Goal: Task Accomplishment & Management: Use online tool/utility

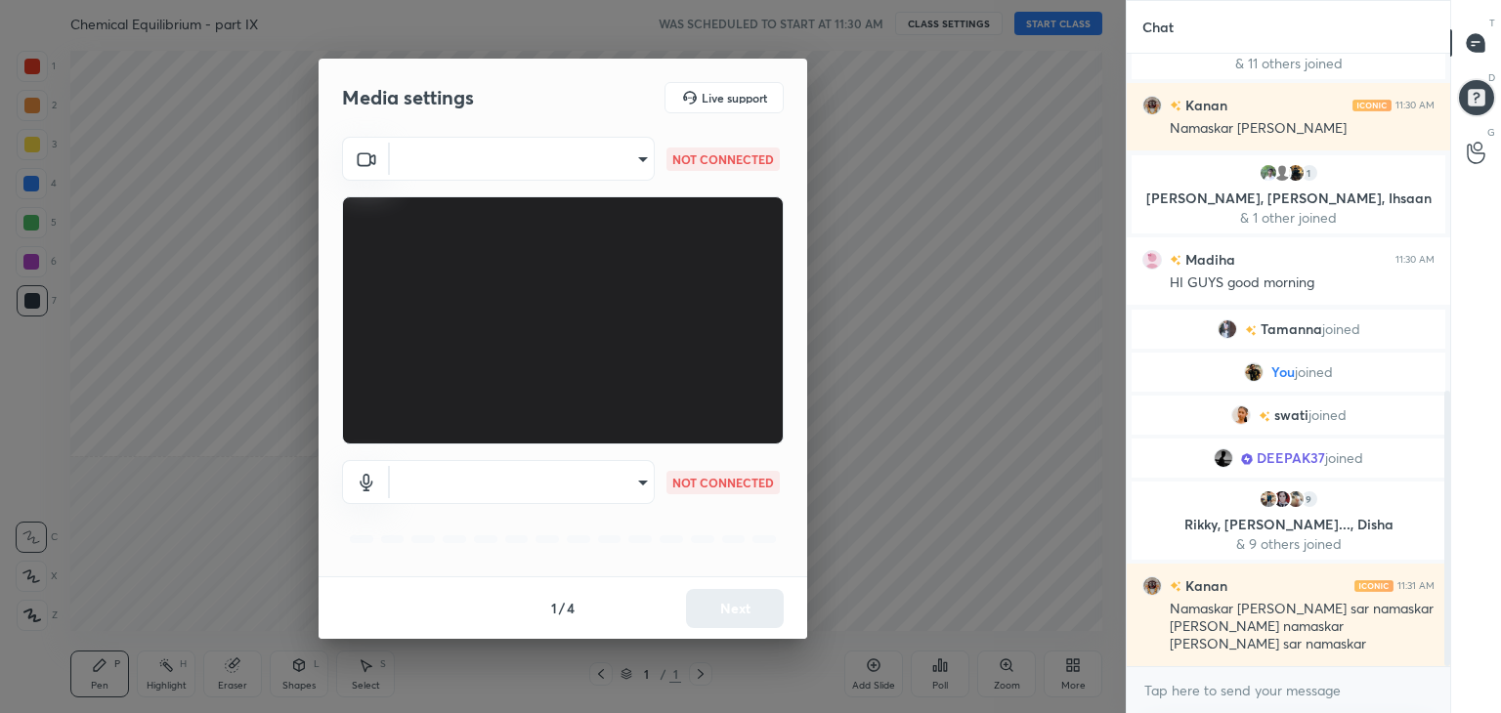
scroll to position [819, 0]
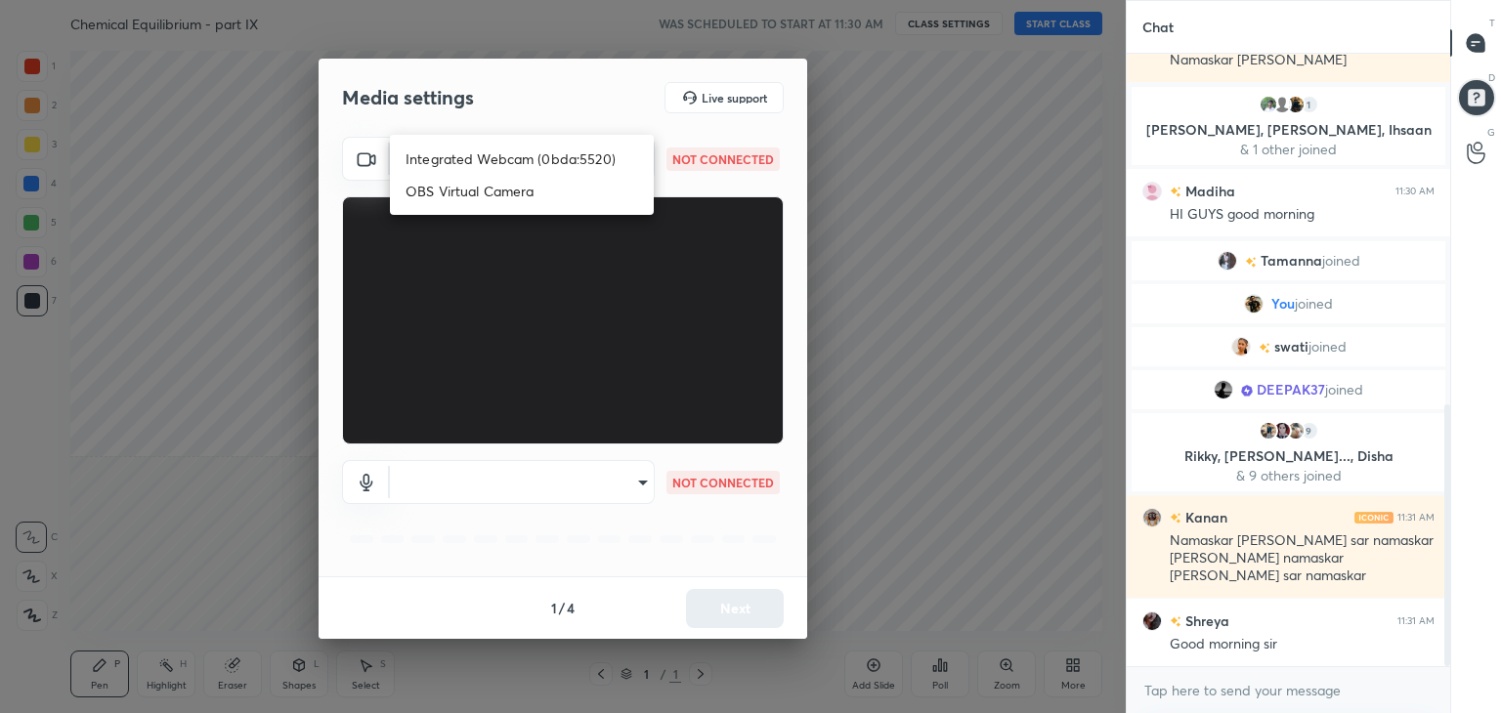
drag, startPoint x: 639, startPoint y: 159, endPoint x: 618, endPoint y: 171, distance: 23.6
click at [640, 158] on body "1 2 3 4 5 6 7 C X Z C X Z E E Erase all H H Chemical Equilibrium - part IX WAS …" at bounding box center [750, 356] width 1501 height 713
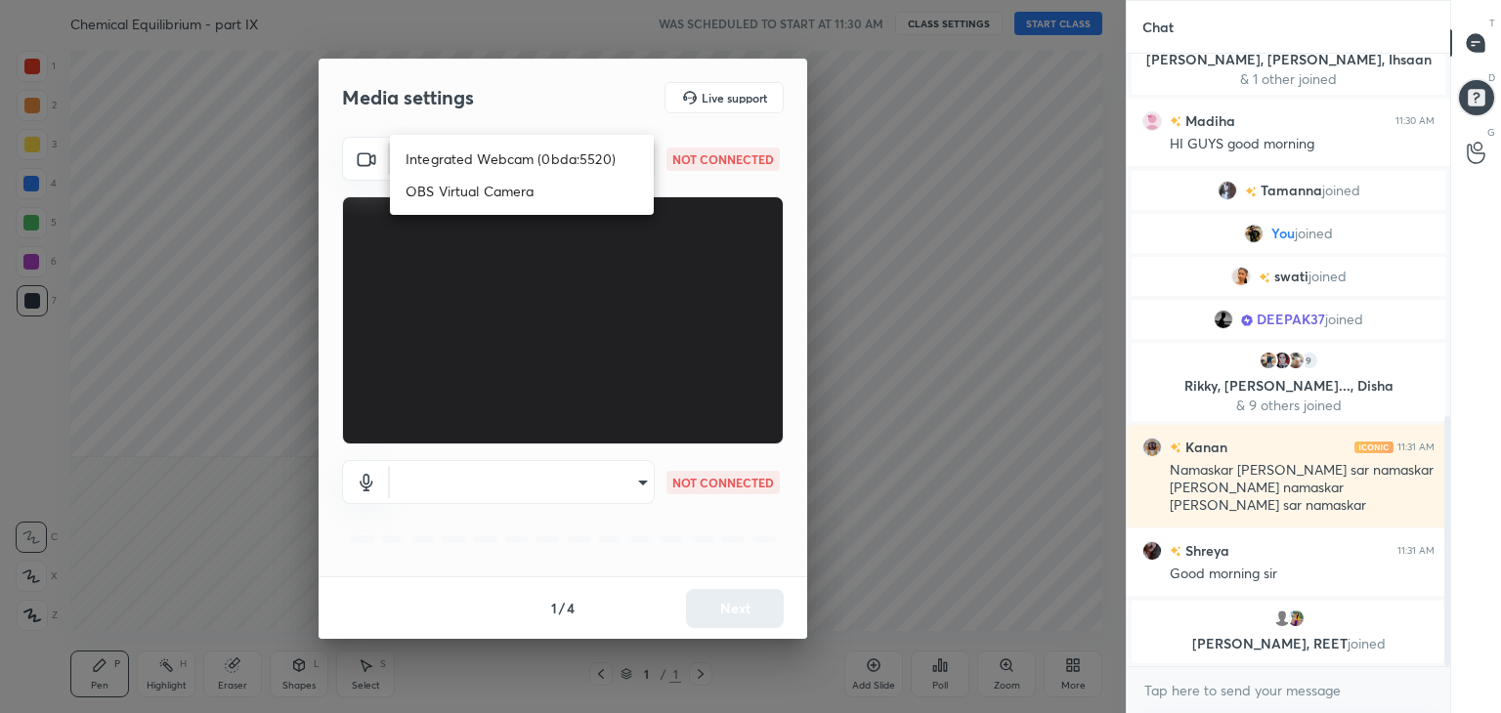
click at [543, 160] on li "Integrated Webcam (0bda:5520)" at bounding box center [522, 159] width 264 height 32
type input "777a0b4e4a274bf47b4ef6b78f738bcb237835edd6cf2f3e42ff58a05a5f85cb"
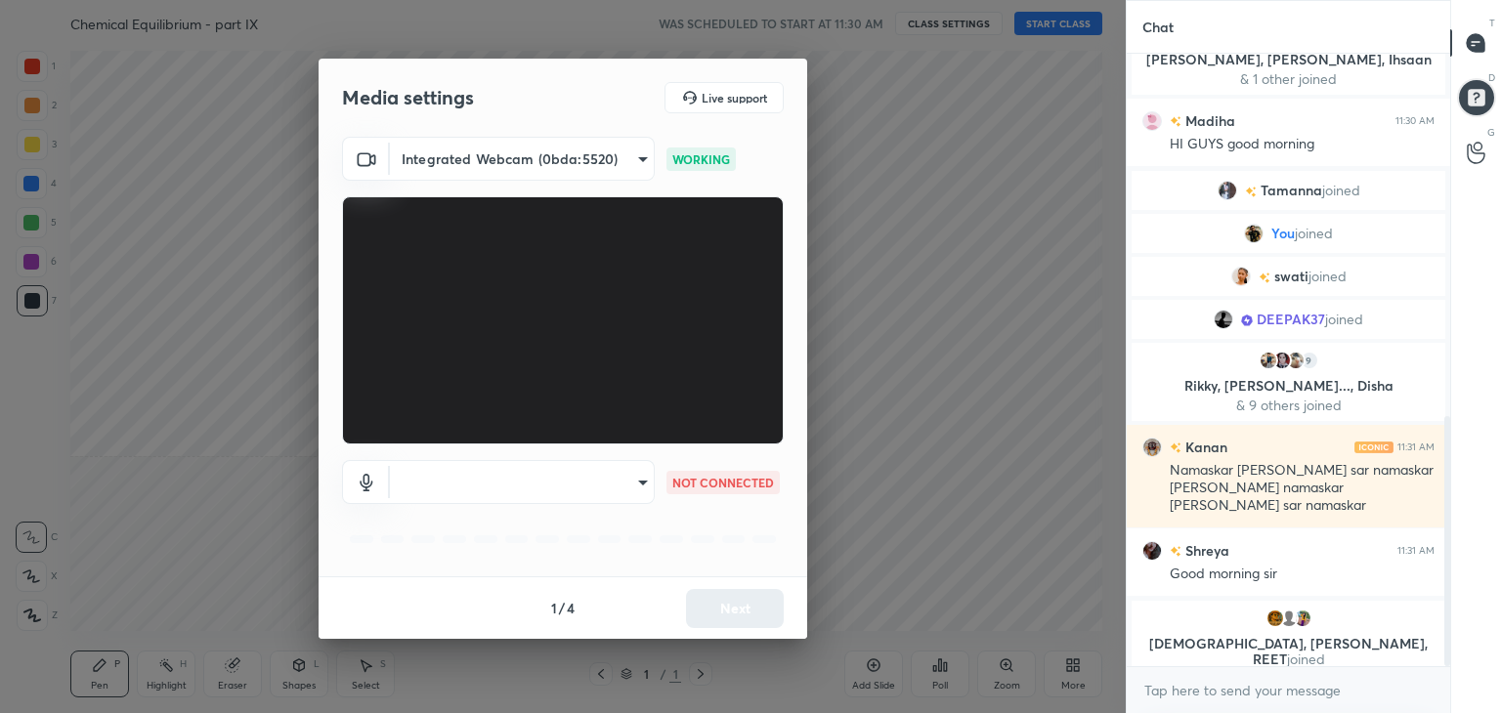
click at [630, 485] on body "1 2 3 4 5 6 7 C X Z C X Z E E Erase all H H Chemical Equilibrium - part IX WAS …" at bounding box center [750, 356] width 1501 height 713
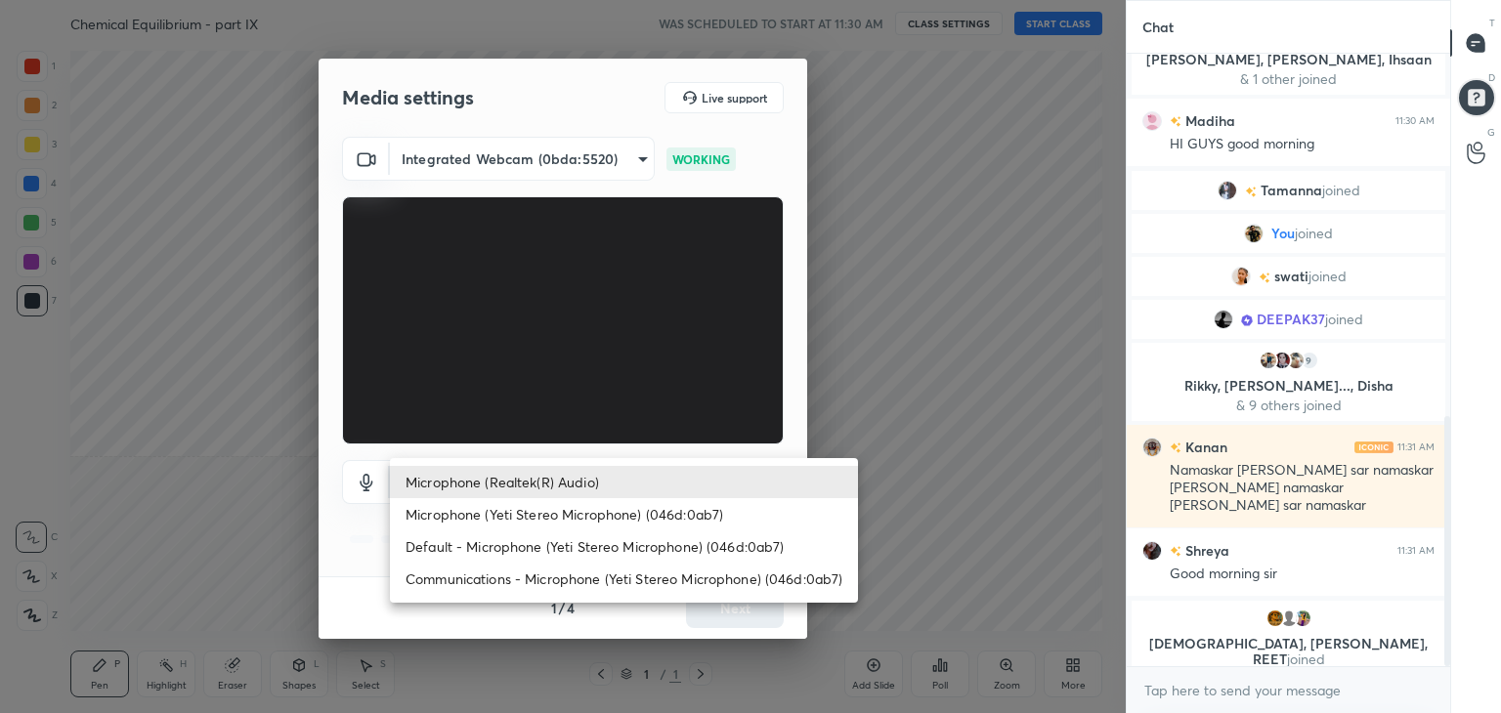
click at [594, 509] on li "Microphone (Yeti Stereo Microphone) (046d:0ab7)" at bounding box center [624, 514] width 468 height 32
type input "cc39947083eb6b8c1a8531cd26abb2ff86a753404328088cc3b9a13376db390f"
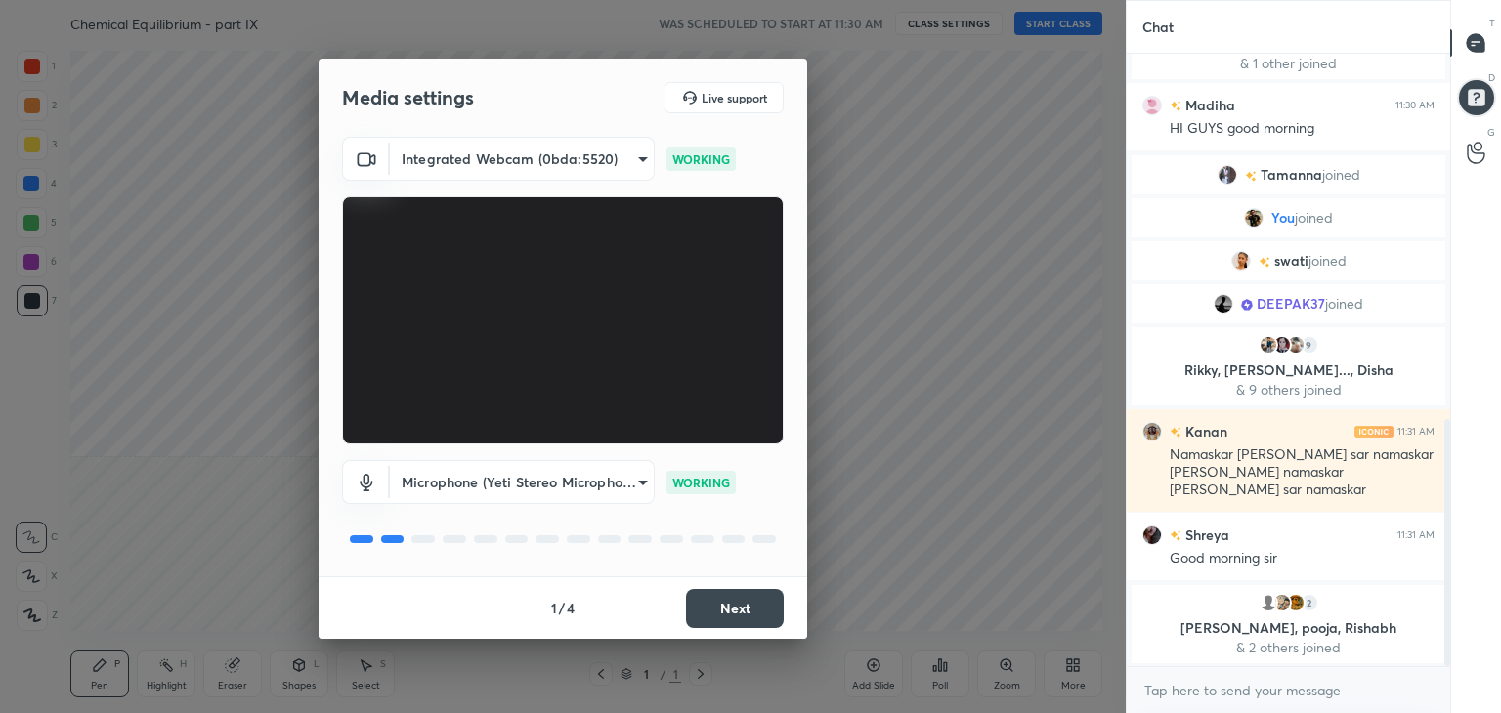
click at [739, 608] on button "Next" at bounding box center [735, 608] width 98 height 39
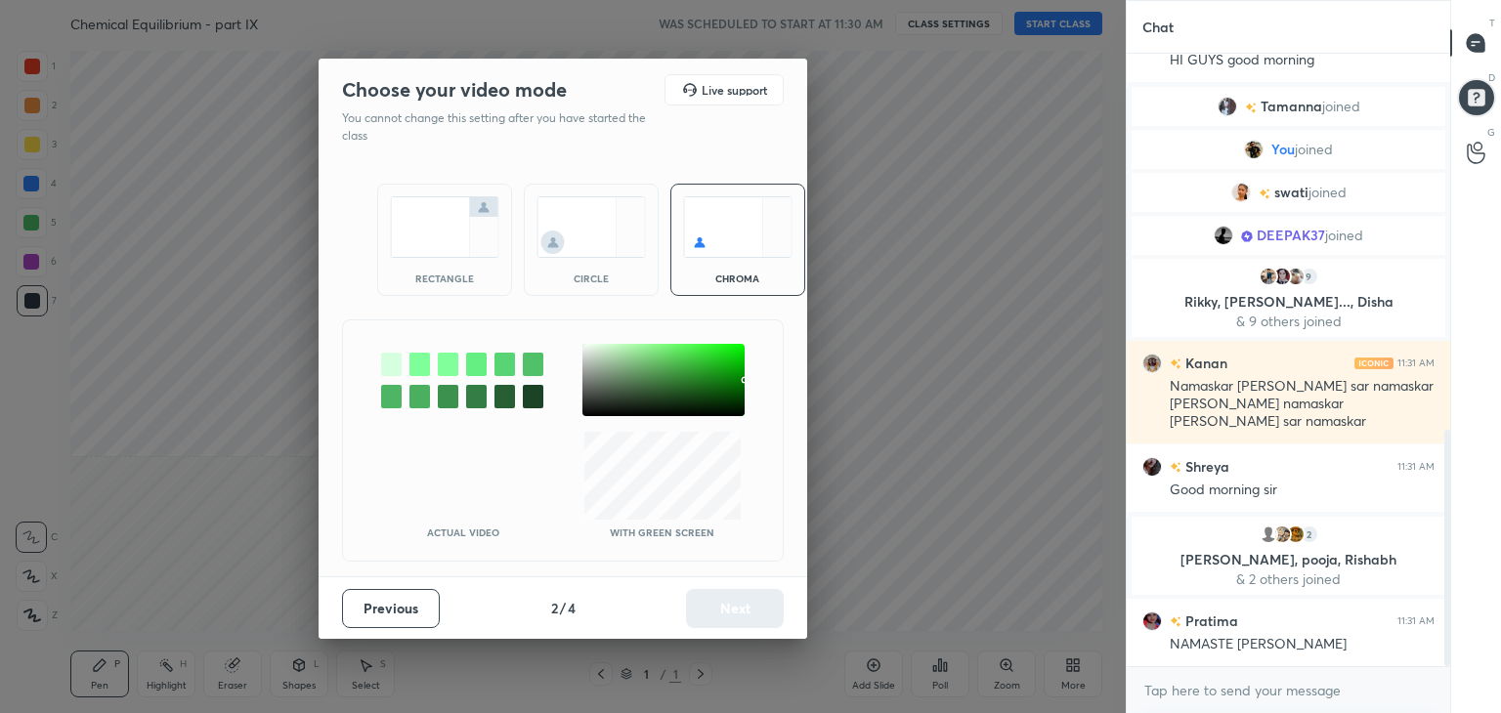
click at [442, 270] on div "rectangle" at bounding box center [444, 240] width 135 height 112
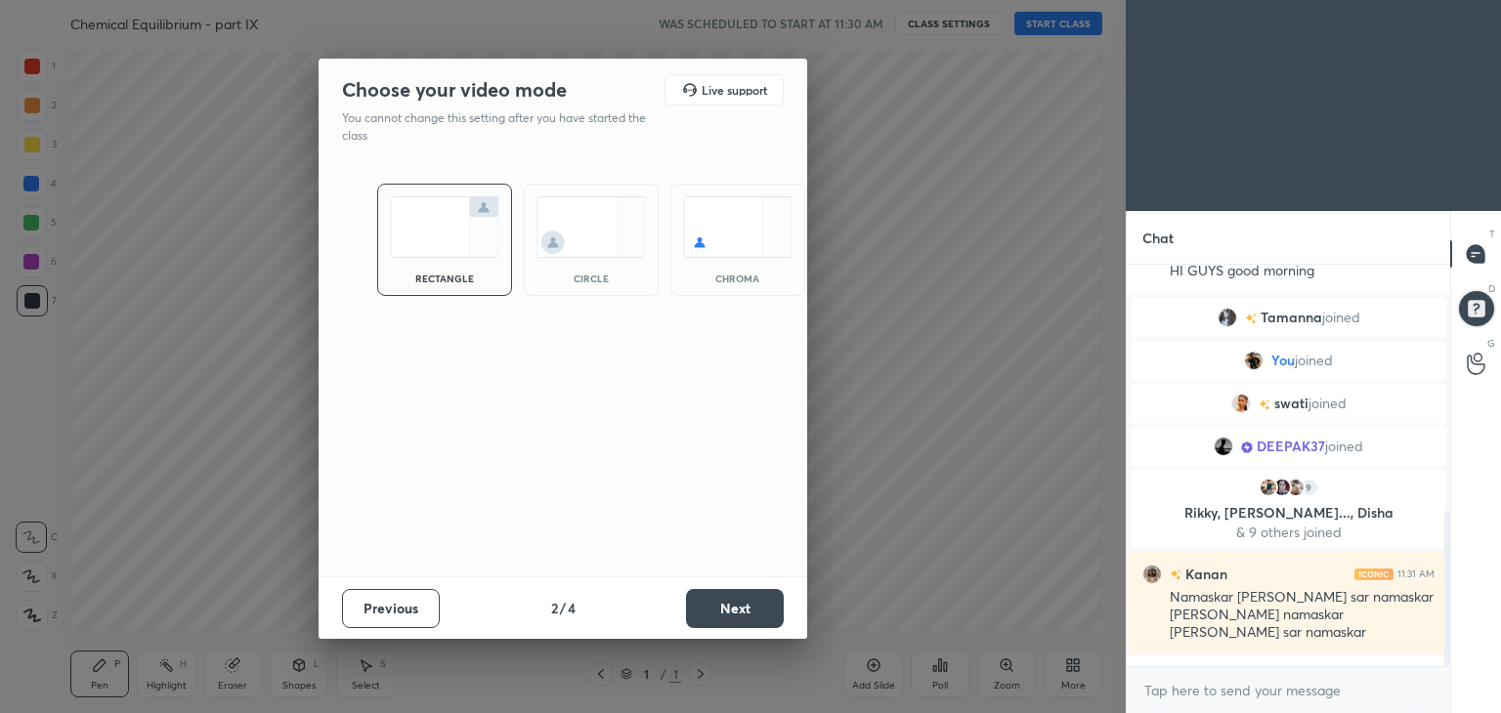
scroll to position [234, 318]
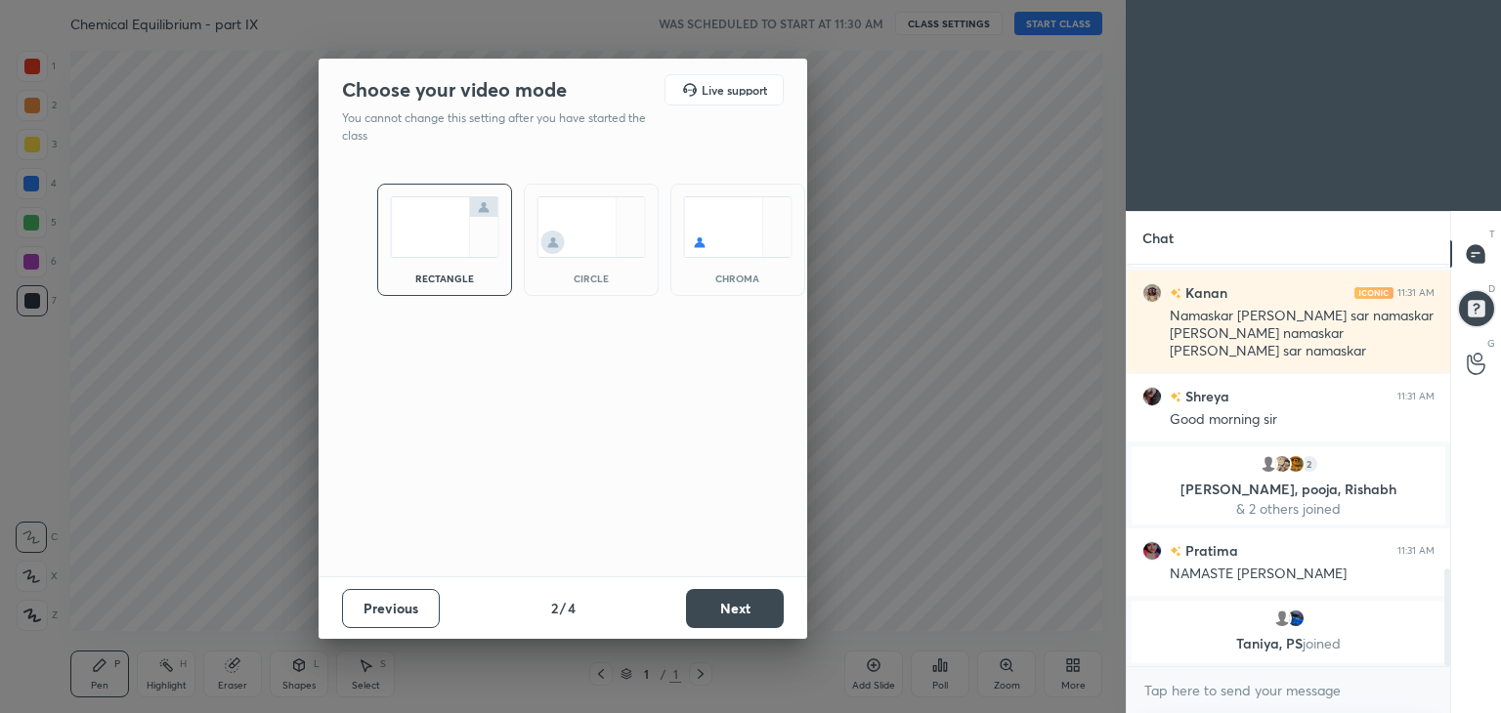
click at [742, 622] on button "Next" at bounding box center [735, 608] width 98 height 39
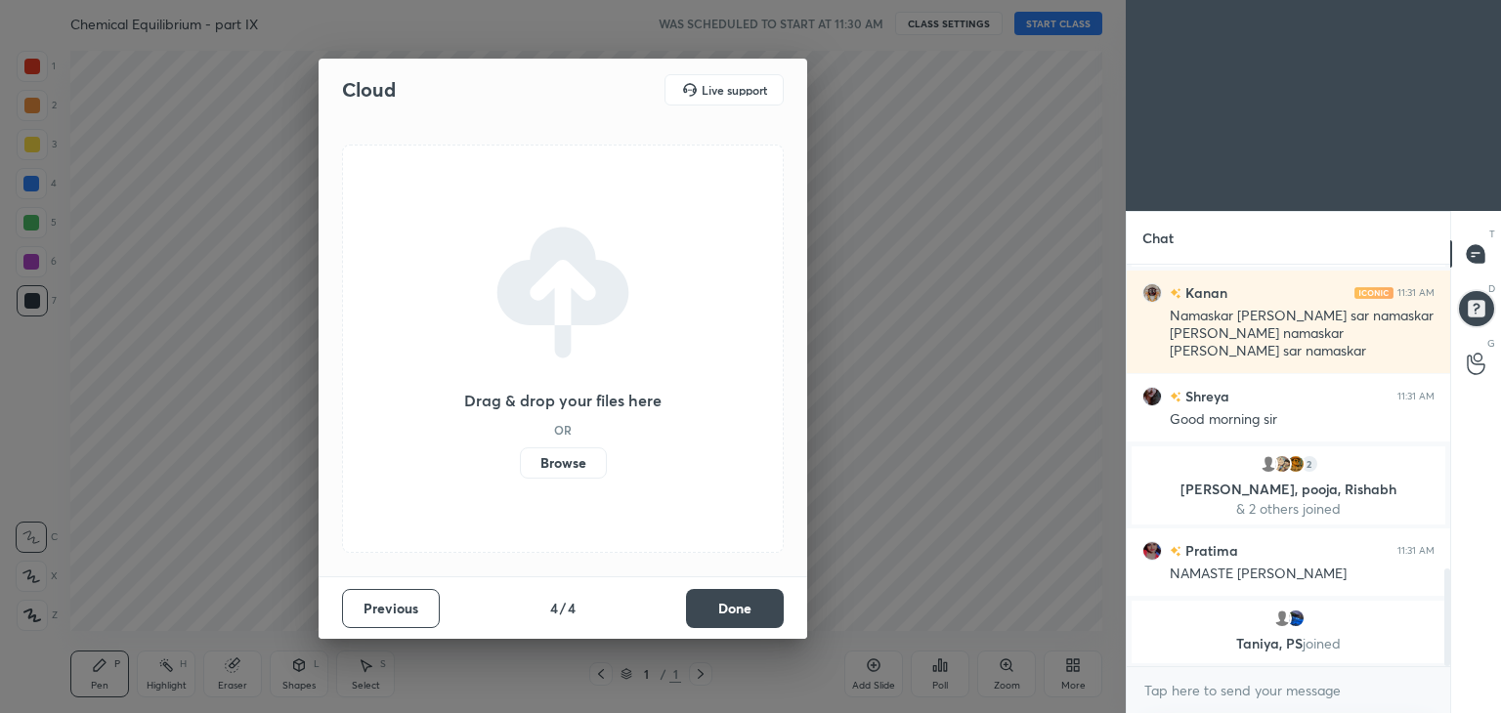
click at [744, 616] on button "Done" at bounding box center [735, 608] width 98 height 39
click at [745, 618] on div "Cloud Live support Drag & drop your files here OR Browse Previous 4 / 4 Done" at bounding box center [562, 349] width 488 height 580
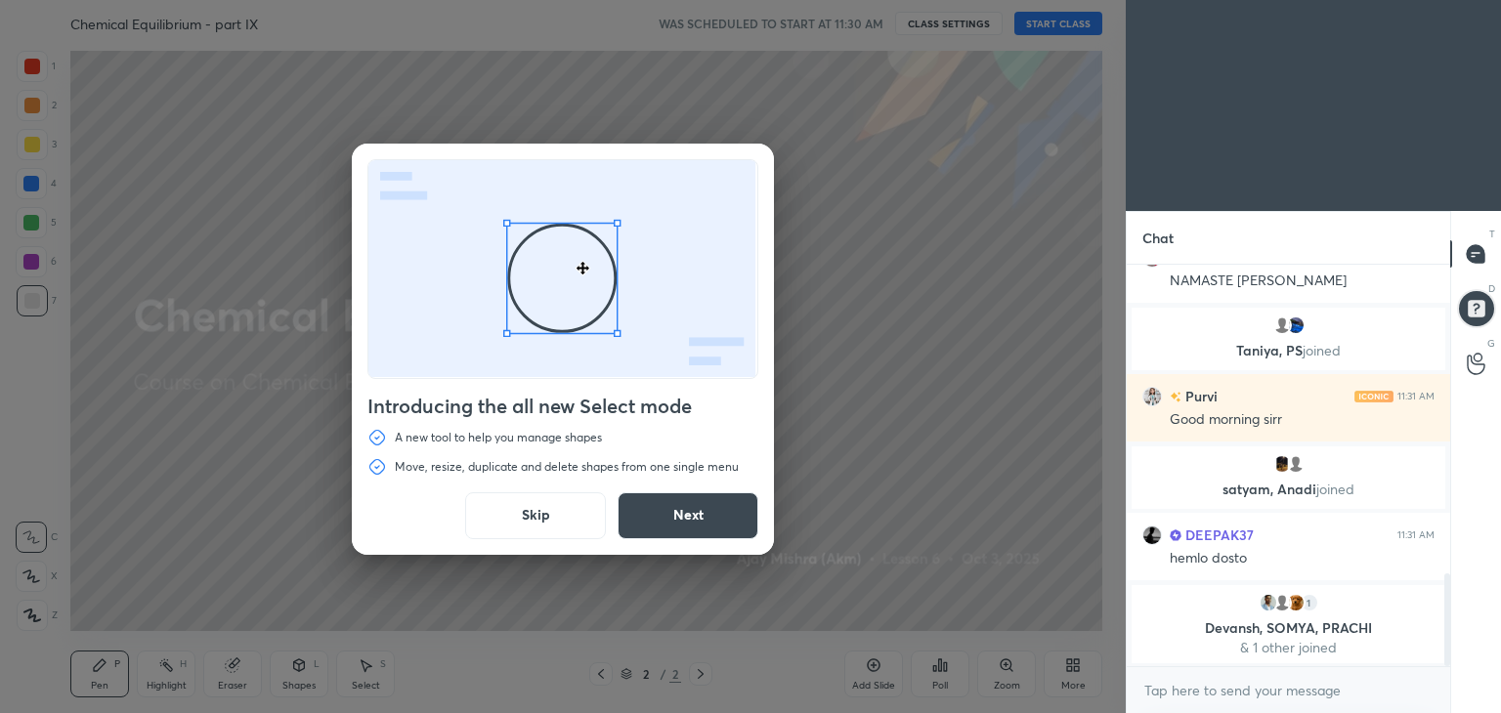
click at [531, 524] on button "Skip" at bounding box center [535, 515] width 141 height 47
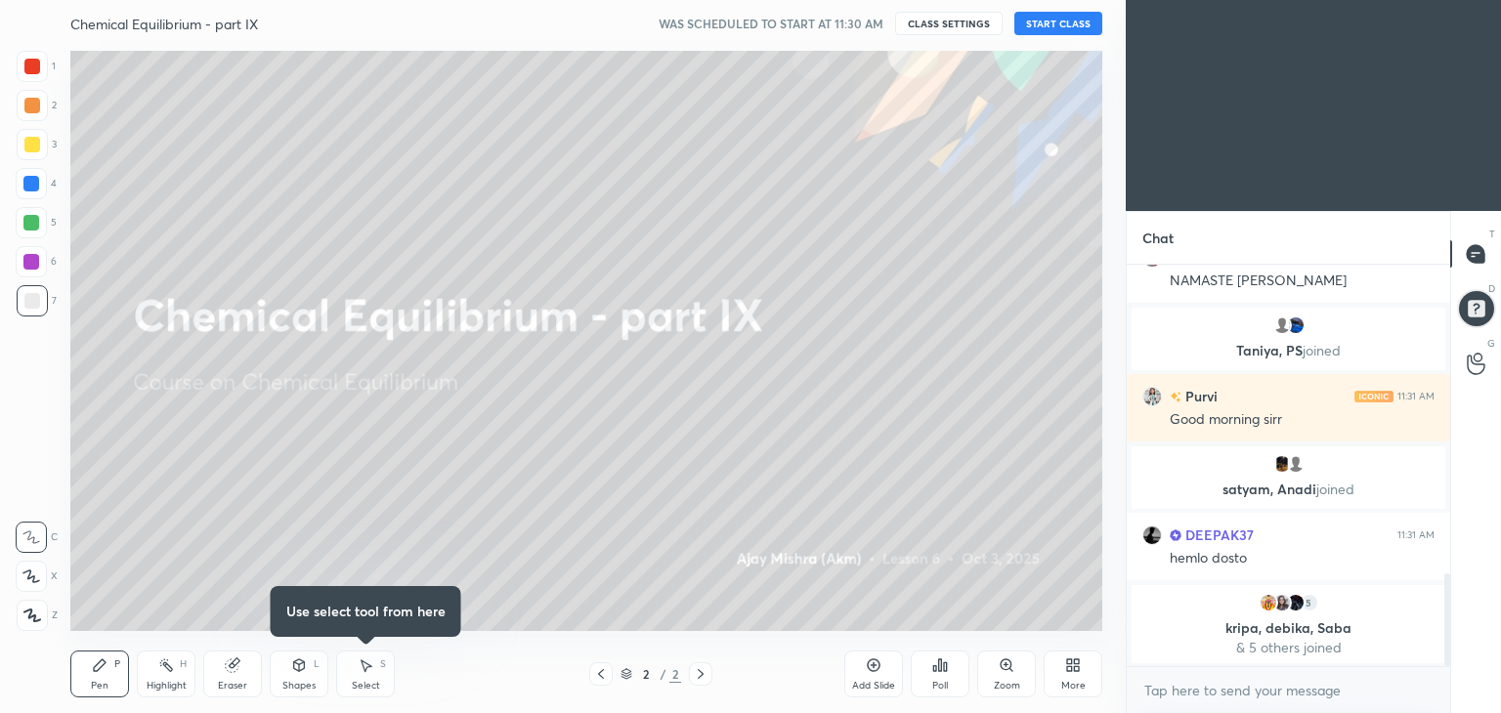
click at [1045, 24] on button "START CLASS" at bounding box center [1058, 23] width 88 height 23
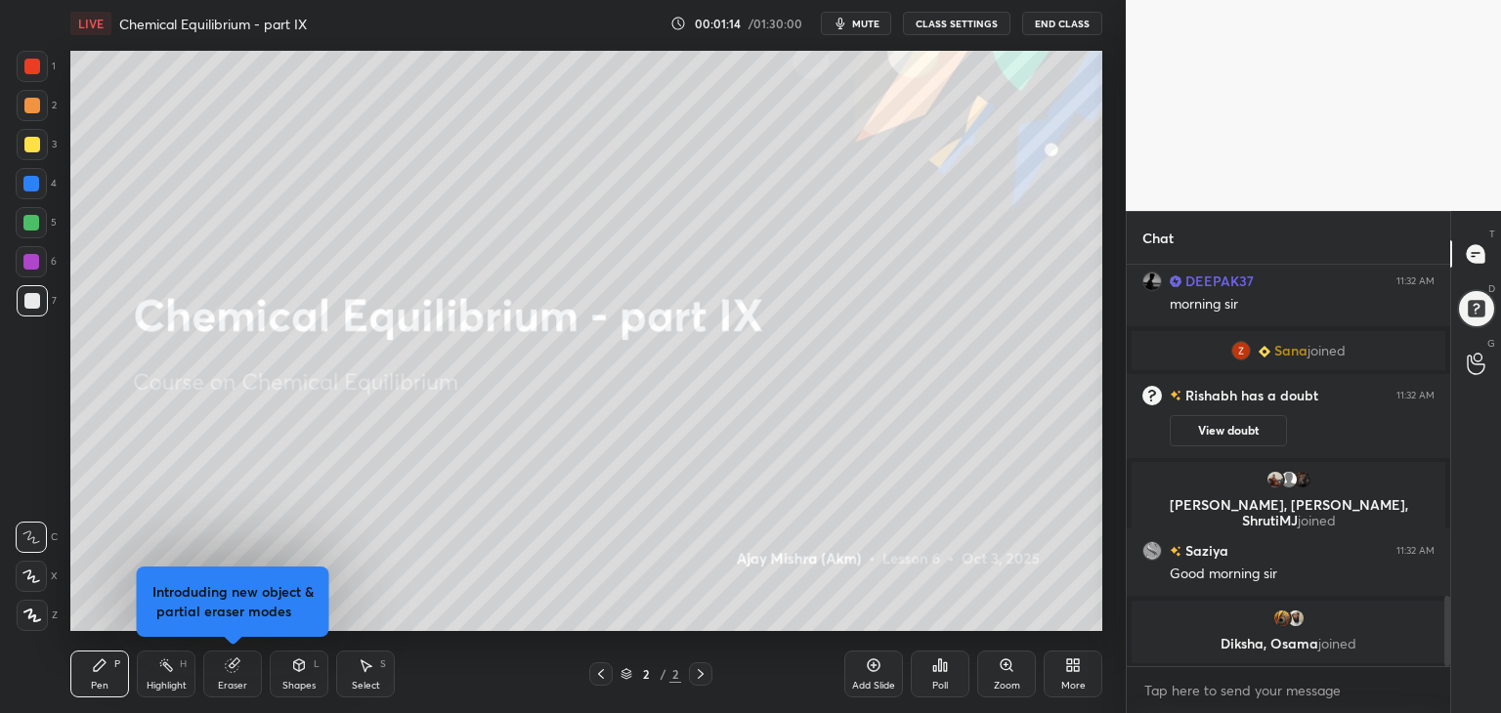
drag, startPoint x: 35, startPoint y: 615, endPoint x: 63, endPoint y: 596, distance: 33.1
click at [35, 614] on icon at bounding box center [32, 616] width 18 height 14
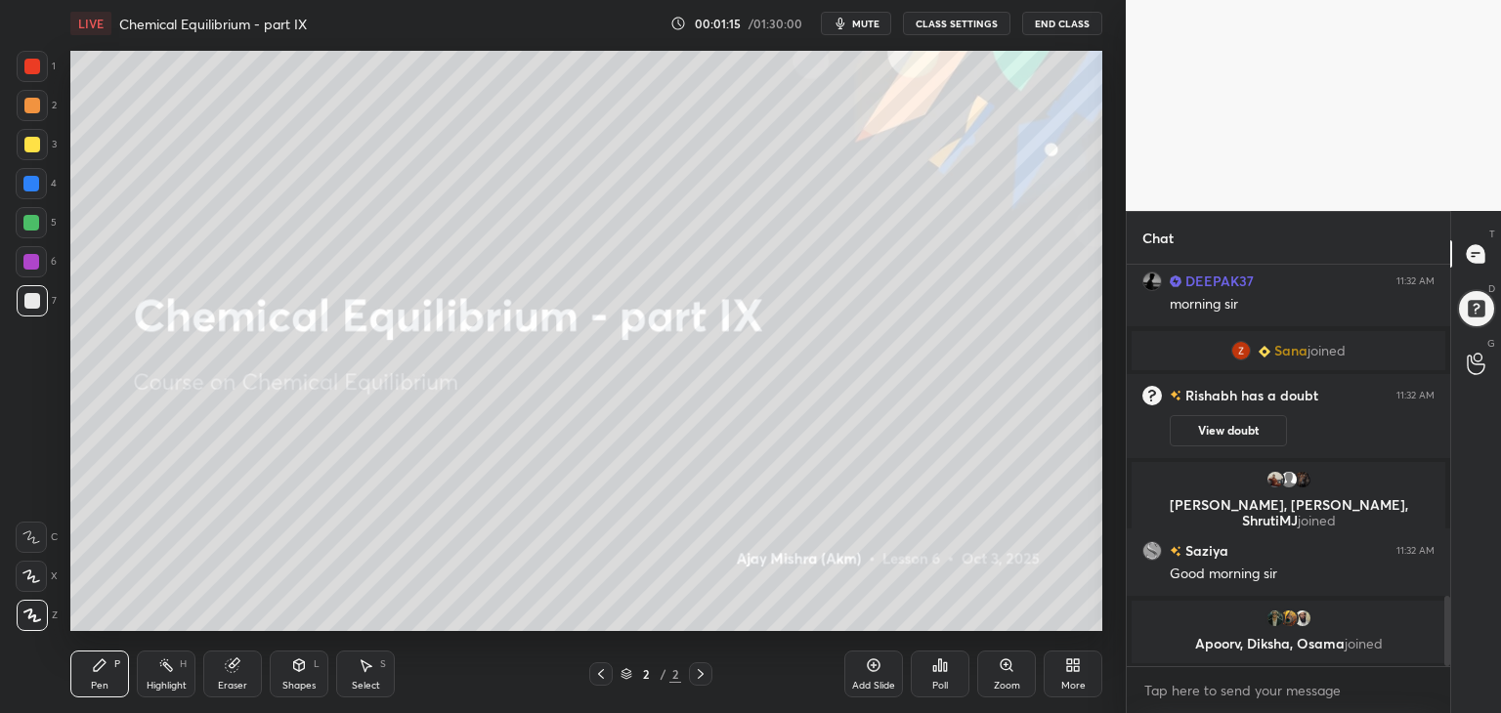
click at [1074, 675] on div "More" at bounding box center [1072, 674] width 59 height 47
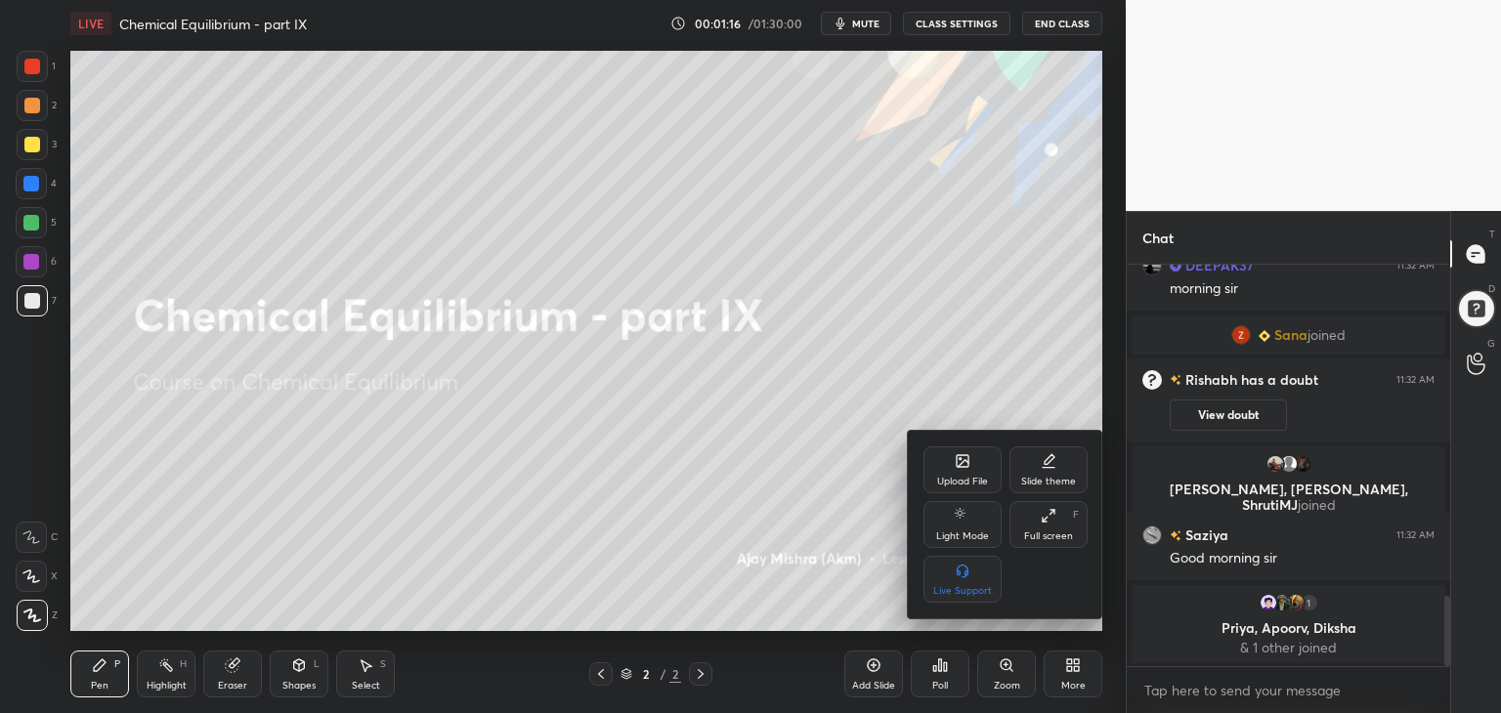
click at [1059, 531] on div "Full screen" at bounding box center [1048, 536] width 49 height 10
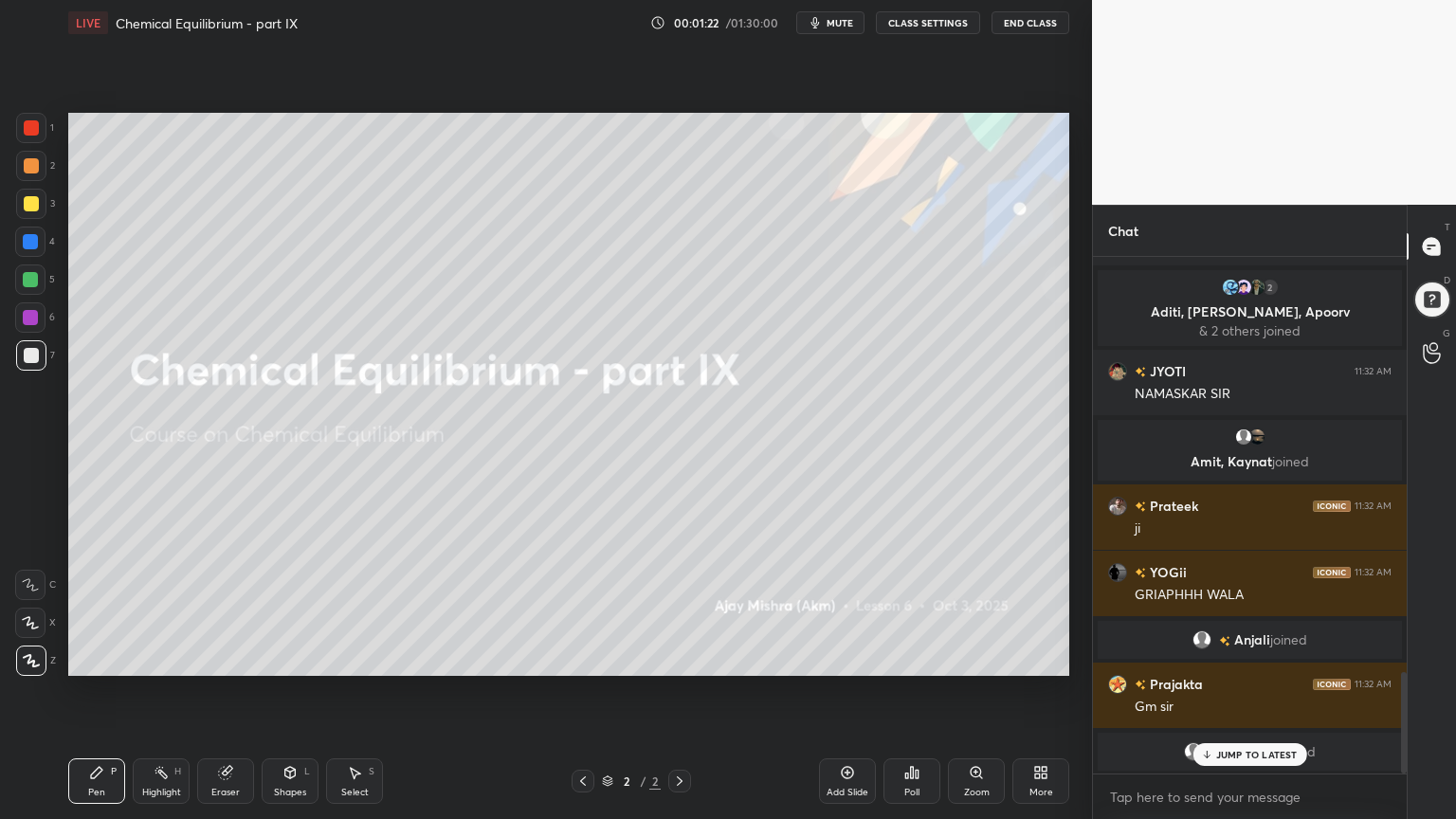
click at [1044, 691] on div "More" at bounding box center [1040, 781] width 57 height 46
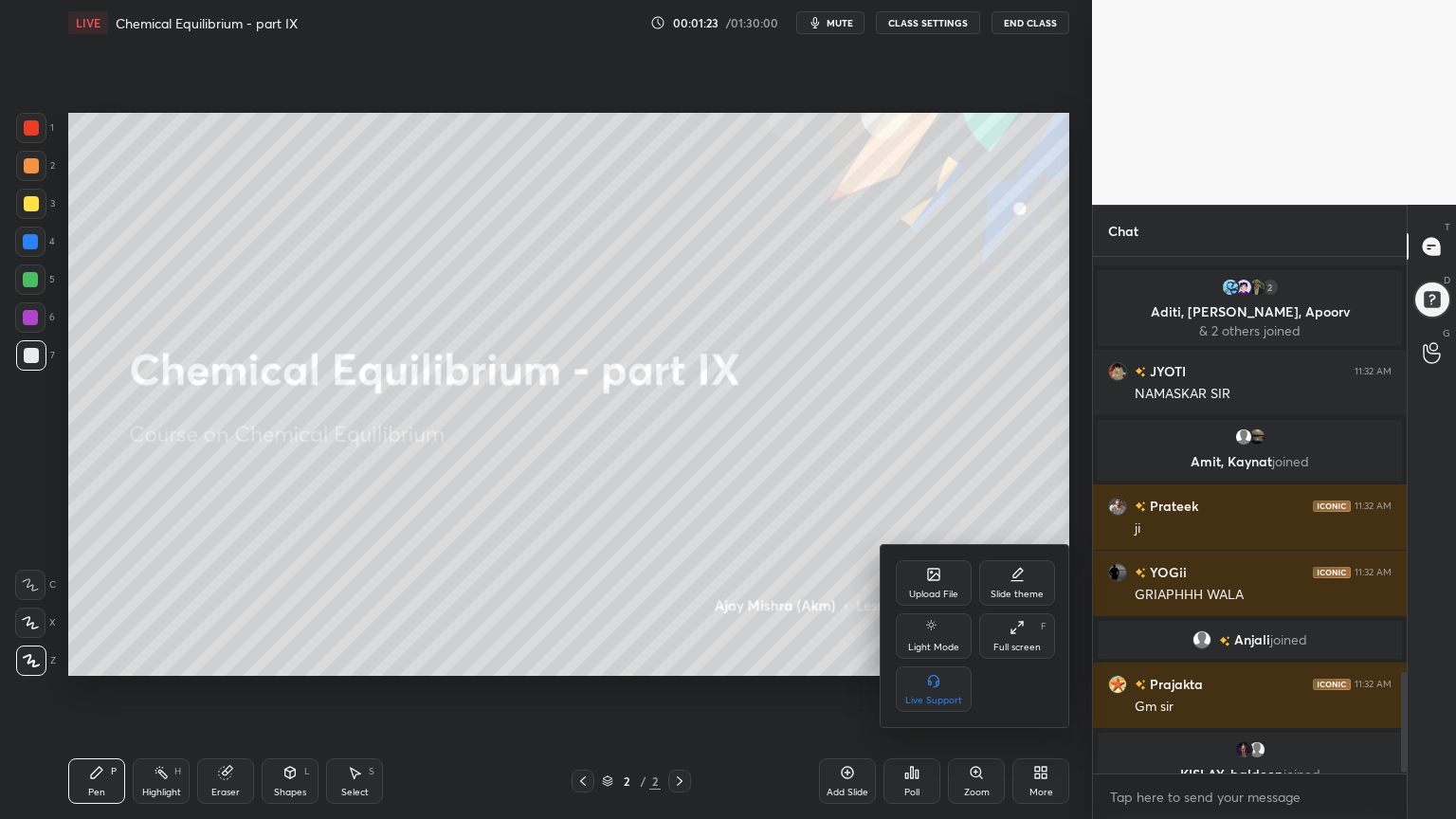
click at [920, 581] on div "Upload File" at bounding box center [933, 582] width 76 height 46
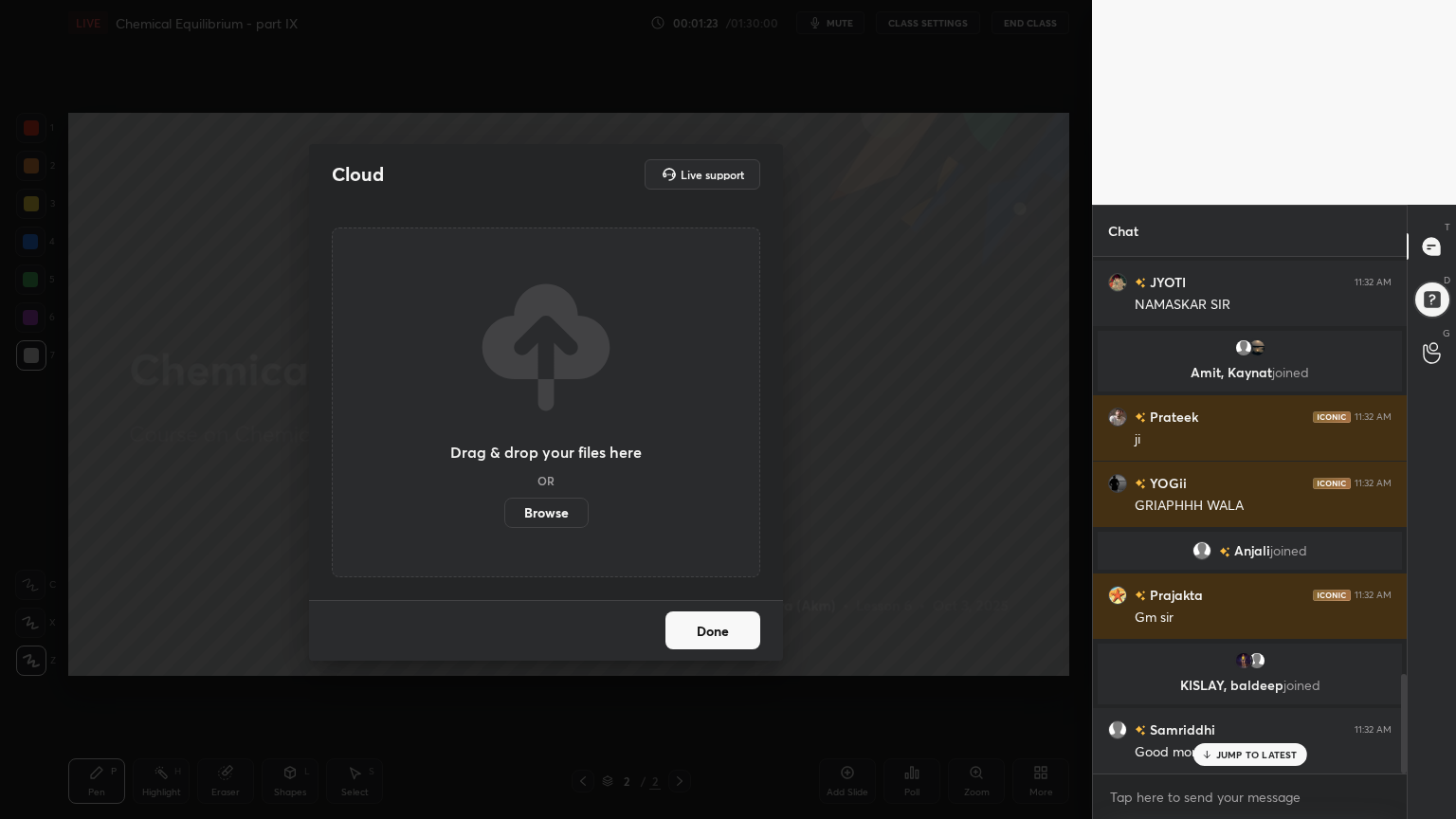
click at [547, 511] on label "Browse" at bounding box center [546, 512] width 84 height 30
click at [504, 511] on input "Browse" at bounding box center [504, 512] width 0 height 30
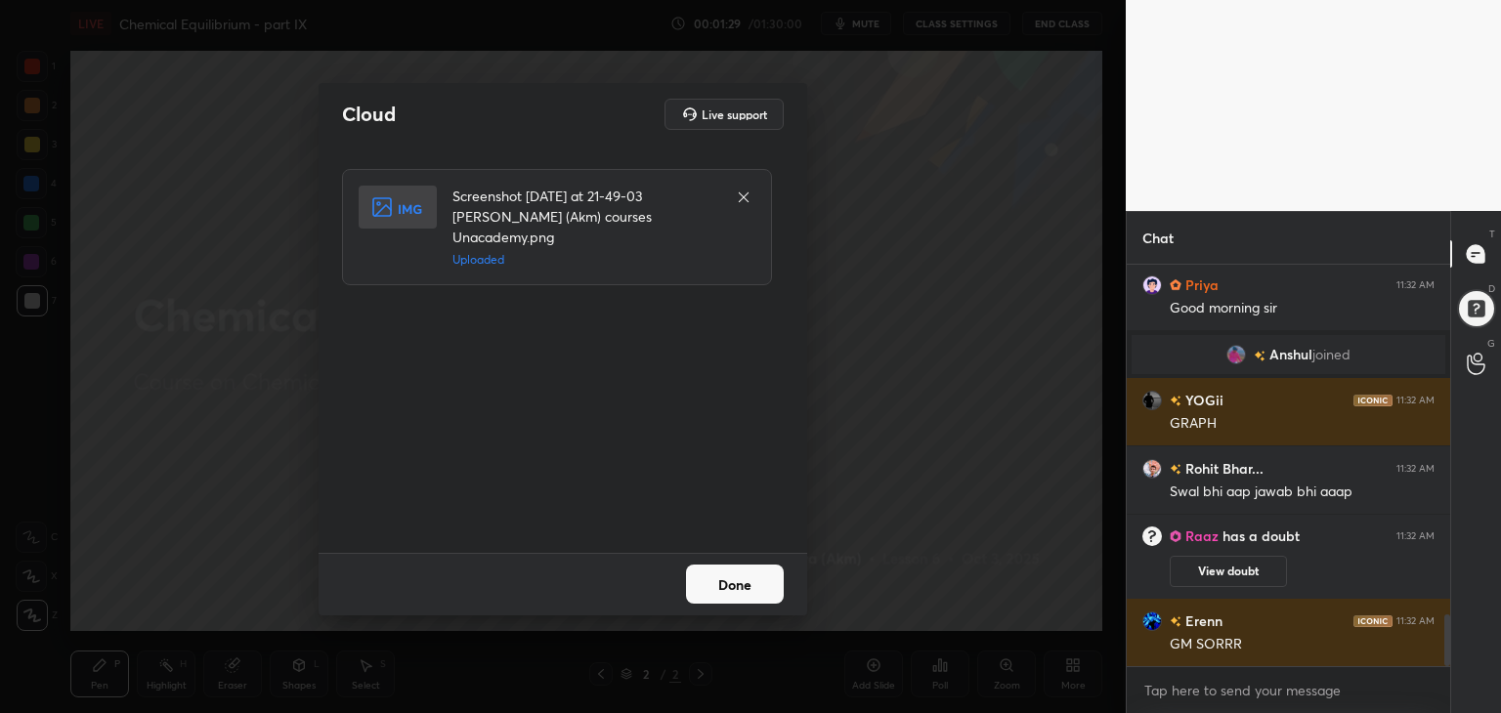
click at [720, 587] on button "Done" at bounding box center [735, 584] width 98 height 39
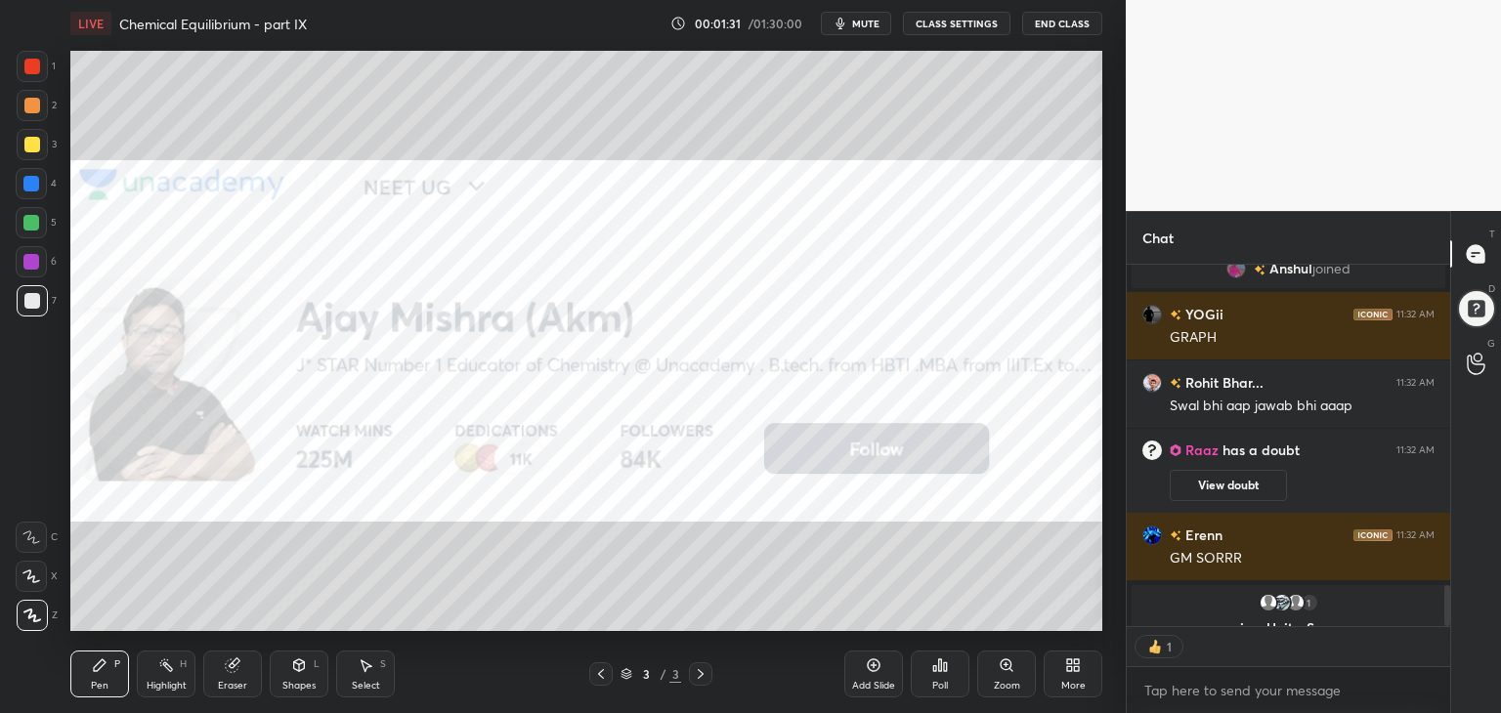
click at [1078, 668] on icon at bounding box center [1076, 668] width 5 height 5
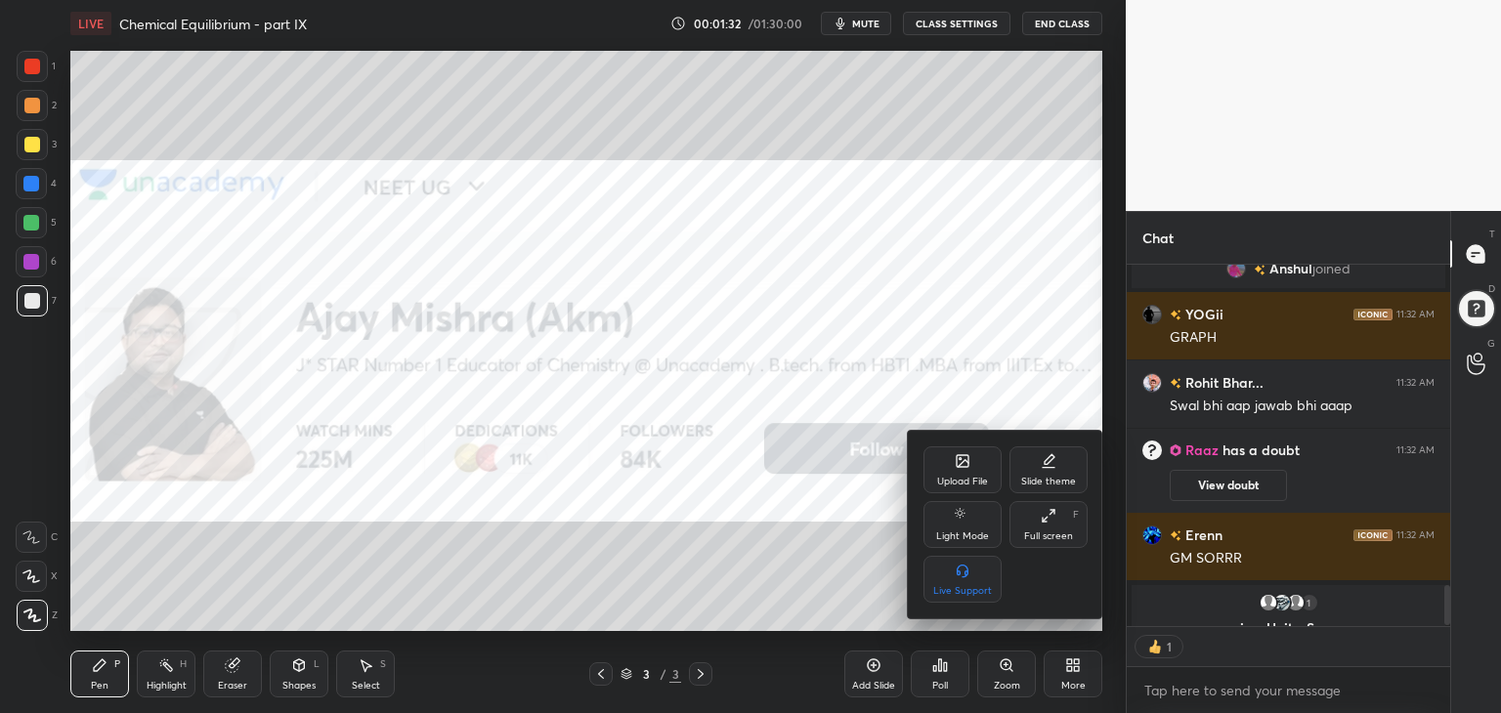
click at [1049, 527] on div "Full screen F" at bounding box center [1048, 524] width 78 height 47
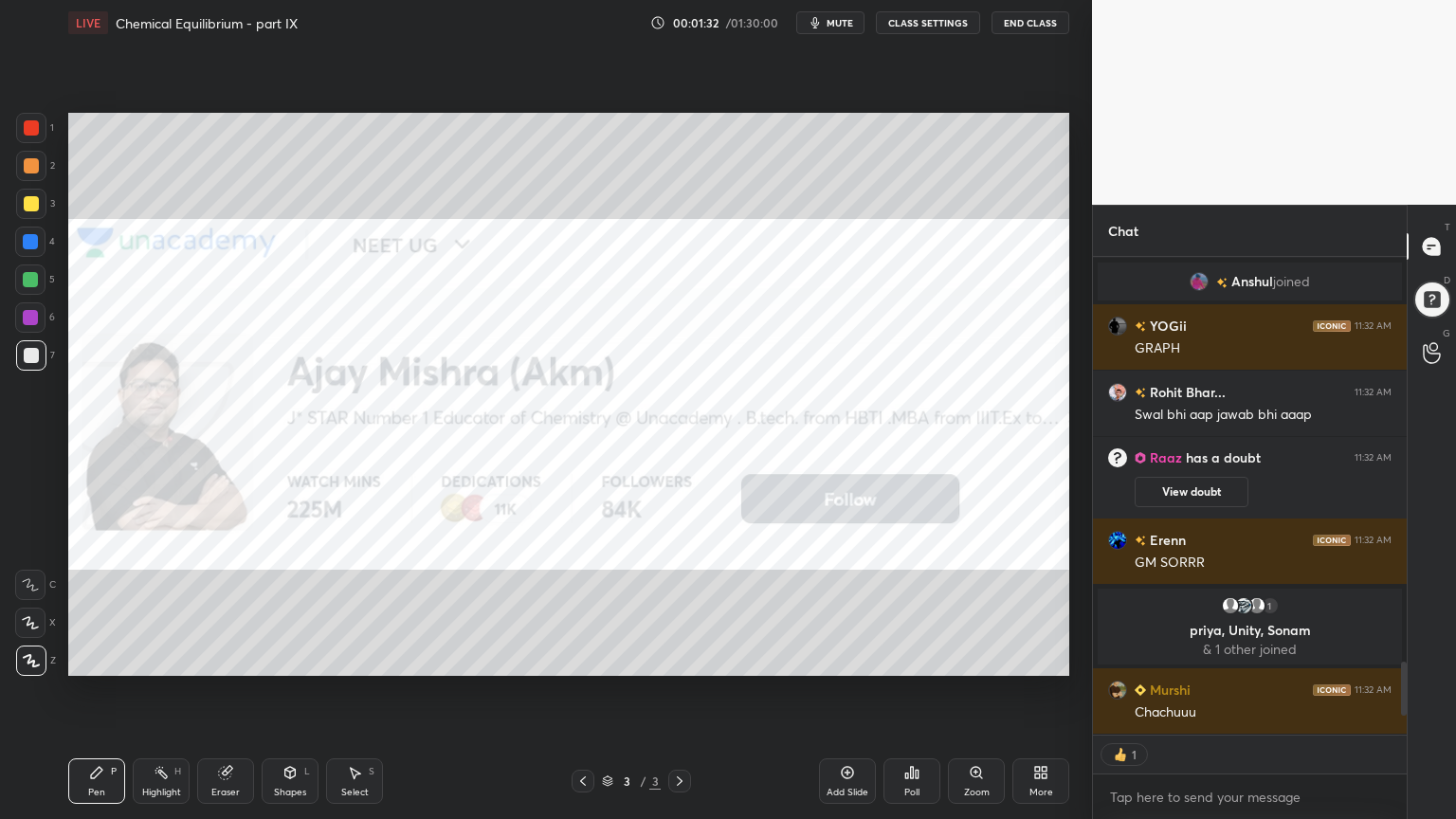
click at [726, 621] on div "Upload File Slide theme Light Mode Full screen F Live Support" at bounding box center [728, 410] width 1456 height 819
click at [1438, 300] on div at bounding box center [1431, 299] width 40 height 40
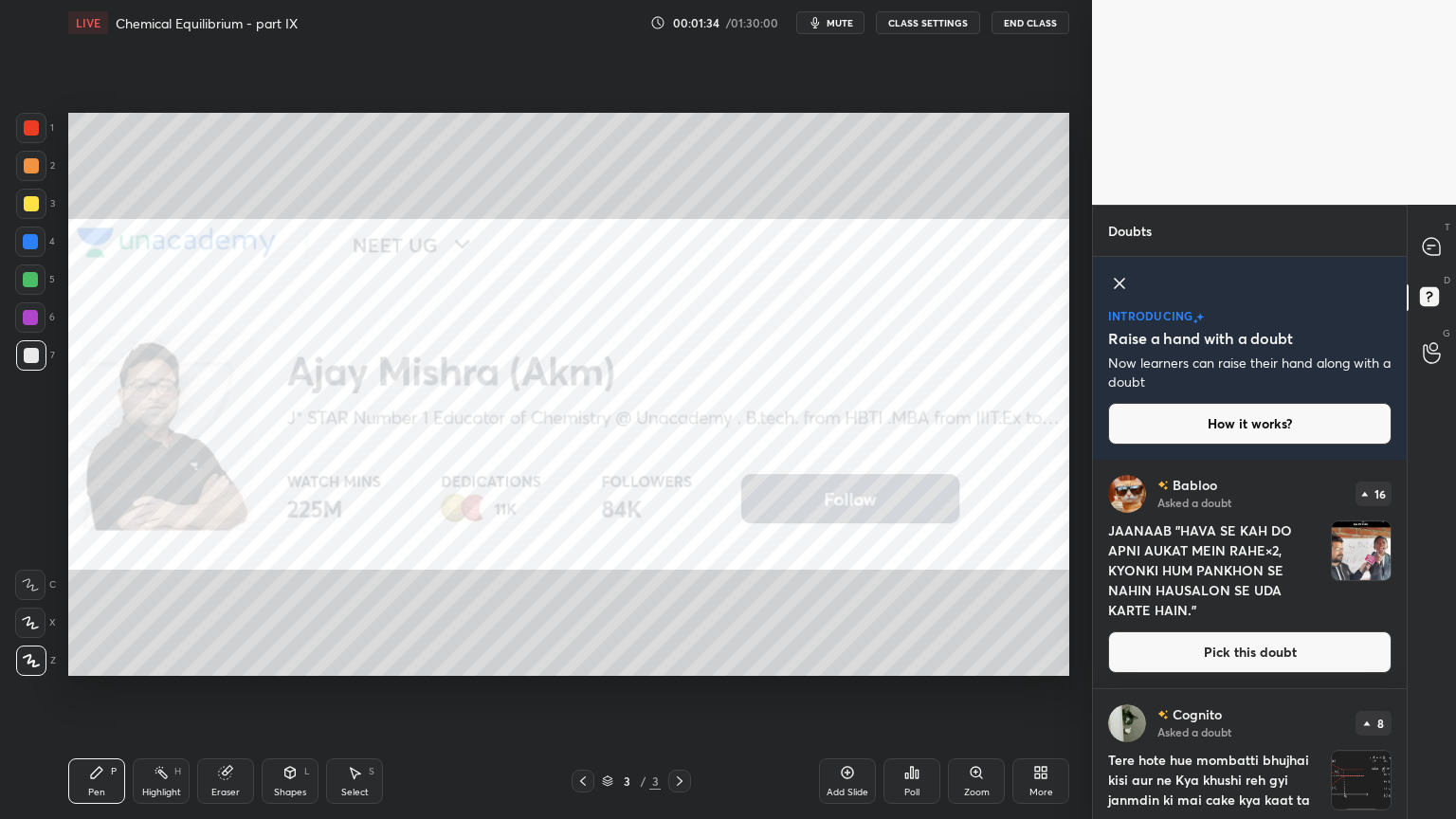
click at [1122, 280] on icon at bounding box center [1119, 283] width 10 height 10
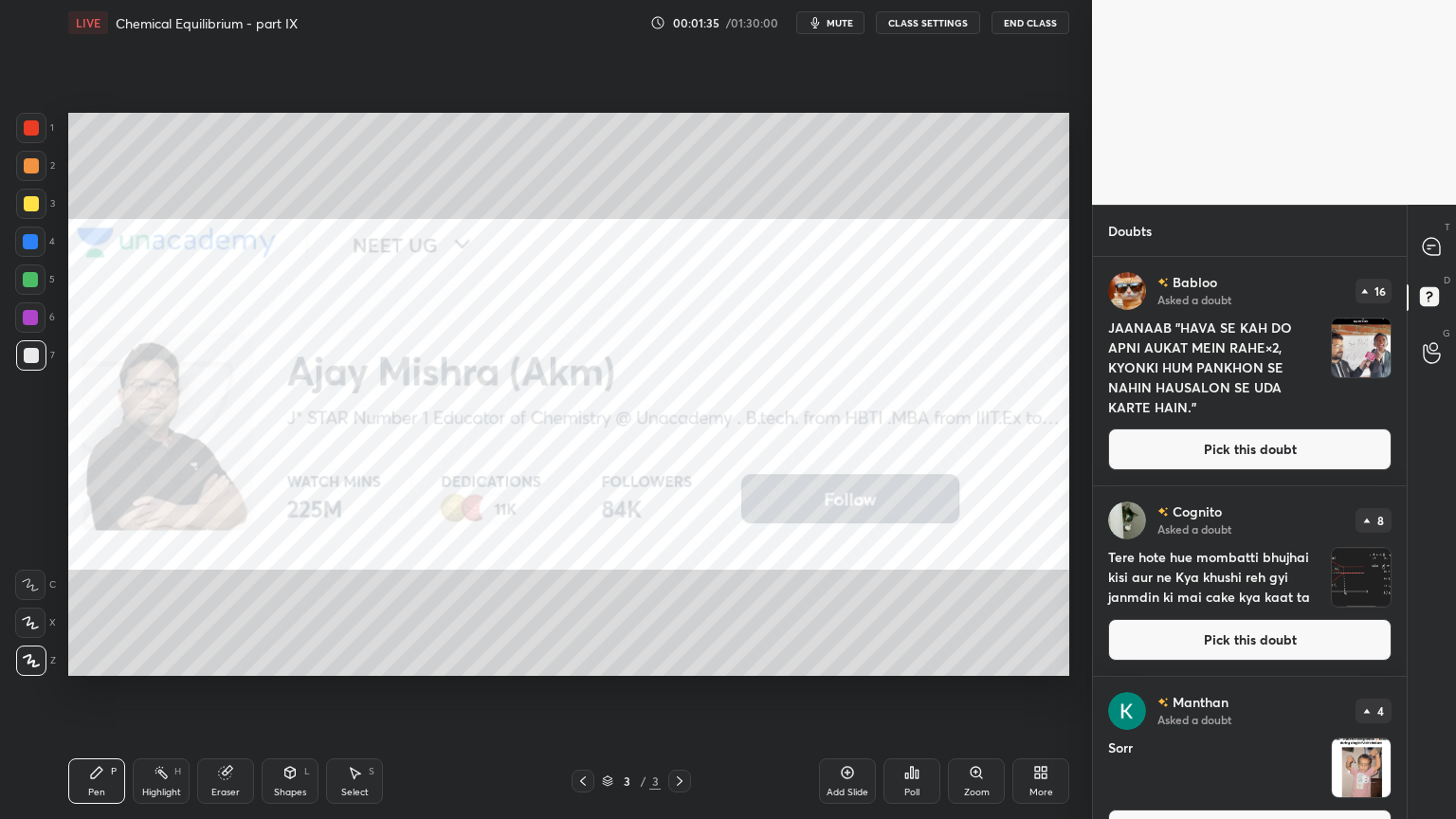
click at [1217, 456] on button "Pick this doubt" at bounding box center [1249, 449] width 283 height 42
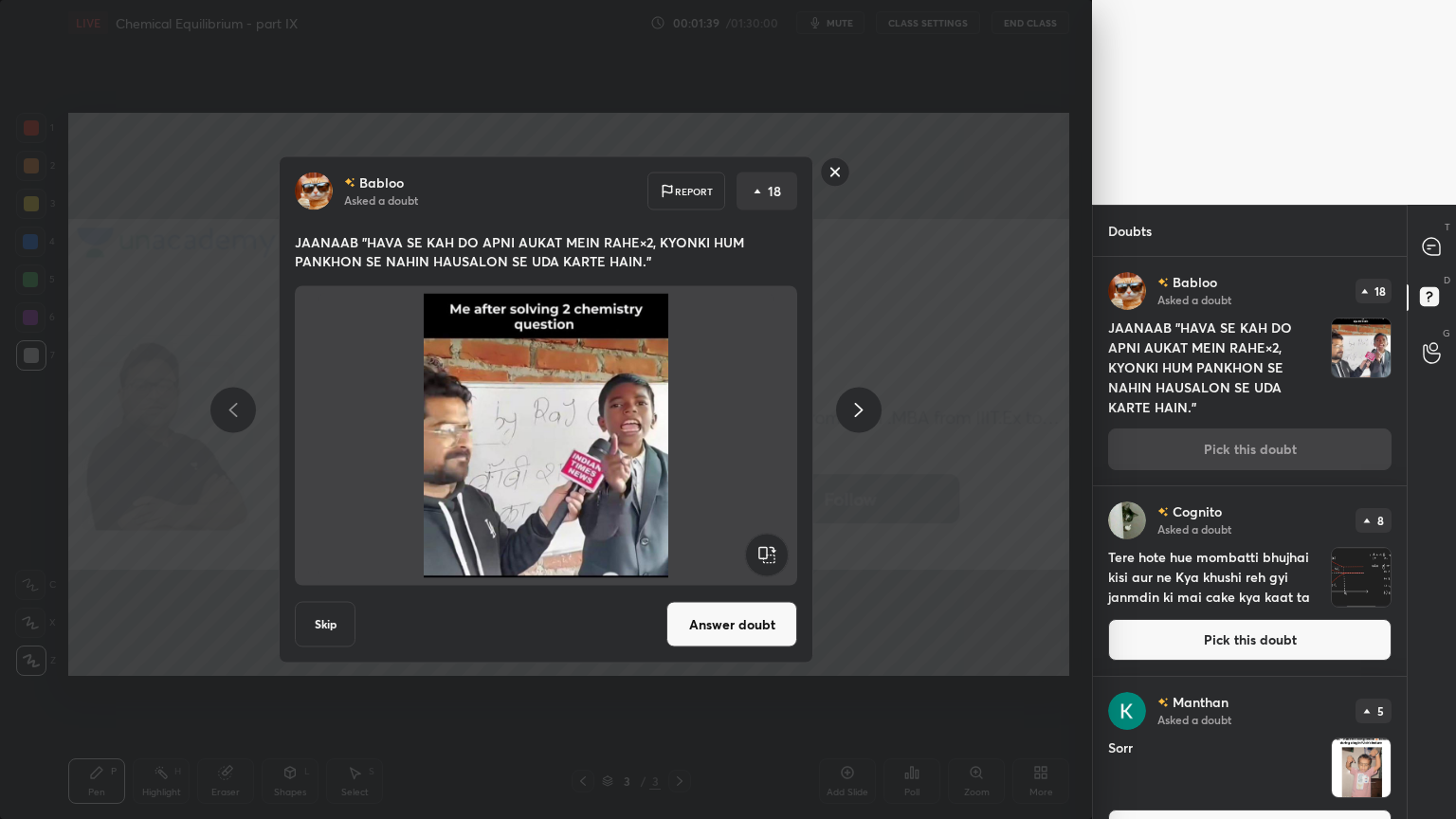
click at [849, 407] on icon at bounding box center [857, 409] width 22 height 22
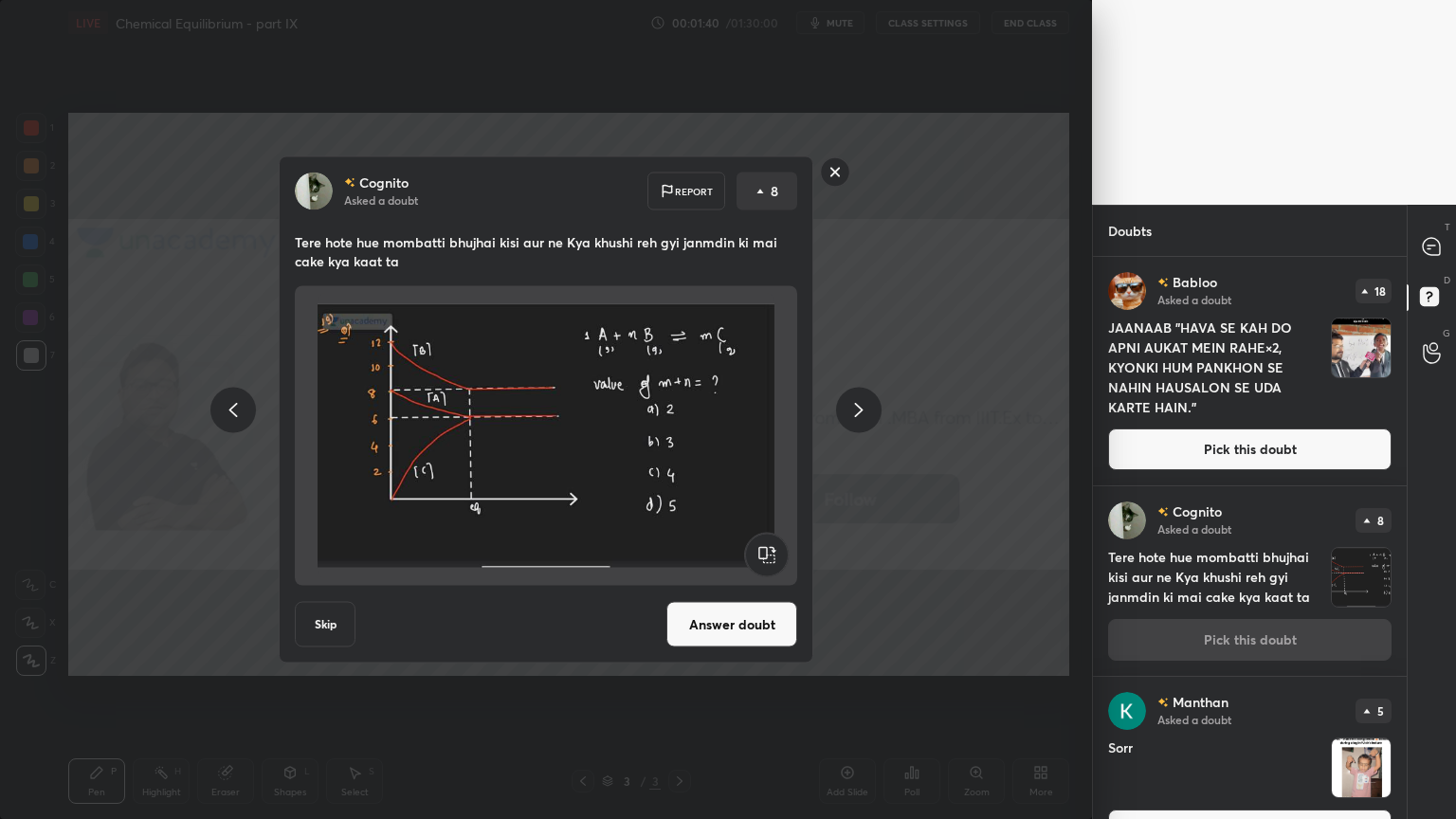
click at [745, 620] on button "Answer doubt" at bounding box center [731, 624] width 131 height 46
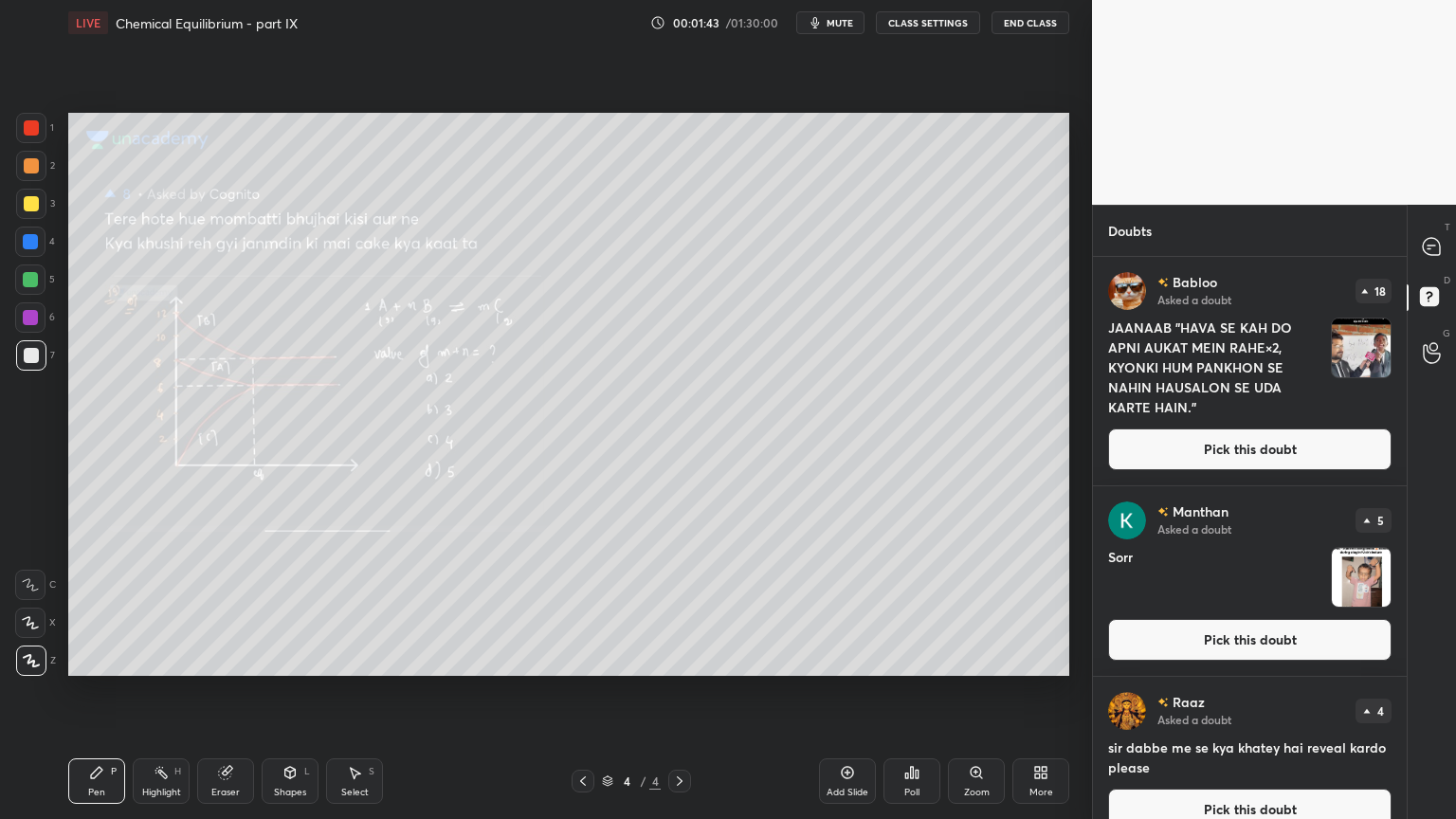
click at [1225, 441] on button "Pick this doubt" at bounding box center [1249, 449] width 283 height 42
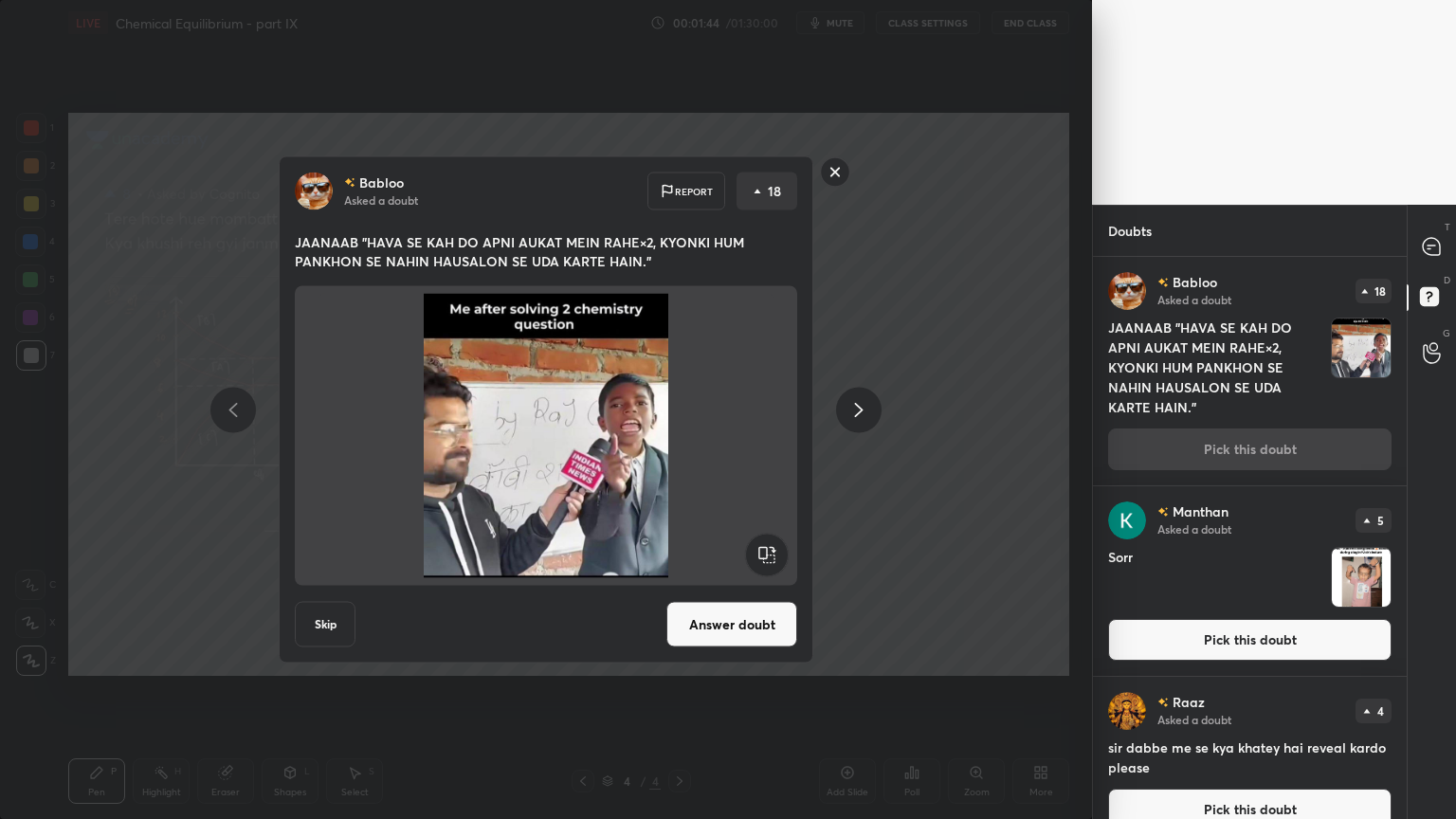
click at [857, 410] on icon at bounding box center [857, 409] width 22 height 22
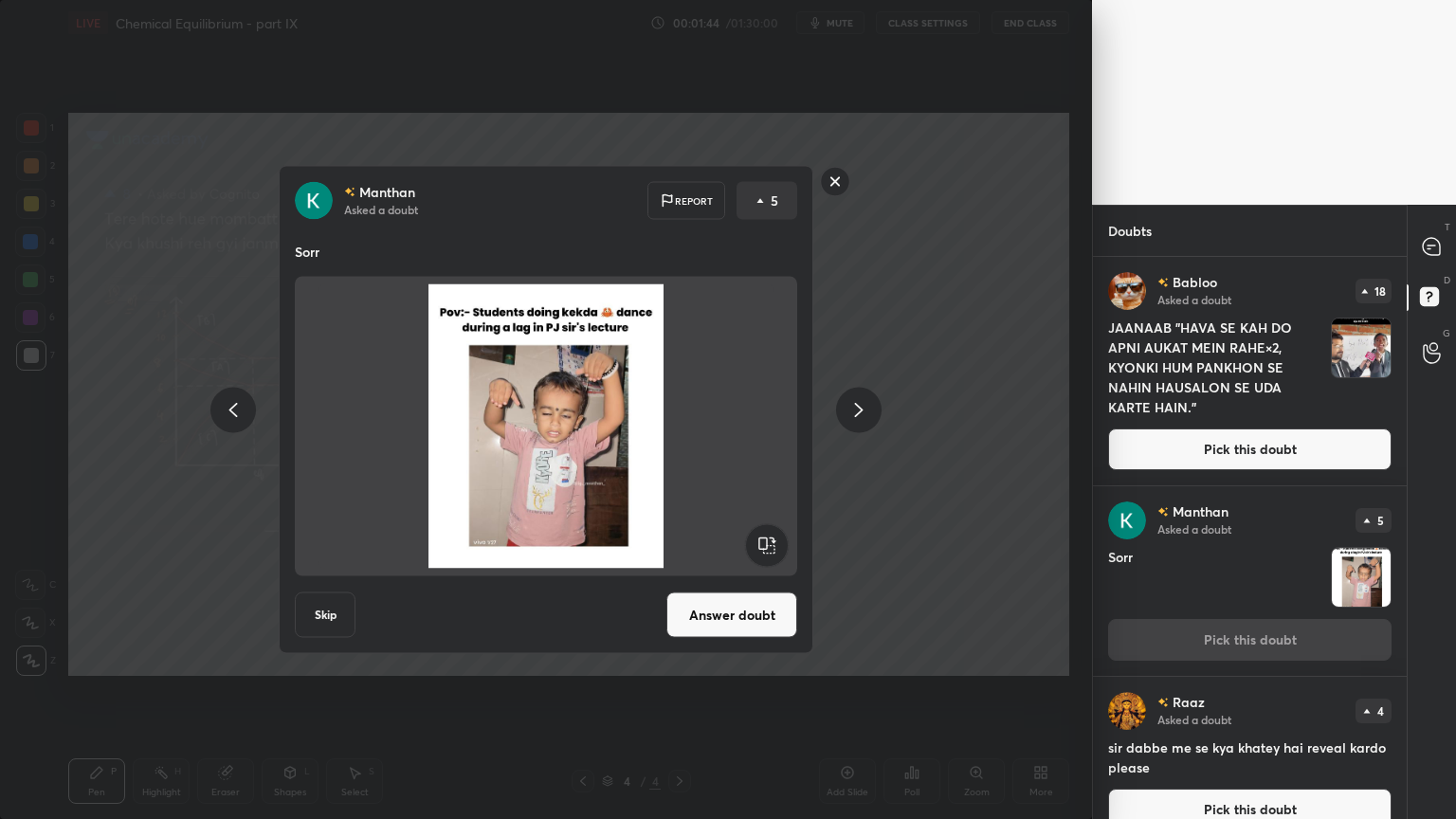
click at [856, 410] on icon at bounding box center [857, 409] width 22 height 22
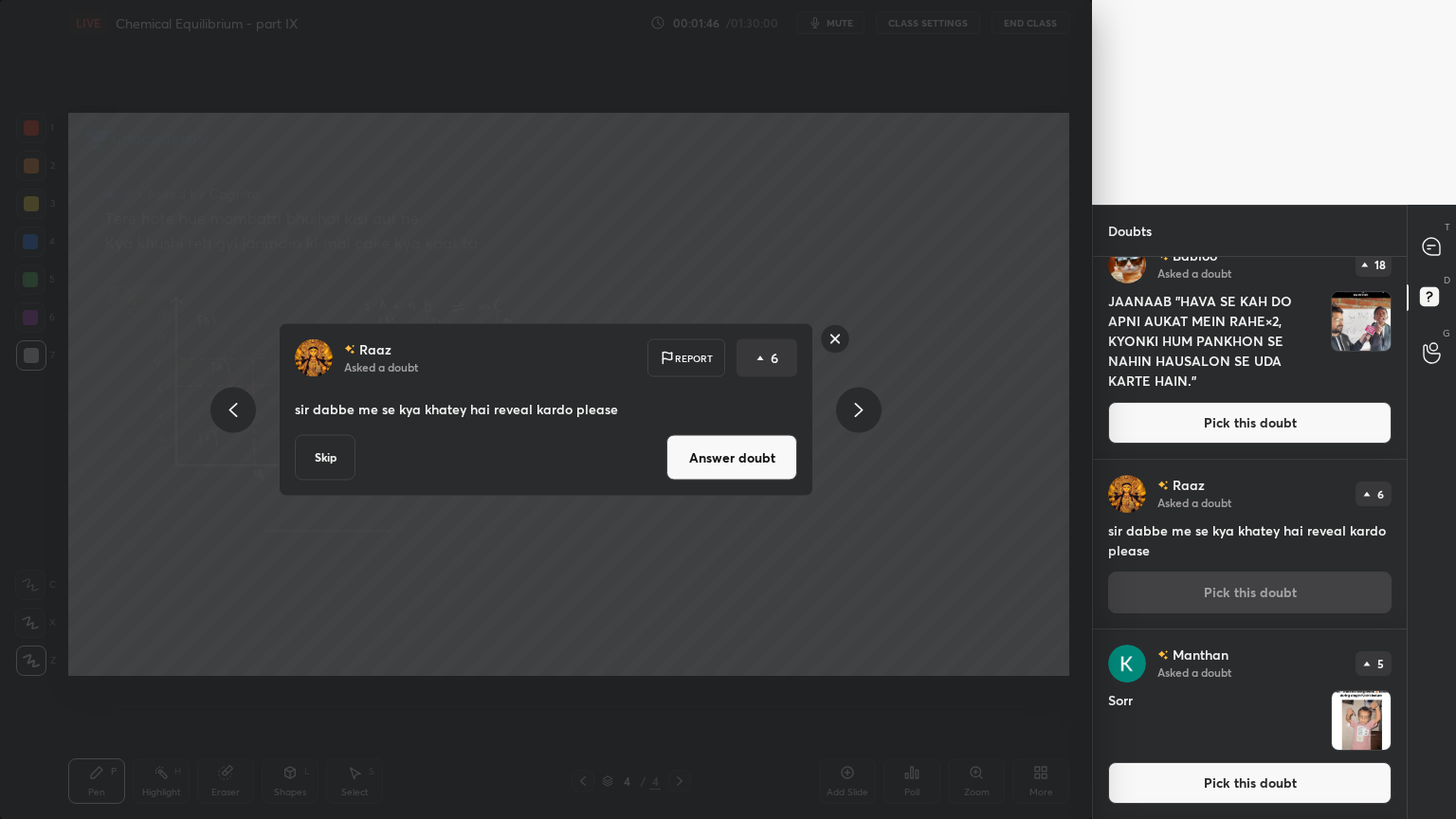
click at [849, 407] on icon at bounding box center [857, 409] width 22 height 22
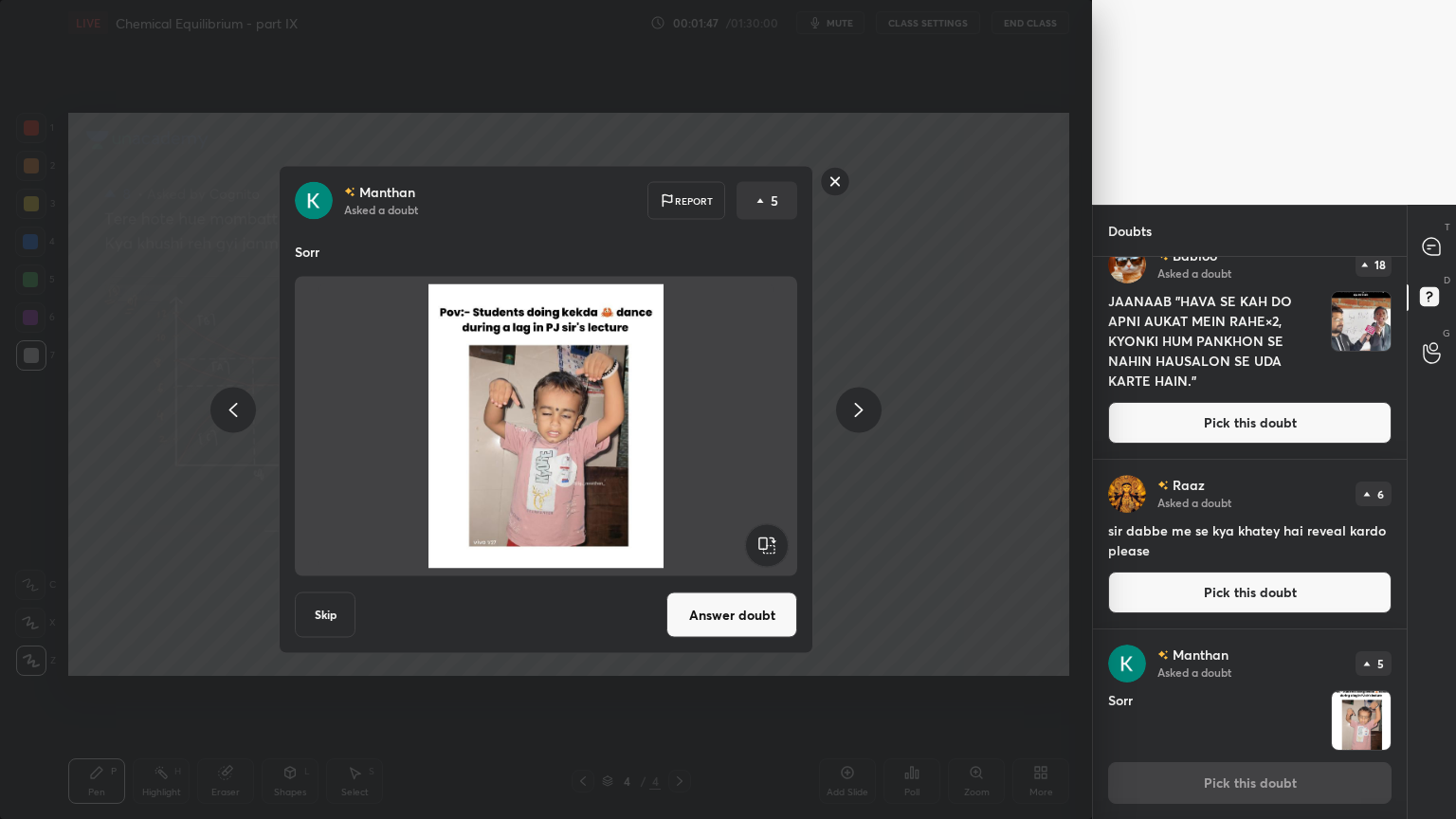
click at [225, 413] on icon at bounding box center [233, 409] width 22 height 22
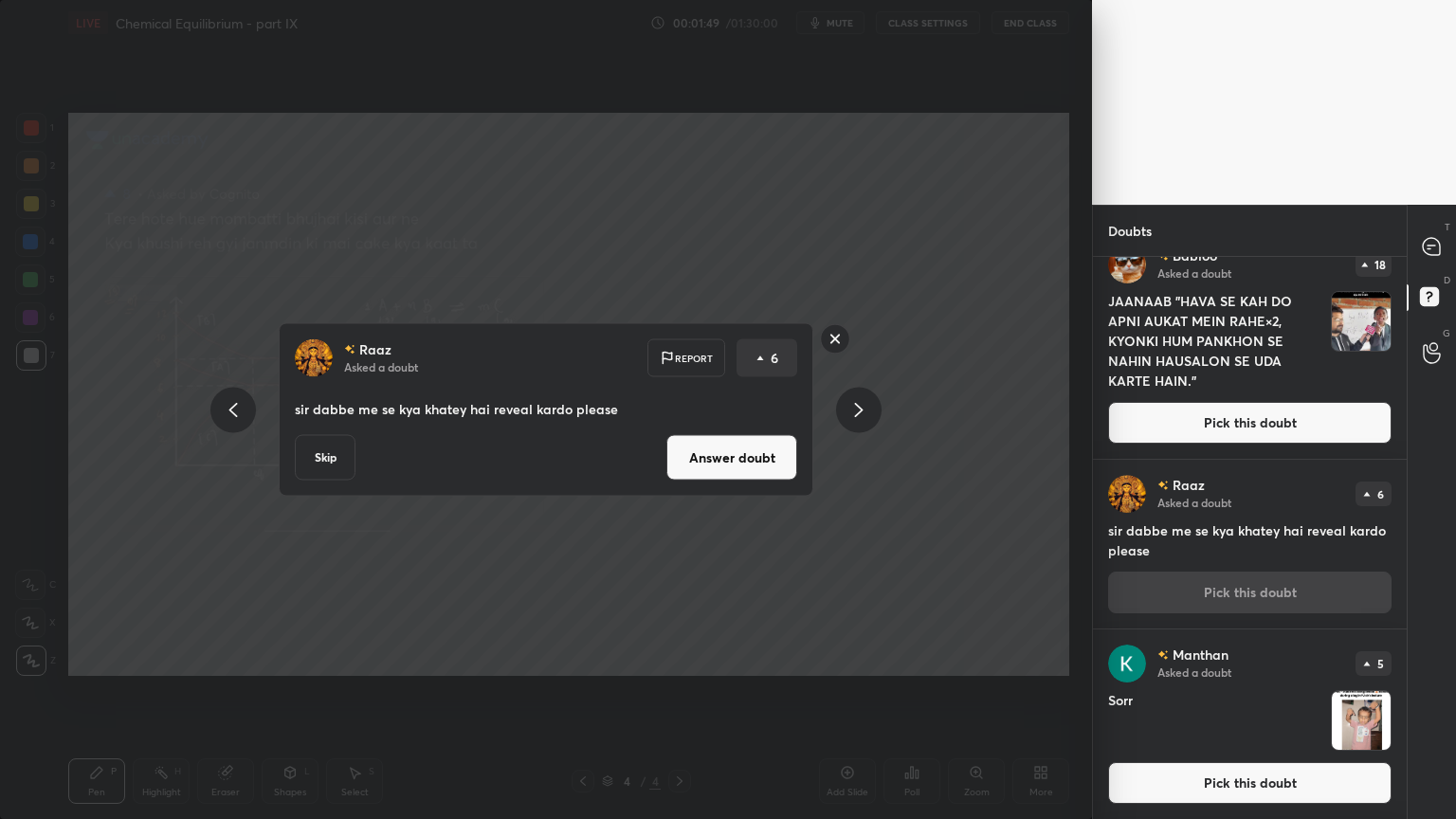
click at [866, 403] on icon at bounding box center [857, 409] width 22 height 22
click at [867, 402] on icon at bounding box center [857, 409] width 22 height 22
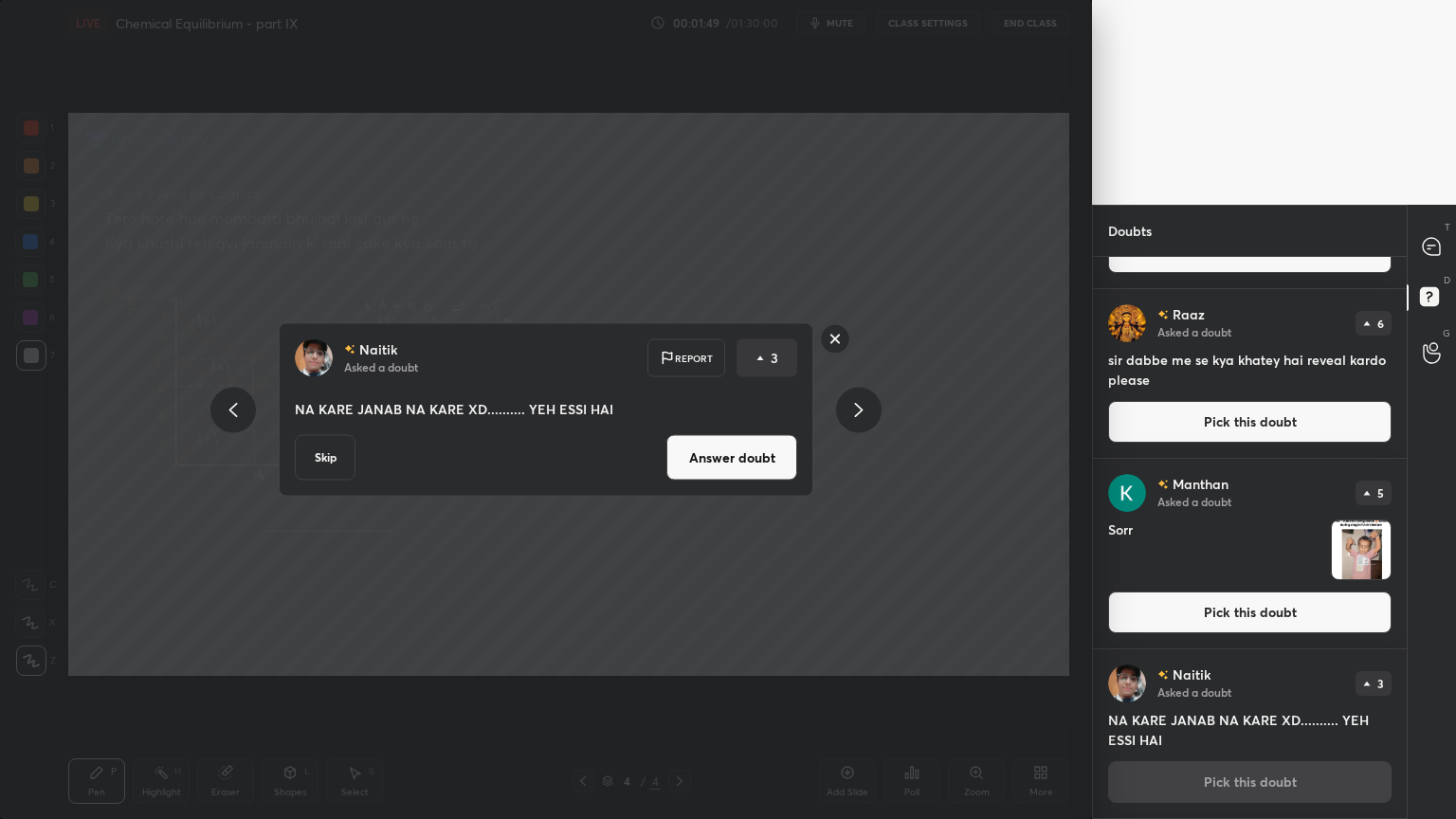
click at [865, 405] on icon at bounding box center [857, 409] width 22 height 22
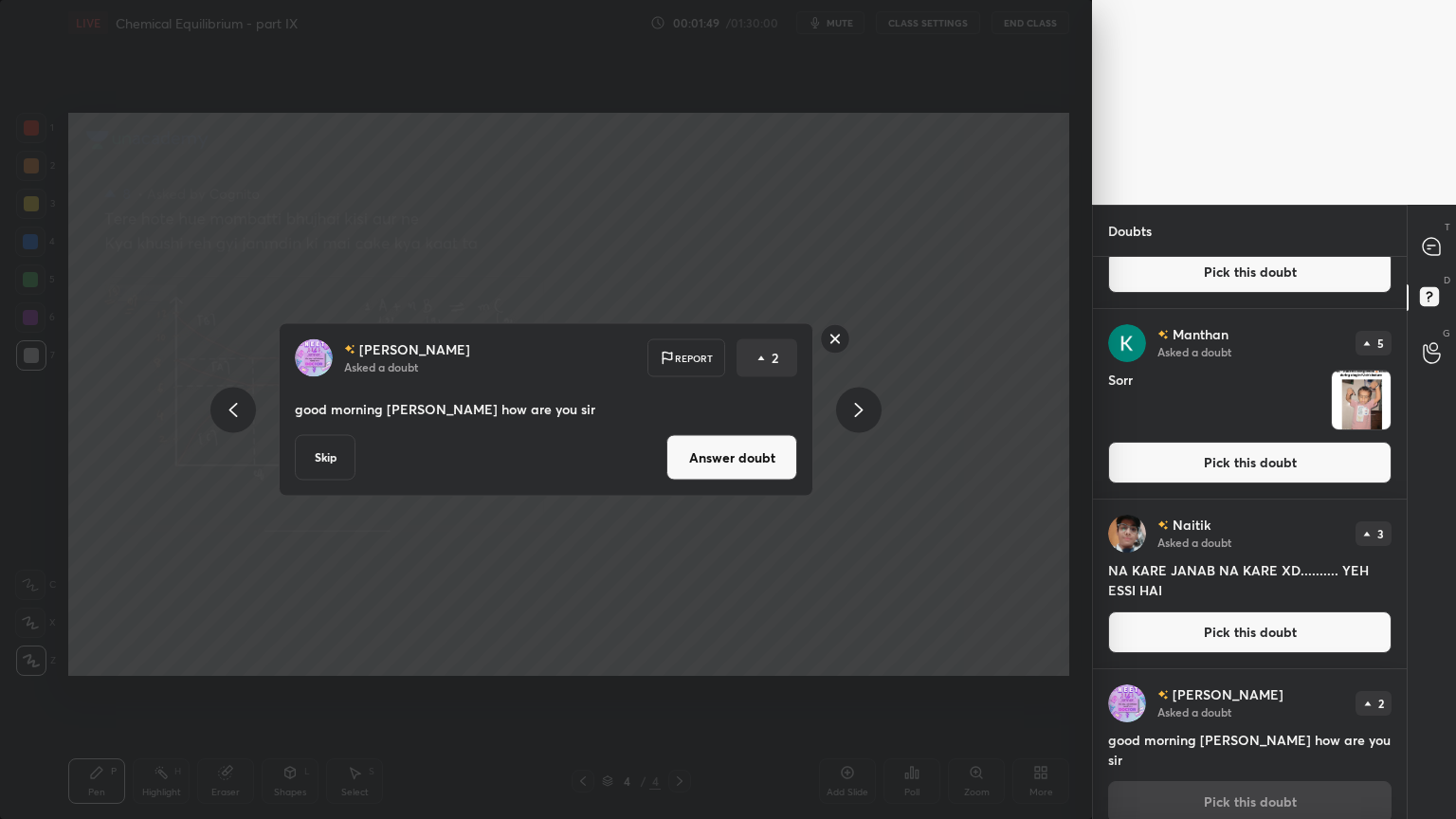
click at [865, 406] on icon at bounding box center [857, 409] width 22 height 22
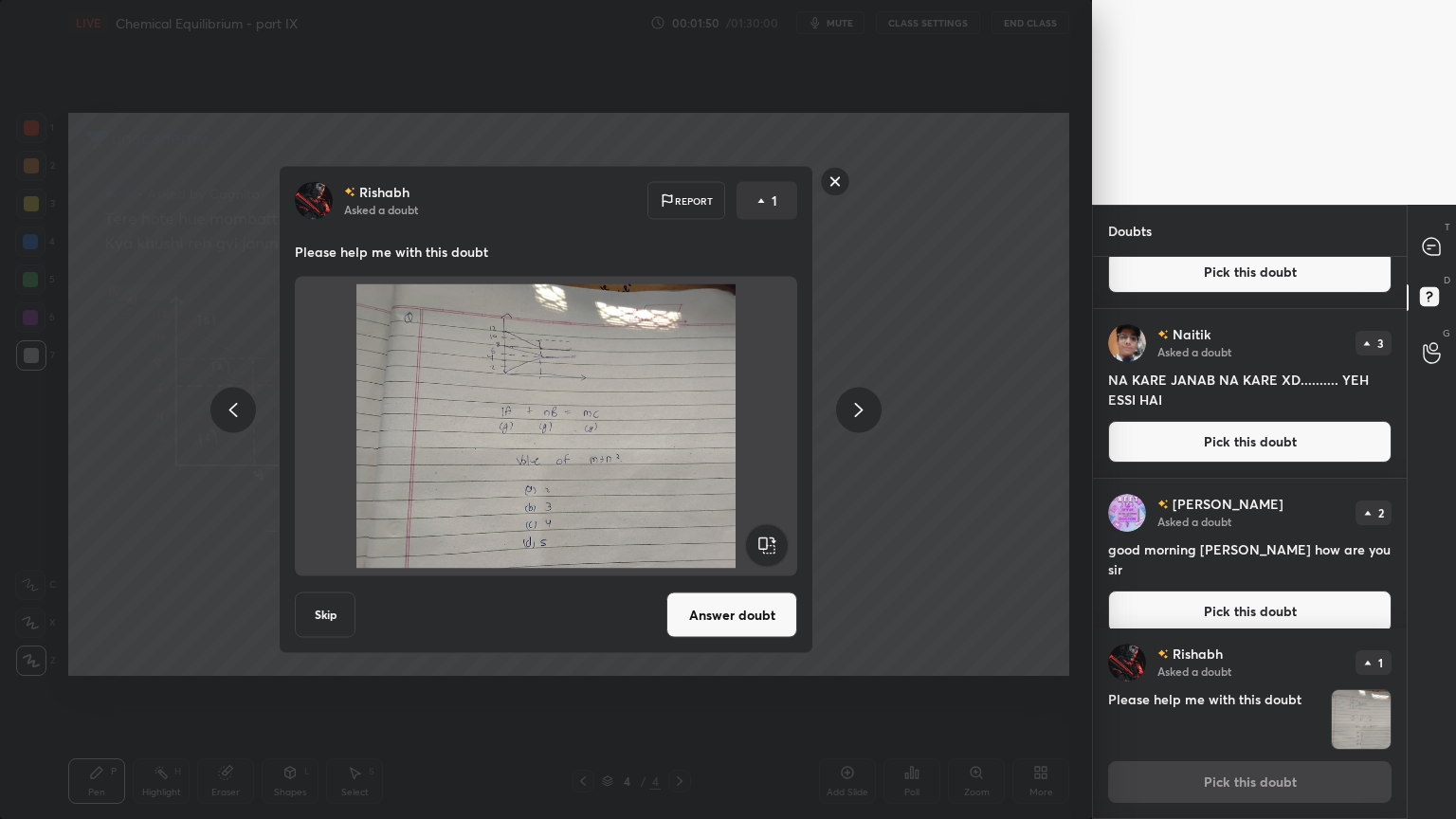
click at [864, 408] on icon at bounding box center [857, 409] width 22 height 22
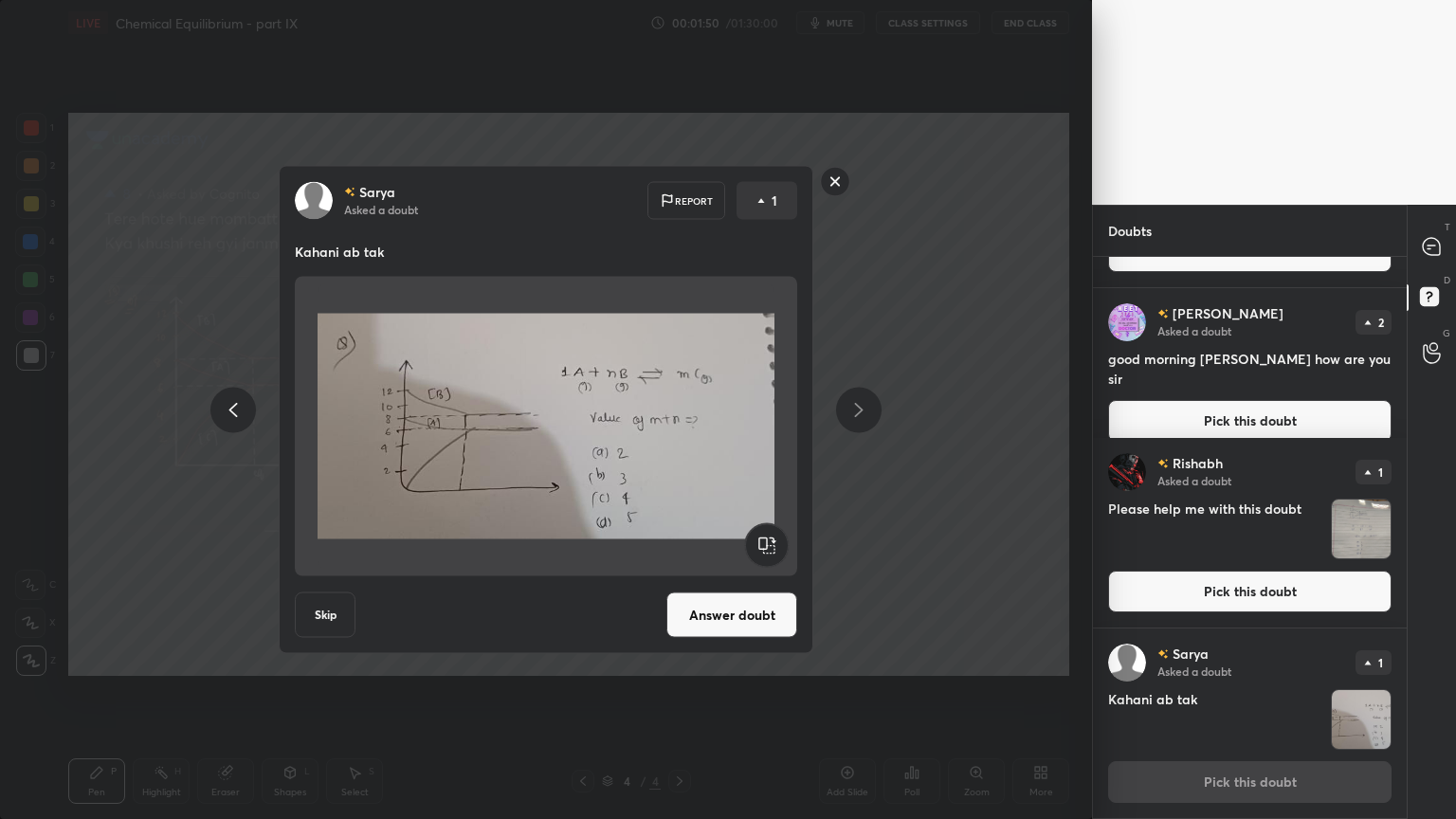
click at [861, 406] on icon at bounding box center [857, 409] width 22 height 22
click at [860, 405] on icon at bounding box center [857, 409] width 22 height 22
click at [860, 407] on icon at bounding box center [857, 409] width 22 height 22
click at [861, 406] on icon at bounding box center [857, 409] width 22 height 22
click at [862, 407] on icon at bounding box center [857, 409] width 22 height 22
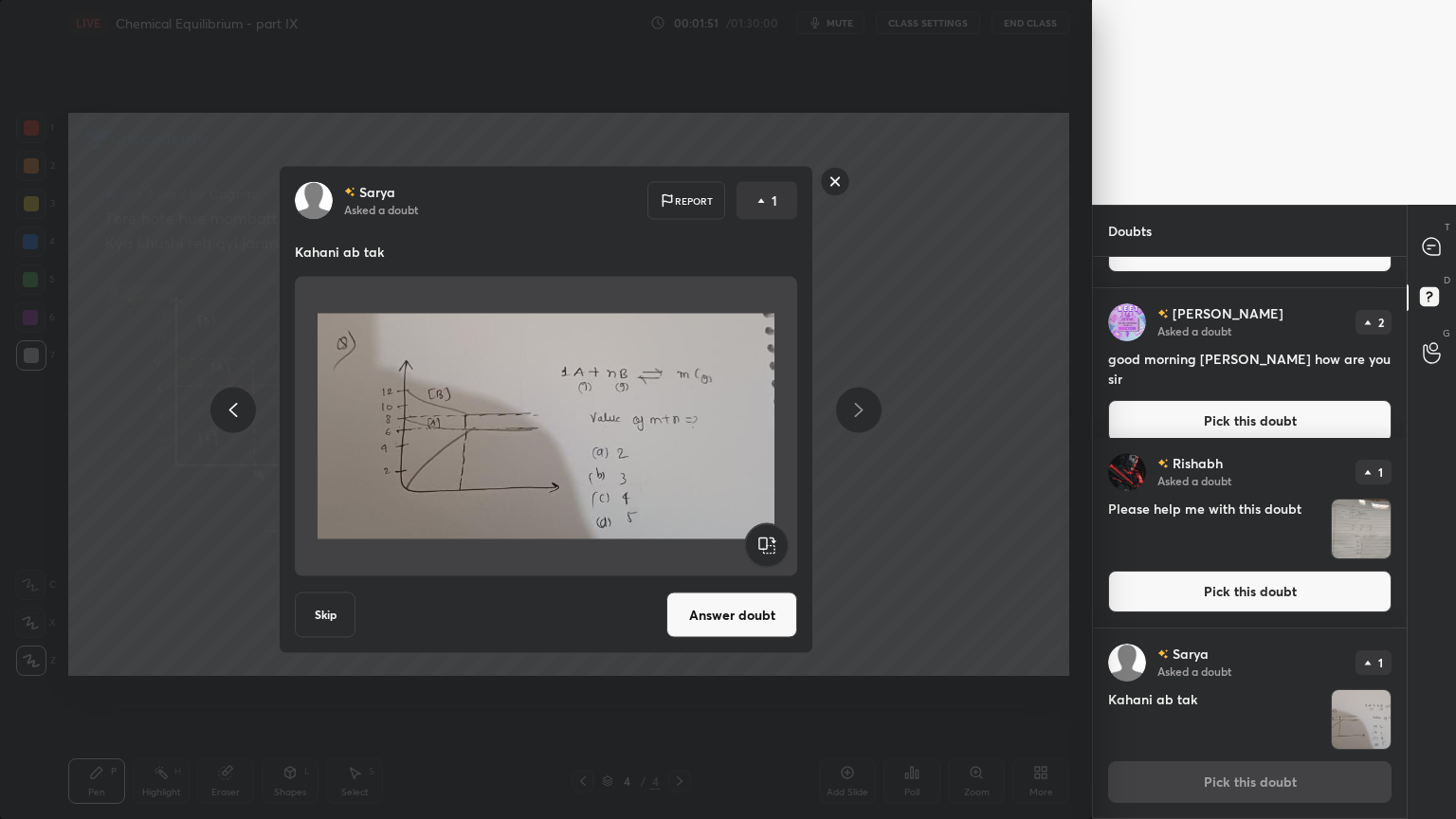
click at [838, 178] on rect at bounding box center [835, 181] width 29 height 29
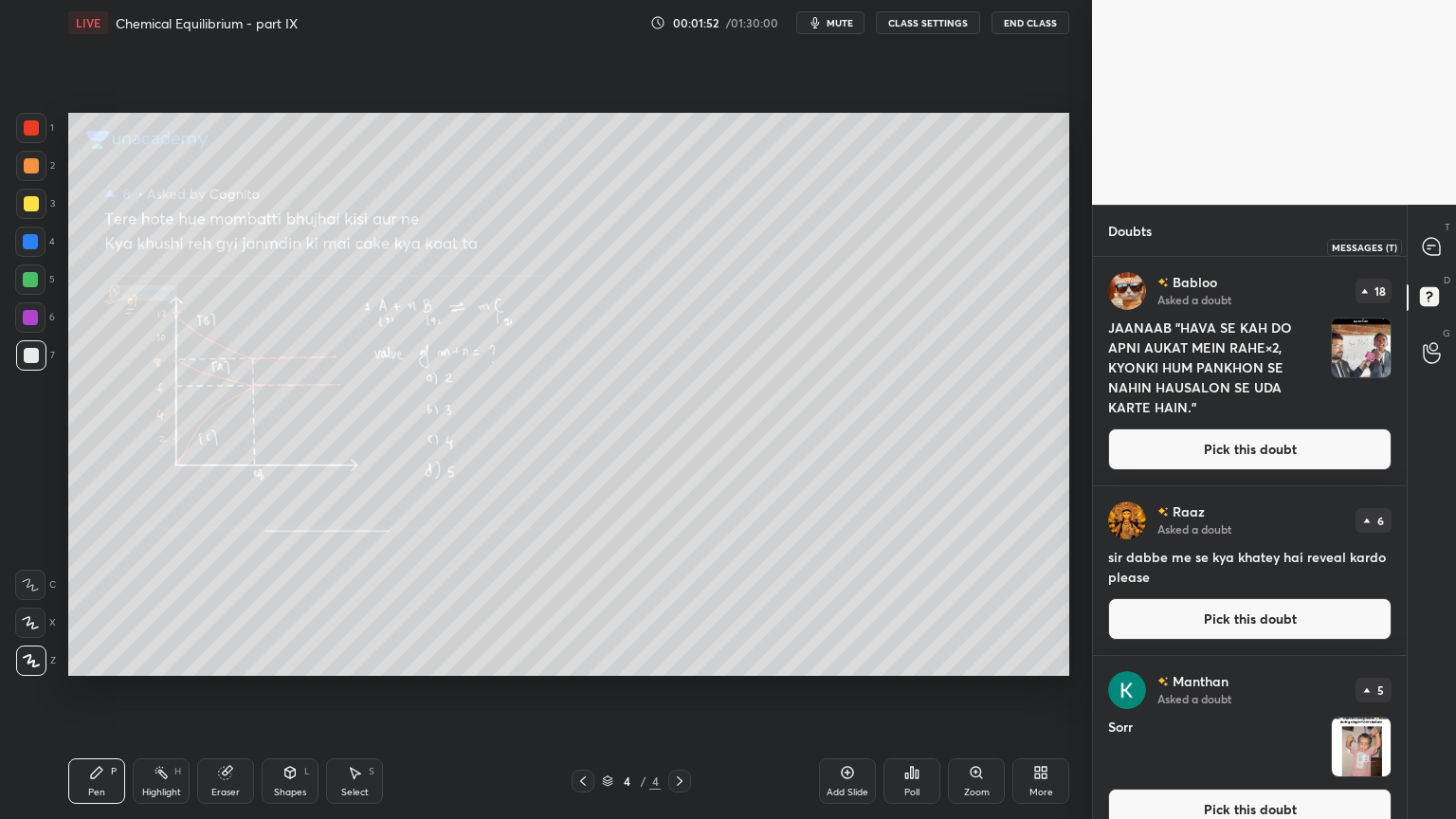
click at [1435, 240] on icon at bounding box center [1431, 246] width 17 height 17
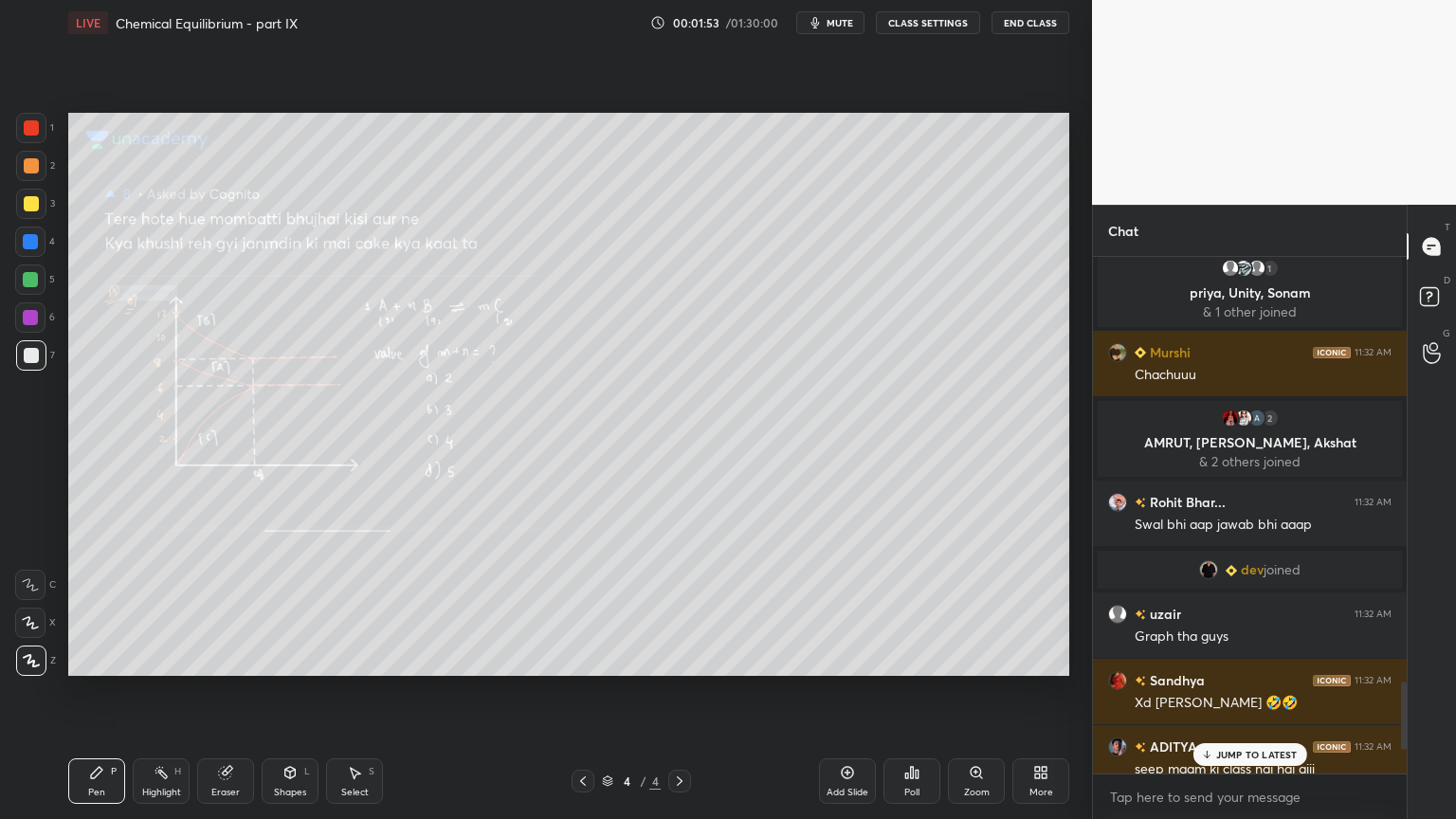
click at [171, 691] on div "Highlight" at bounding box center [162, 793] width 39 height 10
drag, startPoint x: 1258, startPoint y: 752, endPoint x: 1217, endPoint y: 744, distance: 41.8
click at [1257, 691] on p "9 NEW MESSAGES" at bounding box center [1256, 755] width 88 height 12
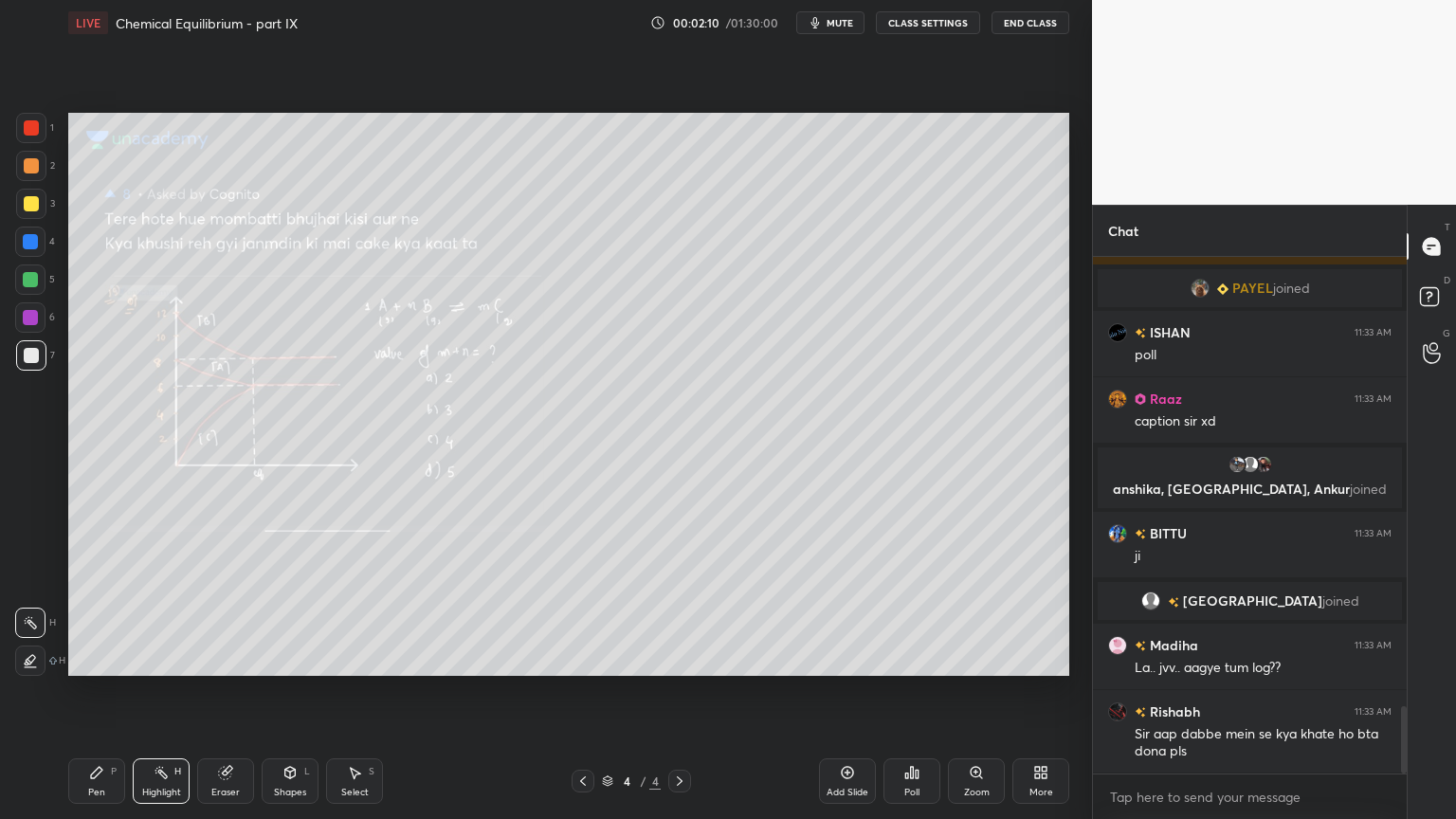
click at [918, 691] on div "Poll" at bounding box center [912, 793] width 16 height 10
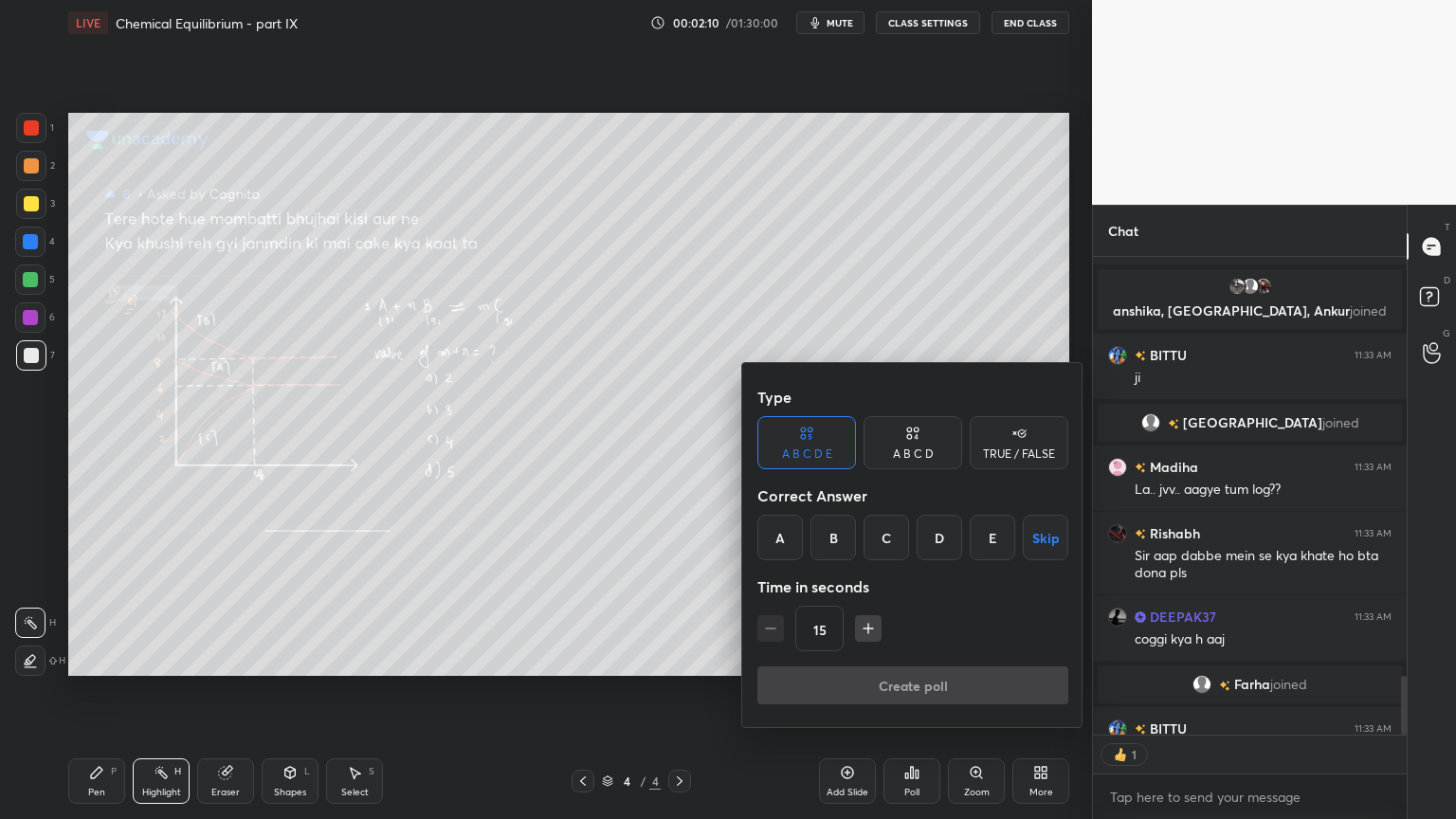
click at [989, 536] on div "E" at bounding box center [991, 537] width 46 height 46
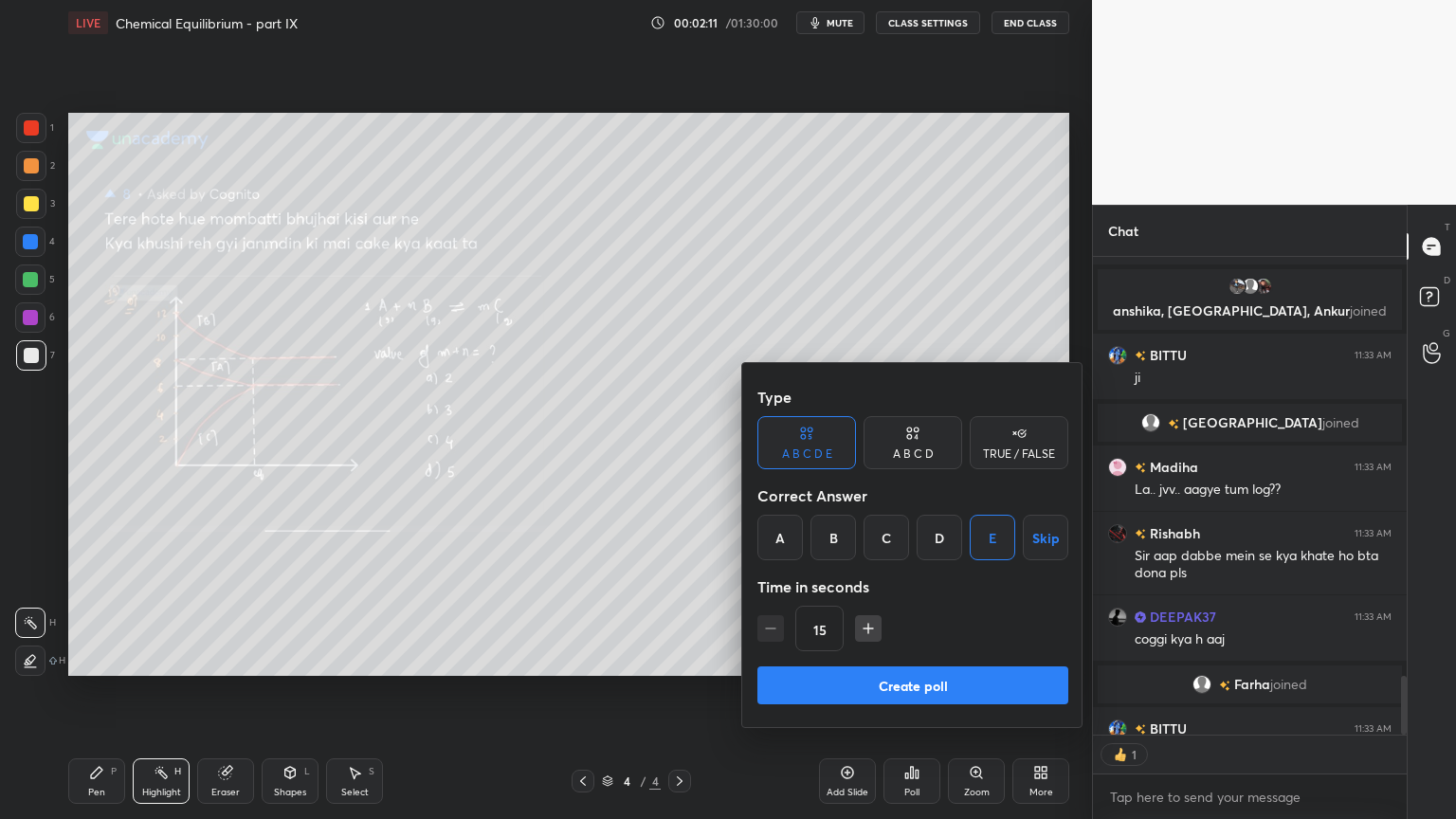
click at [922, 443] on div "A B C D" at bounding box center [913, 442] width 99 height 53
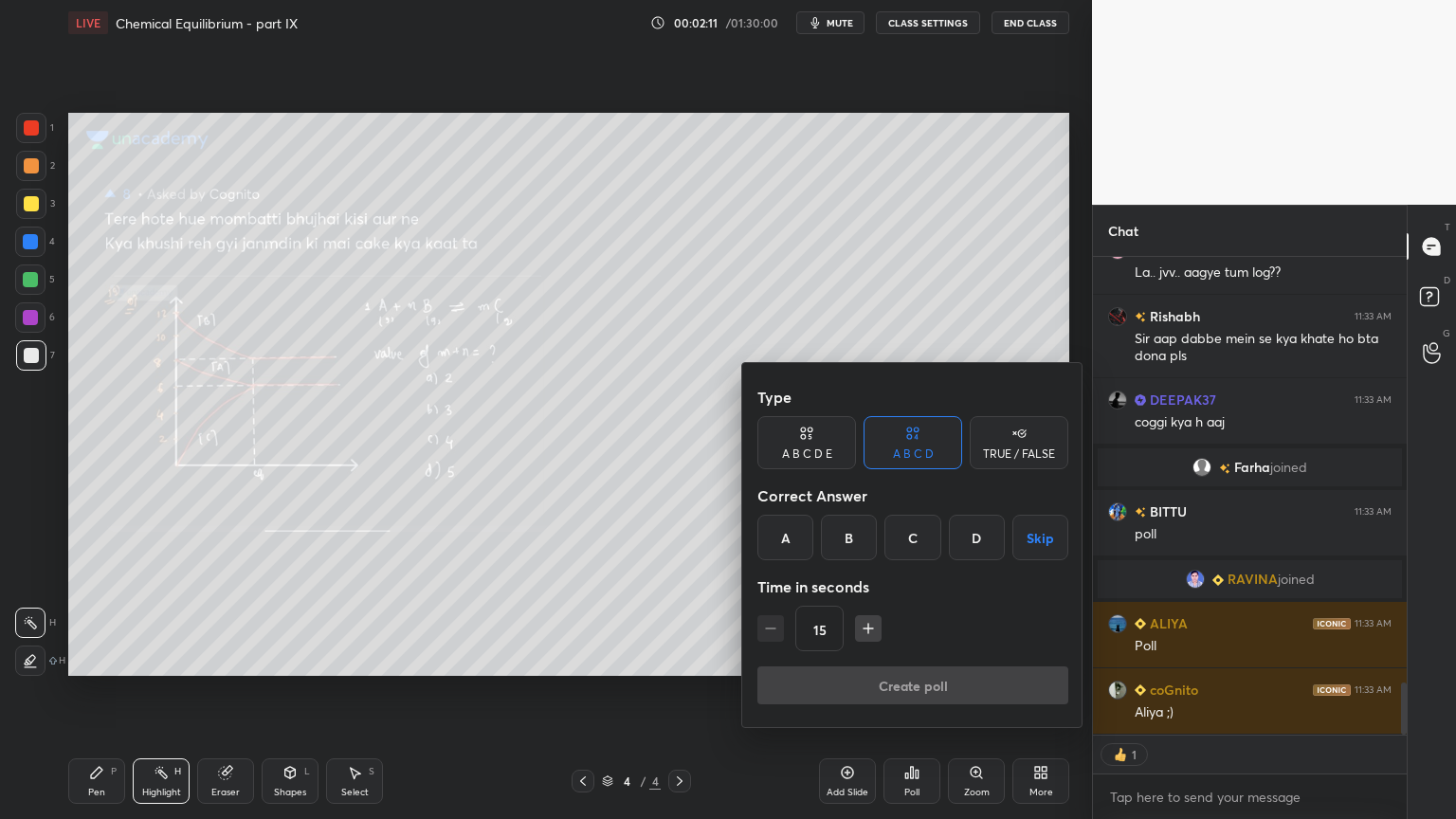
click at [971, 538] on div "D" at bounding box center [977, 537] width 56 height 46
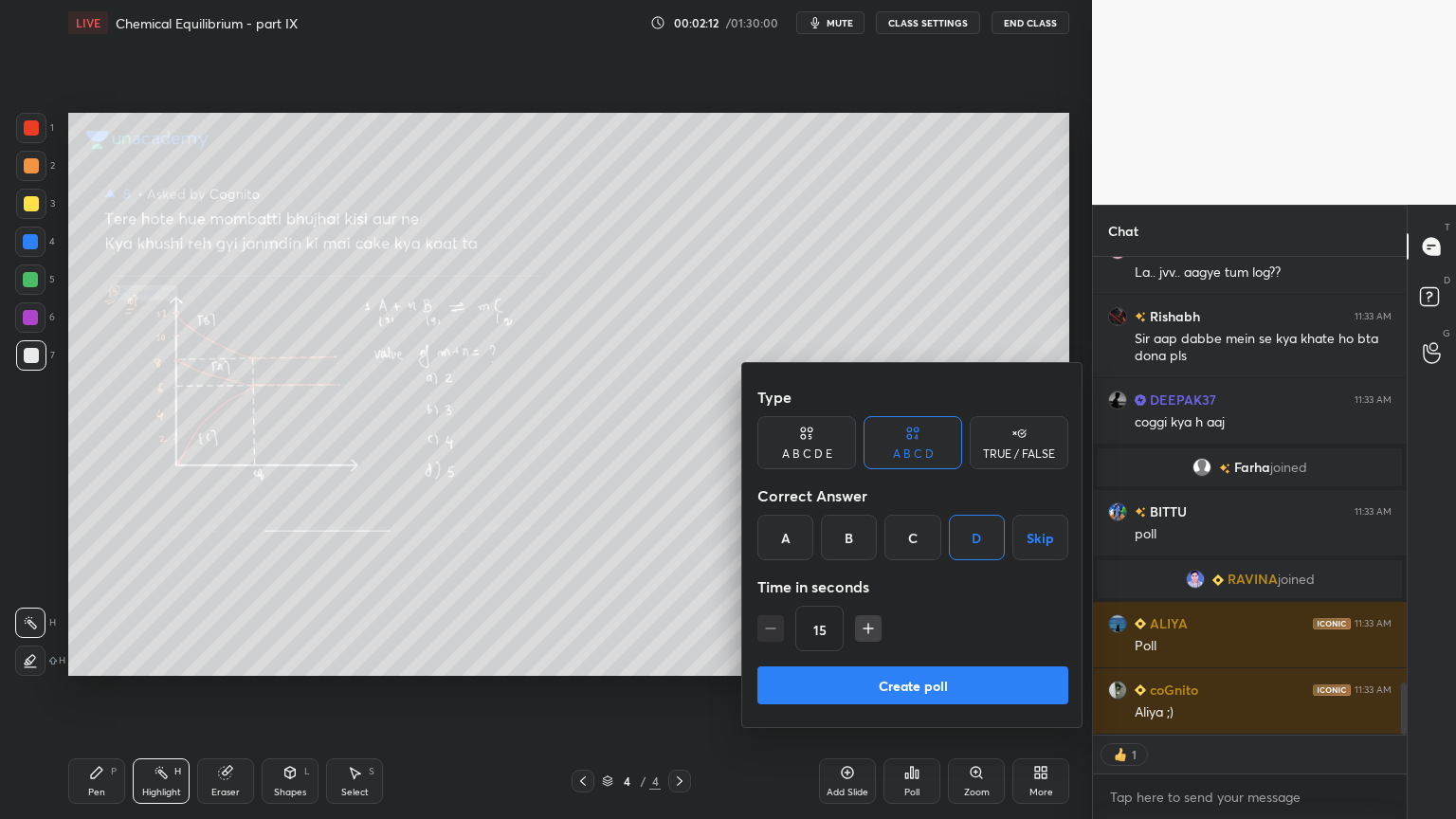
click at [932, 677] on button "Create poll" at bounding box center [913, 685] width 310 height 38
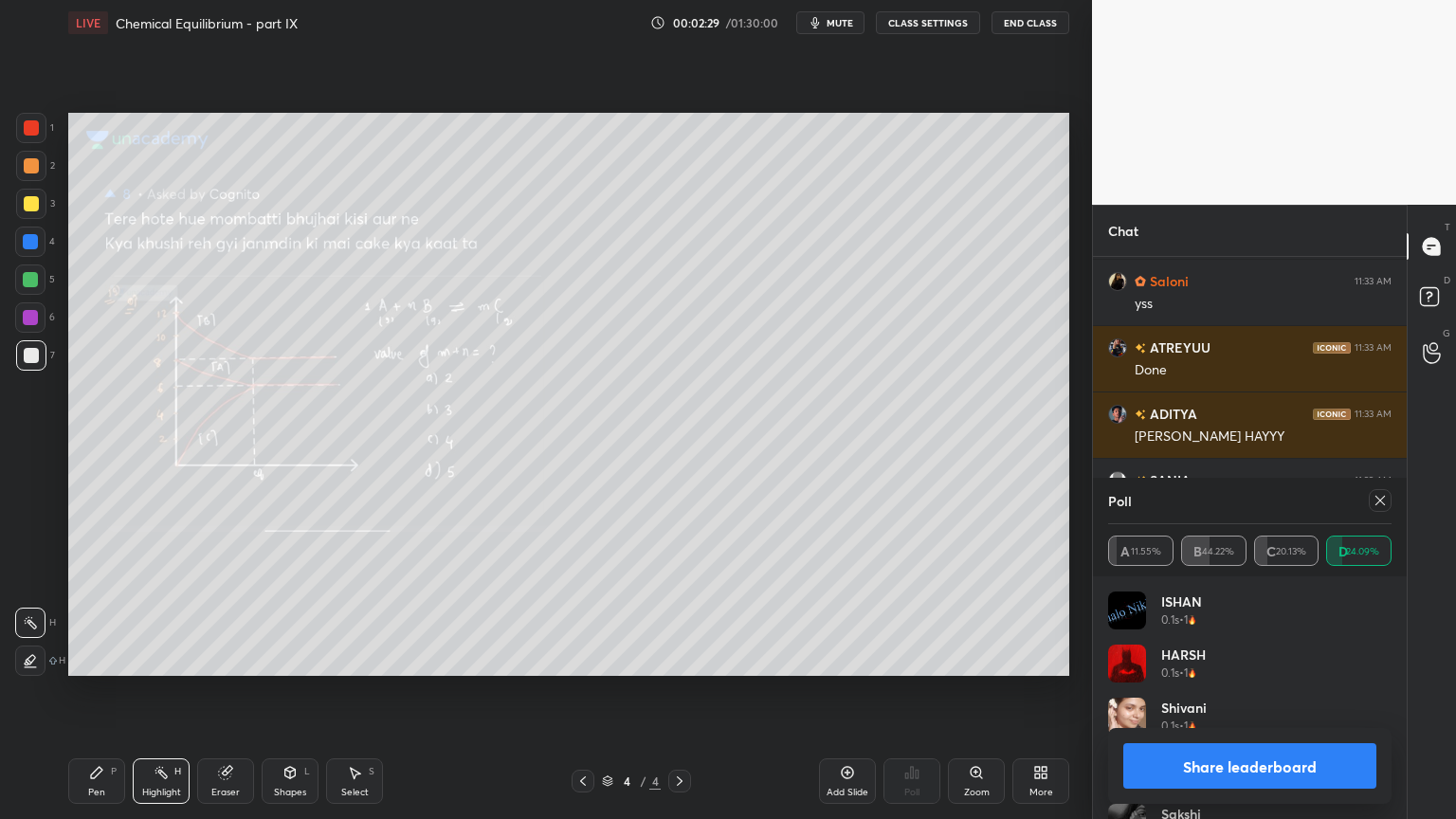
click at [1298, 691] on button "Share leaderboard" at bounding box center [1249, 766] width 253 height 46
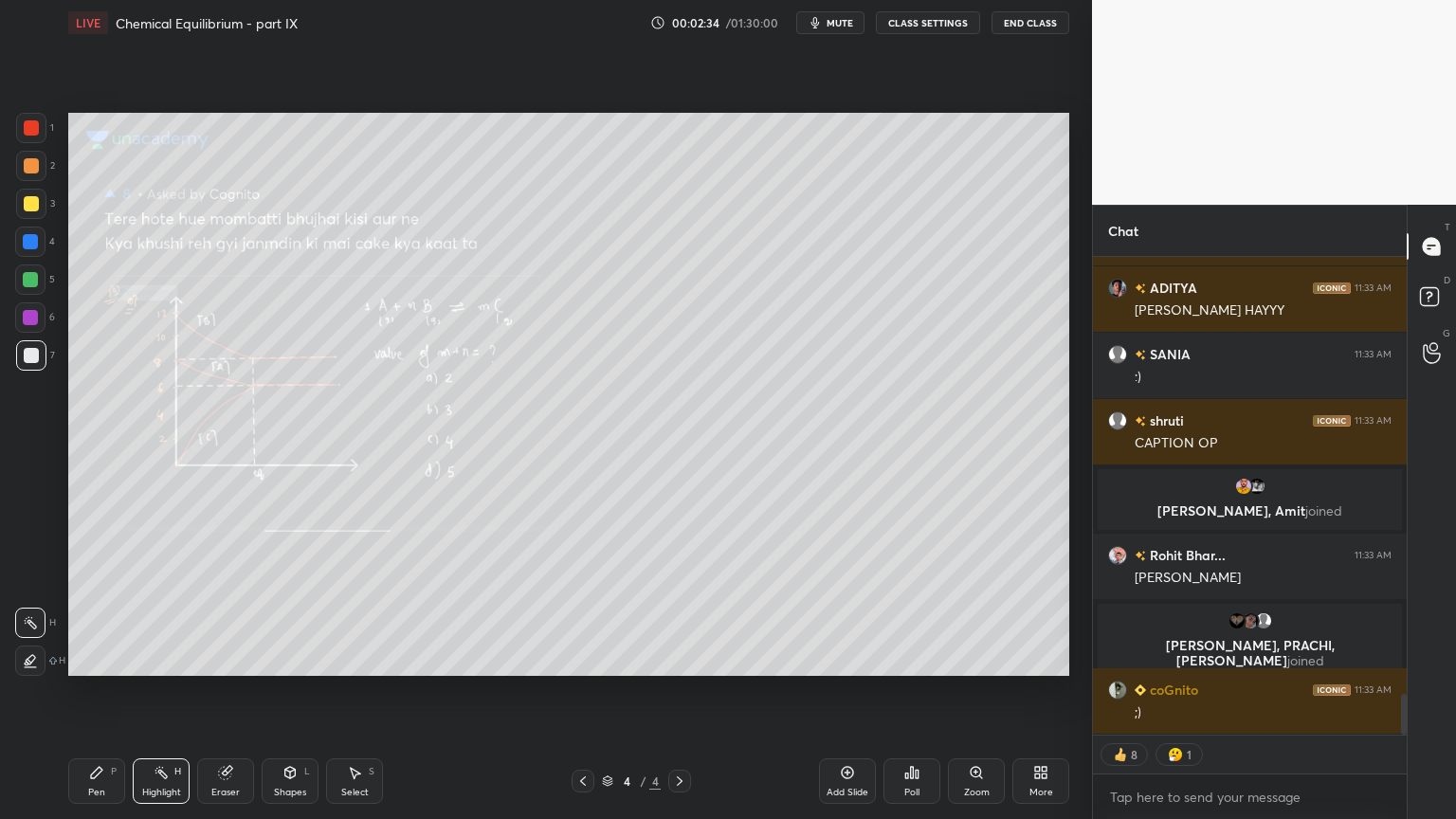
click at [934, 22] on button "CLASS SETTINGS" at bounding box center [927, 22] width 104 height 22
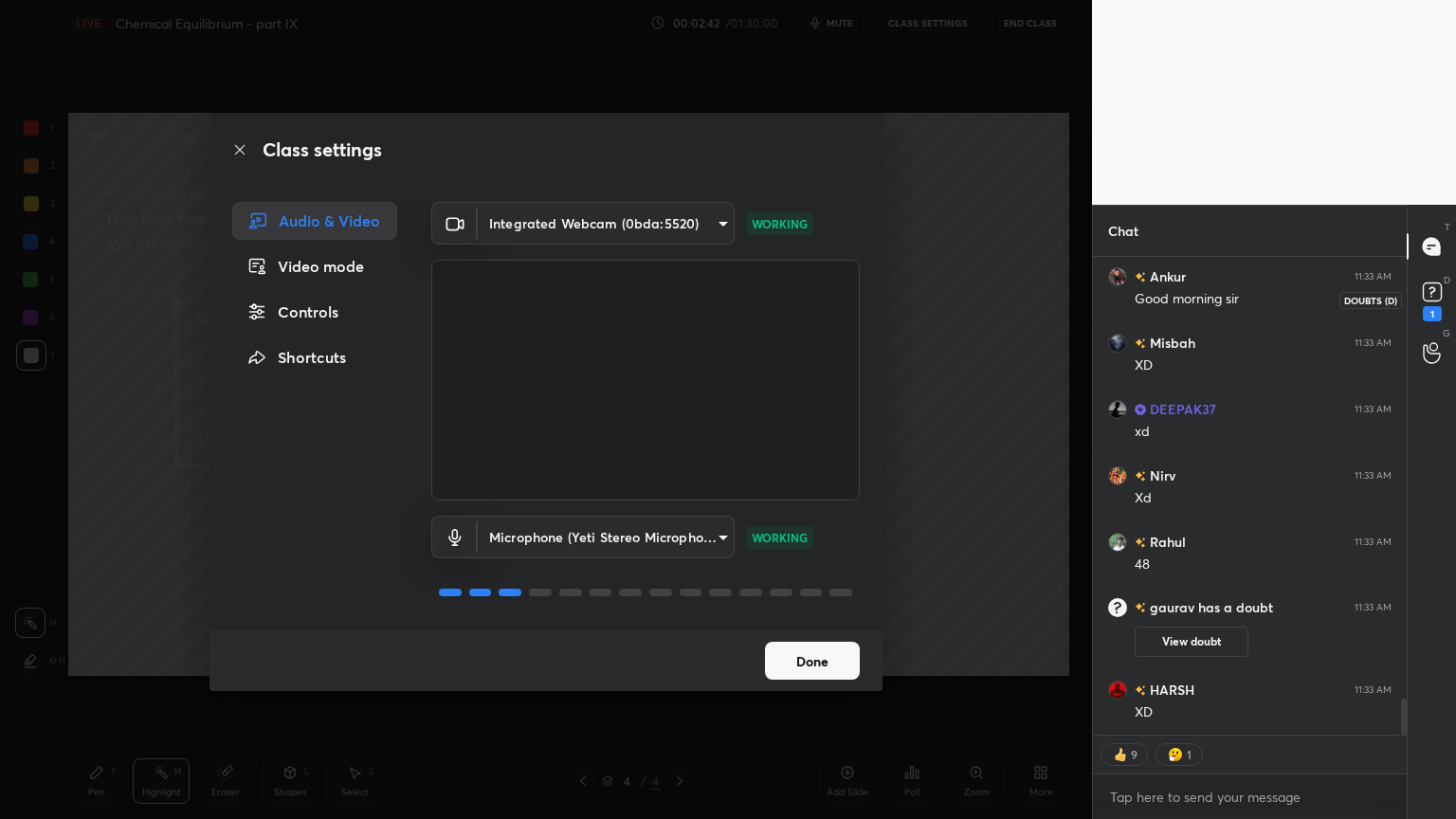
click at [1432, 305] on icon at bounding box center [1432, 291] width 28 height 28
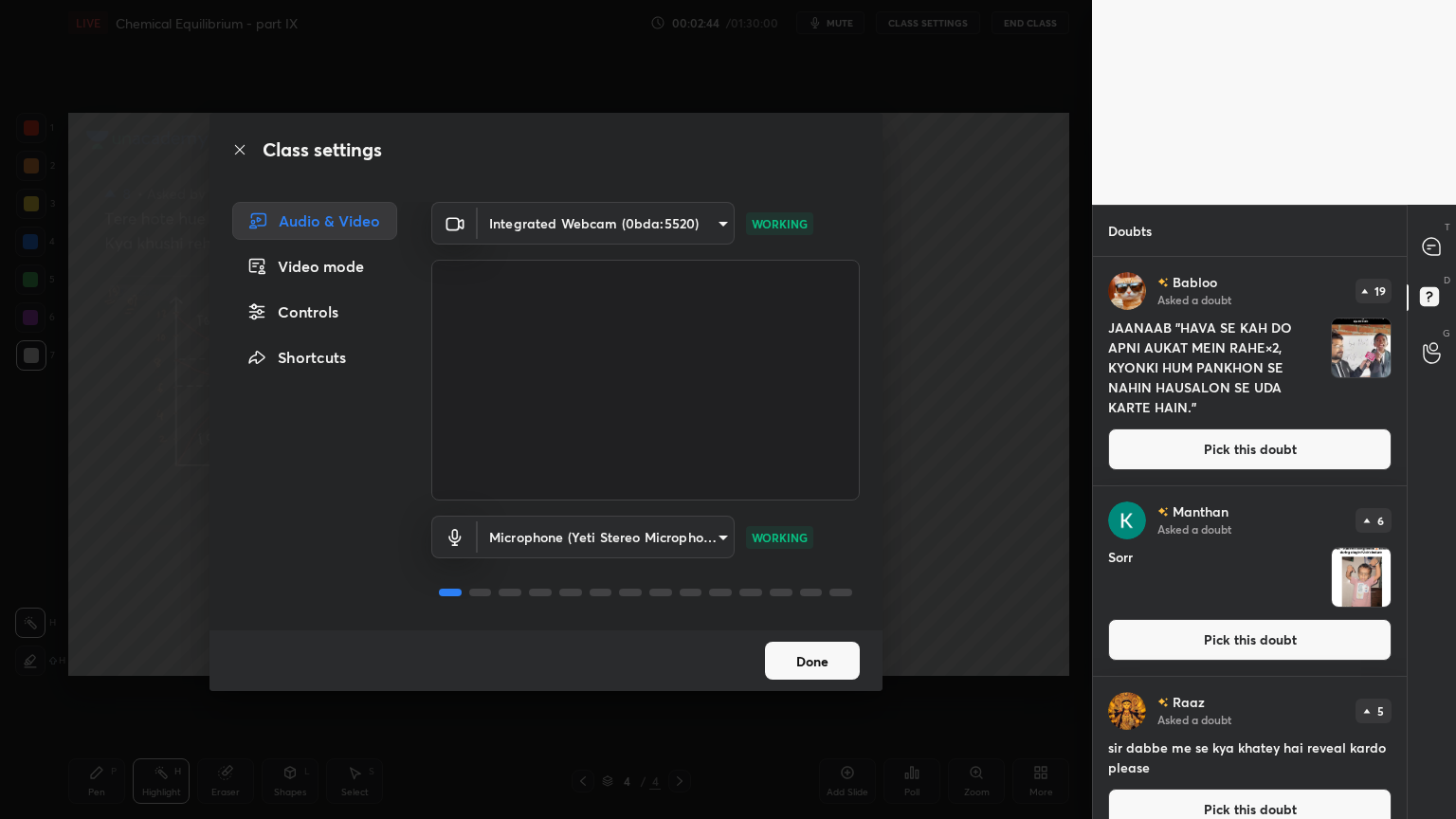
click at [838, 659] on button "Done" at bounding box center [812, 660] width 95 height 38
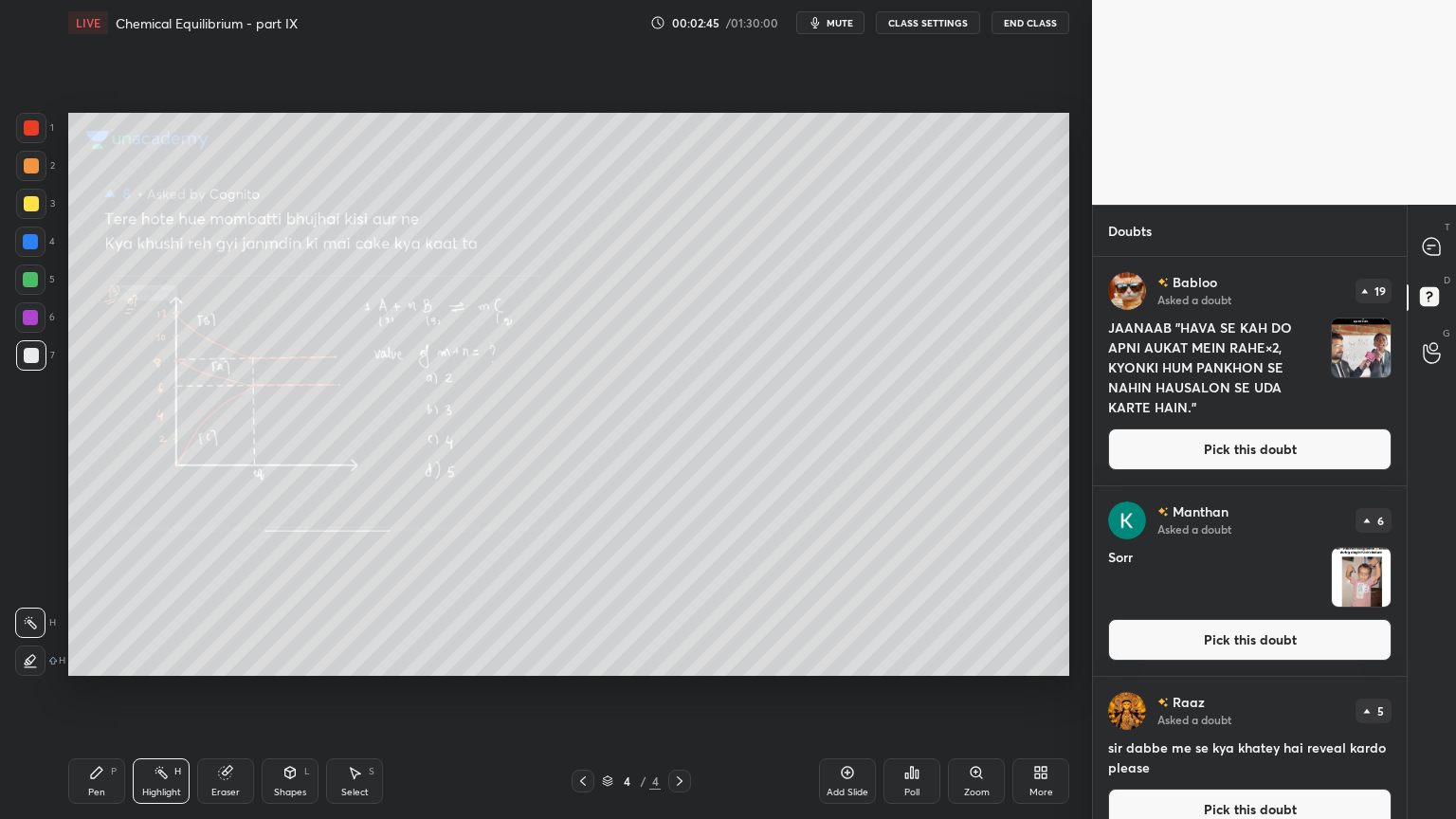
click at [1264, 450] on button "Pick this doubt" at bounding box center [1249, 449] width 283 height 42
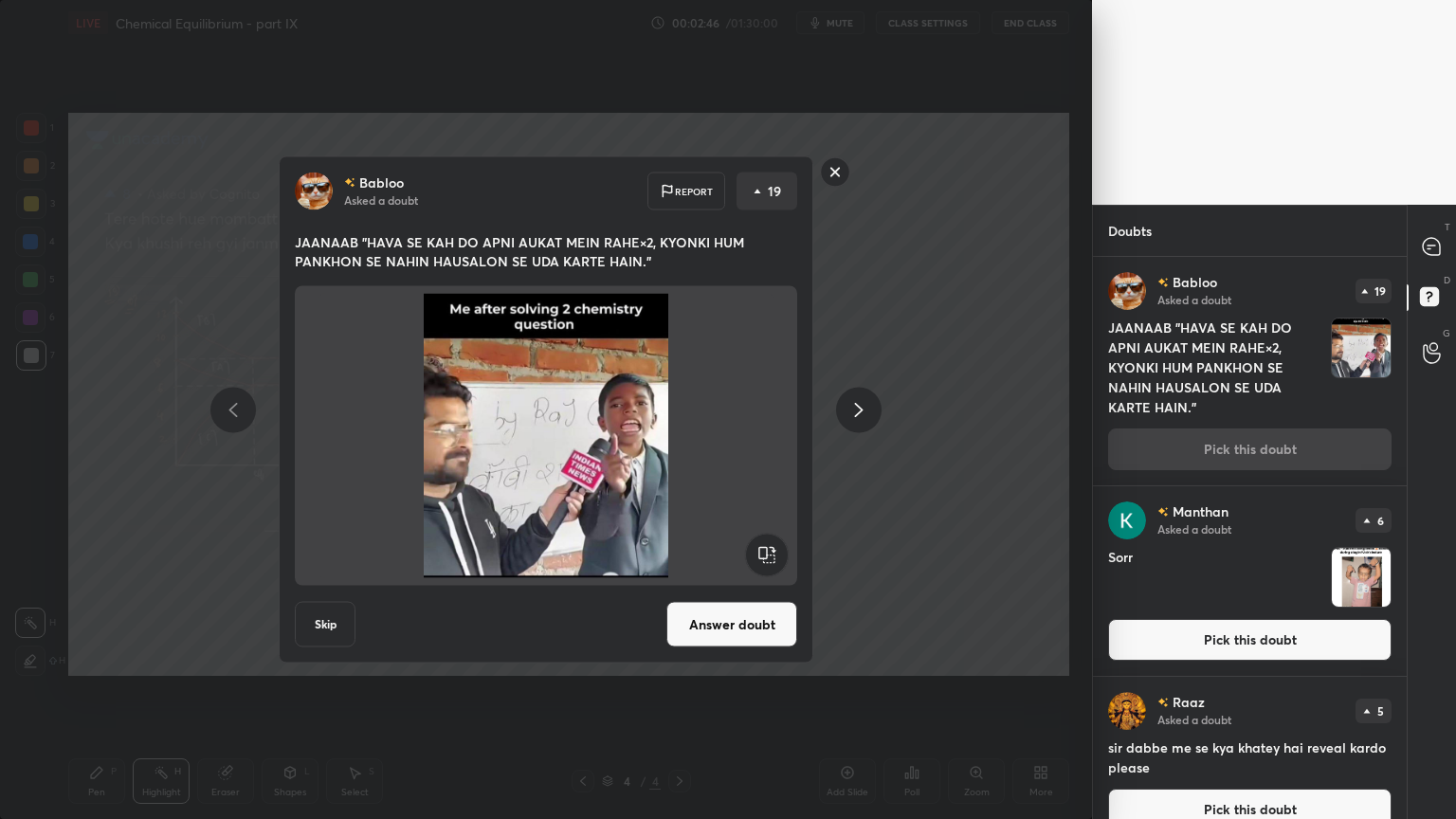
click at [855, 417] on icon at bounding box center [858, 410] width 9 height 15
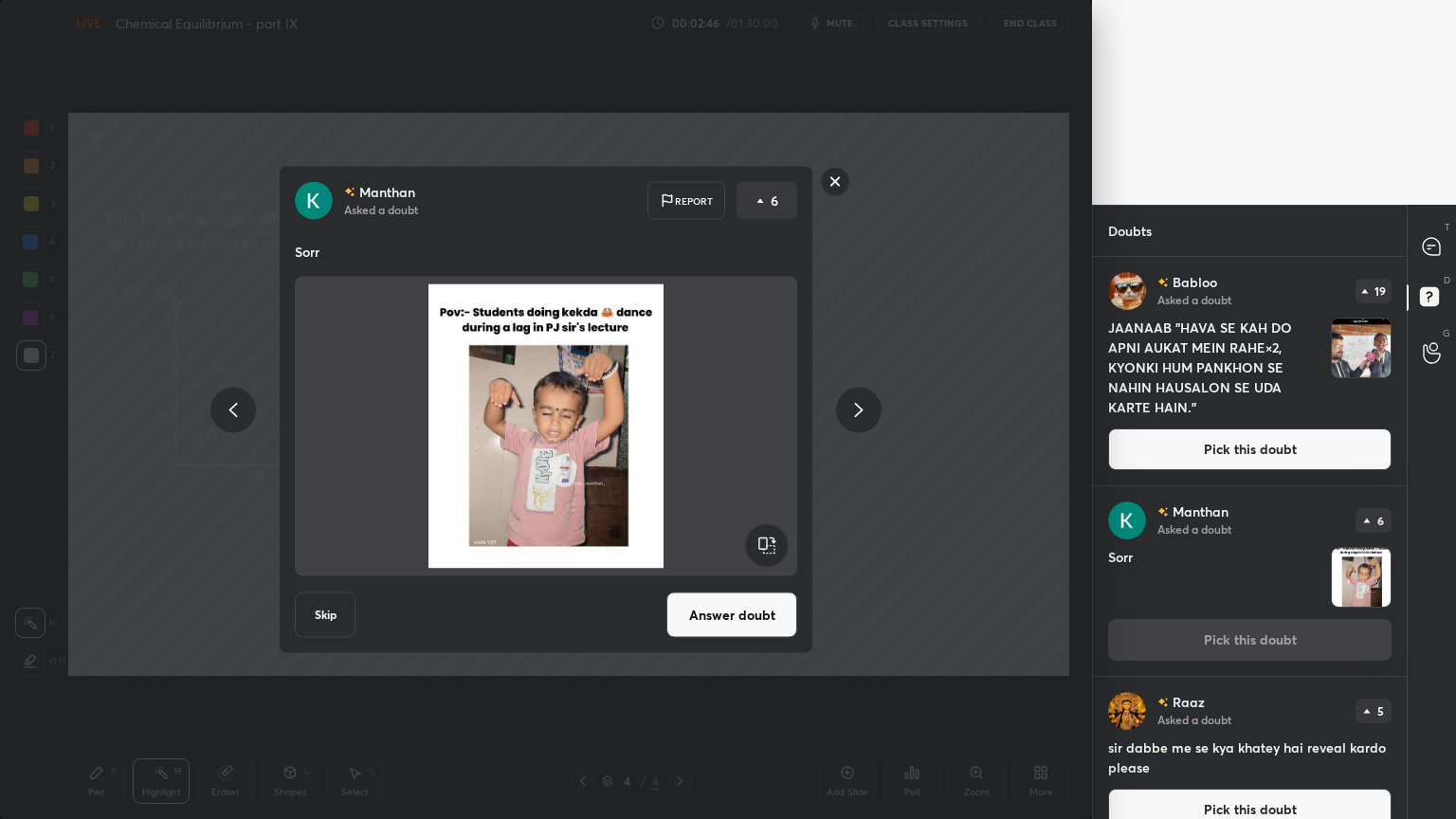
click at [857, 410] on icon at bounding box center [858, 410] width 9 height 15
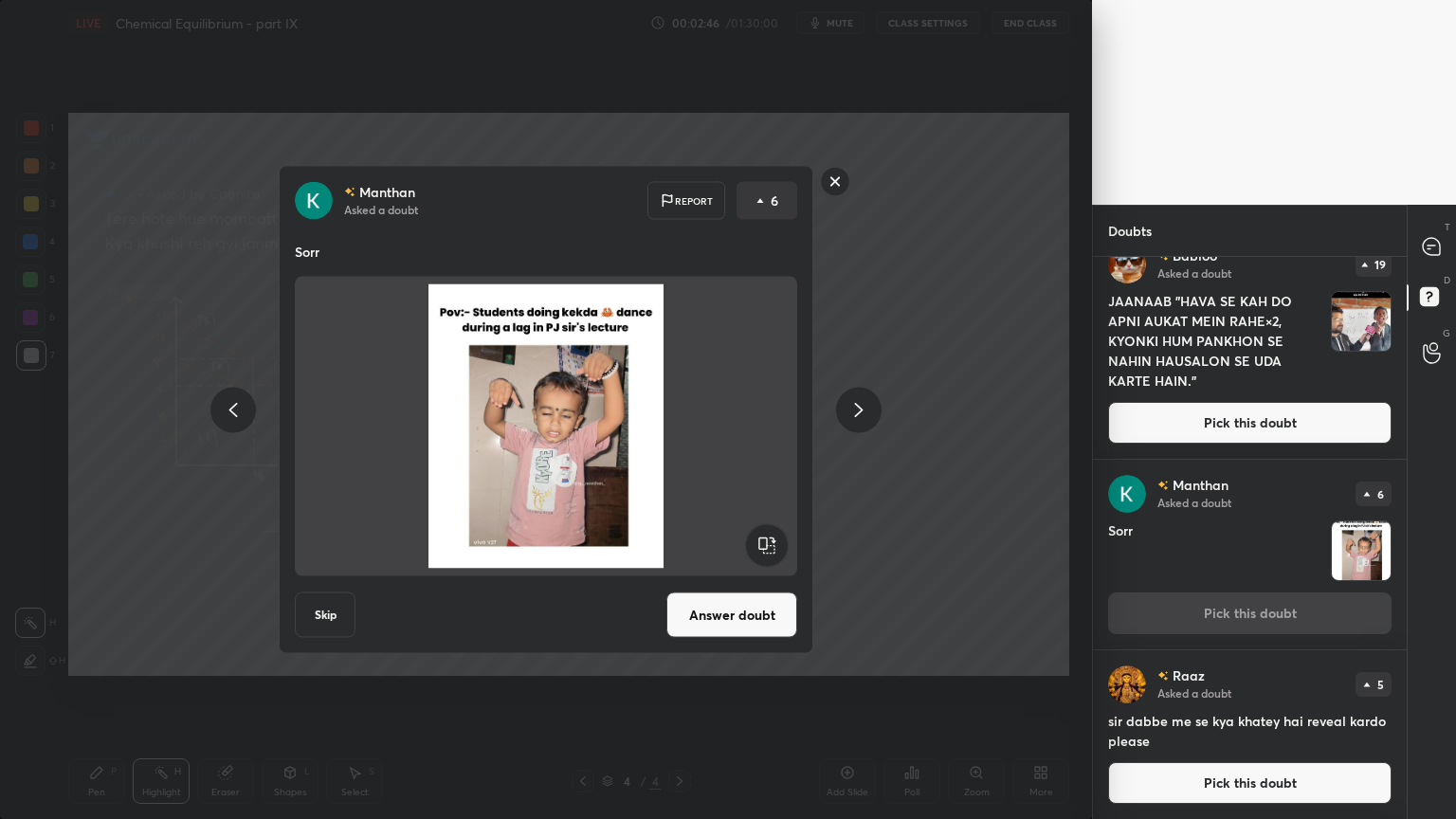
click at [854, 409] on icon at bounding box center [857, 409] width 22 height 22
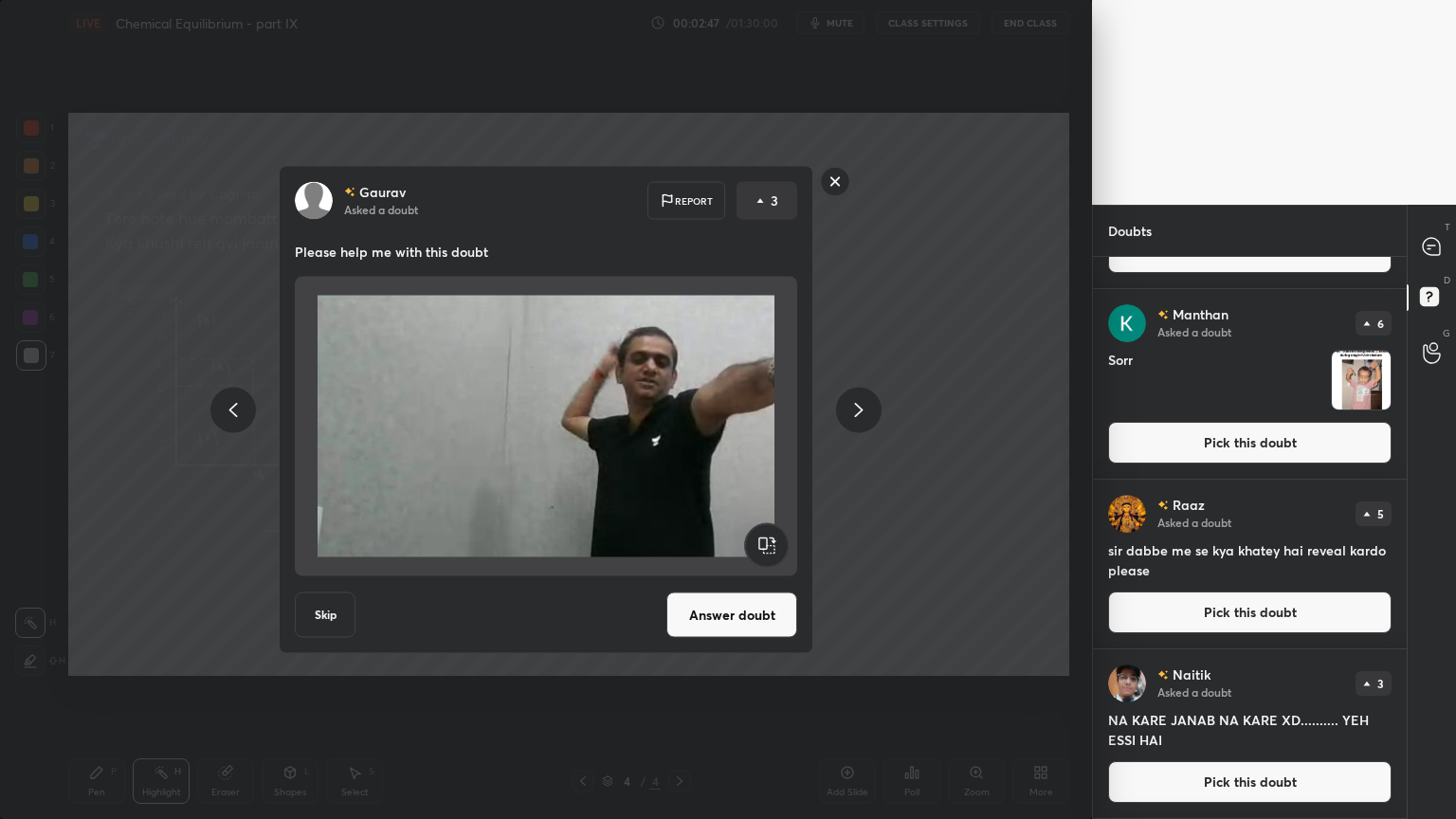
click at [857, 408] on icon at bounding box center [857, 409] width 22 height 22
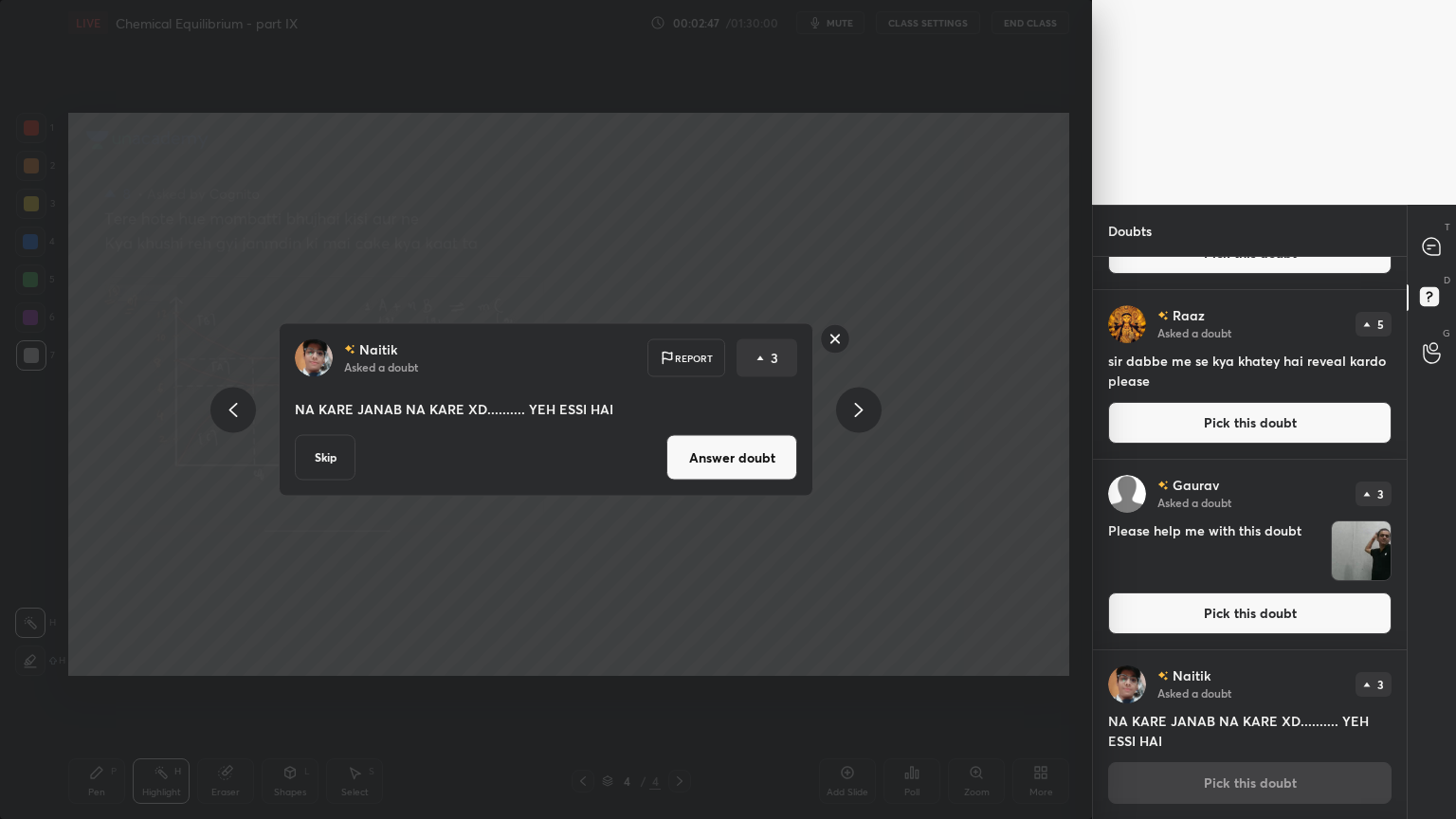
click at [854, 408] on icon at bounding box center [857, 409] width 22 height 22
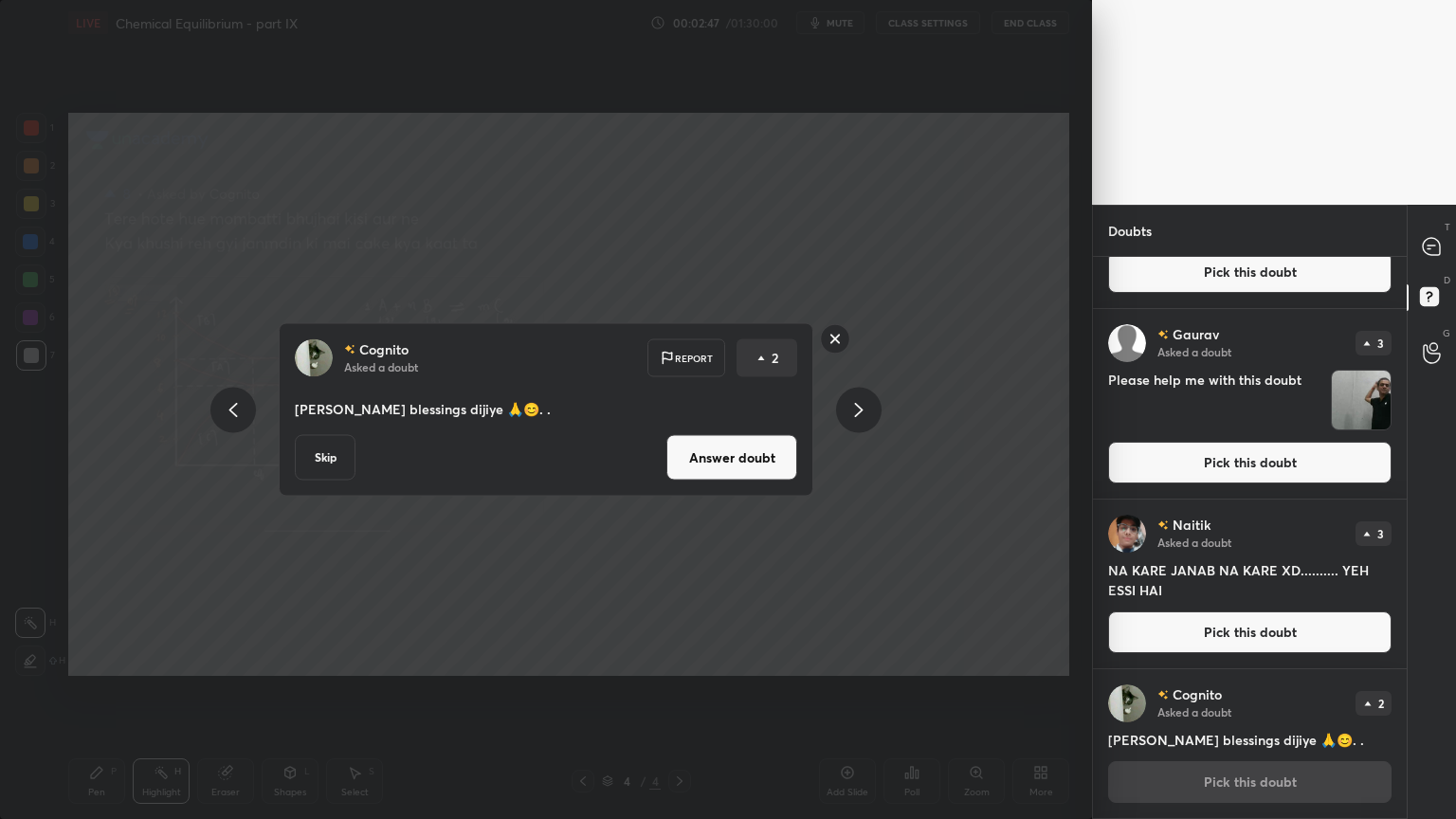
click at [854, 409] on icon at bounding box center [857, 409] width 22 height 22
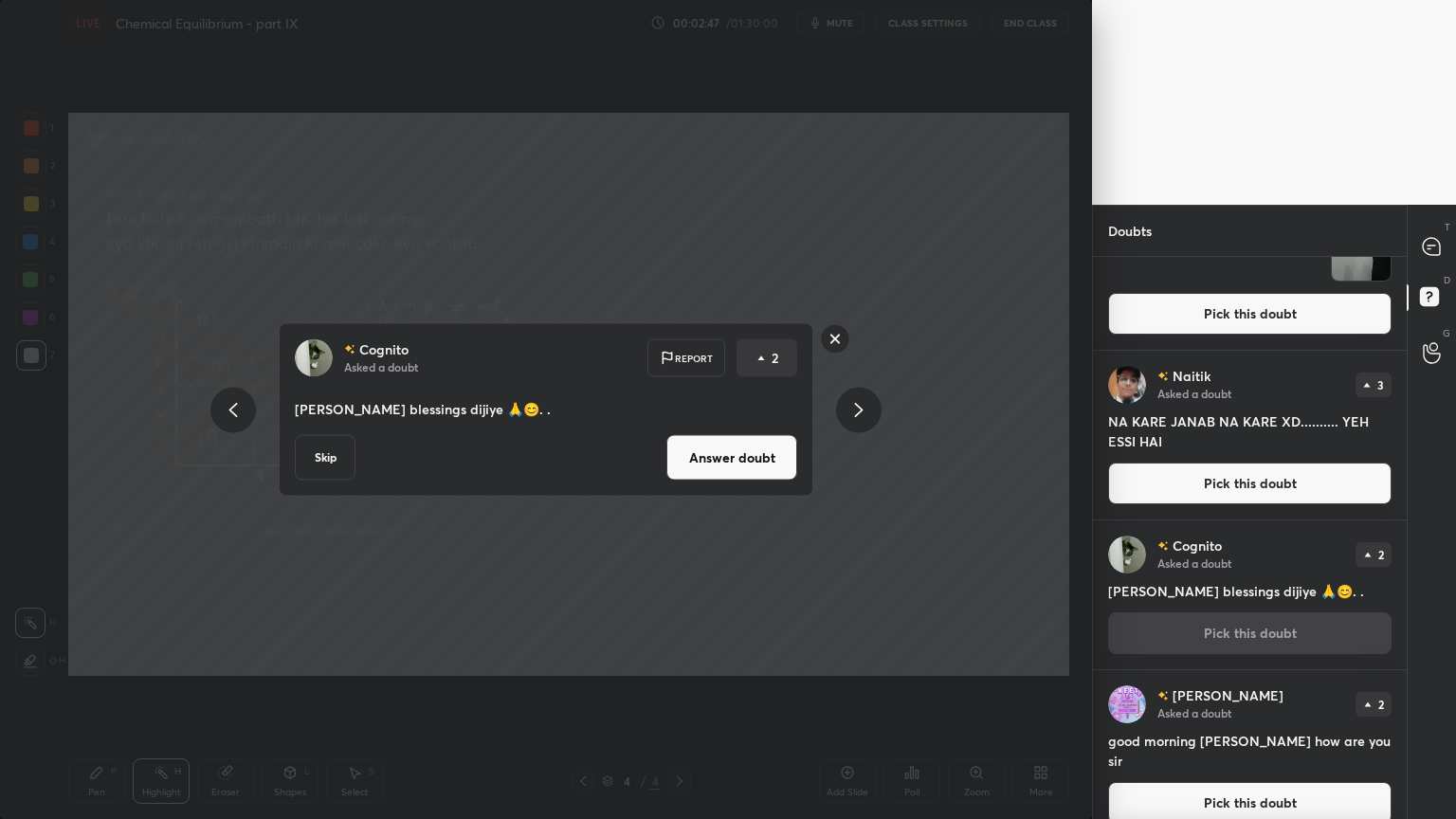
click at [853, 408] on icon at bounding box center [857, 409] width 22 height 22
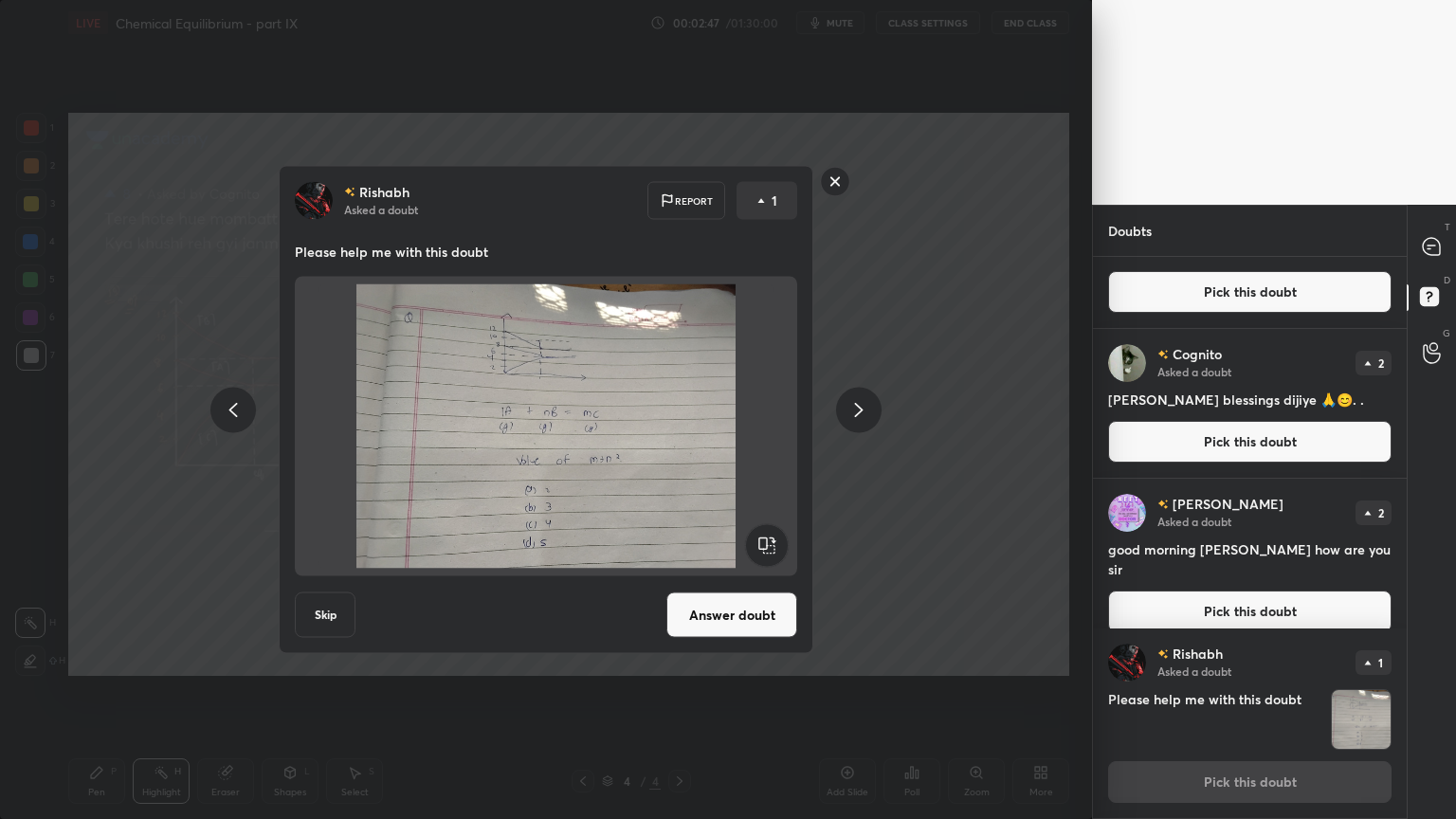
click at [852, 410] on icon at bounding box center [857, 409] width 22 height 22
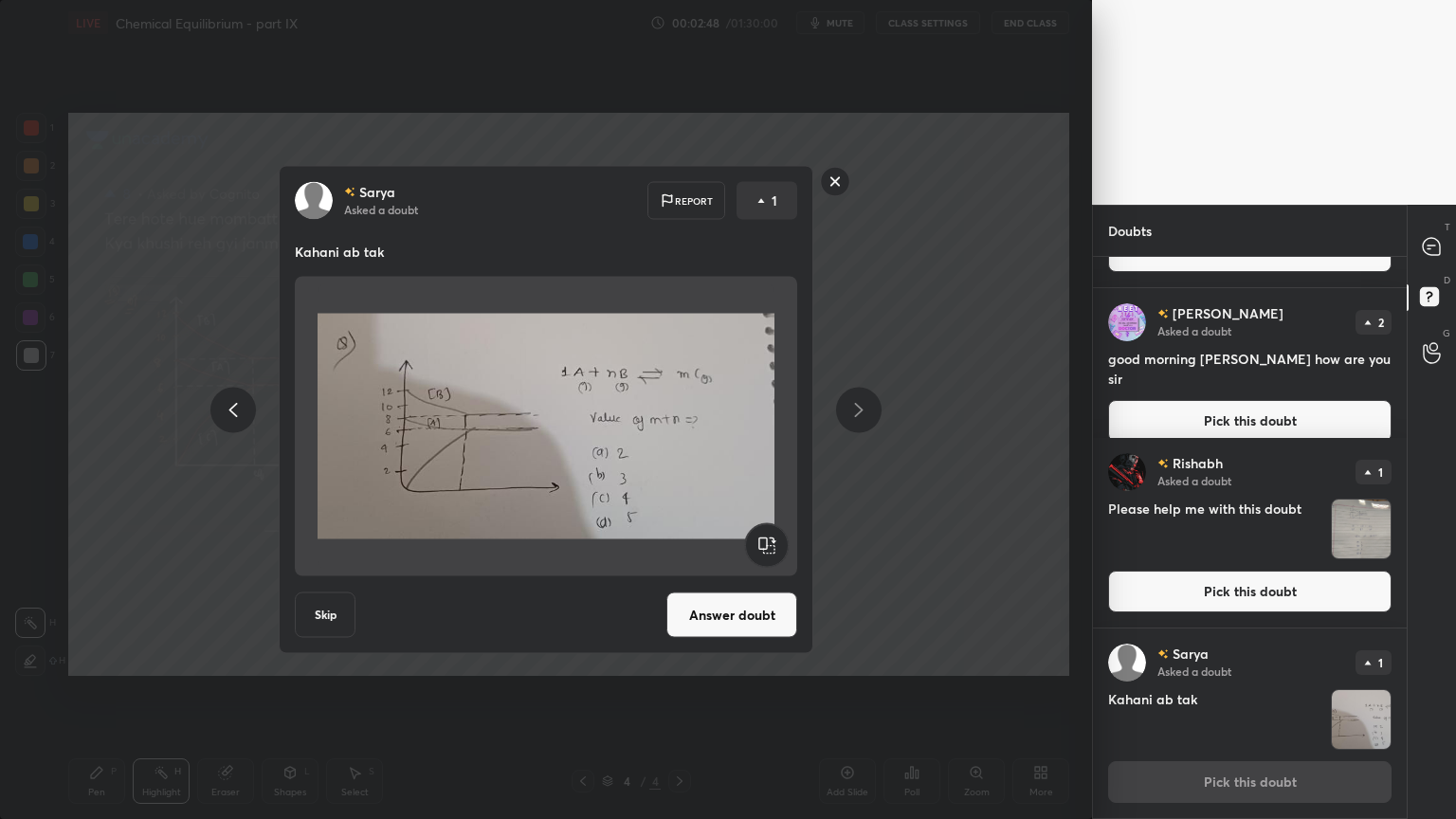
click at [854, 410] on icon at bounding box center [857, 409] width 22 height 22
click at [856, 410] on icon at bounding box center [857, 409] width 22 height 22
click at [855, 411] on icon at bounding box center [857, 409] width 22 height 22
click at [856, 413] on icon at bounding box center [858, 410] width 9 height 15
drag, startPoint x: 860, startPoint y: 410, endPoint x: 644, endPoint y: 389, distance: 217.0
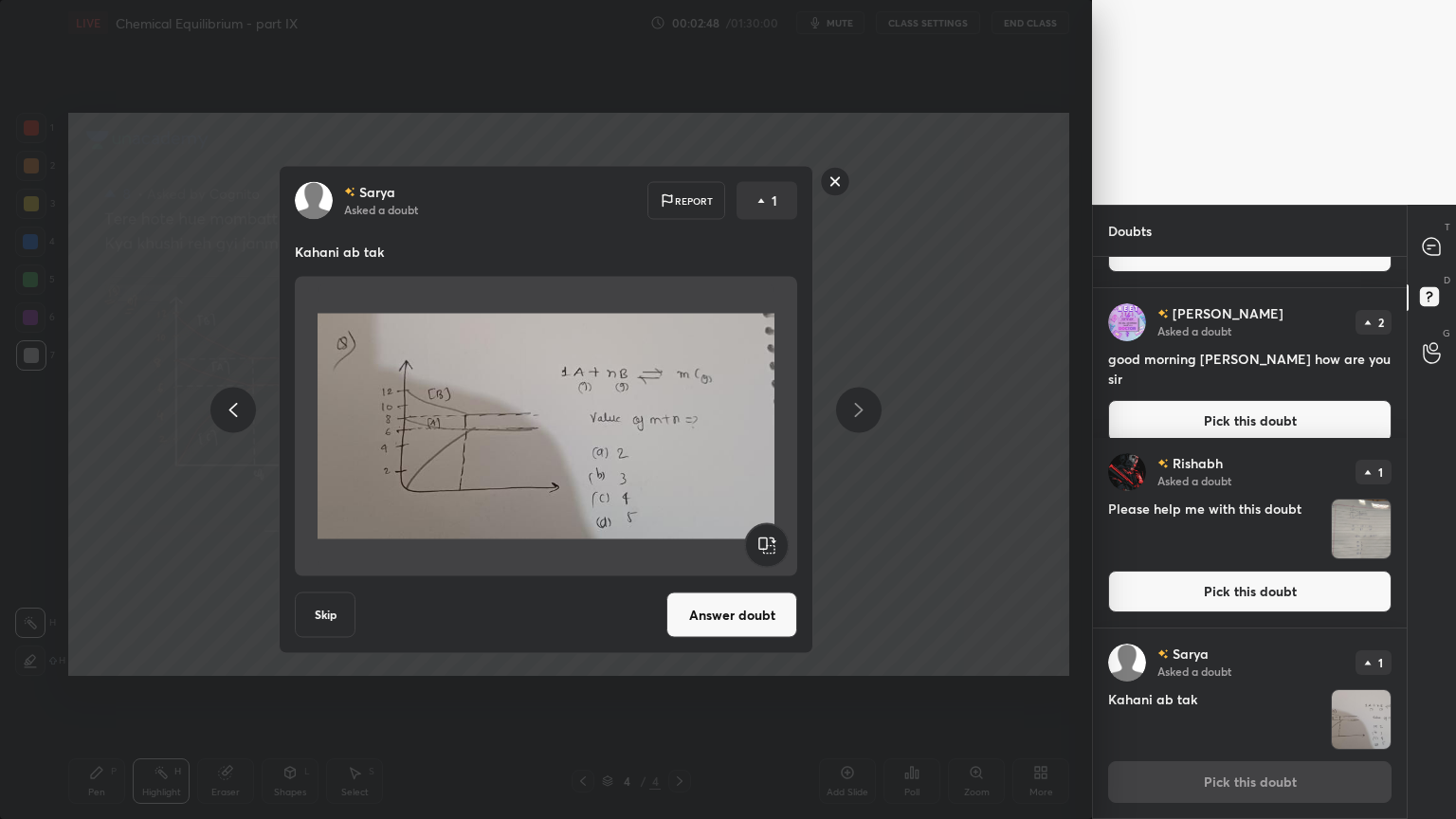
click at [858, 411] on icon at bounding box center [858, 410] width 9 height 15
click at [231, 416] on icon at bounding box center [233, 409] width 22 height 22
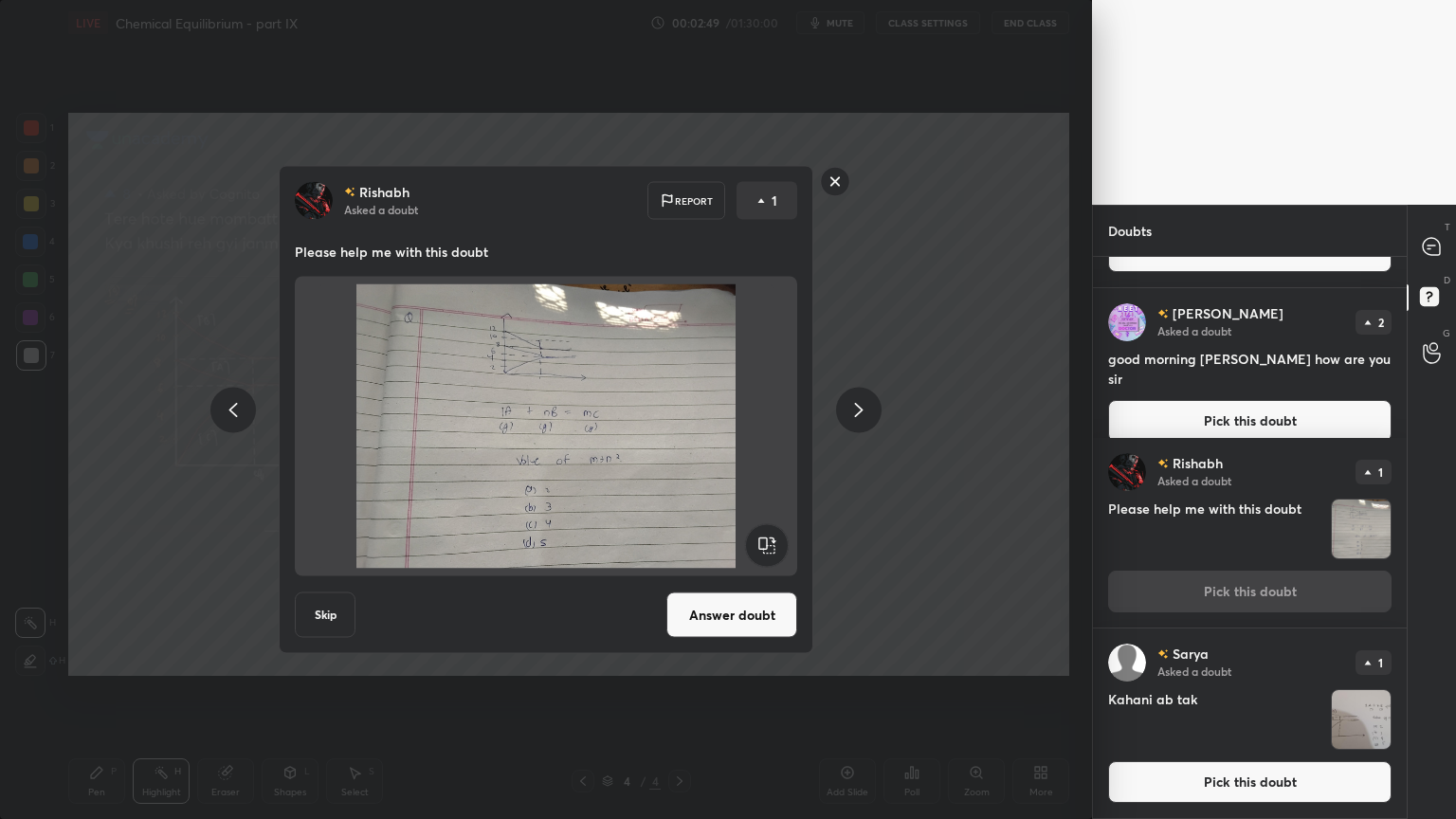
click at [231, 417] on icon at bounding box center [233, 409] width 22 height 22
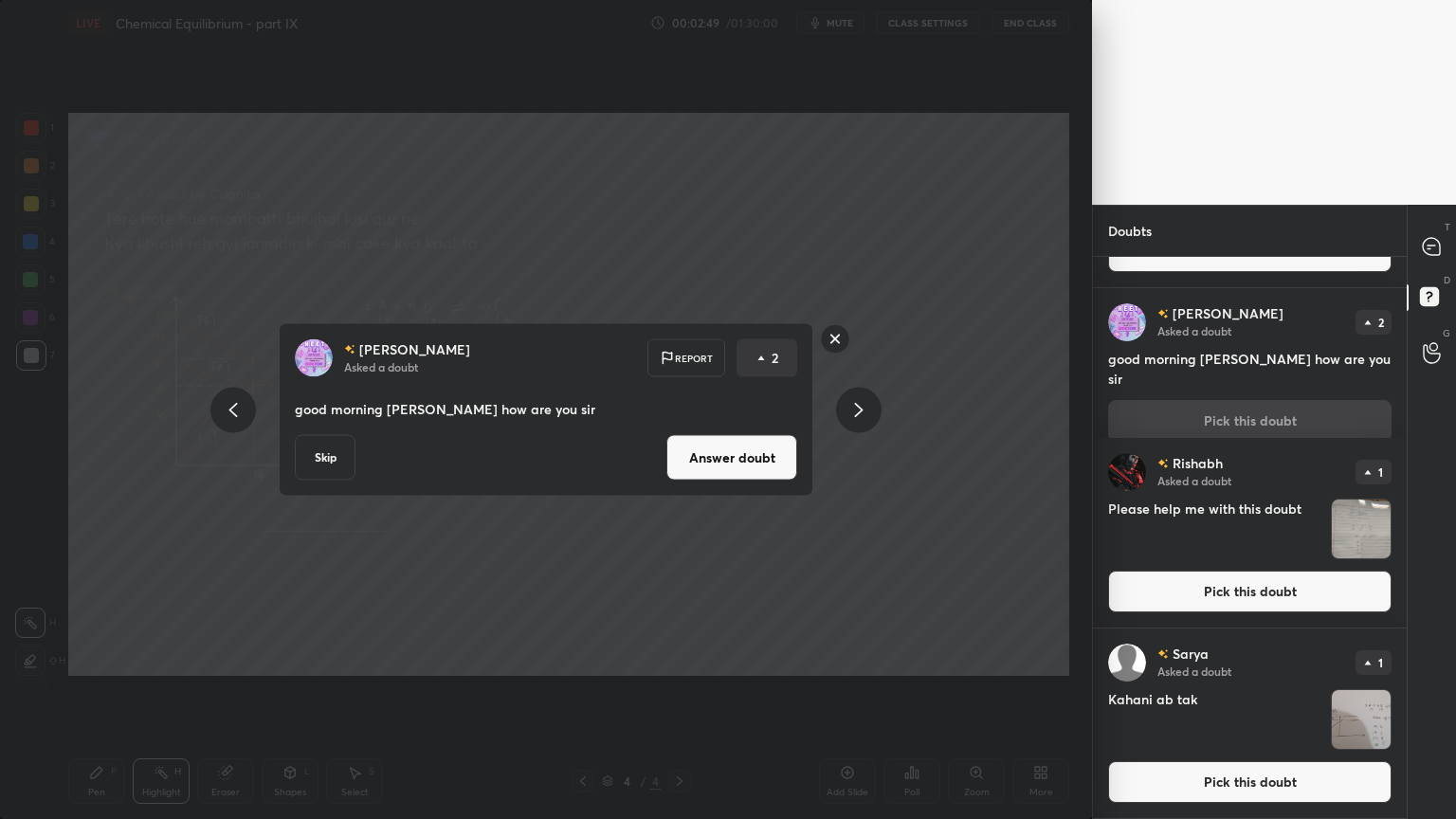
click at [232, 412] on icon at bounding box center [233, 410] width 9 height 15
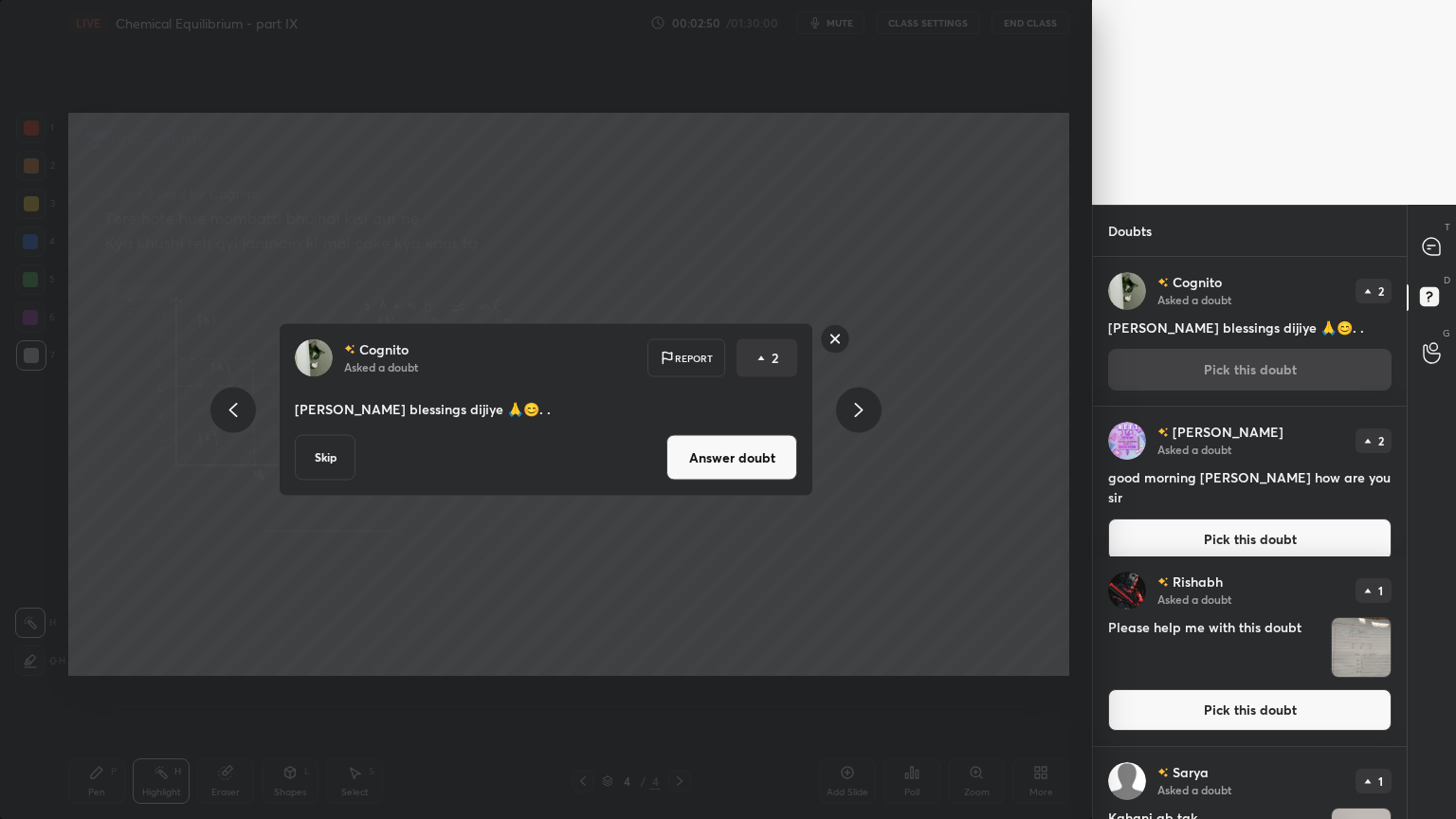
click at [227, 412] on icon at bounding box center [233, 409] width 22 height 22
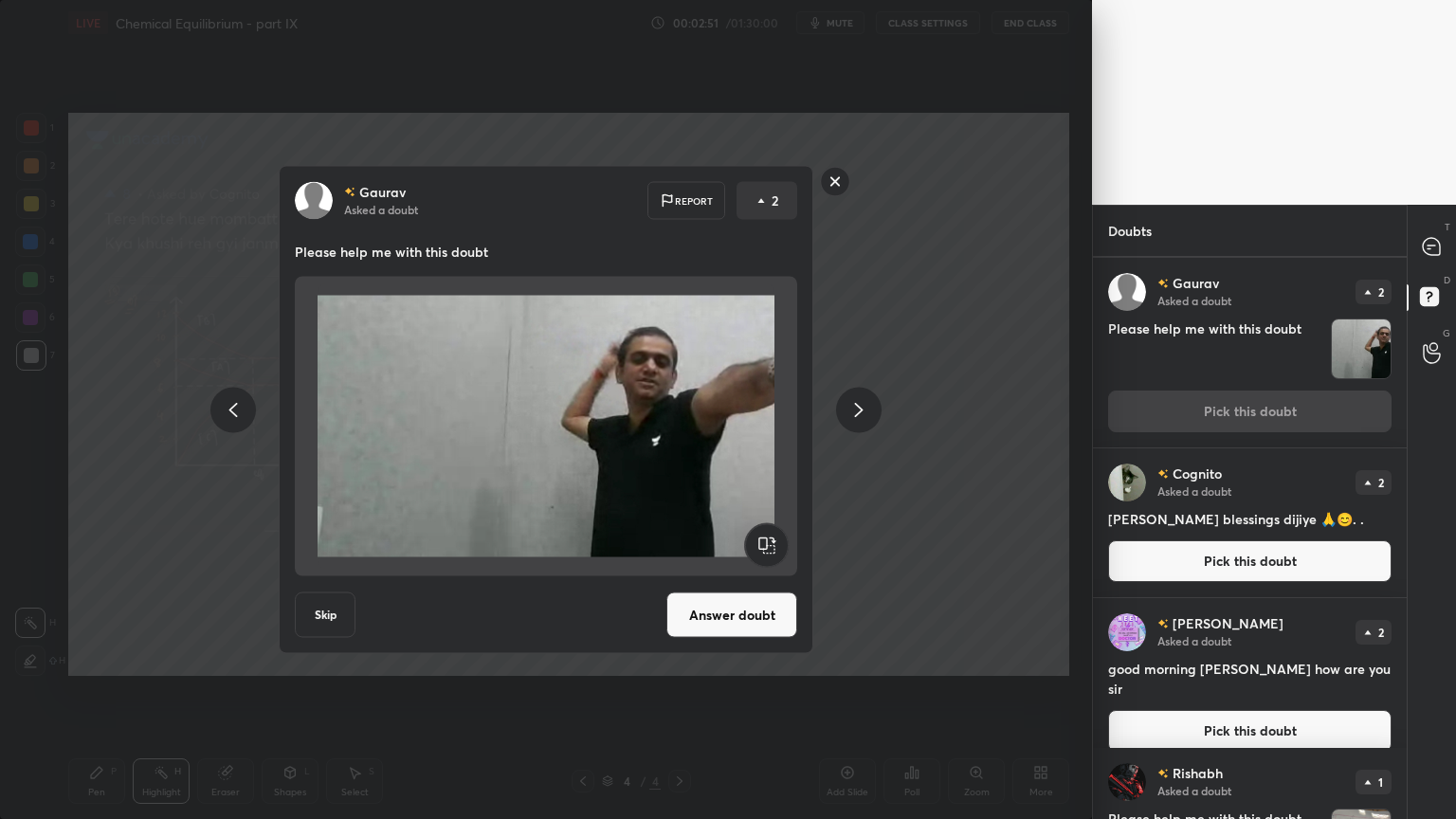
click at [226, 413] on icon at bounding box center [233, 409] width 22 height 22
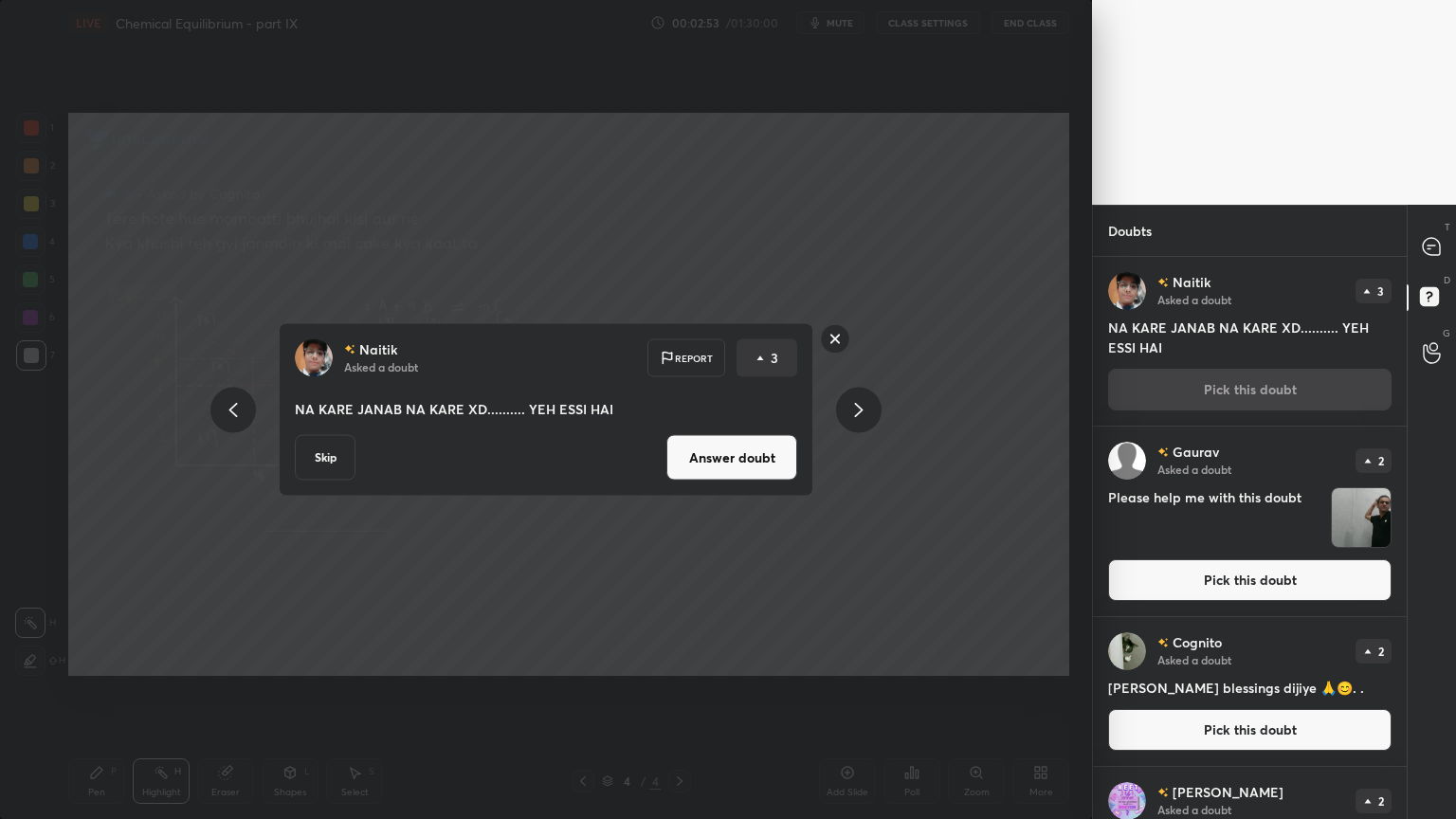
click at [218, 413] on div at bounding box center [233, 410] width 46 height 46
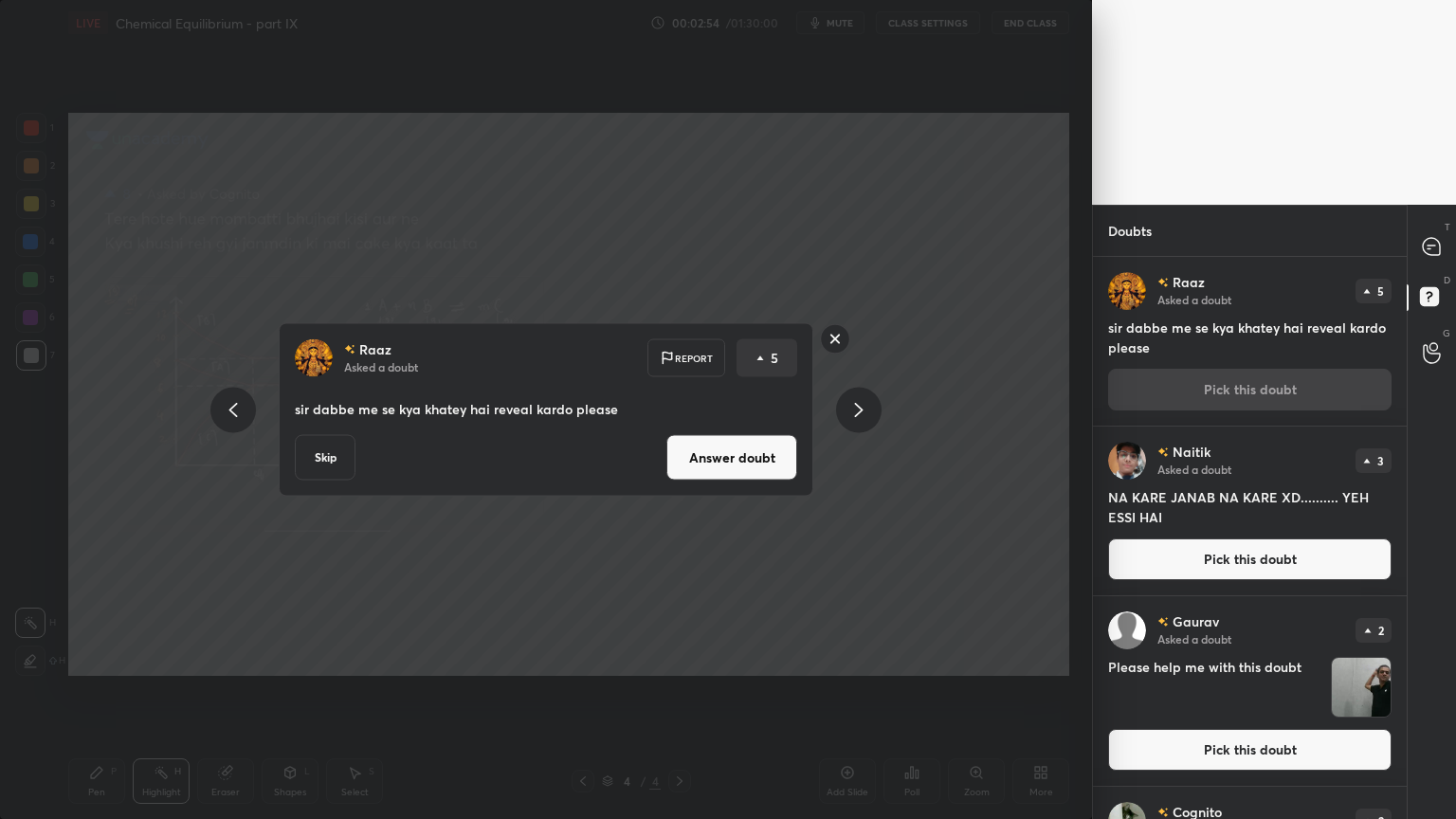
click at [864, 406] on icon at bounding box center [857, 409] width 22 height 22
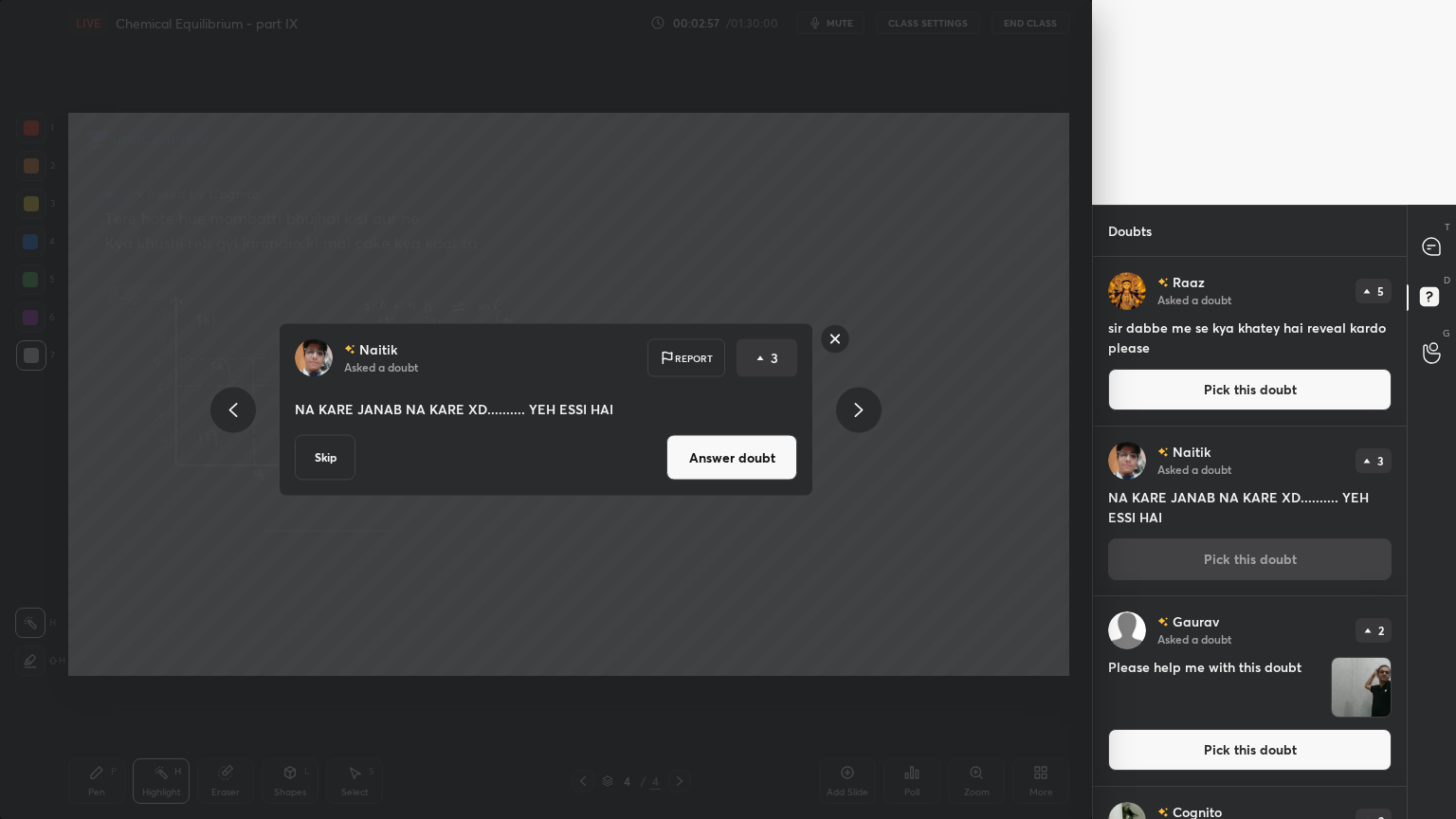
click at [843, 344] on rect at bounding box center [835, 339] width 29 height 29
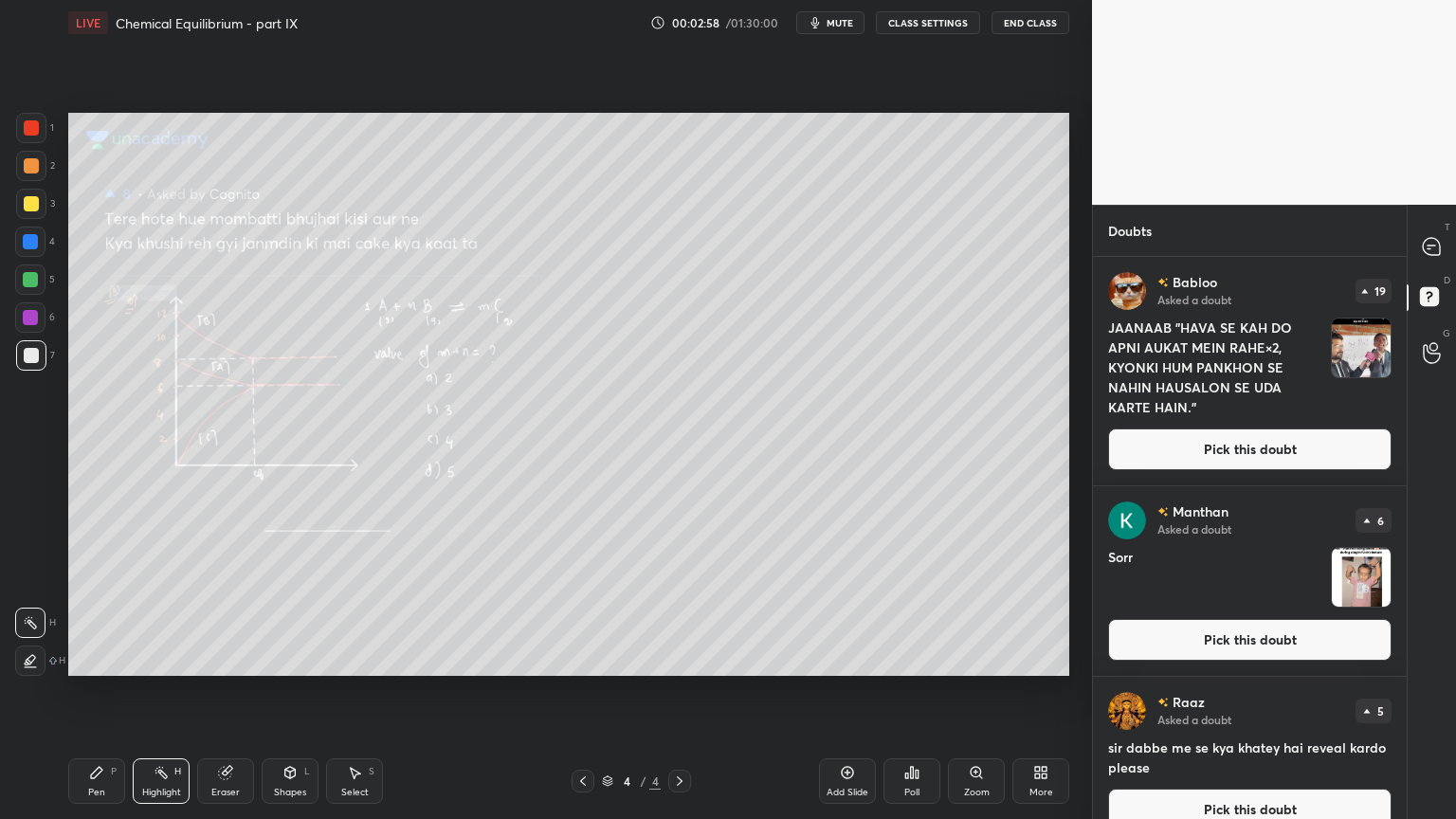
click at [1234, 455] on button "Pick this doubt" at bounding box center [1249, 449] width 283 height 42
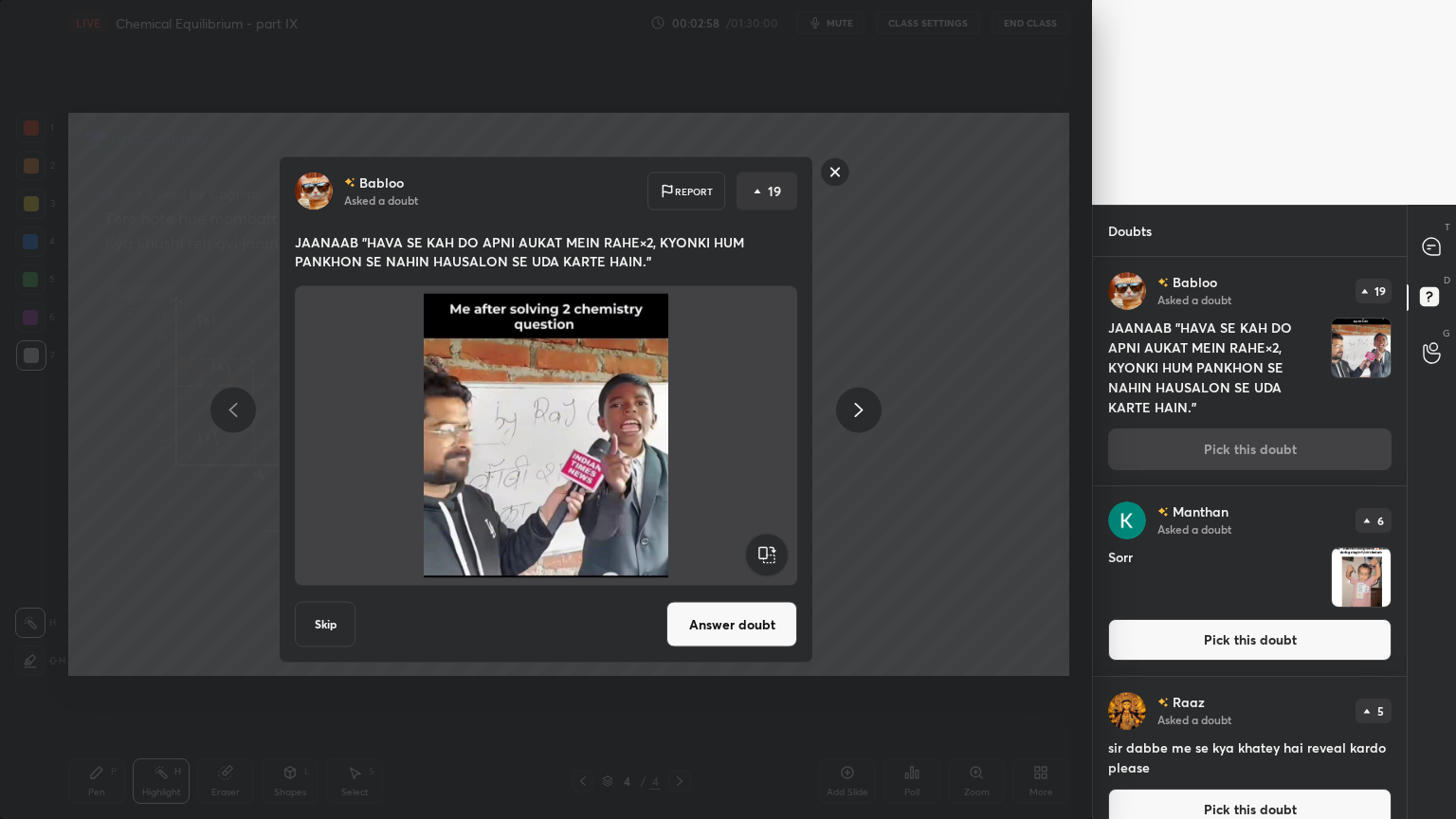
click at [868, 409] on icon at bounding box center [857, 409] width 22 height 22
click at [860, 410] on icon at bounding box center [858, 410] width 9 height 15
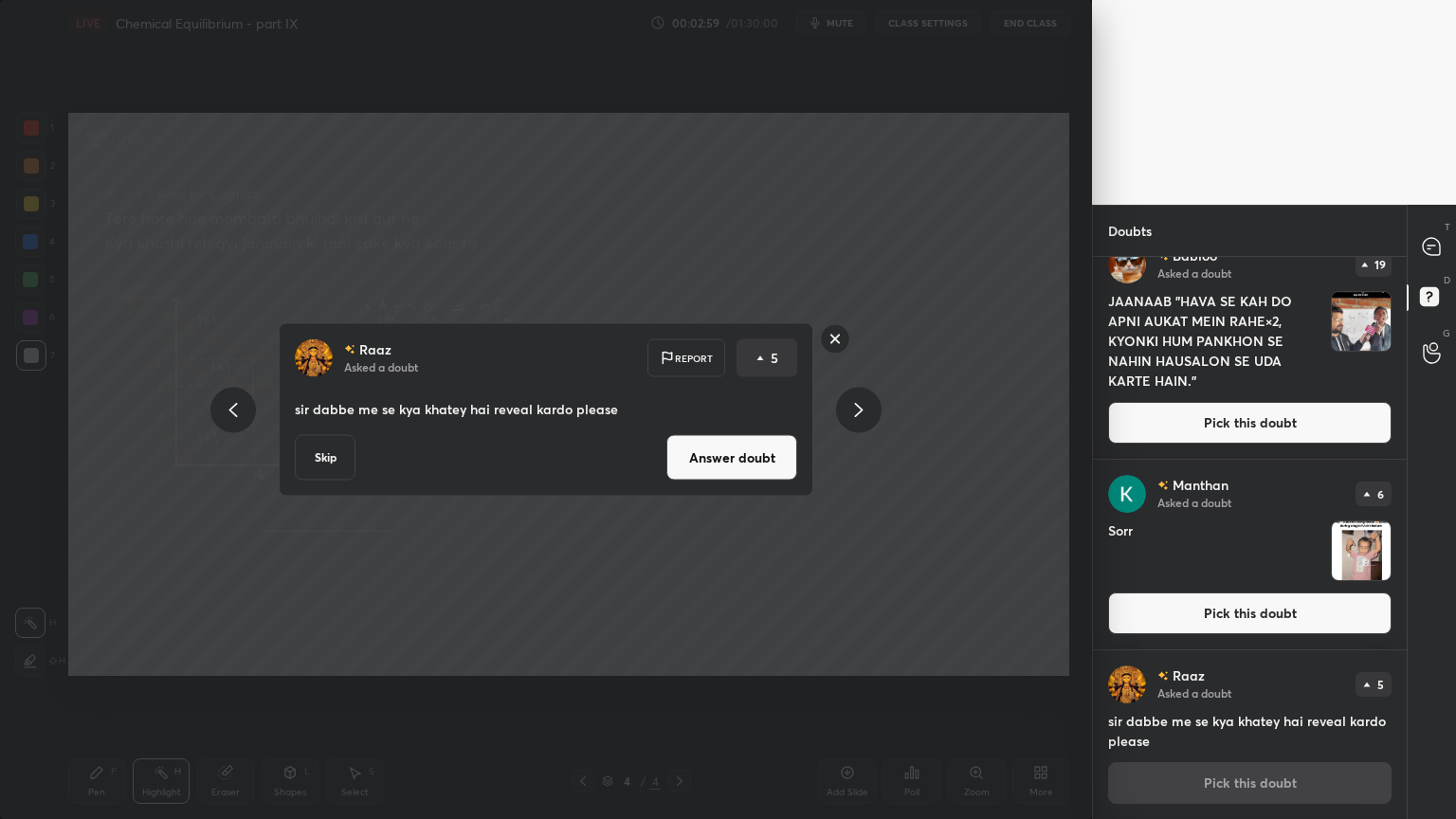
click at [856, 412] on icon at bounding box center [857, 409] width 22 height 22
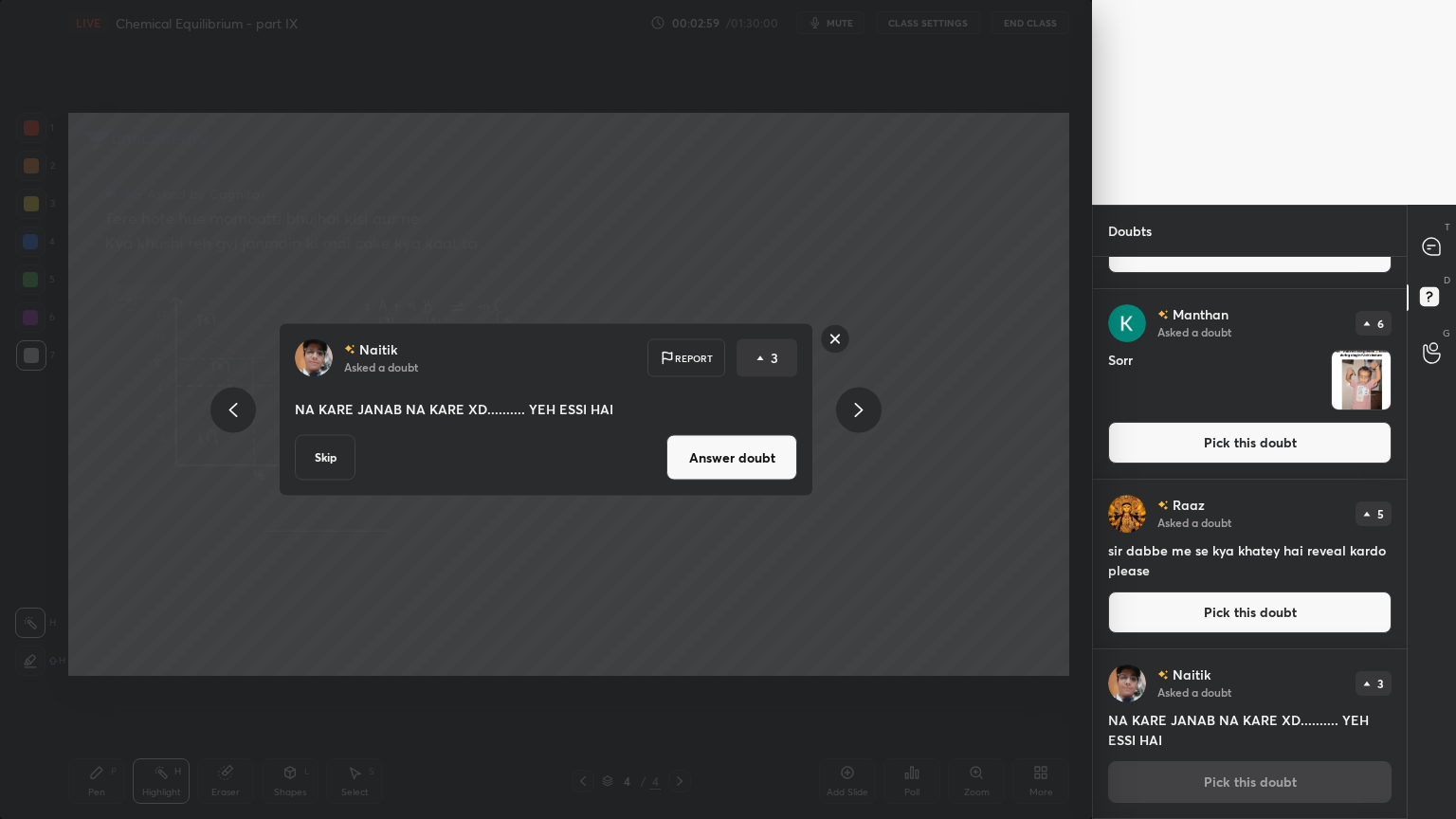
click at [857, 411] on icon at bounding box center [857, 409] width 22 height 22
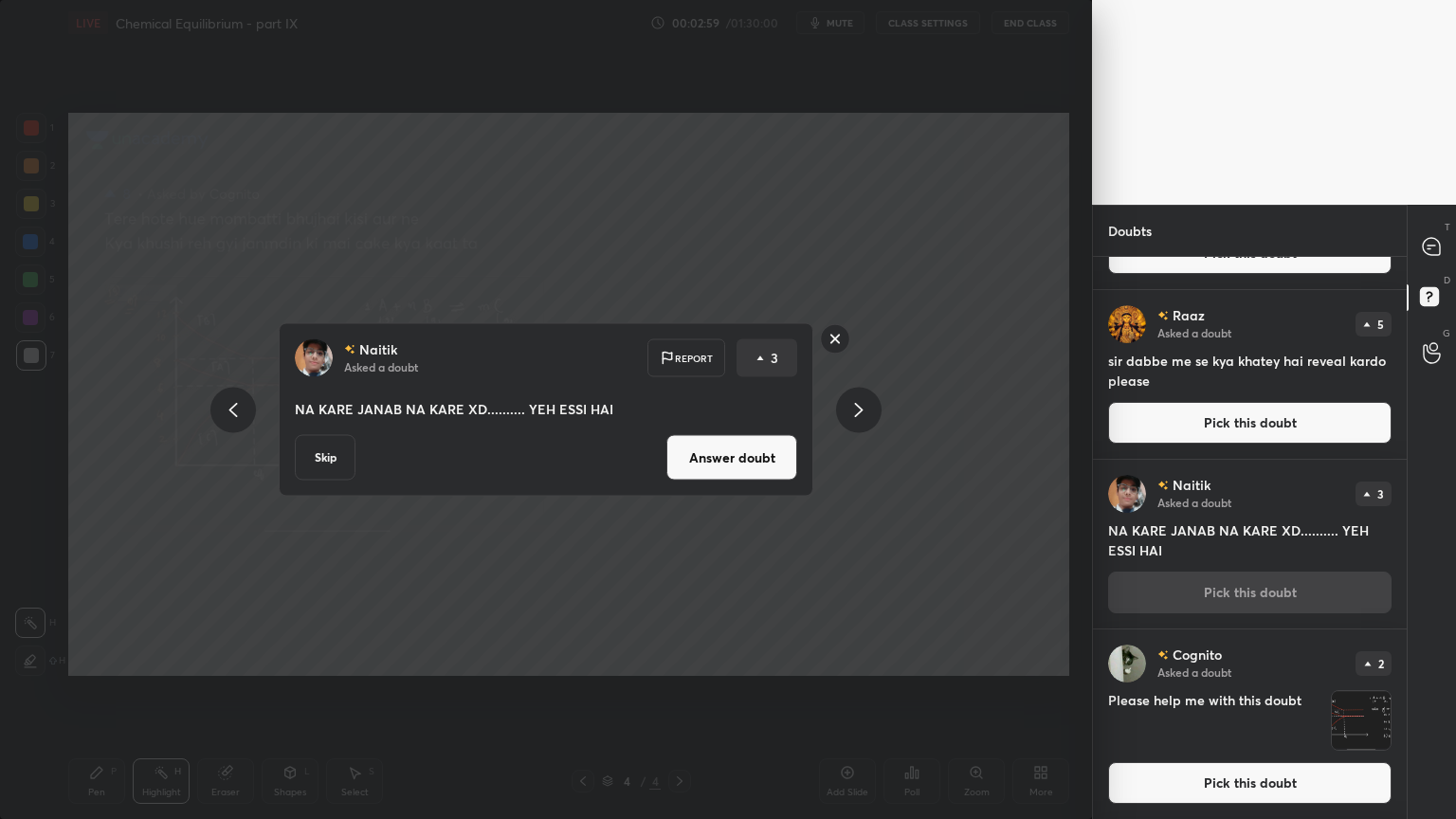
click at [859, 411] on icon at bounding box center [858, 410] width 9 height 15
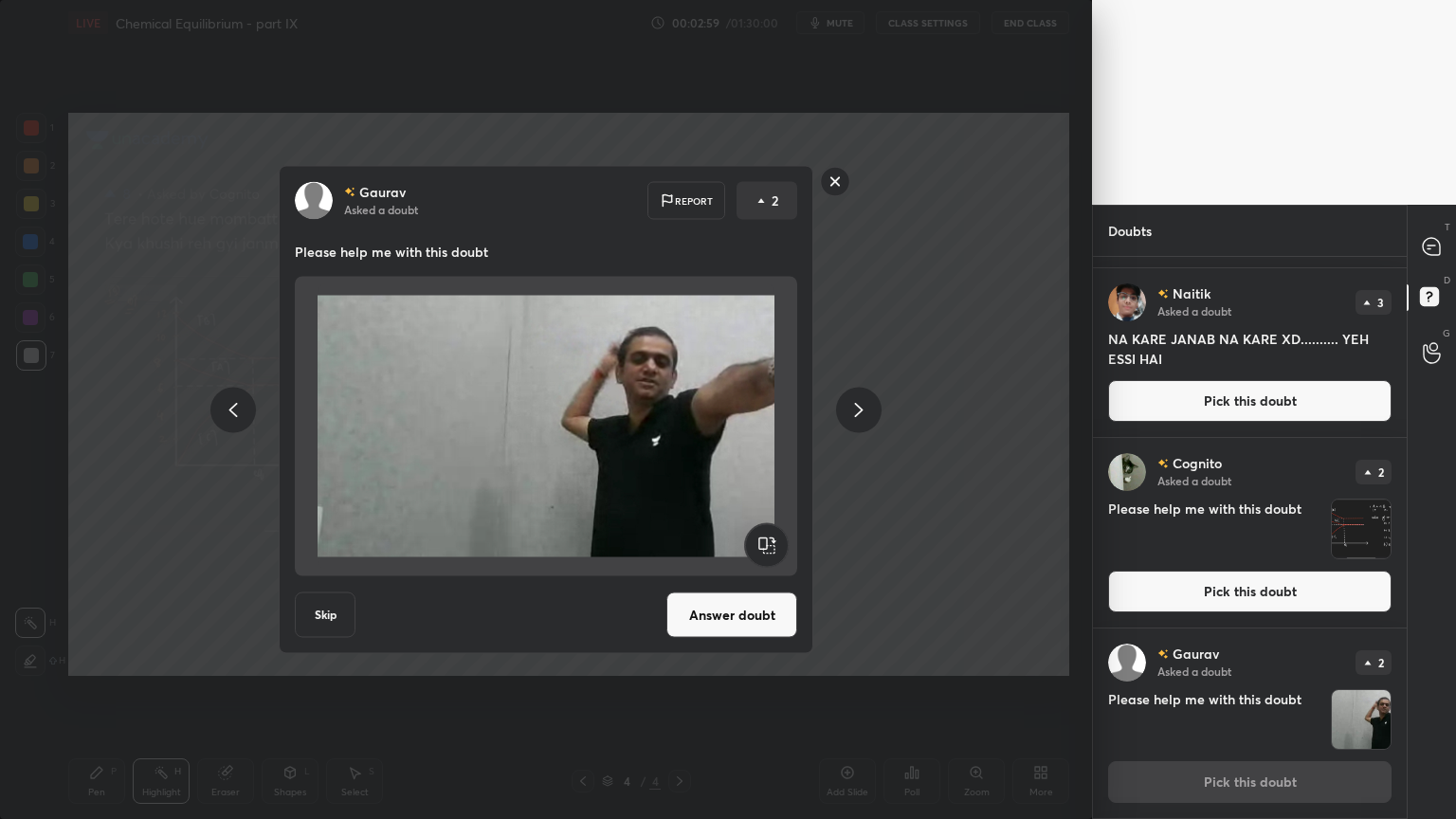
click at [860, 412] on icon at bounding box center [858, 410] width 9 height 15
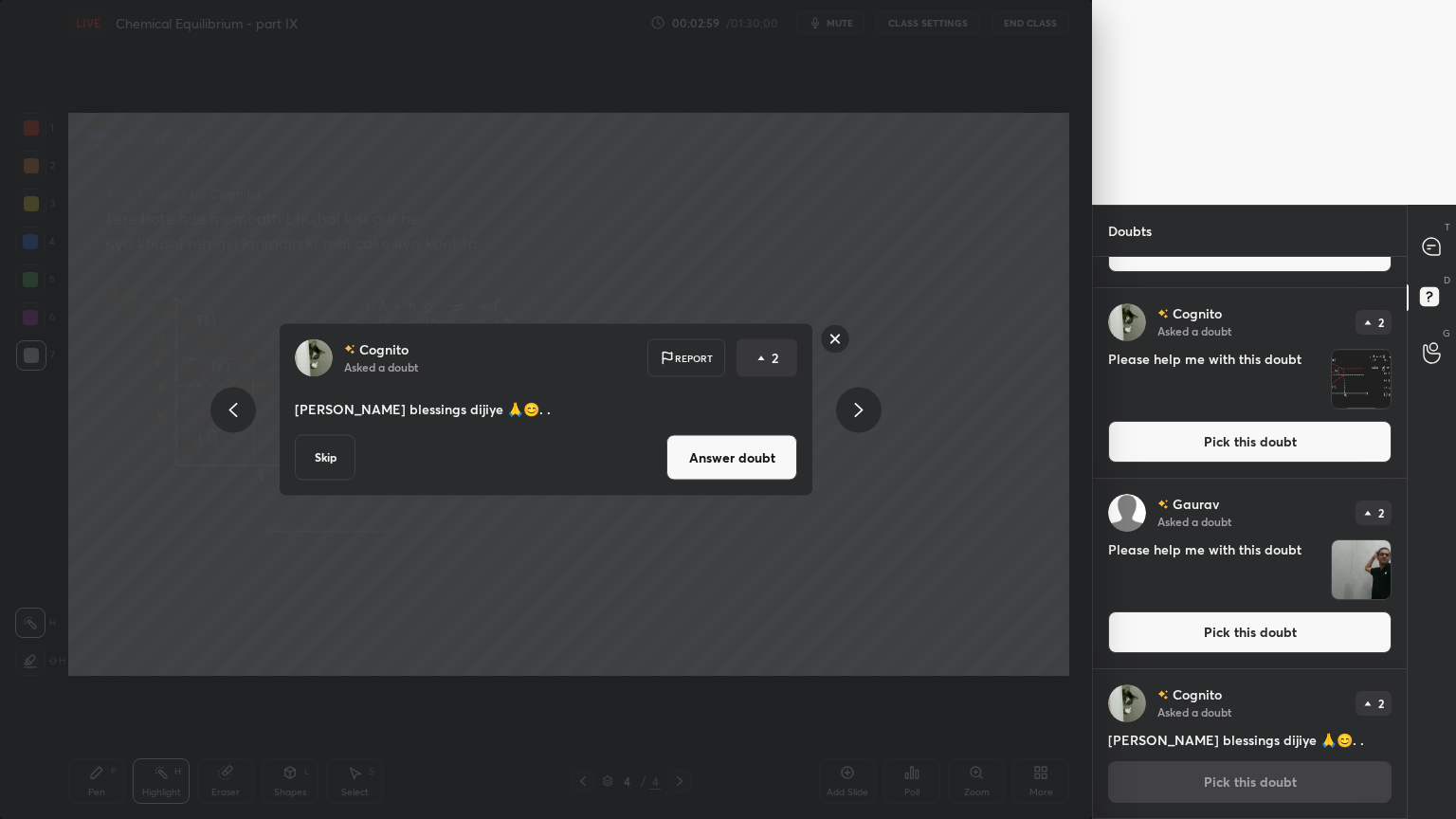
click at [860, 411] on icon at bounding box center [858, 410] width 9 height 15
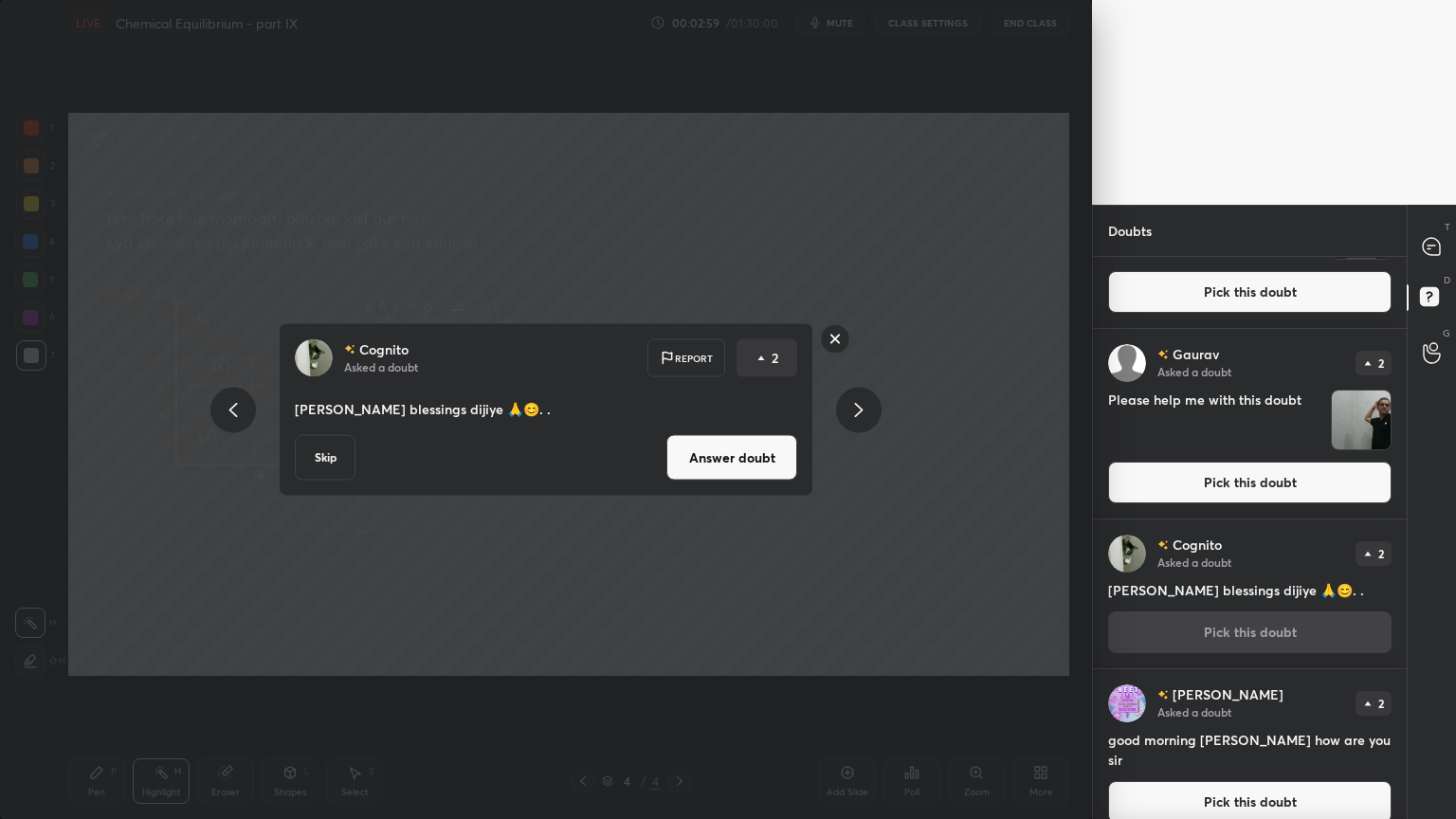
click at [861, 411] on icon at bounding box center [857, 409] width 22 height 22
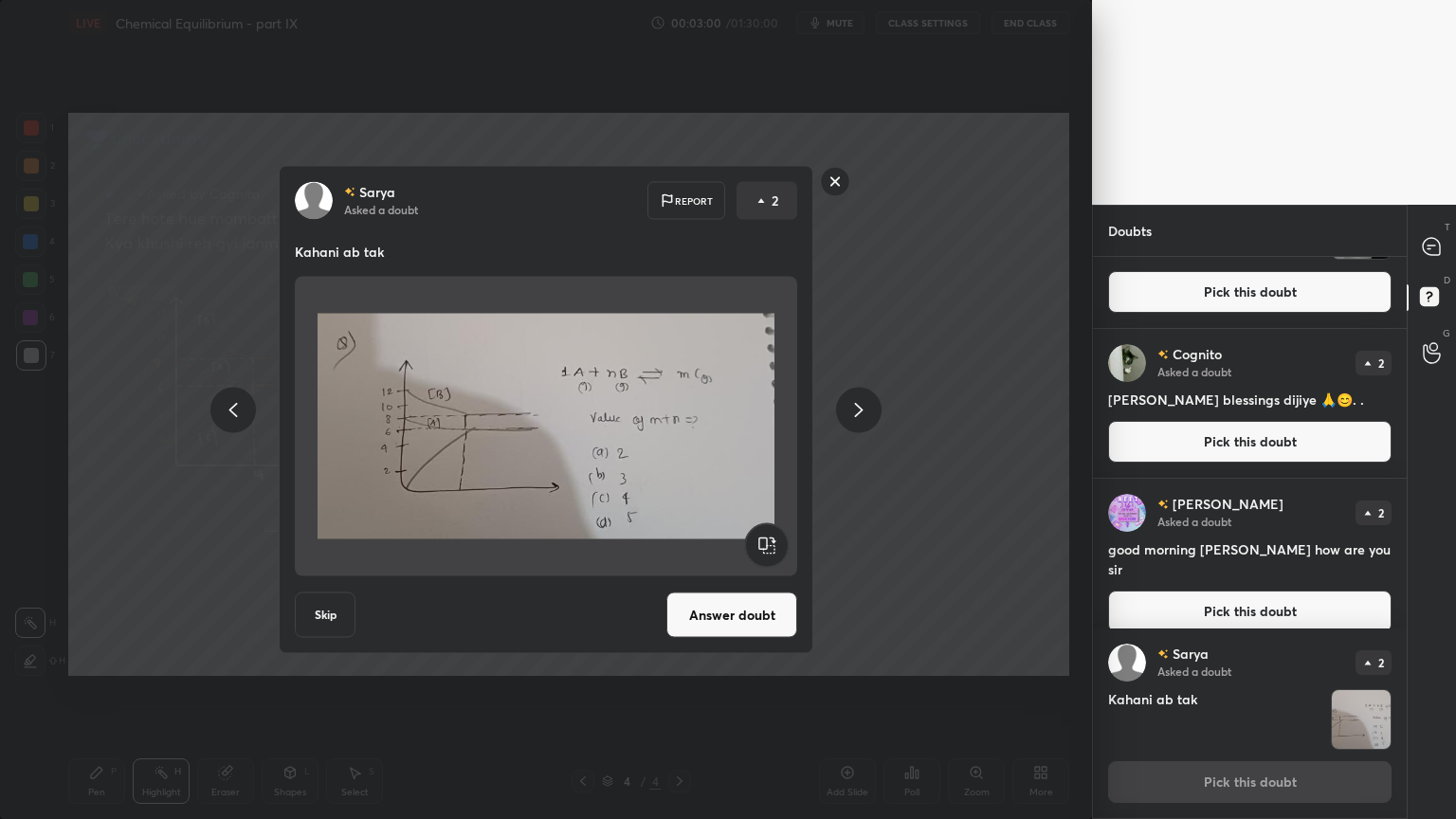
click at [236, 397] on div at bounding box center [233, 410] width 46 height 46
click at [240, 402] on icon at bounding box center [233, 409] width 22 height 22
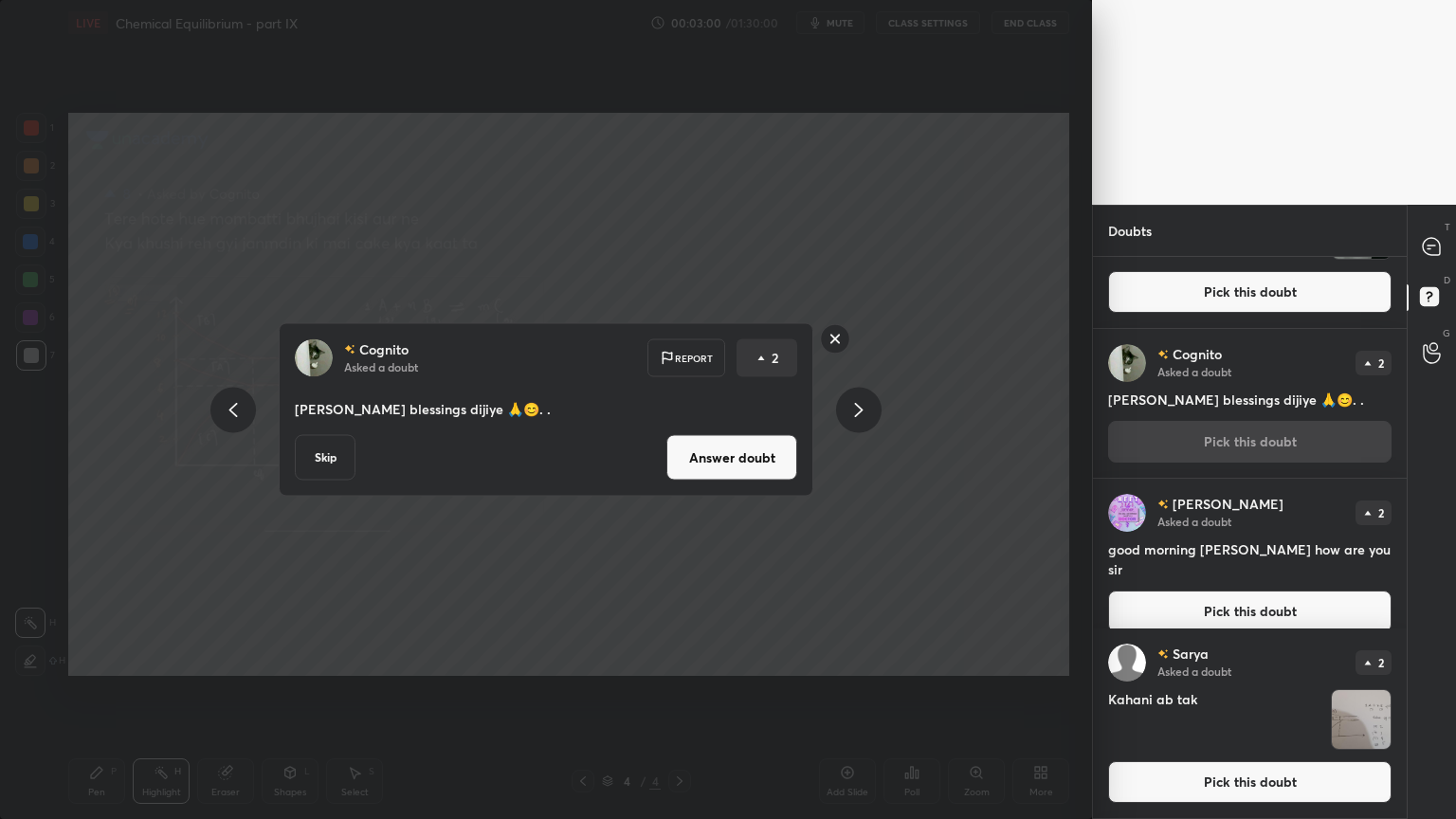
click at [236, 404] on icon at bounding box center [233, 410] width 9 height 15
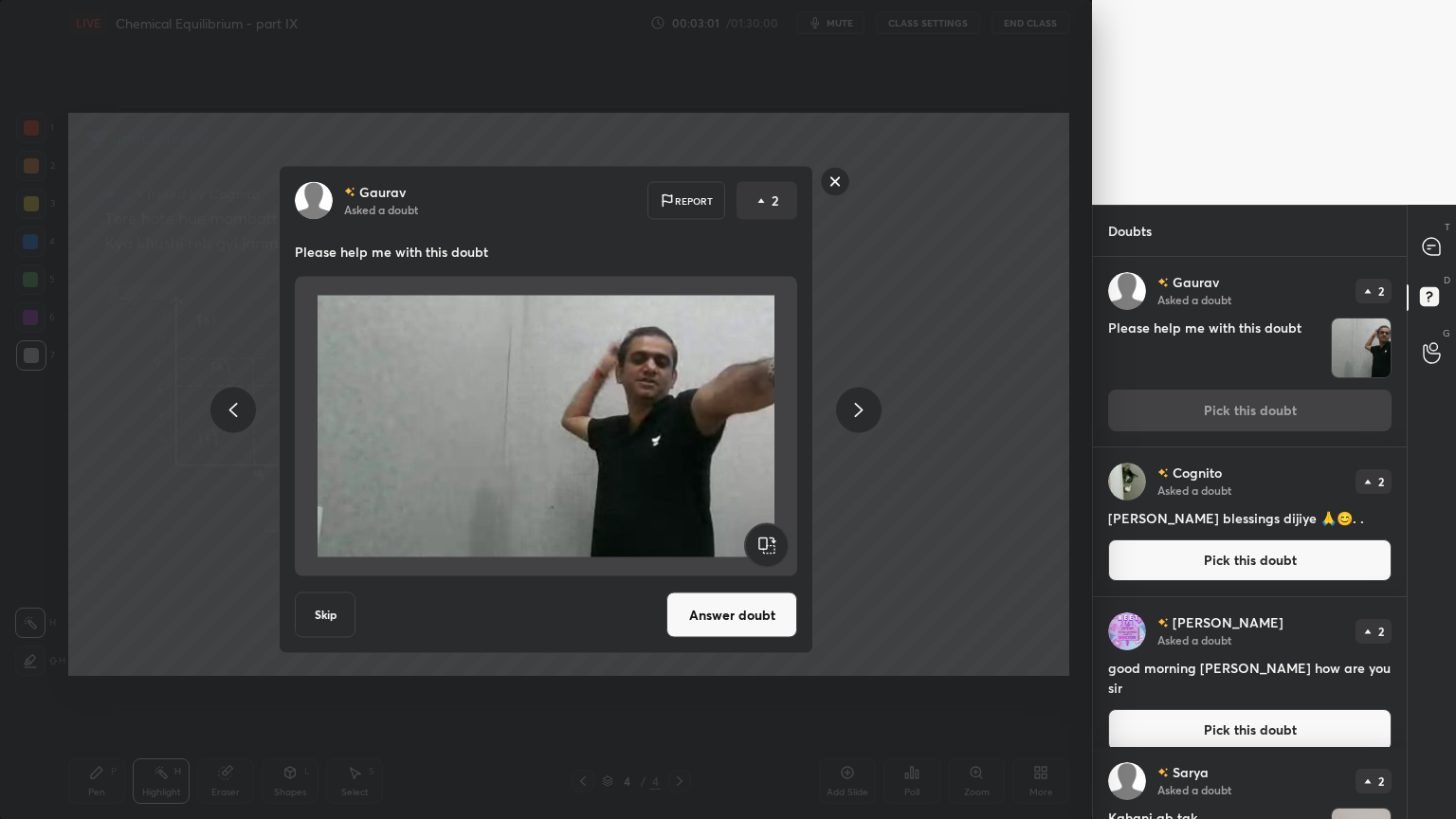
click at [232, 403] on icon at bounding box center [233, 409] width 22 height 22
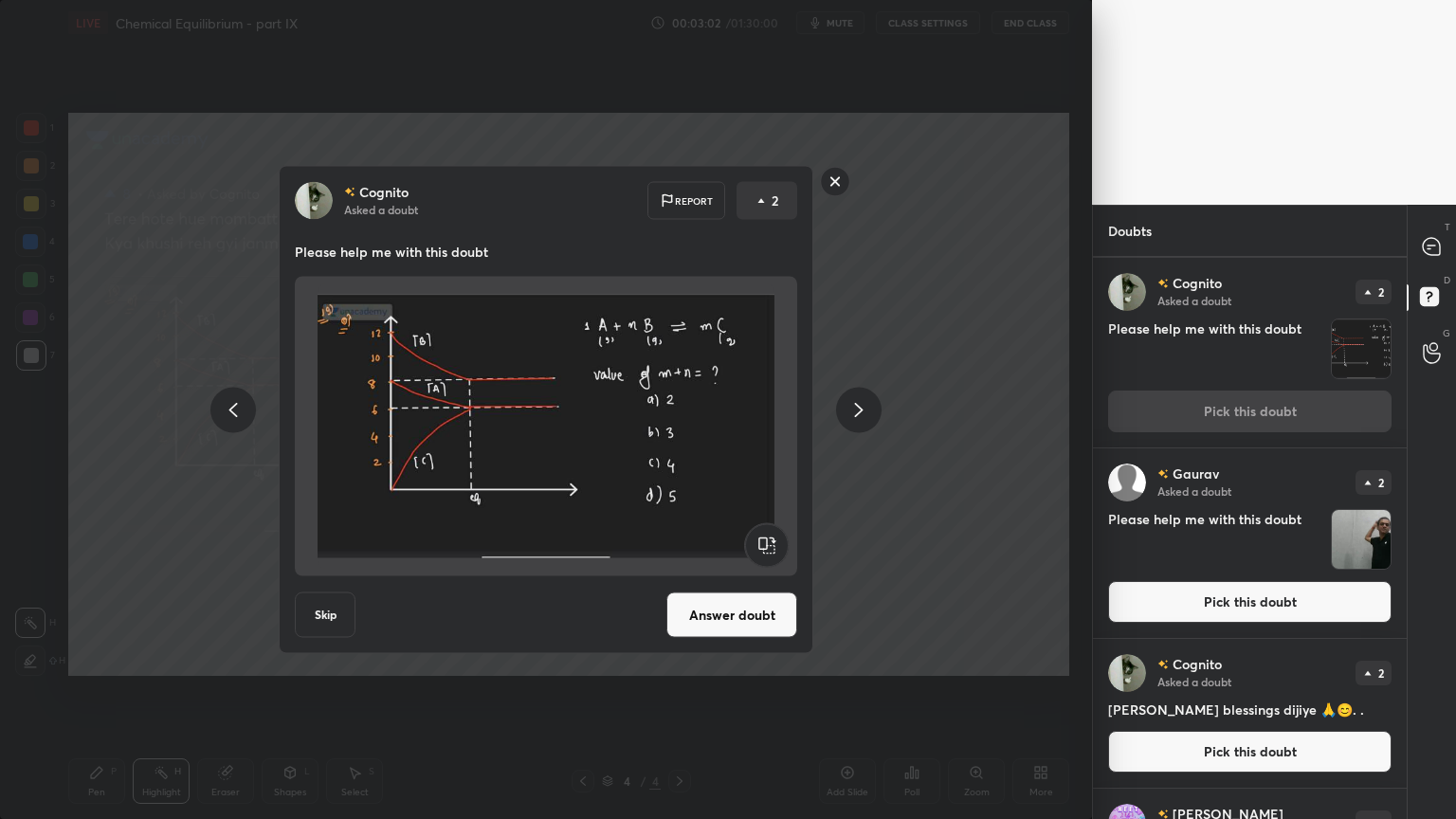
click at [742, 617] on button "Answer doubt" at bounding box center [731, 615] width 131 height 46
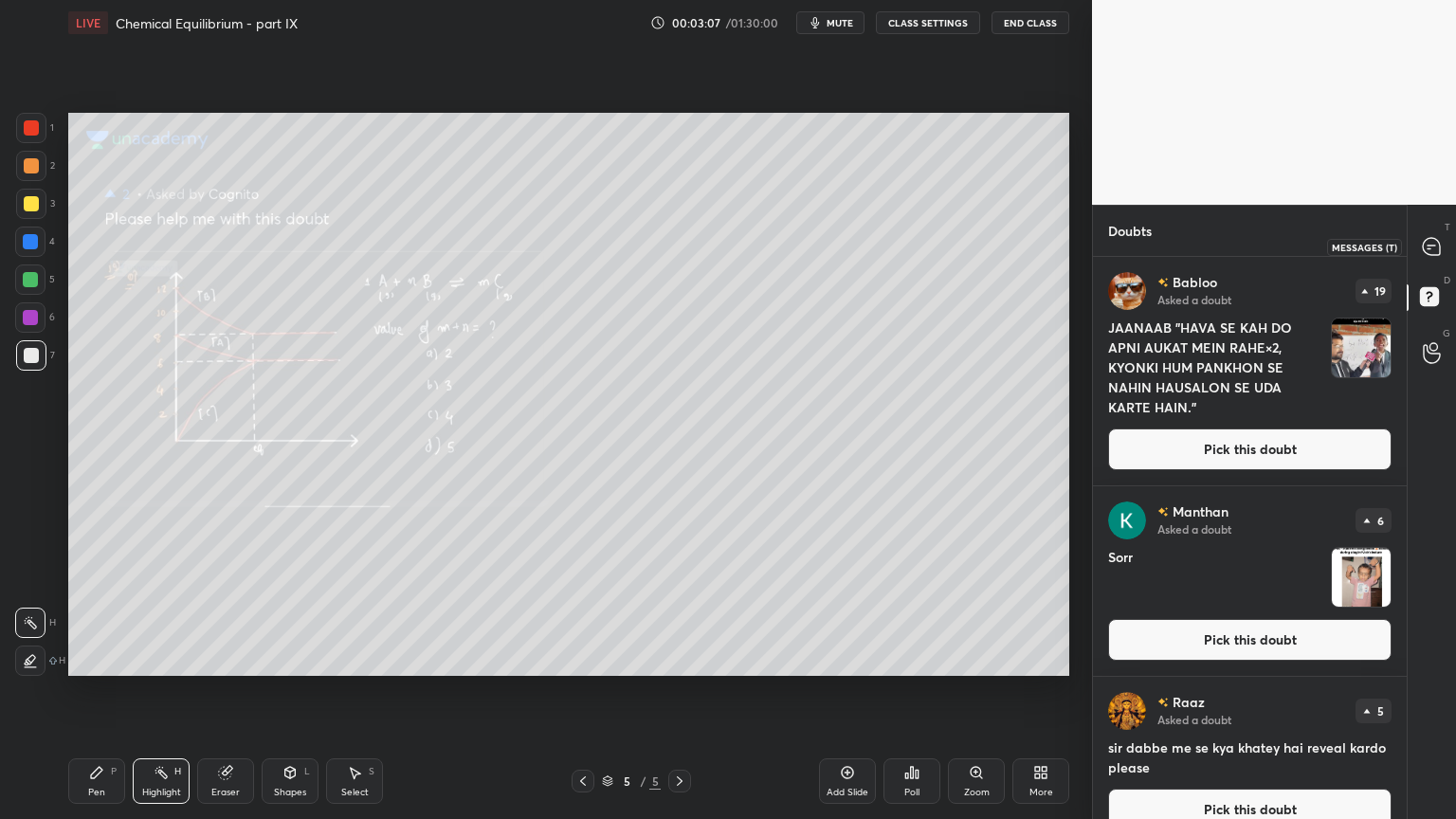
click at [1436, 250] on icon at bounding box center [1431, 246] width 17 height 17
type textarea "x"
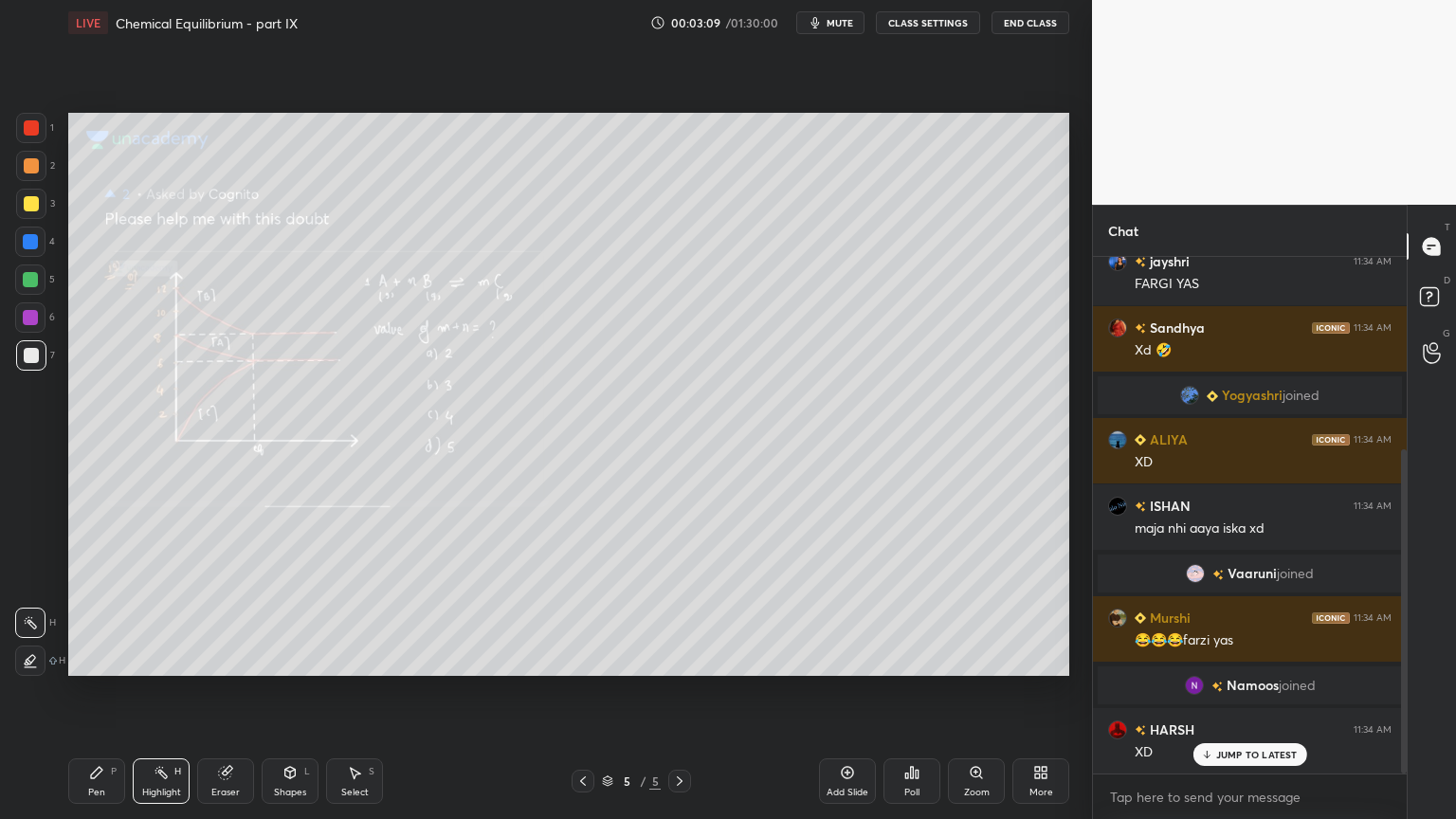
click at [915, 22] on button "CLASS SETTINGS" at bounding box center [927, 22] width 104 height 22
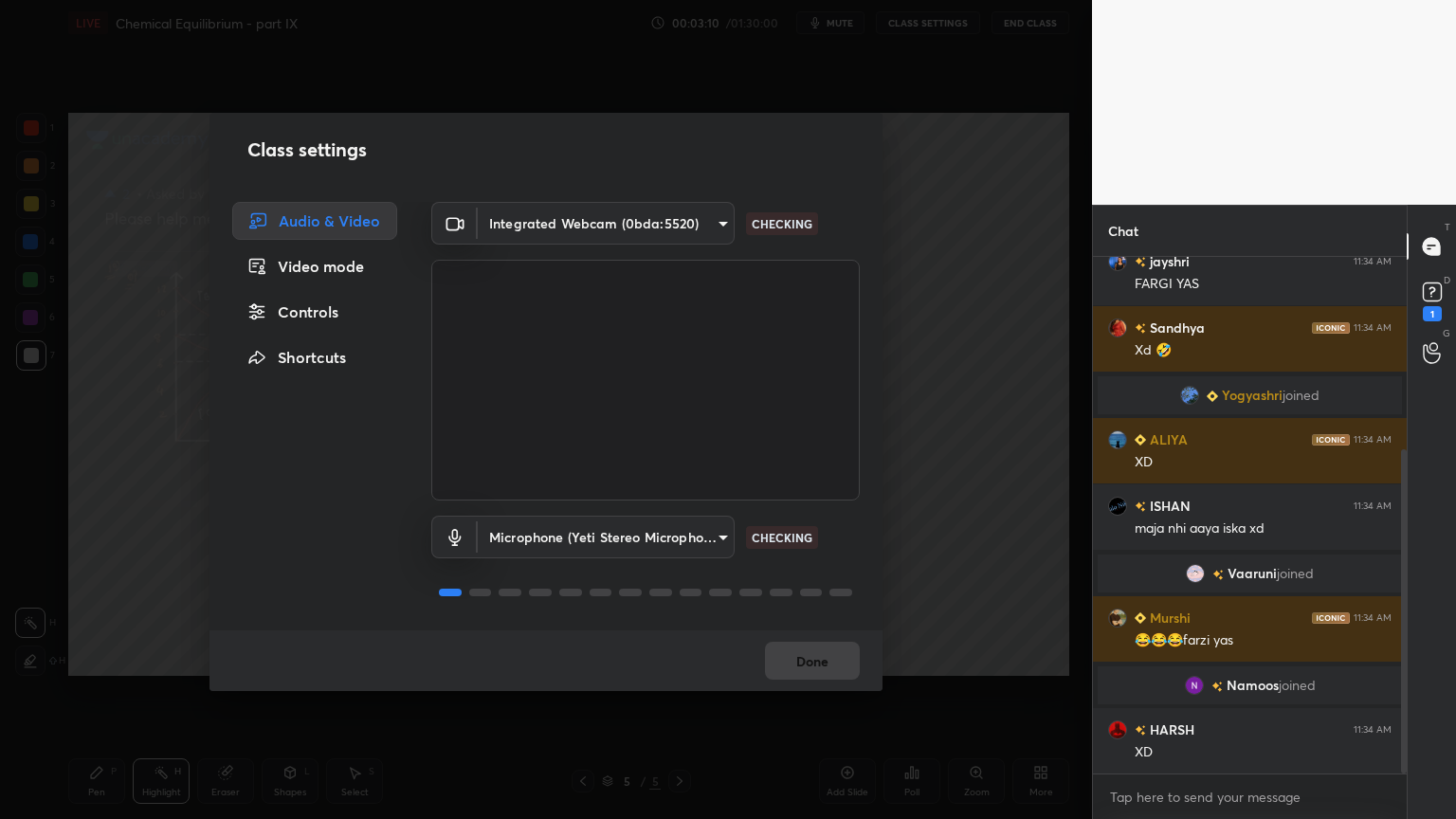
drag, startPoint x: 322, startPoint y: 311, endPoint x: 413, endPoint y: 308, distance: 91.0
click at [322, 311] on div "Controls" at bounding box center [314, 311] width 165 height 38
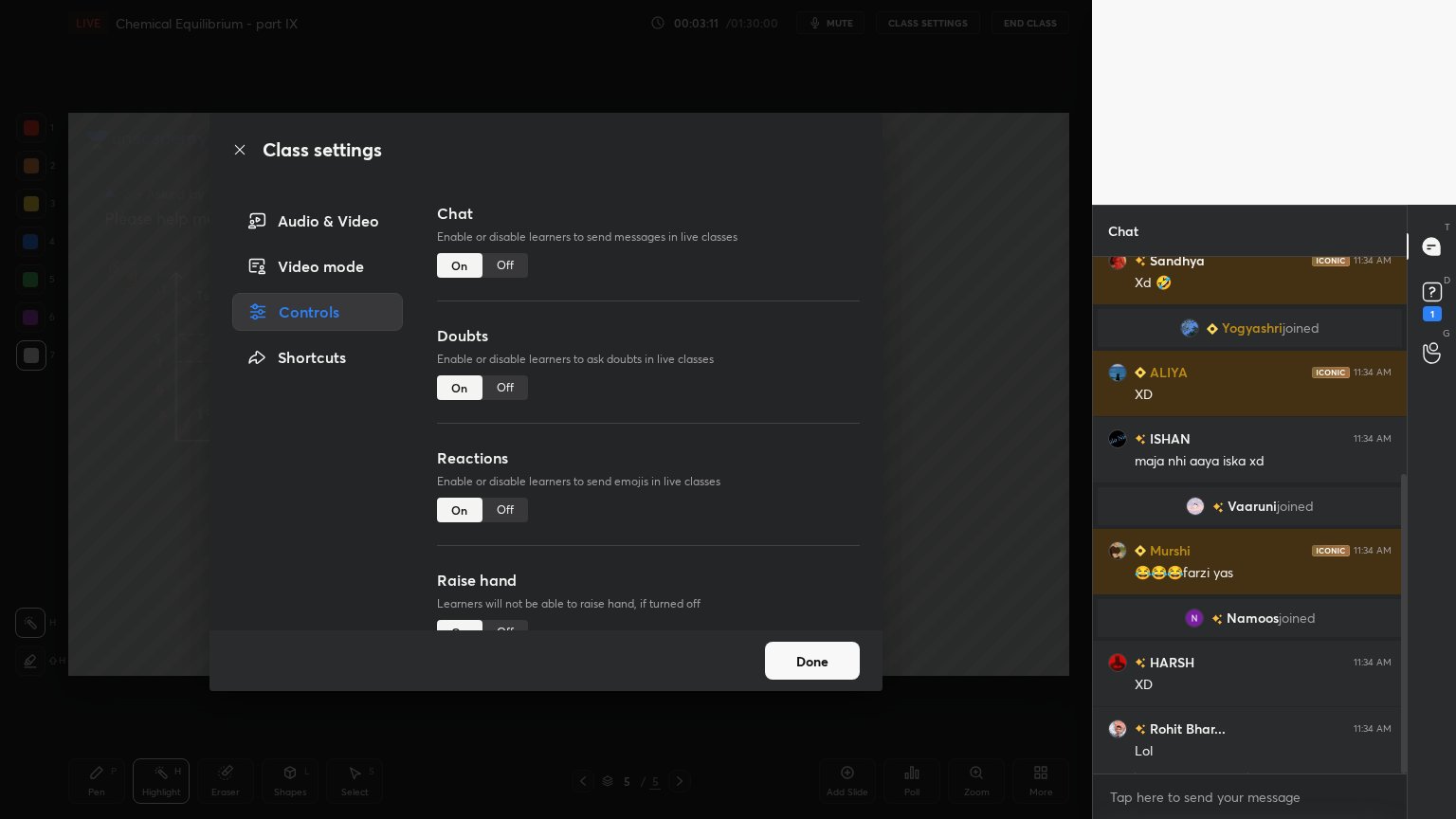
drag, startPoint x: 508, startPoint y: 261, endPoint x: 522, endPoint y: 341, distance: 81.2
click at [504, 263] on div "Off" at bounding box center [504, 265] width 46 height 24
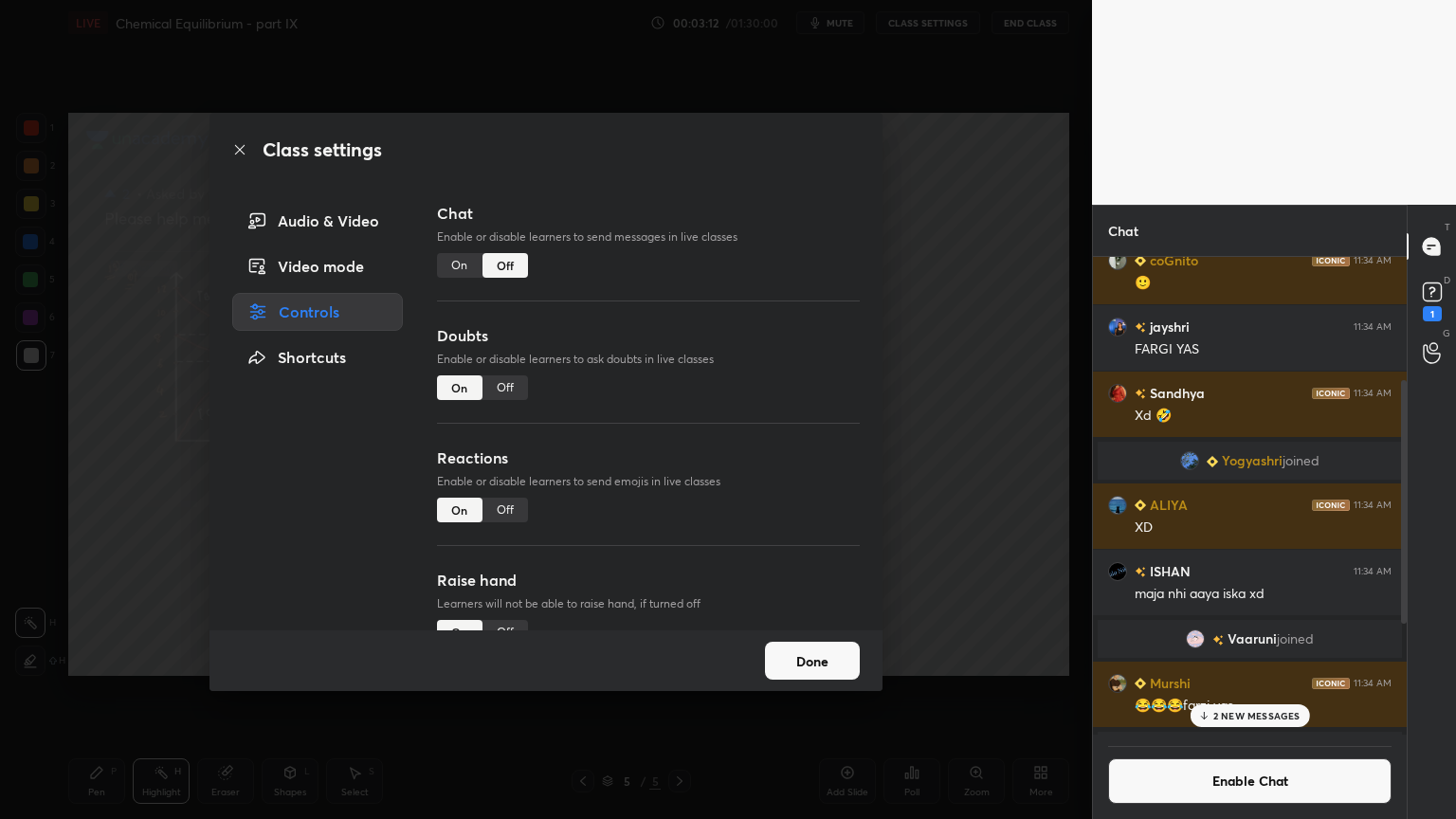
click at [501, 381] on div "Off" at bounding box center [504, 387] width 46 height 24
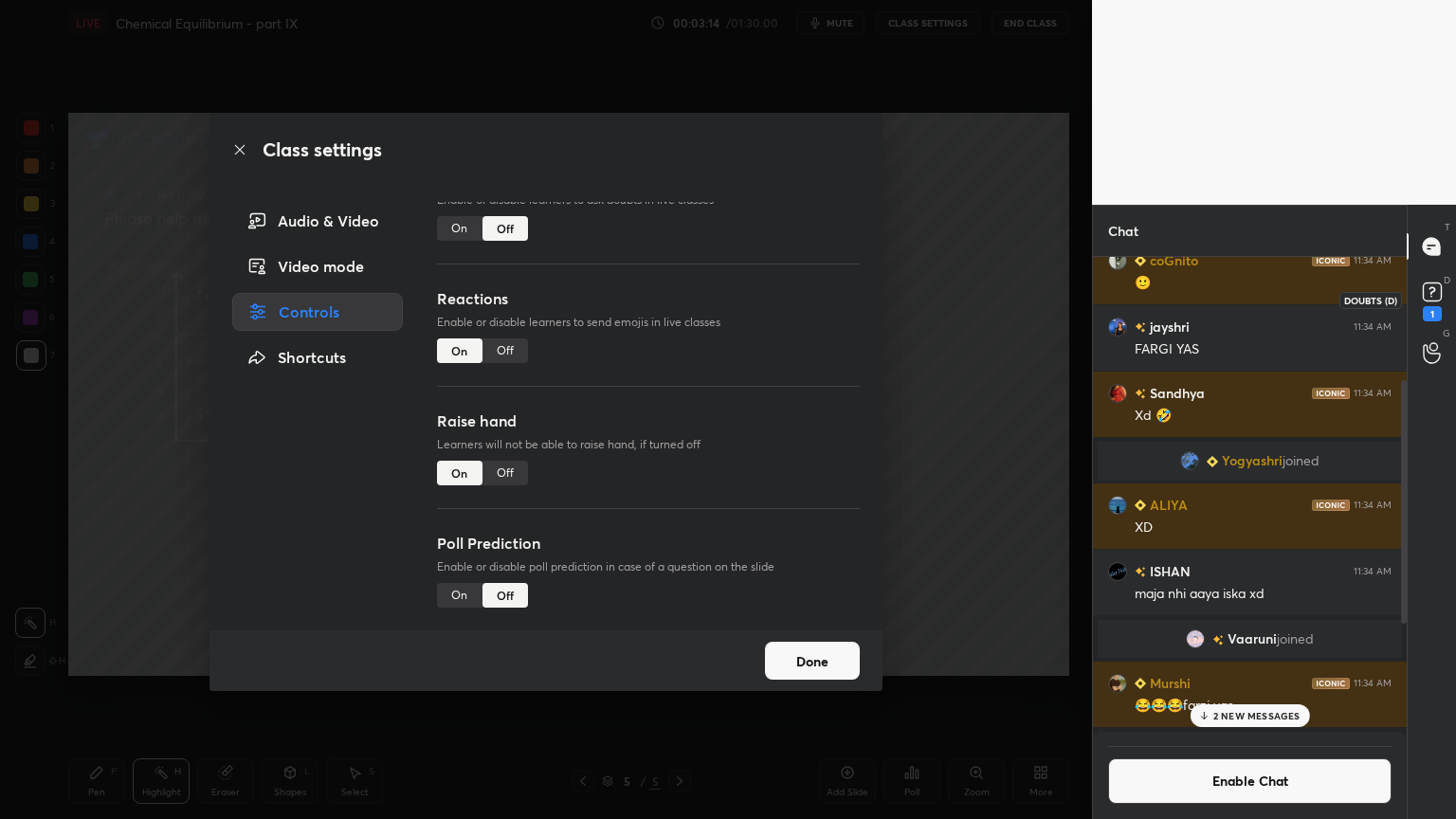
click at [1428, 310] on div "1" at bounding box center [1432, 314] width 19 height 16
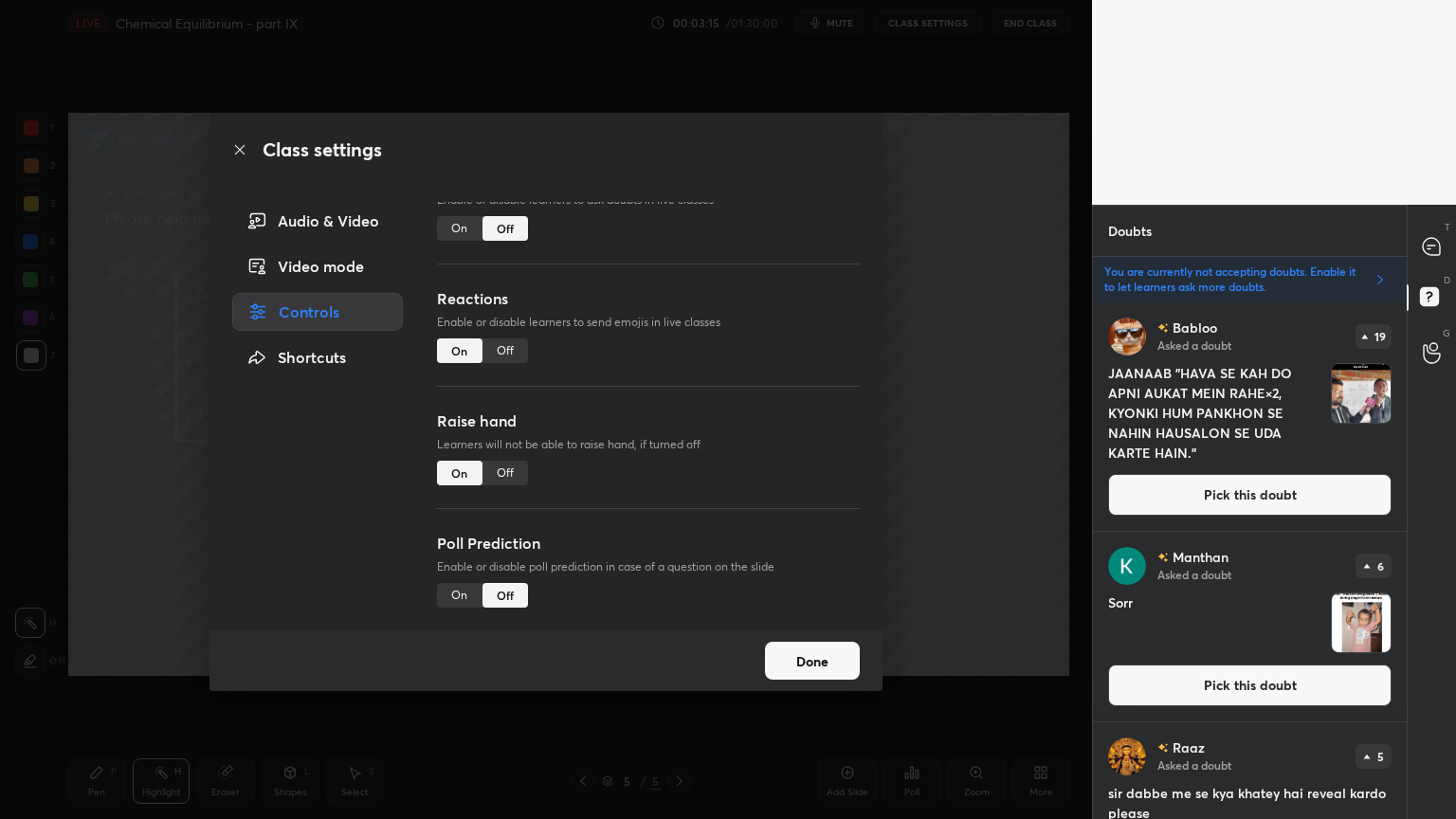
drag, startPoint x: 1251, startPoint y: 508, endPoint x: 1202, endPoint y: 496, distance: 50.4
click at [1255, 509] on button "Pick this doubt" at bounding box center [1249, 494] width 283 height 42
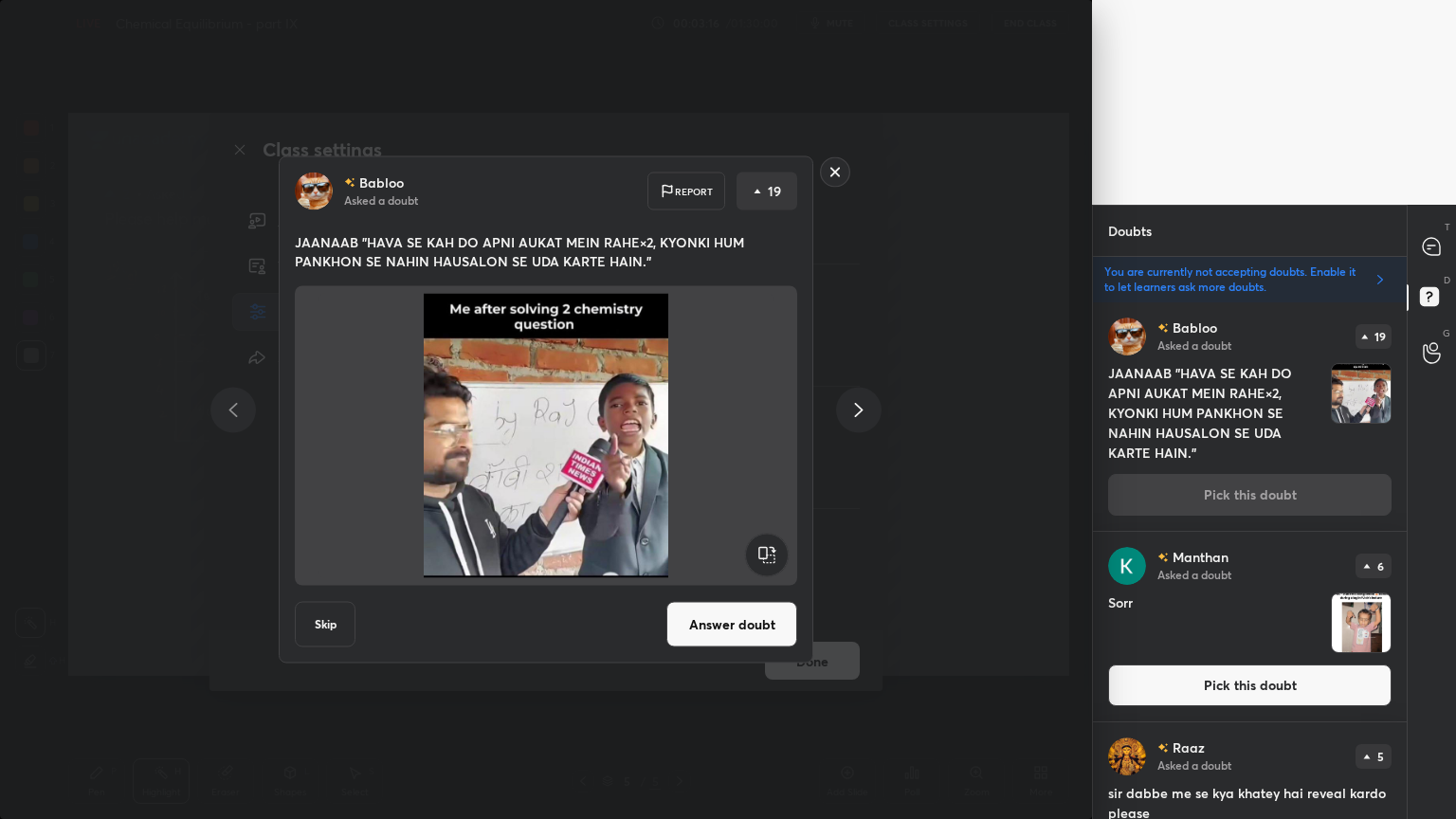
click at [863, 417] on icon at bounding box center [857, 409] width 22 height 22
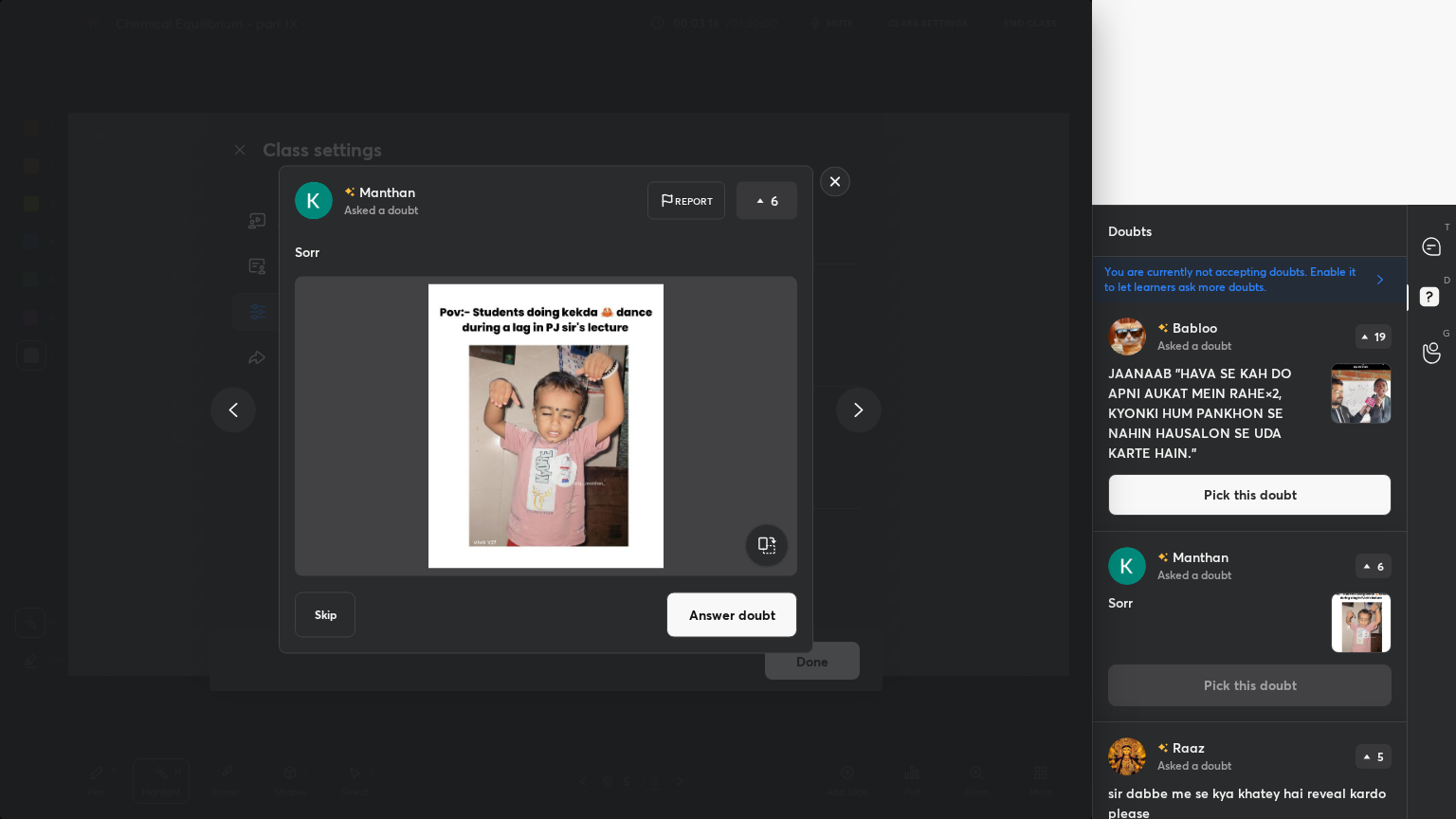
click at [858, 417] on icon at bounding box center [857, 409] width 22 height 22
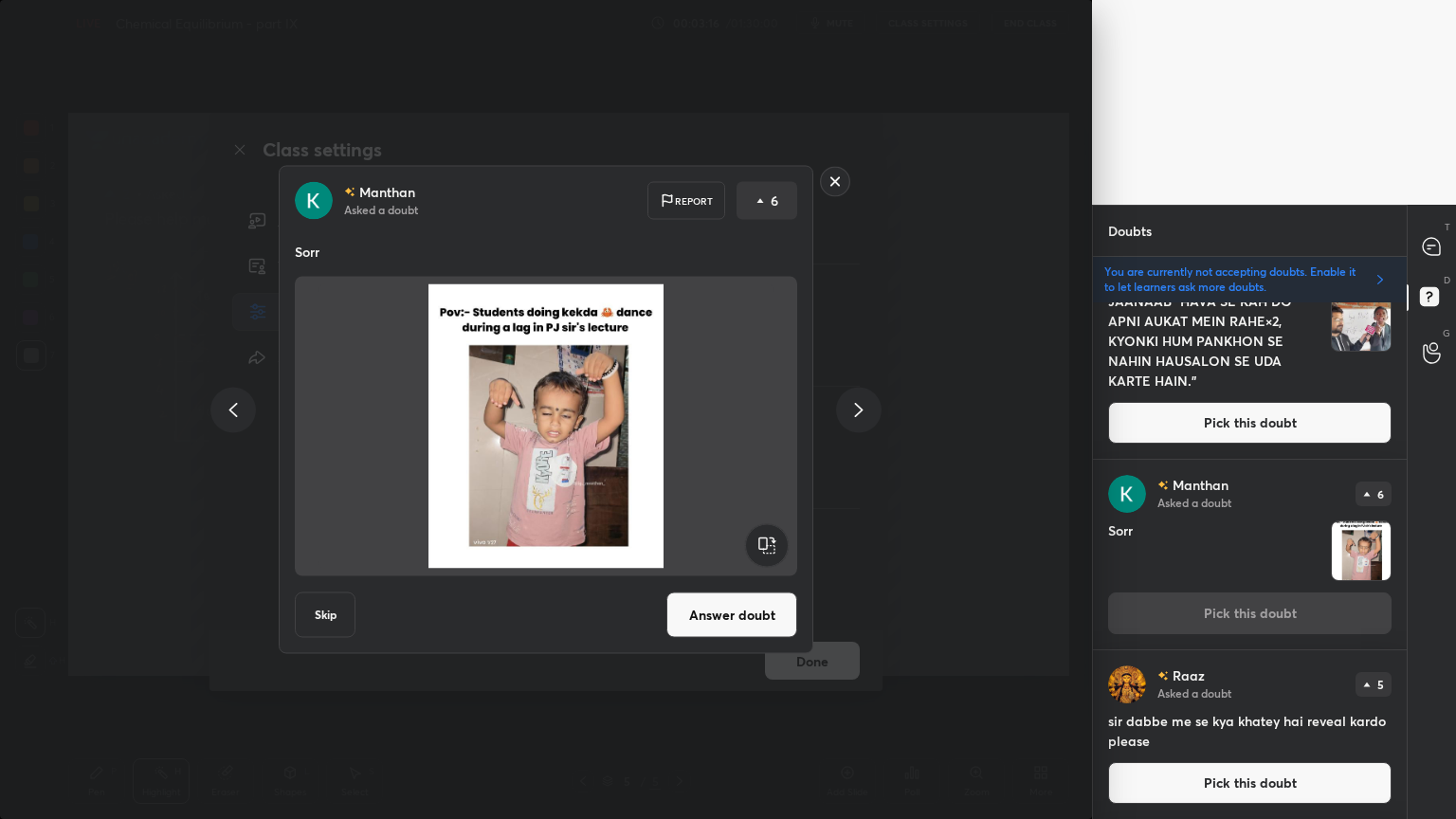
click at [858, 415] on icon at bounding box center [857, 409] width 22 height 22
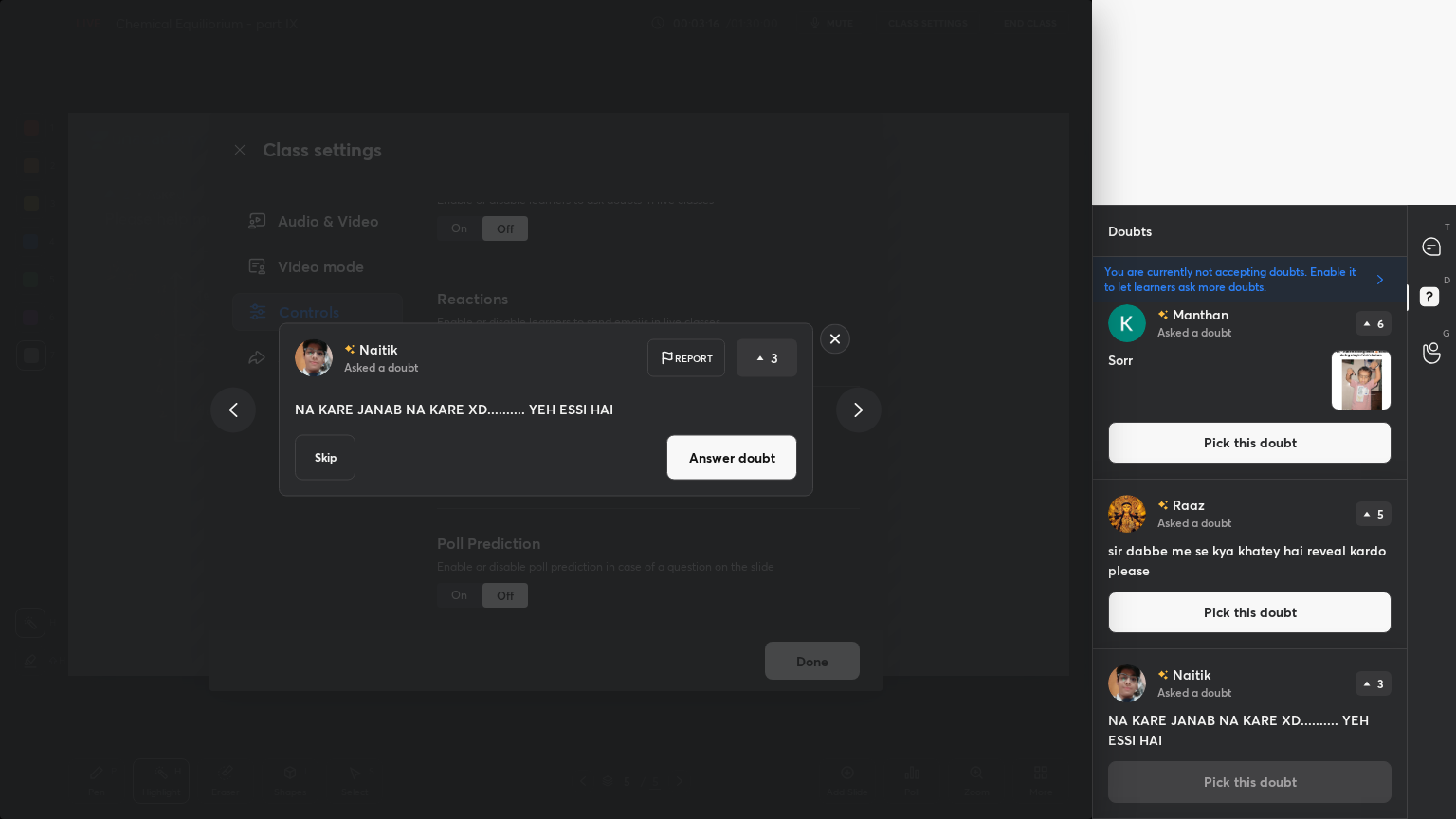
click at [856, 413] on icon at bounding box center [858, 410] width 9 height 15
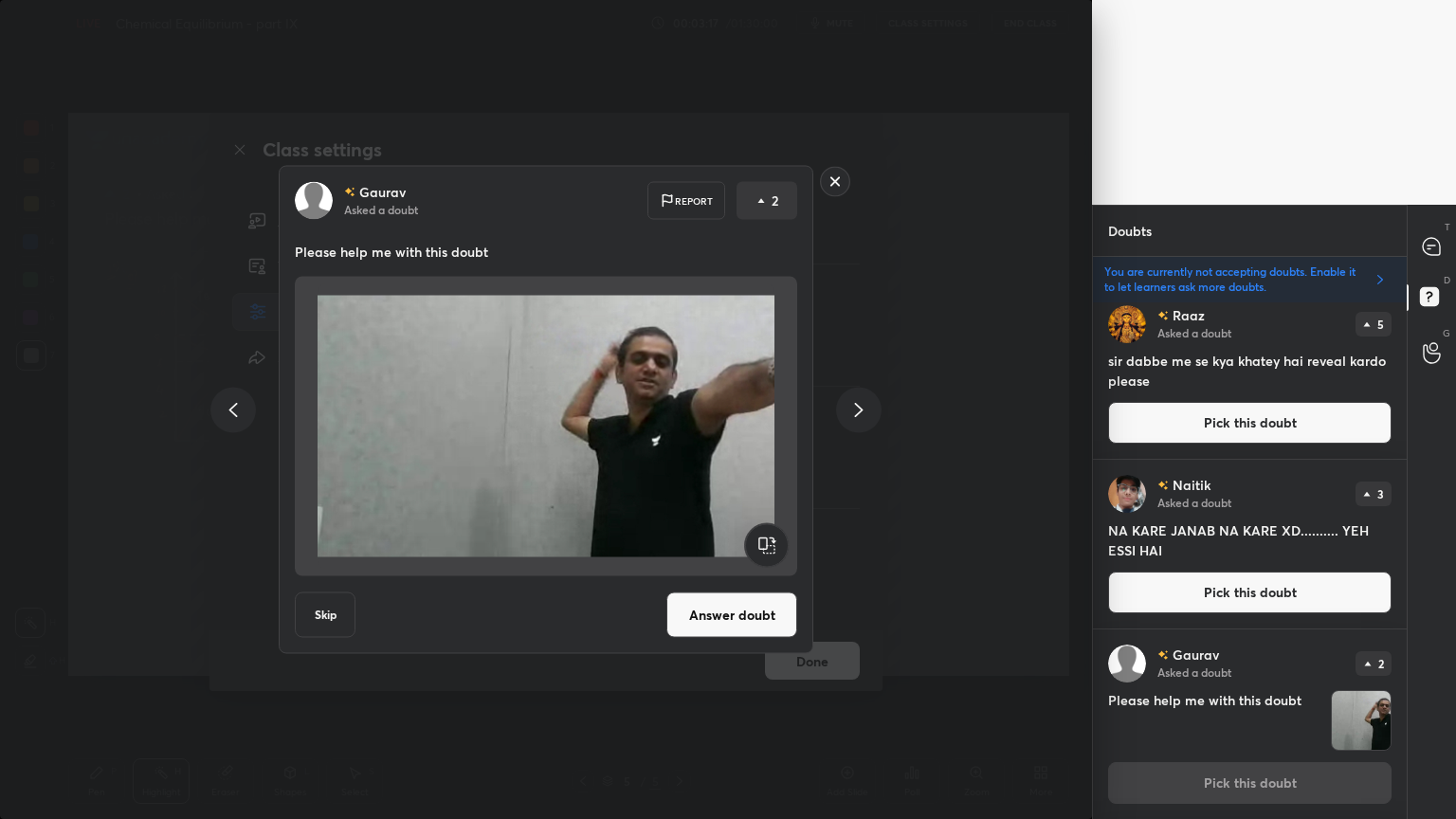
click at [857, 415] on icon at bounding box center [858, 410] width 9 height 15
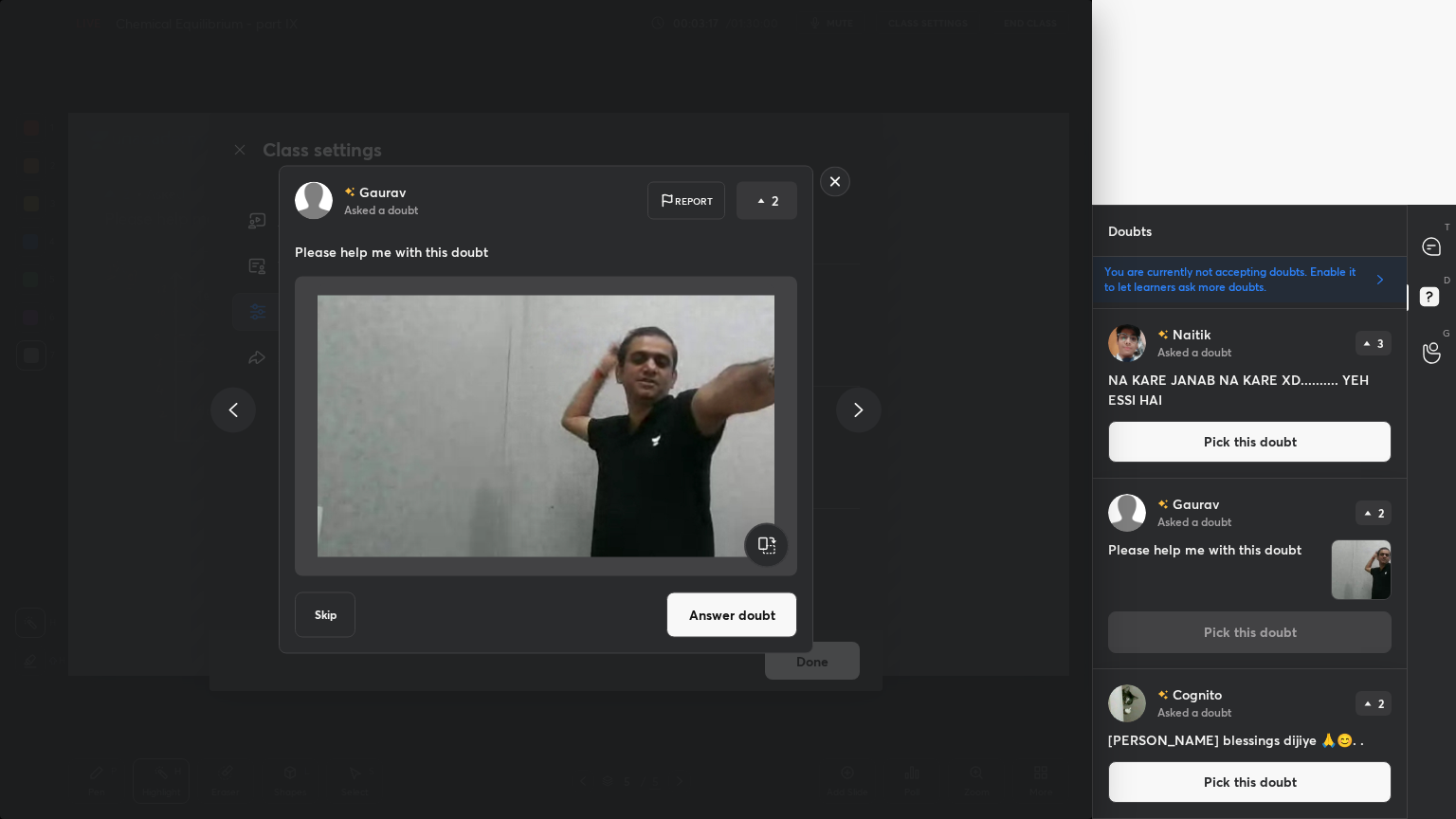
click at [862, 415] on icon at bounding box center [857, 409] width 22 height 22
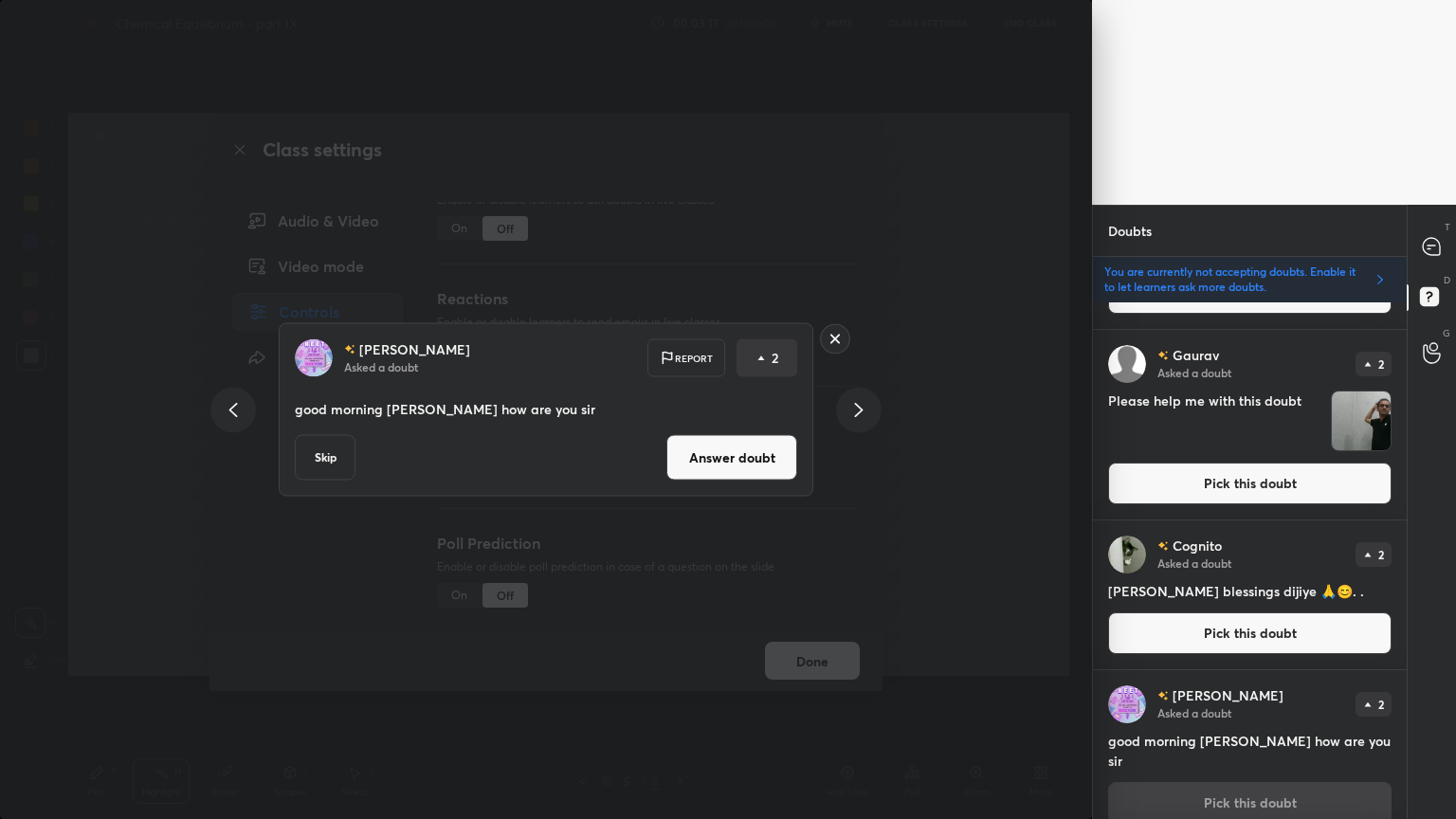
click at [860, 416] on icon at bounding box center [857, 409] width 22 height 22
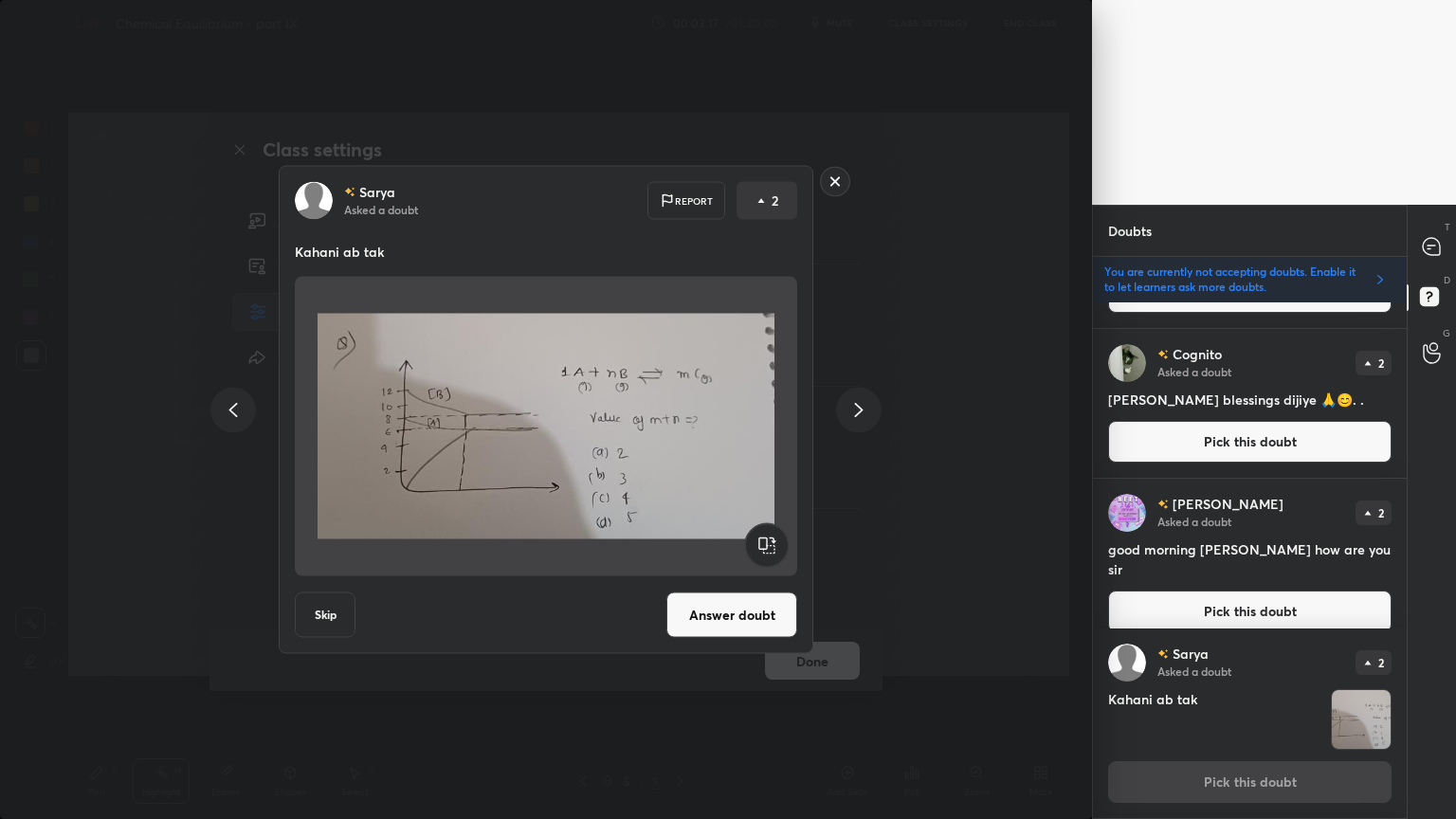
click at [863, 412] on icon at bounding box center [857, 409] width 22 height 22
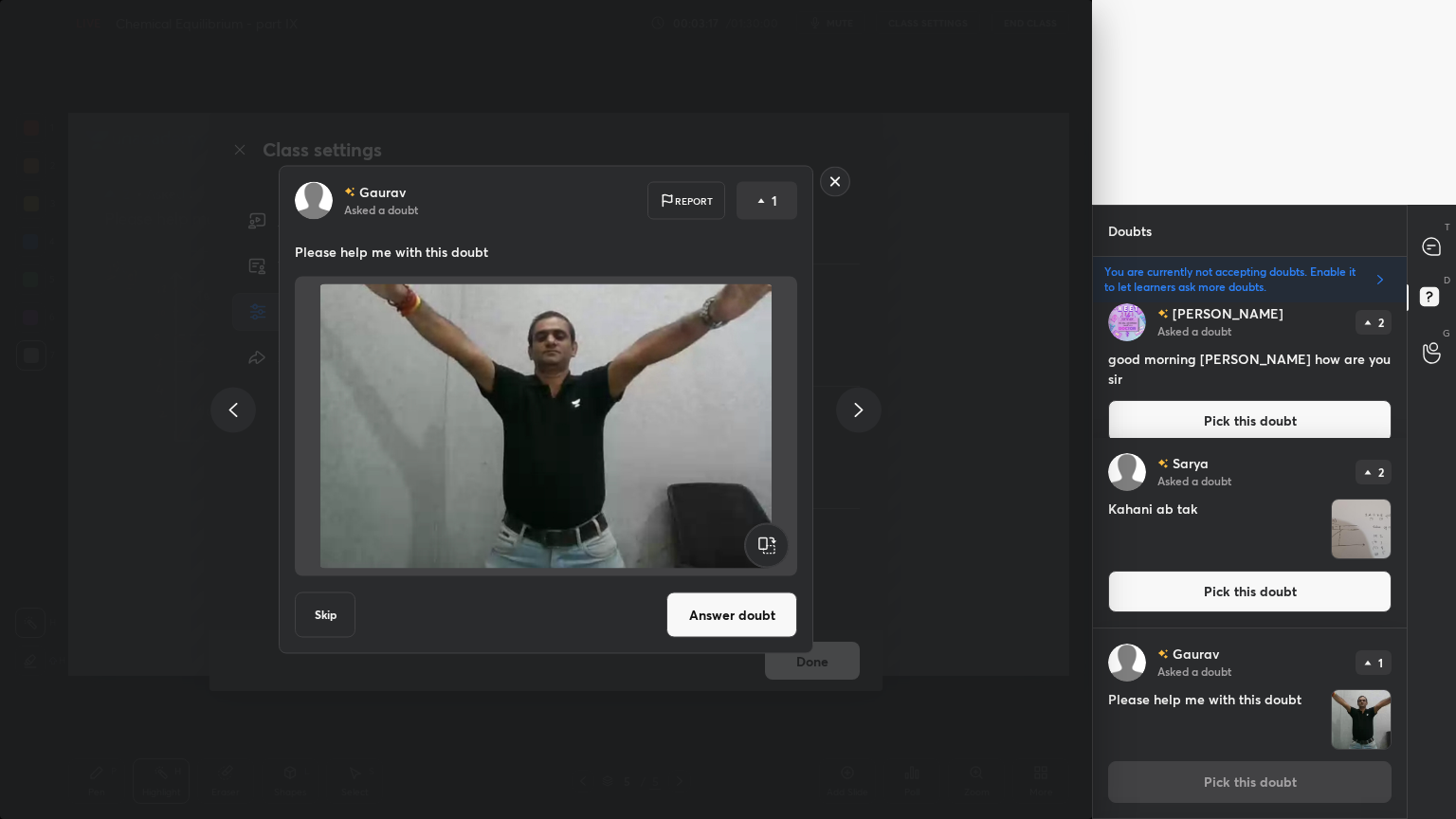
click at [862, 413] on icon at bounding box center [857, 409] width 22 height 22
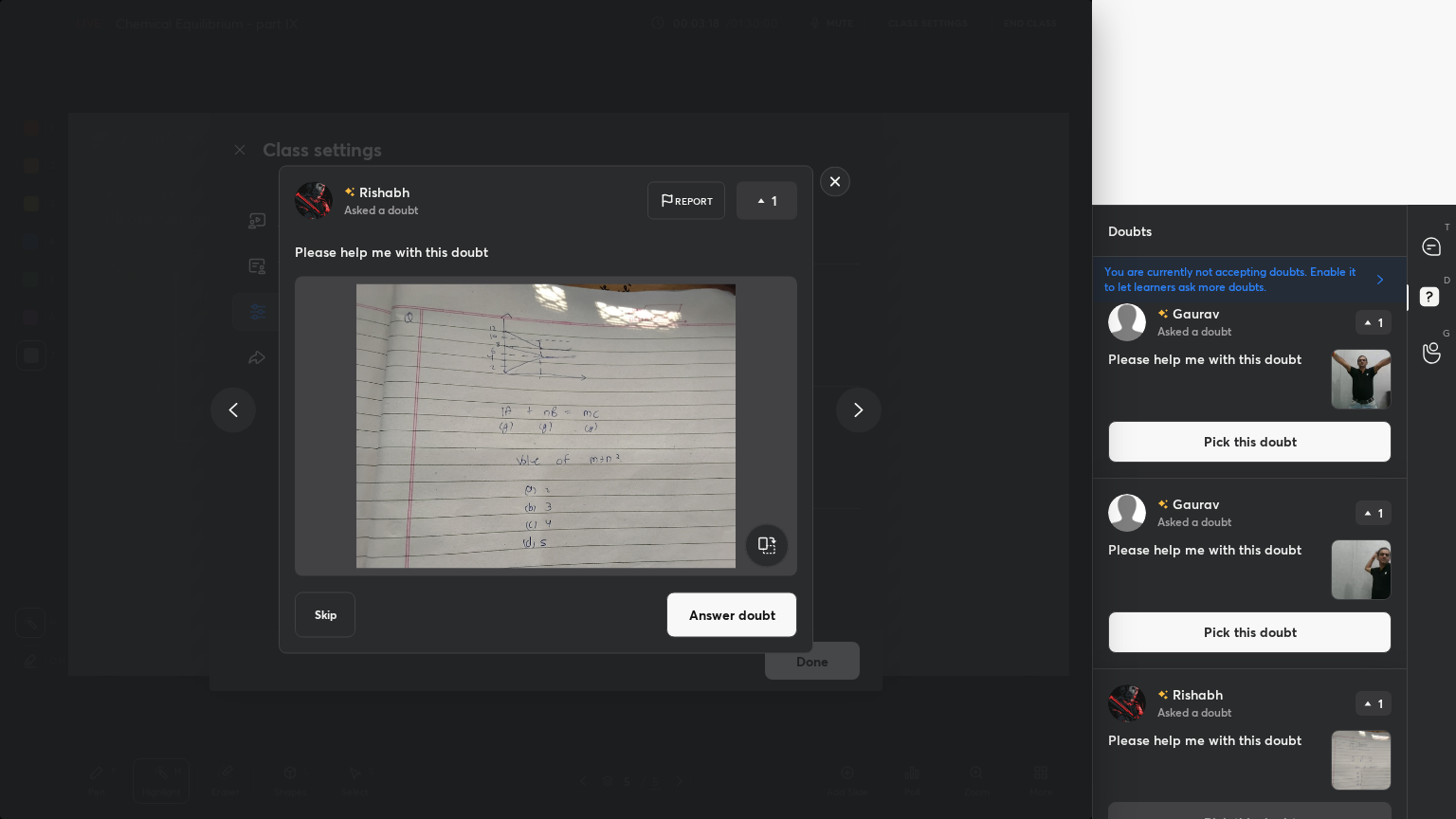
click at [864, 413] on icon at bounding box center [857, 409] width 22 height 22
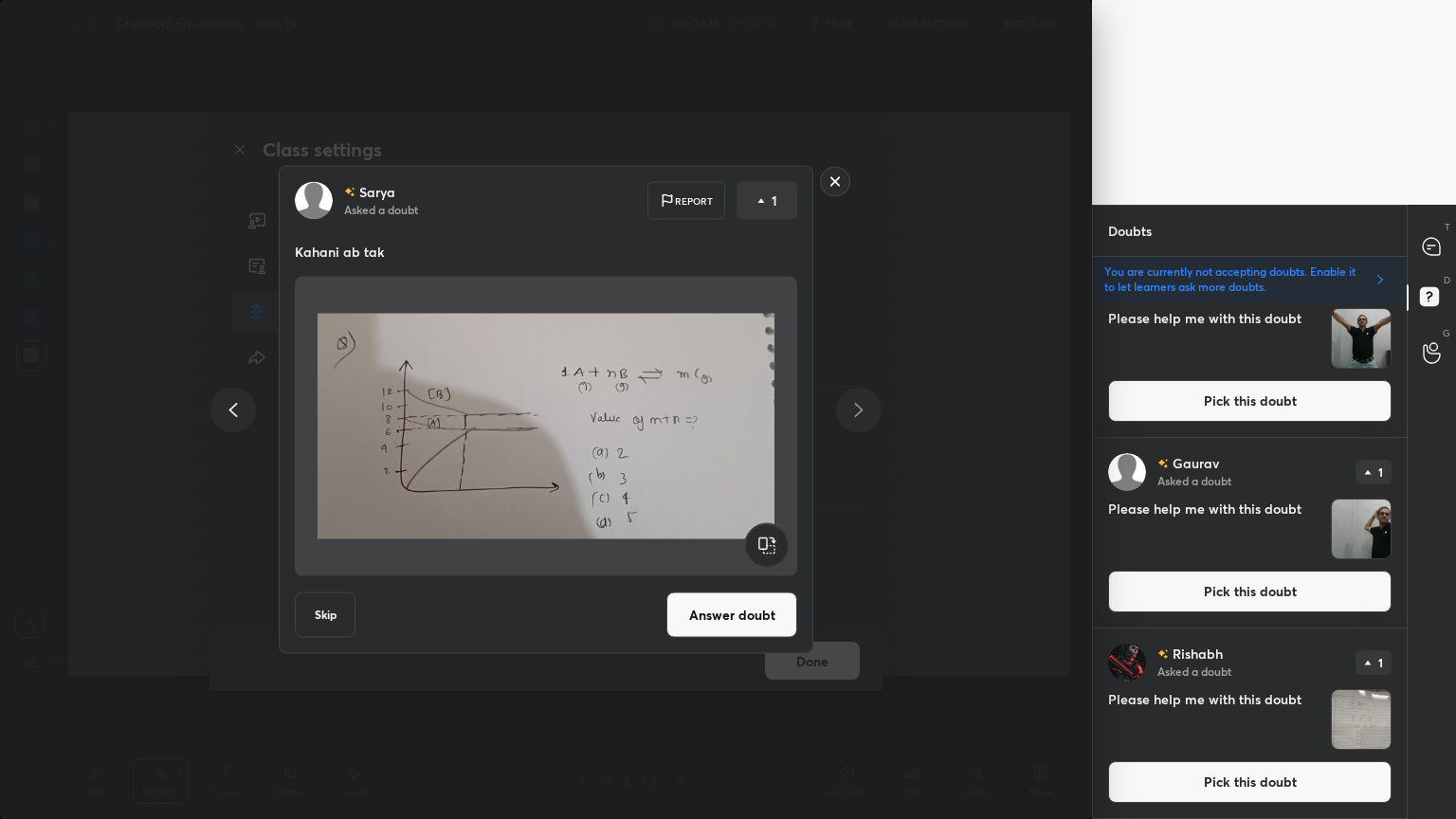
click at [863, 412] on icon at bounding box center [857, 409] width 22 height 22
click at [861, 414] on icon at bounding box center [857, 409] width 22 height 22
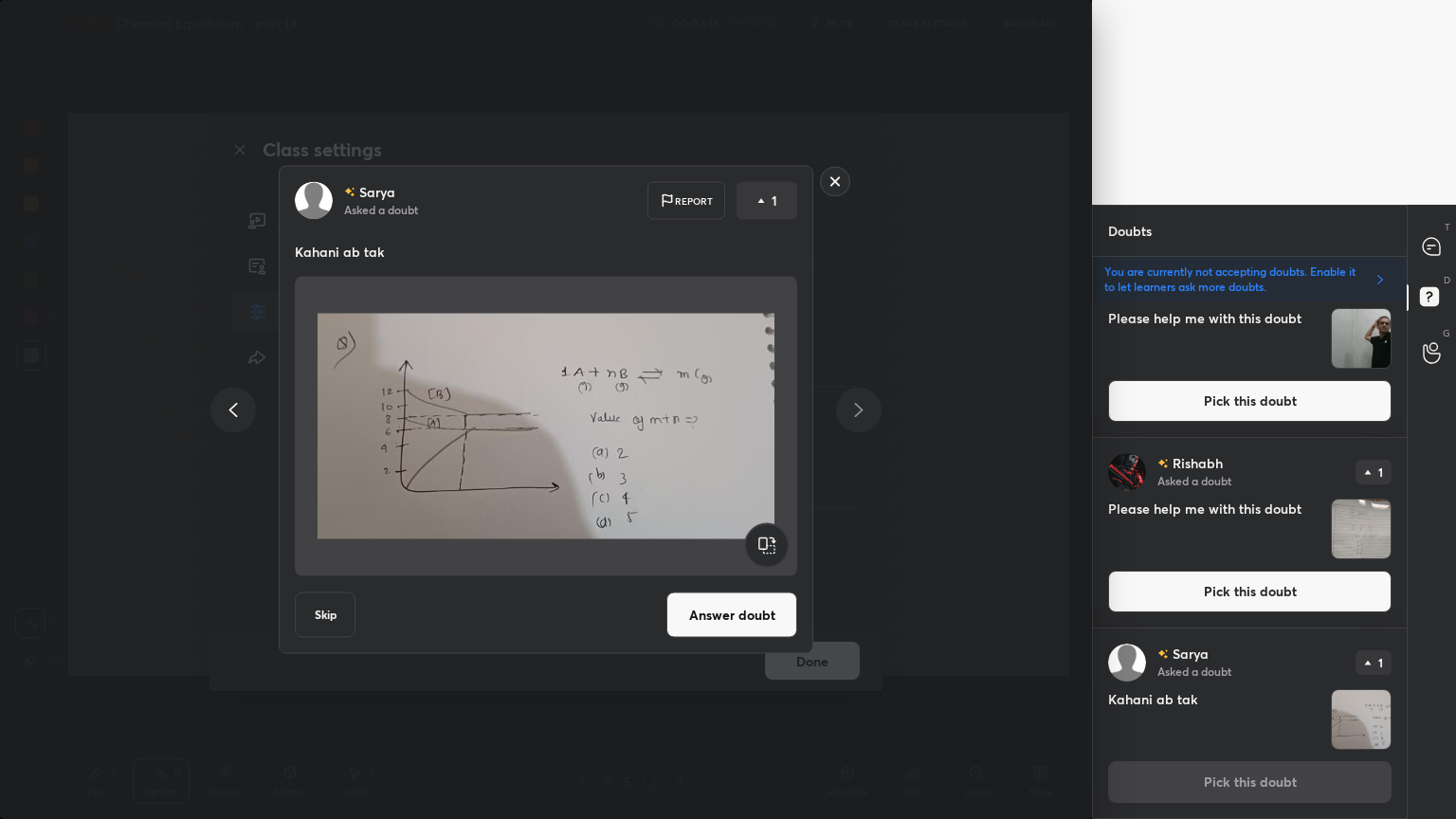
drag, startPoint x: 868, startPoint y: 413, endPoint x: 867, endPoint y: 393, distance: 20.0
click at [864, 413] on icon at bounding box center [857, 409] width 22 height 22
click at [831, 183] on rect at bounding box center [835, 181] width 29 height 29
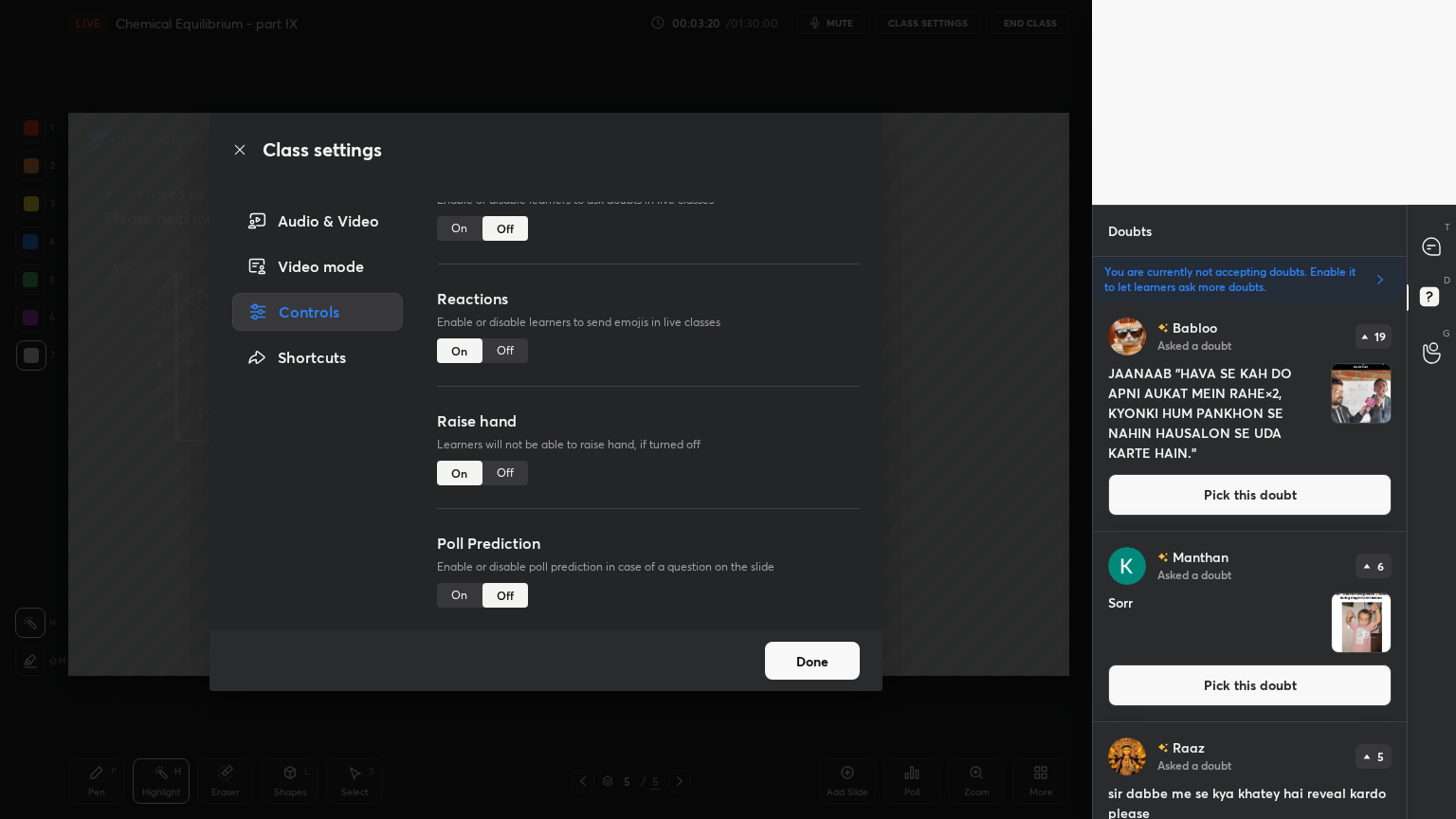
drag, startPoint x: 504, startPoint y: 471, endPoint x: 681, endPoint y: 451, distance: 178.1
click at [508, 468] on div "Off" at bounding box center [504, 473] width 46 height 24
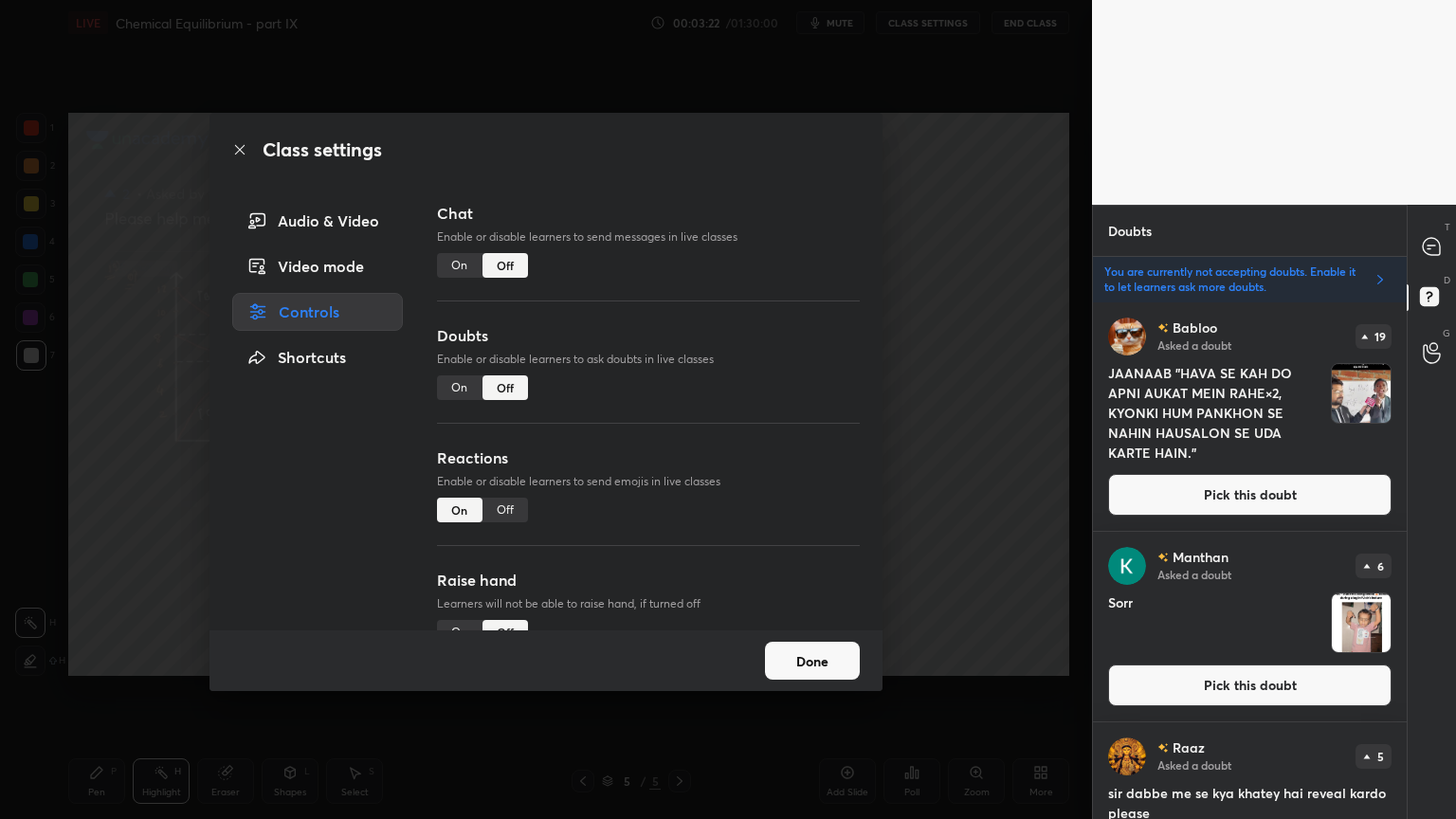
drag, startPoint x: 978, startPoint y: 340, endPoint x: 928, endPoint y: 335, distance: 50.2
click at [965, 344] on div "Class settings Audio & Video Video mode Controls Shortcuts Chat Enable or disab…" at bounding box center [545, 410] width 1091 height 819
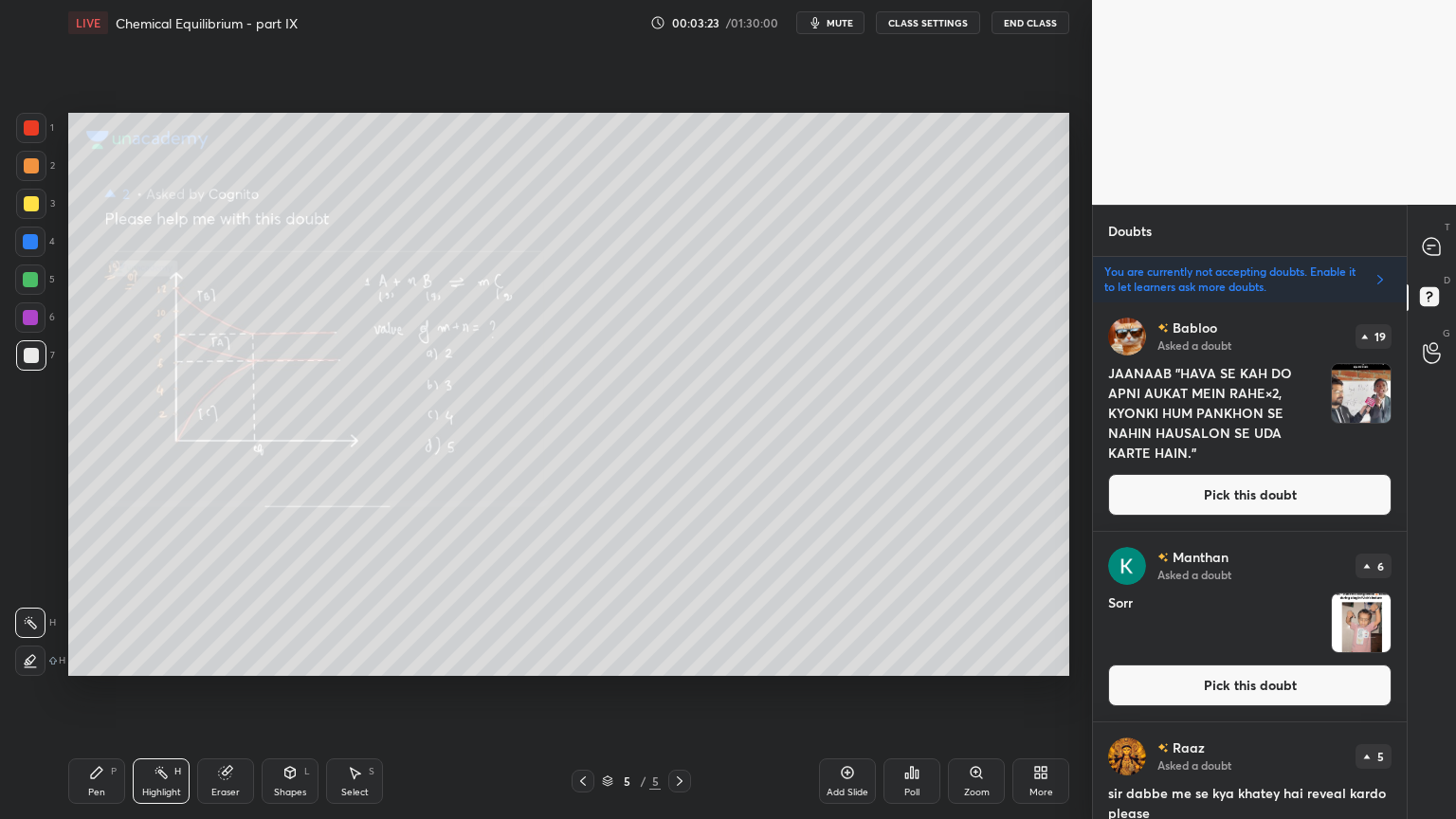
click at [178, 691] on div "Highlight H" at bounding box center [161, 781] width 57 height 46
drag, startPoint x: 94, startPoint y: 790, endPoint x: 56, endPoint y: 581, distance: 212.4
click at [91, 691] on div "Pen P" at bounding box center [96, 781] width 57 height 46
drag, startPoint x: 147, startPoint y: 803, endPoint x: 146, endPoint y: 689, distance: 114.0
click at [146, 691] on div "Highlight H" at bounding box center [161, 781] width 57 height 46
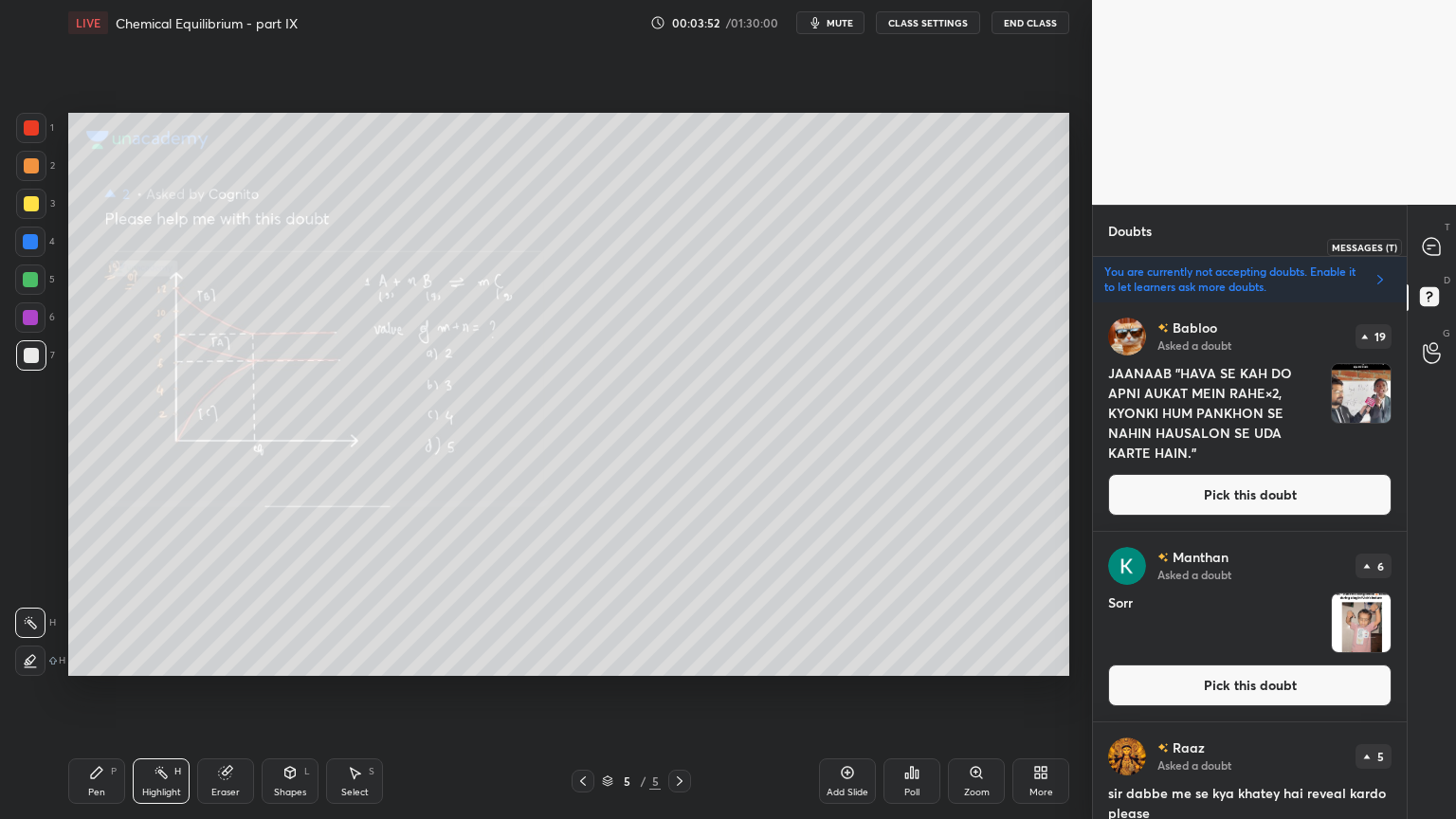
drag, startPoint x: 1440, startPoint y: 246, endPoint x: 1450, endPoint y: 250, distance: 10.8
click at [1451, 250] on div "T Messages (T)" at bounding box center [1432, 246] width 49 height 53
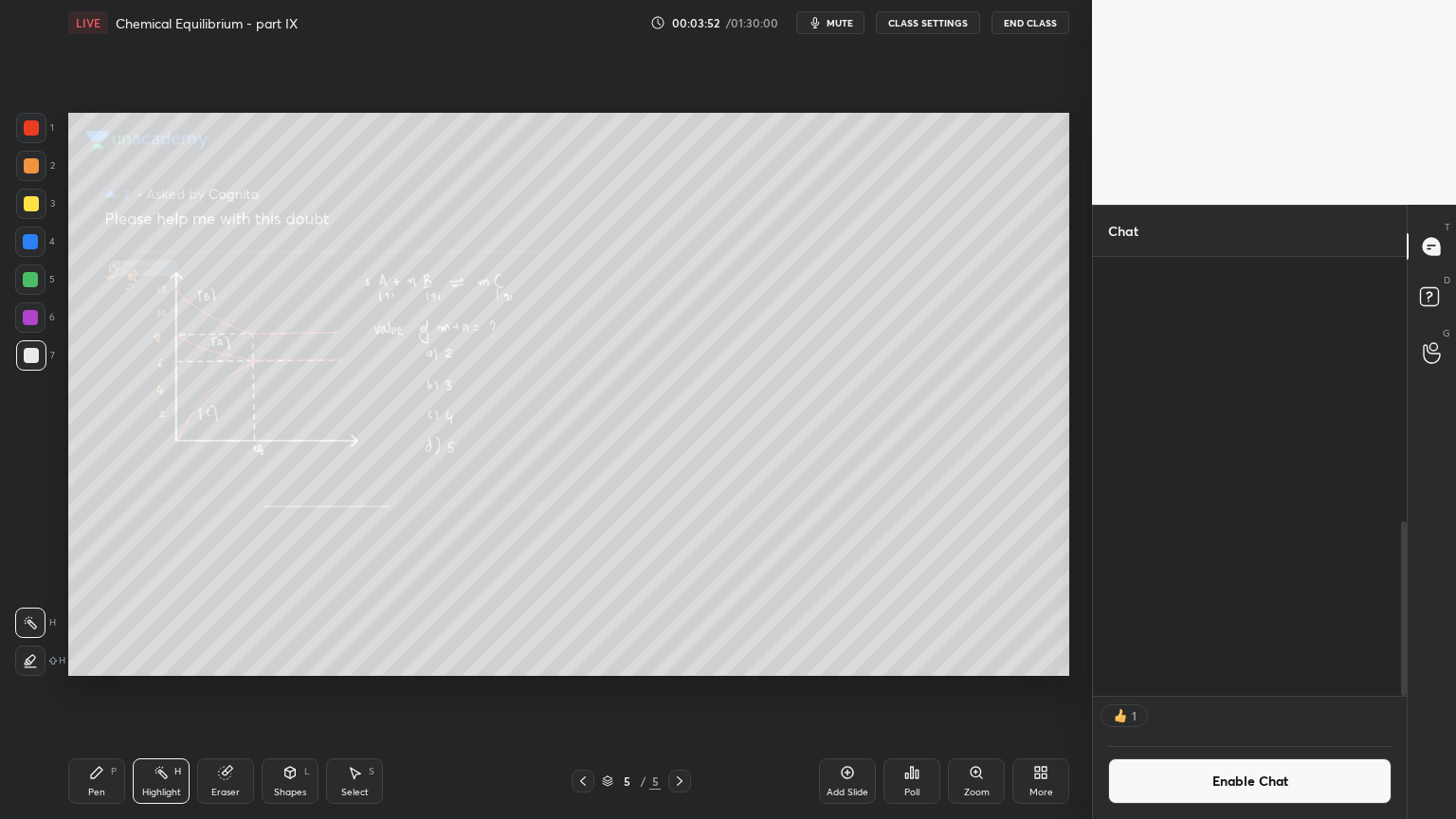
scroll to position [433, 308]
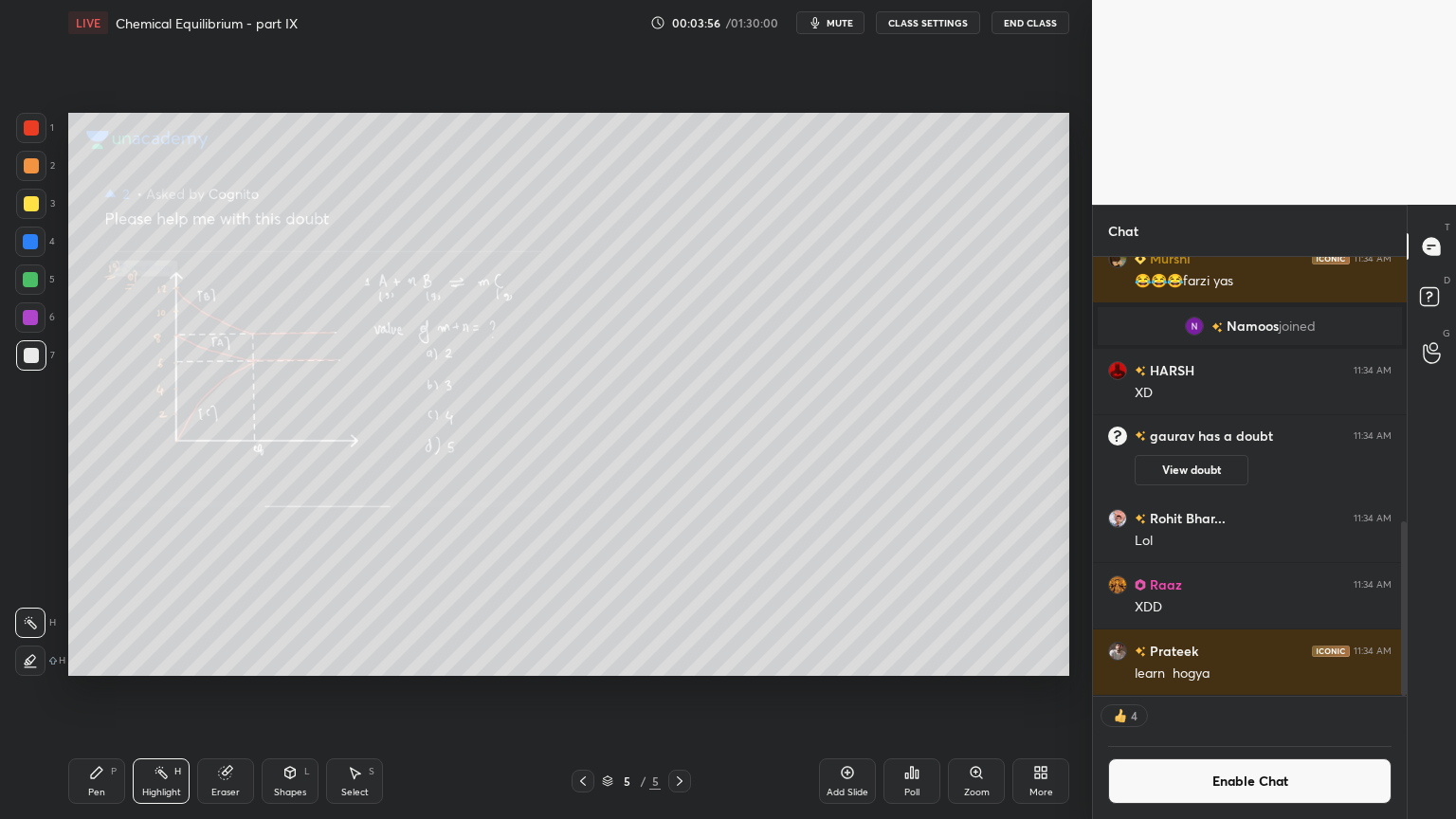
click at [847, 691] on div "Add Slide" at bounding box center [847, 781] width 57 height 46
click at [100, 691] on div "Pen P" at bounding box center [96, 781] width 57 height 46
click at [30, 166] on div at bounding box center [31, 166] width 16 height 16
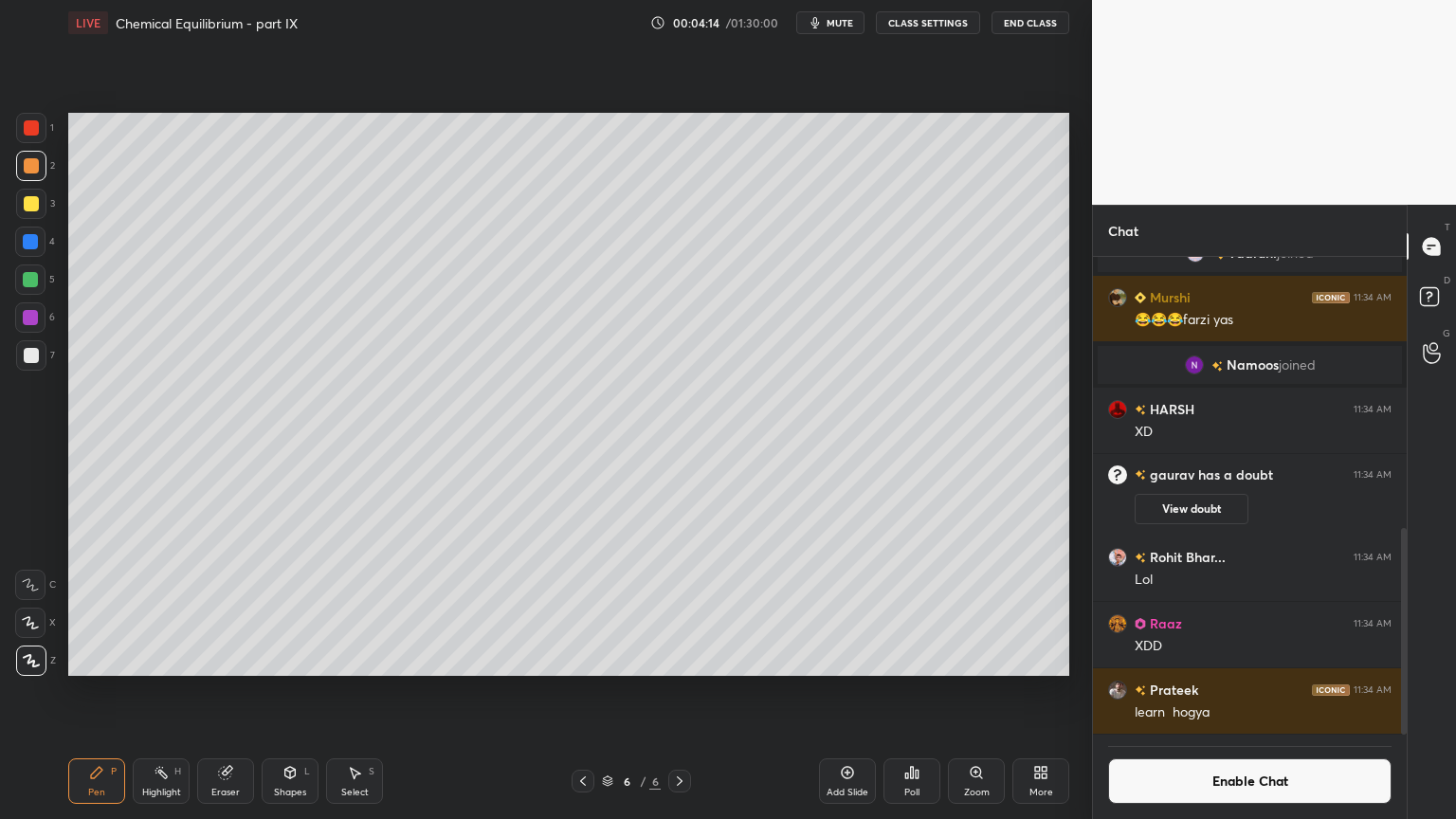
click at [42, 363] on div at bounding box center [31, 355] width 30 height 30
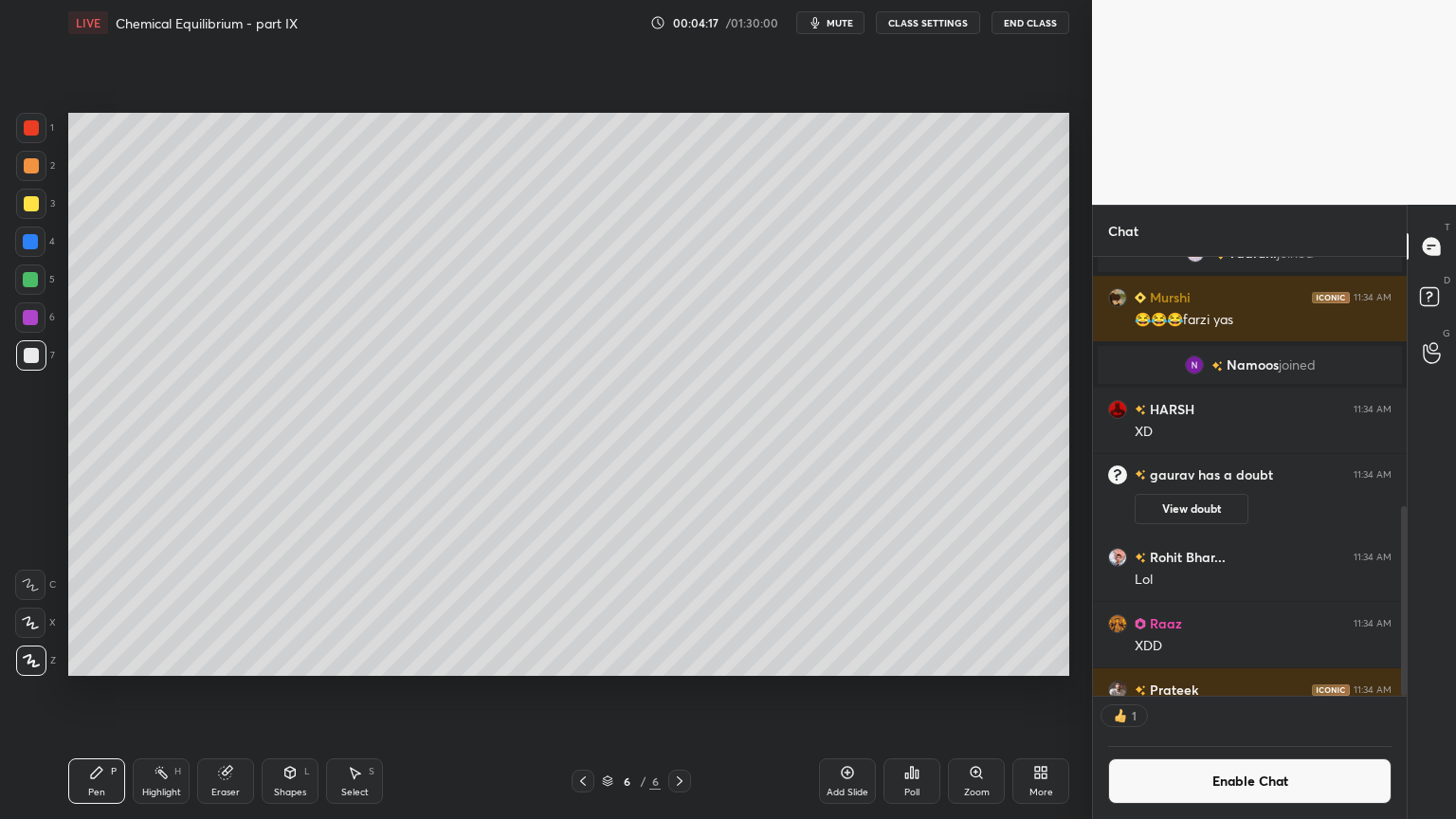
scroll to position [6, 6]
click at [581, 691] on icon at bounding box center [583, 781] width 16 height 16
click at [155, 691] on div "Highlight" at bounding box center [162, 793] width 39 height 10
drag, startPoint x: 679, startPoint y: 781, endPoint x: 663, endPoint y: 780, distance: 16.0
click at [673, 691] on icon at bounding box center [680, 781] width 16 height 16
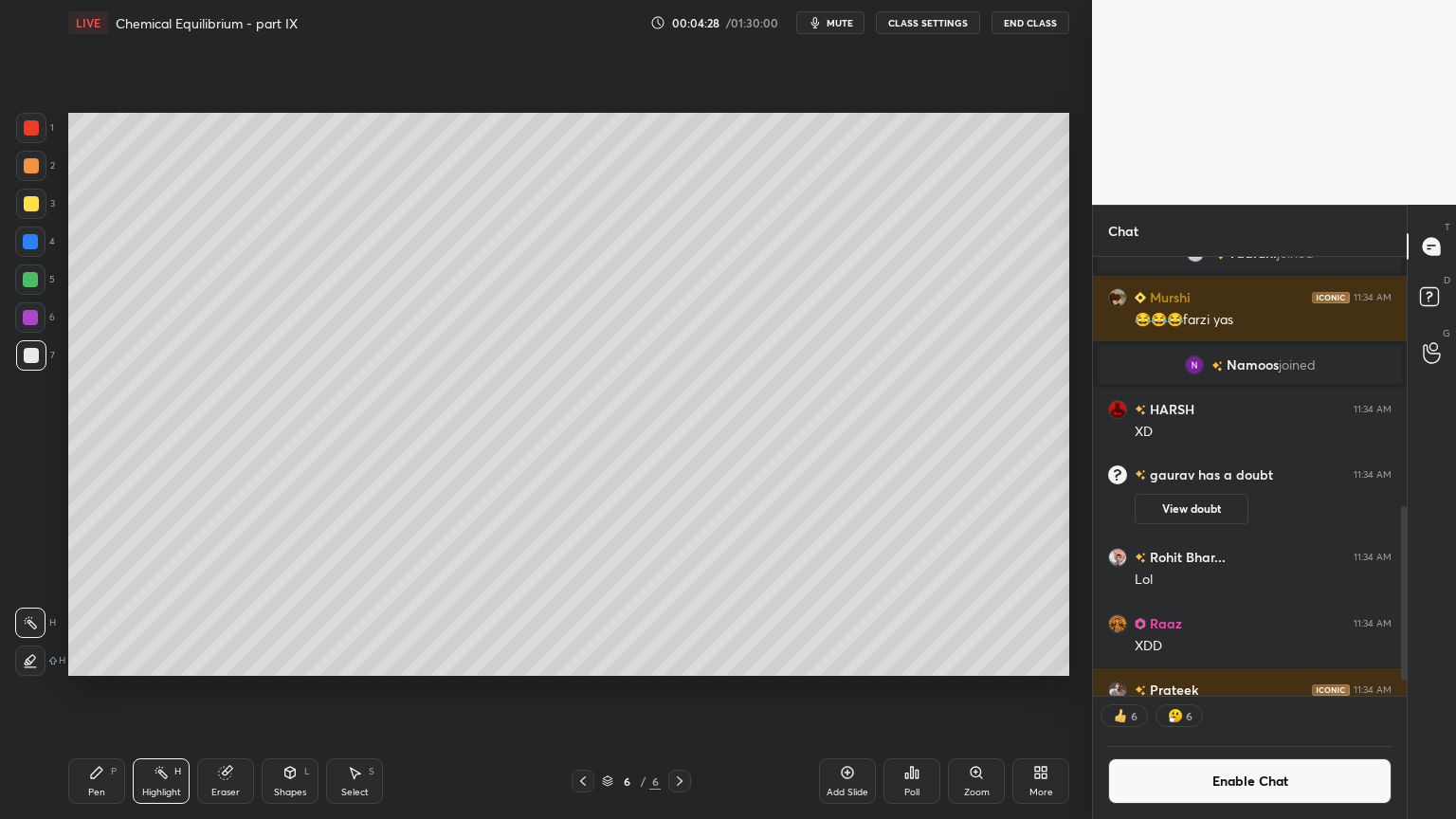
click at [91, 691] on div "Pen P" at bounding box center [96, 781] width 57 height 46
click at [150, 691] on div "Highlight" at bounding box center [162, 793] width 39 height 10
click at [91, 691] on div "Pen" at bounding box center [97, 793] width 17 height 10
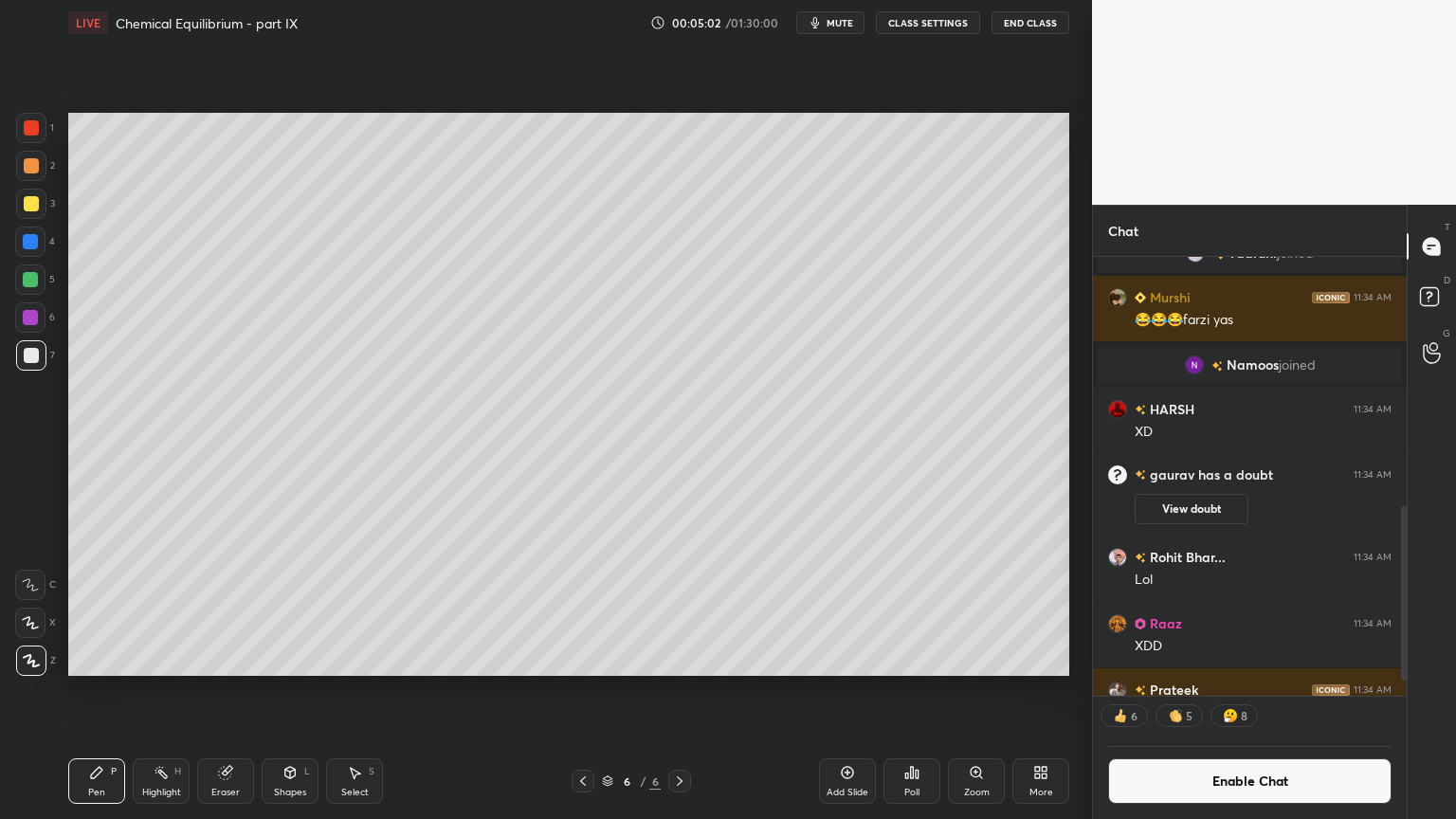
drag, startPoint x: 185, startPoint y: 775, endPoint x: 179, endPoint y: 784, distance: 10.8
click at [185, 691] on div "Highlight H" at bounding box center [161, 781] width 57 height 46
click at [92, 691] on div "Pen P" at bounding box center [96, 781] width 57 height 46
click at [580, 691] on icon at bounding box center [583, 781] width 16 height 16
click at [159, 691] on div "Highlight H" at bounding box center [161, 781] width 57 height 46
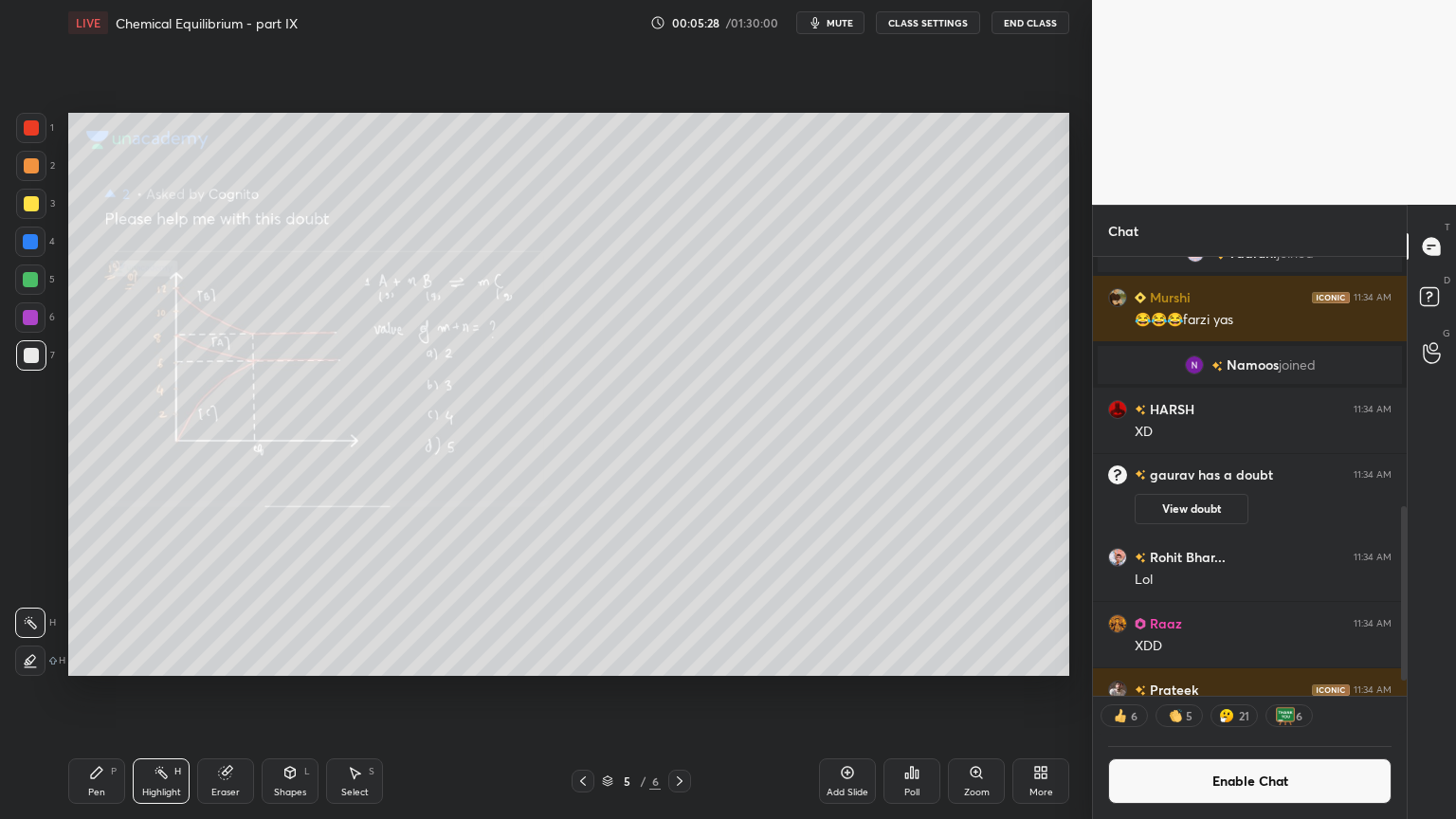
click at [686, 691] on icon at bounding box center [680, 781] width 16 height 16
click at [160, 691] on div "Highlight H" at bounding box center [161, 781] width 57 height 46
drag, startPoint x: 98, startPoint y: 781, endPoint x: 159, endPoint y: 705, distance: 97.5
click at [99, 691] on div "Pen P" at bounding box center [96, 781] width 57 height 46
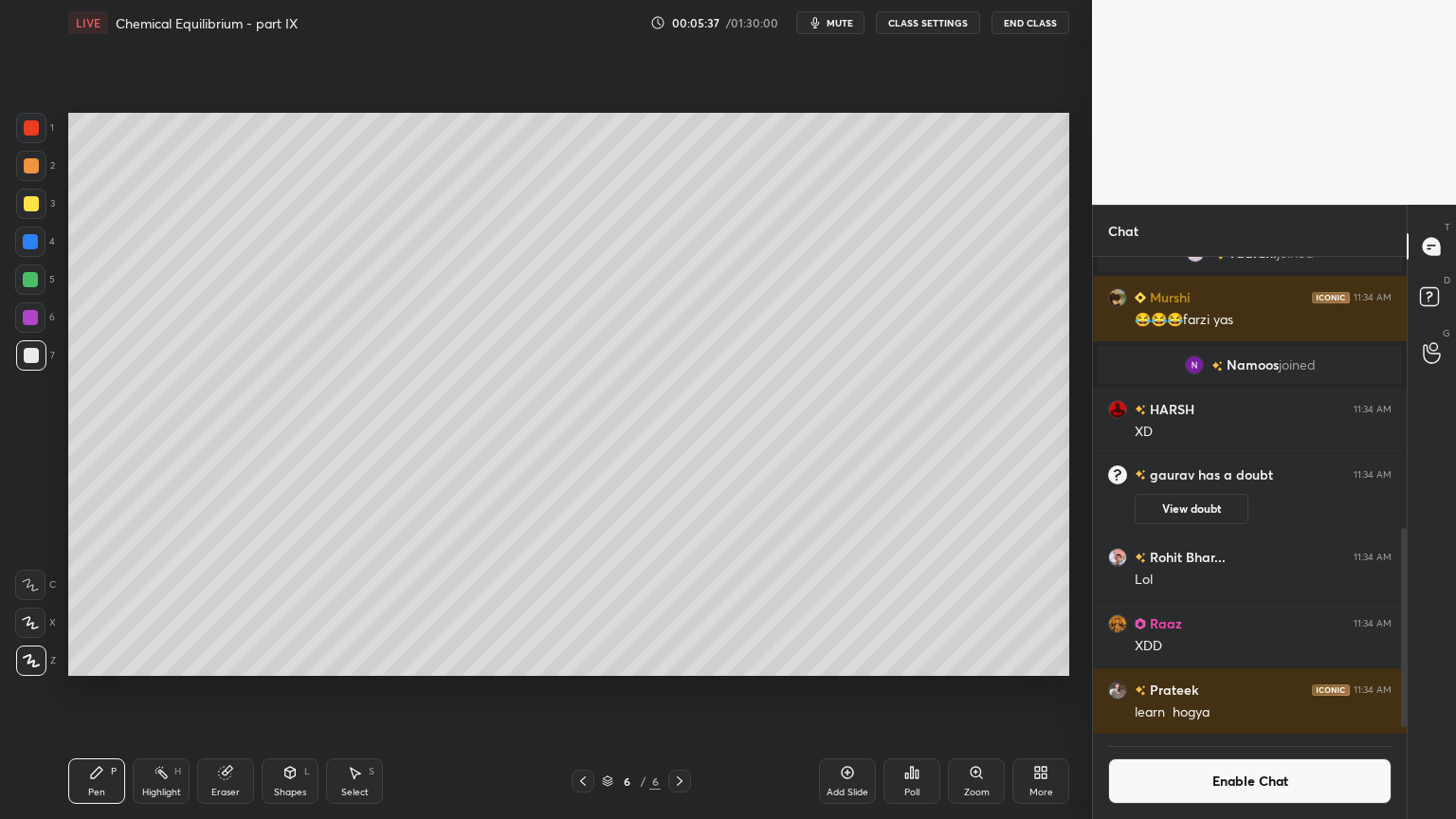
scroll to position [628, 0]
click at [300, 691] on div "Shapes L" at bounding box center [290, 781] width 57 height 46
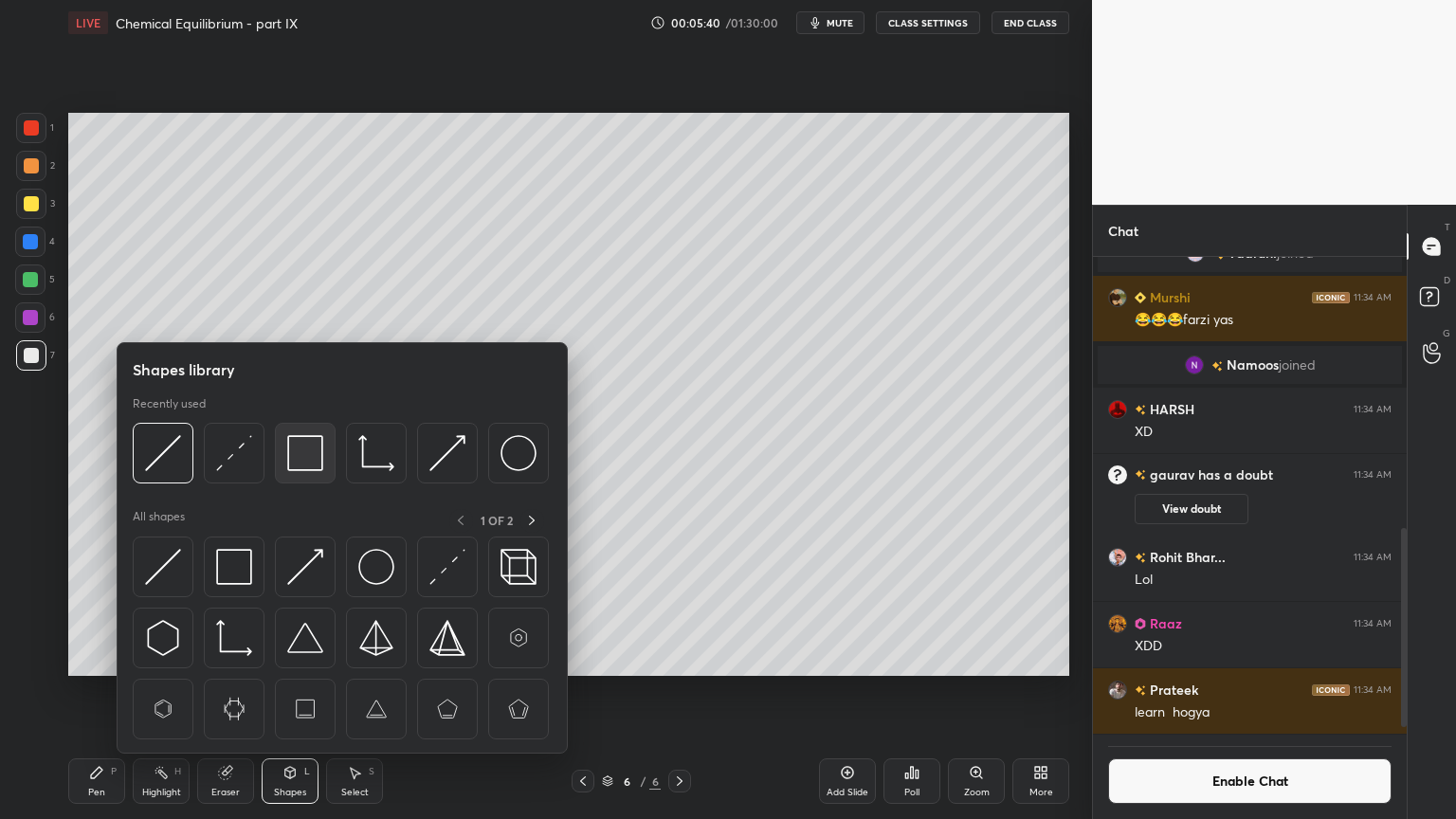
click at [307, 466] on img at bounding box center [305, 452] width 36 height 36
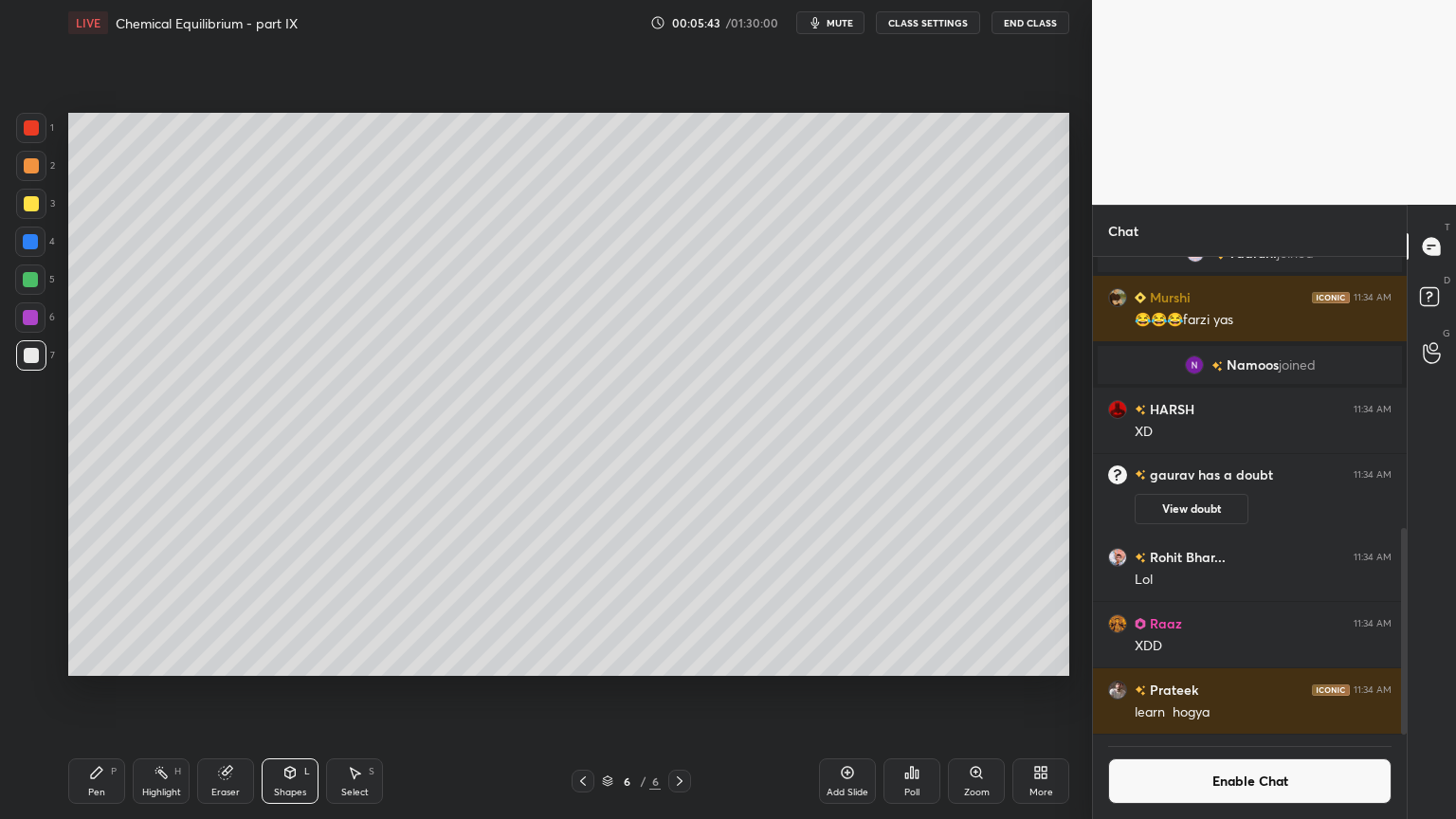
click at [113, 691] on div "Pen P" at bounding box center [96, 781] width 57 height 46
click at [34, 201] on div at bounding box center [31, 204] width 16 height 16
drag, startPoint x: 163, startPoint y: 790, endPoint x: 204, endPoint y: 682, distance: 115.5
click at [166, 691] on div "Highlight H" at bounding box center [161, 781] width 57 height 46
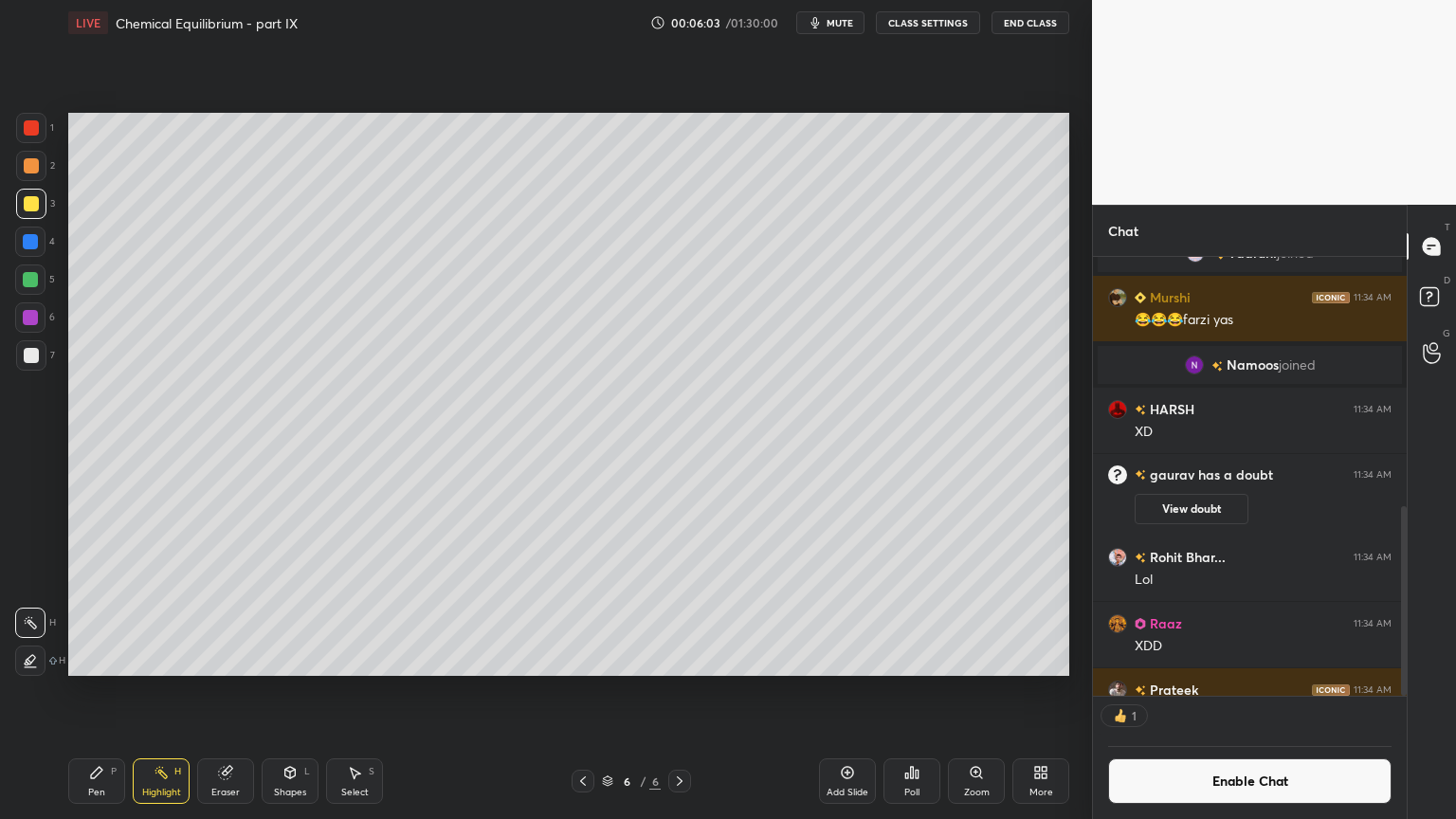
drag, startPoint x: 91, startPoint y: 789, endPoint x: 101, endPoint y: 701, distance: 88.6
click at [91, 691] on div "Pen P" at bounding box center [96, 781] width 57 height 46
click at [23, 359] on div at bounding box center [31, 356] width 16 height 16
click at [158, 691] on div "Highlight H" at bounding box center [161, 781] width 57 height 46
drag, startPoint x: 100, startPoint y: 773, endPoint x: 187, endPoint y: 717, distance: 103.5
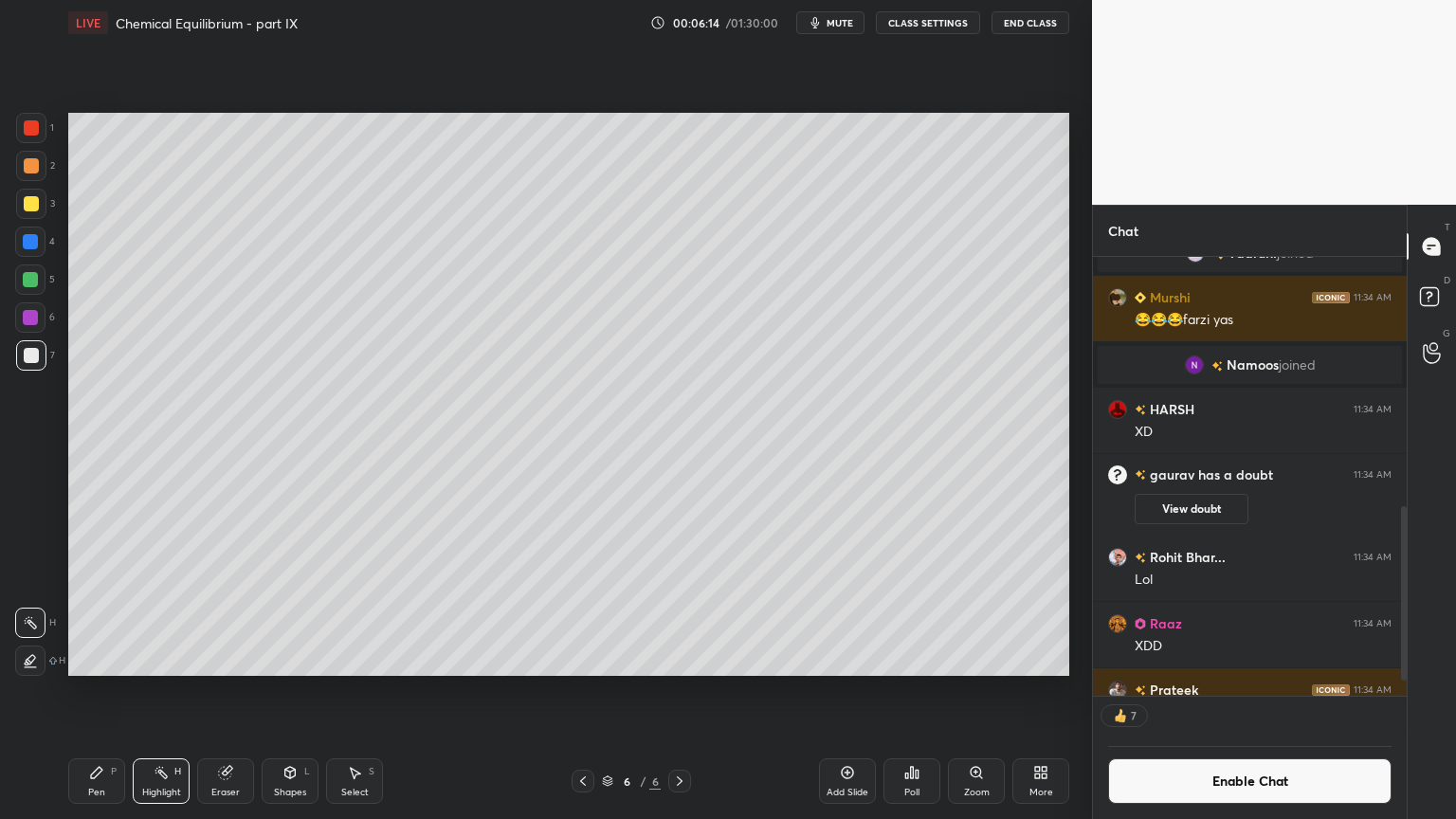
click at [108, 691] on div "Pen P" at bounding box center [96, 781] width 57 height 46
click at [942, 20] on button "CLASS SETTINGS" at bounding box center [927, 22] width 104 height 22
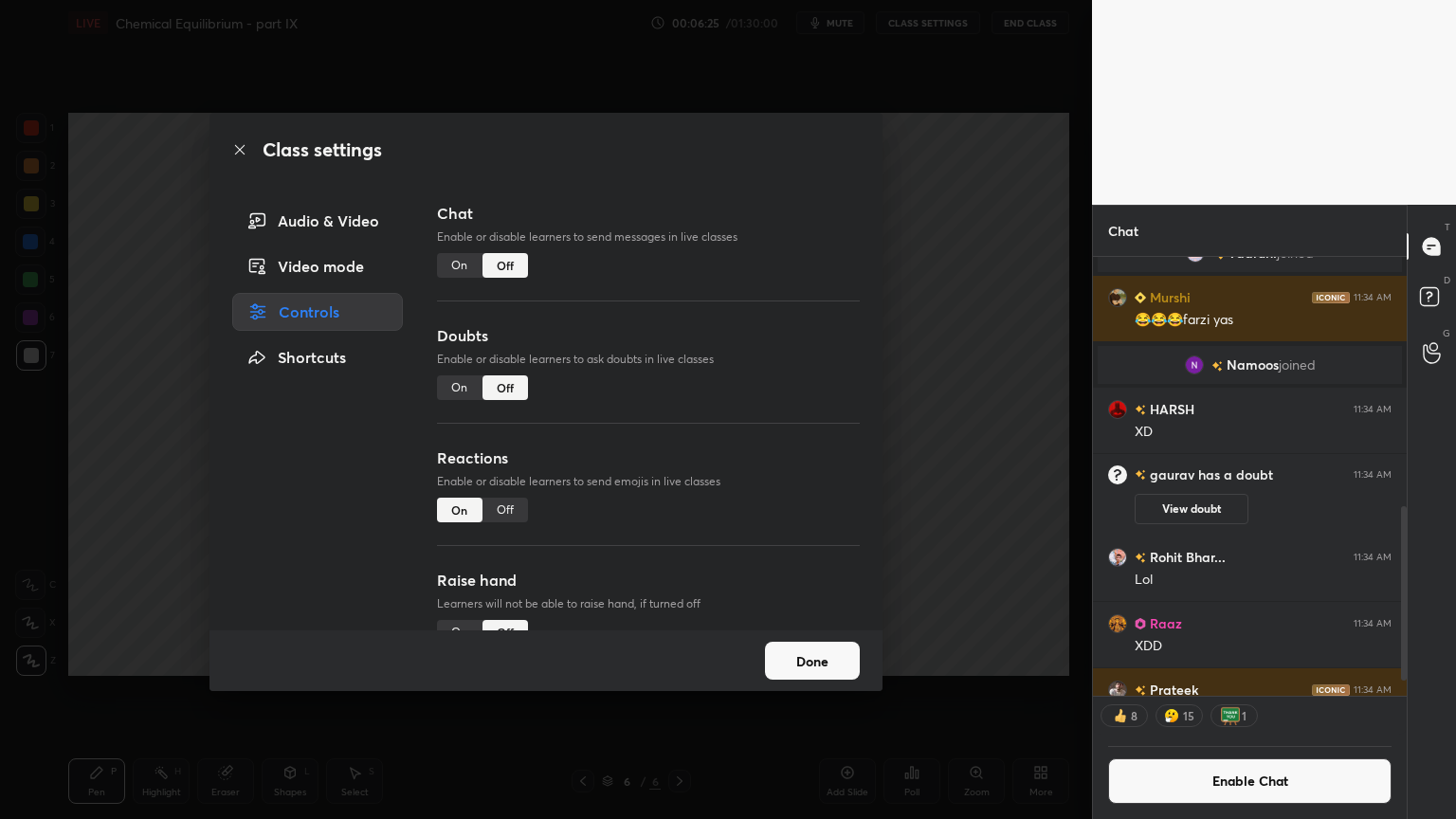
click at [508, 506] on div "Off" at bounding box center [504, 509] width 46 height 24
click at [967, 534] on div "Class settings Audio & Video Video mode Controls Shortcuts Chat Enable or disab…" at bounding box center [545, 410] width 1091 height 819
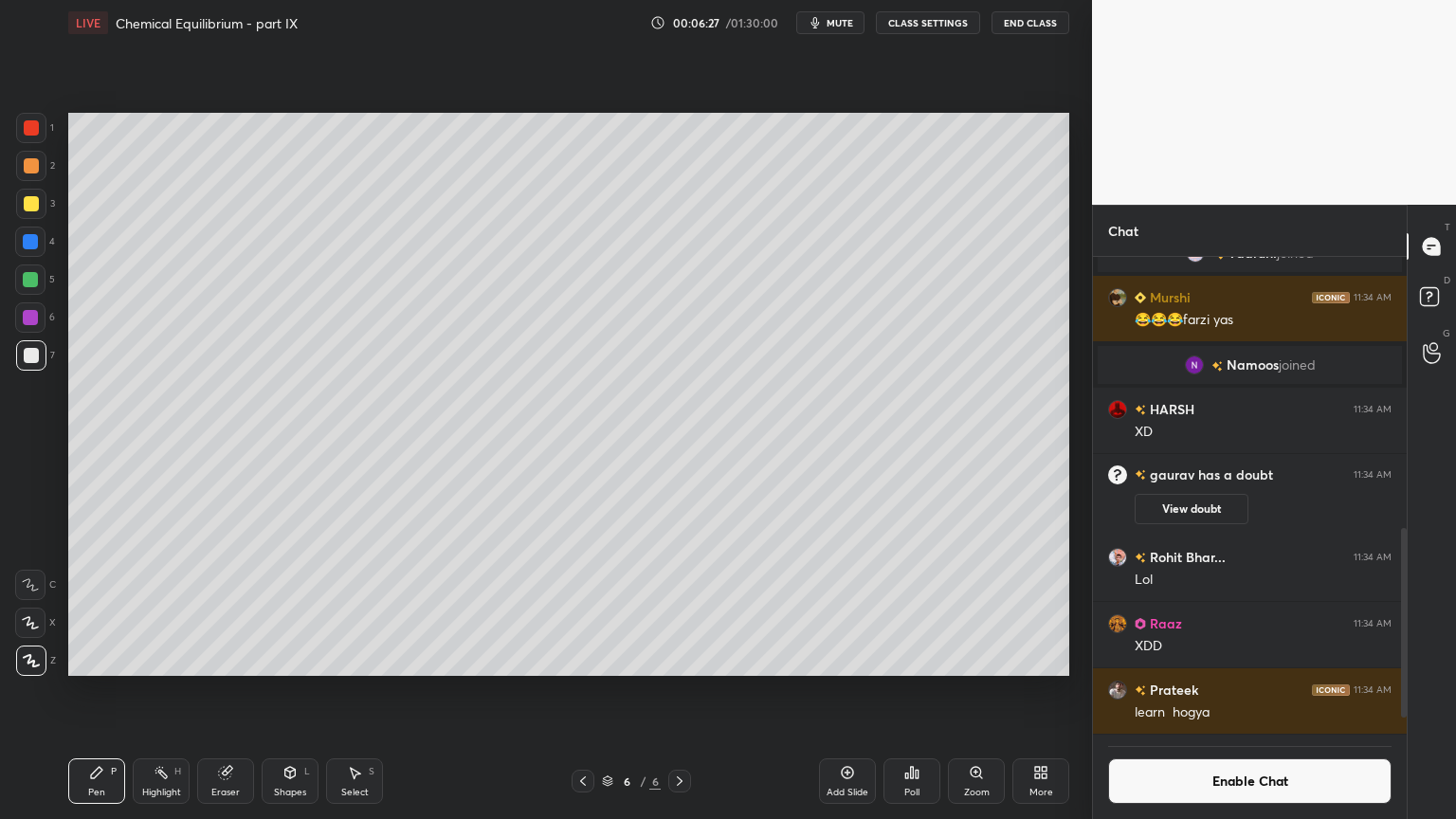
click at [167, 691] on div "Highlight H" at bounding box center [161, 781] width 57 height 46
click at [121, 691] on div "Pen P" at bounding box center [96, 781] width 57 height 46
click at [158, 691] on div "Highlight H" at bounding box center [161, 781] width 57 height 46
click at [107, 691] on div "Pen P" at bounding box center [96, 781] width 57 height 46
click at [282, 691] on div "Shapes L" at bounding box center [290, 781] width 57 height 46
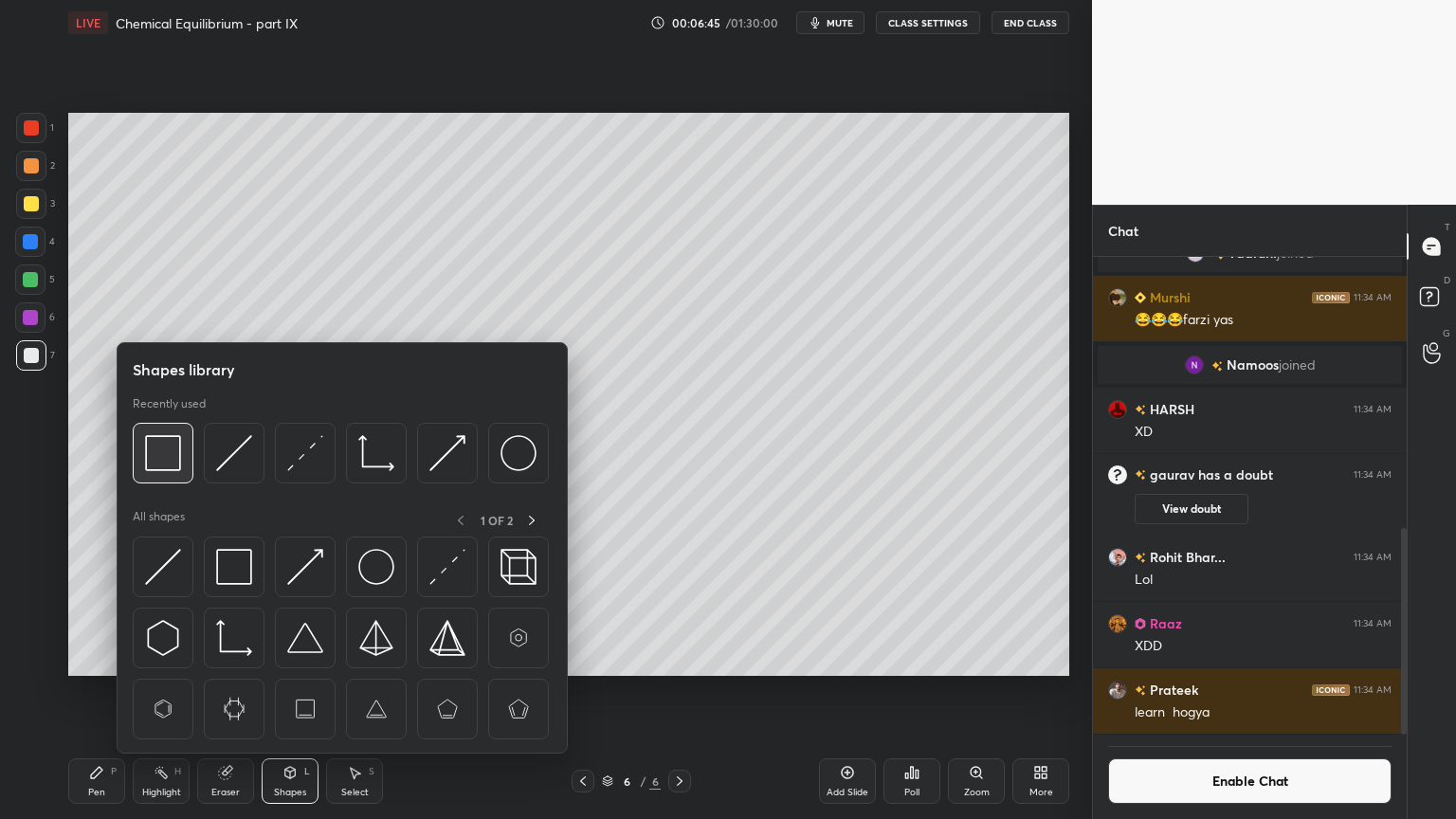
click at [158, 455] on img at bounding box center [162, 452] width 36 height 36
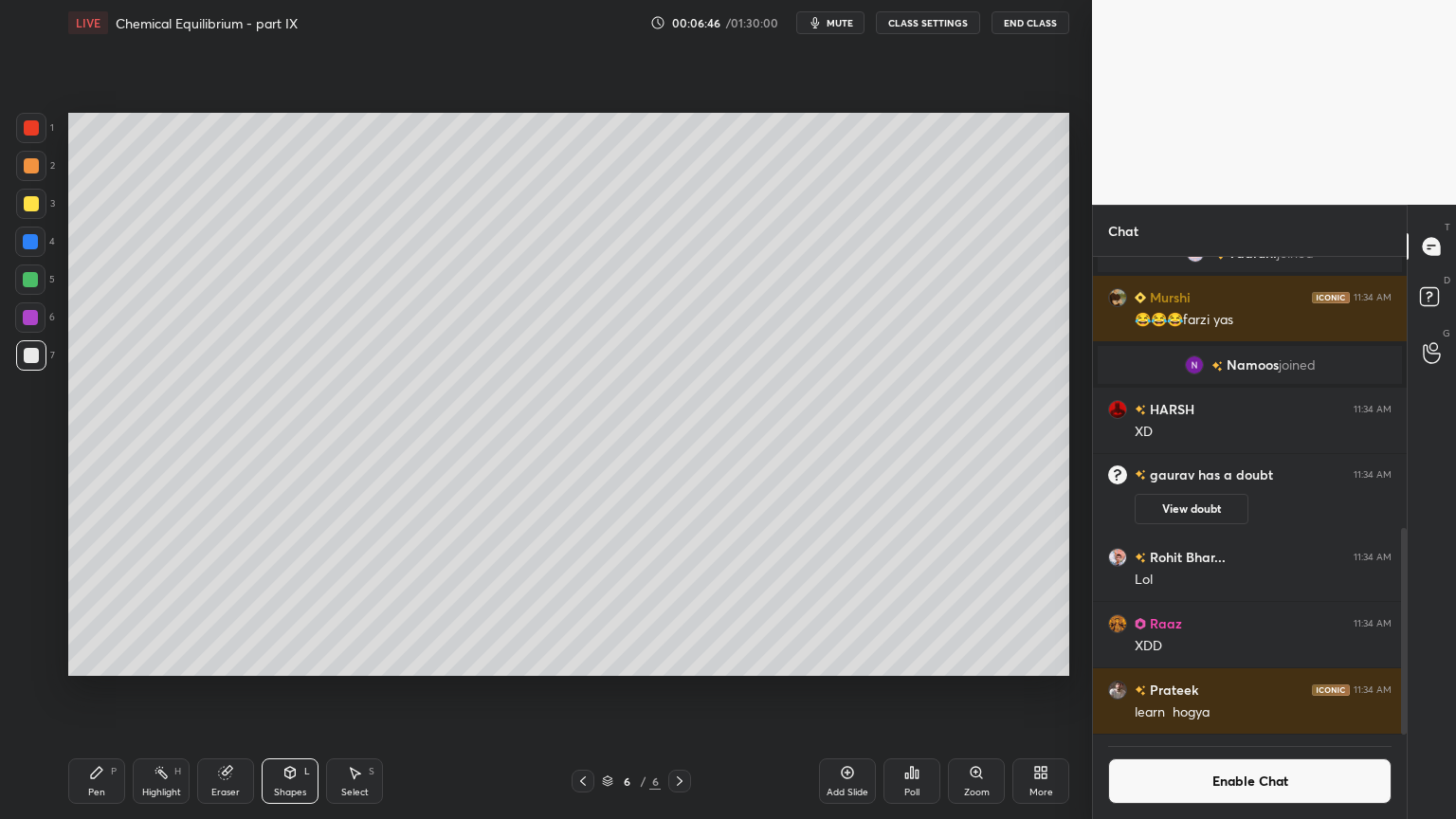
click at [25, 235] on div at bounding box center [30, 242] width 16 height 16
click at [161, 691] on div "Highlight H" at bounding box center [161, 781] width 57 height 46
click at [97, 691] on div "Pen" at bounding box center [97, 793] width 17 height 10
click at [278, 691] on div "Shapes L" at bounding box center [290, 781] width 57 height 46
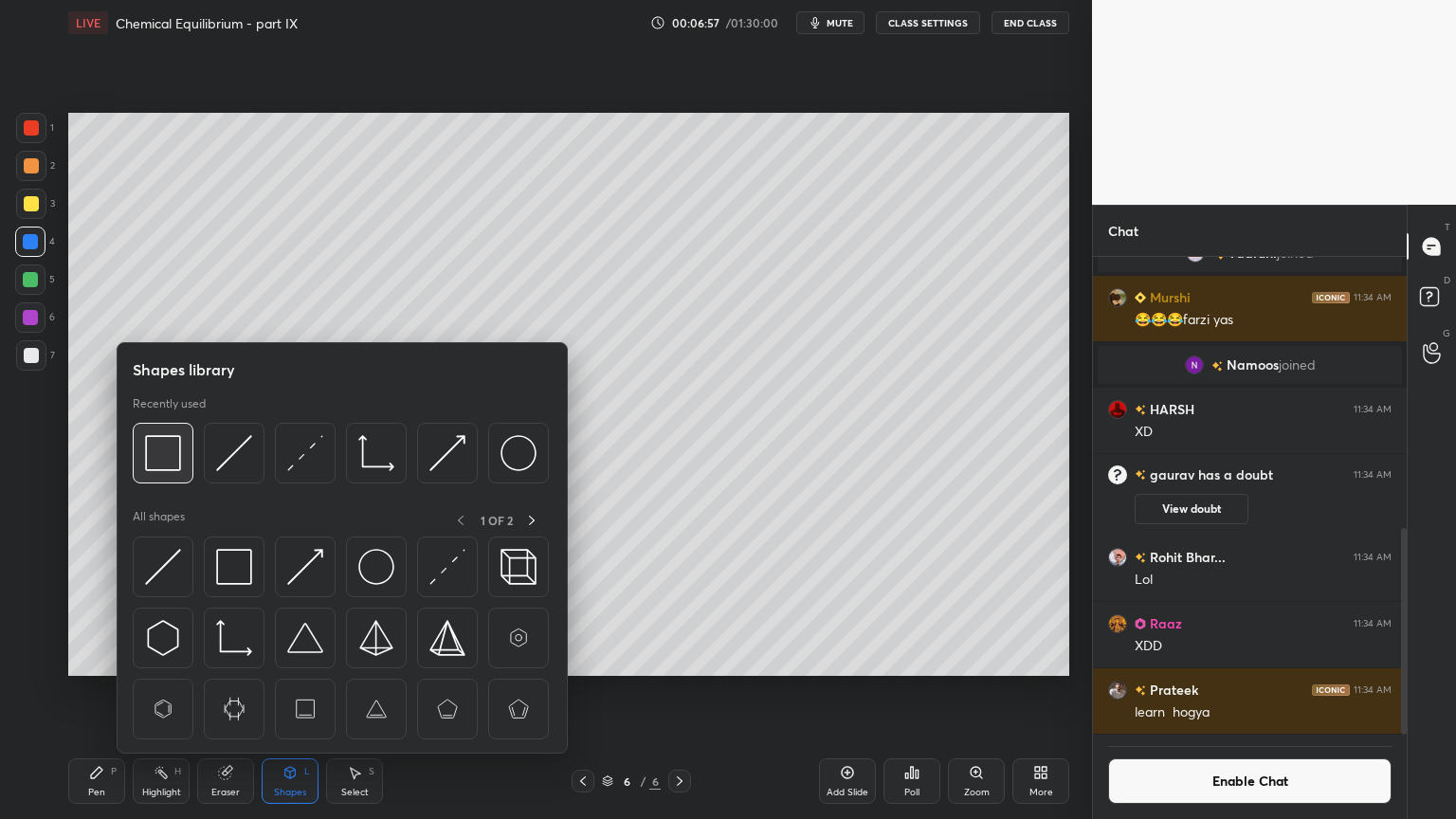
click at [171, 467] on img at bounding box center [162, 452] width 36 height 36
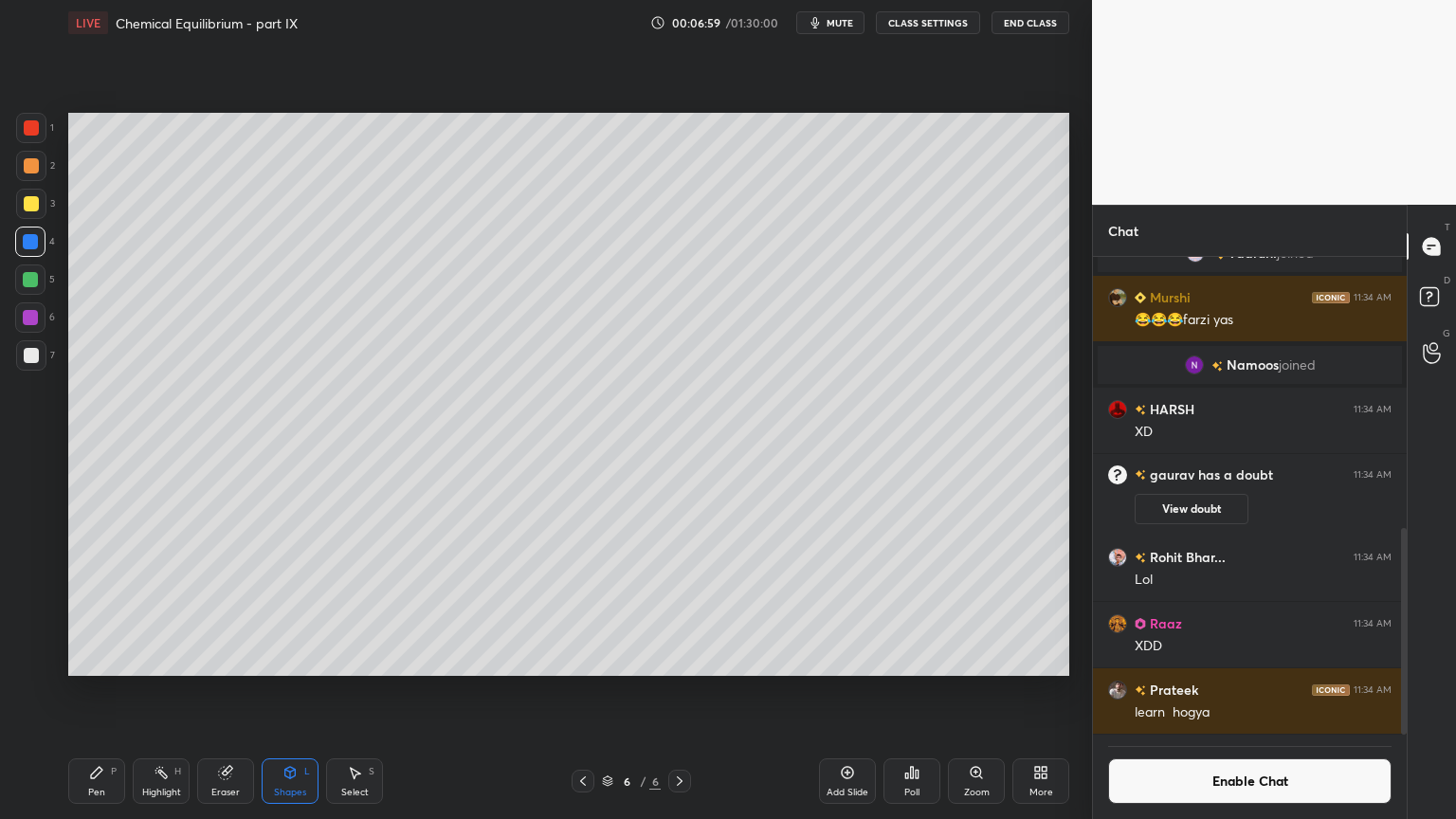
click at [580, 691] on div at bounding box center [582, 780] width 22 height 22
drag, startPoint x: 83, startPoint y: 785, endPoint x: 91, endPoint y: 777, distance: 11.3
click at [88, 691] on div "Pen P" at bounding box center [96, 781] width 57 height 46
click at [907, 25] on button "CLASS SETTINGS" at bounding box center [927, 22] width 104 height 22
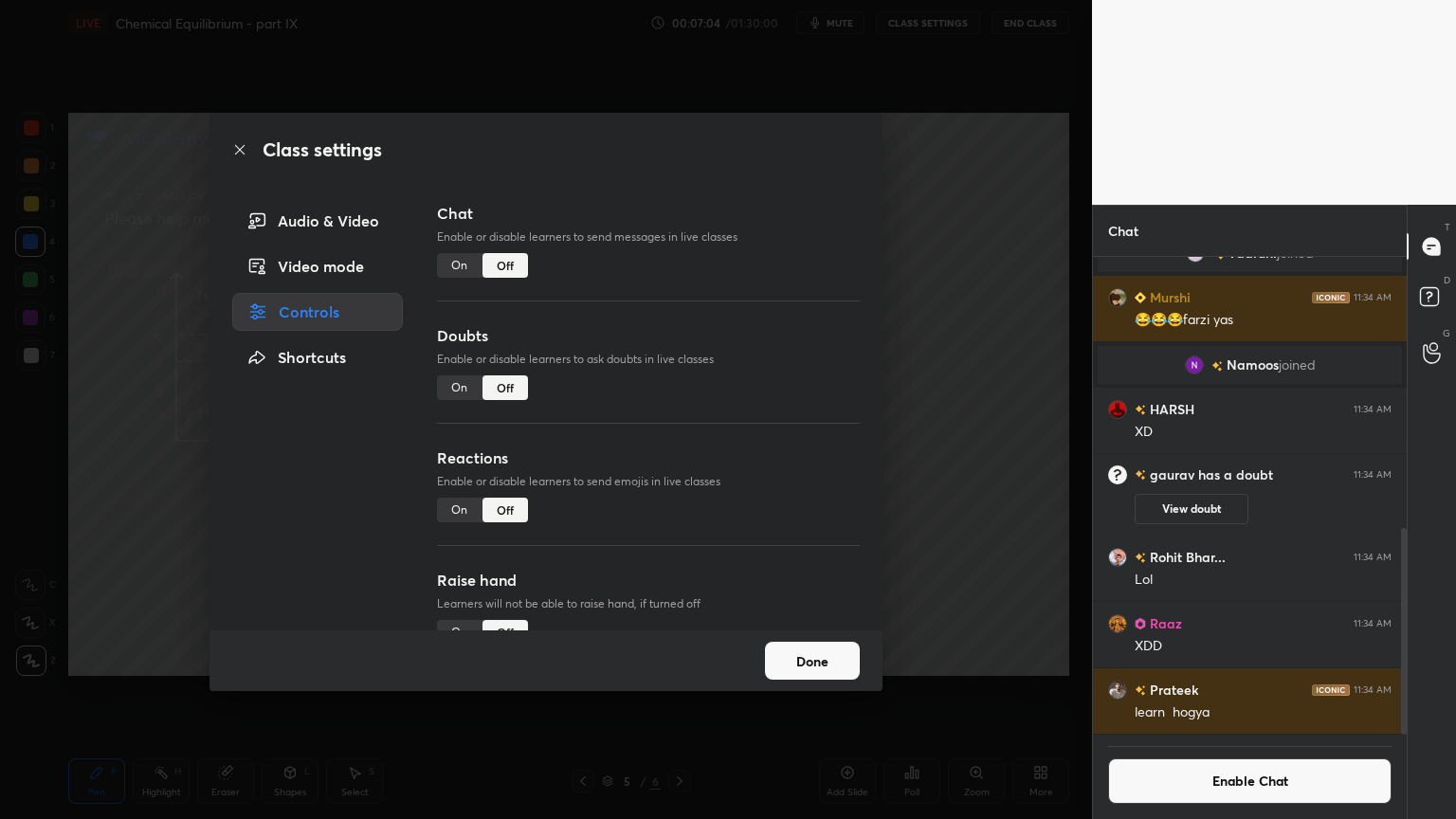
click at [460, 512] on div "On" at bounding box center [459, 509] width 46 height 24
click at [948, 535] on div "Class settings Audio & Video Video mode Controls Shortcuts Chat Enable or disab…" at bounding box center [545, 410] width 1091 height 819
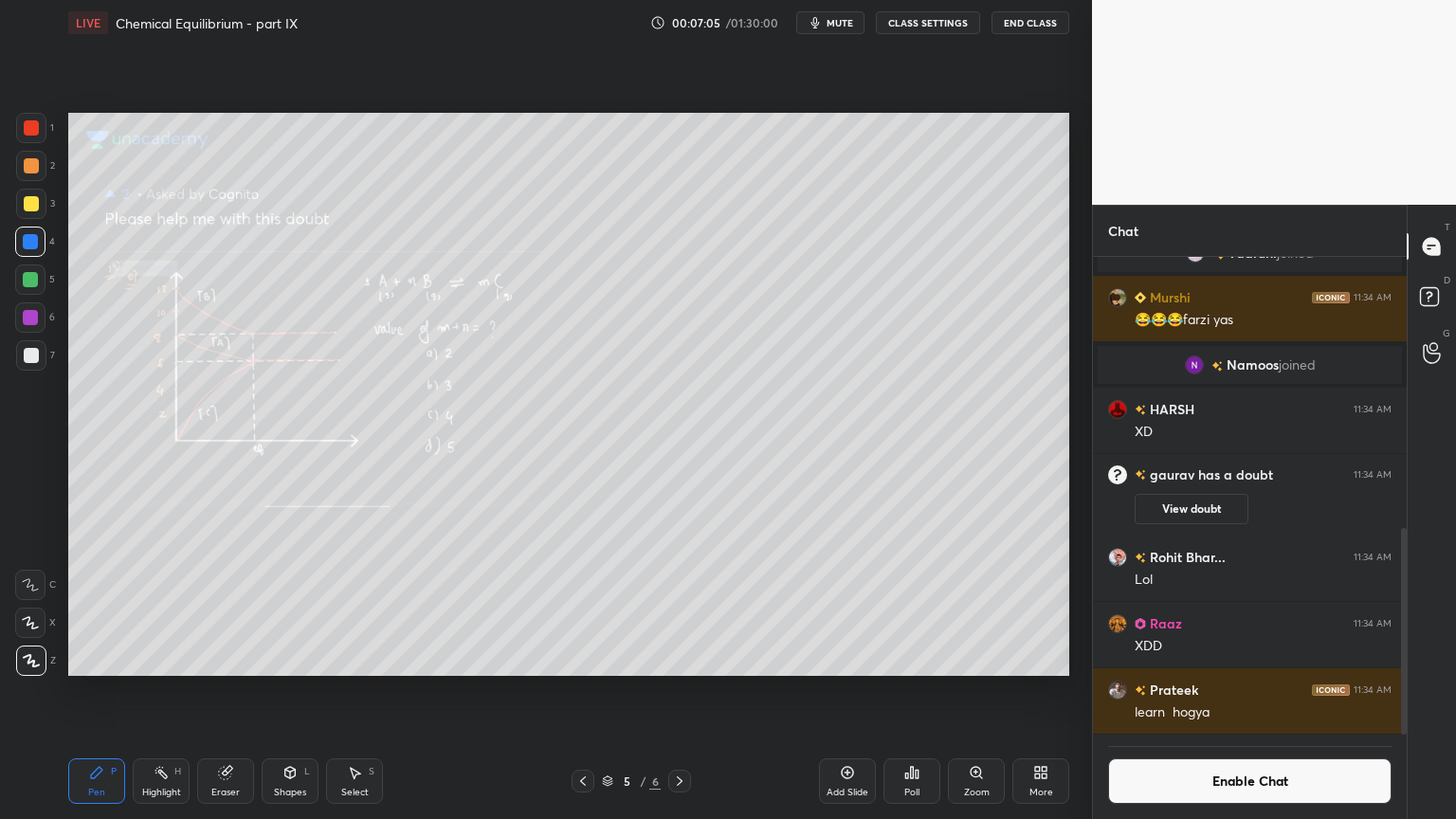
click at [680, 691] on icon at bounding box center [680, 781] width 16 height 16
drag, startPoint x: 157, startPoint y: 777, endPoint x: 172, endPoint y: 764, distance: 19.8
click at [163, 691] on div "Highlight H" at bounding box center [161, 781] width 57 height 46
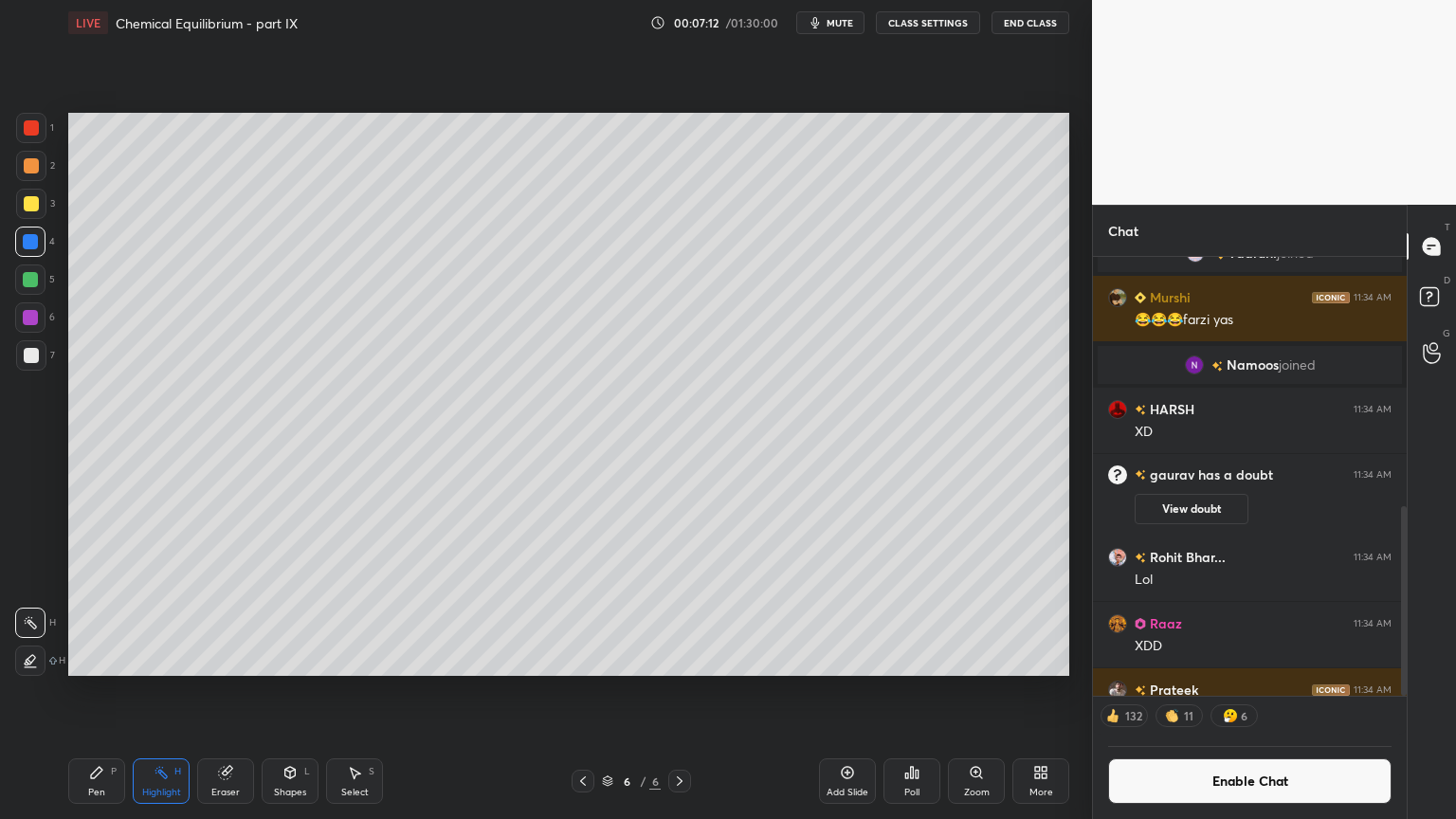
click at [402, 691] on div "Setting up your live class Poll for secs No correct answer Start poll" at bounding box center [568, 394] width 1016 height 698
click at [582, 691] on icon at bounding box center [583, 781] width 16 height 16
click at [114, 691] on div "Pen P" at bounding box center [96, 781] width 57 height 46
click at [64, 691] on div "LIVE Chemical Equilibrium - part IX 00:07:16 / 01:30:00 mute CLASS SETTINGS End…" at bounding box center [568, 410] width 1016 height 819
click at [42, 137] on div at bounding box center [31, 127] width 30 height 30
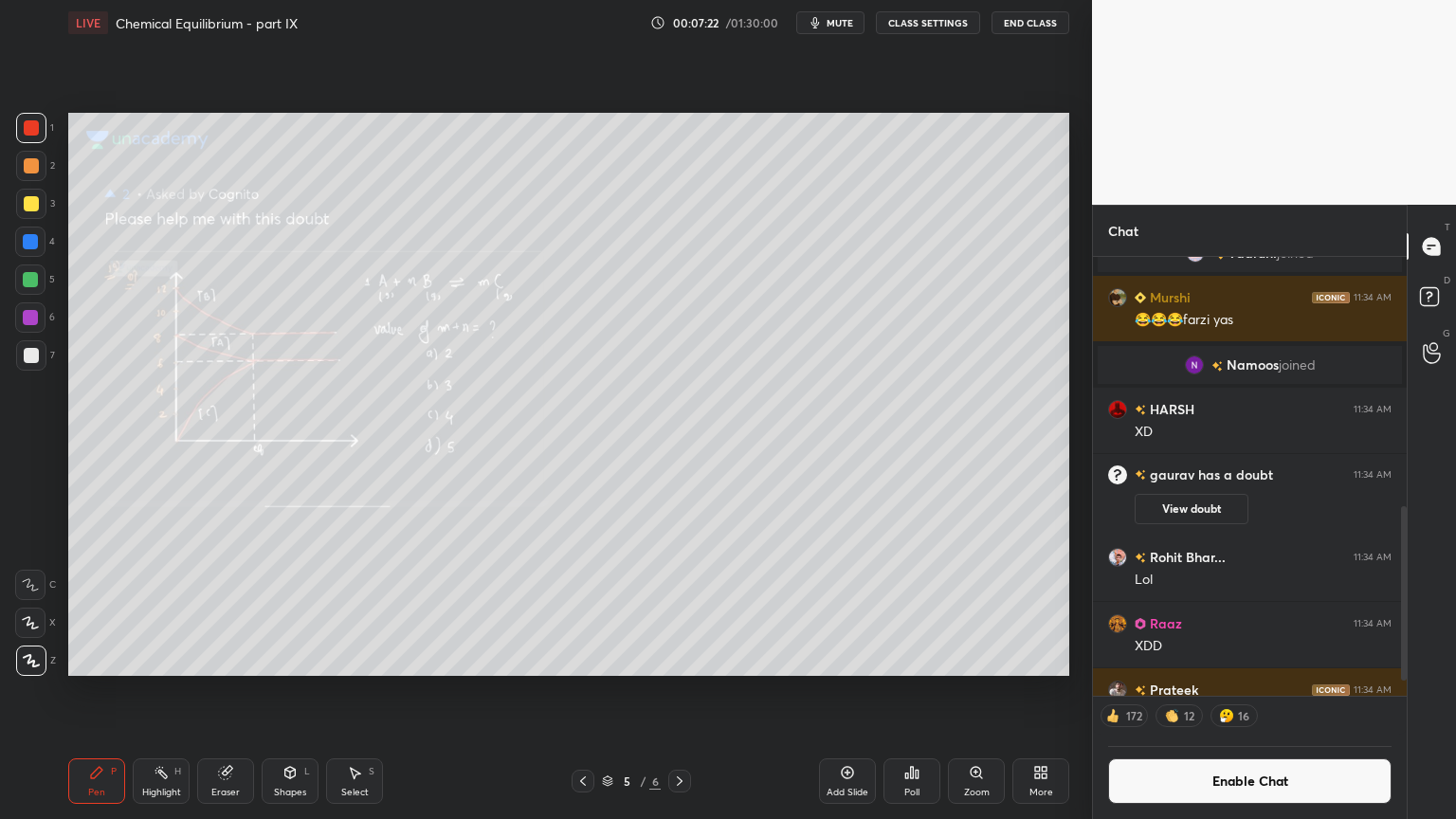
click at [682, 691] on icon at bounding box center [680, 781] width 16 height 16
click at [280, 691] on div "Shapes" at bounding box center [289, 793] width 32 height 10
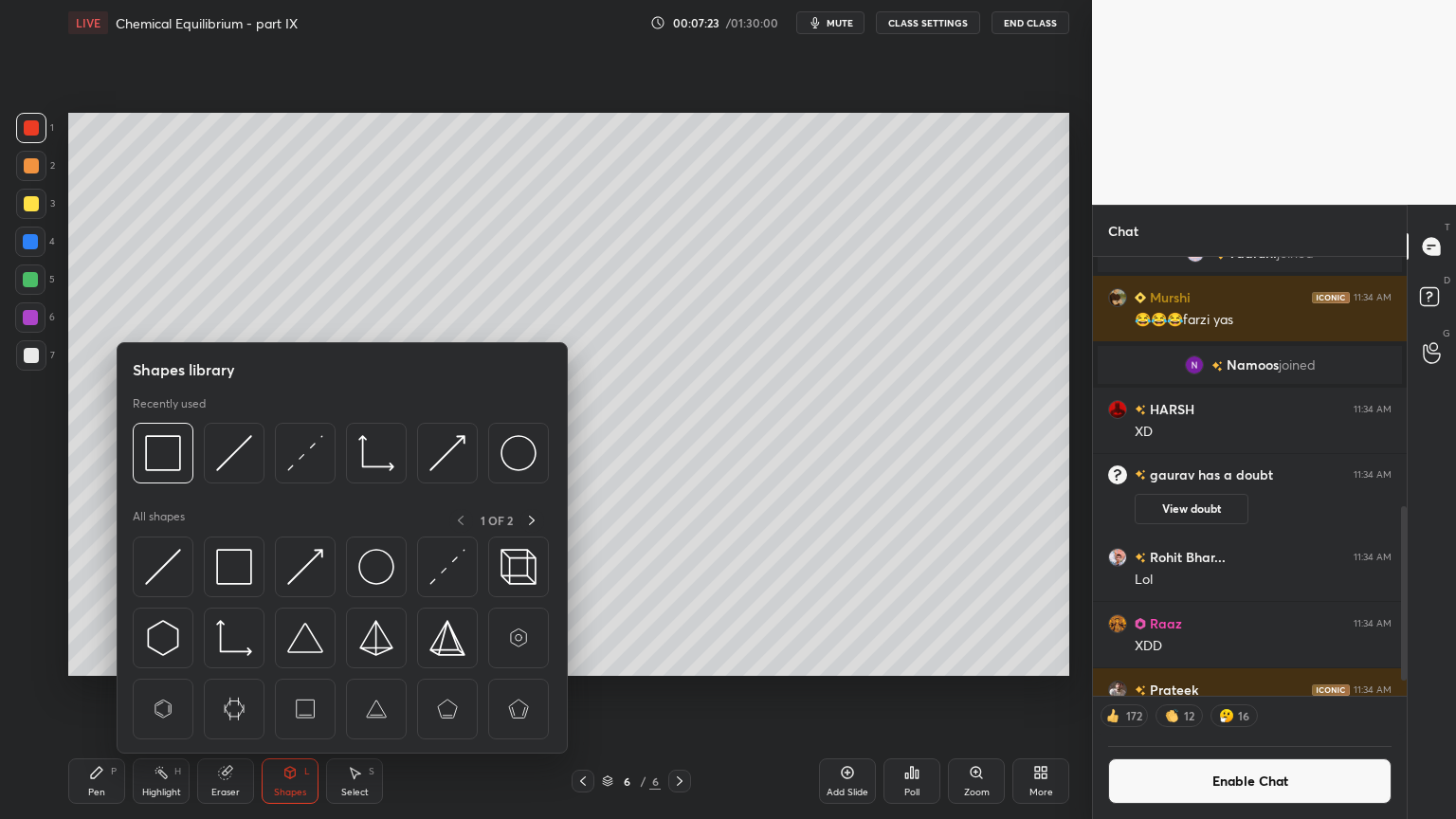
click at [238, 691] on div "Eraser" at bounding box center [225, 793] width 28 height 10
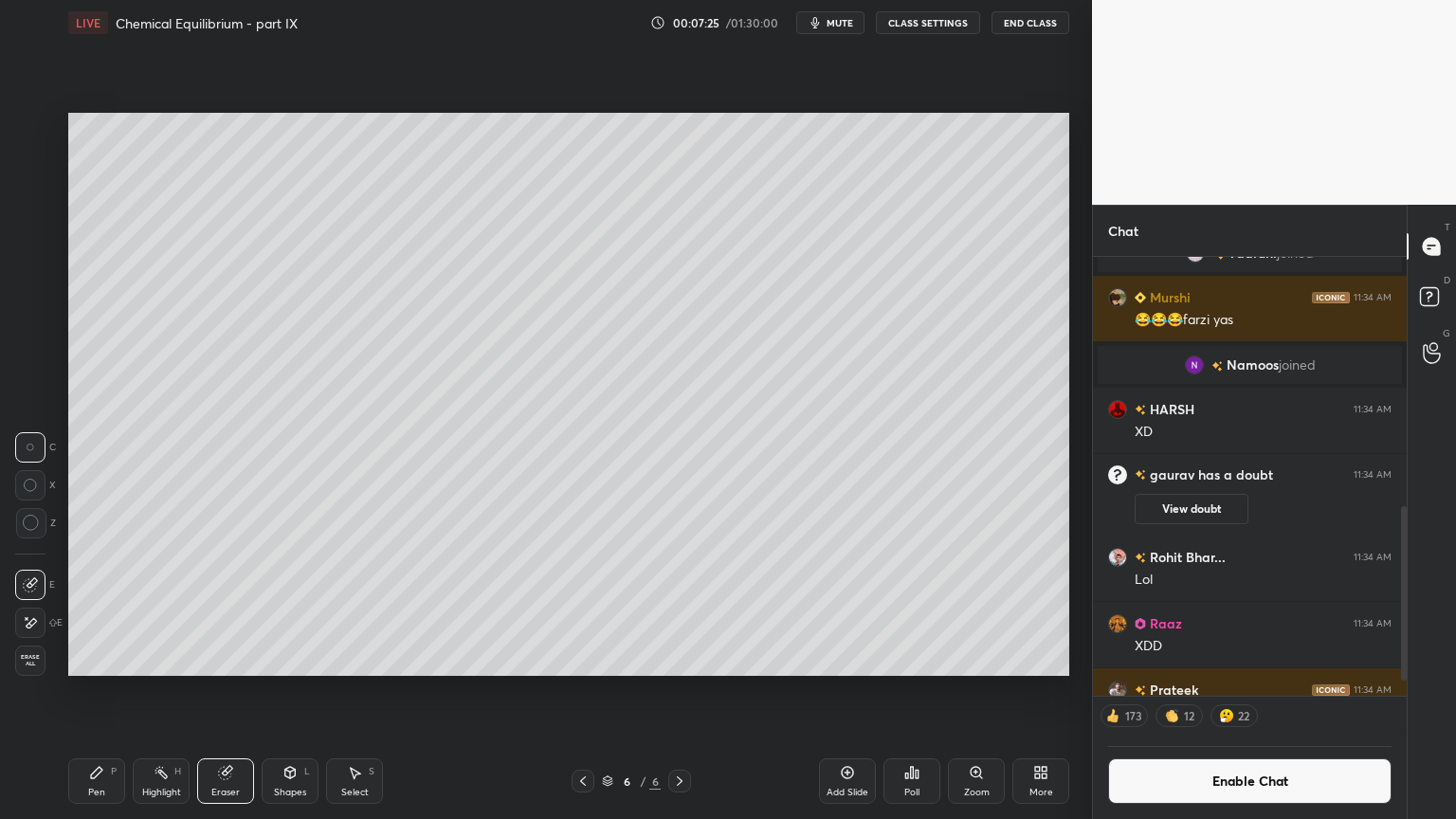
click at [93, 691] on div "Pen P" at bounding box center [96, 781] width 57 height 46
click at [583, 691] on icon at bounding box center [583, 781] width 6 height 10
click at [148, 691] on div "Highlight H" at bounding box center [161, 781] width 57 height 46
click at [960, 691] on div "Zoom" at bounding box center [976, 781] width 57 height 46
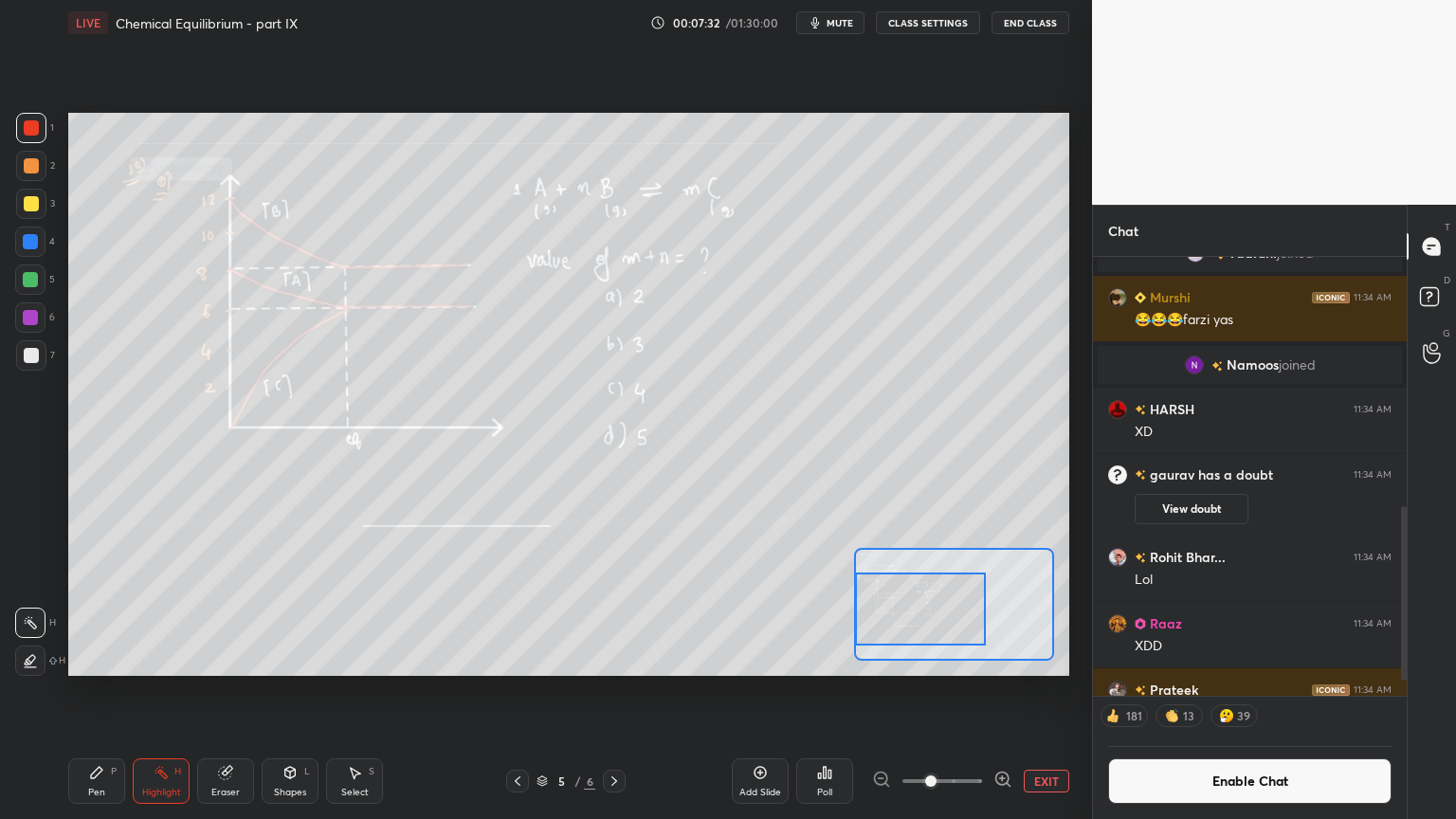
click at [845, 620] on div "Setting up your live class Poll for secs No correct answer Start poll" at bounding box center [568, 394] width 1001 height 563
drag, startPoint x: 134, startPoint y: 775, endPoint x: 171, endPoint y: 679, distance: 102.9
click at [141, 691] on div "Highlight H" at bounding box center [161, 781] width 57 height 46
drag, startPoint x: 284, startPoint y: 789, endPoint x: 280, endPoint y: 763, distance: 26.3
click at [284, 691] on div "Shapes L" at bounding box center [290, 781] width 57 height 46
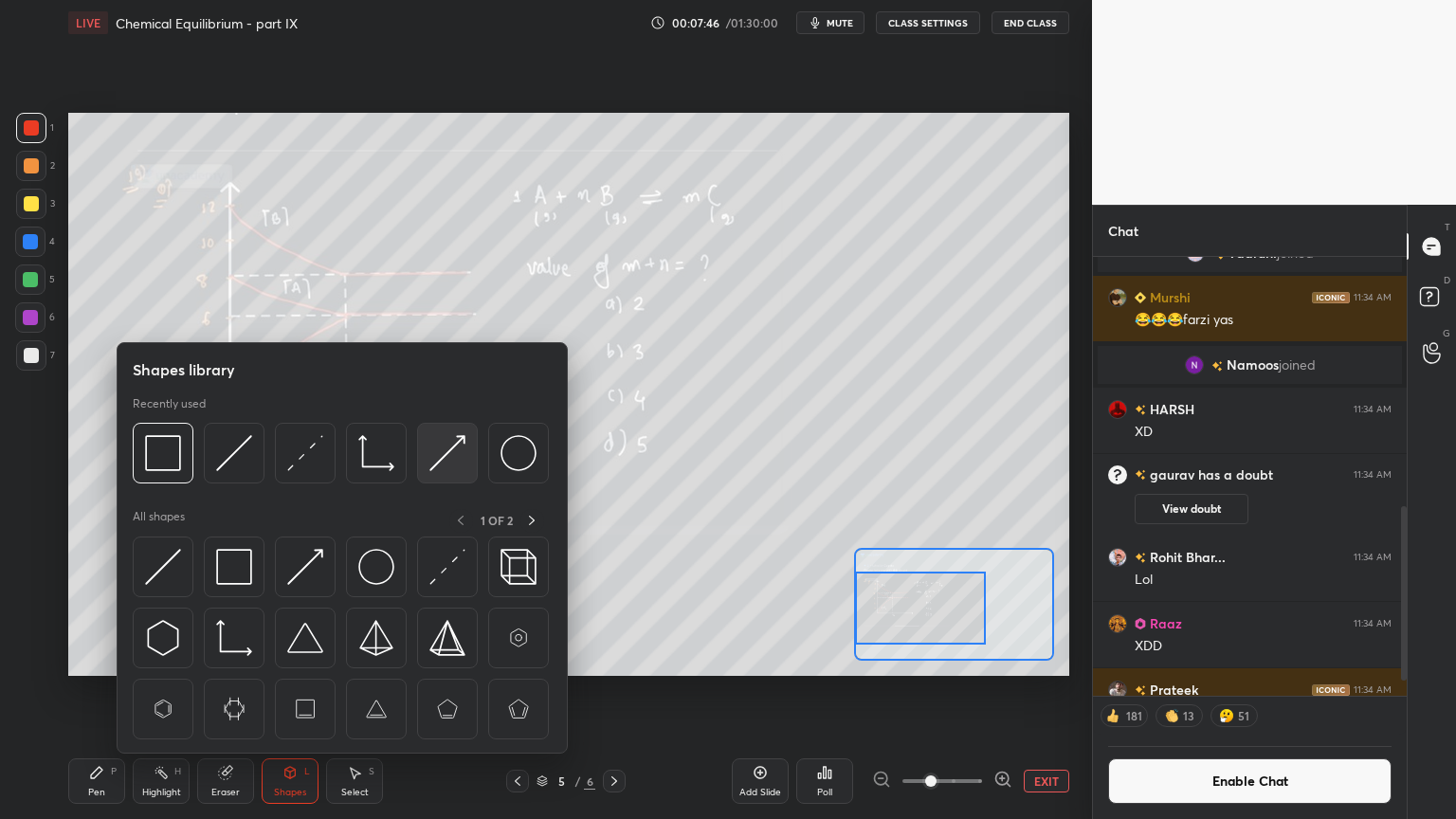
click at [451, 456] on img at bounding box center [447, 452] width 36 height 36
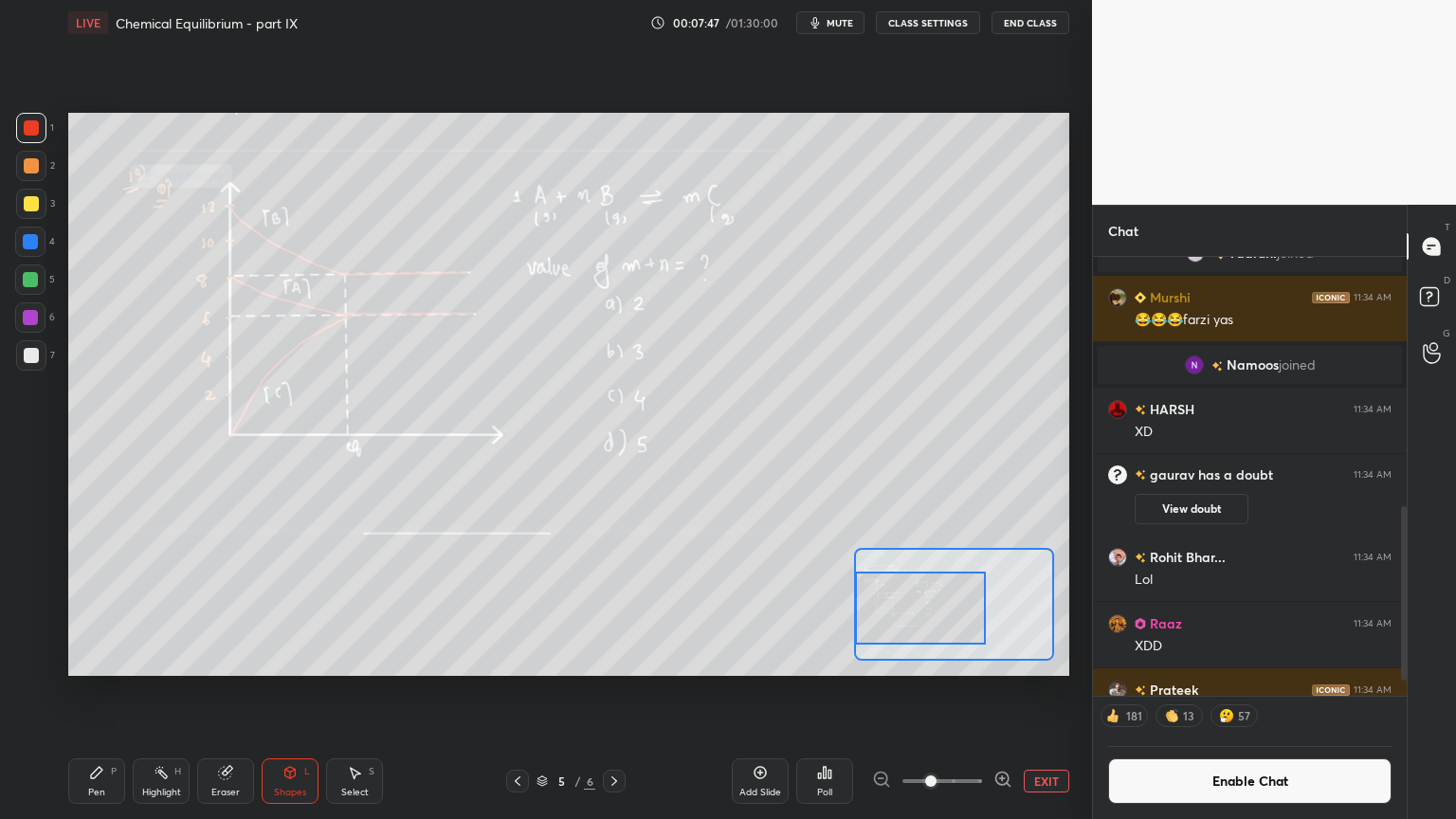
drag, startPoint x: 34, startPoint y: 278, endPoint x: 60, endPoint y: 290, distance: 28.6
click at [35, 278] on div at bounding box center [30, 279] width 16 height 16
drag, startPoint x: 150, startPoint y: 784, endPoint x: 157, endPoint y: 768, distance: 17.5
click at [153, 691] on div "Highlight H" at bounding box center [161, 781] width 57 height 46
click at [79, 691] on div "Pen P" at bounding box center [96, 781] width 57 height 46
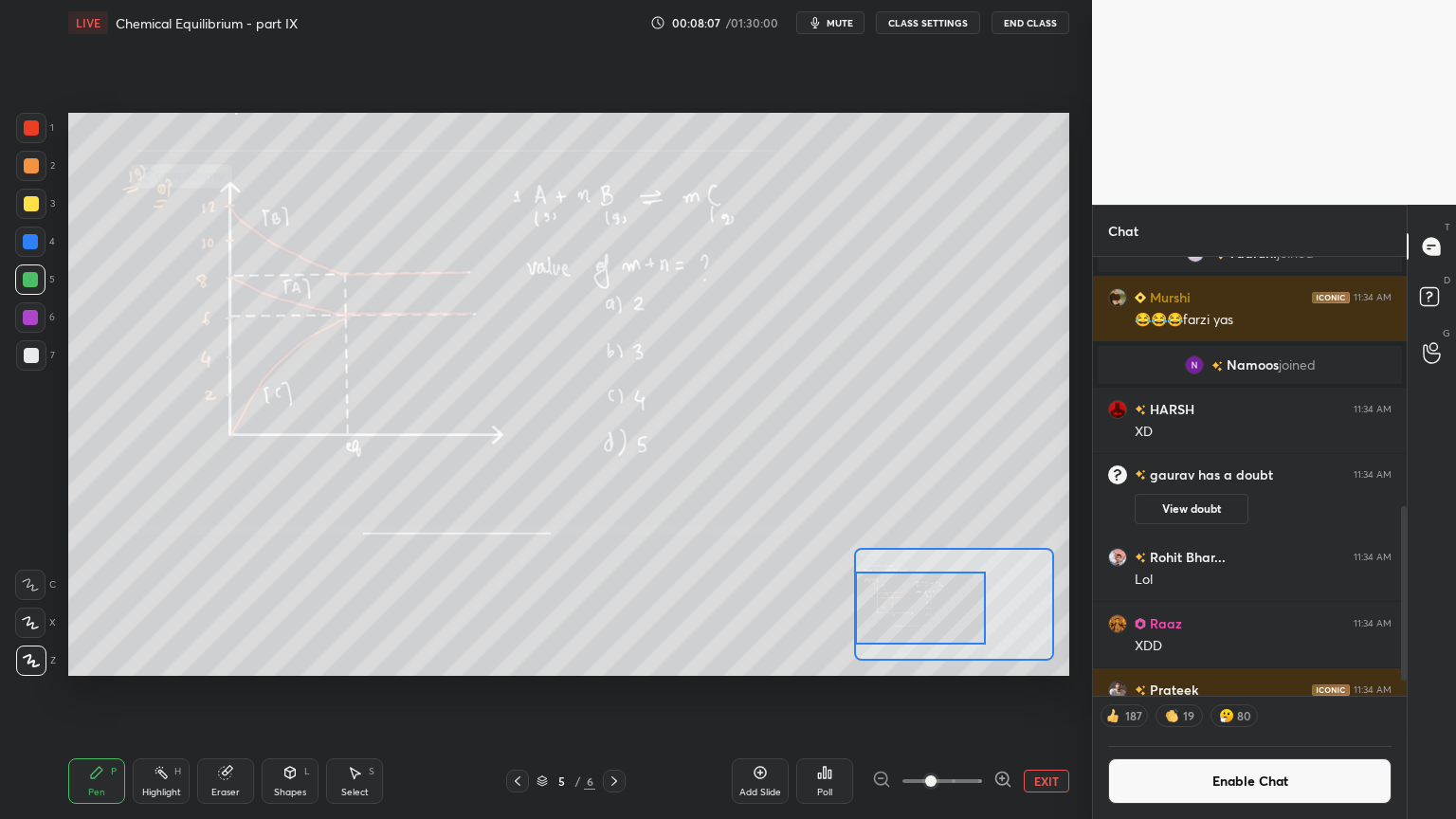
click at [38, 194] on div at bounding box center [31, 203] width 30 height 30
drag, startPoint x: 233, startPoint y: 793, endPoint x: 234, endPoint y: 696, distance: 97.0
click at [237, 691] on div "Eraser" at bounding box center [225, 781] width 57 height 46
click at [103, 691] on div "Pen P" at bounding box center [96, 781] width 57 height 46
click at [167, 691] on div "Highlight H" at bounding box center [161, 781] width 57 height 46
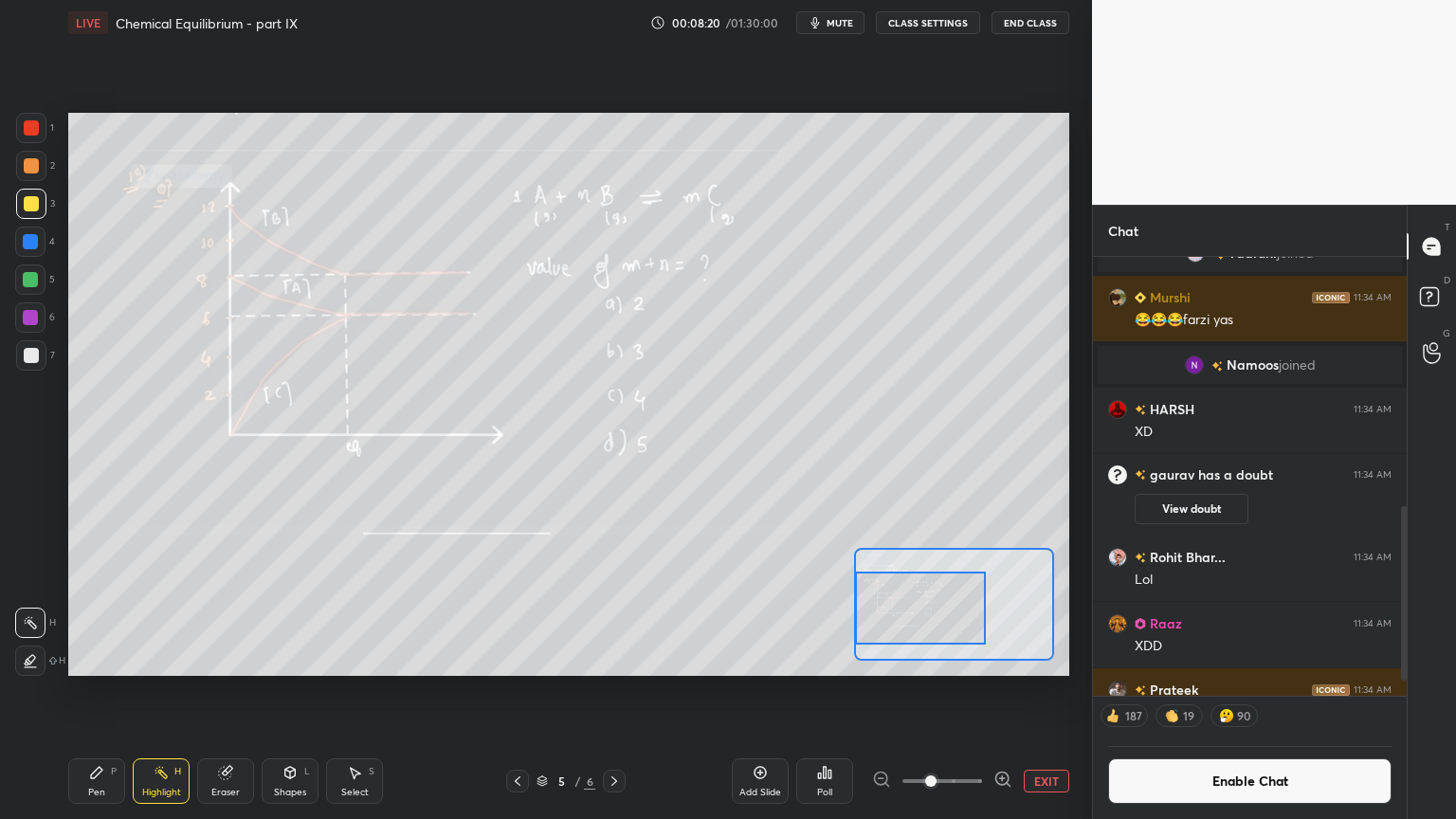
click at [100, 691] on div "Pen P" at bounding box center [96, 781] width 57 height 46
click at [160, 691] on icon at bounding box center [161, 772] width 16 height 16
click at [158, 691] on icon at bounding box center [161, 772] width 16 height 16
drag, startPoint x: 91, startPoint y: 780, endPoint x: 114, endPoint y: 694, distance: 89.0
click at [91, 691] on div "Pen P" at bounding box center [96, 781] width 57 height 46
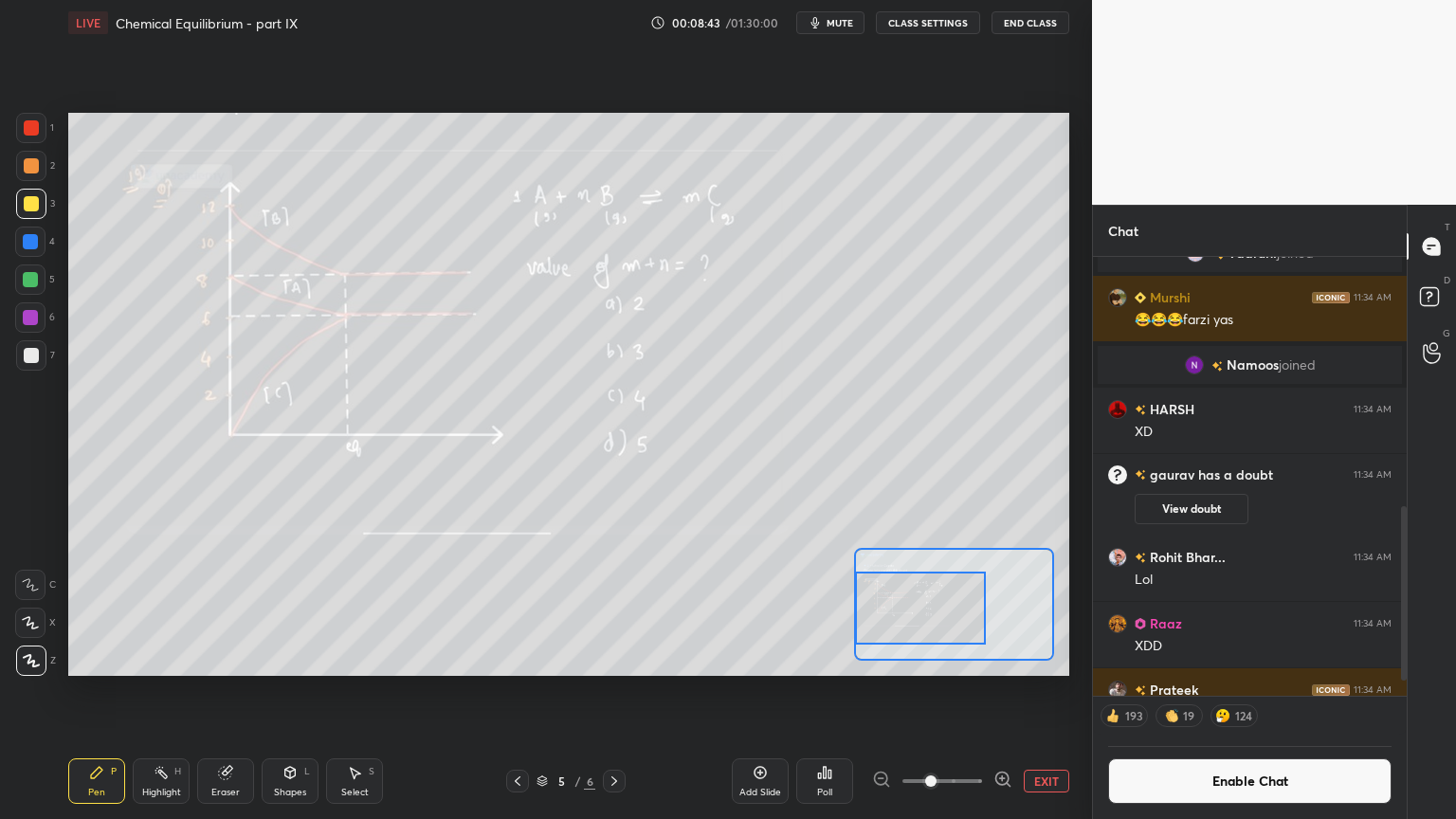
click at [168, 691] on div "Highlight H" at bounding box center [161, 781] width 57 height 46
click at [1262, 691] on button "Enable Chat" at bounding box center [1249, 781] width 283 height 46
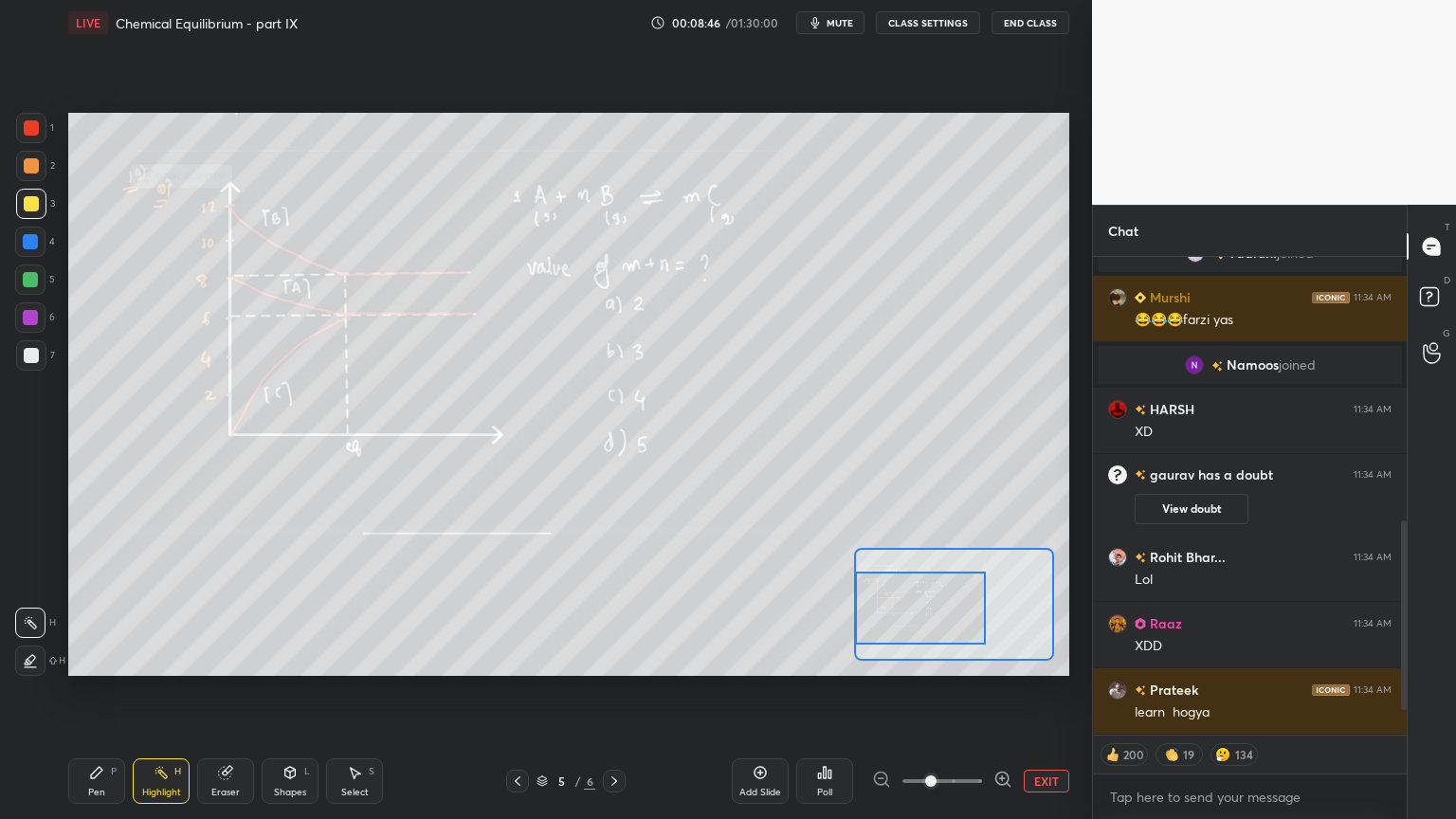
scroll to position [608, 0]
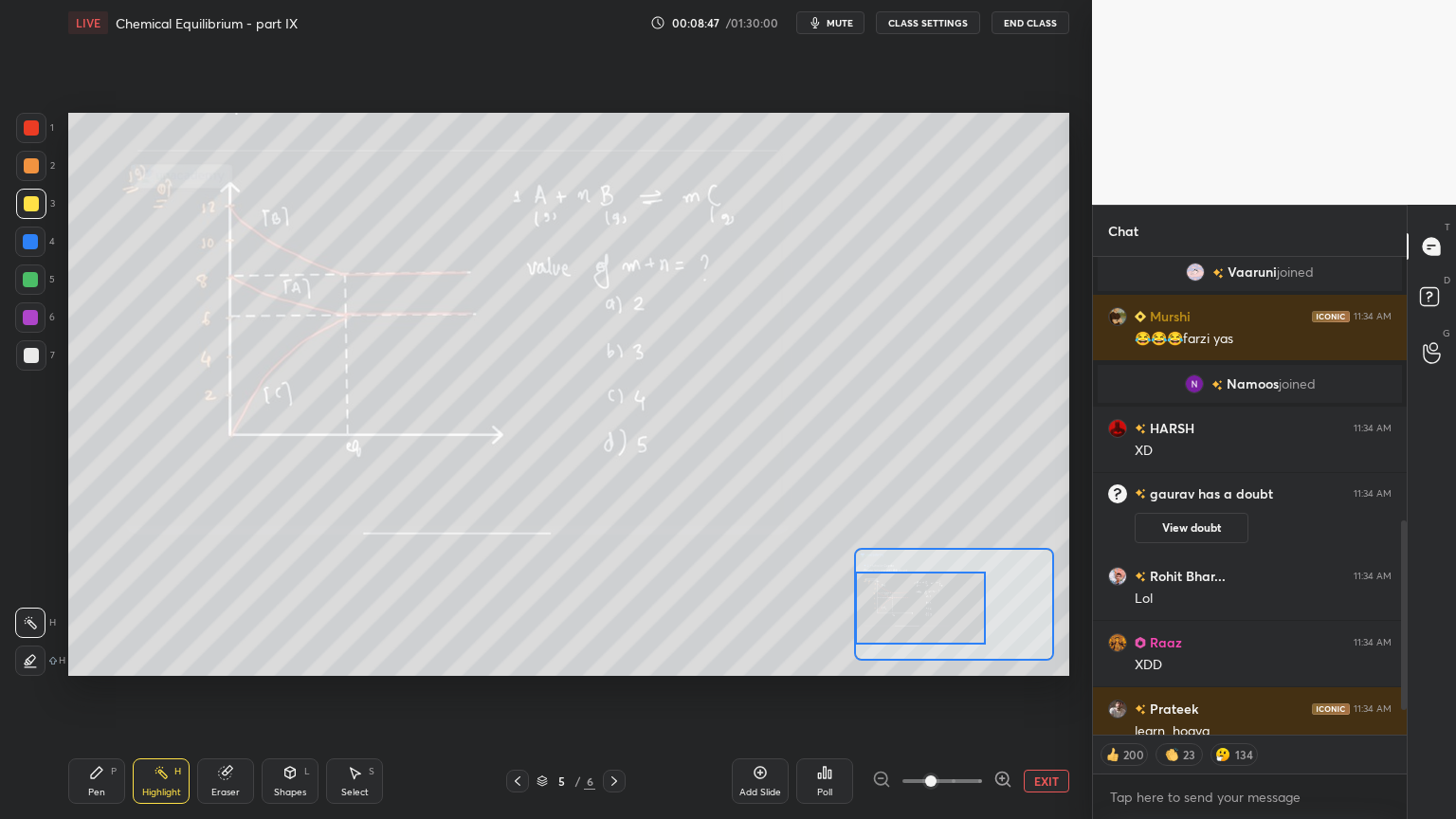
click at [928, 25] on button "CLASS SETTINGS" at bounding box center [927, 22] width 104 height 22
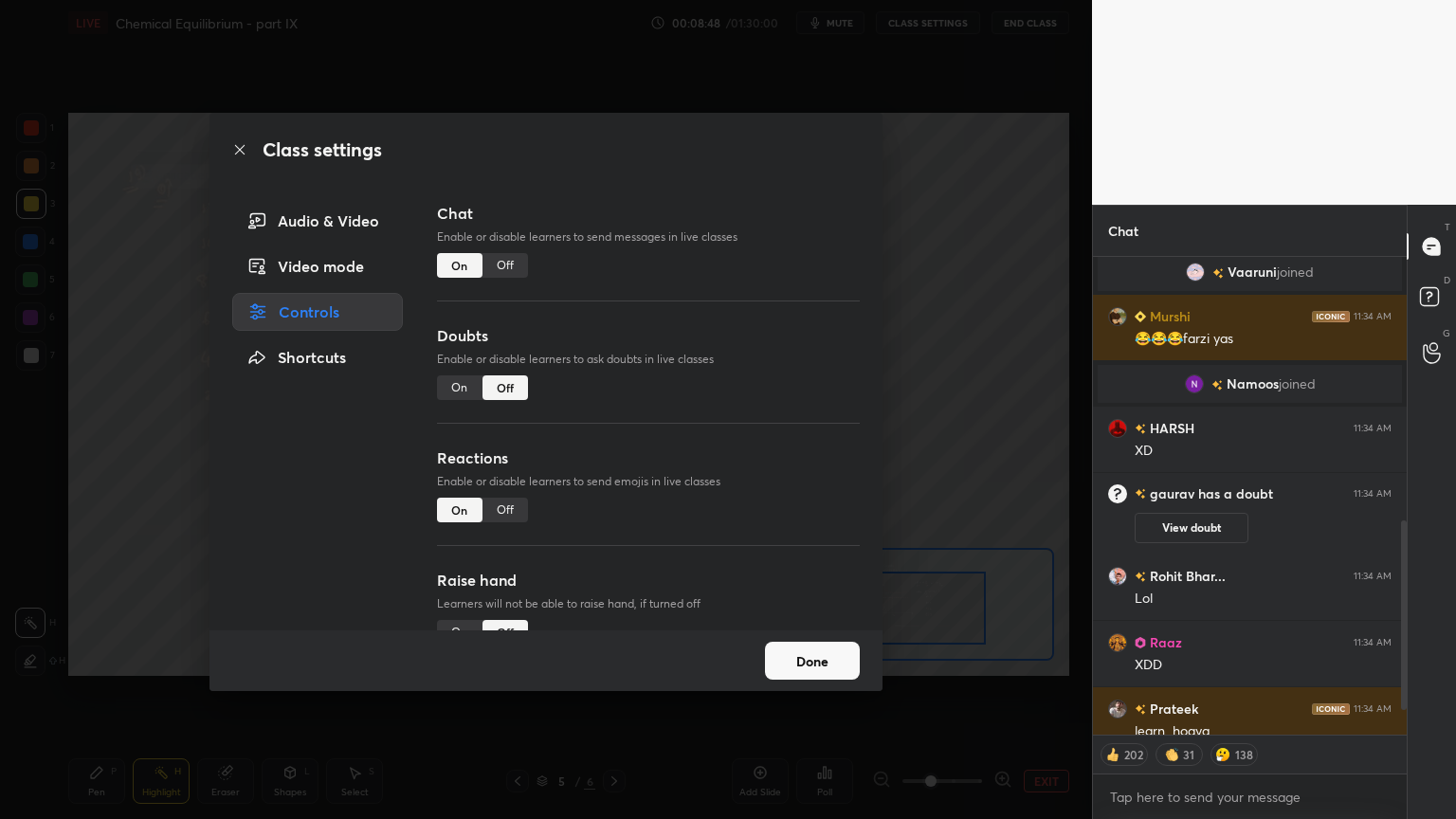
type textarea "x"
click at [507, 509] on div "Off" at bounding box center [504, 509] width 46 height 24
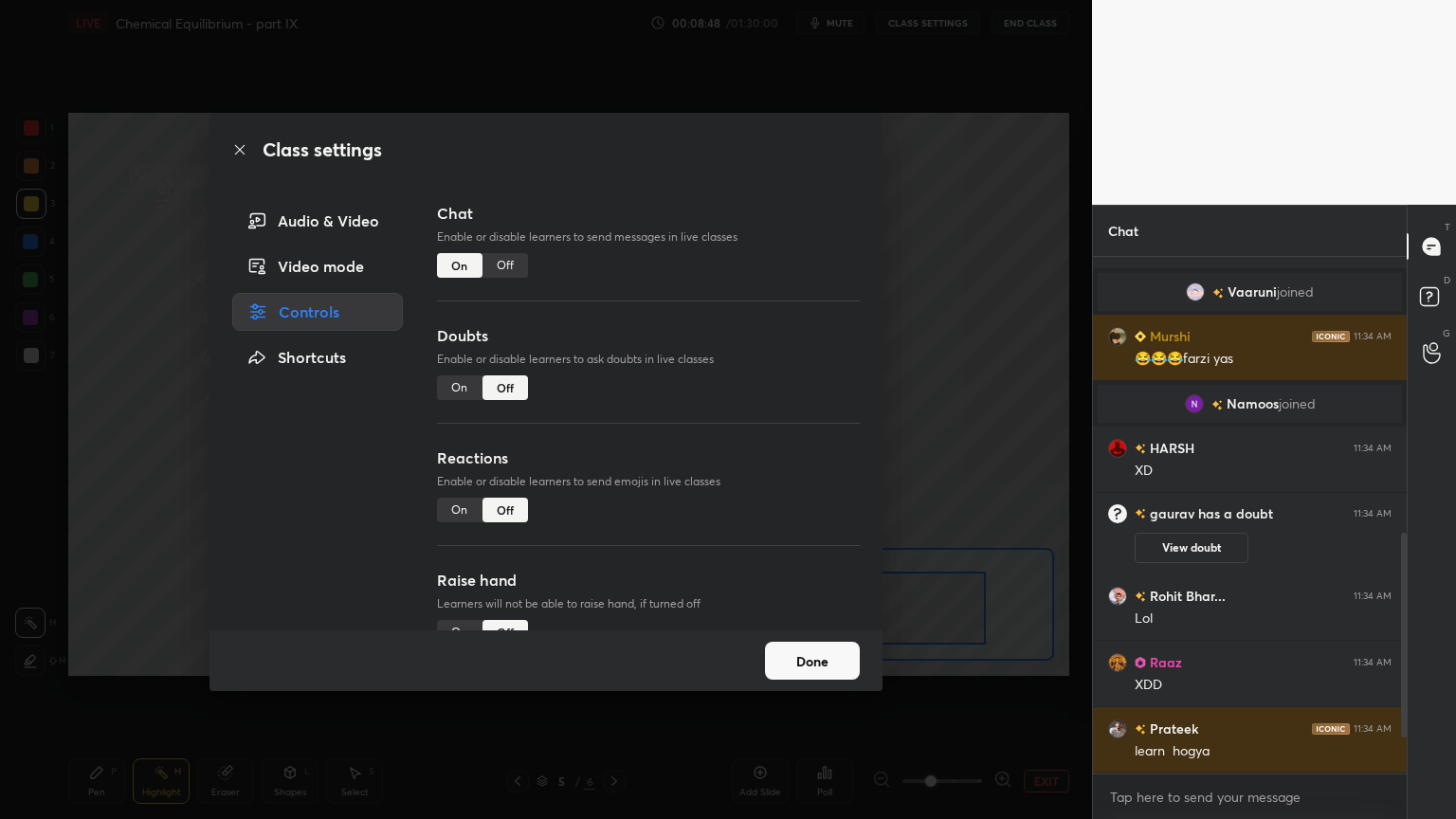
scroll to position [589, 0]
click at [955, 485] on div "Class settings Audio & Video Video mode Controls Shortcuts Chat Enable or disab…" at bounding box center [545, 410] width 1091 height 819
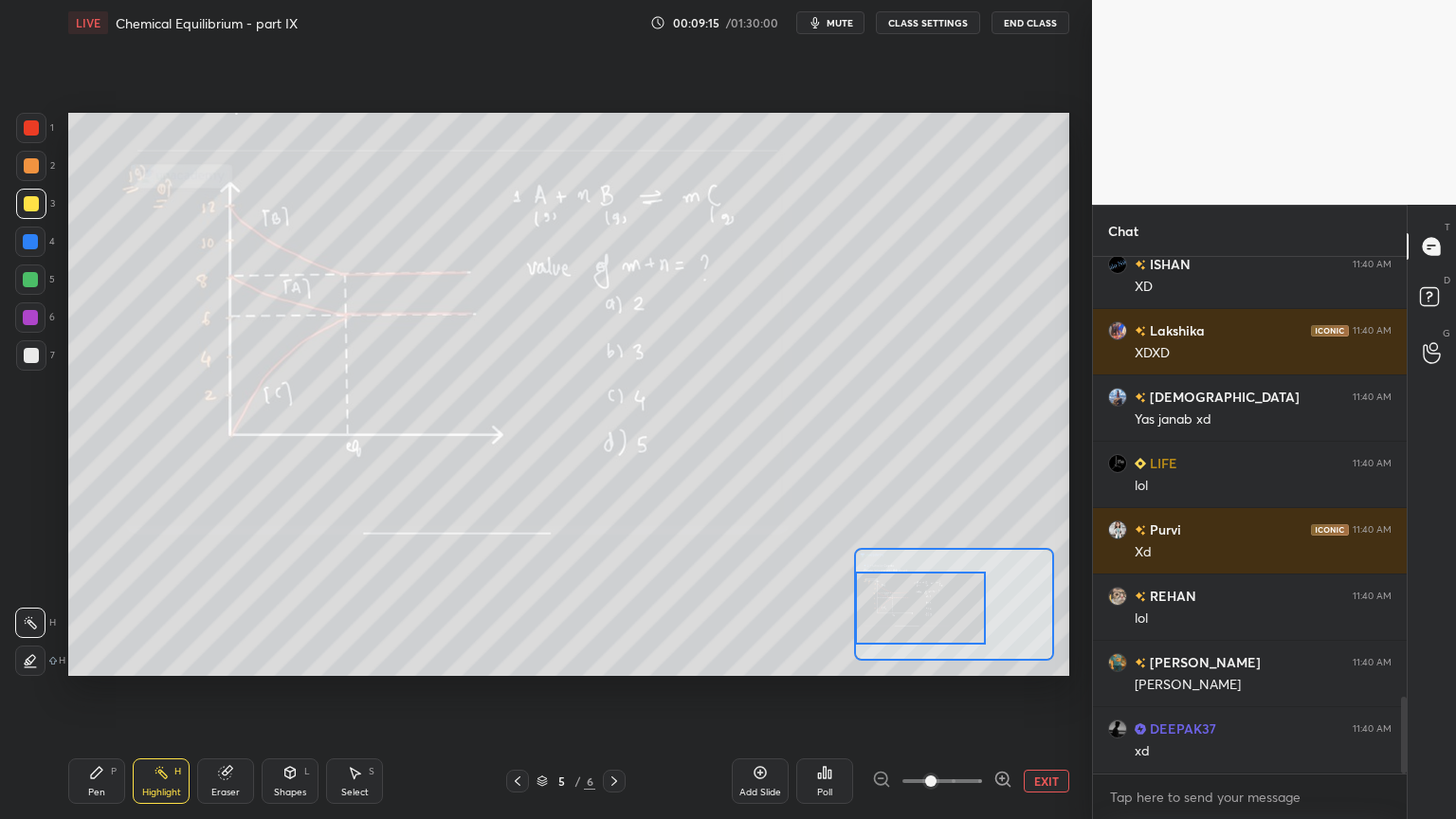
scroll to position [2873, 0]
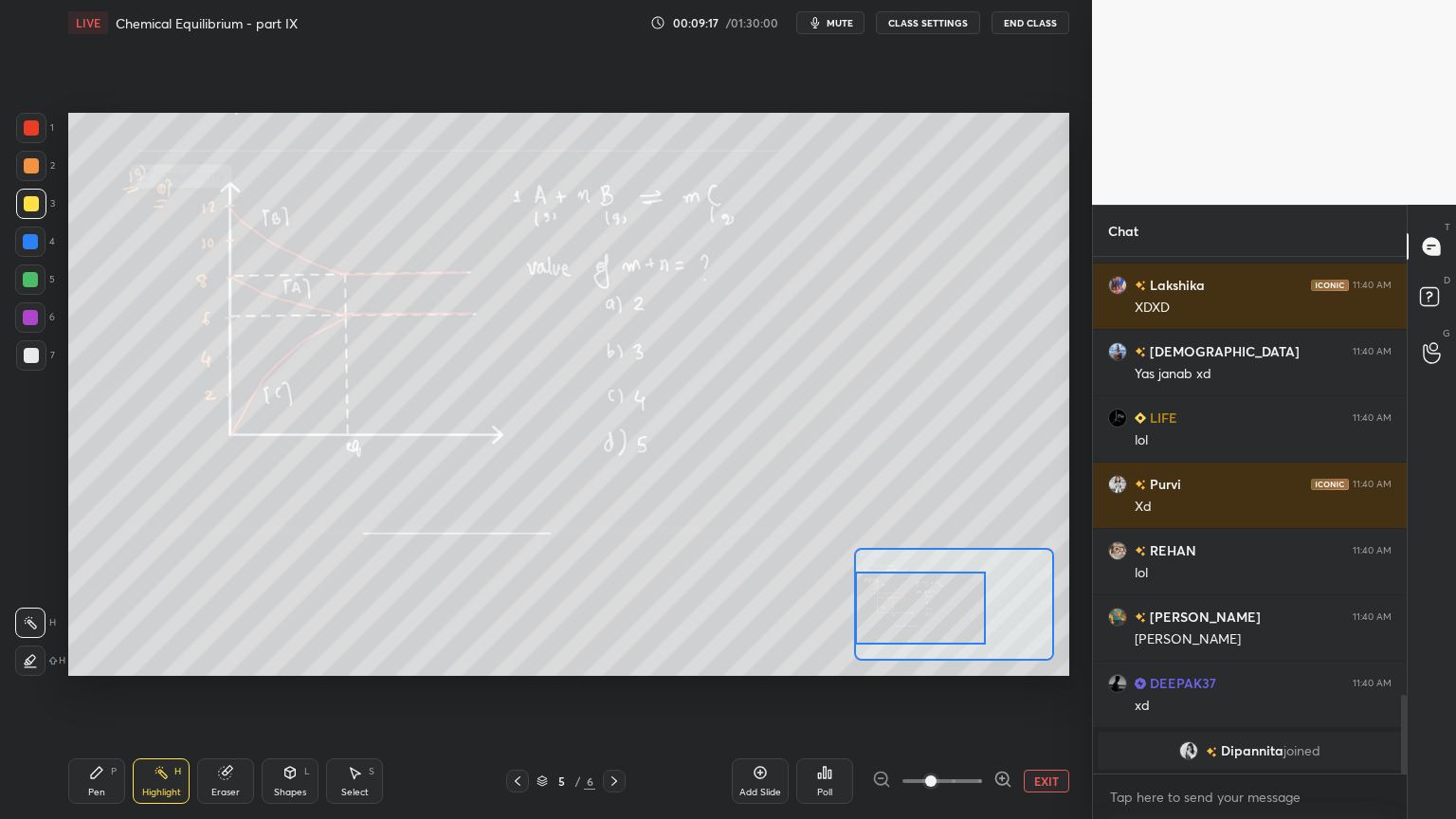
click at [920, 16] on button "CLASS SETTINGS" at bounding box center [927, 22] width 104 height 22
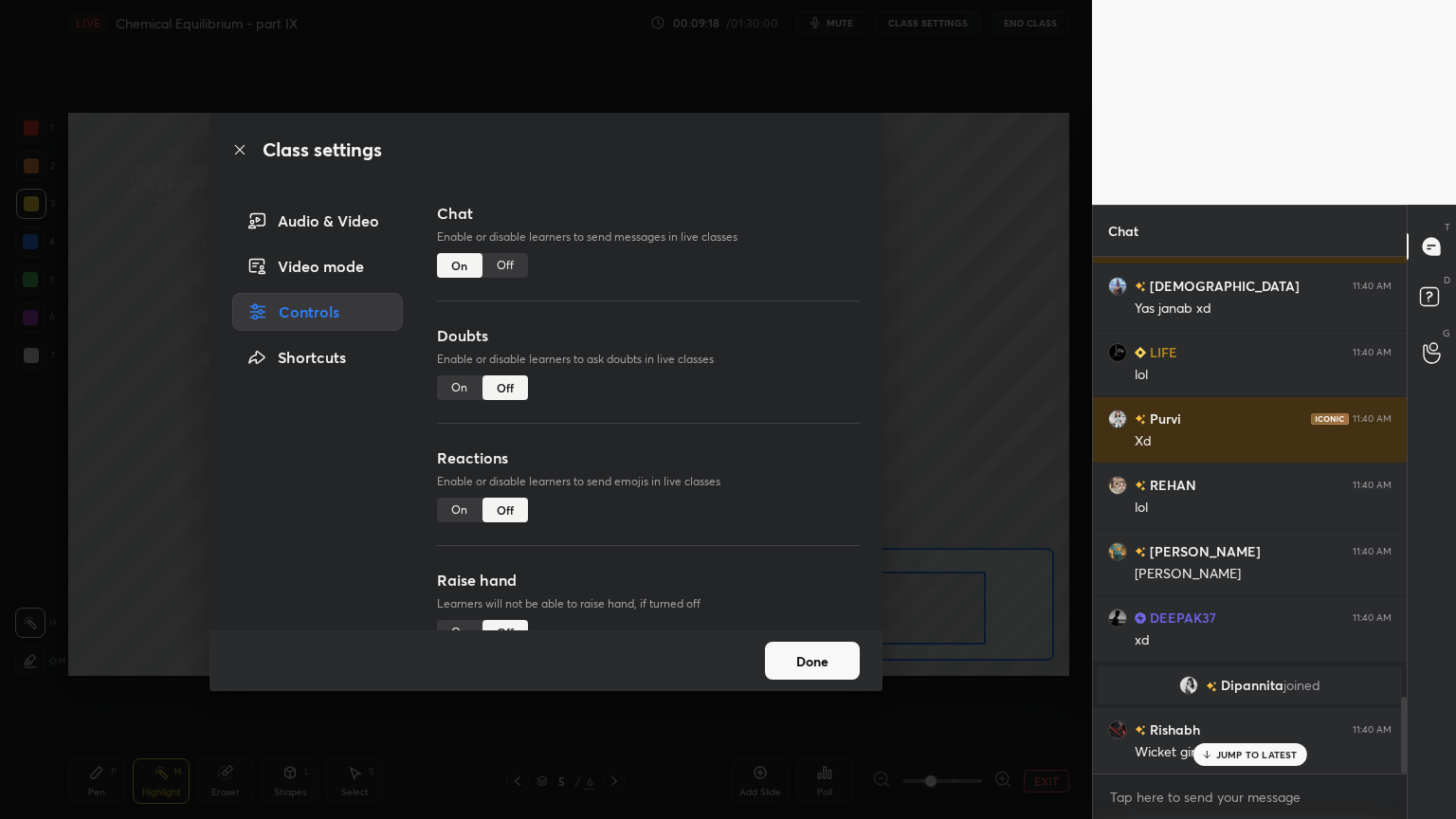
click at [507, 261] on div "Off" at bounding box center [504, 265] width 46 height 24
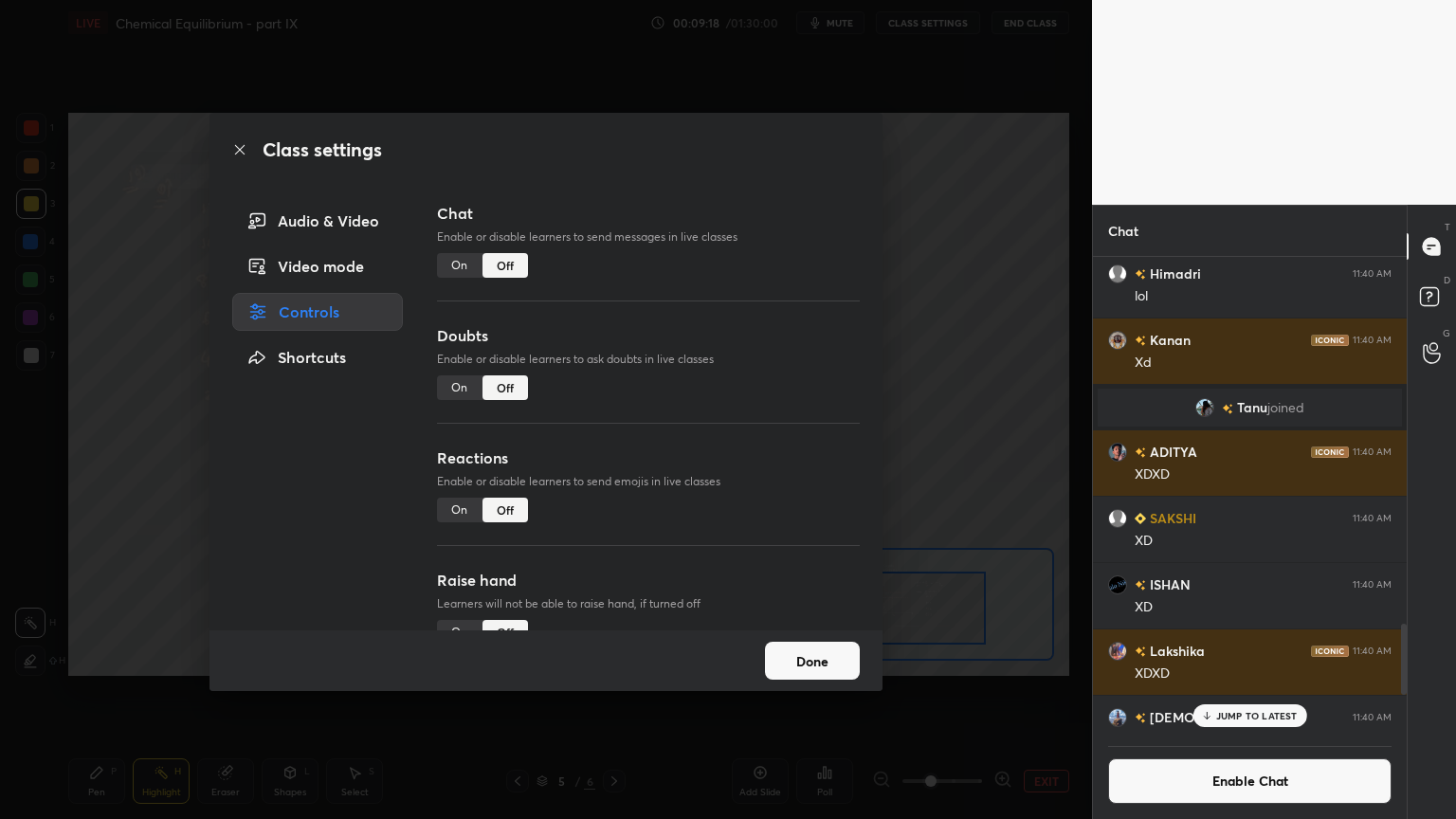
click at [935, 284] on div "Class settings Audio & Video Video mode Controls Shortcuts Chat Enable or disab…" at bounding box center [545, 410] width 1091 height 819
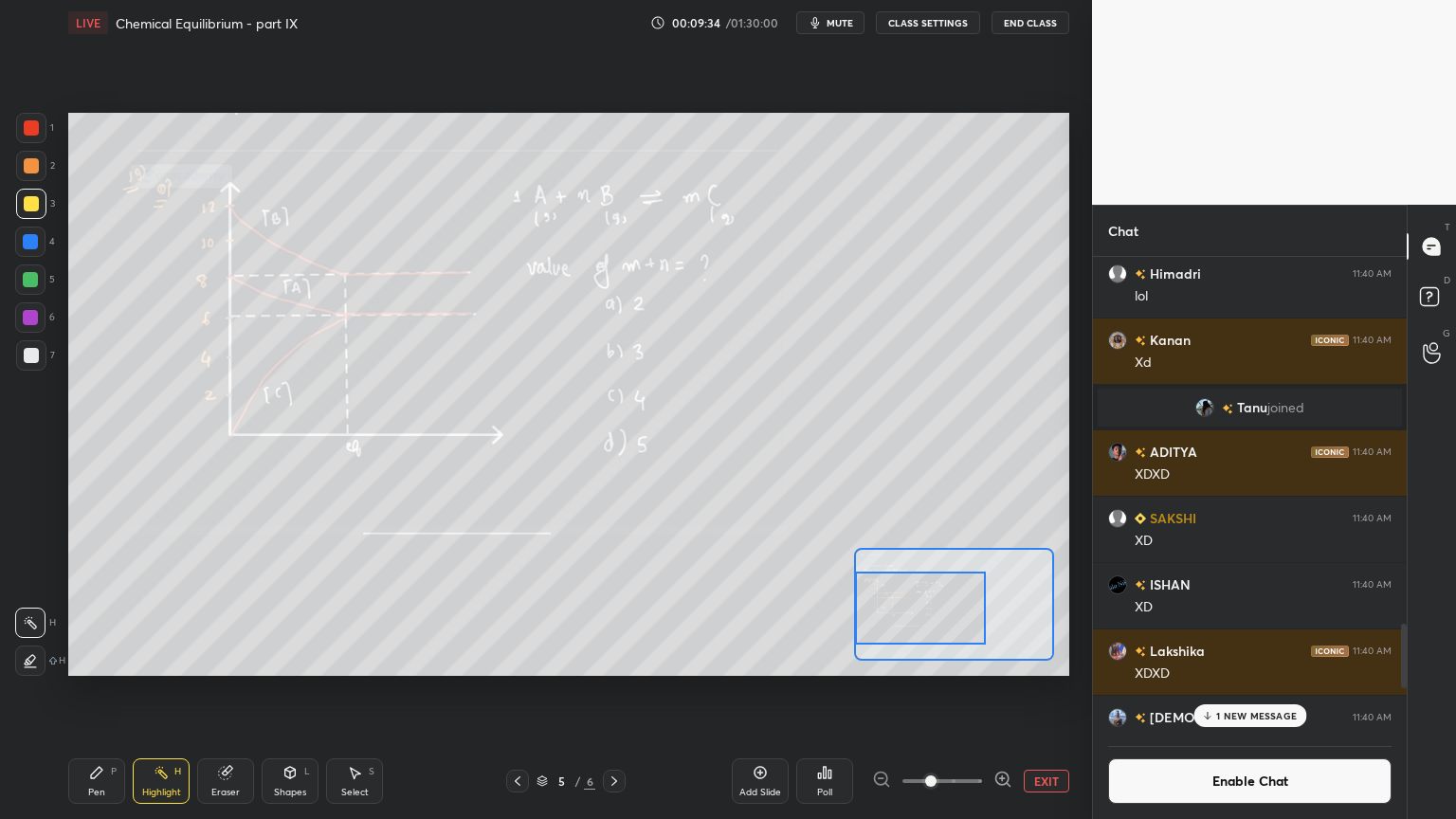
drag, startPoint x: 94, startPoint y: 790, endPoint x: 95, endPoint y: 770, distance: 20.0
click at [91, 691] on div "Pen P" at bounding box center [96, 781] width 57 height 46
drag, startPoint x: 32, startPoint y: 235, endPoint x: 56, endPoint y: 248, distance: 27.3
click at [32, 239] on div at bounding box center [30, 242] width 16 height 16
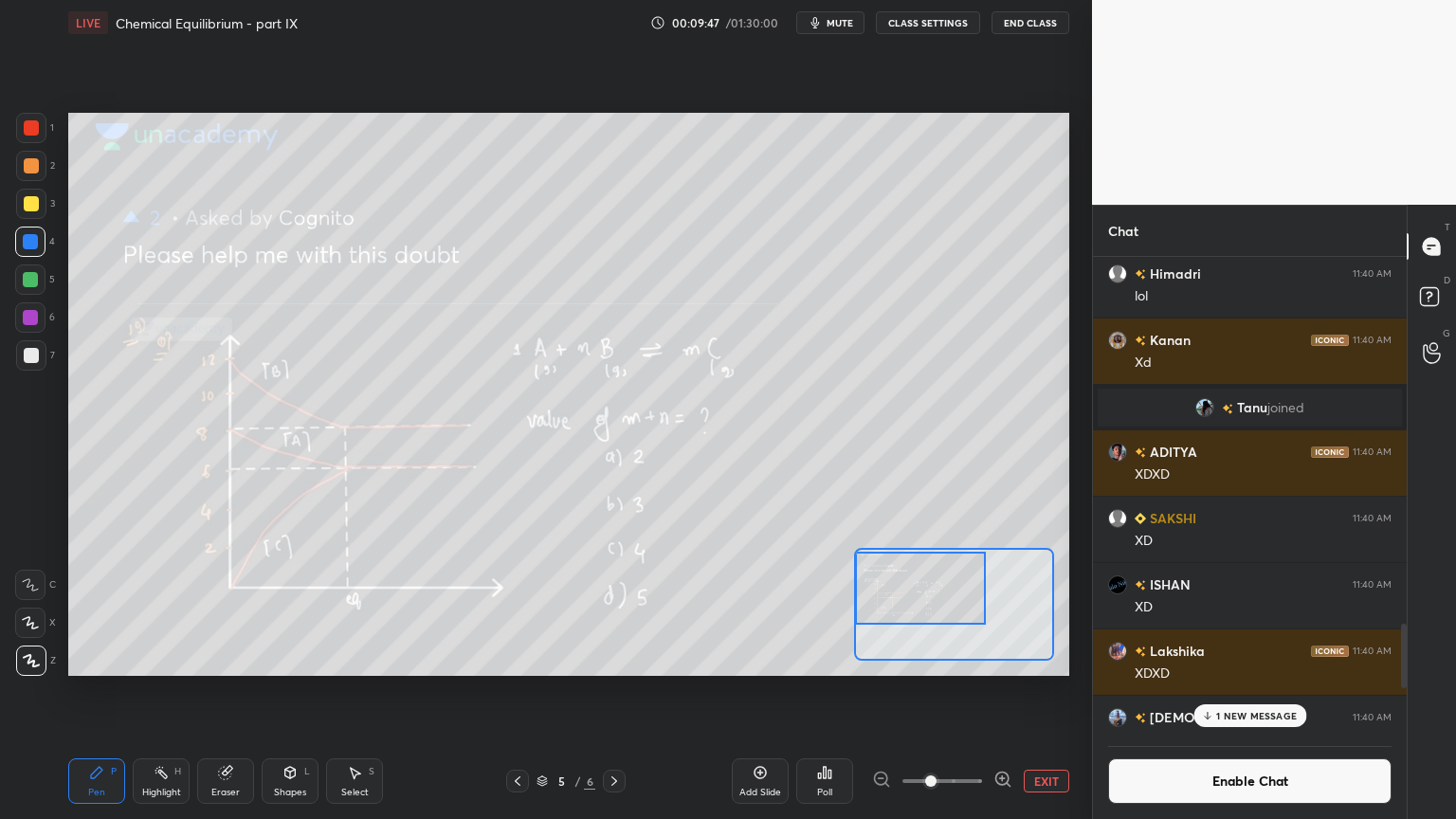
drag, startPoint x: 934, startPoint y: 618, endPoint x: 884, endPoint y: 619, distance: 50.0
click at [933, 599] on div at bounding box center [920, 588] width 131 height 73
click at [81, 691] on div "Pen P" at bounding box center [96, 781] width 57 height 46
click at [29, 204] on div at bounding box center [31, 204] width 16 height 16
click at [154, 691] on div "Highlight H" at bounding box center [161, 781] width 57 height 46
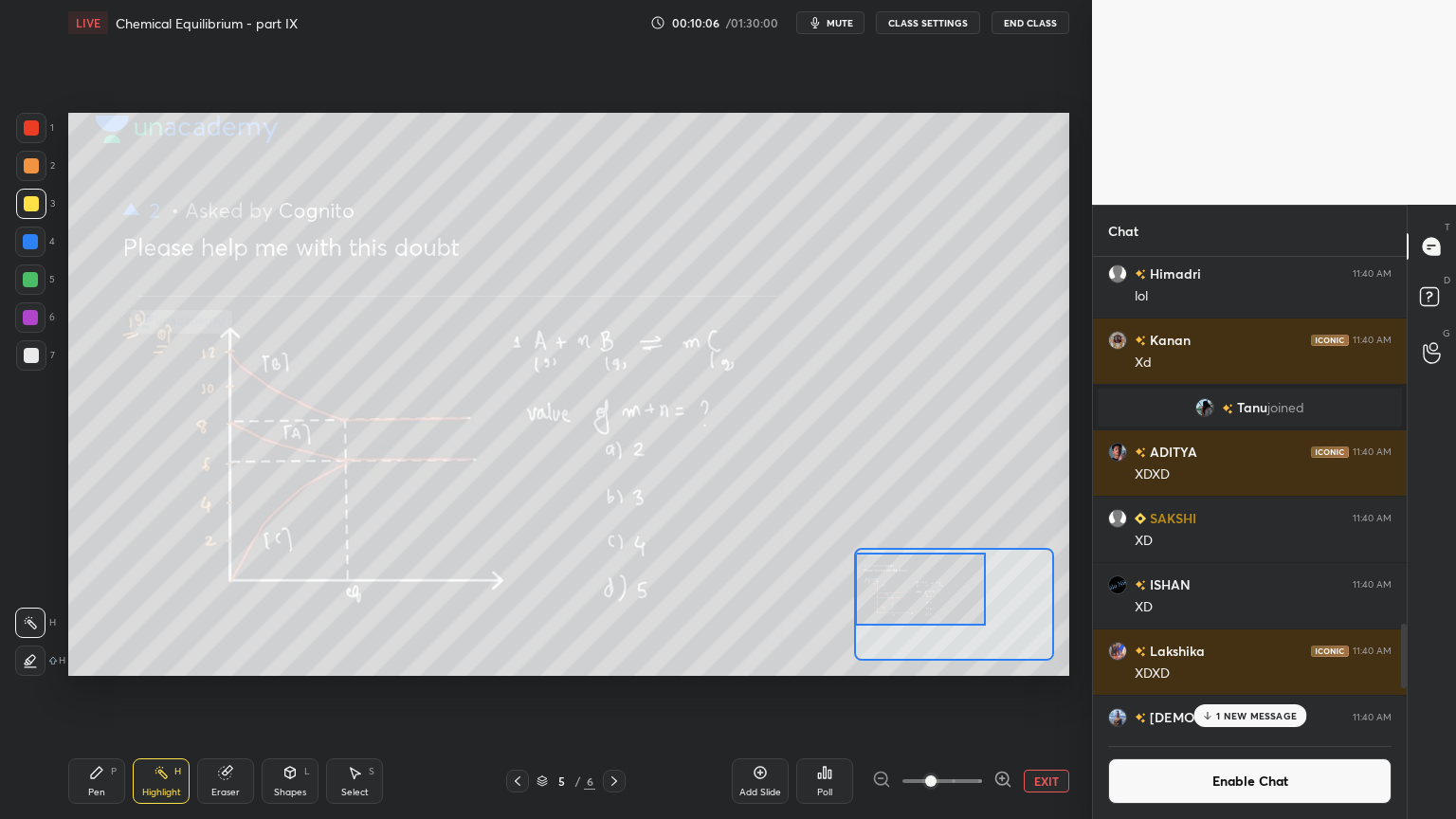
click at [95, 691] on div "Pen P" at bounding box center [96, 781] width 57 height 46
click at [928, 18] on button "CLASS SETTINGS" at bounding box center [927, 22] width 104 height 22
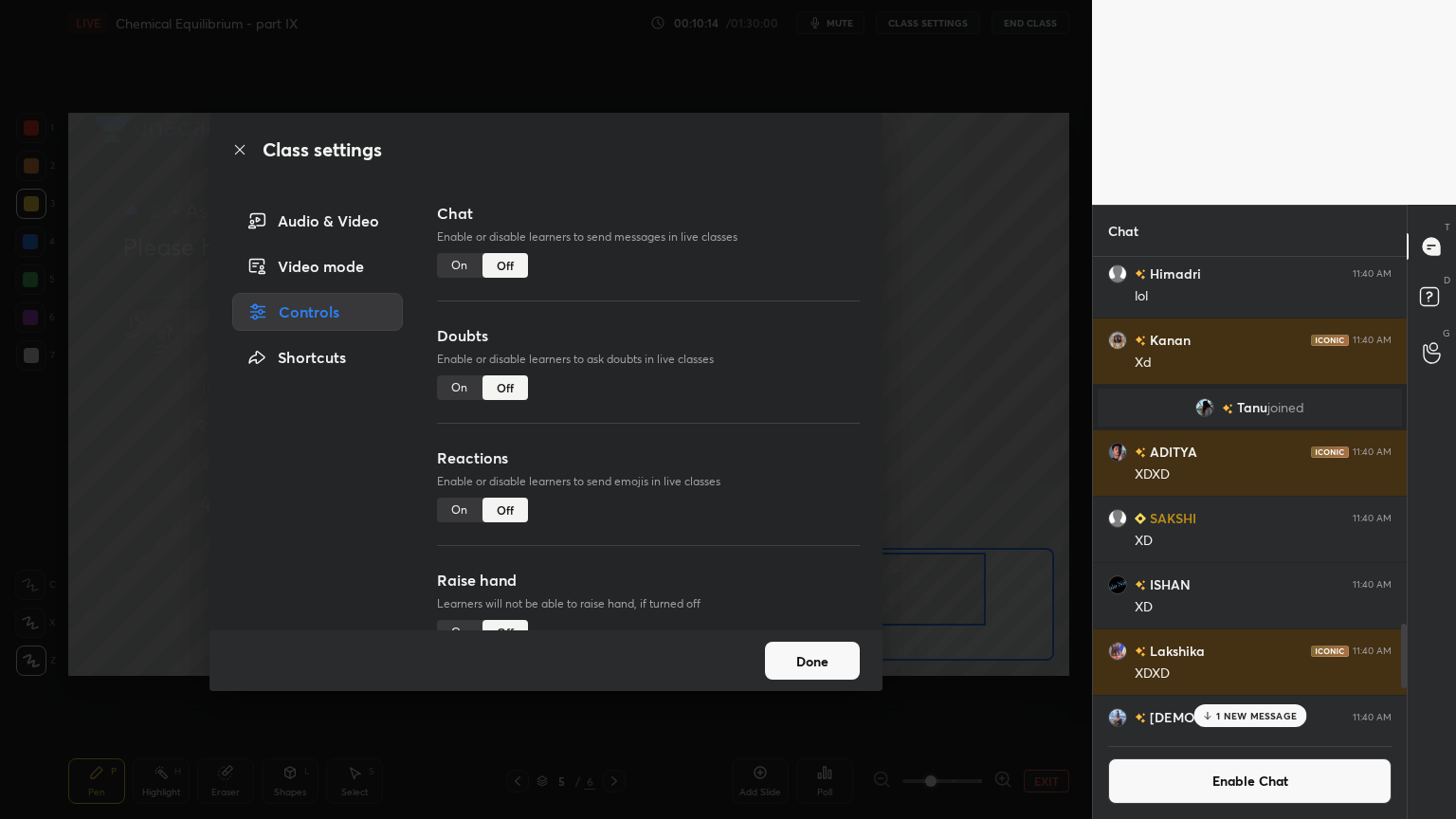
click at [463, 512] on div "On" at bounding box center [459, 509] width 46 height 24
click at [963, 503] on div "Class settings Audio & Video Video mode Controls Shortcuts Chat Enable or disab…" at bounding box center [545, 410] width 1091 height 819
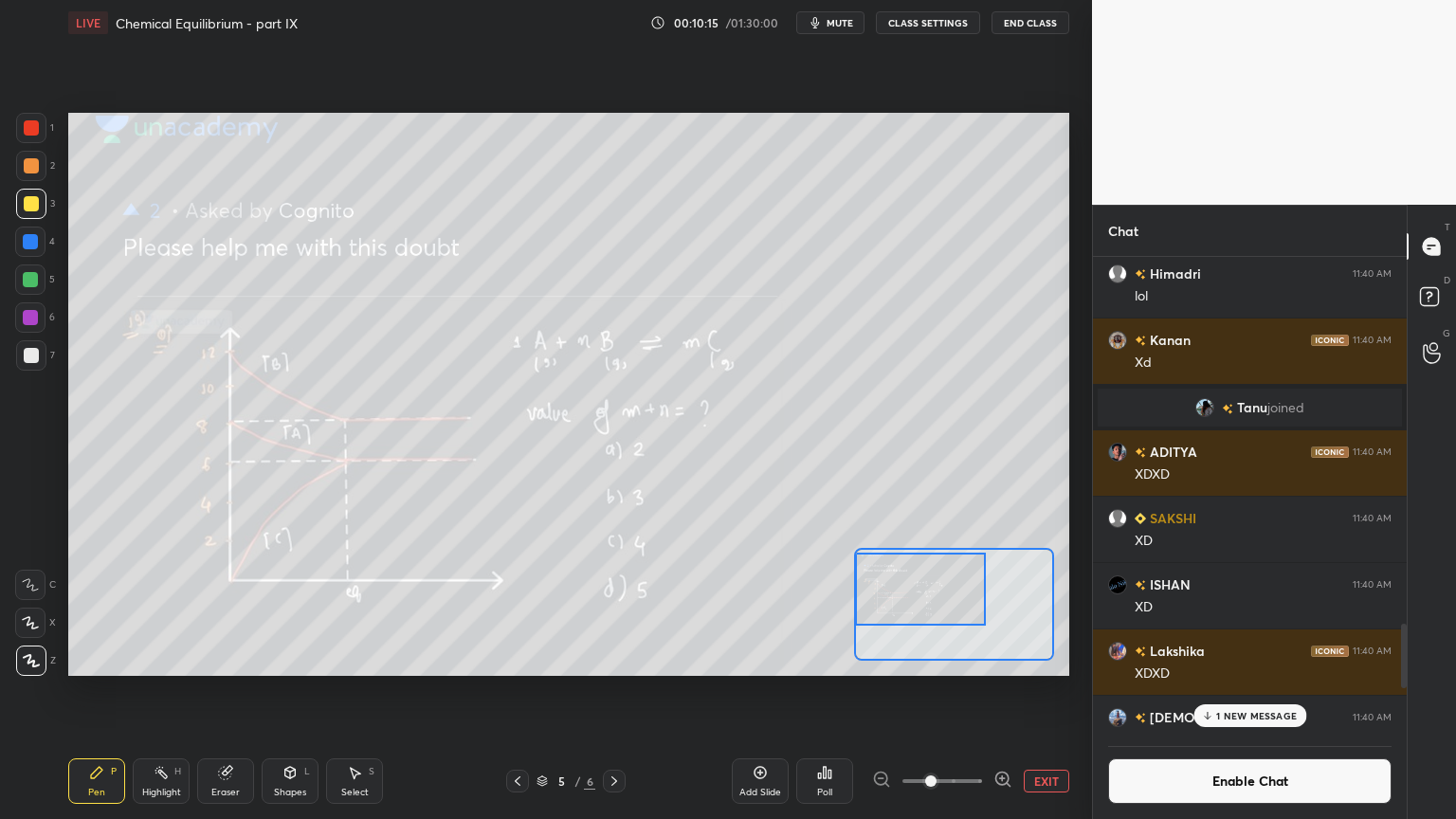
click at [1291, 691] on p "1 NEW MESSAGE" at bounding box center [1255, 716] width 81 height 12
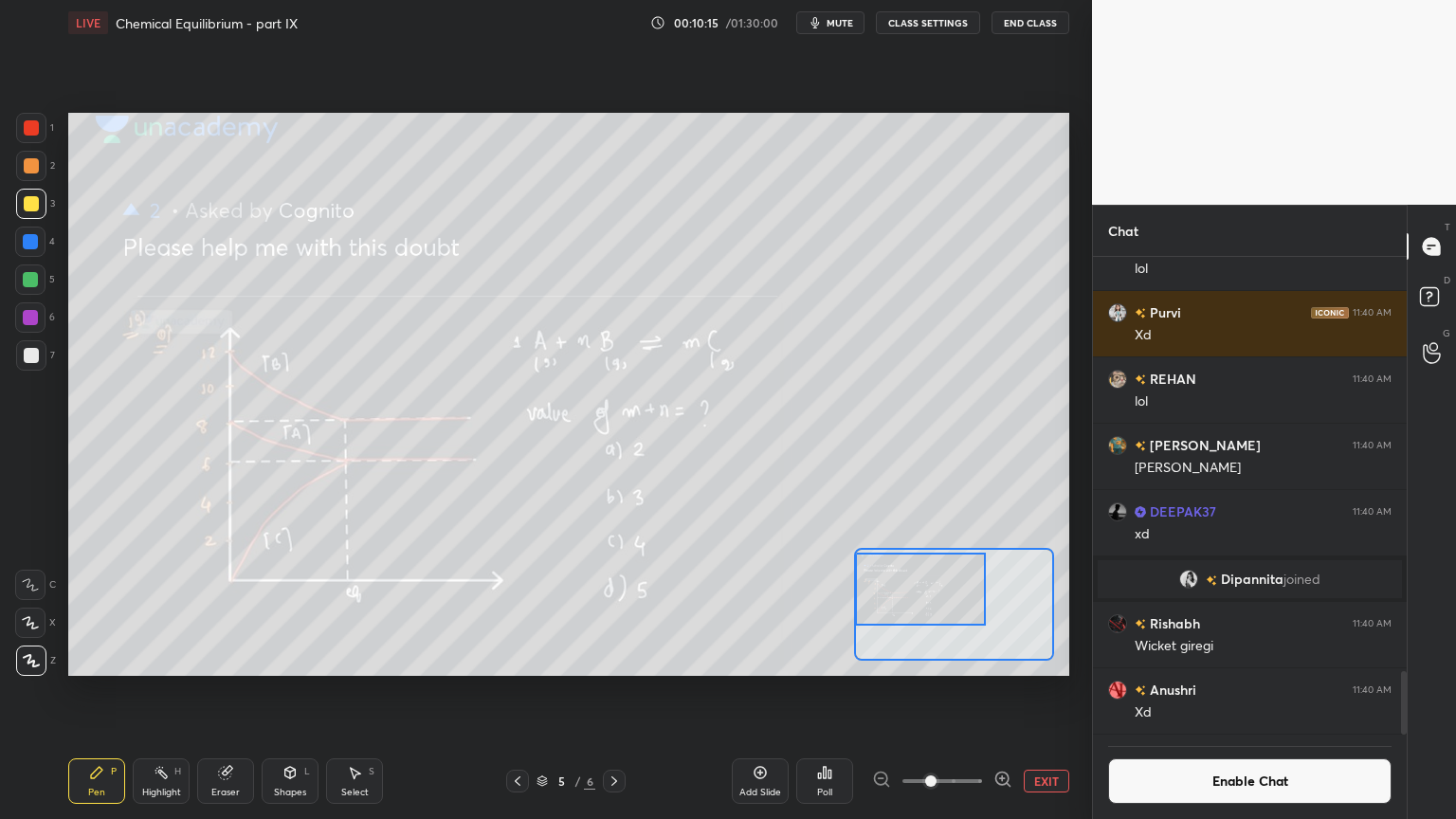
click at [1255, 691] on button "Enable Chat" at bounding box center [1249, 781] width 283 height 46
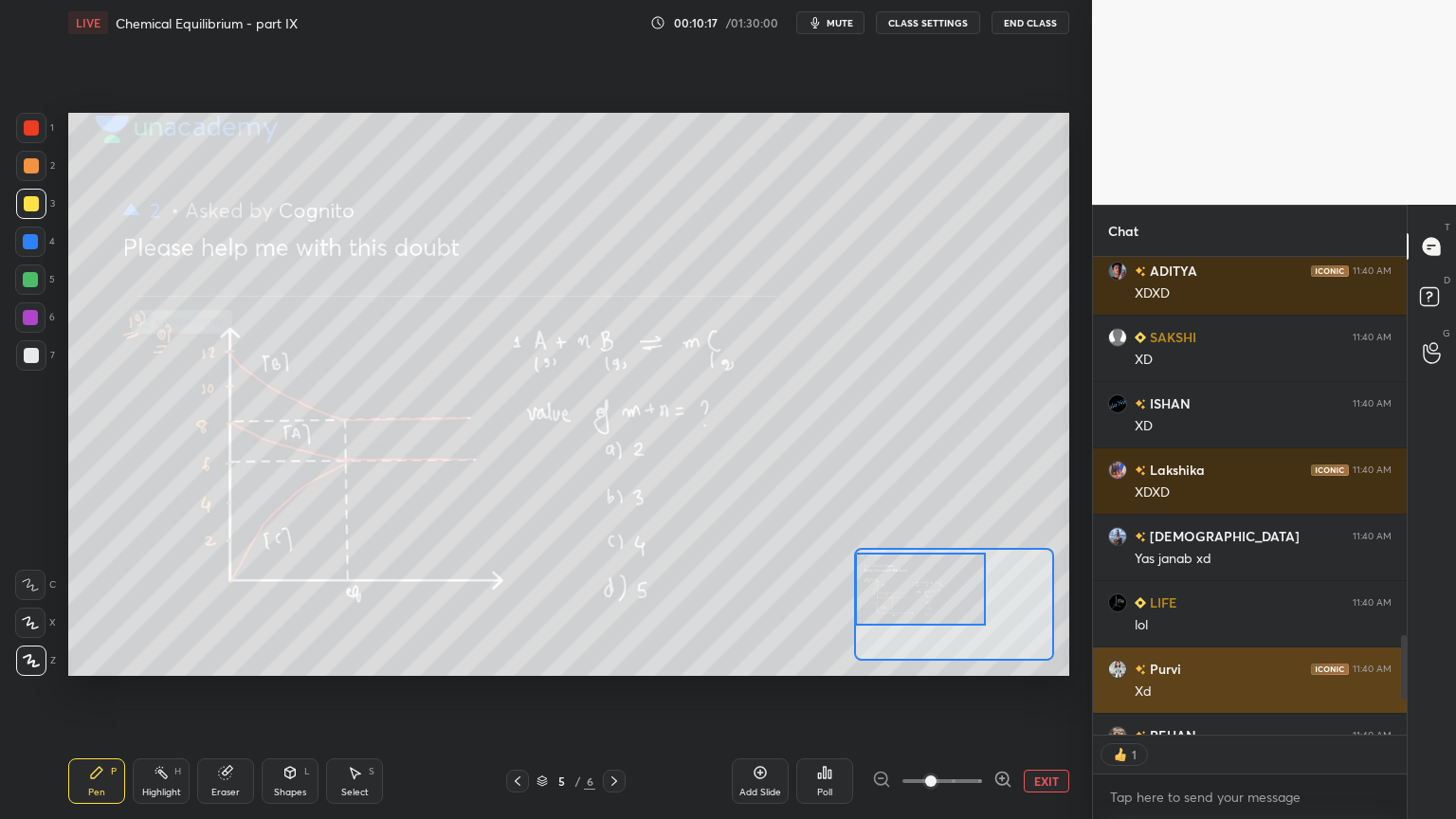
scroll to position [6, 6]
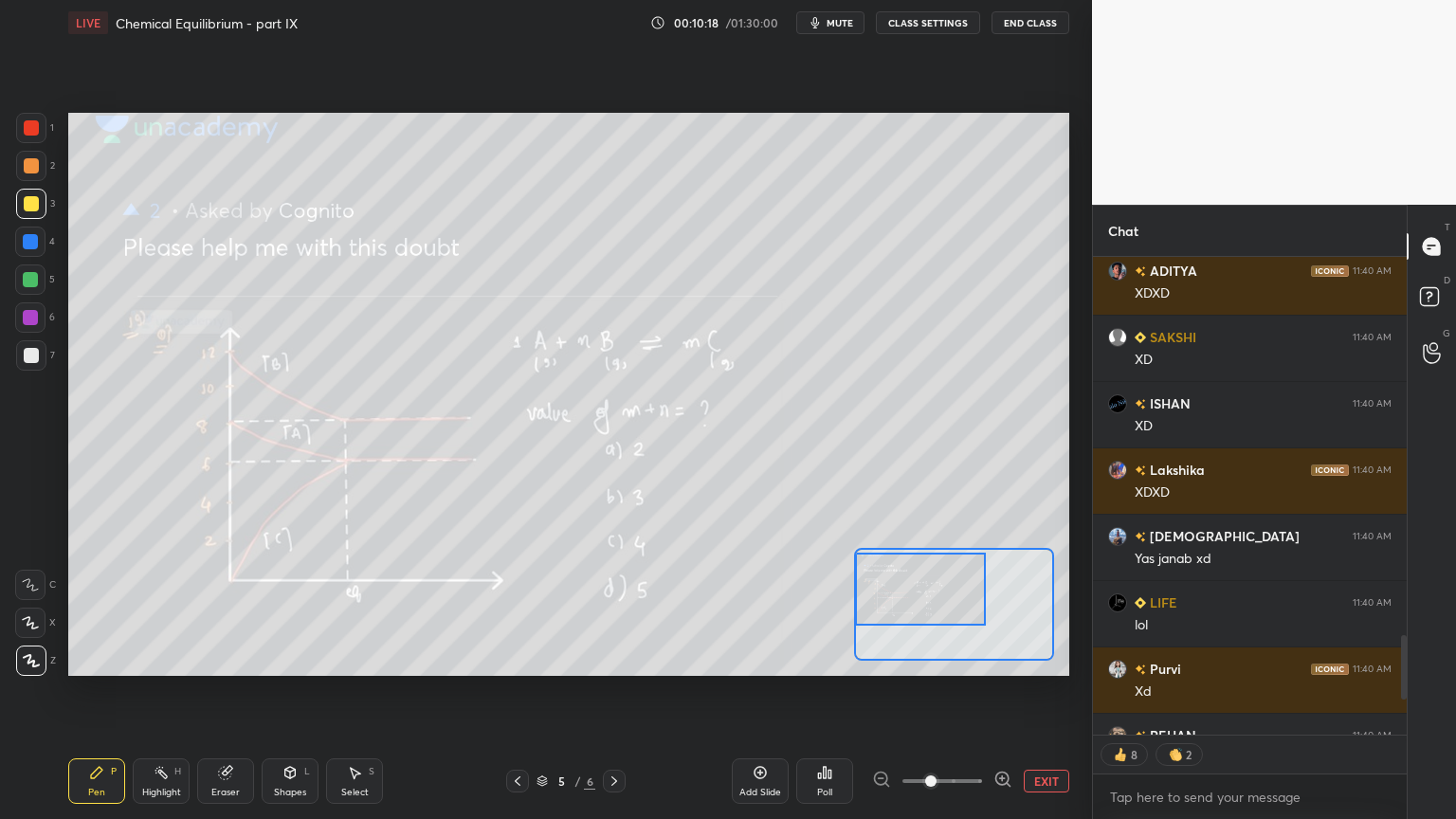
click at [1044, 691] on button "EXIT" at bounding box center [1046, 780] width 46 height 22
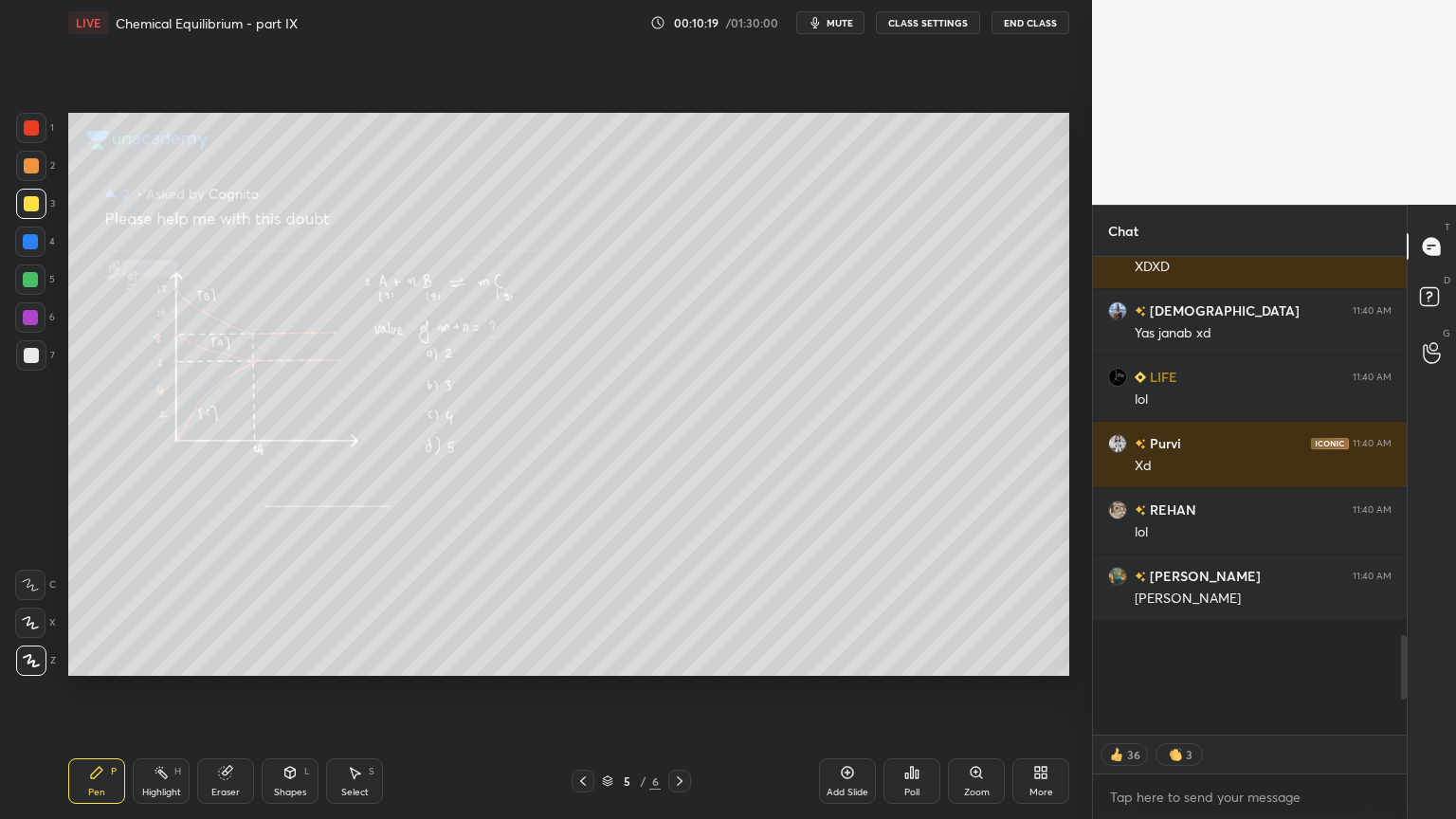
click at [170, 691] on div "Highlight" at bounding box center [162, 793] width 39 height 10
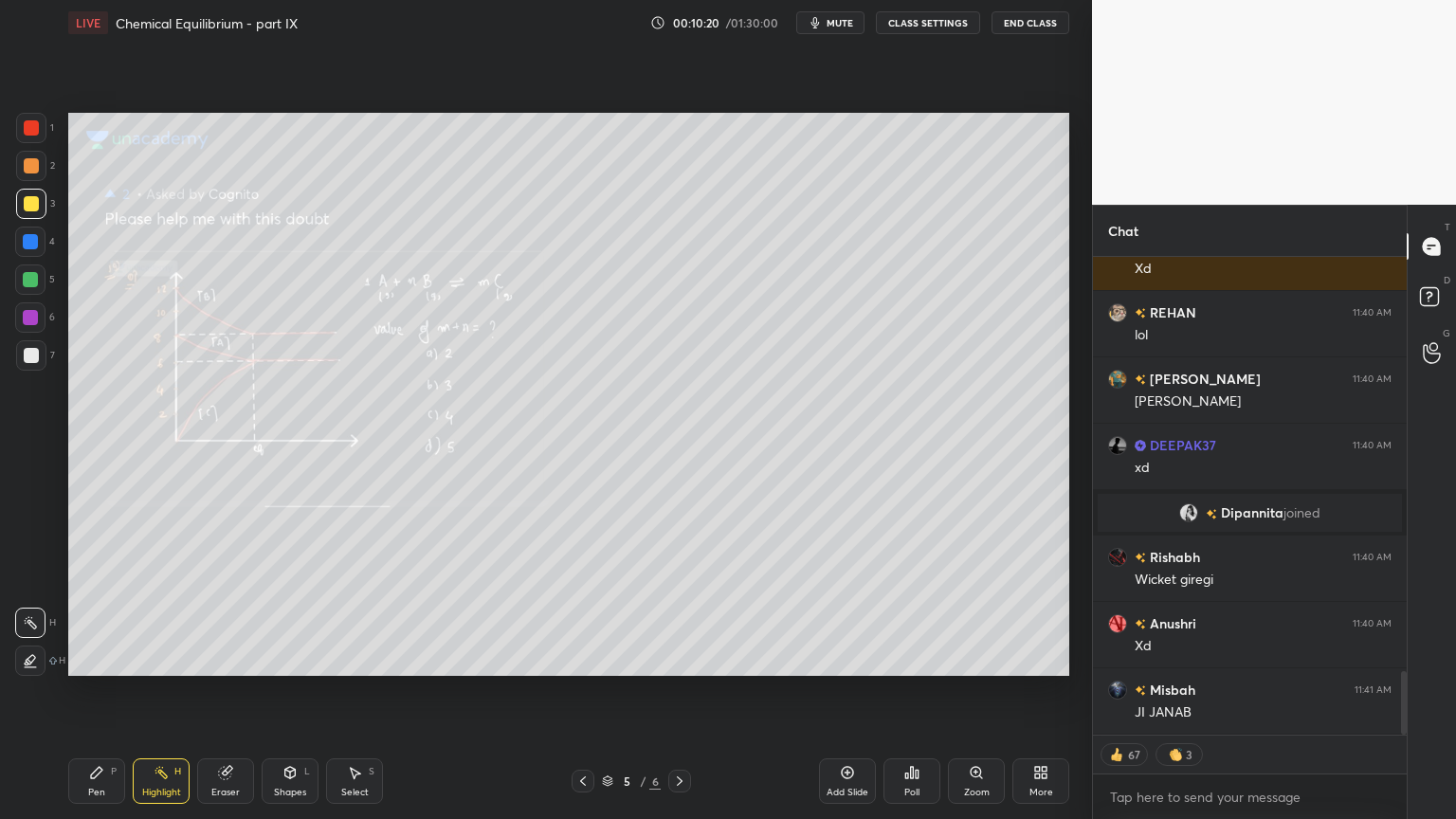
scroll to position [3178, 0]
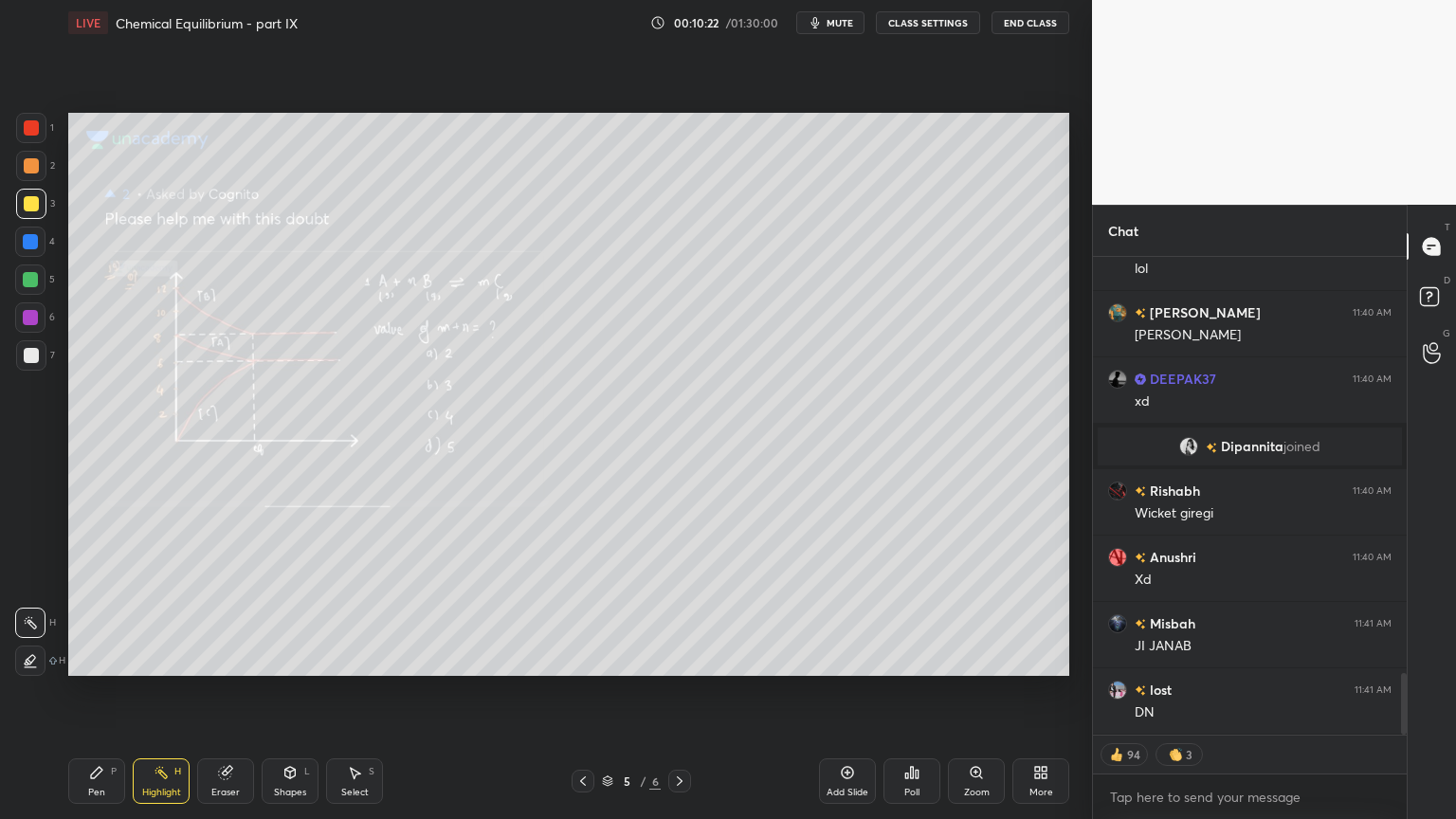
click at [686, 691] on icon at bounding box center [680, 781] width 16 height 16
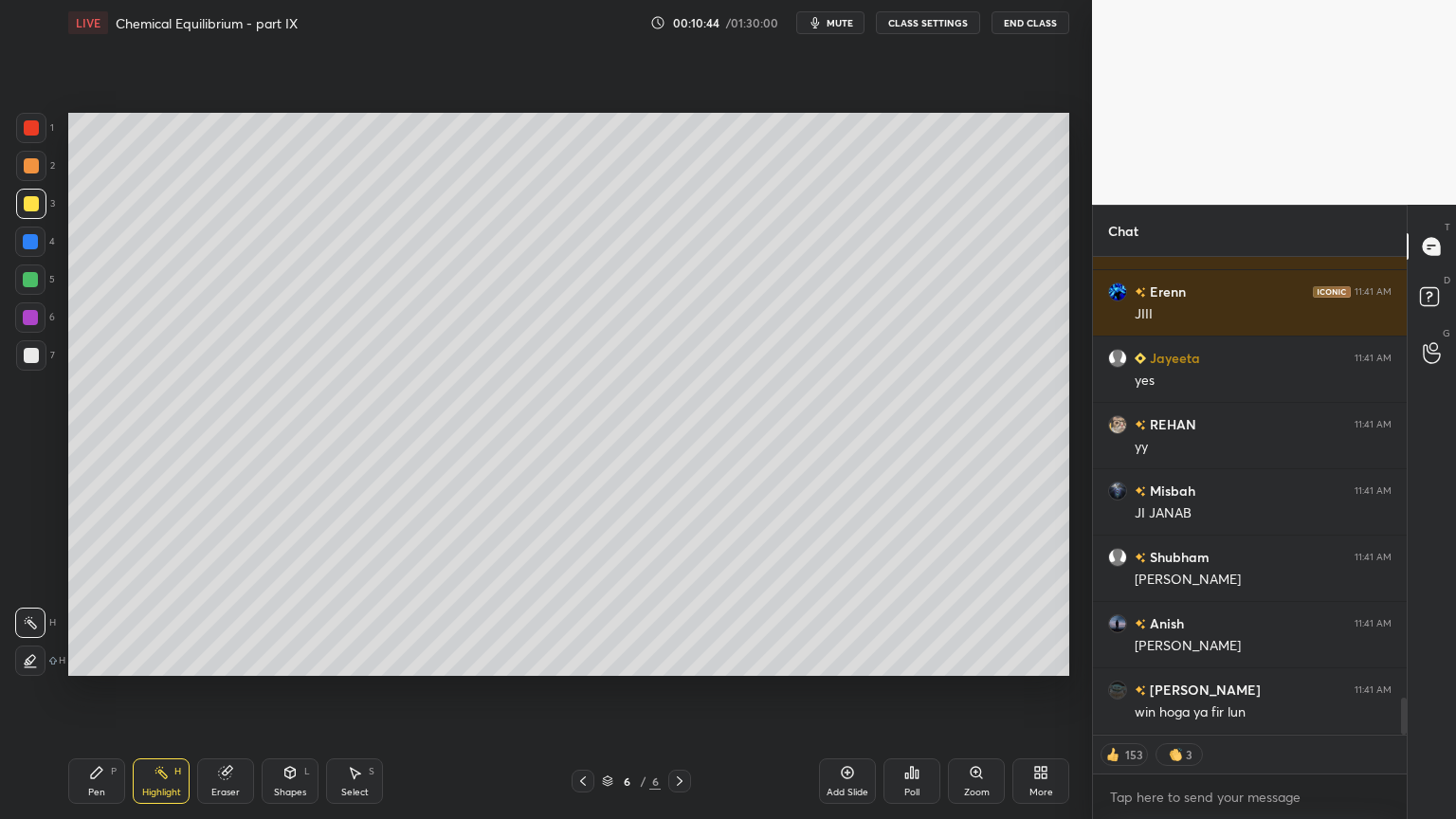
scroll to position [5707, 0]
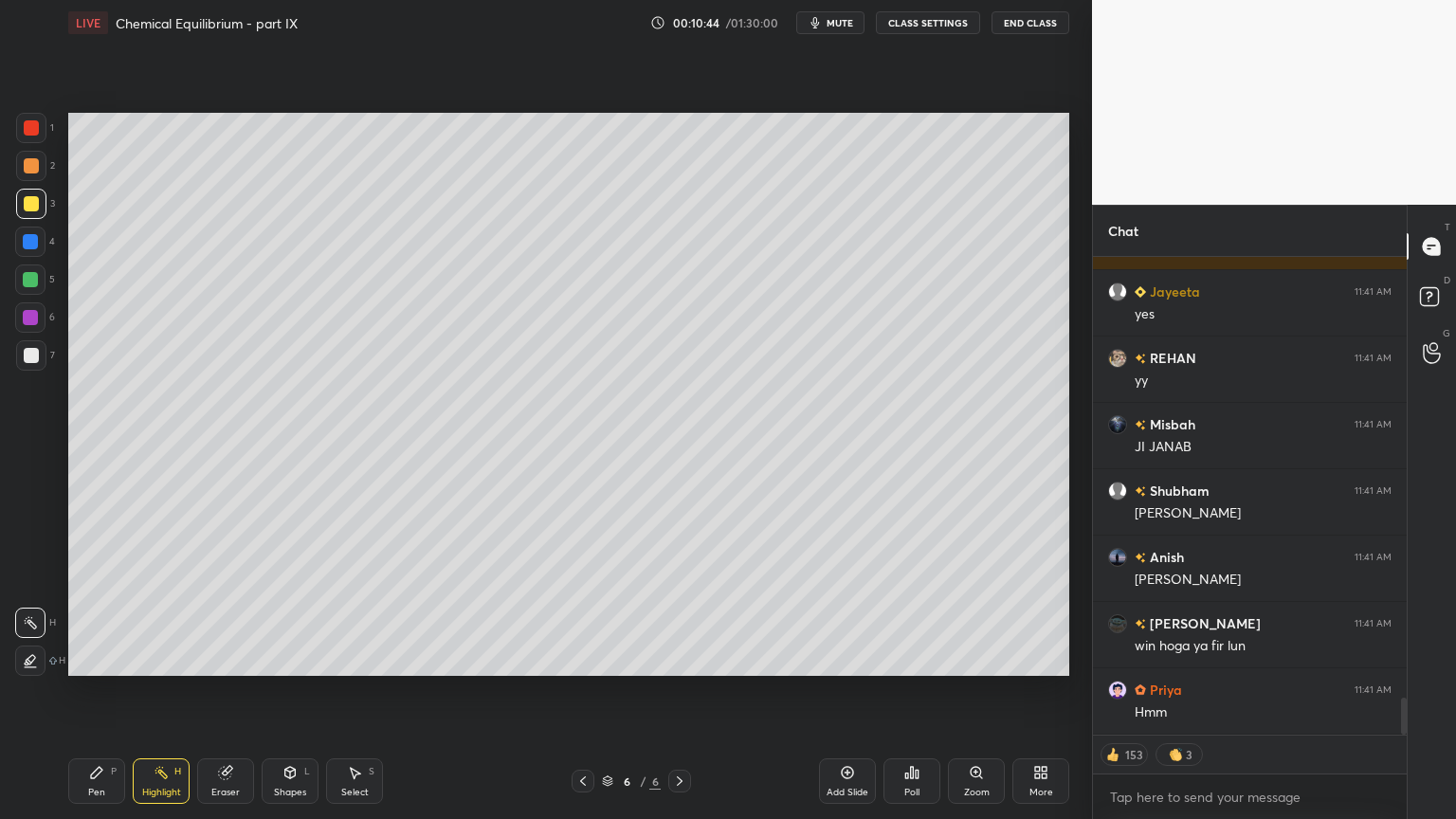
click at [922, 20] on button "CLASS SETTINGS" at bounding box center [927, 22] width 104 height 22
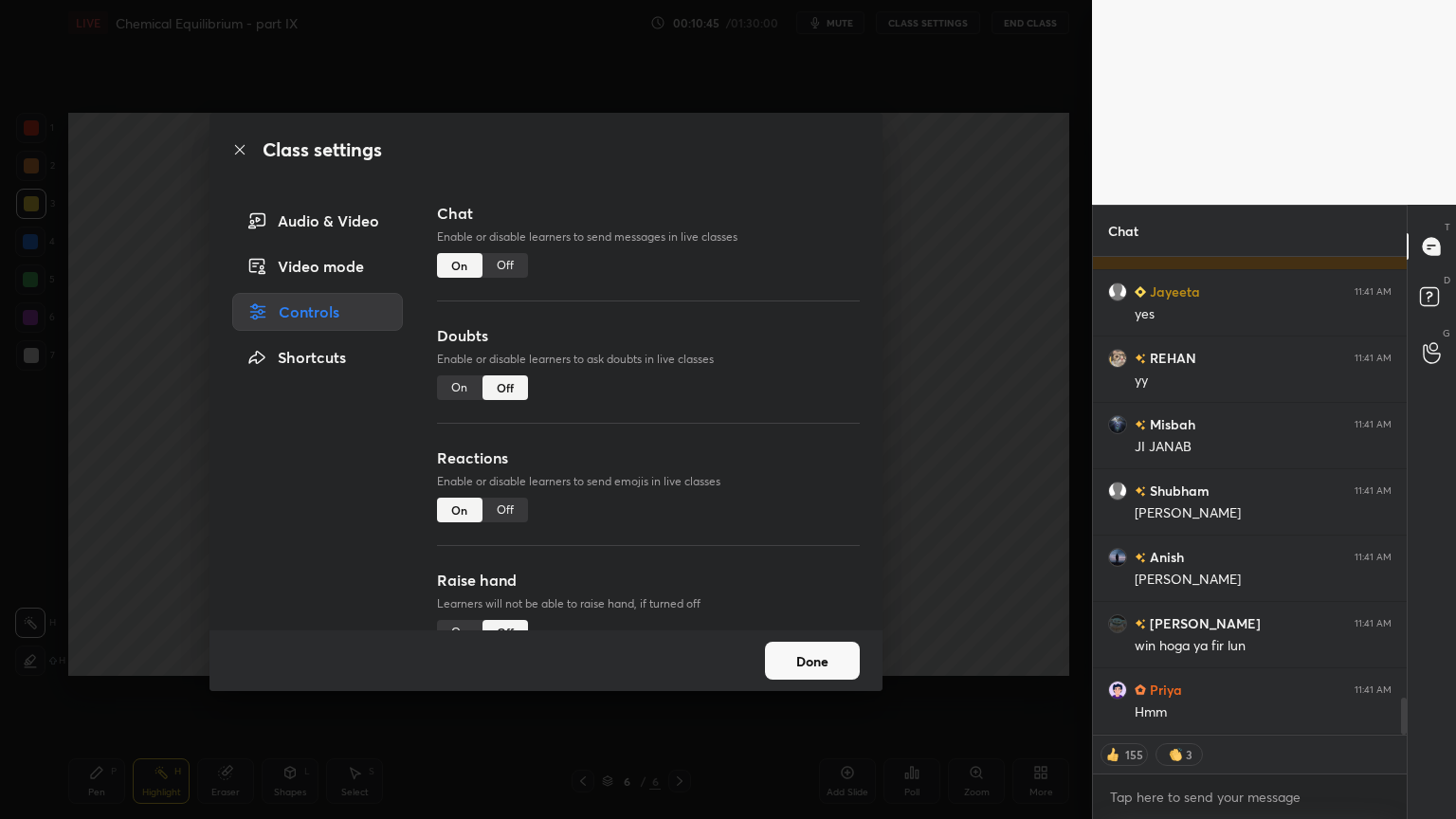
type textarea "x"
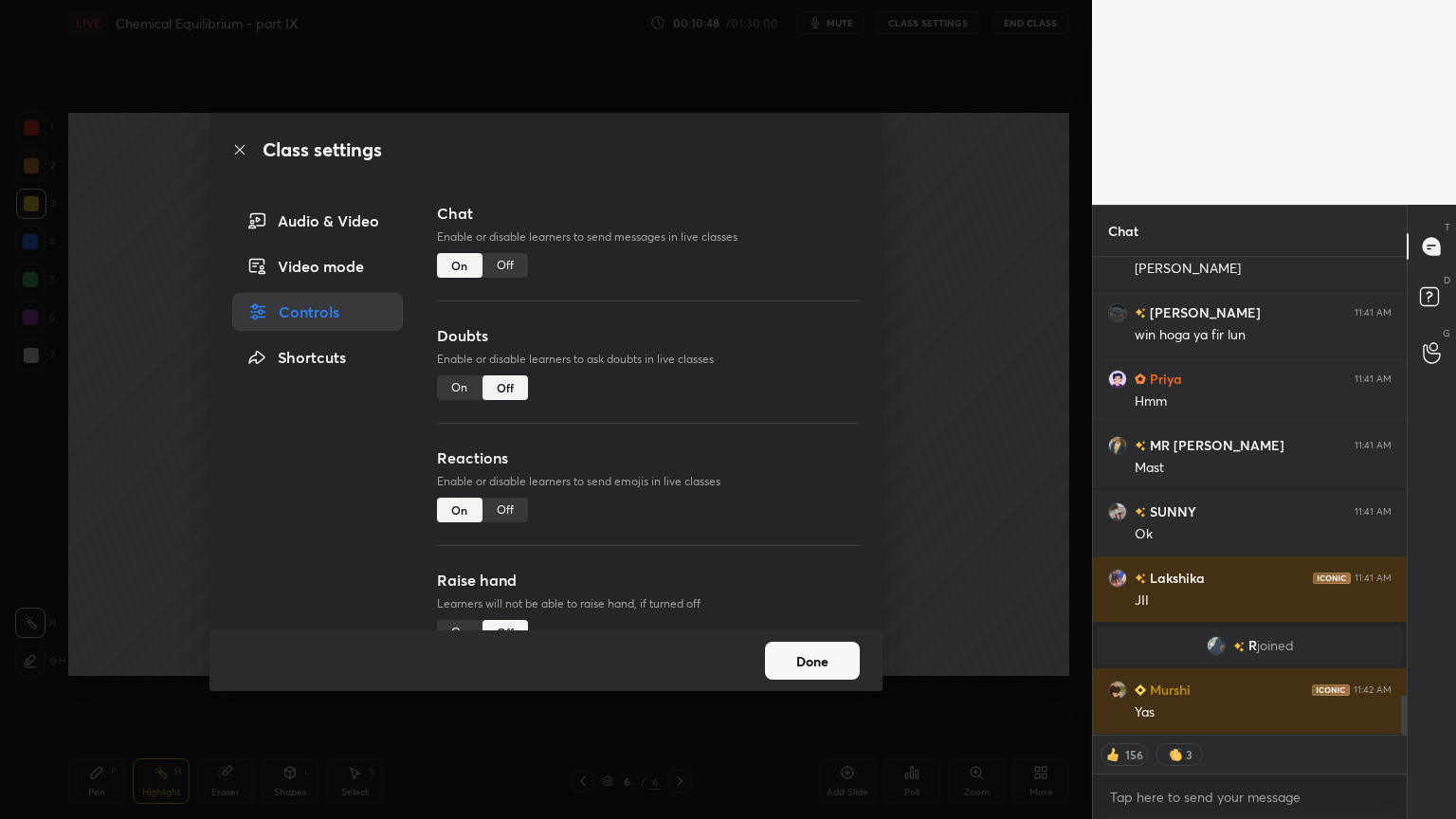
scroll to position [5370, 0]
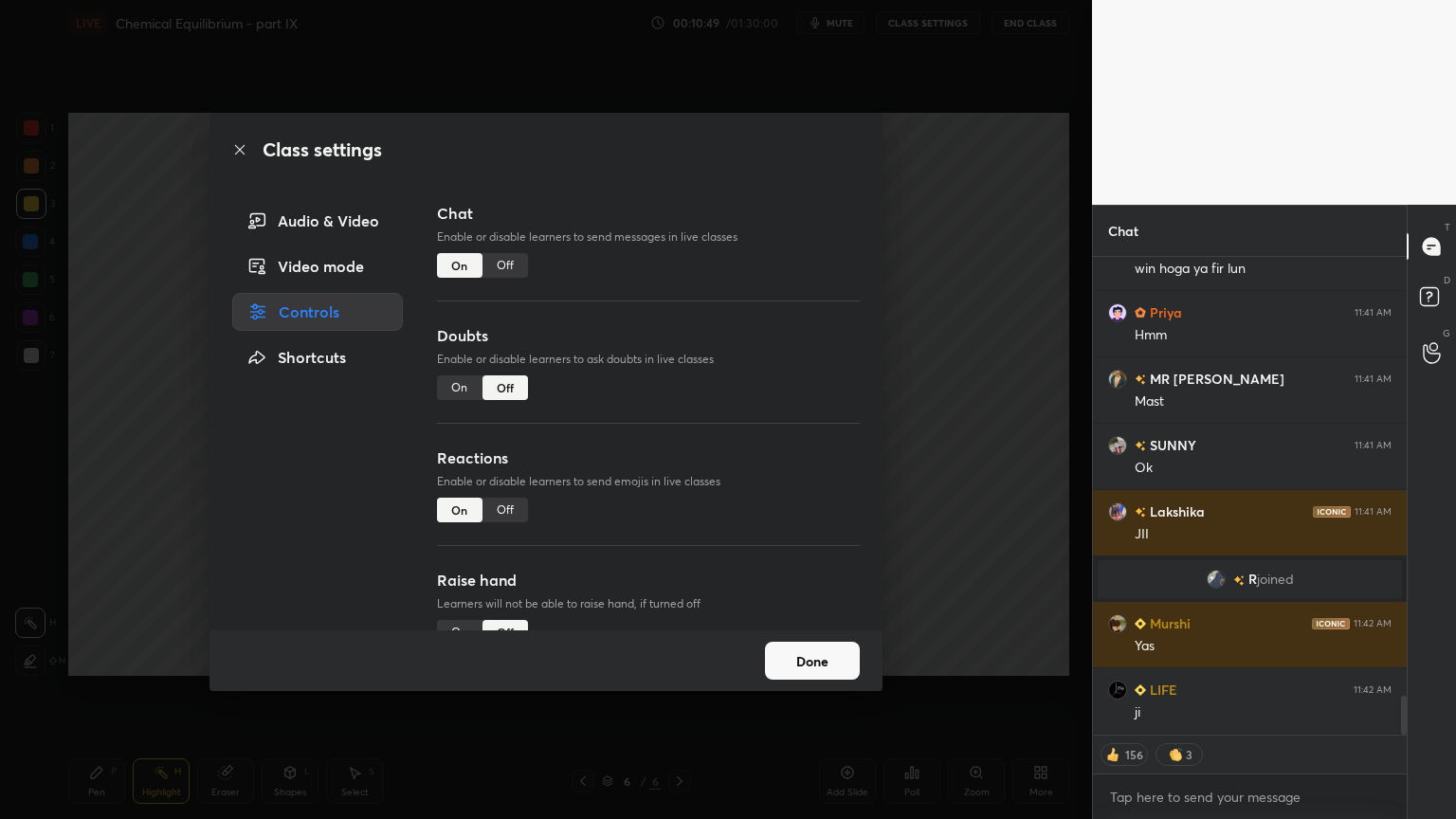
click at [514, 269] on div "Off" at bounding box center [504, 265] width 46 height 24
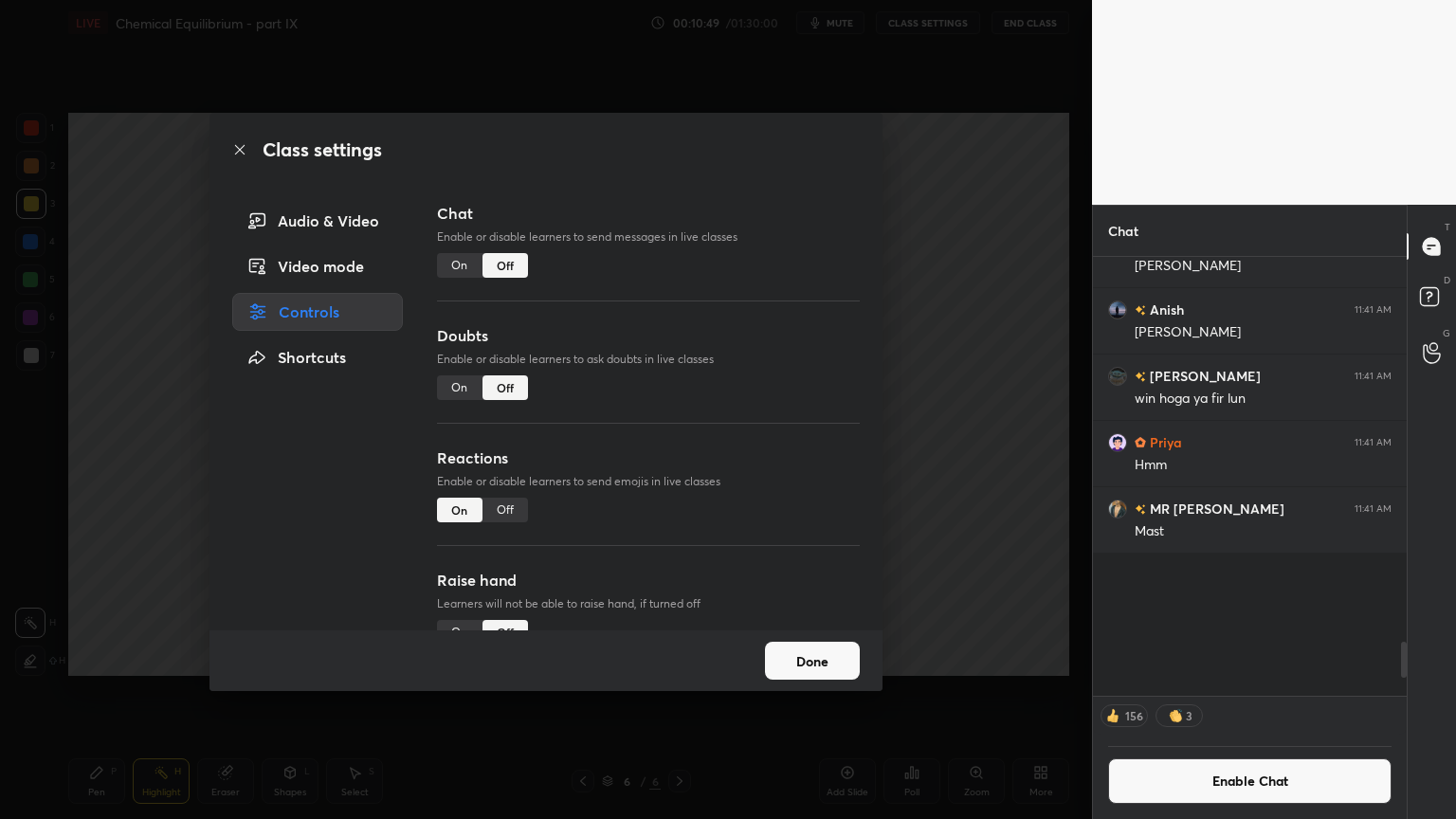
scroll to position [433, 308]
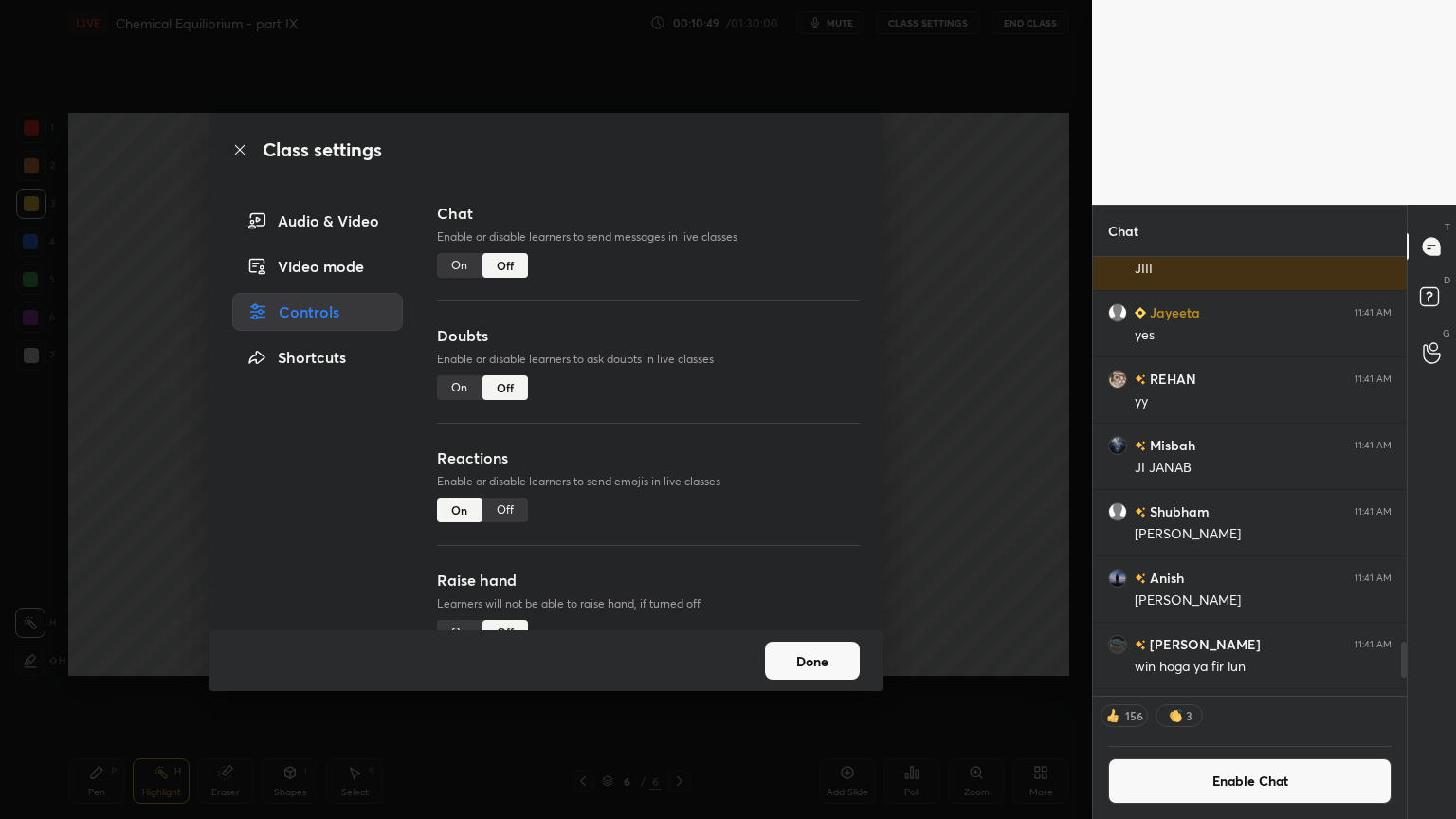
click at [1048, 361] on div "Class settings Audio & Video Video mode Controls Shortcuts Chat Enable or disab…" at bounding box center [545, 410] width 1091 height 819
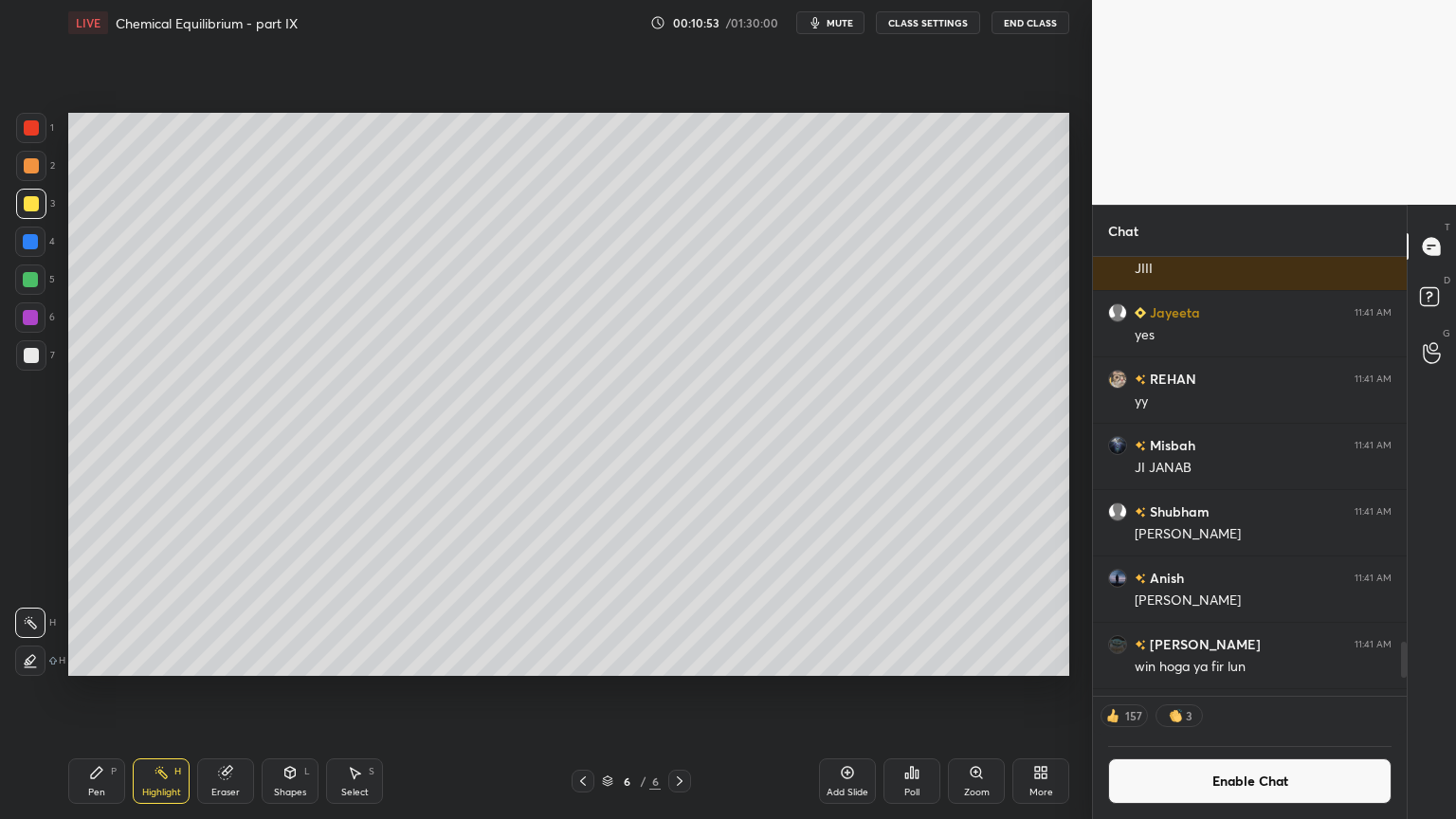
click at [841, 691] on div "Add Slide" at bounding box center [847, 781] width 57 height 46
drag, startPoint x: 93, startPoint y: 784, endPoint x: 93, endPoint y: 693, distance: 91.0
click at [91, 691] on div "Pen P" at bounding box center [96, 781] width 57 height 46
click at [33, 129] on div at bounding box center [31, 128] width 16 height 16
click at [35, 167] on div at bounding box center [31, 166] width 16 height 16
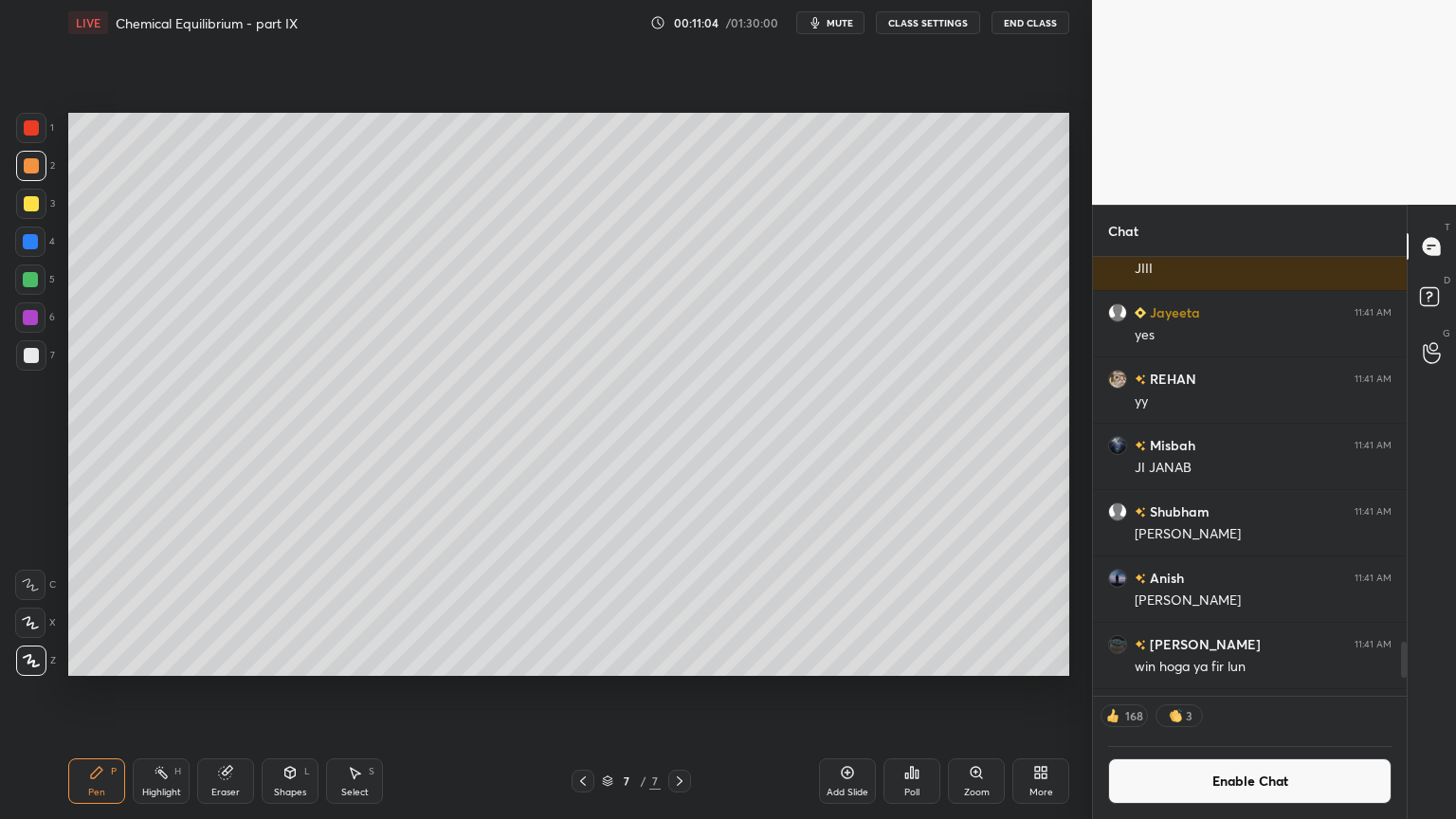
click at [111, 691] on div "Pen P" at bounding box center [96, 781] width 57 height 46
drag, startPoint x: 32, startPoint y: 202, endPoint x: 35, endPoint y: 297, distance: 95.0
click at [27, 208] on div at bounding box center [31, 204] width 16 height 16
click at [32, 360] on div at bounding box center [31, 356] width 16 height 16
click at [30, 250] on div at bounding box center [30, 241] width 30 height 30
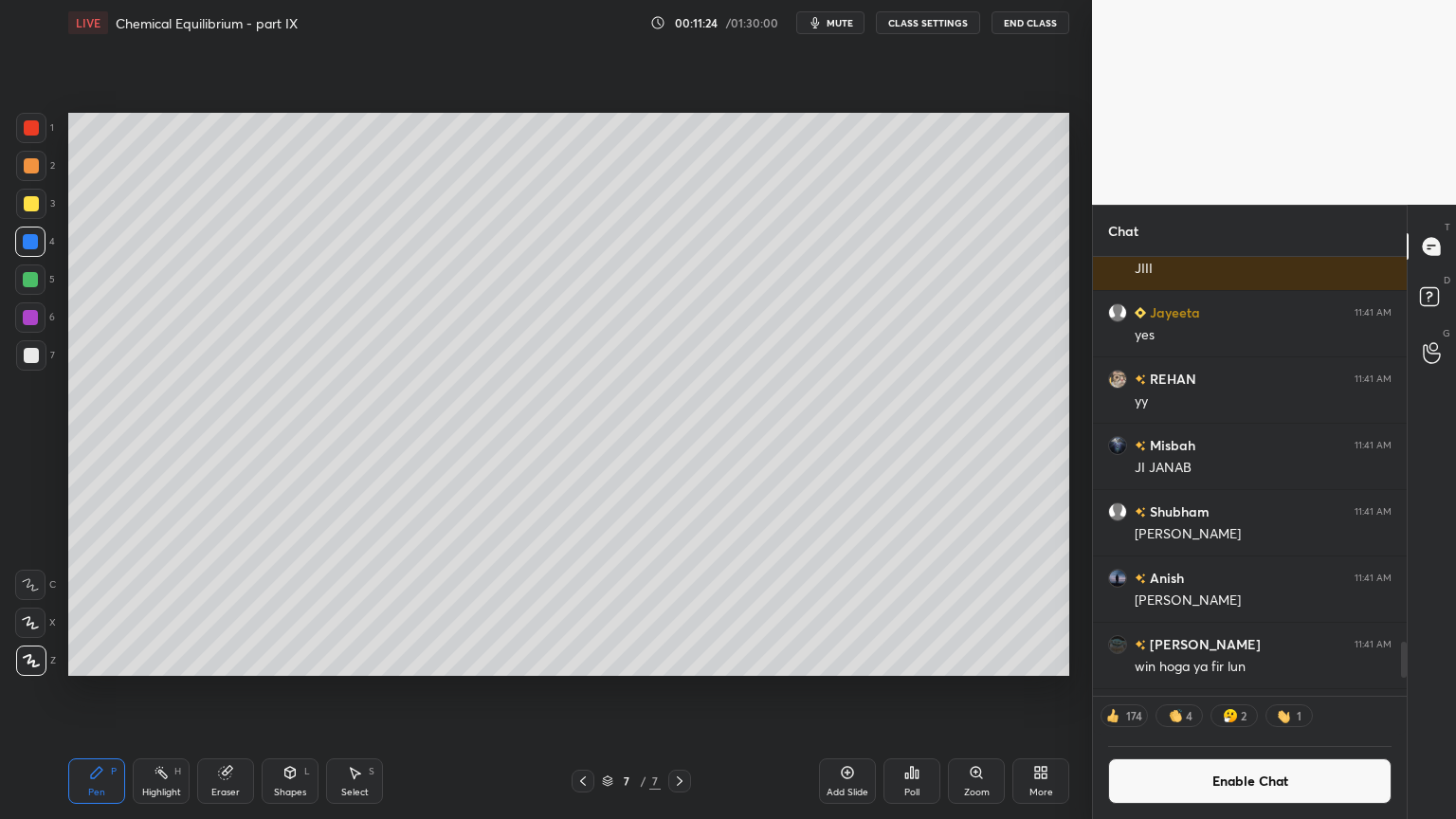
click at [34, 356] on div at bounding box center [31, 356] width 16 height 16
click at [146, 691] on div "Highlight H" at bounding box center [161, 781] width 57 height 46
click at [93, 691] on div "Pen P" at bounding box center [96, 781] width 57 height 46
drag, startPoint x: 13, startPoint y: 171, endPoint x: 47, endPoint y: 182, distance: 35.7
click at [19, 178] on div "1 2 3 4 5 6 7 C X Z C X Z E E Erase all H H" at bounding box center [30, 394] width 61 height 563
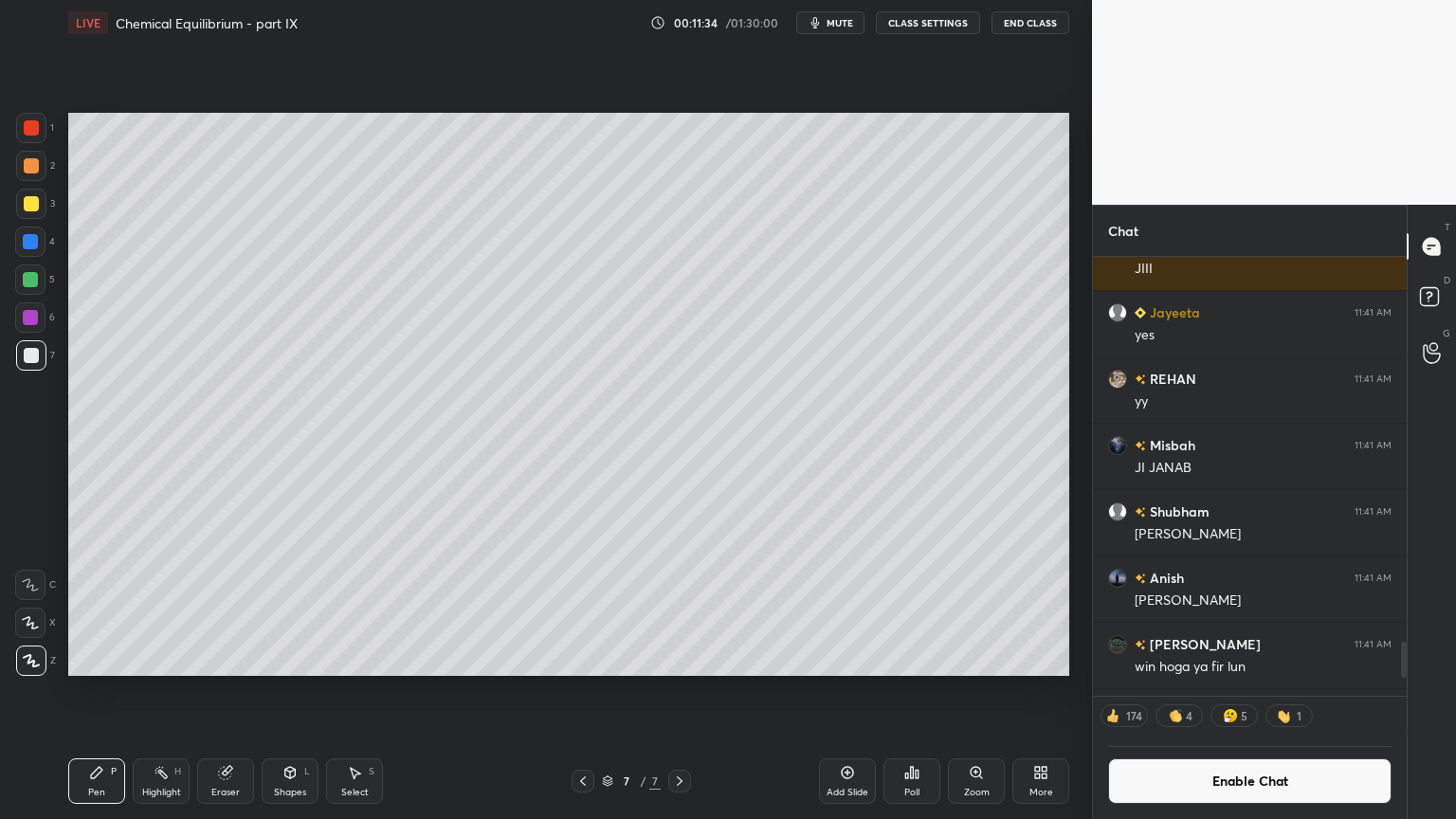
click at [35, 166] on div at bounding box center [31, 166] width 16 height 16
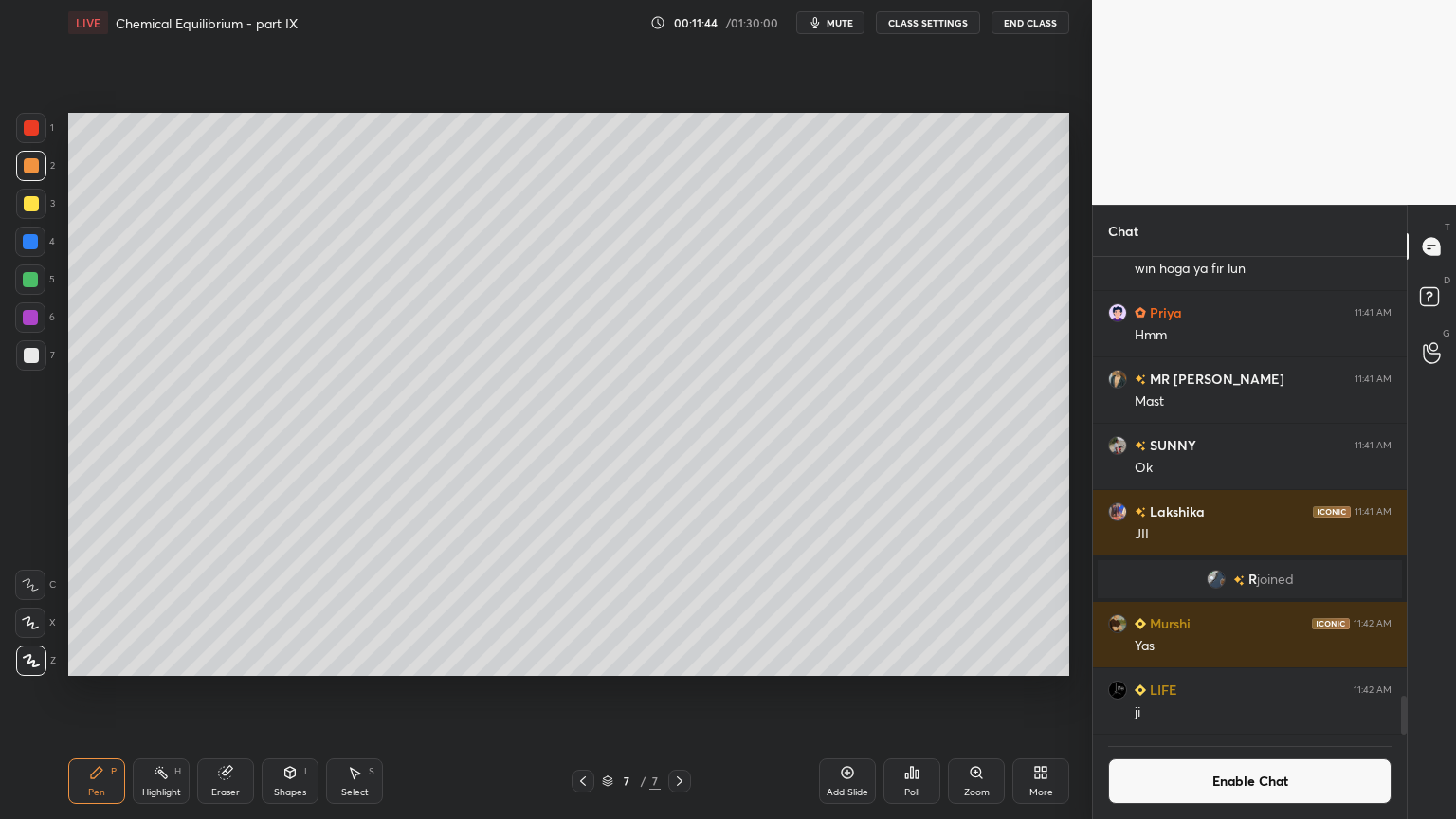
click at [35, 350] on div at bounding box center [31, 356] width 16 height 16
click at [168, 691] on div "Highlight H" at bounding box center [161, 781] width 57 height 46
click at [62, 691] on div "LIVE Chemical Equilibrium - part IX 00:11:58 / 01:30:00 mute CLASS SETTINGS End…" at bounding box center [568, 410] width 1016 height 819
drag, startPoint x: 89, startPoint y: 781, endPoint x: 87, endPoint y: 695, distance: 86.0
click at [87, 691] on div "Pen P" at bounding box center [96, 781] width 57 height 46
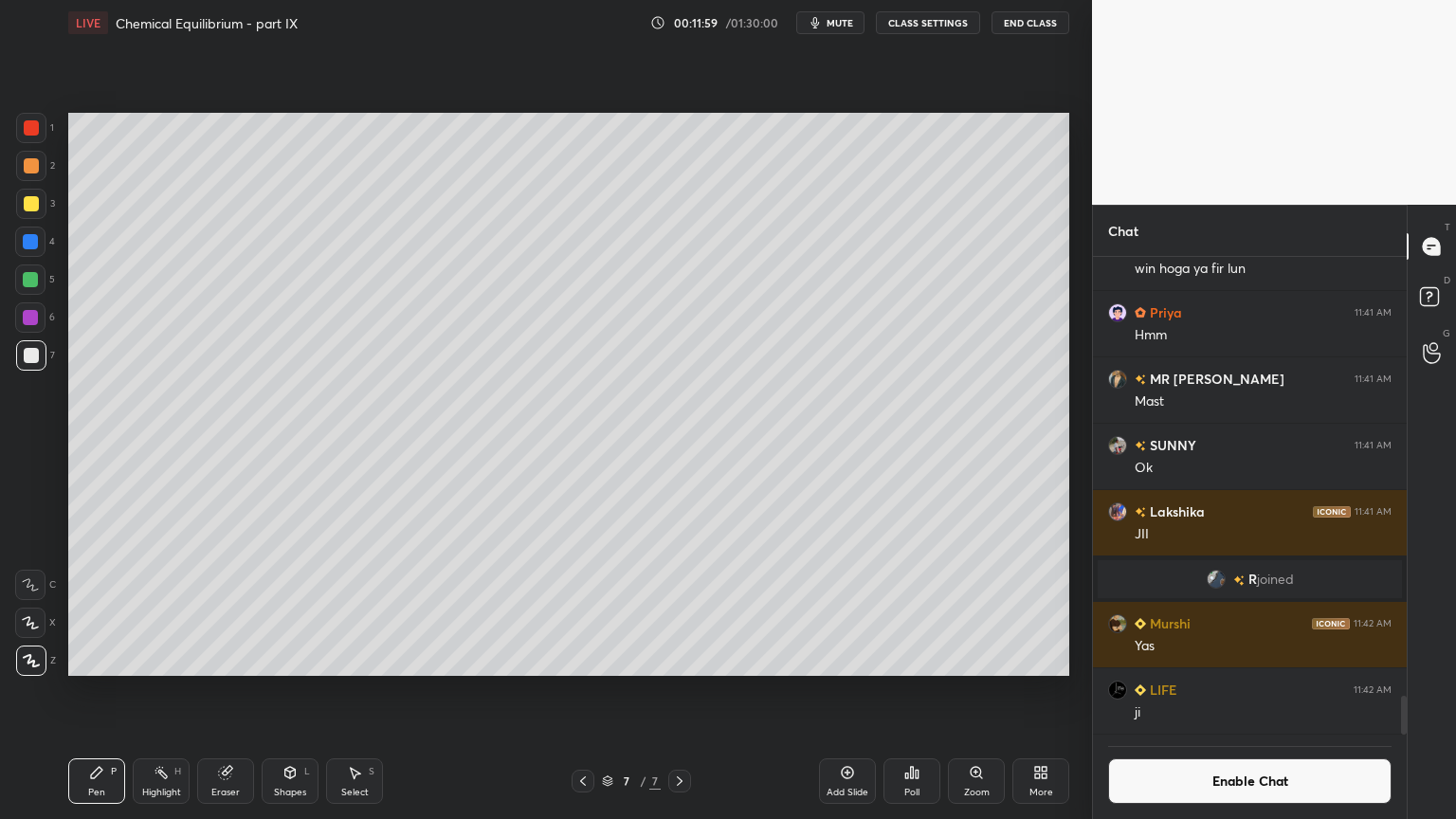
click at [30, 163] on div at bounding box center [31, 166] width 16 height 16
click at [37, 358] on div at bounding box center [31, 356] width 16 height 16
click at [227, 691] on div "Eraser" at bounding box center [225, 781] width 57 height 46
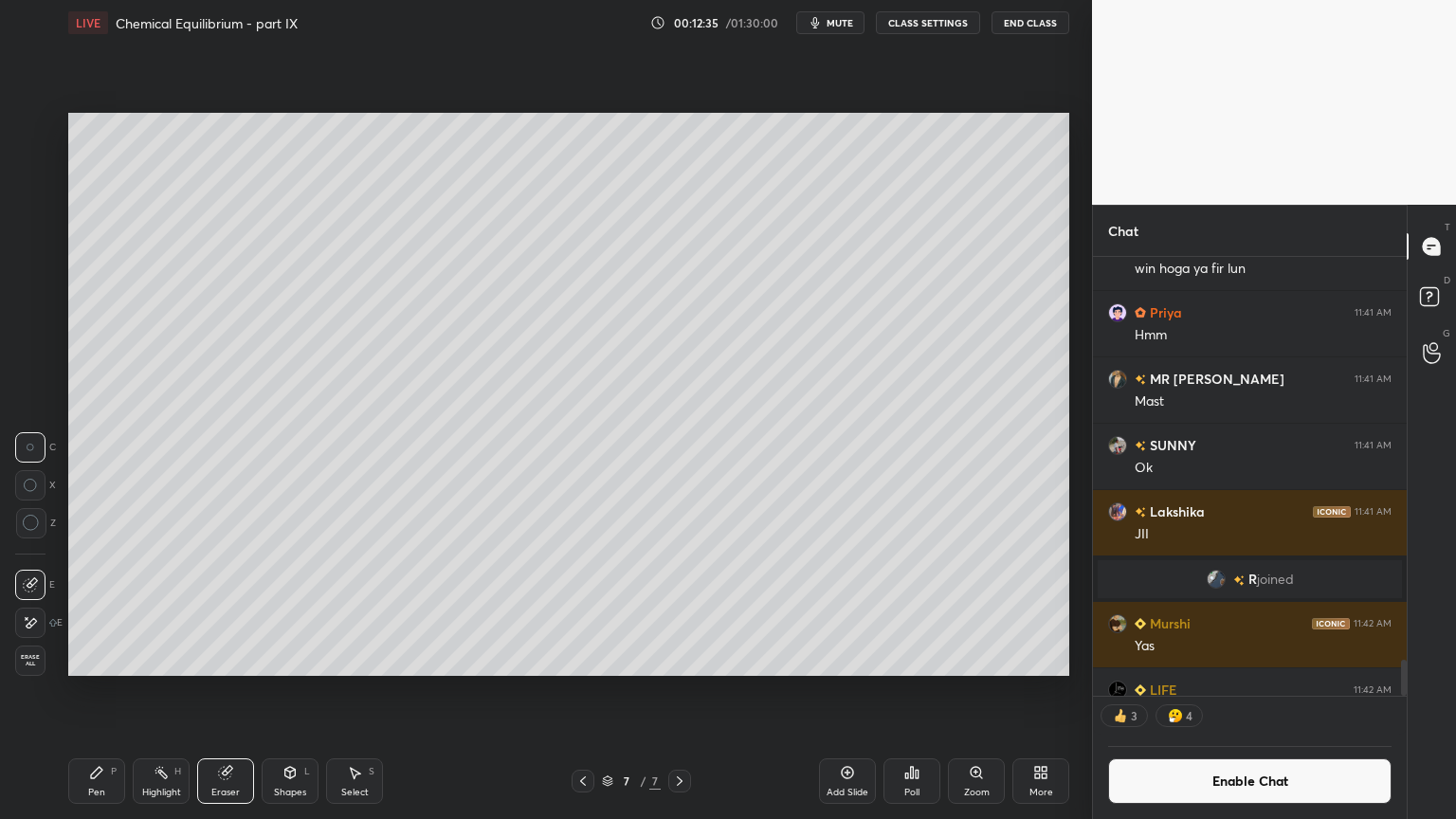
click at [72, 691] on div "Pen P" at bounding box center [96, 781] width 57 height 46
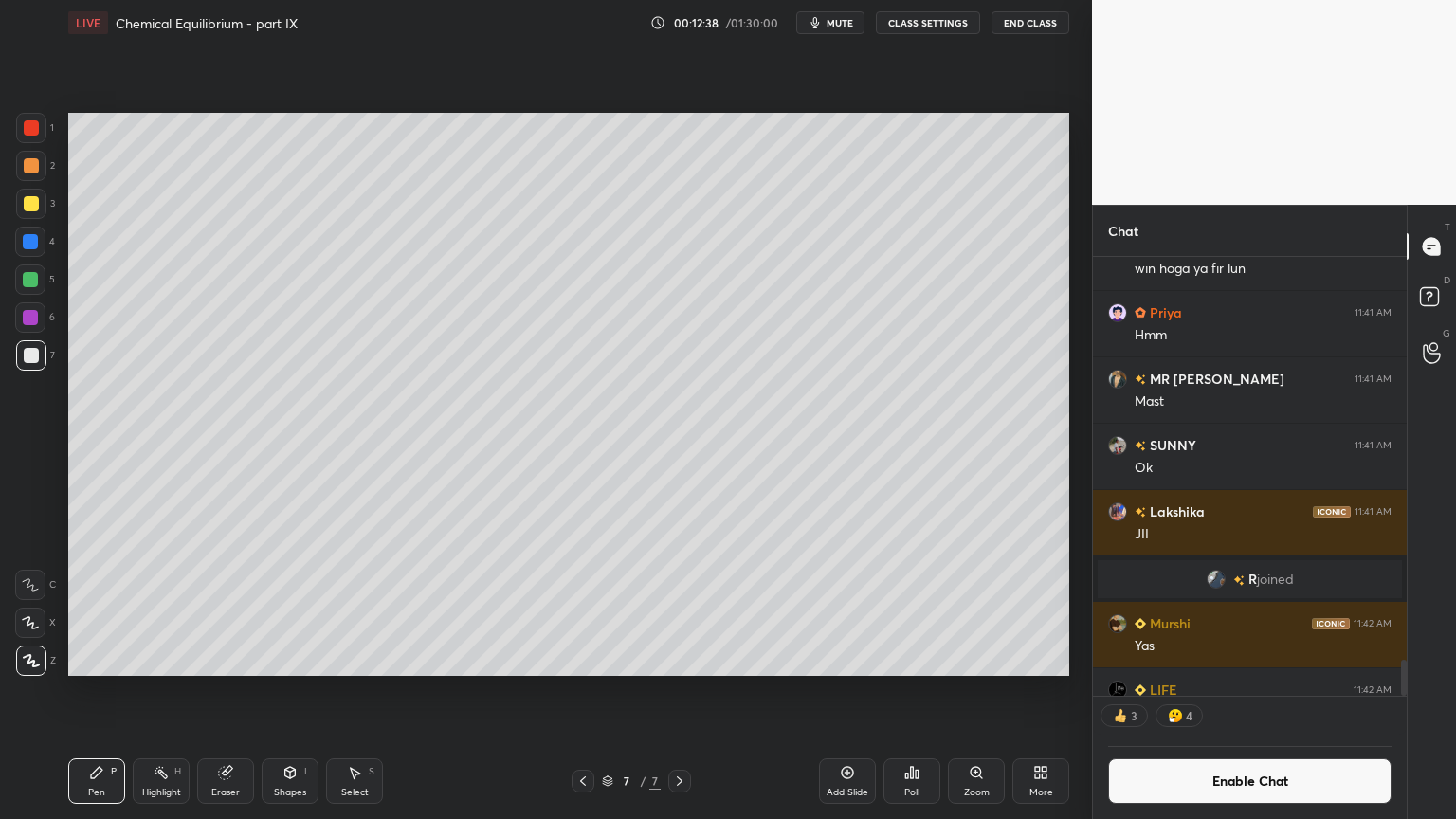
click at [33, 171] on div at bounding box center [31, 166] width 16 height 16
click at [39, 353] on div at bounding box center [31, 355] width 30 height 30
click at [281, 691] on div "Shapes" at bounding box center [289, 793] width 32 height 10
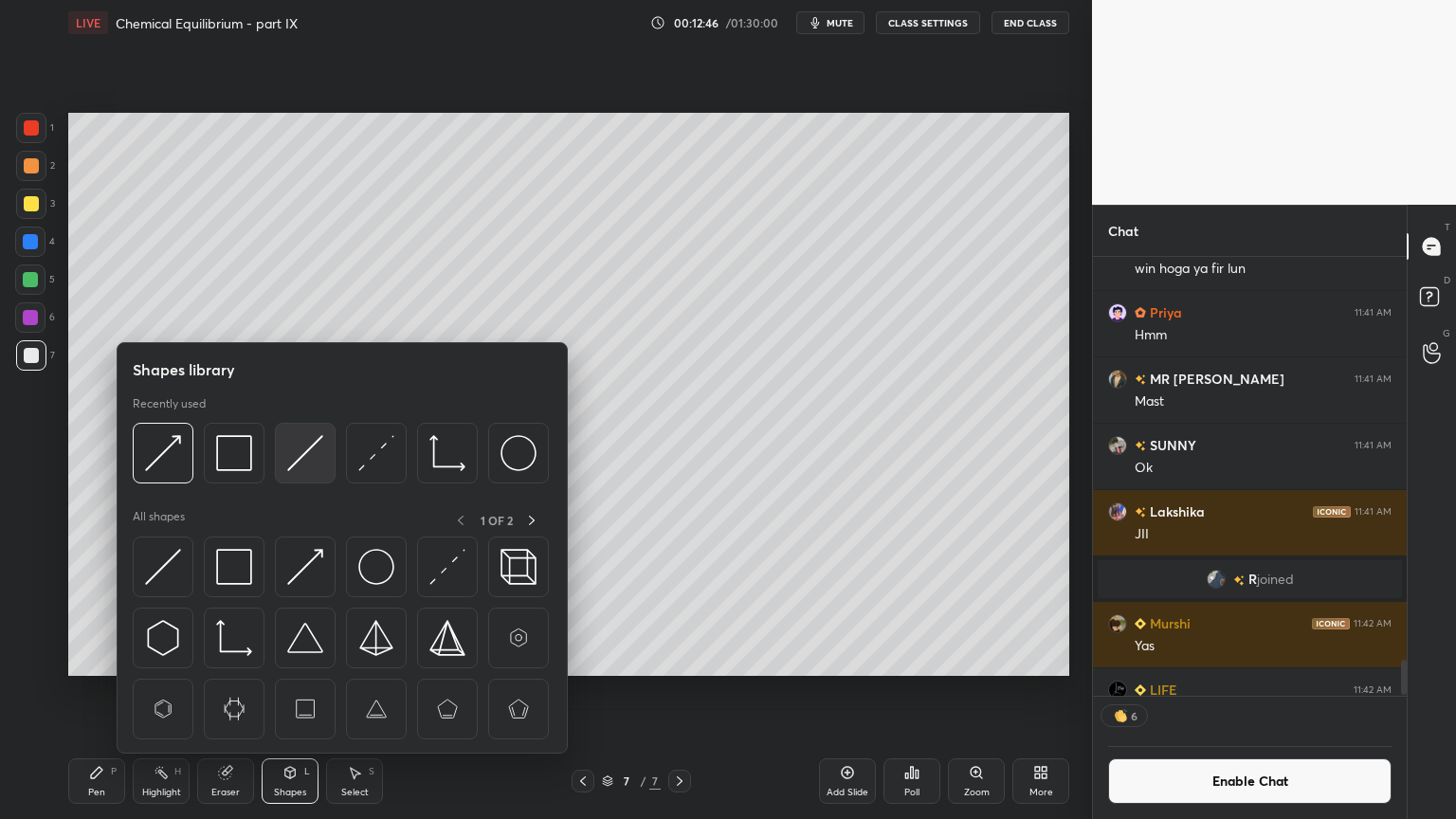
click at [318, 452] on img at bounding box center [305, 452] width 36 height 36
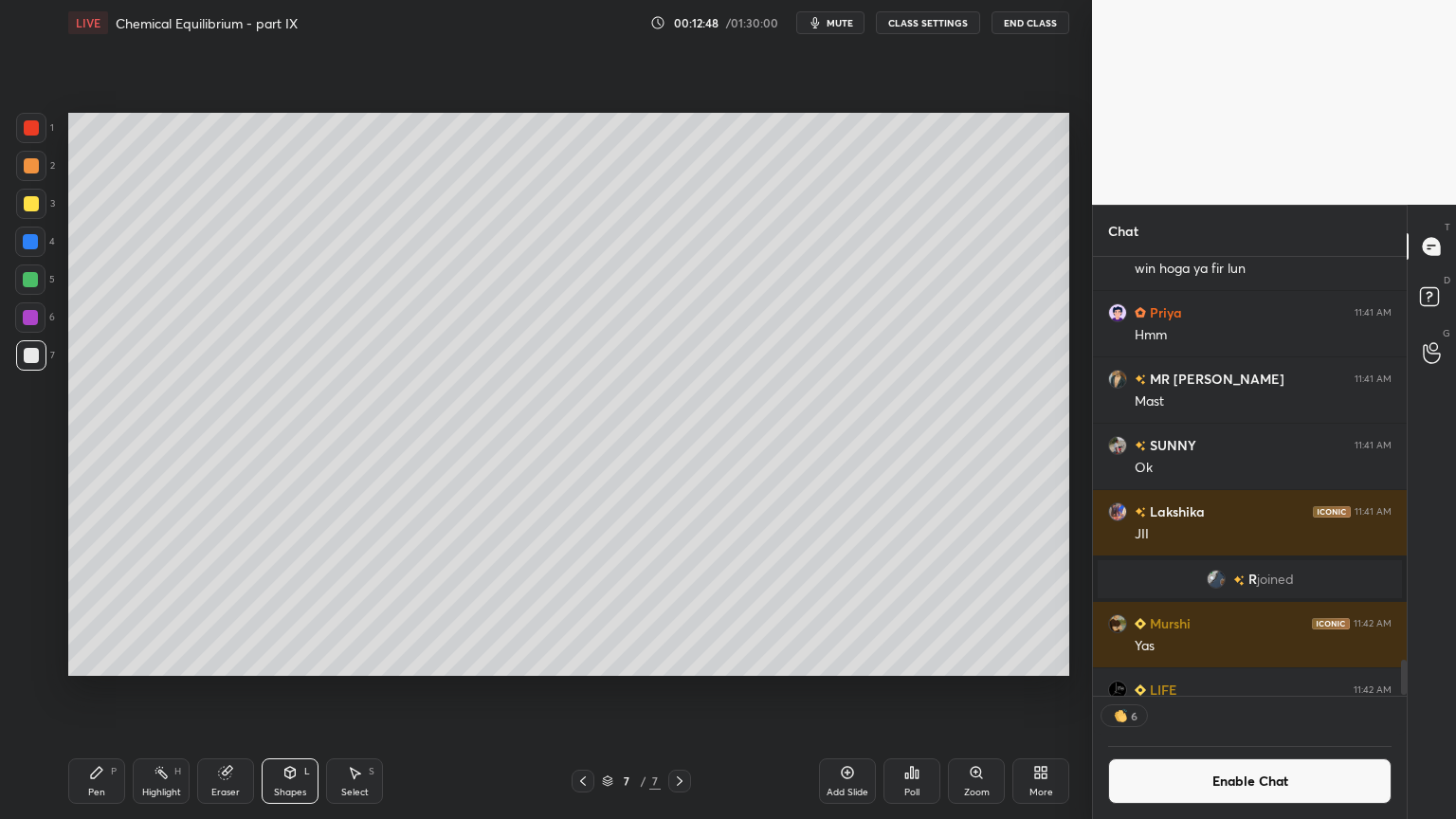
click at [99, 691] on div "Pen" at bounding box center [97, 793] width 17 height 10
click at [237, 691] on div "Eraser" at bounding box center [225, 781] width 57 height 46
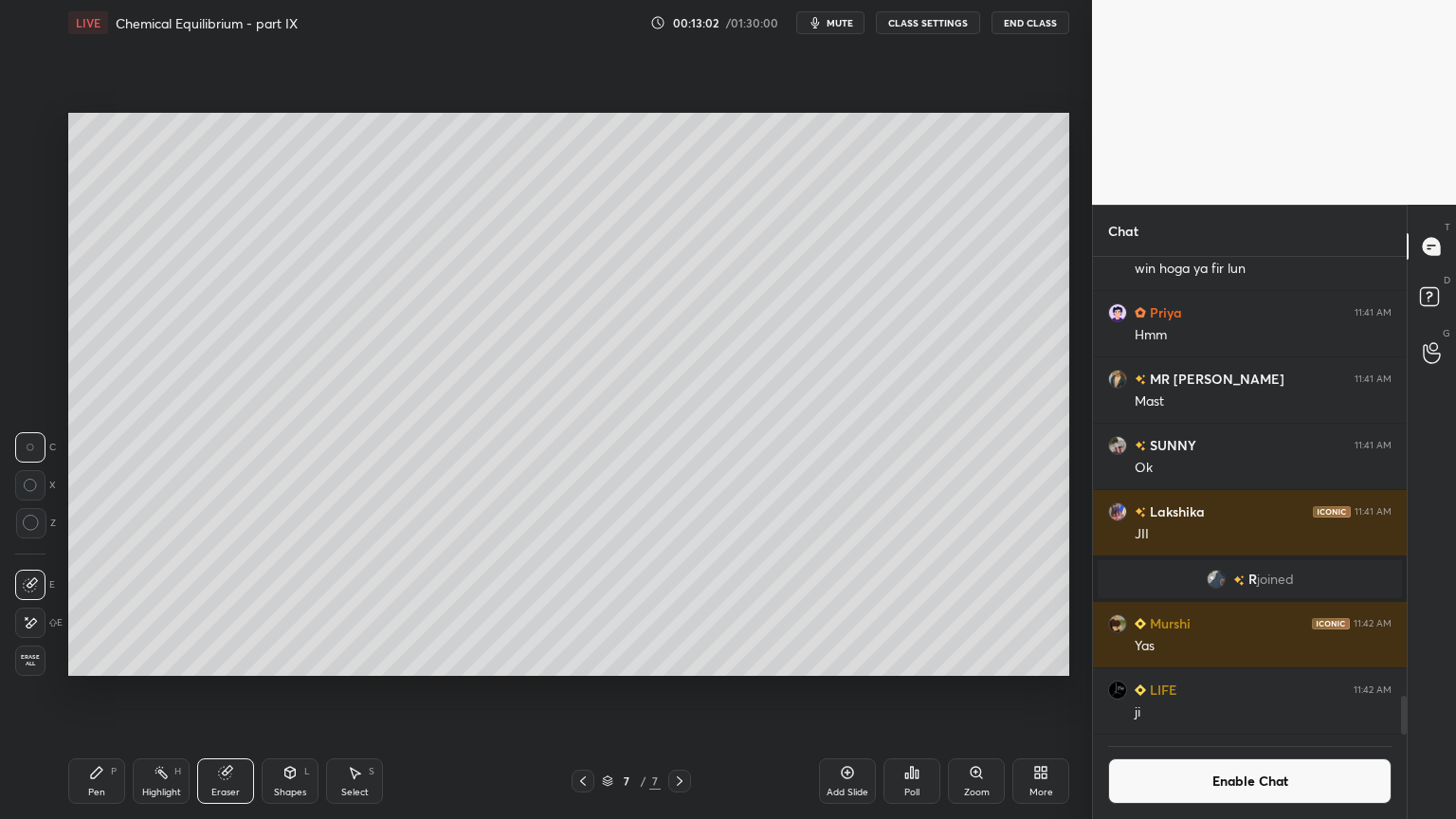
drag, startPoint x: 110, startPoint y: 773, endPoint x: 181, endPoint y: 705, distance: 98.3
click at [112, 691] on div "Pen P" at bounding box center [96, 781] width 57 height 46
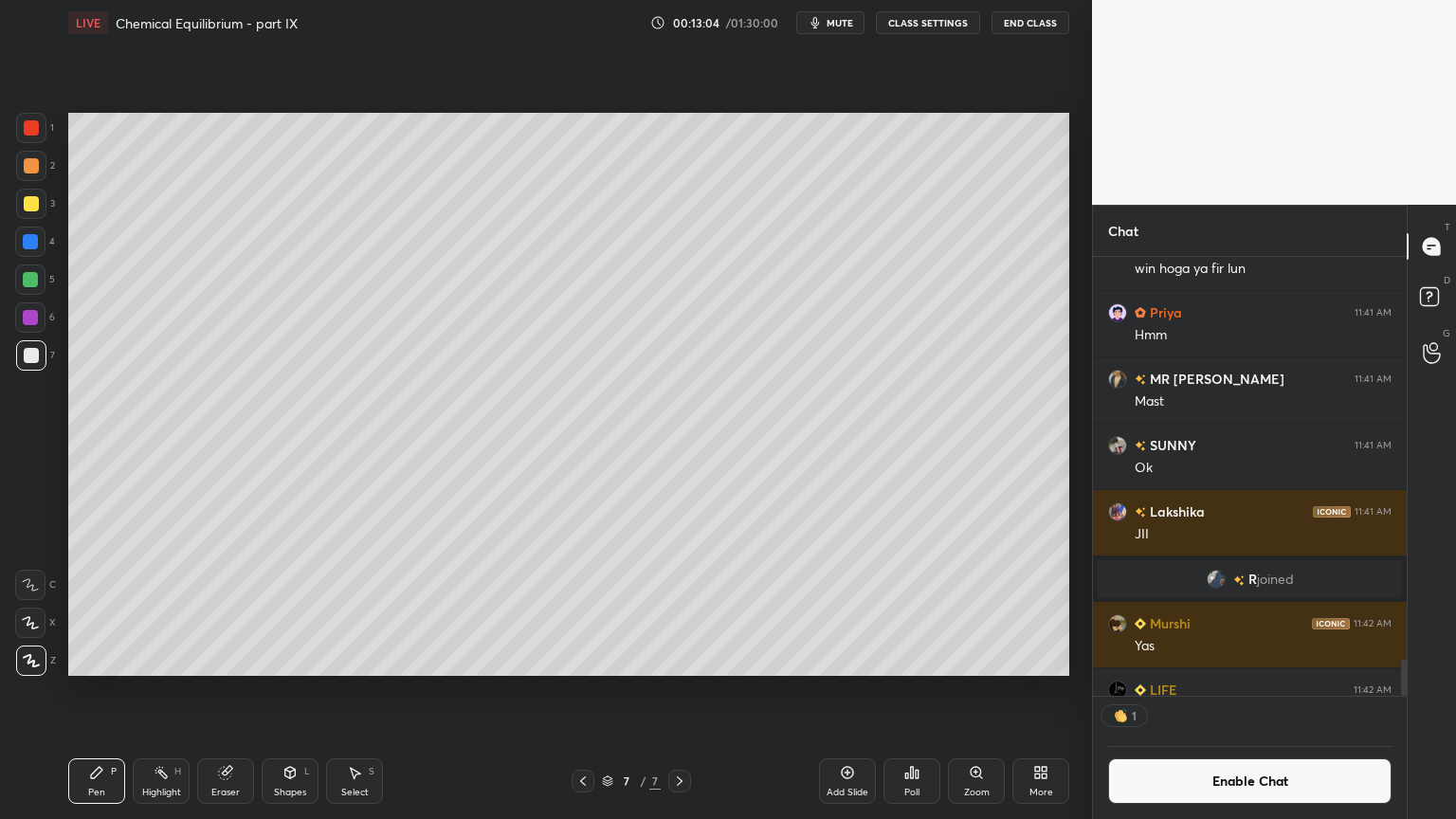
scroll to position [6, 6]
drag, startPoint x: 117, startPoint y: 780, endPoint x: 113, endPoint y: 747, distance: 33.2
click at [117, 691] on div "Pen P" at bounding box center [96, 781] width 57 height 46
click at [32, 283] on div at bounding box center [30, 279] width 16 height 16
drag, startPoint x: 29, startPoint y: 352, endPoint x: 65, endPoint y: 368, distance: 39.4
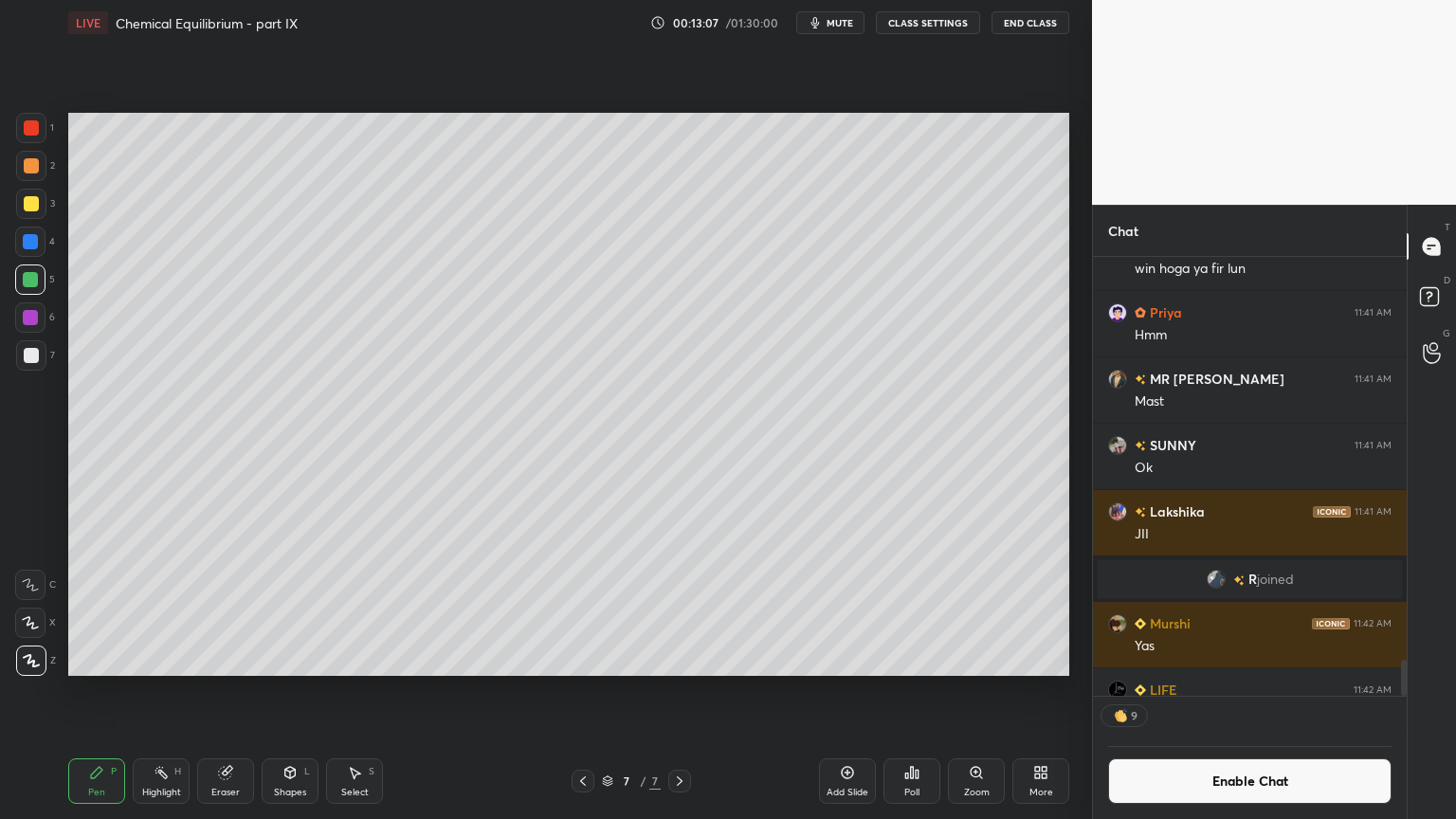
click at [33, 357] on div at bounding box center [31, 356] width 16 height 16
drag, startPoint x: 159, startPoint y: 786, endPoint x: 158, endPoint y: 737, distance: 49.0
click at [159, 691] on div "Highlight H" at bounding box center [161, 781] width 57 height 46
click at [830, 691] on div "Add Slide" at bounding box center [847, 781] width 57 height 46
click at [112, 691] on div "Pen P" at bounding box center [96, 781] width 57 height 46
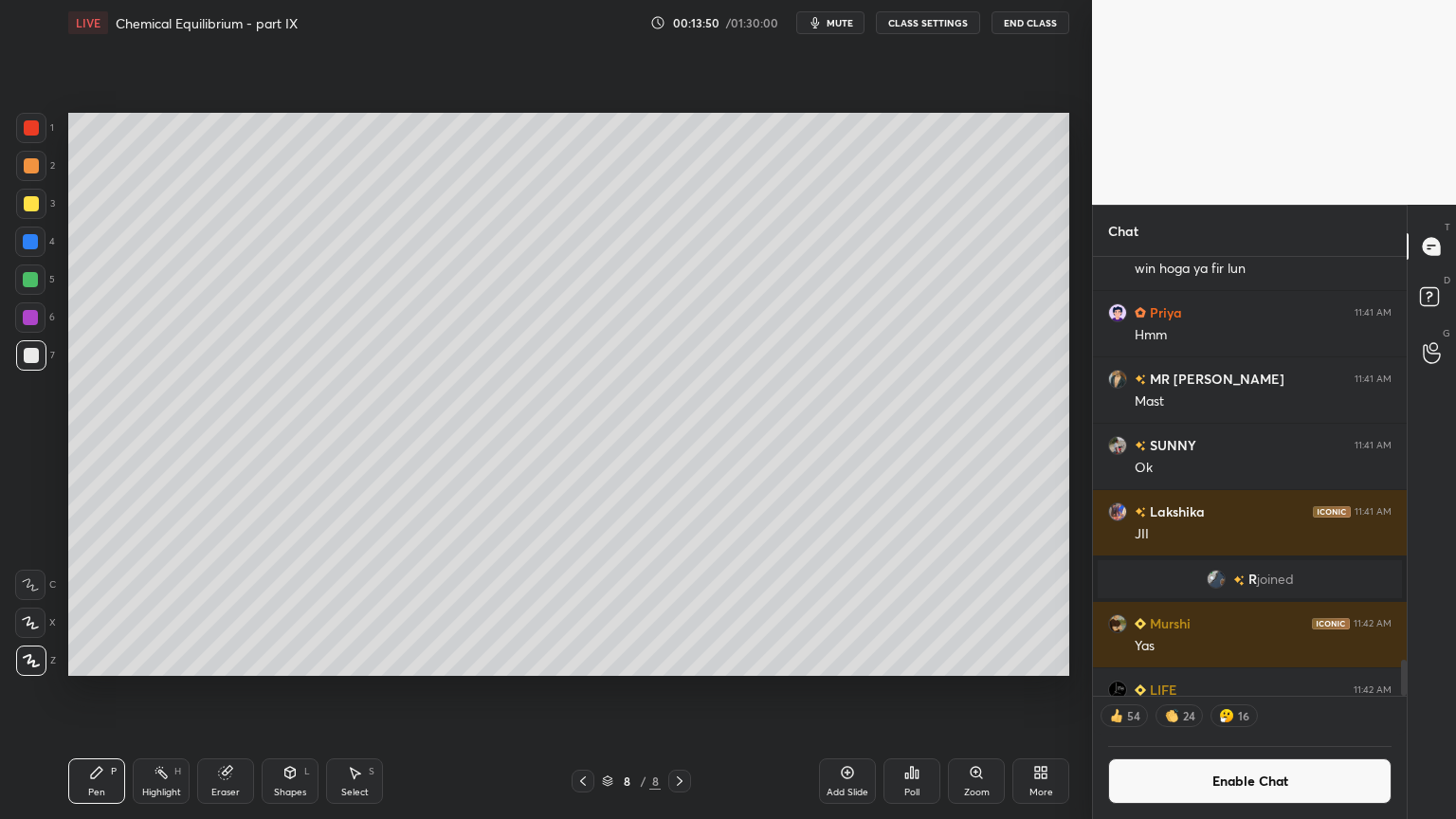
click at [38, 130] on div at bounding box center [31, 128] width 16 height 16
click at [583, 691] on icon at bounding box center [583, 781] width 16 height 16
click at [163, 691] on div "Highlight H" at bounding box center [161, 781] width 57 height 46
click at [672, 691] on icon at bounding box center [680, 781] width 16 height 16
drag, startPoint x: 101, startPoint y: 785, endPoint x: 94, endPoint y: 690, distance: 95.3
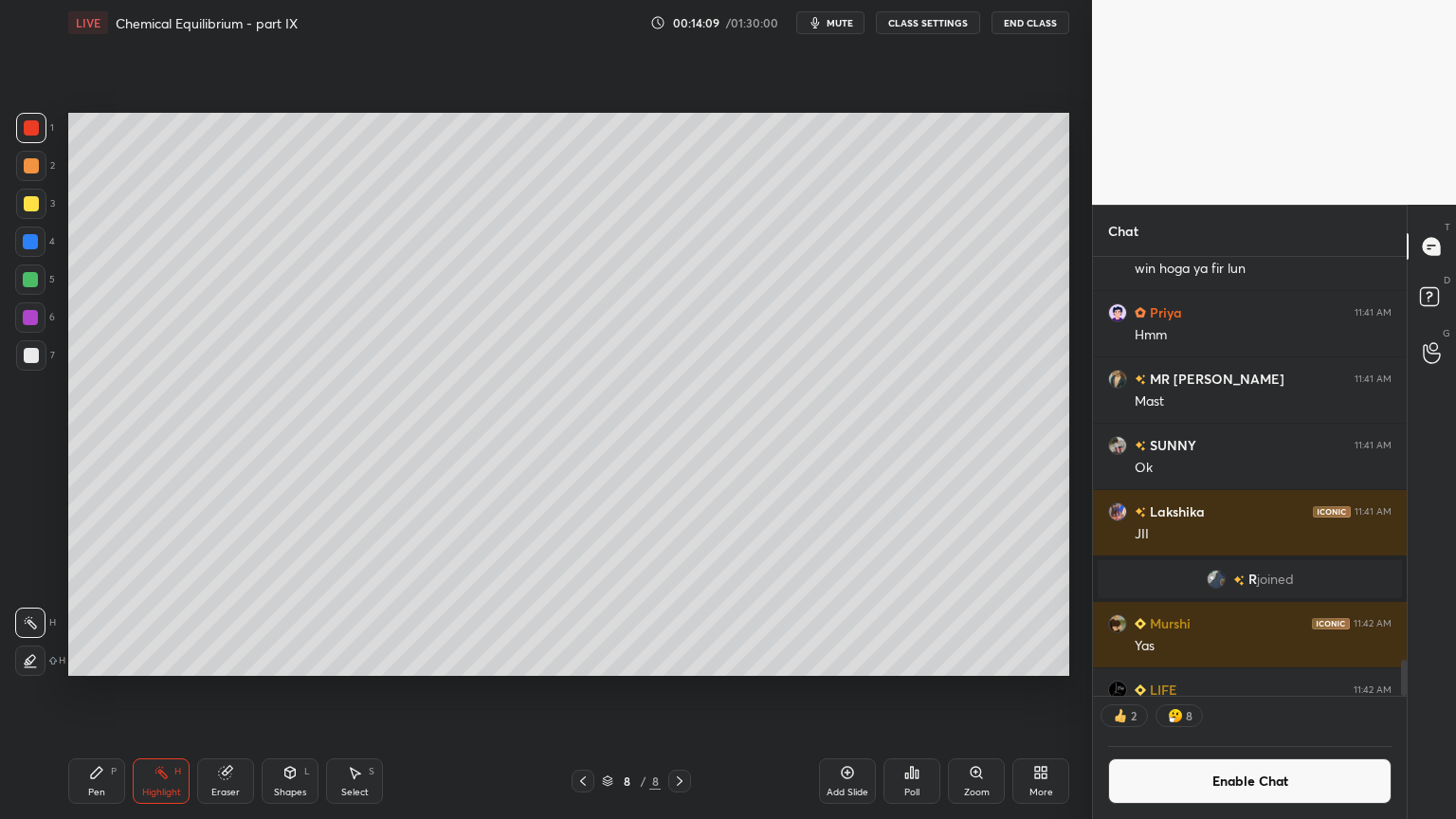
click at [99, 691] on div "Pen P" at bounding box center [96, 781] width 57 height 46
click at [41, 357] on div at bounding box center [31, 355] width 30 height 30
click at [927, 22] on button "CLASS SETTINGS" at bounding box center [927, 22] width 104 height 22
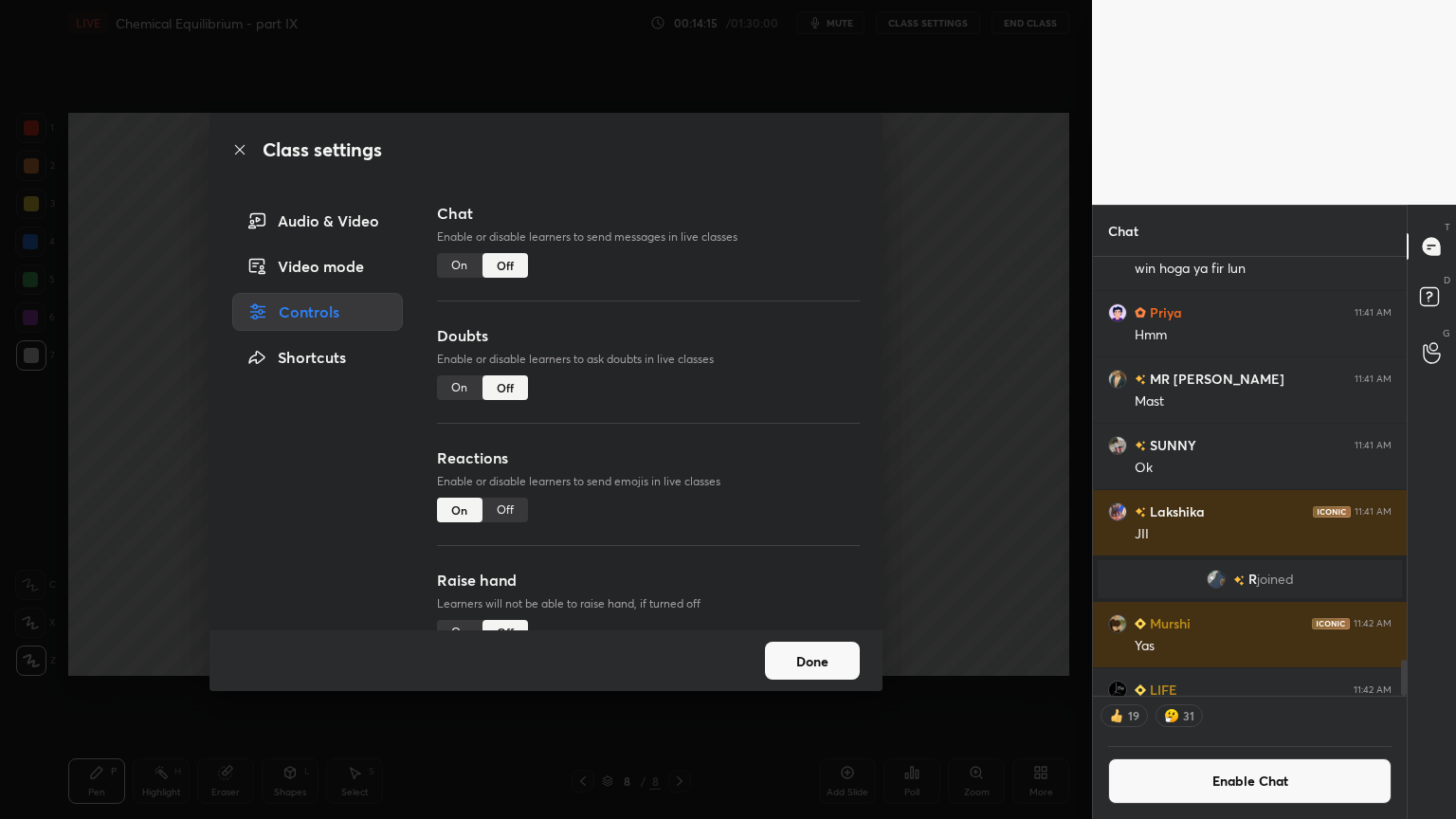
click at [508, 507] on div "Off" at bounding box center [504, 509] width 46 height 24
drag, startPoint x: 923, startPoint y: 501, endPoint x: 890, endPoint y: 496, distance: 33.4
click at [908, 495] on div "Class settings Audio & Video Video mode Controls Shortcuts Chat Enable or disab…" at bounding box center [545, 410] width 1091 height 819
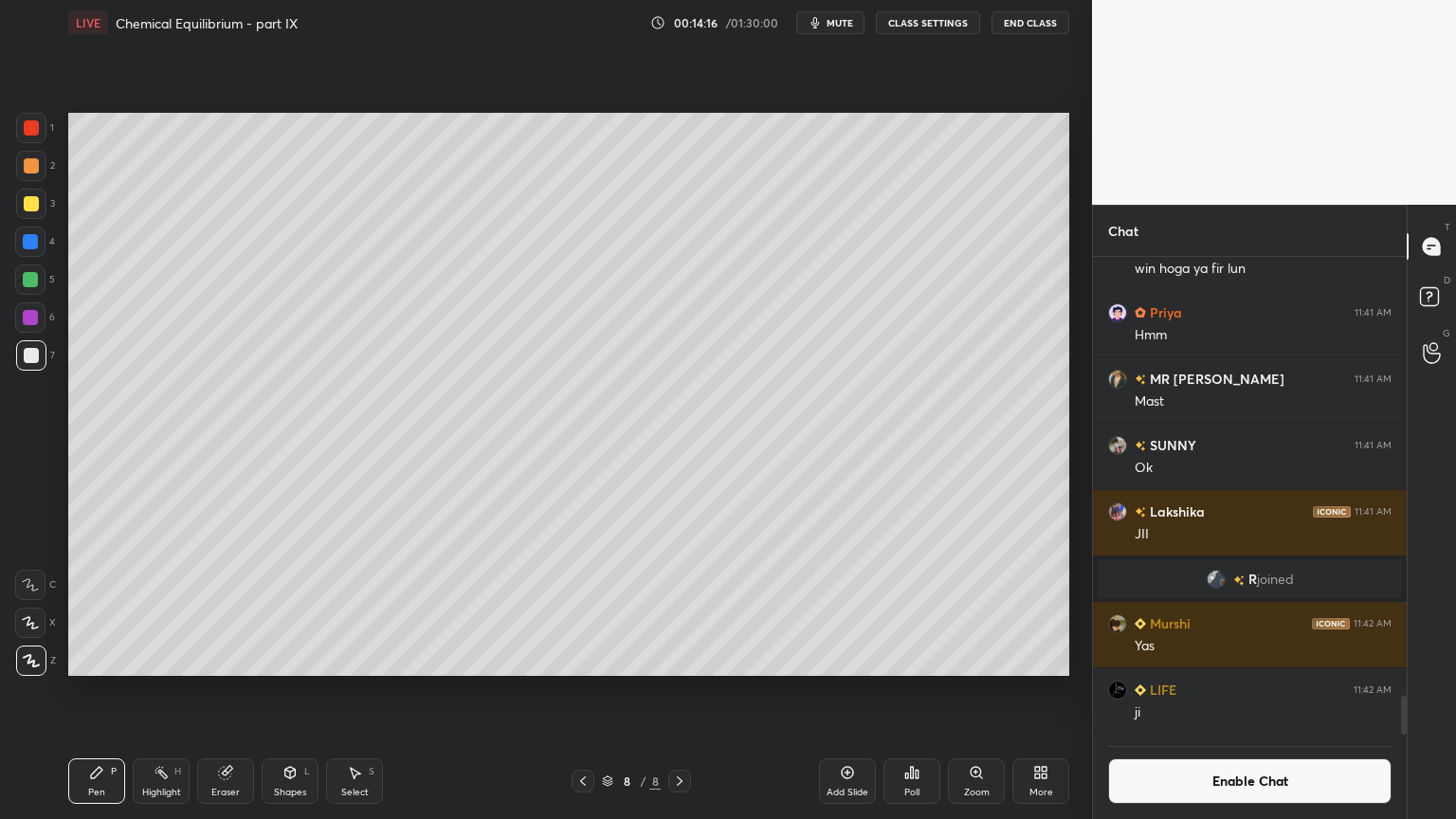
click at [113, 691] on div "Pen P" at bounding box center [96, 781] width 57 height 46
click at [177, 691] on div "Highlight H" at bounding box center [161, 781] width 57 height 46
click at [100, 691] on icon at bounding box center [97, 772] width 16 height 16
click at [178, 691] on div "Highlight H" at bounding box center [161, 781] width 57 height 46
drag, startPoint x: 119, startPoint y: 775, endPoint x: 139, endPoint y: 750, distance: 32.0
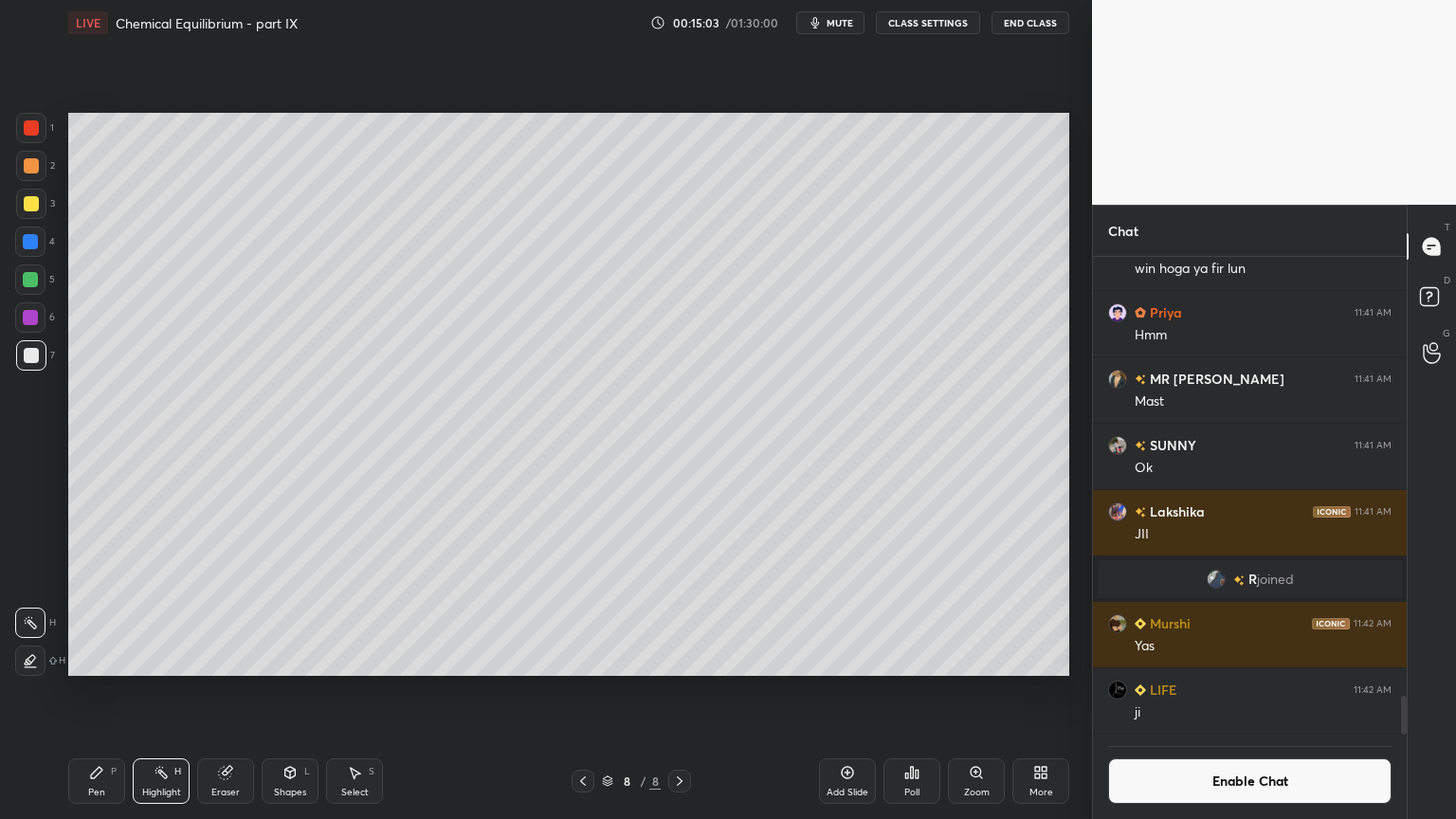
click at [115, 691] on div "Pen P" at bounding box center [96, 781] width 57 height 46
click at [284, 691] on div "Shapes" at bounding box center [289, 793] width 32 height 10
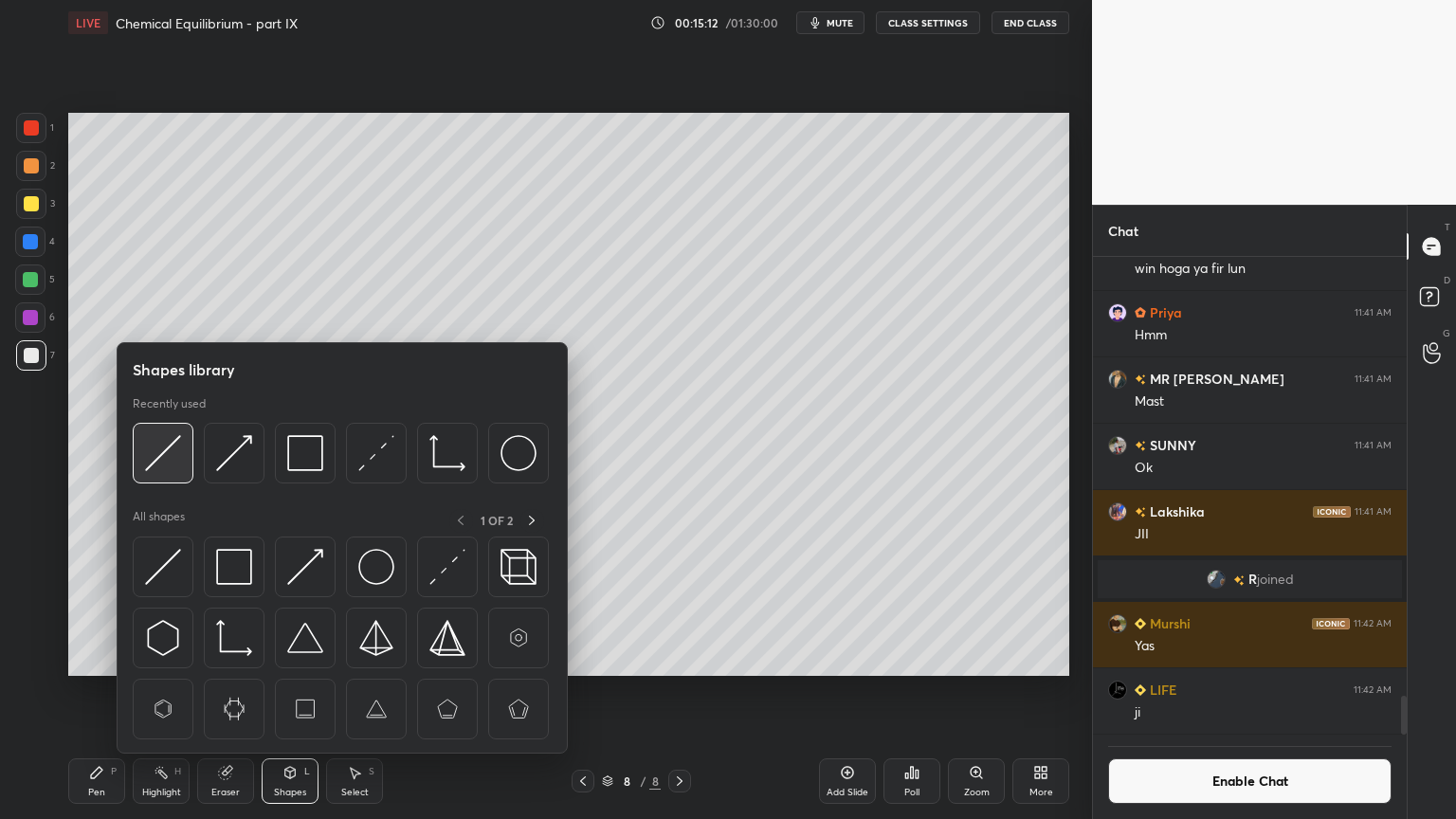
click at [171, 463] on img at bounding box center [162, 452] width 36 height 36
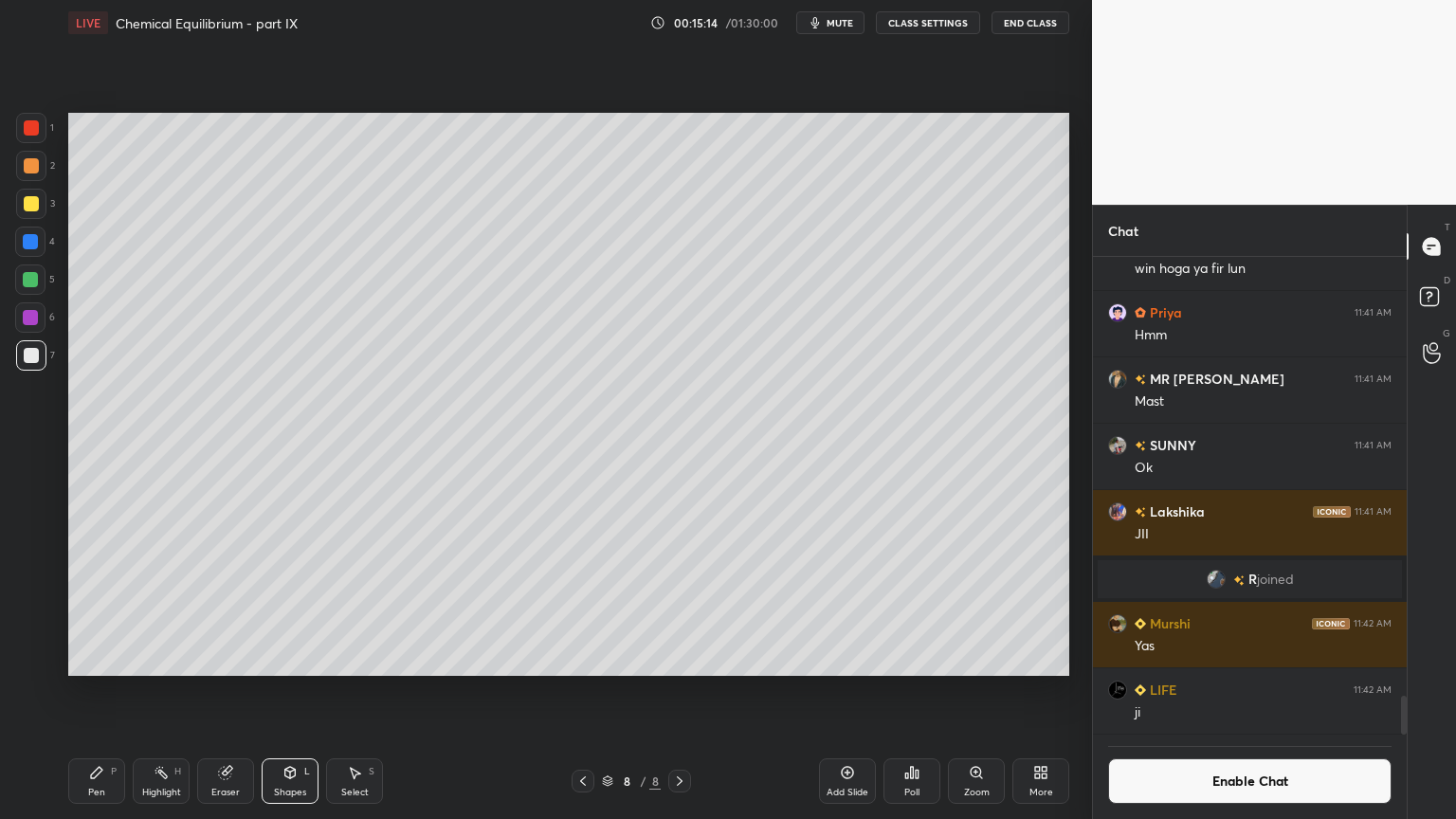
drag, startPoint x: 106, startPoint y: 783, endPoint x: 135, endPoint y: 743, distance: 49.4
click at [107, 691] on div "Pen P" at bounding box center [96, 781] width 57 height 46
click at [299, 691] on div "Shapes" at bounding box center [289, 793] width 32 height 10
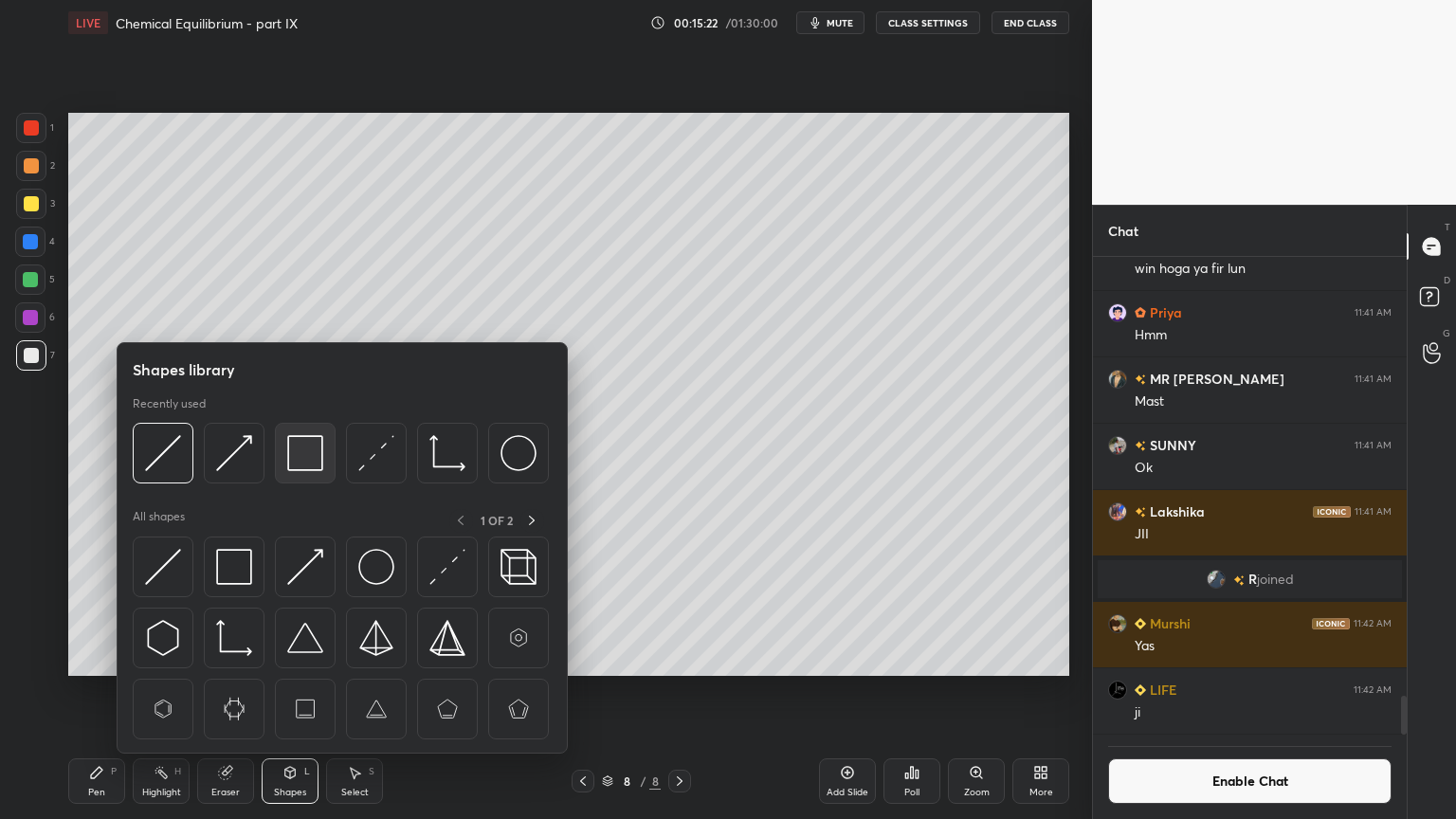
click at [302, 468] on img at bounding box center [305, 452] width 36 height 36
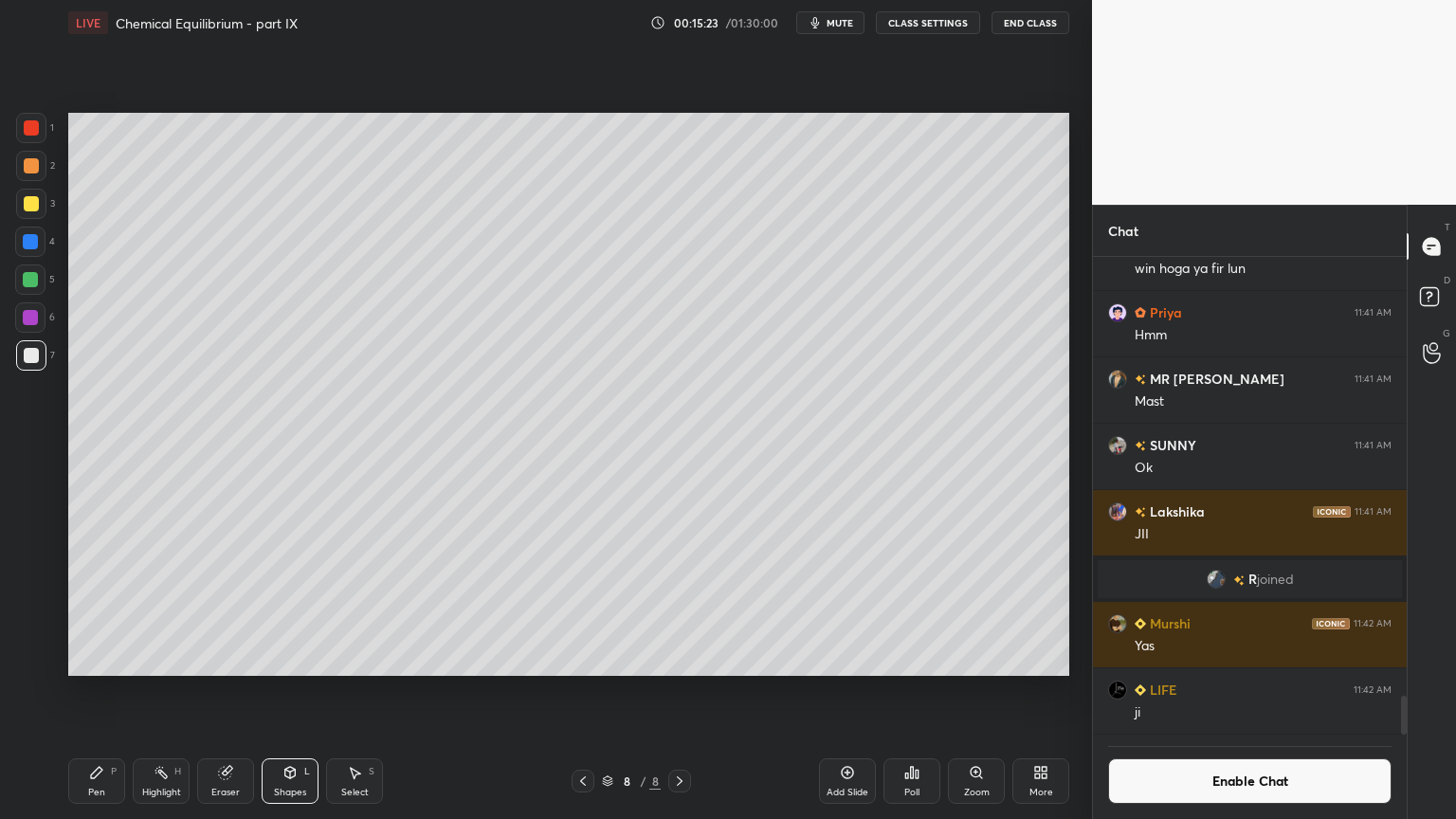
click at [48, 249] on div "4" at bounding box center [35, 241] width 40 height 30
click at [181, 691] on div "Highlight H" at bounding box center [161, 781] width 57 height 46
click at [841, 691] on div "Add Slide" at bounding box center [847, 781] width 57 height 46
drag, startPoint x: 85, startPoint y: 797, endPoint x: 103, endPoint y: 695, distance: 103.6
click at [87, 691] on div "Pen P" at bounding box center [96, 781] width 57 height 46
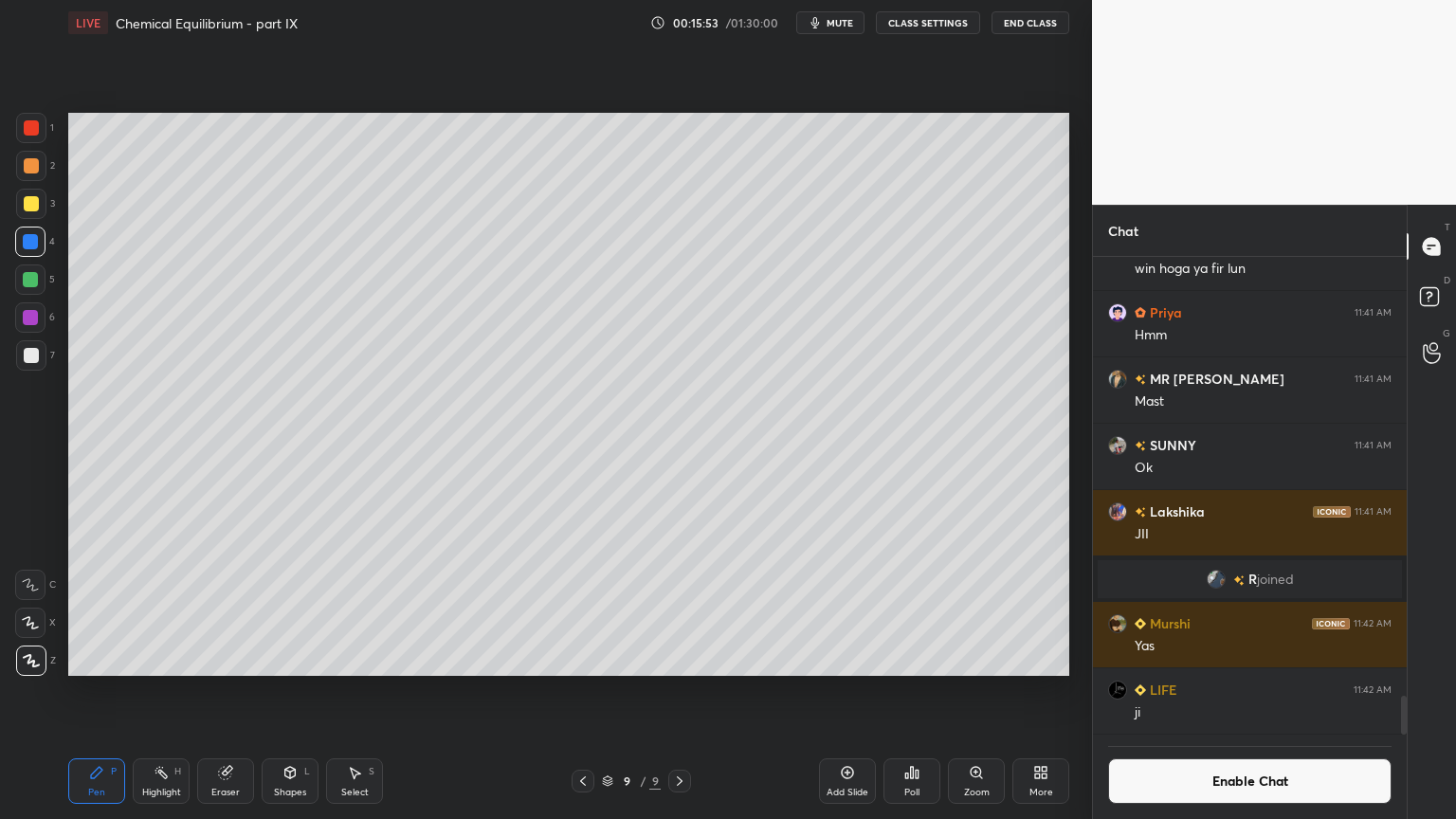
drag, startPoint x: 37, startPoint y: 130, endPoint x: 61, endPoint y: 144, distance: 27.8
click at [38, 135] on div at bounding box center [31, 127] width 30 height 30
click at [104, 691] on div "Pen P" at bounding box center [96, 781] width 57 height 46
drag, startPoint x: 35, startPoint y: 344, endPoint x: 48, endPoint y: 345, distance: 13.0
click at [38, 351] on div at bounding box center [31, 355] width 30 height 30
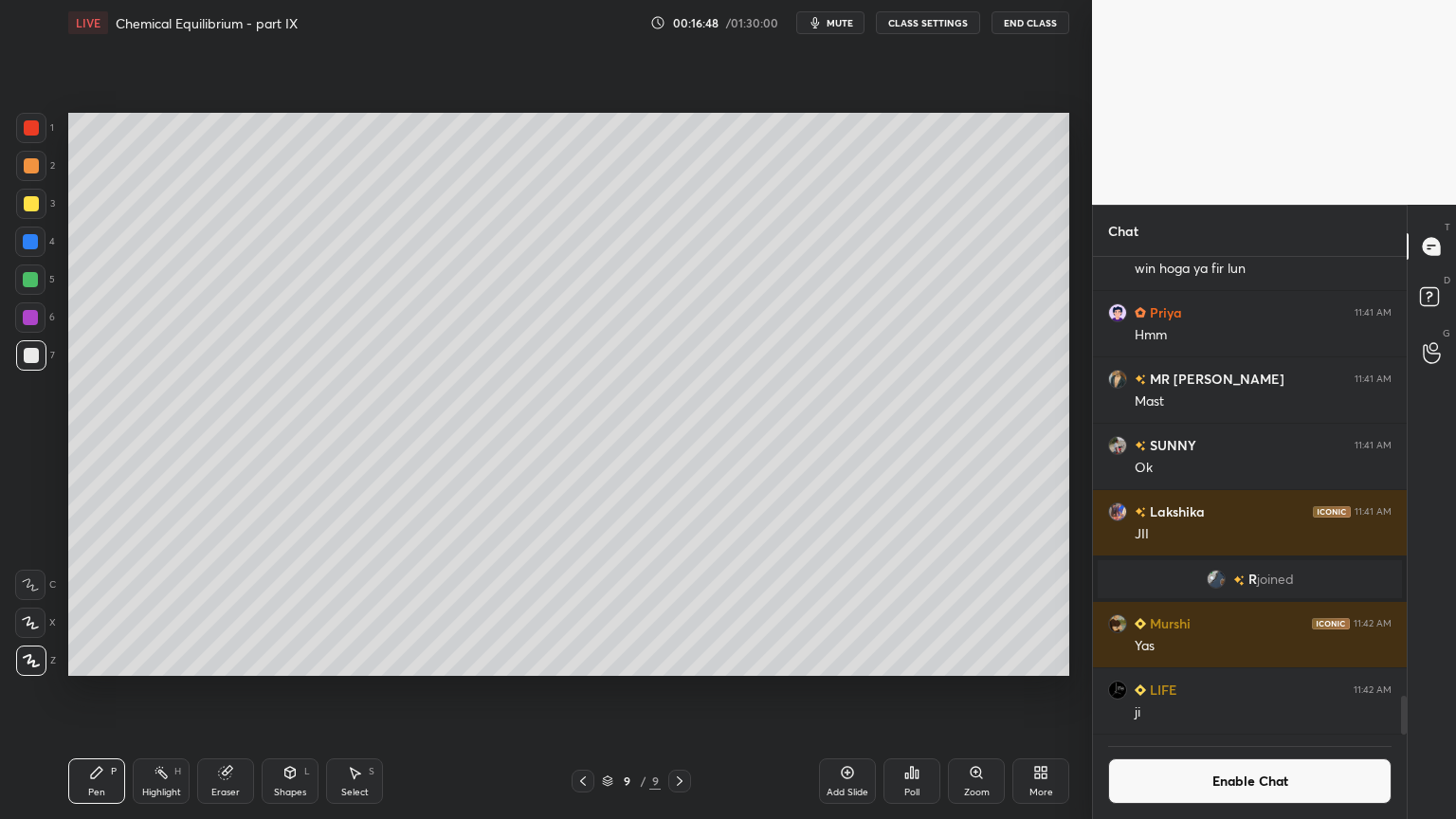
click at [46, 209] on div at bounding box center [31, 203] width 30 height 30
click at [30, 359] on div at bounding box center [31, 356] width 16 height 16
click at [34, 199] on div at bounding box center [31, 204] width 16 height 16
click at [288, 691] on div "Shapes L" at bounding box center [290, 781] width 57 height 46
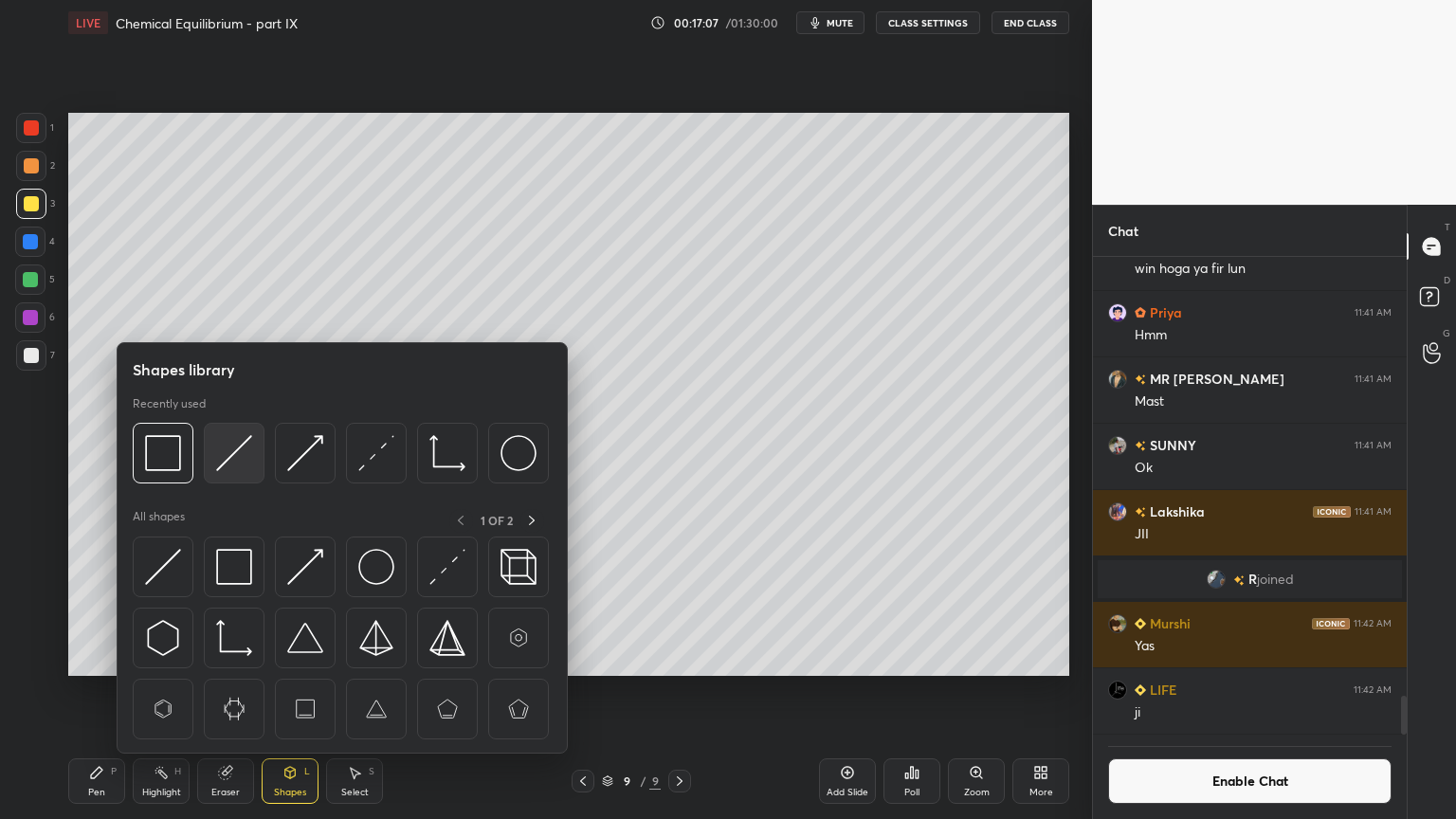
click at [234, 456] on img at bounding box center [234, 452] width 36 height 36
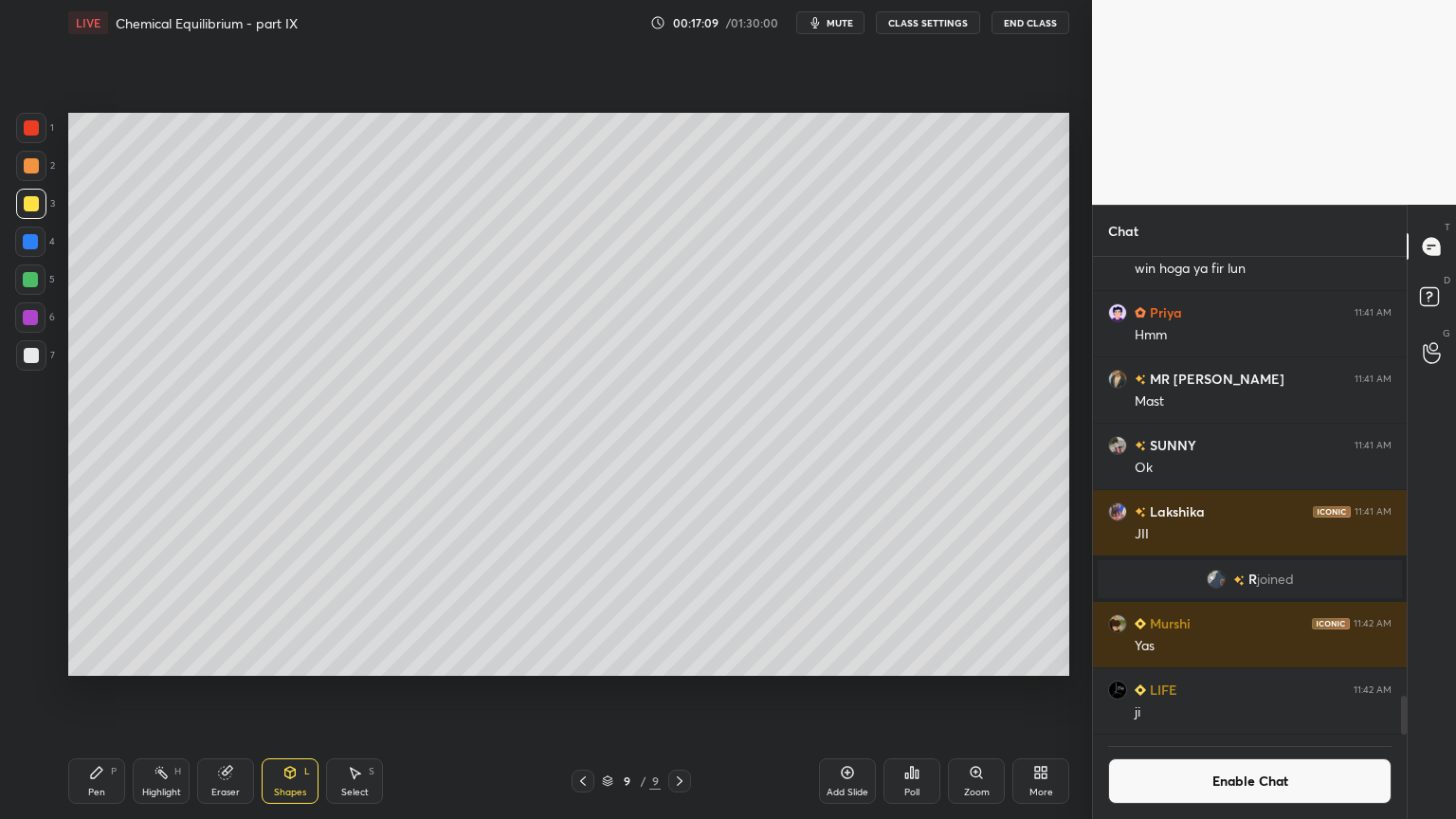
click at [113, 691] on div "P" at bounding box center [113, 771] width 6 height 10
click at [42, 358] on div at bounding box center [31, 355] width 30 height 30
drag, startPoint x: 155, startPoint y: 787, endPoint x: 159, endPoint y: 777, distance: 10.8
click at [157, 691] on div "Highlight H" at bounding box center [161, 781] width 57 height 46
click at [99, 691] on div "Pen" at bounding box center [97, 793] width 17 height 10
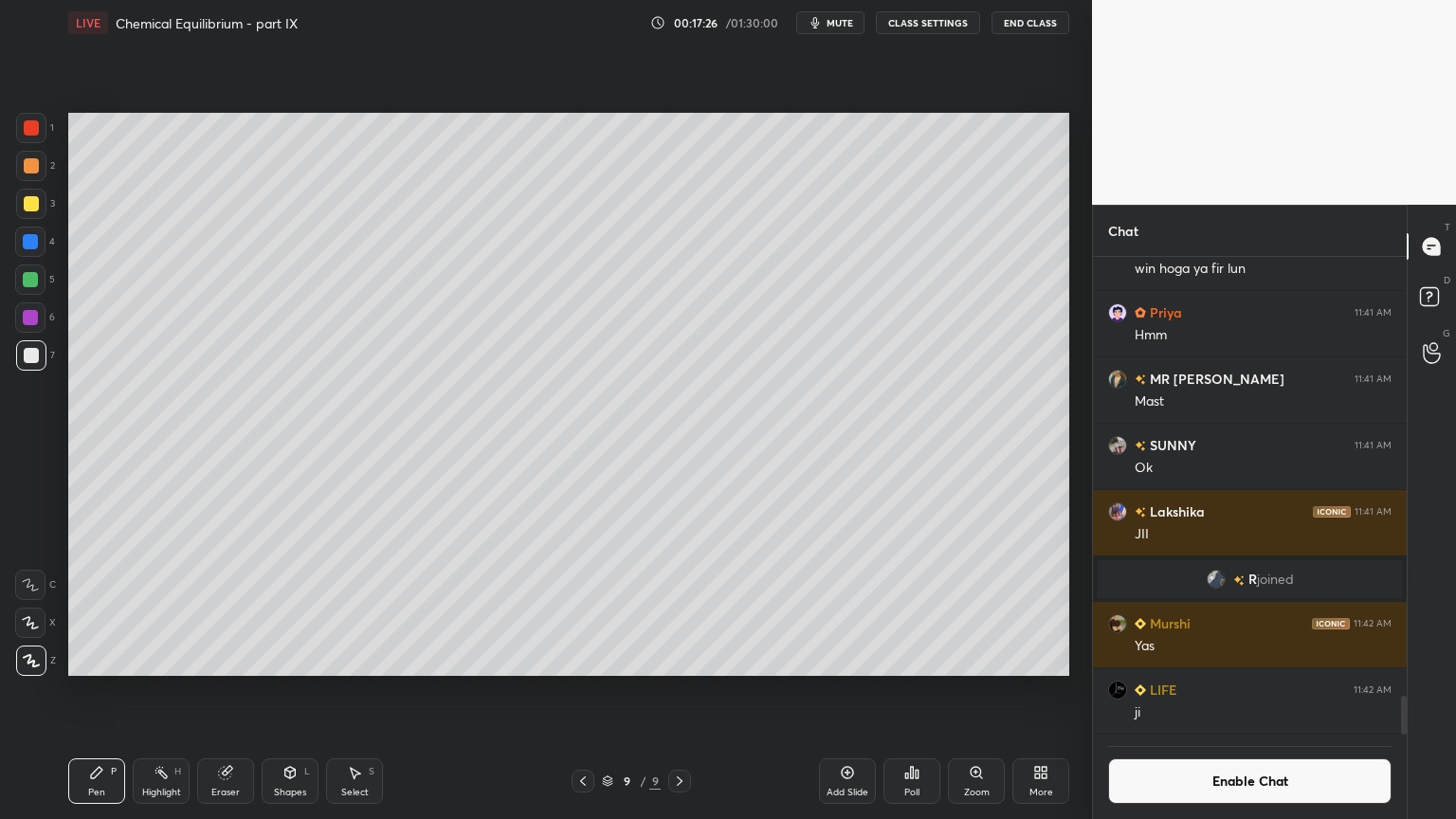
click at [169, 691] on div "Highlight H" at bounding box center [161, 781] width 57 height 46
click at [1259, 691] on button "Enable Chat" at bounding box center [1249, 781] width 283 height 46
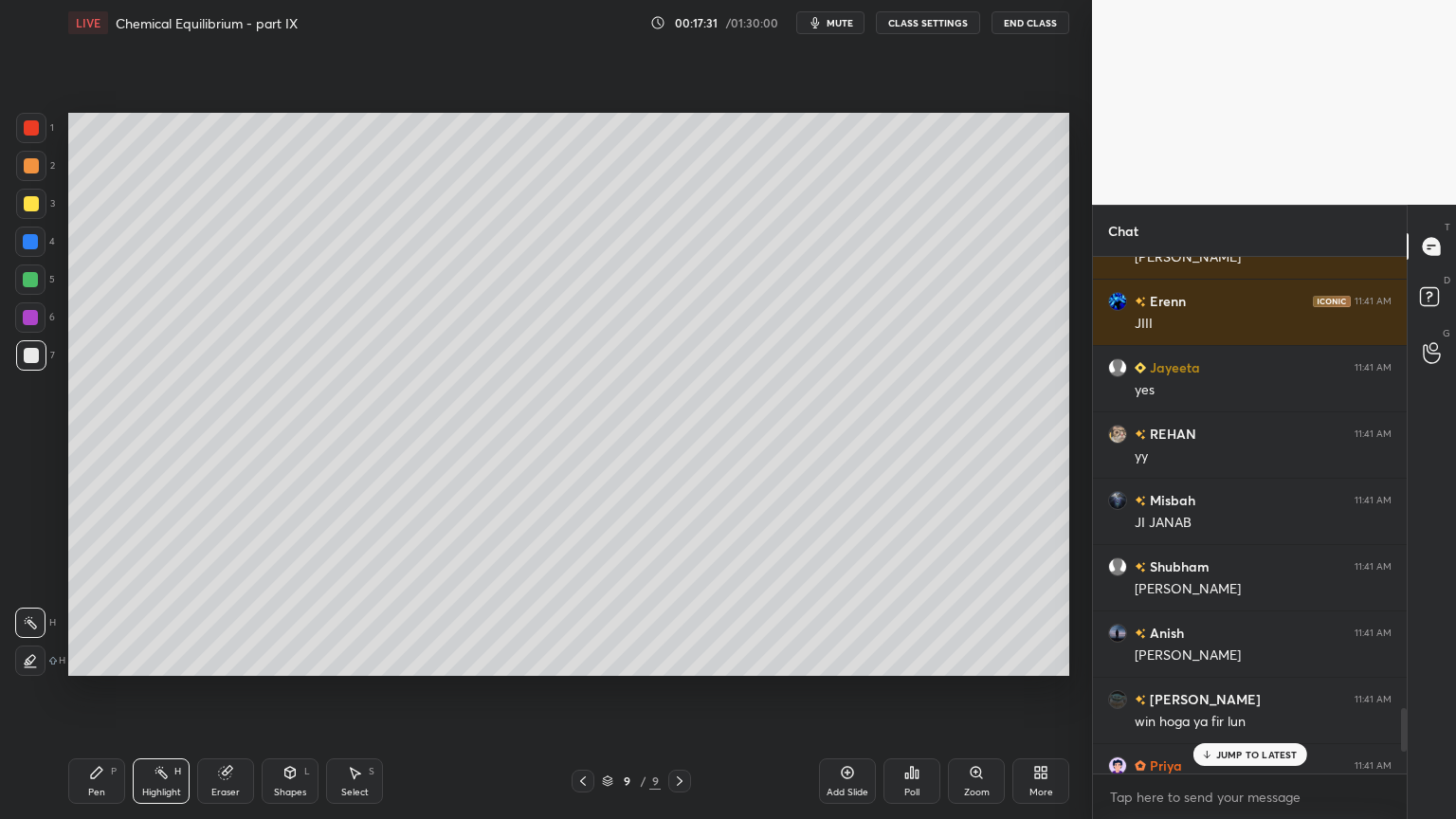
click at [1251, 691] on p "JUMP TO LATEST" at bounding box center [1256, 755] width 81 height 12
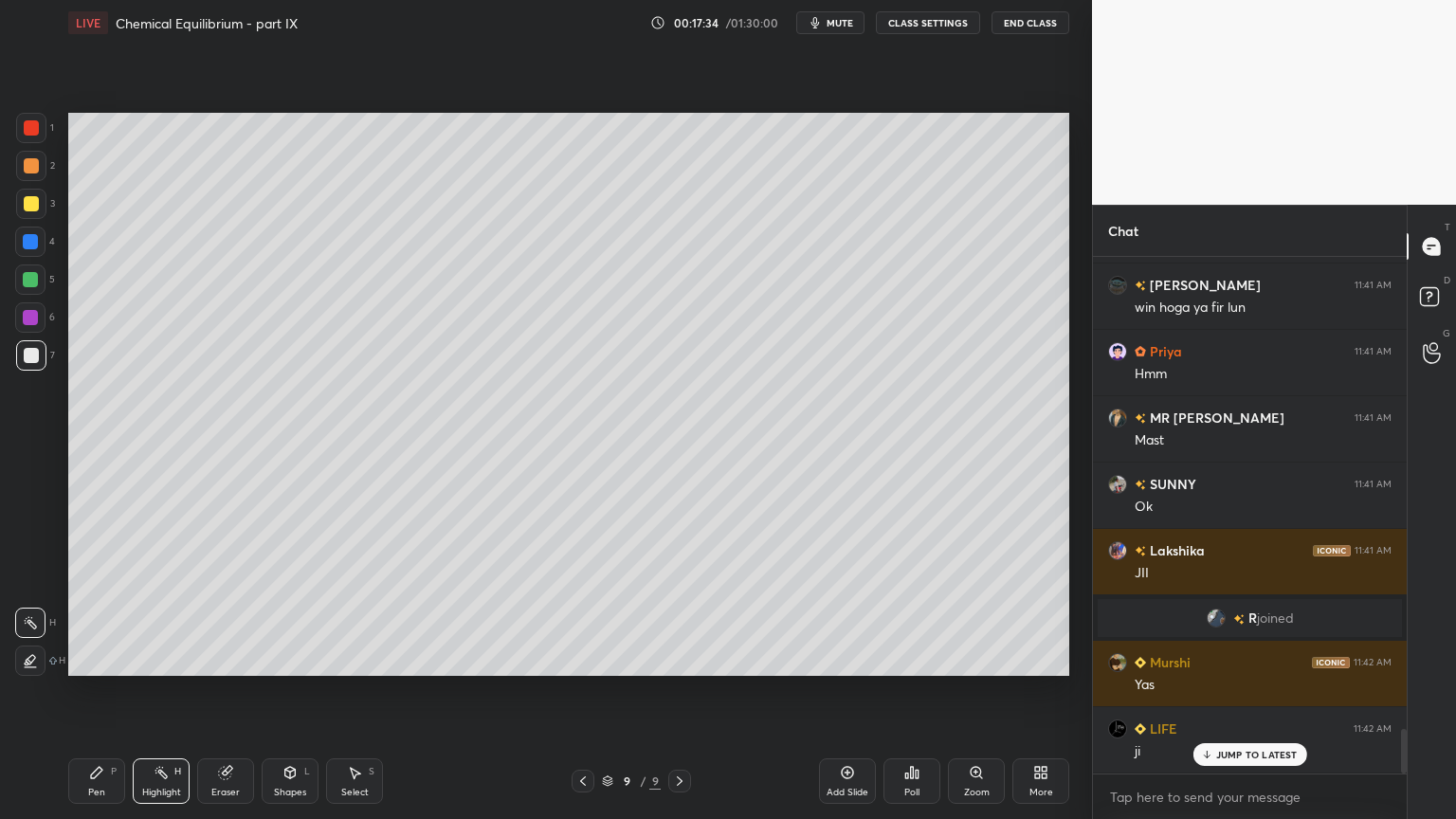
scroll to position [5454, 0]
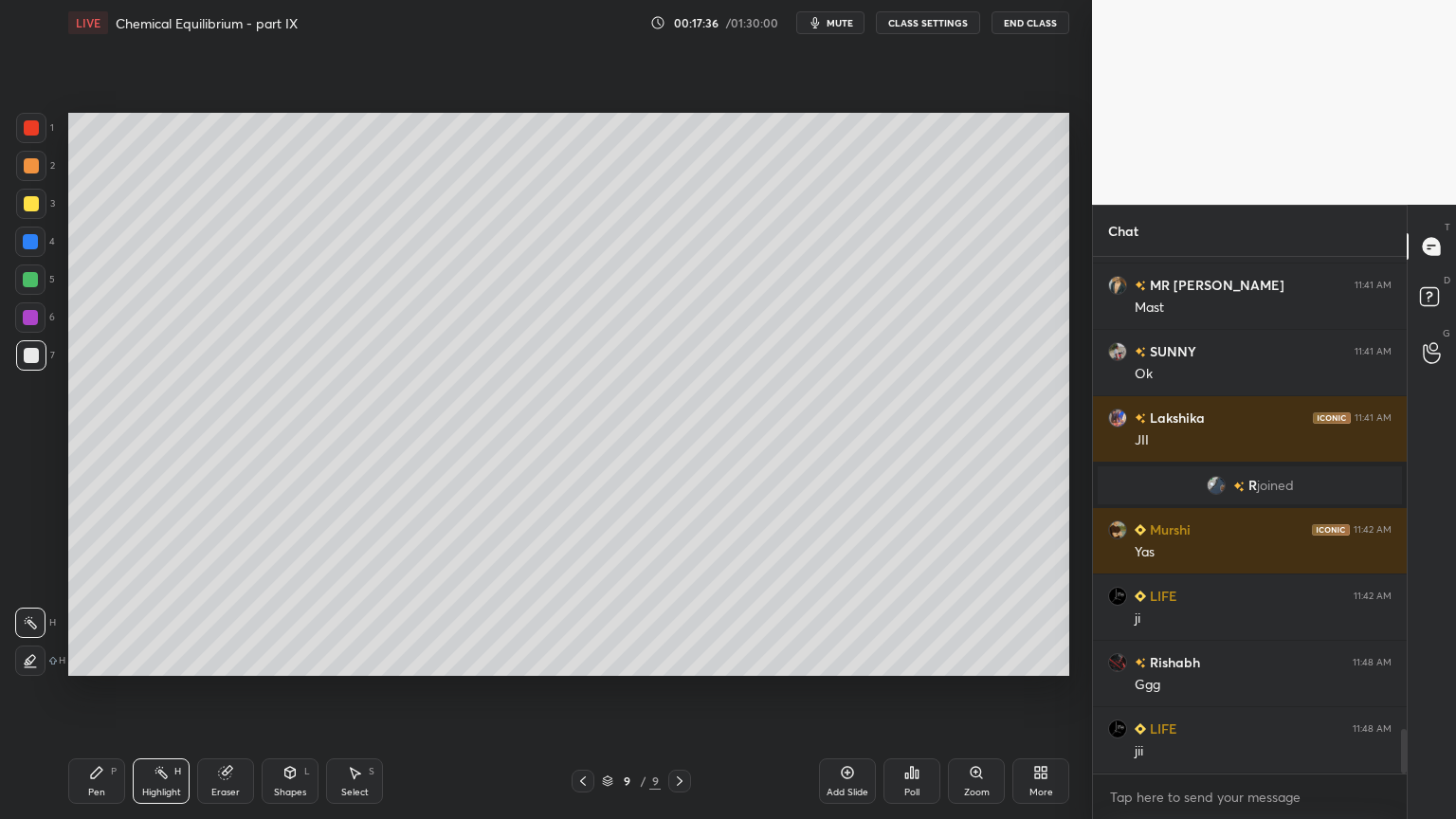
drag, startPoint x: 846, startPoint y: 781, endPoint x: 497, endPoint y: 780, distance: 349.0
click at [844, 691] on div "Add Slide" at bounding box center [847, 781] width 57 height 46
click at [92, 691] on div "Pen P" at bounding box center [96, 781] width 57 height 46
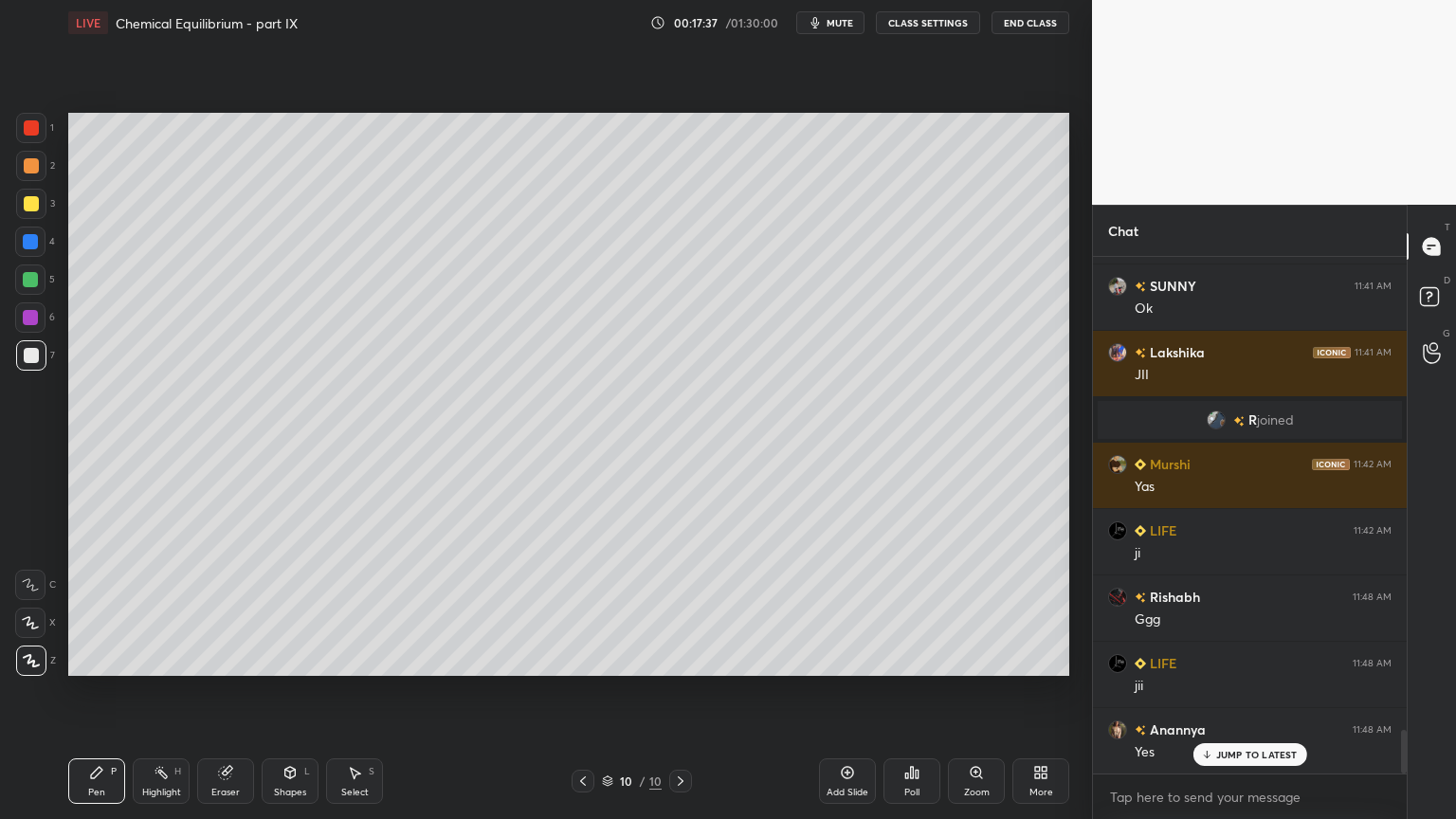
click at [34, 167] on div at bounding box center [31, 166] width 16 height 16
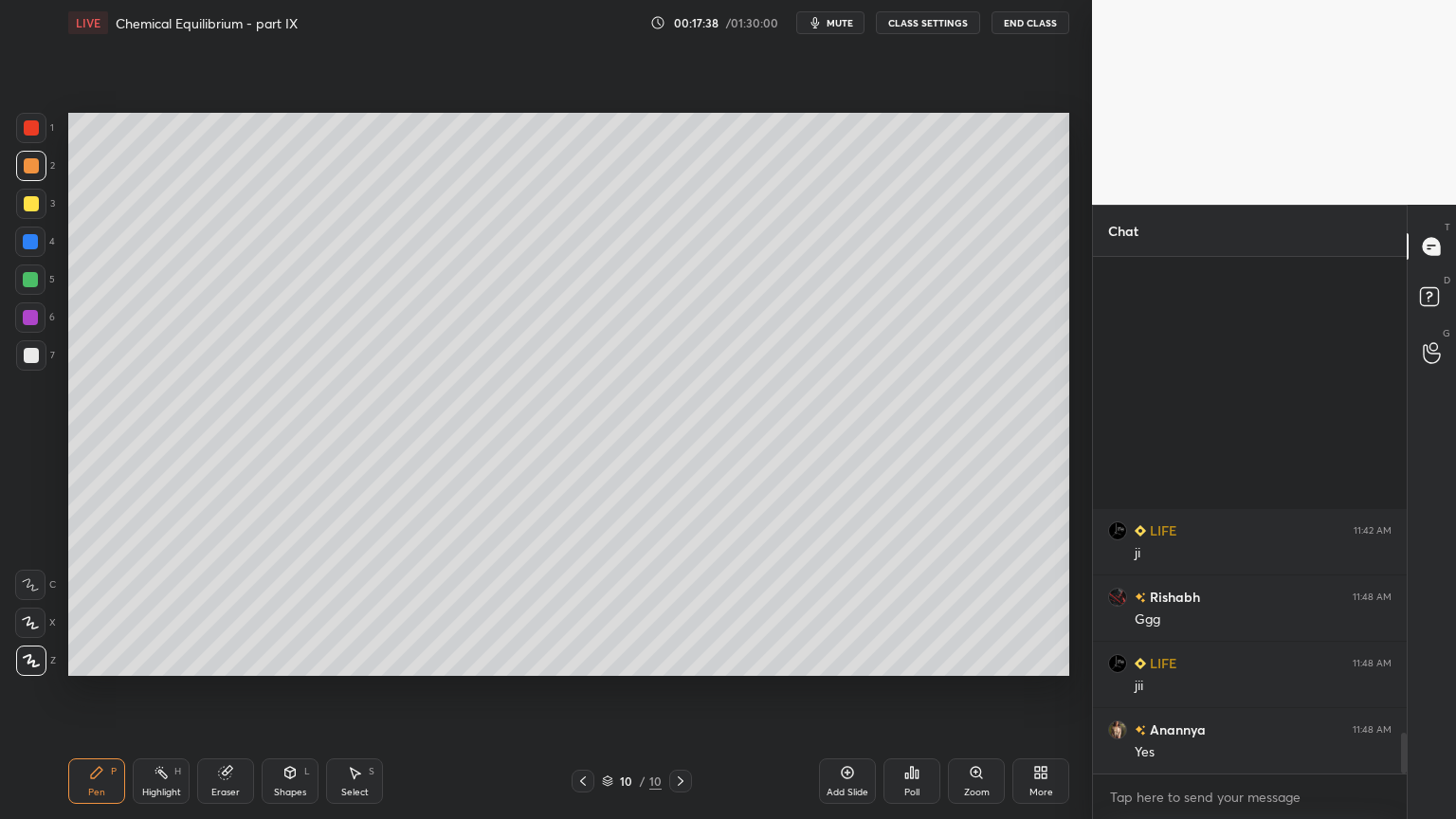
scroll to position [5964, 0]
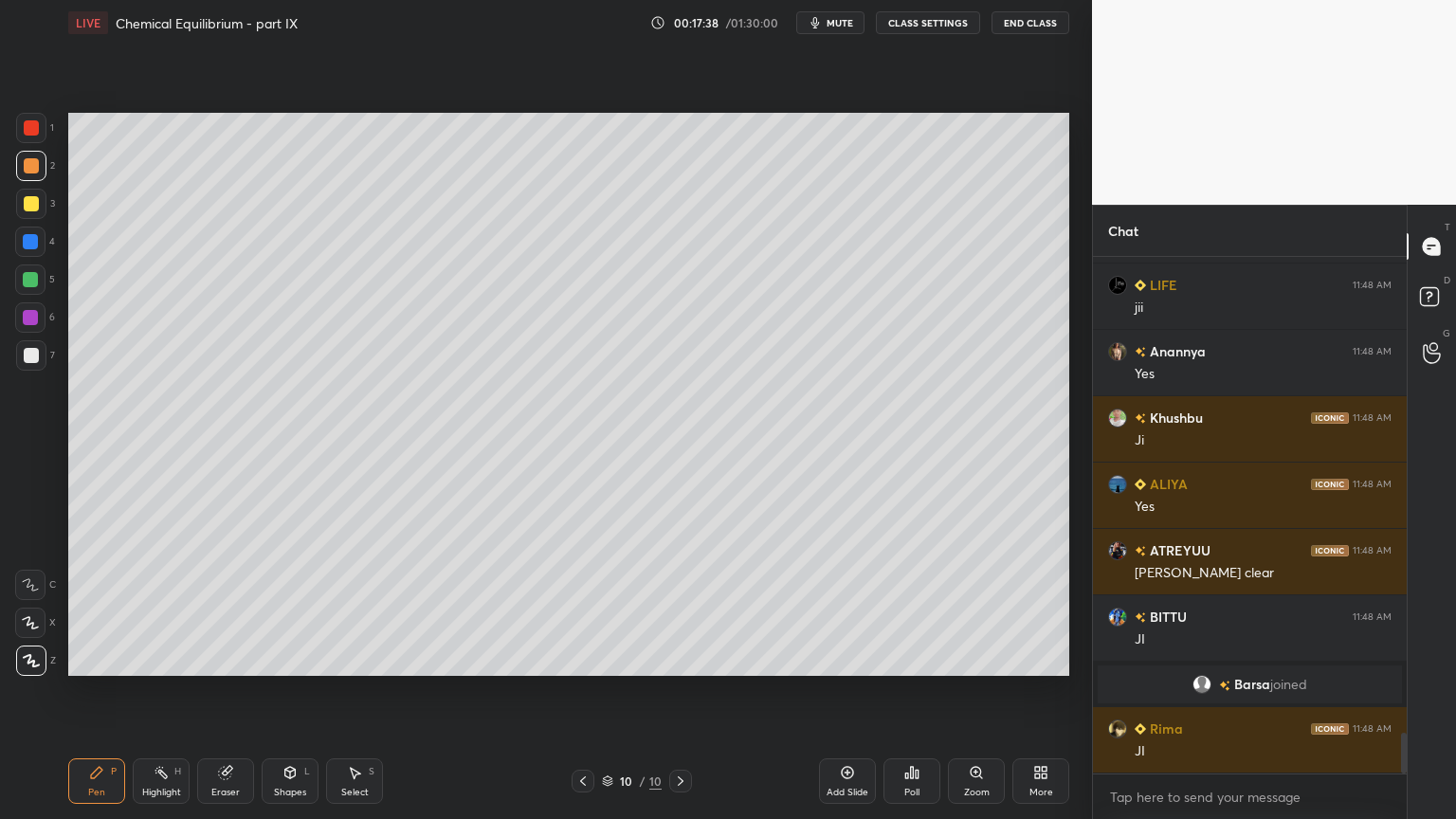
click at [584, 691] on icon at bounding box center [583, 781] width 16 height 16
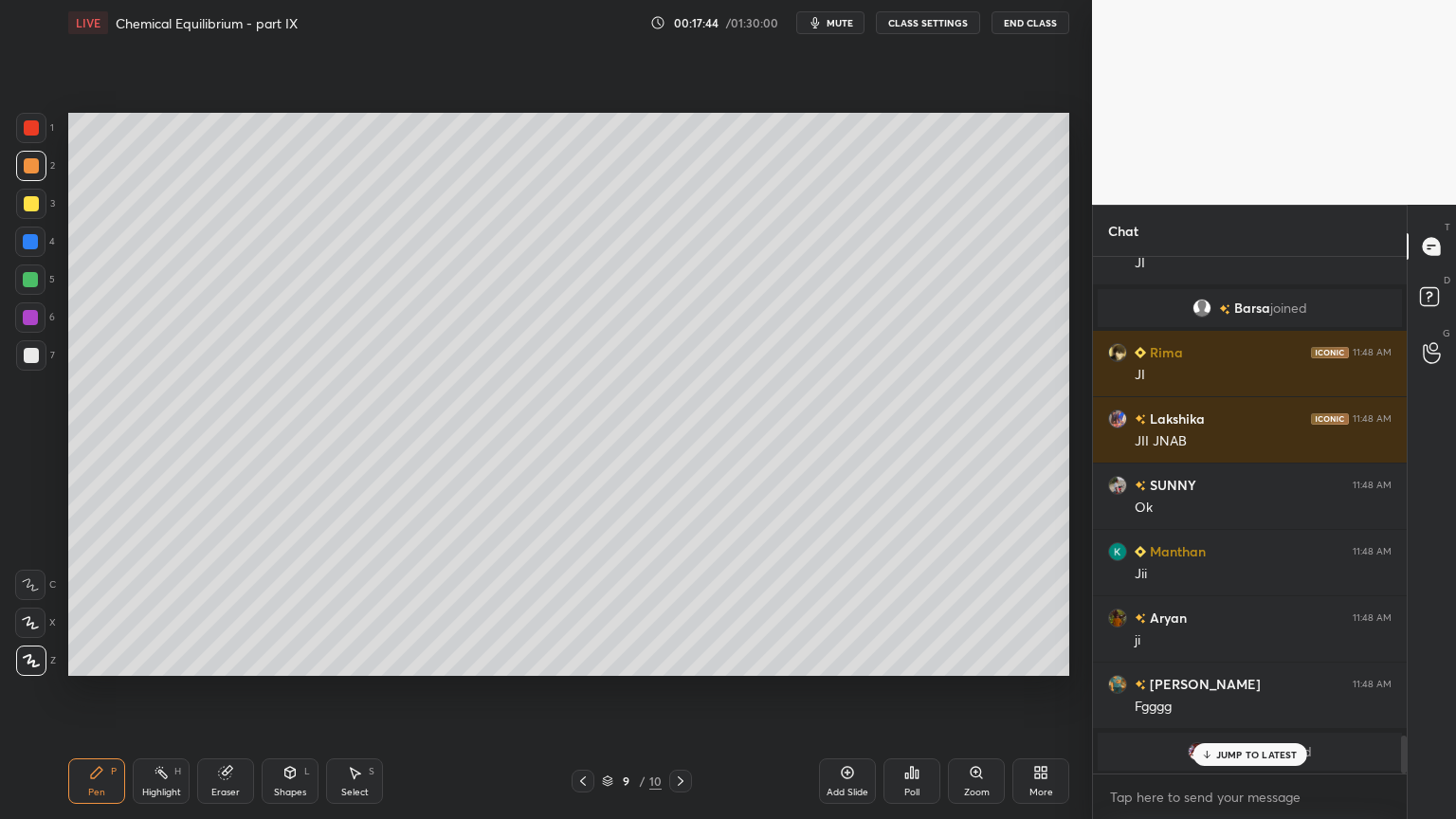
scroll to position [6473, 0]
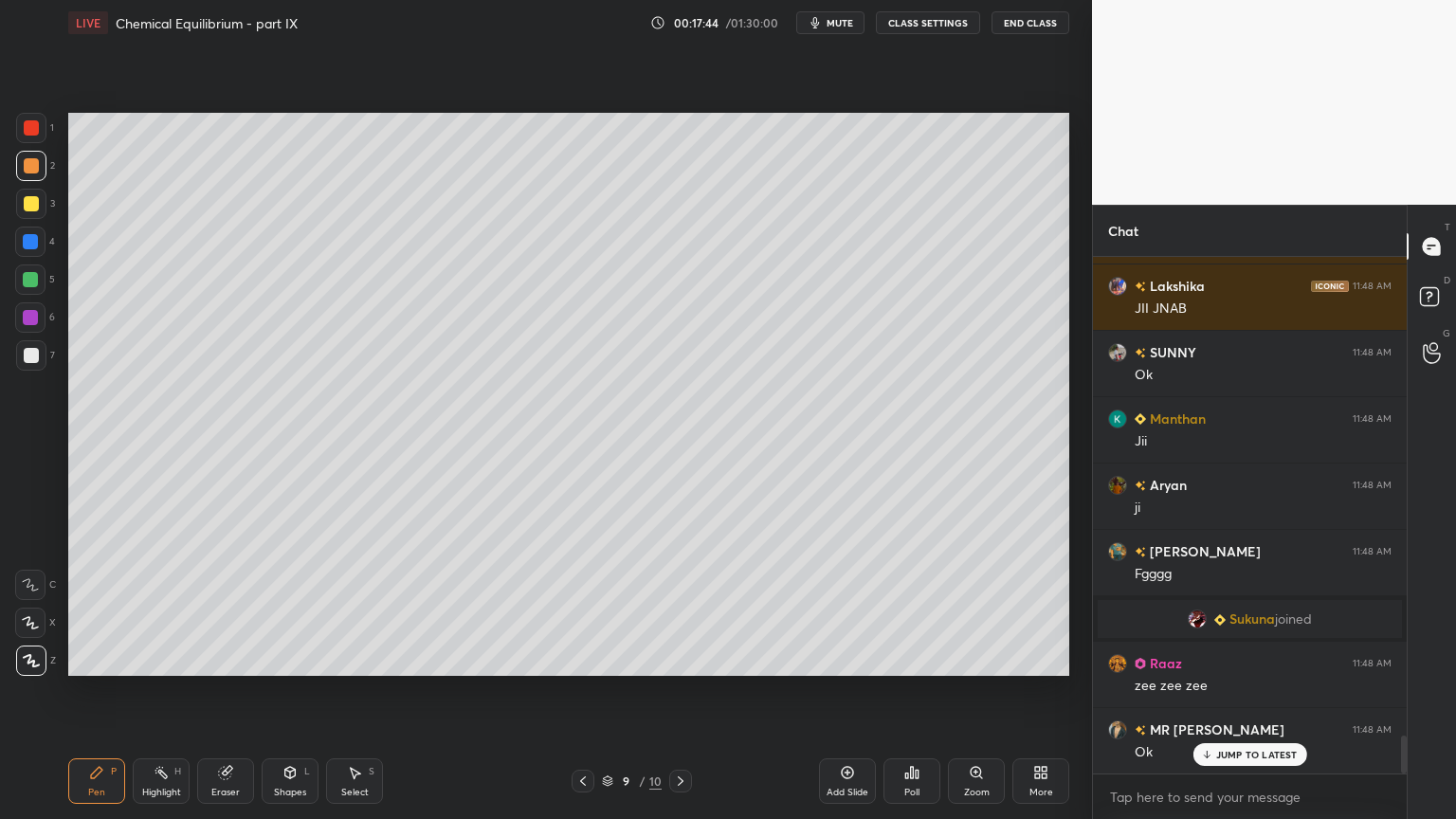
click at [1050, 691] on div "More" at bounding box center [1040, 781] width 57 height 46
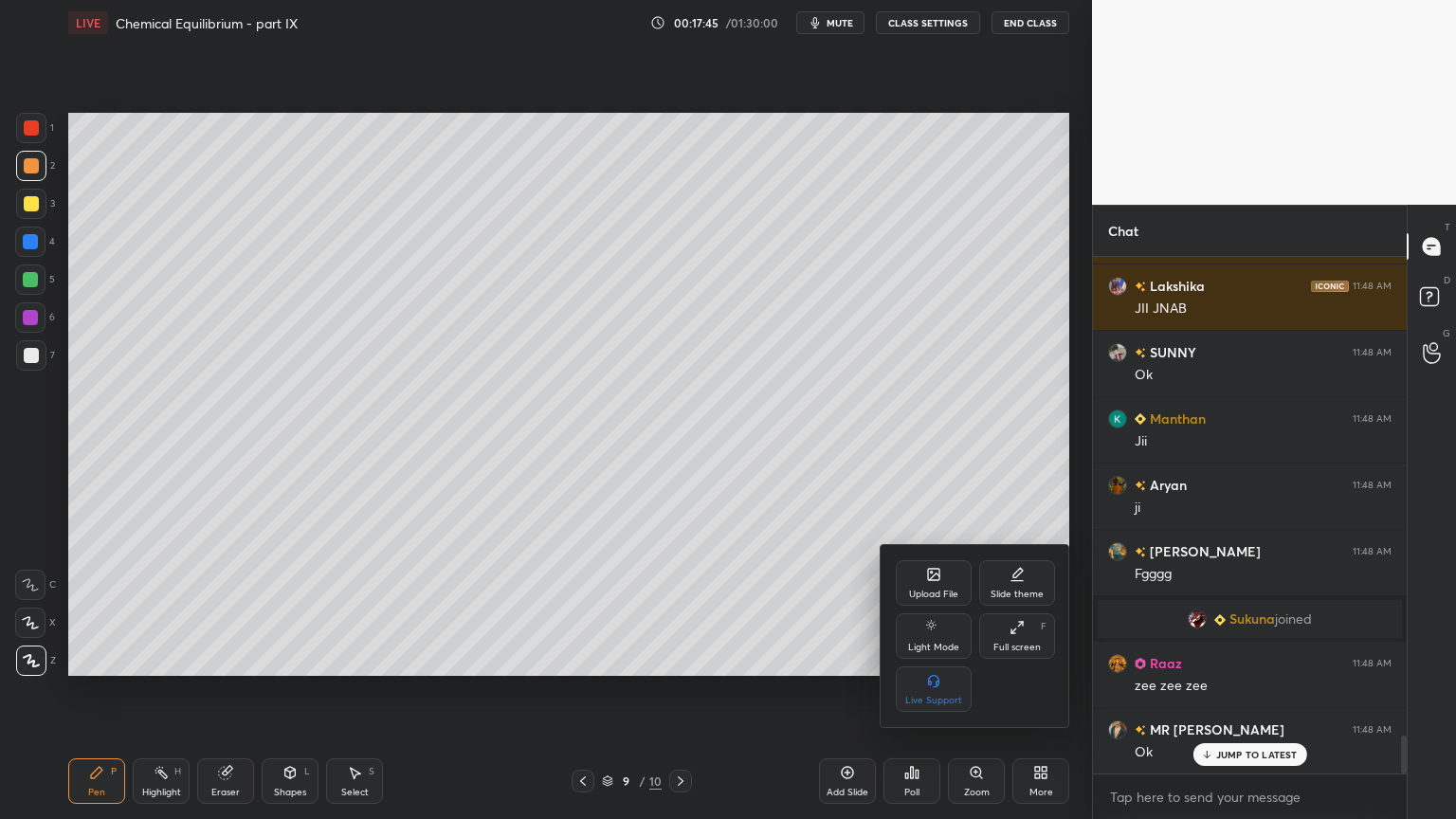
click at [933, 580] on icon at bounding box center [933, 574] width 12 height 12
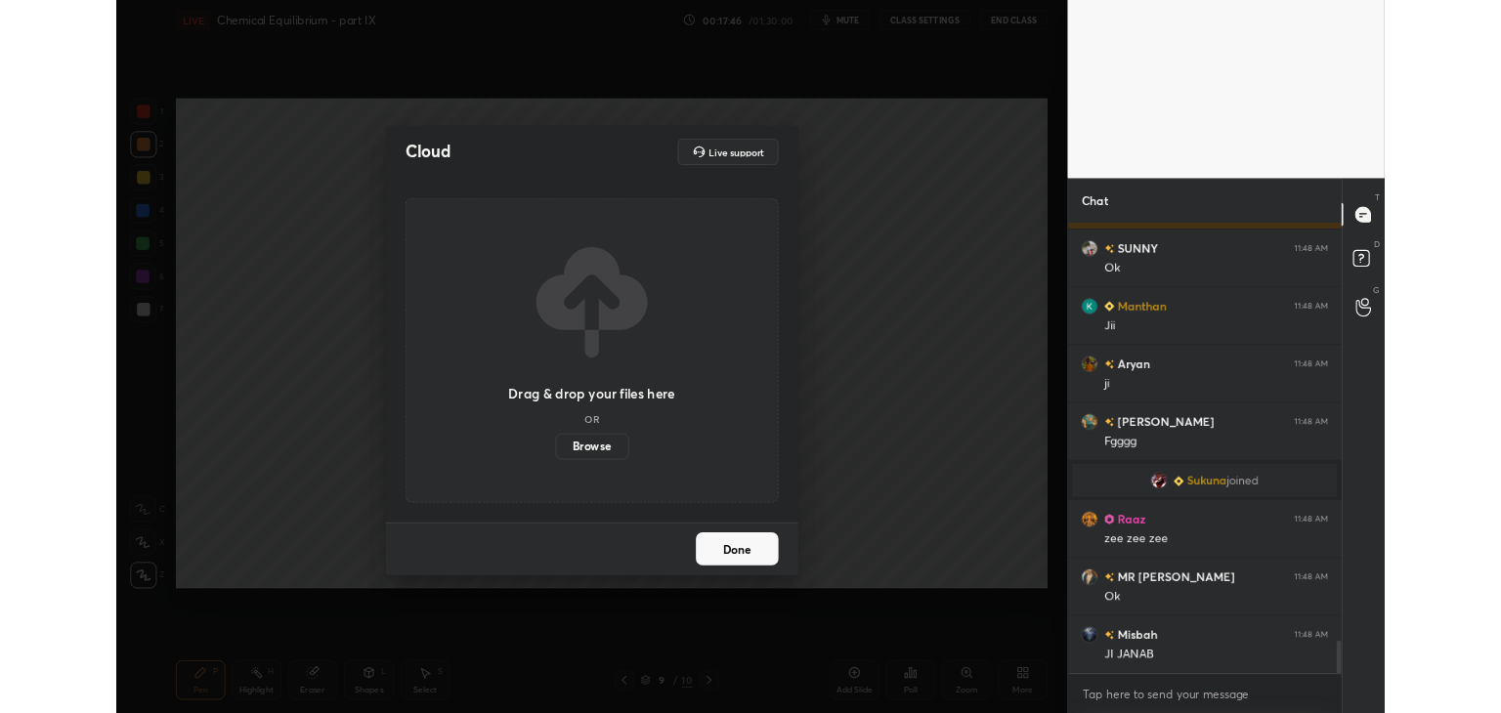
scroll to position [6877, 0]
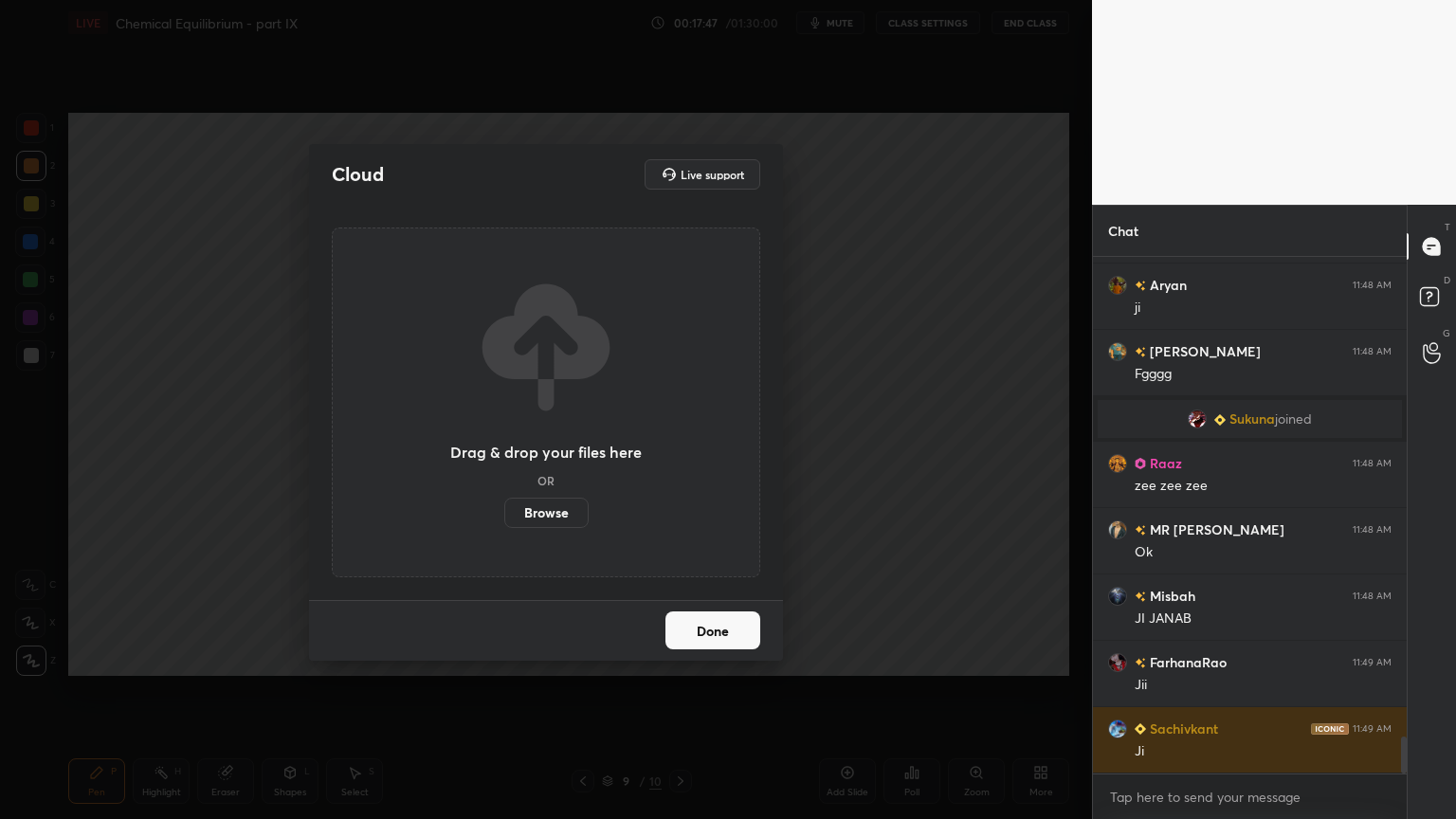
click at [554, 515] on label "Browse" at bounding box center [546, 512] width 84 height 30
click at [504, 515] on input "Browse" at bounding box center [504, 512] width 0 height 30
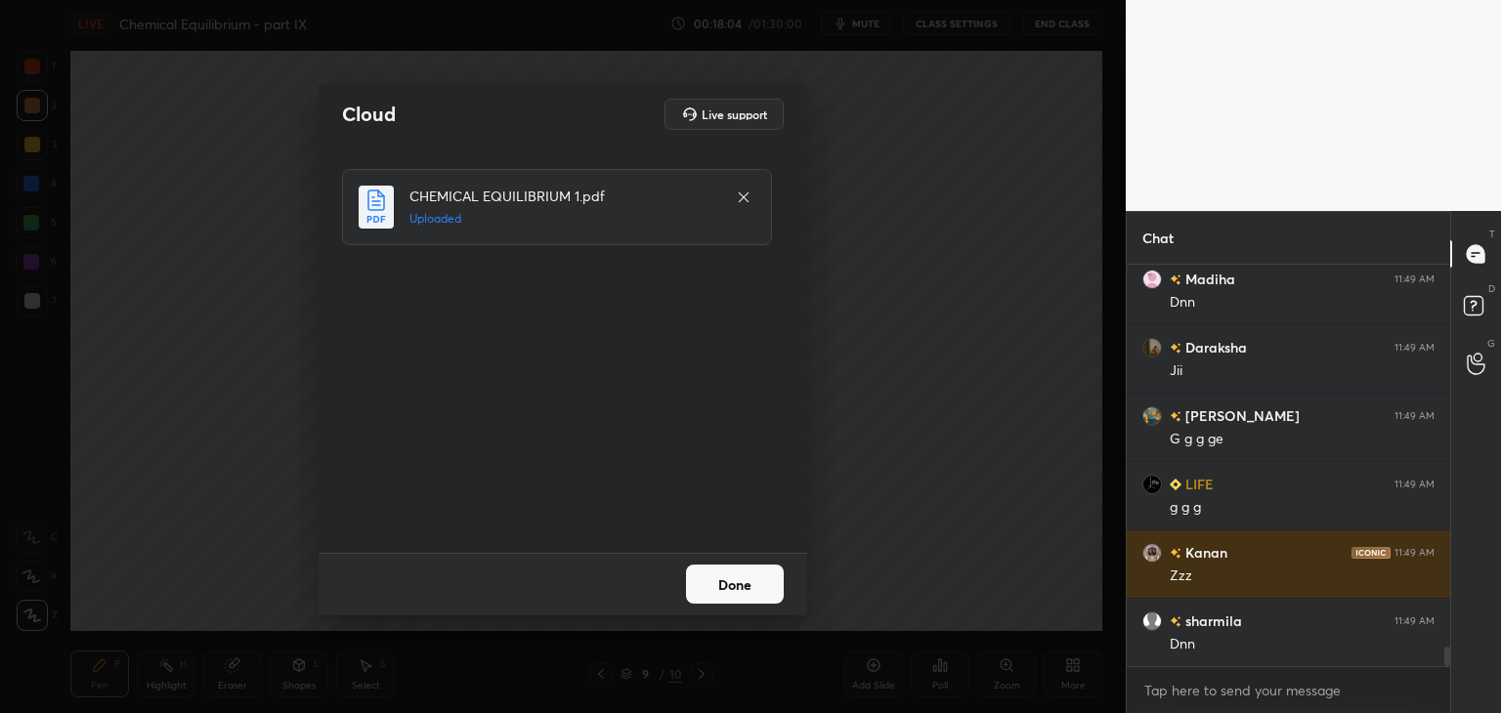
scroll to position [8101, 0]
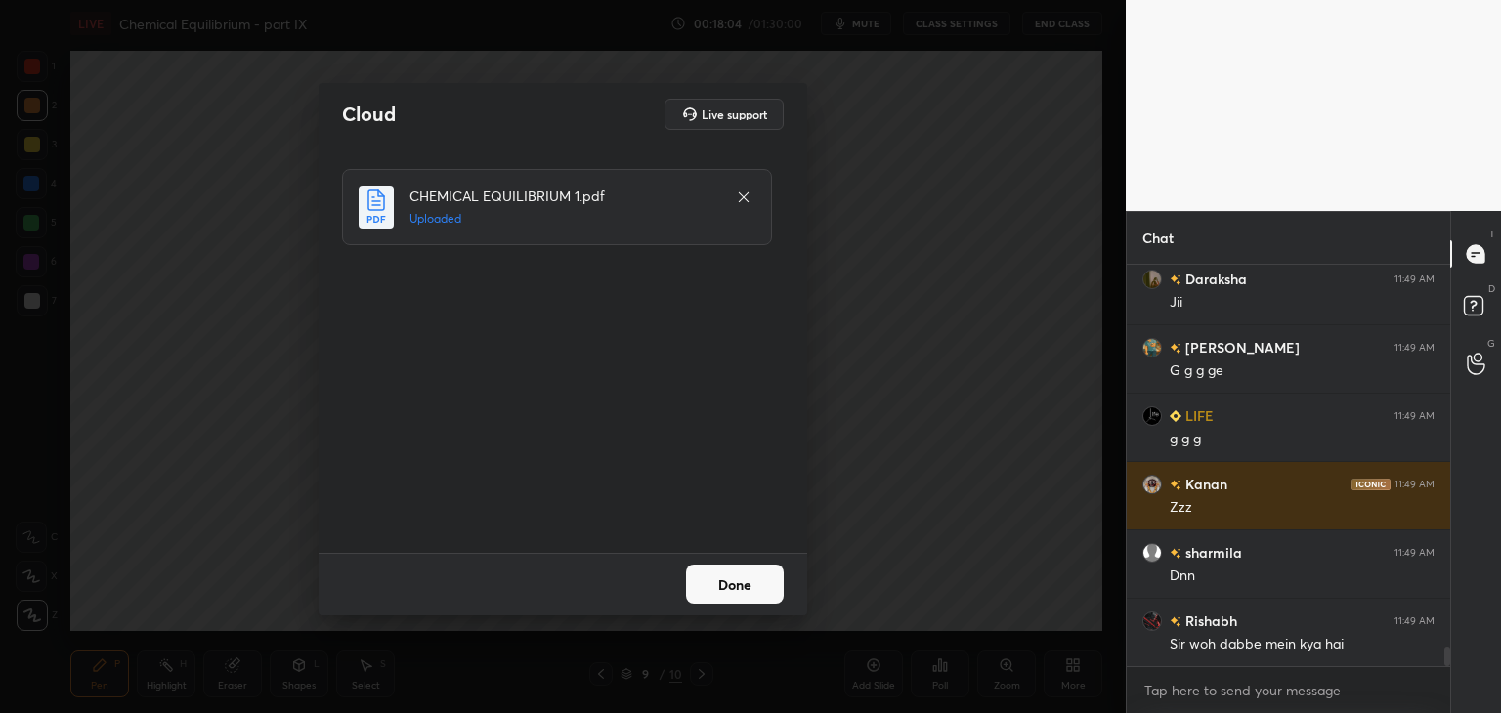
click at [745, 588] on button "Done" at bounding box center [735, 584] width 98 height 39
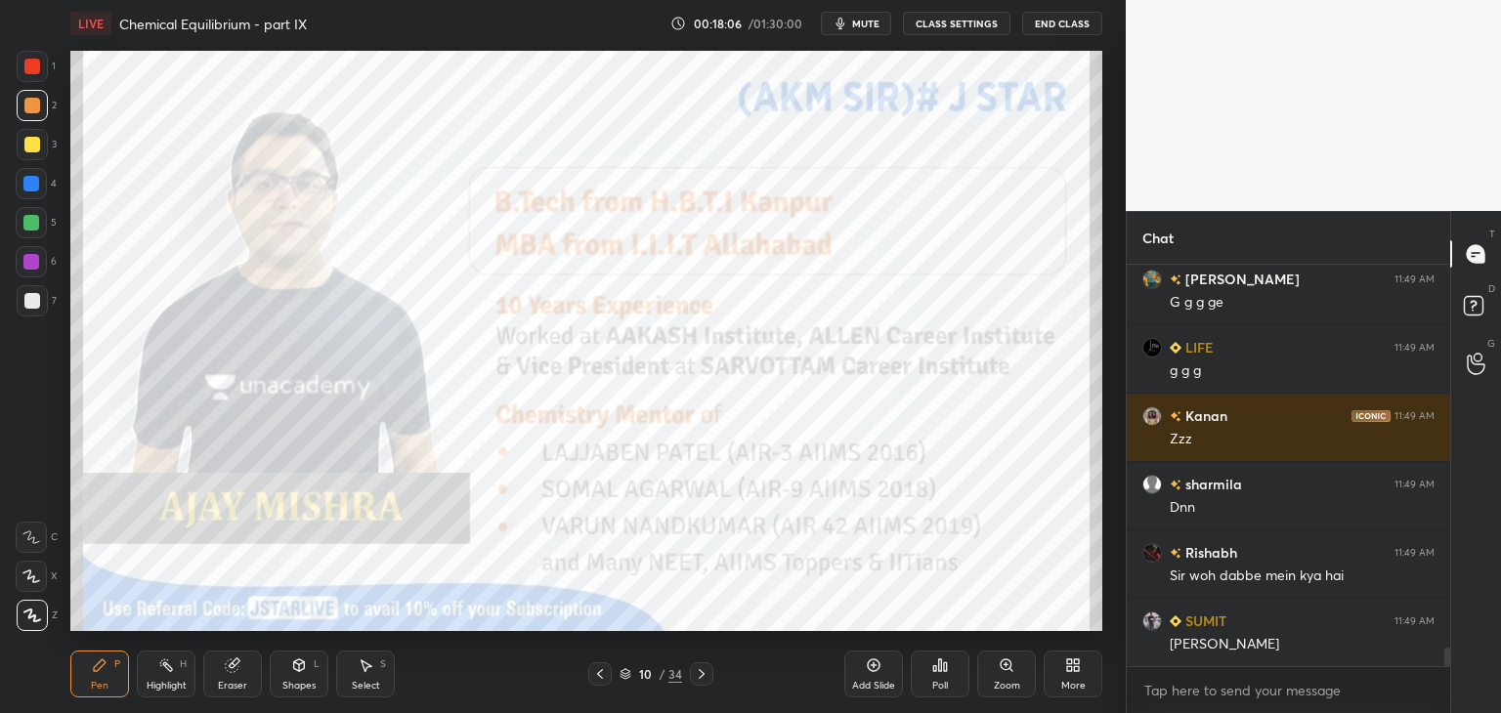
scroll to position [8238, 0]
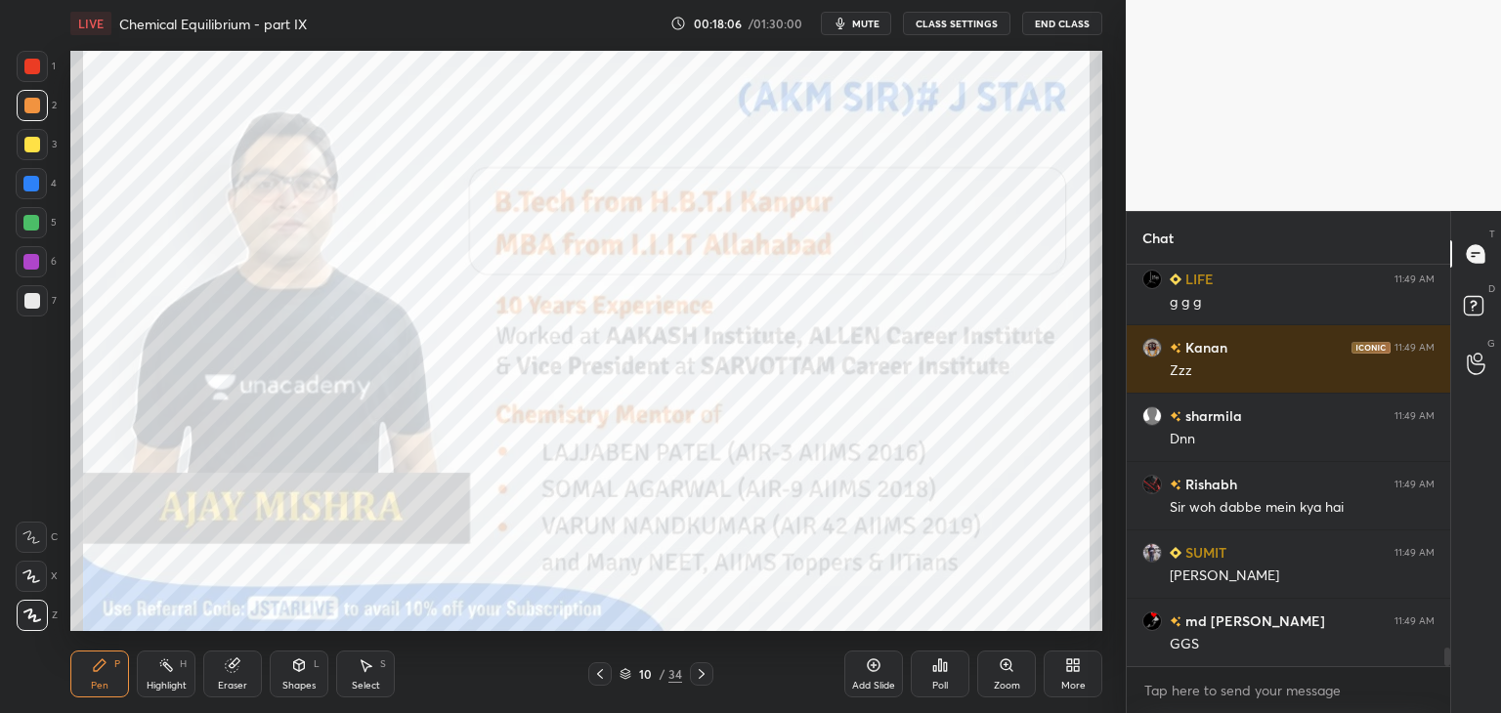
drag, startPoint x: 104, startPoint y: 671, endPoint x: 103, endPoint y: 656, distance: 15.7
click at [106, 667] on icon at bounding box center [100, 665] width 16 height 16
drag, startPoint x: 24, startPoint y: 298, endPoint x: 60, endPoint y: 302, distance: 35.4
click at [24, 302] on div at bounding box center [32, 301] width 16 height 16
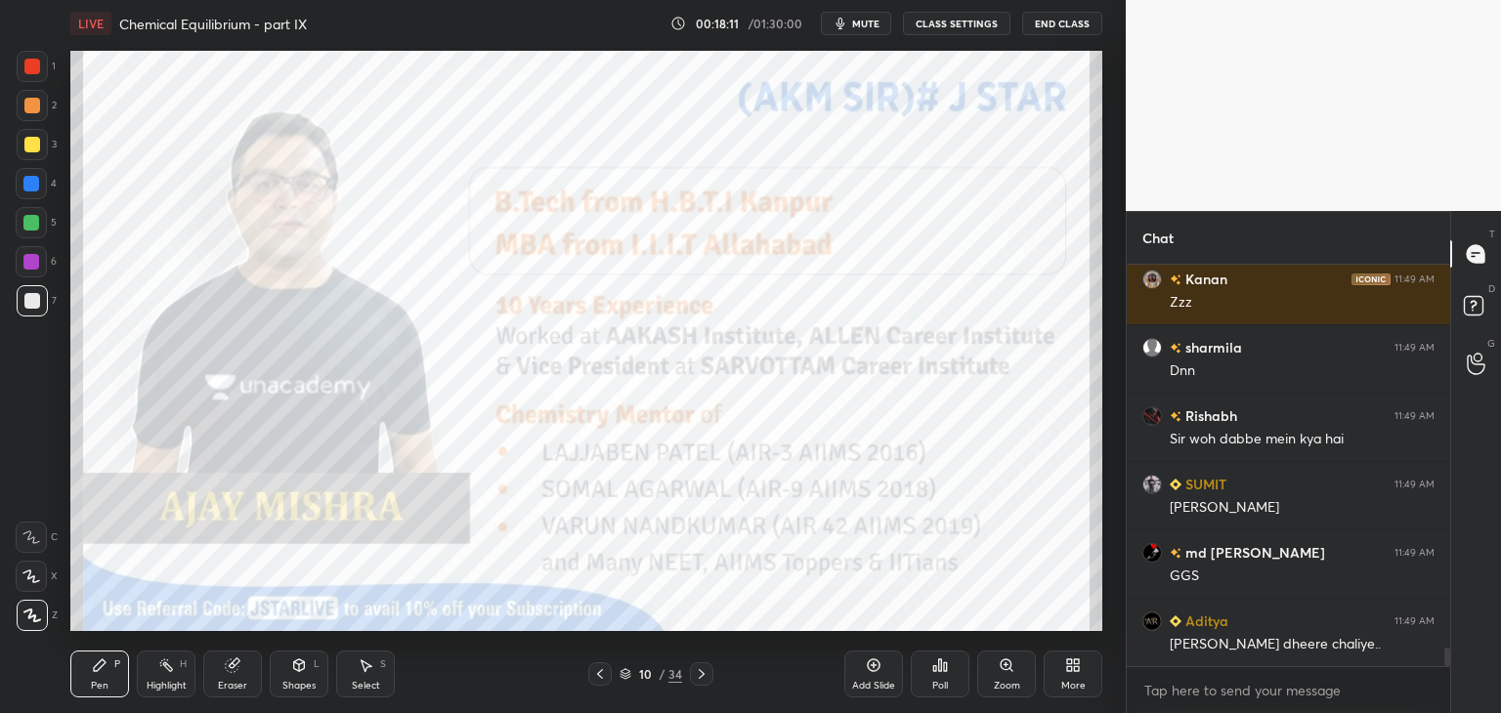
click at [42, 64] on div at bounding box center [32, 66] width 31 height 31
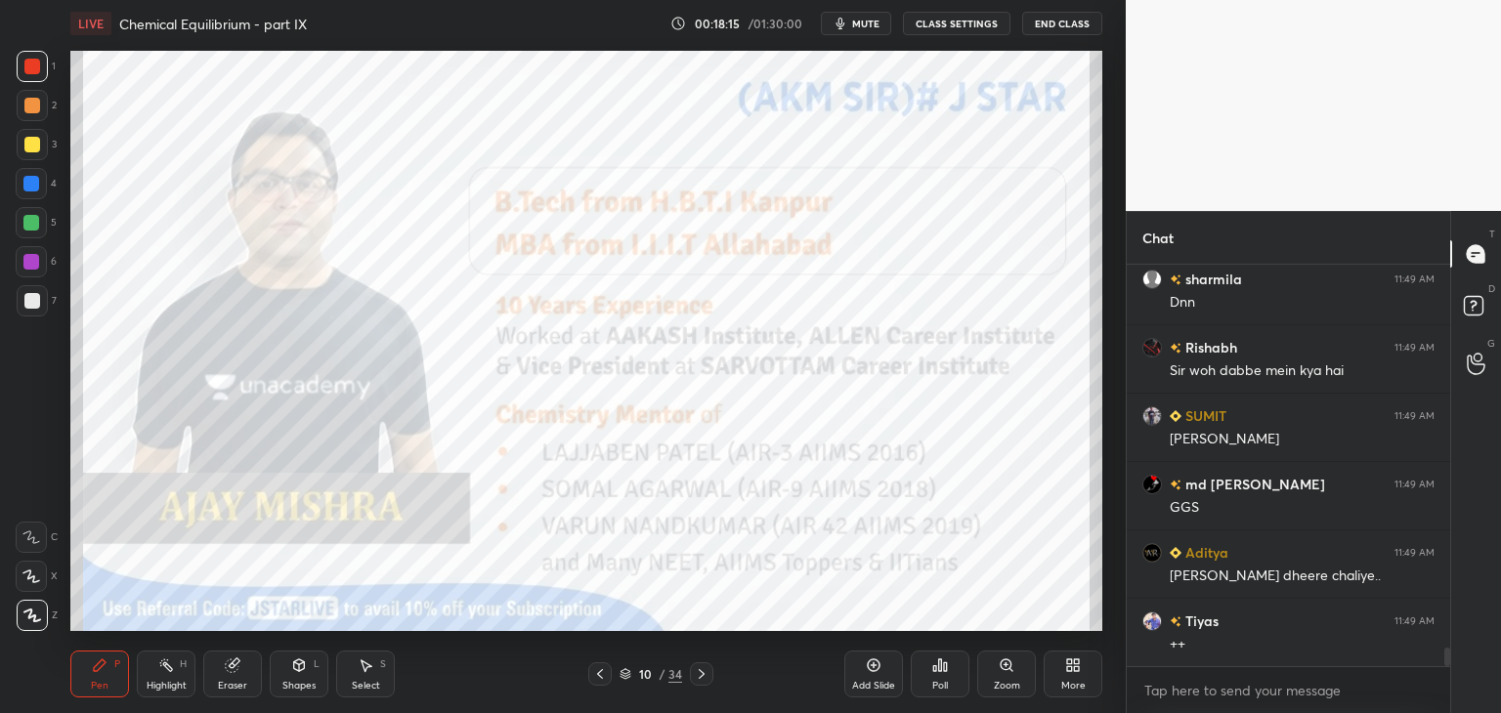
scroll to position [8443, 0]
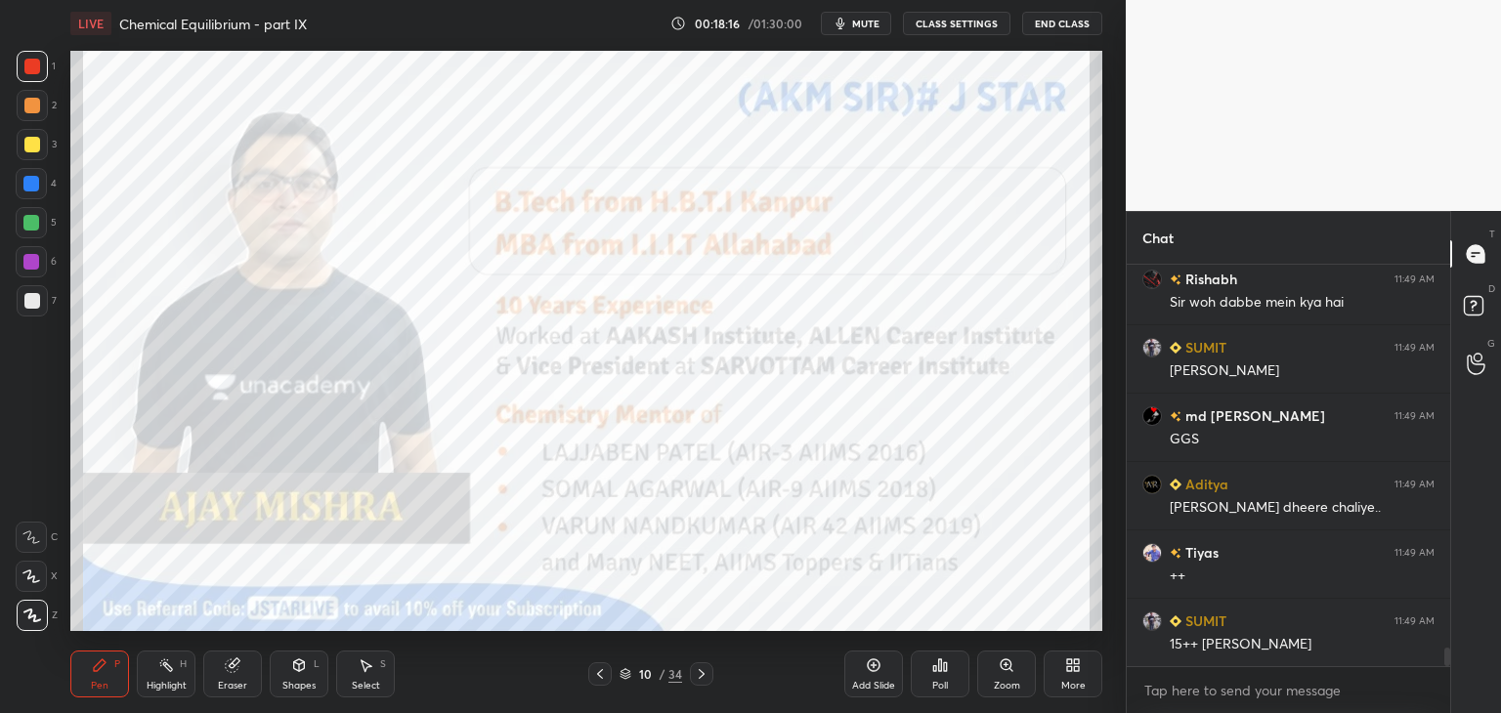
click at [700, 669] on icon at bounding box center [702, 674] width 16 height 16
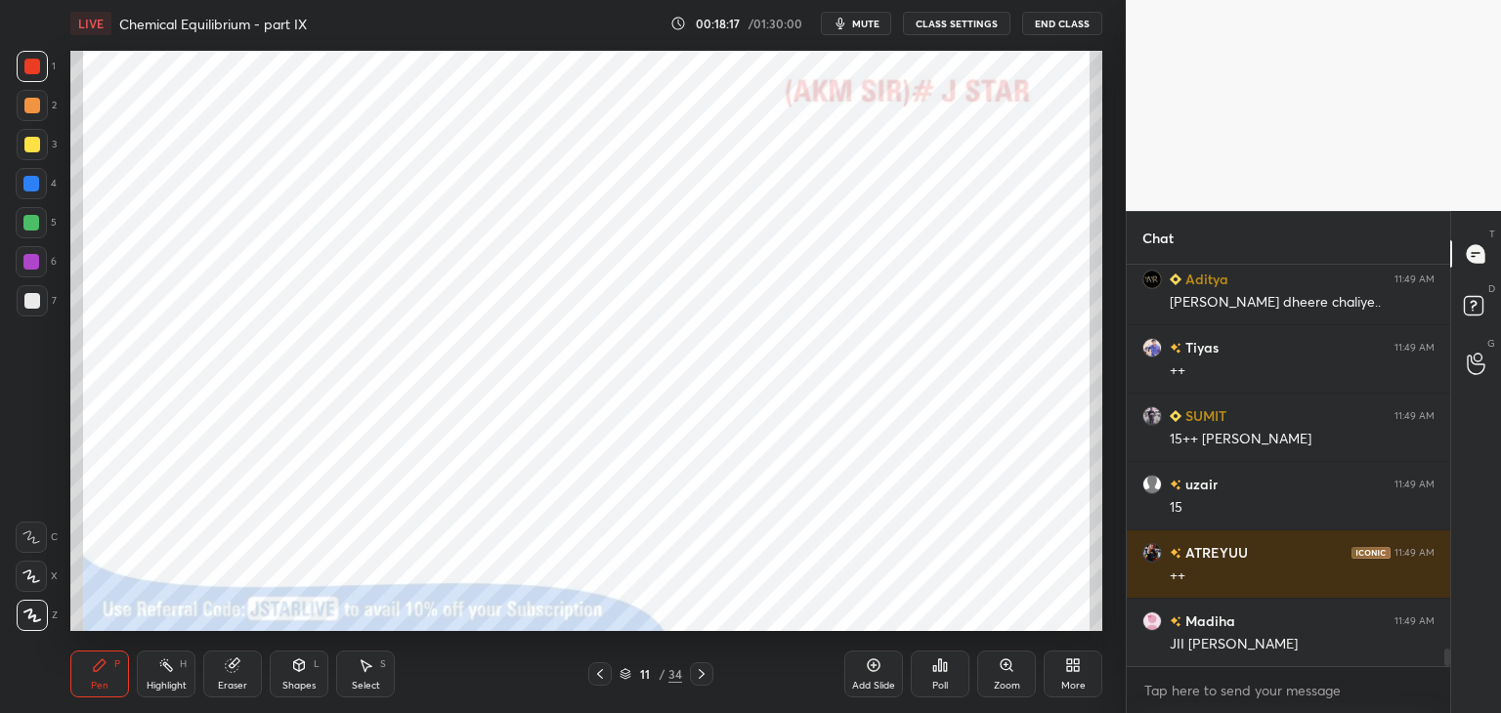
click at [704, 672] on icon at bounding box center [702, 674] width 16 height 16
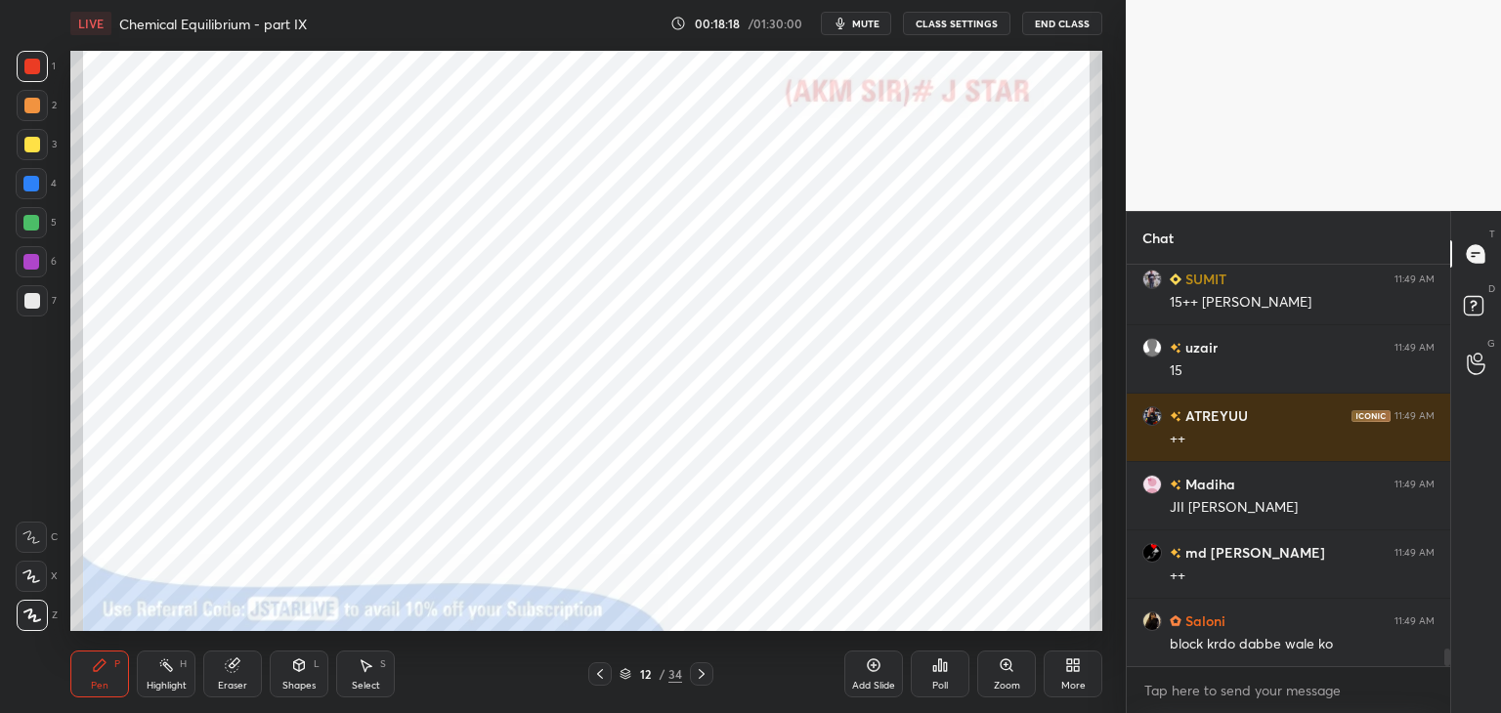
click at [702, 671] on icon at bounding box center [702, 674] width 16 height 16
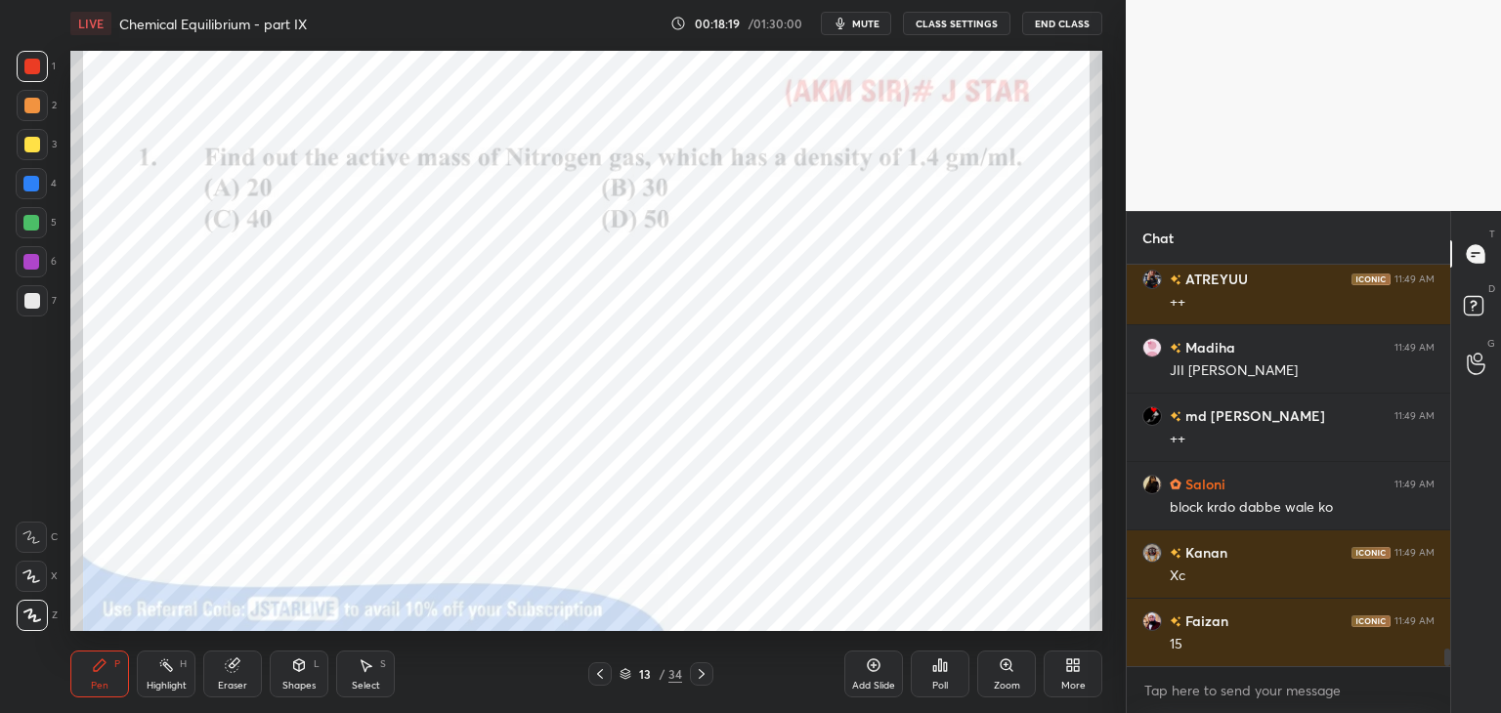
click at [703, 670] on icon at bounding box center [702, 674] width 16 height 16
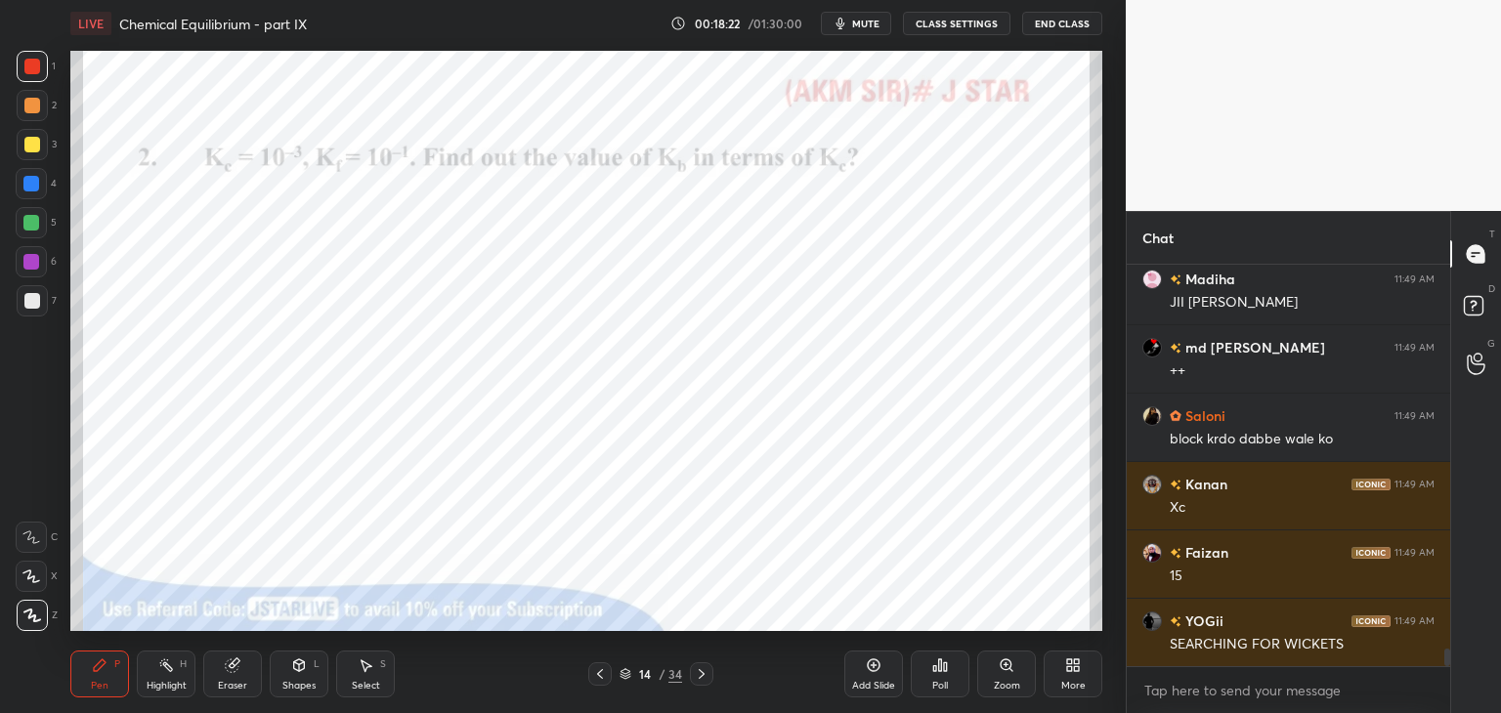
click at [599, 669] on icon at bounding box center [600, 674] width 16 height 16
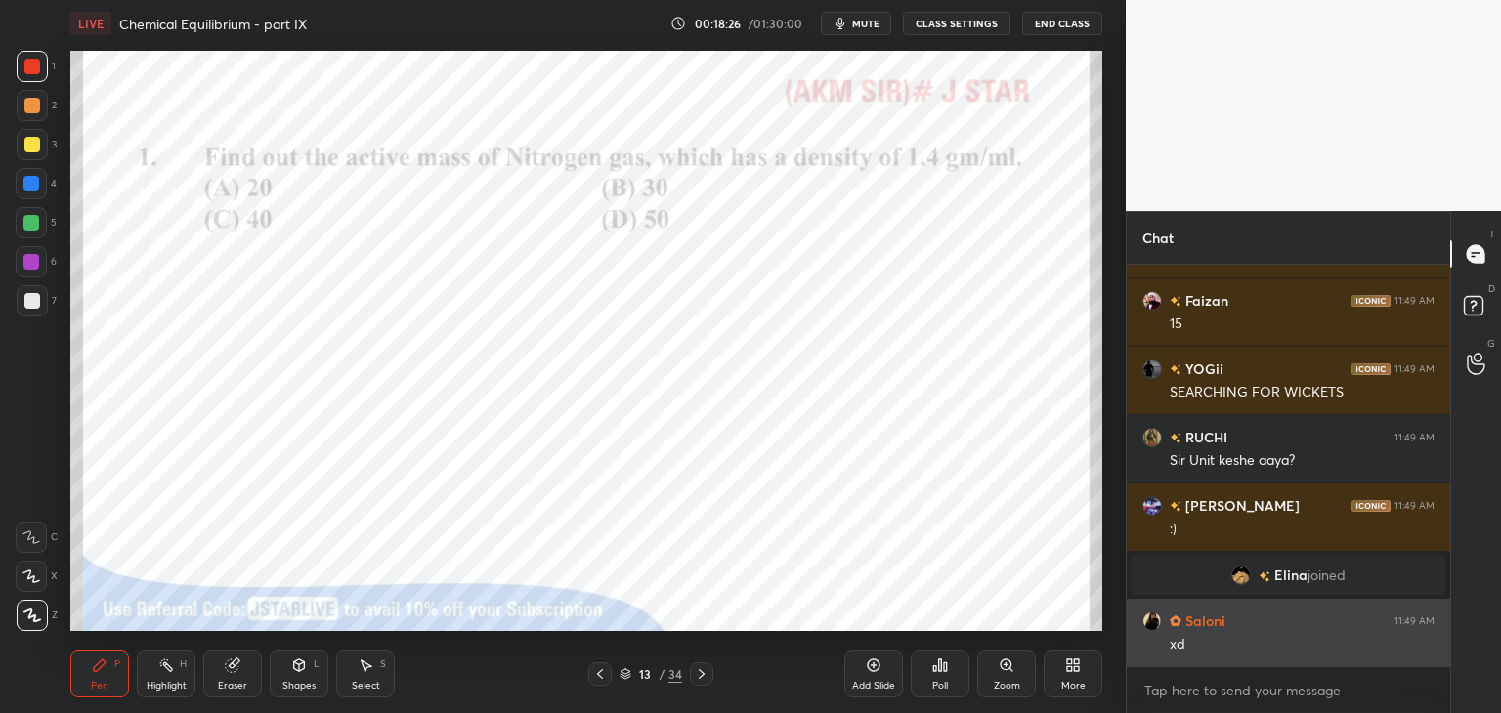
drag, startPoint x: 1450, startPoint y: 657, endPoint x: 1351, endPoint y: 637, distance: 100.8
click at [1449, 647] on div "Chat Saloni 11:49 AM block krdo dabbe wale ko Kanan 11:49 AM Xc Faizan 11:49 AM…" at bounding box center [1312, 462] width 375 height 502
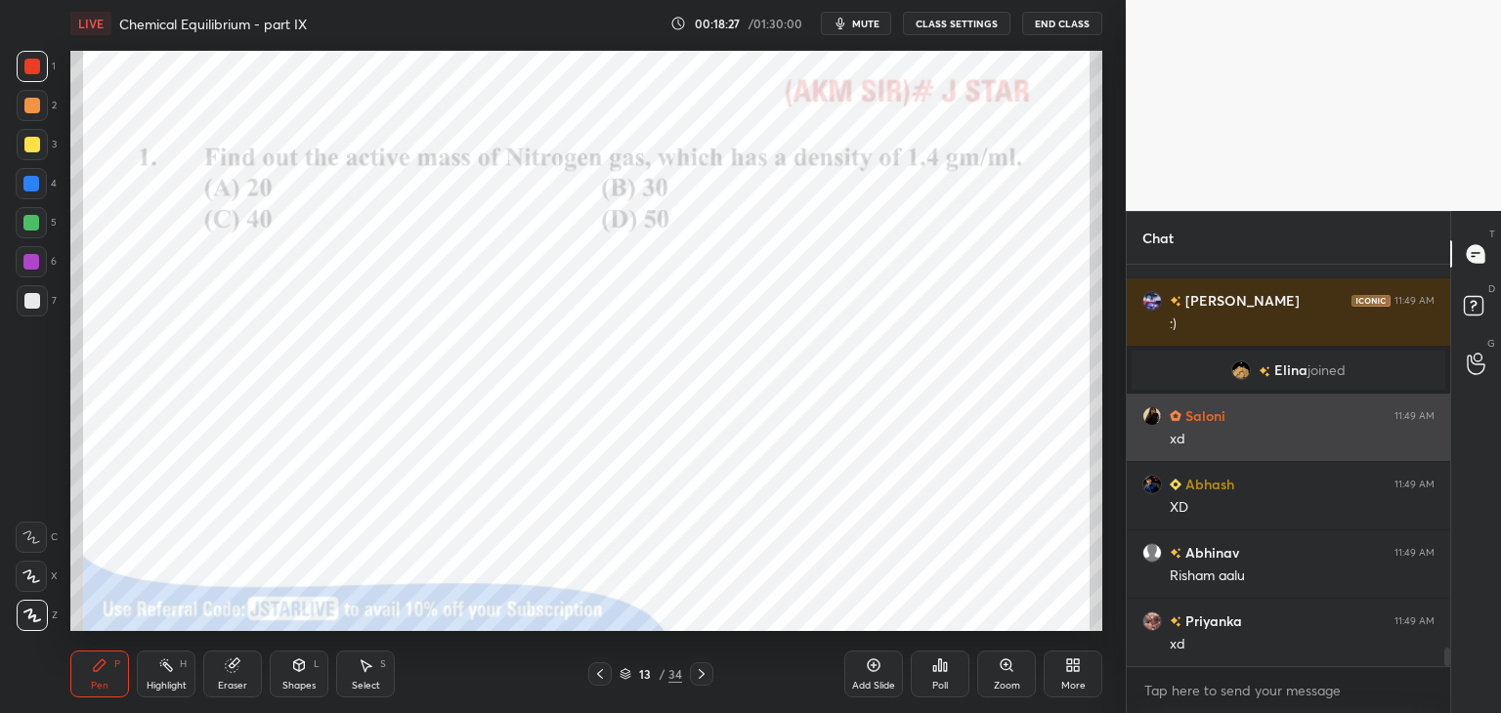
click at [1143, 416] on img "grid" at bounding box center [1152, 416] width 20 height 20
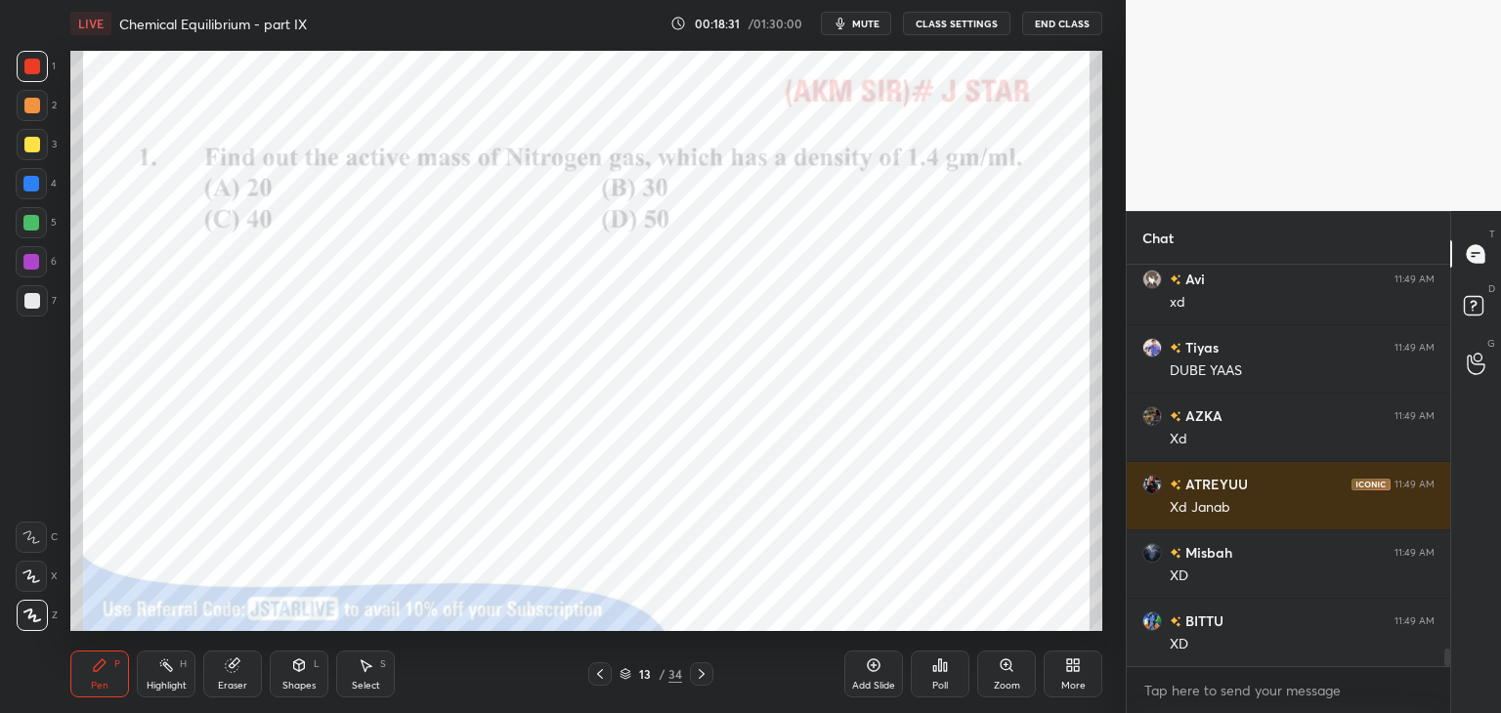
click at [598, 673] on icon at bounding box center [600, 674] width 16 height 16
click at [596, 673] on icon at bounding box center [600, 674] width 16 height 16
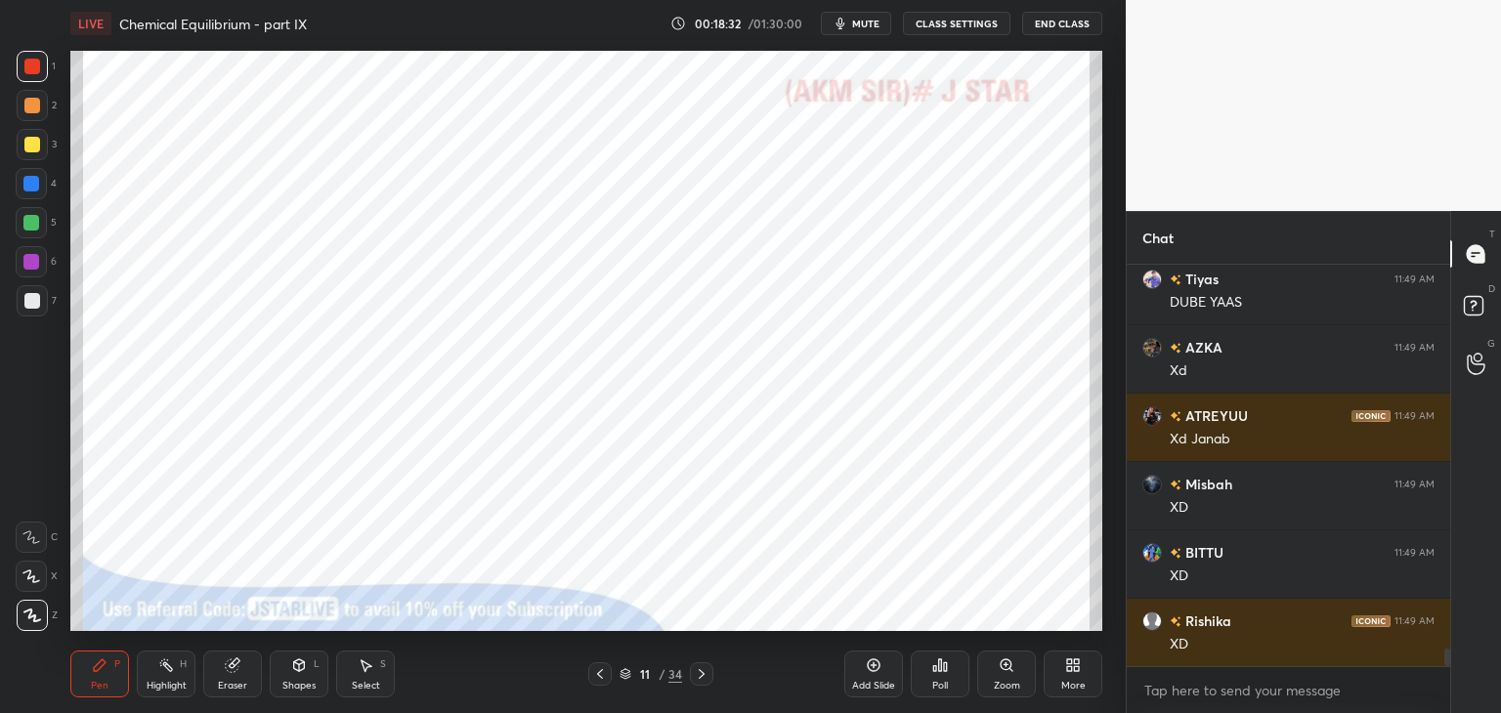
click at [596, 673] on icon at bounding box center [600, 674] width 16 height 16
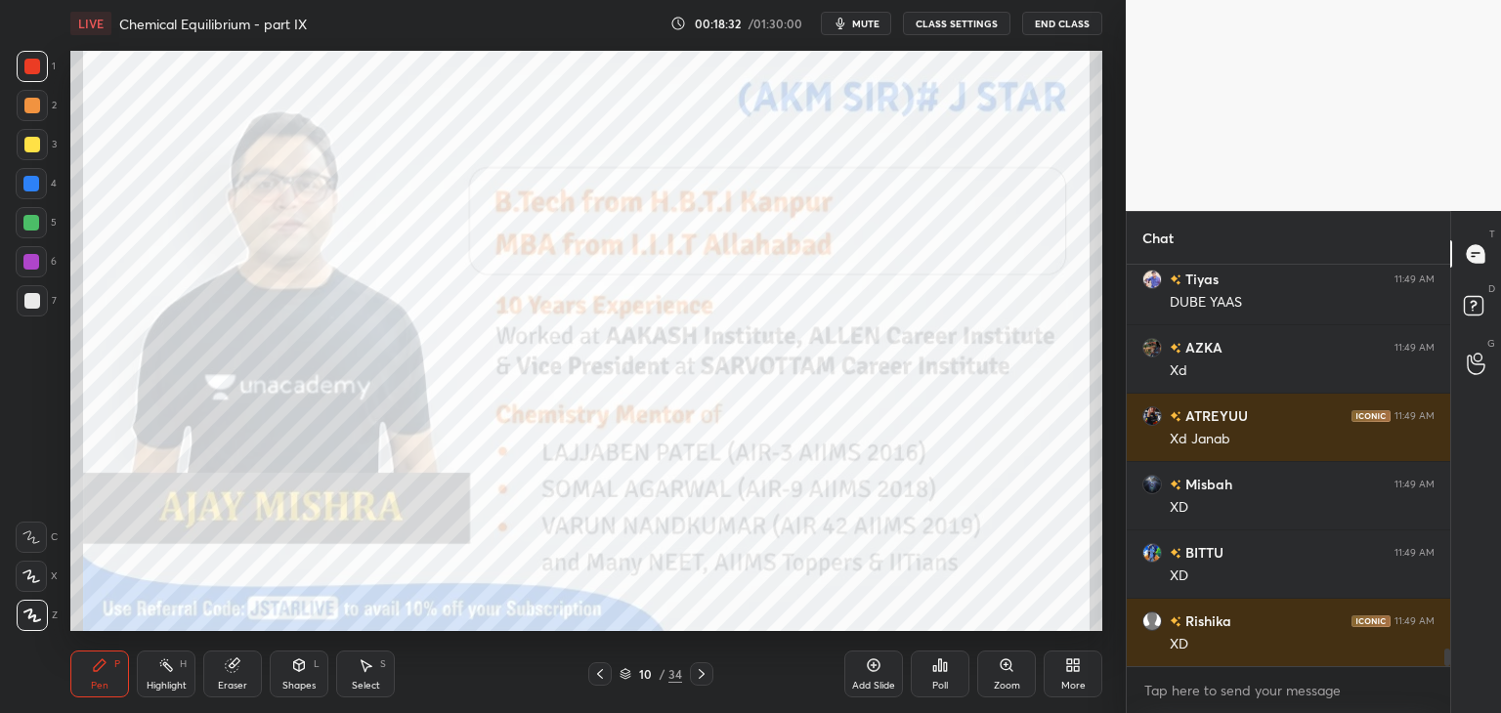
click at [597, 672] on icon at bounding box center [600, 674] width 16 height 16
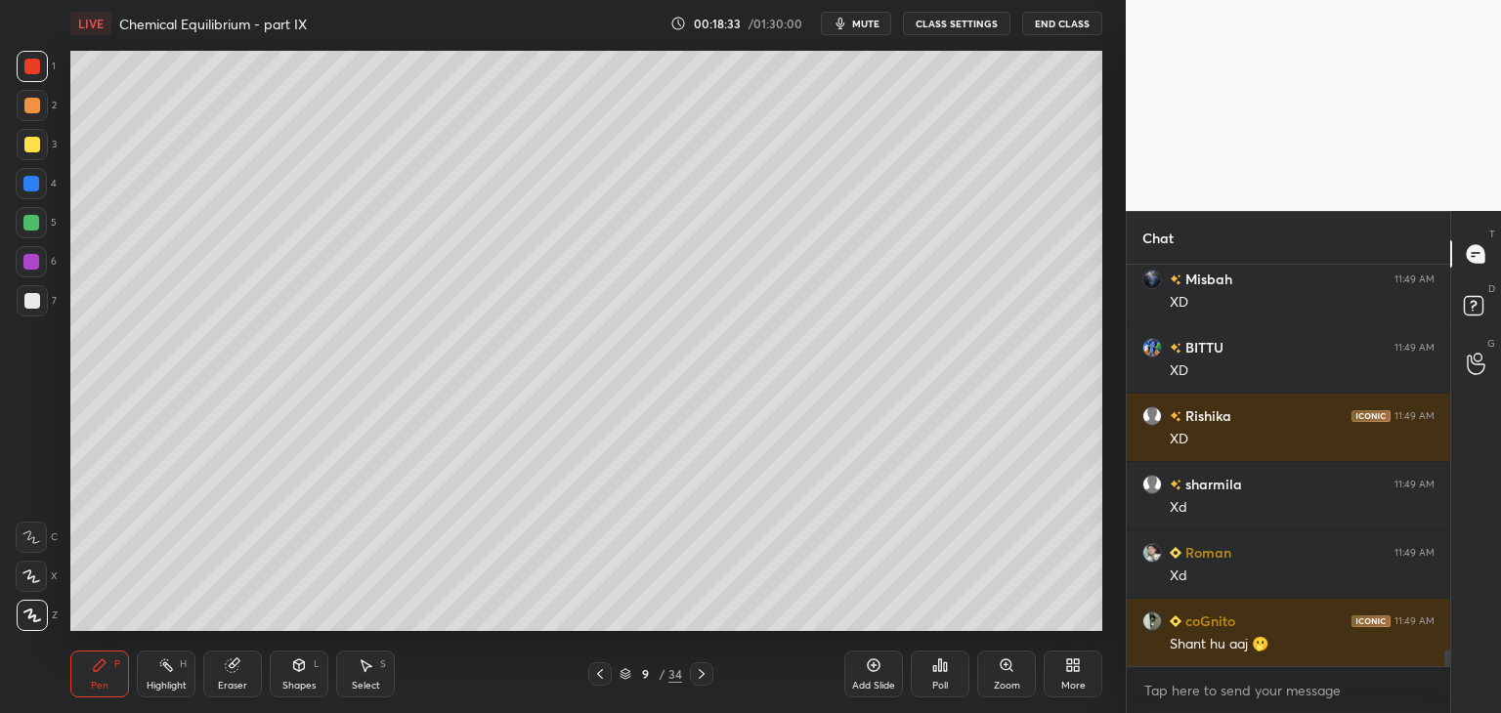
click at [700, 672] on icon at bounding box center [702, 674] width 6 height 10
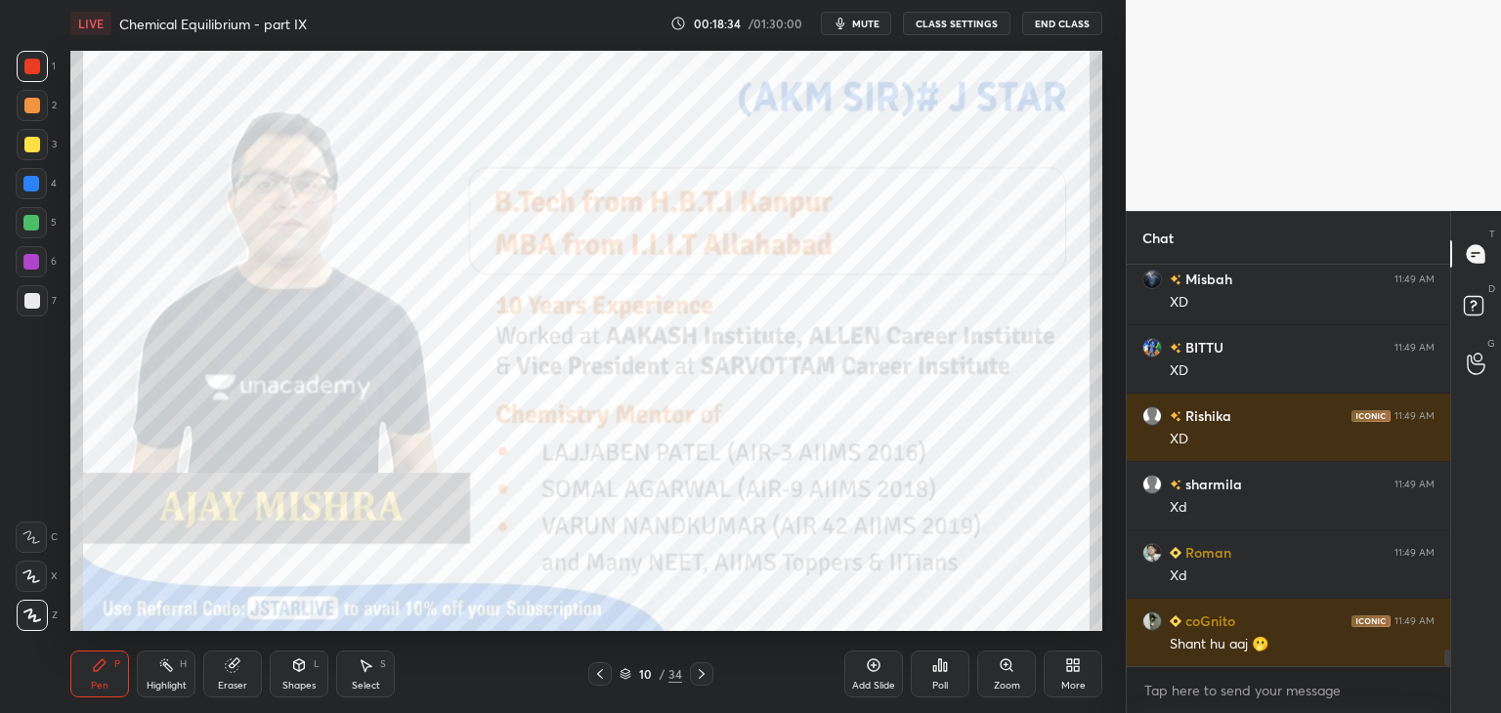
click at [700, 672] on icon at bounding box center [702, 674] width 16 height 16
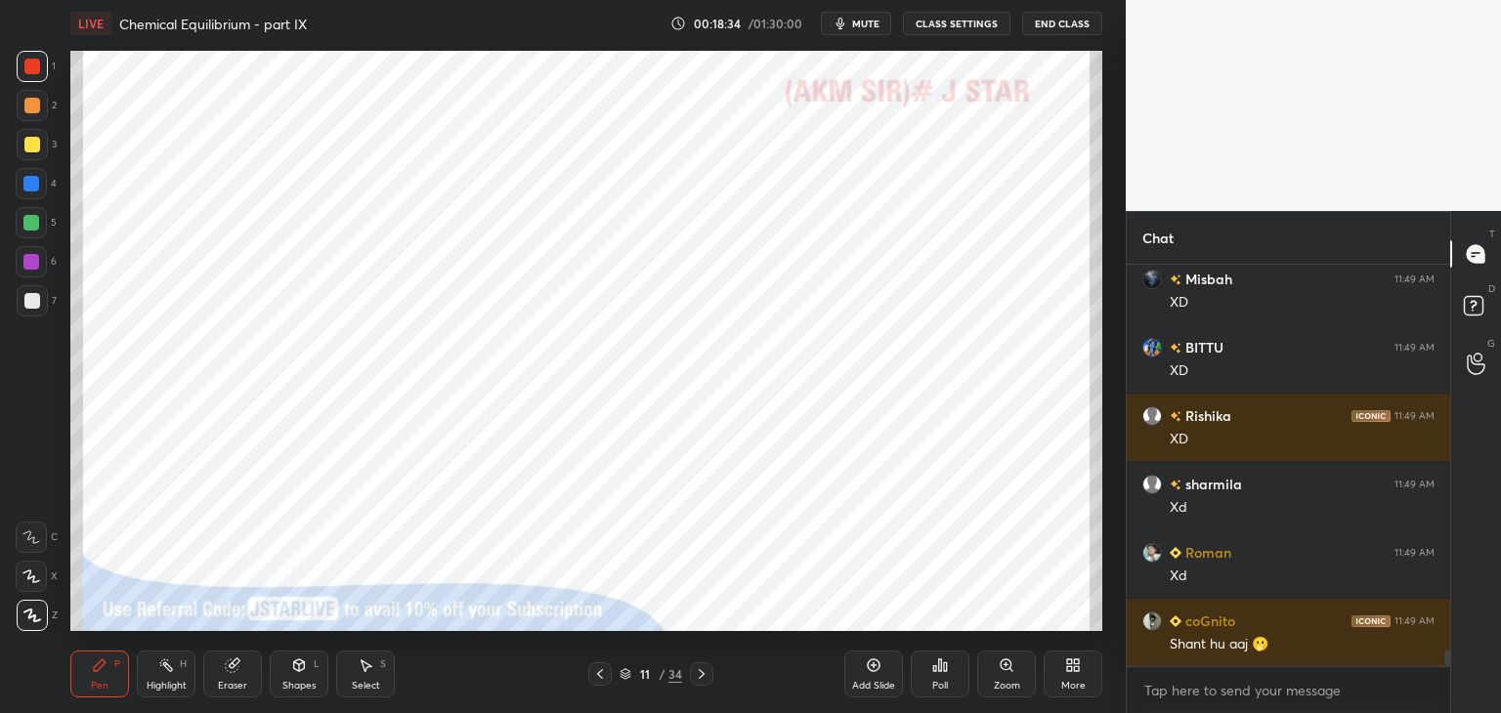
click at [700, 671] on icon at bounding box center [702, 674] width 6 height 10
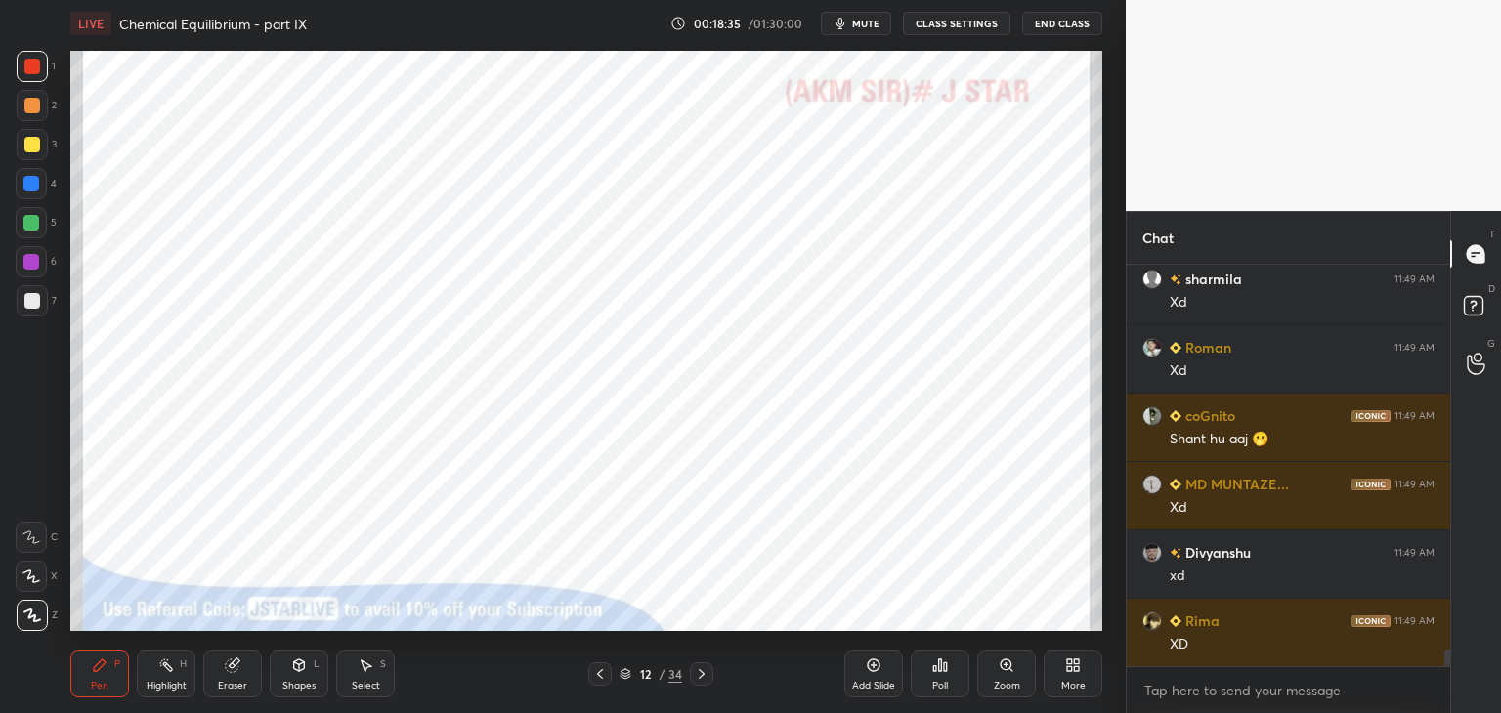
click at [700, 669] on icon at bounding box center [702, 674] width 16 height 16
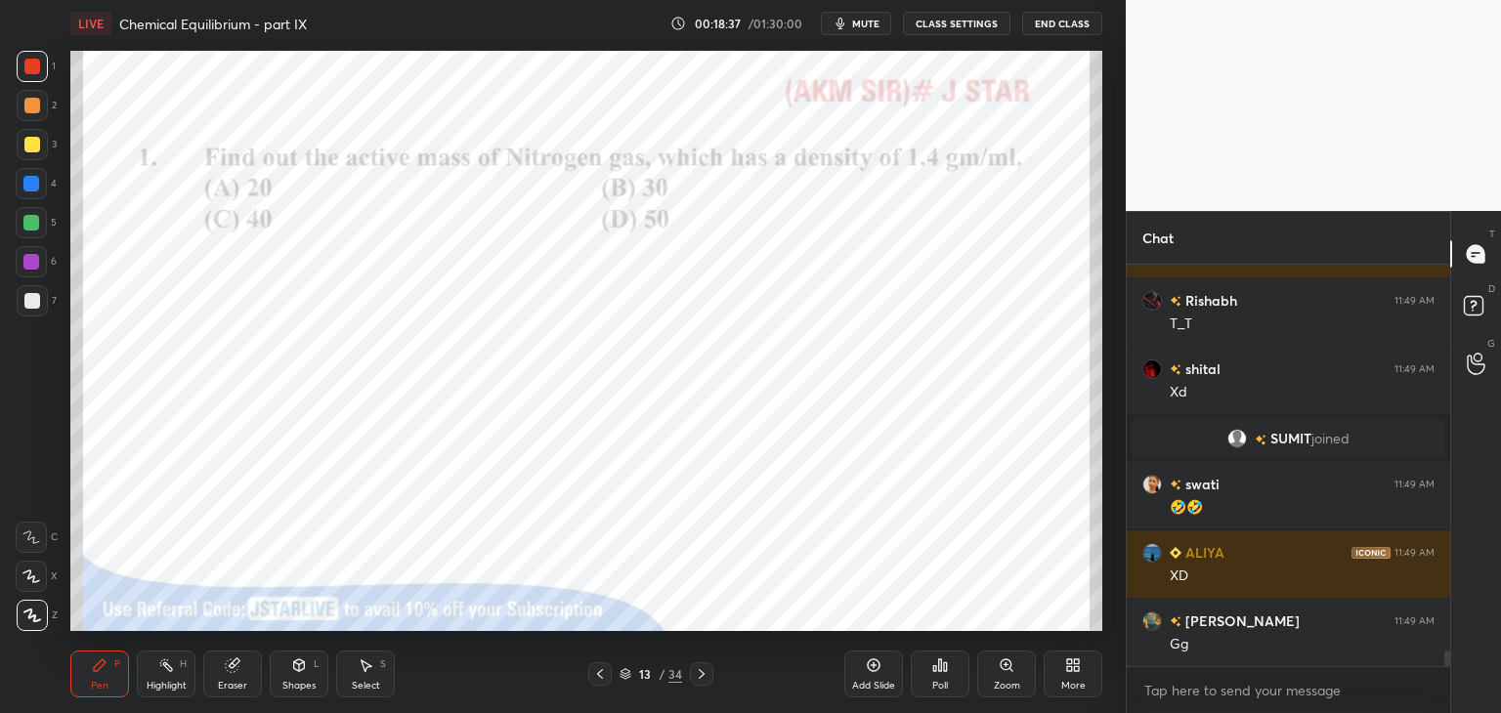
click at [700, 669] on icon at bounding box center [702, 674] width 16 height 16
drag, startPoint x: 111, startPoint y: 658, endPoint x: 110, endPoint y: 634, distance: 24.4
click at [111, 657] on div "Pen P" at bounding box center [99, 674] width 59 height 47
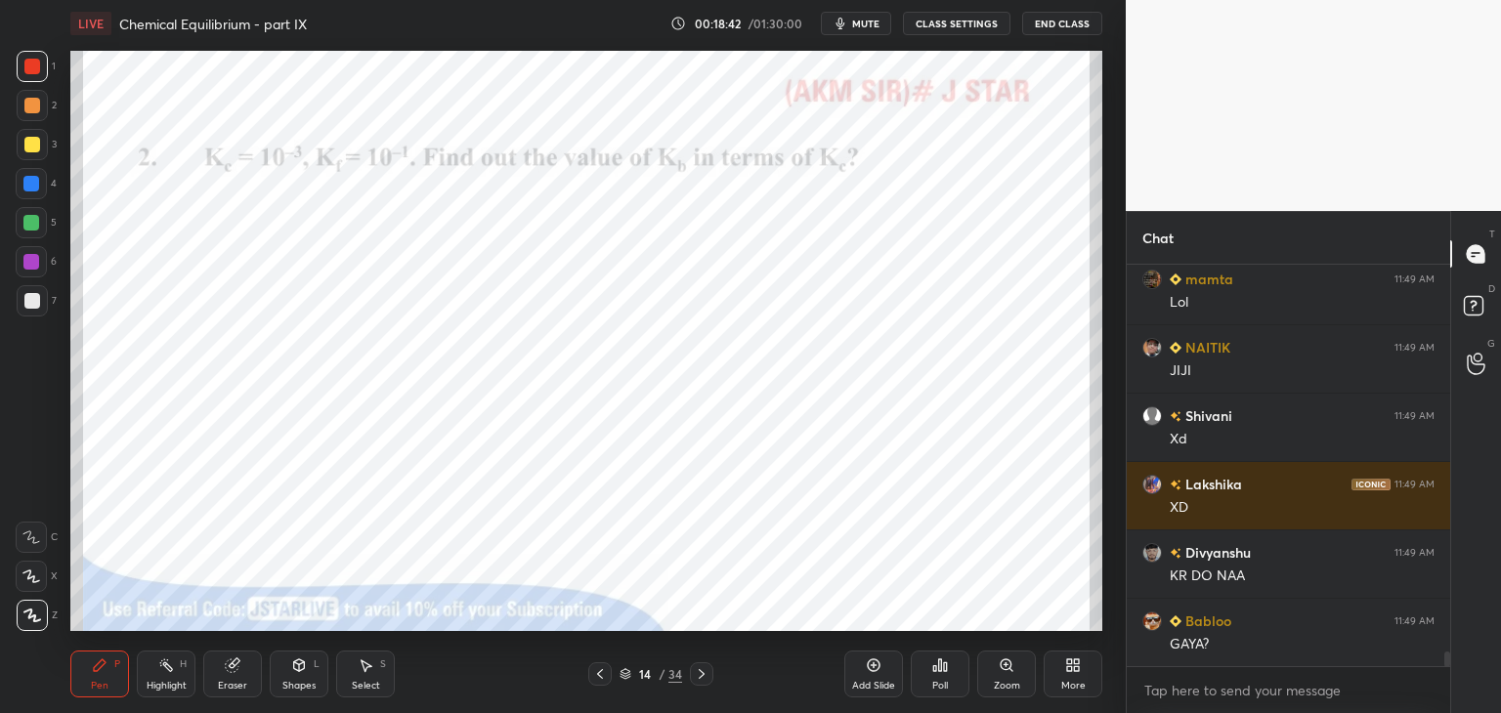
click at [1069, 671] on div "More" at bounding box center [1072, 674] width 59 height 47
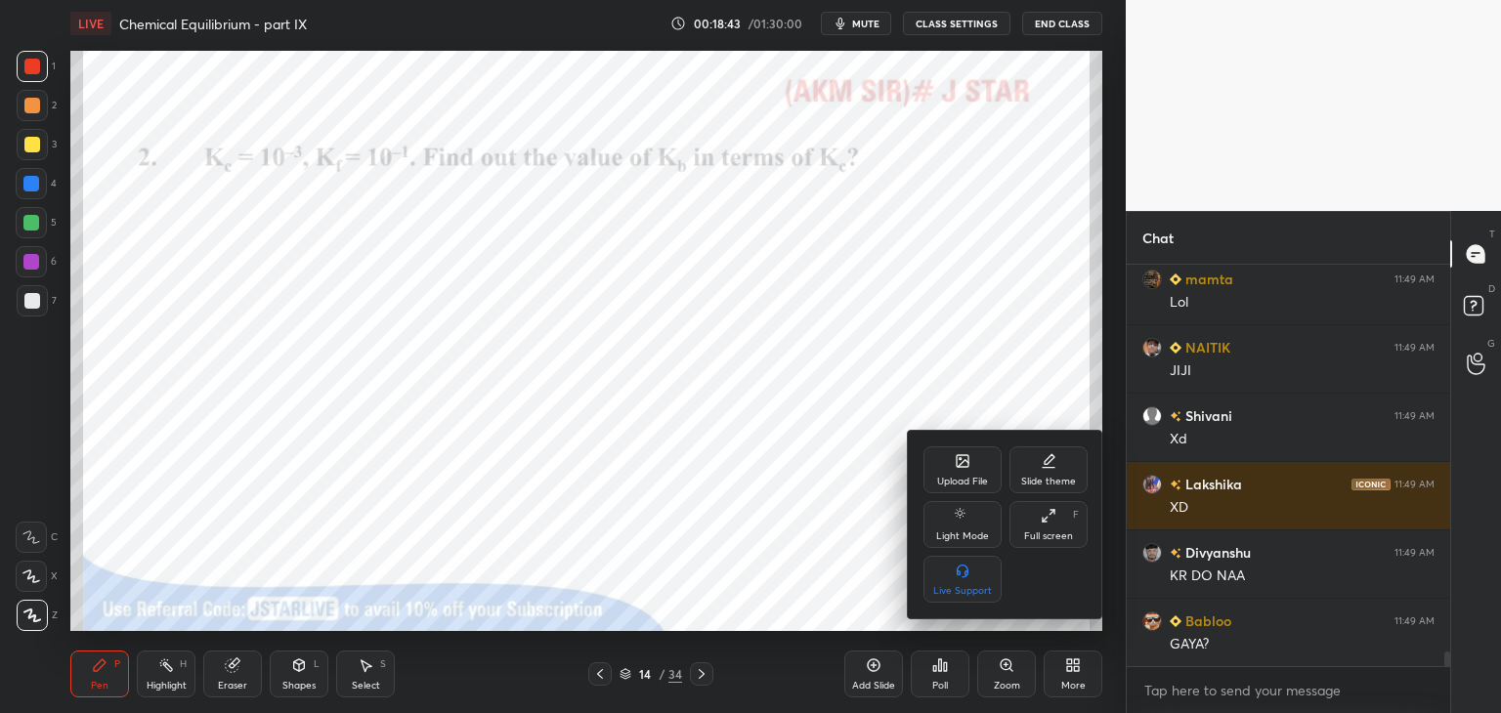
click at [1051, 525] on div "Full screen F" at bounding box center [1048, 524] width 78 height 47
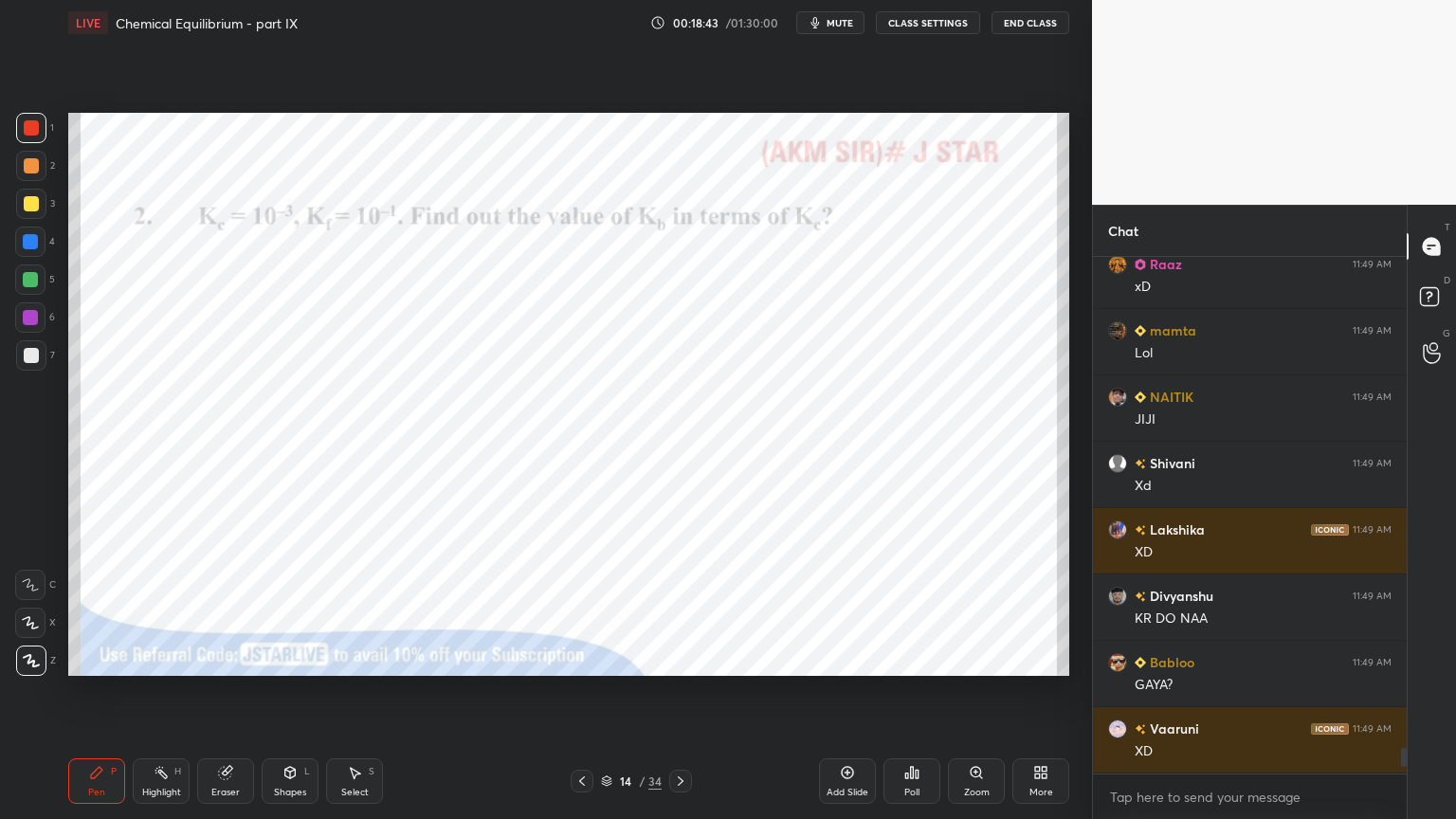
type textarea "x"
click at [170, 691] on div "Highlight H" at bounding box center [161, 781] width 57 height 46
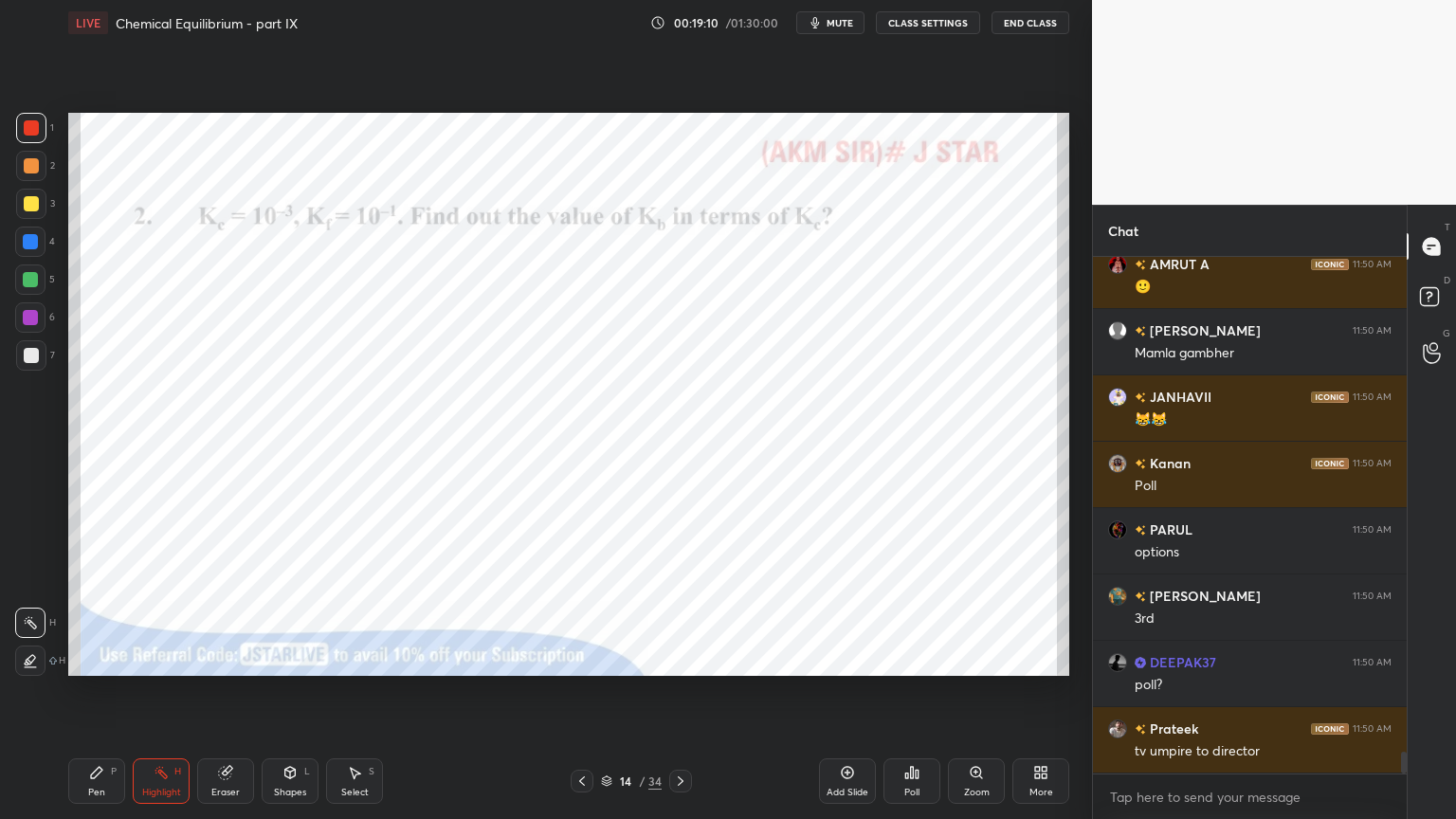
click at [932, 16] on button "CLASS SETTINGS" at bounding box center [927, 22] width 104 height 22
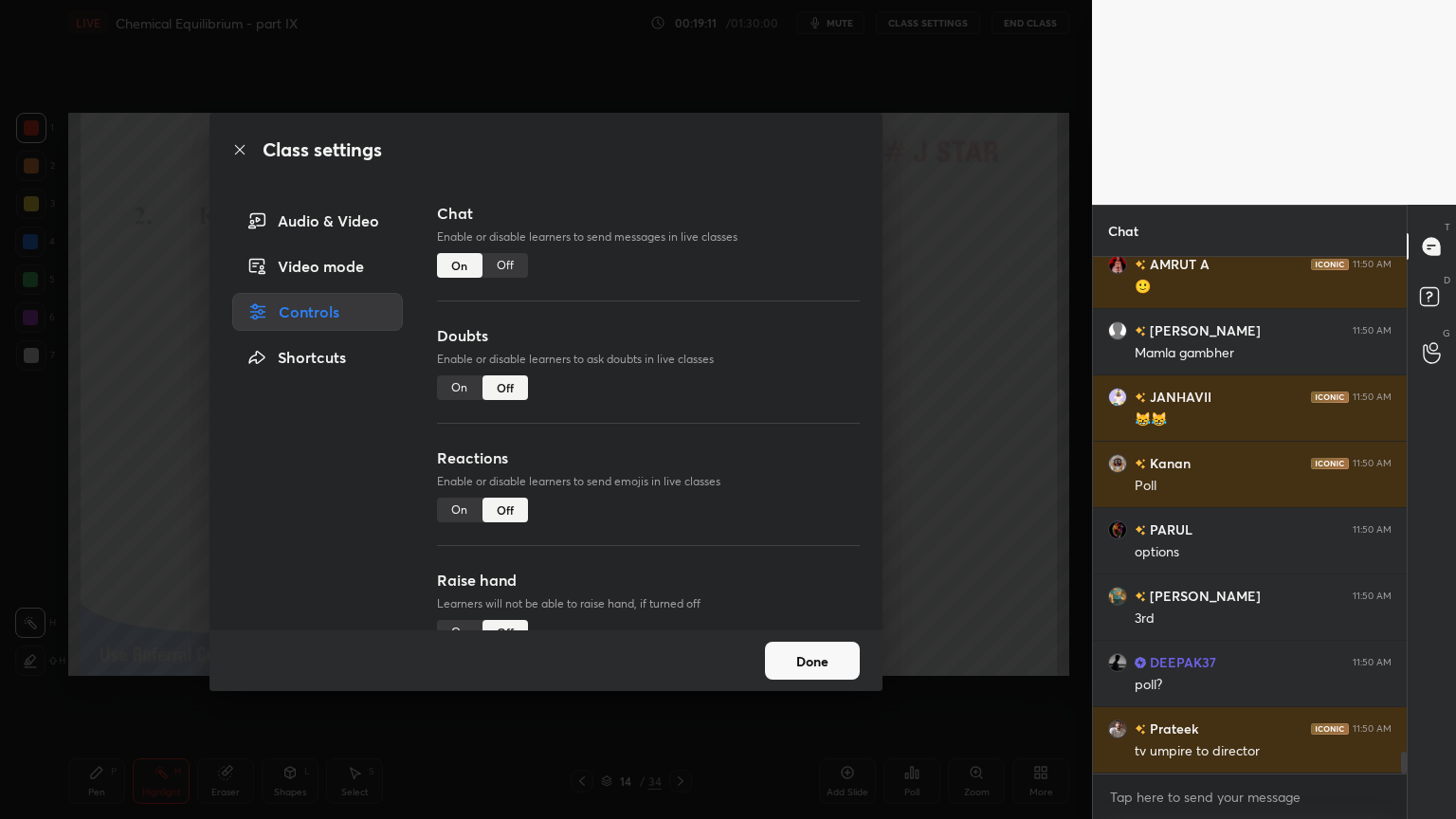
drag, startPoint x: 509, startPoint y: 268, endPoint x: 641, endPoint y: 280, distance: 132.5
click at [520, 269] on div "Off" at bounding box center [504, 265] width 46 height 24
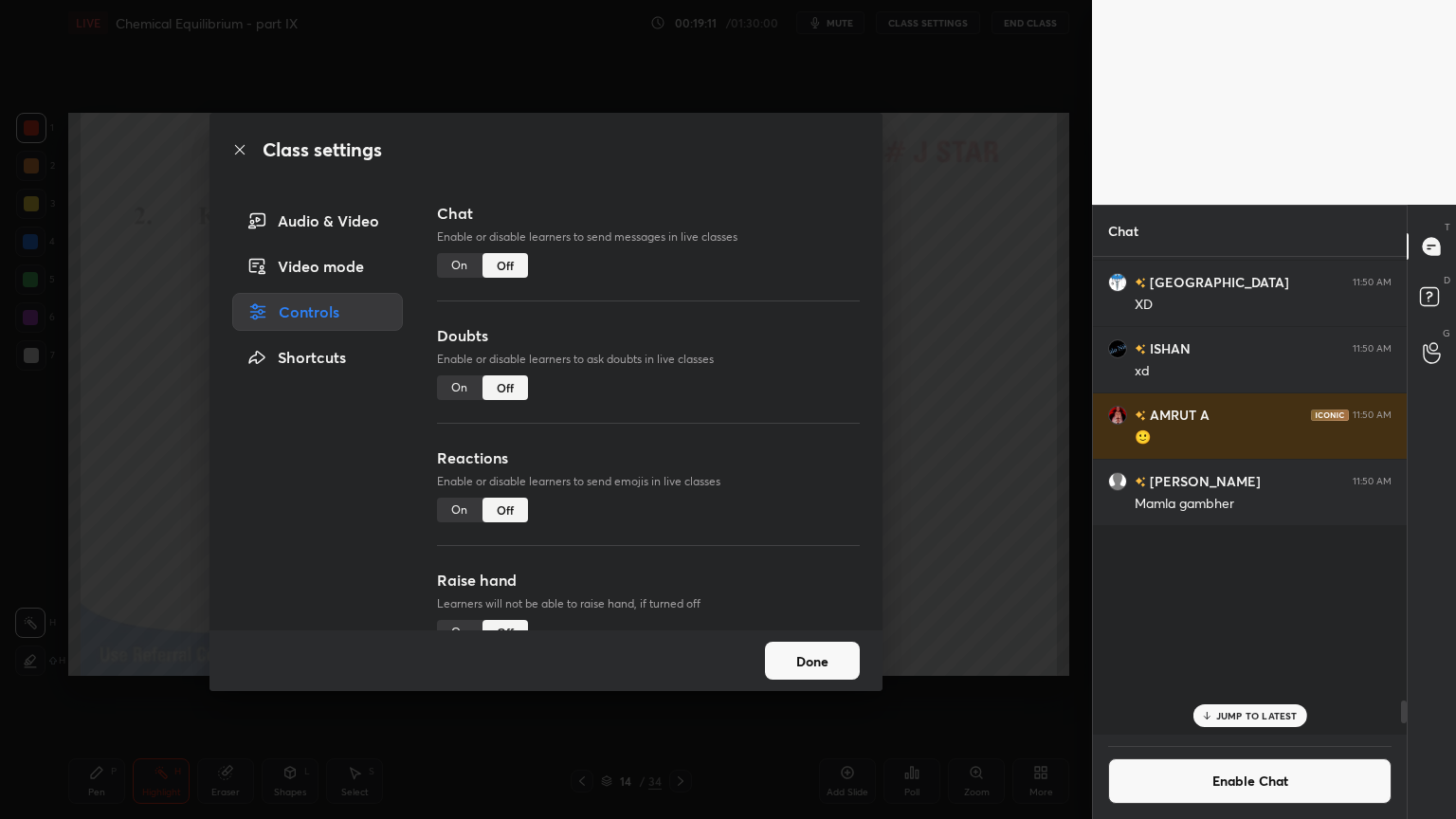
click at [982, 356] on div "Class settings Audio & Video Video mode Controls Shortcuts Chat Enable or disab…" at bounding box center [545, 410] width 1091 height 819
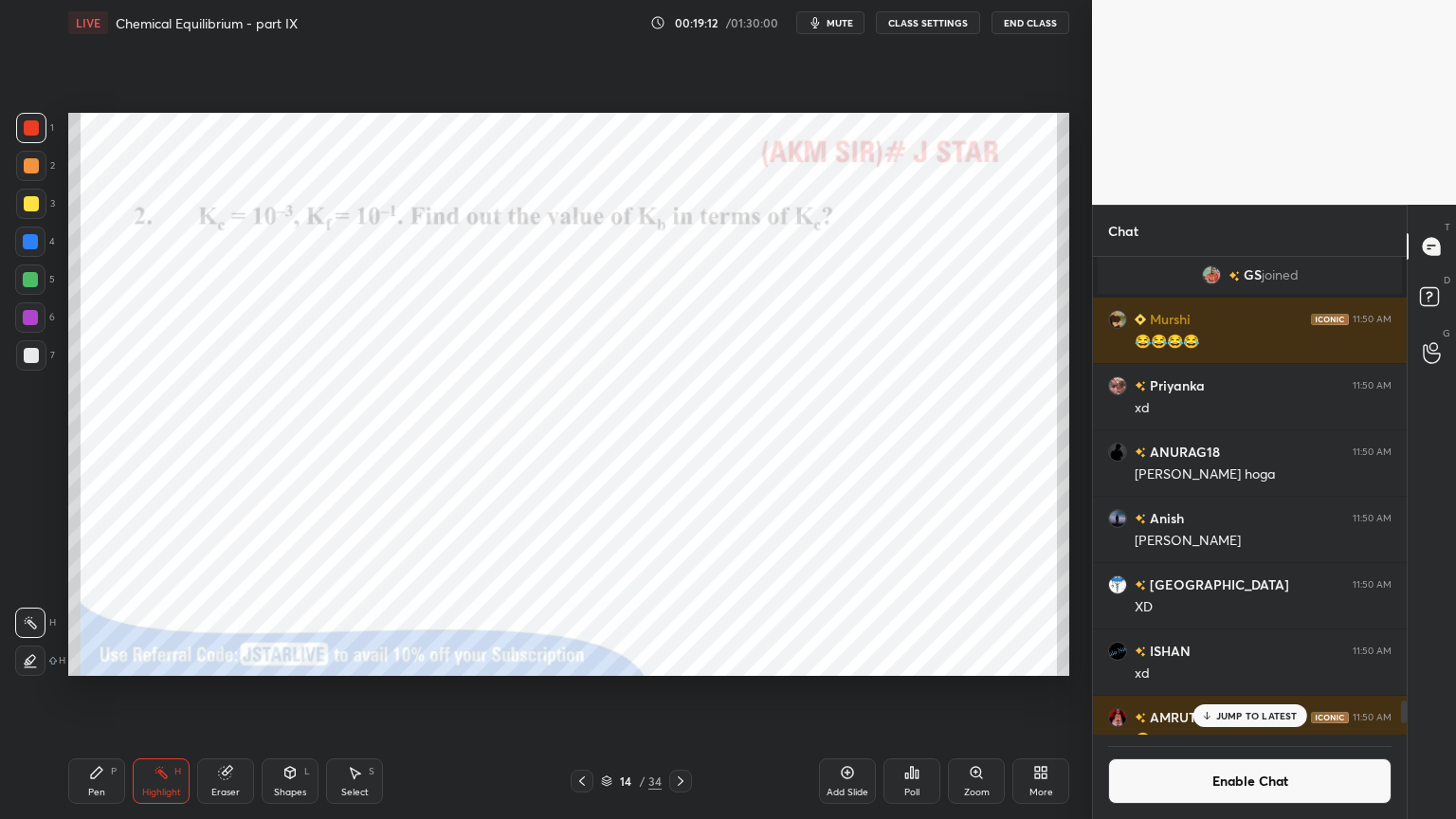
click at [928, 16] on button "CLASS SETTINGS" at bounding box center [927, 22] width 104 height 22
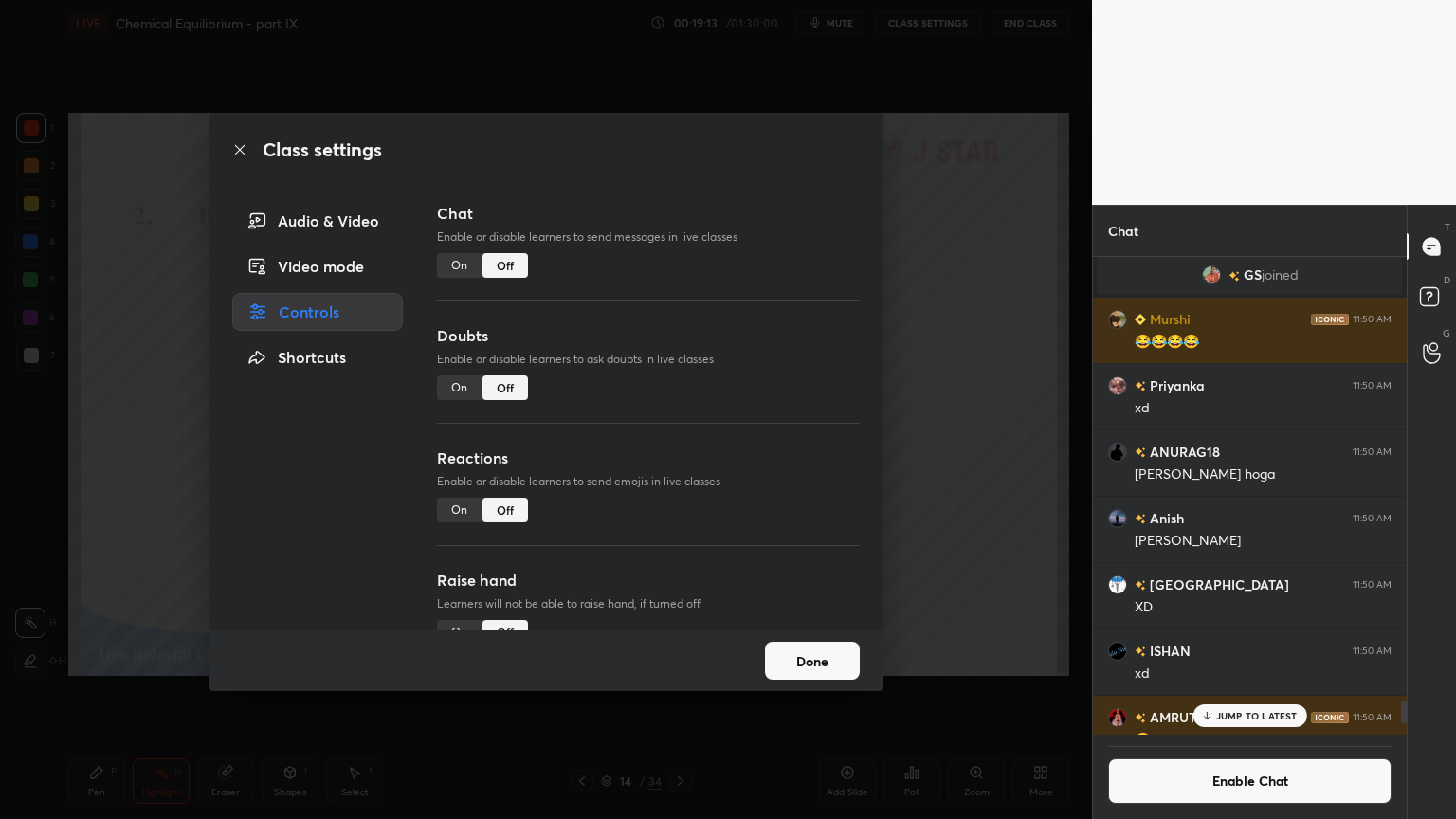
drag, startPoint x: 963, startPoint y: 415, endPoint x: 944, endPoint y: 440, distance: 31.4
click at [956, 424] on div "Class settings Audio & Video Video mode Controls Shortcuts Chat Enable or disab…" at bounding box center [545, 410] width 1091 height 819
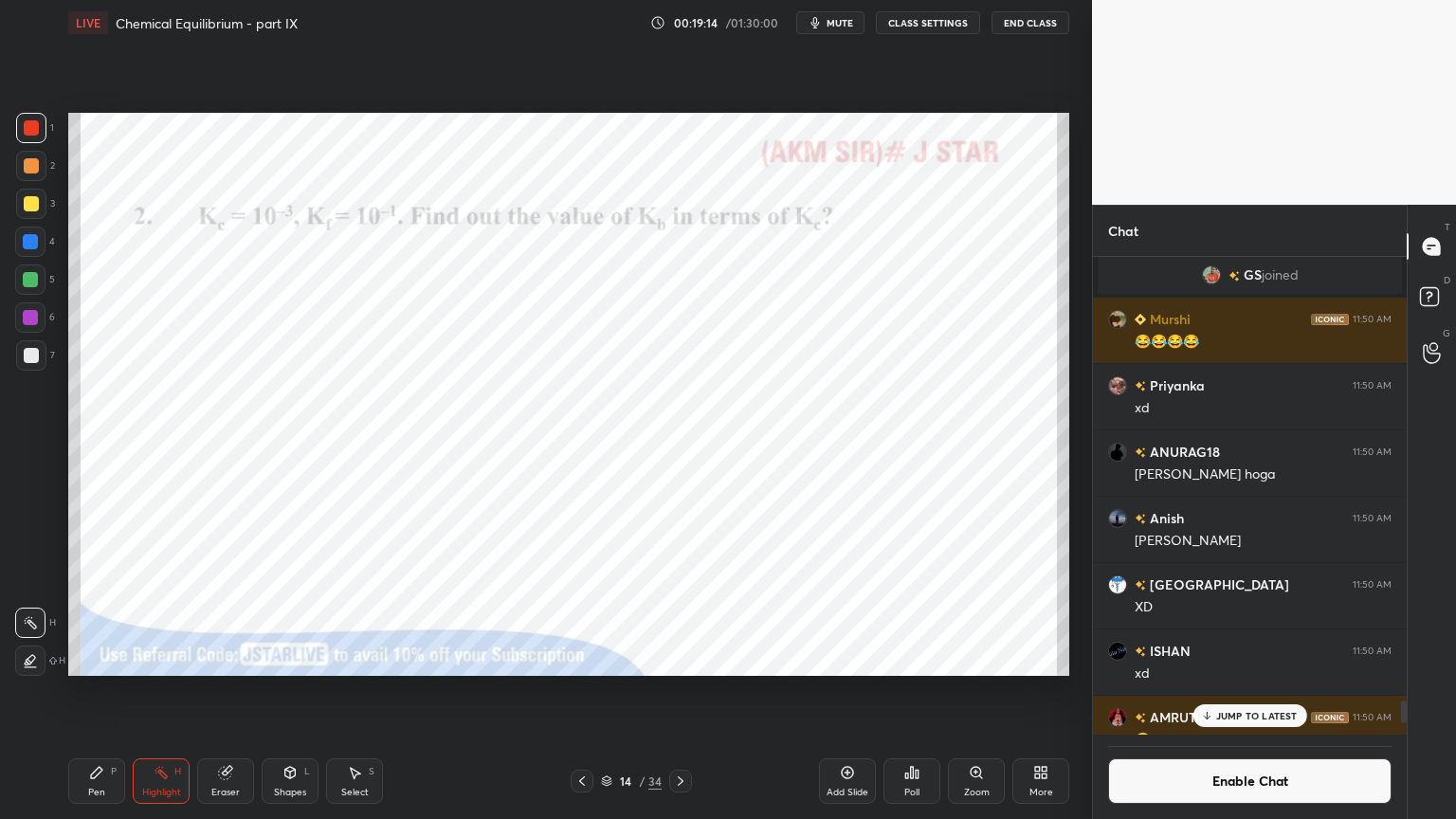
click at [1244, 691] on p "JUMP TO LATEST" at bounding box center [1256, 716] width 81 height 12
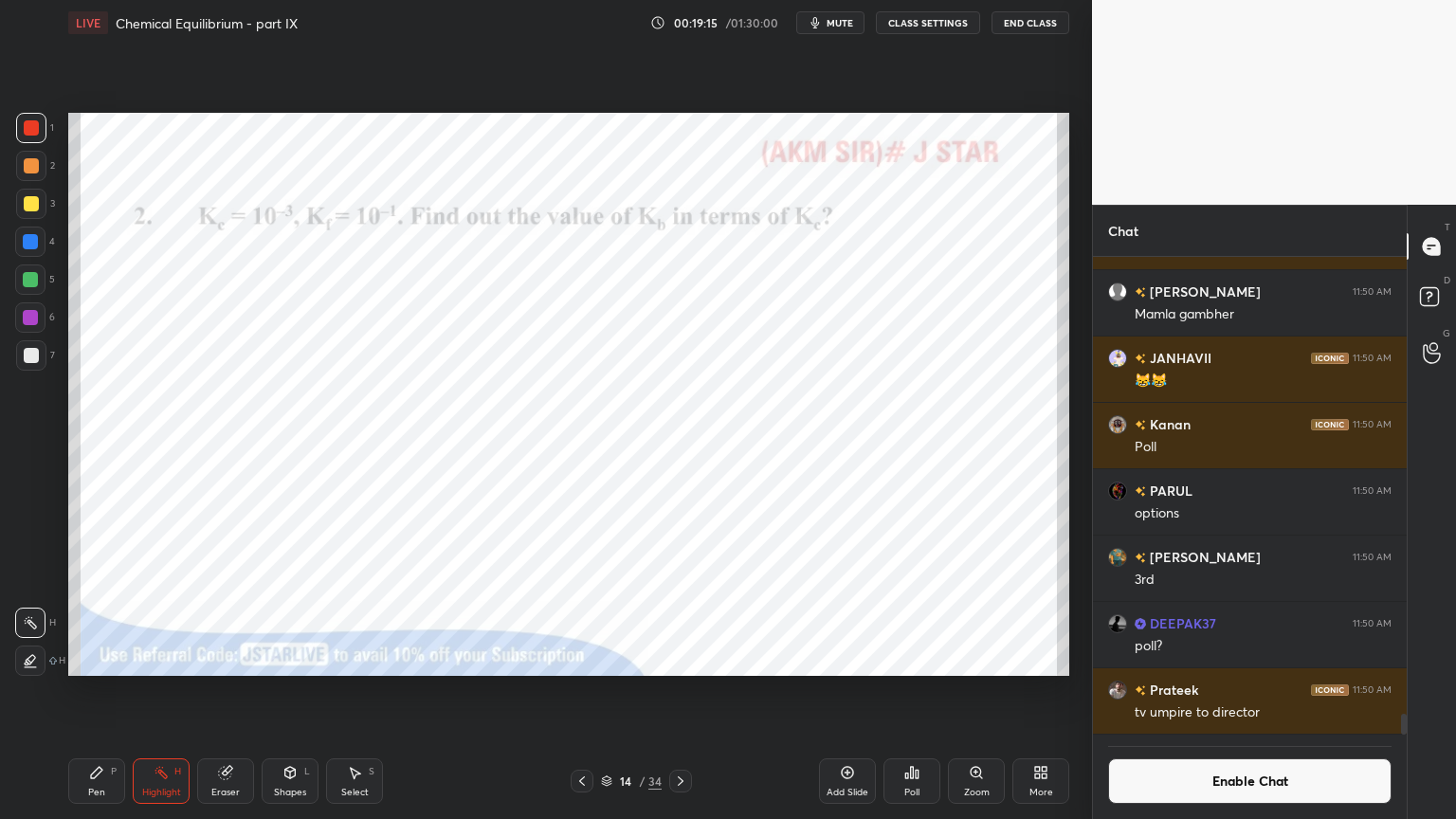
drag, startPoint x: 113, startPoint y: 788, endPoint x: 92, endPoint y: 761, distance: 34.2
click at [103, 691] on div "Pen P" at bounding box center [96, 781] width 57 height 46
click at [36, 244] on div at bounding box center [30, 242] width 16 height 16
drag, startPoint x: 158, startPoint y: 780, endPoint x: 177, endPoint y: 718, distance: 64.8
click at [158, 691] on div "Highlight H" at bounding box center [161, 781] width 57 height 46
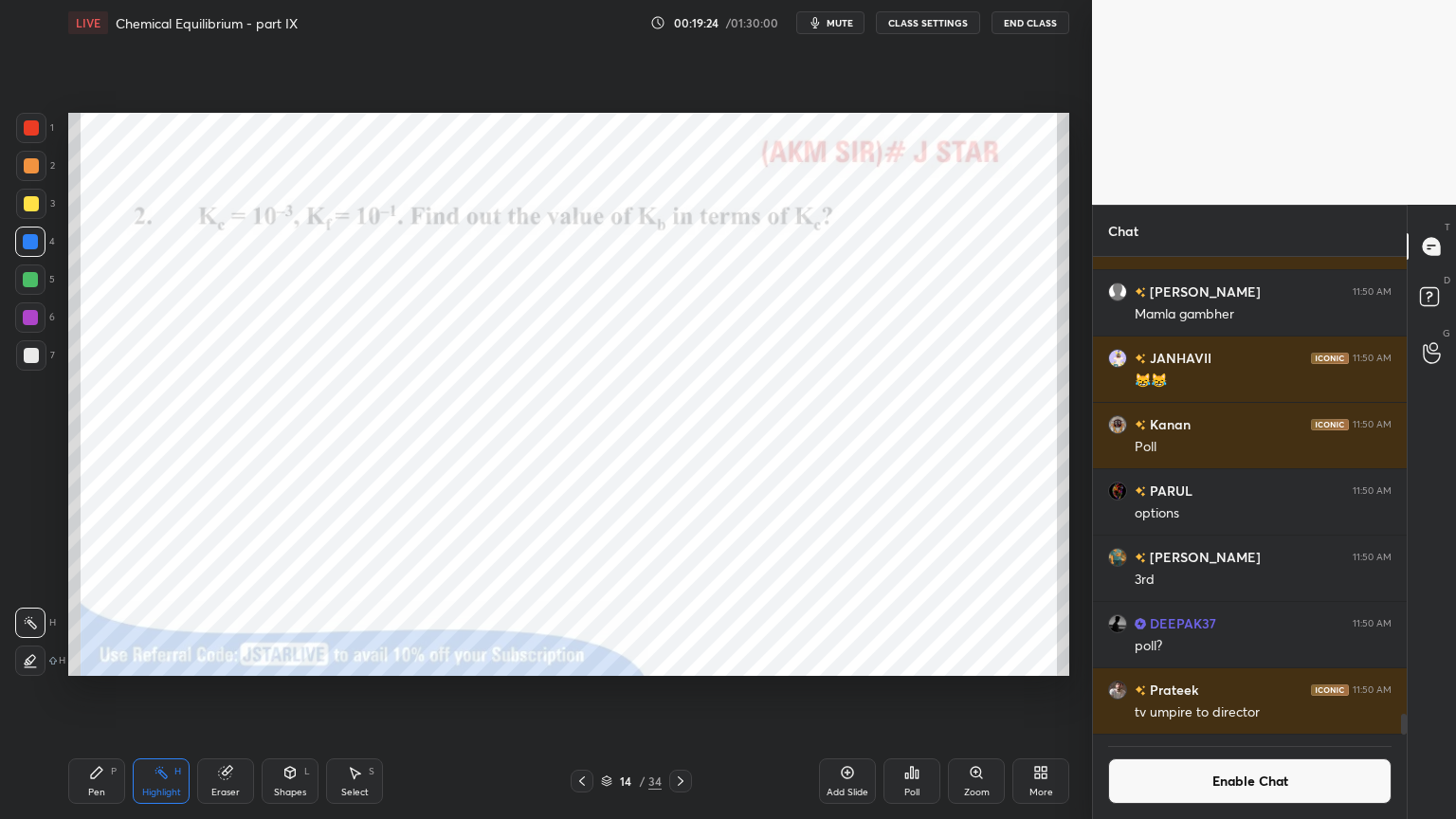
click at [167, 691] on div "Highlight H" at bounding box center [161, 781] width 57 height 46
click at [1259, 691] on button "Enable Chat" at bounding box center [1249, 781] width 283 height 46
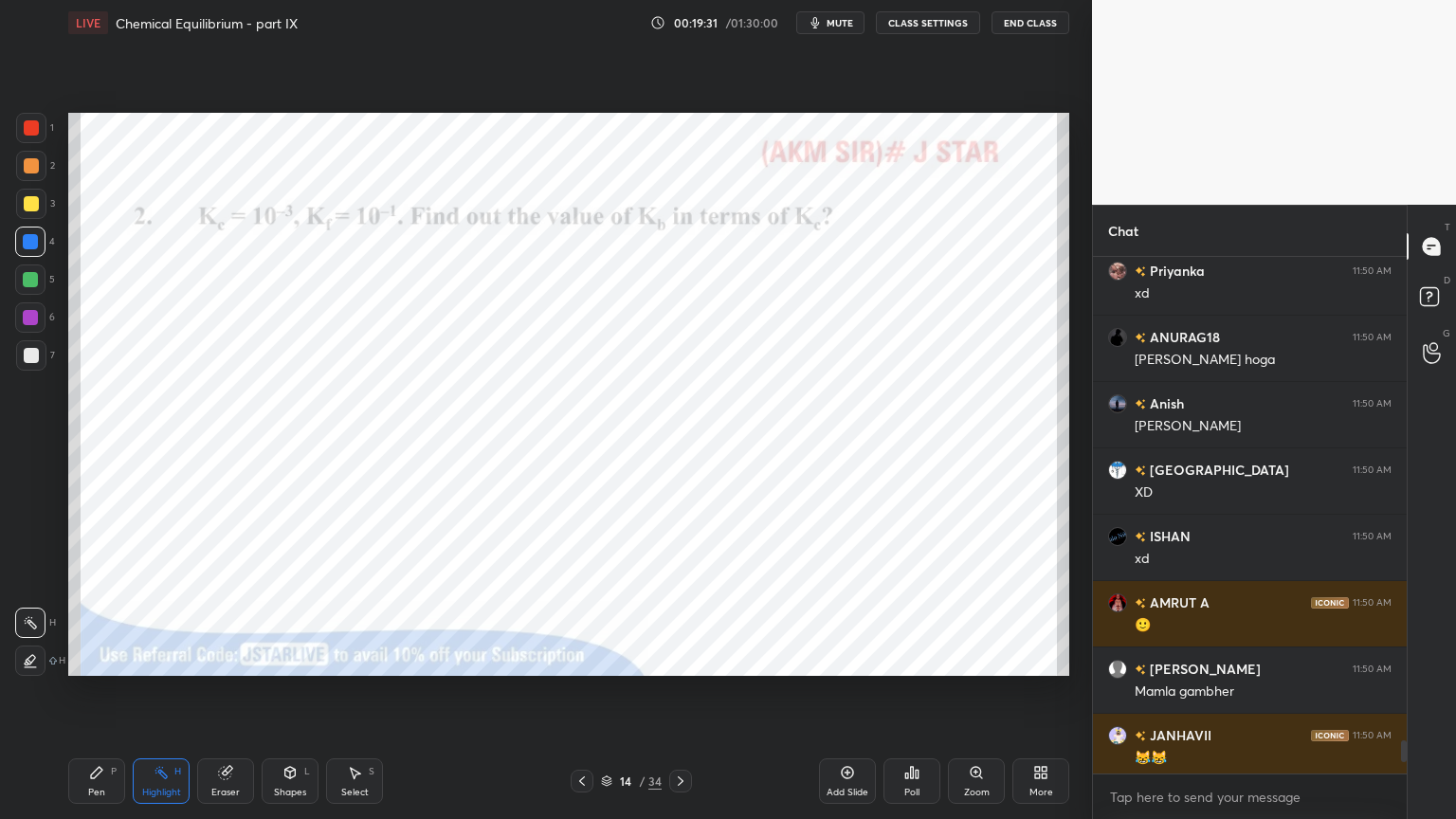
click at [844, 691] on div "Add Slide" at bounding box center [847, 781] width 57 height 46
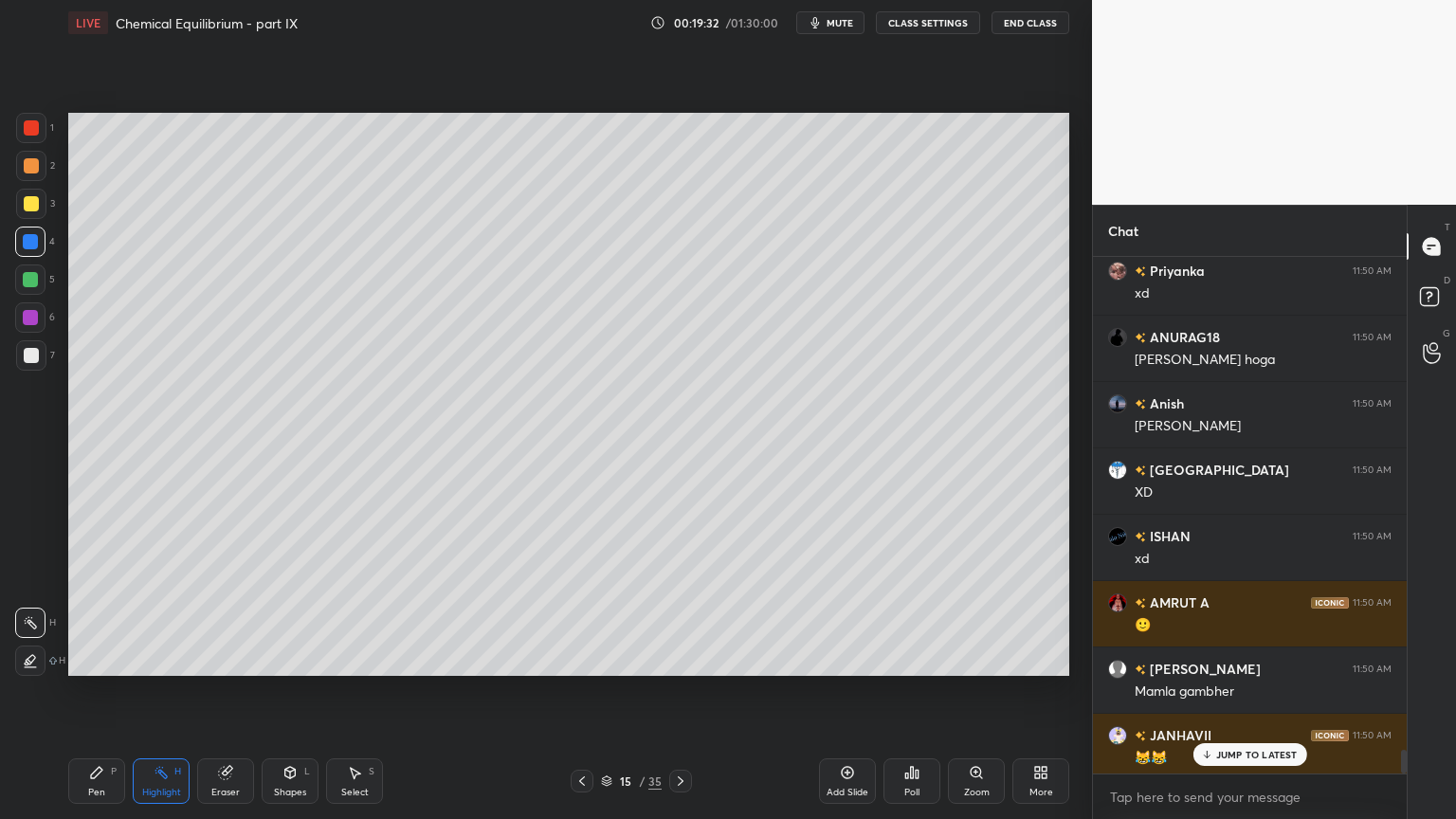
click at [87, 691] on div "Pen P" at bounding box center [96, 781] width 57 height 46
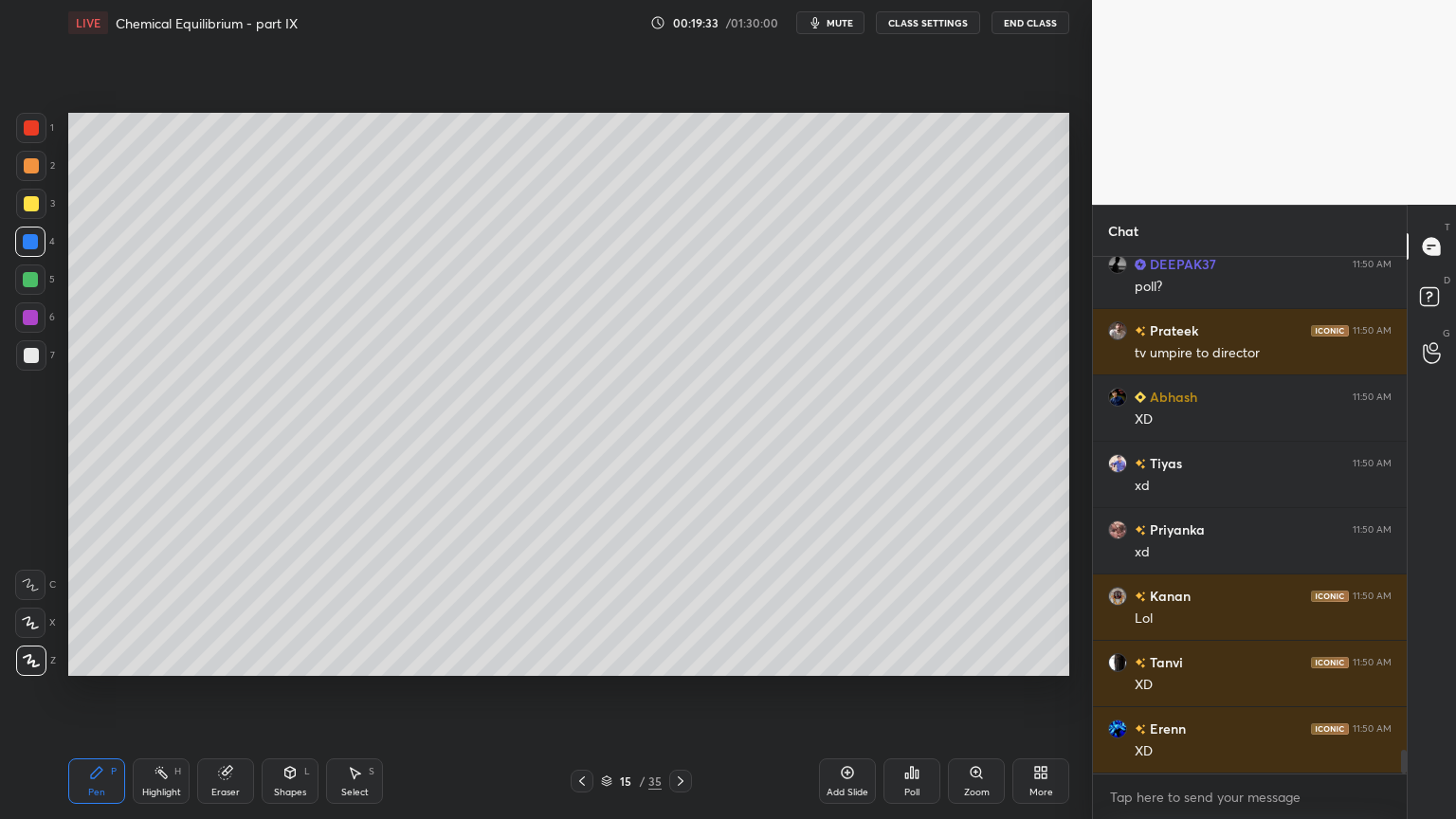
drag, startPoint x: 33, startPoint y: 163, endPoint x: 62, endPoint y: 166, distance: 29.2
click at [34, 165] on div at bounding box center [31, 166] width 16 height 16
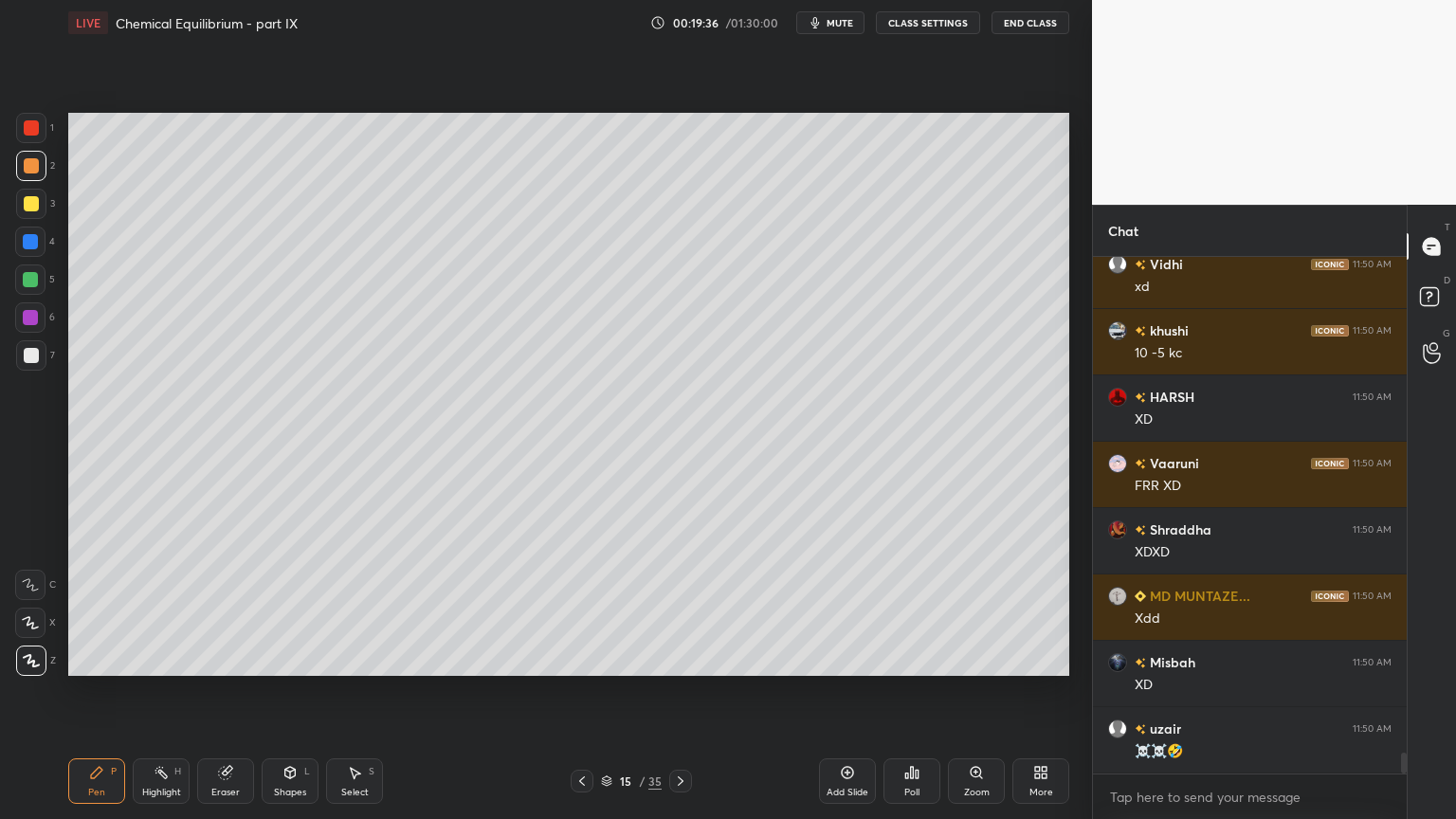
click at [106, 691] on div "Pen P" at bounding box center [96, 781] width 57 height 46
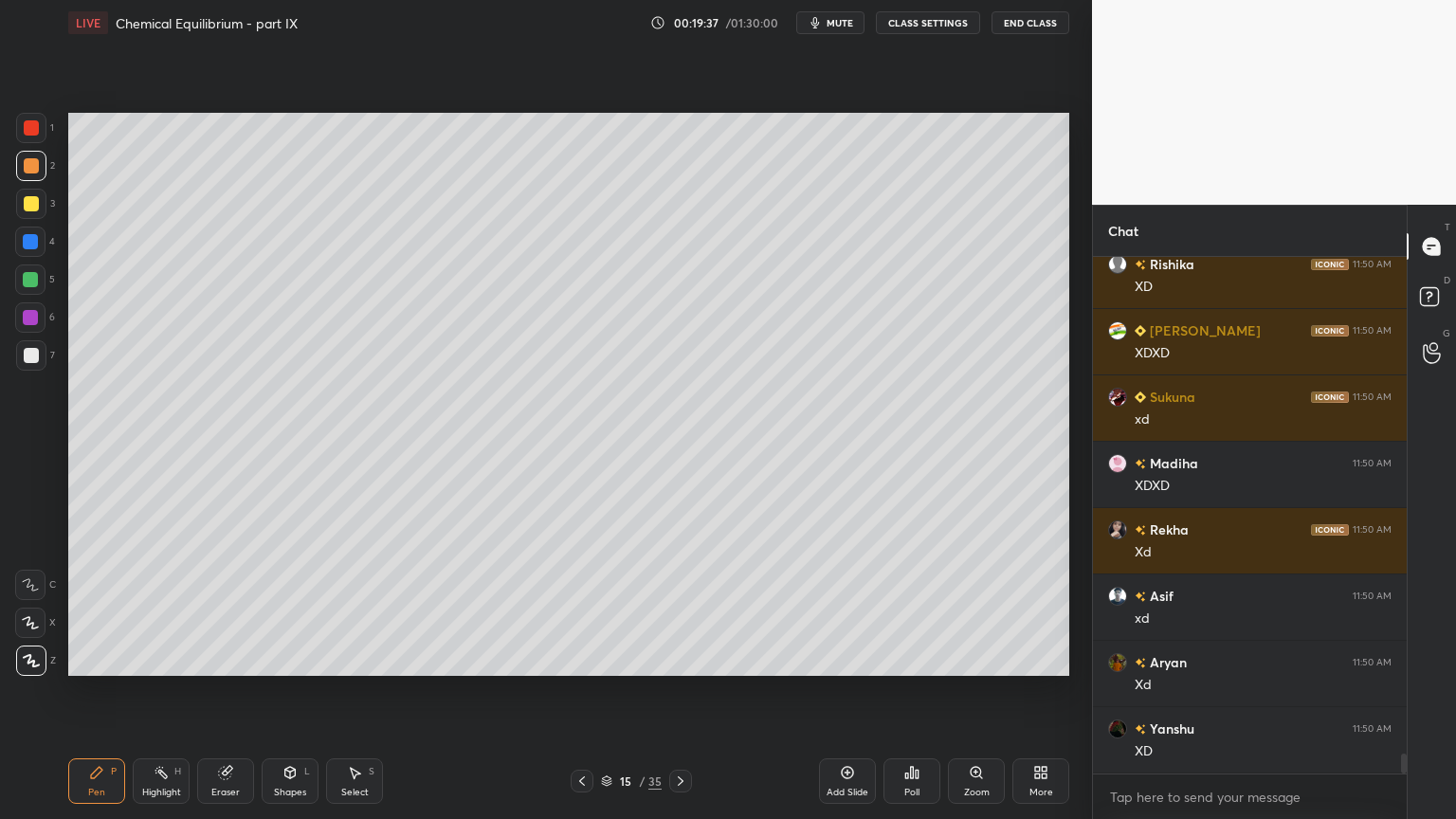
drag, startPoint x: 36, startPoint y: 359, endPoint x: 61, endPoint y: 321, distance: 45.5
click at [35, 352] on div at bounding box center [31, 356] width 16 height 16
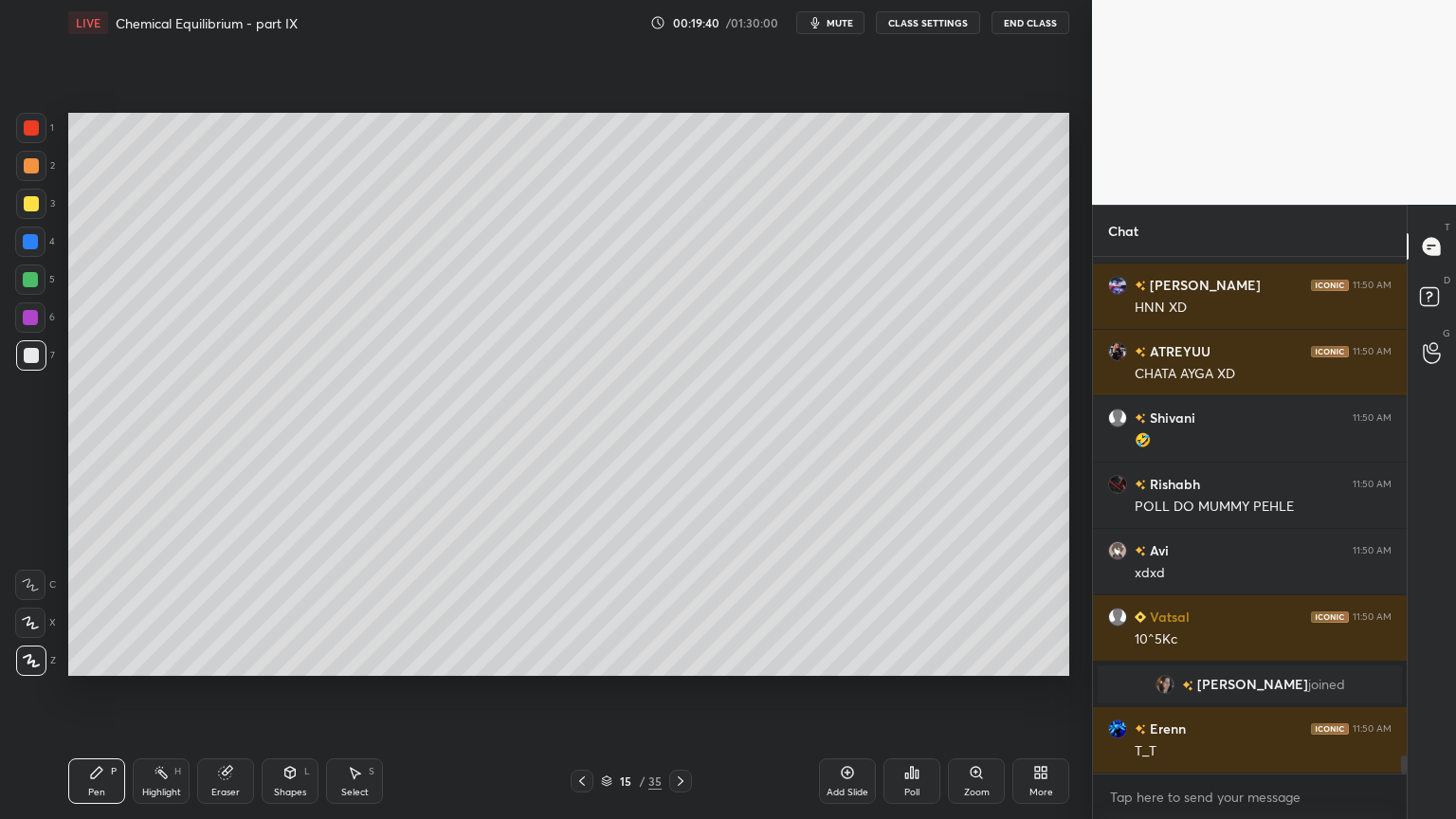
click at [579, 691] on icon at bounding box center [582, 781] width 16 height 16
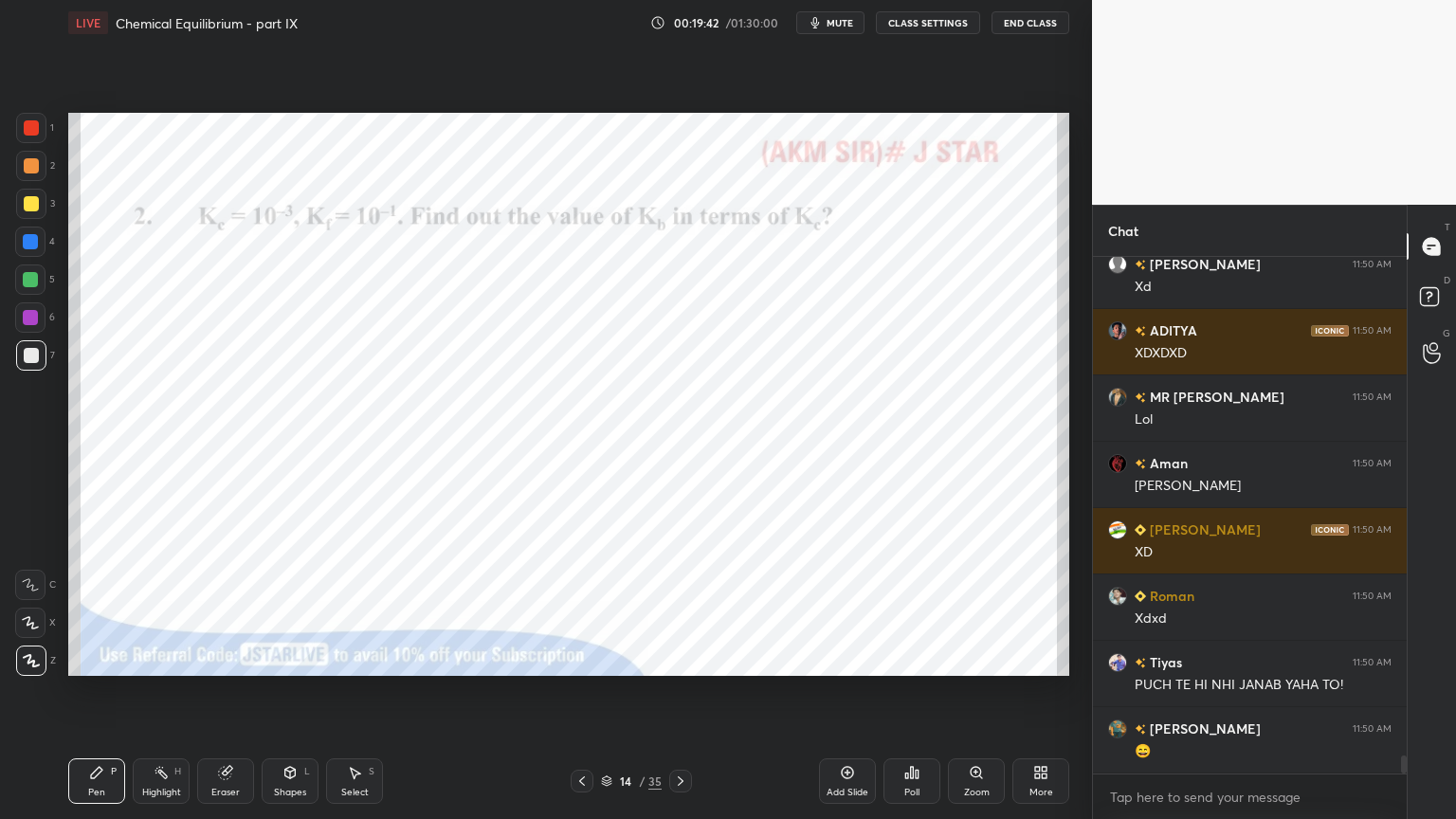
click at [681, 691] on icon at bounding box center [681, 781] width 6 height 10
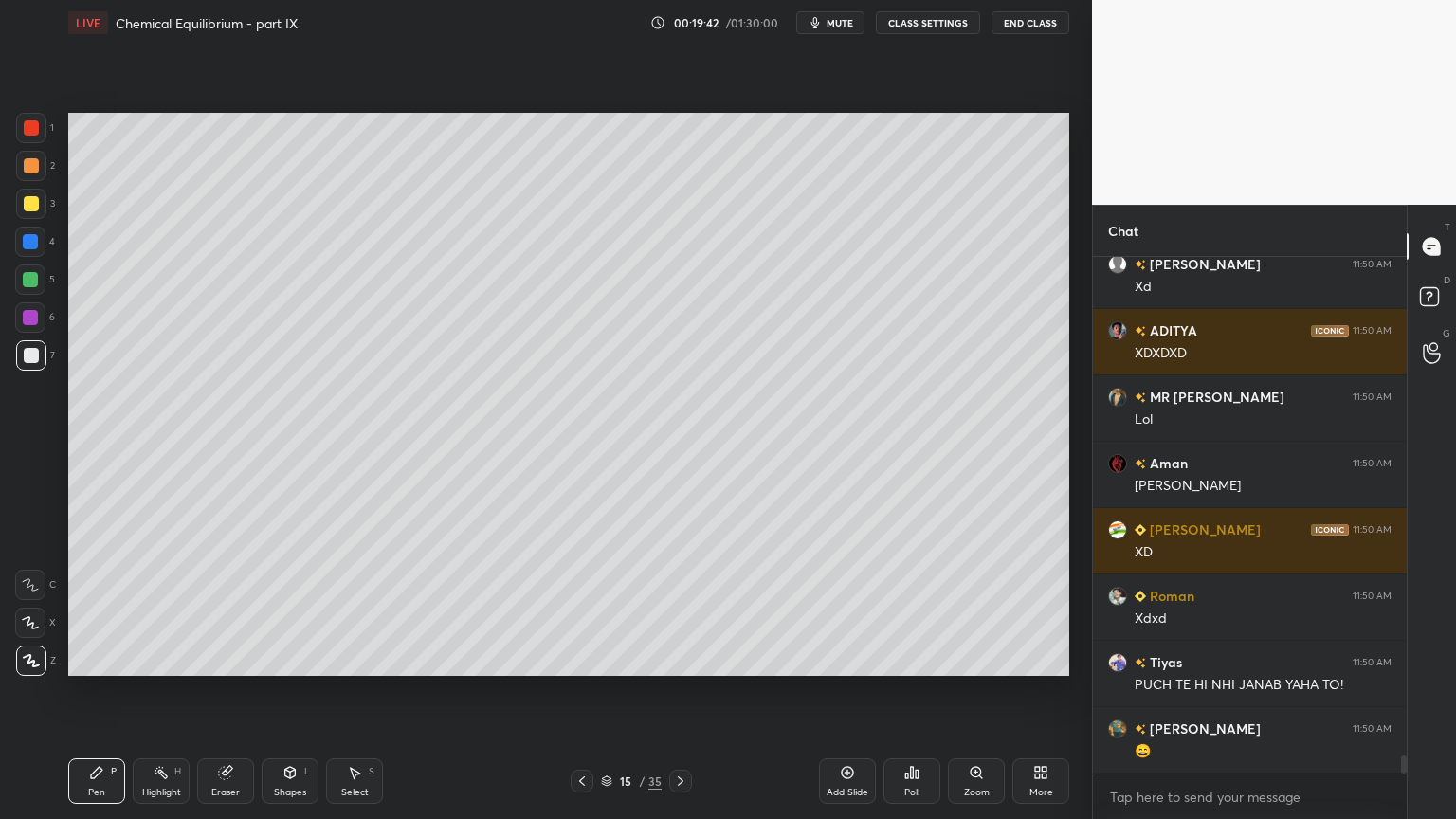
click at [114, 691] on div "Pen P" at bounding box center [96, 781] width 57 height 46
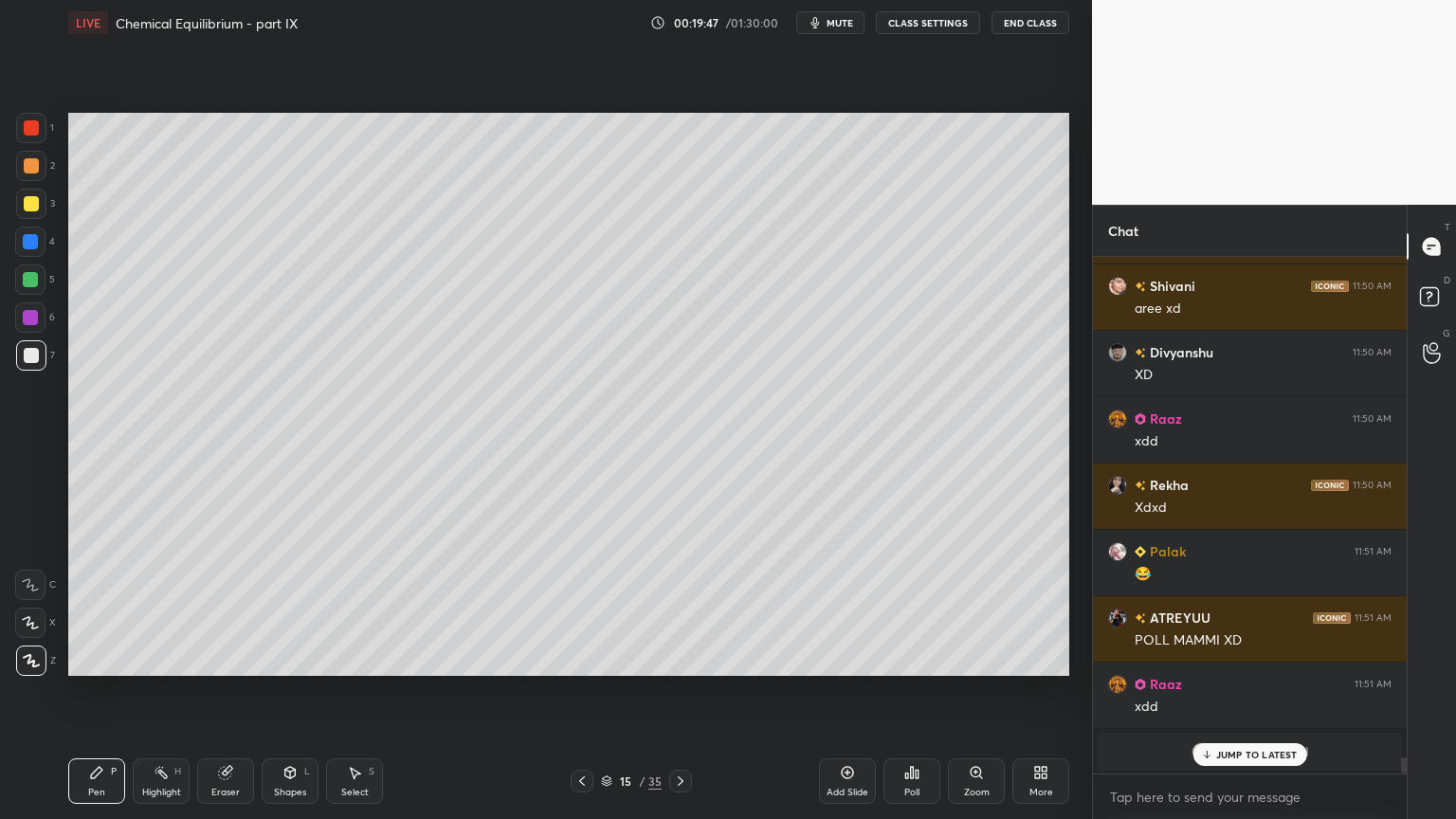
click at [1253, 691] on p "JUMP TO LATEST" at bounding box center [1256, 755] width 81 height 12
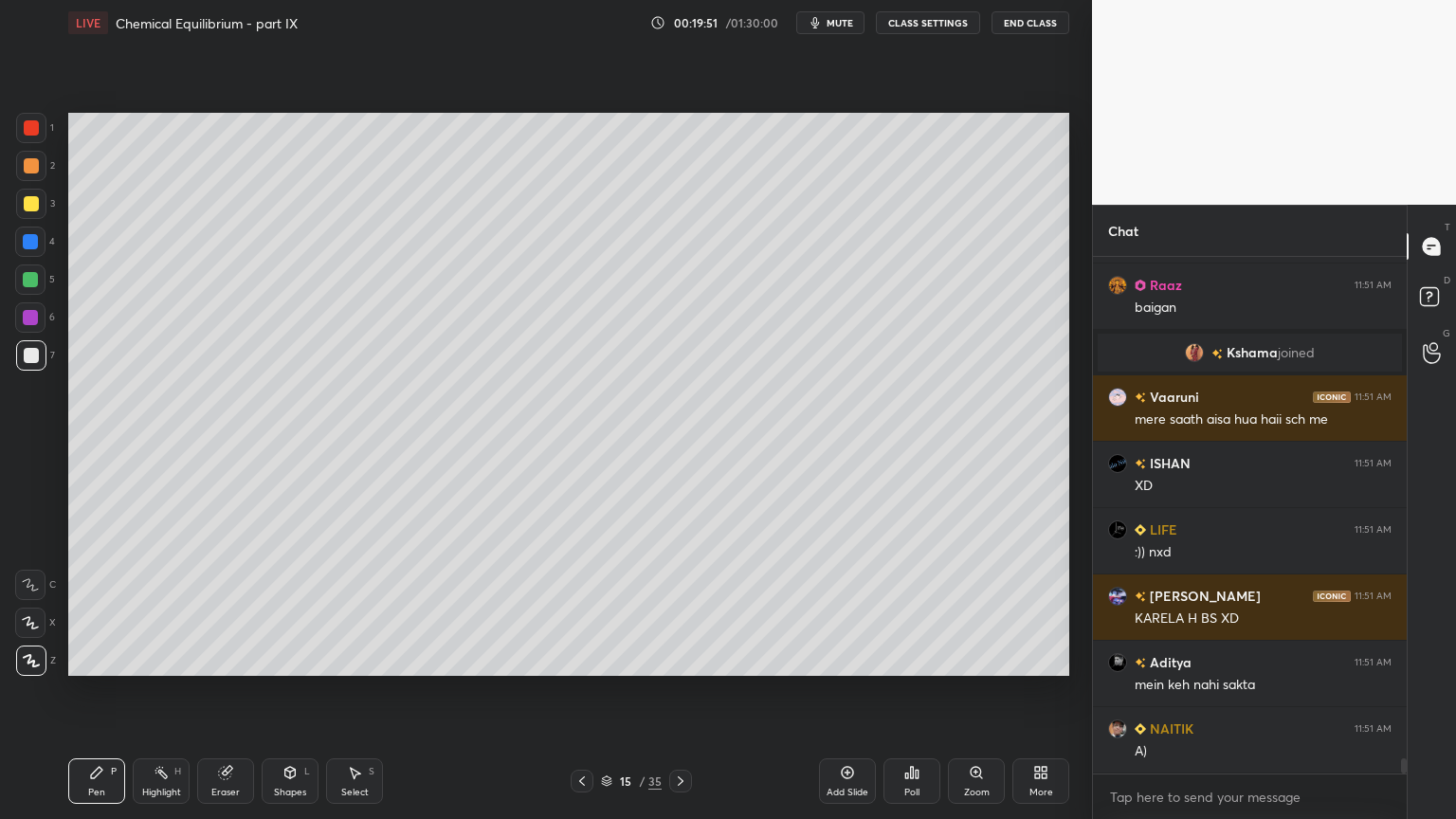
click at [919, 21] on button "CLASS SETTINGS" at bounding box center [927, 22] width 104 height 22
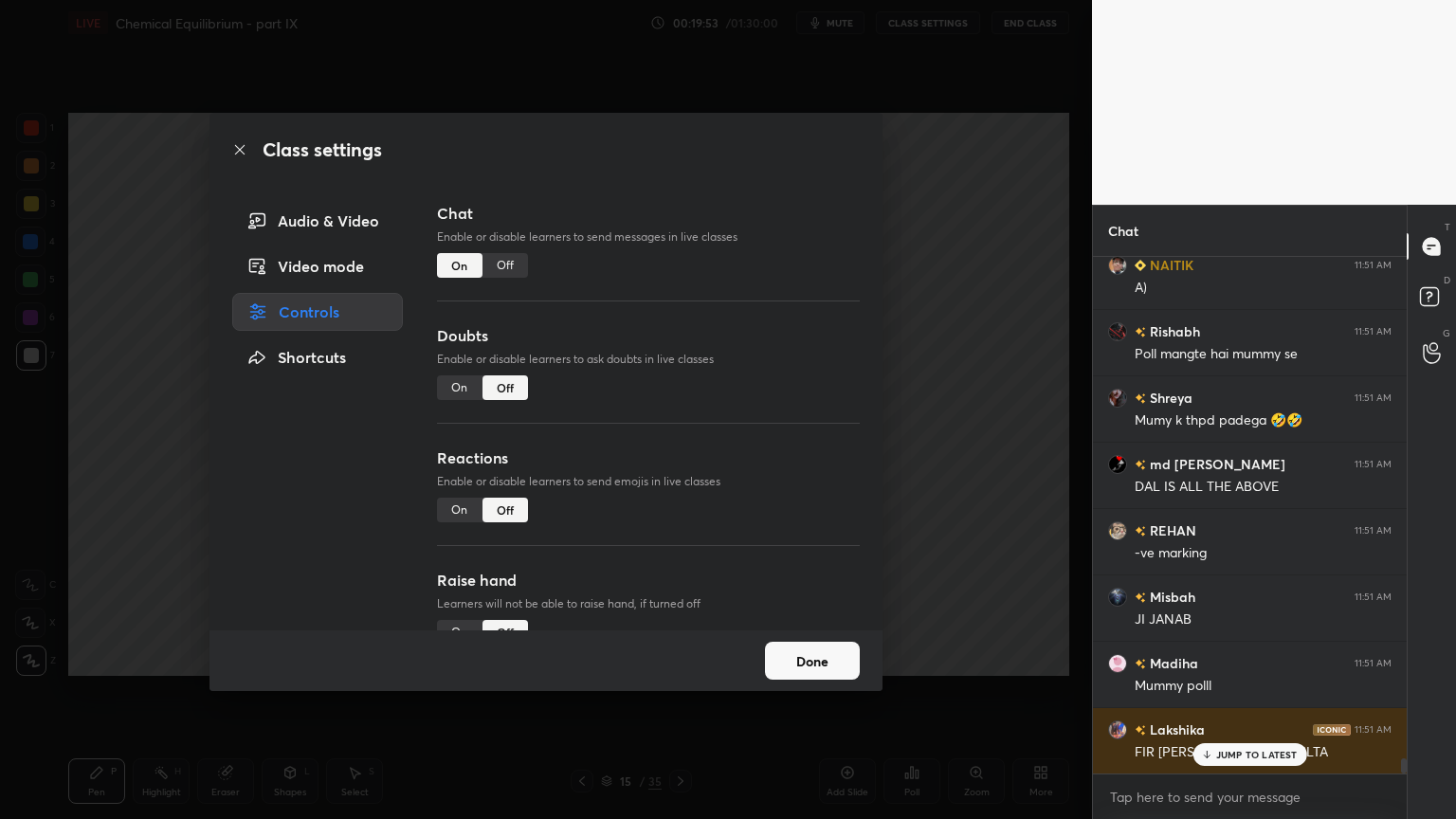
drag, startPoint x: 501, startPoint y: 262, endPoint x: 525, endPoint y: 265, distance: 24.2
click at [505, 266] on div "Off" at bounding box center [504, 265] width 46 height 24
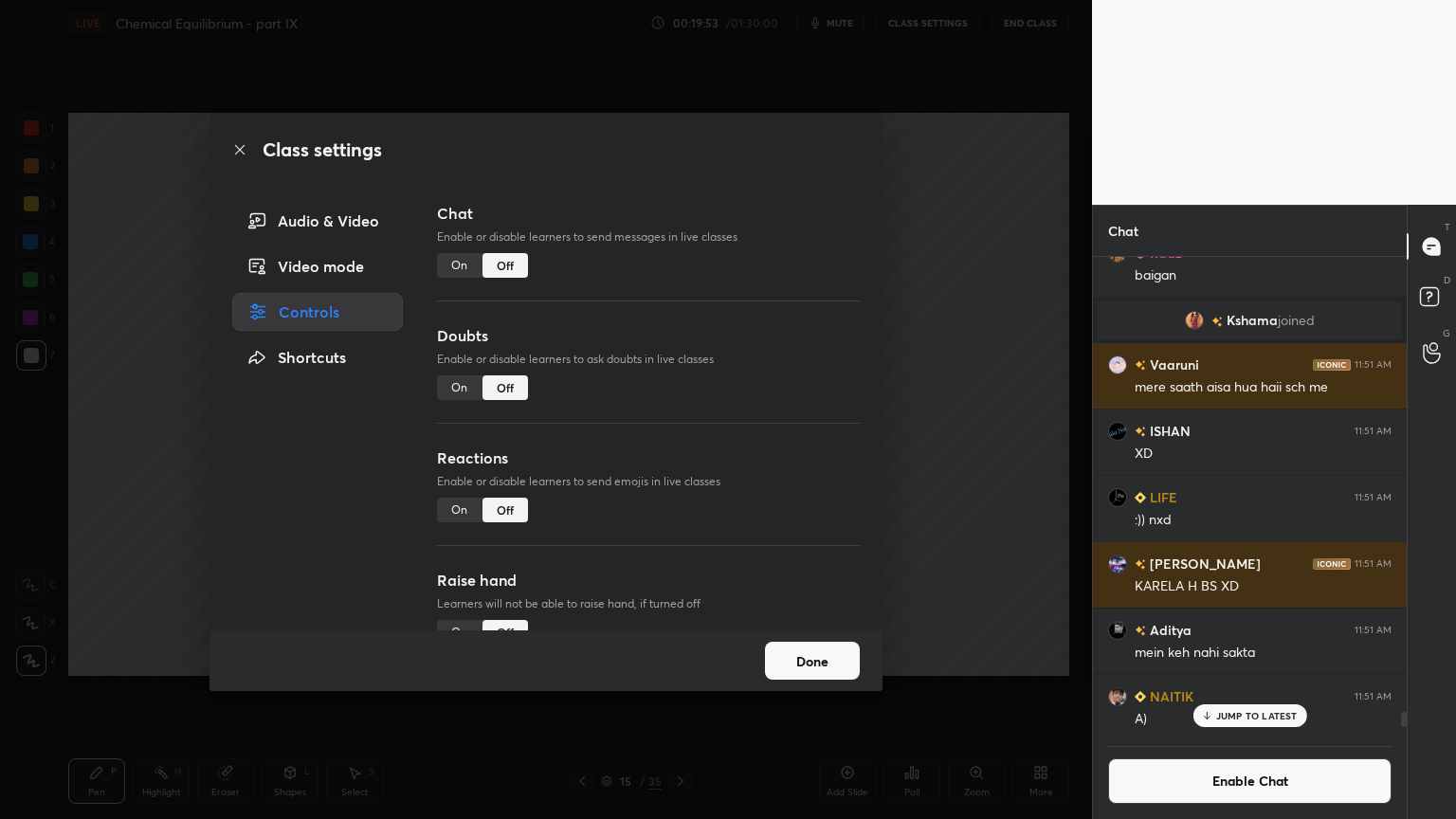
click at [989, 344] on div "Class settings Audio & Video Video mode Controls Shortcuts Chat Enable or disab…" at bounding box center [545, 410] width 1091 height 819
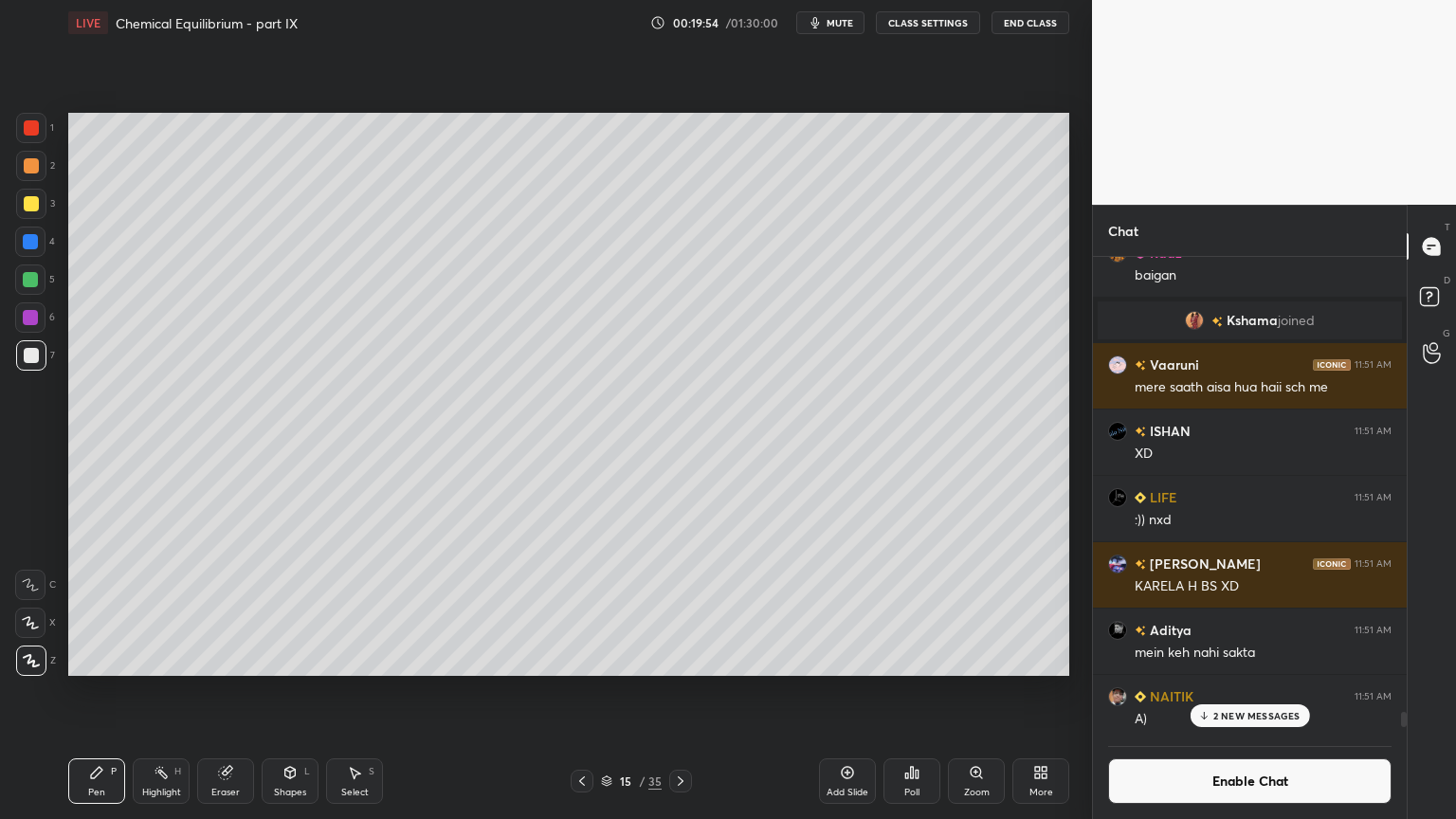
drag, startPoint x: 1263, startPoint y: 718, endPoint x: 1254, endPoint y: 713, distance: 10.3
click at [1262, 691] on p "2 NEW MESSAGES" at bounding box center [1257, 716] width 87 height 12
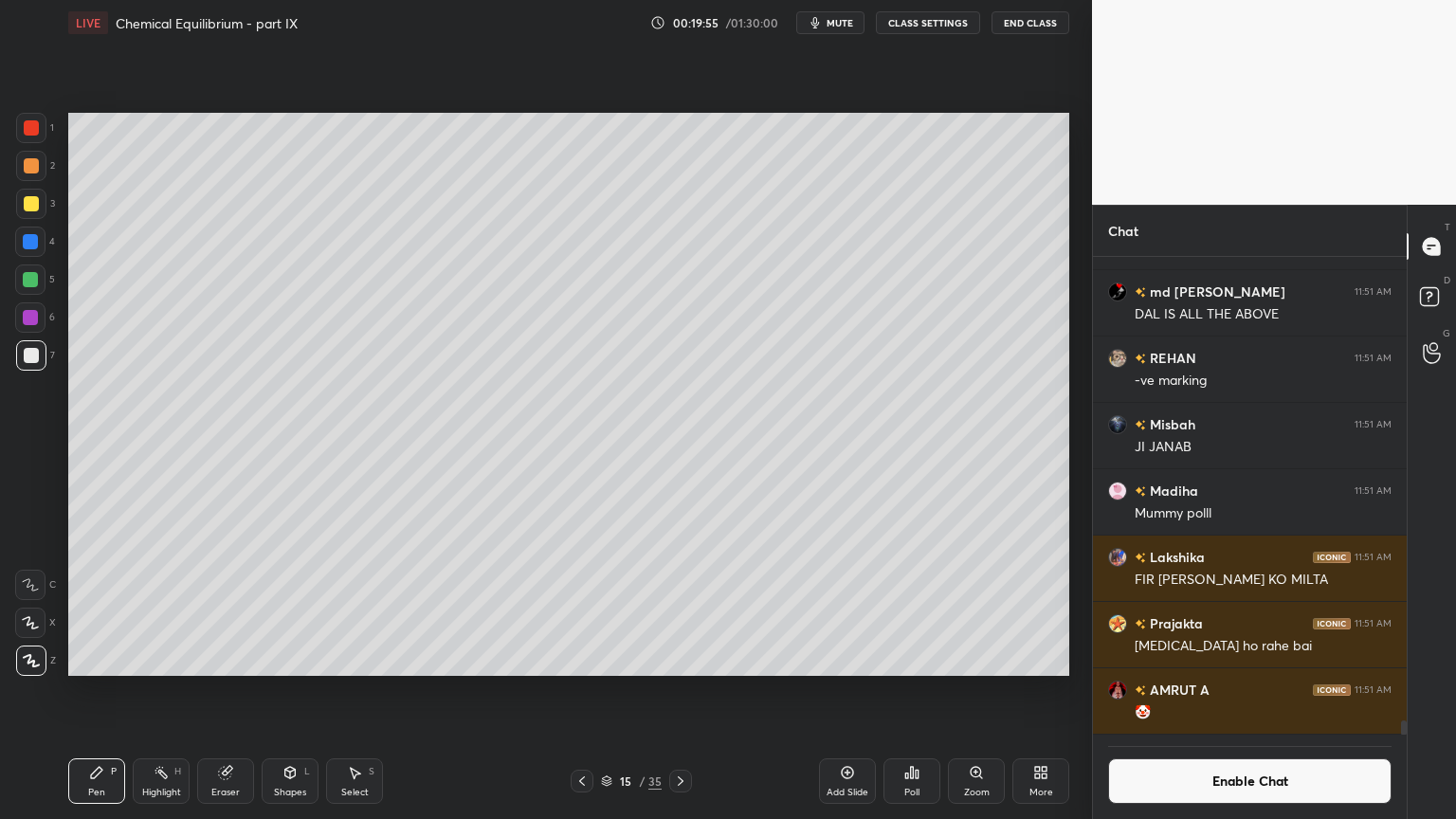
drag, startPoint x: 106, startPoint y: 783, endPoint x: 197, endPoint y: 765, distance: 92.8
click at [110, 691] on div "Pen P" at bounding box center [96, 781] width 57 height 46
click at [576, 691] on icon at bounding box center [582, 781] width 16 height 16
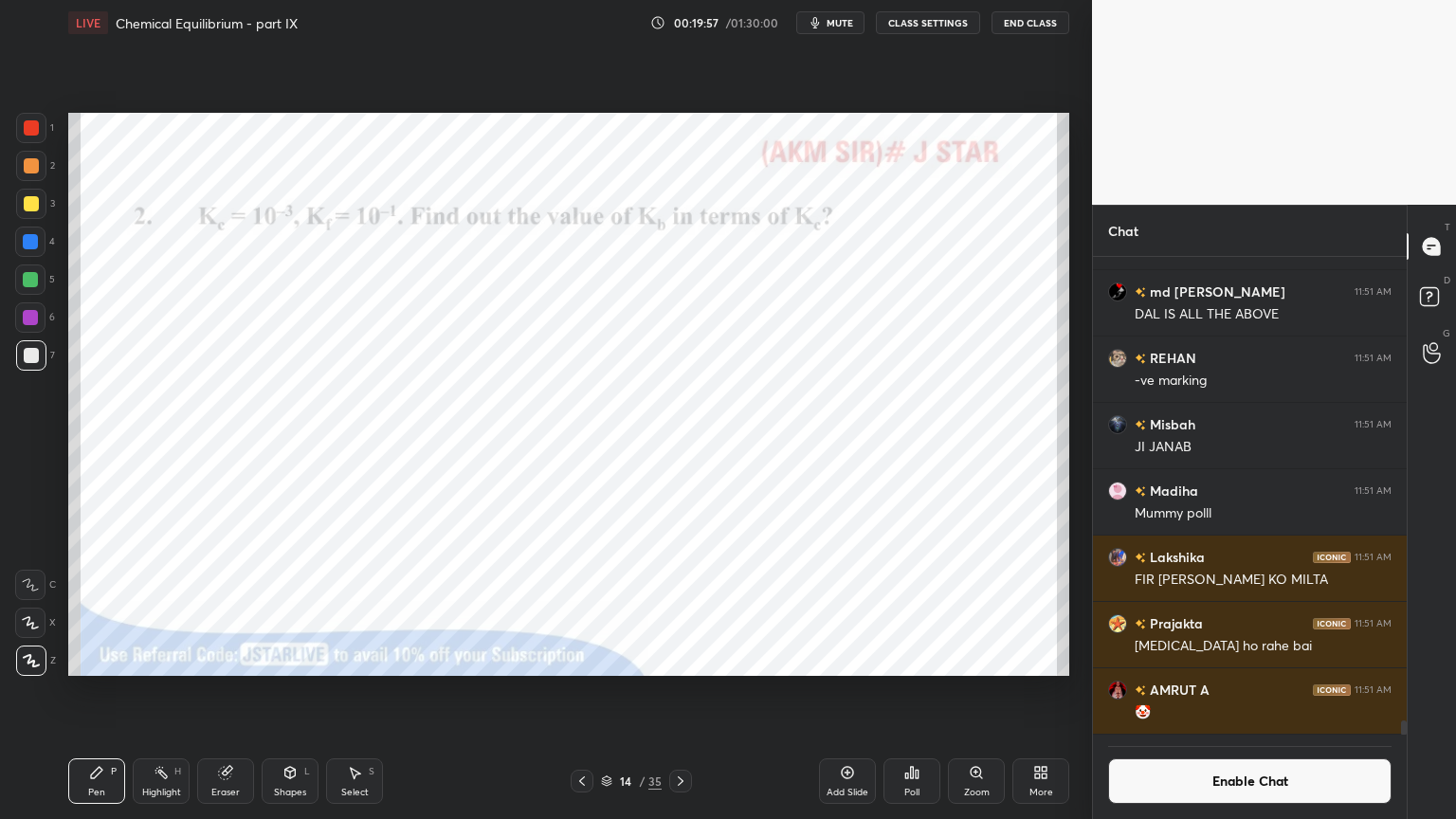
click at [683, 691] on icon at bounding box center [681, 781] width 16 height 16
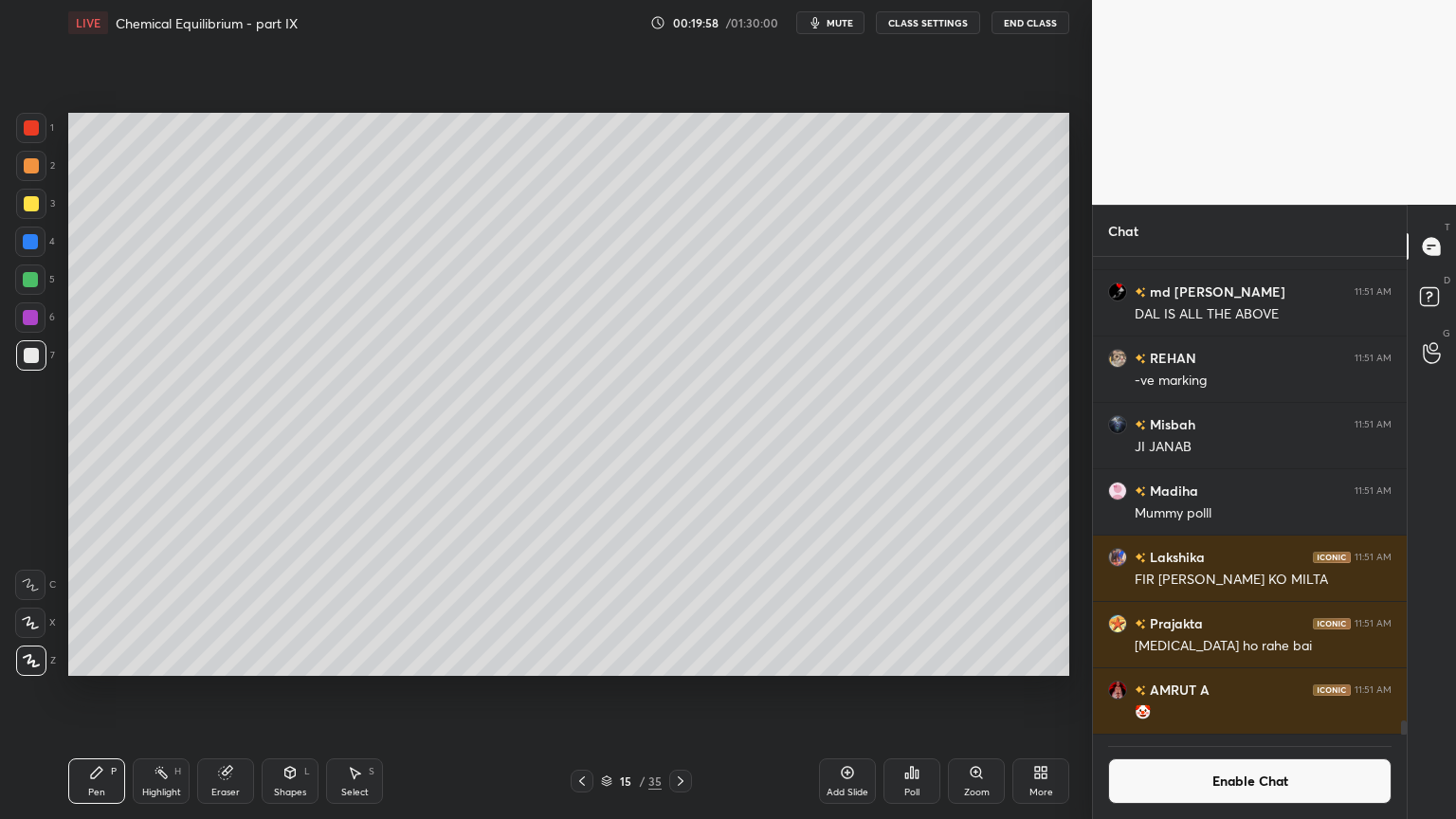
click at [103, 691] on div "Pen P" at bounding box center [96, 781] width 57 height 46
click at [581, 691] on icon at bounding box center [582, 781] width 16 height 16
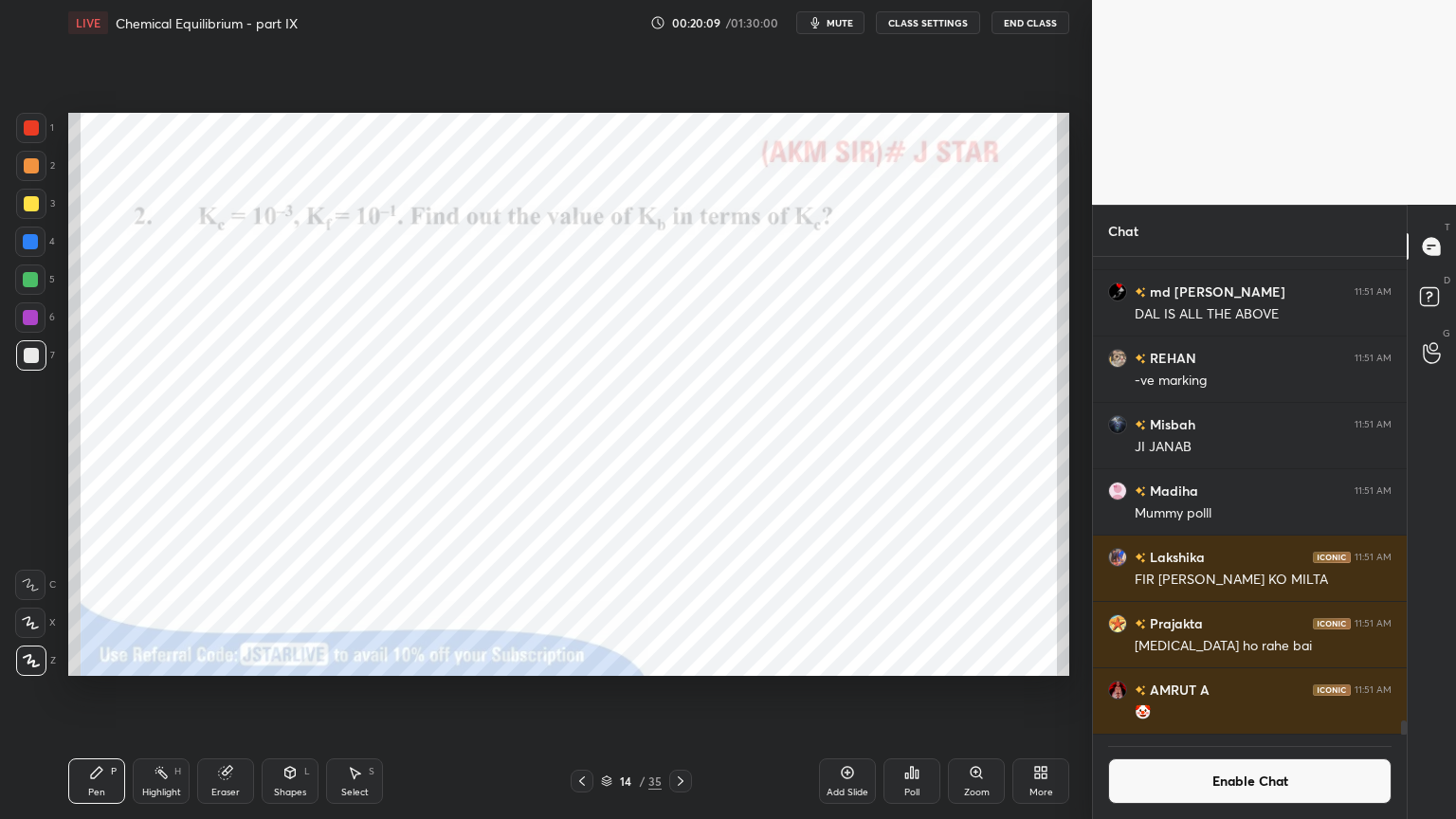
drag, startPoint x: 155, startPoint y: 787, endPoint x: 145, endPoint y: 777, distance: 14.1
click at [150, 691] on div "Highlight" at bounding box center [162, 793] width 39 height 10
click at [33, 280] on div at bounding box center [30, 279] width 16 height 16
click at [679, 691] on icon at bounding box center [681, 781] width 16 height 16
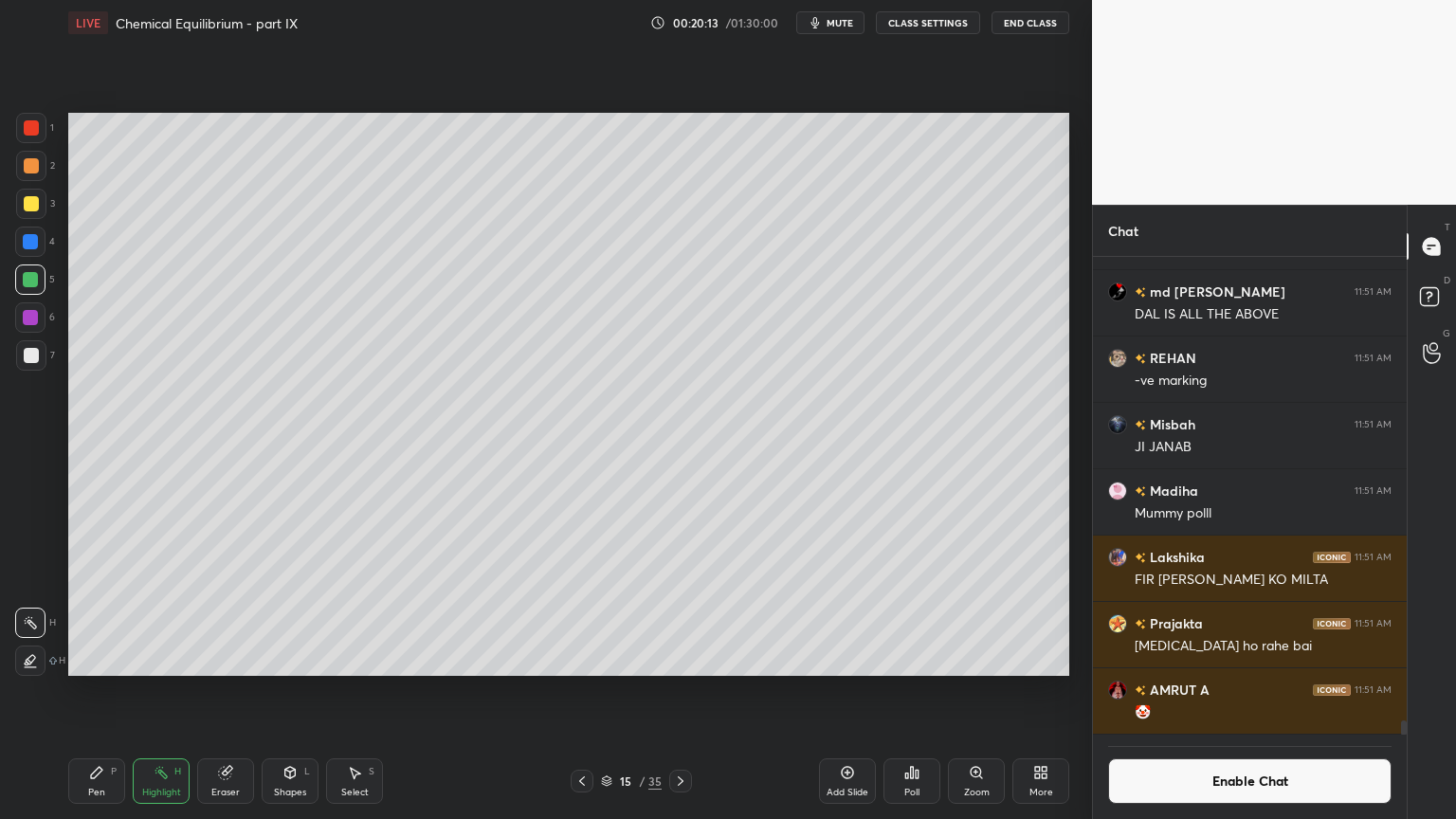
drag, startPoint x: 102, startPoint y: 788, endPoint x: 105, endPoint y: 712, distance: 76.1
click at [100, 691] on div "Pen P" at bounding box center [96, 781] width 57 height 46
click at [30, 361] on div at bounding box center [31, 356] width 16 height 16
drag, startPoint x: 94, startPoint y: 786, endPoint x: 141, endPoint y: 732, distance: 71.6
click at [92, 691] on div "Pen P" at bounding box center [96, 781] width 57 height 46
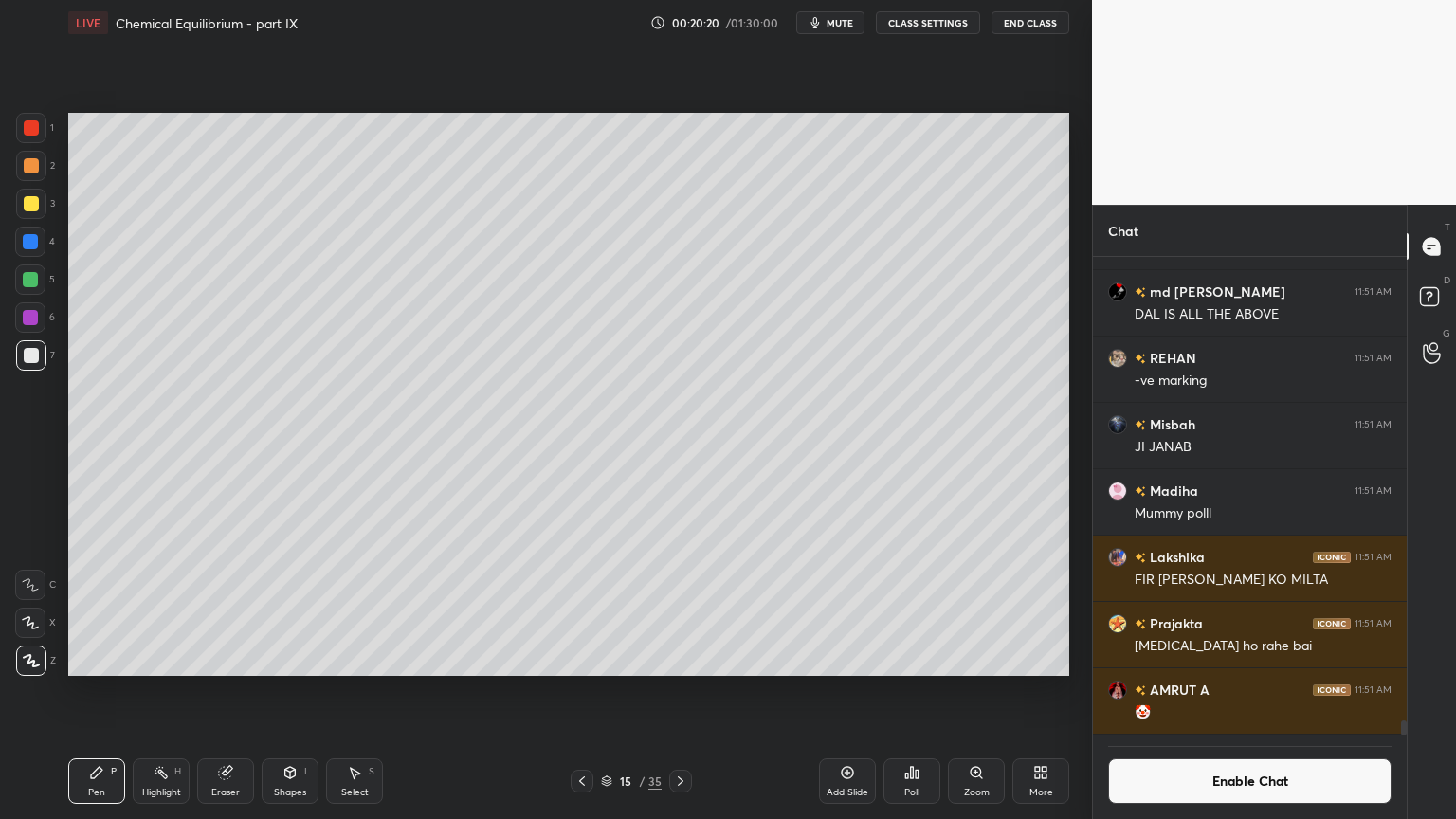
drag, startPoint x: 31, startPoint y: 209, endPoint x: 38, endPoint y: 231, distance: 23.1
click at [30, 211] on div at bounding box center [31, 204] width 16 height 16
click at [919, 19] on button "CLASS SETTINGS" at bounding box center [927, 22] width 104 height 22
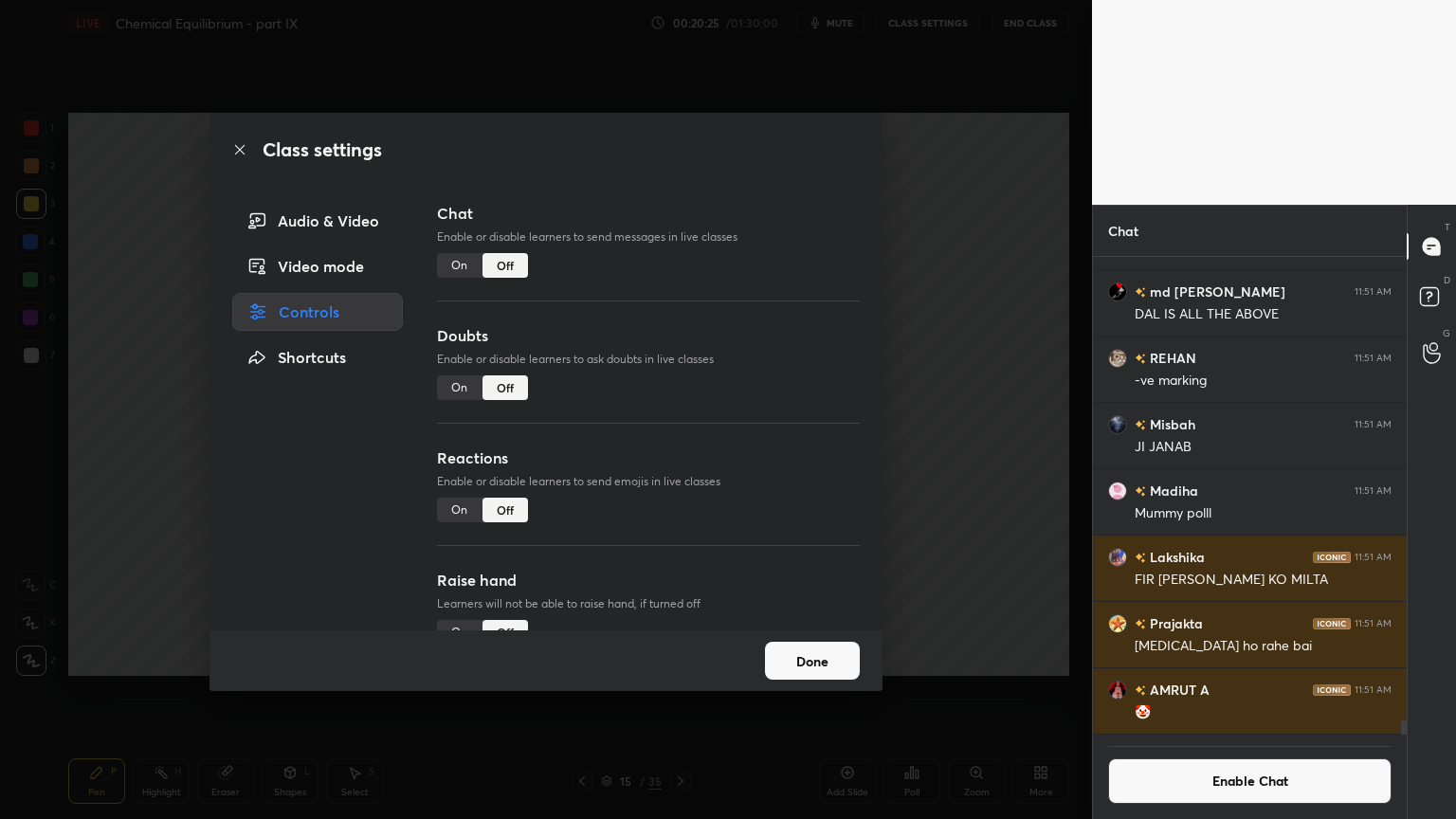
click at [447, 522] on div "Reactions Enable or disable learners to send emojis in live classes On Off" at bounding box center [648, 508] width 423 height 122
click at [464, 508] on div "On" at bounding box center [459, 509] width 46 height 24
click at [963, 507] on div "Class settings Audio & Video Video mode Controls Shortcuts Chat Enable or disab…" at bounding box center [545, 410] width 1091 height 819
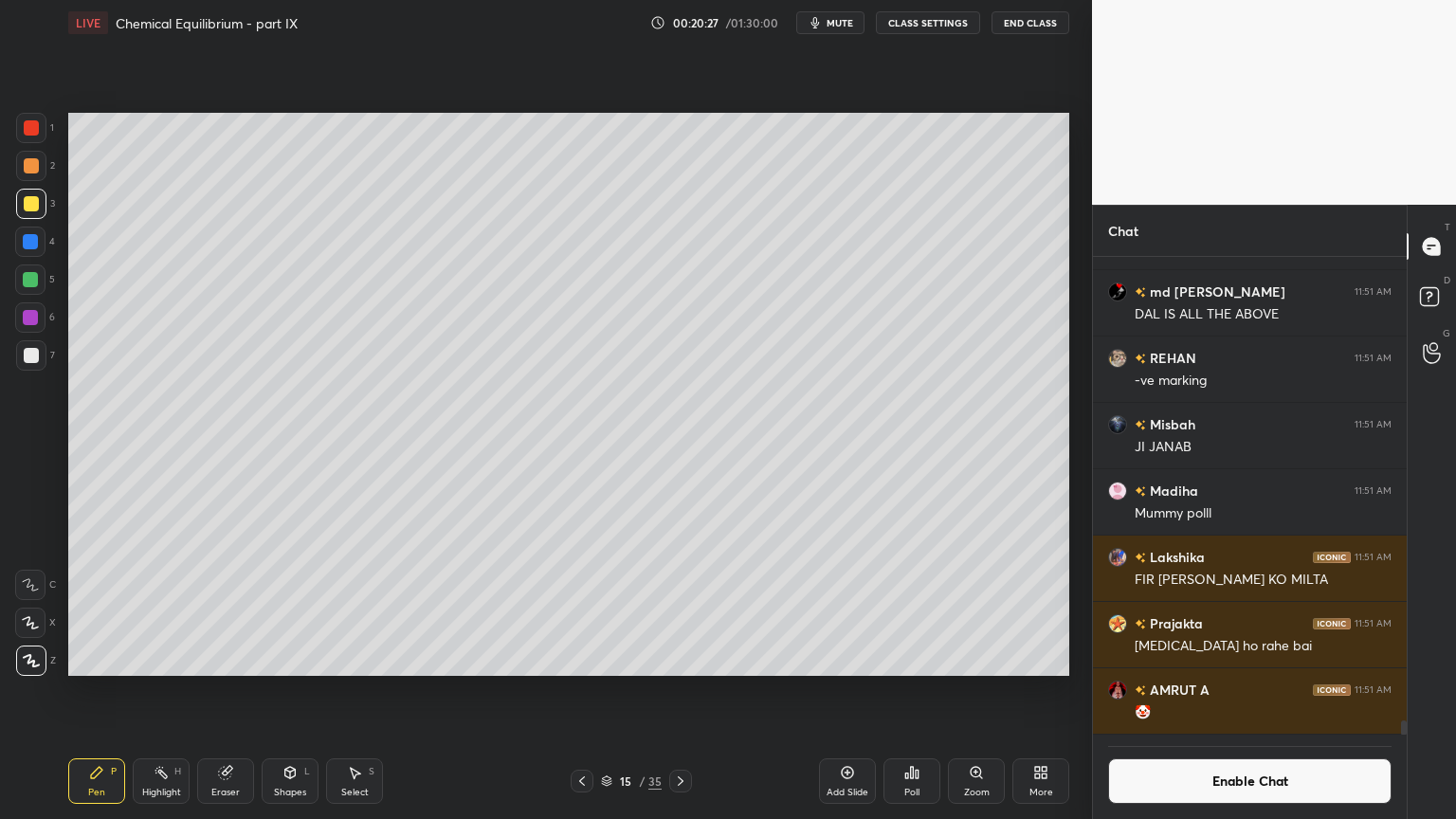
click at [112, 691] on div "Pen P" at bounding box center [96, 781] width 57 height 46
click at [191, 691] on div "Pen P Highlight H Eraser Shapes L Select S" at bounding box center [255, 781] width 375 height 46
drag, startPoint x: 161, startPoint y: 781, endPoint x: 175, endPoint y: 735, distance: 48.1
click at [159, 691] on div "Highlight H" at bounding box center [161, 781] width 57 height 46
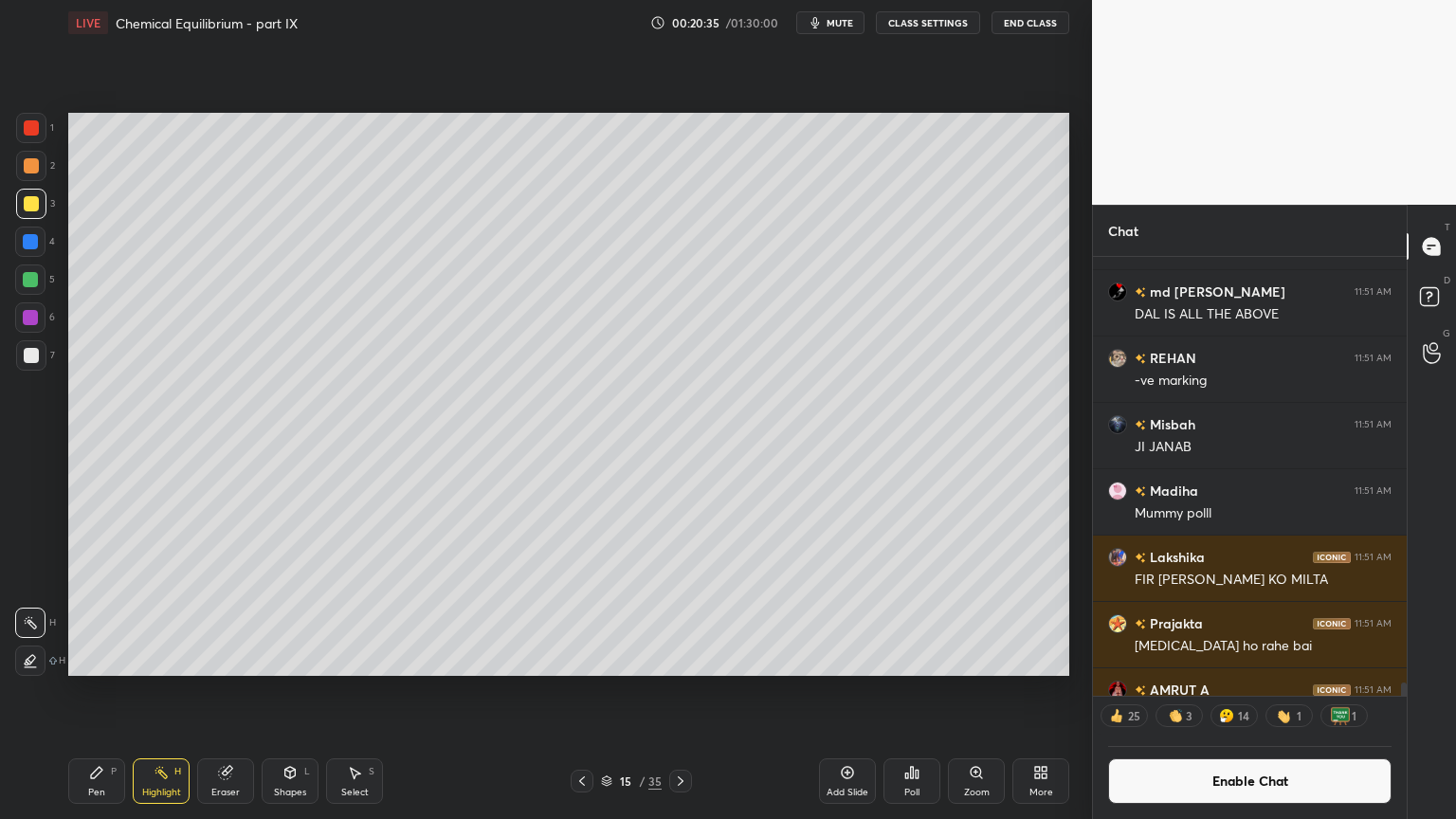
click at [100, 691] on icon at bounding box center [97, 772] width 16 height 16
click at [1272, 691] on button "Enable Chat" at bounding box center [1249, 781] width 283 height 46
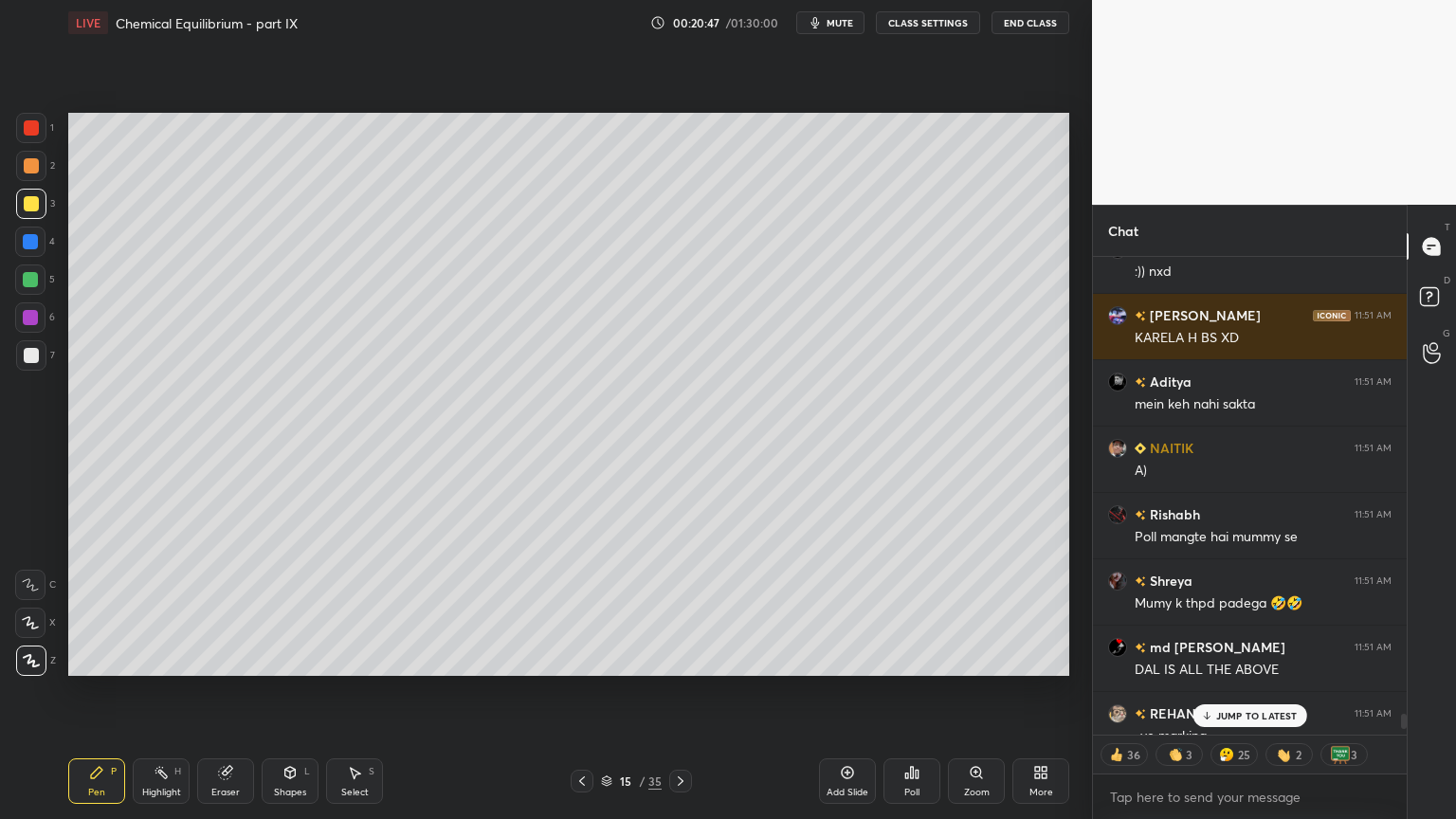
click at [1266, 691] on p "JUMP TO LATEST" at bounding box center [1256, 716] width 81 height 12
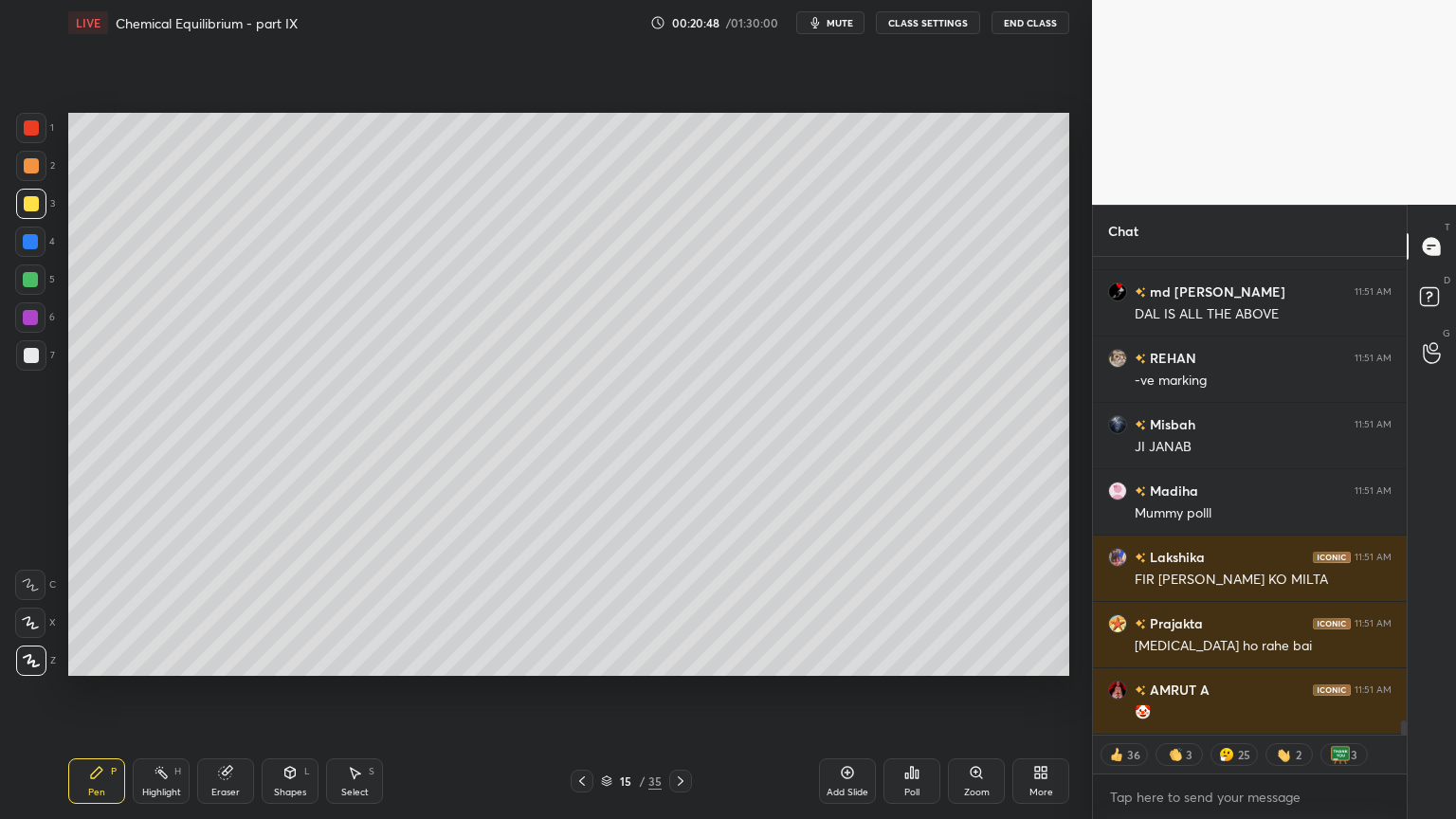
click at [161, 691] on div "Highlight H" at bounding box center [161, 781] width 57 height 46
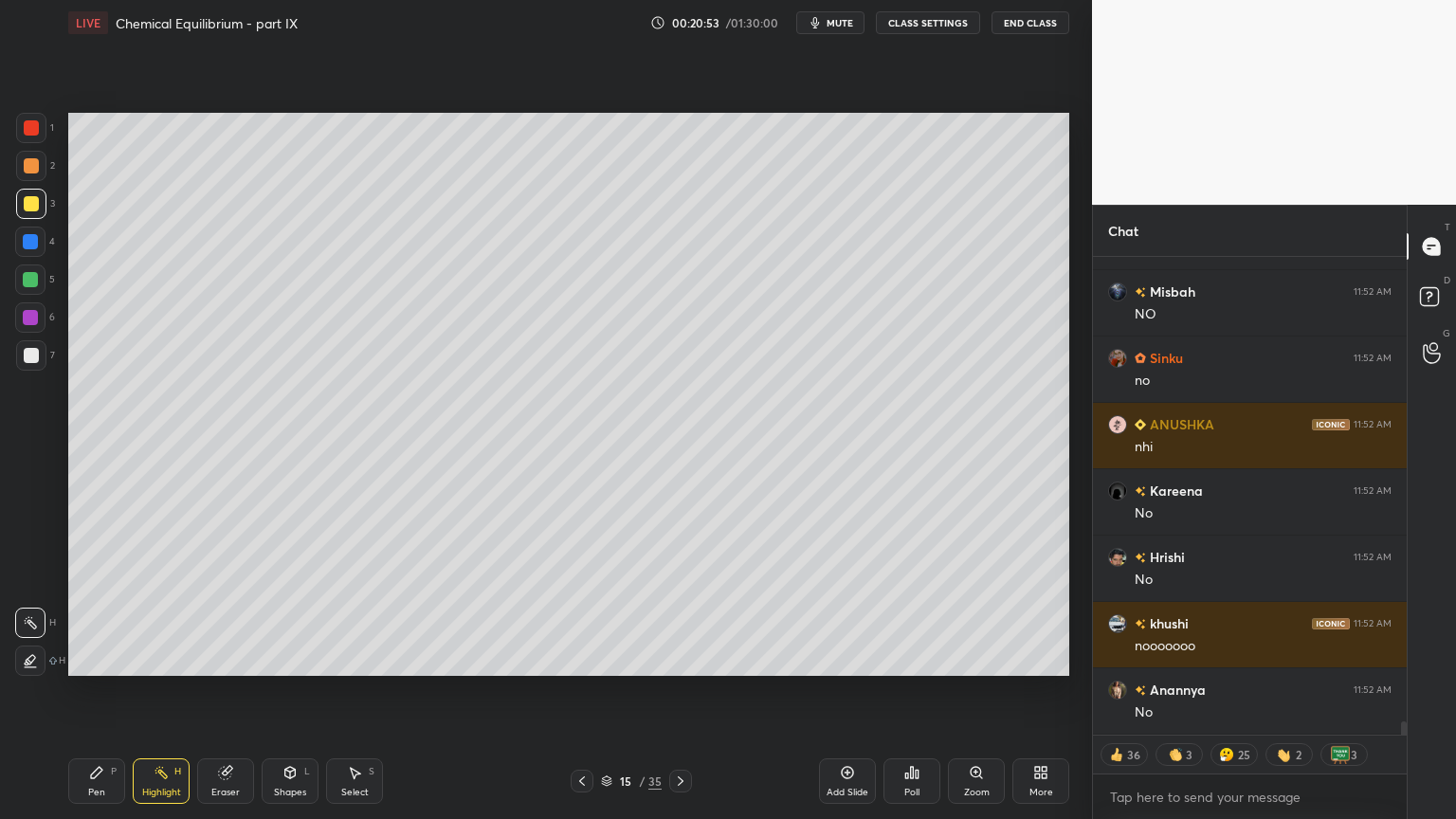
scroll to position [17076, 0]
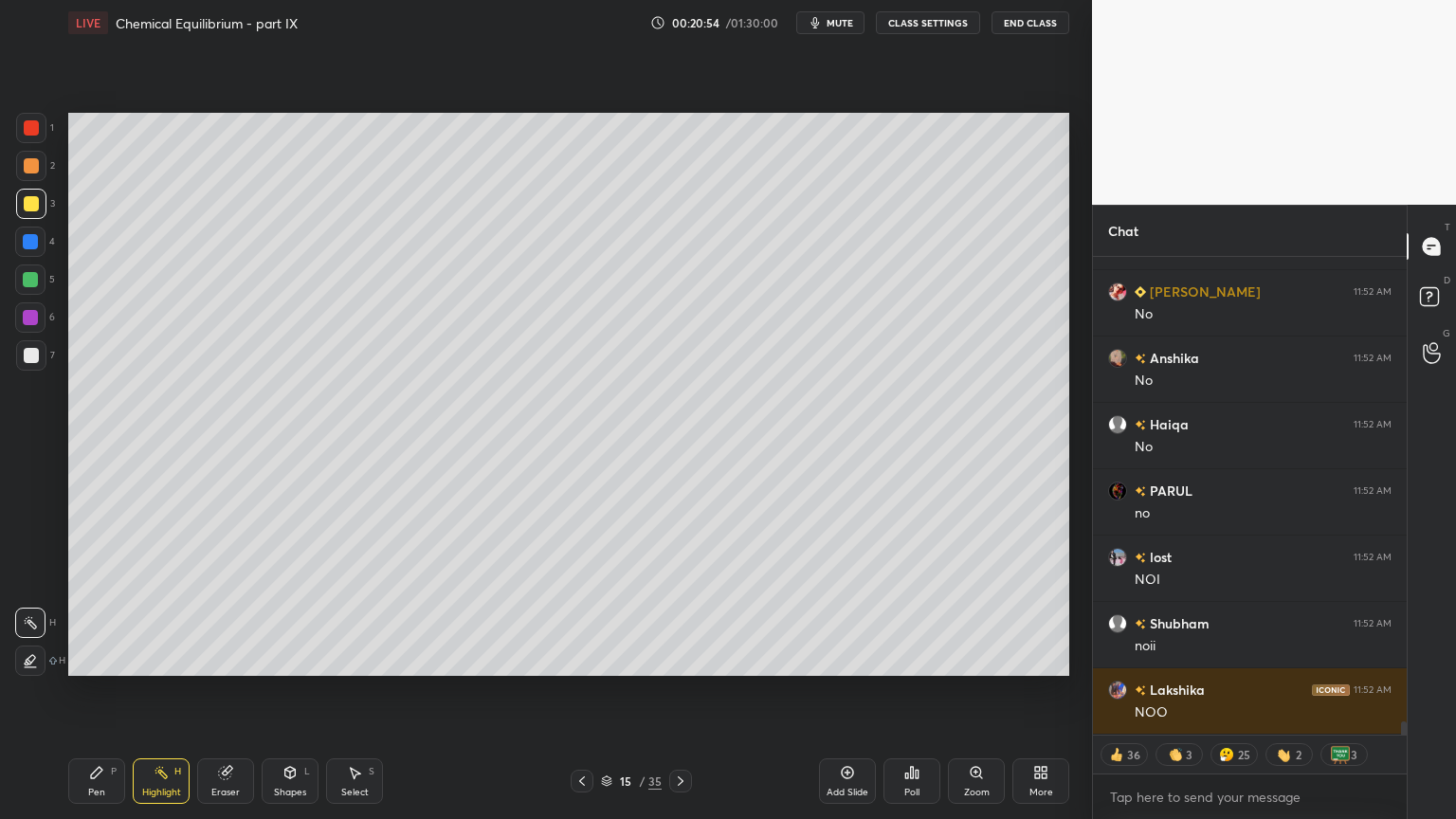
click at [582, 691] on icon at bounding box center [582, 781] width 6 height 10
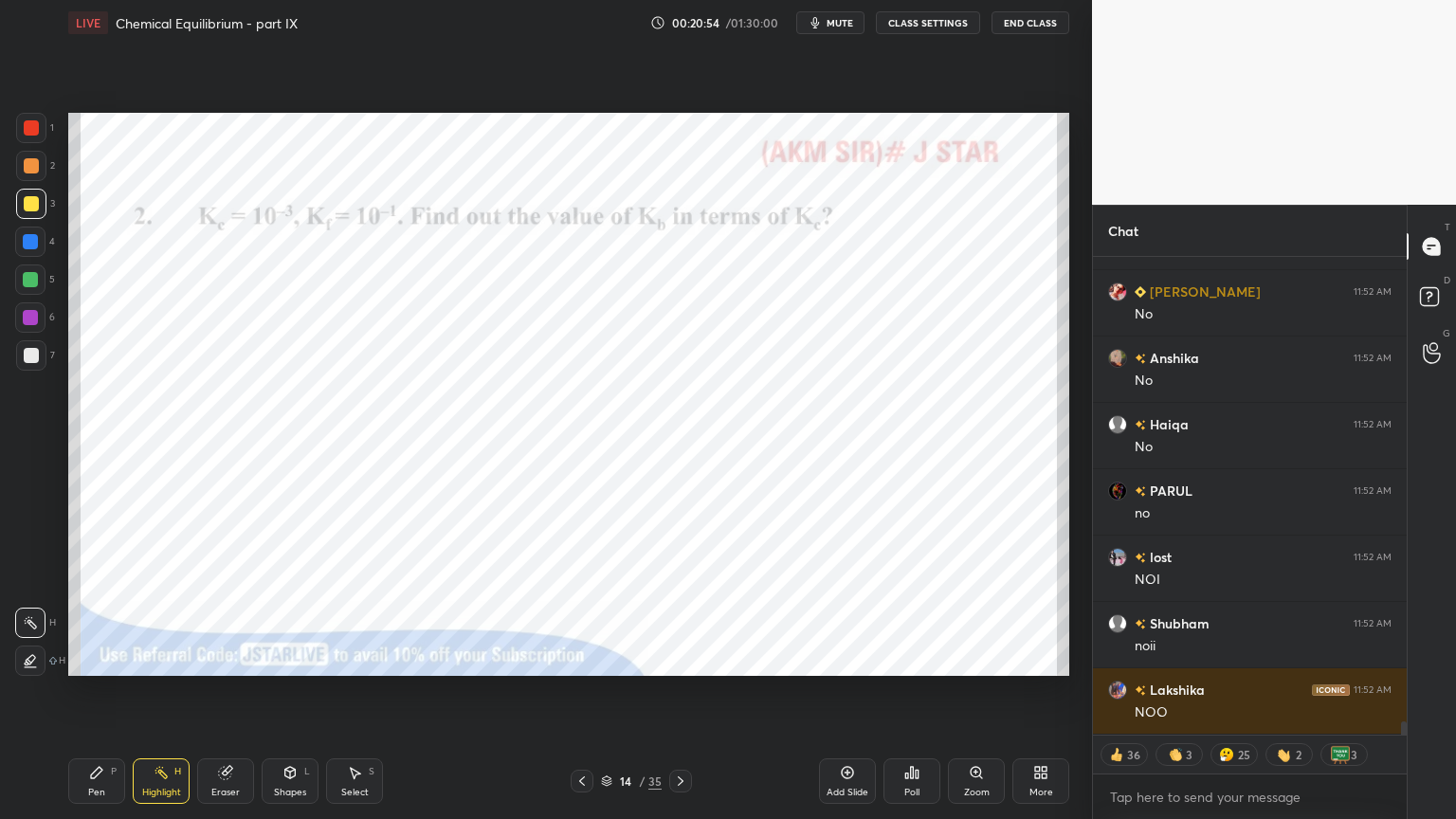
type textarea "x"
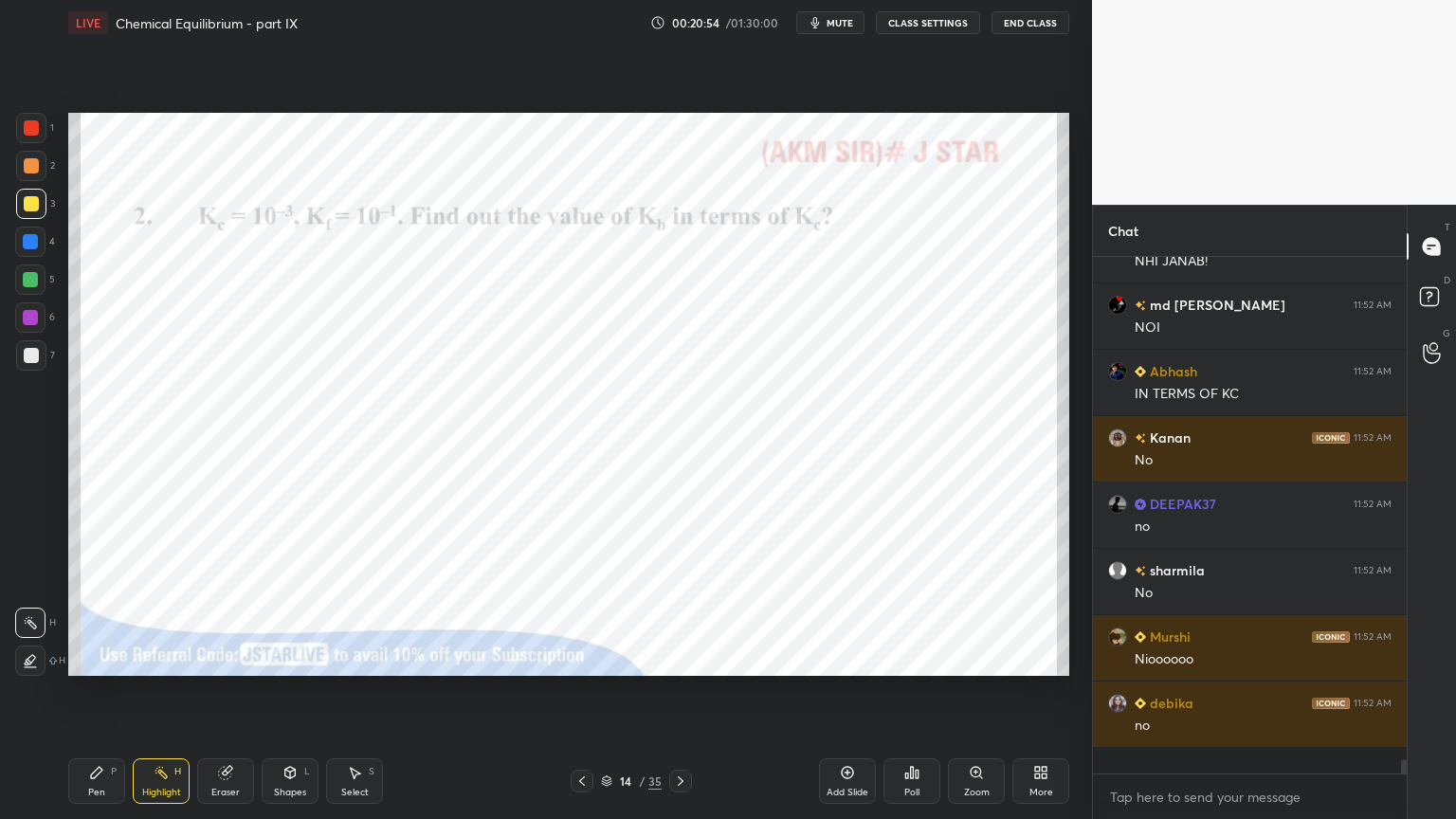
scroll to position [512, 308]
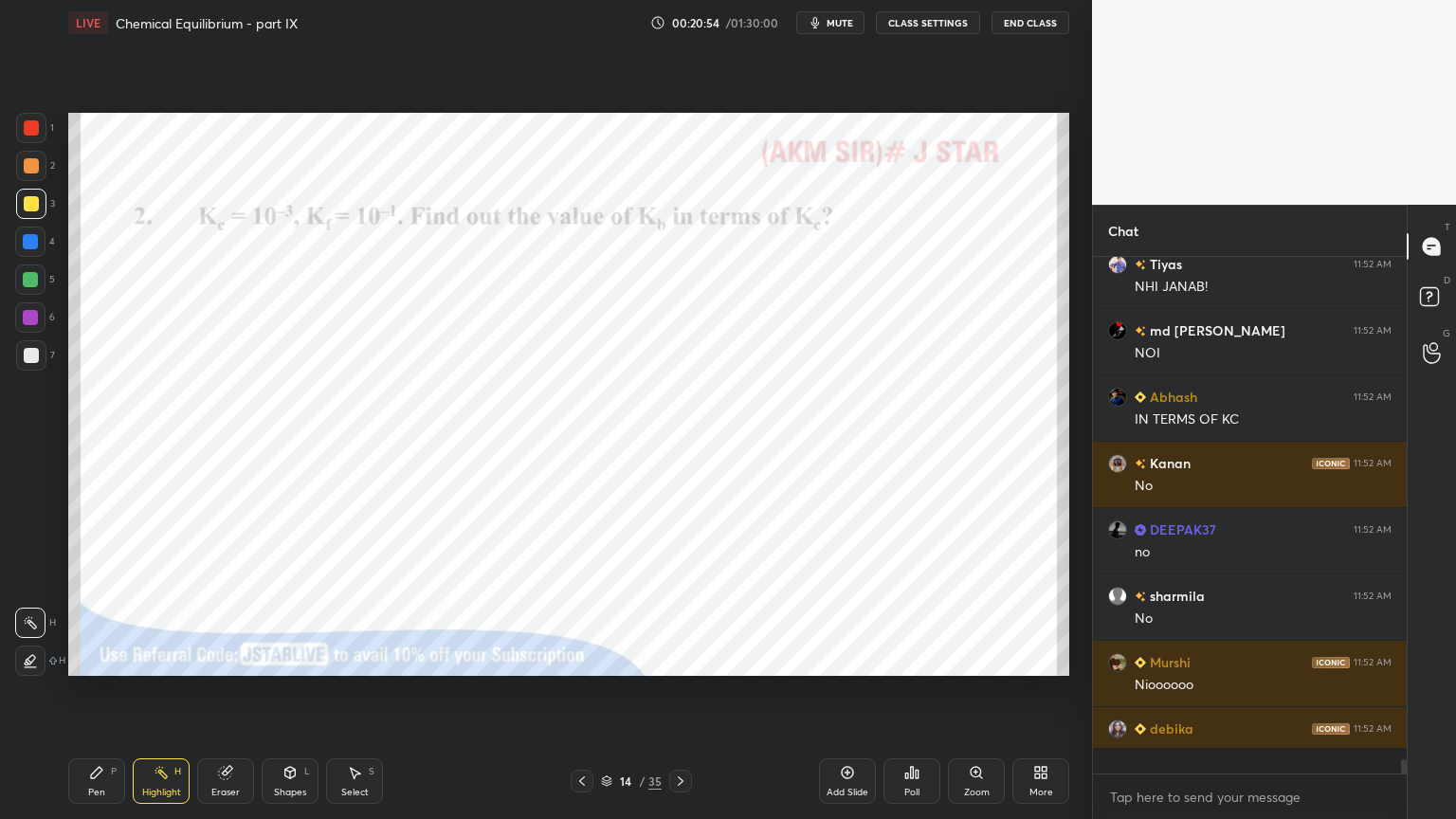
click at [170, 691] on div "Highlight H" at bounding box center [161, 781] width 57 height 46
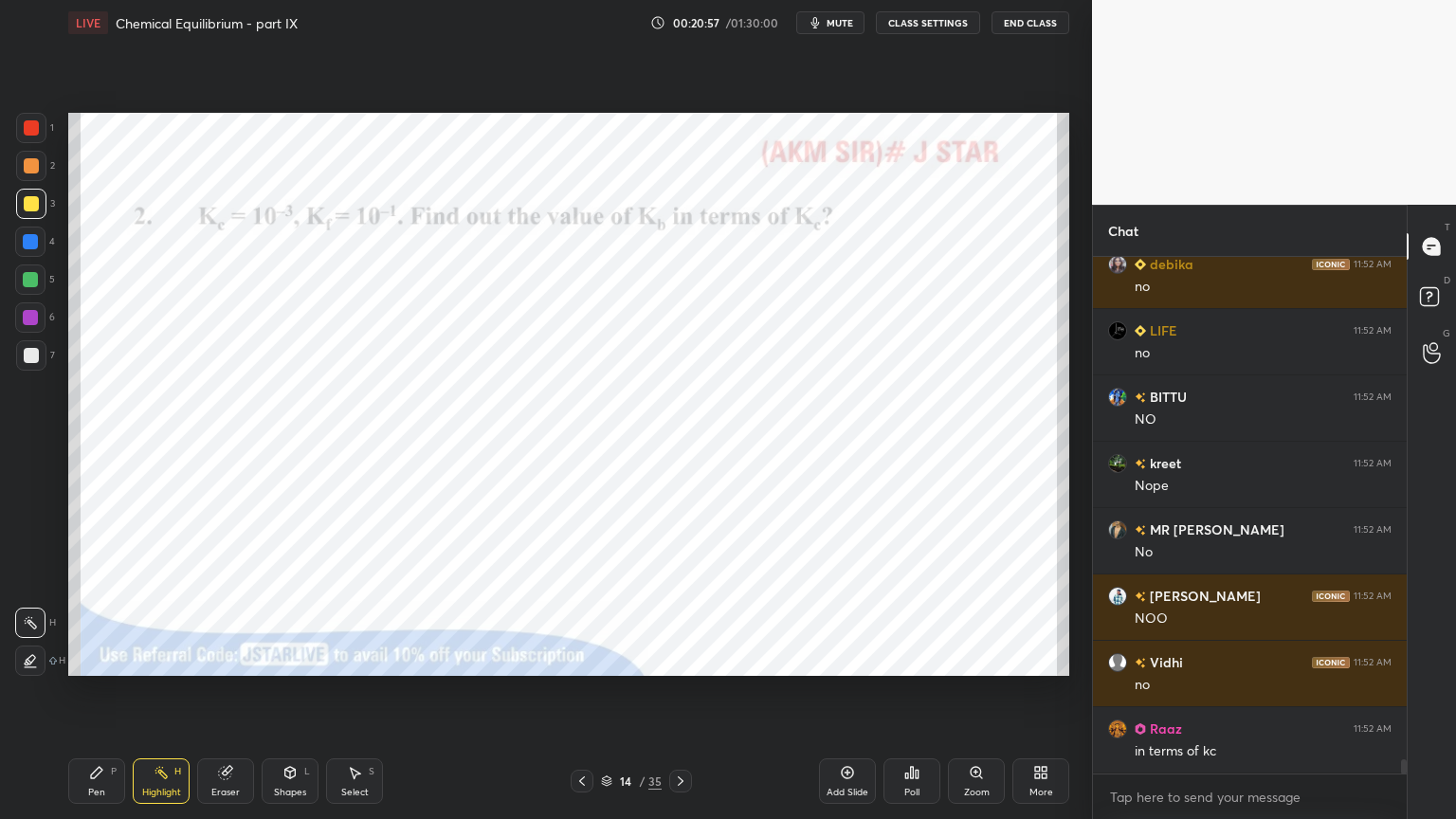
scroll to position [18165, 0]
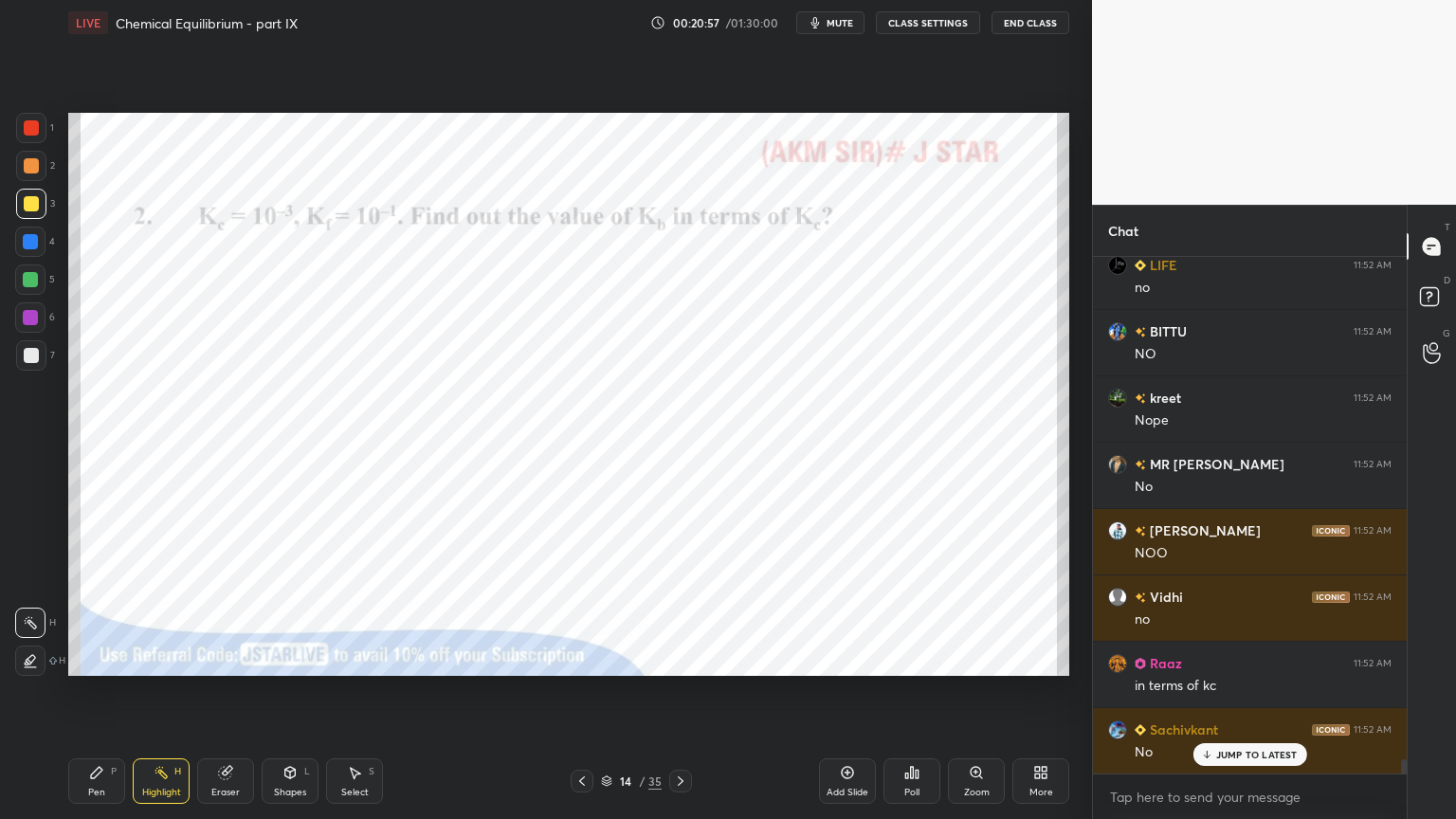
click at [683, 691] on div at bounding box center [680, 780] width 22 height 22
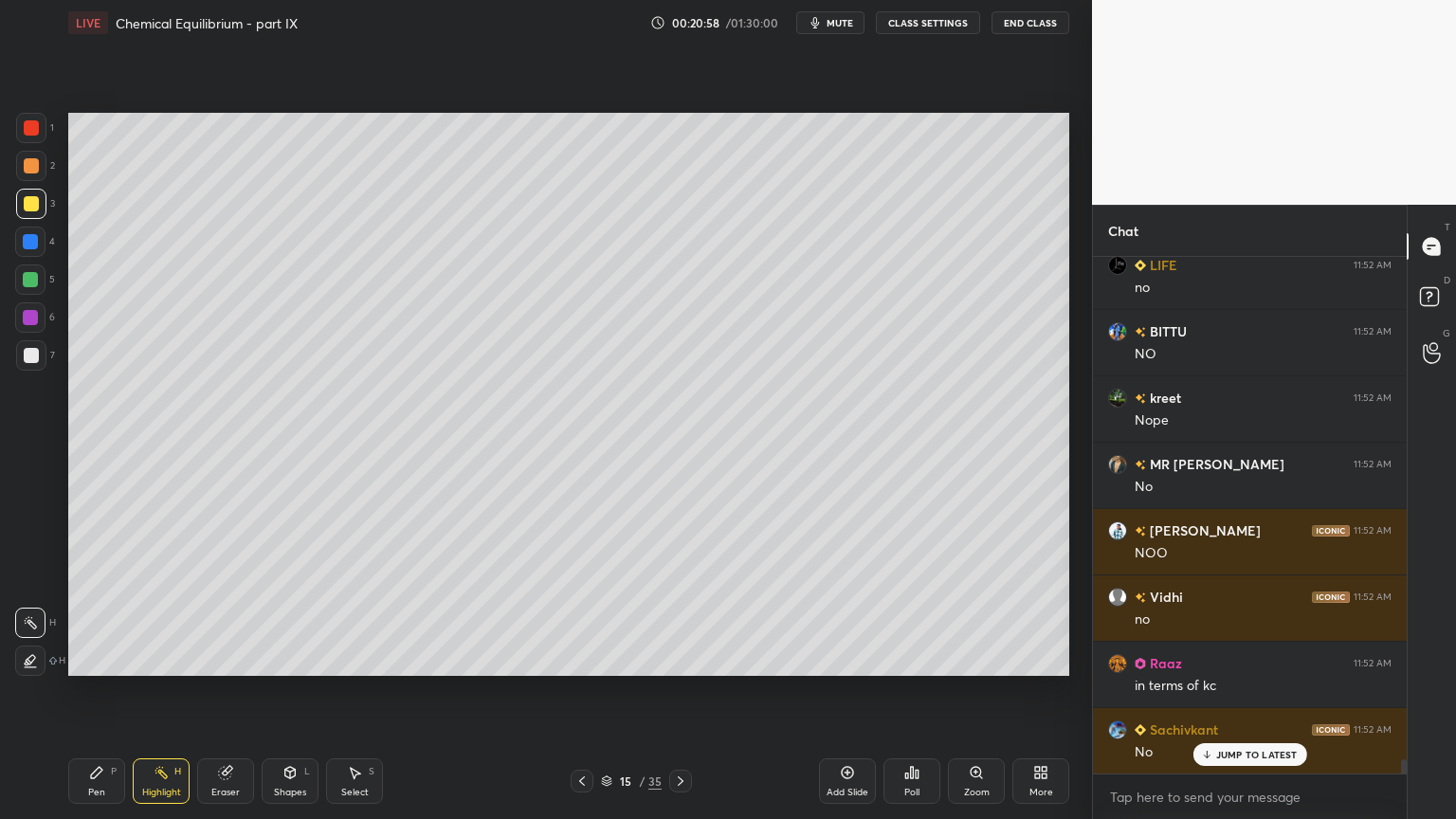
click at [86, 691] on div "Pen P" at bounding box center [96, 781] width 57 height 46
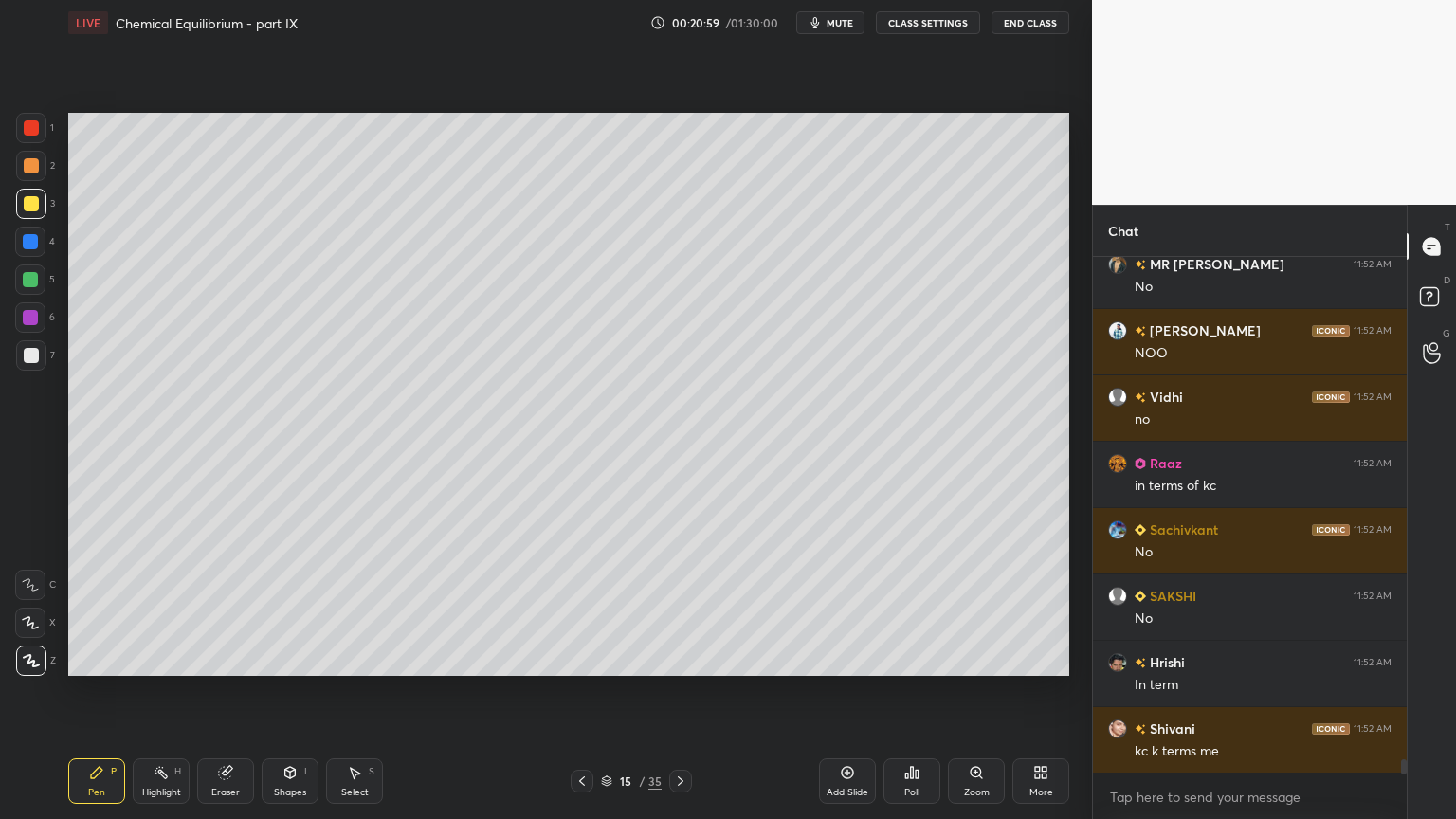
click at [26, 352] on div at bounding box center [31, 356] width 16 height 16
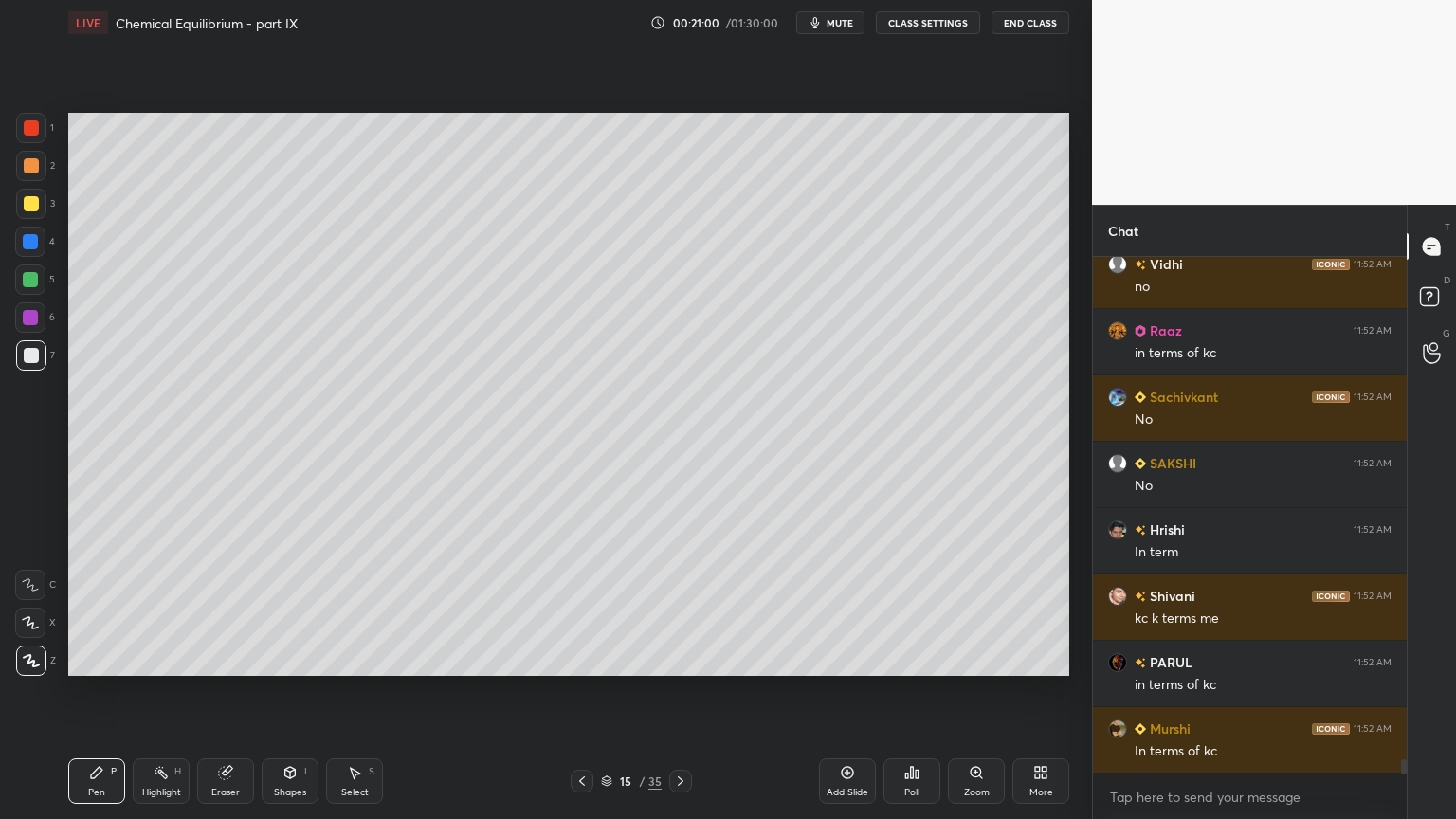
drag, startPoint x: 30, startPoint y: 205, endPoint x: 59, endPoint y: 322, distance: 120.5
click at [30, 211] on div at bounding box center [31, 204] width 16 height 16
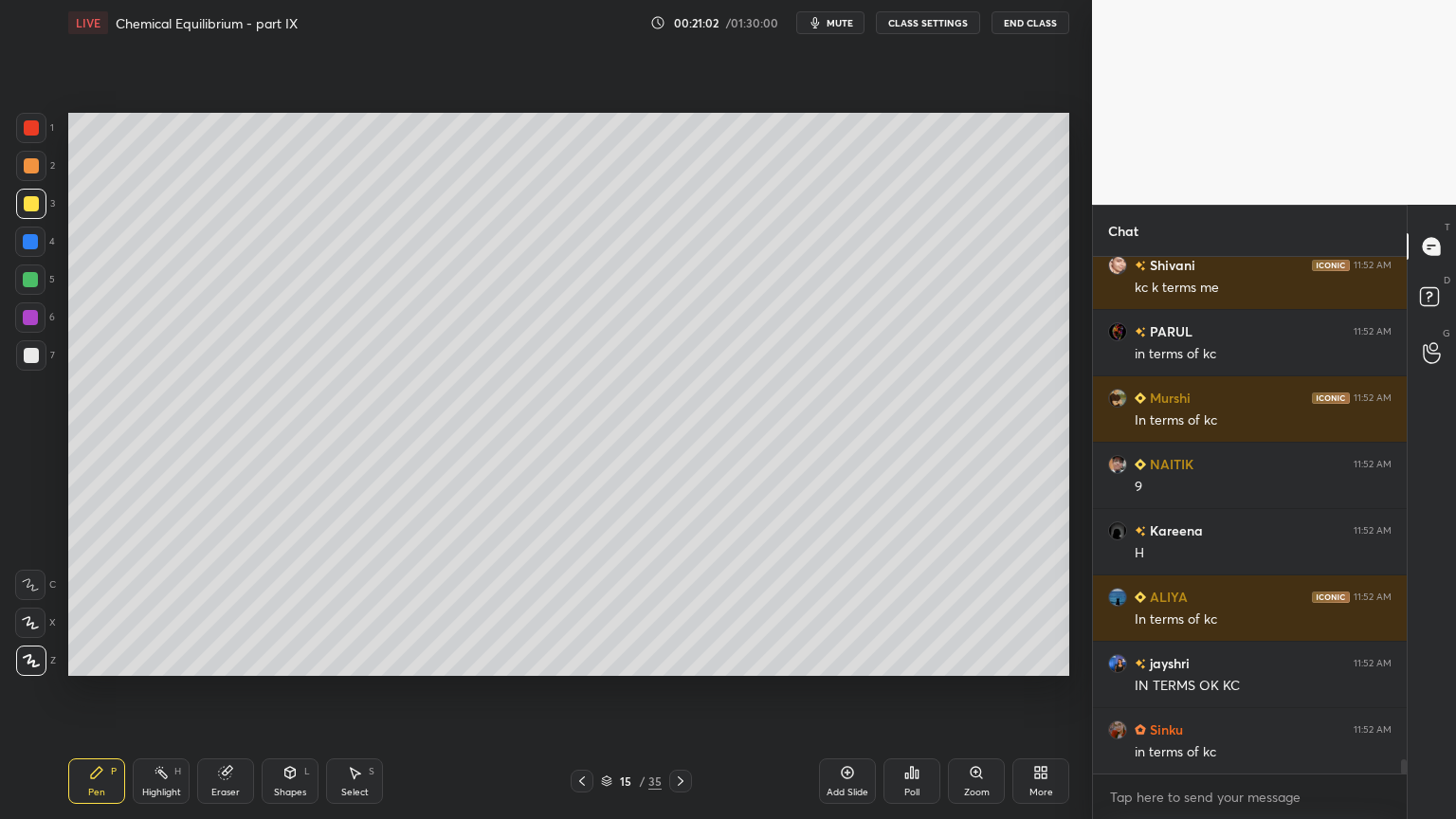
scroll to position [18895, 0]
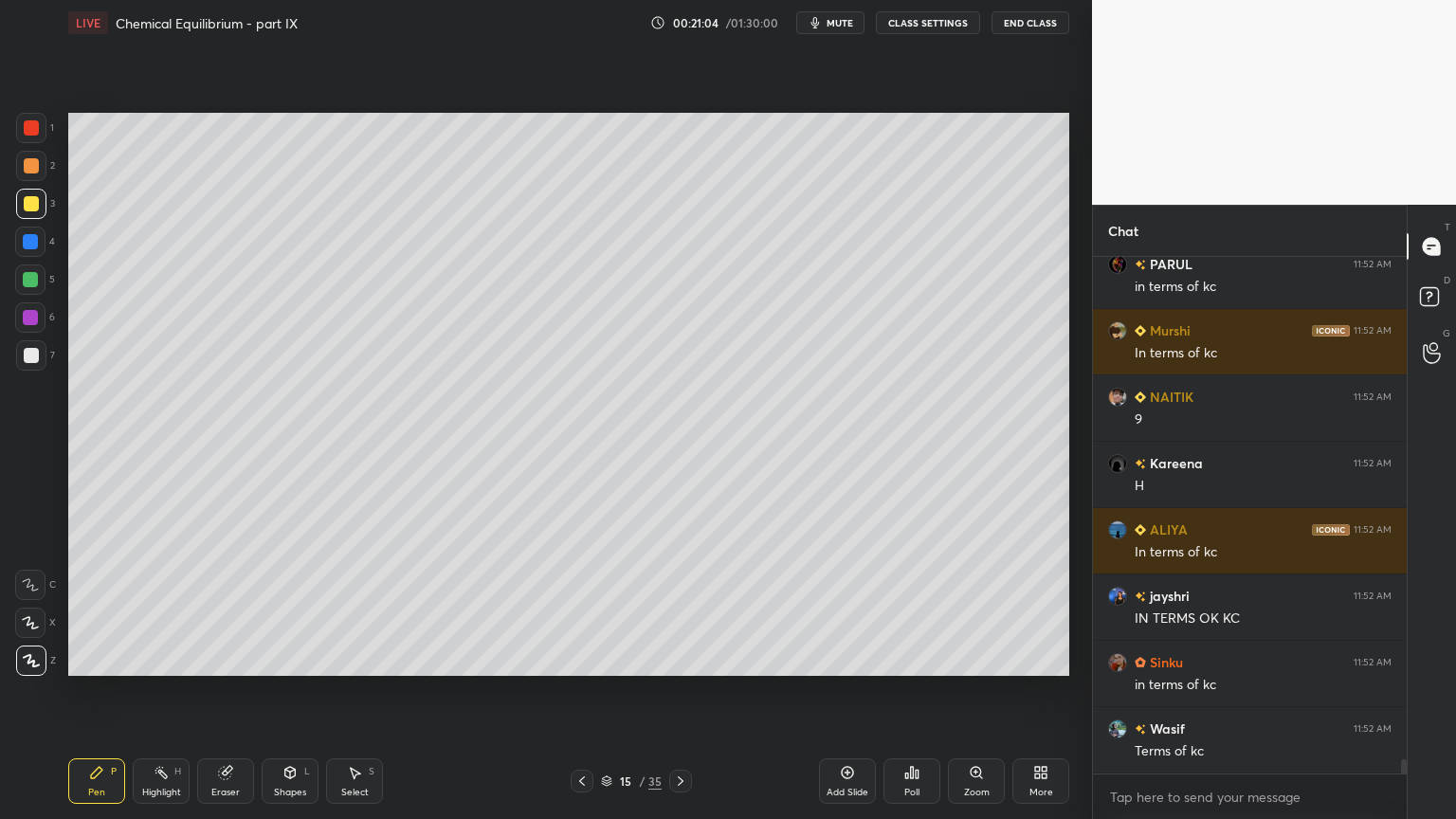
drag, startPoint x: 157, startPoint y: 789, endPoint x: 162, endPoint y: 770, distance: 19.6
click at [158, 691] on div "Highlight H" at bounding box center [161, 781] width 57 height 46
drag, startPoint x: 103, startPoint y: 778, endPoint x: 113, endPoint y: 772, distance: 11.7
click at [104, 691] on div "Pen P" at bounding box center [96, 781] width 57 height 46
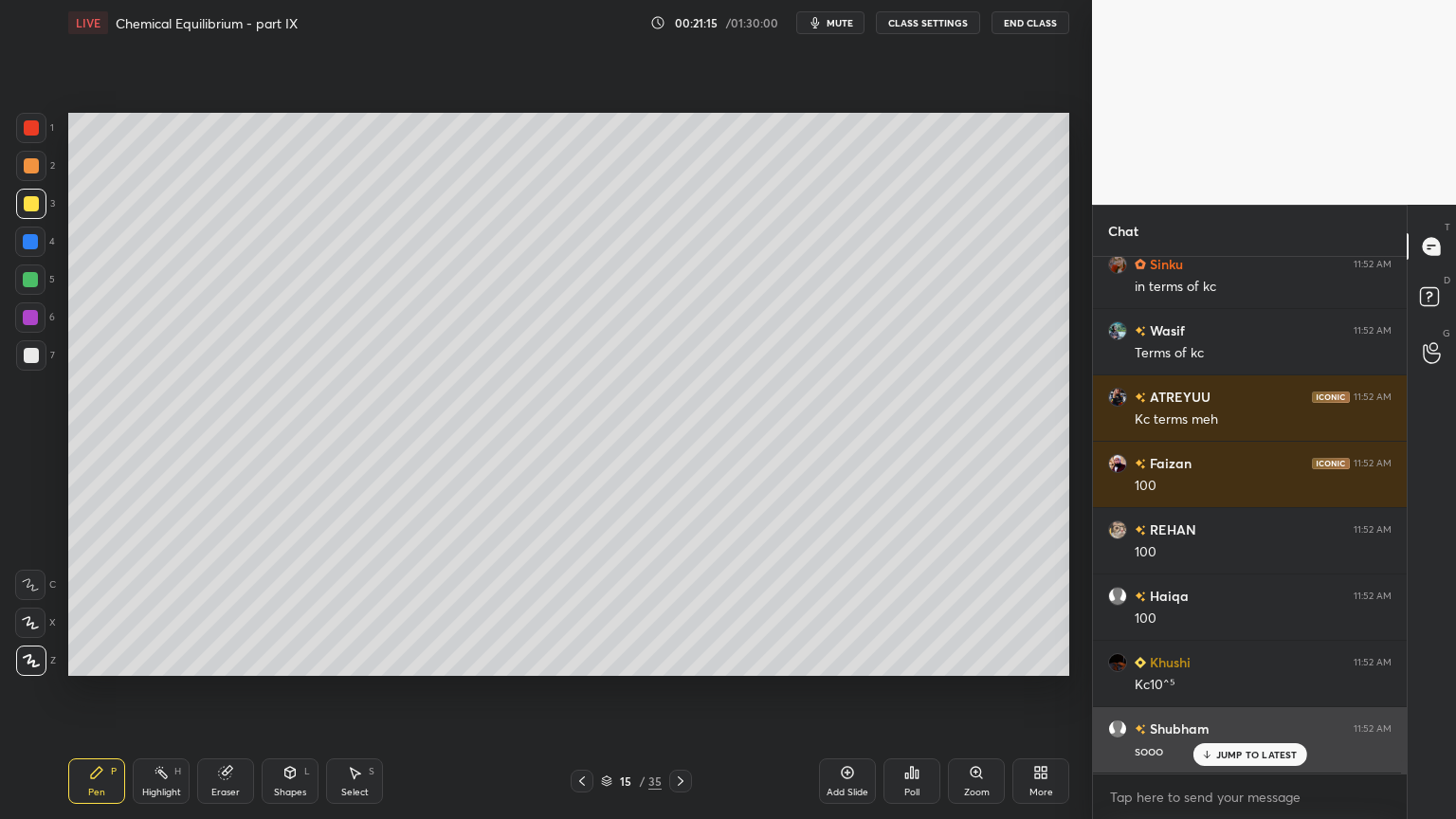
scroll to position [19359, 0]
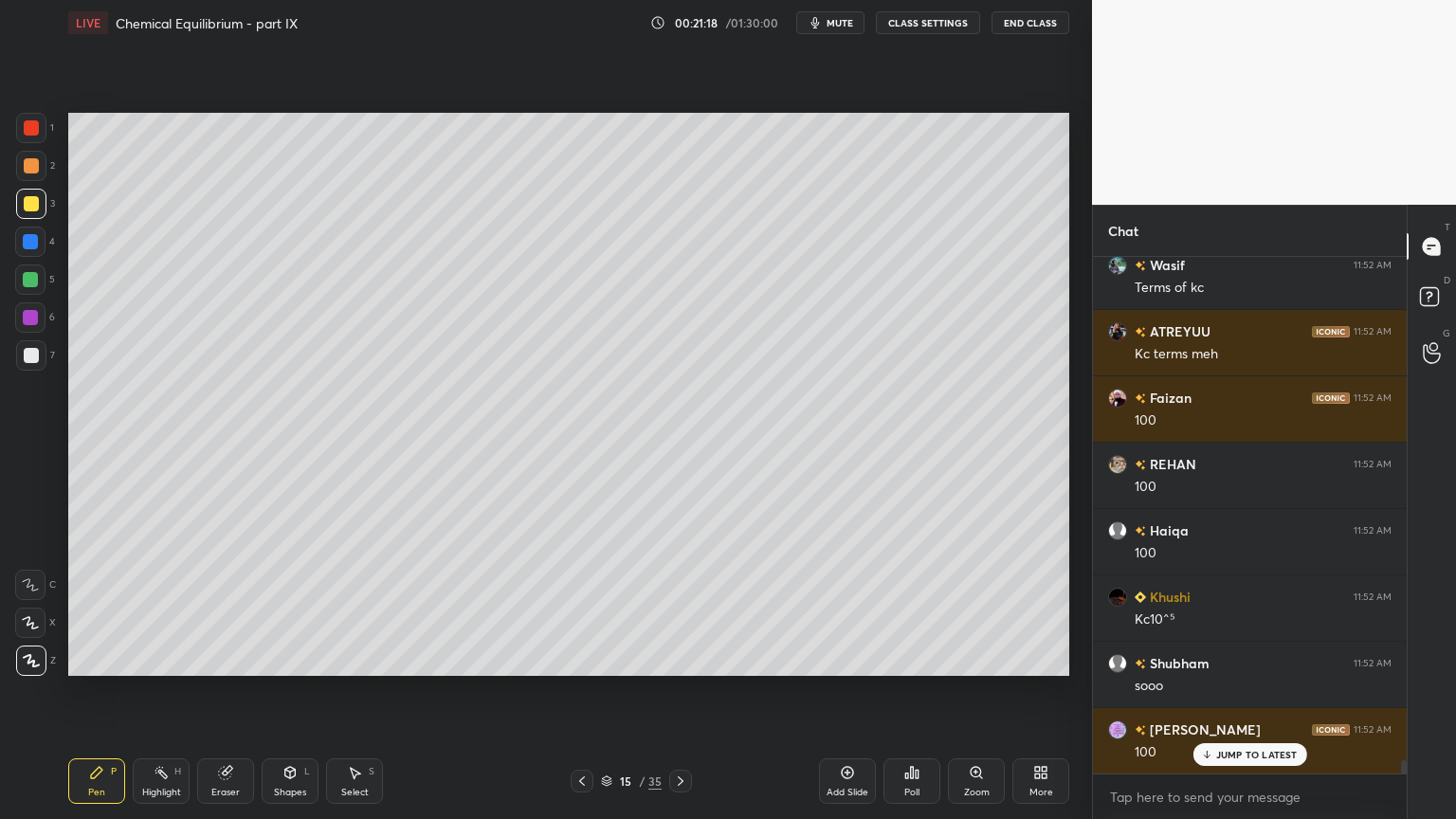
drag, startPoint x: 297, startPoint y: 778, endPoint x: 301, endPoint y: 755, distance: 23.3
click at [294, 691] on icon at bounding box center [290, 772] width 16 height 16
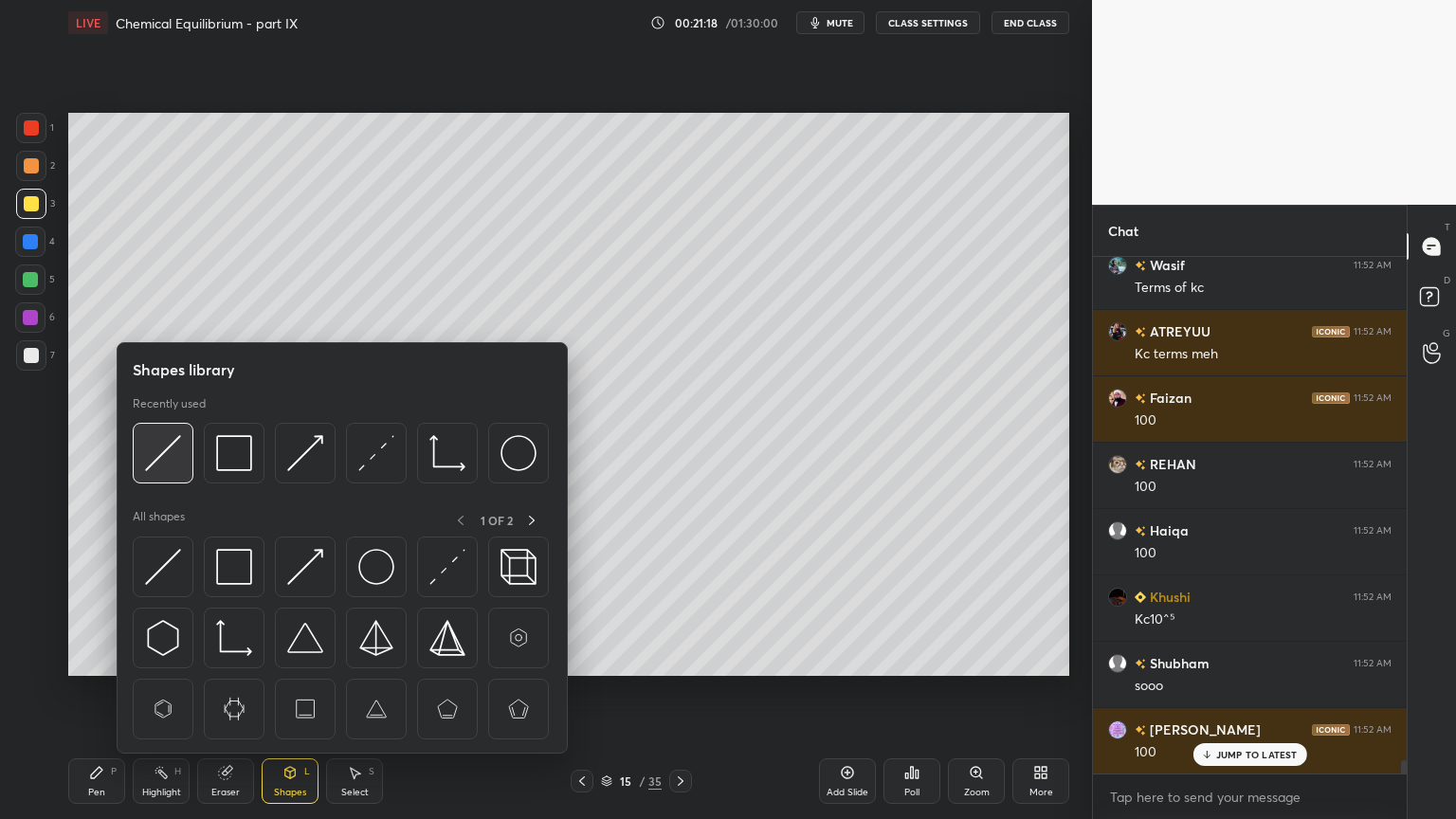
click at [165, 451] on img at bounding box center [162, 452] width 36 height 36
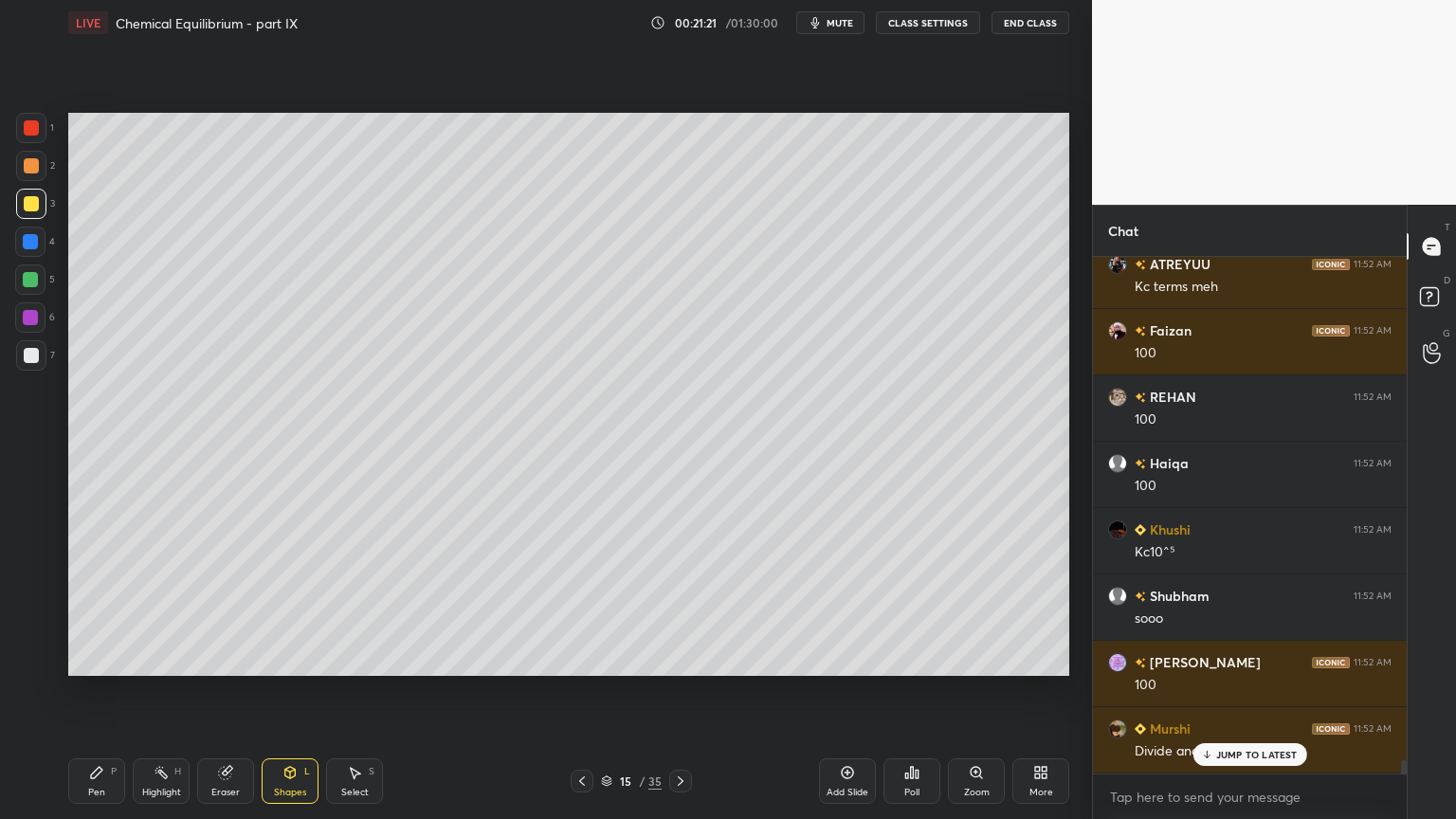
scroll to position [19491, 0]
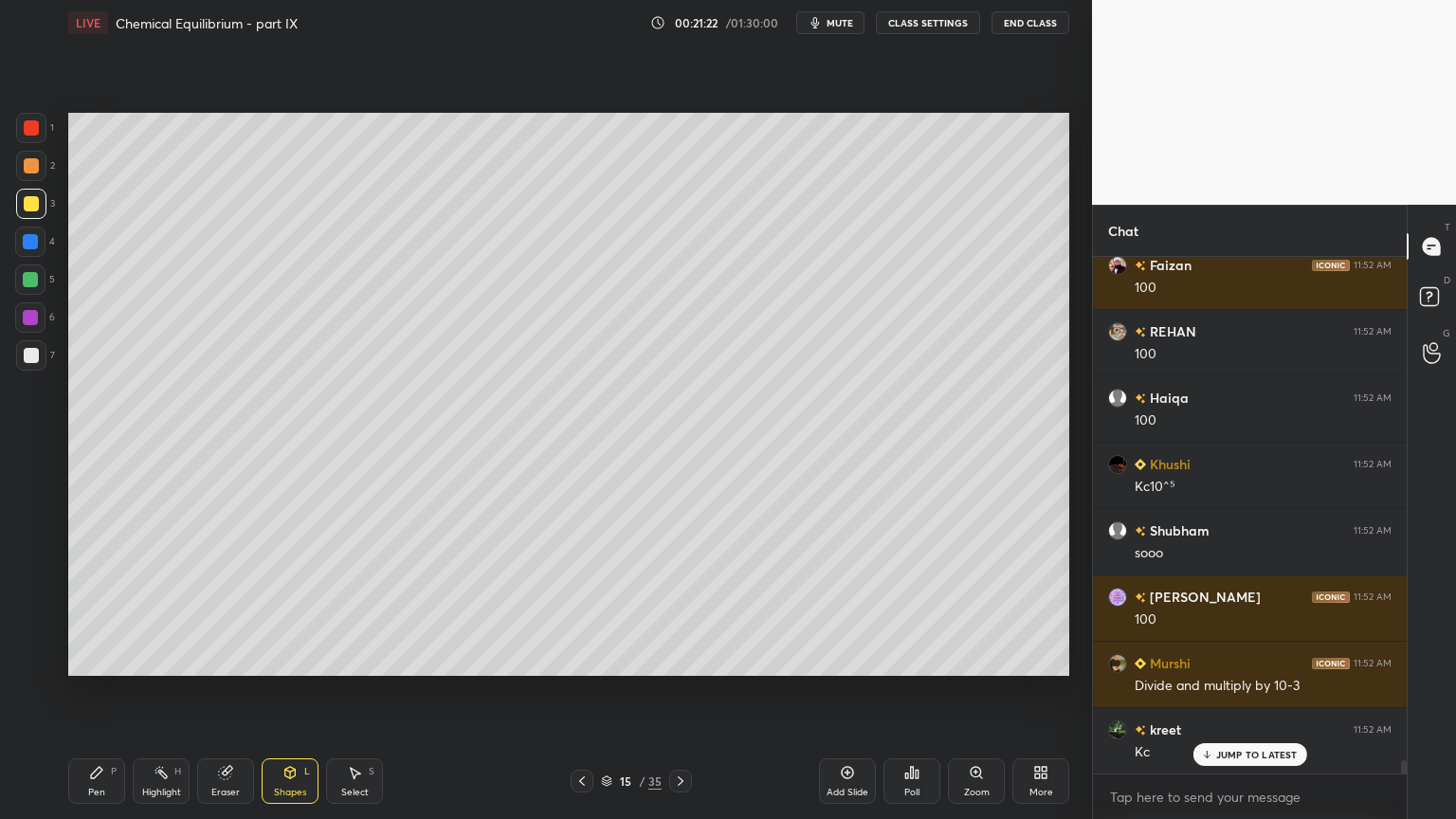
click at [945, 20] on button "CLASS SETTINGS" at bounding box center [927, 22] width 104 height 22
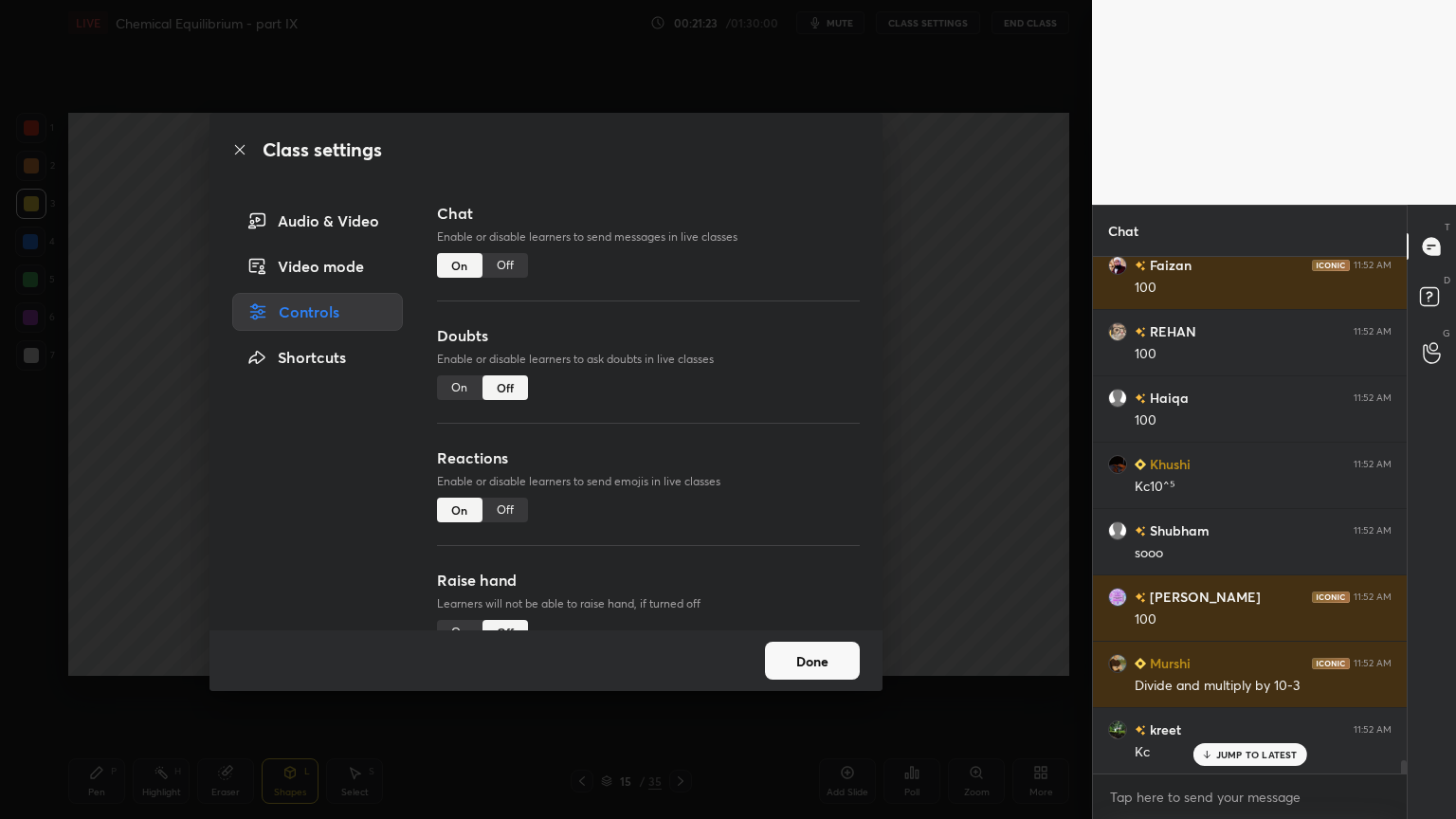
click at [504, 265] on div "Off" at bounding box center [504, 265] width 46 height 24
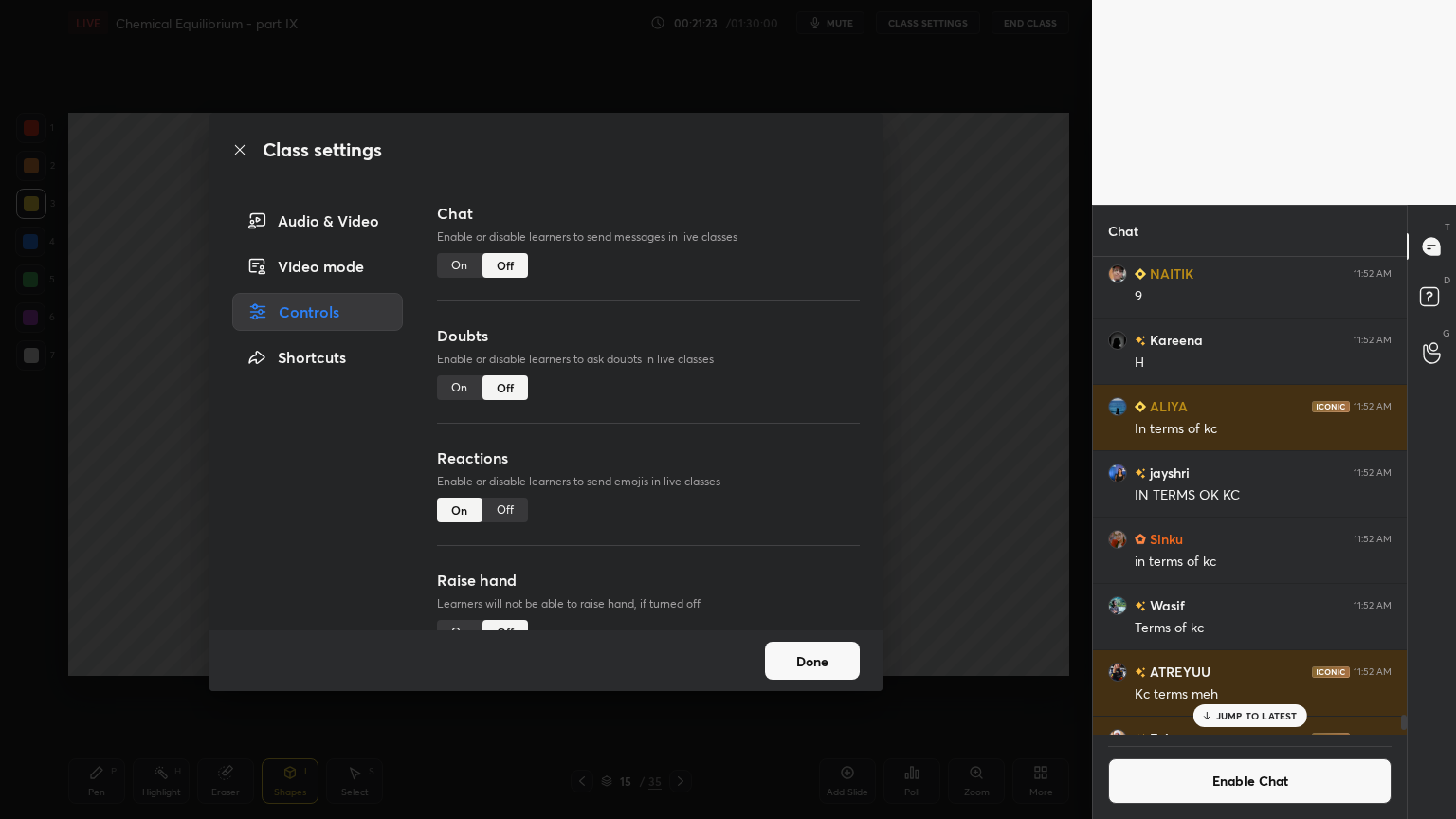
click at [962, 333] on div "Class settings Audio & Video Video mode Controls Shortcuts Chat Enable or disab…" at bounding box center [545, 410] width 1091 height 819
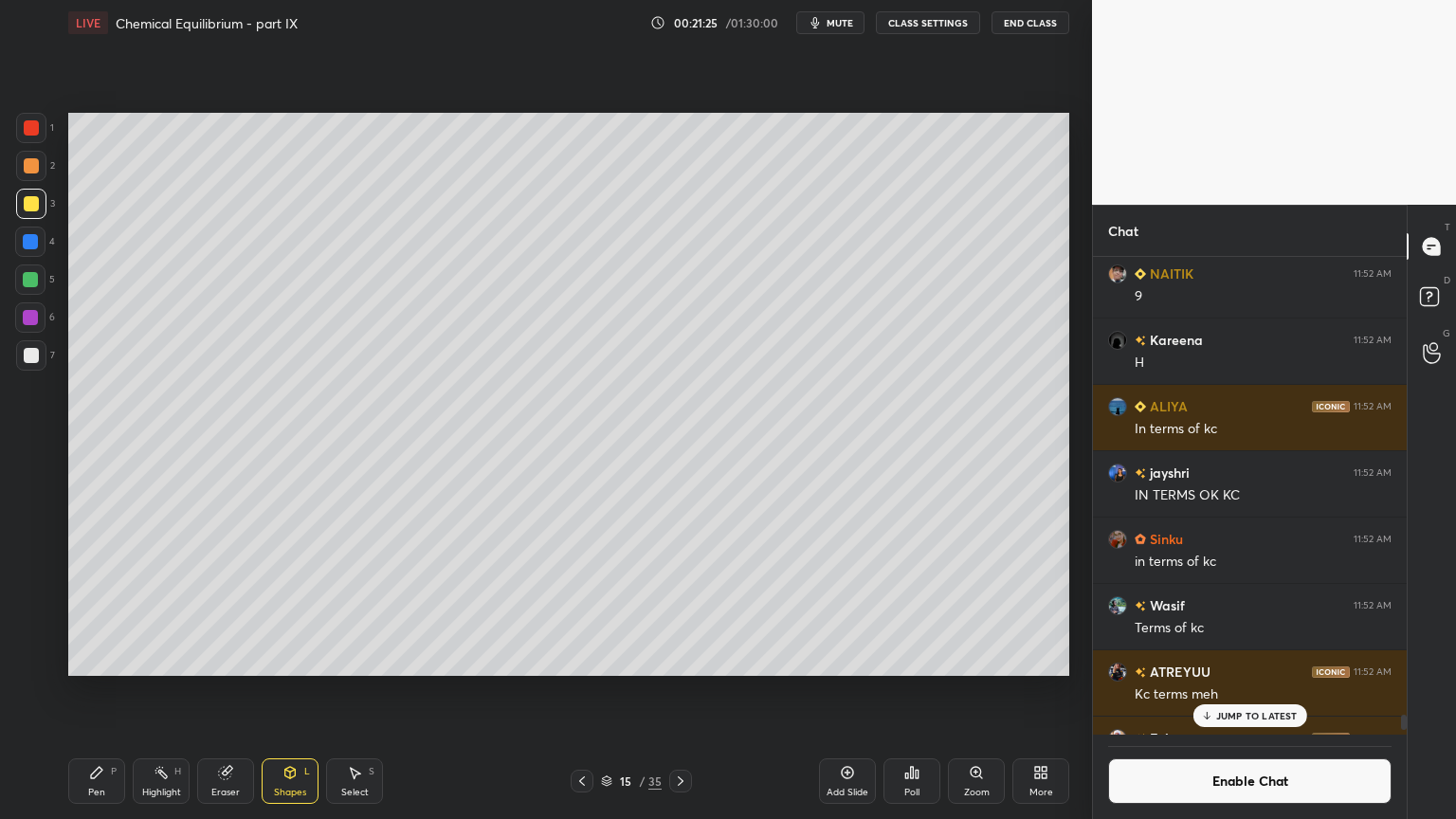
click at [91, 691] on div "Pen" at bounding box center [97, 793] width 17 height 10
click at [19, 351] on div at bounding box center [31, 355] width 30 height 30
drag, startPoint x: 26, startPoint y: 364, endPoint x: 66, endPoint y: 368, distance: 40.2
click at [28, 363] on div at bounding box center [31, 355] width 30 height 30
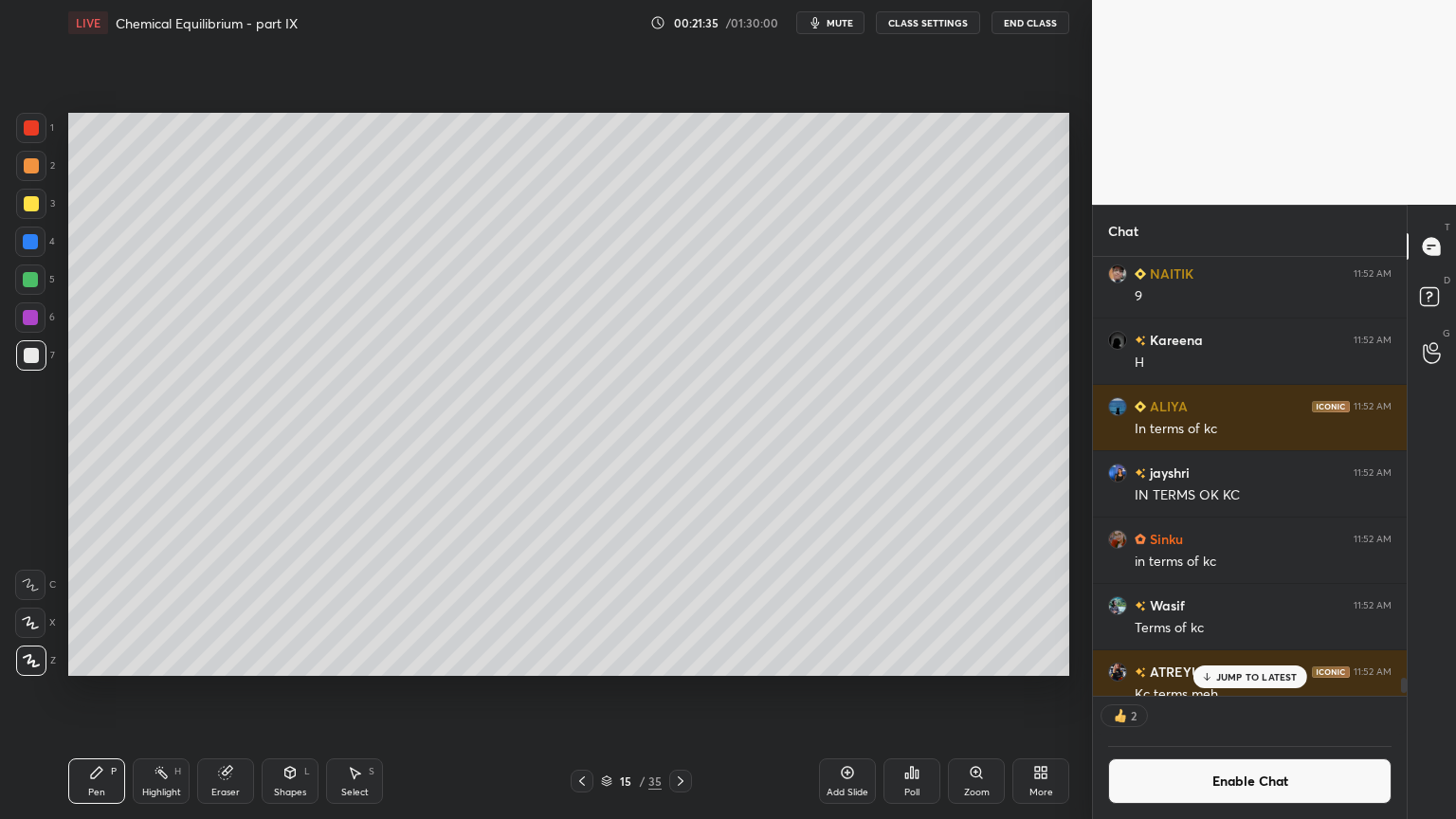
click at [1246, 675] on p "JUMP TO LATEST" at bounding box center [1256, 677] width 81 height 12
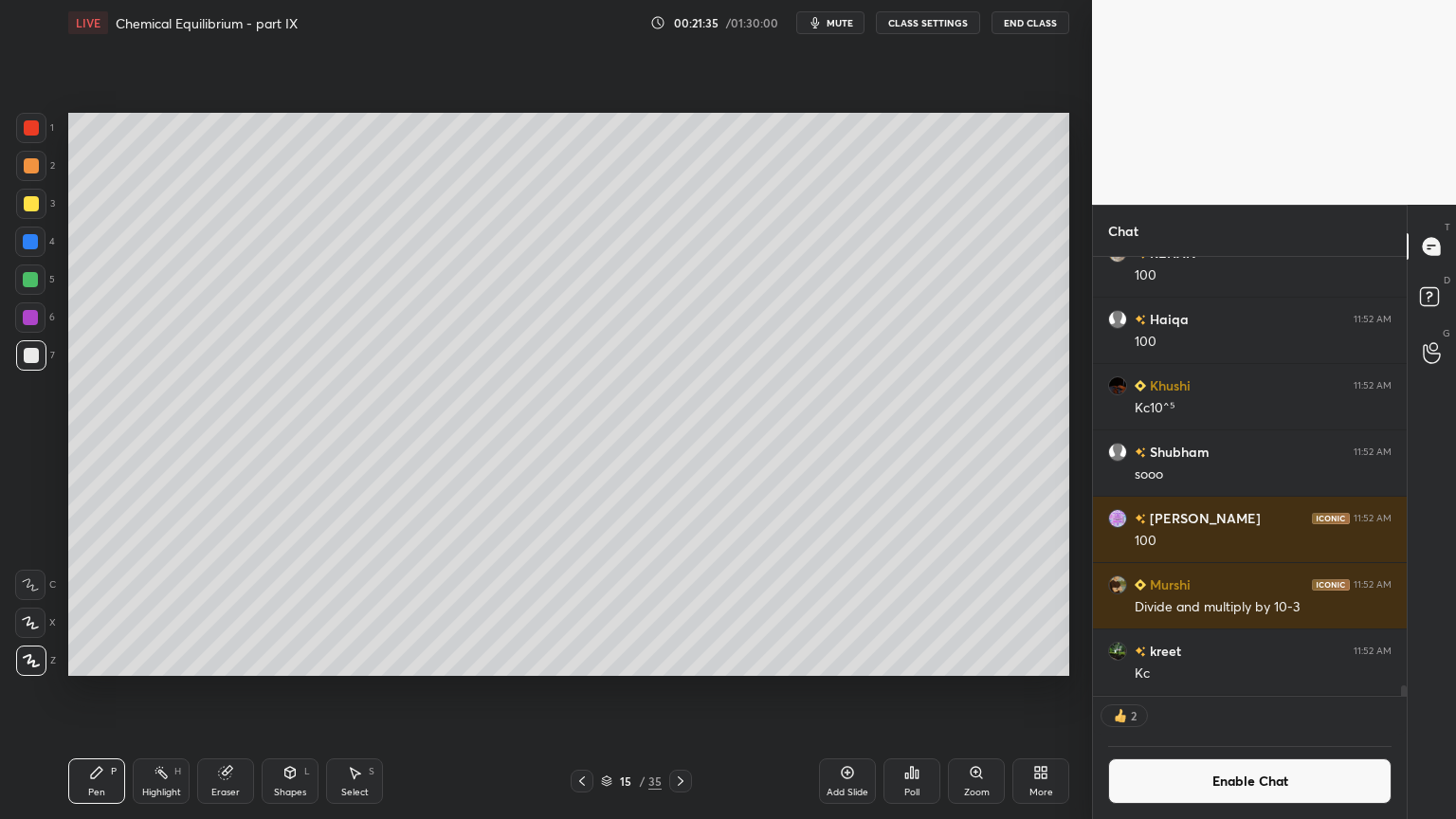
click at [1241, 691] on button "Enable Chat" at bounding box center [1249, 781] width 283 height 46
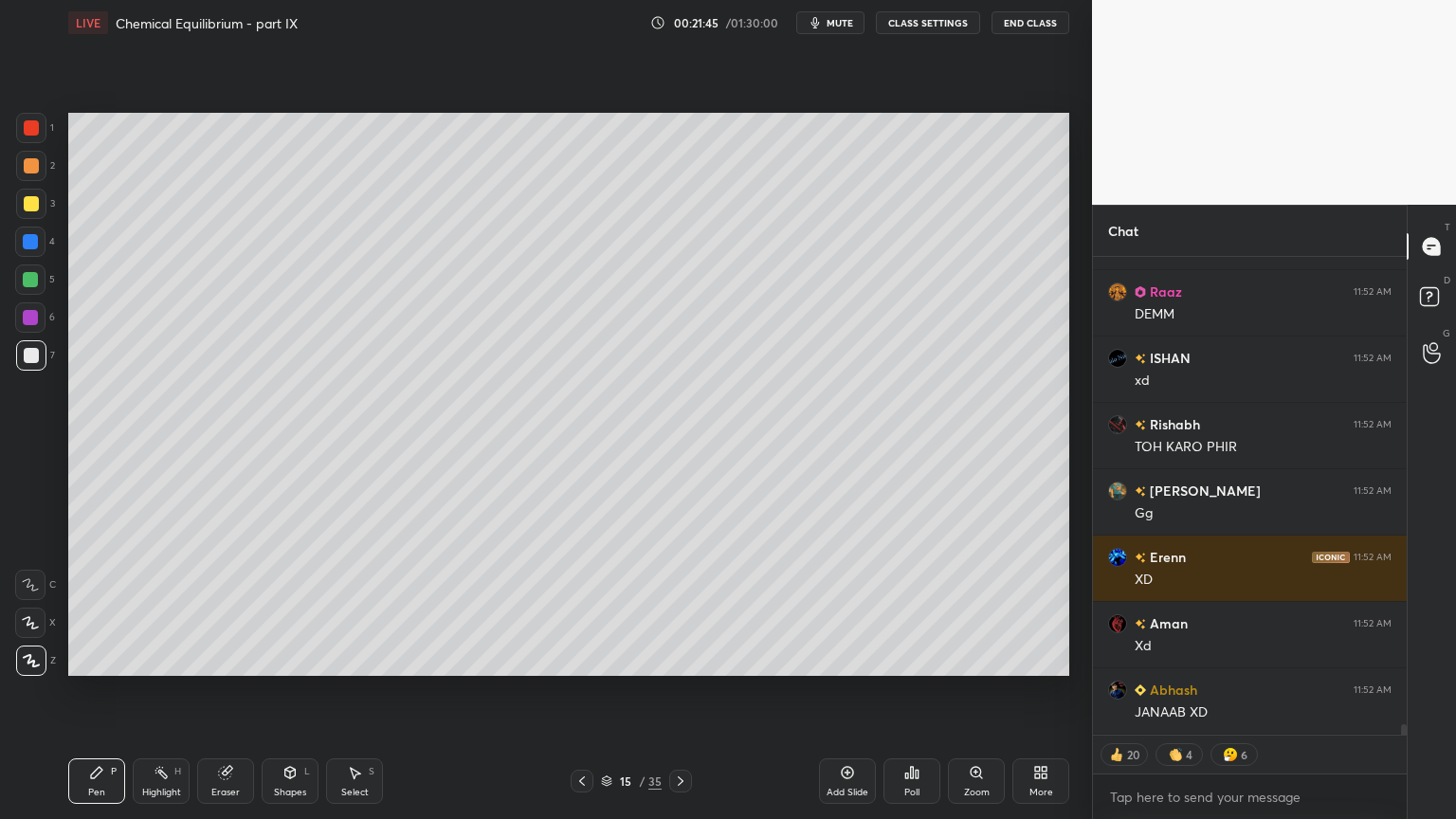
click at [164, 691] on div "Highlight H" at bounding box center [161, 781] width 57 height 46
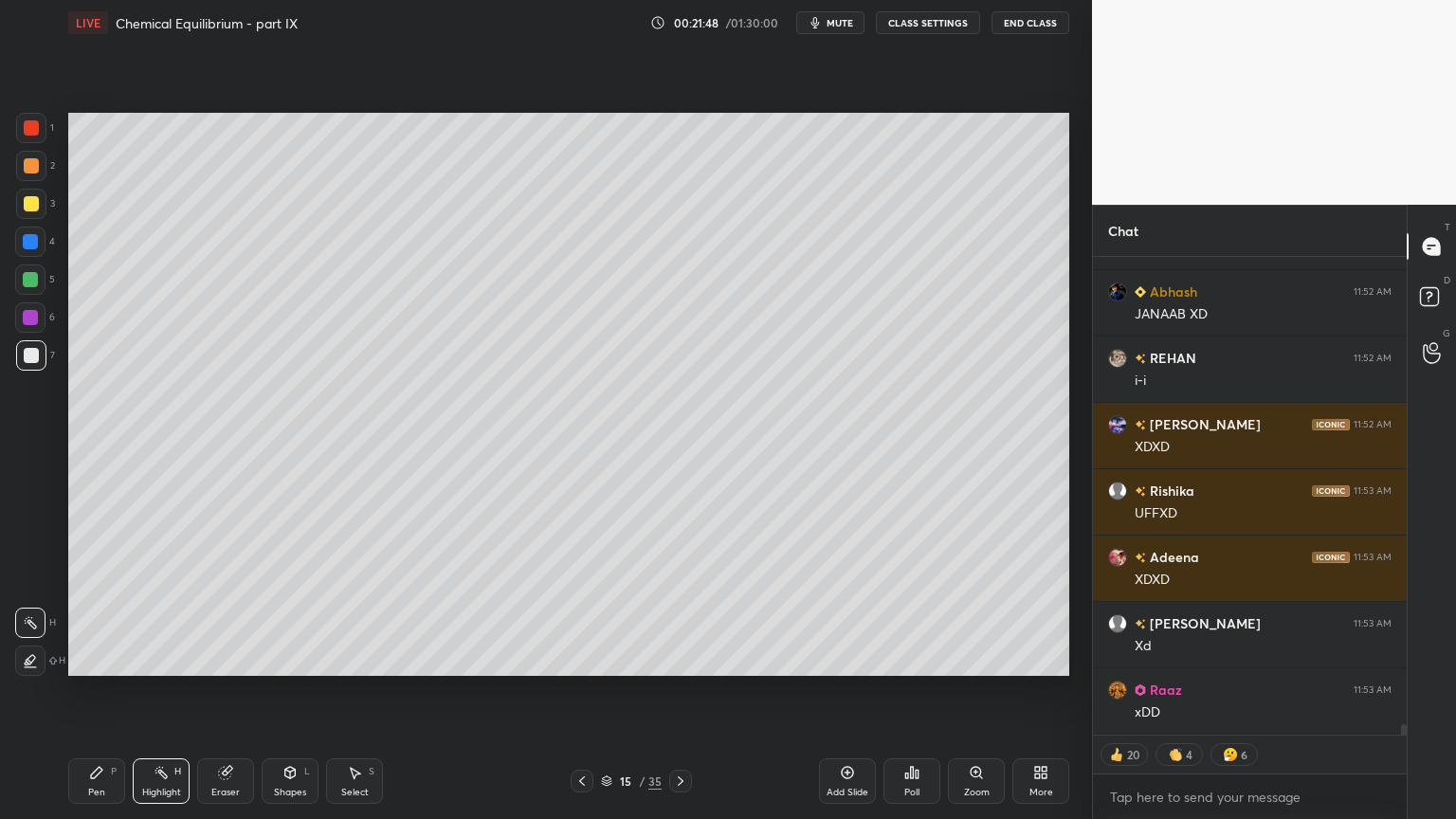
click at [112, 691] on div "P" at bounding box center [113, 771] width 6 height 10
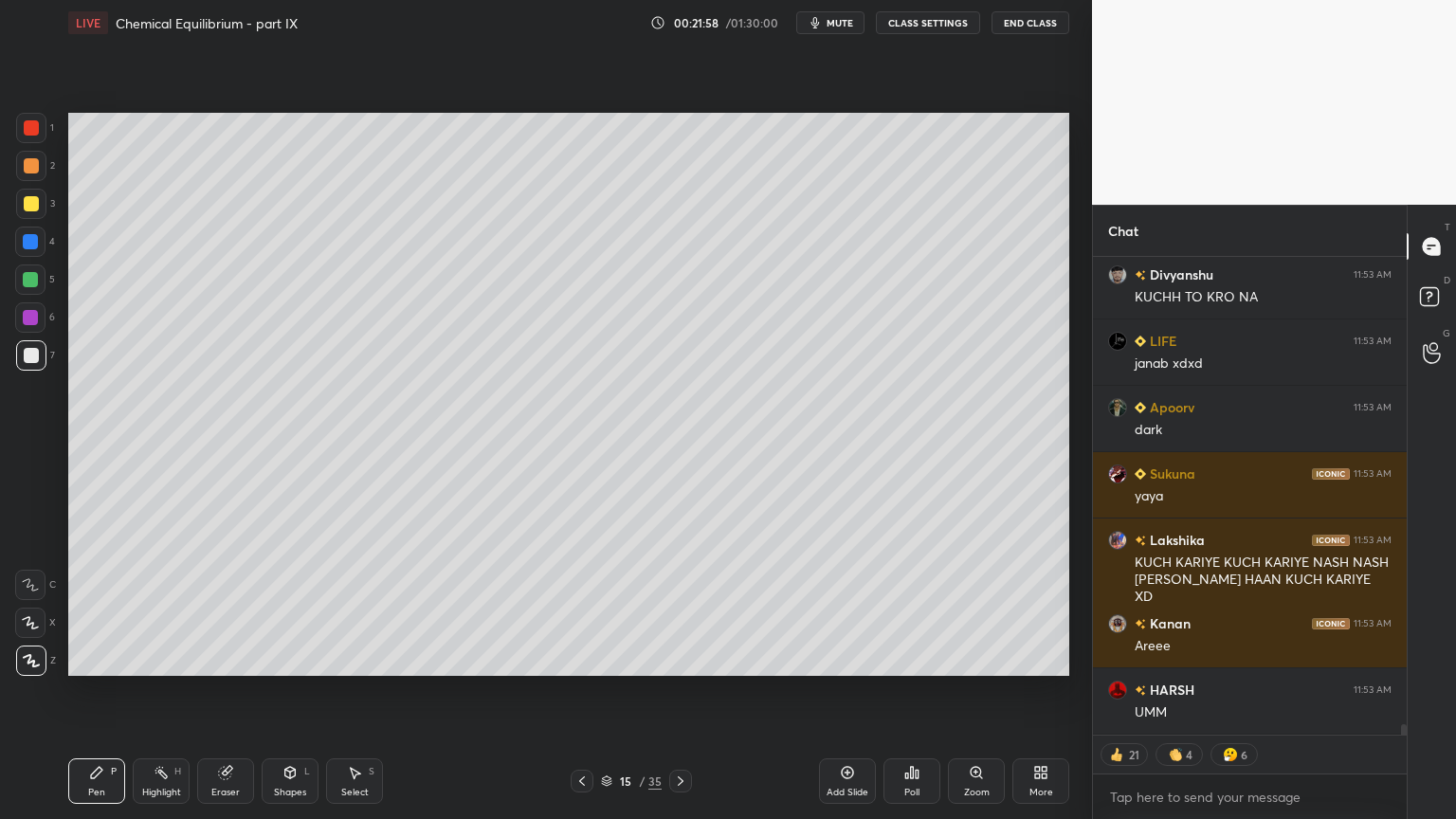
click at [928, 24] on button "CLASS SETTINGS" at bounding box center [927, 22] width 104 height 22
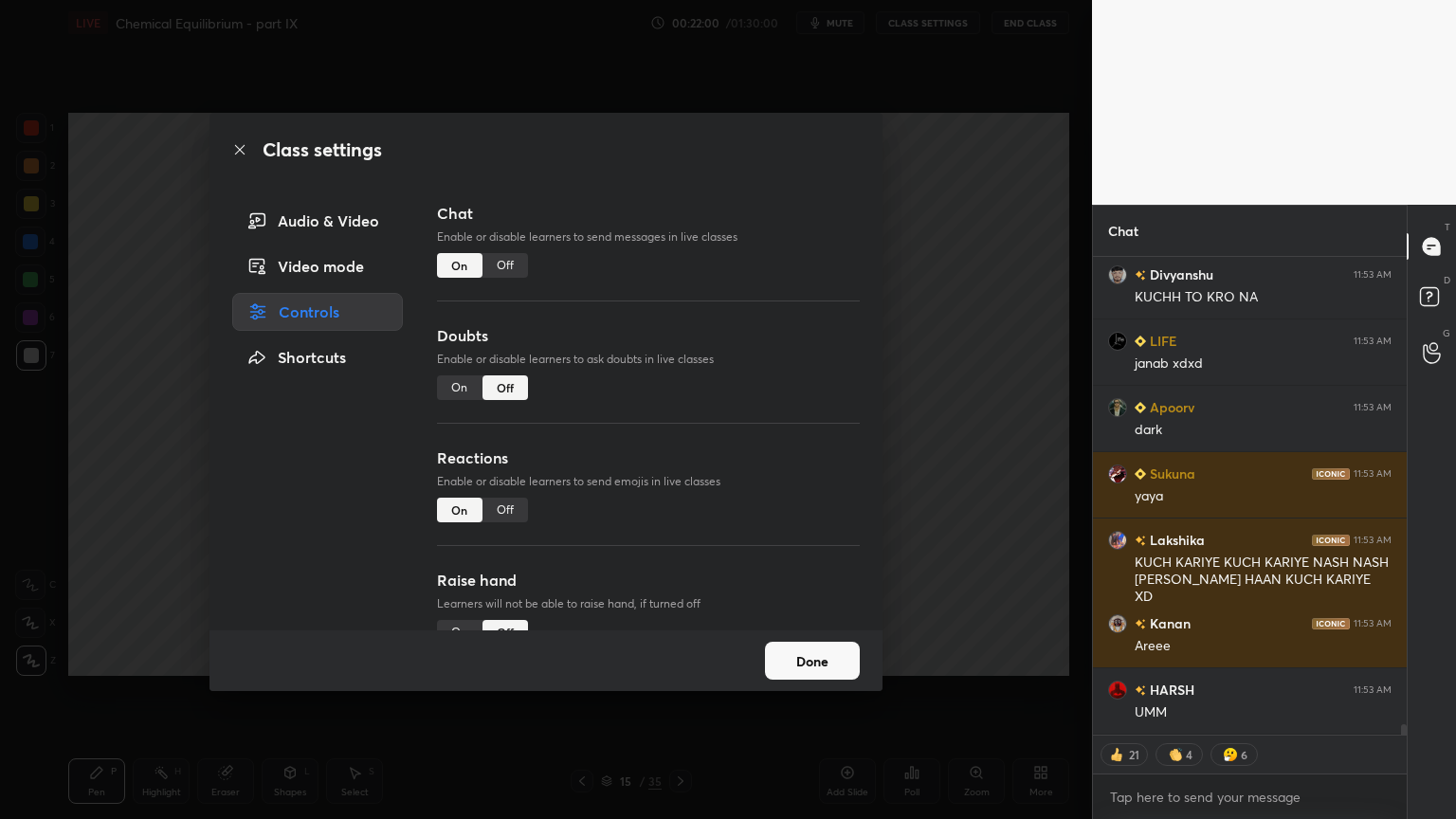
type textarea "x"
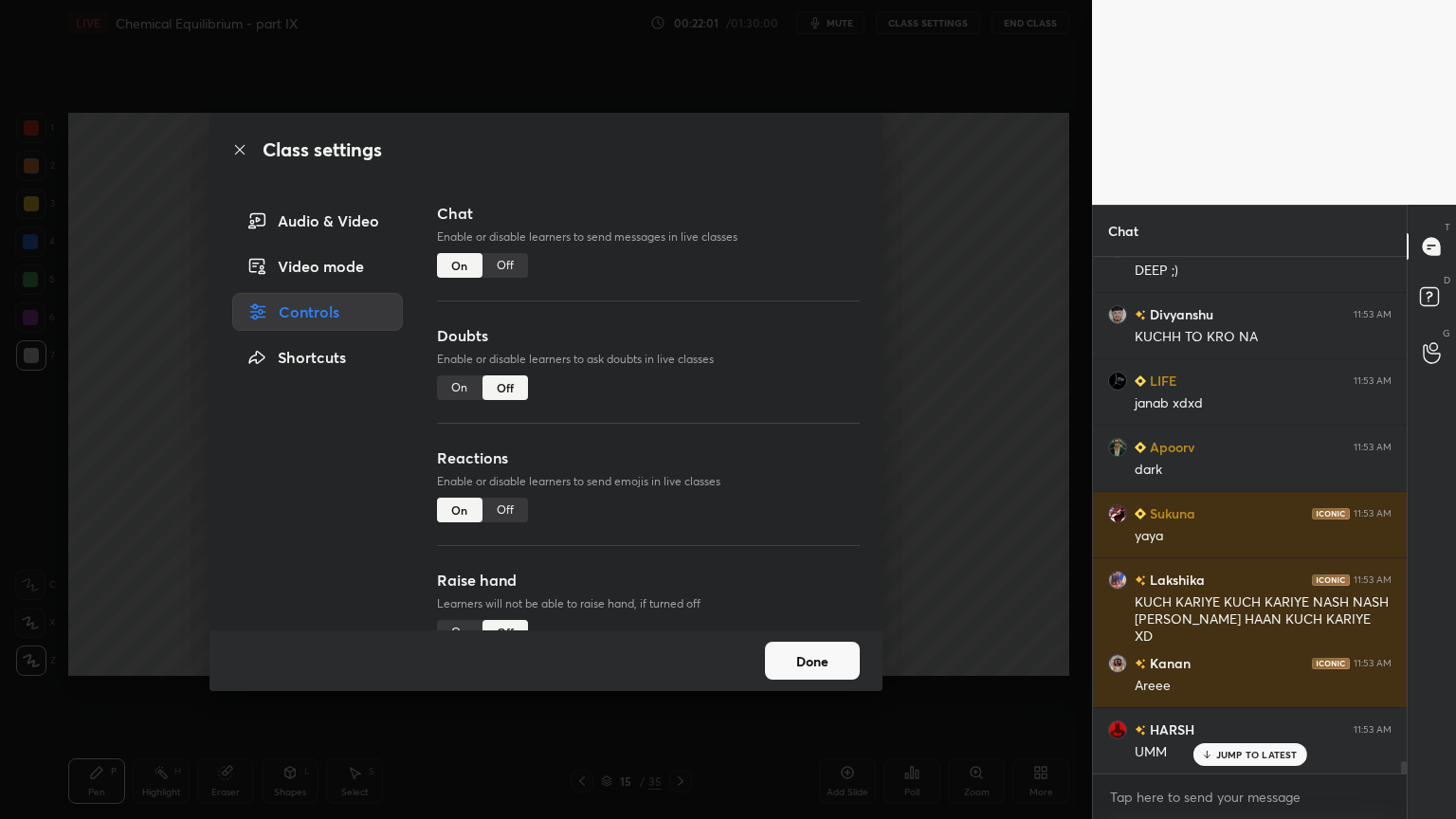
click at [510, 266] on div "Off" at bounding box center [504, 265] width 46 height 24
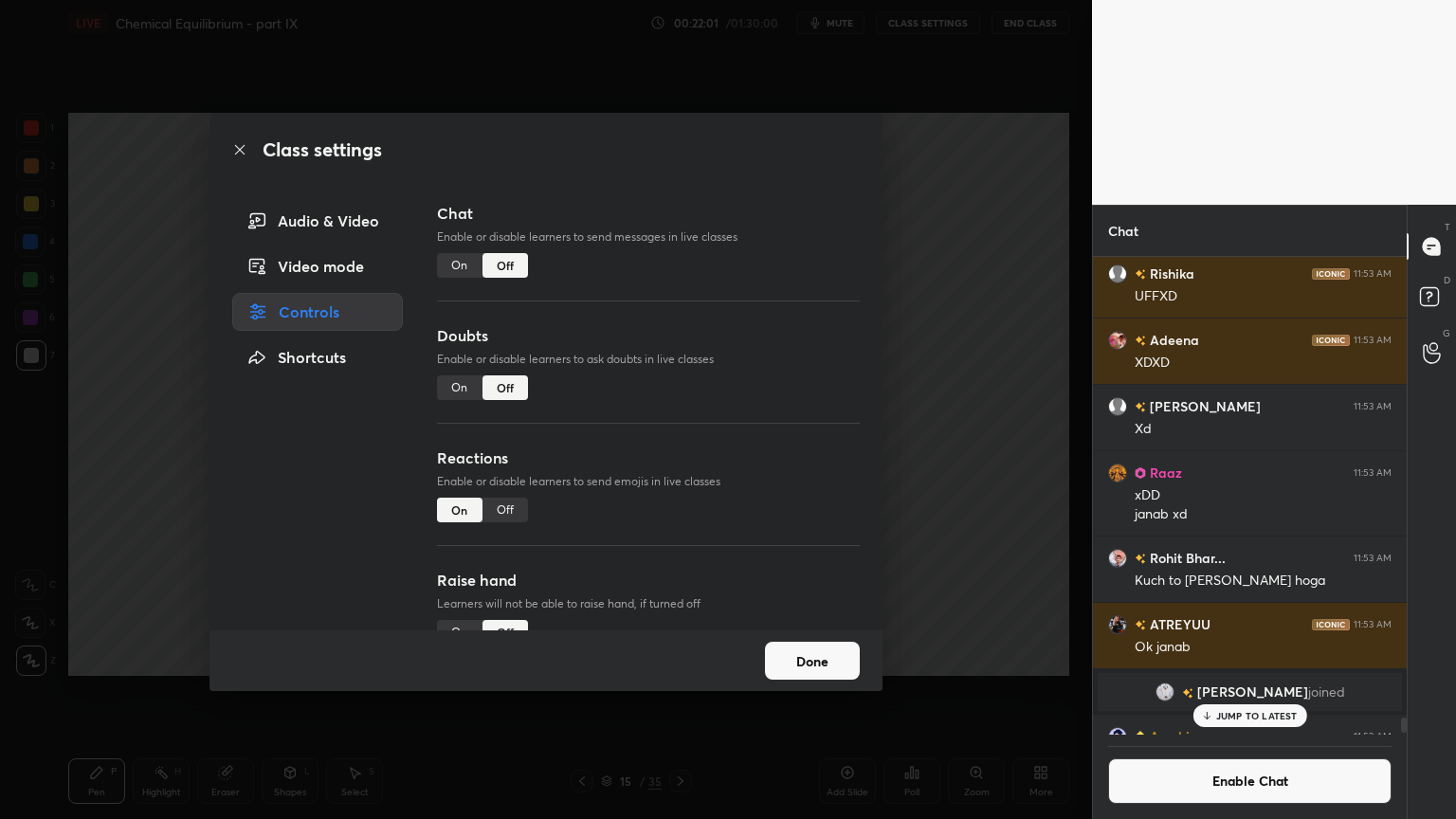
click at [959, 338] on div "Class settings Audio & Video Video mode Controls Shortcuts Chat Enable or disab…" at bounding box center [545, 410] width 1091 height 819
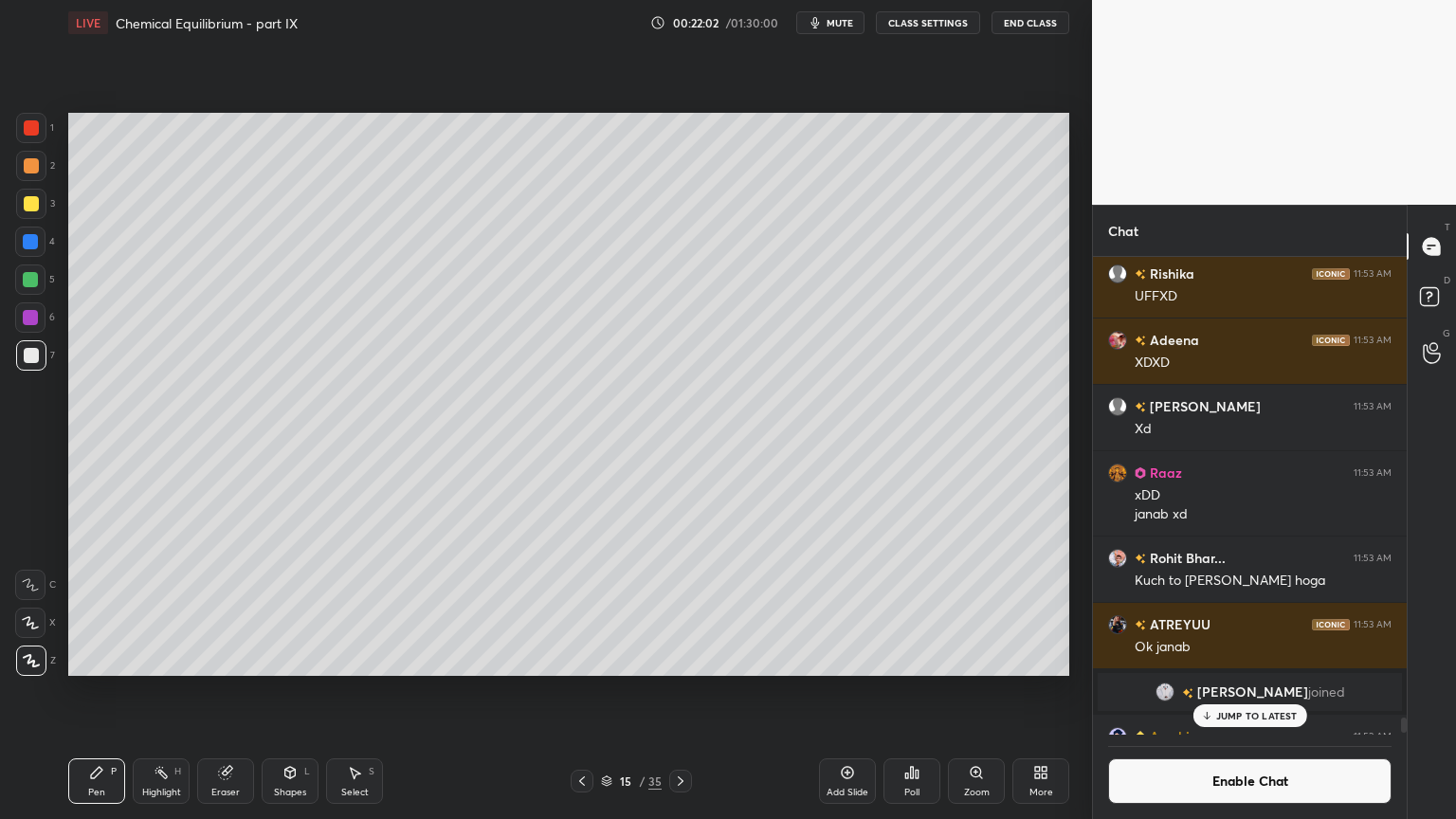
click at [104, 691] on div "Pen P" at bounding box center [96, 781] width 57 height 46
click at [284, 691] on div "Shapes" at bounding box center [289, 793] width 32 height 10
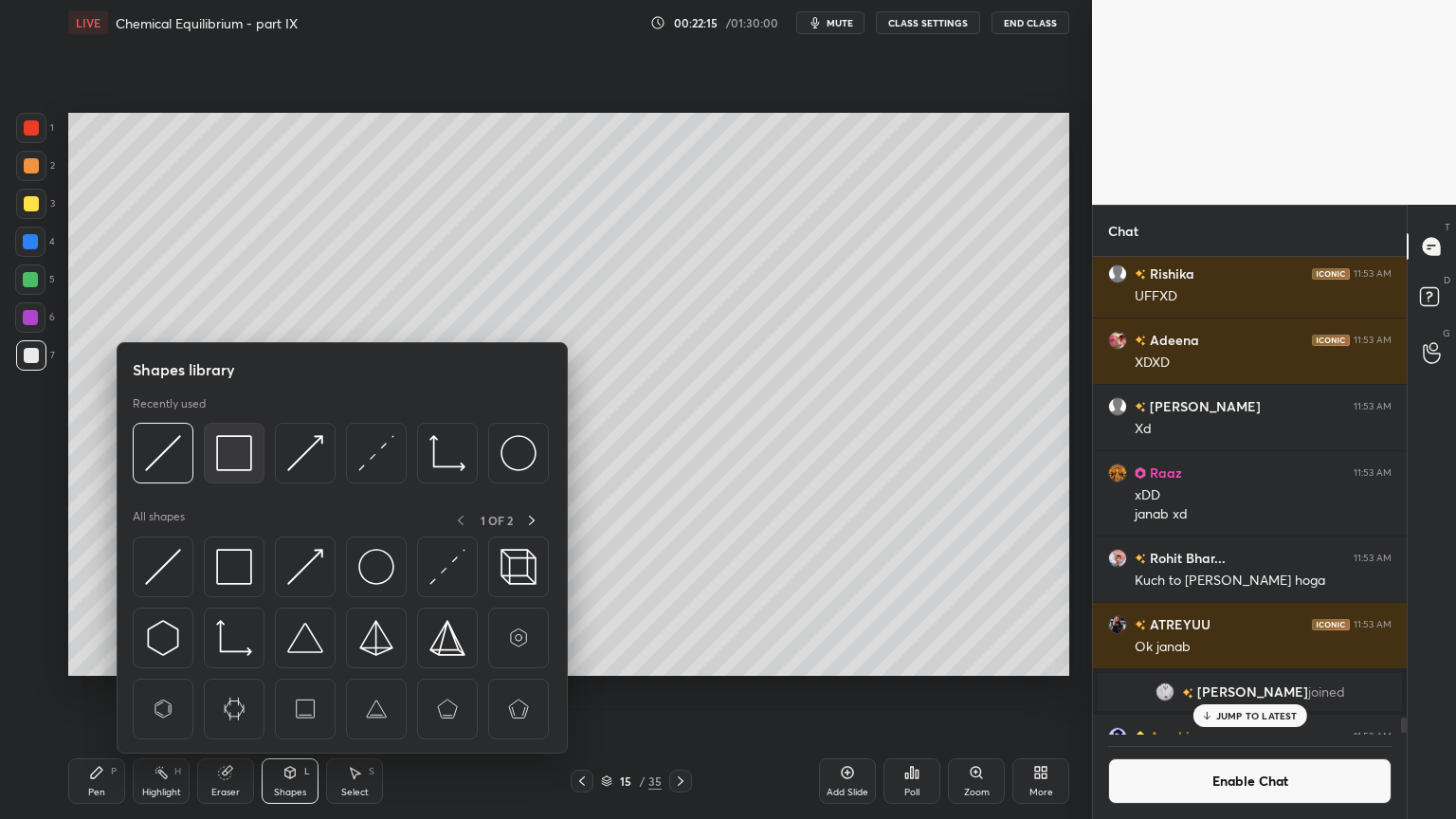
click at [225, 450] on img at bounding box center [234, 452] width 36 height 36
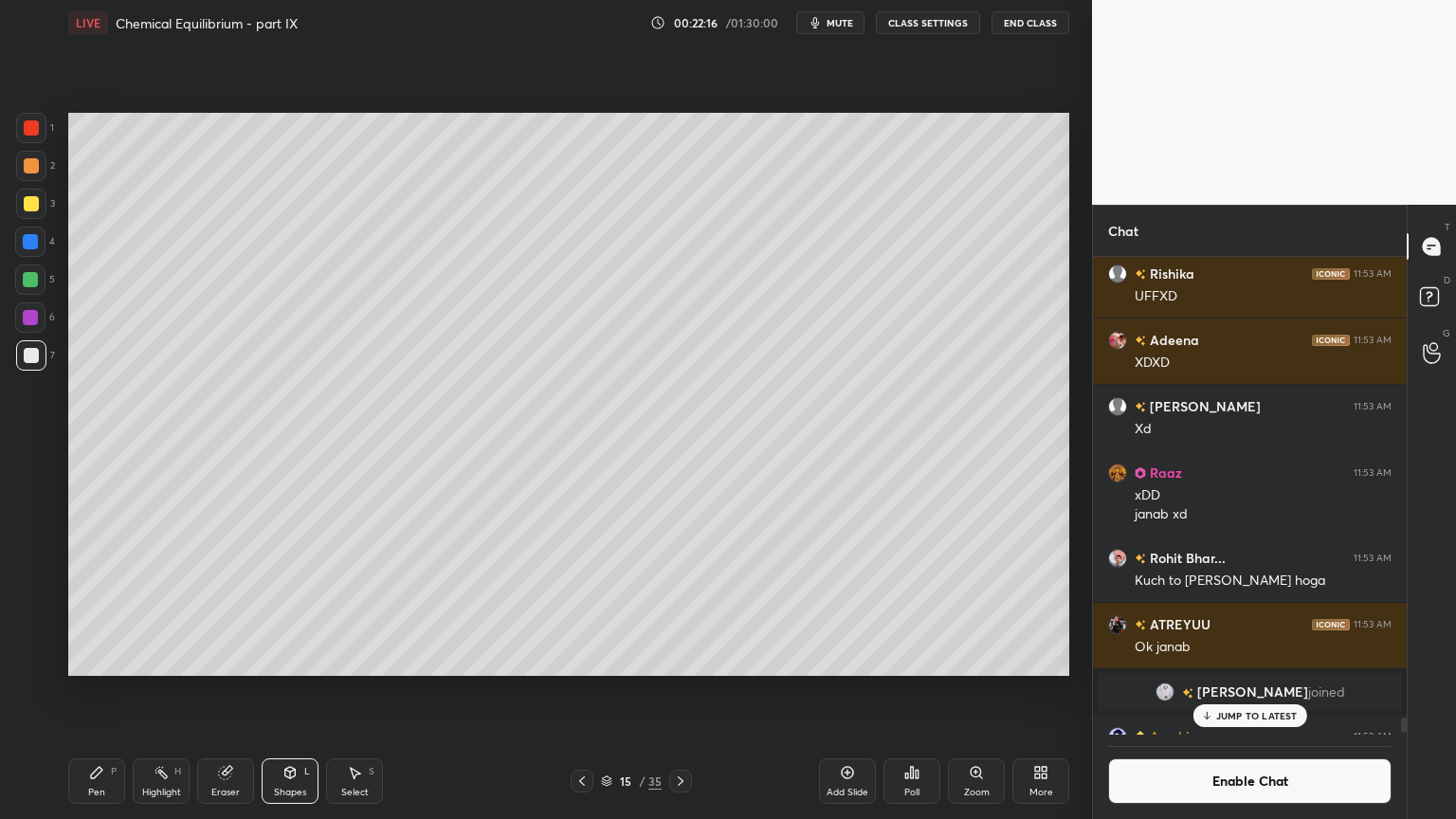
click at [29, 280] on div at bounding box center [30, 279] width 16 height 16
click at [167, 691] on div "Highlight H" at bounding box center [161, 781] width 57 height 46
click at [80, 691] on div "Pen P" at bounding box center [96, 781] width 57 height 46
drag, startPoint x: 844, startPoint y: 777, endPoint x: 787, endPoint y: 762, distance: 58.9
click at [840, 691] on icon at bounding box center [848, 772] width 16 height 16
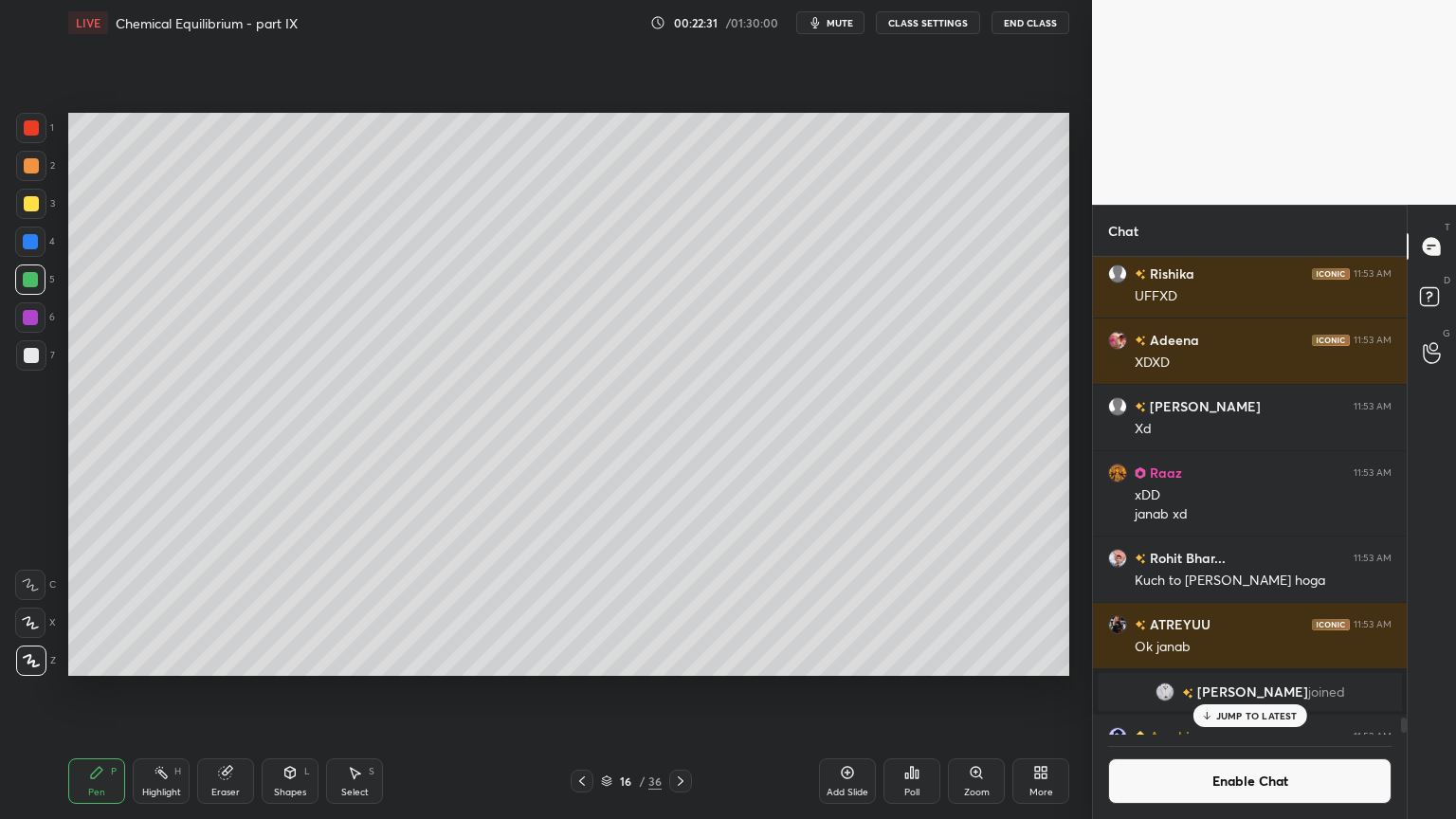
click at [103, 691] on div "Pen P" at bounding box center [96, 781] width 57 height 46
click at [36, 159] on div at bounding box center [31, 166] width 16 height 16
click at [577, 691] on icon at bounding box center [582, 781] width 16 height 16
click at [679, 691] on icon at bounding box center [681, 781] width 16 height 16
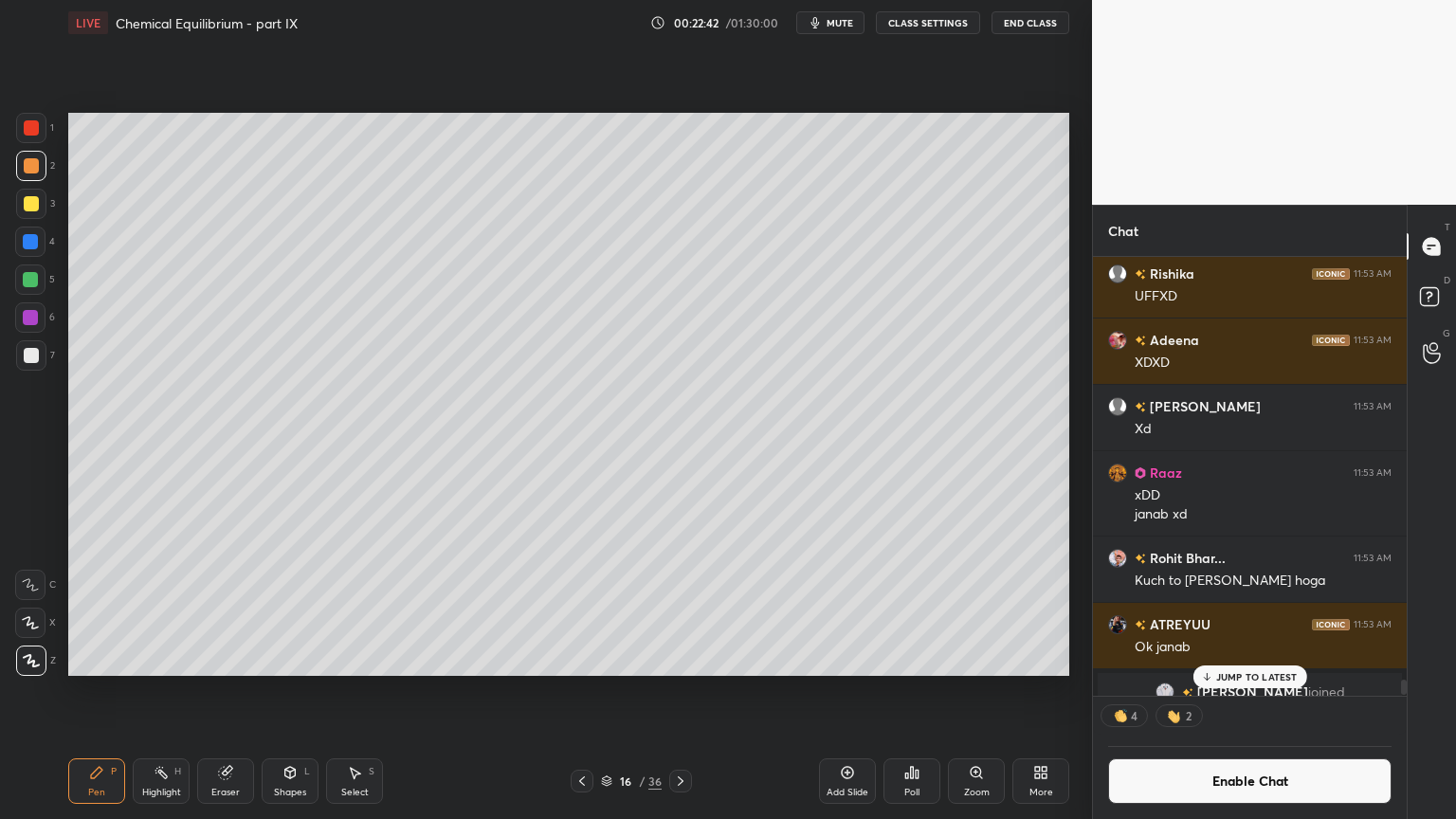
click at [117, 691] on div "Pen P" at bounding box center [96, 781] width 57 height 46
click at [288, 691] on div "Shapes L" at bounding box center [290, 781] width 57 height 46
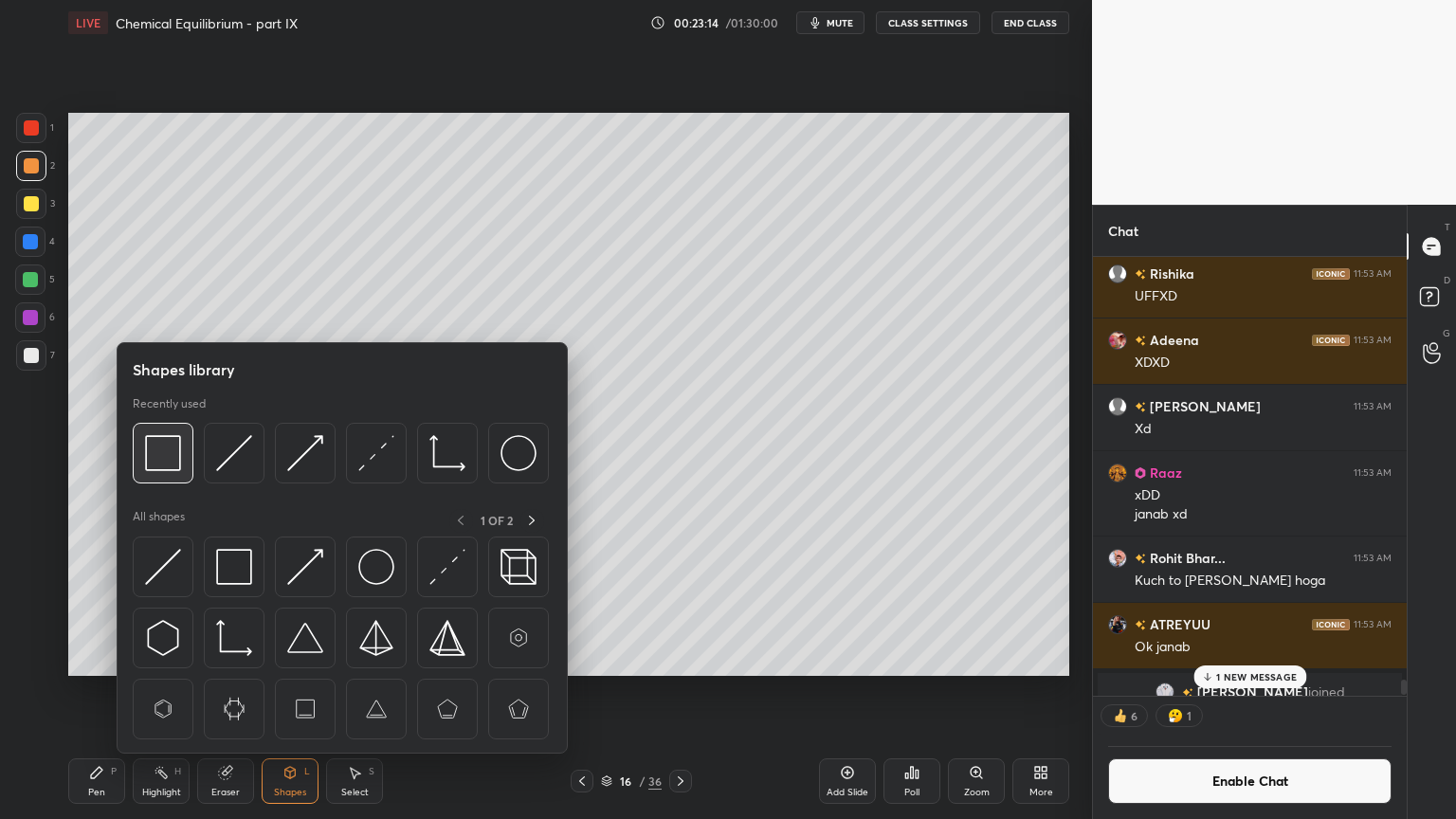
click at [183, 467] on div at bounding box center [163, 453] width 61 height 61
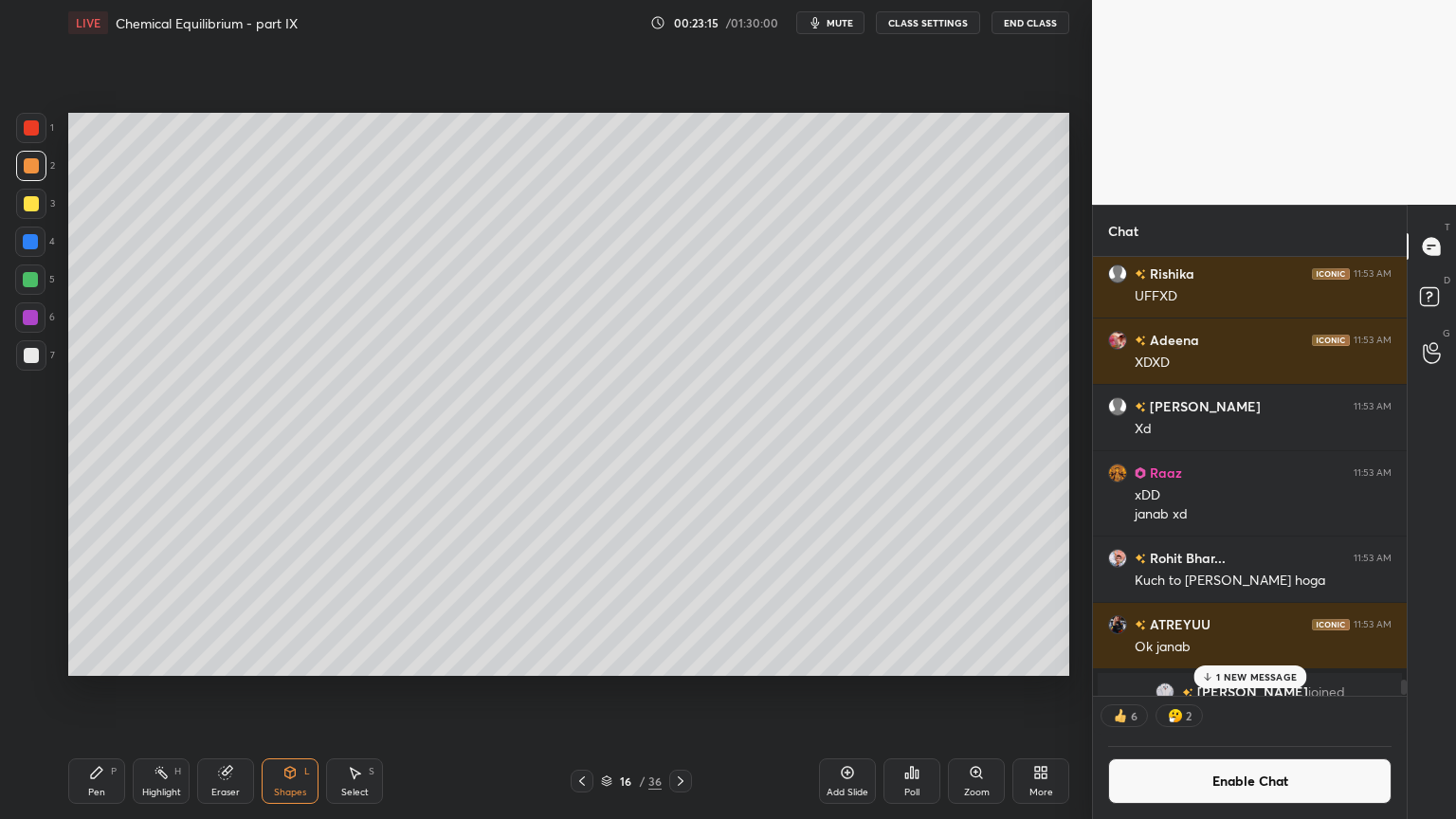
click at [33, 356] on div at bounding box center [31, 356] width 16 height 16
click at [155, 691] on div "Highlight H" at bounding box center [161, 781] width 57 height 46
click at [1276, 677] on p "1 NEW MESSAGE" at bounding box center [1255, 677] width 81 height 12
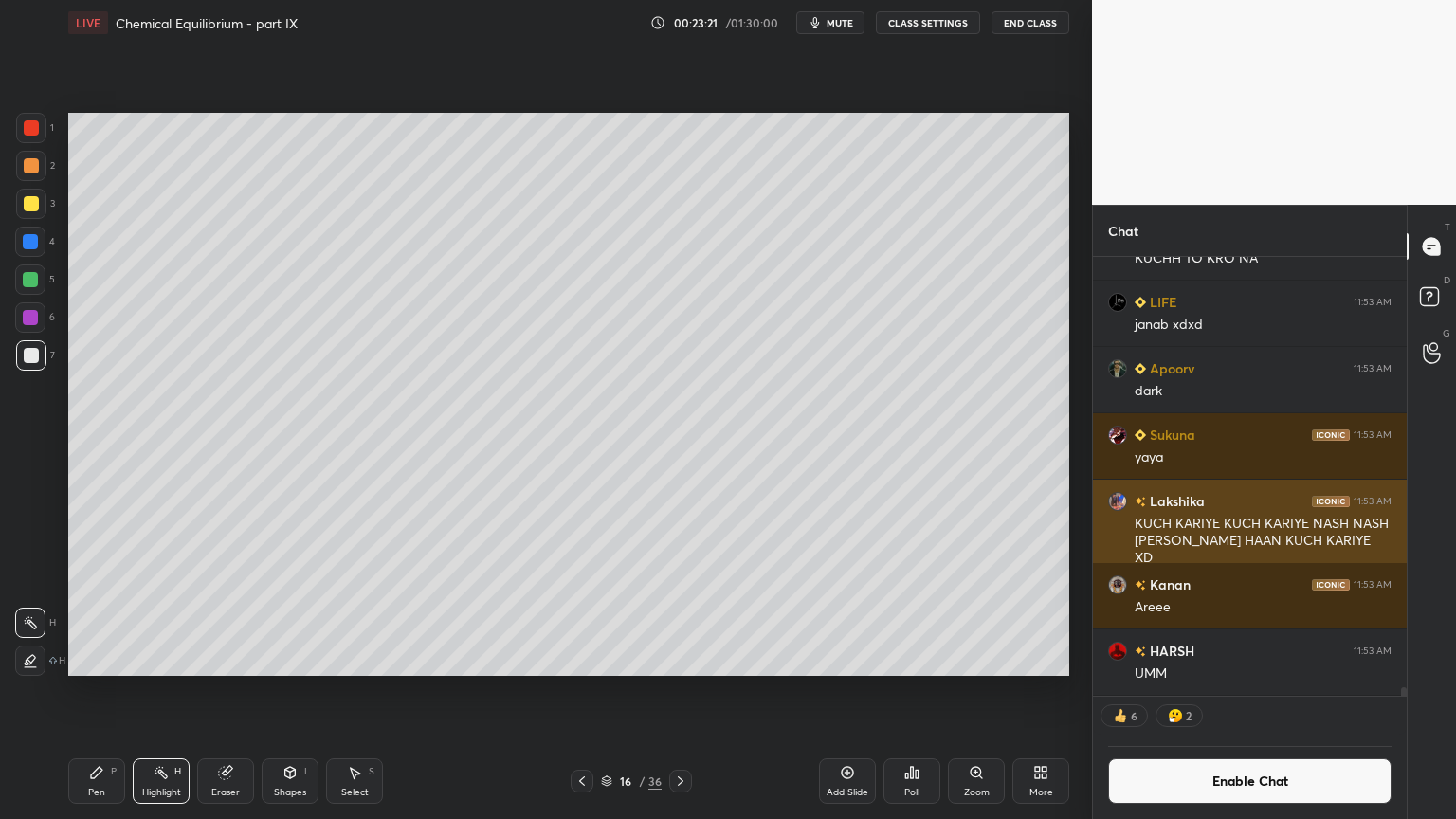
click at [1118, 505] on img "grid" at bounding box center [1117, 502] width 19 height 19
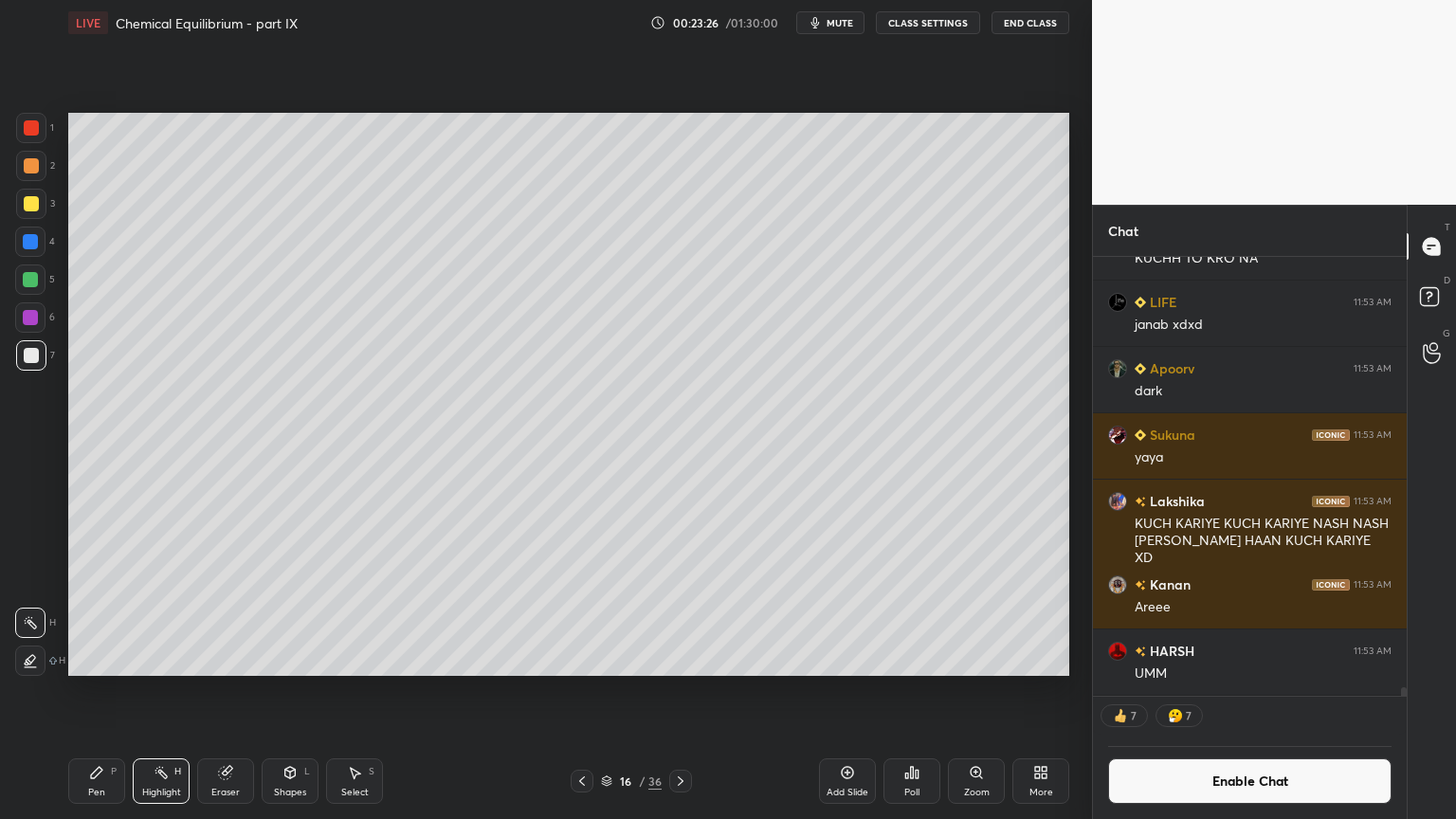
click at [588, 691] on div at bounding box center [581, 780] width 22 height 22
click at [164, 691] on rect at bounding box center [163, 774] width 10 height 10
drag, startPoint x: 679, startPoint y: 776, endPoint x: 686, endPoint y: 749, distance: 27.9
click at [680, 691] on icon at bounding box center [681, 781] width 16 height 16
click at [583, 691] on icon at bounding box center [582, 781] width 16 height 16
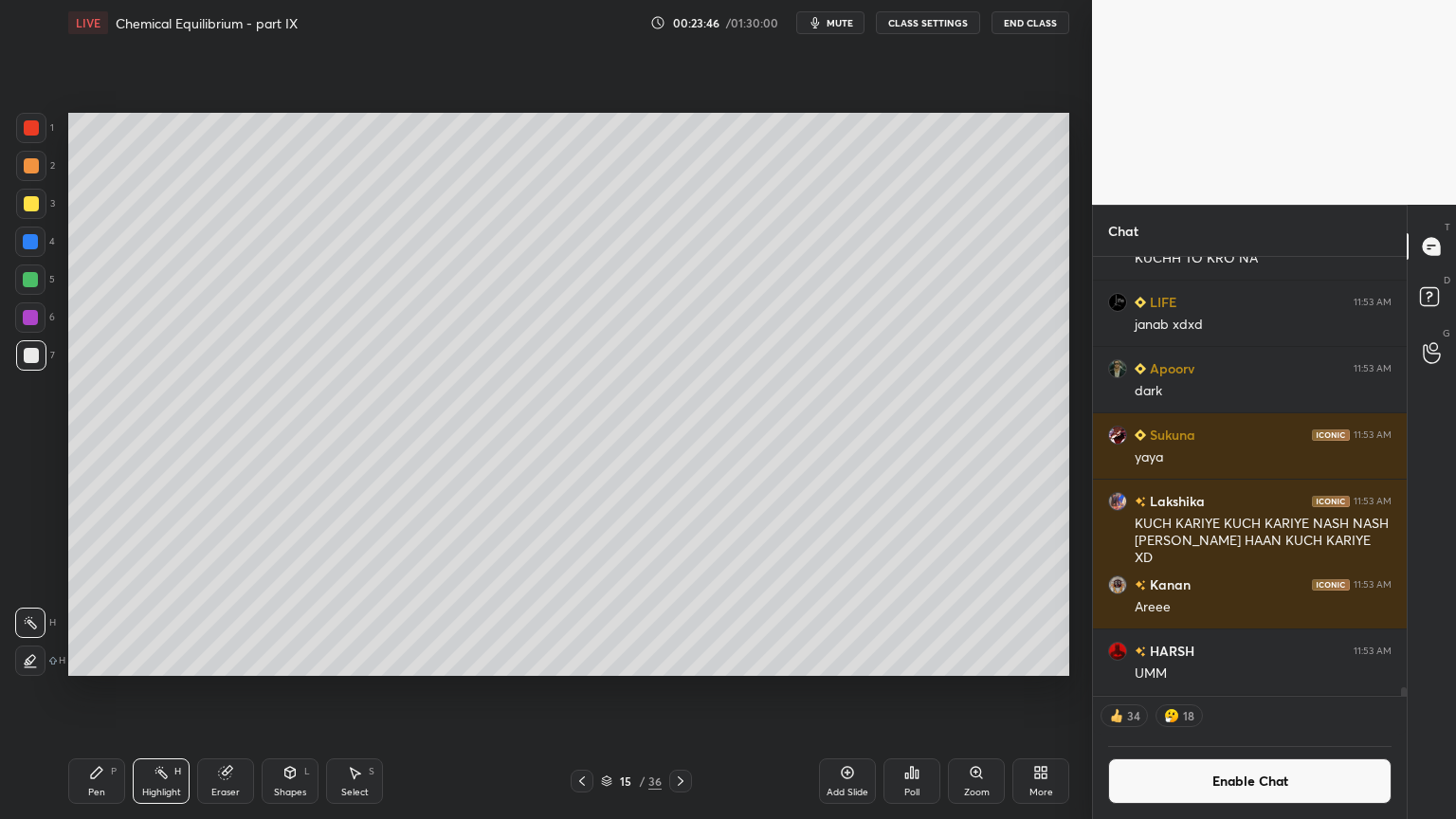
click at [574, 691] on div "Pen P Highlight H Eraser Shapes L Select S 15 / 36 Add Slide Poll Zoom More" at bounding box center [568, 781] width 1001 height 76
click at [583, 691] on icon at bounding box center [582, 781] width 16 height 16
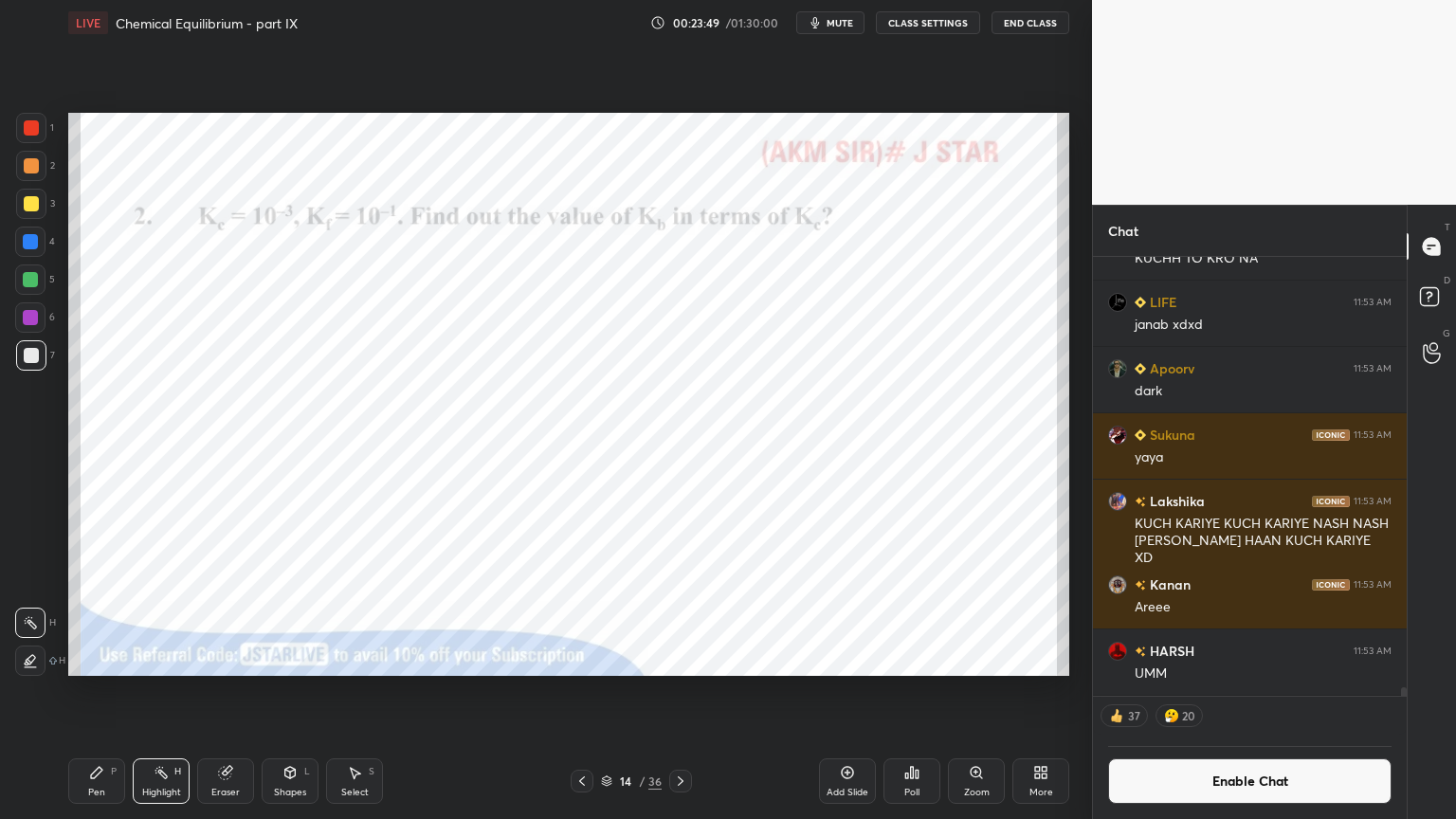
click at [35, 202] on div at bounding box center [31, 204] width 16 height 16
click at [679, 691] on icon at bounding box center [681, 781] width 16 height 16
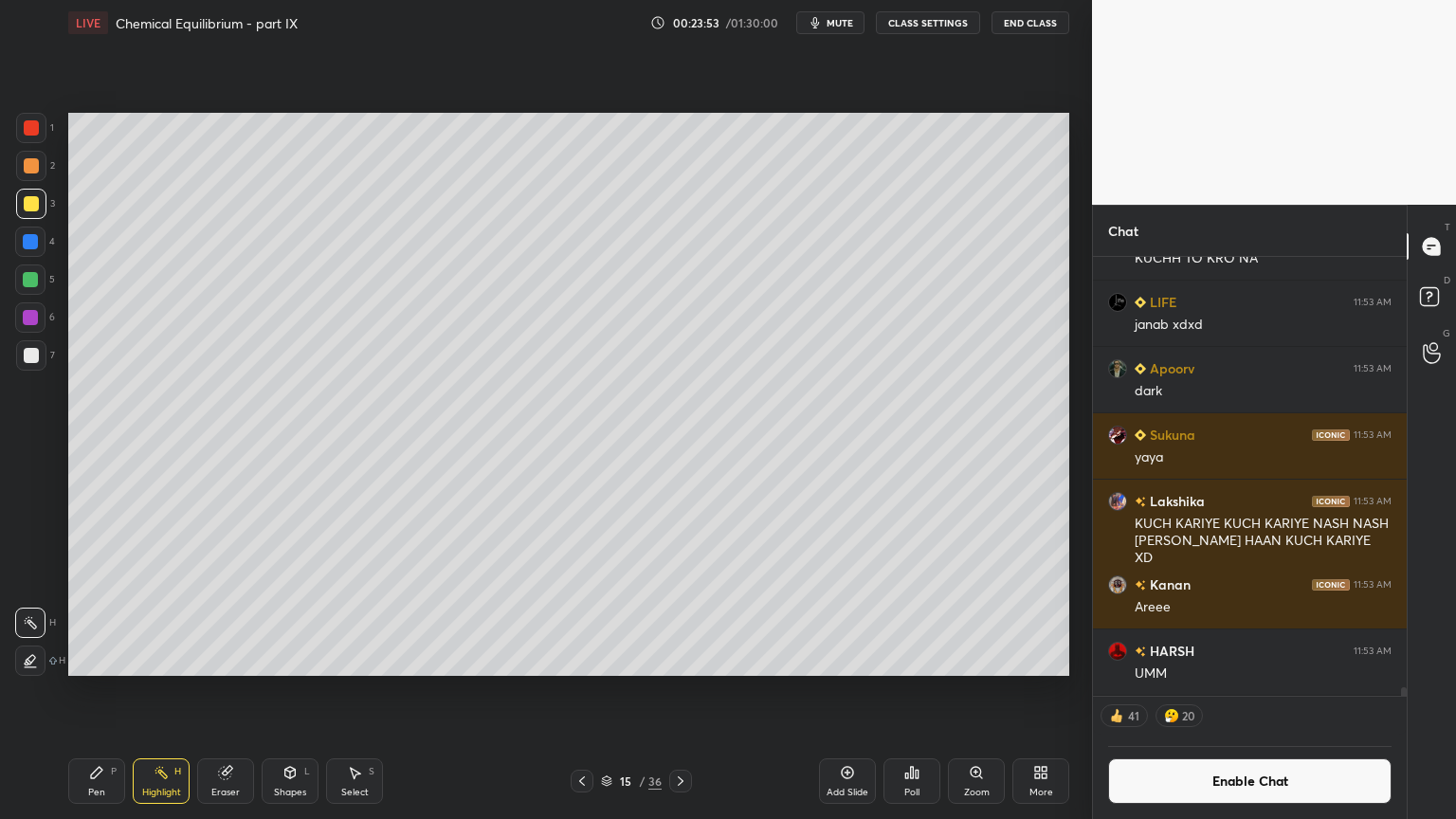
click at [683, 691] on icon at bounding box center [681, 781] width 16 height 16
click at [582, 691] on icon at bounding box center [582, 781] width 16 height 16
click at [689, 691] on div at bounding box center [680, 780] width 22 height 22
drag, startPoint x: 671, startPoint y: 778, endPoint x: 675, endPoint y: 789, distance: 11.7
click at [671, 691] on div at bounding box center [680, 780] width 22 height 22
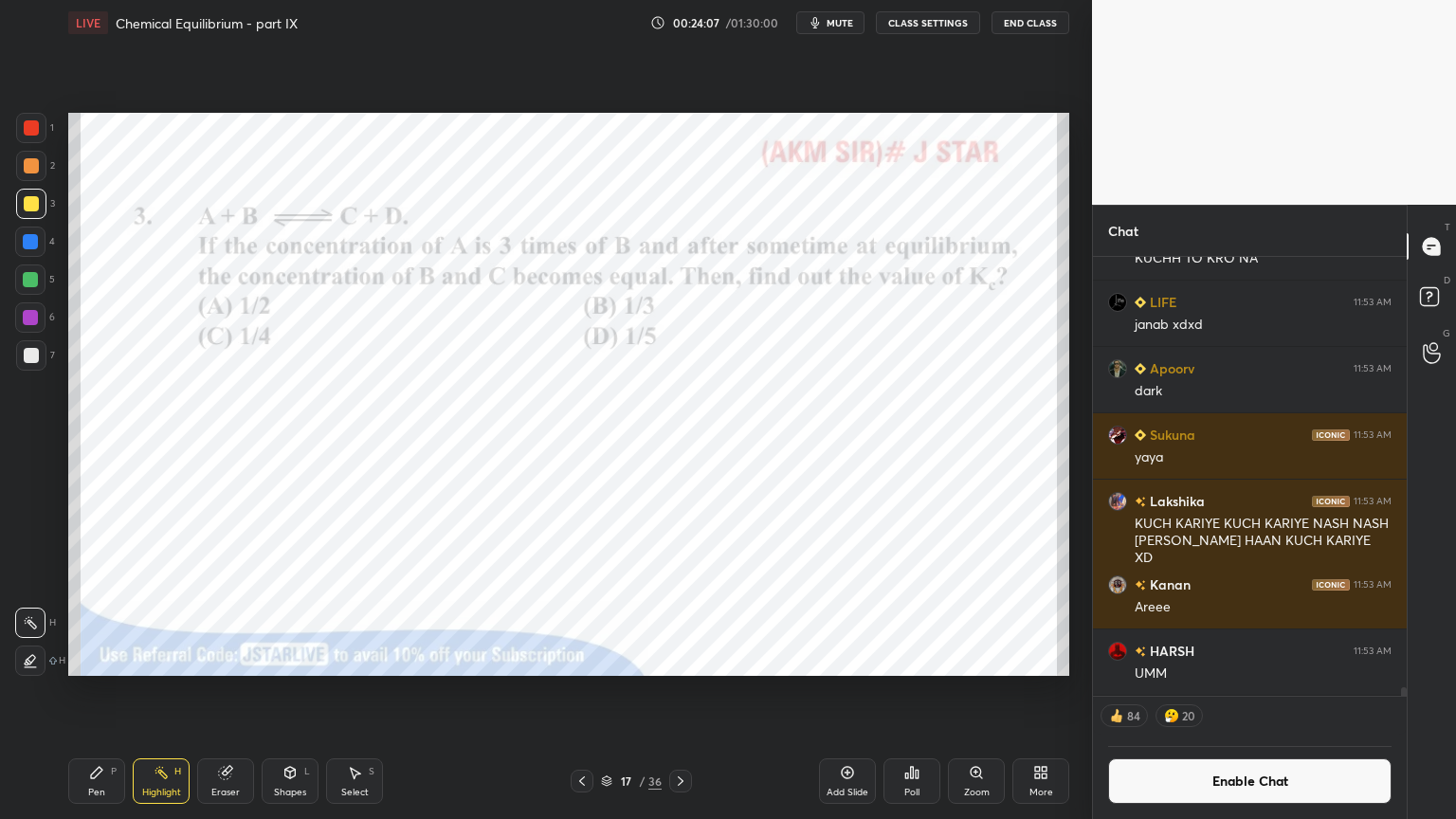
click at [577, 691] on icon at bounding box center [582, 781] width 16 height 16
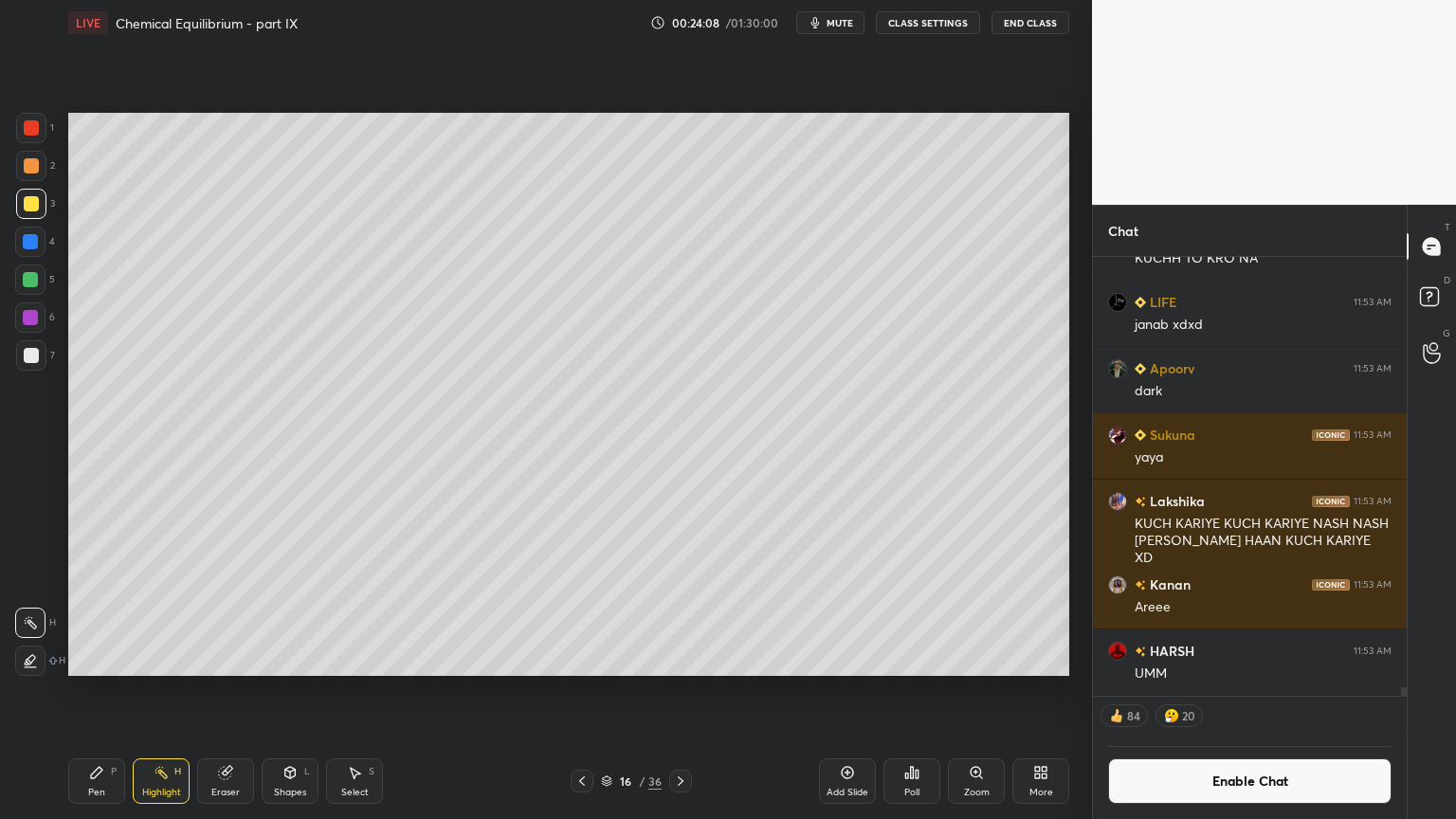
drag, startPoint x: 682, startPoint y: 779, endPoint x: 671, endPoint y: 778, distance: 11.0
click at [681, 691] on icon at bounding box center [681, 781] width 16 height 16
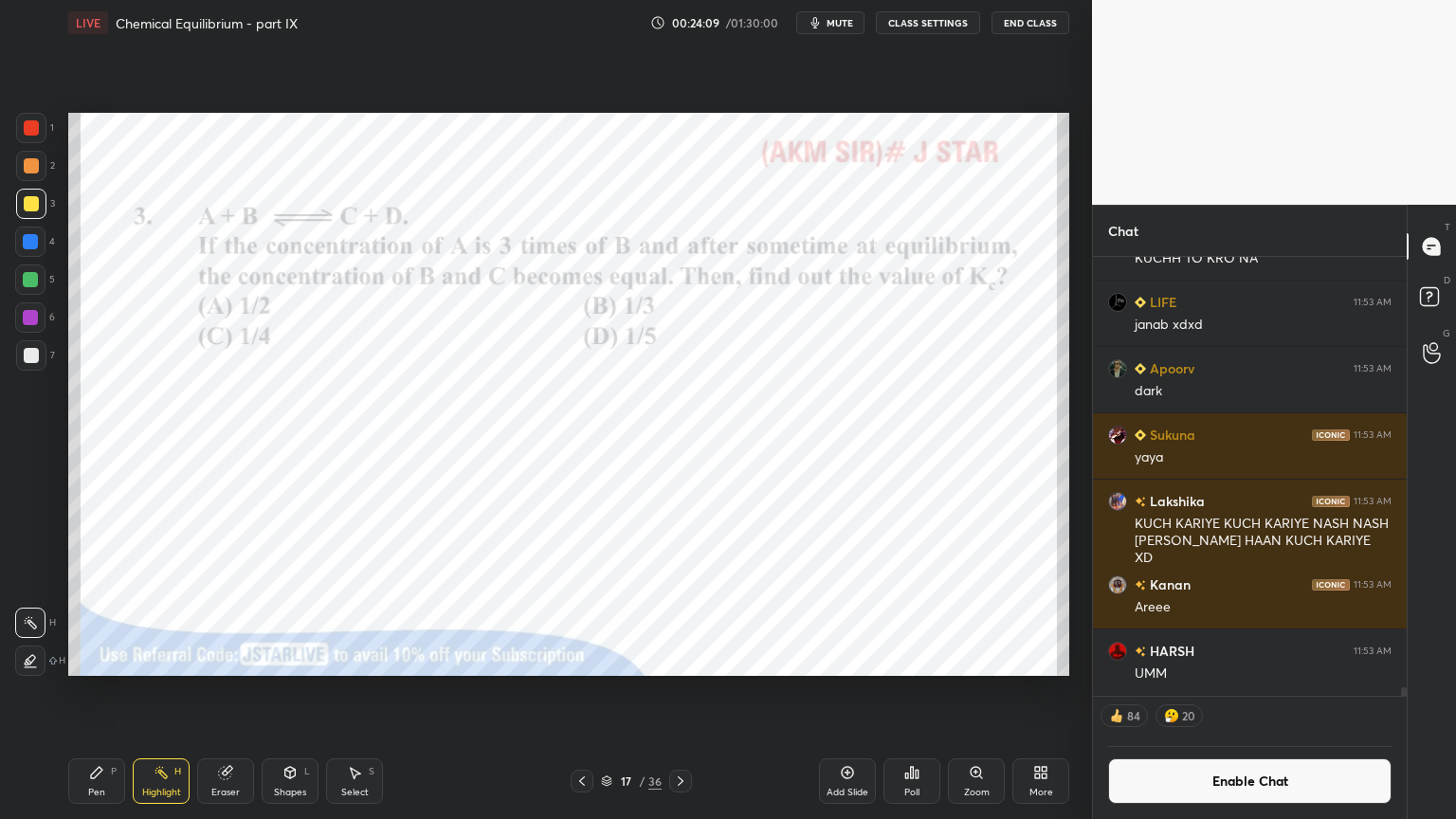
click at [90, 691] on icon at bounding box center [97, 772] width 16 height 16
click at [38, 129] on div at bounding box center [31, 128] width 16 height 16
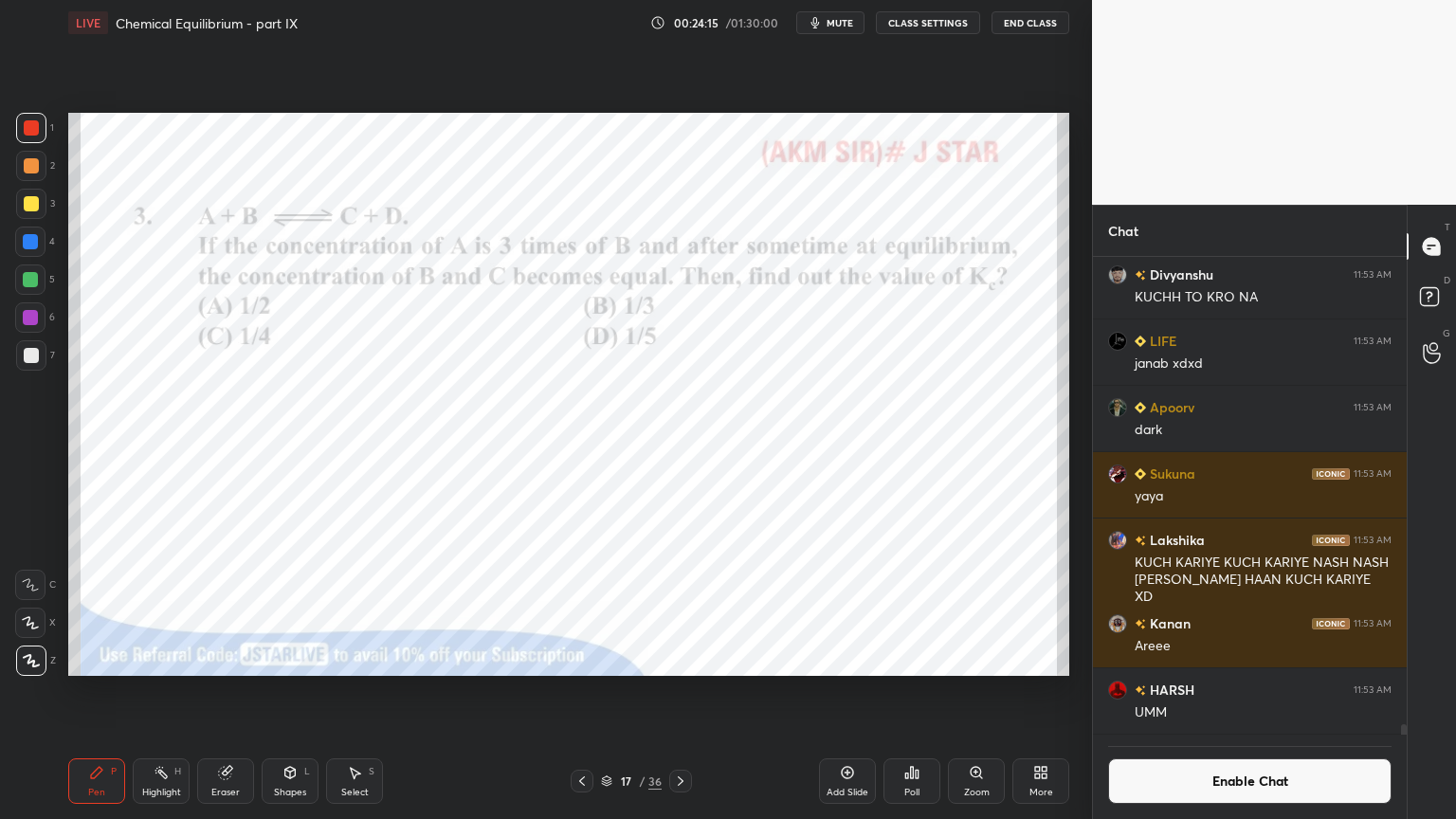
scroll to position [21105, 0]
click at [1246, 691] on button "Enable Chat" at bounding box center [1249, 781] width 283 height 46
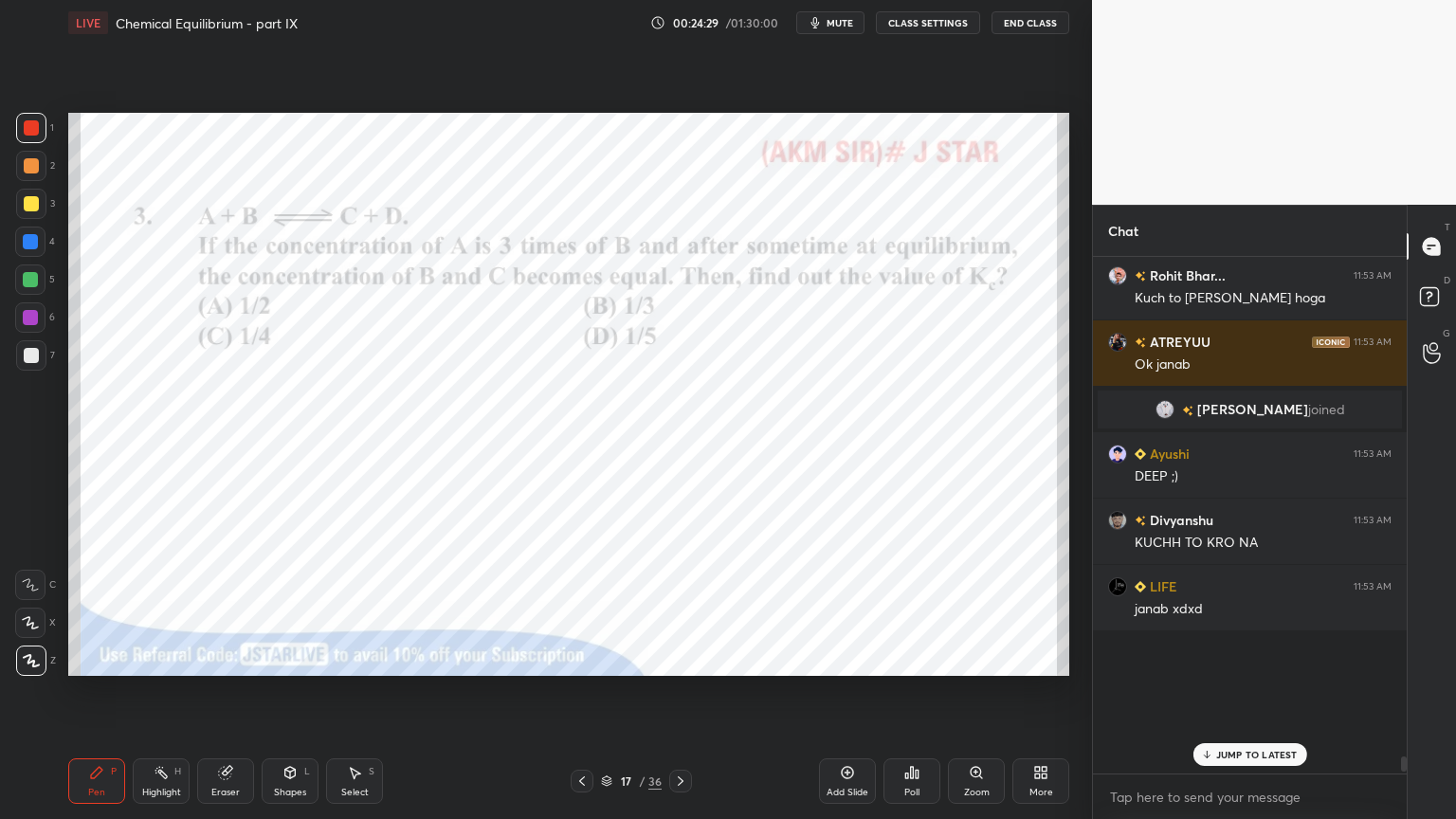
scroll to position [511, 308]
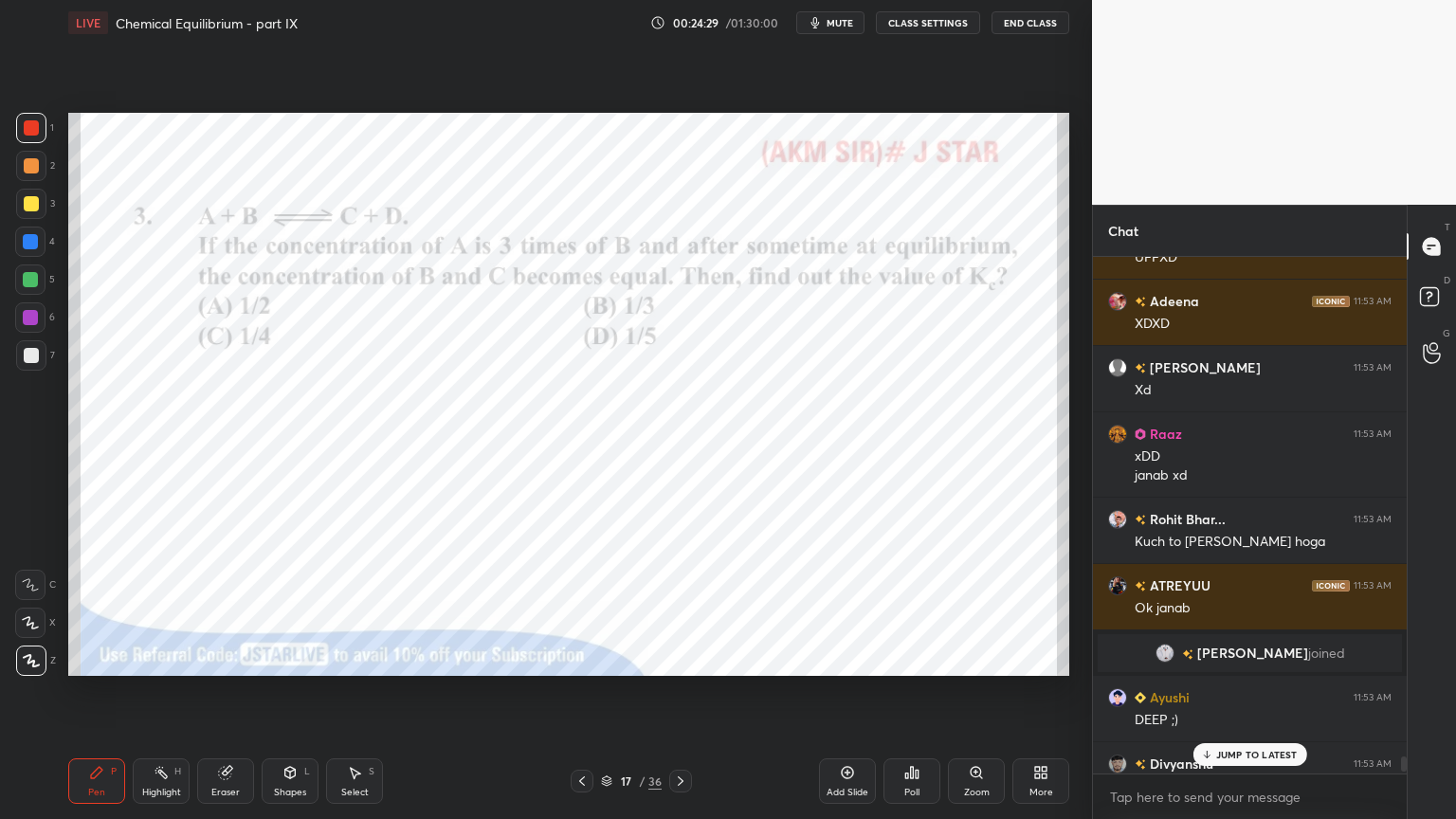
click at [1248, 691] on p "JUMP TO LATEST" at bounding box center [1256, 755] width 81 height 12
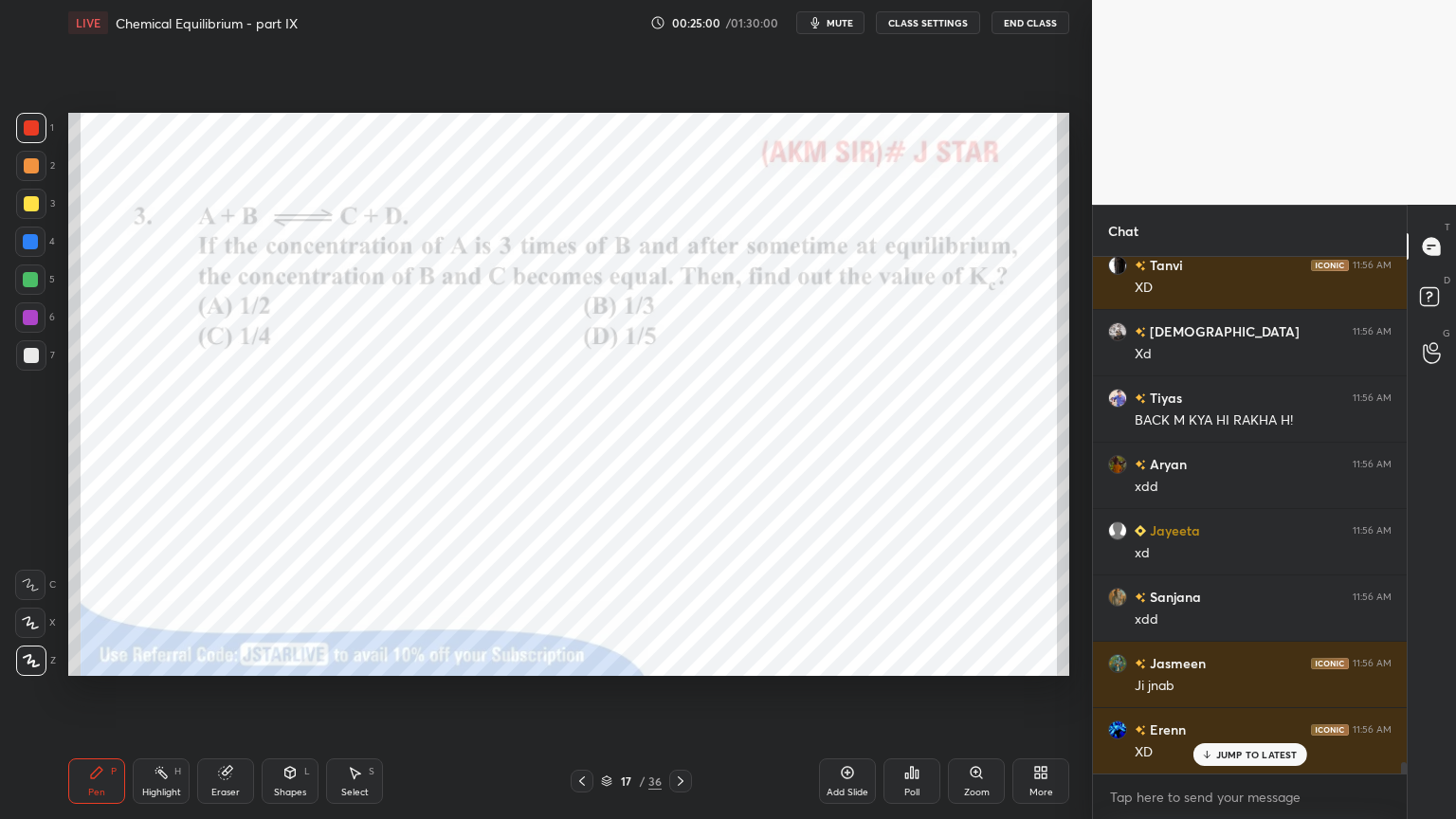
scroll to position [6, 6]
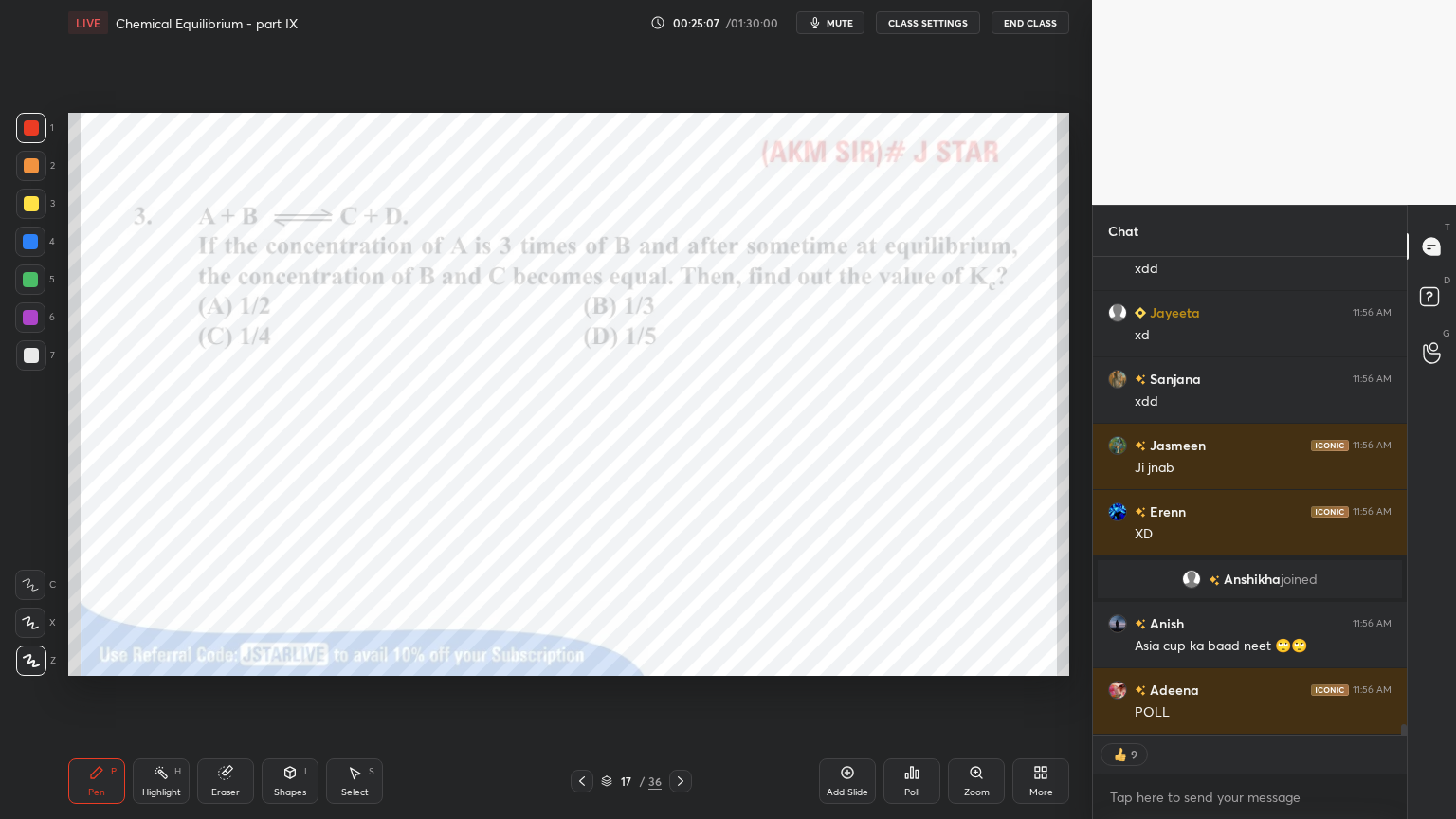
click at [179, 691] on div "Highlight H" at bounding box center [161, 781] width 57 height 46
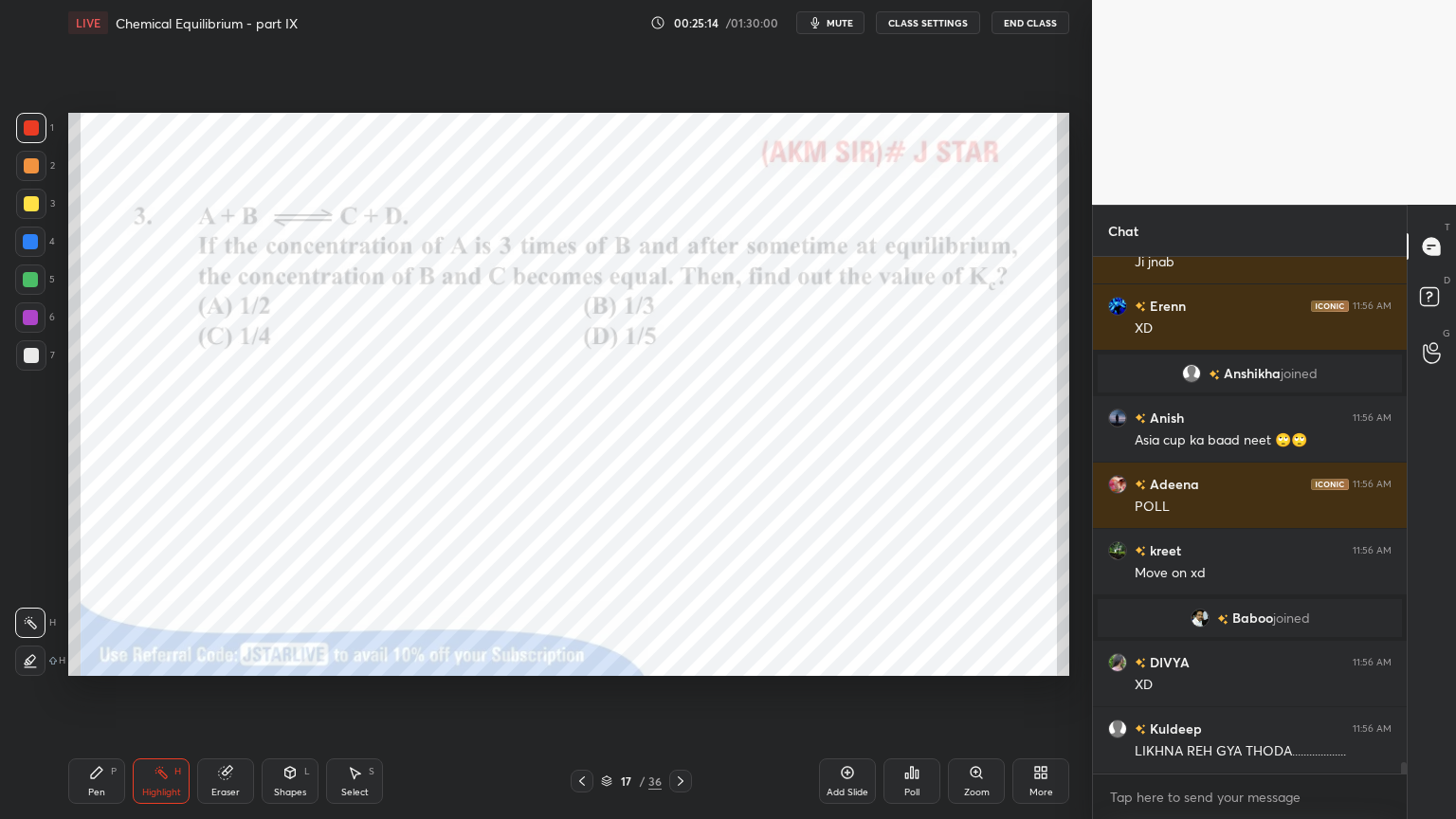
click at [582, 691] on icon at bounding box center [582, 781] width 16 height 16
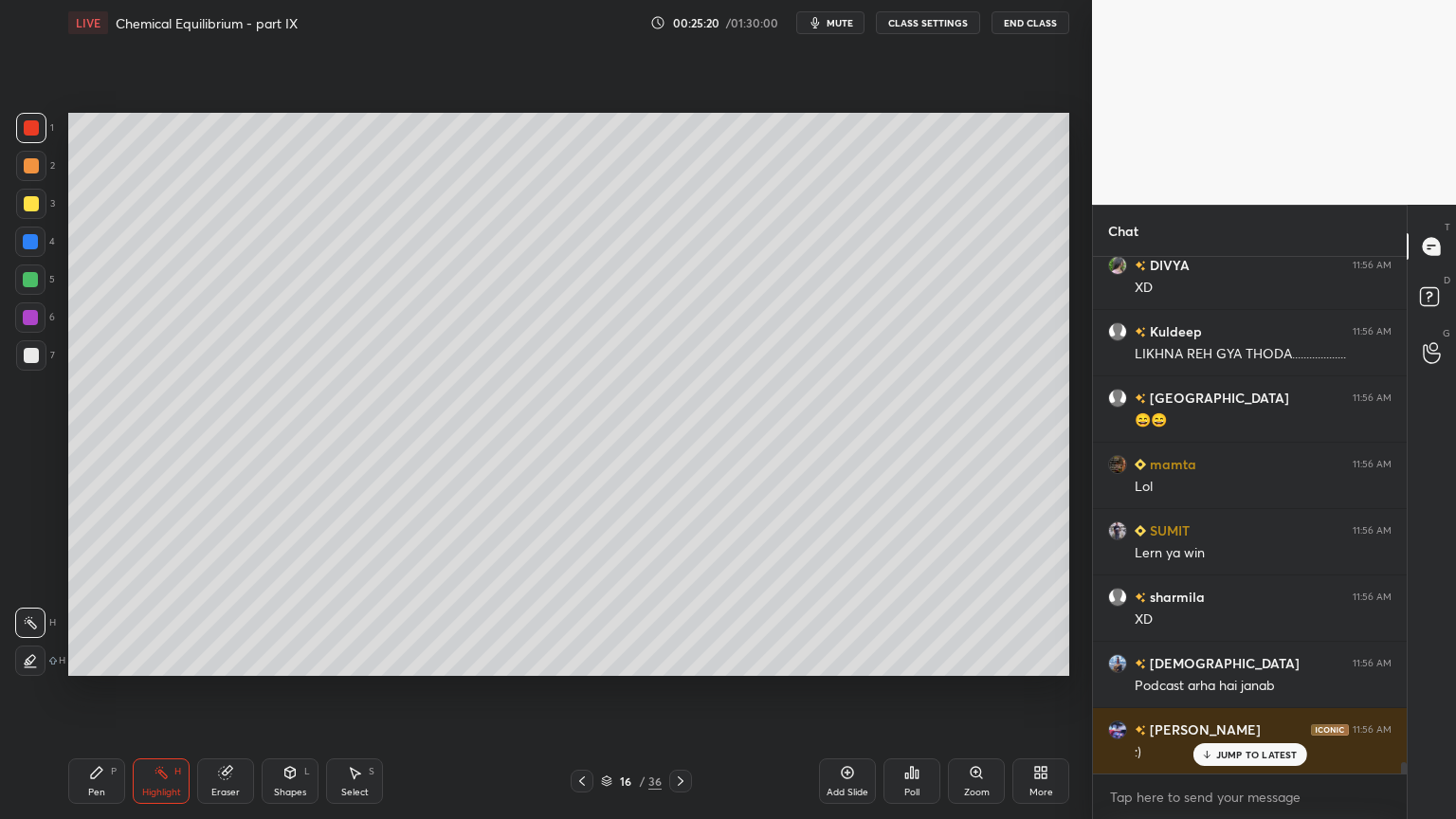
click at [681, 691] on icon at bounding box center [681, 781] width 16 height 16
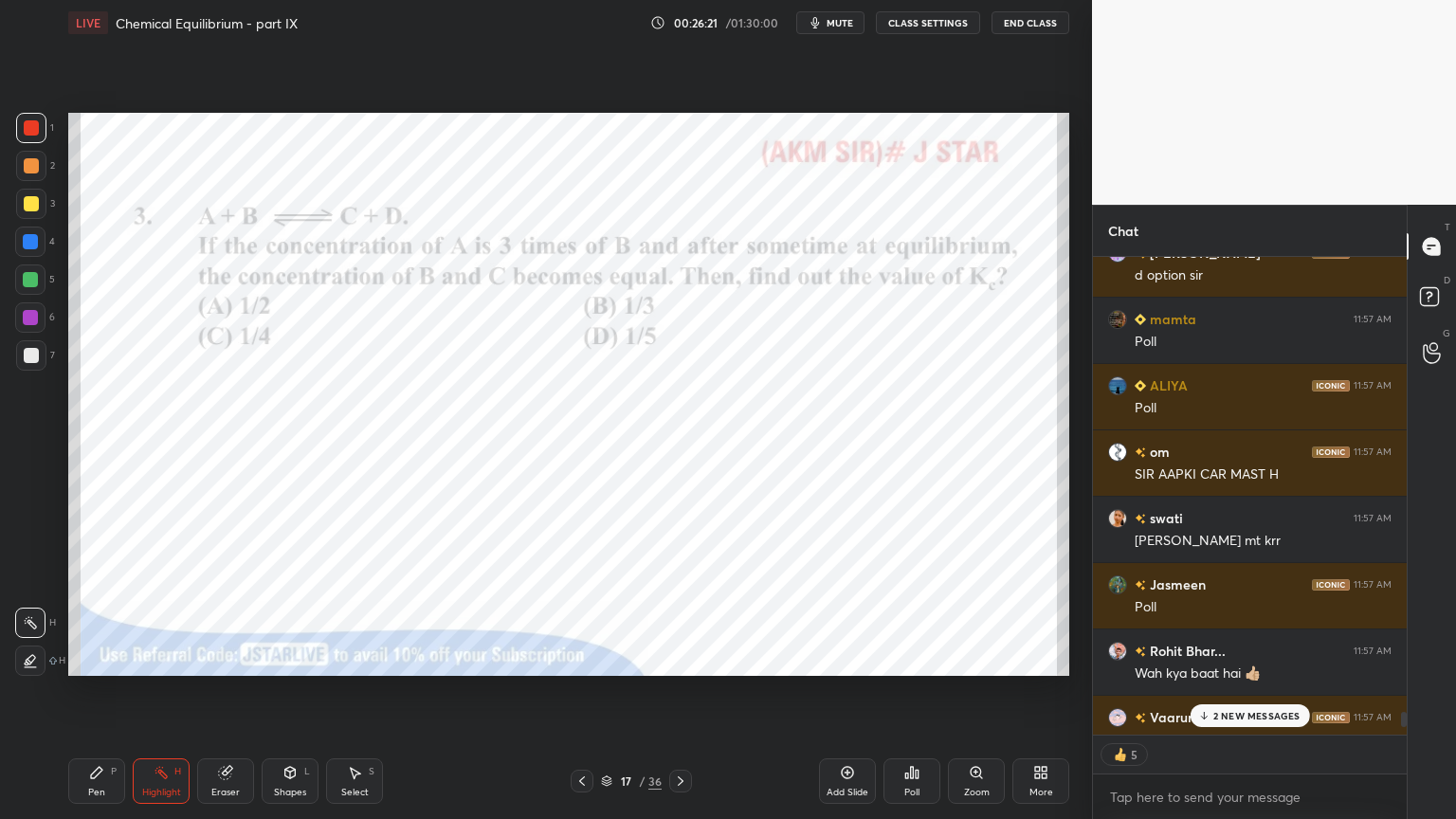
drag, startPoint x: 1405, startPoint y: 729, endPoint x: 1407, endPoint y: 717, distance: 12.2
click at [1407, 691] on div "Chat Shambhavi 11:56 AM :) Abhay 11:56 AM Endia wale tej hai janab Prachi 11:56…" at bounding box center [1273, 511] width 364 height 614
click at [1254, 691] on div "1" at bounding box center [1248, 754] width 313 height 38
click at [1247, 691] on p "7 NEW MESSAGES" at bounding box center [1257, 716] width 87 height 12
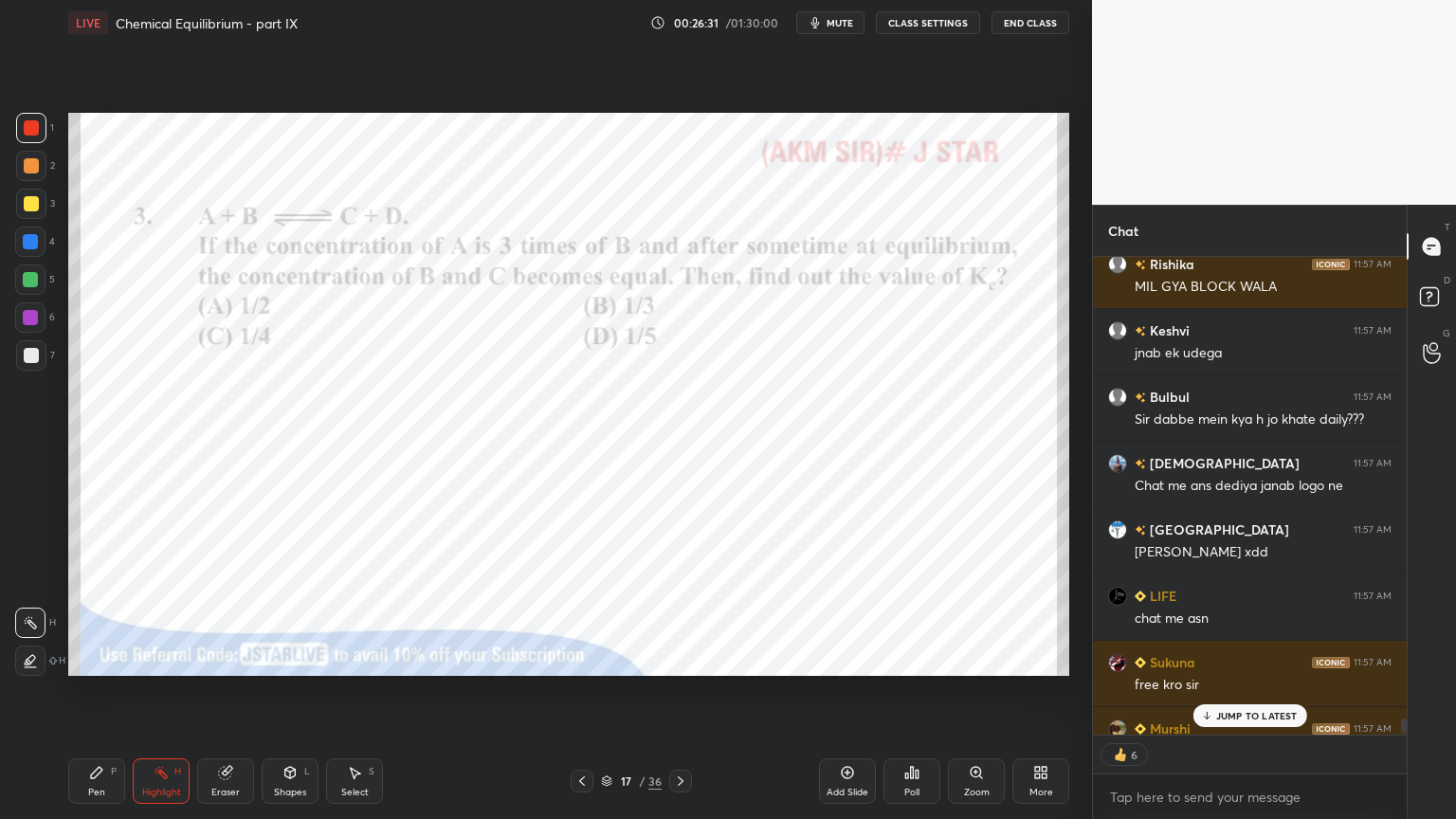
drag, startPoint x: 1405, startPoint y: 731, endPoint x: 1252, endPoint y: 743, distance: 153.5
click at [1401, 691] on div at bounding box center [1404, 727] width 6 height 16
click at [925, 691] on div "Poll" at bounding box center [912, 781] width 57 height 46
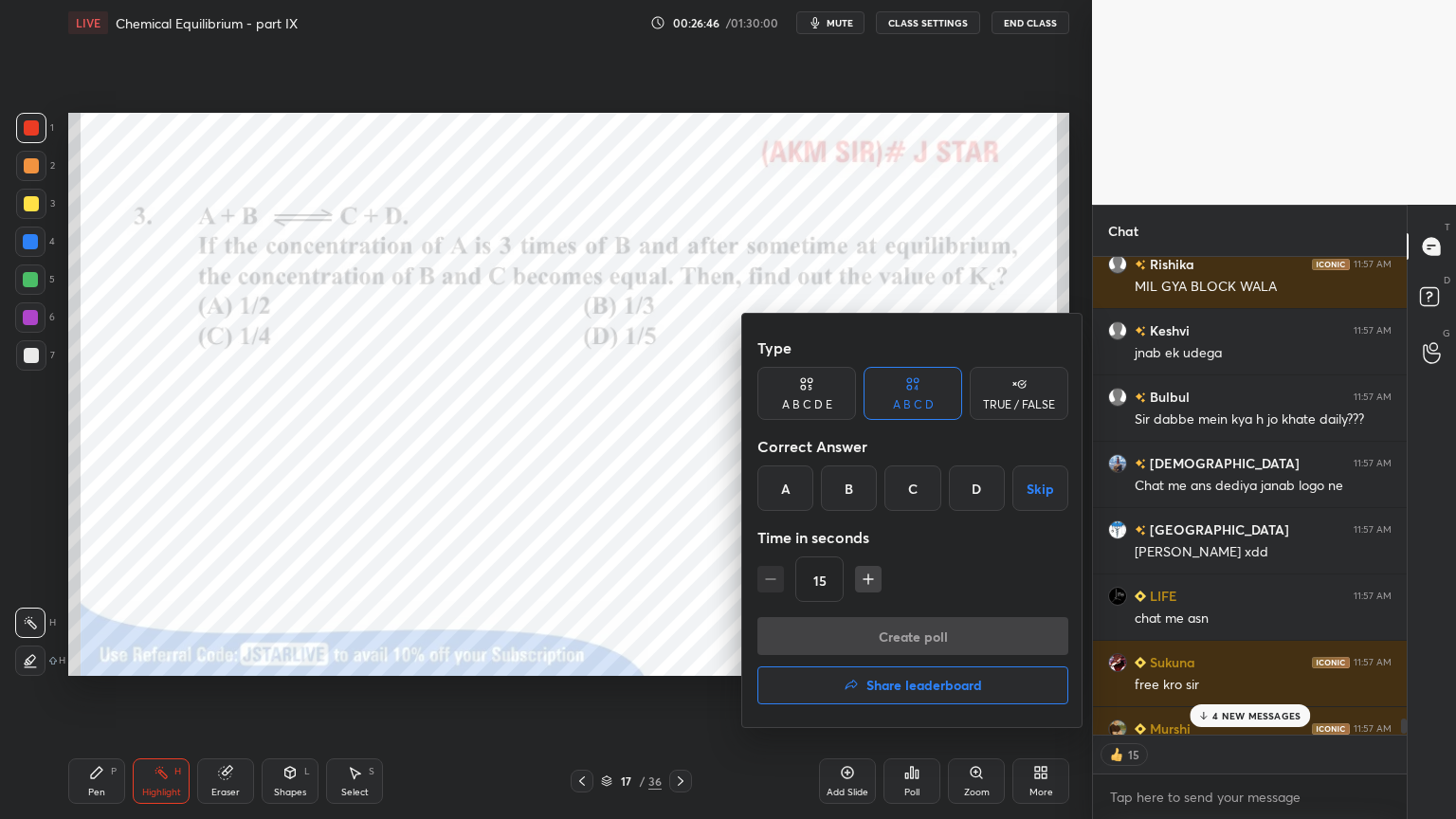
click at [977, 489] on div "D" at bounding box center [977, 488] width 56 height 46
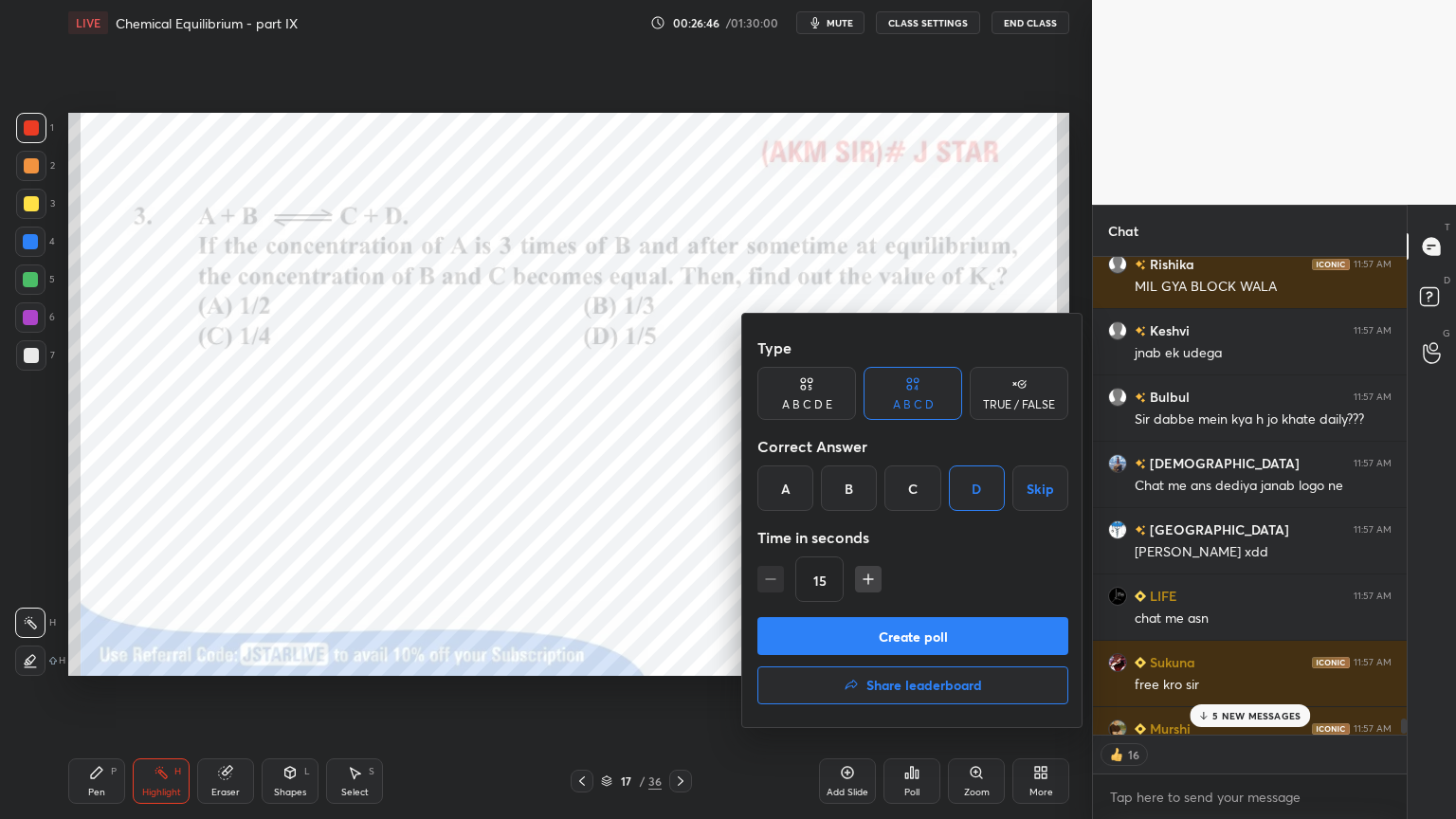
click at [974, 634] on button "Create poll" at bounding box center [913, 636] width 310 height 38
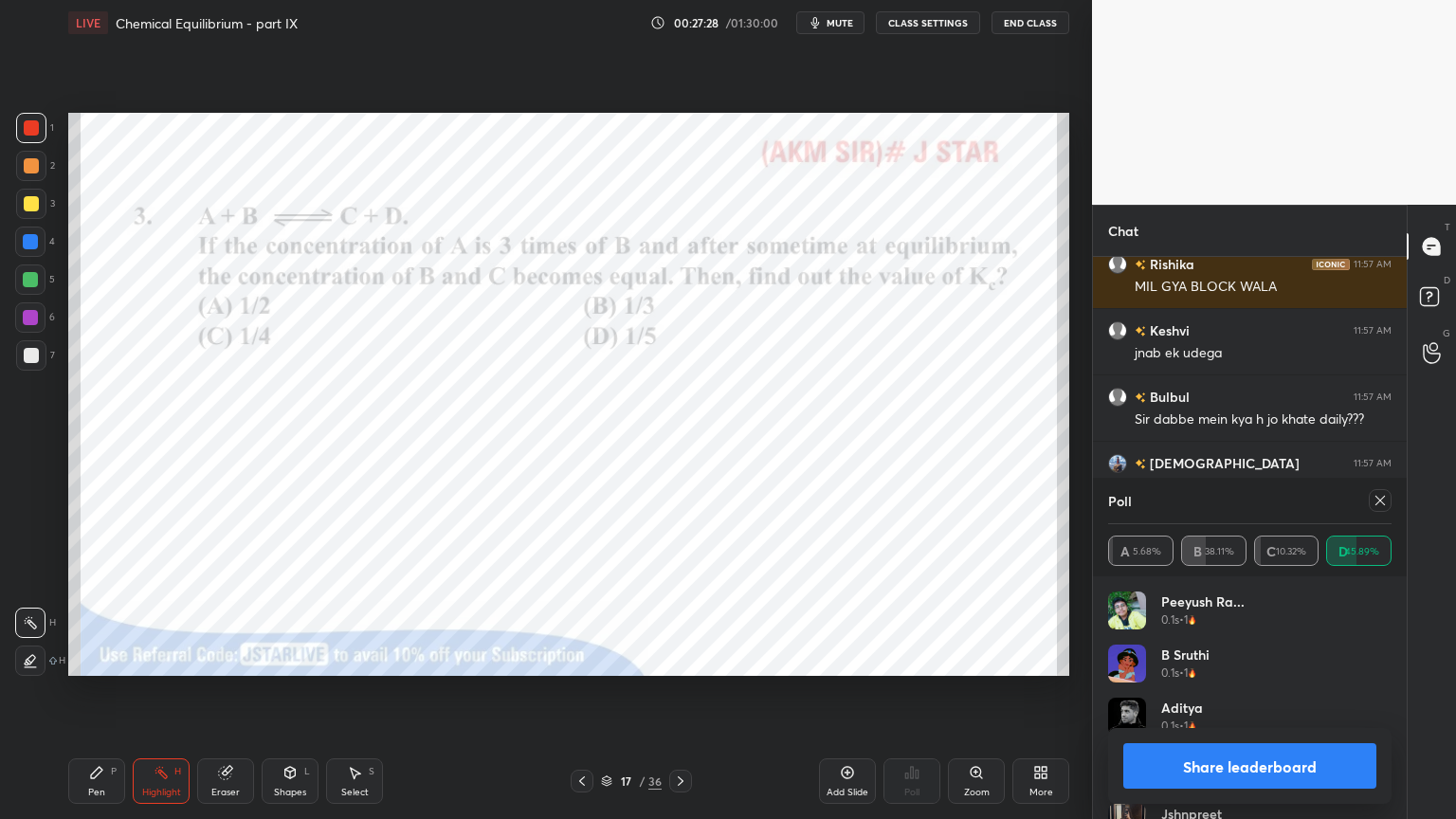
drag, startPoint x: 1299, startPoint y: 772, endPoint x: 1224, endPoint y: 737, distance: 82.8
click at [1301, 691] on button "Share leaderboard" at bounding box center [1249, 766] width 253 height 46
type textarea "x"
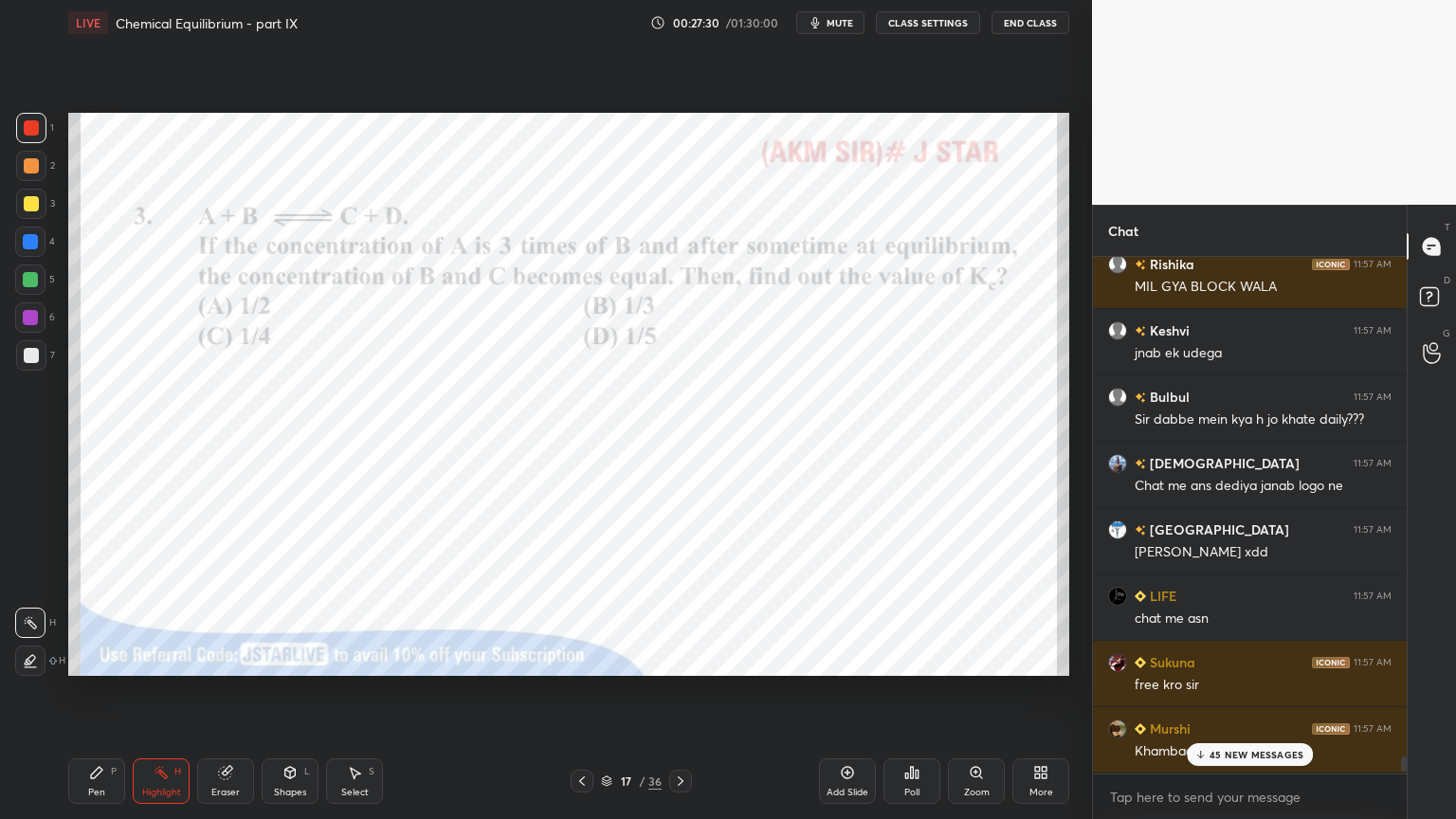
click at [160, 691] on div "Highlight H" at bounding box center [161, 781] width 57 height 46
click at [840, 691] on div "Add Slide" at bounding box center [847, 781] width 57 height 46
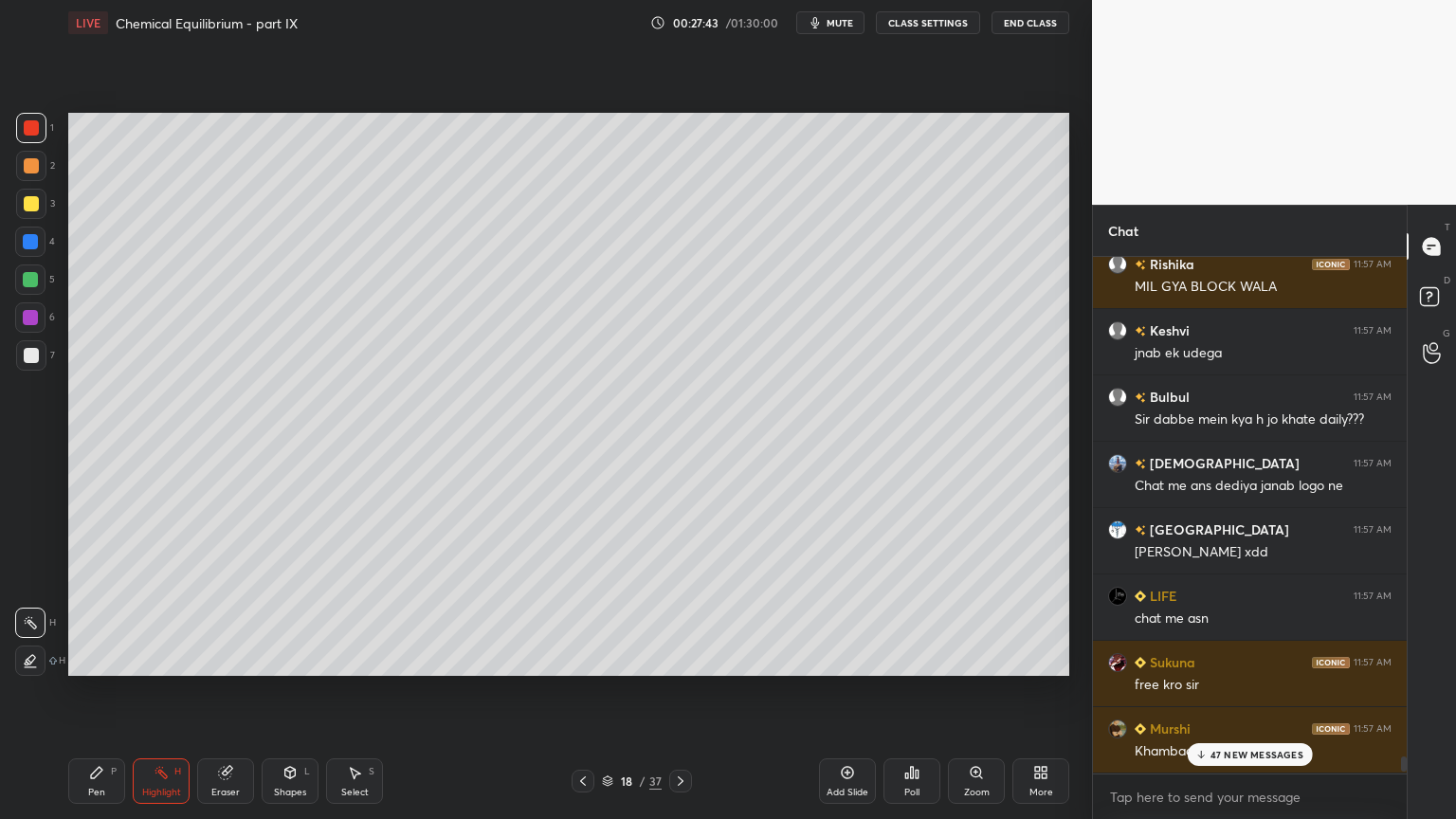
click at [118, 691] on div "Pen P" at bounding box center [96, 781] width 57 height 46
click at [927, 18] on button "CLASS SETTINGS" at bounding box center [927, 22] width 104 height 22
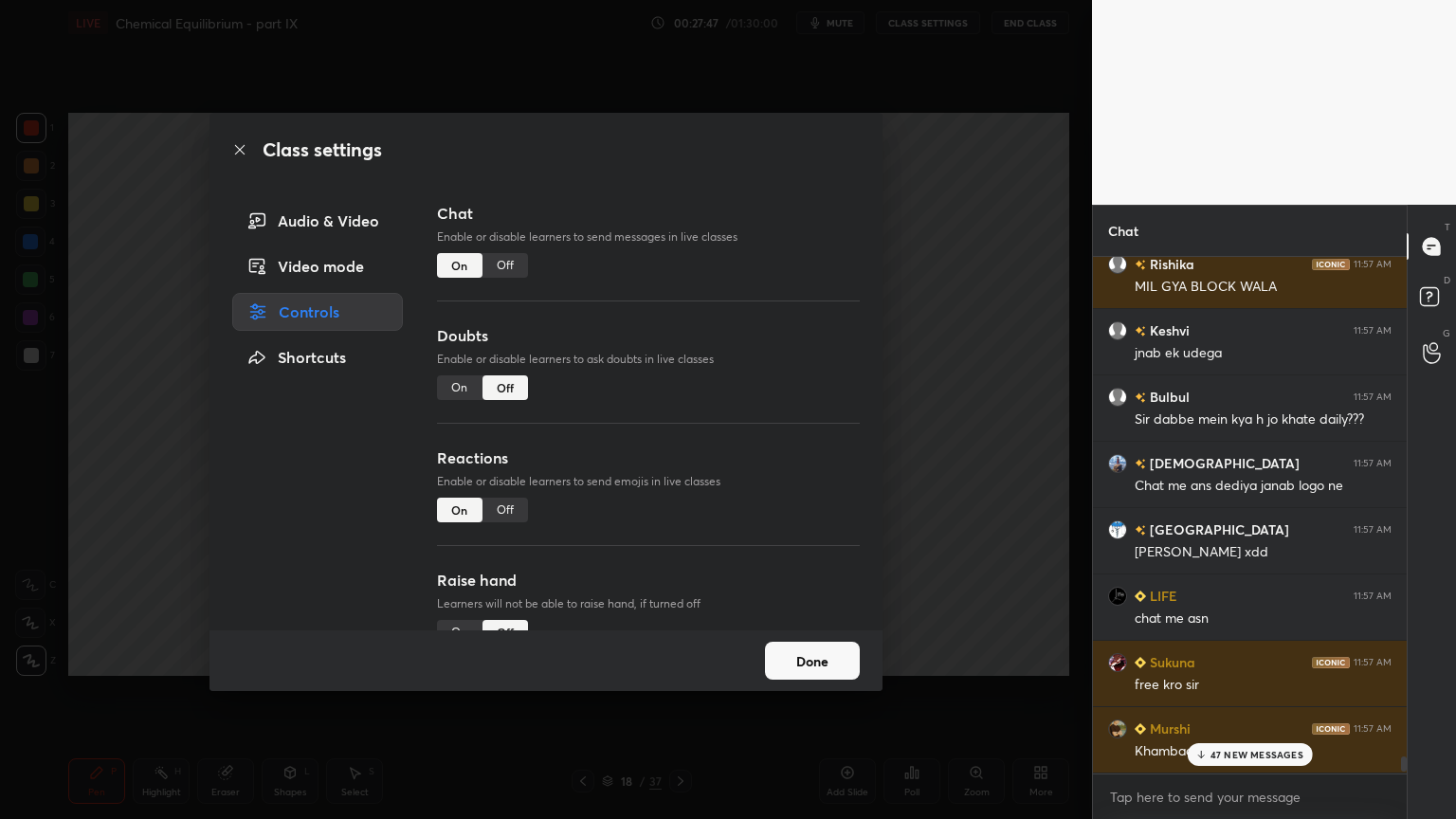
click at [515, 263] on div "Off" at bounding box center [504, 265] width 46 height 24
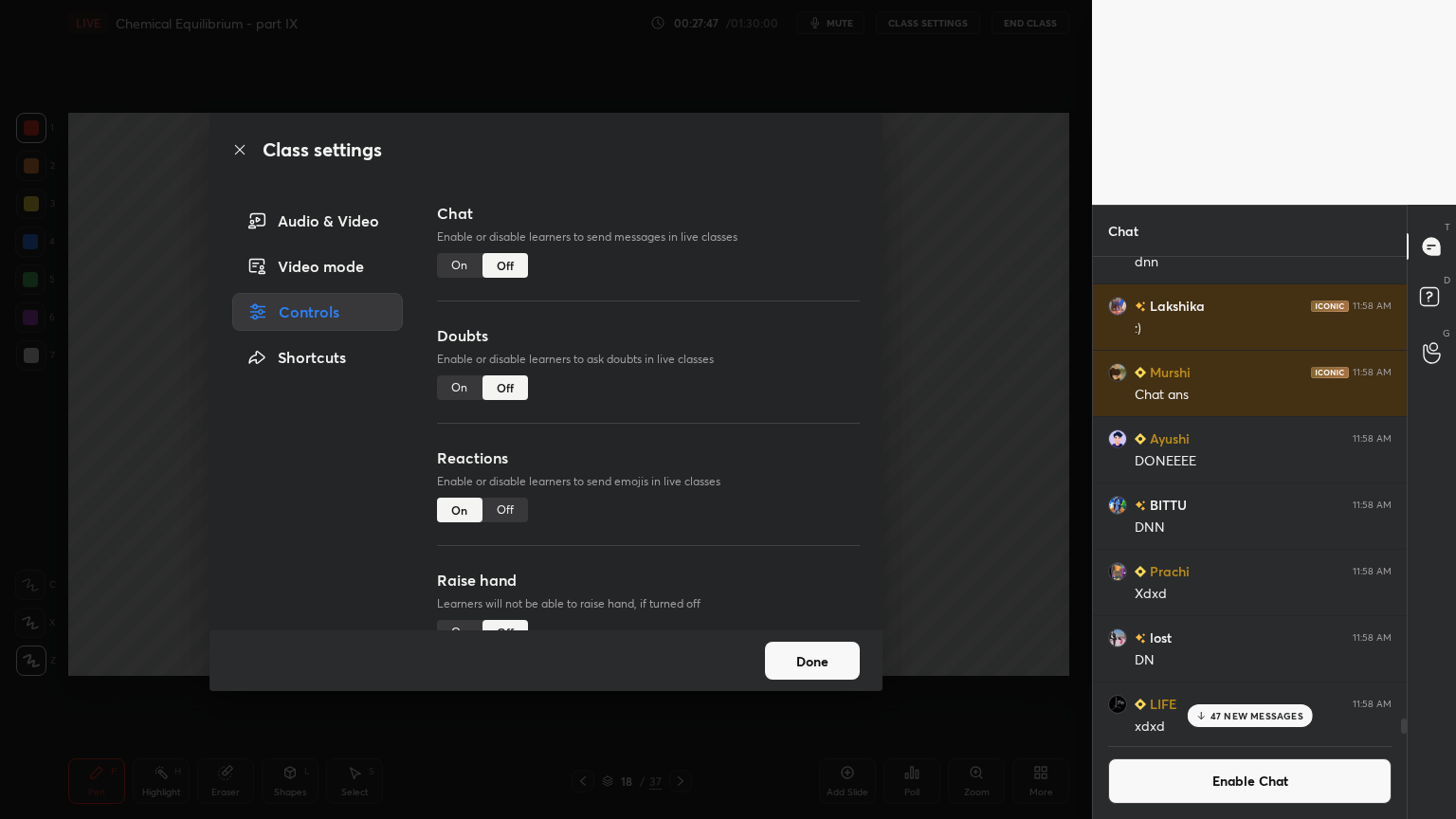
click at [963, 309] on div "Class settings Audio & Video Video mode Controls Shortcuts Chat Enable or disab…" at bounding box center [545, 410] width 1091 height 819
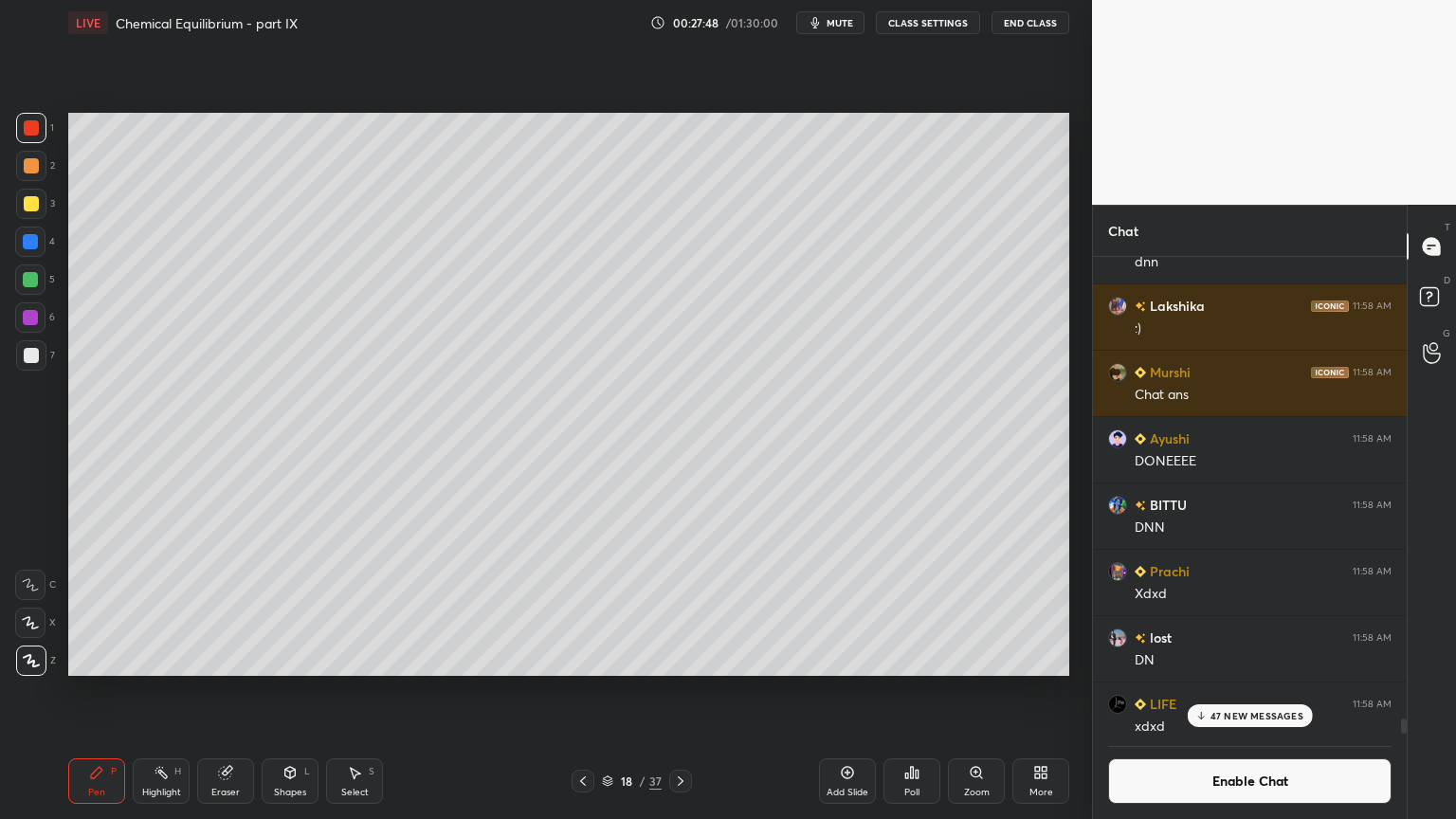
click at [94, 691] on div "Pen P" at bounding box center [96, 781] width 57 height 46
click at [586, 691] on icon at bounding box center [583, 781] width 16 height 16
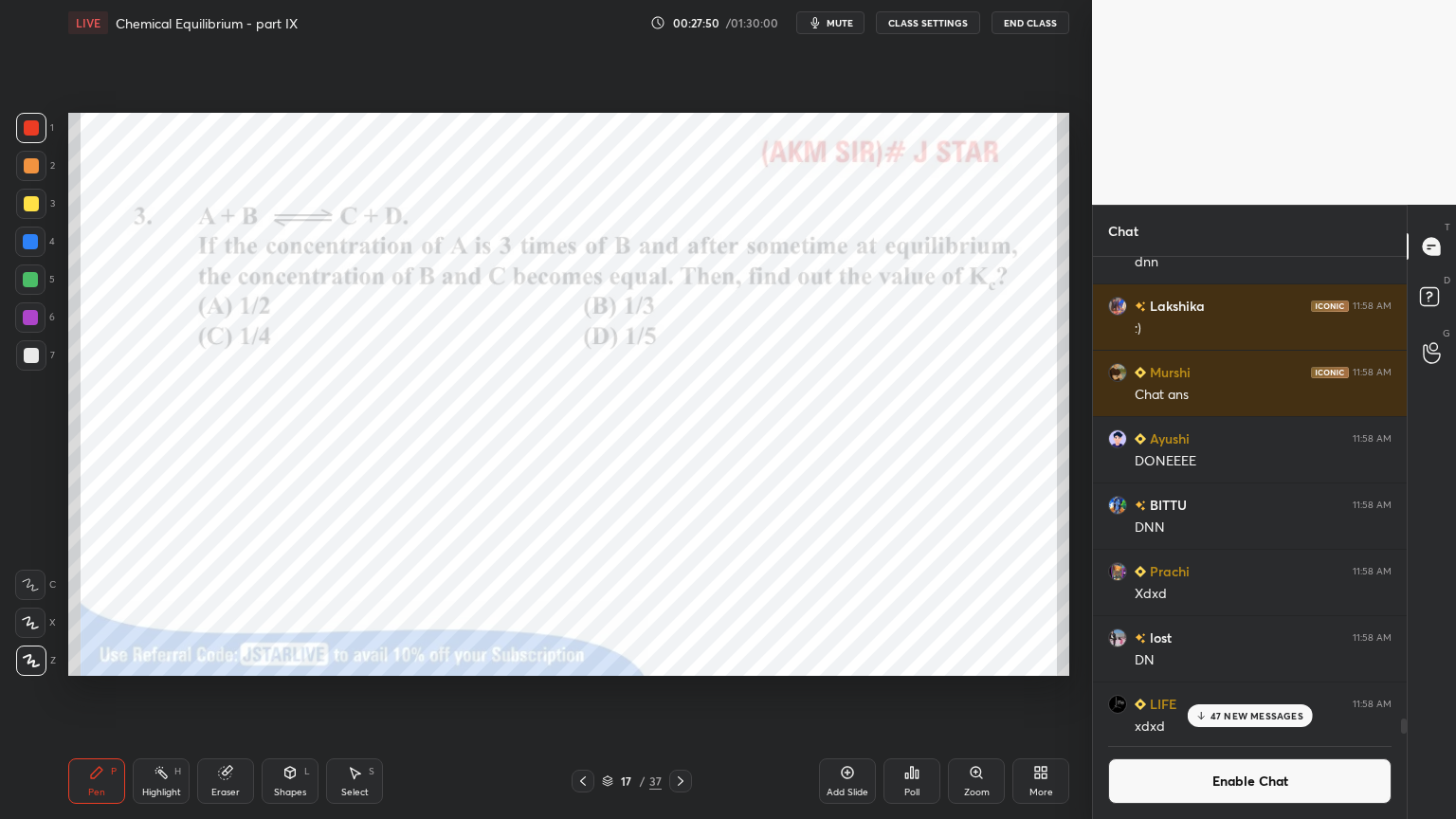
drag, startPoint x: 685, startPoint y: 778, endPoint x: 568, endPoint y: 782, distance: 117.1
click at [679, 691] on icon at bounding box center [681, 781] width 16 height 16
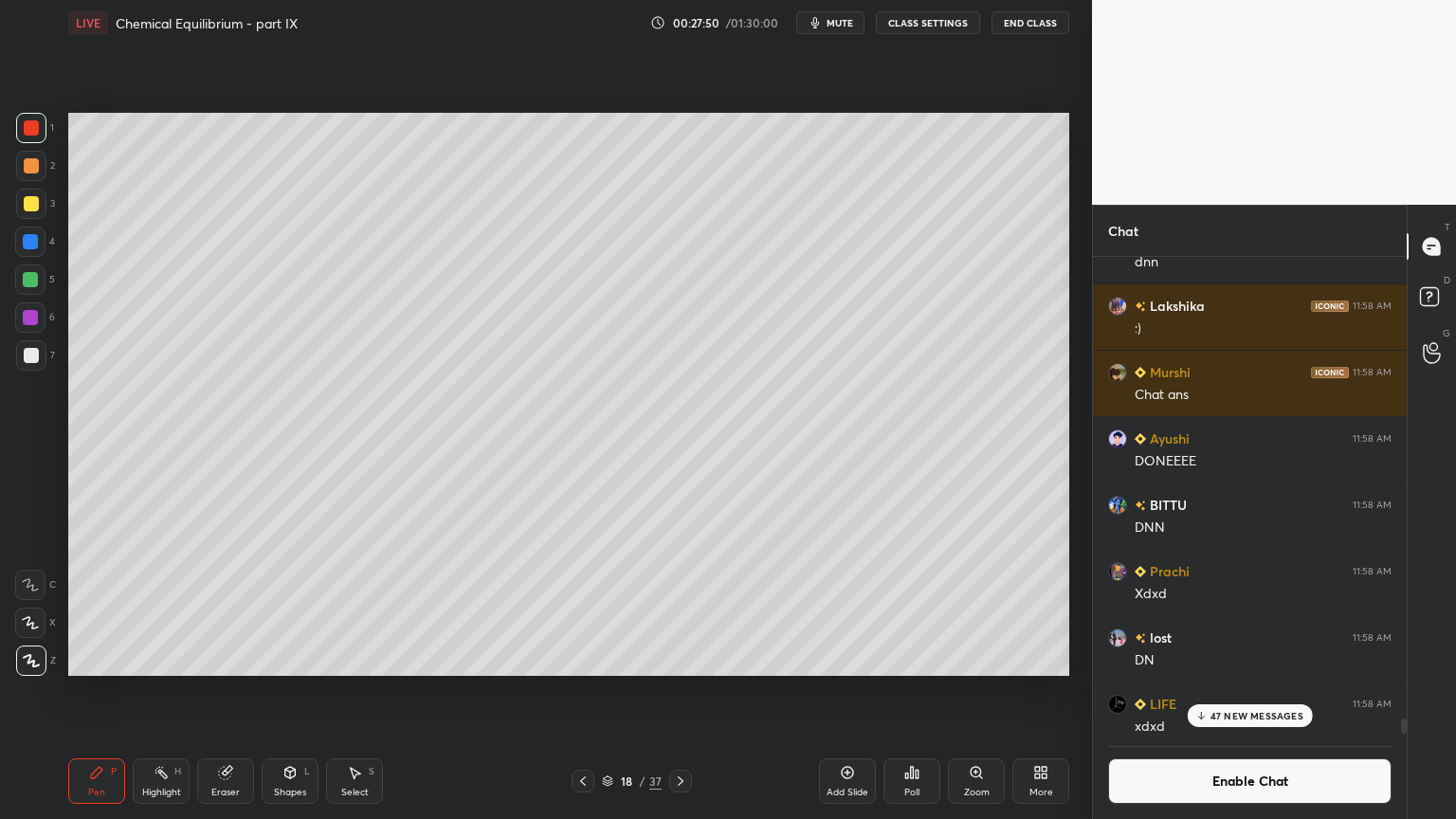
click at [96, 691] on icon at bounding box center [97, 772] width 12 height 12
drag, startPoint x: 22, startPoint y: 156, endPoint x: 36, endPoint y: 158, distance: 14.1
click at [26, 158] on div at bounding box center [31, 165] width 30 height 30
click at [1266, 691] on div "47 NEW MESSAGES" at bounding box center [1249, 715] width 126 height 22
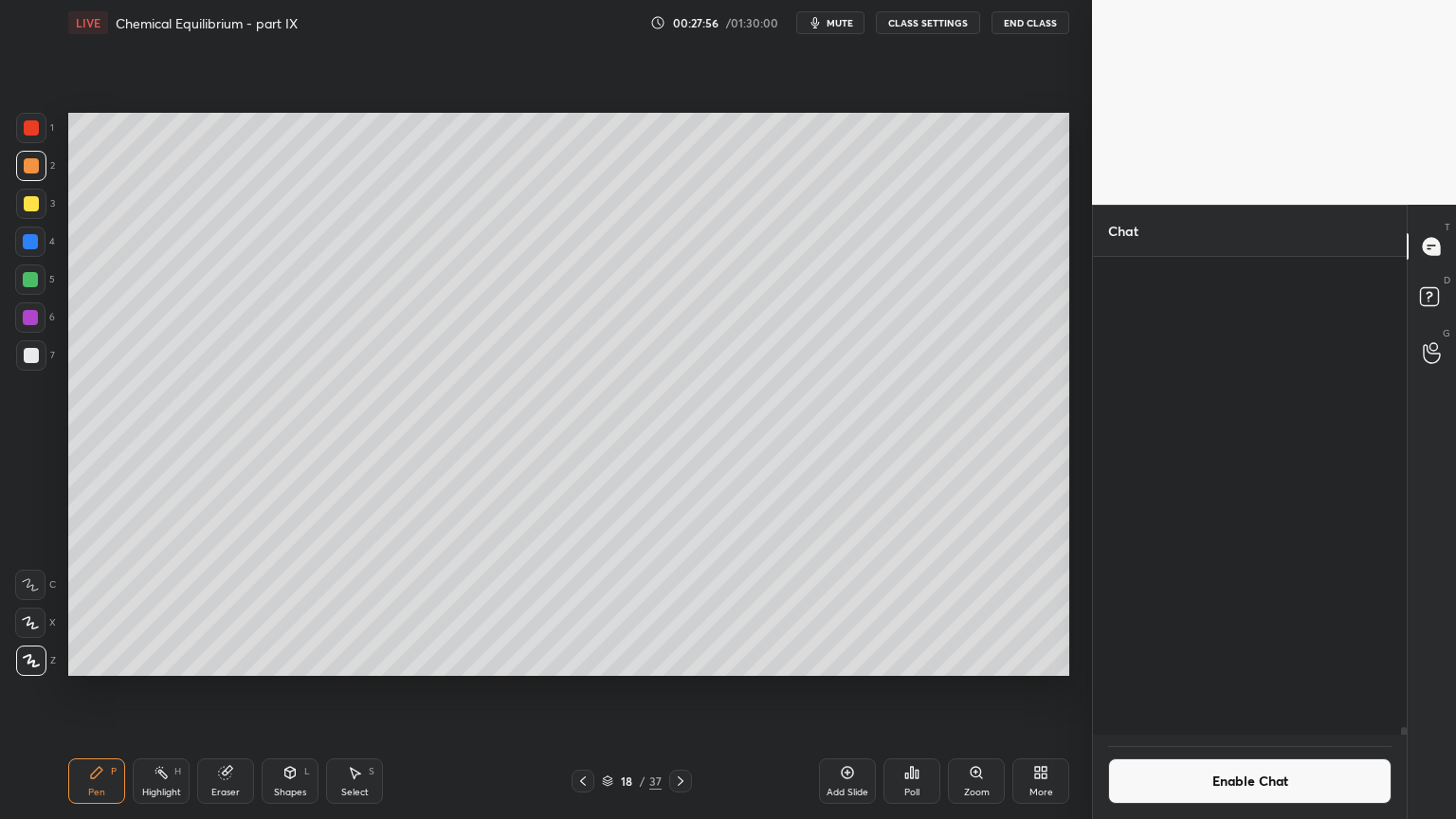
scroll to position [28462, 0]
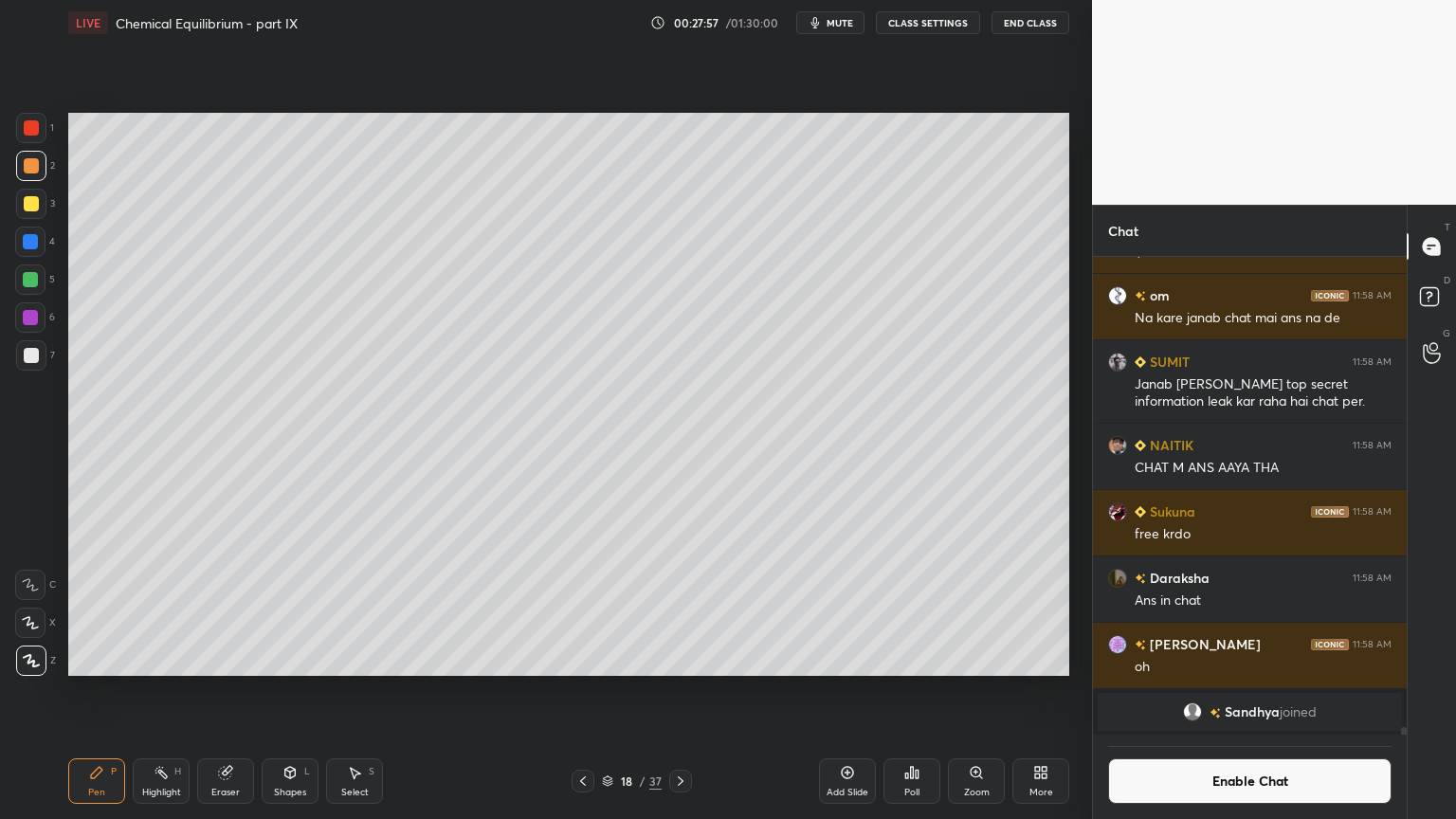
click at [101, 691] on icon at bounding box center [97, 772] width 16 height 16
click at [1275, 691] on button "Enable Chat" at bounding box center [1249, 781] width 283 height 46
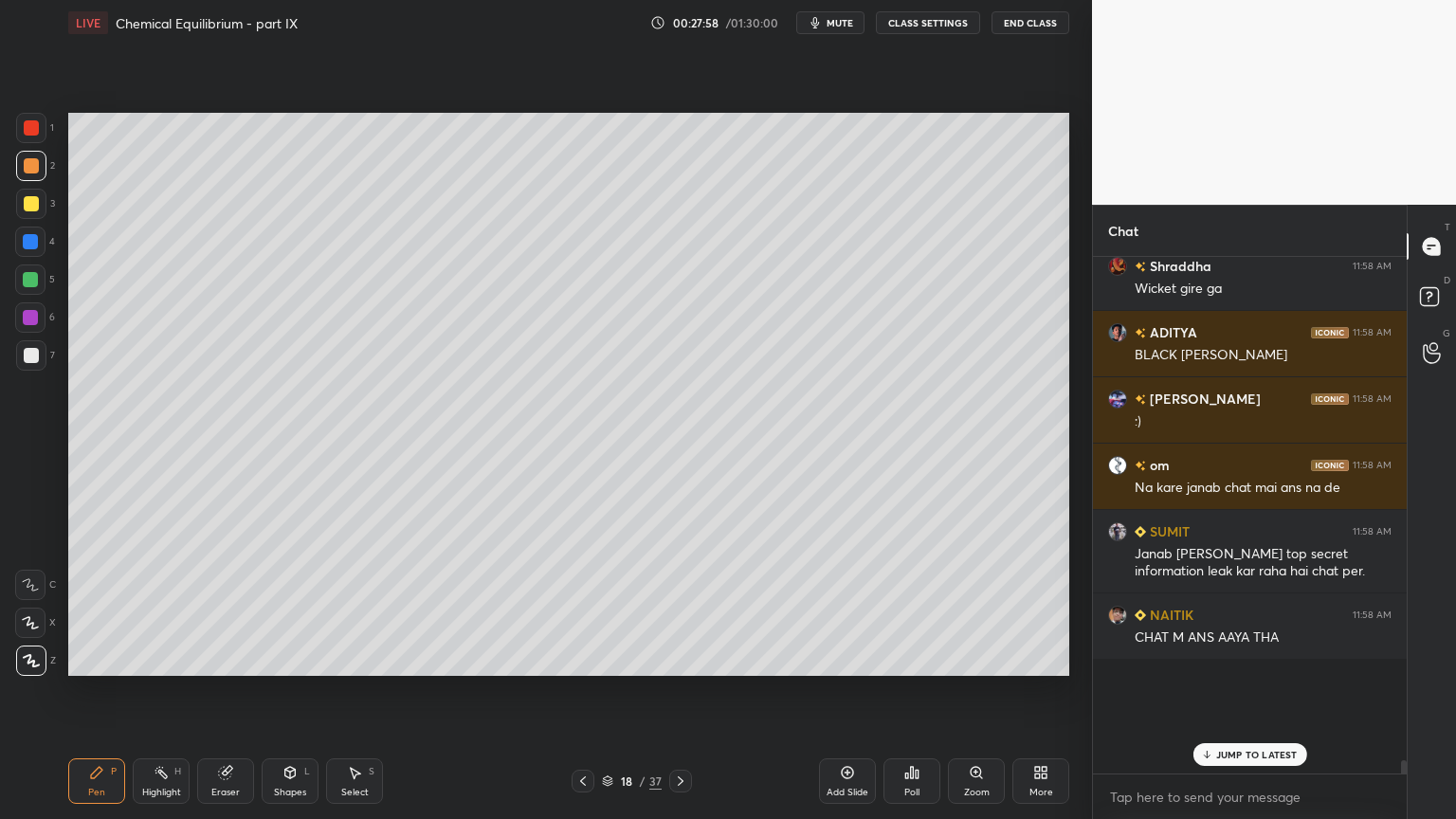
scroll to position [511, 308]
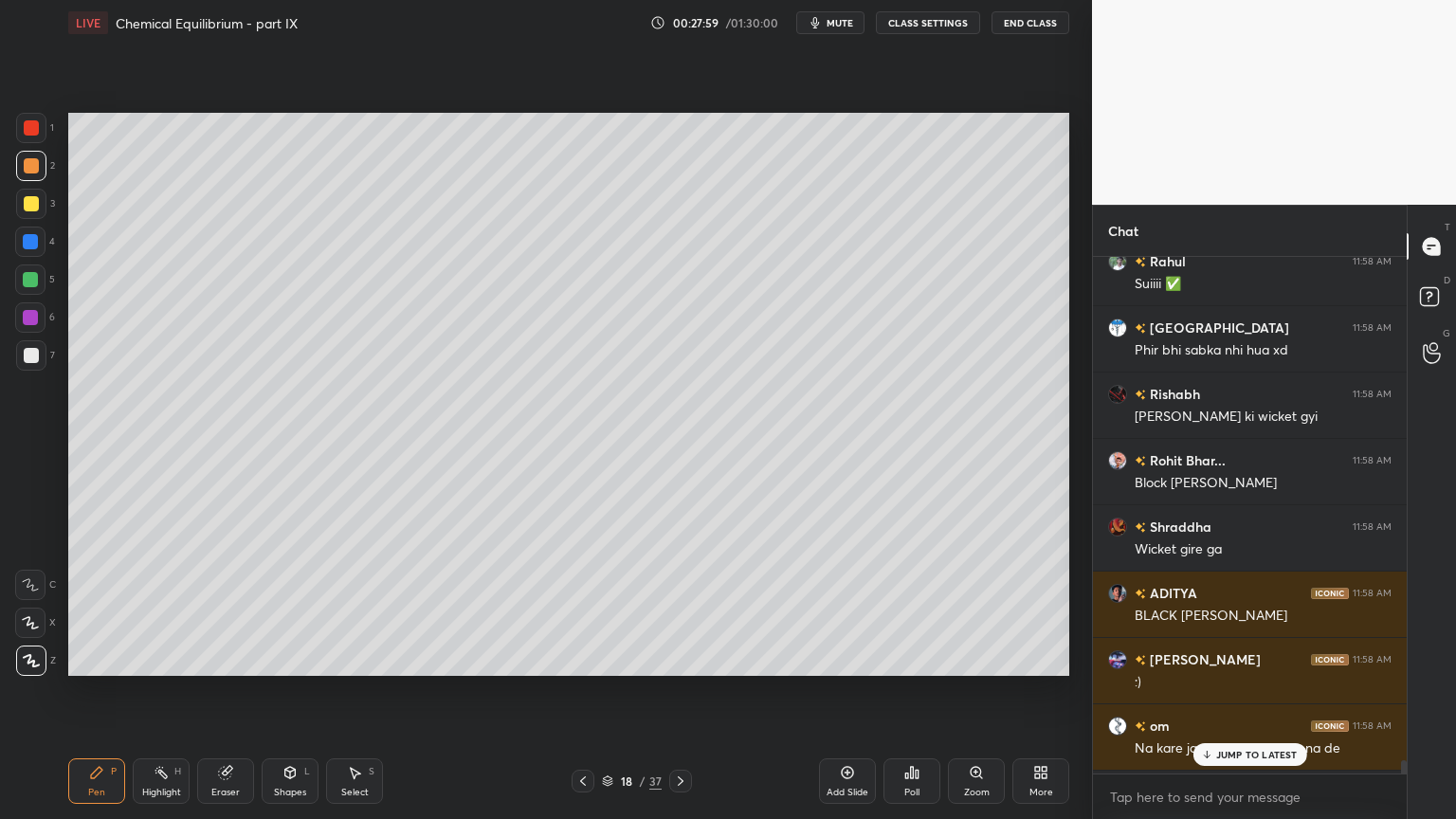
click at [1270, 691] on p "JUMP TO LATEST" at bounding box center [1256, 755] width 81 height 12
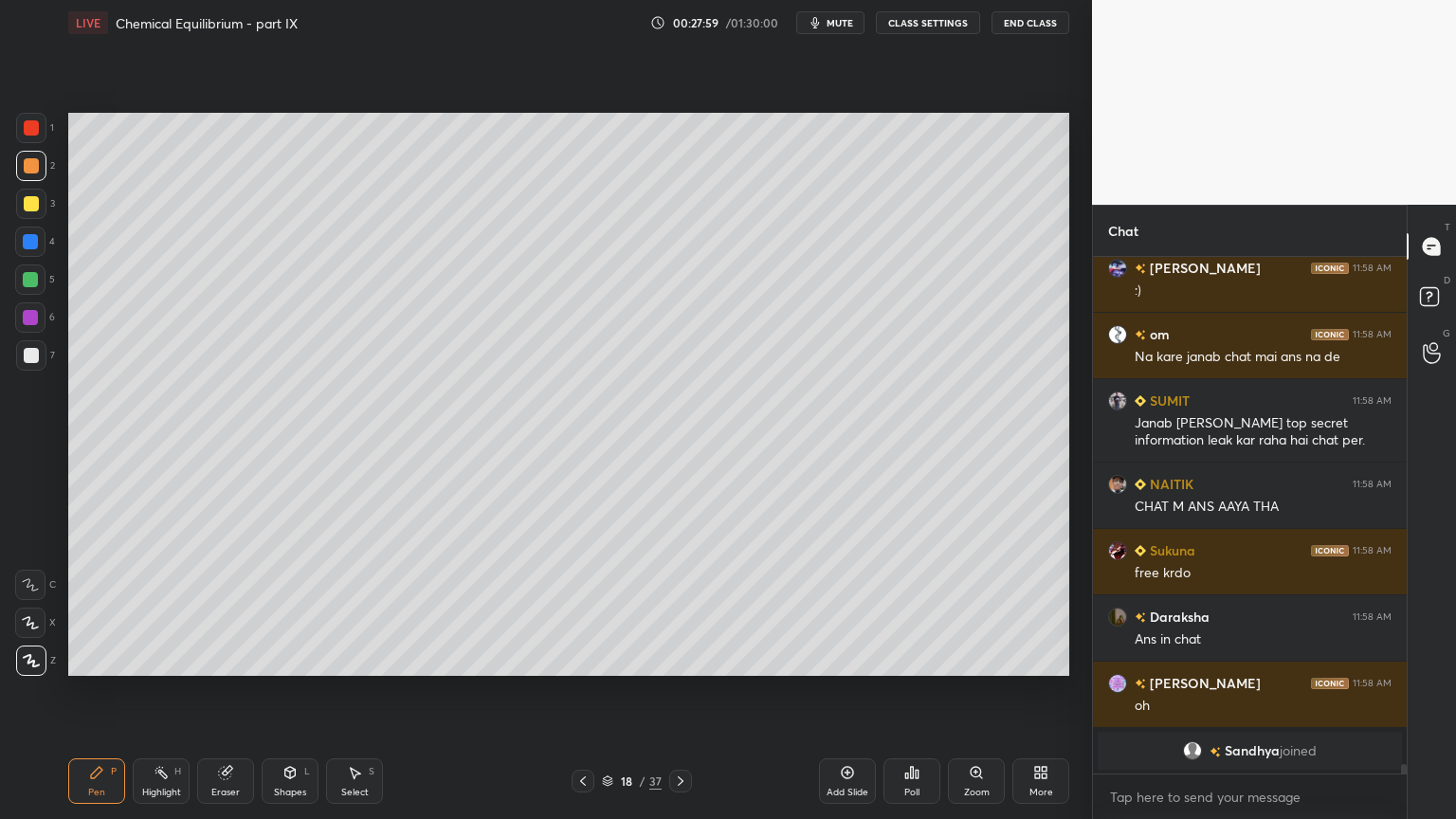
click at [113, 691] on div "Pen P" at bounding box center [96, 781] width 57 height 46
click at [587, 691] on icon at bounding box center [583, 781] width 16 height 16
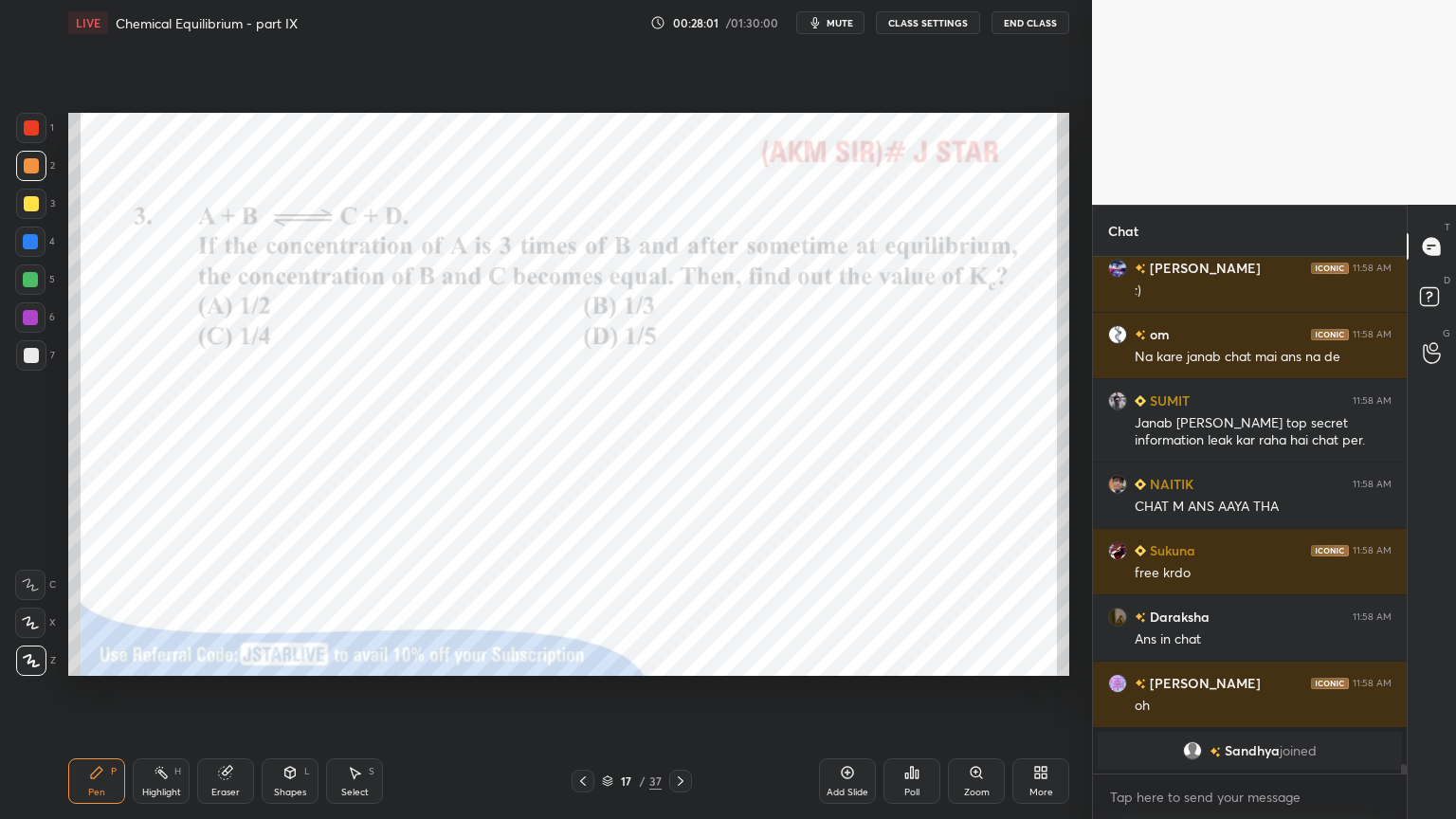
scroll to position [6, 6]
click at [679, 691] on icon at bounding box center [681, 781] width 16 height 16
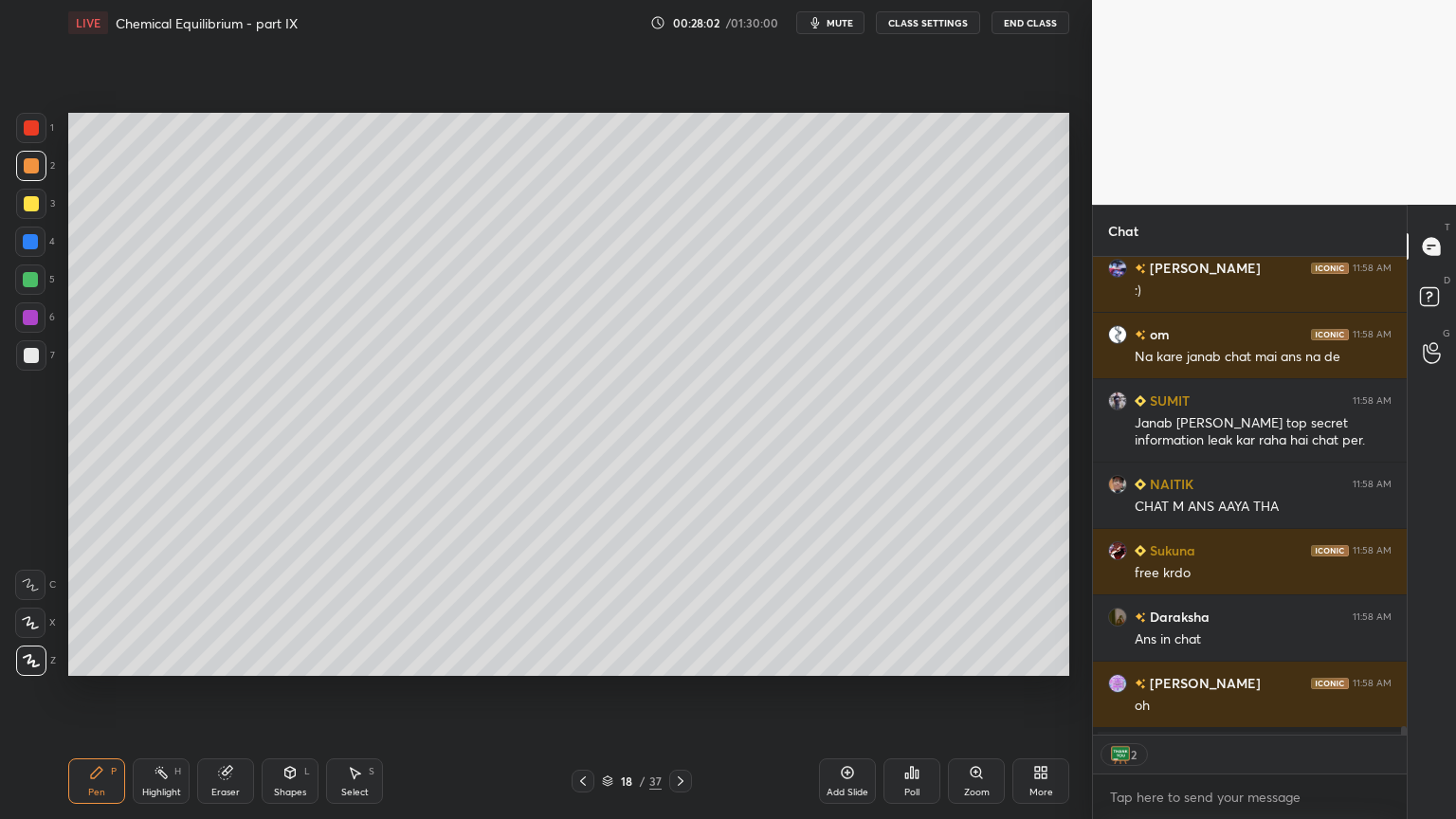
click at [103, 691] on div "Pen P" at bounding box center [96, 781] width 57 height 46
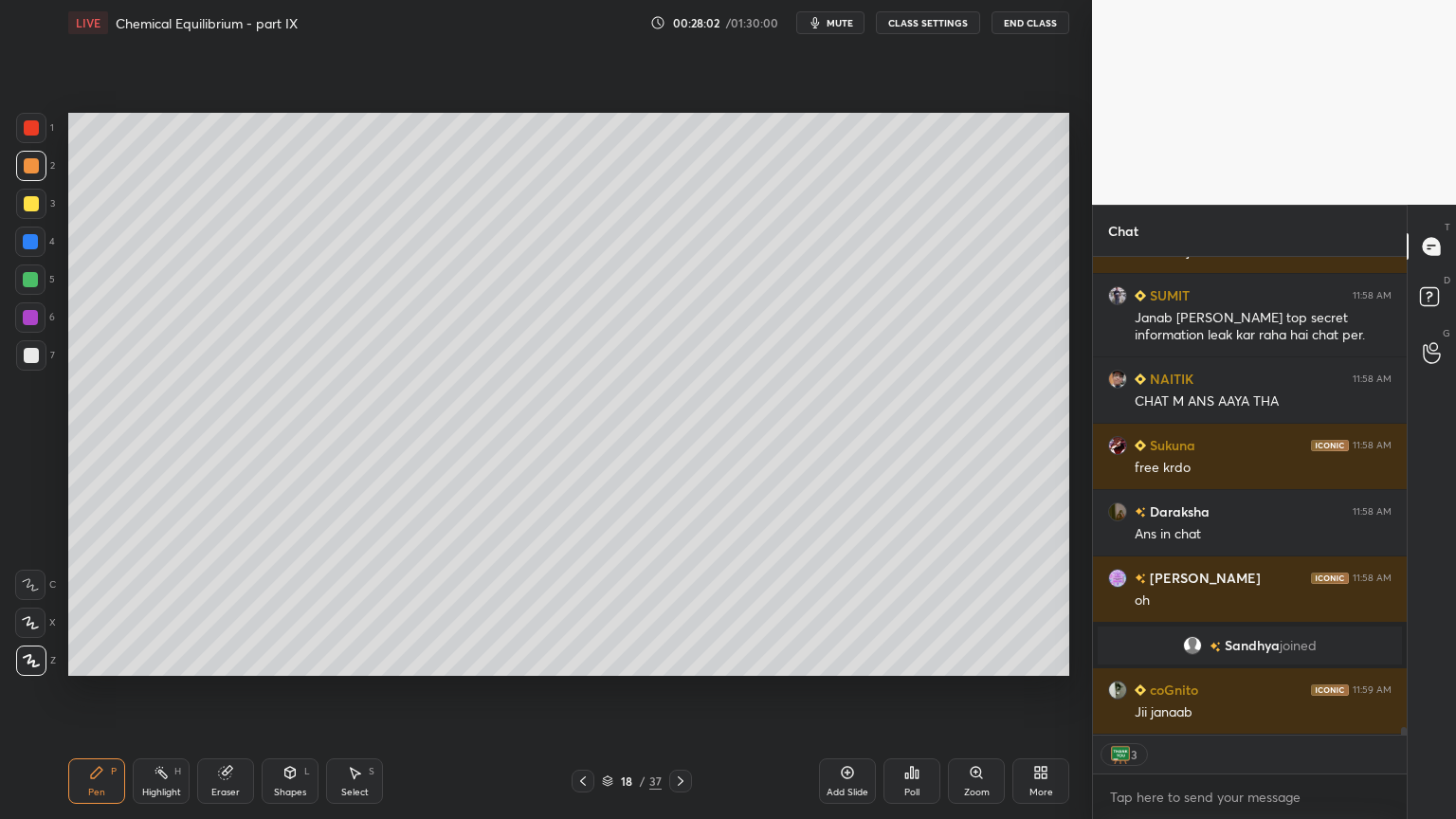
scroll to position [28109, 0]
click at [32, 351] on div at bounding box center [31, 356] width 16 height 16
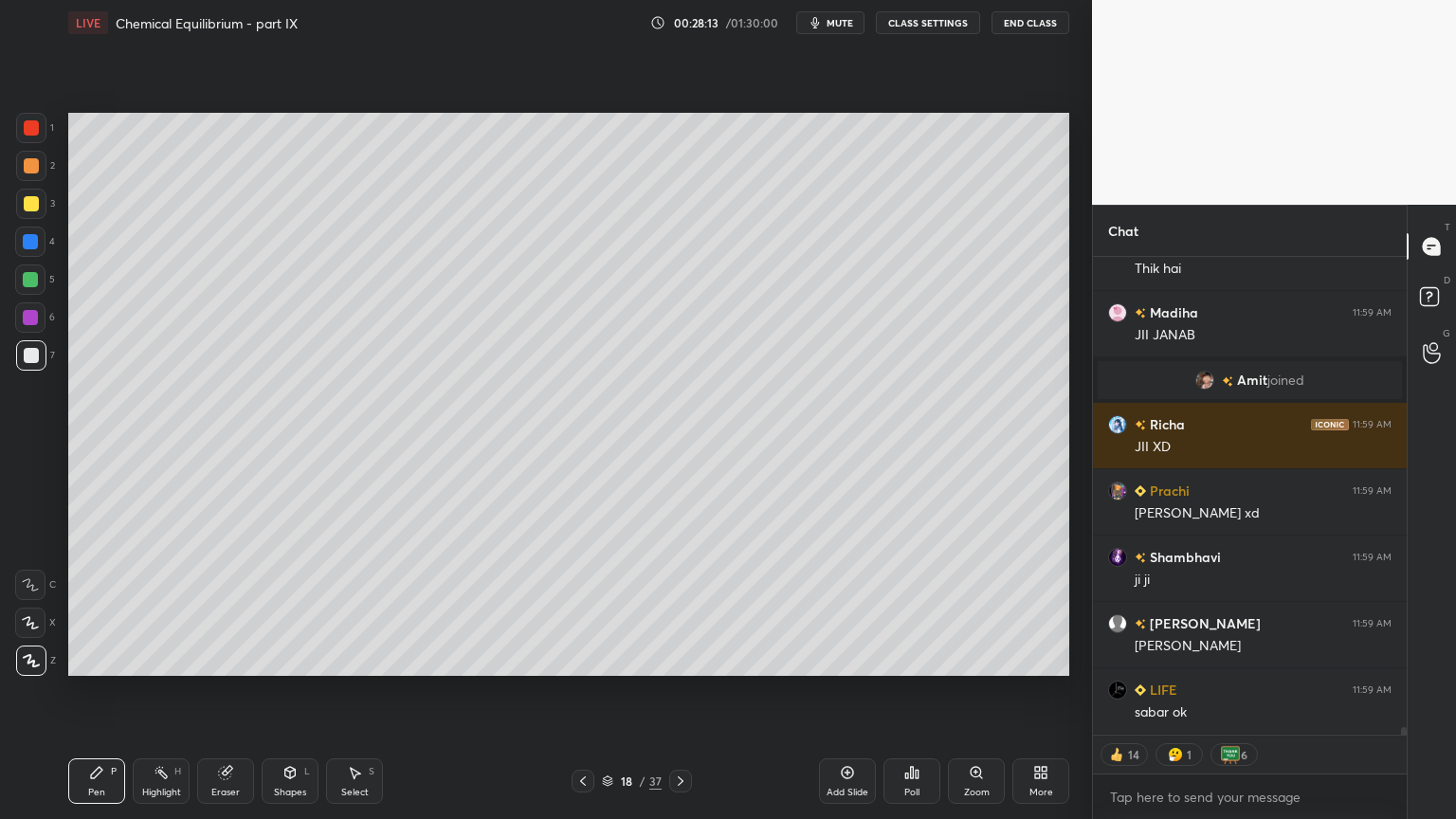
scroll to position [30132, 0]
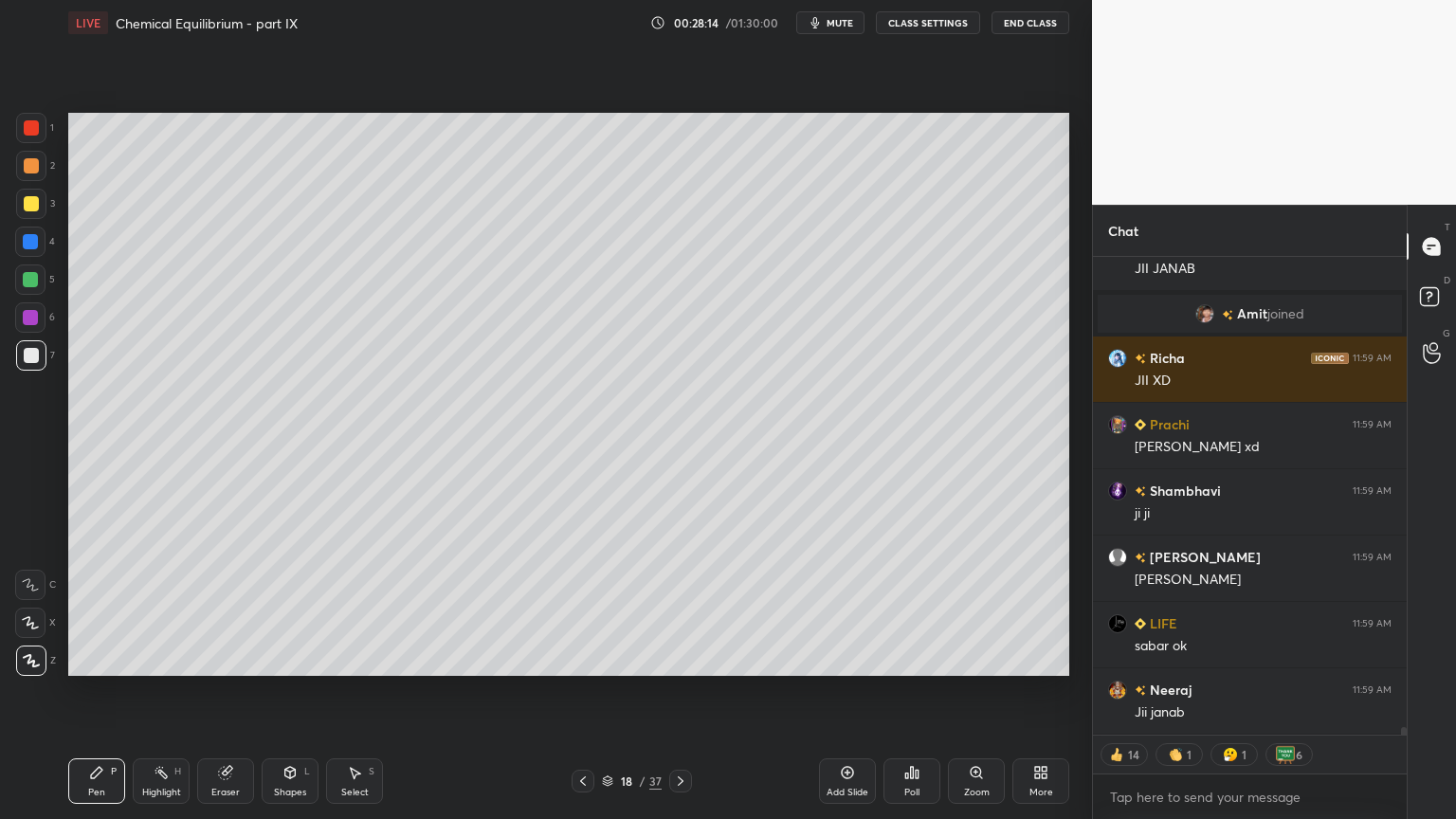
click at [940, 20] on button "CLASS SETTINGS" at bounding box center [927, 22] width 104 height 22
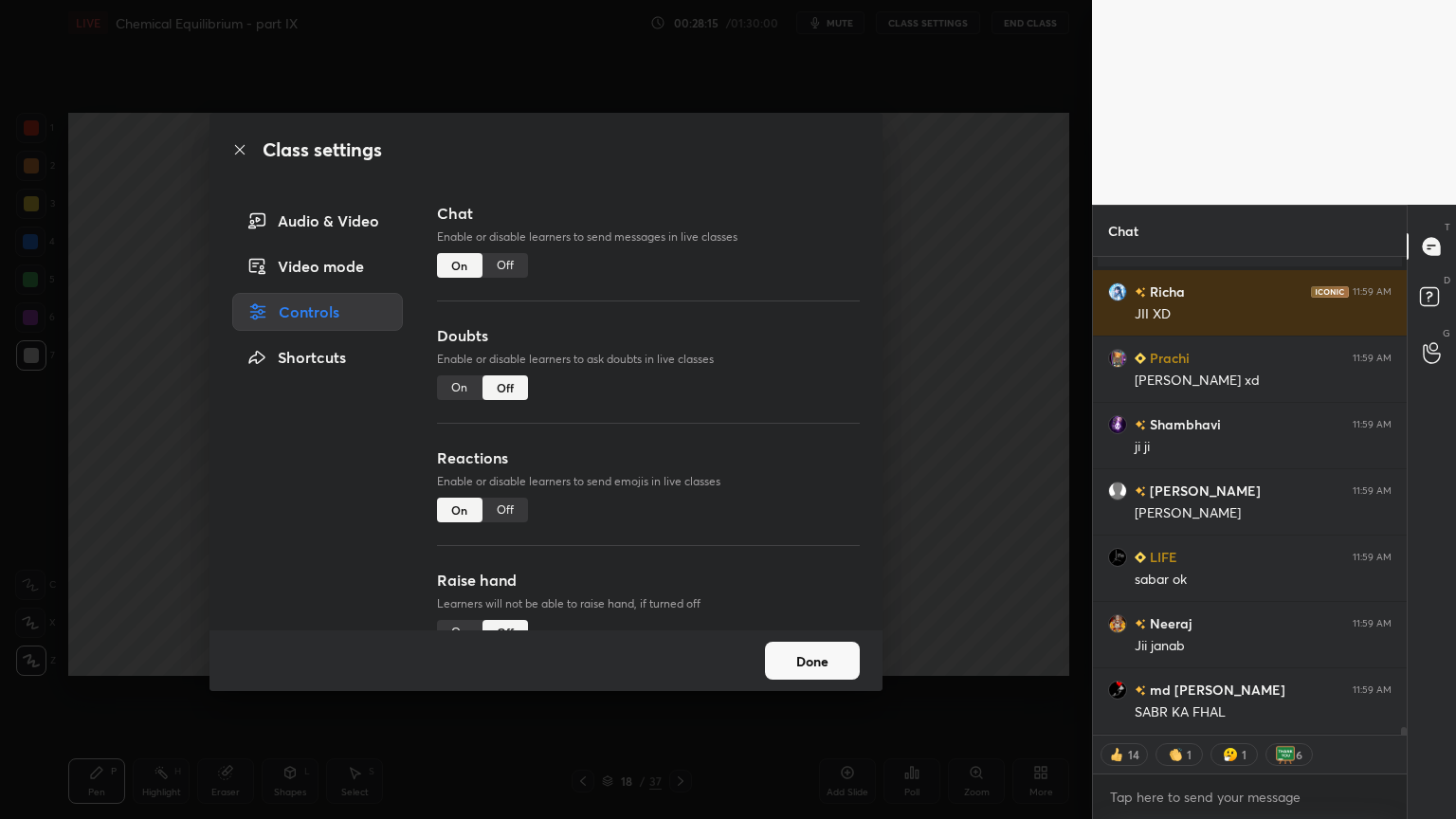
type textarea "x"
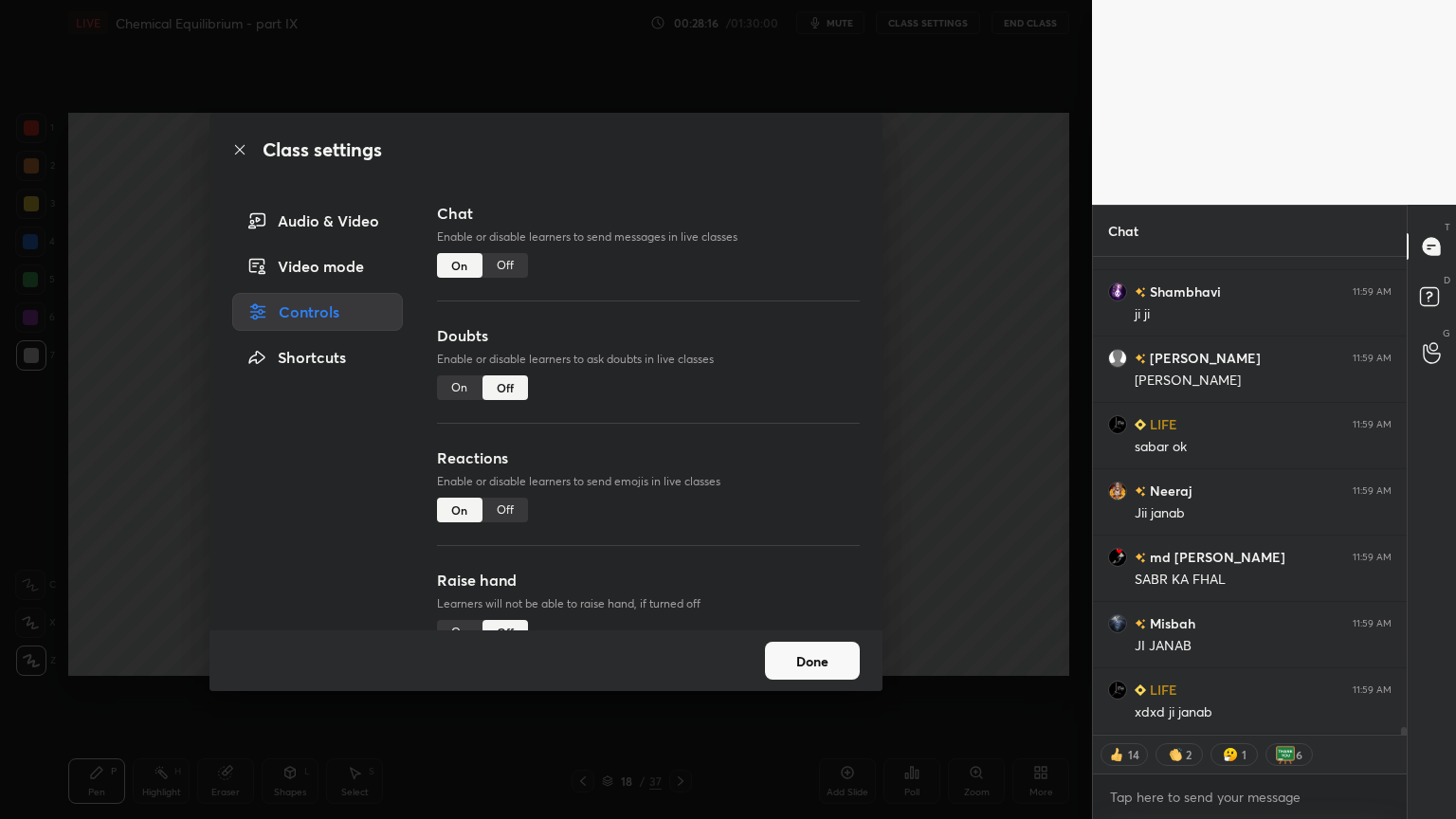
click at [496, 266] on div "Off" at bounding box center [504, 265] width 46 height 24
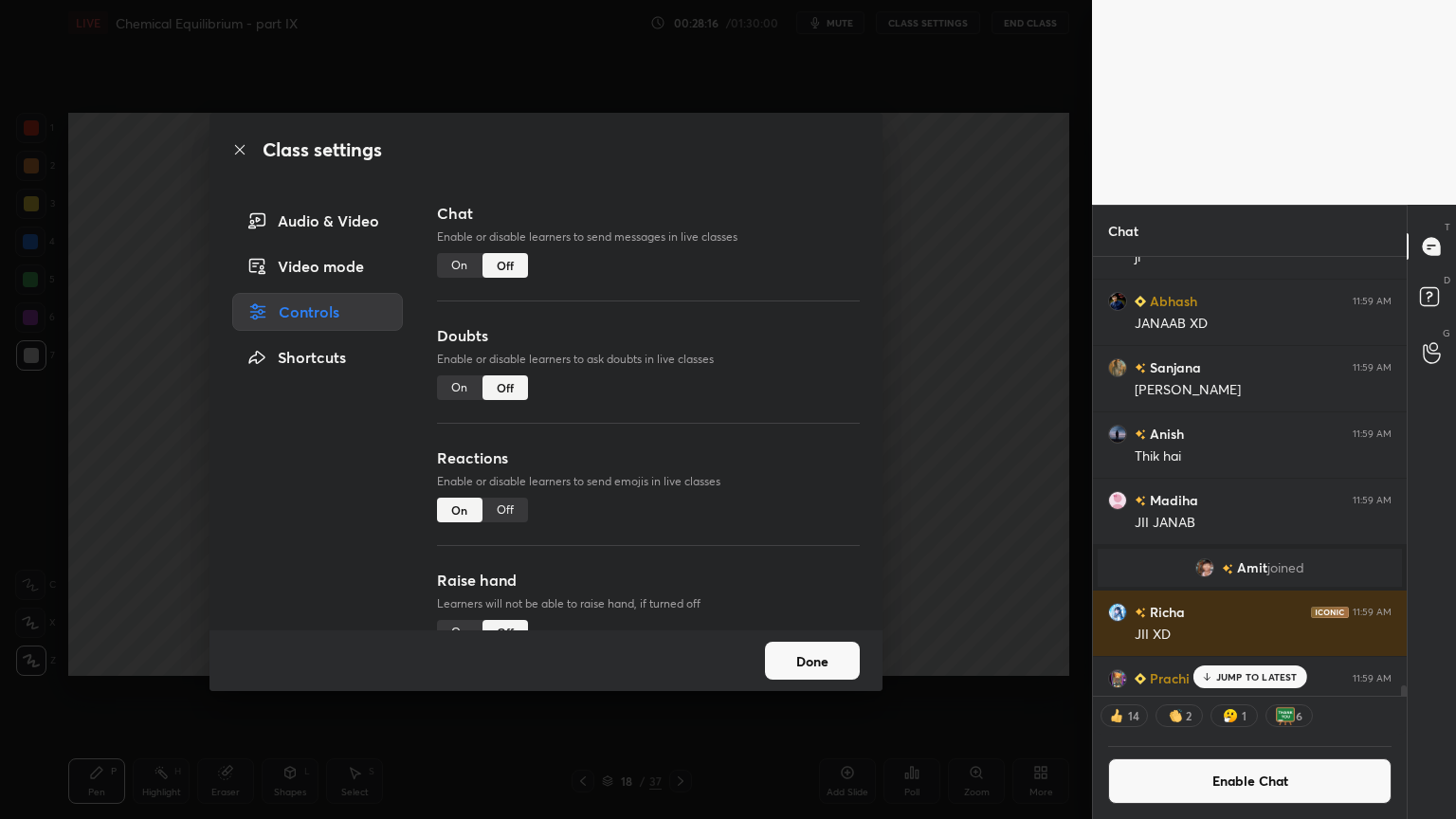
click at [1010, 331] on div "Class settings Audio & Video Video mode Controls Shortcuts Chat Enable or disab…" at bounding box center [545, 410] width 1091 height 819
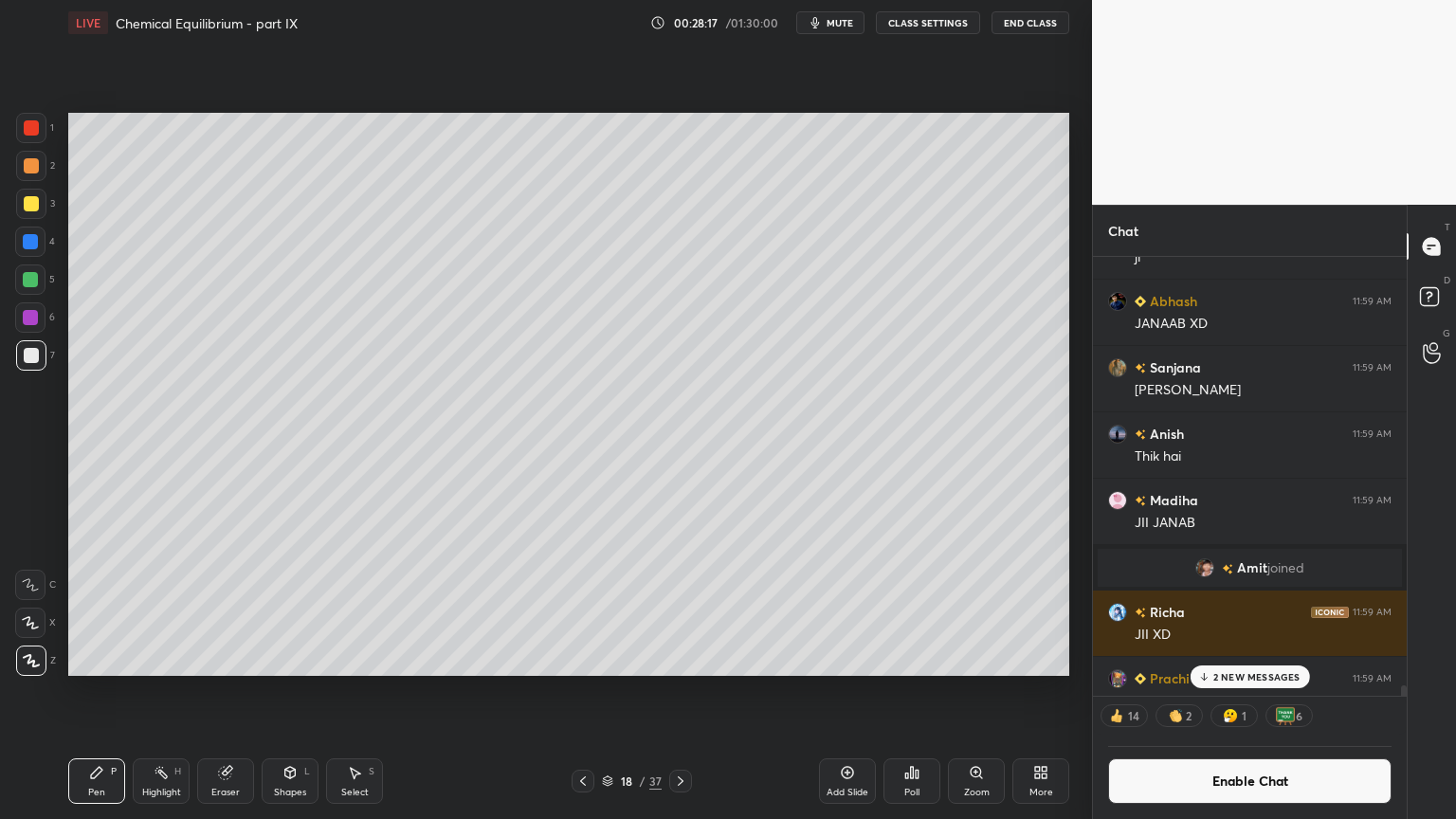
click at [99, 691] on div "Pen" at bounding box center [97, 793] width 17 height 10
click at [25, 208] on div at bounding box center [31, 204] width 16 height 16
click at [585, 691] on icon at bounding box center [583, 781] width 16 height 16
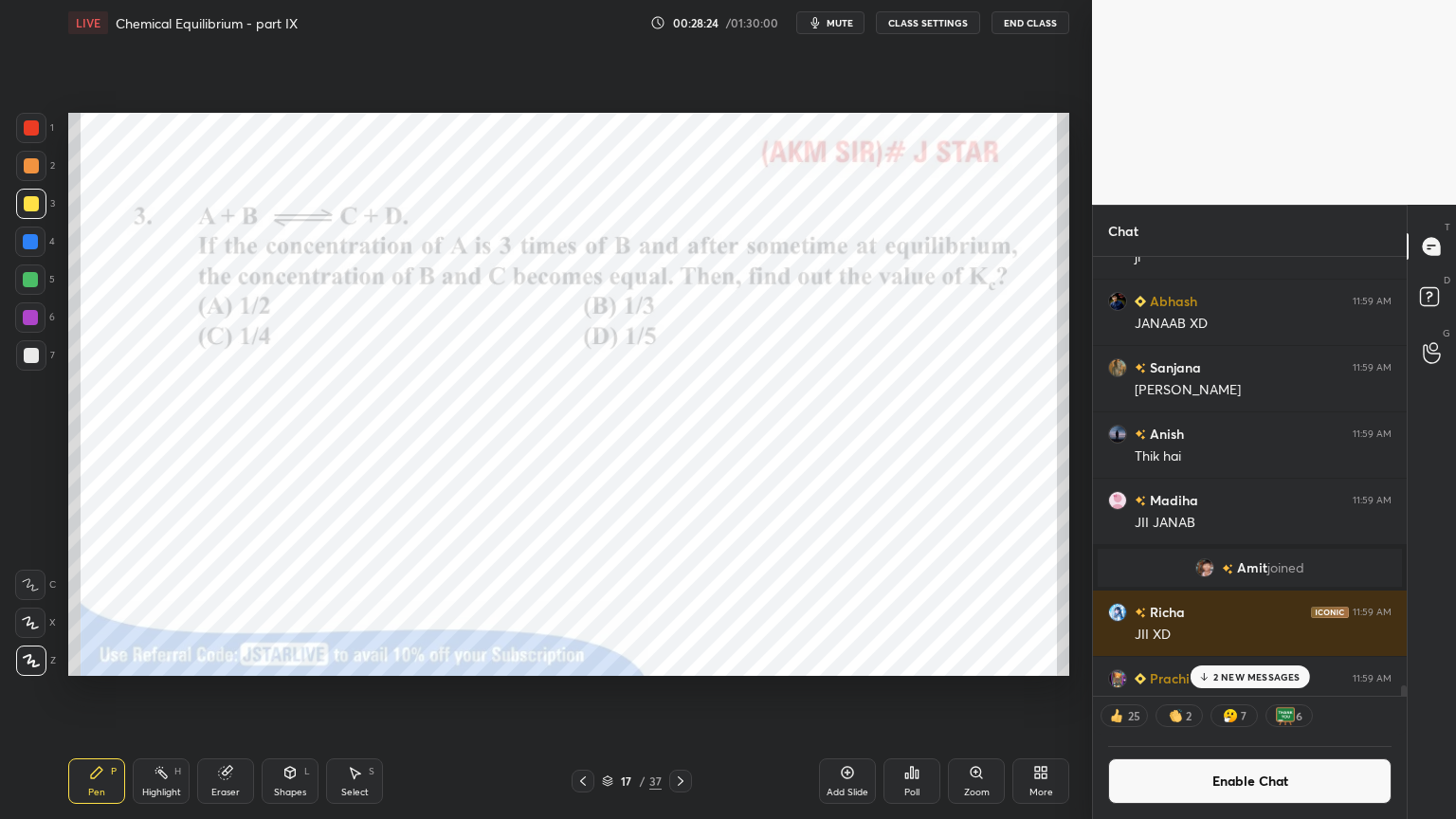
click at [165, 691] on div "Highlight H" at bounding box center [161, 781] width 57 height 46
click at [27, 250] on div at bounding box center [30, 241] width 30 height 30
click at [678, 691] on icon at bounding box center [681, 781] width 16 height 16
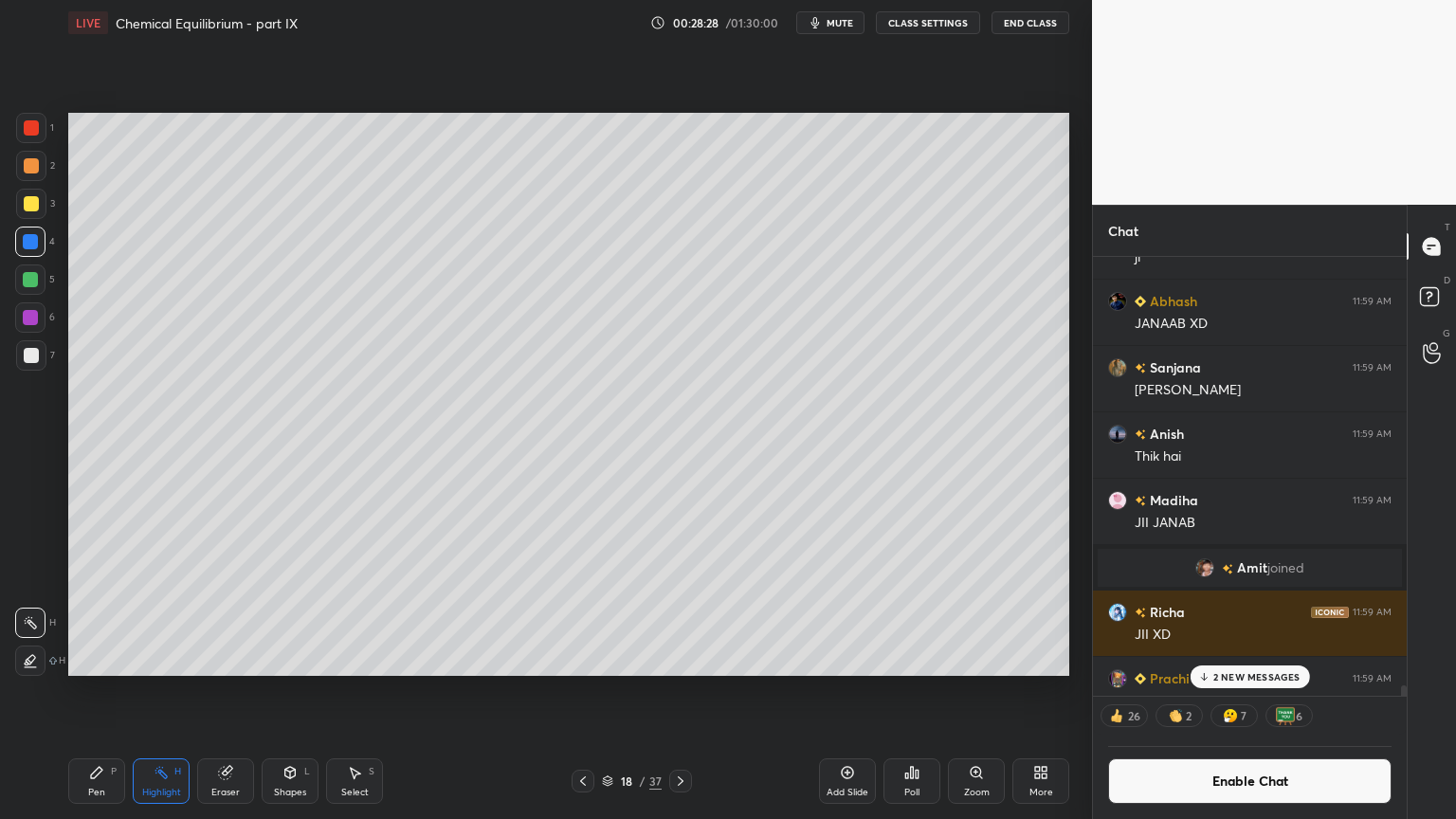
drag, startPoint x: 103, startPoint y: 779, endPoint x: 105, endPoint y: 755, distance: 24.1
click at [103, 691] on icon at bounding box center [97, 772] width 16 height 16
click at [28, 366] on div at bounding box center [31, 355] width 30 height 30
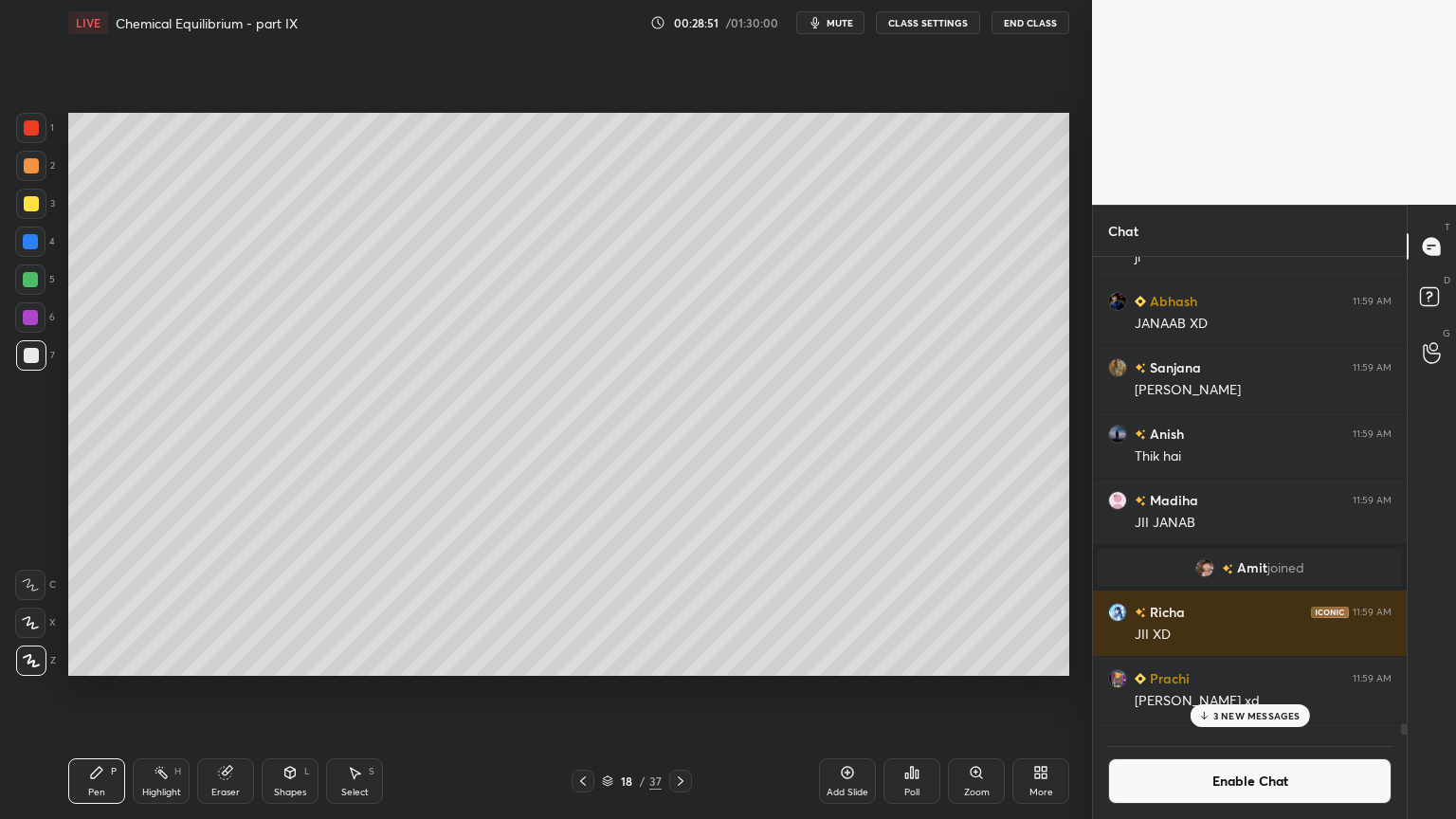
drag, startPoint x: 148, startPoint y: 785, endPoint x: 154, endPoint y: 766, distance: 19.9
click at [148, 691] on div "Highlight H" at bounding box center [161, 781] width 57 height 46
click at [167, 691] on div "Highlight H" at bounding box center [161, 781] width 57 height 46
drag, startPoint x: 581, startPoint y: 777, endPoint x: 562, endPoint y: 782, distance: 19.6
click at [580, 691] on icon at bounding box center [583, 781] width 16 height 16
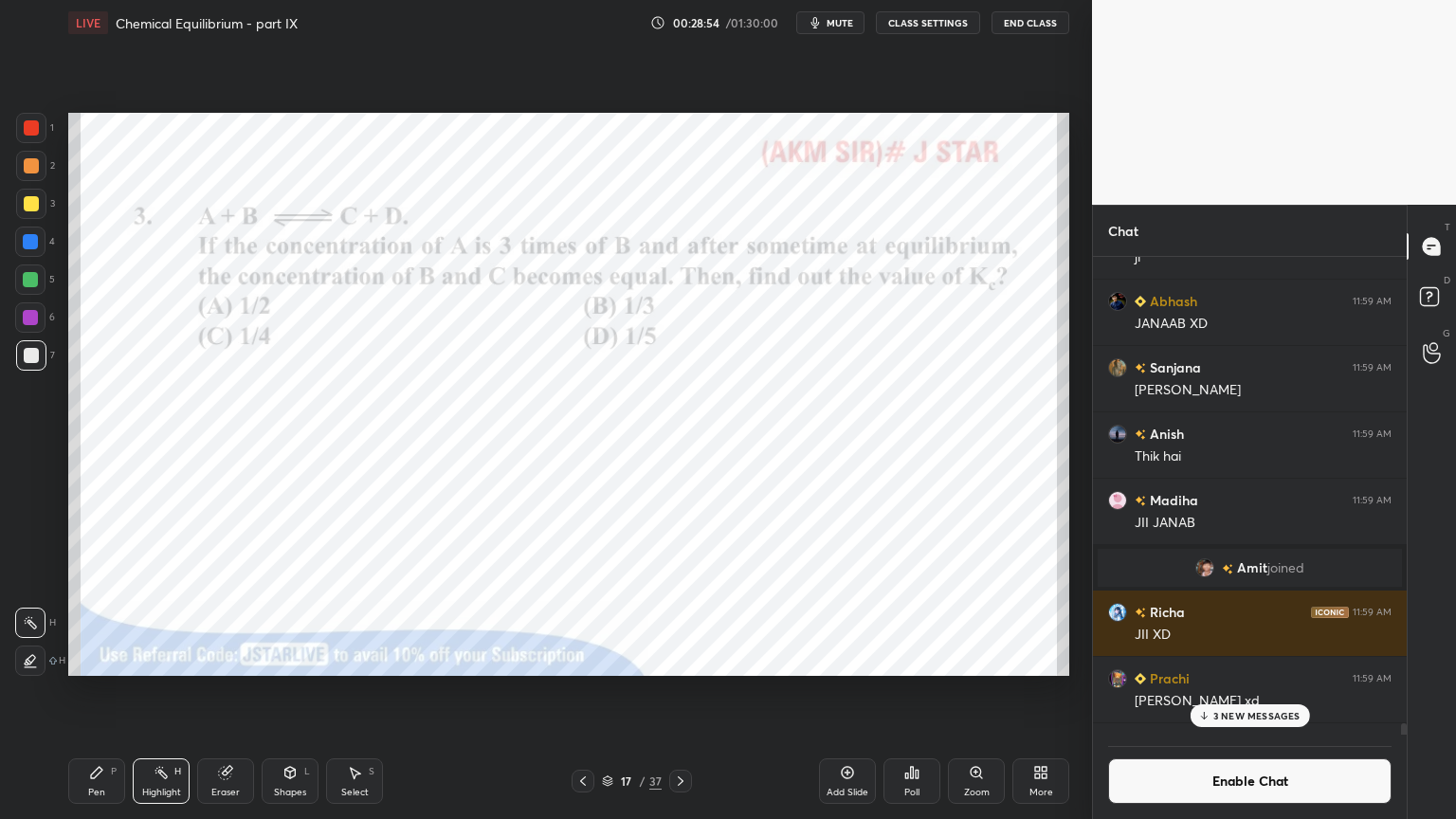
click at [163, 691] on div "Highlight H" at bounding box center [161, 781] width 57 height 46
click at [34, 168] on div at bounding box center [31, 166] width 16 height 16
drag, startPoint x: 30, startPoint y: 120, endPoint x: 65, endPoint y: 151, distance: 46.8
click at [34, 123] on div at bounding box center [31, 128] width 16 height 16
click at [682, 691] on icon at bounding box center [681, 781] width 16 height 16
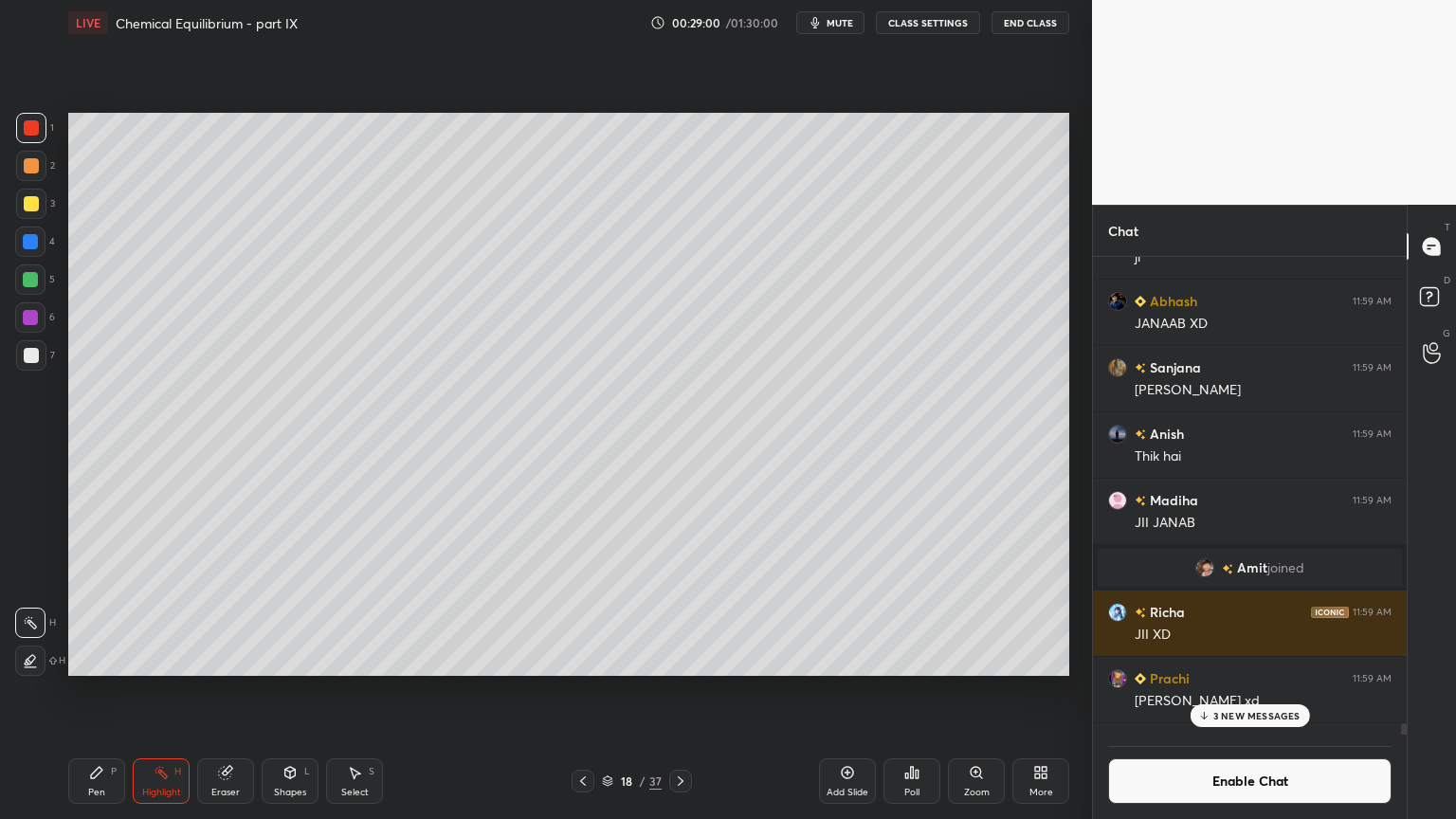
click at [98, 691] on div "Pen P" at bounding box center [96, 781] width 57 height 46
click at [35, 361] on div at bounding box center [31, 356] width 16 height 16
drag, startPoint x: 166, startPoint y: 783, endPoint x: 166, endPoint y: 771, distance: 12.0
click at [164, 691] on div "Highlight H" at bounding box center [161, 781] width 57 height 46
click at [112, 691] on div "Pen P" at bounding box center [96, 781] width 57 height 46
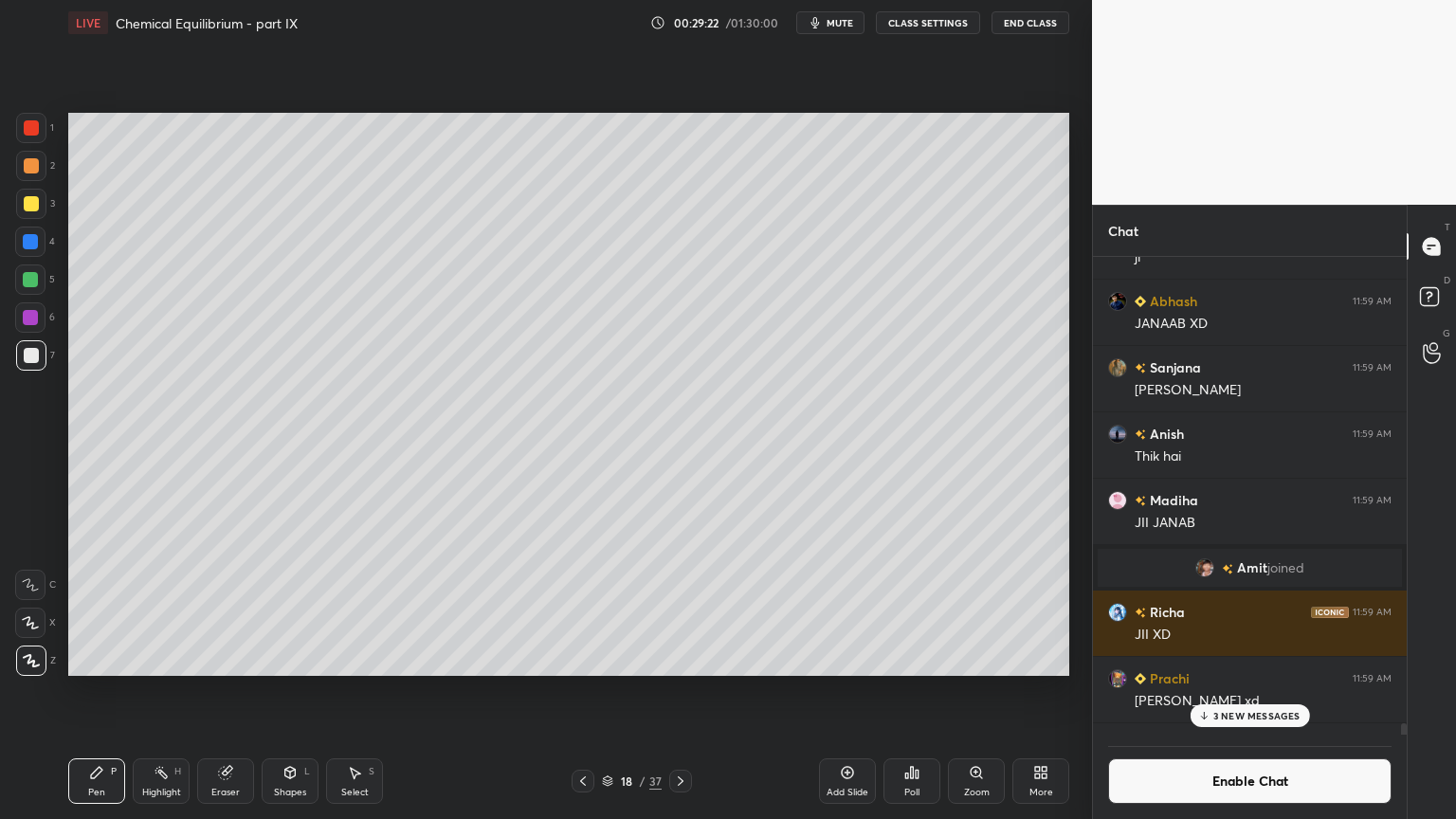
click at [159, 691] on icon at bounding box center [161, 772] width 16 height 16
click at [82, 691] on div "Pen P" at bounding box center [96, 781] width 57 height 46
drag, startPoint x: 30, startPoint y: 201, endPoint x: 35, endPoint y: 210, distance: 10.3
click at [33, 206] on div at bounding box center [31, 204] width 16 height 16
drag, startPoint x: 163, startPoint y: 777, endPoint x: 170, endPoint y: 762, distance: 16.6
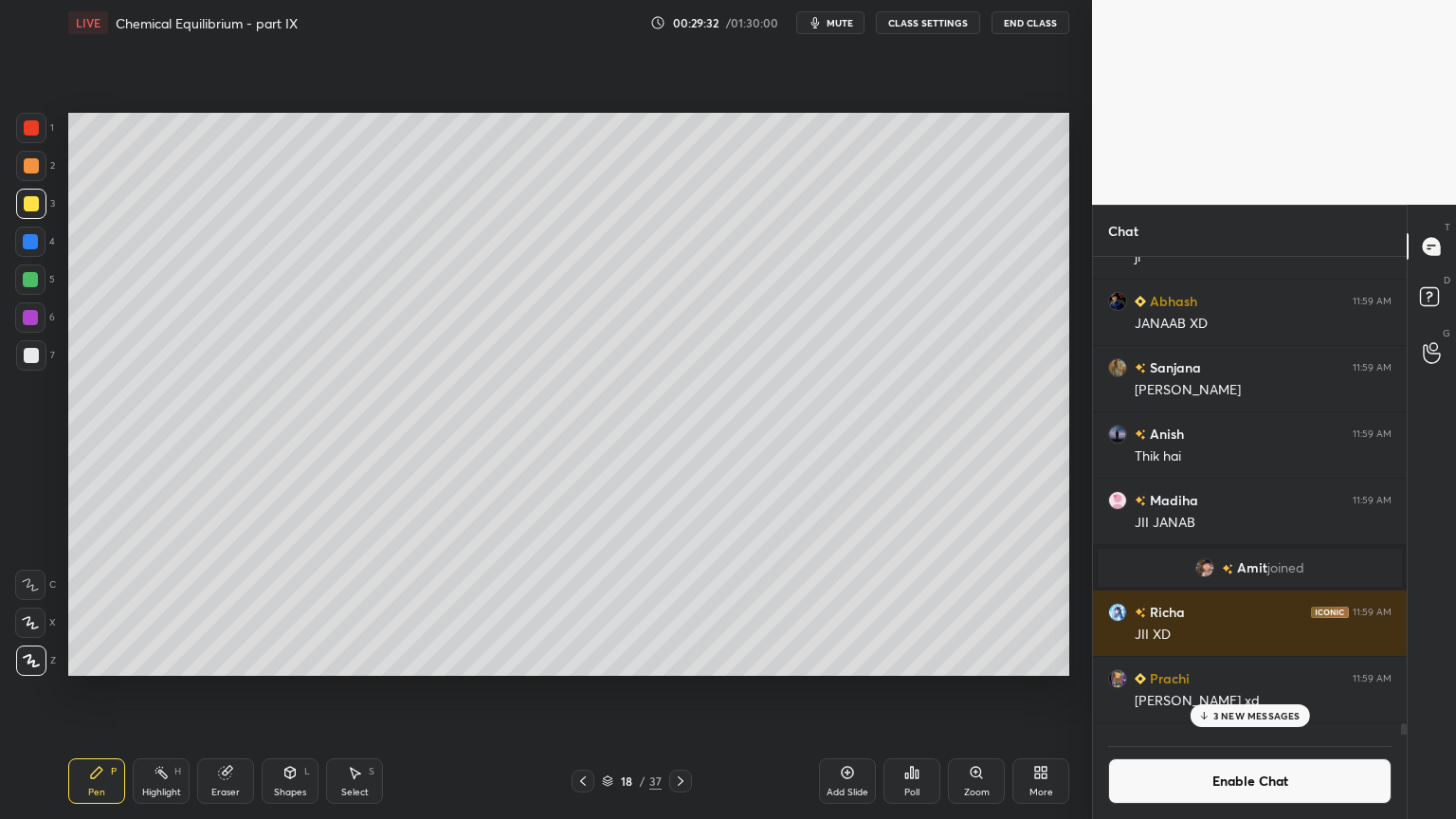
click at [163, 691] on div "Highlight H" at bounding box center [161, 781] width 57 height 46
click at [584, 691] on icon at bounding box center [583, 781] width 16 height 16
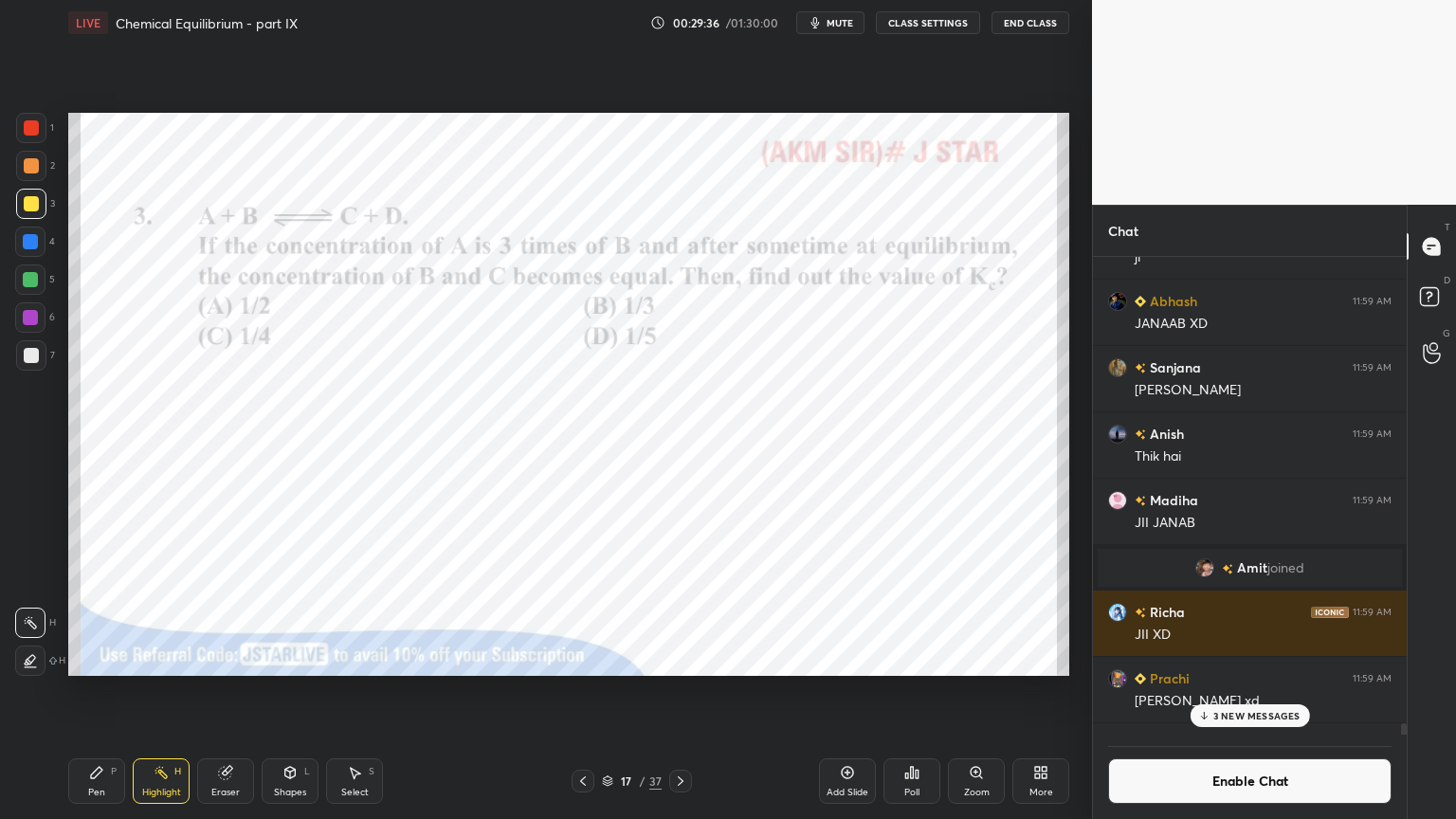
click at [673, 691] on icon at bounding box center [681, 781] width 16 height 16
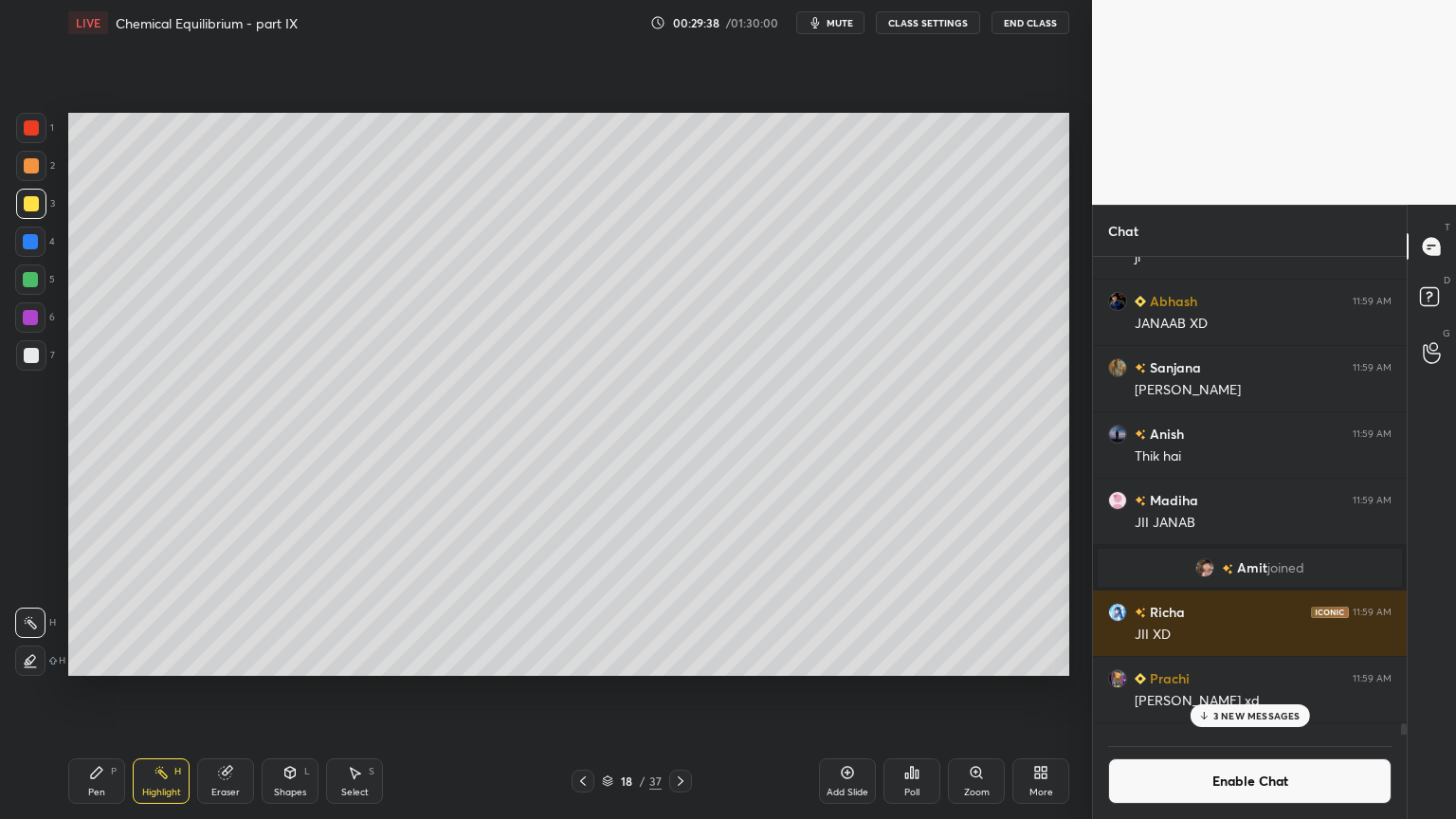
click at [842, 691] on div "Add Slide" at bounding box center [847, 781] width 57 height 46
click at [100, 691] on div "Pen P" at bounding box center [96, 781] width 57 height 46
click at [38, 173] on div at bounding box center [31, 165] width 30 height 30
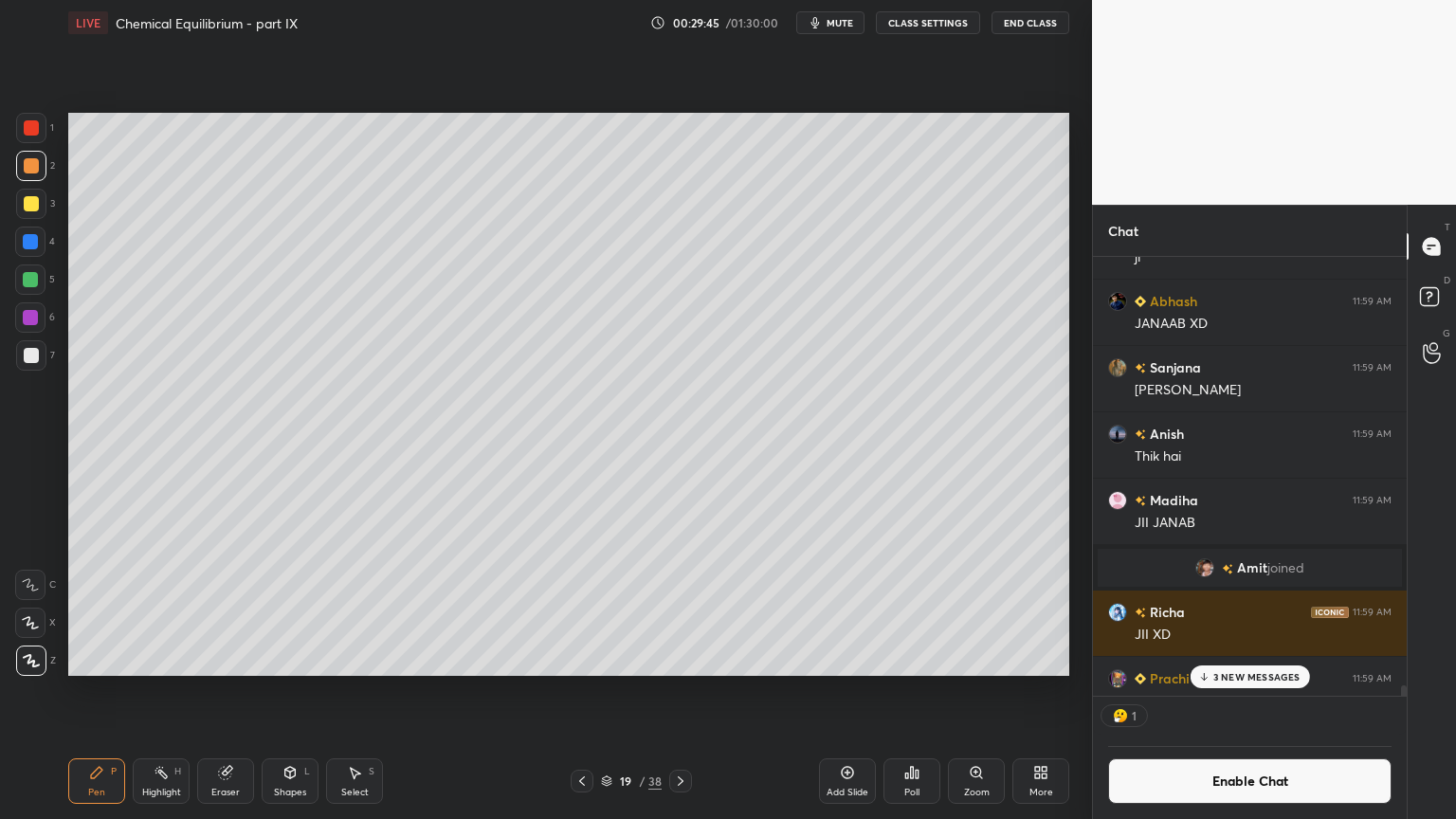
scroll to position [433, 308]
click at [38, 208] on div at bounding box center [31, 204] width 16 height 16
click at [572, 691] on div at bounding box center [581, 780] width 22 height 22
click at [182, 691] on div "Highlight H" at bounding box center [161, 781] width 57 height 46
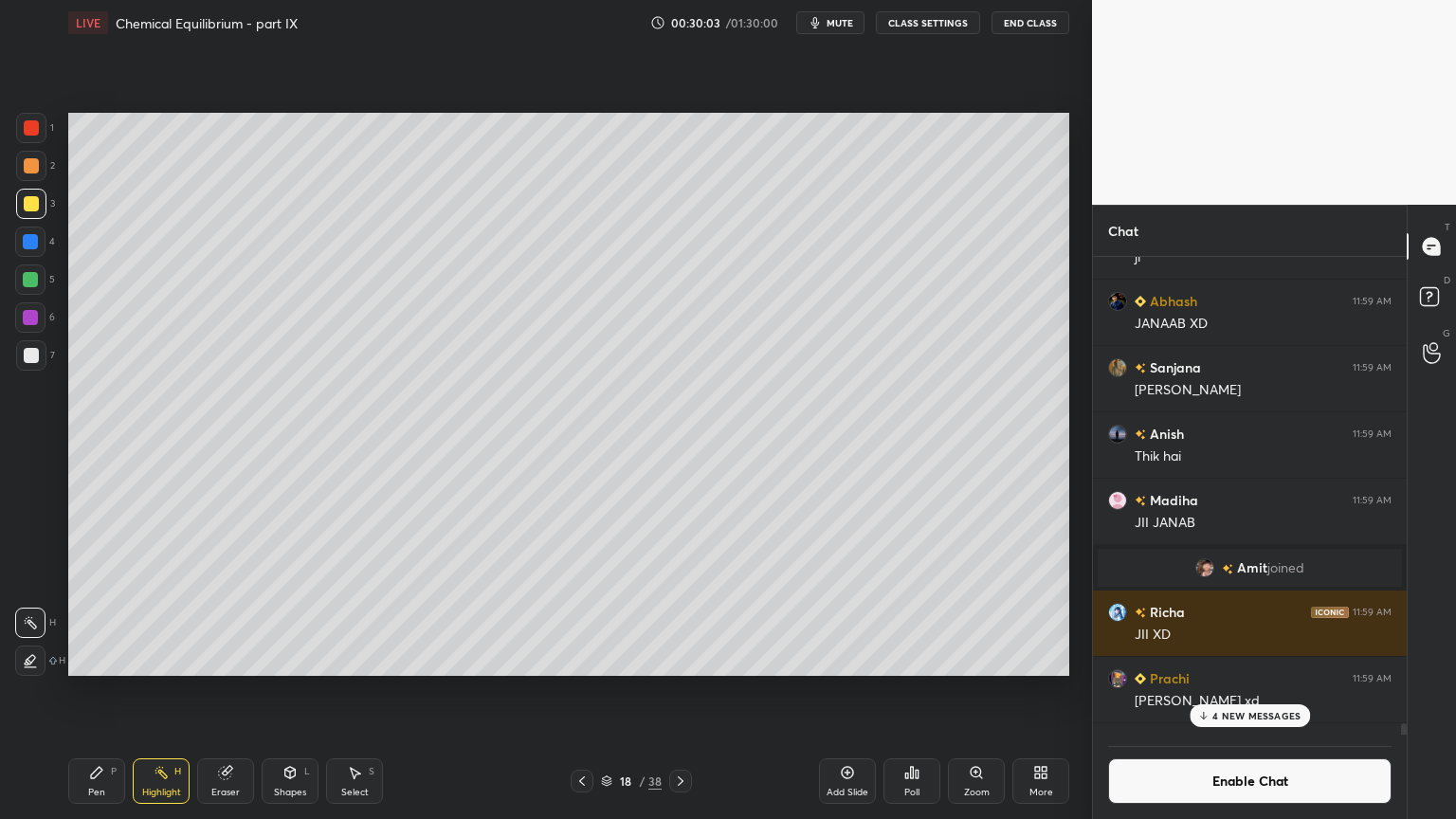
drag, startPoint x: 680, startPoint y: 776, endPoint x: 513, endPoint y: 790, distance: 167.6
click at [677, 691] on icon at bounding box center [681, 781] width 16 height 16
click at [101, 691] on icon at bounding box center [97, 772] width 16 height 16
drag, startPoint x: 30, startPoint y: 357, endPoint x: 54, endPoint y: 349, distance: 25.3
click at [34, 356] on div at bounding box center [31, 356] width 16 height 16
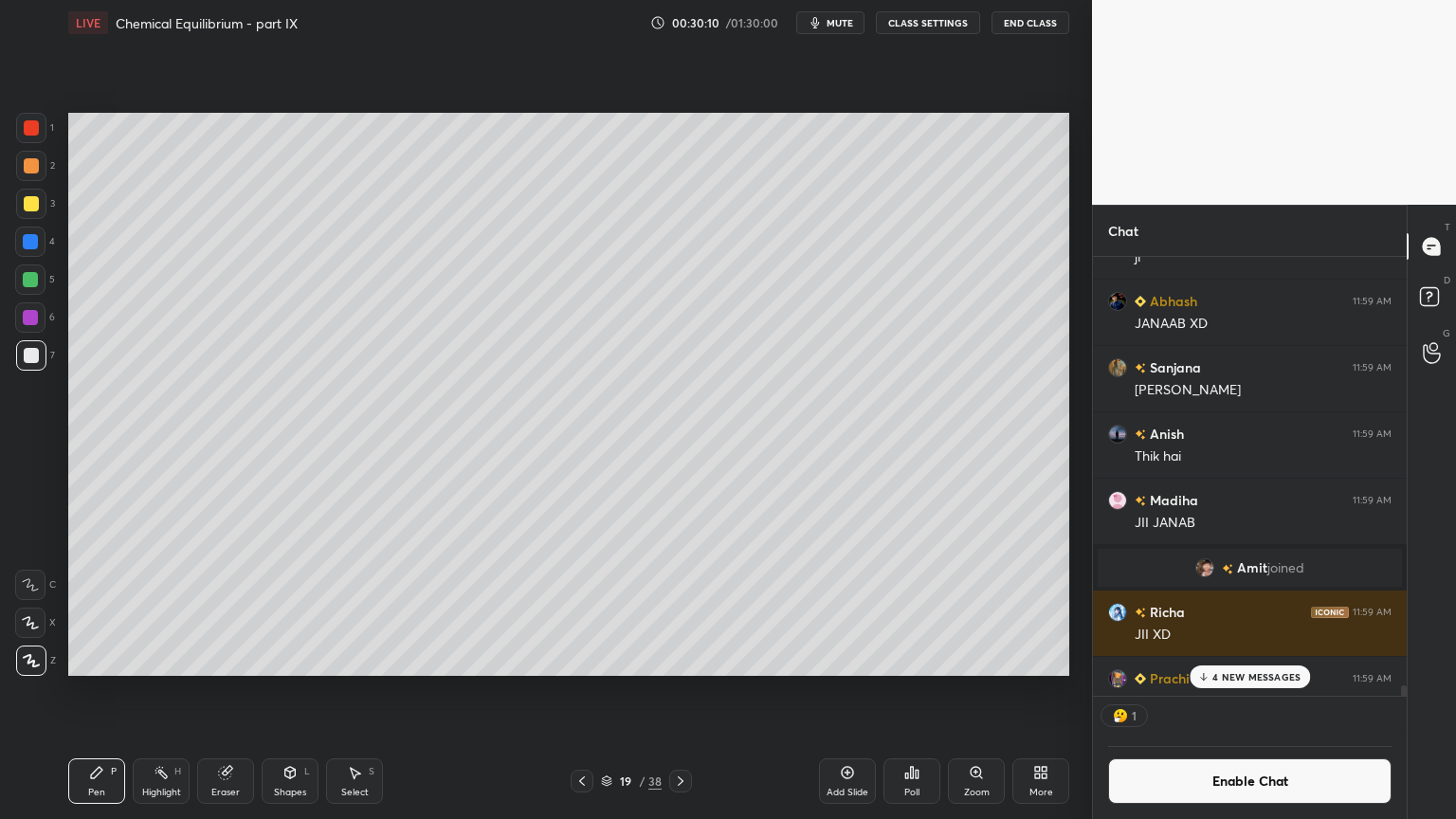
scroll to position [433, 308]
click at [580, 691] on icon at bounding box center [582, 781] width 16 height 16
drag, startPoint x: 157, startPoint y: 784, endPoint x: 397, endPoint y: 680, distance: 261.6
click at [171, 691] on div "Highlight H" at bounding box center [161, 781] width 57 height 46
click at [679, 691] on icon at bounding box center [681, 781] width 16 height 16
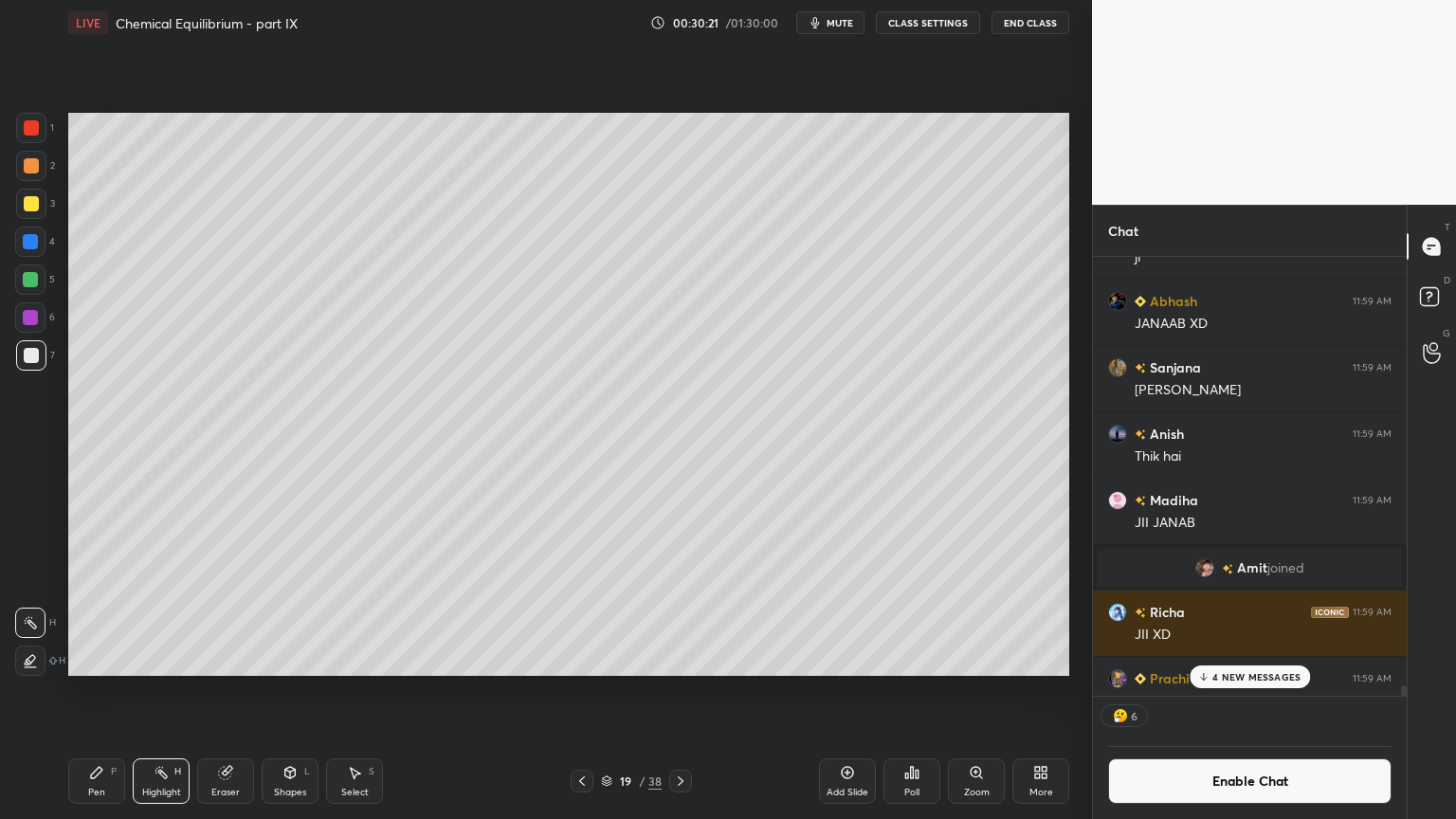
click at [100, 691] on div "Pen P" at bounding box center [96, 781] width 57 height 46
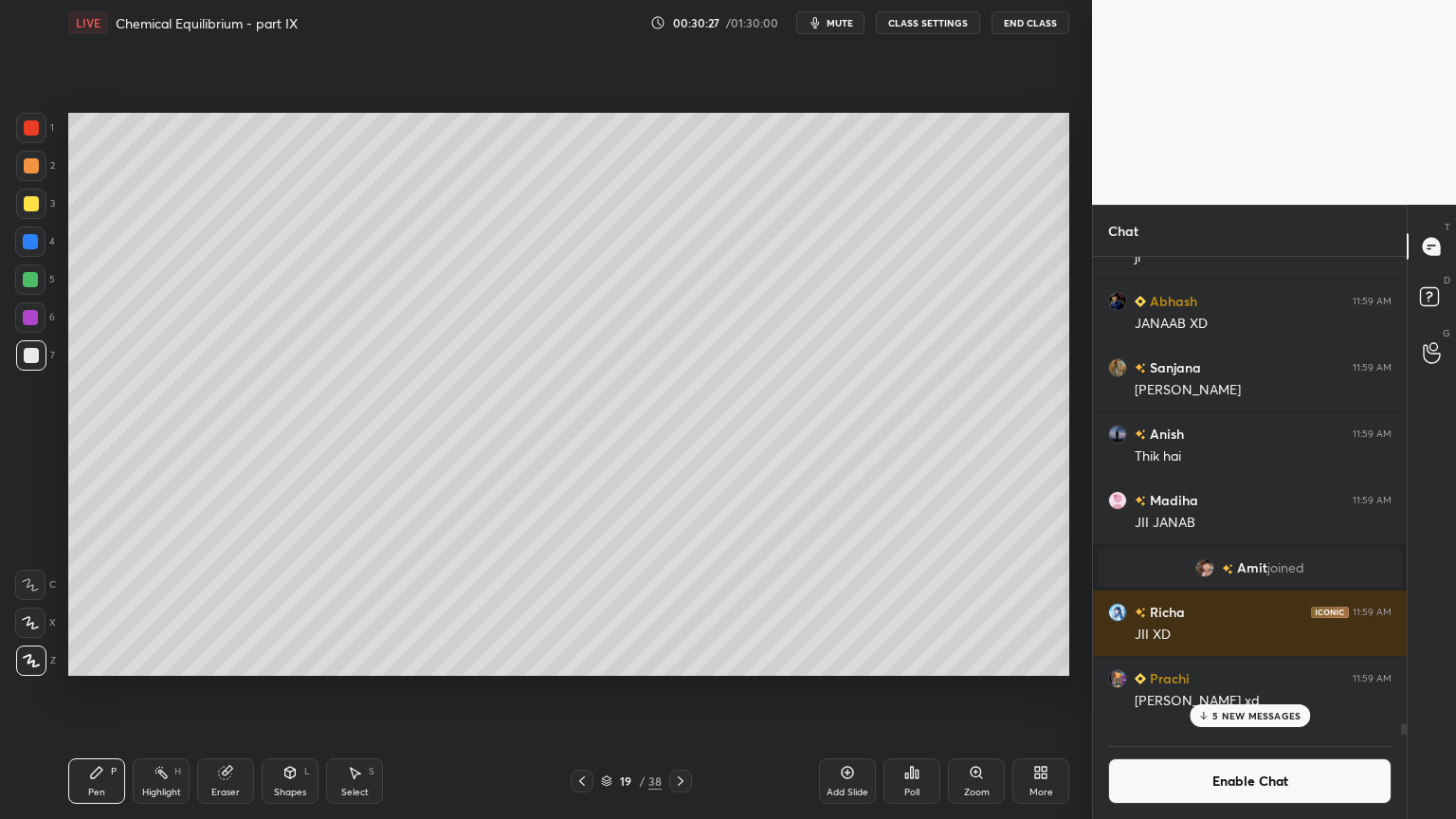
scroll to position [6, 6]
click at [164, 691] on div "Highlight H" at bounding box center [161, 781] width 57 height 46
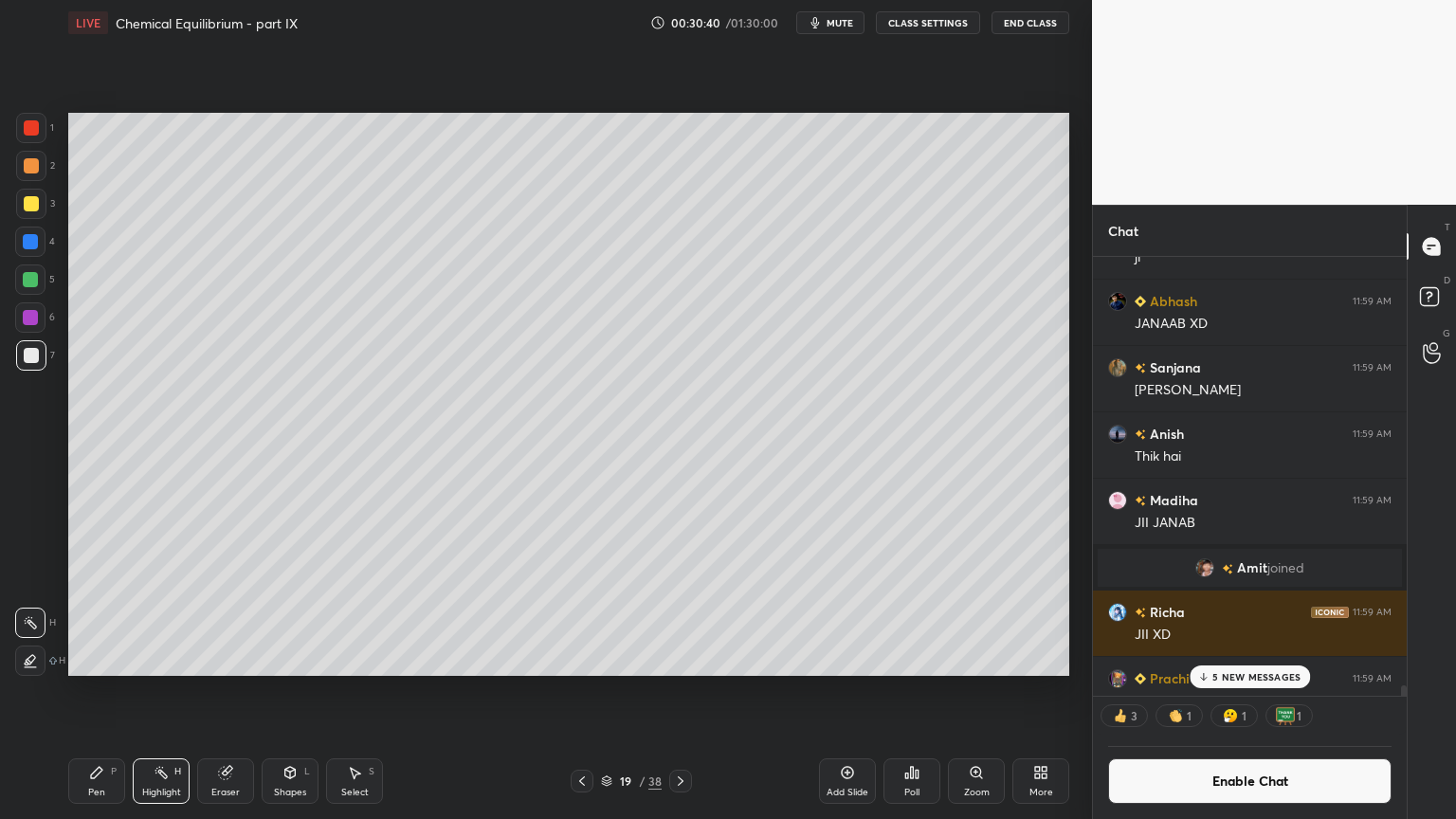
click at [300, 691] on div "Shapes" at bounding box center [289, 793] width 32 height 10
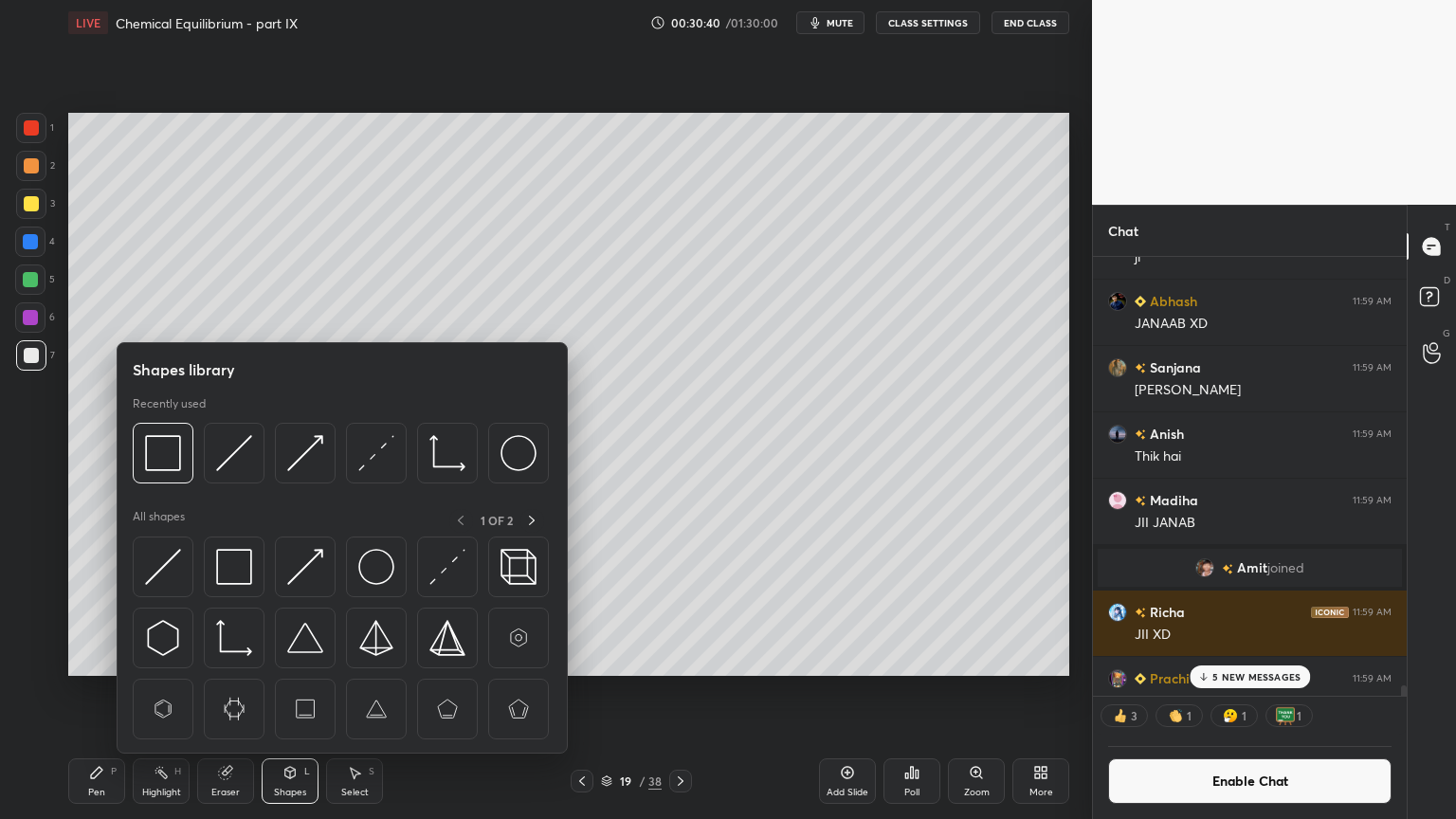
scroll to position [474, 308]
click at [237, 463] on img at bounding box center [234, 452] width 36 height 36
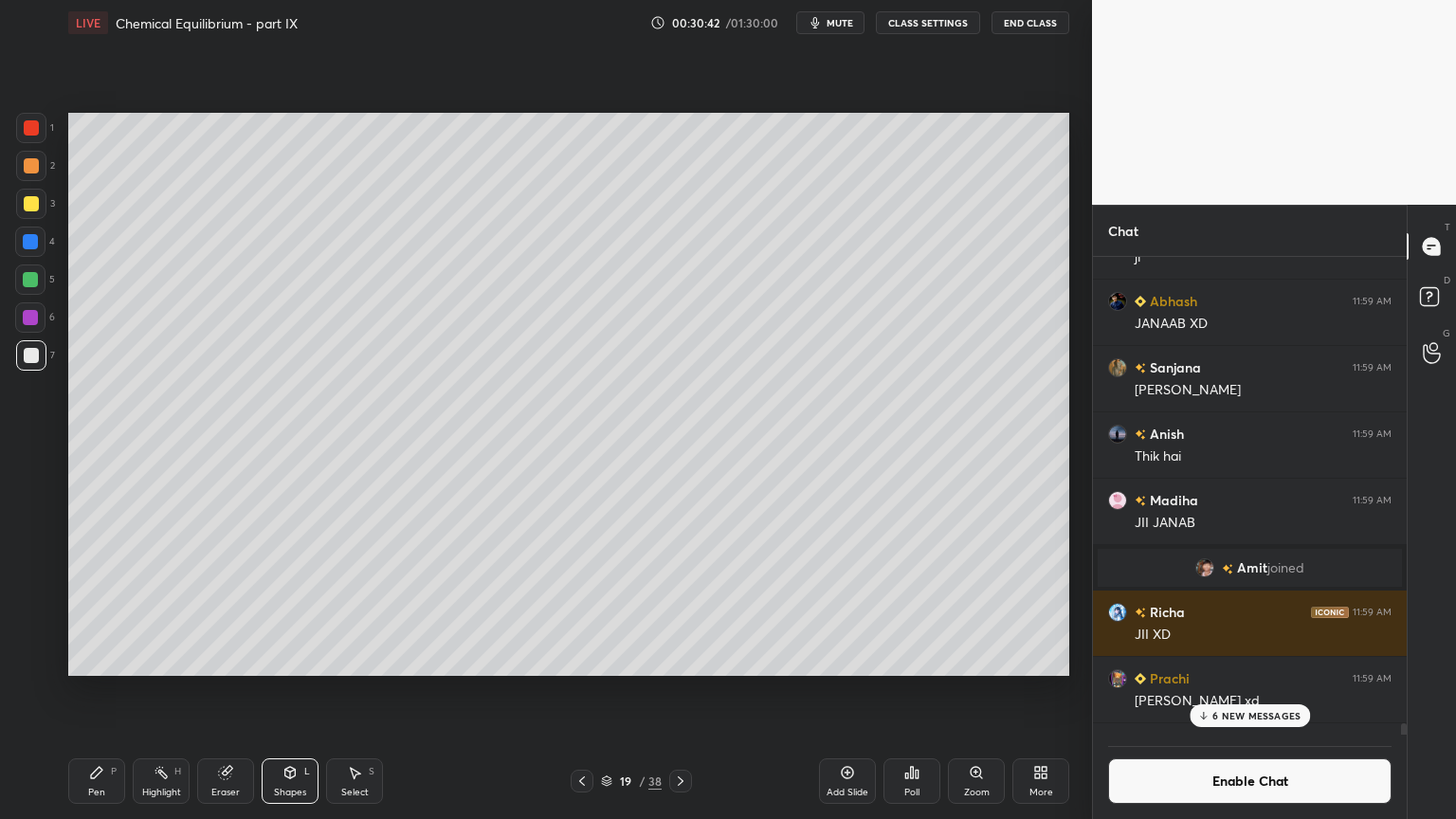
click at [32, 209] on div at bounding box center [31, 204] width 16 height 16
click at [175, 691] on div "Highlight H" at bounding box center [161, 781] width 57 height 46
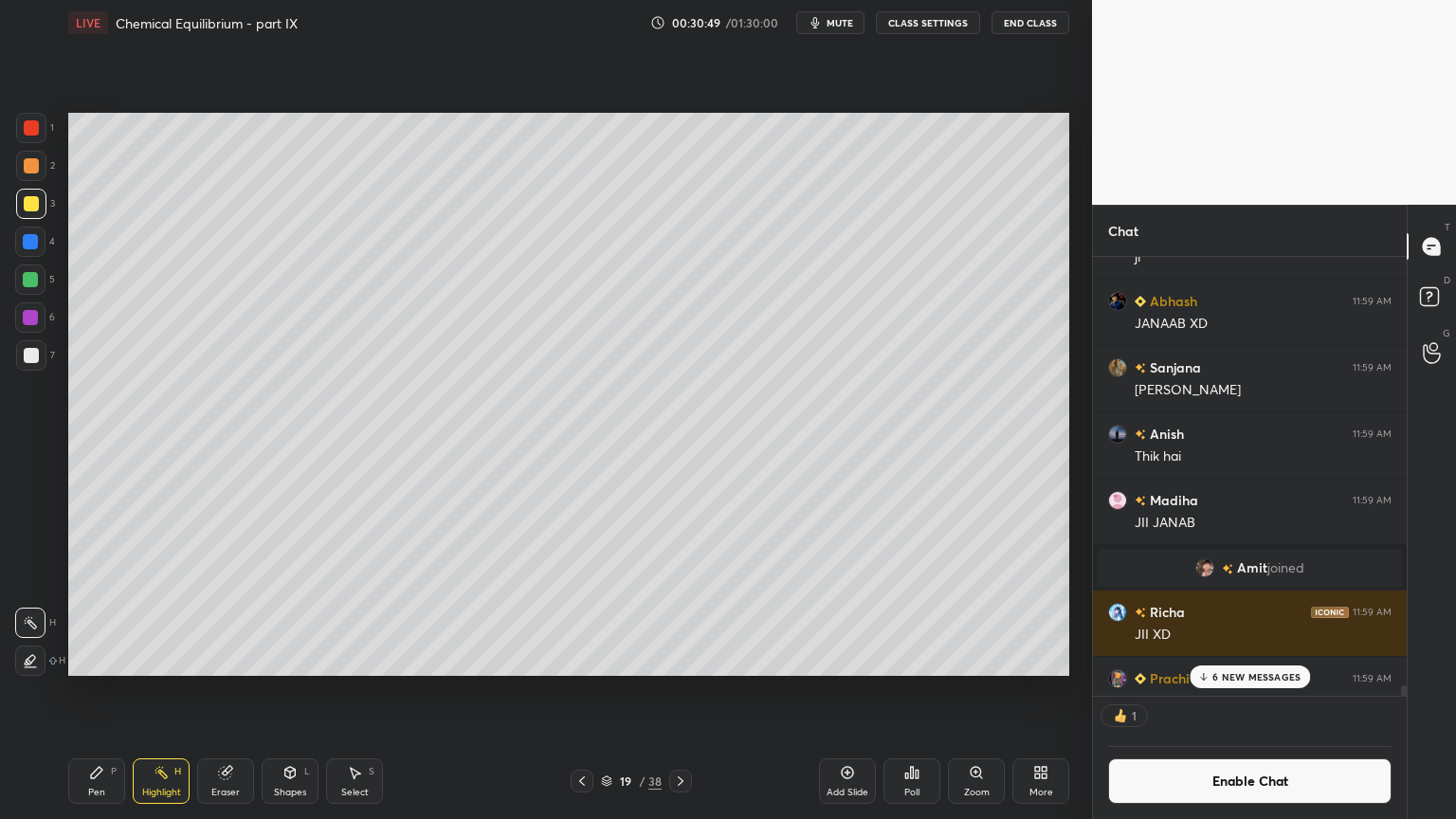
scroll to position [6, 6]
drag, startPoint x: 83, startPoint y: 772, endPoint x: 95, endPoint y: 759, distance: 17.7
click at [91, 691] on div "Pen P" at bounding box center [96, 781] width 57 height 46
click at [39, 352] on div at bounding box center [31, 355] width 30 height 30
click at [32, 210] on div at bounding box center [31, 204] width 16 height 16
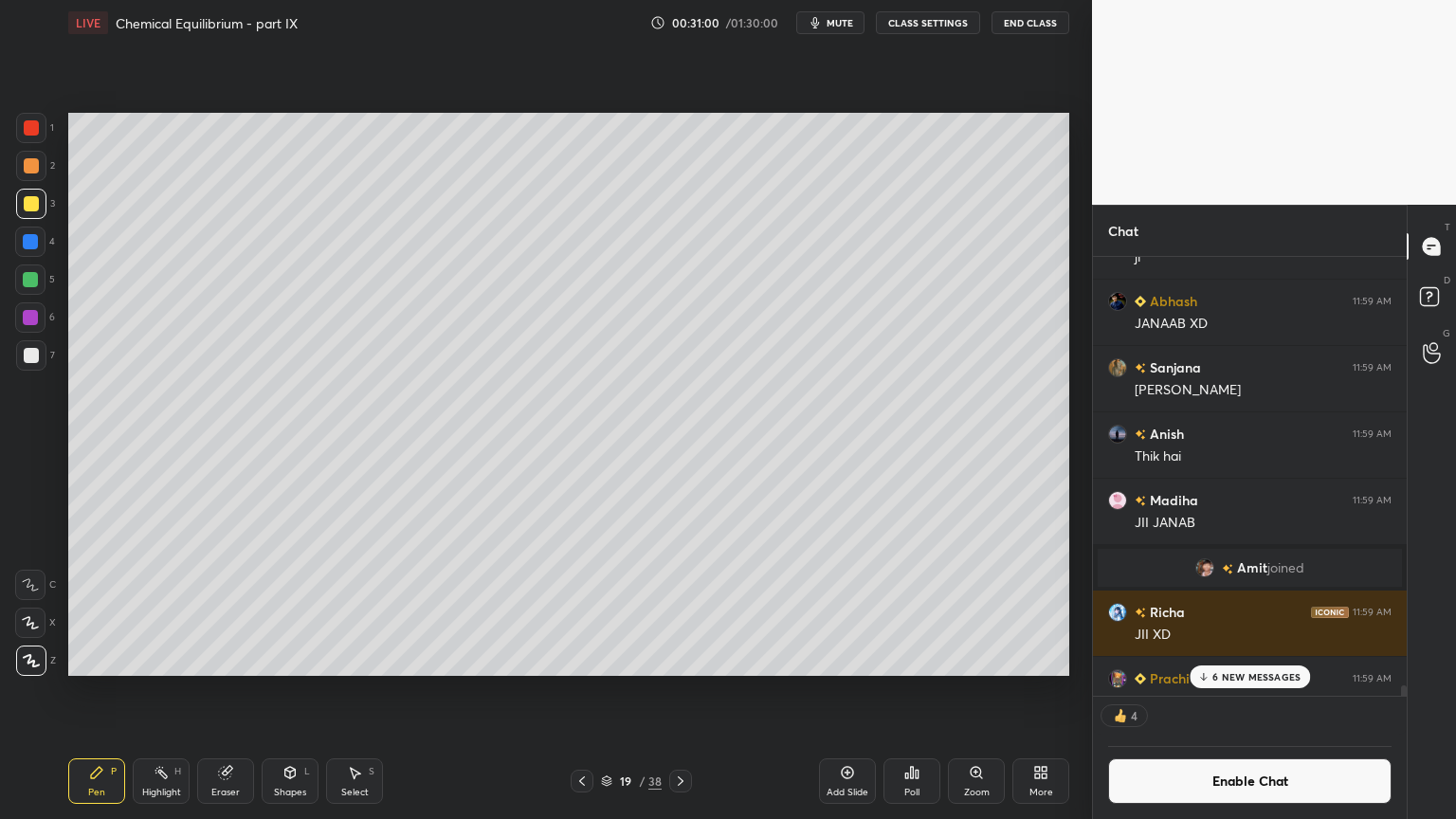
click at [77, 691] on div "Pen P" at bounding box center [96, 781] width 57 height 46
click at [591, 691] on div at bounding box center [581, 780] width 22 height 22
click at [178, 691] on div "Highlight H" at bounding box center [161, 781] width 57 height 46
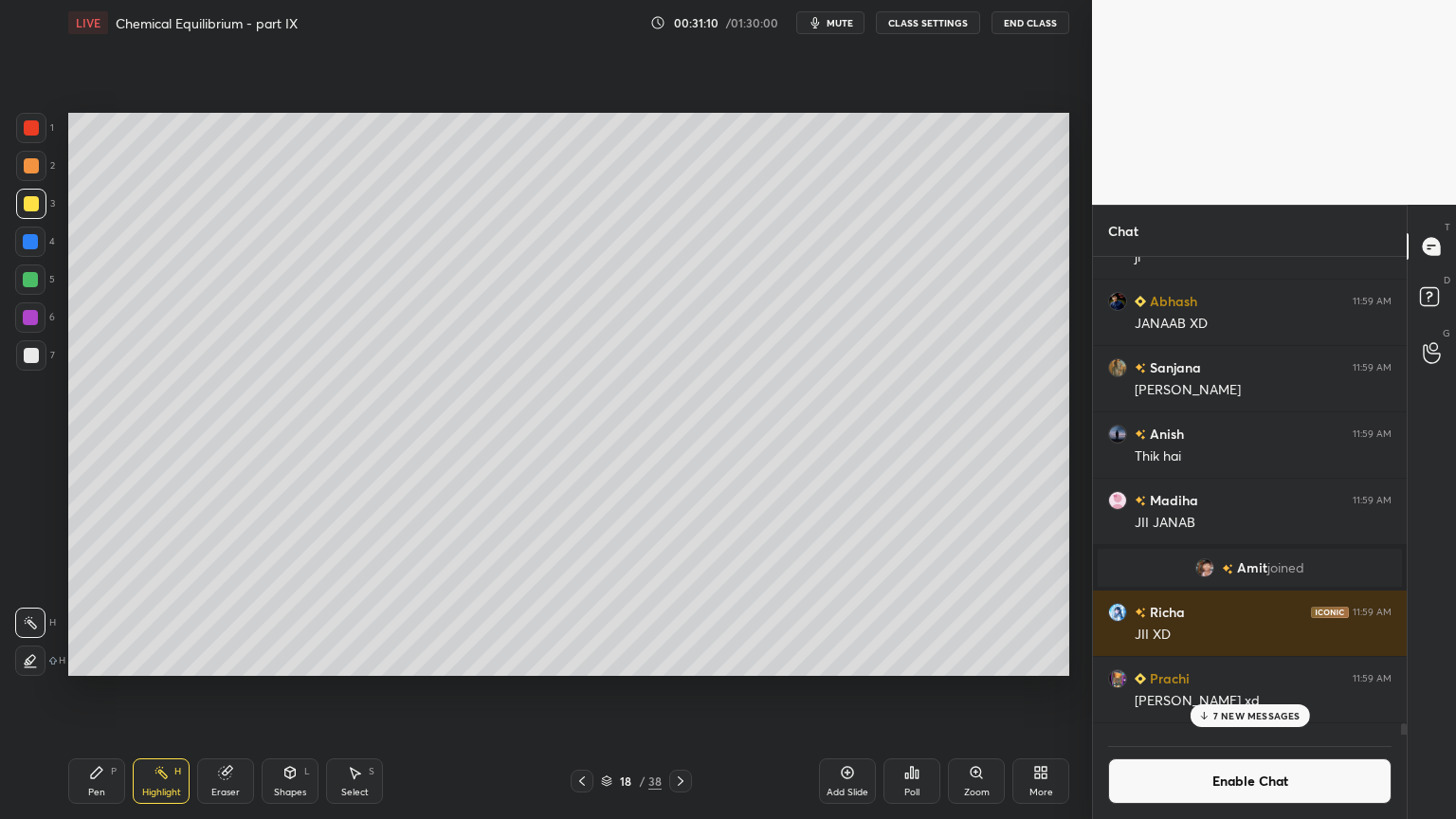
drag, startPoint x: 103, startPoint y: 781, endPoint x: 110, endPoint y: 761, distance: 21.2
click at [100, 691] on div "Pen P" at bounding box center [96, 781] width 57 height 46
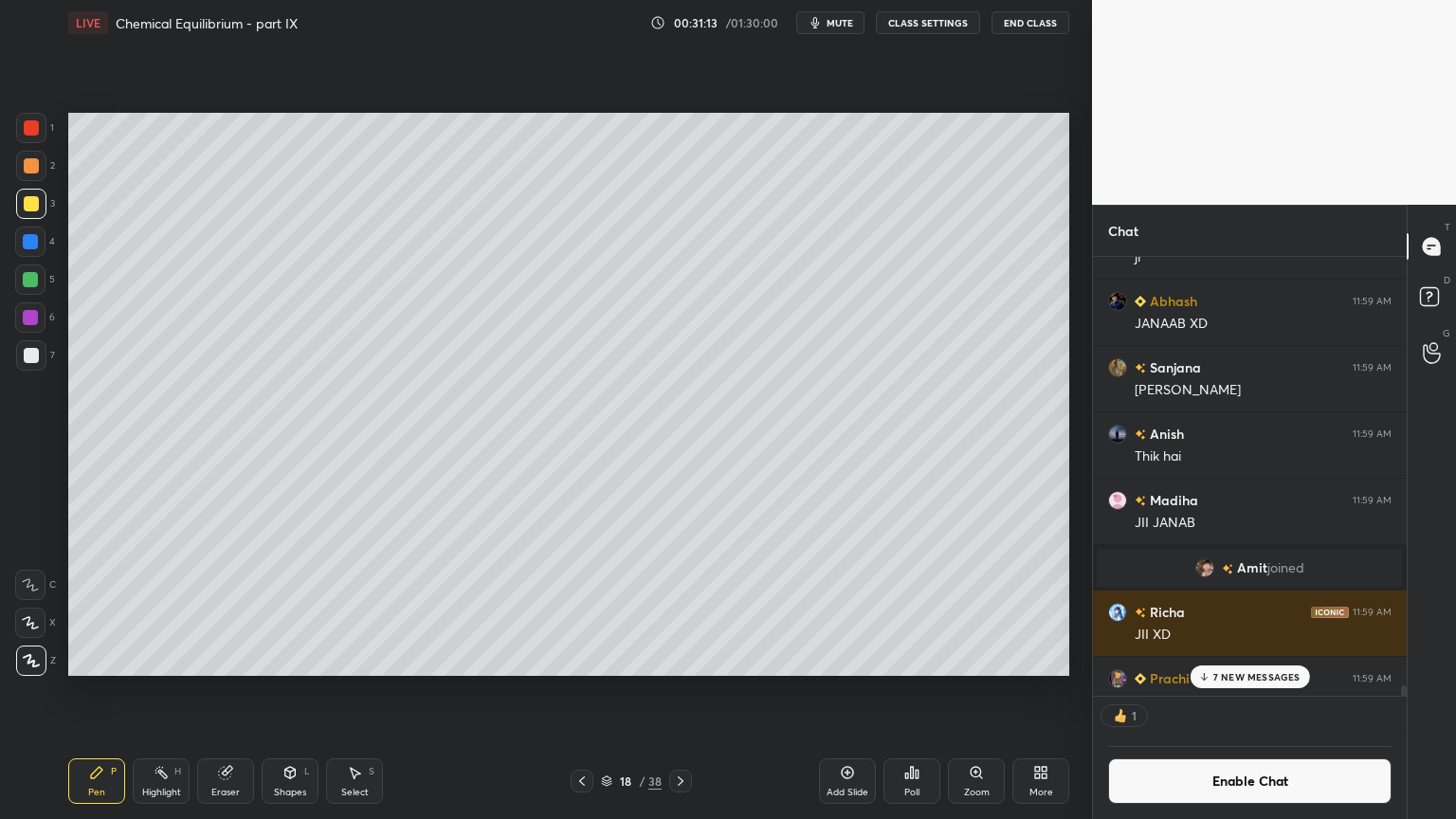
scroll to position [6, 6]
click at [582, 691] on icon at bounding box center [582, 781] width 16 height 16
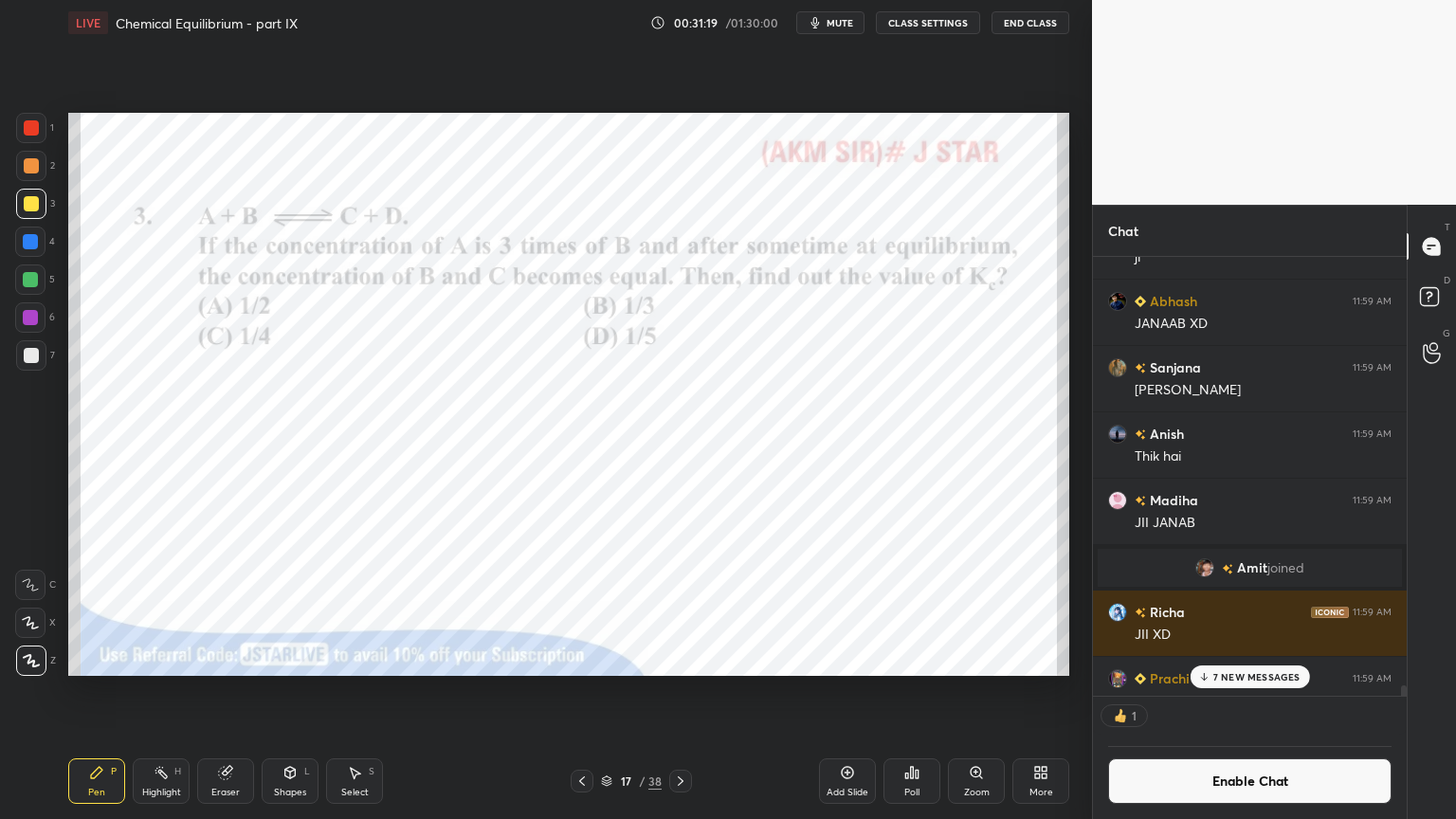
click at [681, 691] on icon at bounding box center [681, 781] width 6 height 10
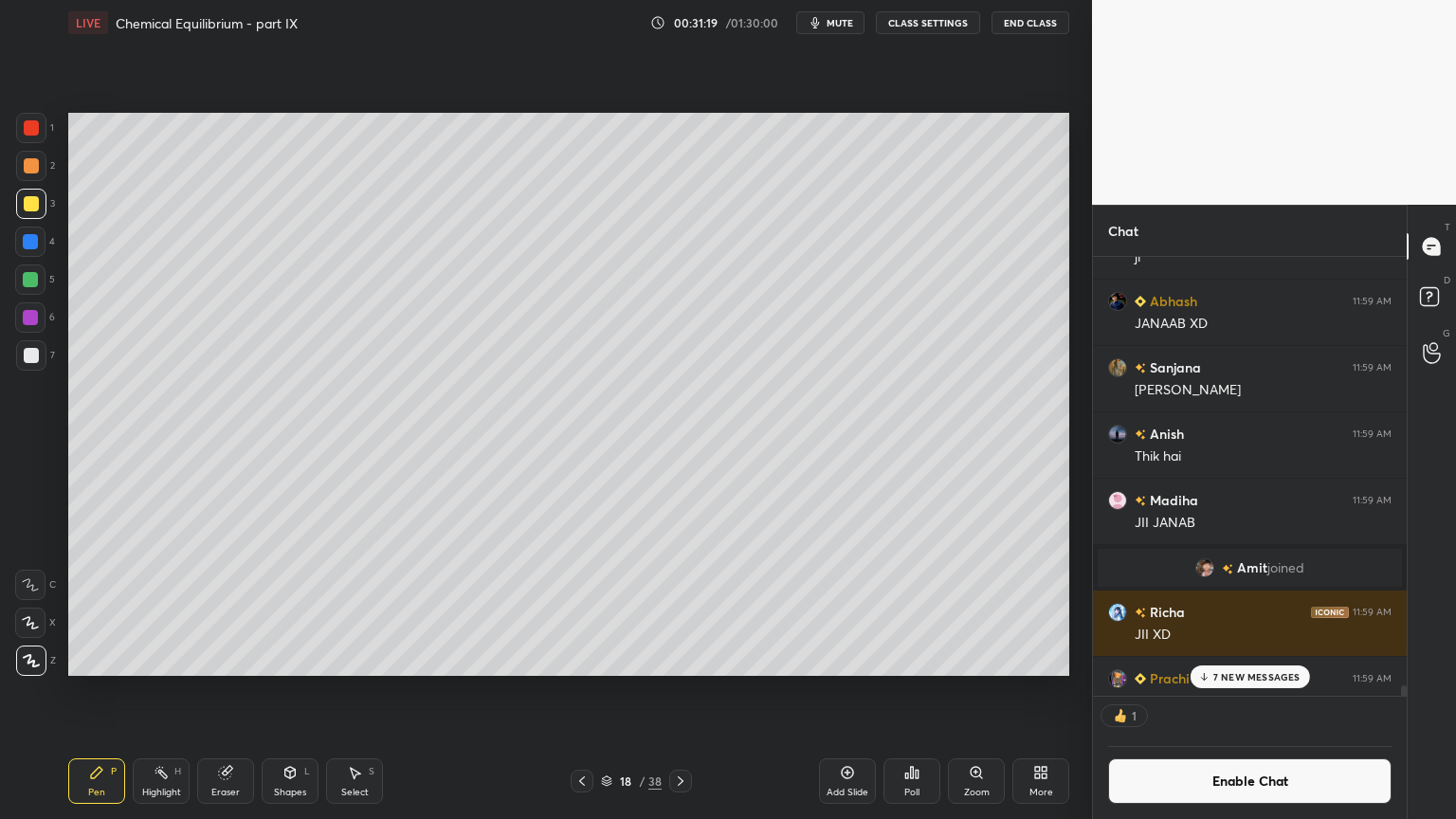
click at [680, 691] on icon at bounding box center [681, 781] width 16 height 16
click at [837, 691] on div "Add Slide" at bounding box center [847, 781] width 57 height 46
click at [86, 691] on div "Pen P" at bounding box center [96, 781] width 57 height 46
click at [36, 137] on div at bounding box center [31, 127] width 30 height 30
click at [28, 164] on div at bounding box center [31, 166] width 16 height 16
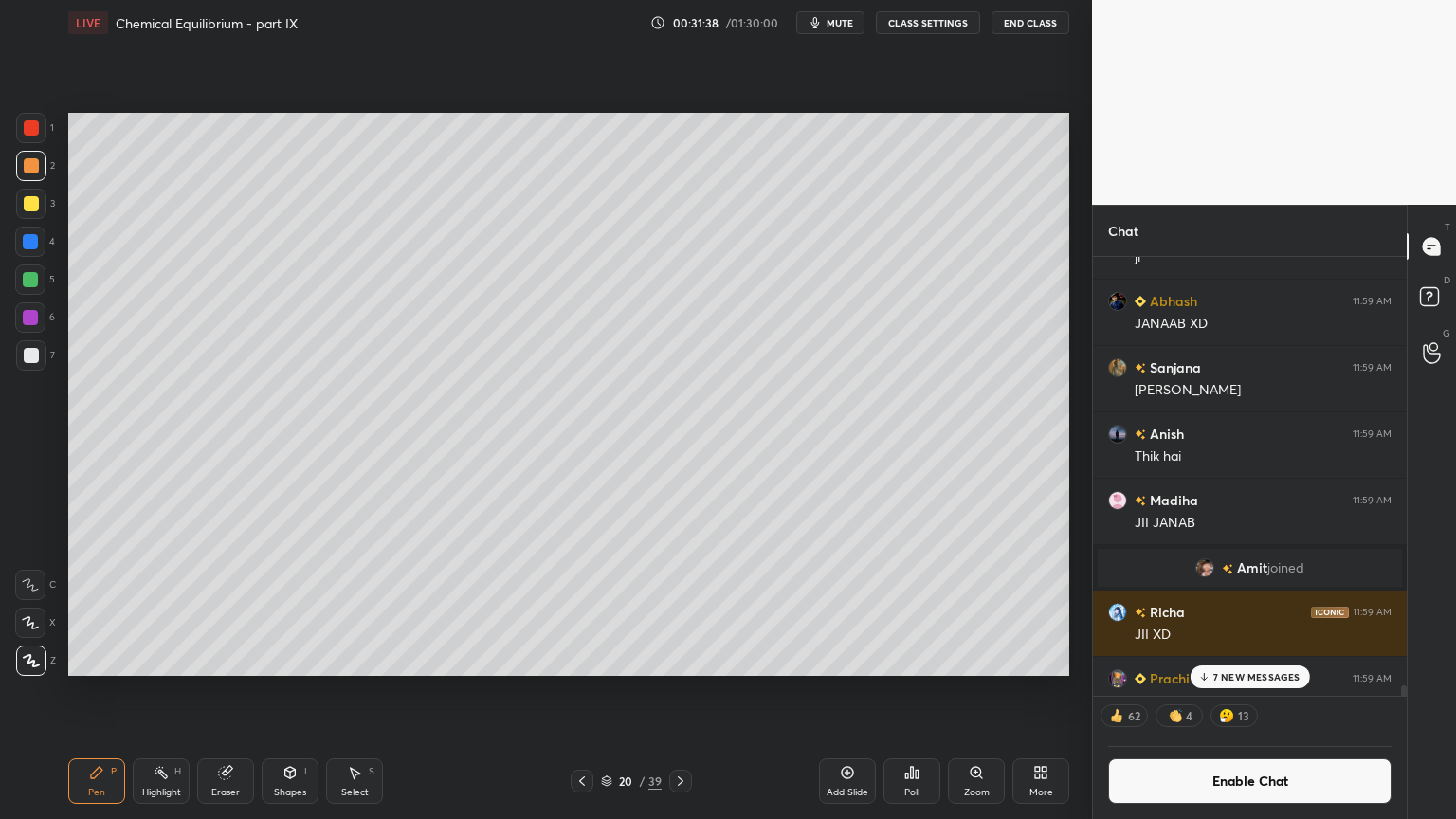
drag, startPoint x: 38, startPoint y: 350, endPoint x: 51, endPoint y: 344, distance: 14.3
click at [38, 350] on div at bounding box center [31, 356] width 16 height 16
drag, startPoint x: 24, startPoint y: 168, endPoint x: 58, endPoint y: 179, distance: 35.7
click at [25, 169] on div at bounding box center [31, 166] width 16 height 16
click at [587, 691] on icon at bounding box center [582, 781] width 16 height 16
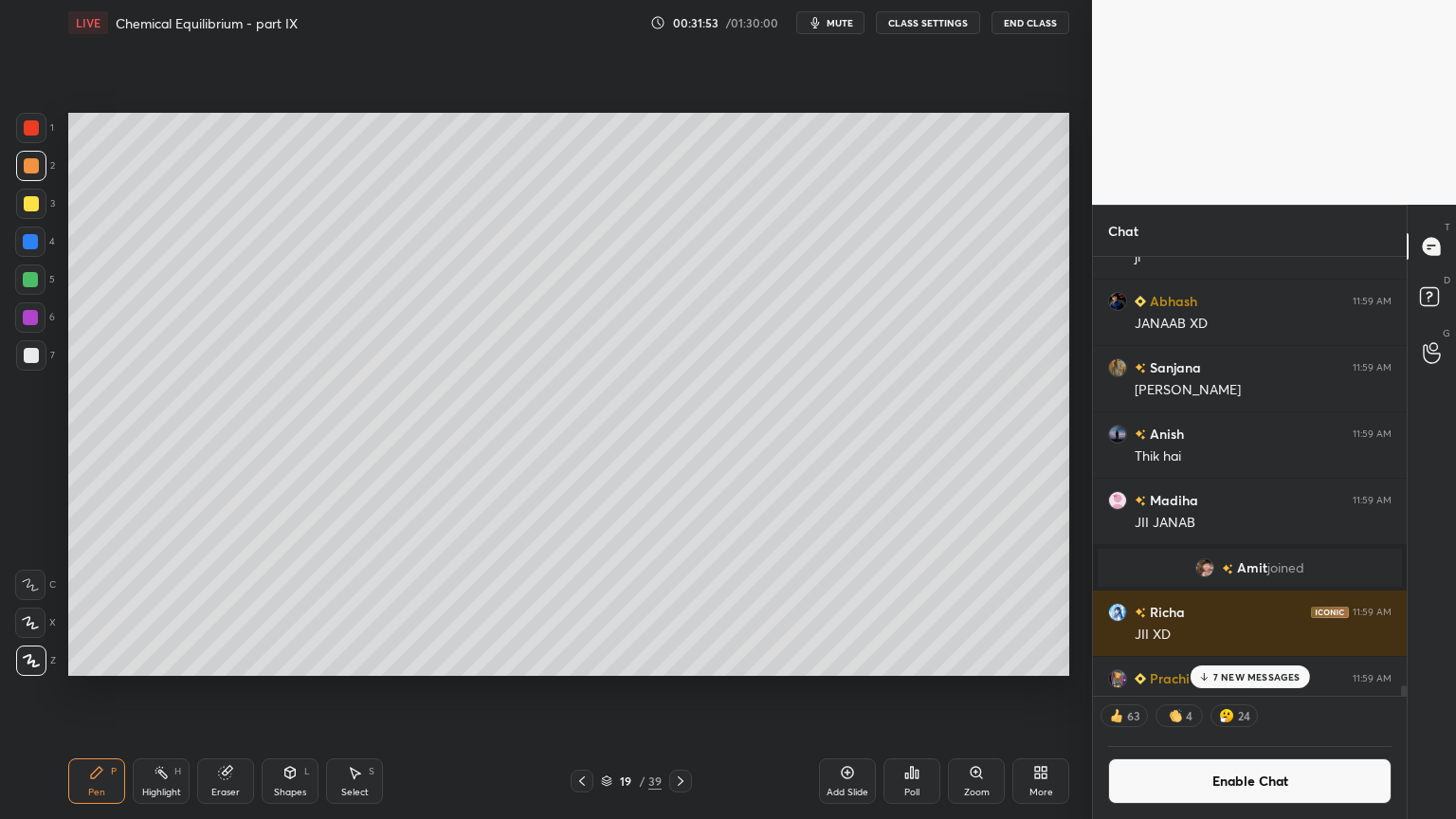
drag, startPoint x: 158, startPoint y: 787, endPoint x: 276, endPoint y: 734, distance: 129.4
click at [165, 691] on div "Highlight H" at bounding box center [161, 781] width 57 height 46
click at [676, 691] on icon at bounding box center [681, 781] width 16 height 16
click at [95, 691] on icon at bounding box center [97, 772] width 16 height 16
click at [32, 278] on div at bounding box center [30, 279] width 16 height 16
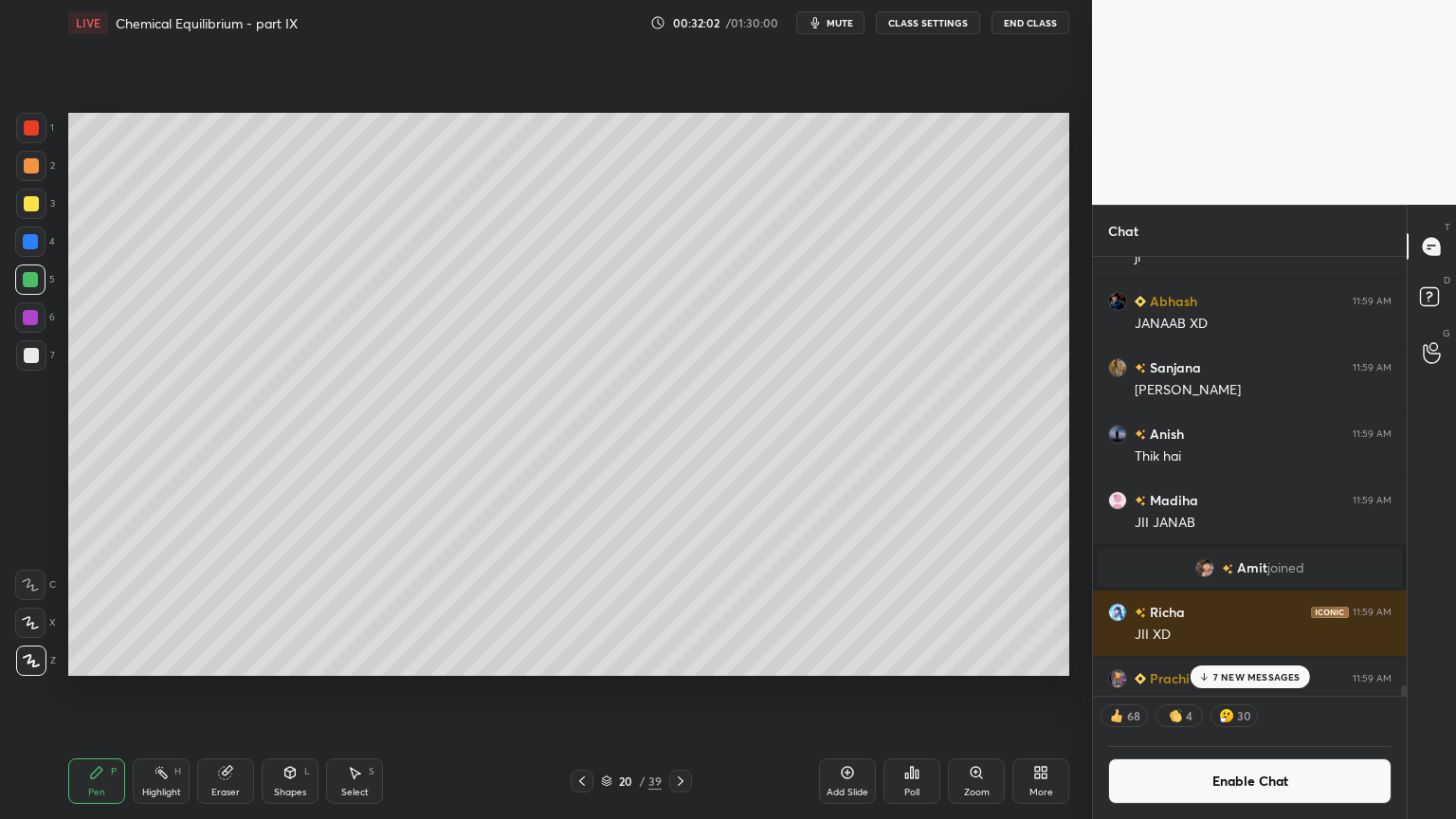
click at [24, 355] on div at bounding box center [31, 356] width 16 height 16
click at [222, 691] on div "Eraser" at bounding box center [225, 781] width 57 height 46
click at [96, 691] on div "Pen" at bounding box center [97, 793] width 17 height 10
click at [34, 208] on div at bounding box center [31, 204] width 16 height 16
click at [835, 33] on button "mute" at bounding box center [830, 22] width 68 height 22
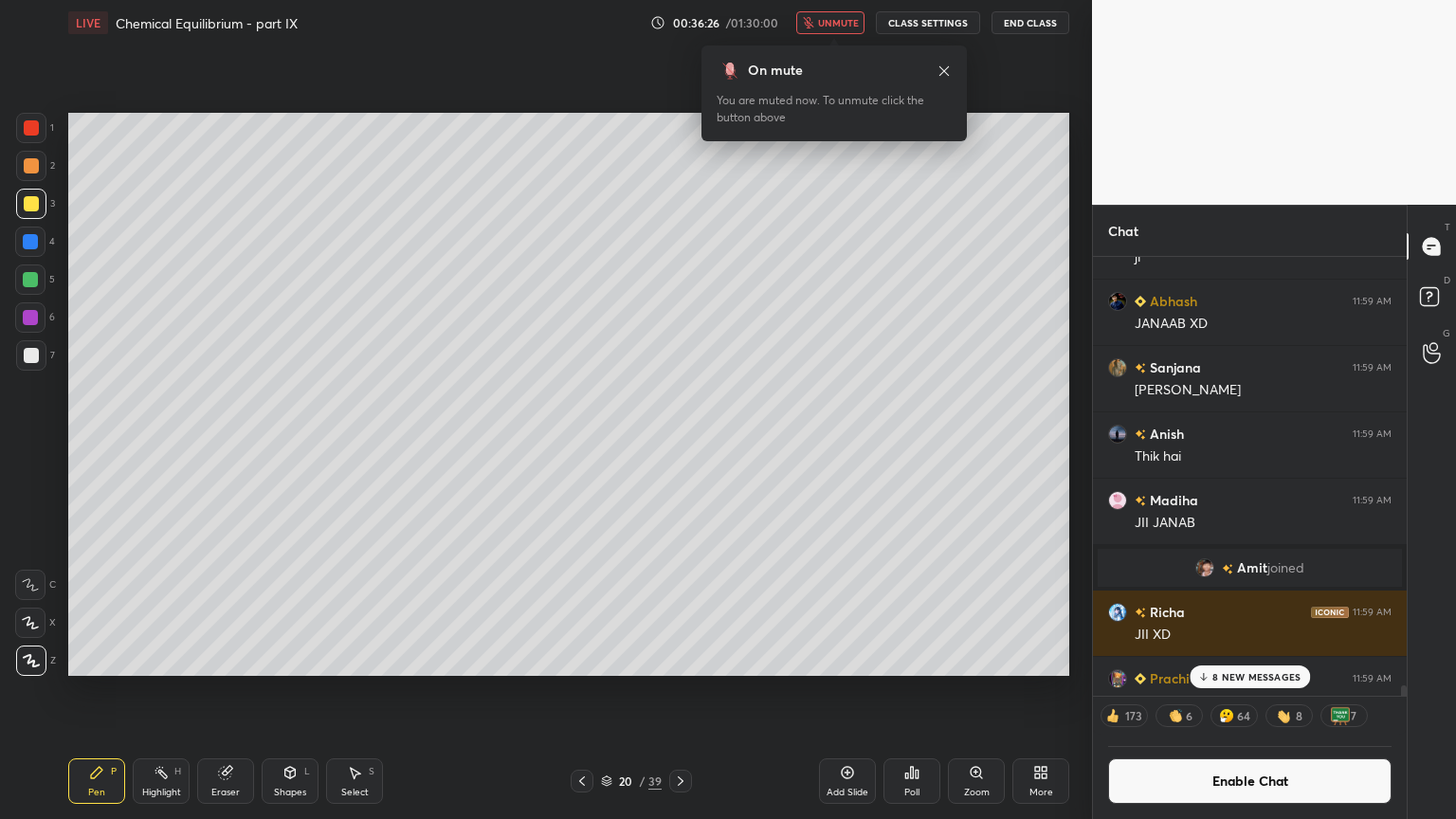
click at [910, 691] on div "Poll" at bounding box center [912, 781] width 57 height 46
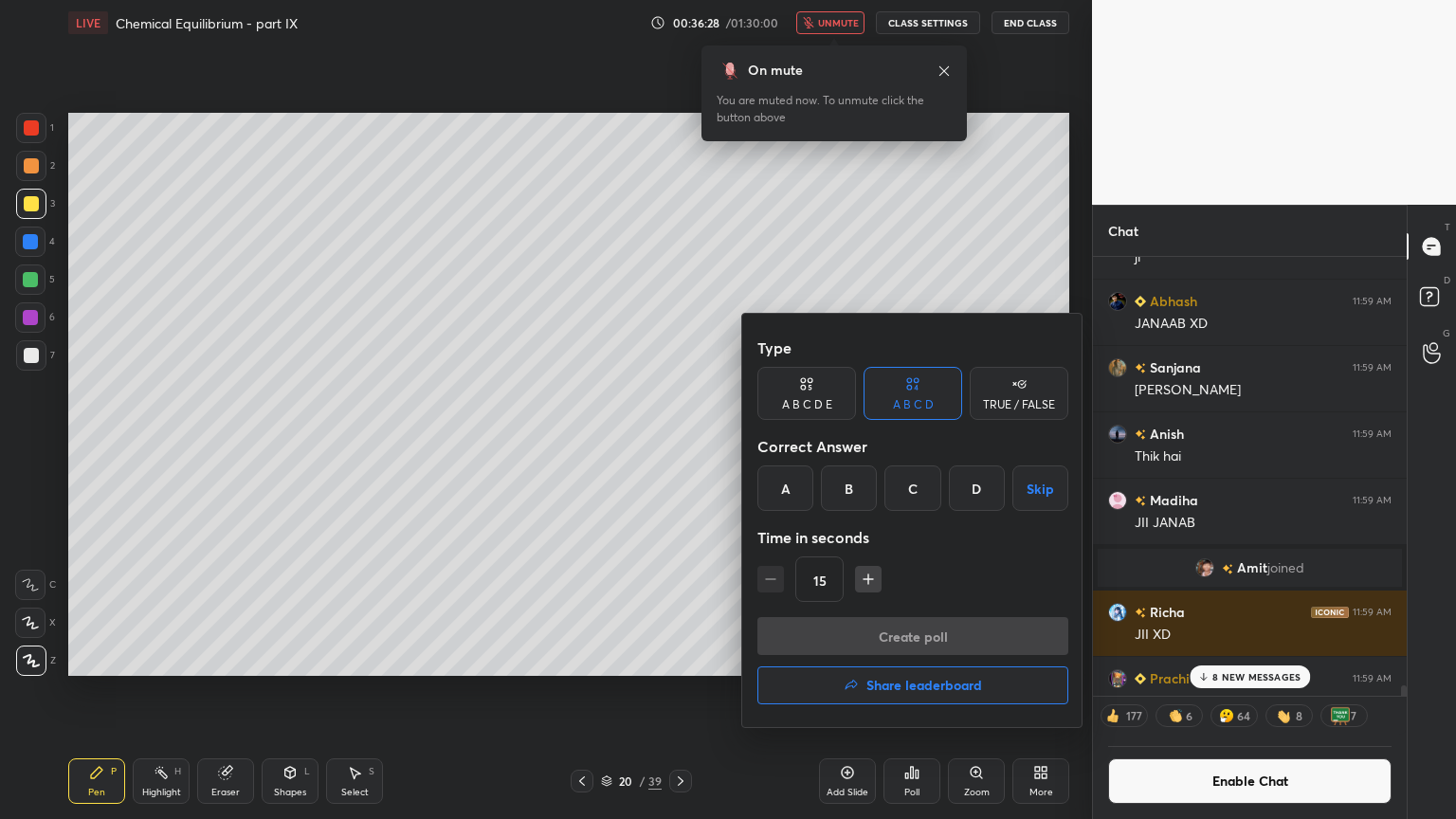
click at [841, 485] on div "B" at bounding box center [849, 488] width 56 height 46
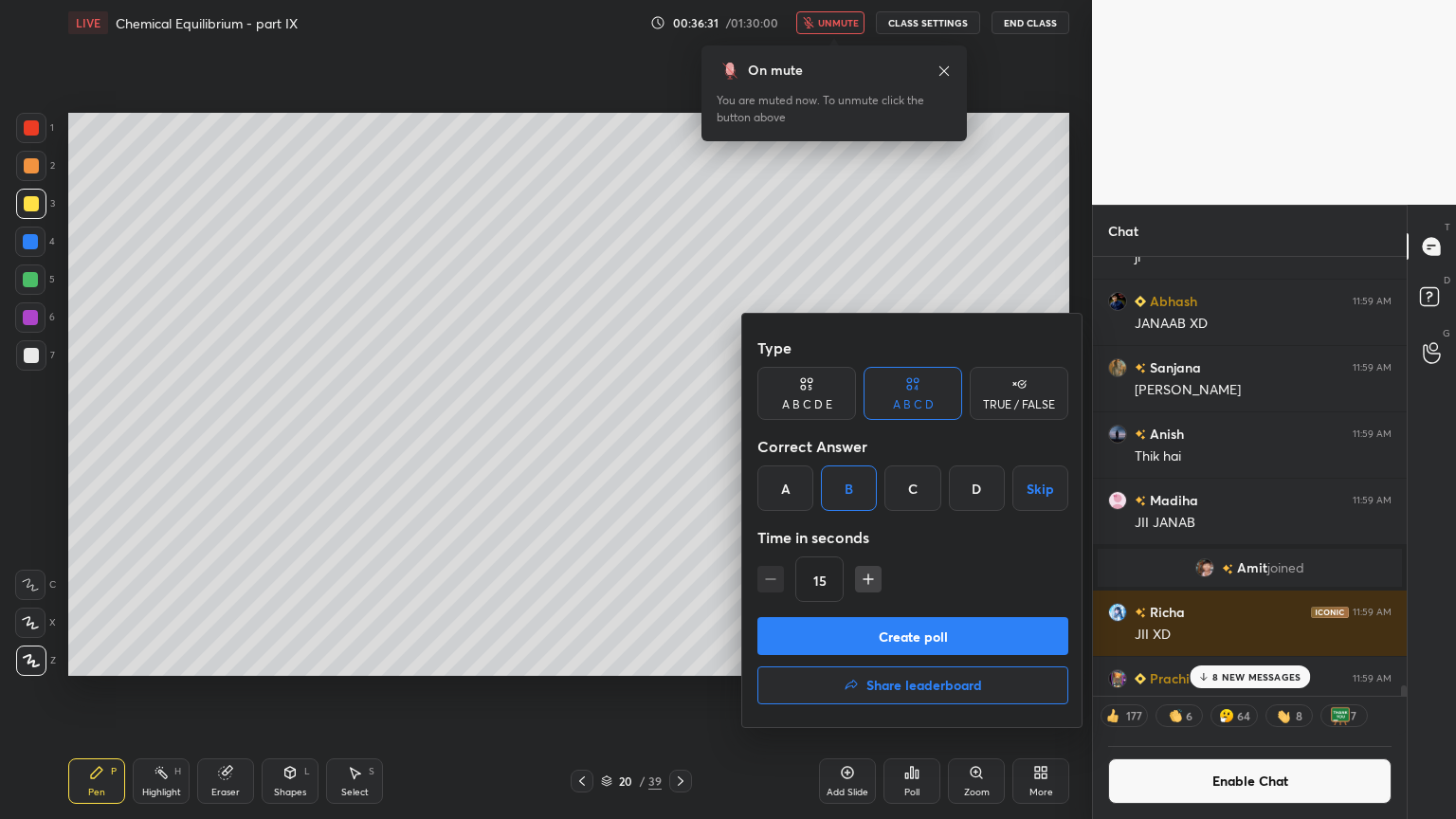
click at [904, 629] on button "Create poll" at bounding box center [913, 636] width 310 height 38
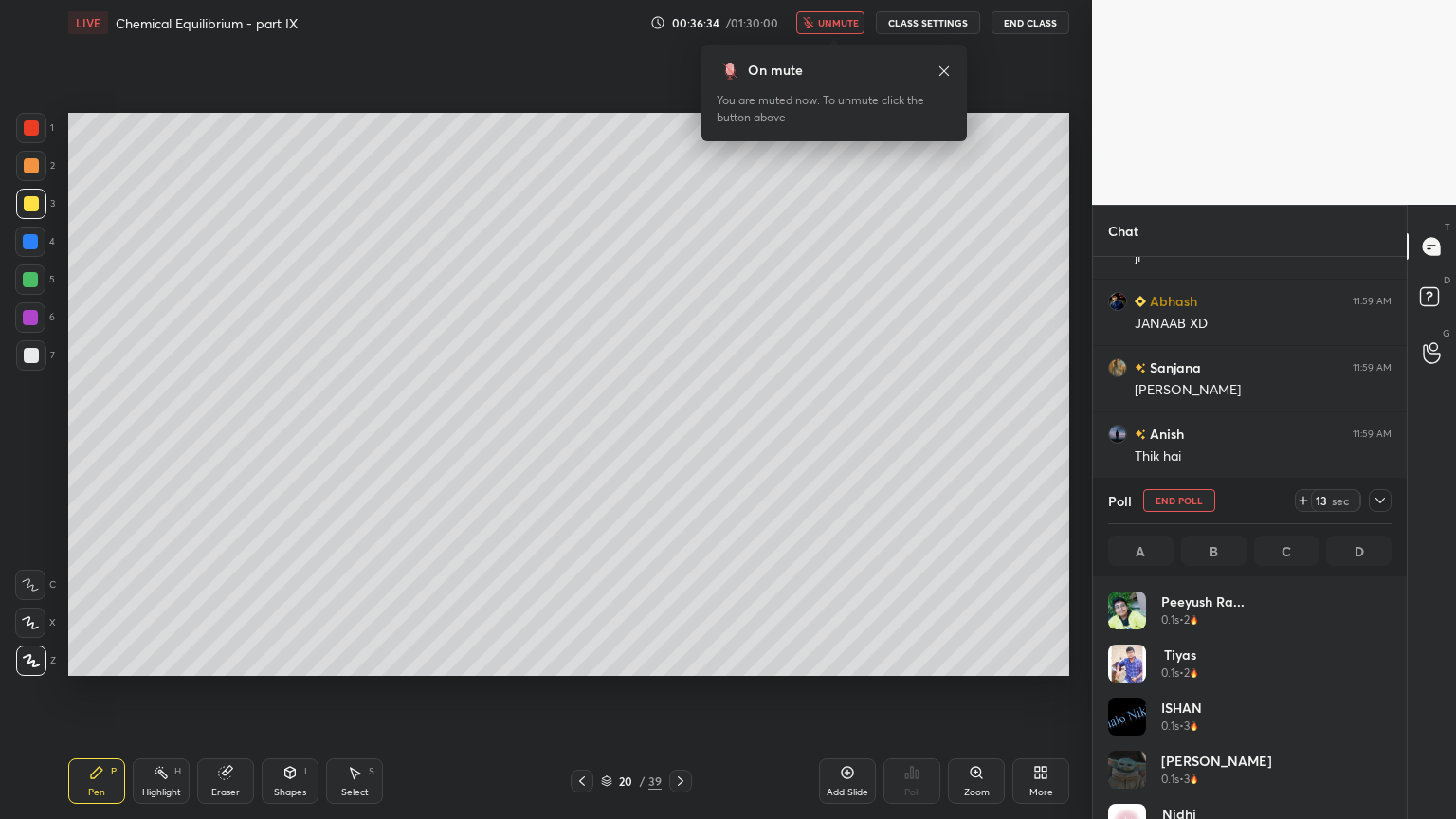
scroll to position [222, 277]
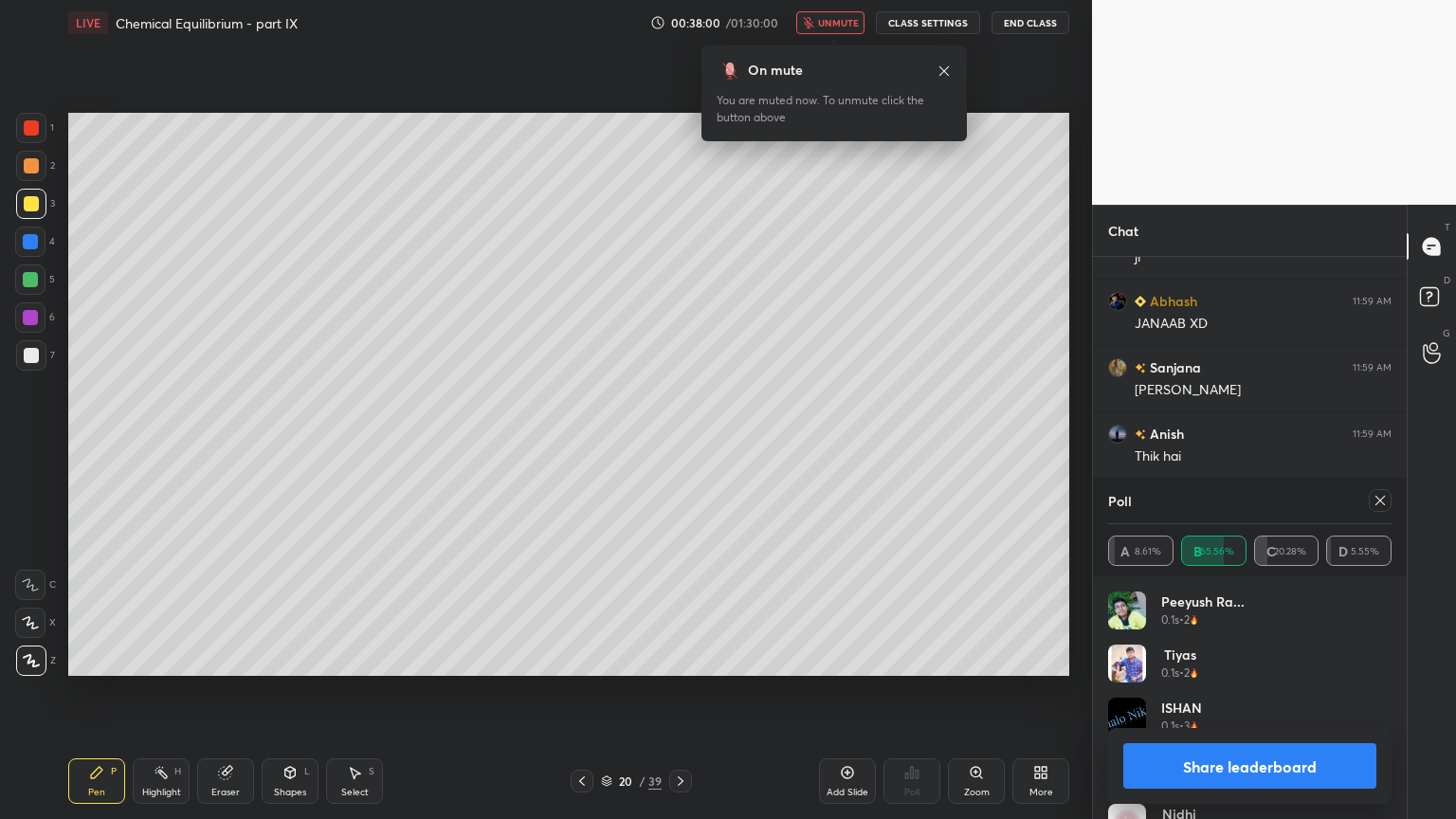
drag, startPoint x: 1223, startPoint y: 758, endPoint x: 1270, endPoint y: 737, distance: 51.5
click at [1224, 691] on button "Share leaderboard" at bounding box center [1249, 766] width 253 height 46
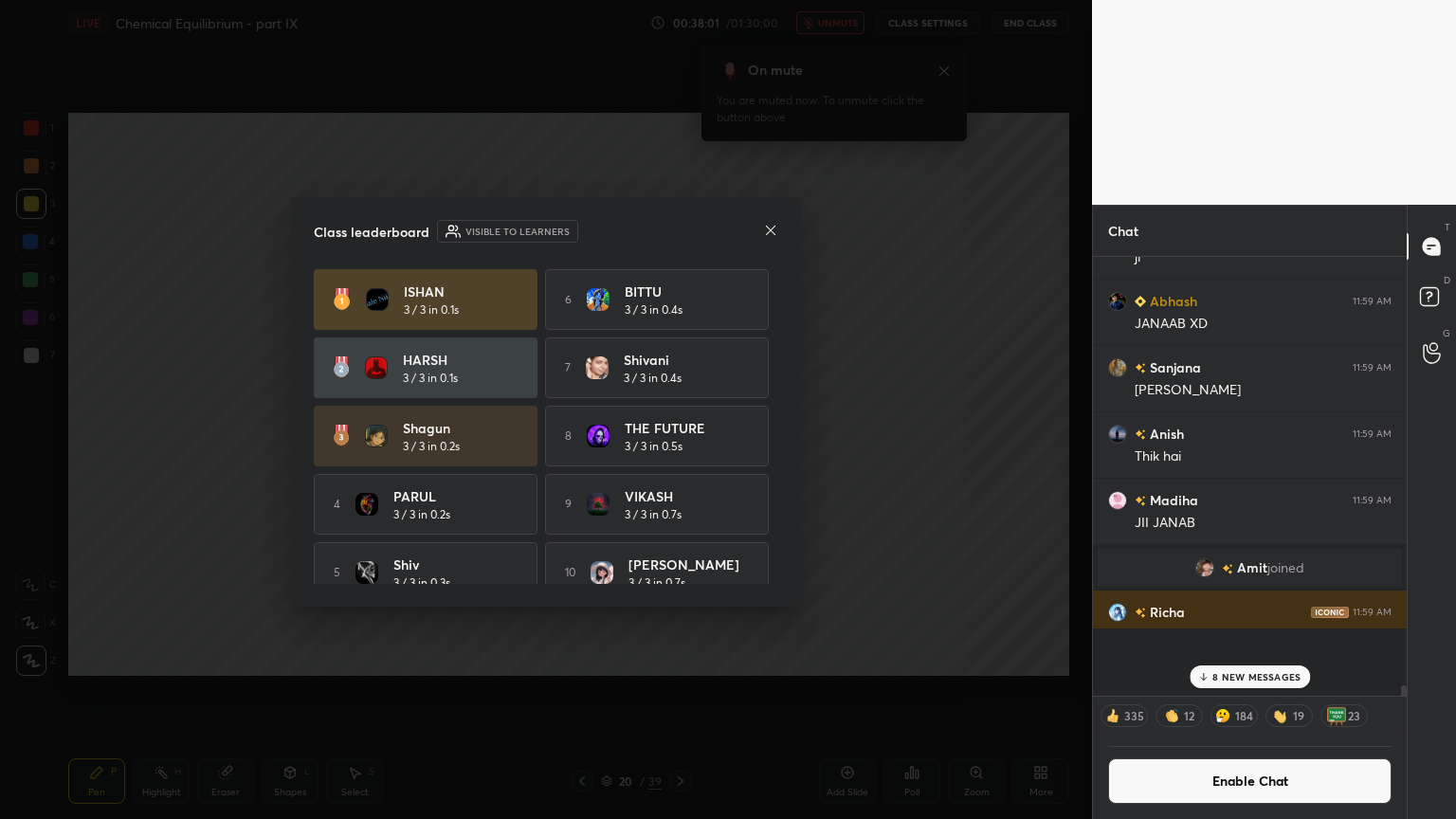
scroll to position [7, 6]
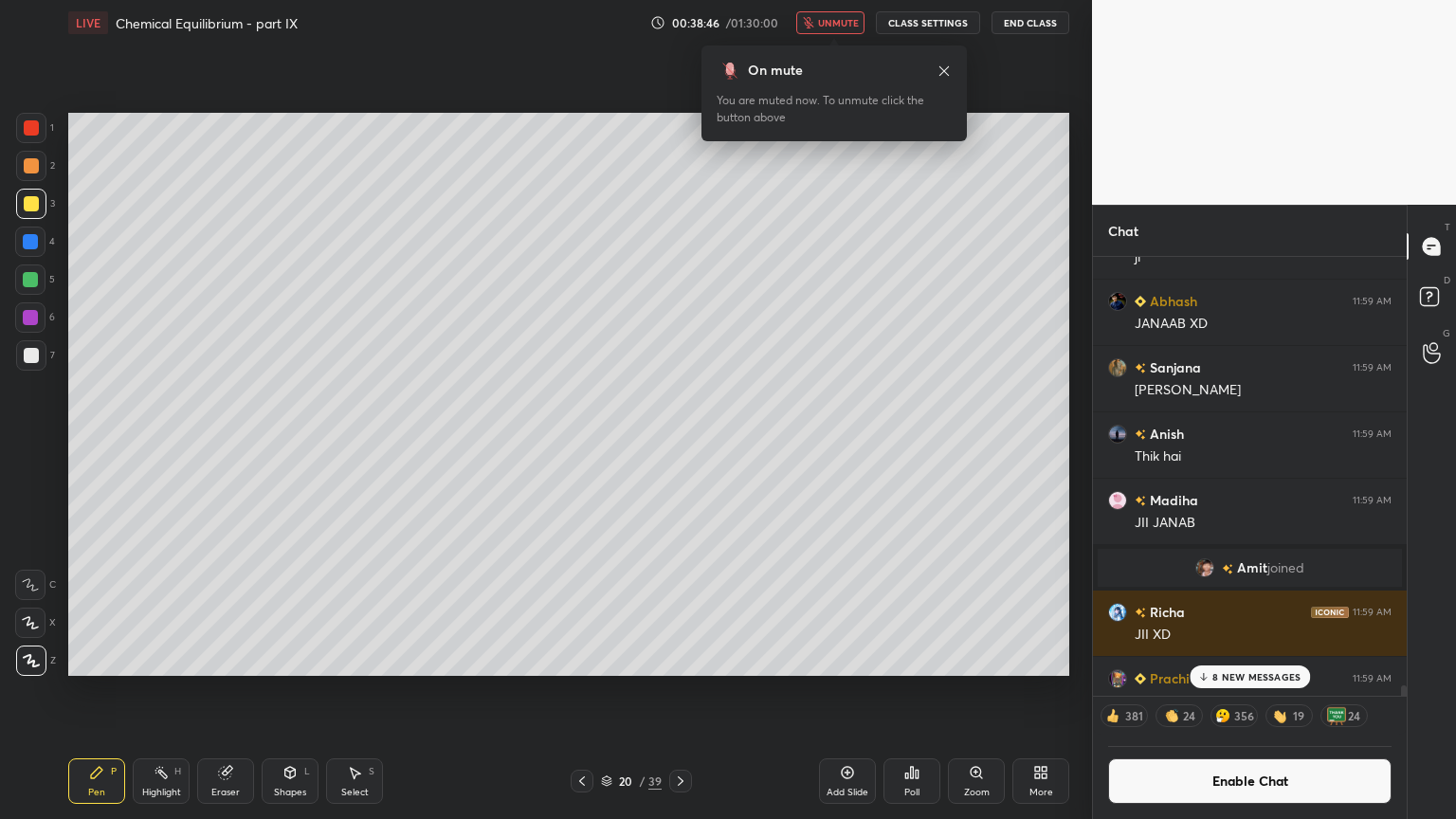
click at [839, 21] on span "unmute" at bounding box center [838, 23] width 41 height 14
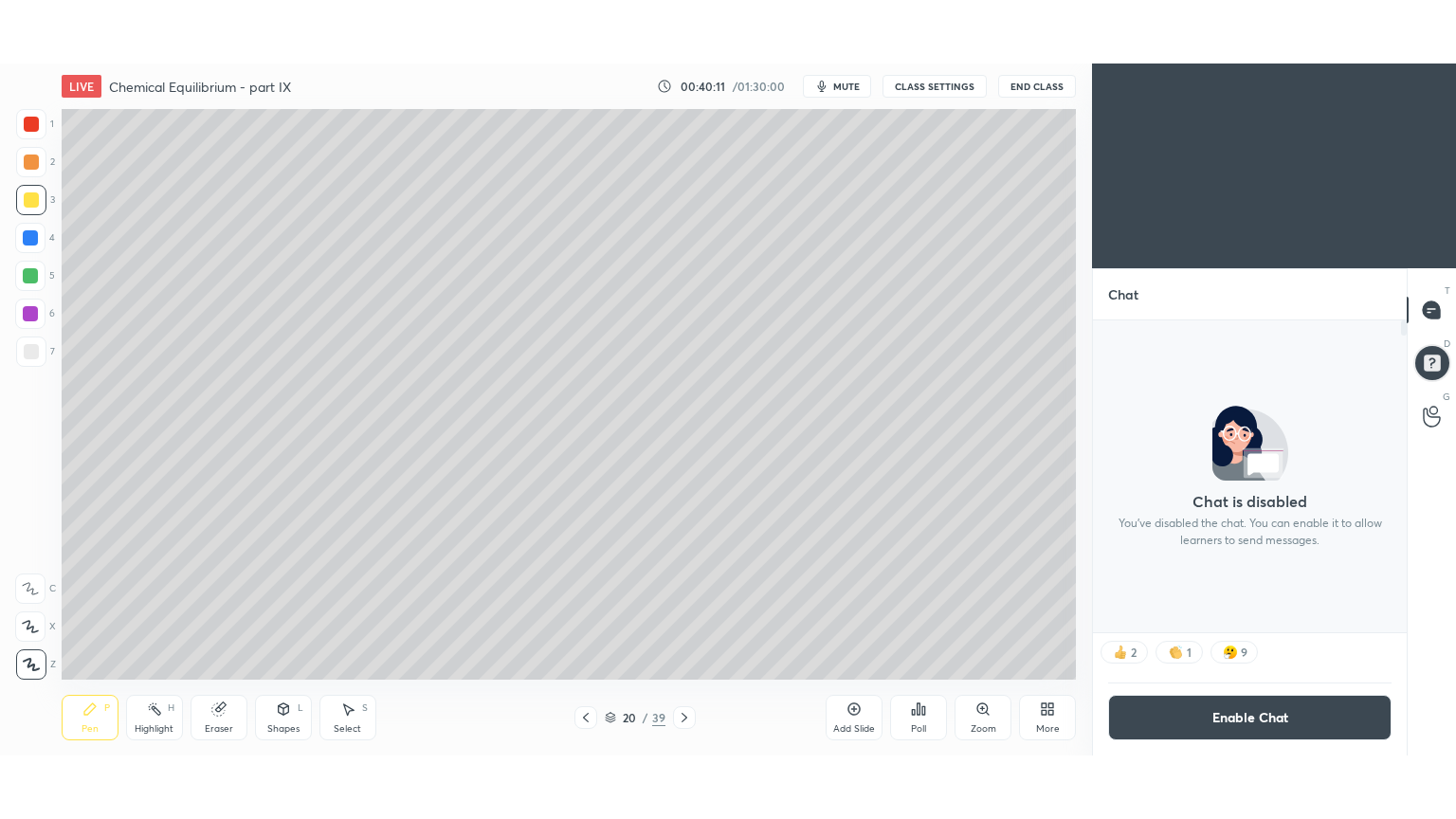
scroll to position [94232, 93751]
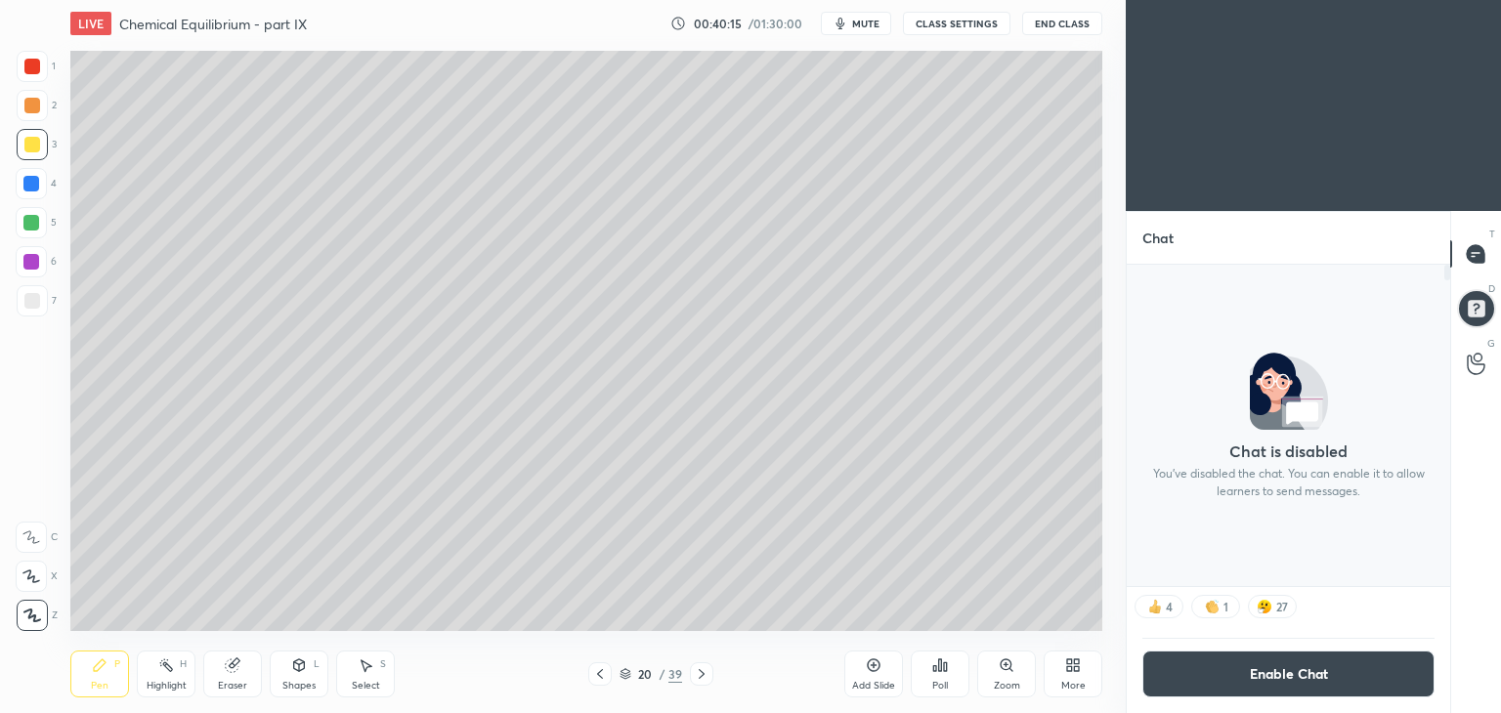
click at [1076, 676] on div "More" at bounding box center [1072, 674] width 59 height 47
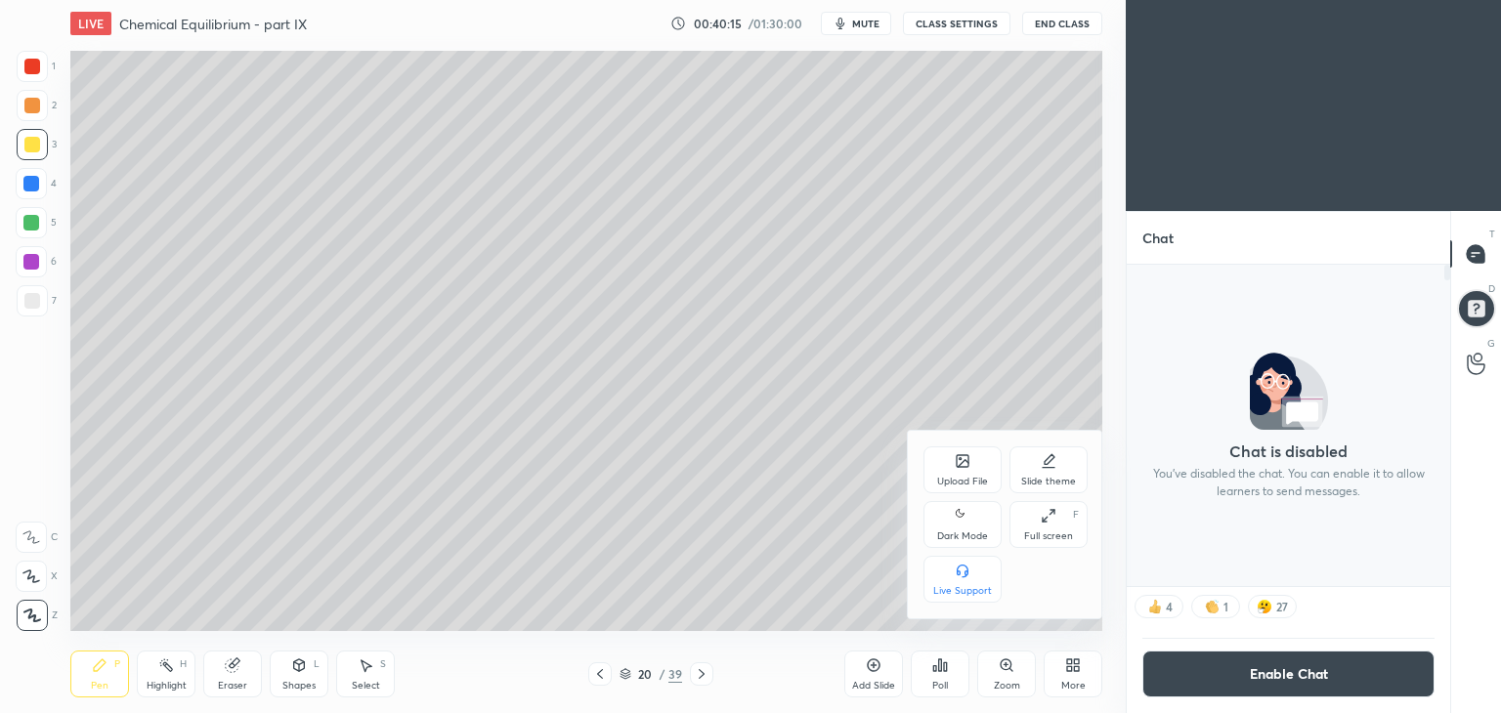
click at [963, 531] on div "Dark Mode" at bounding box center [962, 536] width 51 height 10
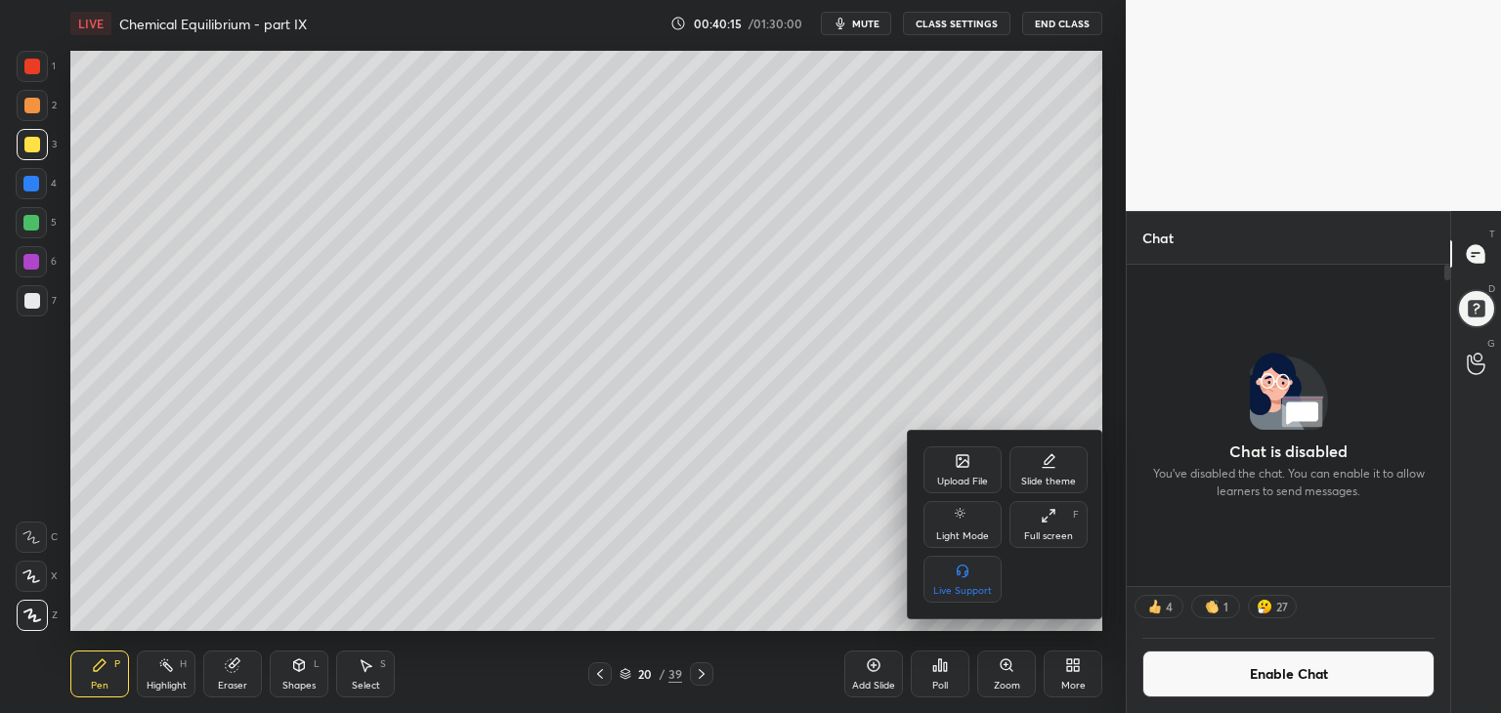
click at [1039, 525] on div "Full screen F" at bounding box center [1048, 524] width 78 height 47
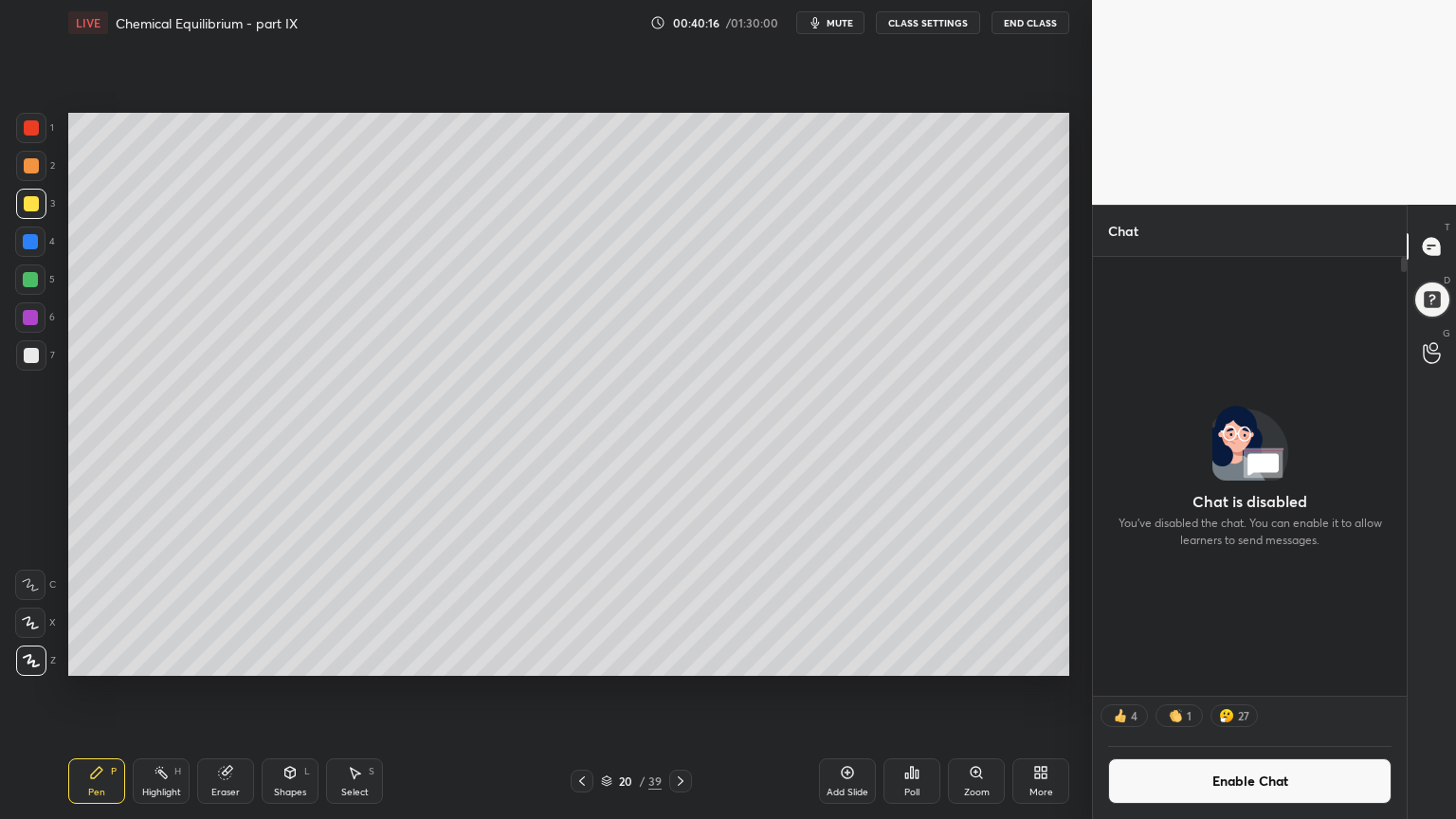
scroll to position [353, 308]
click at [1250, 691] on button "Enable Chat" at bounding box center [1249, 781] width 283 height 46
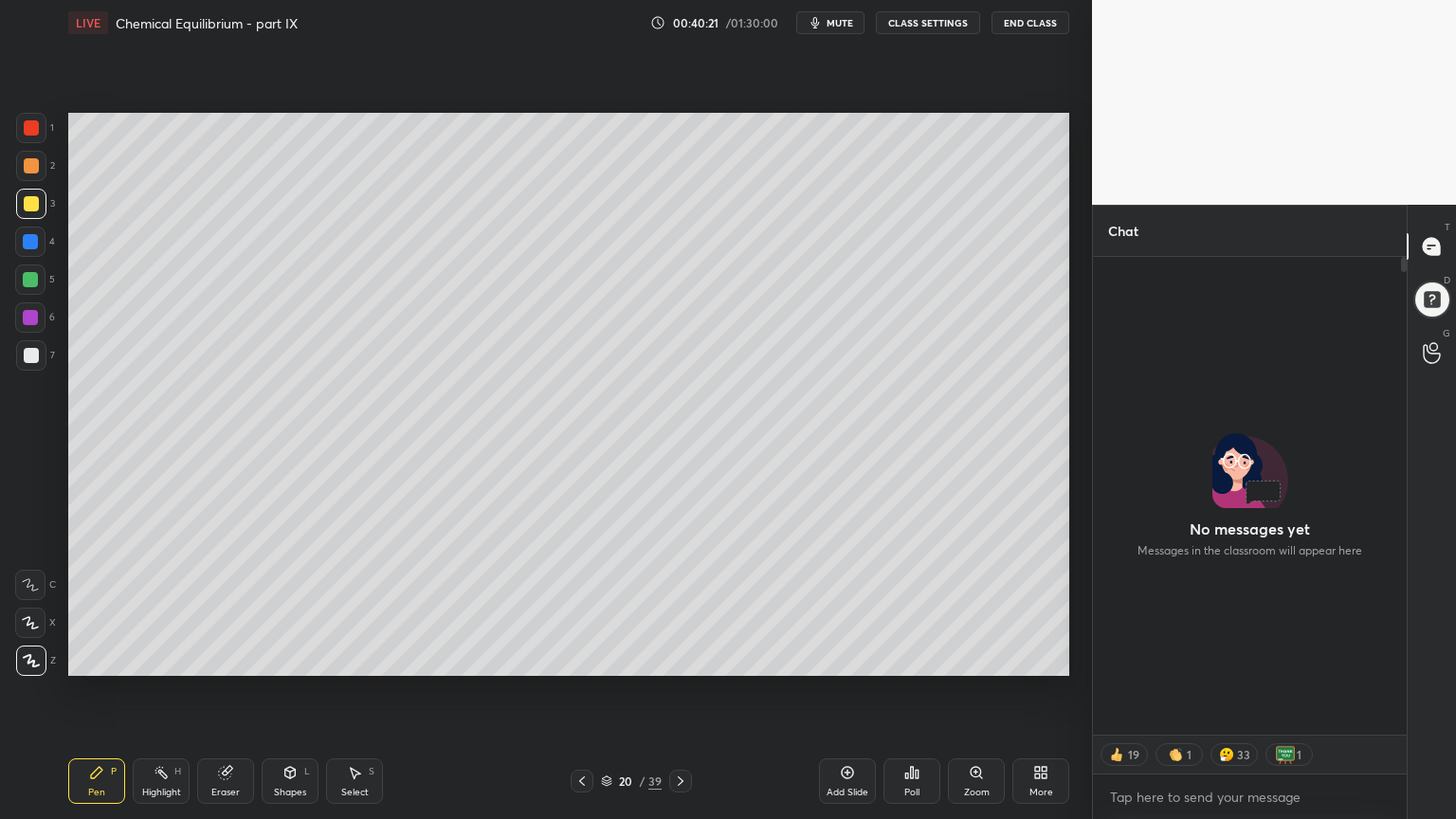
click at [157, 691] on div "Highlight" at bounding box center [162, 793] width 39 height 10
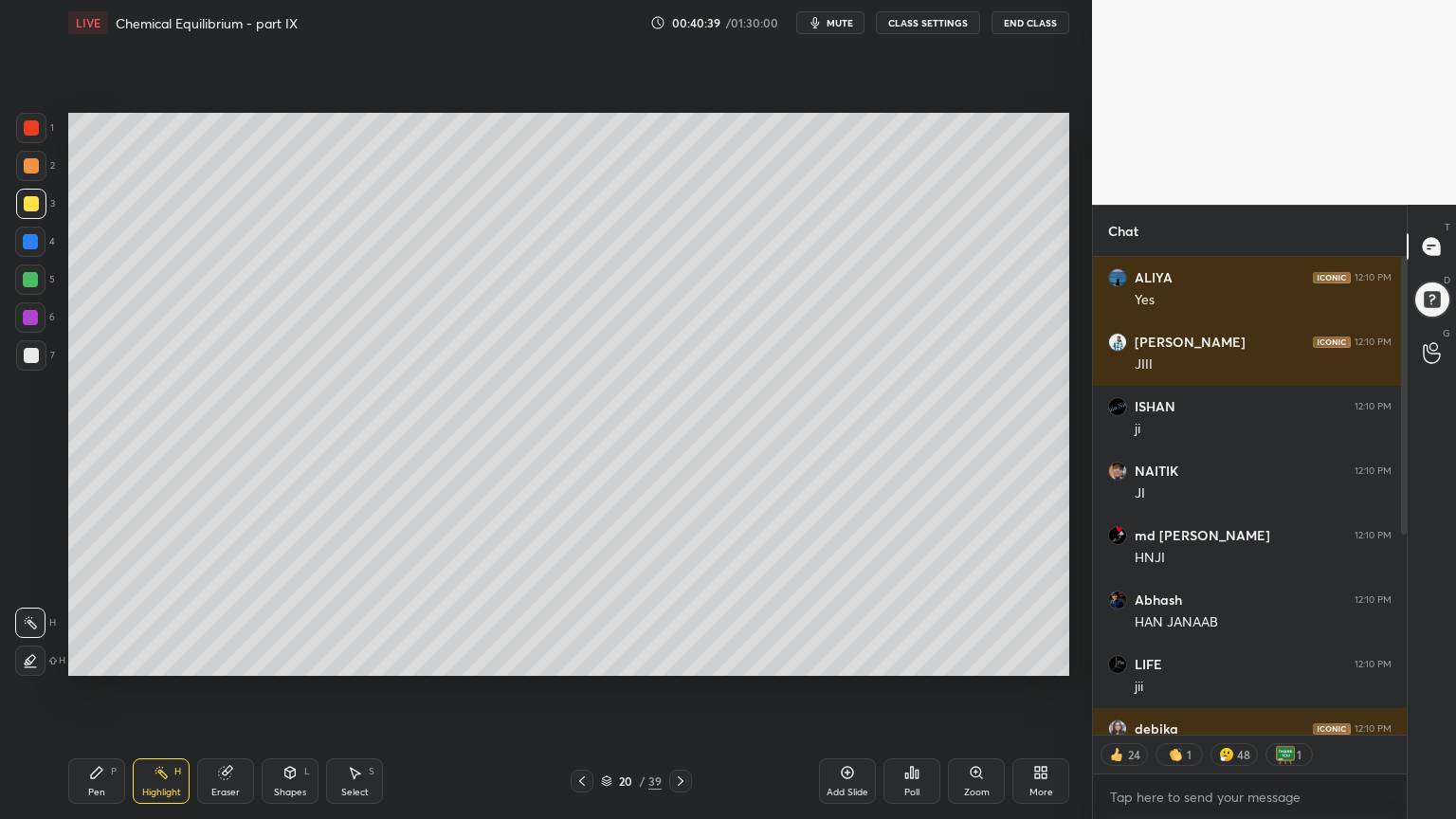
click at [231, 691] on div "Eraser" at bounding box center [225, 781] width 57 height 46
click at [831, 691] on div "Add Slide" at bounding box center [847, 781] width 57 height 46
click at [84, 691] on div "Pen P" at bounding box center [96, 781] width 57 height 46
click at [37, 140] on div at bounding box center [31, 127] width 30 height 30
click at [42, 169] on div at bounding box center [31, 165] width 30 height 30
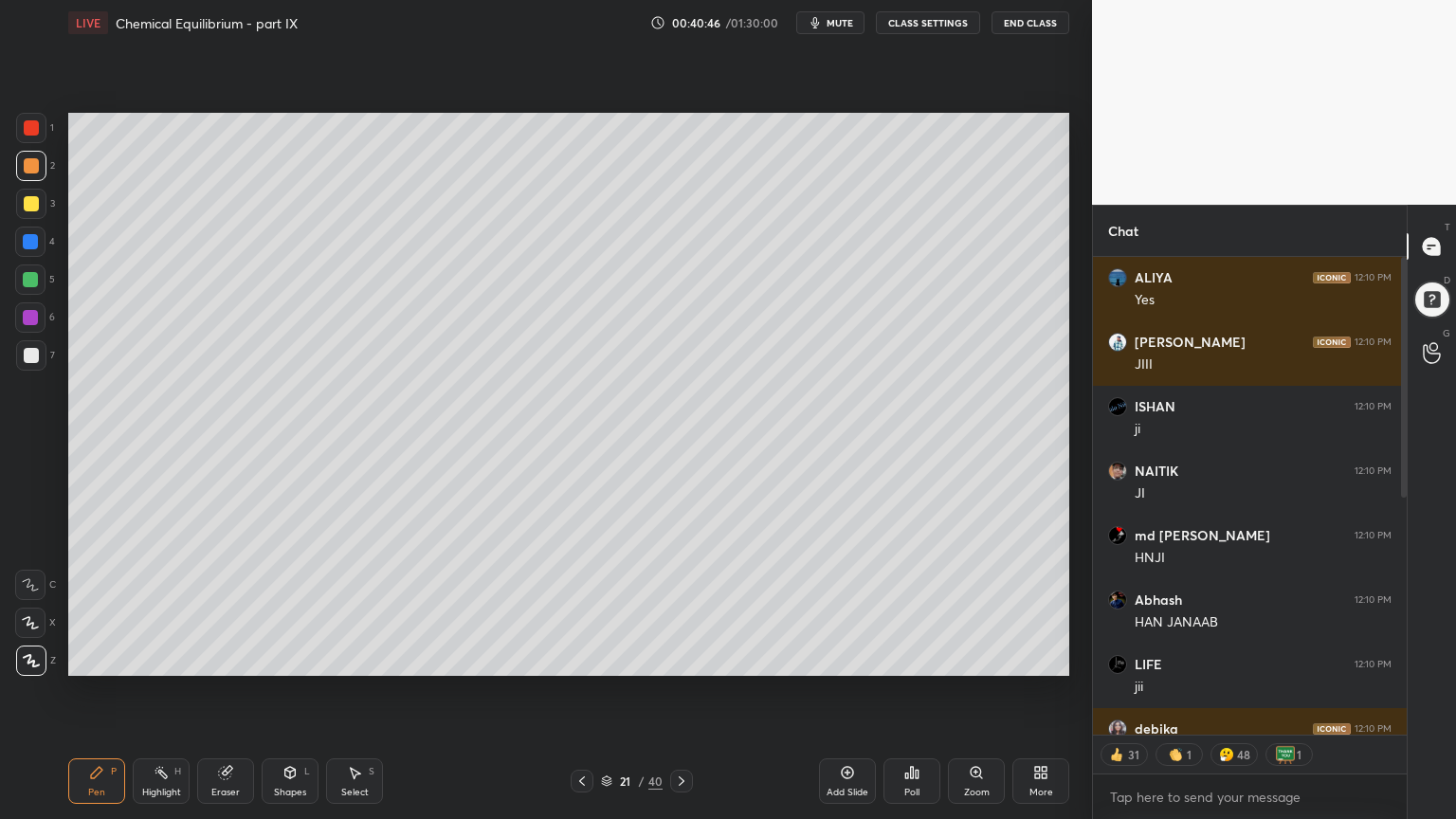
click at [1403, 485] on div at bounding box center [1401, 496] width 12 height 477
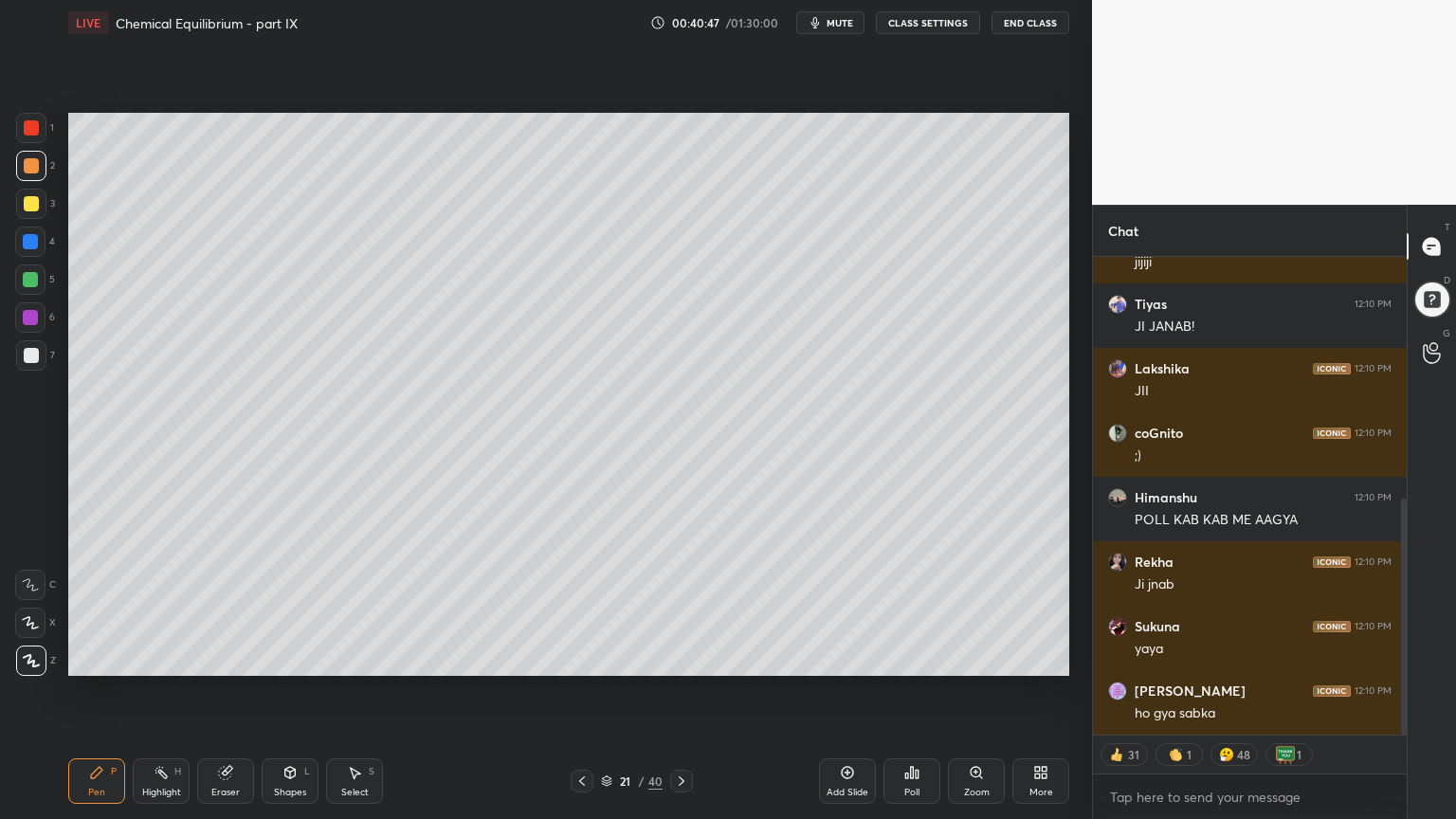
click at [103, 691] on icon at bounding box center [97, 772] width 16 height 16
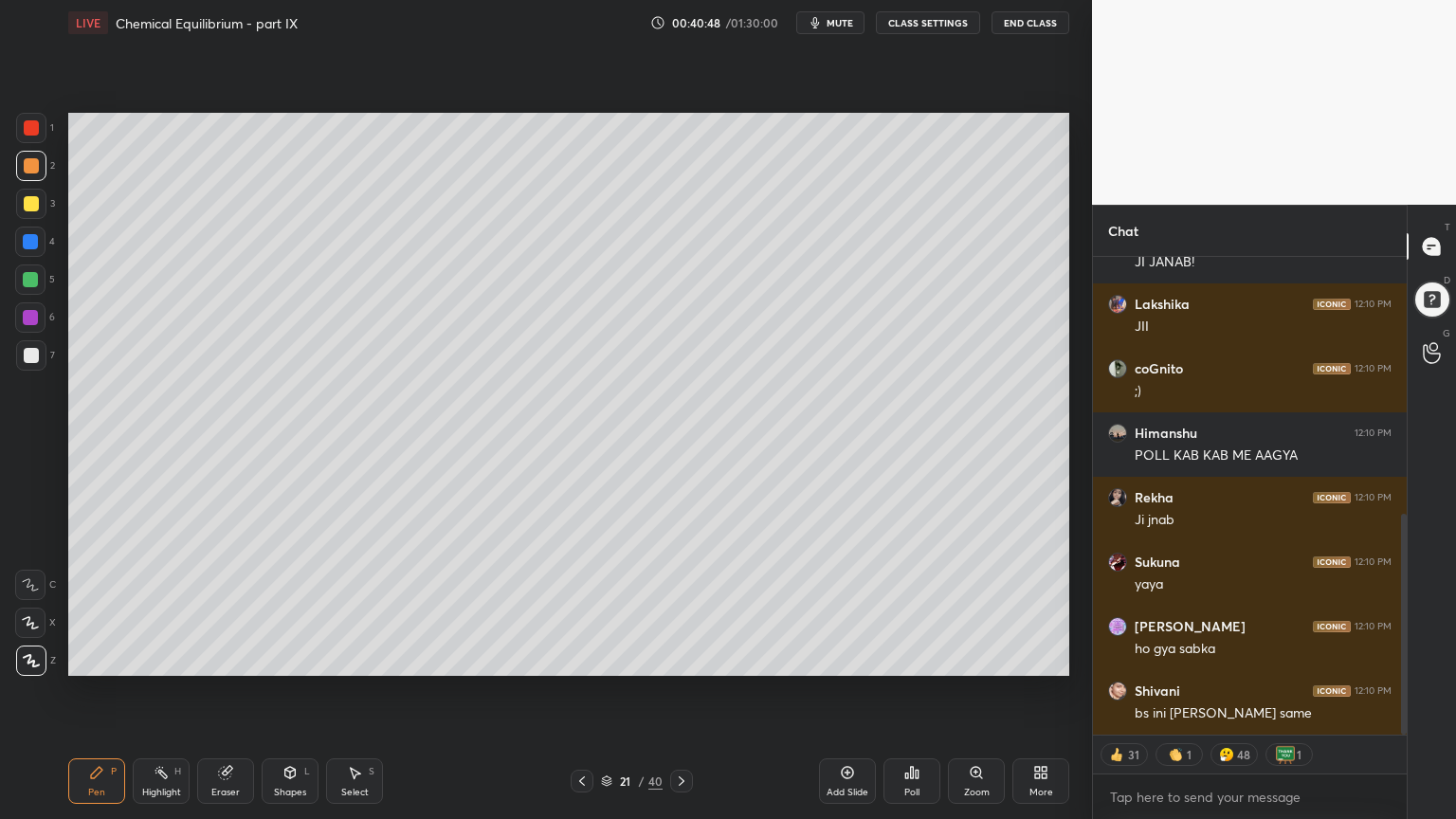
click at [29, 201] on div at bounding box center [31, 204] width 16 height 16
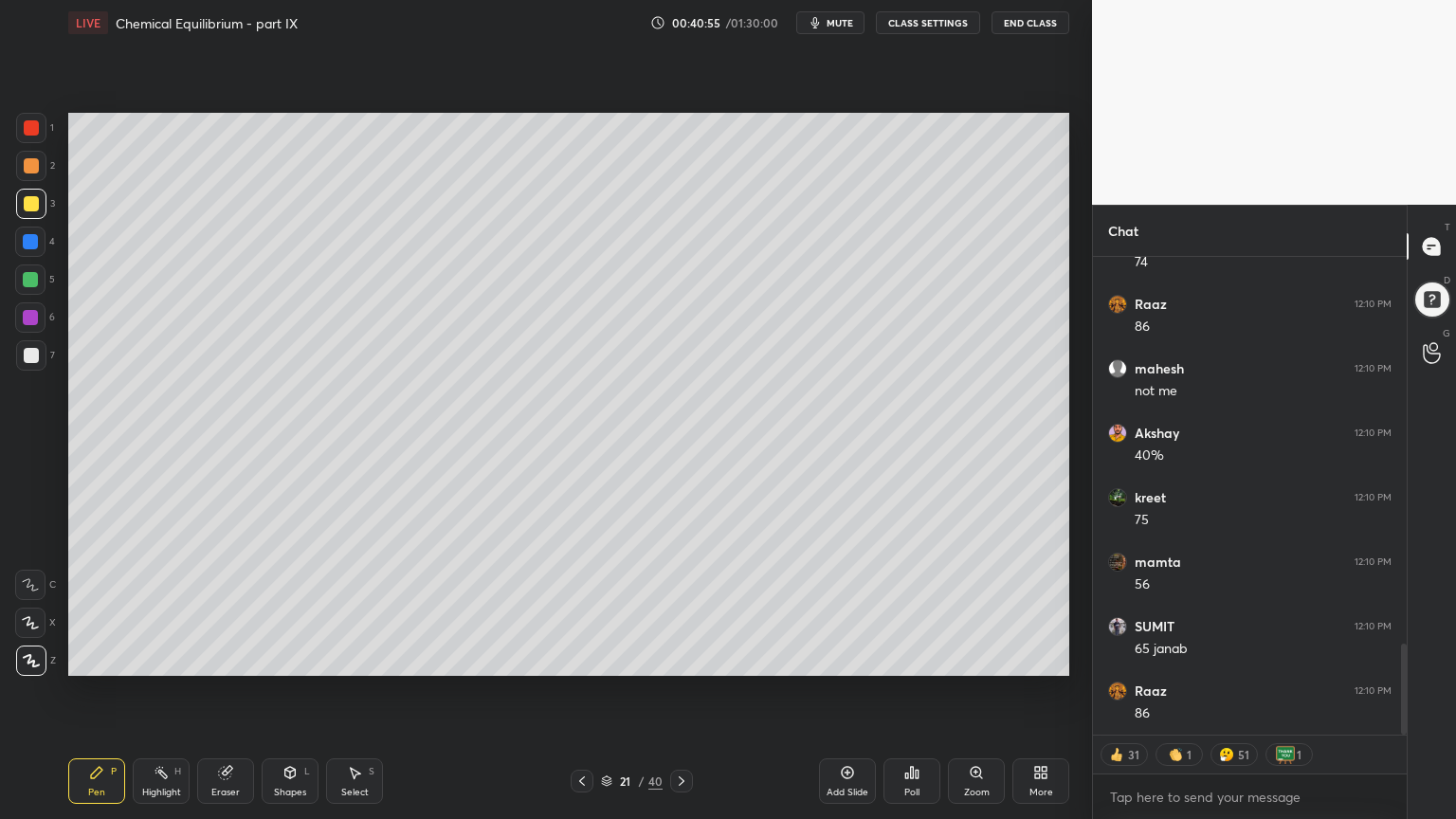
click at [941, 23] on button "CLASS SETTINGS" at bounding box center [927, 22] width 104 height 22
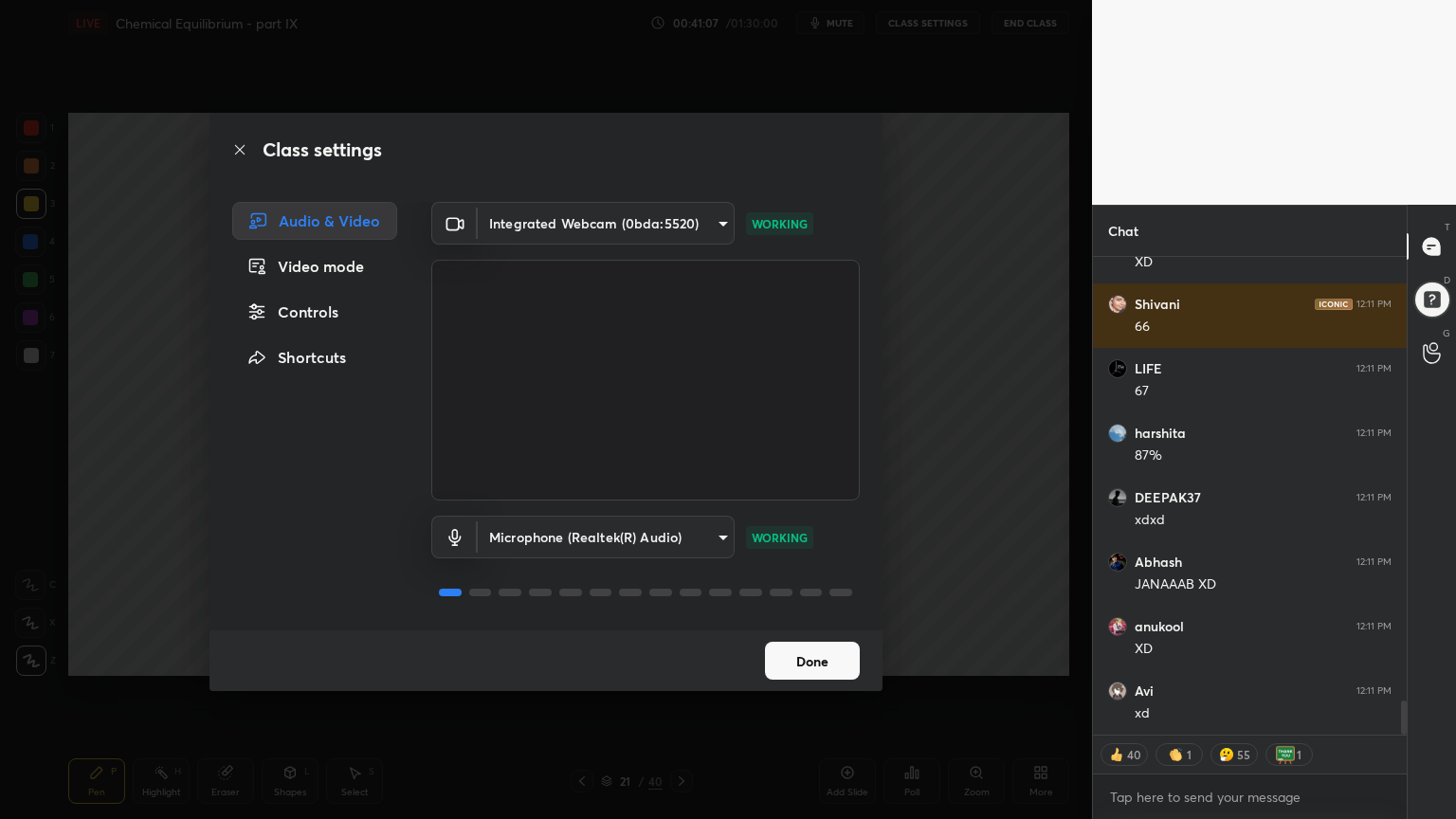
click at [155, 615] on div "Class settings Audio & Video Video mode Controls Shortcuts Integrated Webcam (0…" at bounding box center [545, 410] width 1091 height 819
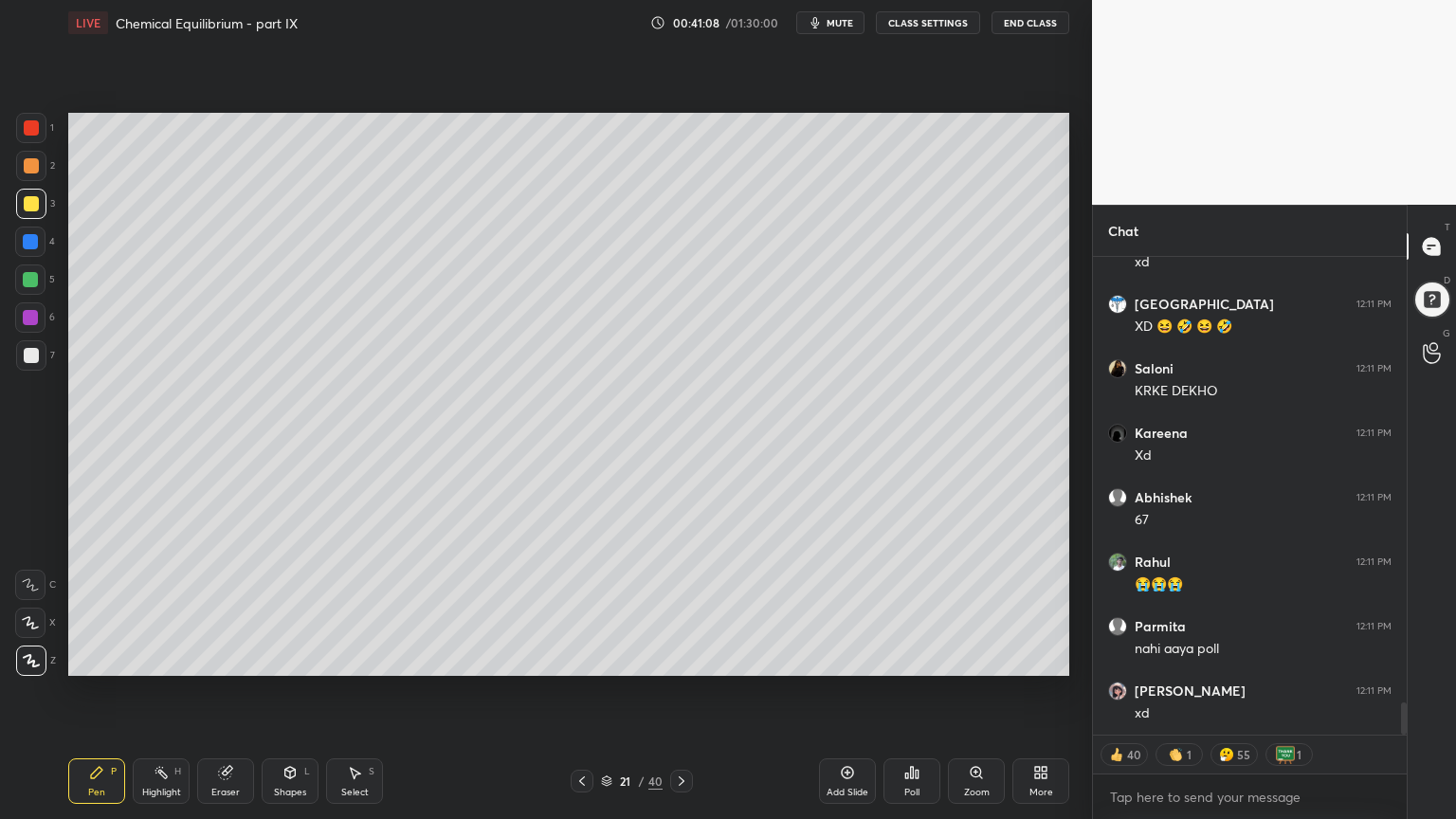
click at [103, 691] on div "Pen P" at bounding box center [96, 781] width 57 height 46
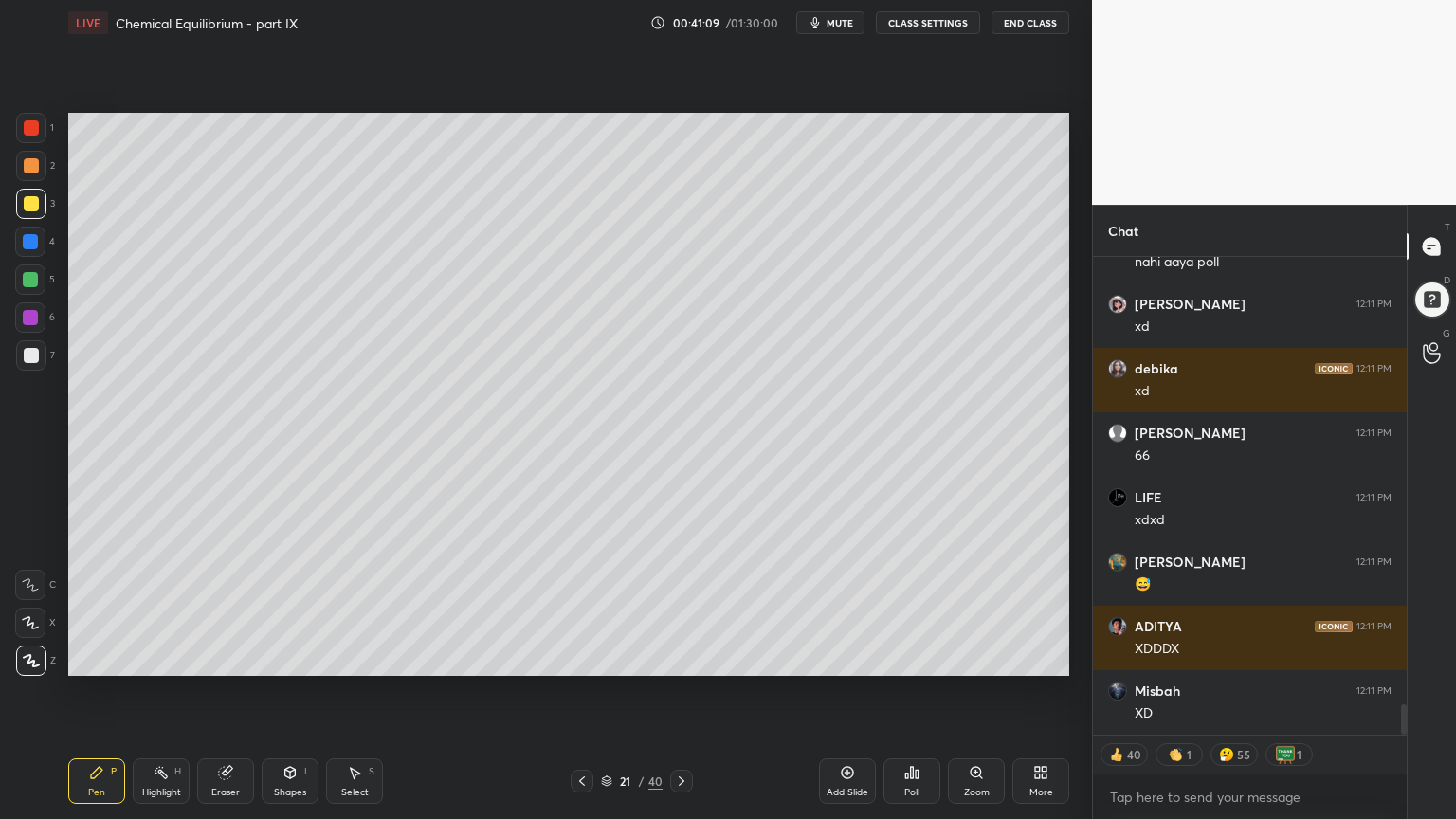
click at [938, 18] on button "CLASS SETTINGS" at bounding box center [927, 22] width 104 height 22
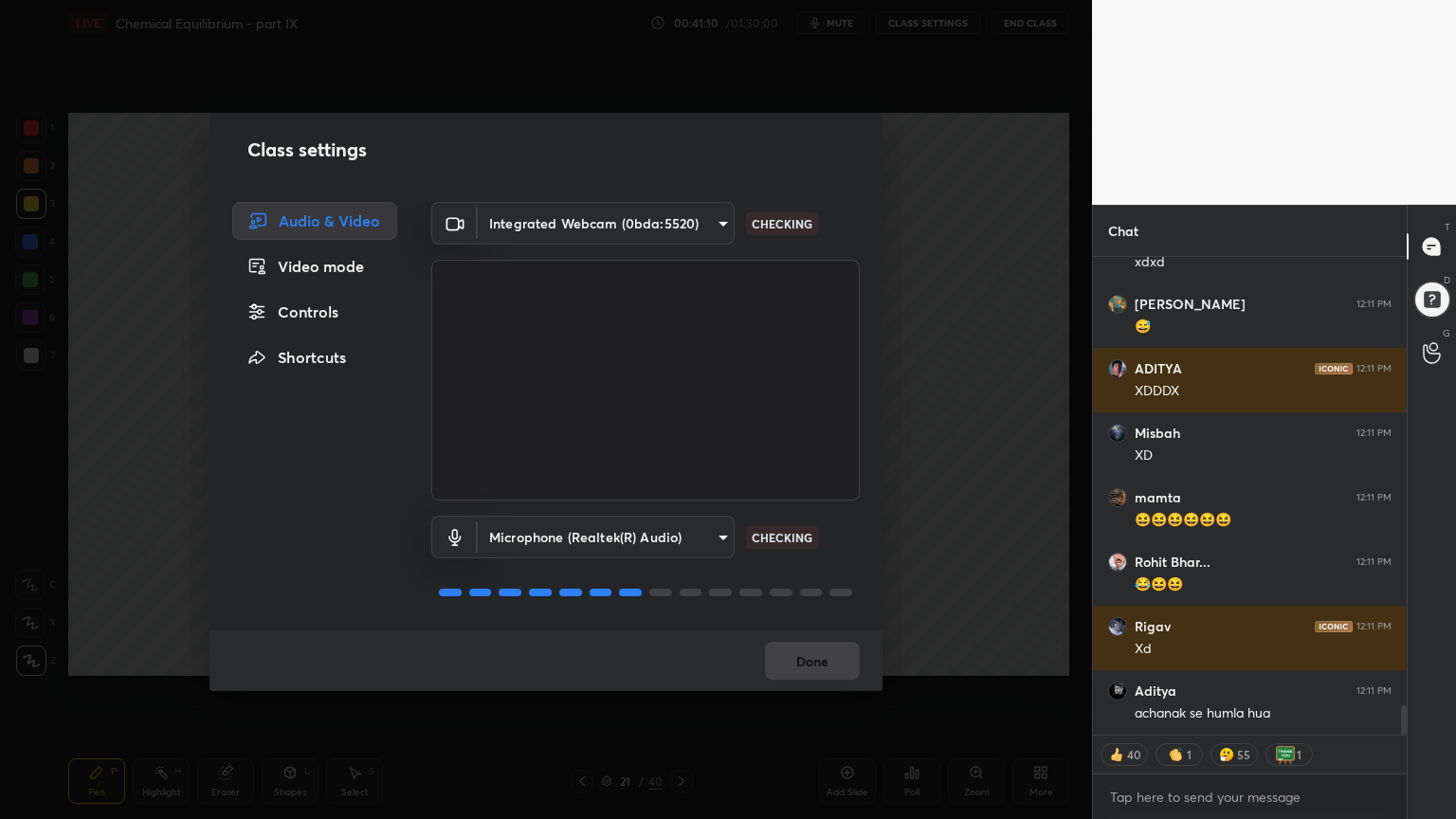
click at [314, 312] on div "Controls" at bounding box center [314, 311] width 165 height 38
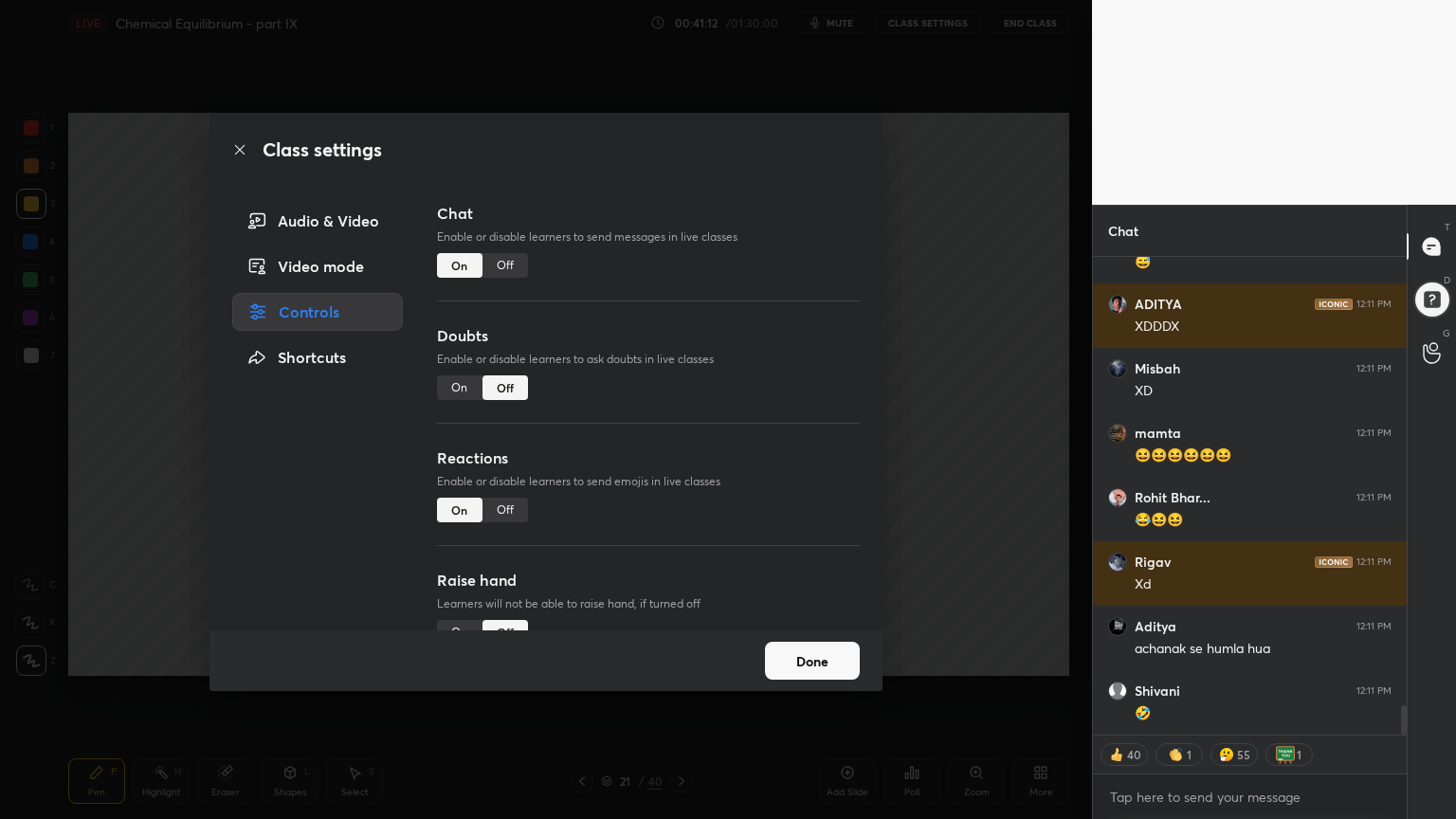
scroll to position [7516, 0]
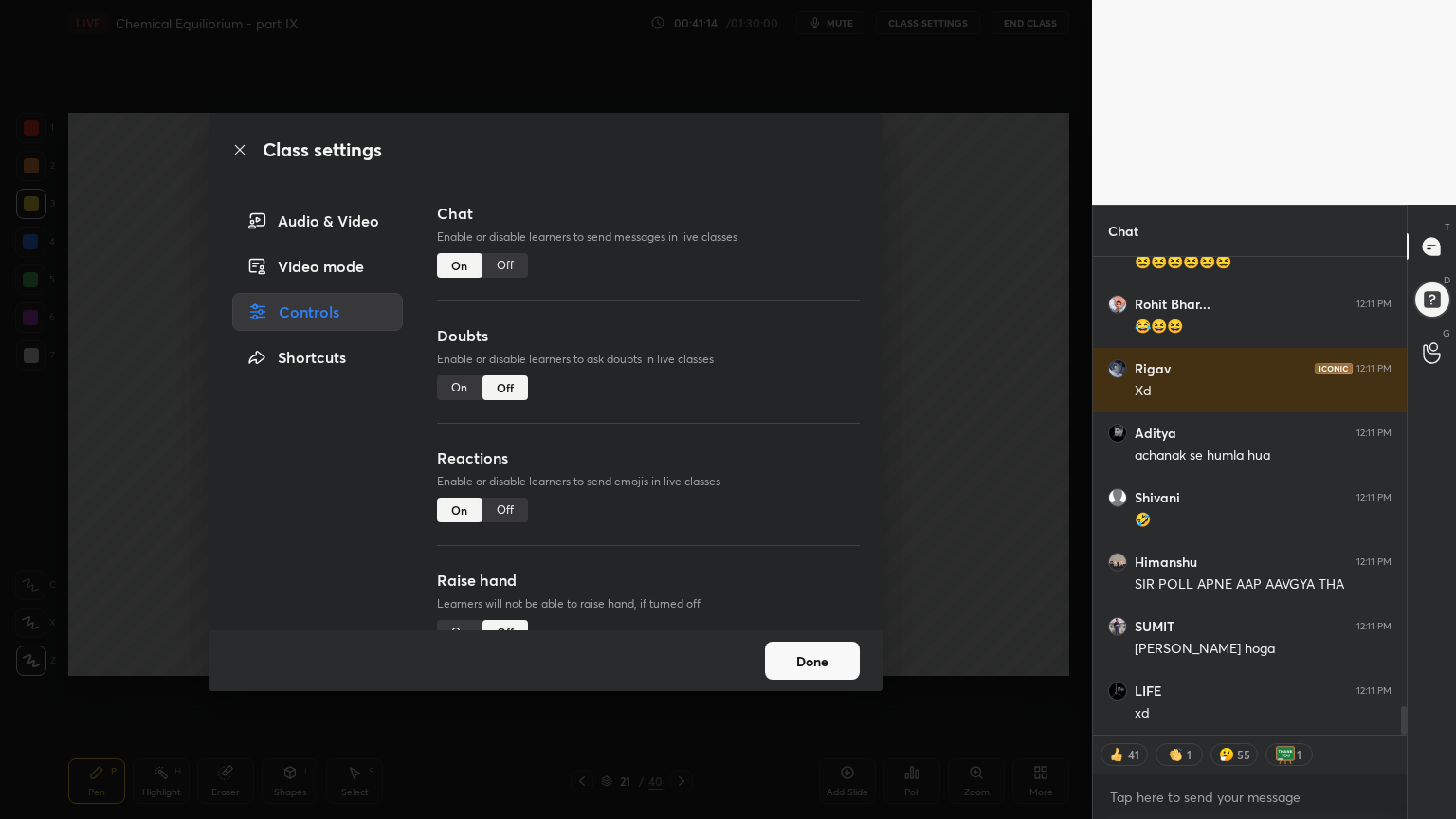
click at [1032, 524] on div "Class settings Audio & Video Video mode Controls Shortcuts Chat Enable or disab…" at bounding box center [545, 410] width 1091 height 819
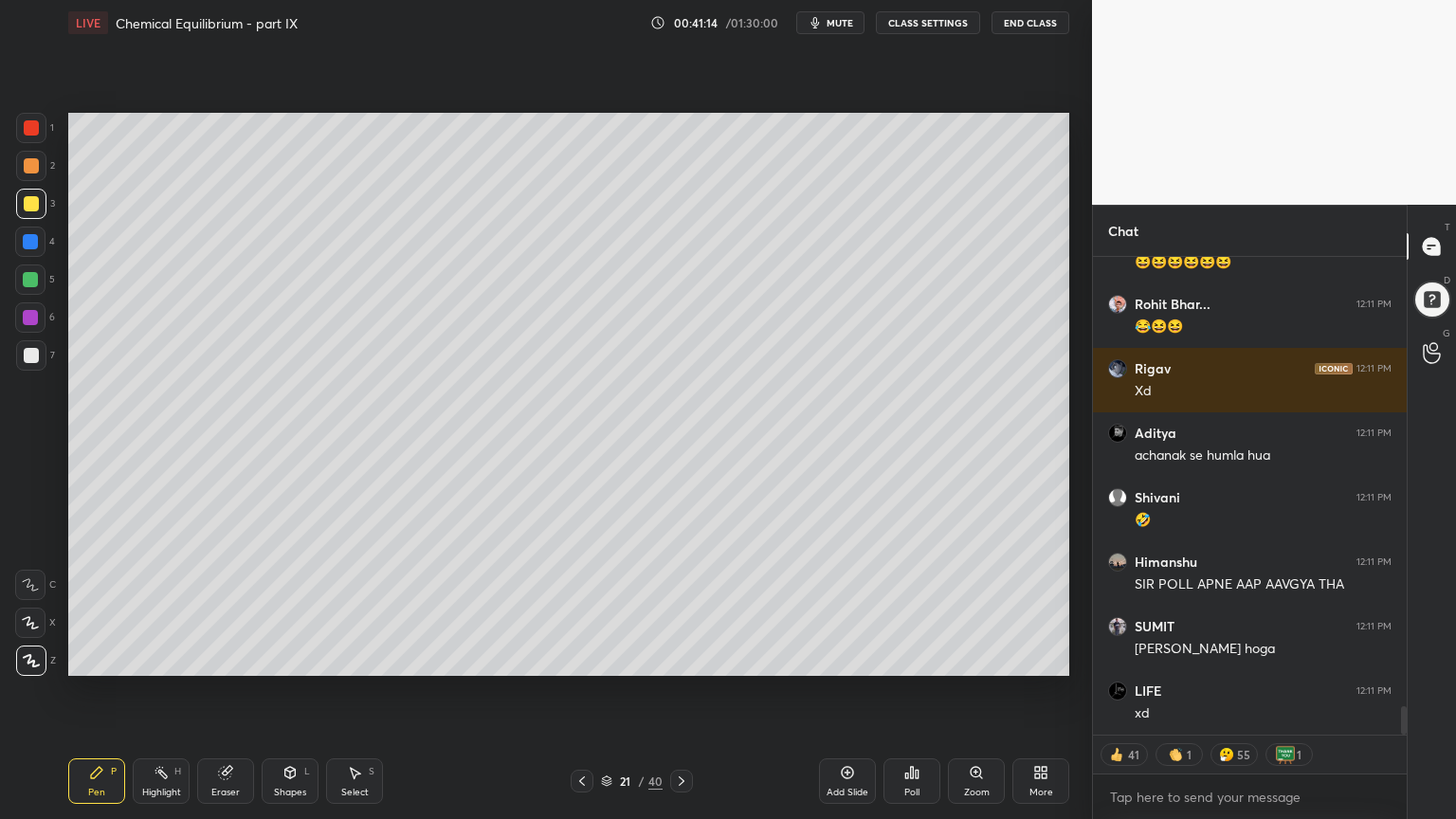
scroll to position [7645, 0]
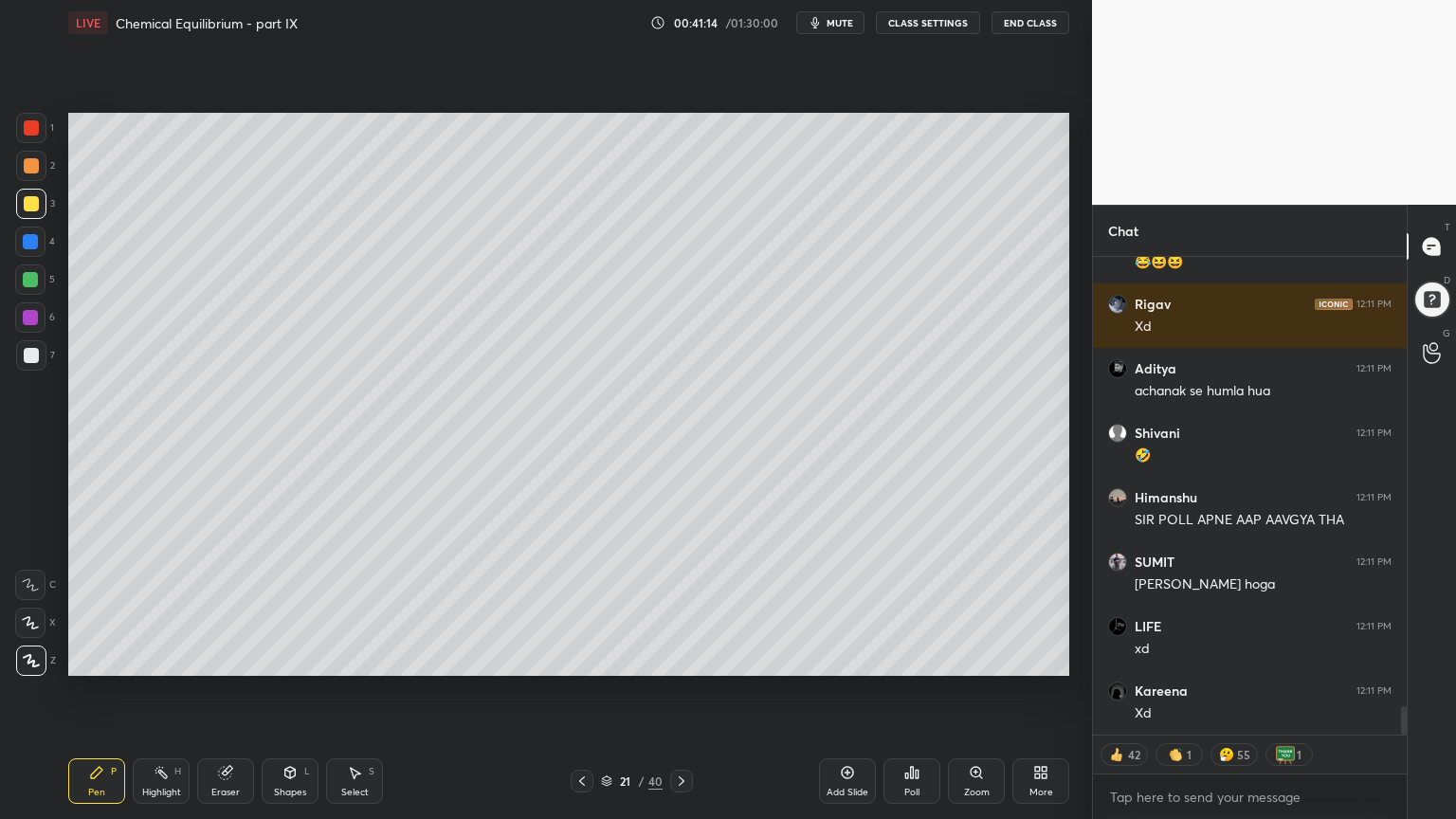
click at [83, 691] on div "Pen P" at bounding box center [96, 781] width 57 height 46
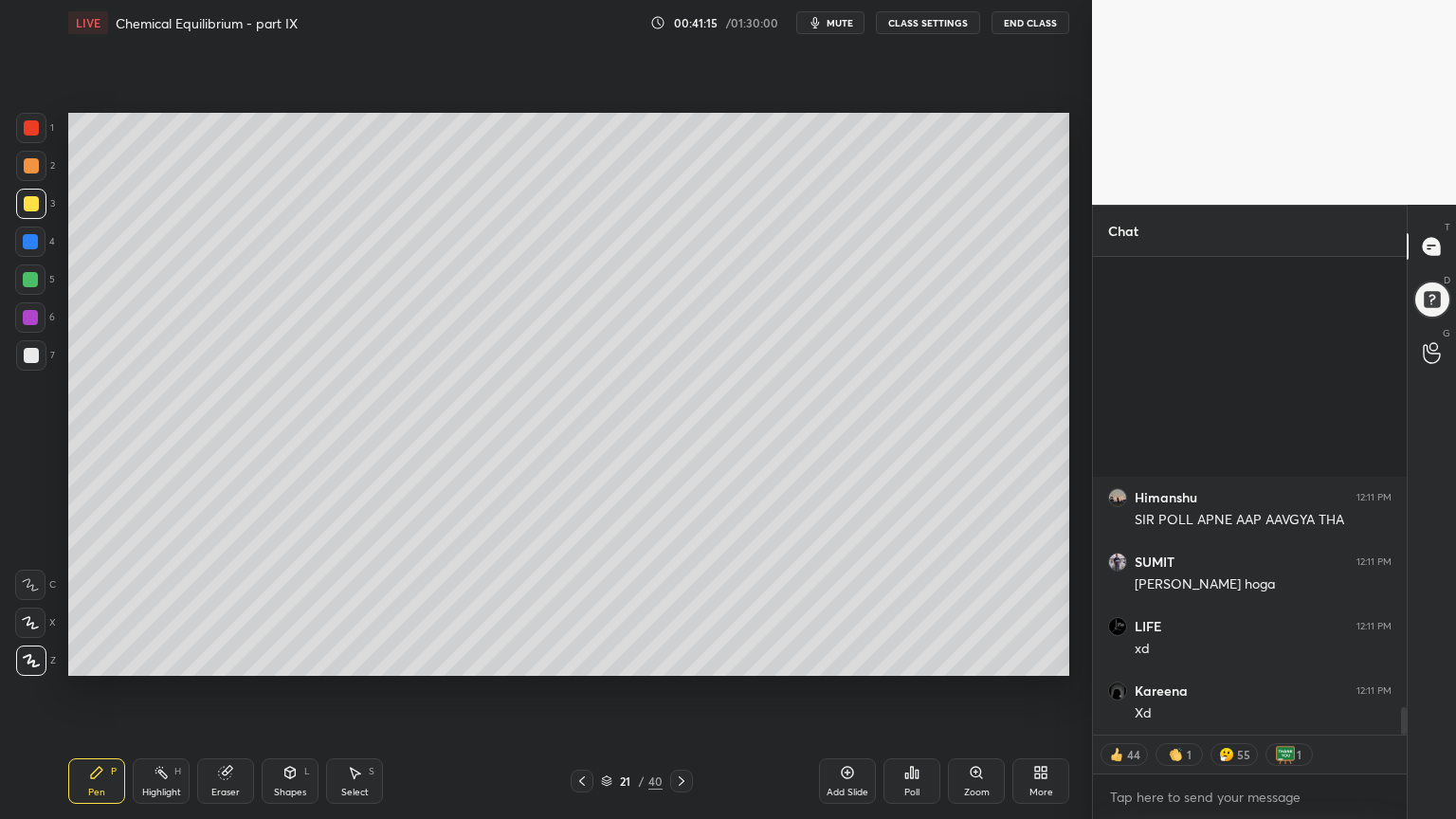
scroll to position [7967, 0]
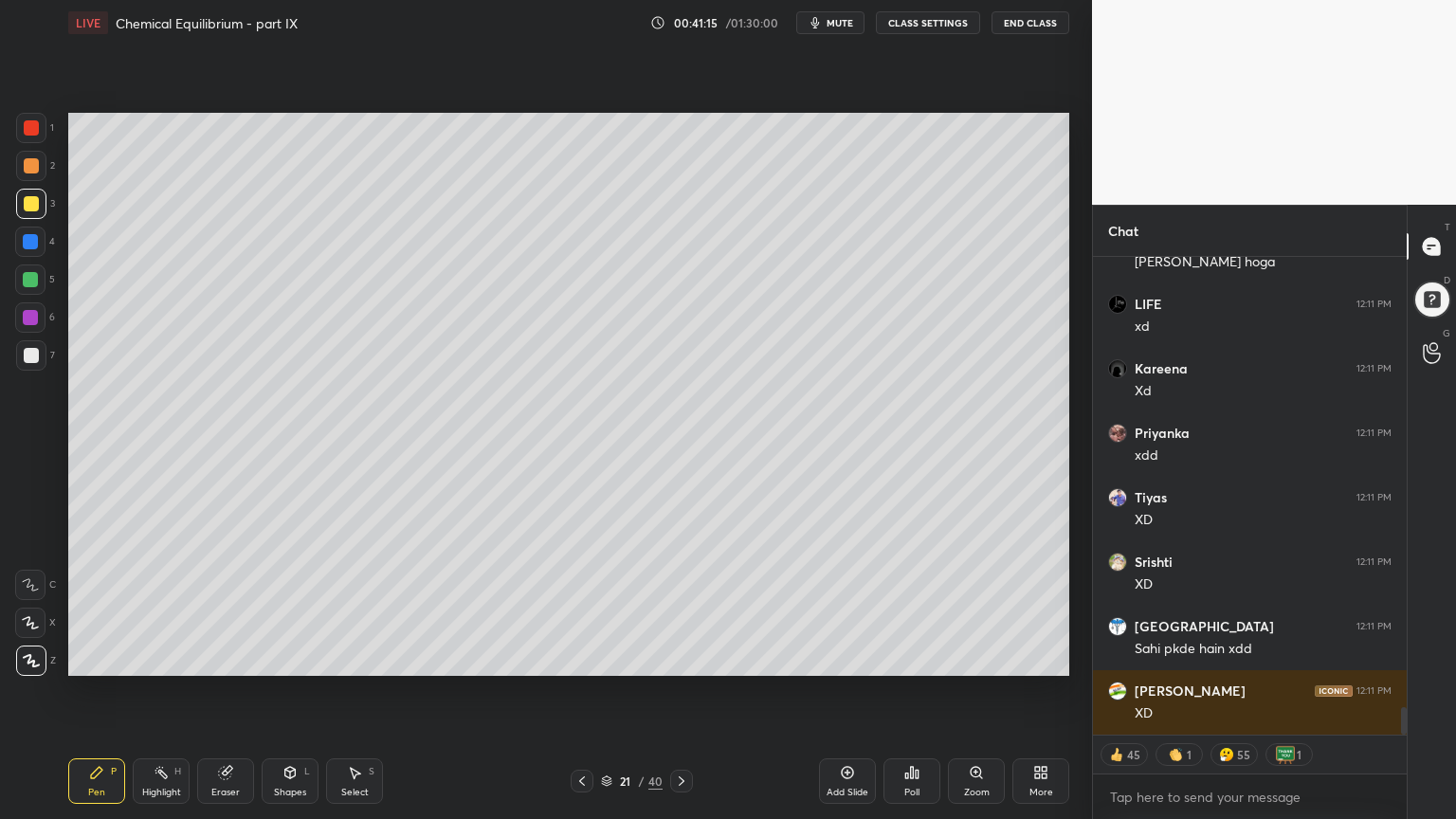
click at [35, 243] on div at bounding box center [30, 242] width 16 height 16
click at [35, 348] on div at bounding box center [31, 356] width 16 height 16
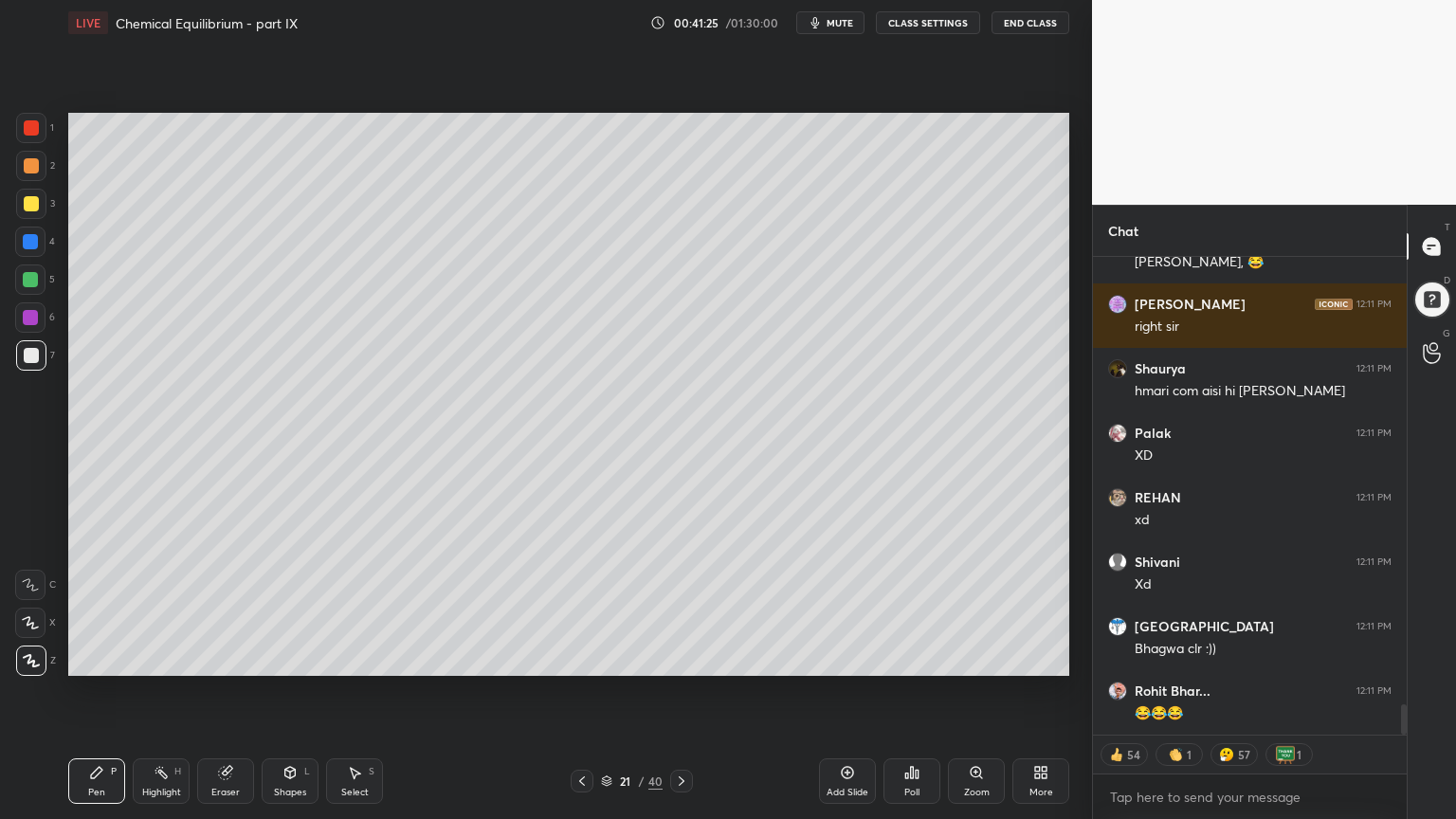
scroll to position [7158, 0]
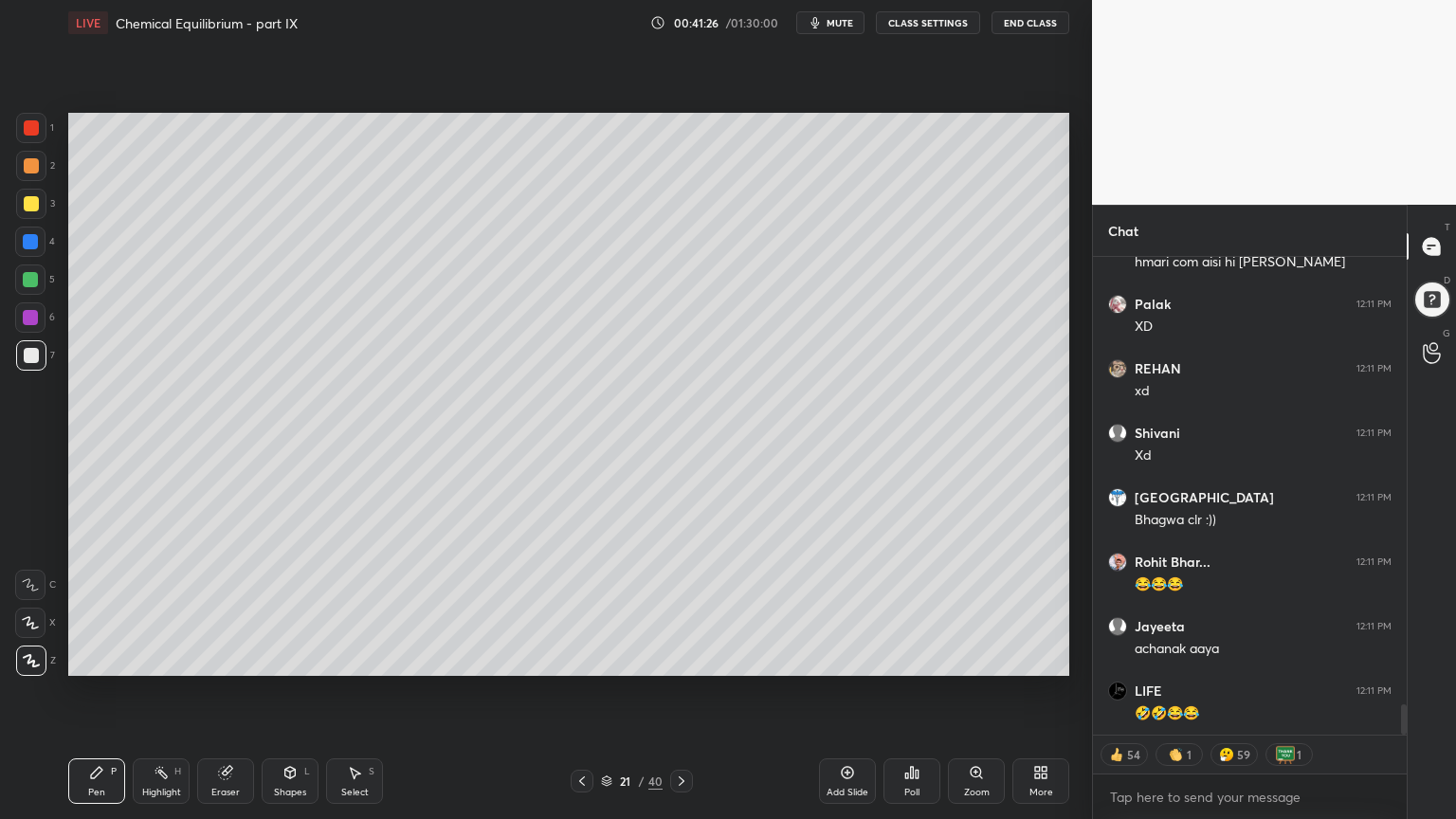
type textarea "x"
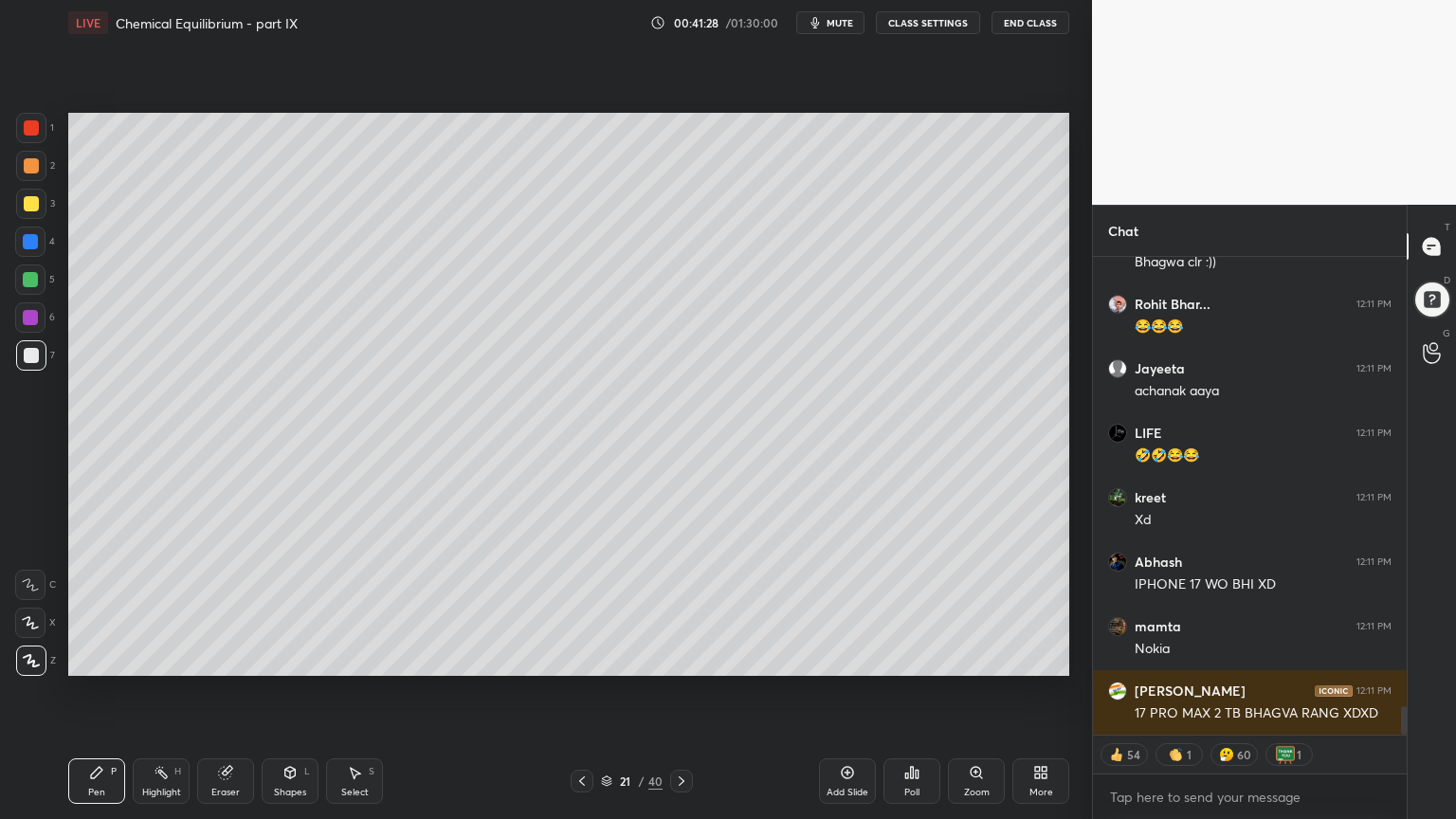
scroll to position [7480, 0]
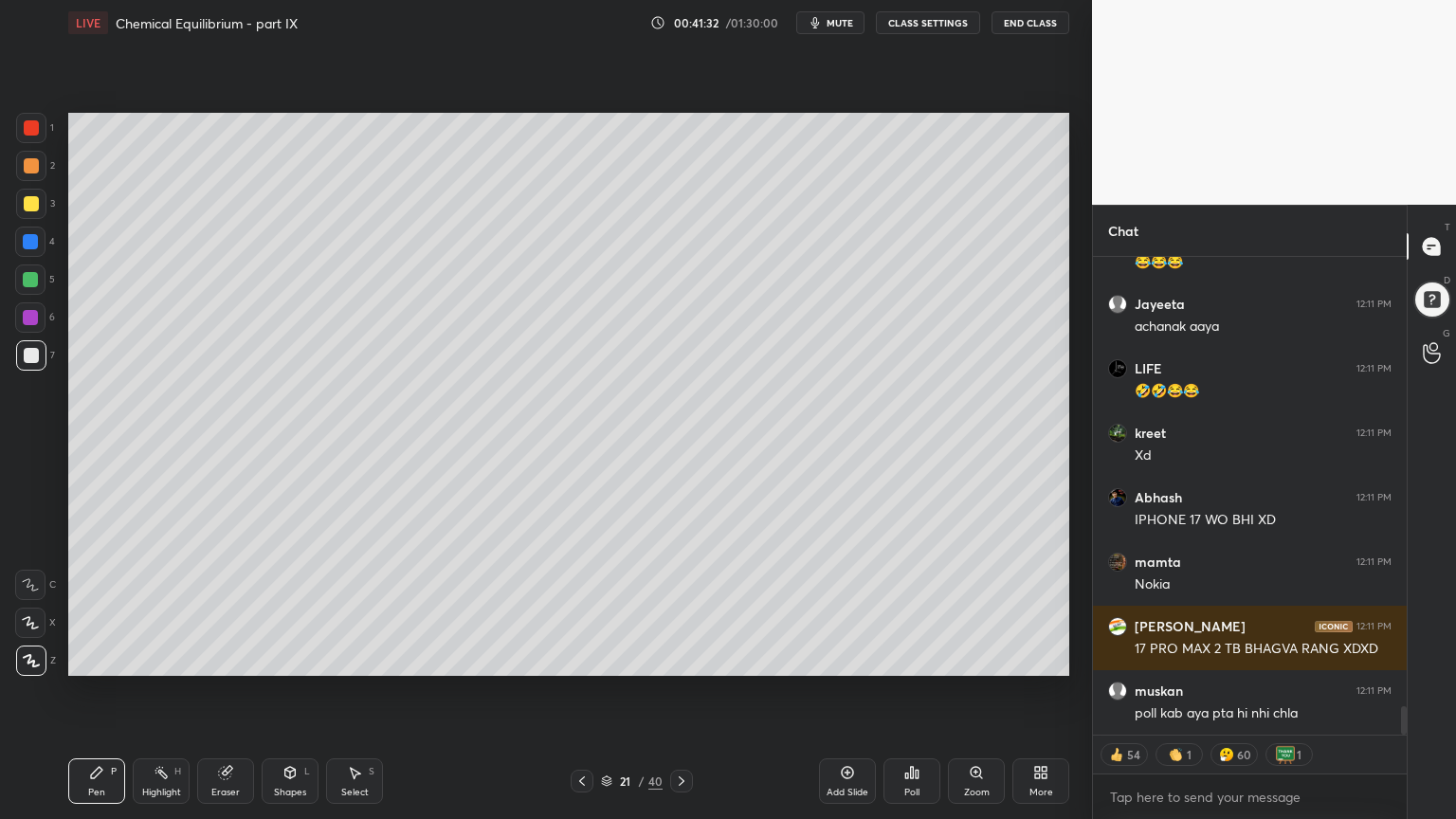
click at [944, 19] on button "CLASS SETTINGS" at bounding box center [927, 22] width 104 height 22
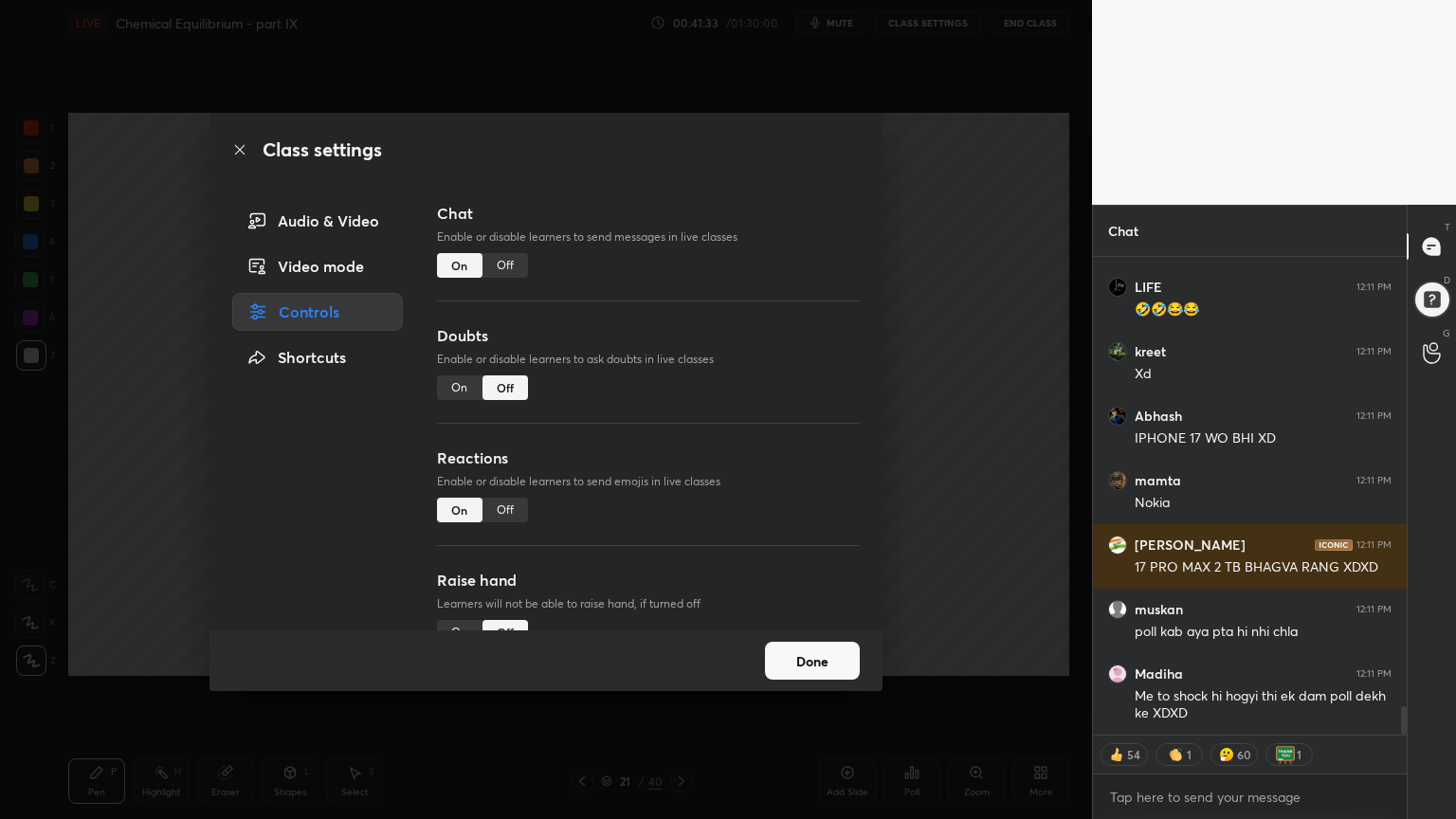
click at [512, 266] on div "Off" at bounding box center [504, 265] width 46 height 24
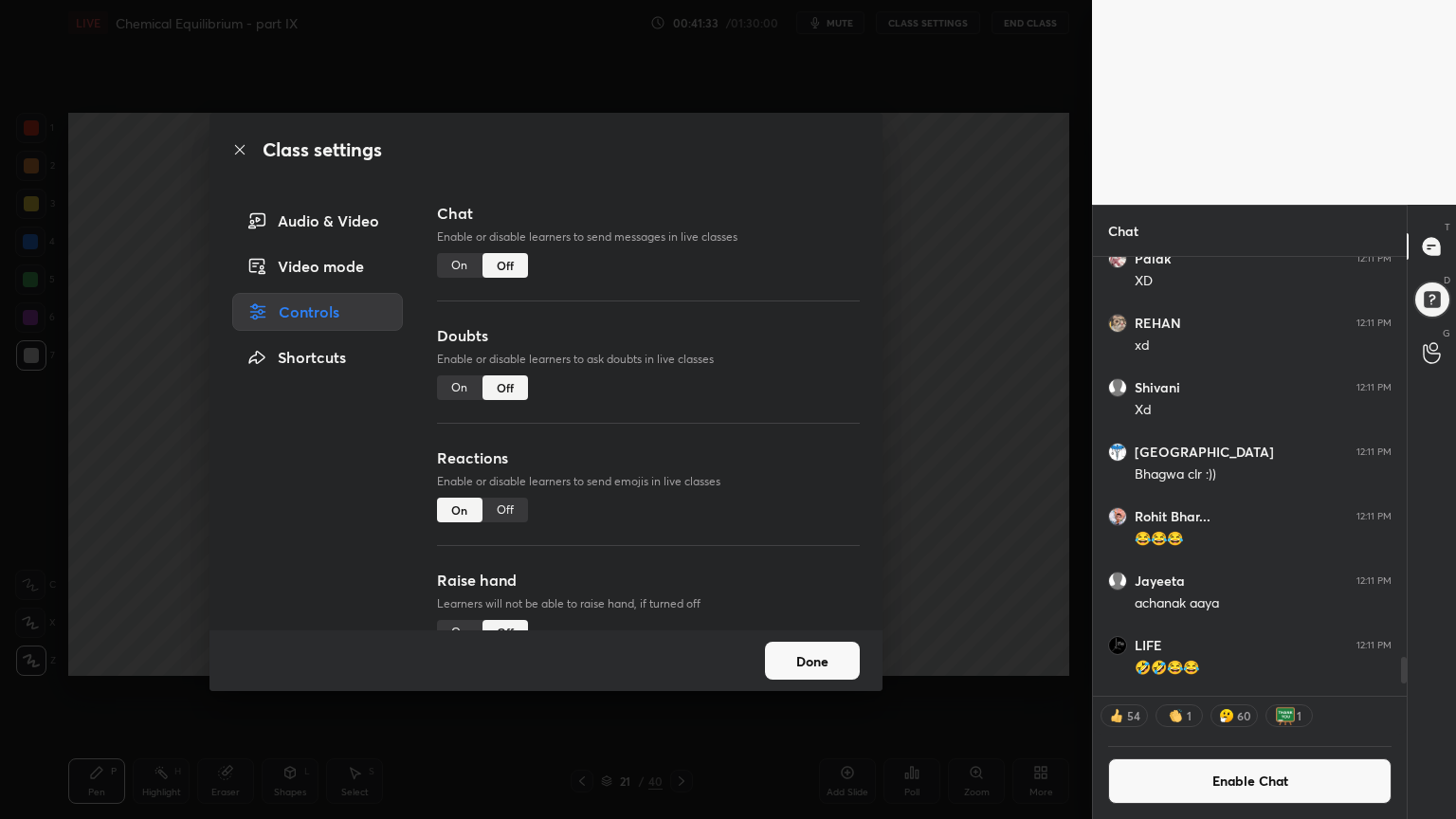
click at [963, 322] on div "Class settings Audio & Video Video mode Controls Shortcuts Chat Enable or disab…" at bounding box center [545, 410] width 1091 height 819
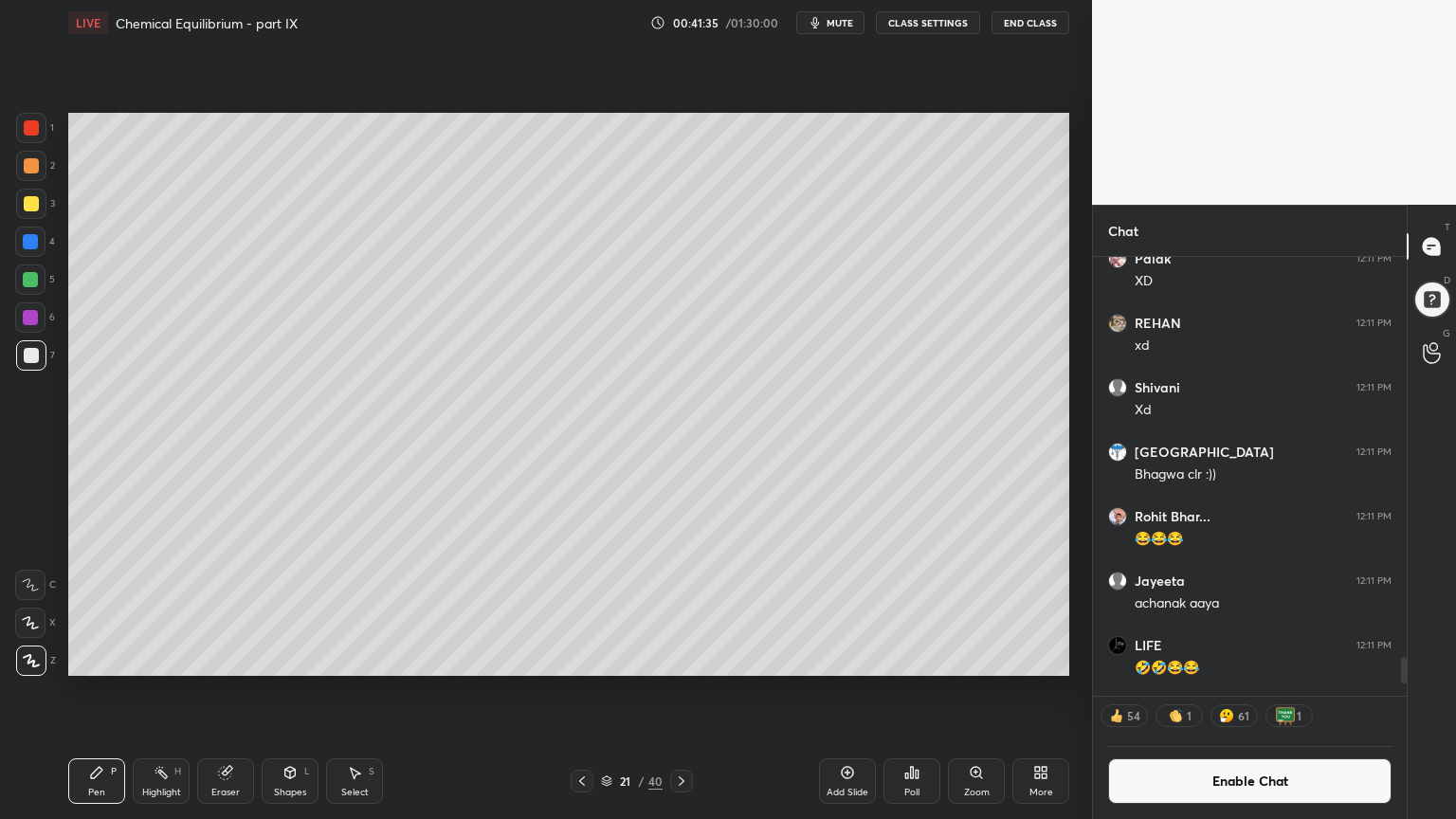
drag, startPoint x: 99, startPoint y: 785, endPoint x: 111, endPoint y: 758, distance: 29.5
click at [96, 691] on div "Pen P" at bounding box center [96, 781] width 57 height 46
click at [26, 341] on div at bounding box center [31, 355] width 30 height 30
click at [34, 201] on div at bounding box center [31, 204] width 16 height 16
click at [578, 691] on icon at bounding box center [582, 781] width 16 height 16
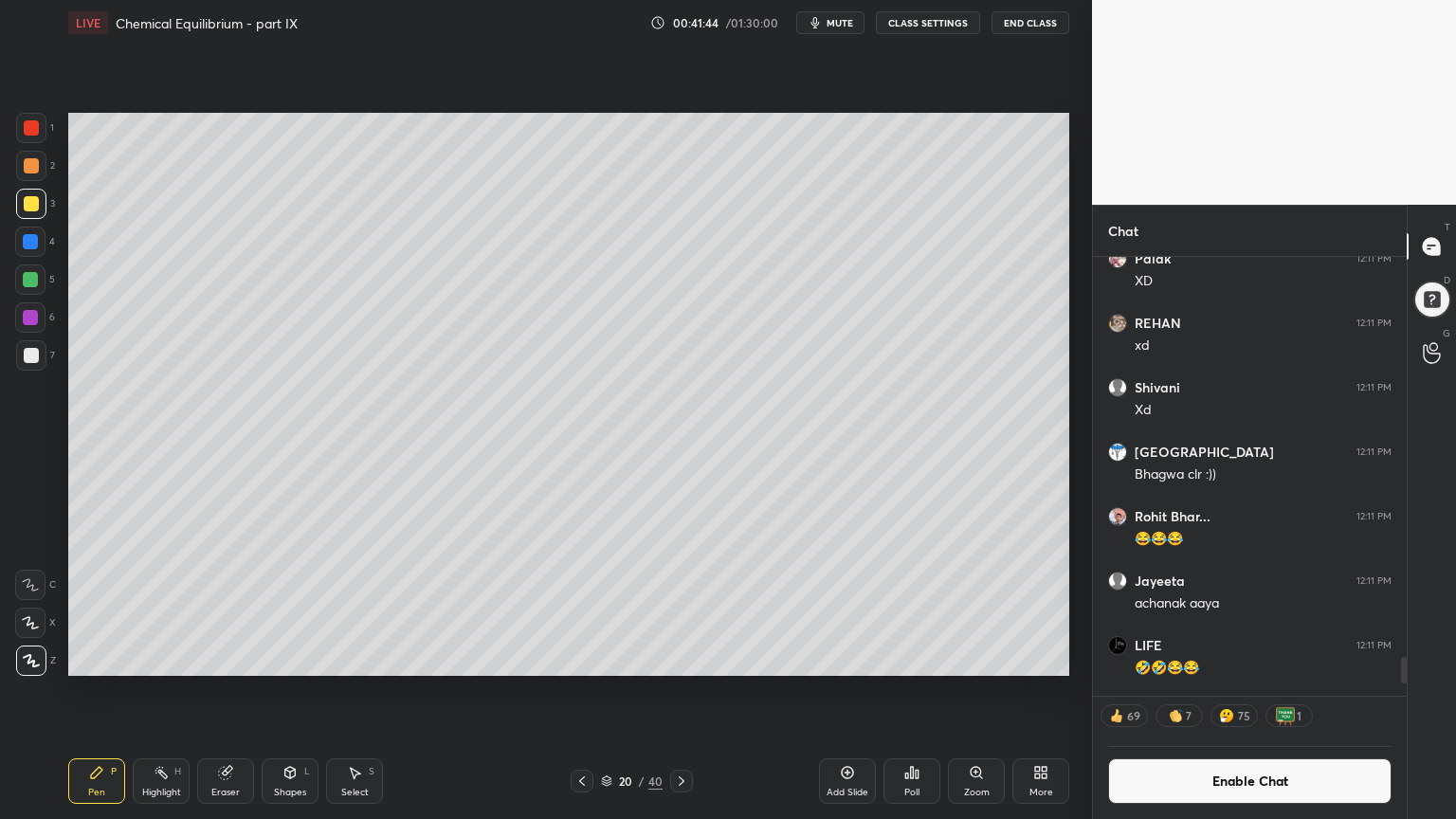
click at [1253, 691] on button "Enable Chat" at bounding box center [1249, 781] width 283 height 46
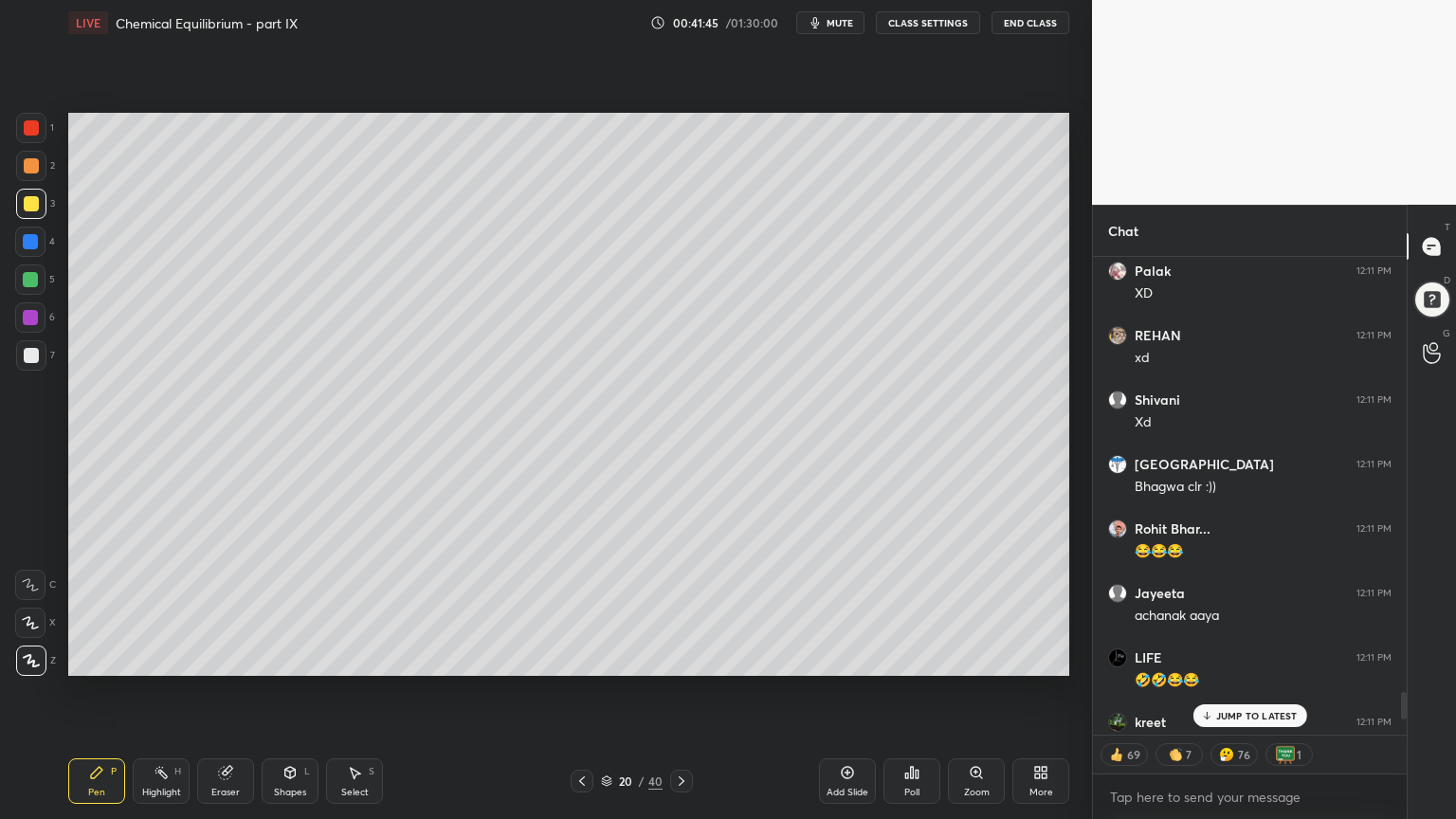
click at [1255, 691] on p "JUMP TO LATEST" at bounding box center [1256, 716] width 81 height 12
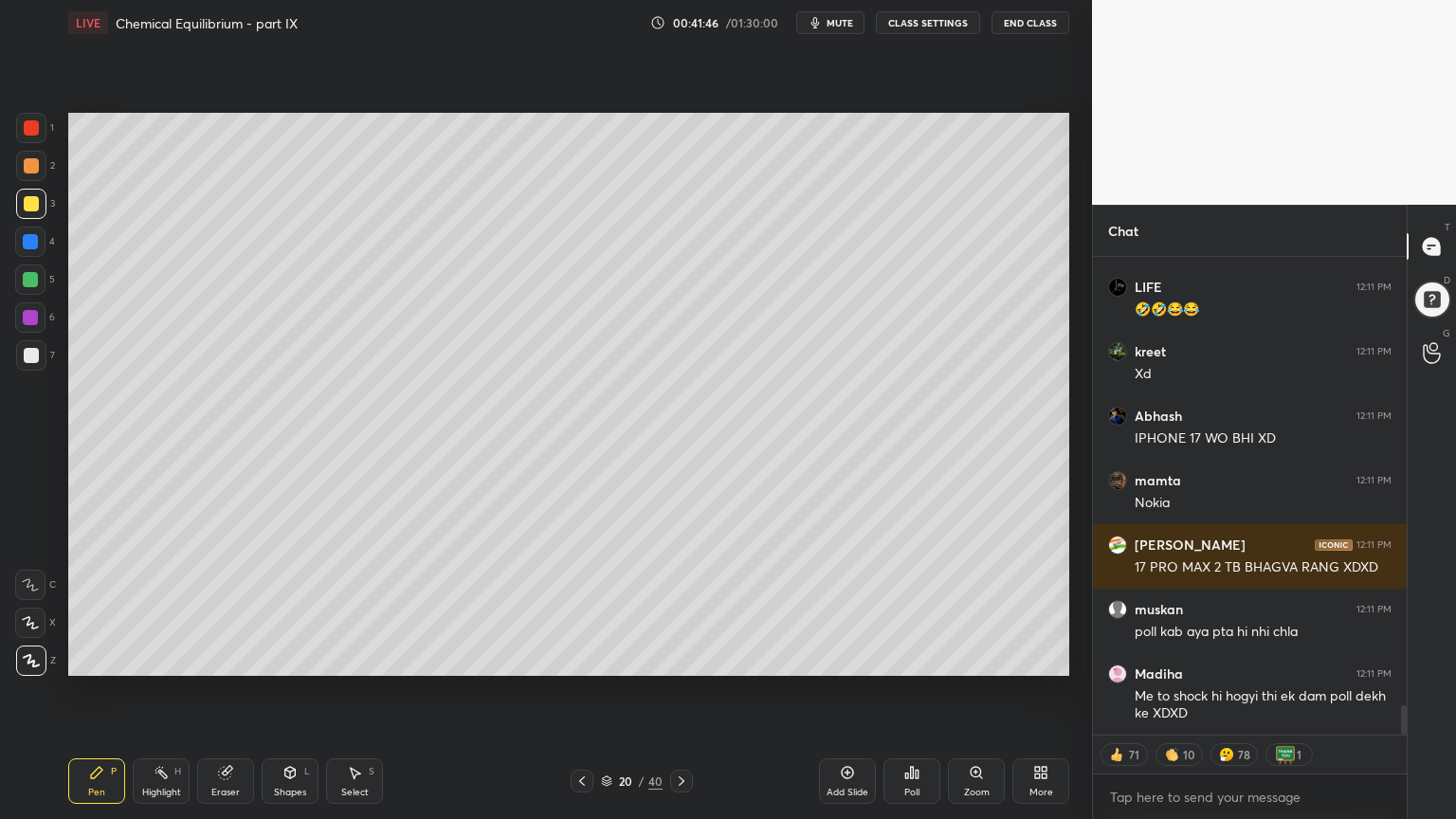
click at [676, 691] on icon at bounding box center [682, 781] width 16 height 16
click at [94, 691] on div "Pen" at bounding box center [97, 793] width 17 height 10
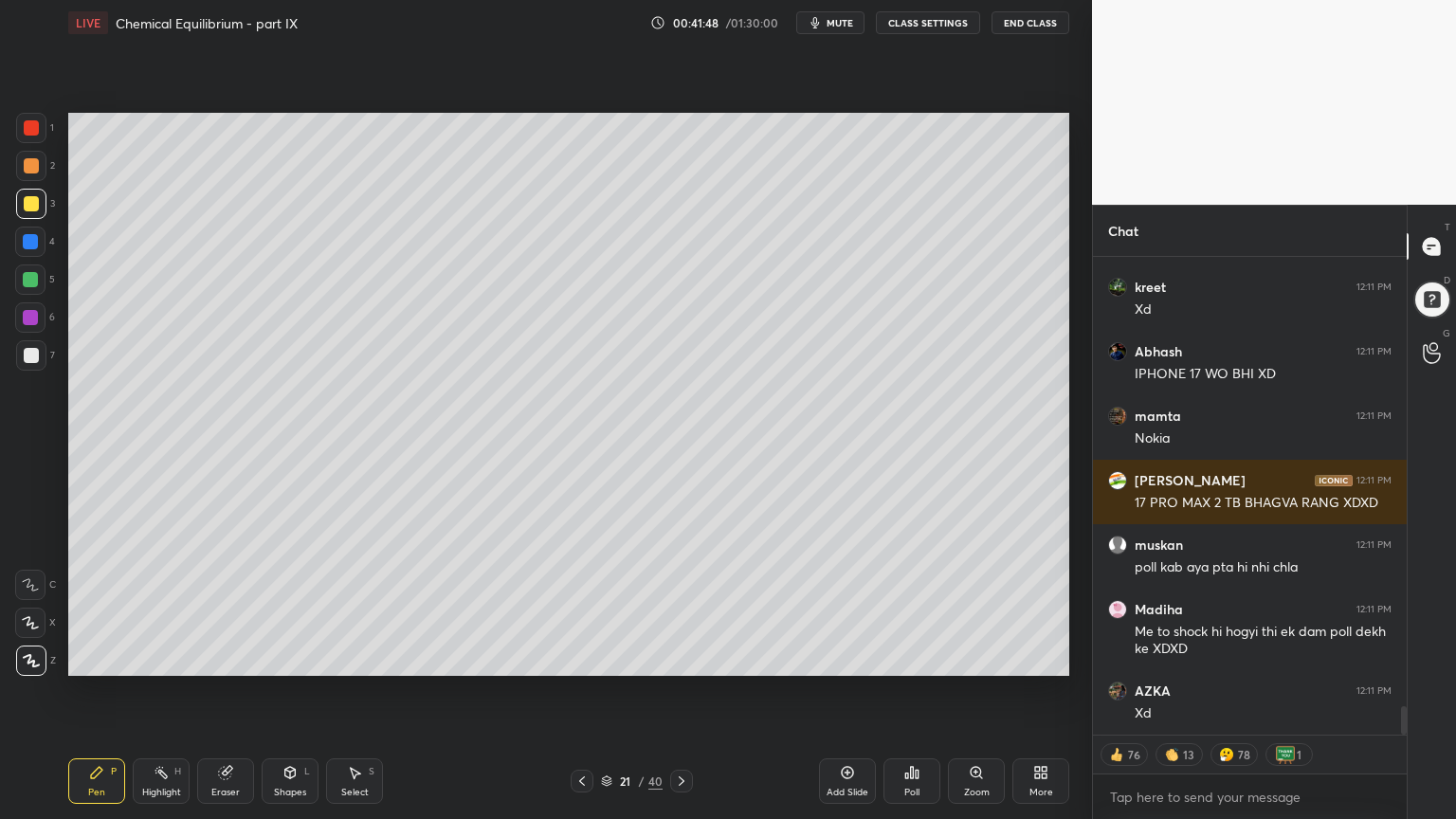
drag, startPoint x: 38, startPoint y: 355, endPoint x: 60, endPoint y: 335, distance: 29.7
click at [42, 350] on div at bounding box center [31, 355] width 30 height 30
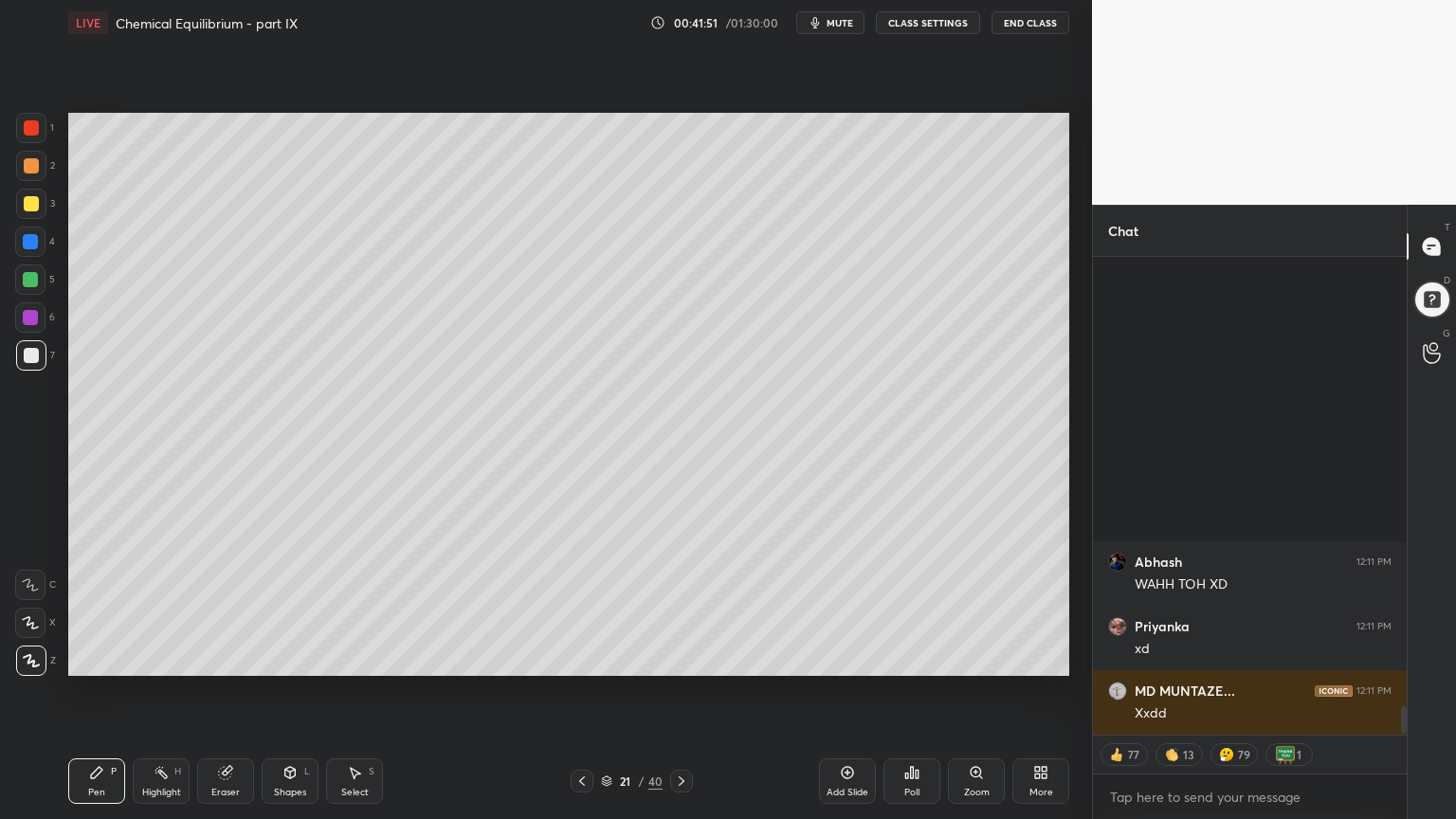
click at [34, 203] on div at bounding box center [31, 204] width 16 height 16
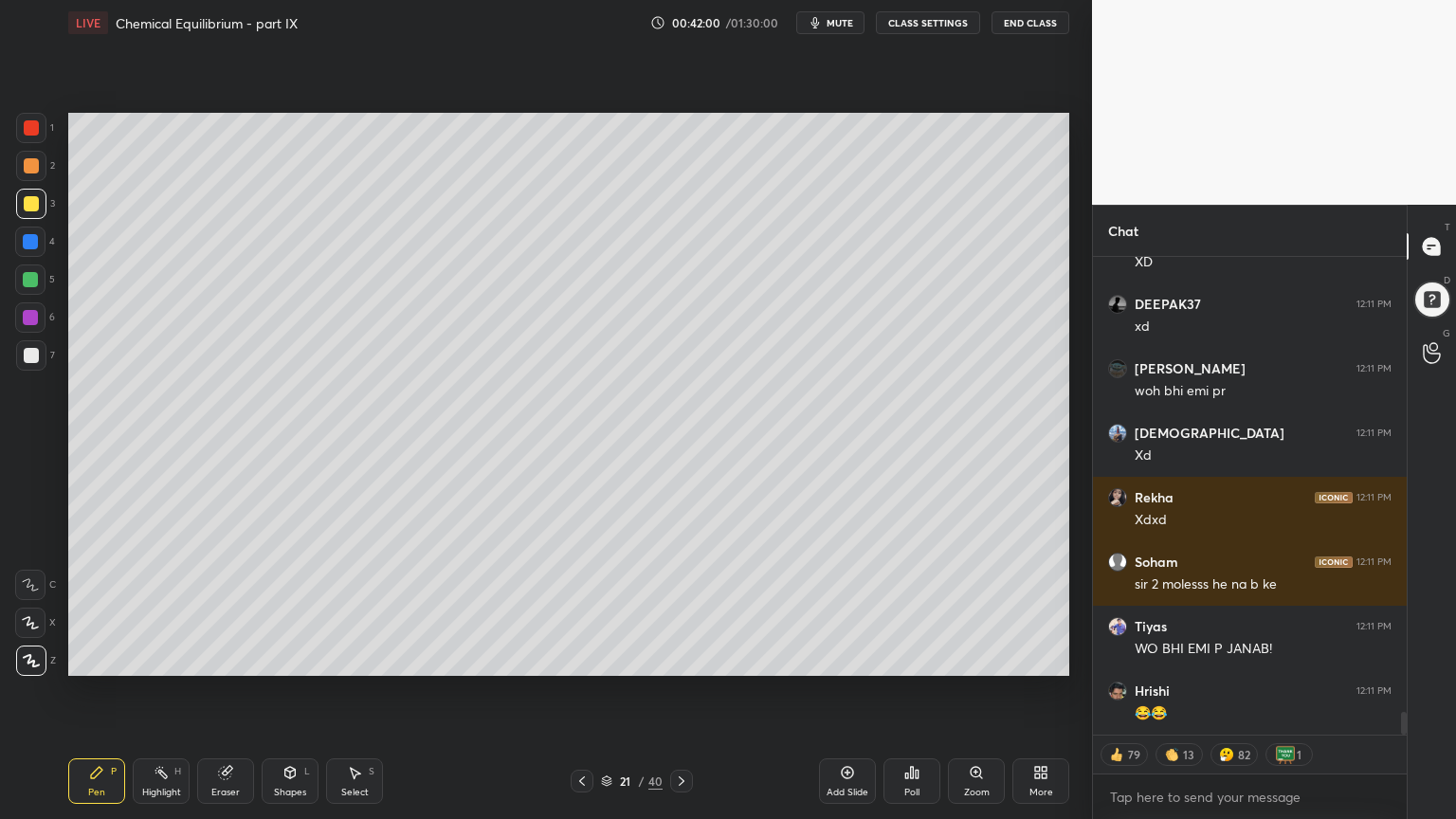
click at [595, 691] on div "21 / 40" at bounding box center [631, 780] width 122 height 22
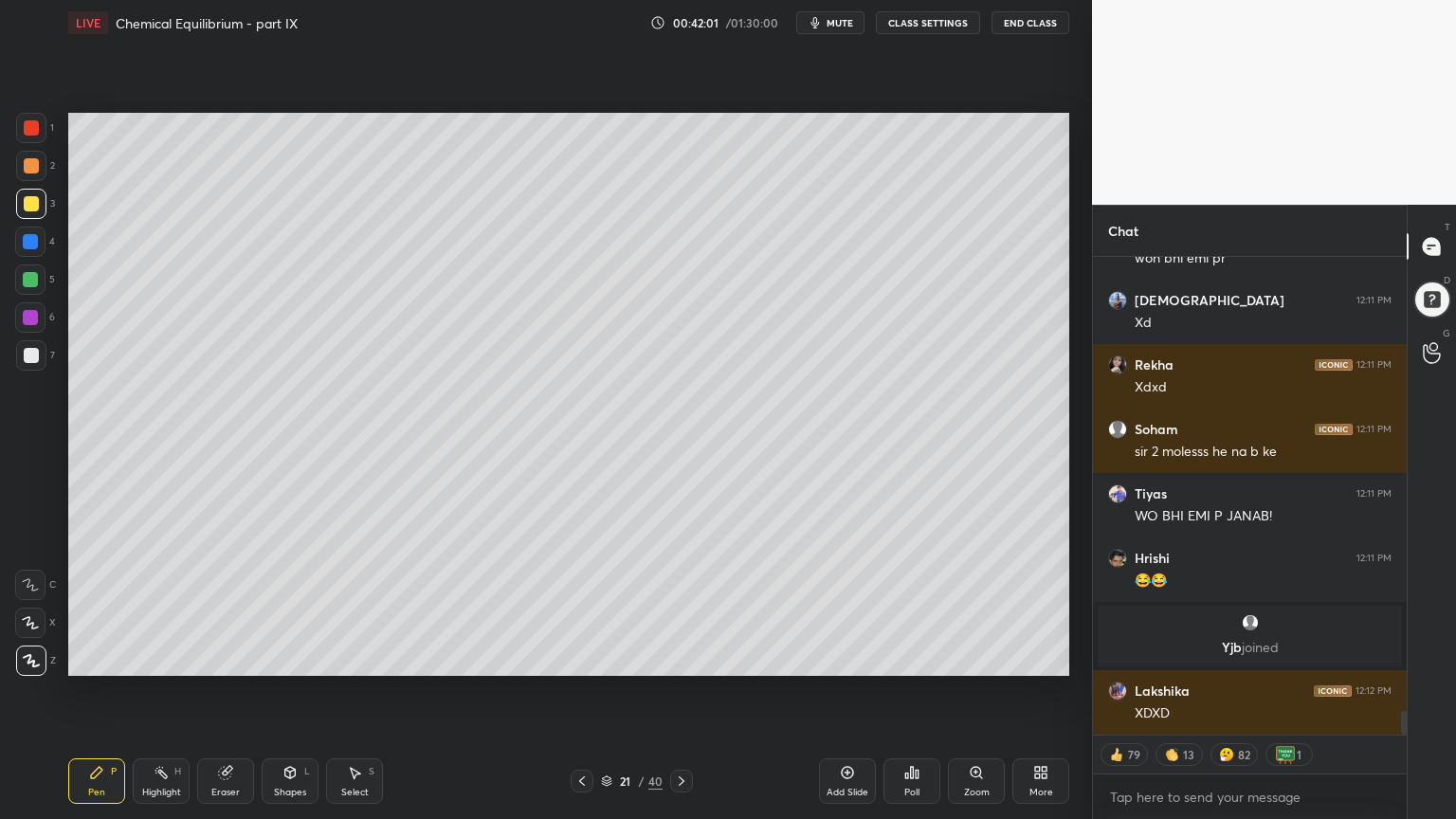
drag, startPoint x: 577, startPoint y: 777, endPoint x: 602, endPoint y: 785, distance: 26.2
click at [576, 691] on icon at bounding box center [582, 781] width 16 height 16
type textarea "x"
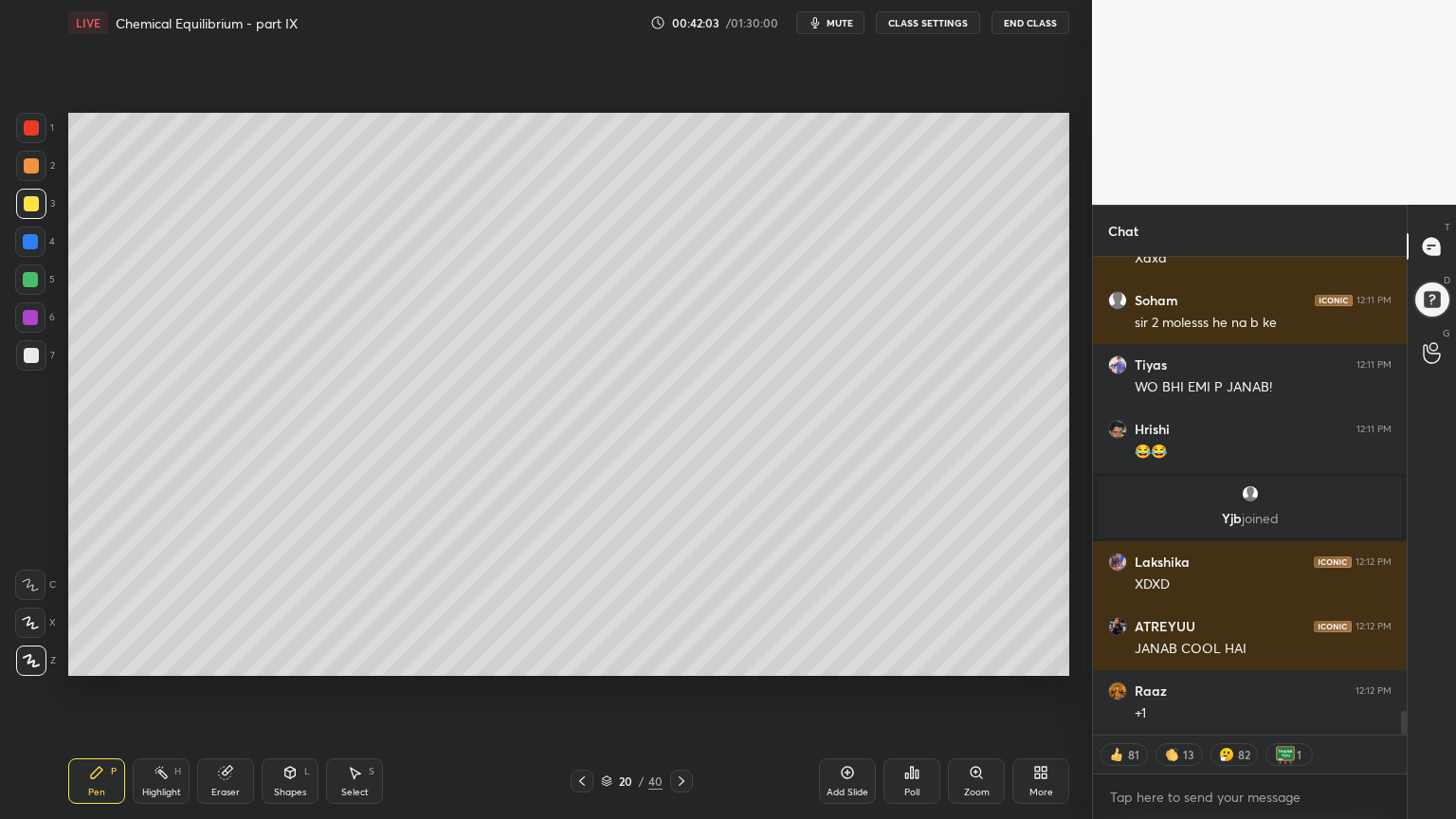
click at [682, 691] on icon at bounding box center [682, 781] width 6 height 10
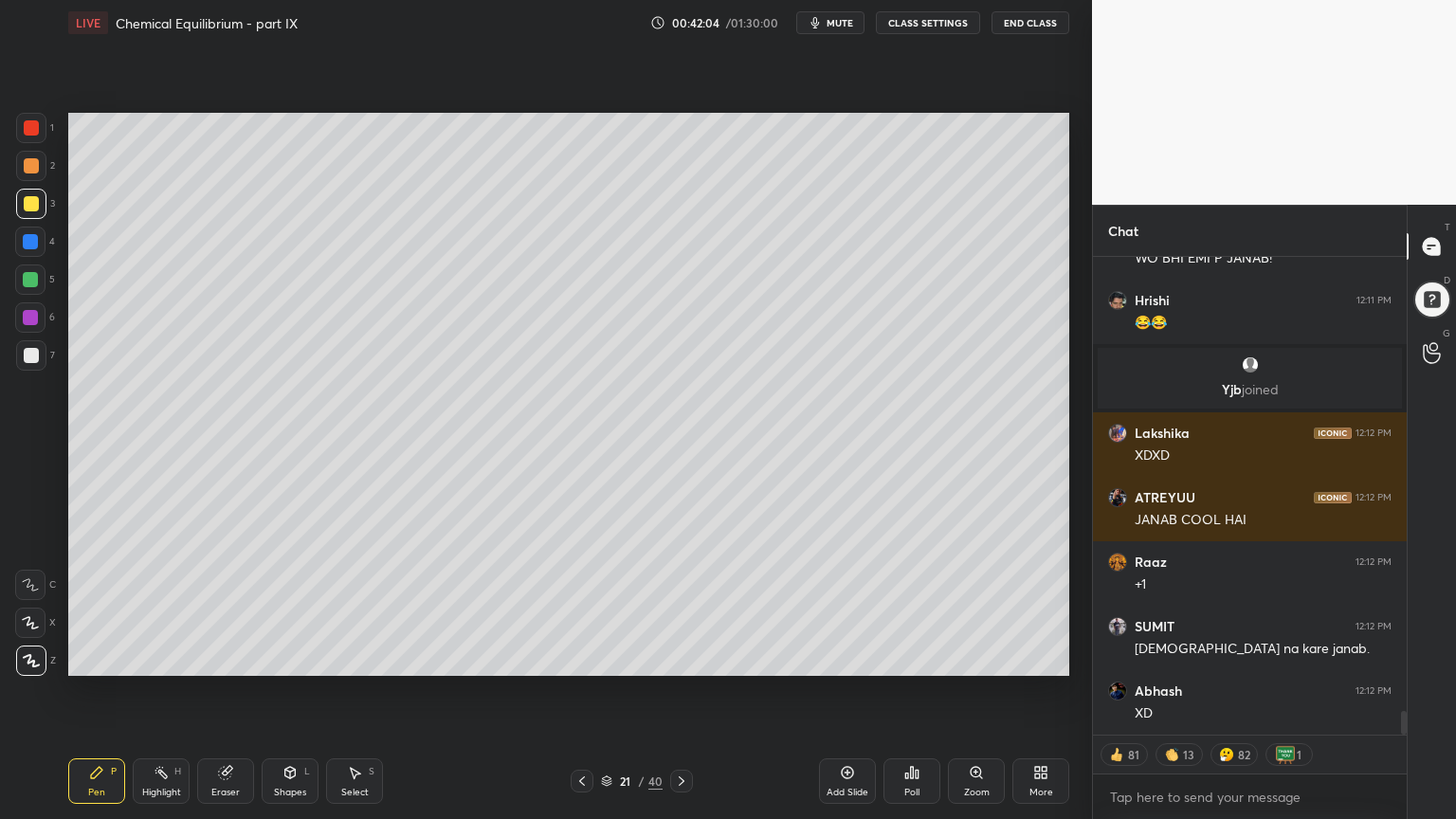
click at [921, 19] on button "CLASS SETTINGS" at bounding box center [927, 22] width 104 height 22
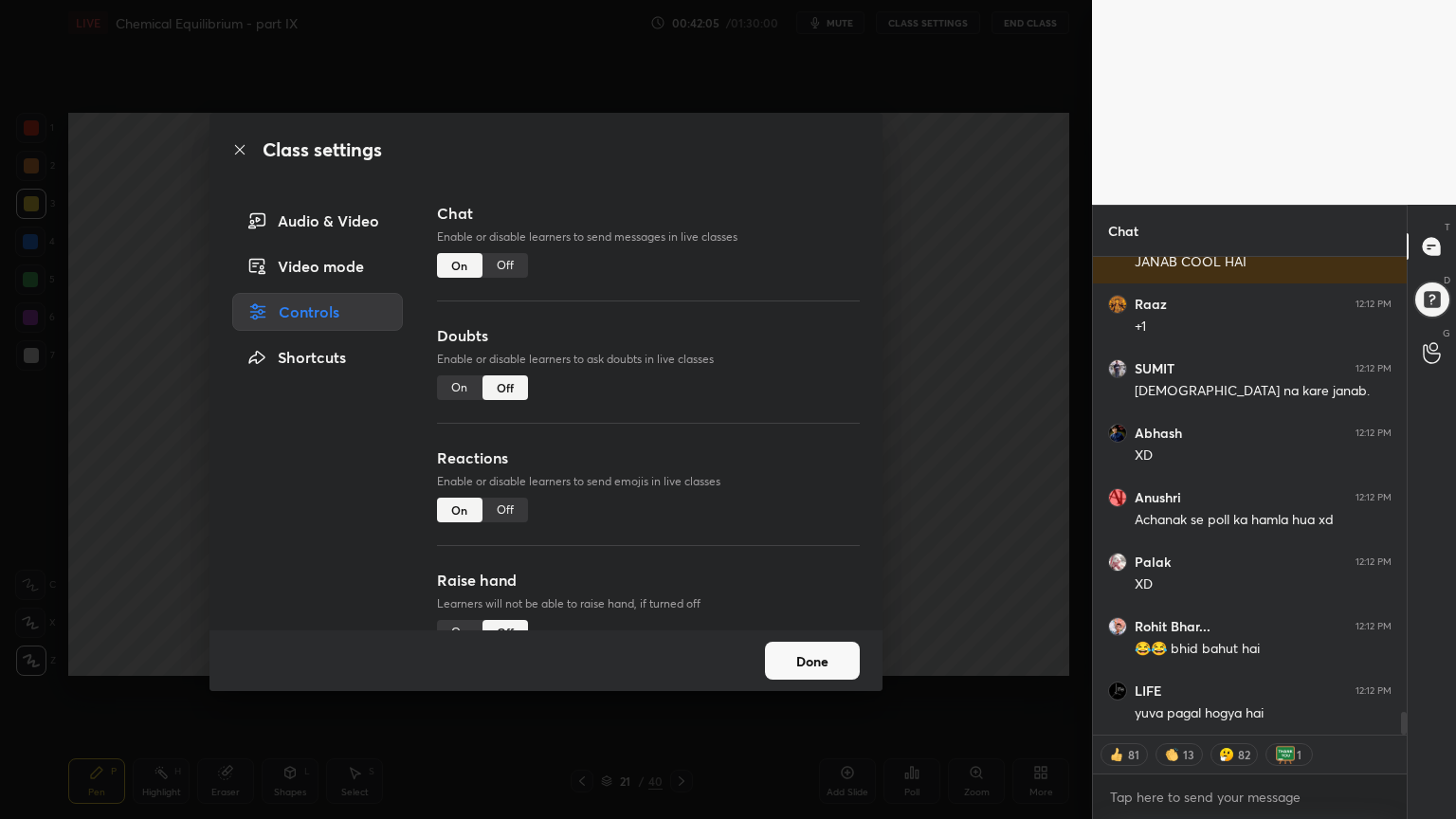
click at [507, 267] on div "Off" at bounding box center [504, 265] width 46 height 24
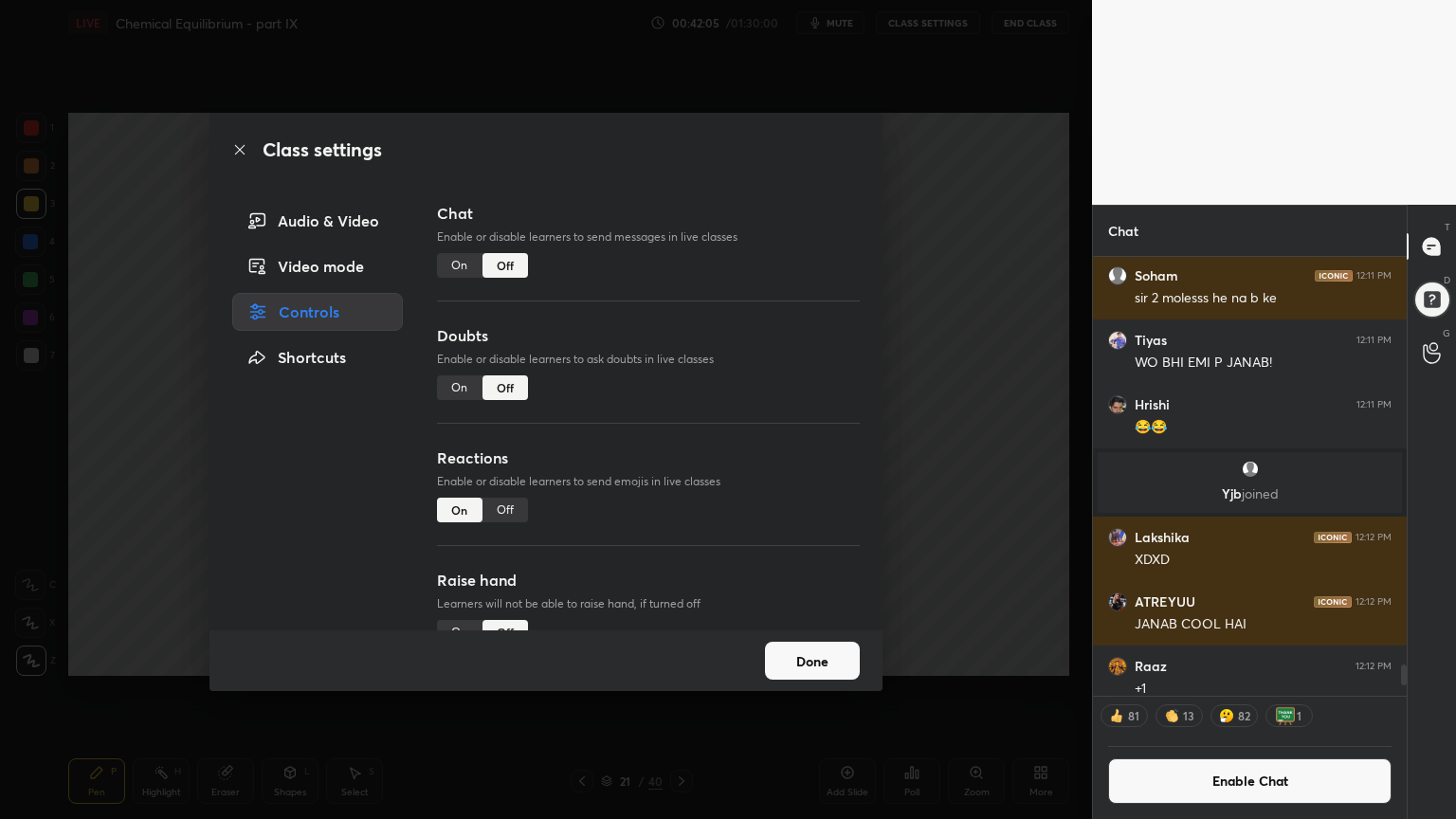
click at [974, 331] on div "Class settings Audio & Video Video mode Controls Shortcuts Chat Enable or disab…" at bounding box center [545, 410] width 1091 height 819
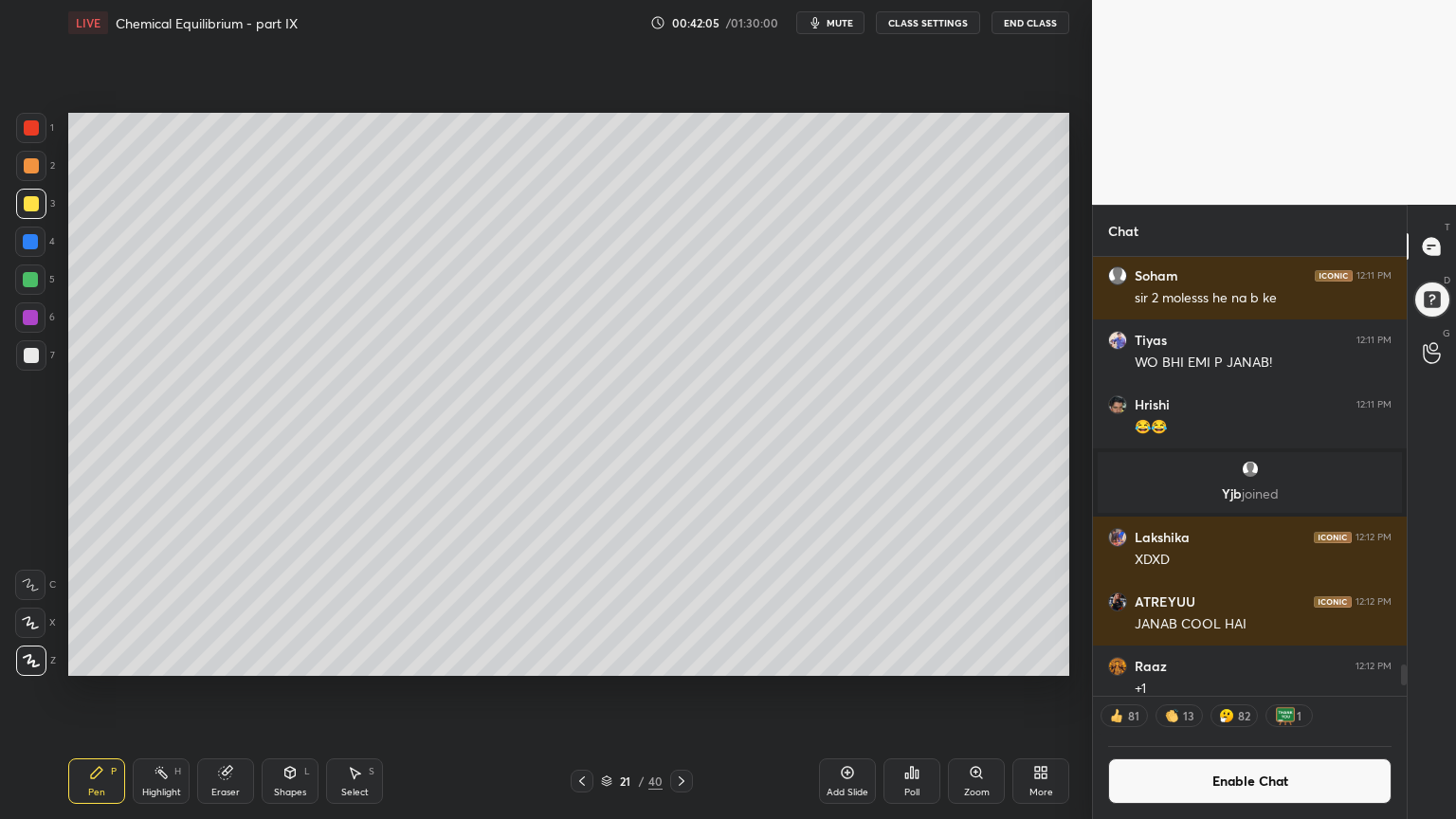
click at [112, 691] on div "P" at bounding box center [113, 771] width 6 height 10
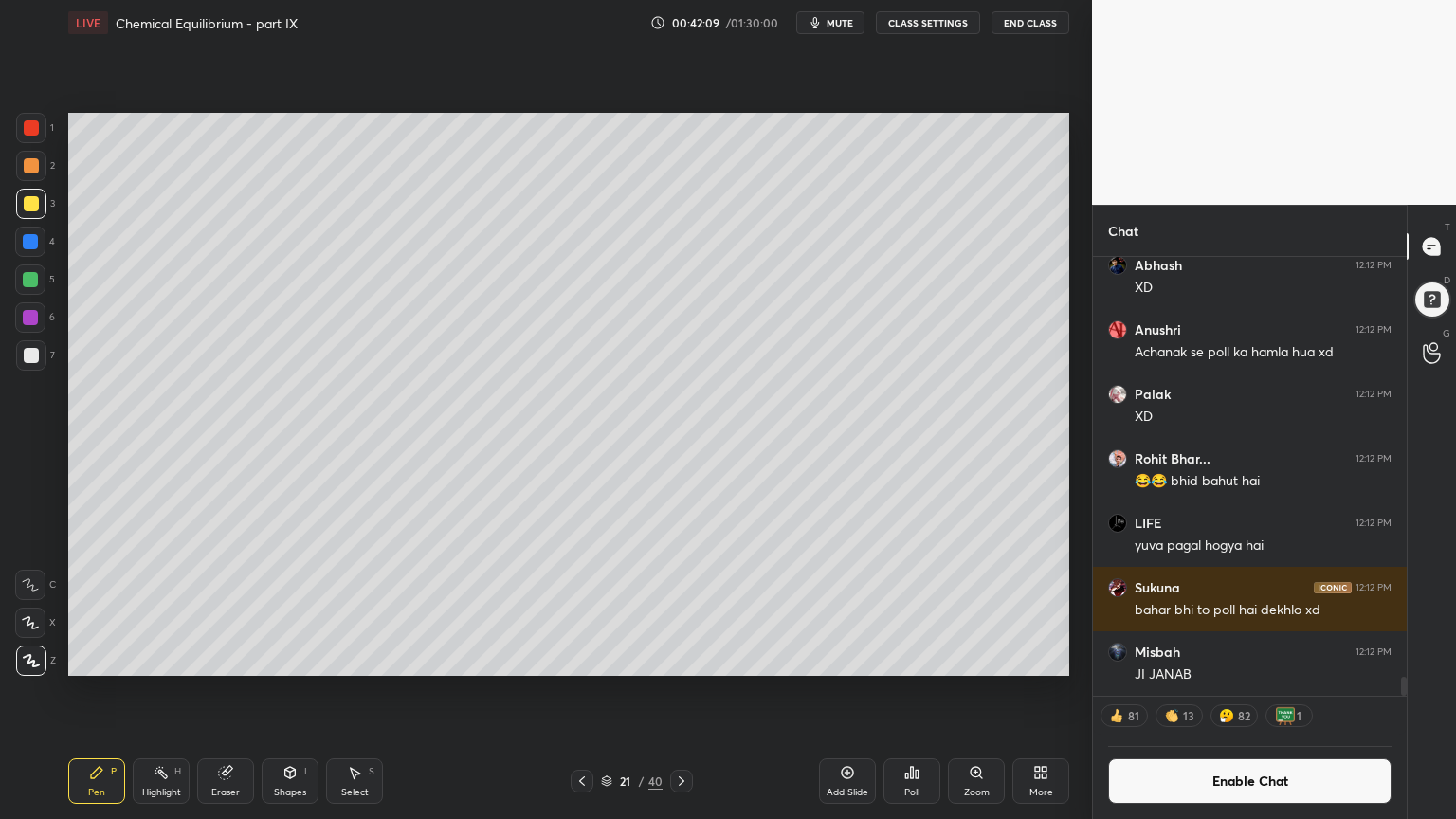
click at [29, 358] on div at bounding box center [31, 356] width 16 height 16
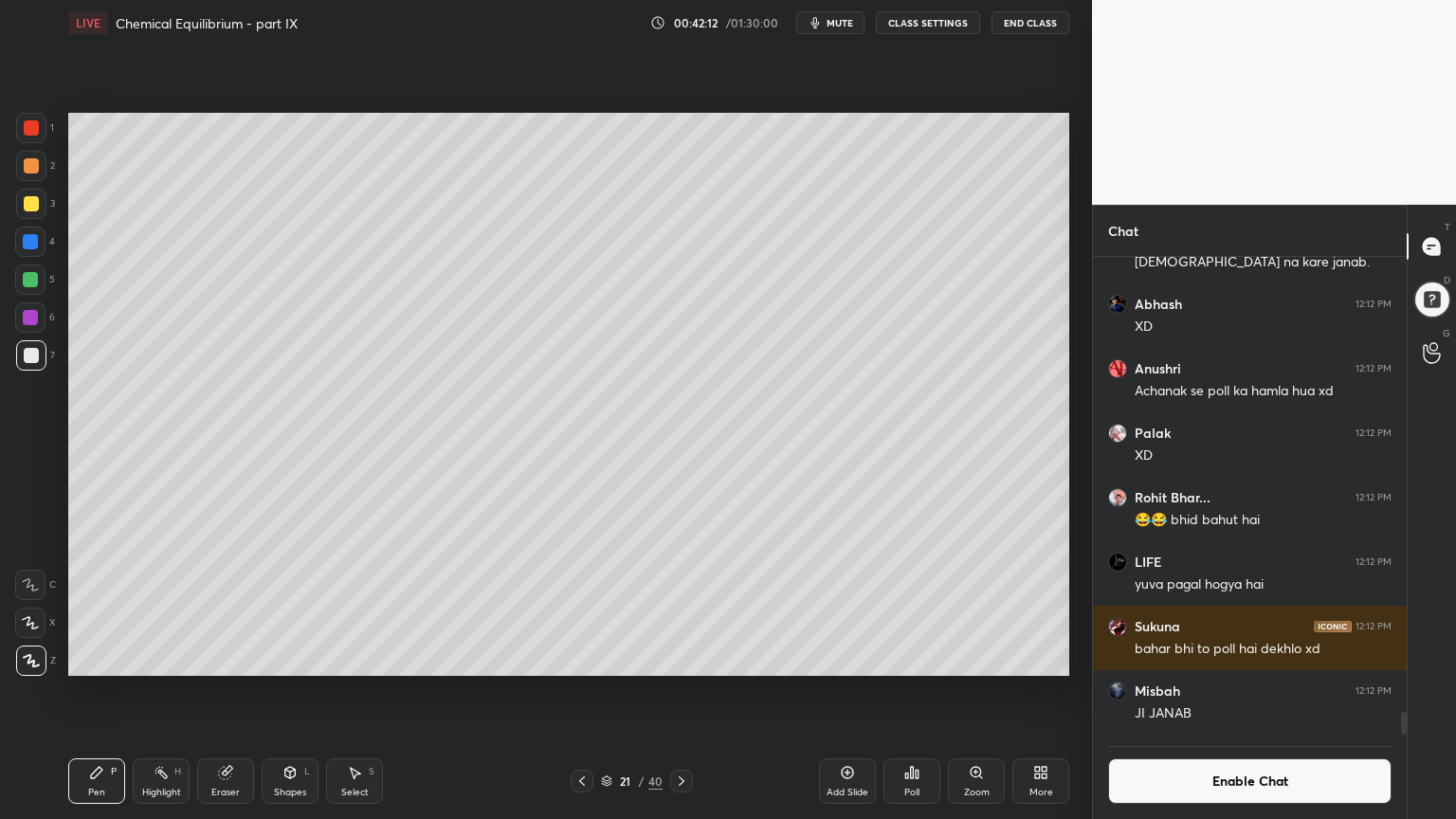
click at [26, 201] on div at bounding box center [31, 204] width 16 height 16
click at [183, 691] on div "Highlight H" at bounding box center [161, 781] width 57 height 46
drag, startPoint x: 95, startPoint y: 781, endPoint x: 182, endPoint y: 712, distance: 111.0
click at [94, 691] on div "Pen P" at bounding box center [96, 781] width 57 height 46
click at [580, 691] on icon at bounding box center [582, 781] width 16 height 16
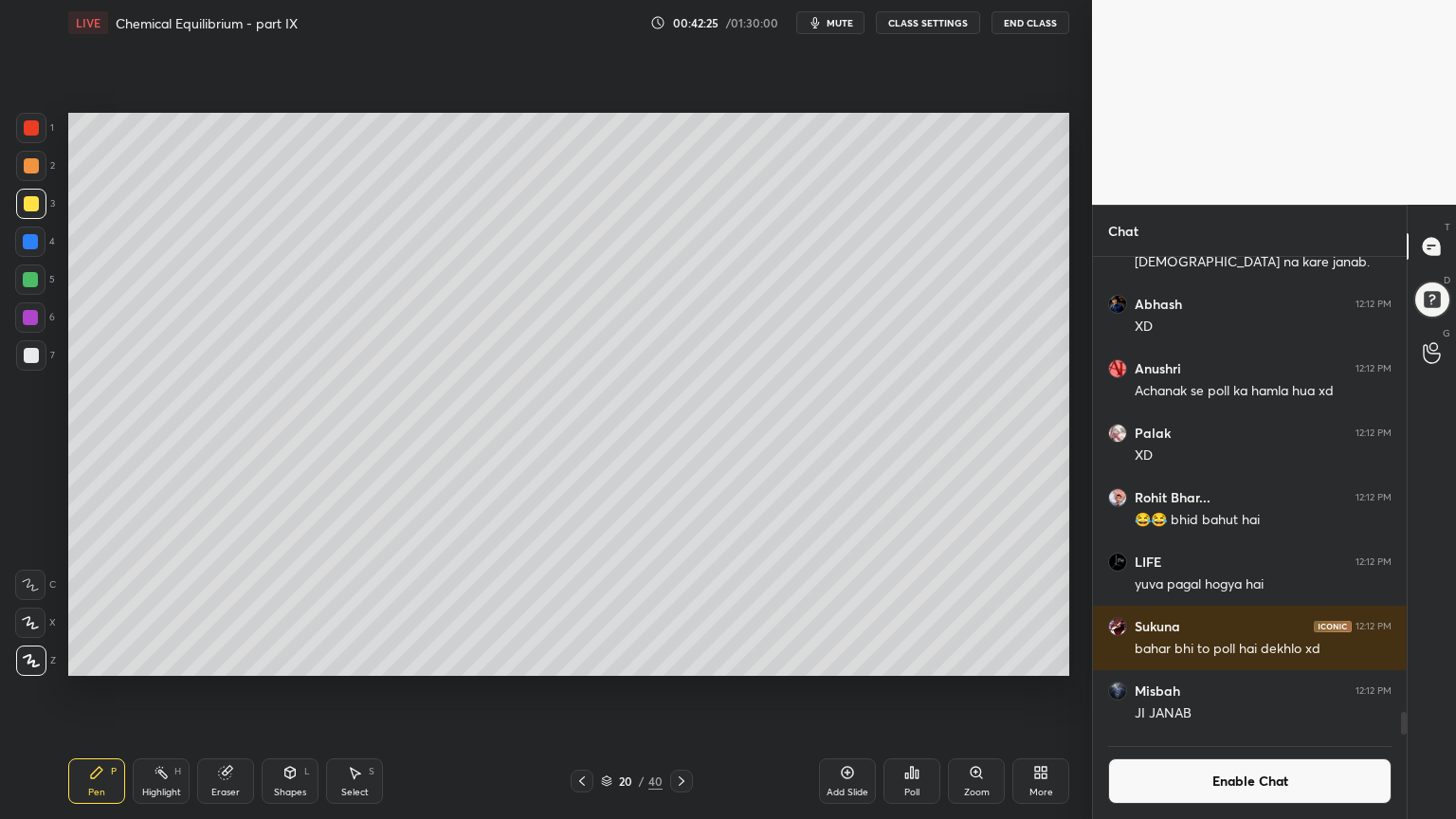
drag, startPoint x: 158, startPoint y: 781, endPoint x: 163, endPoint y: 772, distance: 10.3
click at [161, 691] on div "Highlight H" at bounding box center [161, 781] width 57 height 46
drag, startPoint x: 34, startPoint y: 244, endPoint x: 54, endPoint y: 246, distance: 20.1
click at [37, 247] on div at bounding box center [30, 242] width 16 height 16
click at [675, 691] on icon at bounding box center [682, 781] width 16 height 16
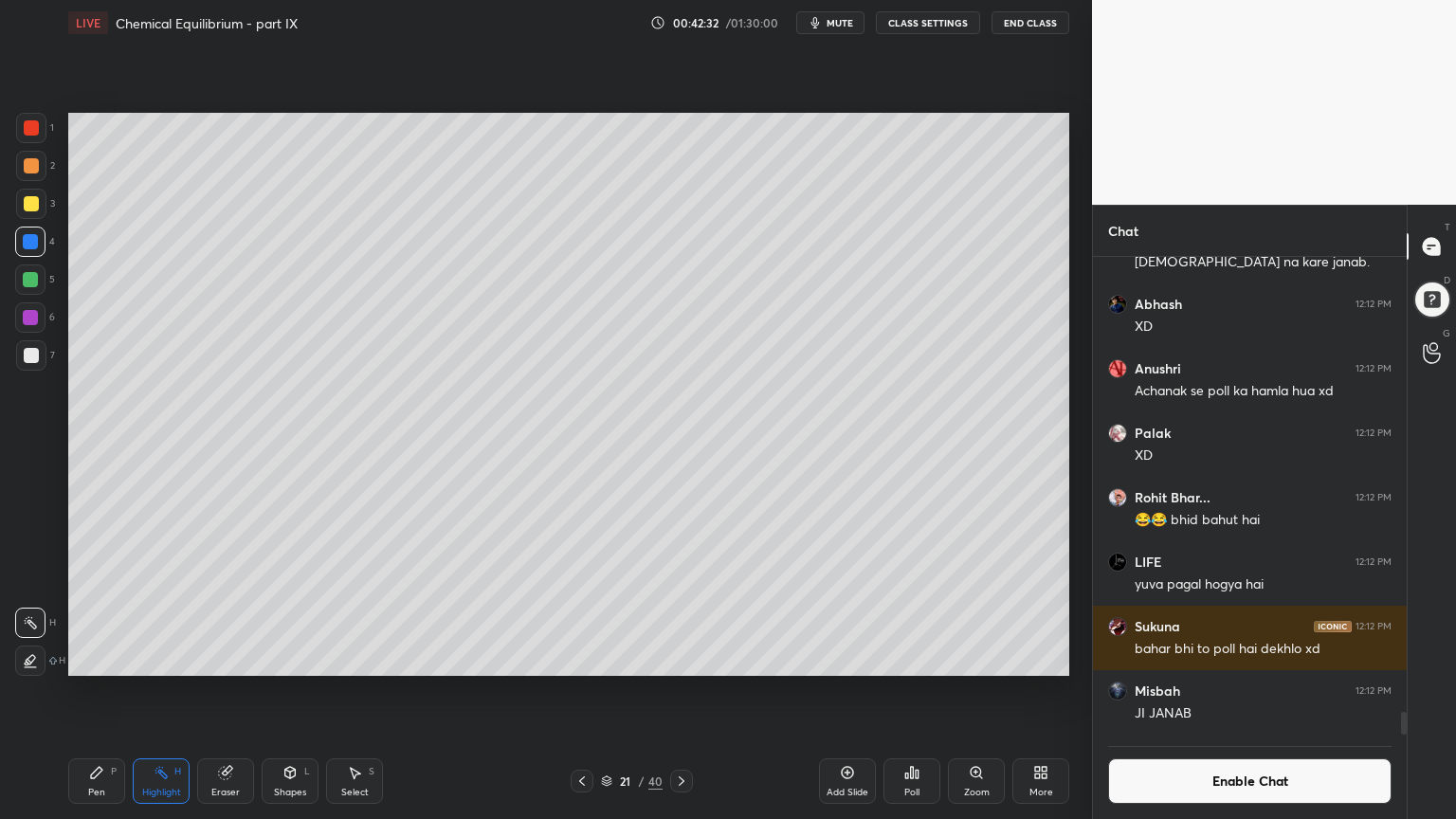
drag, startPoint x: 74, startPoint y: 795, endPoint x: 100, endPoint y: 727, distance: 72.8
click at [72, 691] on div "Pen P" at bounding box center [96, 781] width 57 height 46
click at [164, 691] on icon at bounding box center [161, 772] width 16 height 16
drag, startPoint x: 94, startPoint y: 783, endPoint x: 155, endPoint y: 679, distance: 120.6
click at [93, 691] on div "Pen P" at bounding box center [96, 781] width 57 height 46
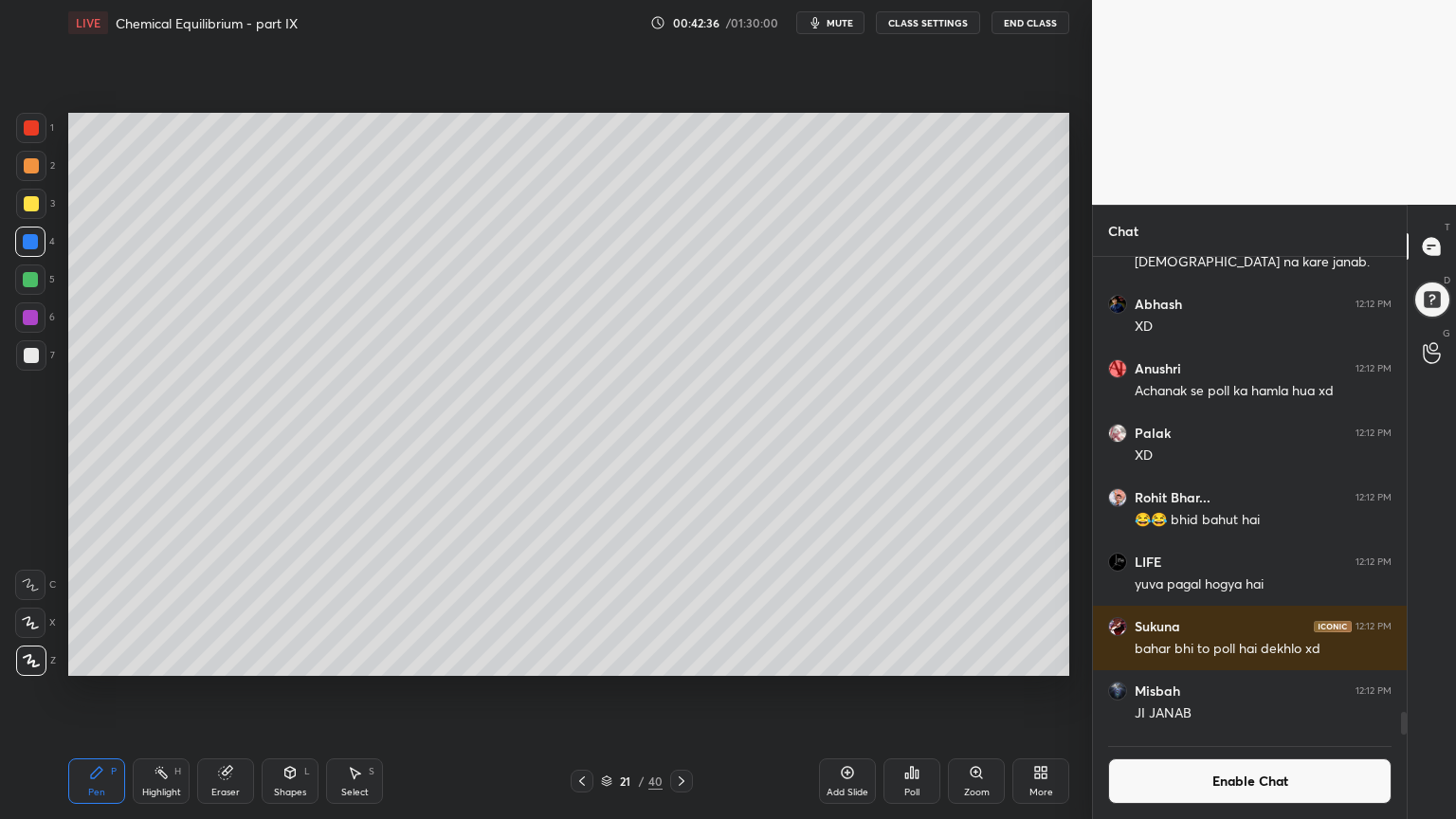
drag, startPoint x: 31, startPoint y: 358, endPoint x: 45, endPoint y: 355, distance: 14.3
click at [33, 358] on div at bounding box center [31, 356] width 16 height 16
click at [38, 351] on div at bounding box center [31, 355] width 30 height 30
drag, startPoint x: 149, startPoint y: 785, endPoint x: 305, endPoint y: 683, distance: 186.4
click at [155, 691] on div "Highlight H" at bounding box center [161, 781] width 57 height 46
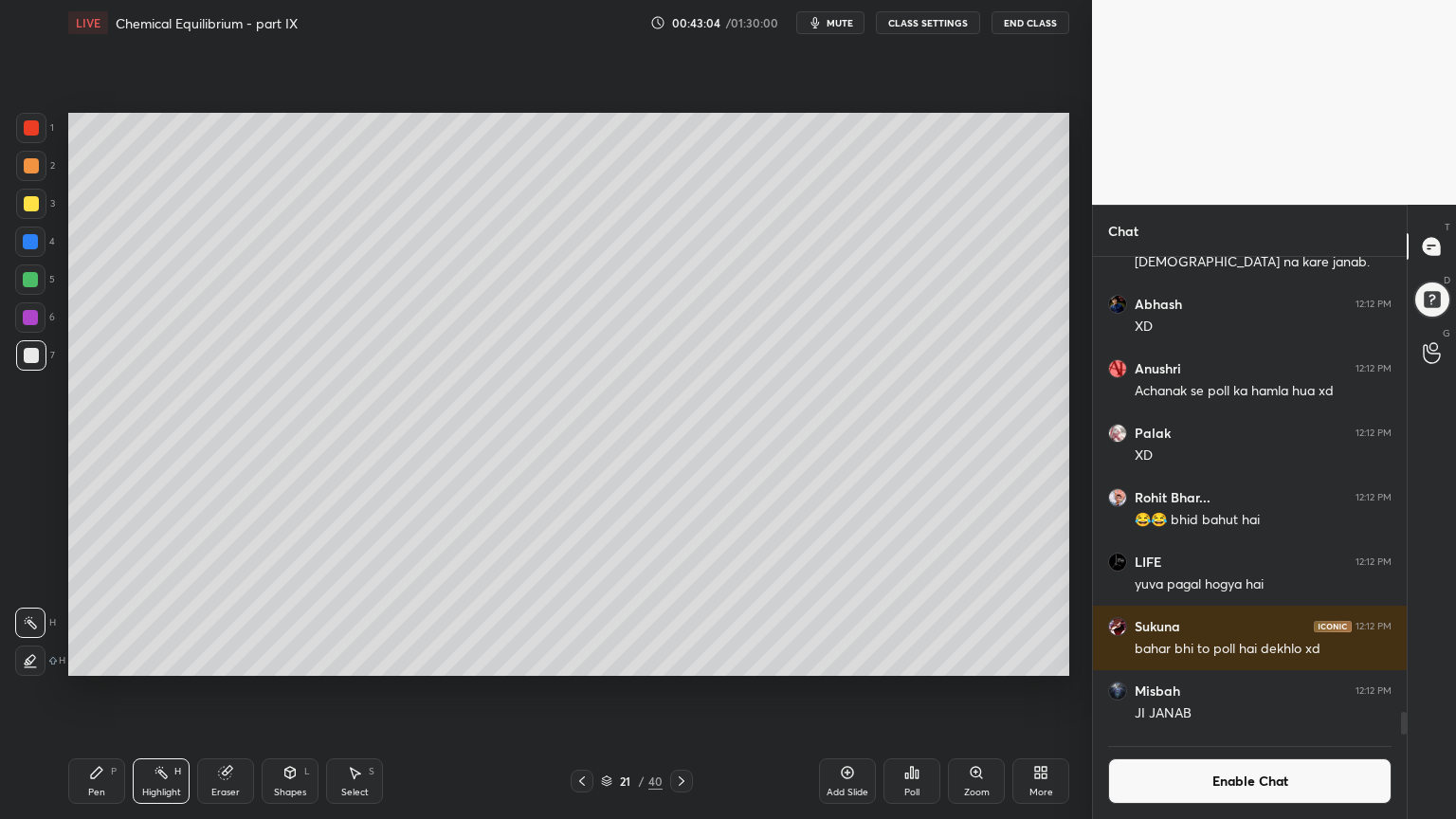
click at [113, 691] on div "Pen P" at bounding box center [96, 781] width 57 height 46
click at [288, 691] on div "Shapes" at bounding box center [289, 793] width 32 height 10
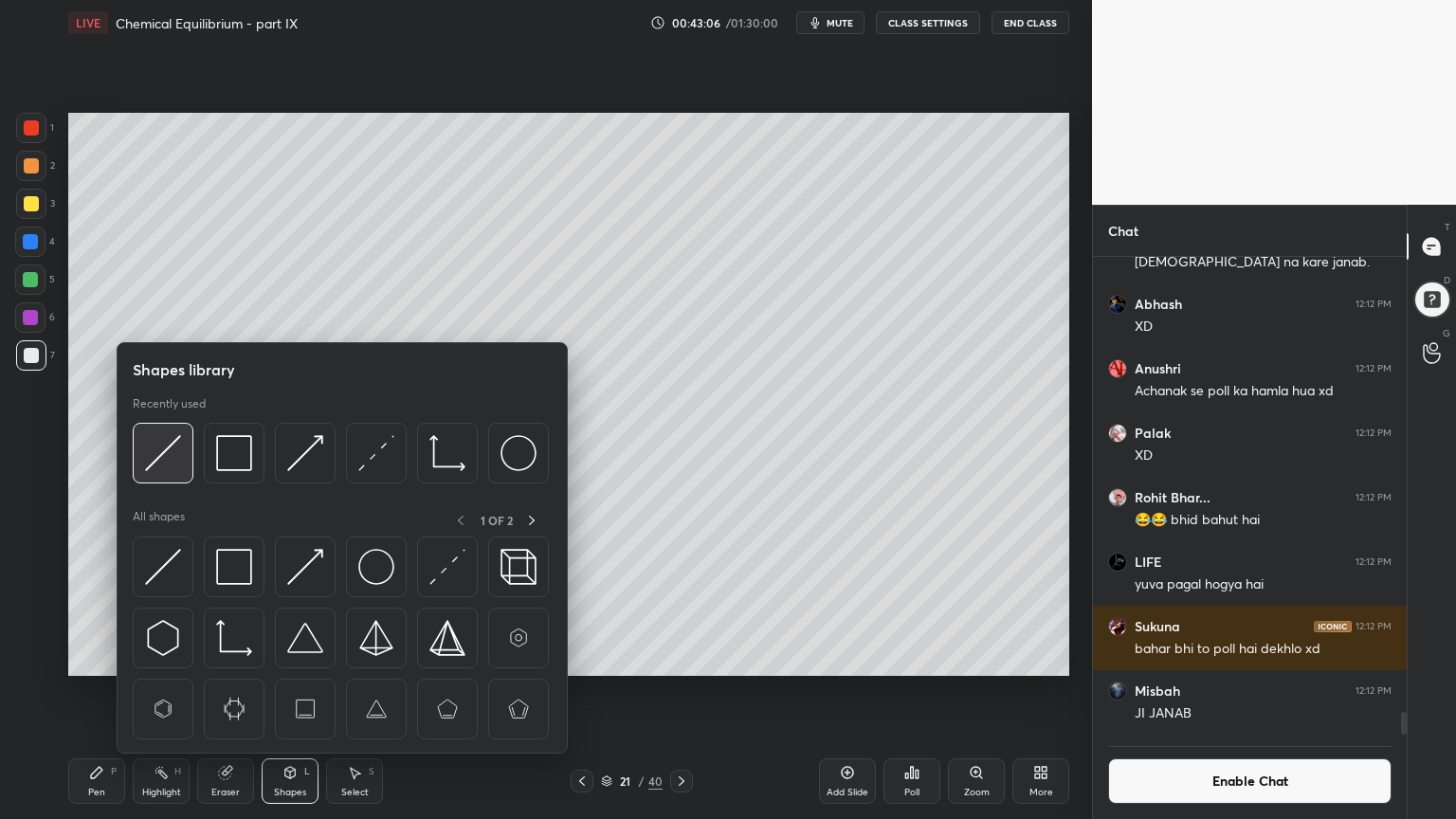
click at [154, 469] on img at bounding box center [162, 452] width 36 height 36
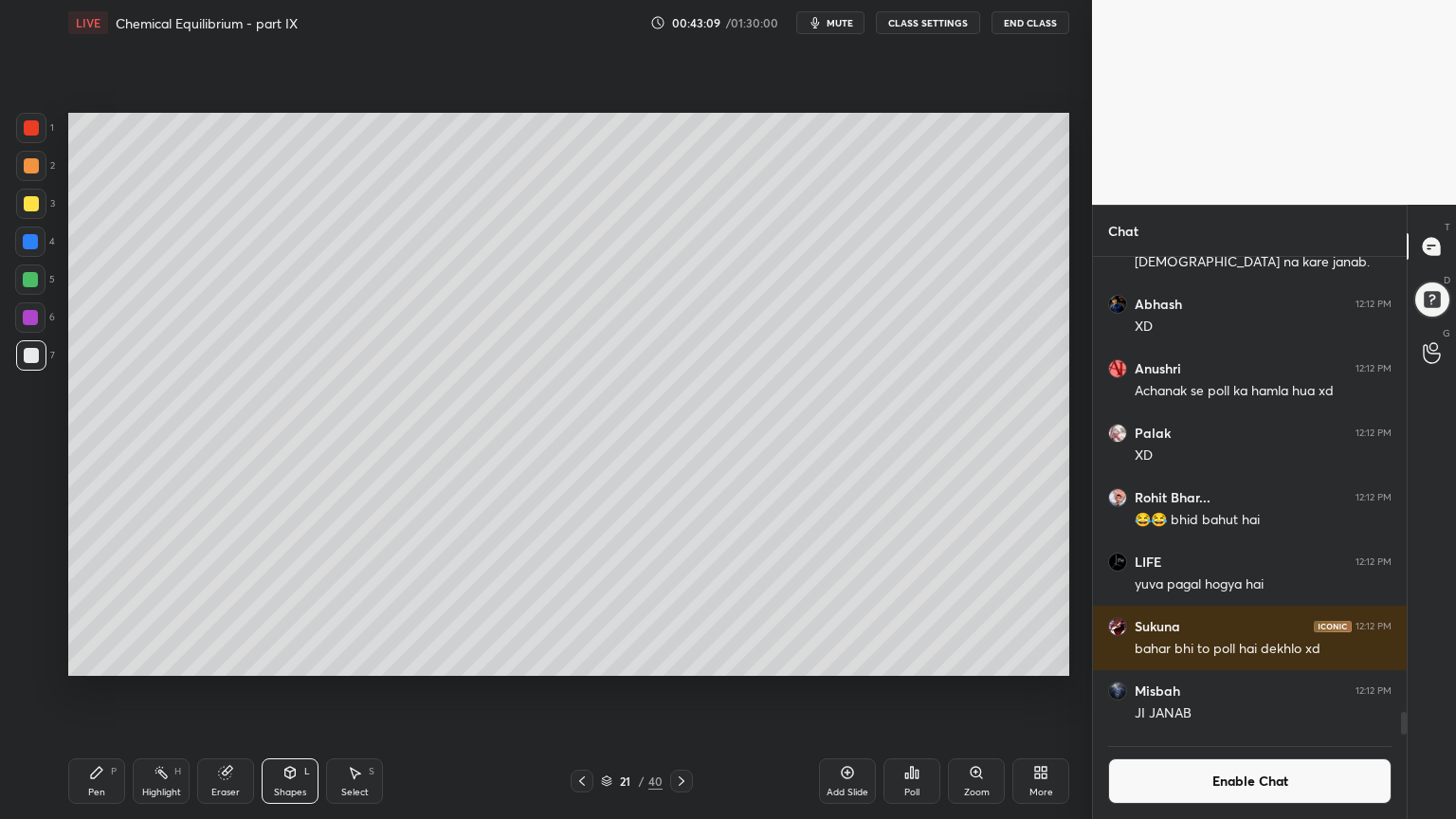
click at [95, 691] on div "Pen P" at bounding box center [96, 781] width 57 height 46
drag, startPoint x: 26, startPoint y: 206, endPoint x: 22, endPoint y: 219, distance: 13.6
click at [31, 205] on div at bounding box center [31, 204] width 16 height 16
click at [26, 215] on div at bounding box center [31, 203] width 30 height 30
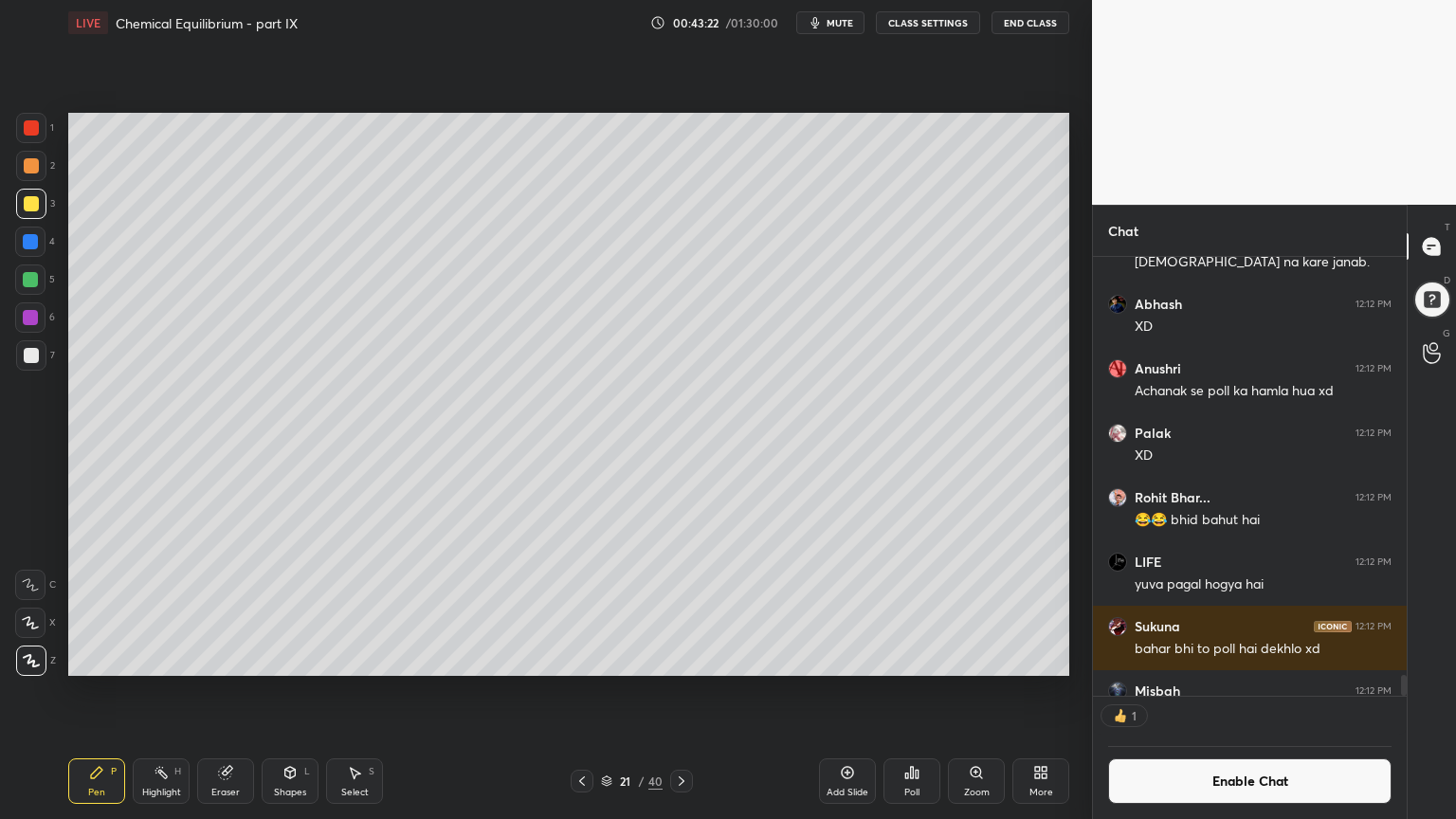
drag, startPoint x: 216, startPoint y: 779, endPoint x: 222, endPoint y: 765, distance: 15.2
click at [220, 691] on div "Eraser" at bounding box center [225, 781] width 57 height 46
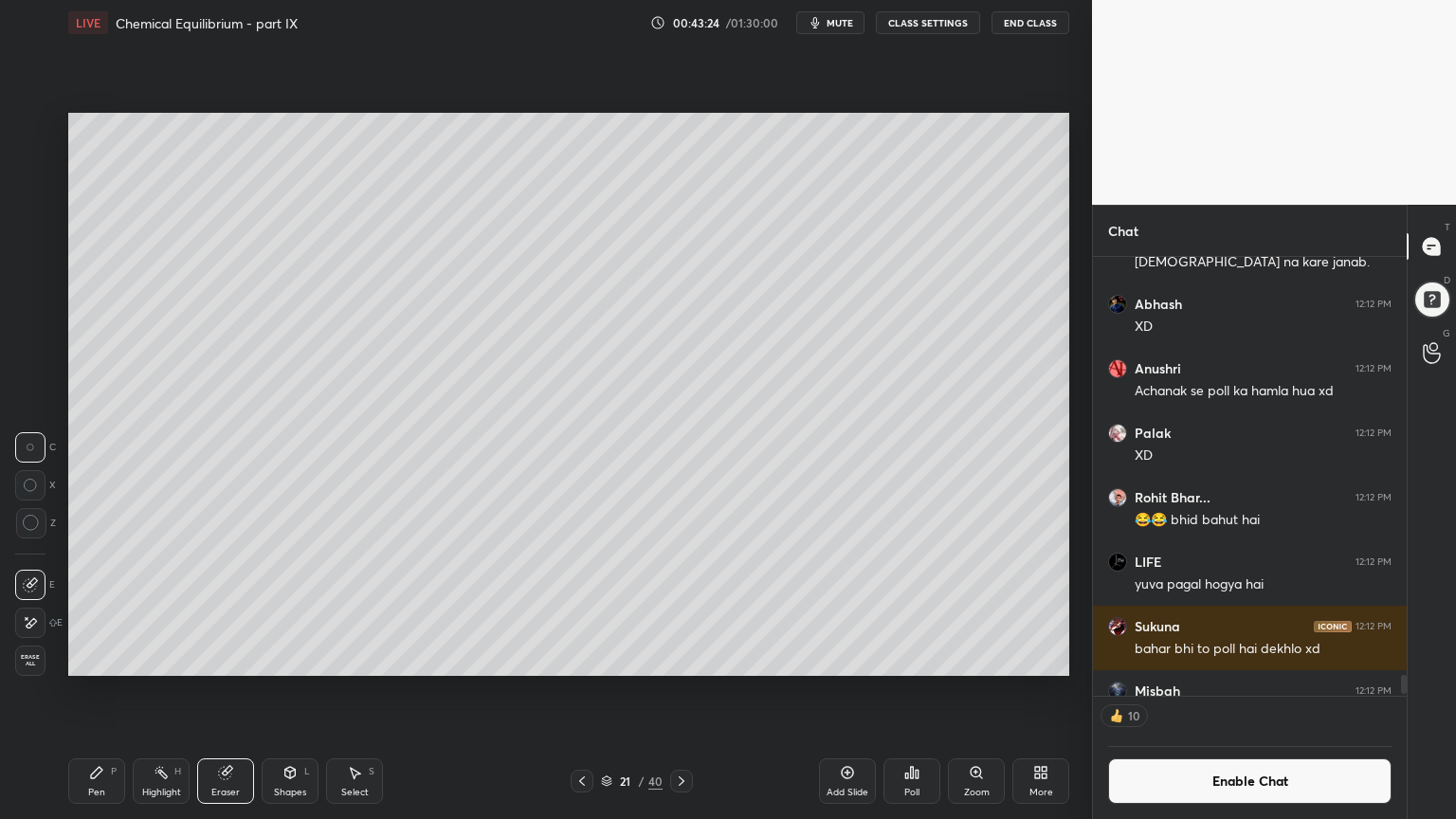
drag, startPoint x: 92, startPoint y: 784, endPoint x: 99, endPoint y: 755, distance: 29.8
click at [94, 691] on div "Pen P" at bounding box center [96, 781] width 57 height 46
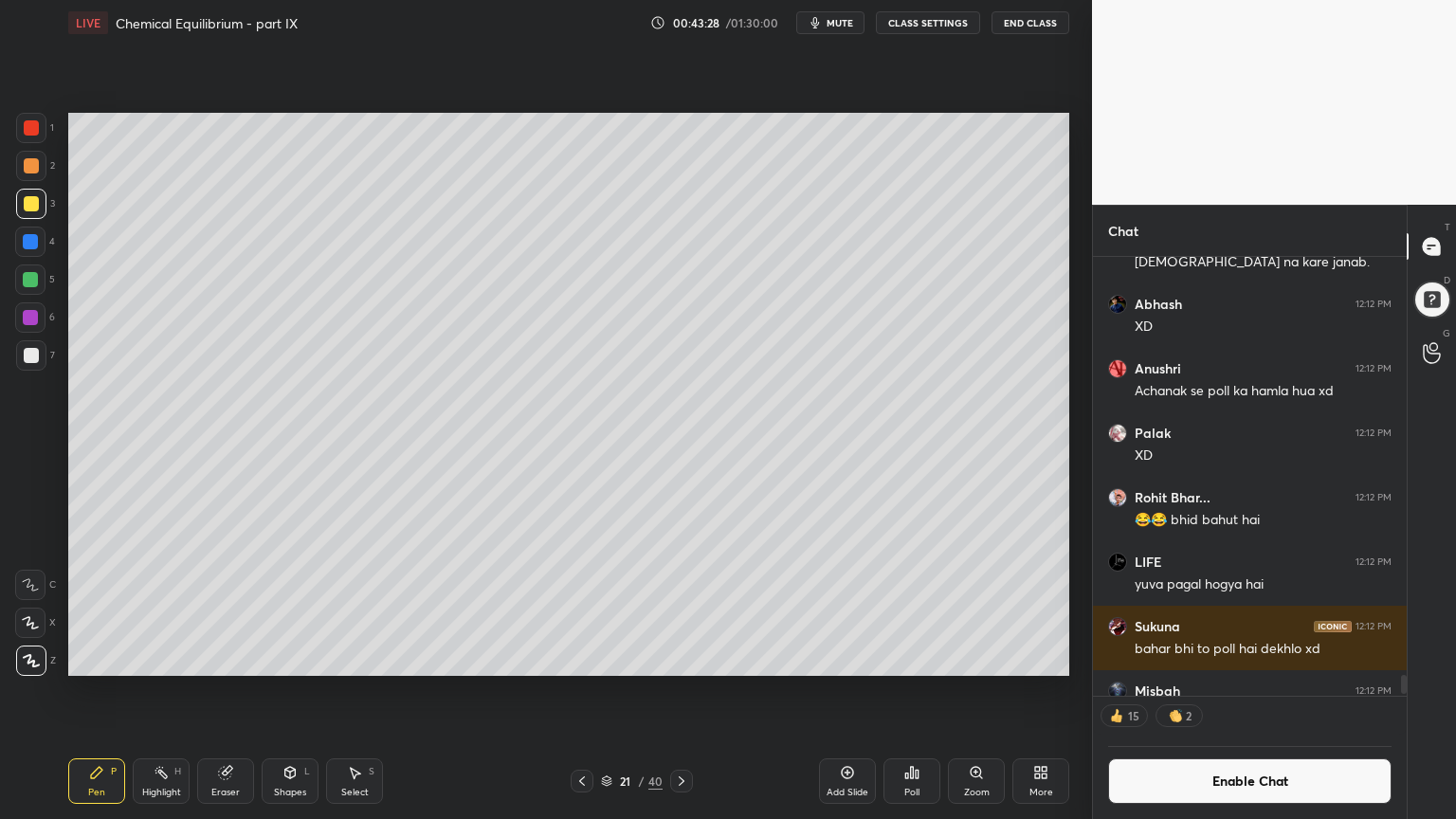
click at [584, 691] on icon at bounding box center [582, 781] width 16 height 16
click at [685, 691] on icon at bounding box center [682, 781] width 16 height 16
click at [90, 691] on div "Pen P" at bounding box center [96, 781] width 57 height 46
click at [1255, 691] on button "Enable Chat" at bounding box center [1249, 781] width 283 height 46
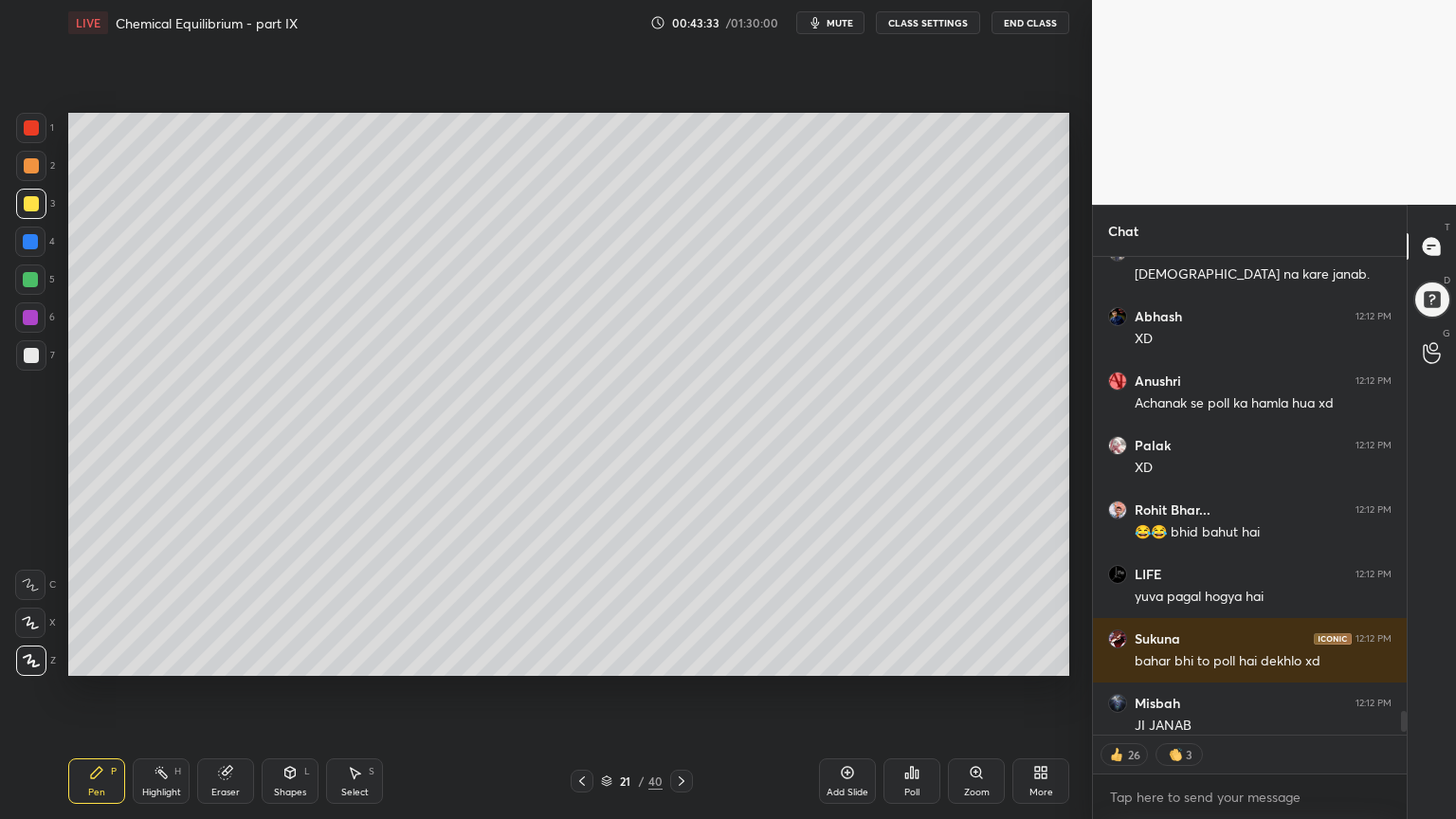
scroll to position [474, 308]
drag, startPoint x: 129, startPoint y: 787, endPoint x: 103, endPoint y: 755, distance: 41.2
click at [123, 691] on div "Pen P Highlight H Eraser Shapes L Select S" at bounding box center [255, 781] width 375 height 46
drag, startPoint x: 35, startPoint y: 129, endPoint x: 62, endPoint y: 168, distance: 47.4
click at [35, 134] on div at bounding box center [31, 128] width 16 height 16
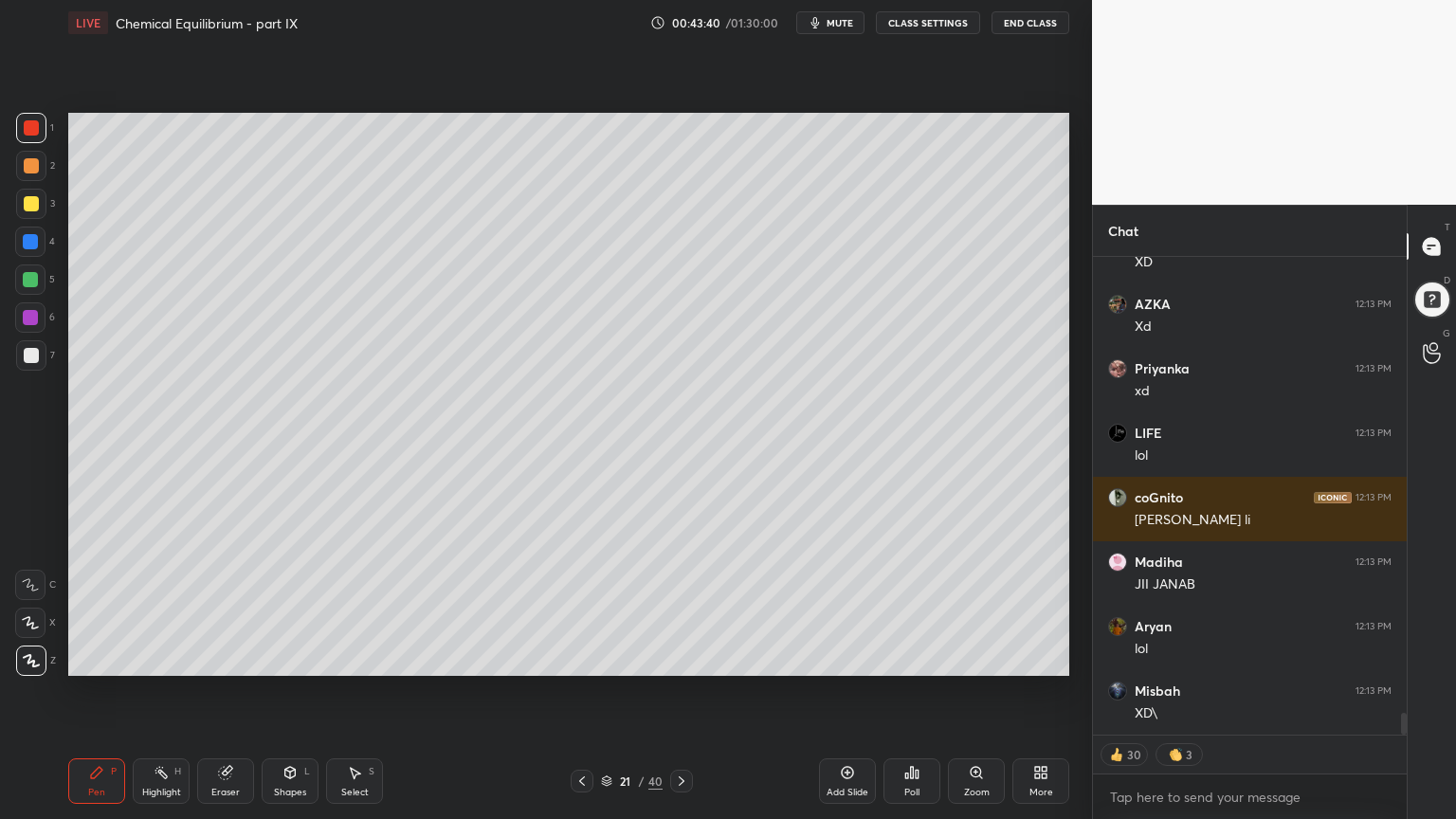
scroll to position [10276, 0]
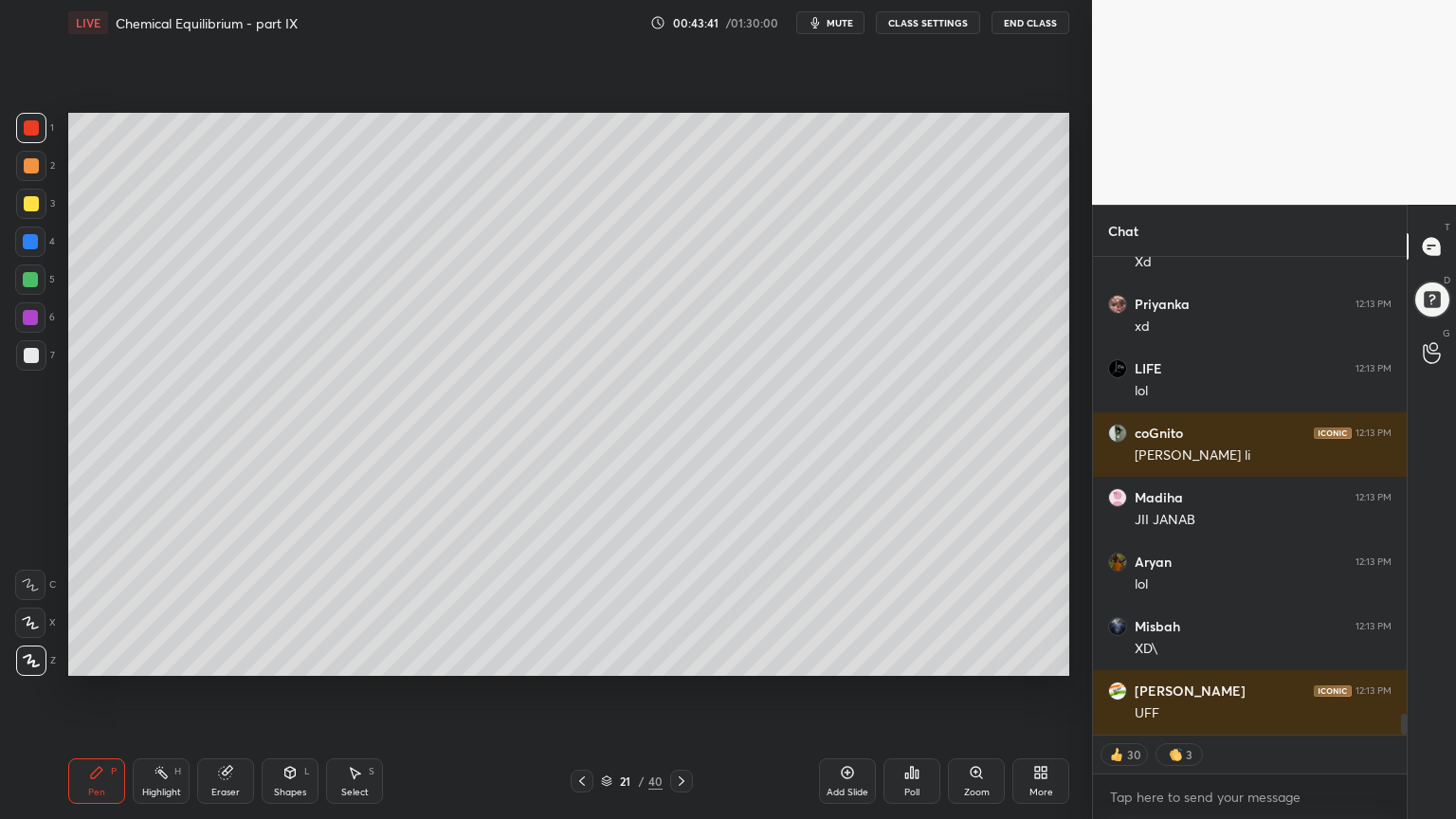
drag, startPoint x: 178, startPoint y: 776, endPoint x: 186, endPoint y: 712, distance: 64.5
click at [177, 691] on div "H" at bounding box center [178, 771] width 7 height 10
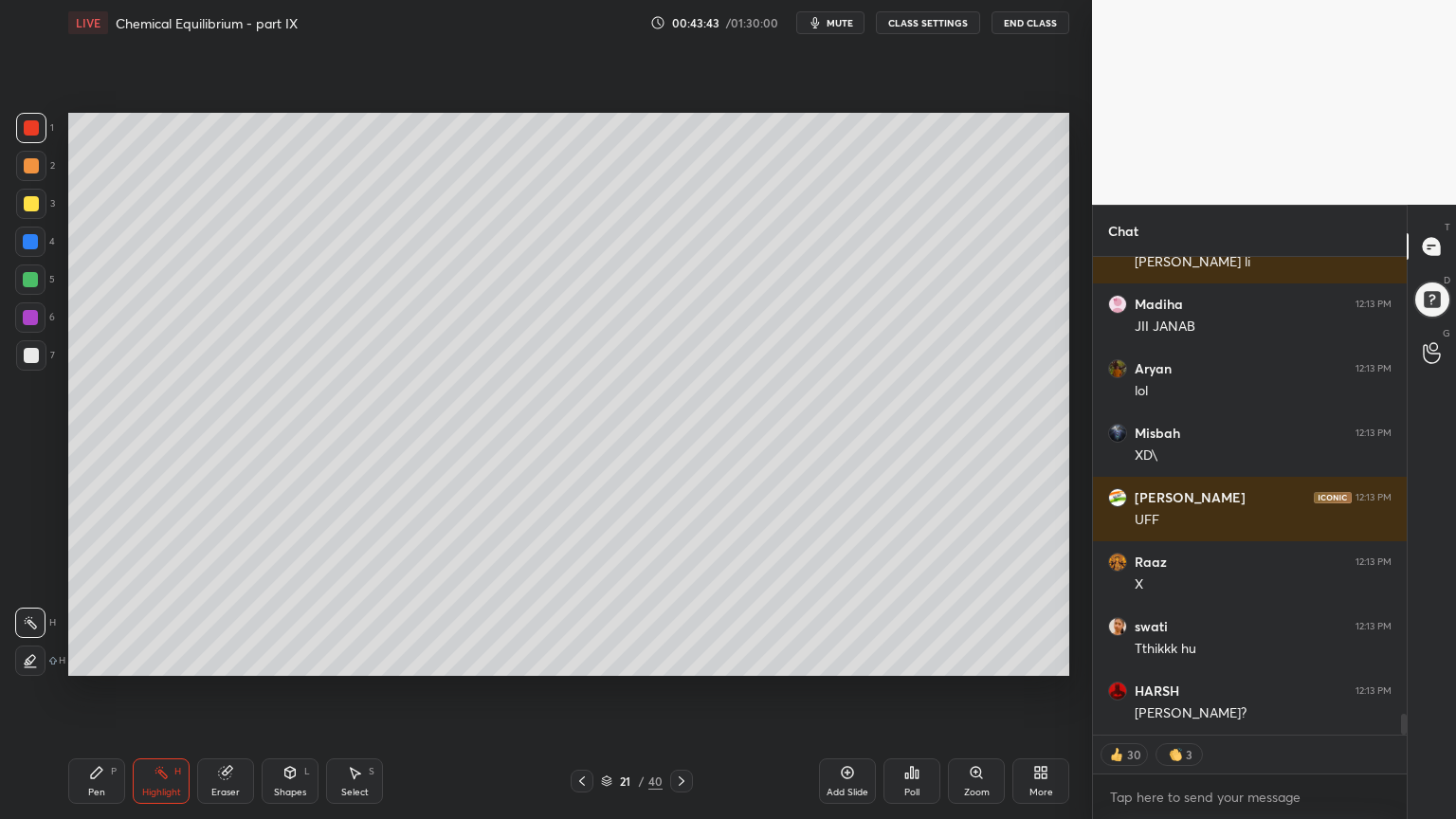
scroll to position [10598, 0]
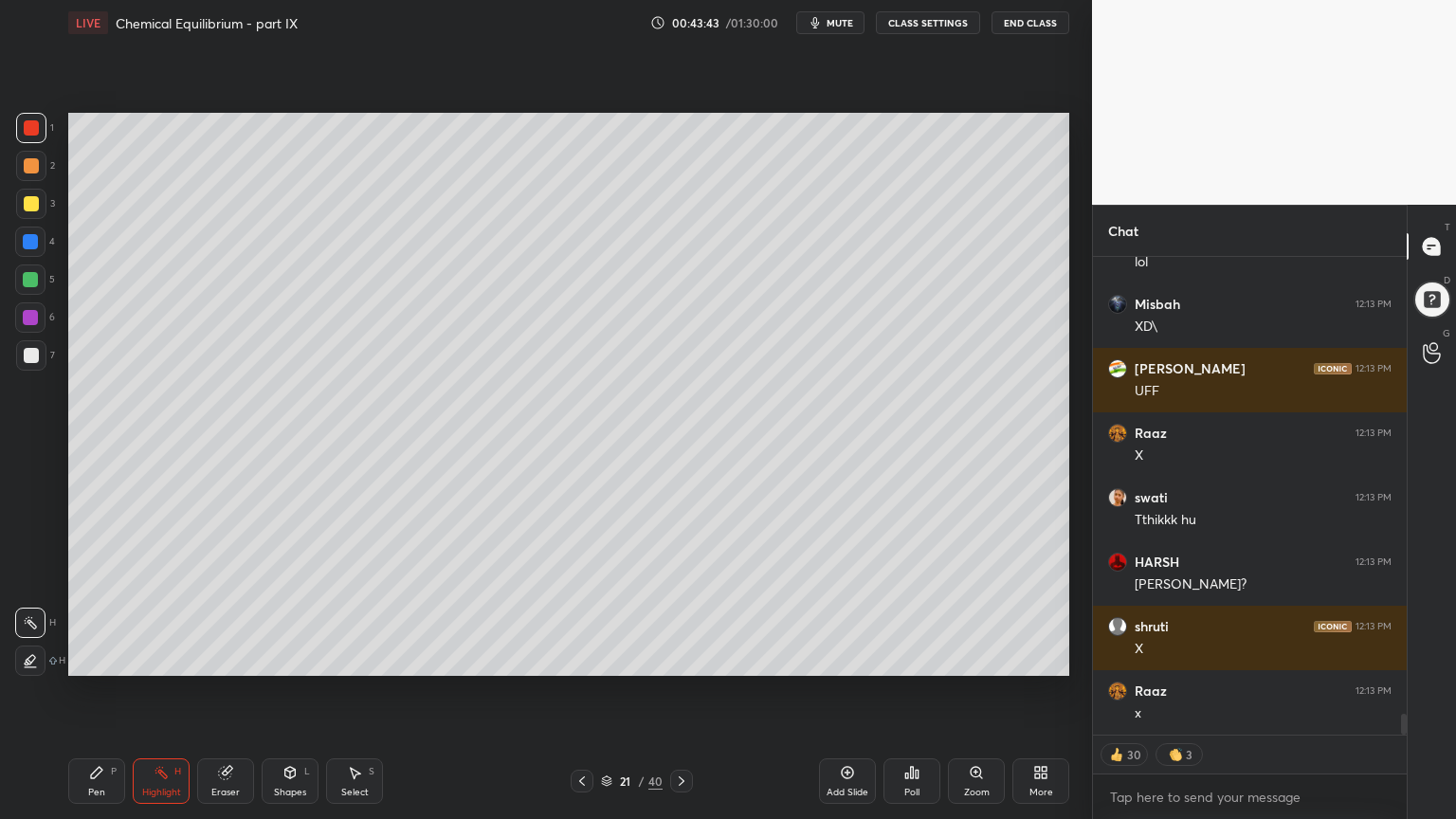
click at [103, 691] on div "Pen P" at bounding box center [96, 781] width 57 height 46
click at [35, 353] on div at bounding box center [31, 356] width 16 height 16
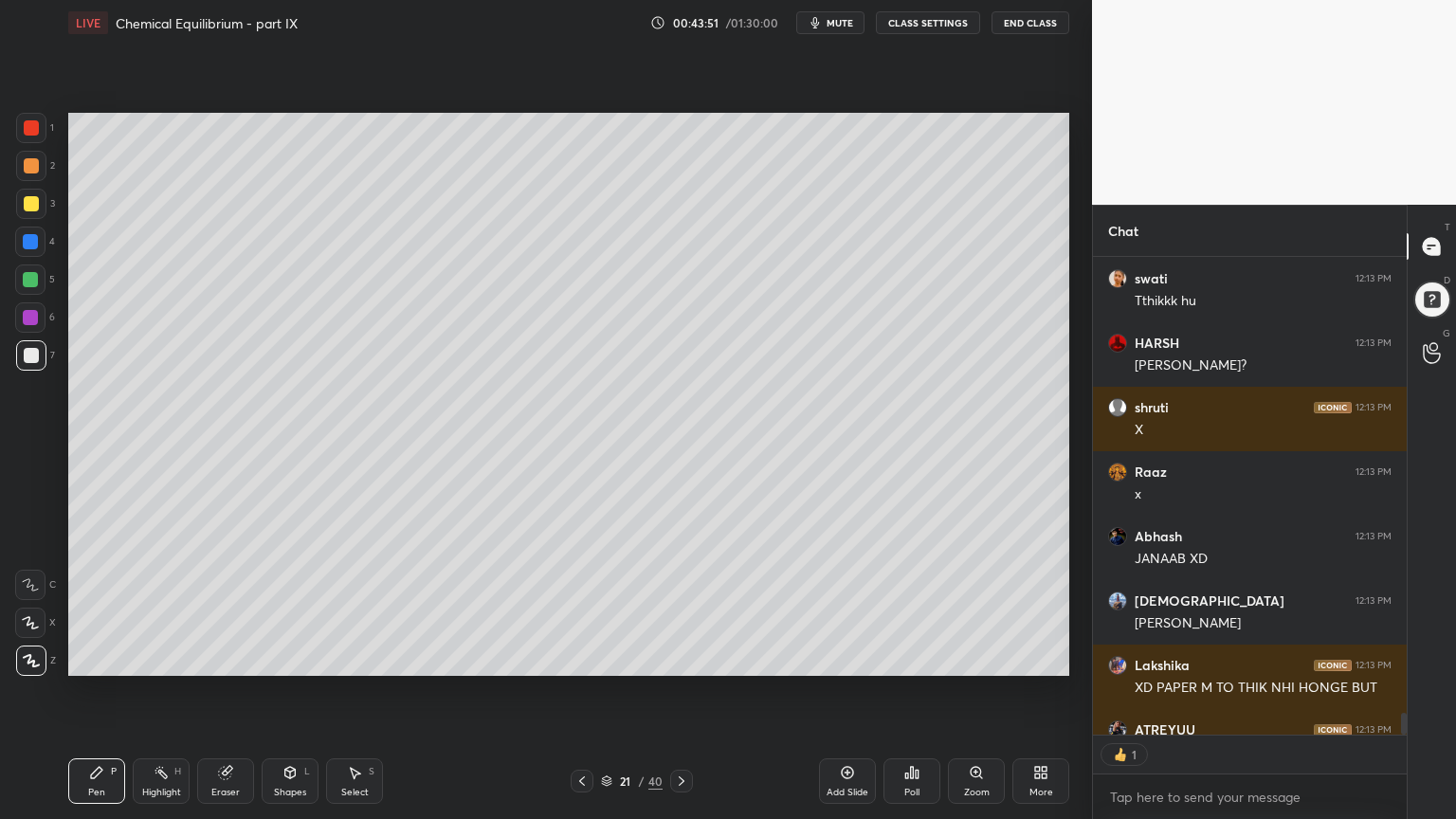
scroll to position [474, 308]
type textarea "x"
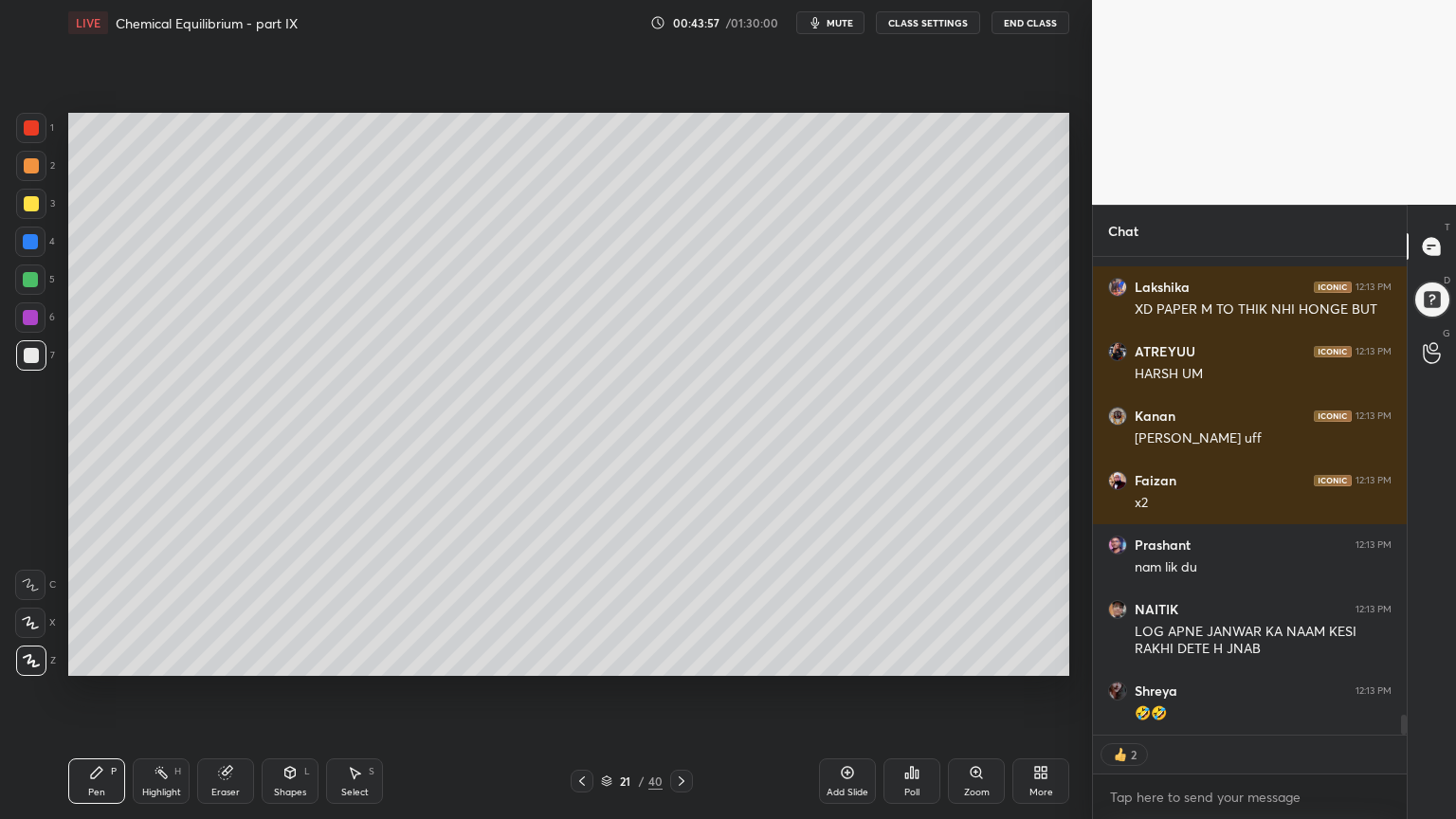
scroll to position [11260, 0]
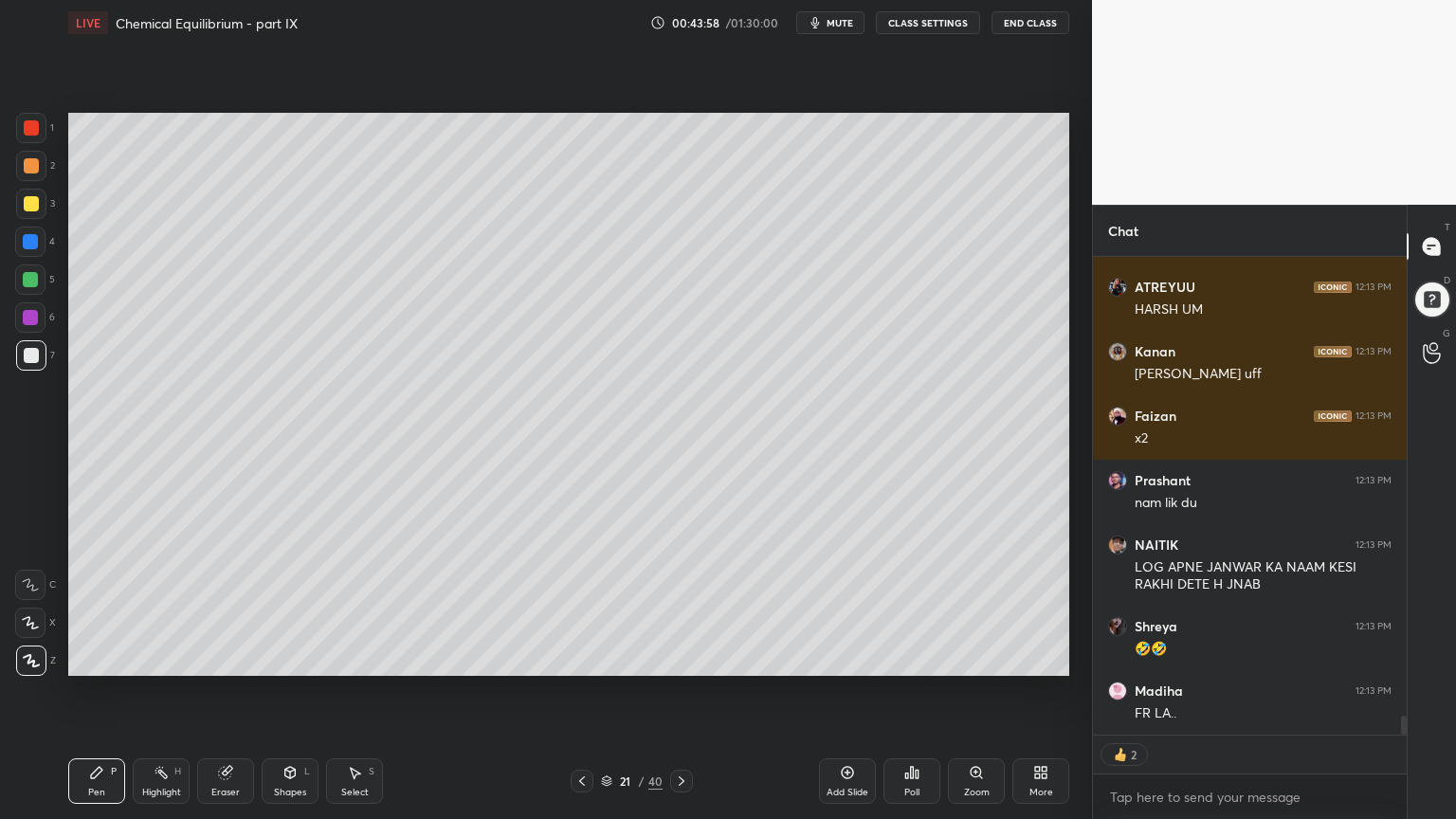
click at [928, 24] on button "CLASS SETTINGS" at bounding box center [927, 22] width 104 height 22
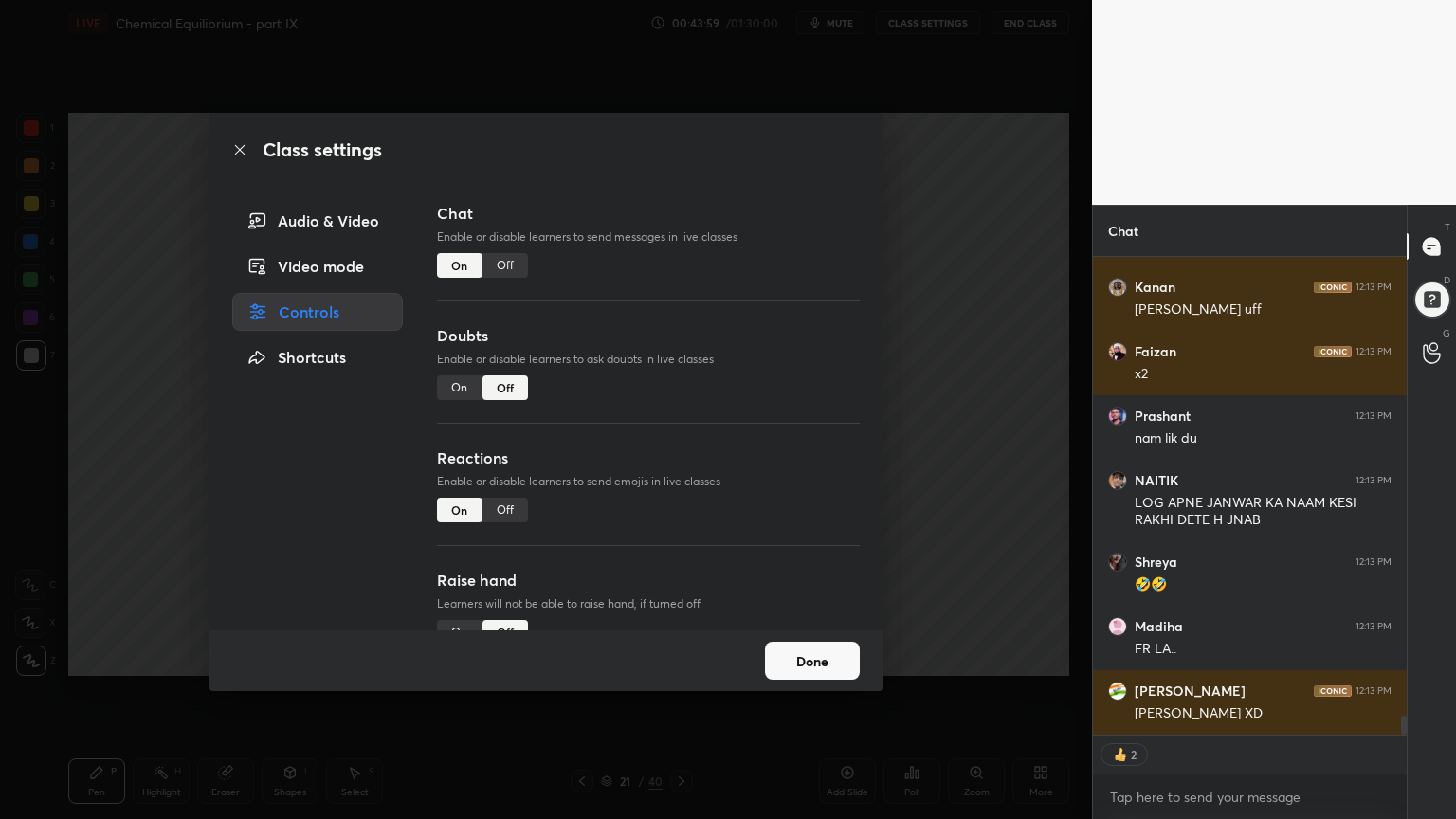
click at [515, 262] on div "Off" at bounding box center [504, 265] width 46 height 24
click at [1001, 315] on div "Class settings Audio & Video Video mode Controls Shortcuts Chat Enable or disab…" at bounding box center [545, 410] width 1091 height 819
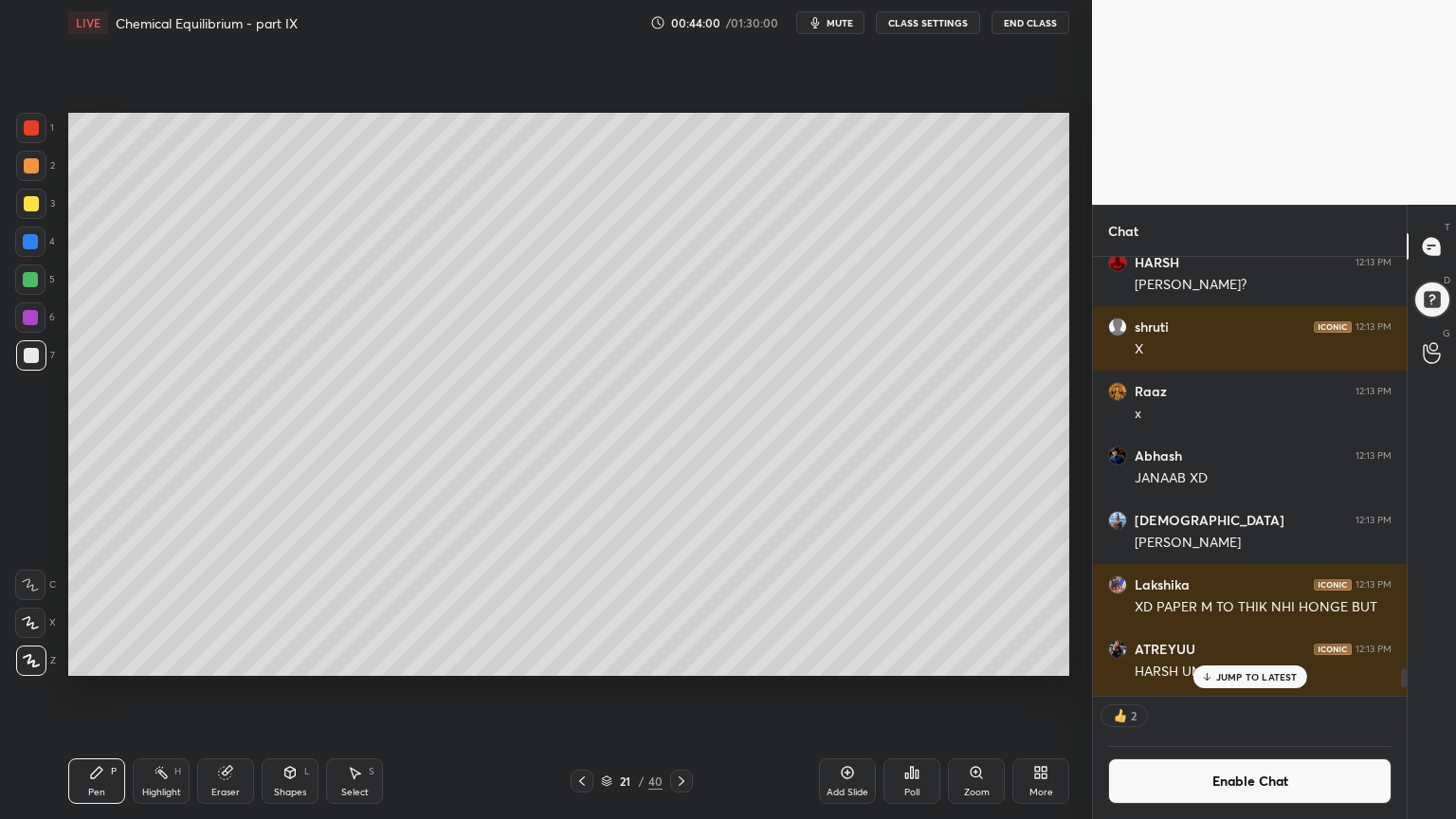
click at [62, 691] on div "1 2 3 4 5 6 7 C X Z C X Z E E Erase all H H LIVE Chemical Equilibrium - part IX…" at bounding box center [538, 410] width 1077 height 819
drag, startPoint x: 170, startPoint y: 793, endPoint x: 292, endPoint y: 722, distance: 141.2
click at [179, 691] on div "Highlight H" at bounding box center [161, 781] width 57 height 46
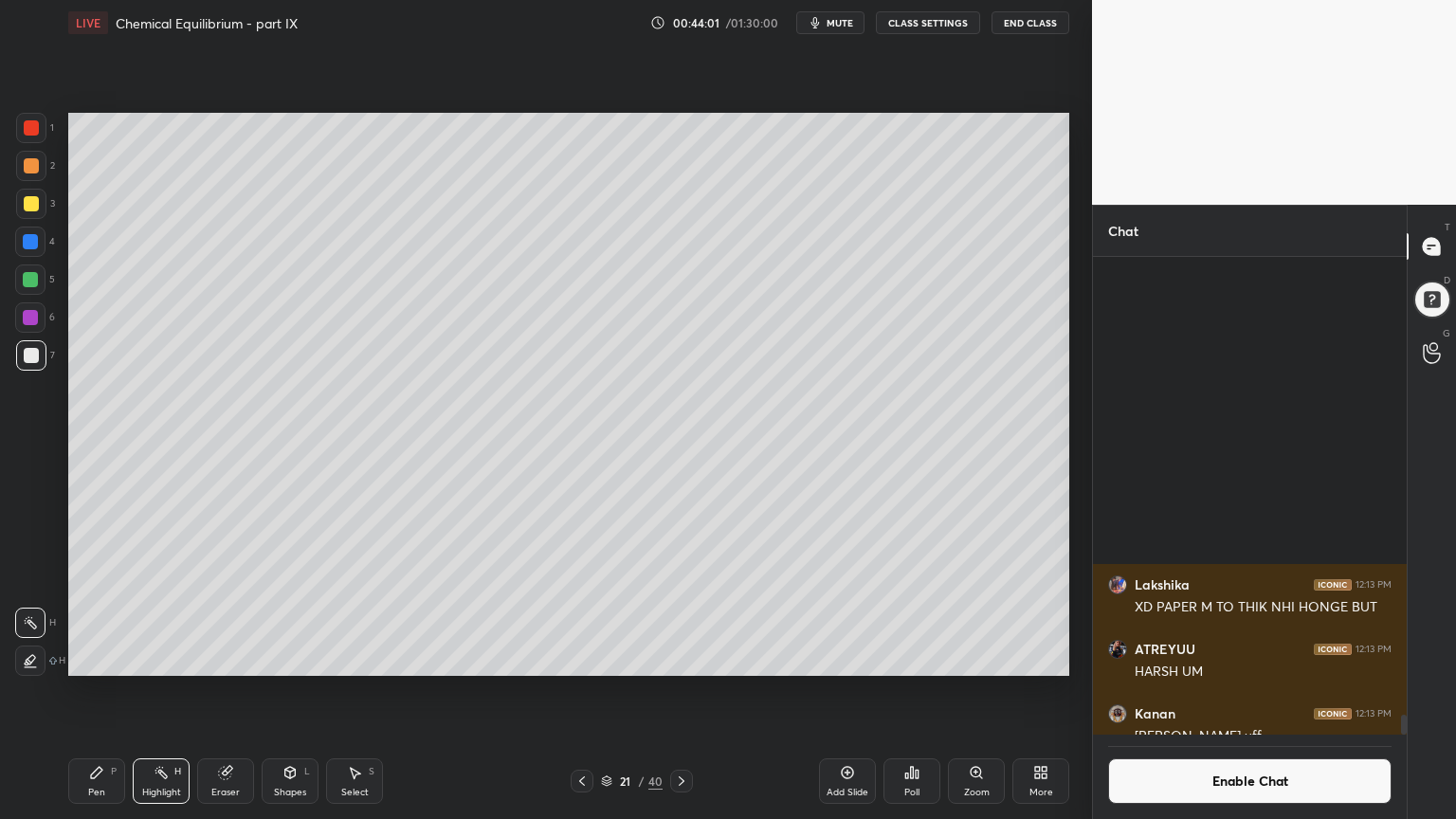
scroll to position [10946, 0]
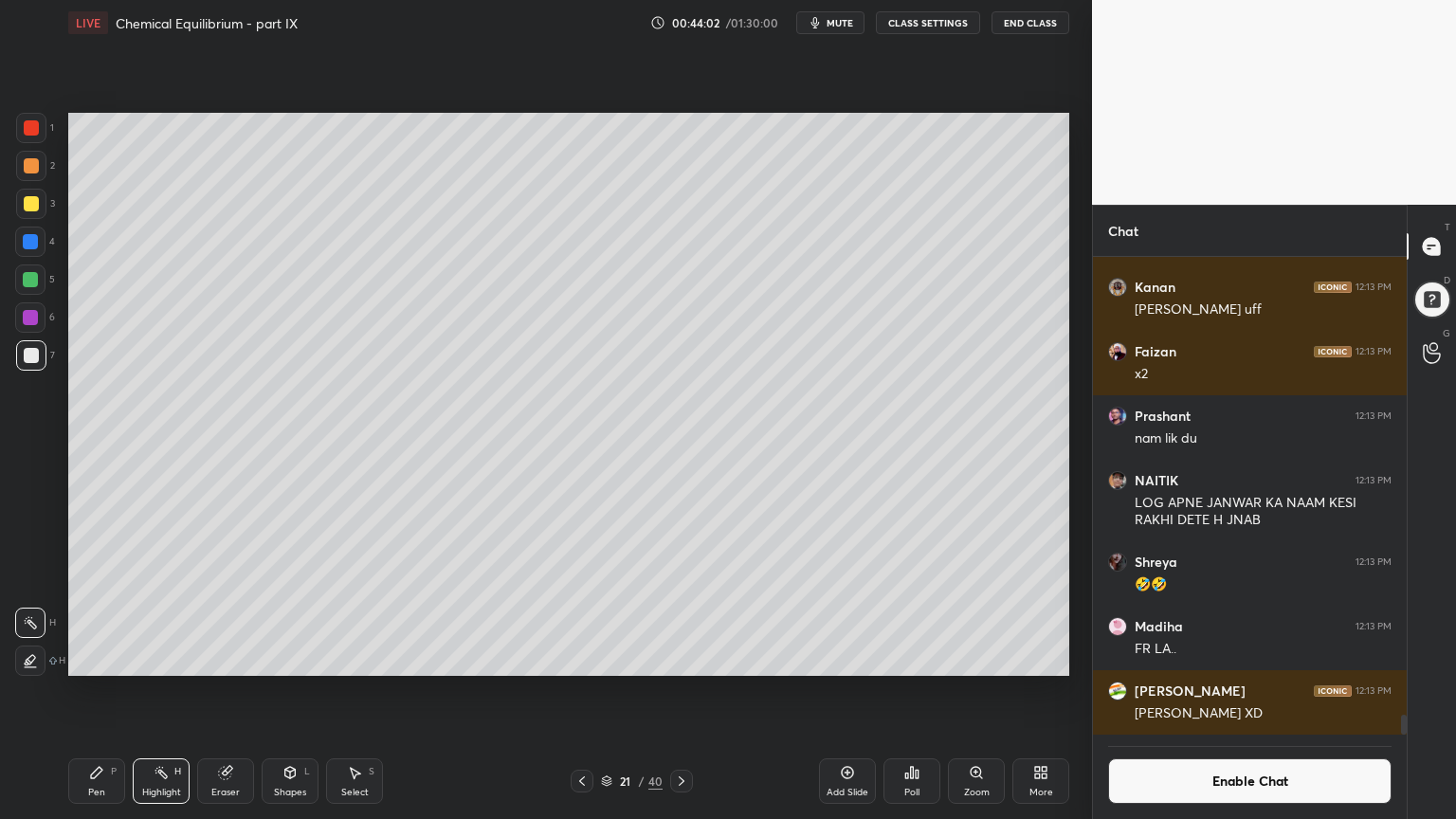
drag, startPoint x: 76, startPoint y: 797, endPoint x: 133, endPoint y: 760, distance: 68.0
click at [77, 691] on div "Pen P" at bounding box center [96, 781] width 57 height 46
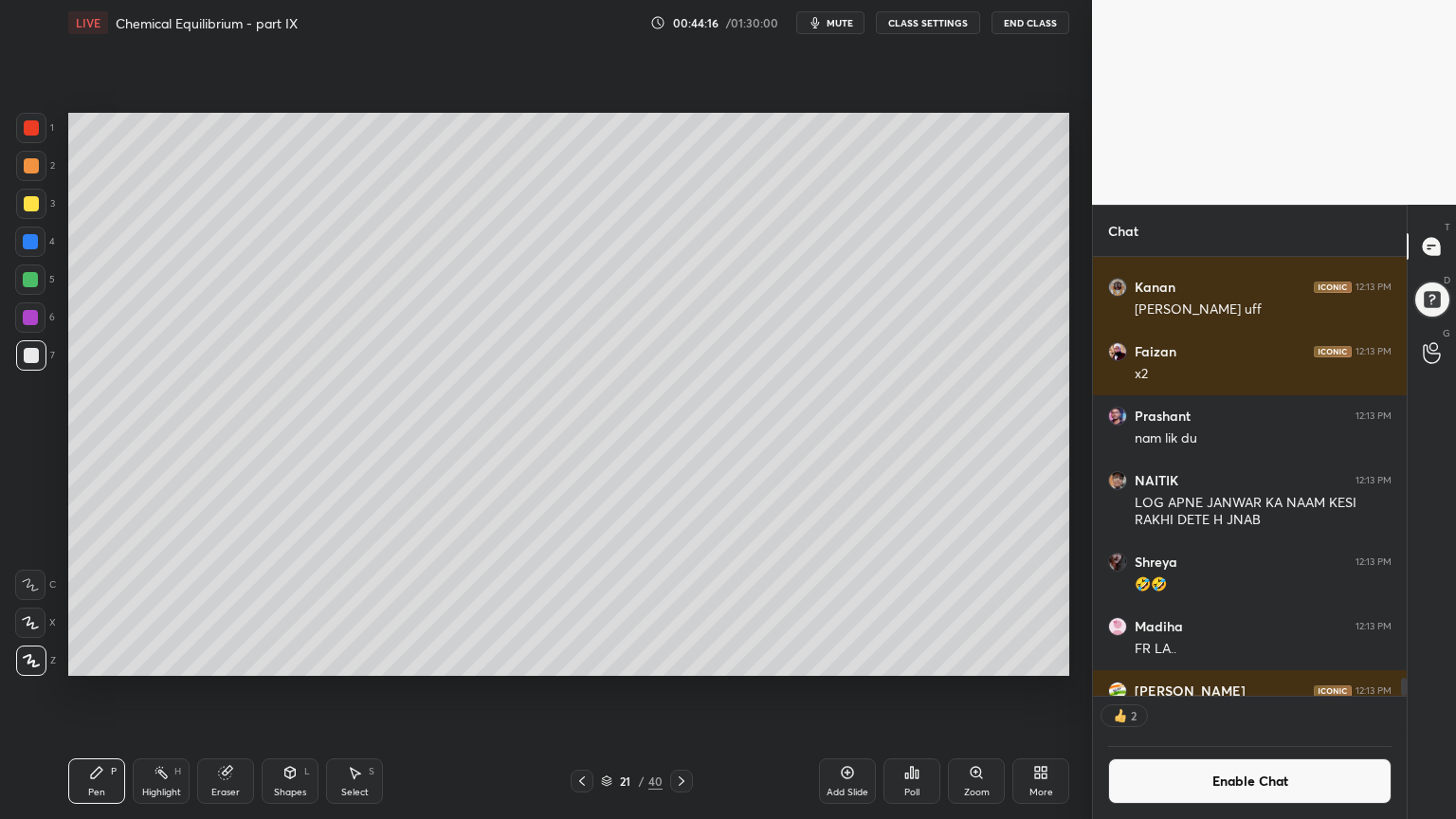
drag, startPoint x: 171, startPoint y: 782, endPoint x: 304, endPoint y: 690, distance: 161.7
click at [175, 691] on div "Highlight H" at bounding box center [161, 781] width 57 height 46
click at [117, 691] on div "Pen P" at bounding box center [96, 781] width 57 height 46
click at [23, 198] on div at bounding box center [31, 204] width 16 height 16
drag, startPoint x: 162, startPoint y: 784, endPoint x: 194, endPoint y: 771, distance: 34.5
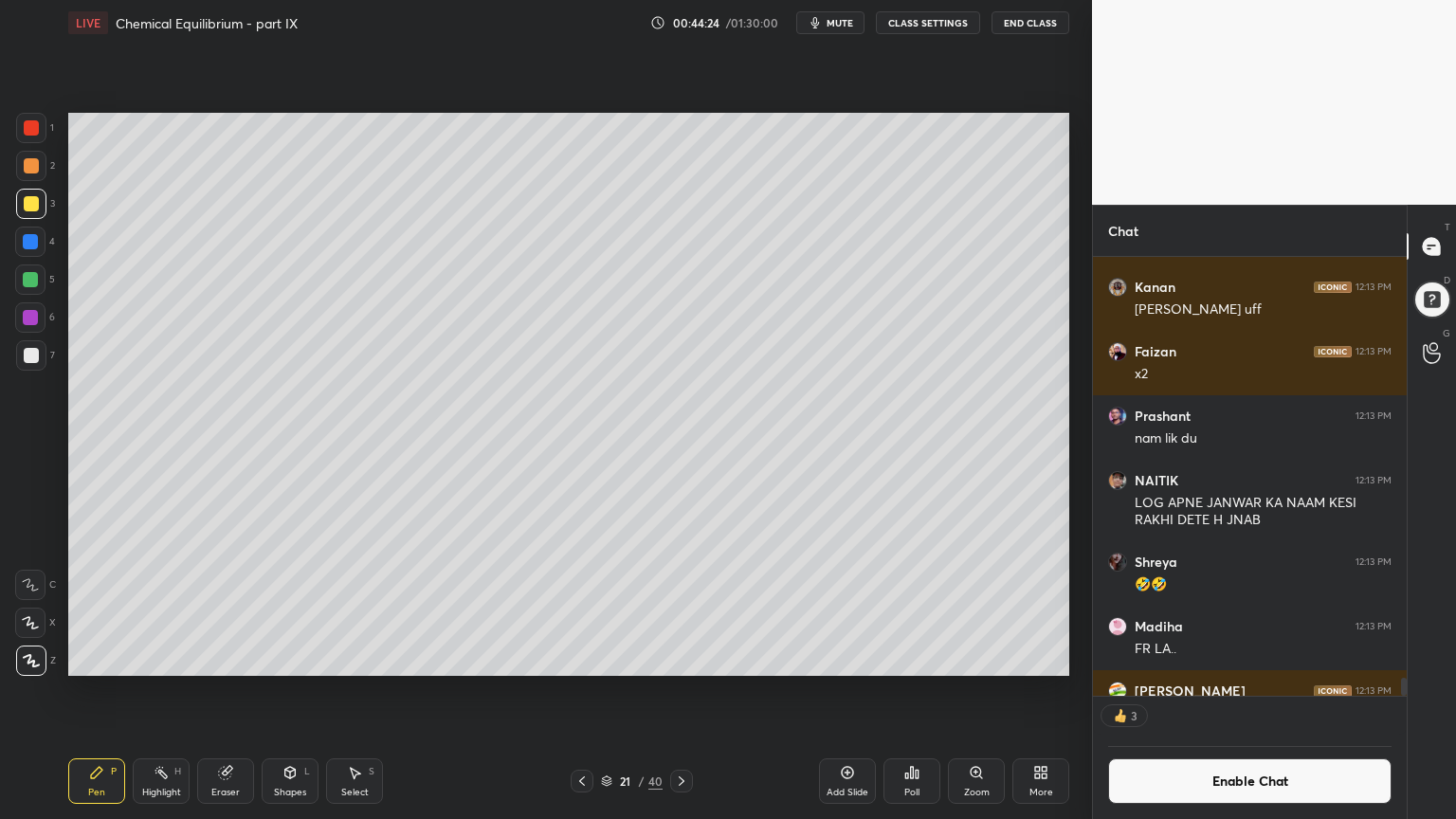
click at [167, 691] on div "Highlight H" at bounding box center [161, 781] width 57 height 46
click at [95, 691] on div "Pen P" at bounding box center [96, 781] width 57 height 46
click at [34, 357] on div at bounding box center [31, 356] width 16 height 16
click at [30, 211] on div at bounding box center [31, 204] width 16 height 16
click at [581, 691] on icon at bounding box center [582, 781] width 16 height 16
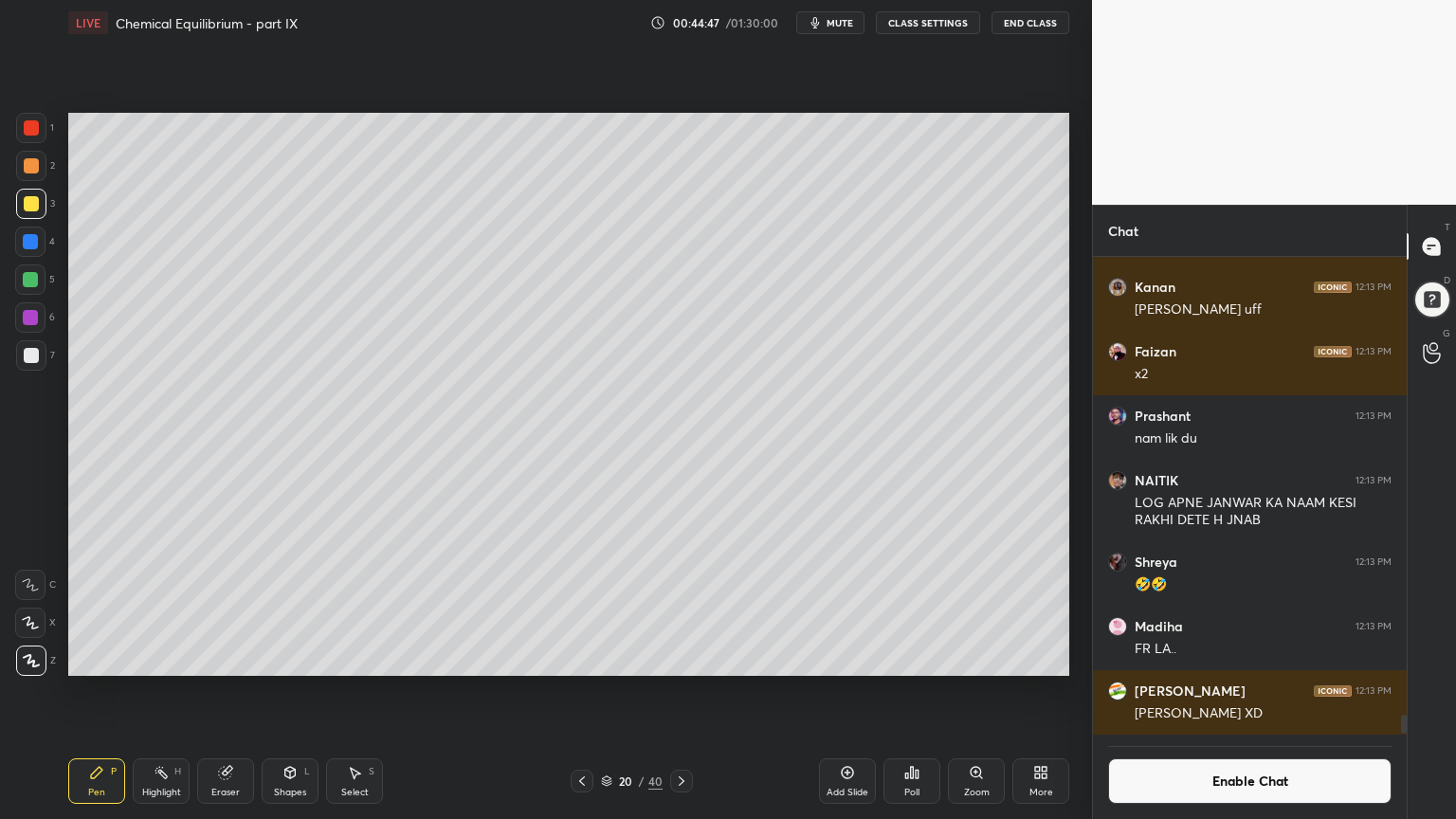
click at [76, 691] on div "Pen P" at bounding box center [96, 781] width 57 height 46
click at [28, 125] on div at bounding box center [31, 128] width 16 height 16
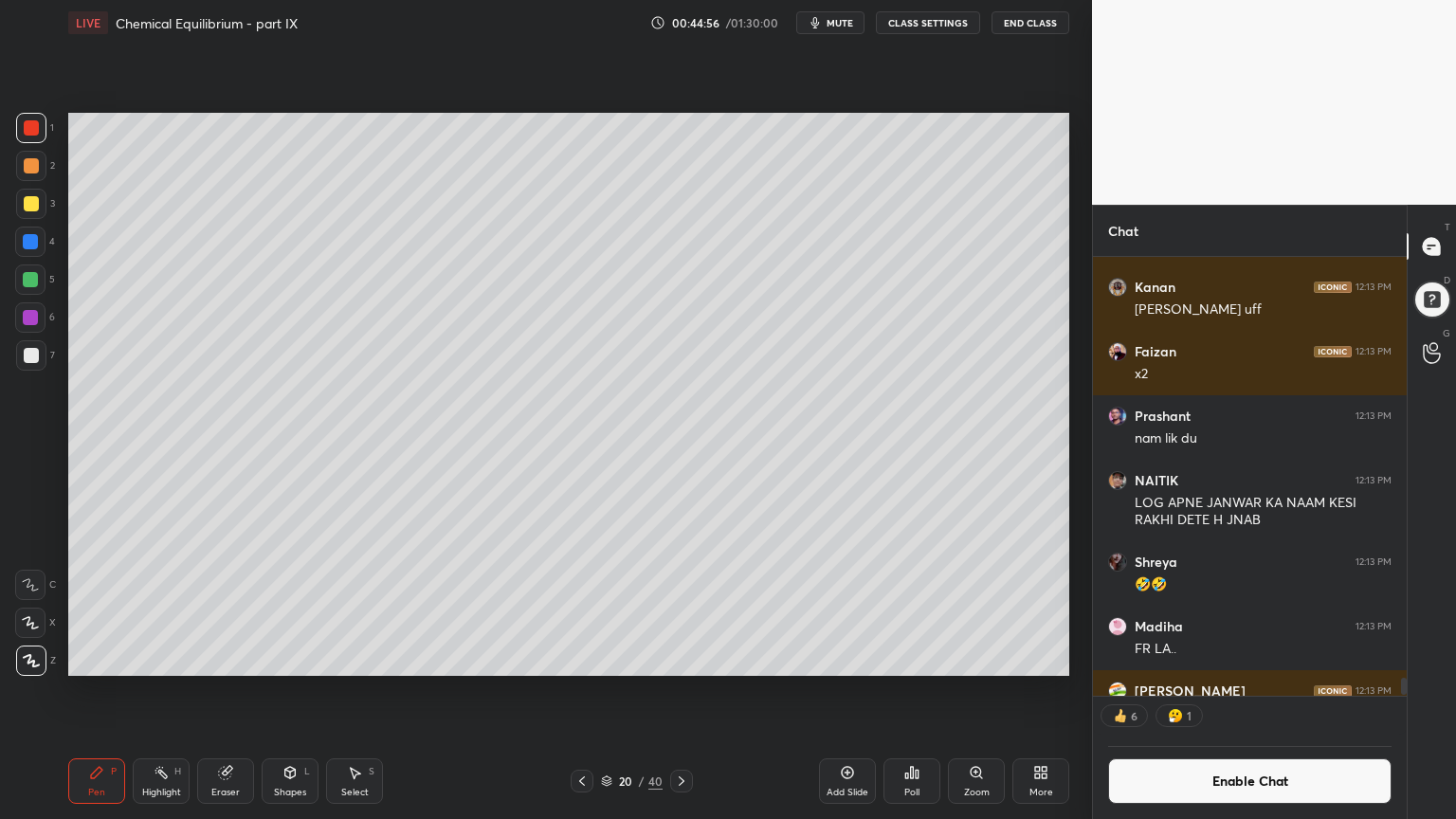
click at [679, 691] on icon at bounding box center [682, 781] width 6 height 10
click at [578, 691] on icon at bounding box center [582, 781] width 16 height 16
click at [93, 691] on icon at bounding box center [97, 772] width 12 height 12
click at [33, 209] on div at bounding box center [31, 204] width 16 height 16
drag, startPoint x: 235, startPoint y: 777, endPoint x: 360, endPoint y: 690, distance: 152.3
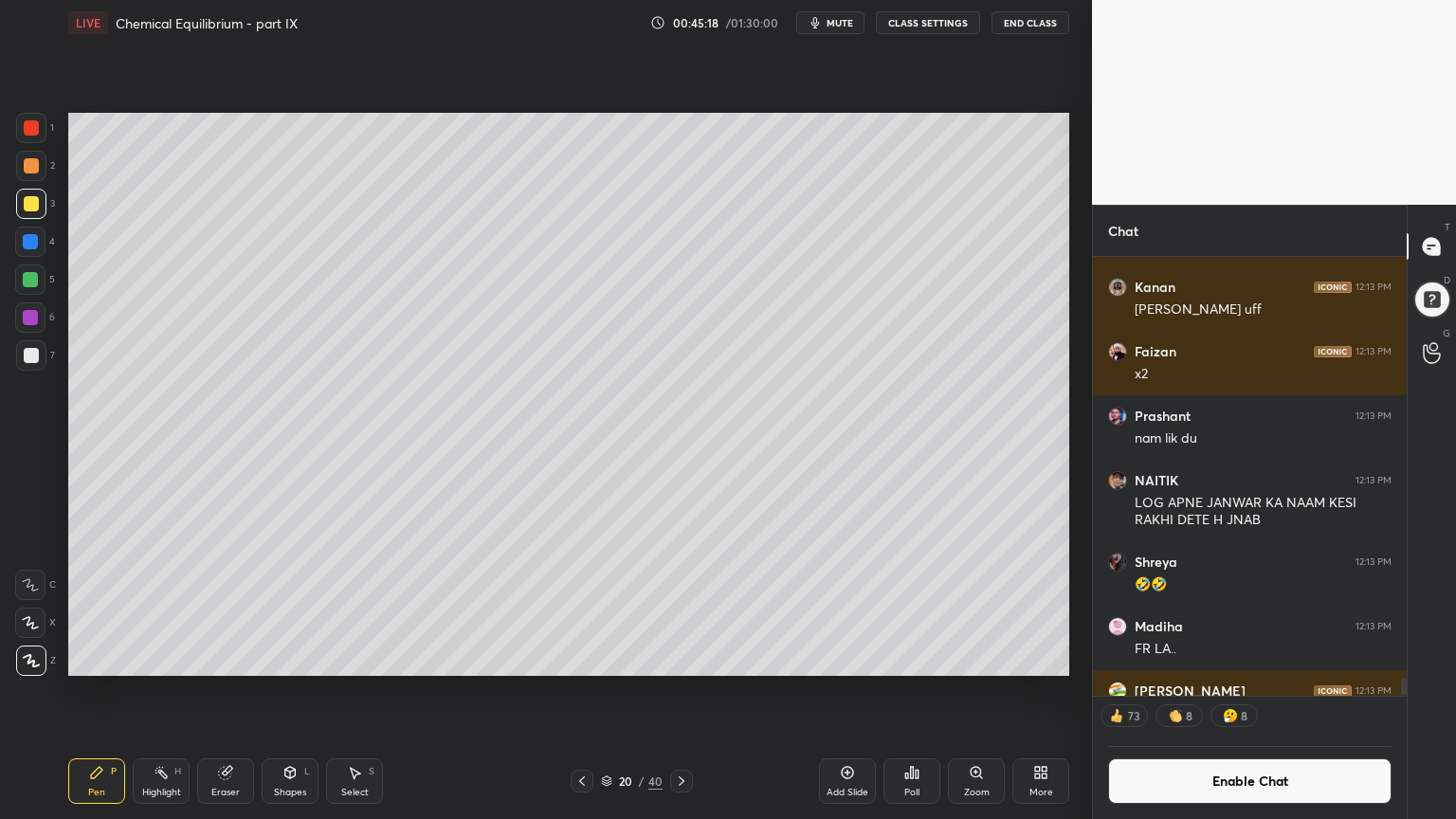
click at [242, 691] on div "Eraser" at bounding box center [225, 781] width 57 height 46
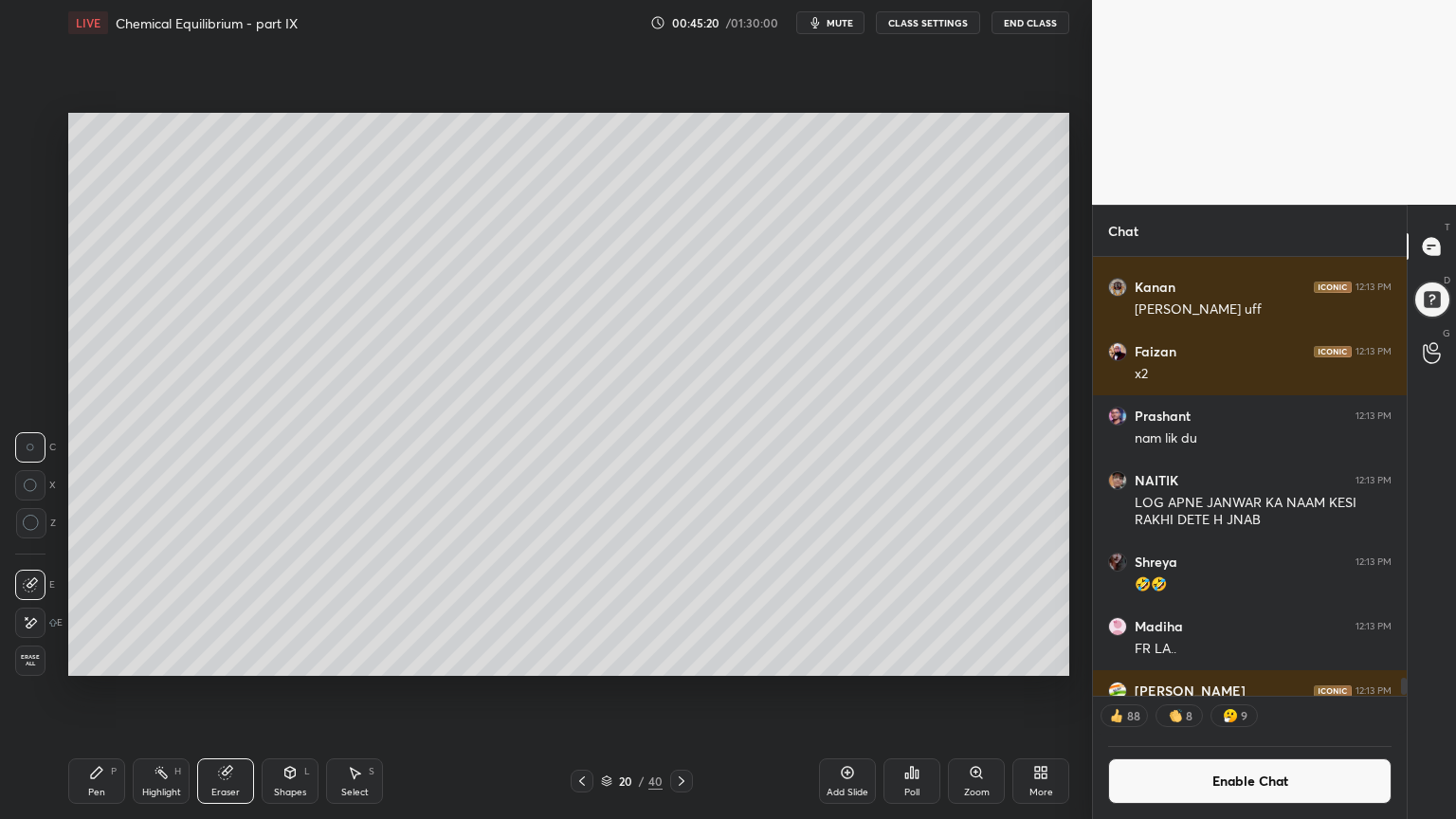
click at [912, 691] on div "Poll" at bounding box center [912, 781] width 57 height 46
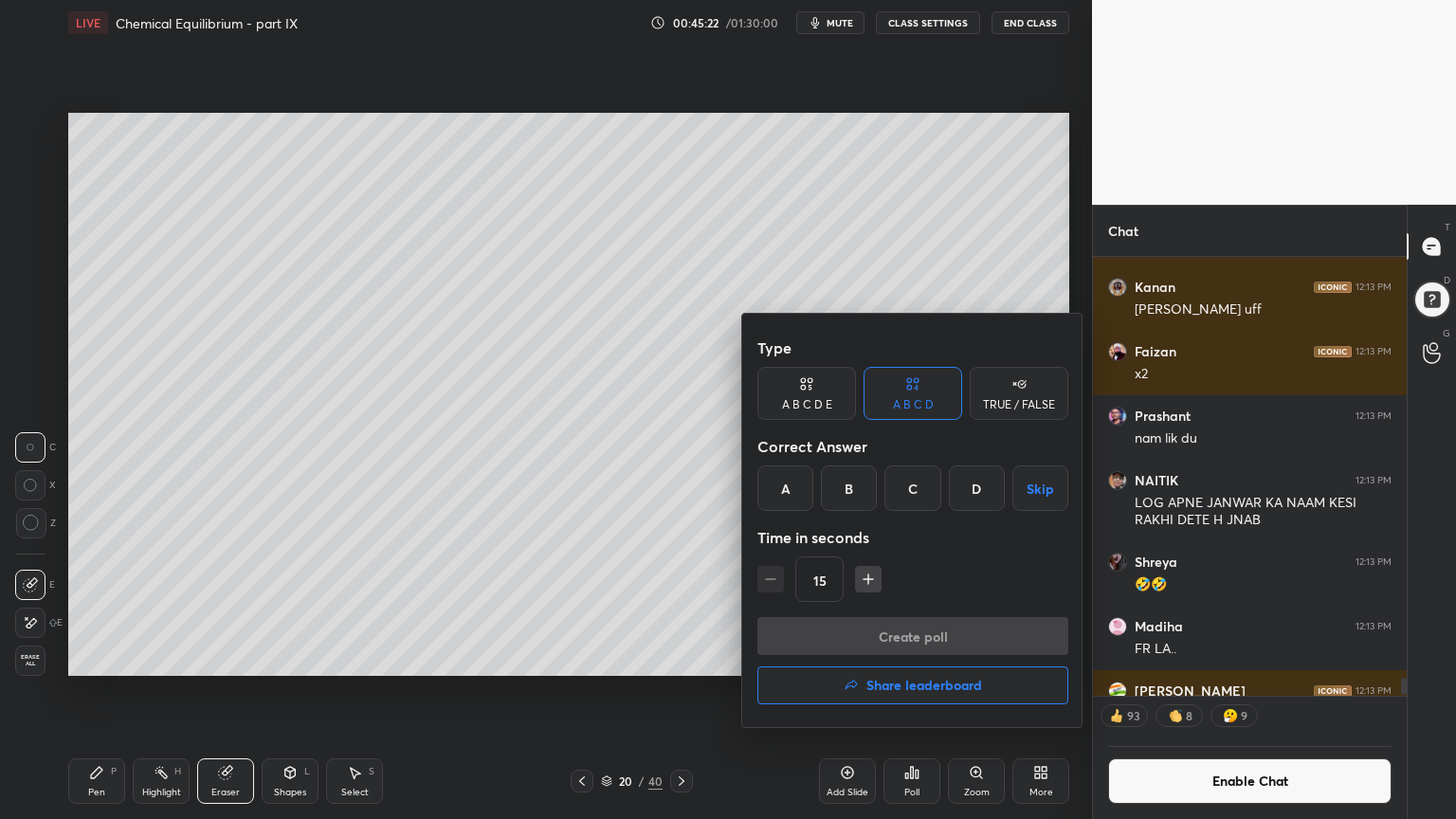
drag, startPoint x: 978, startPoint y: 484, endPoint x: 936, endPoint y: 591, distance: 114.9
click at [975, 492] on div "D" at bounding box center [977, 488] width 56 height 46
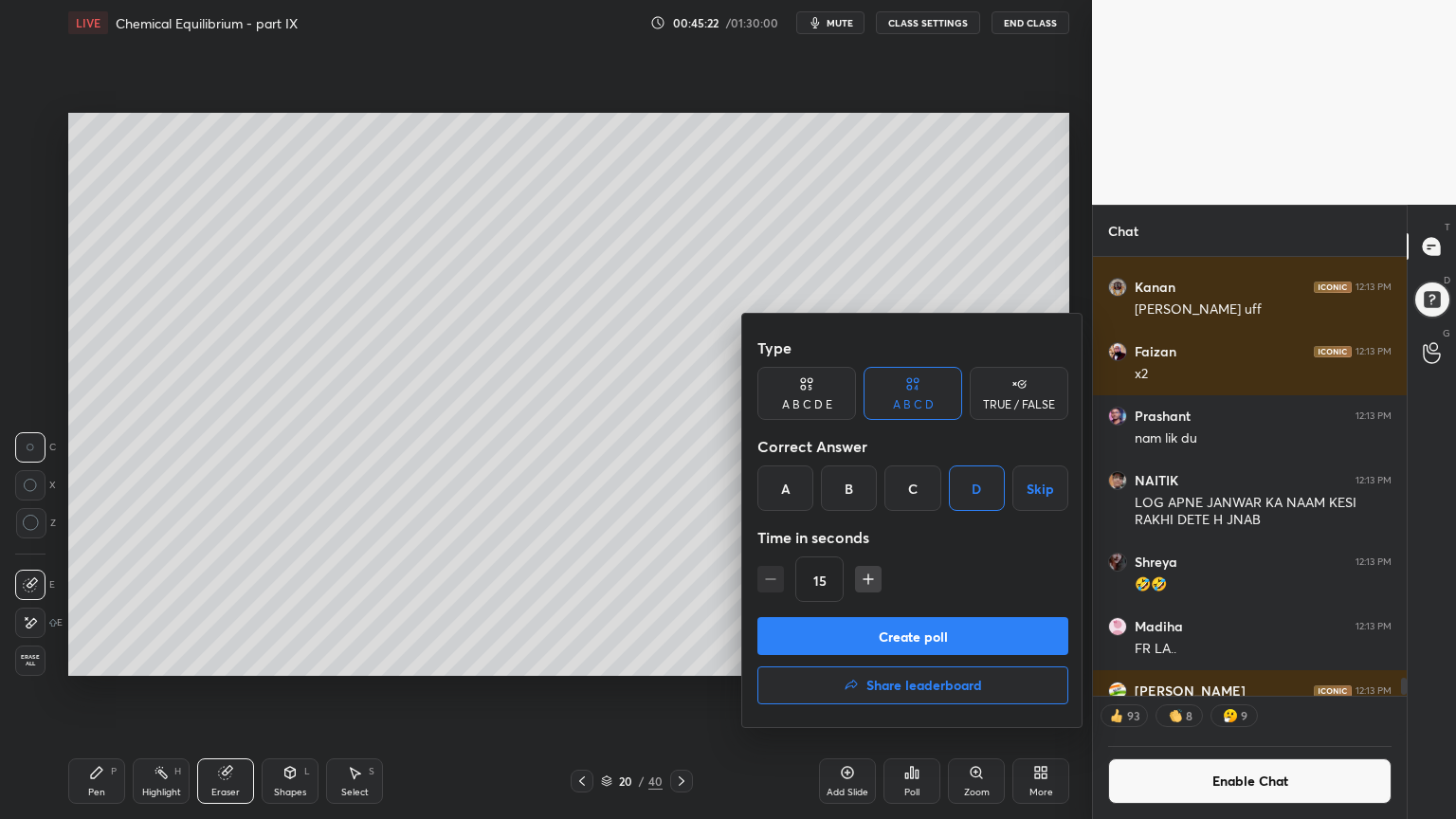
click at [936, 637] on button "Create poll" at bounding box center [913, 636] width 310 height 38
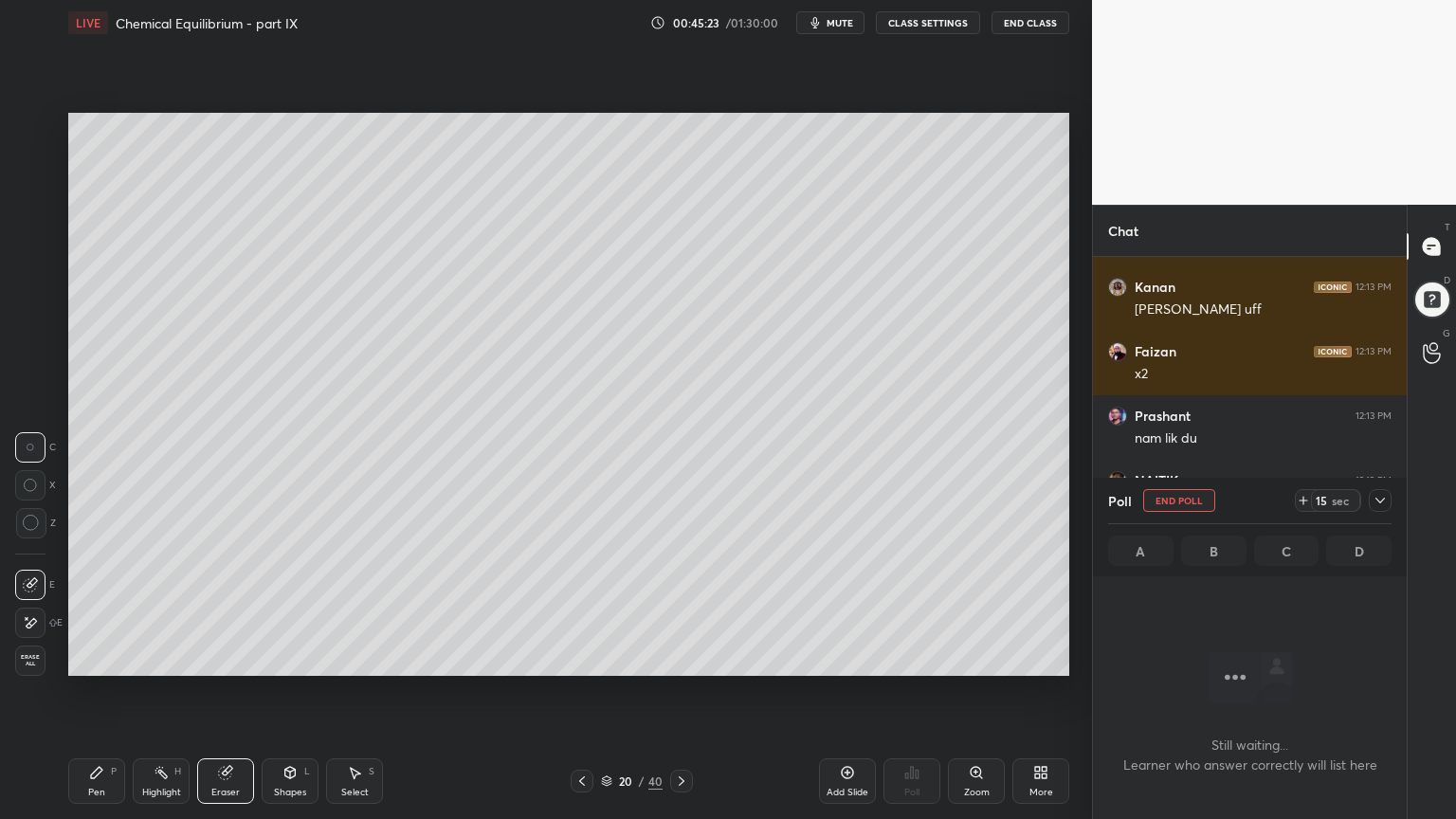
scroll to position [335, 308]
click at [144, 691] on div "Highlight" at bounding box center [162, 793] width 39 height 10
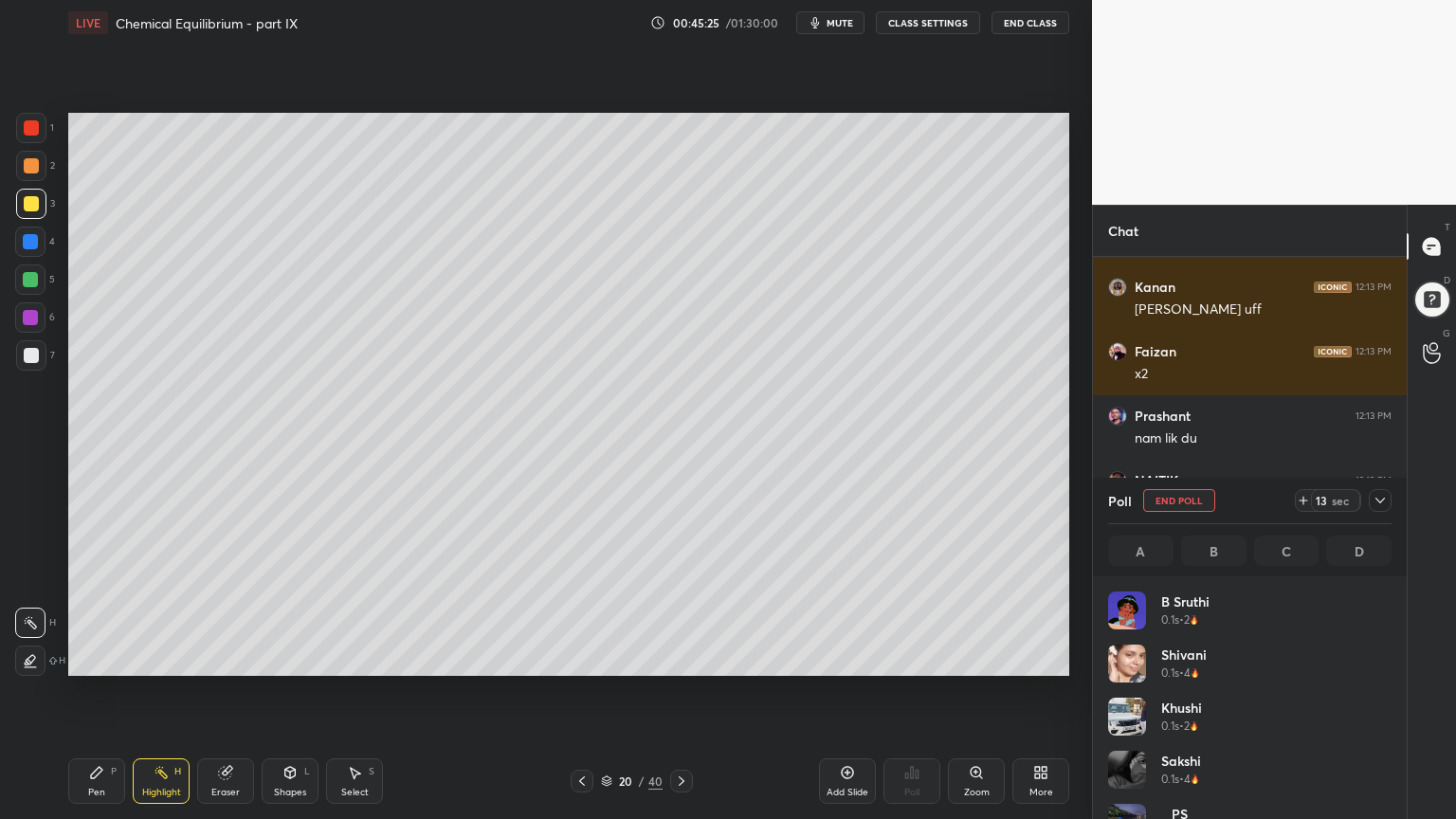
scroll to position [222, 277]
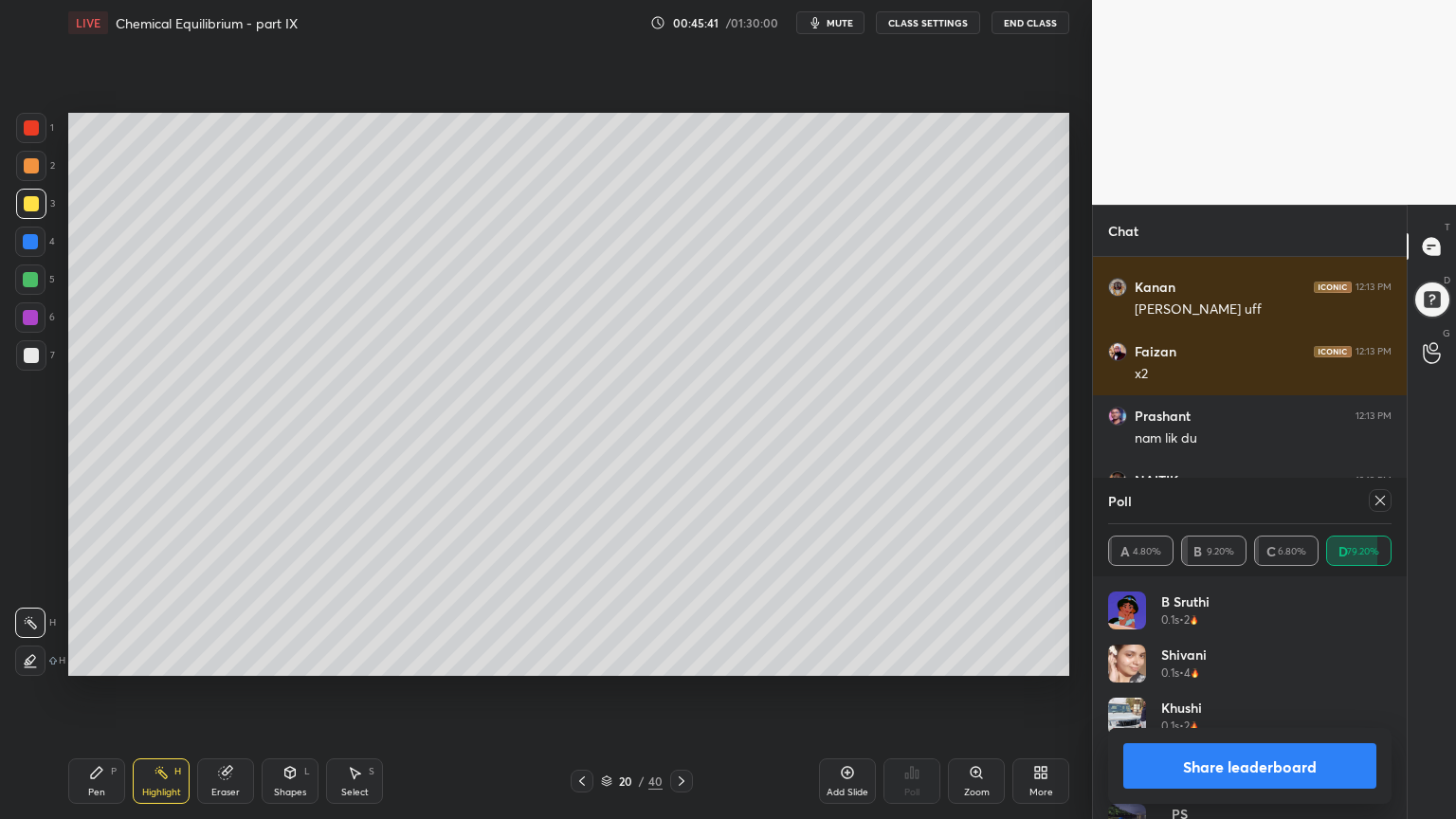
click at [1296, 691] on button "Share leaderboard" at bounding box center [1249, 766] width 253 height 46
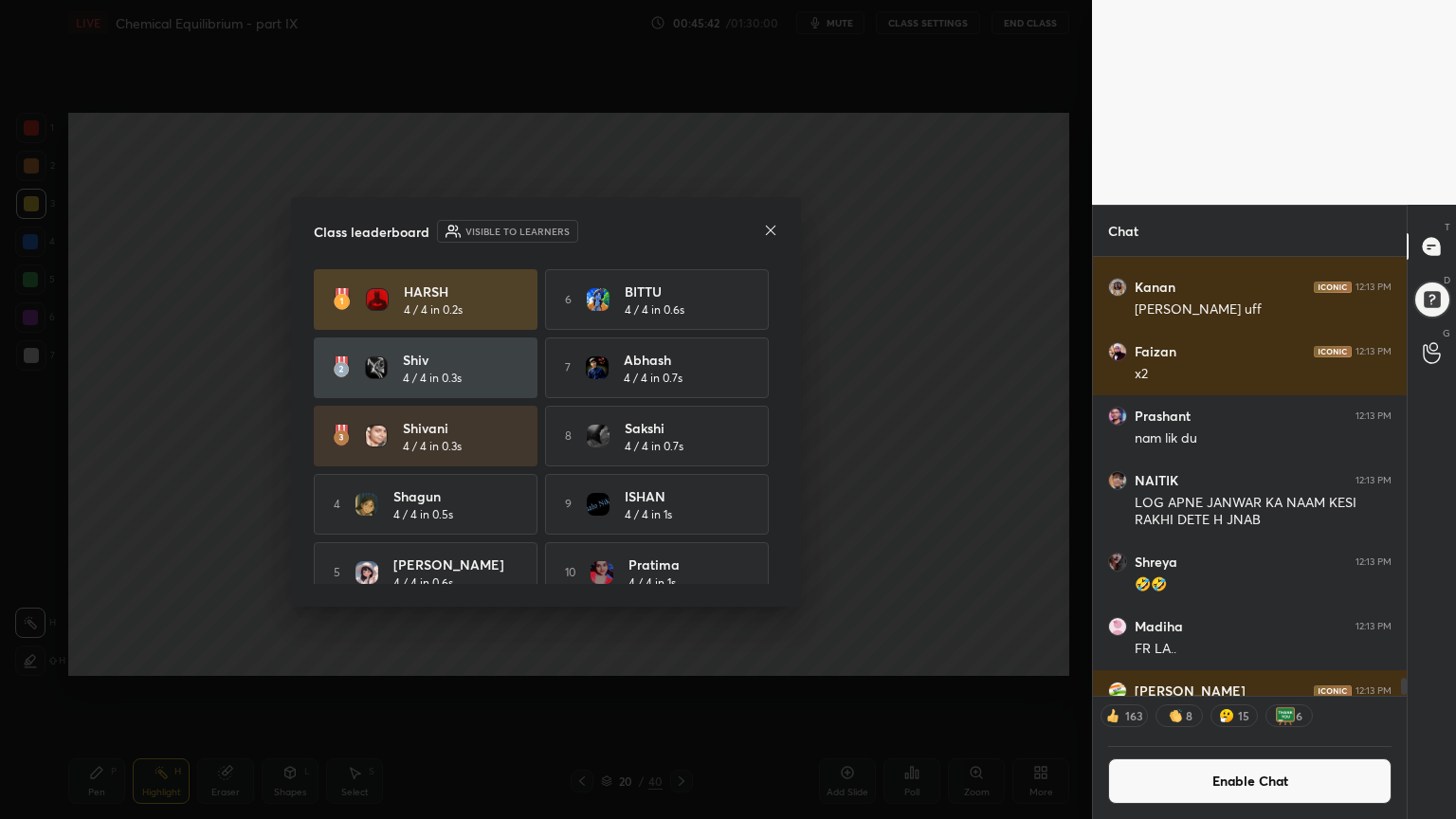
scroll to position [353, 308]
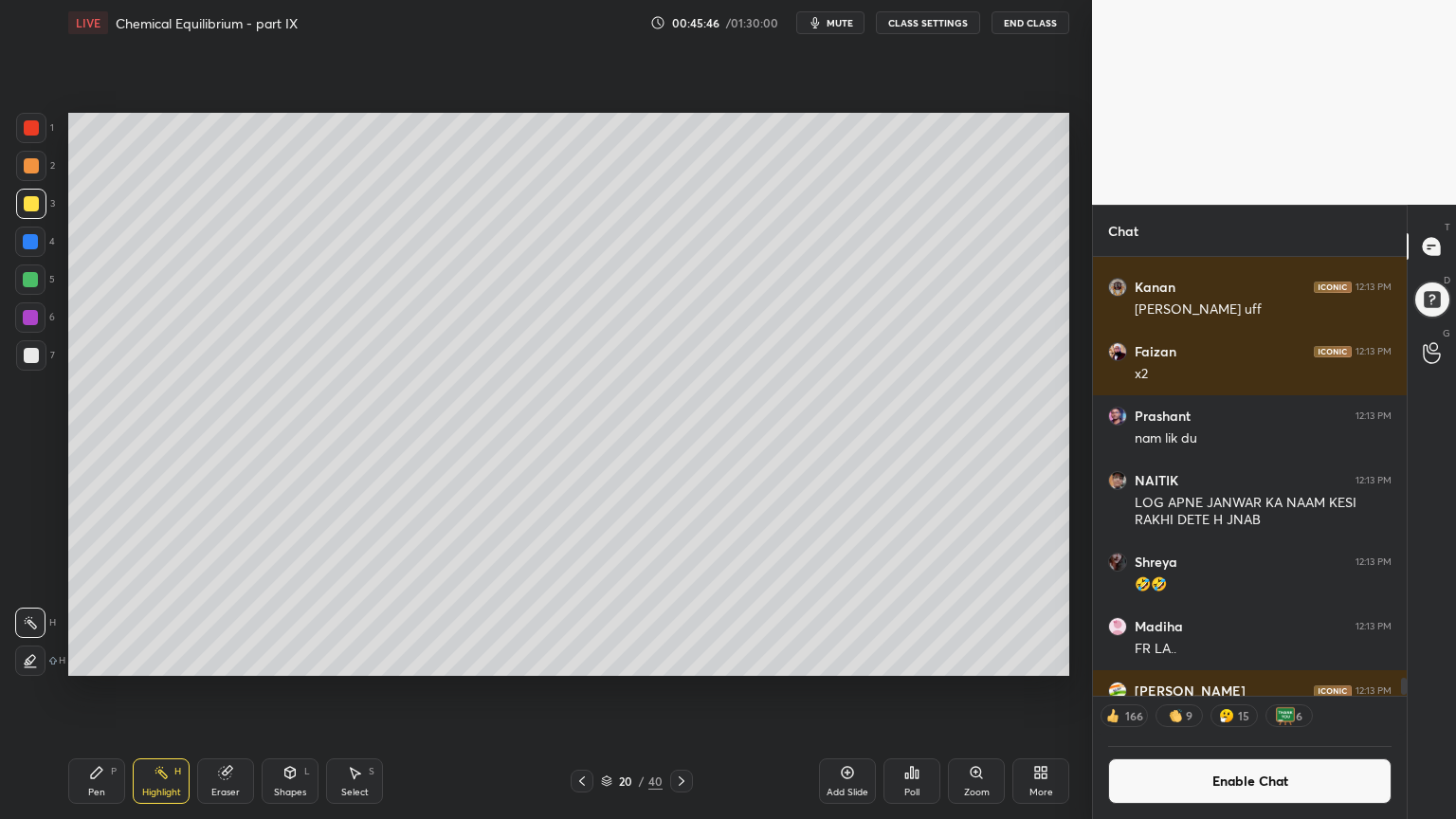
click at [1291, 691] on button "Enable Chat" at bounding box center [1249, 781] width 283 height 46
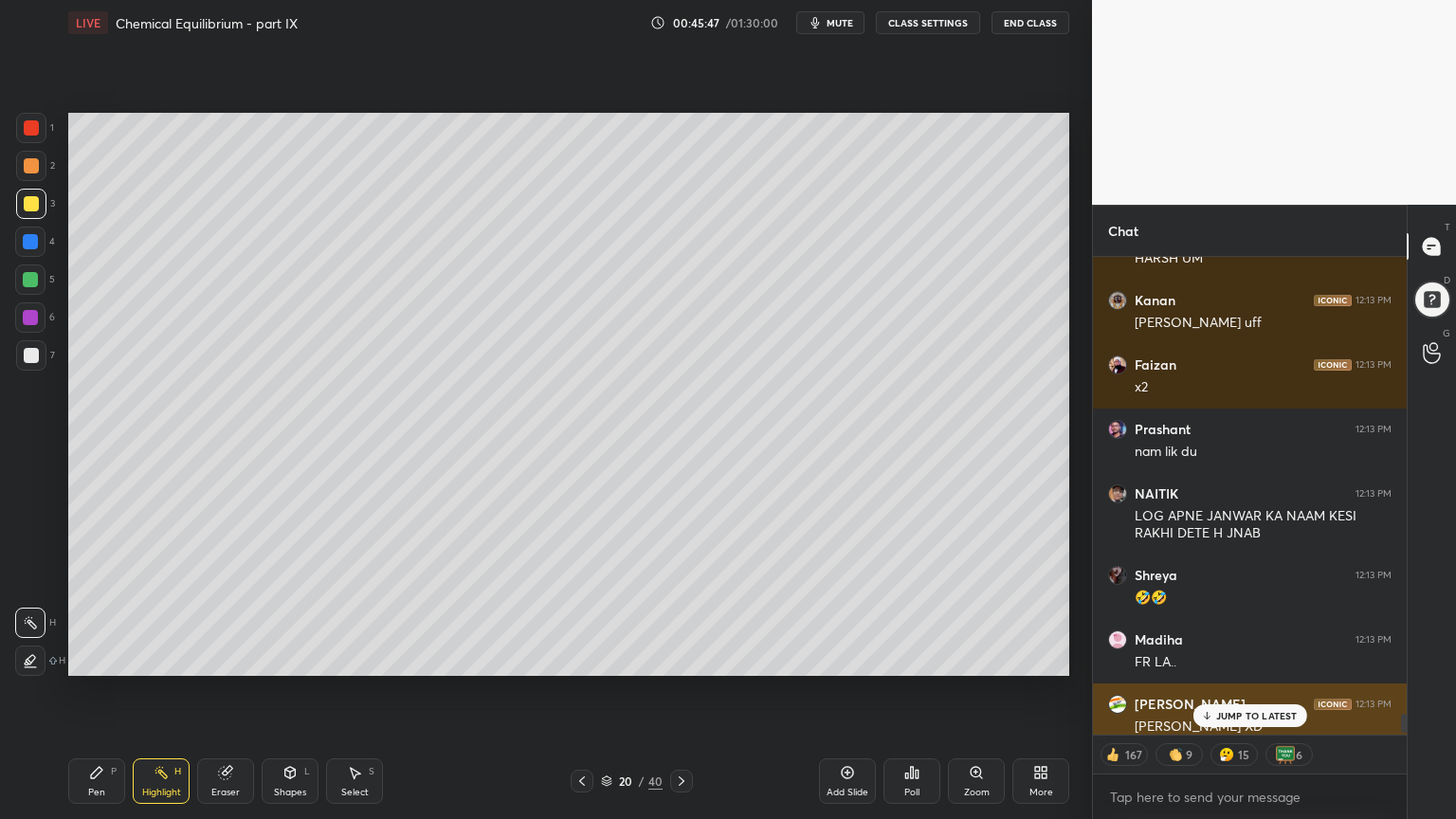
click at [1266, 691] on div "[PERSON_NAME] XD" at bounding box center [1262, 728] width 257 height 19
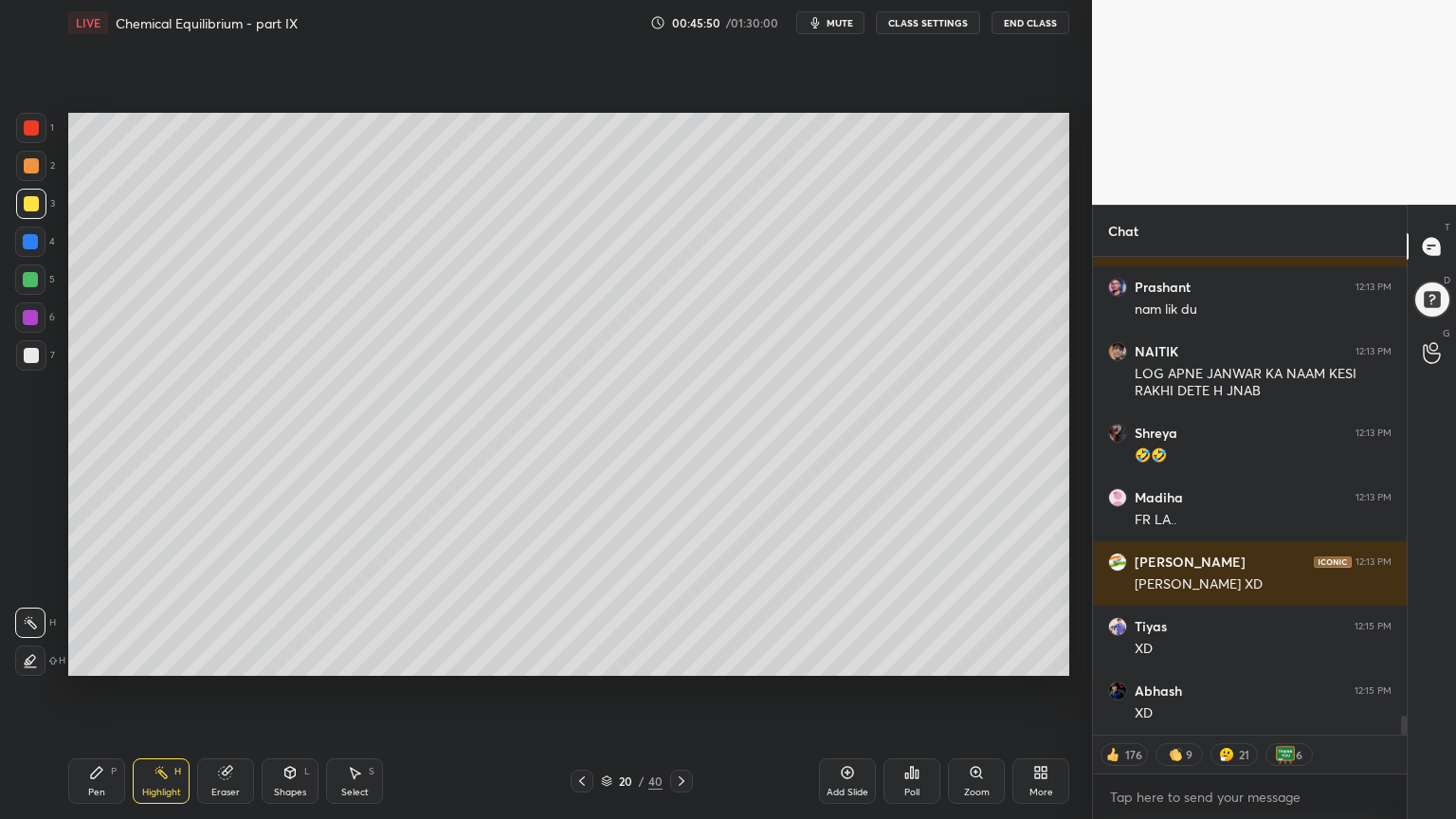
scroll to position [11552, 0]
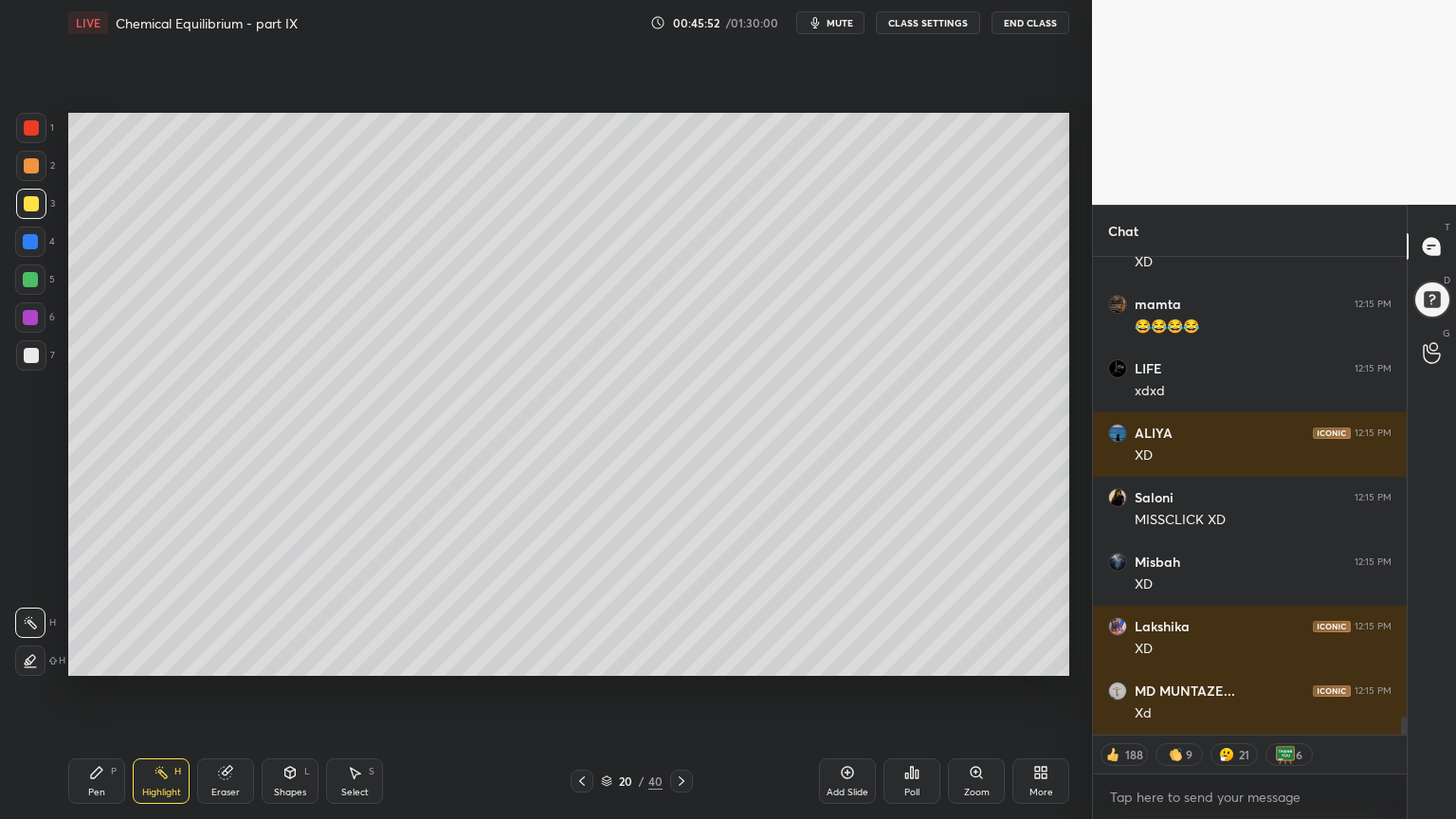
click at [28, 236] on div at bounding box center [30, 242] width 16 height 16
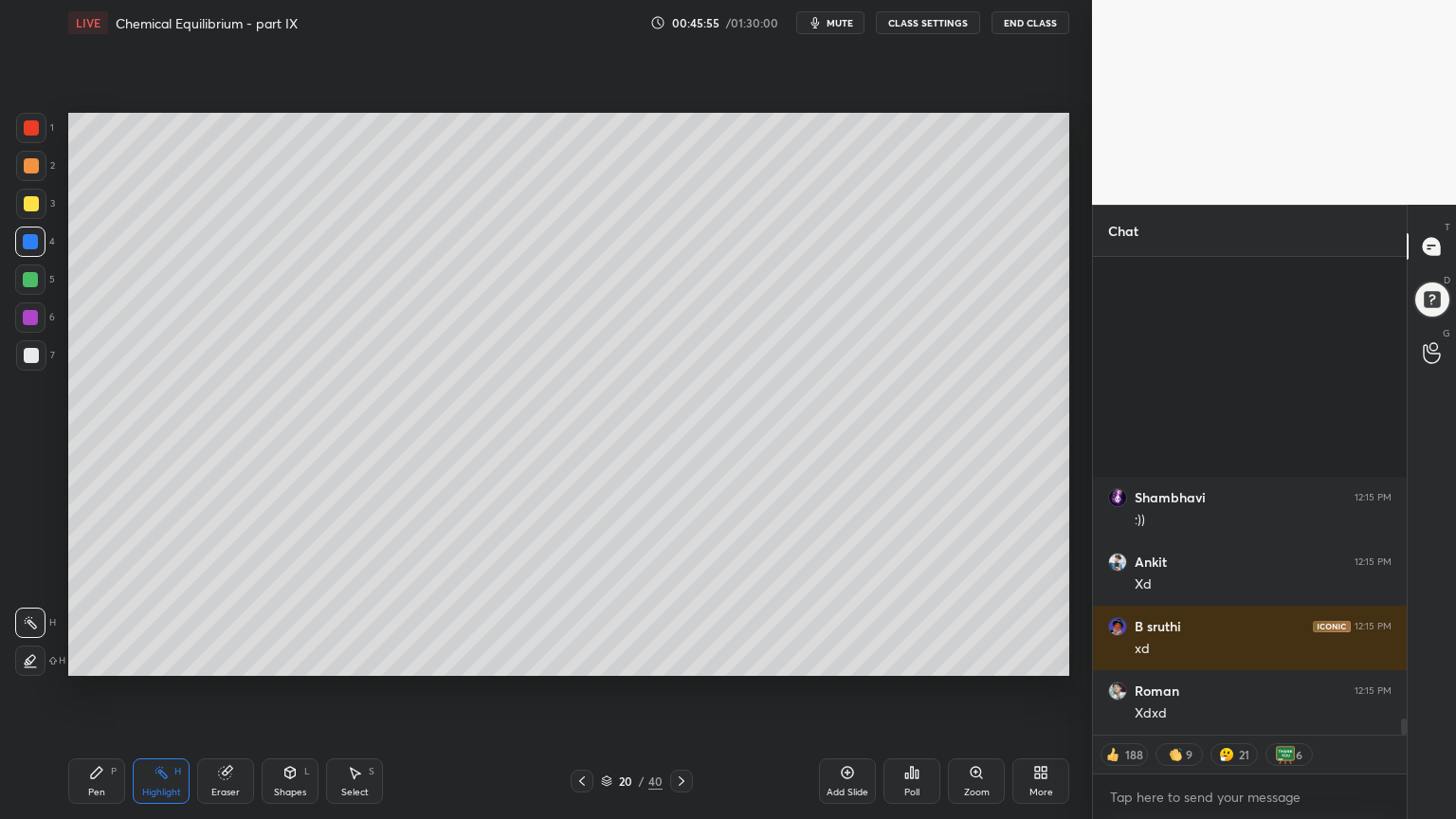
scroll to position [13357, 0]
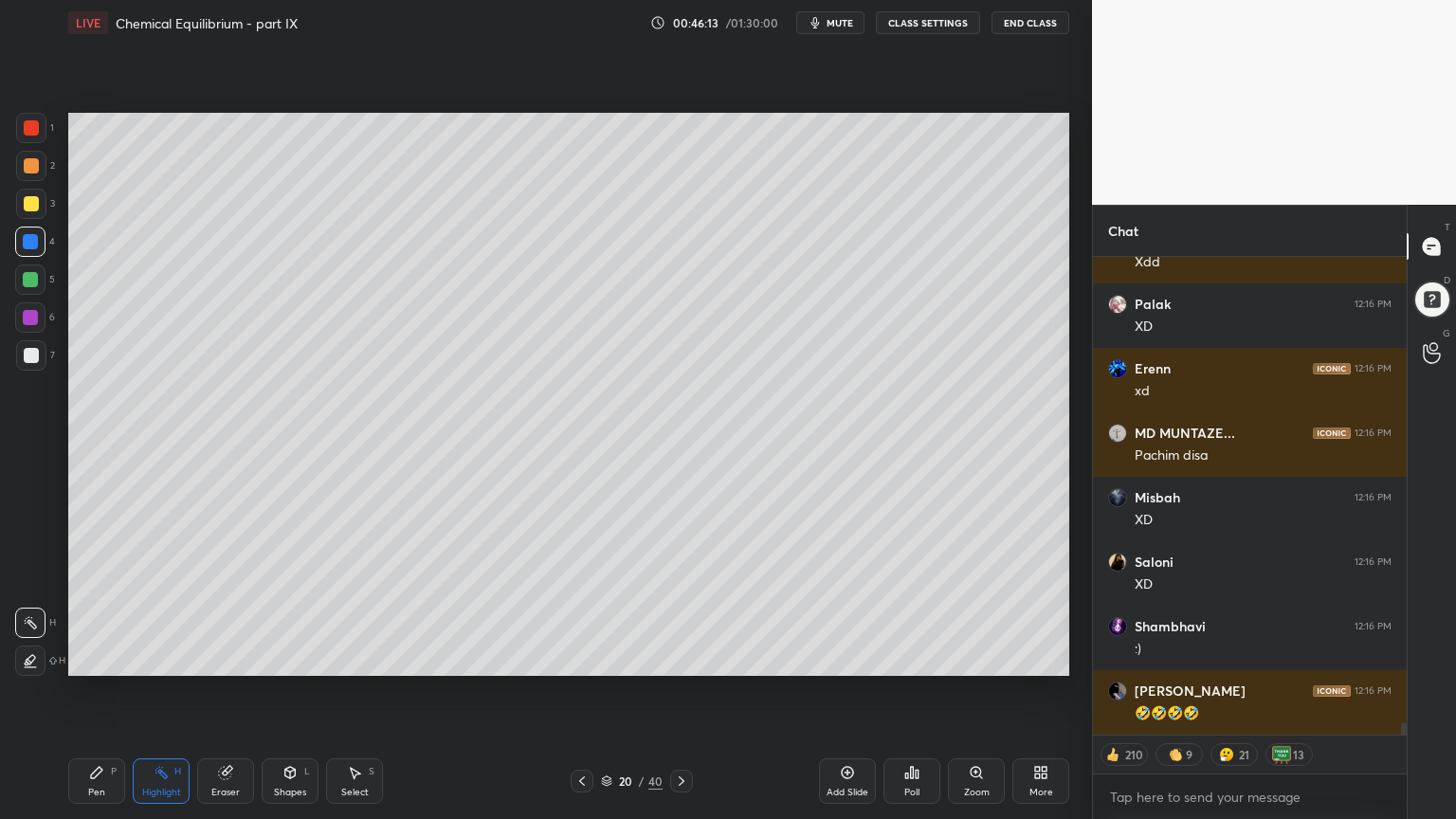
click at [109, 691] on div "Pen P" at bounding box center [96, 781] width 57 height 46
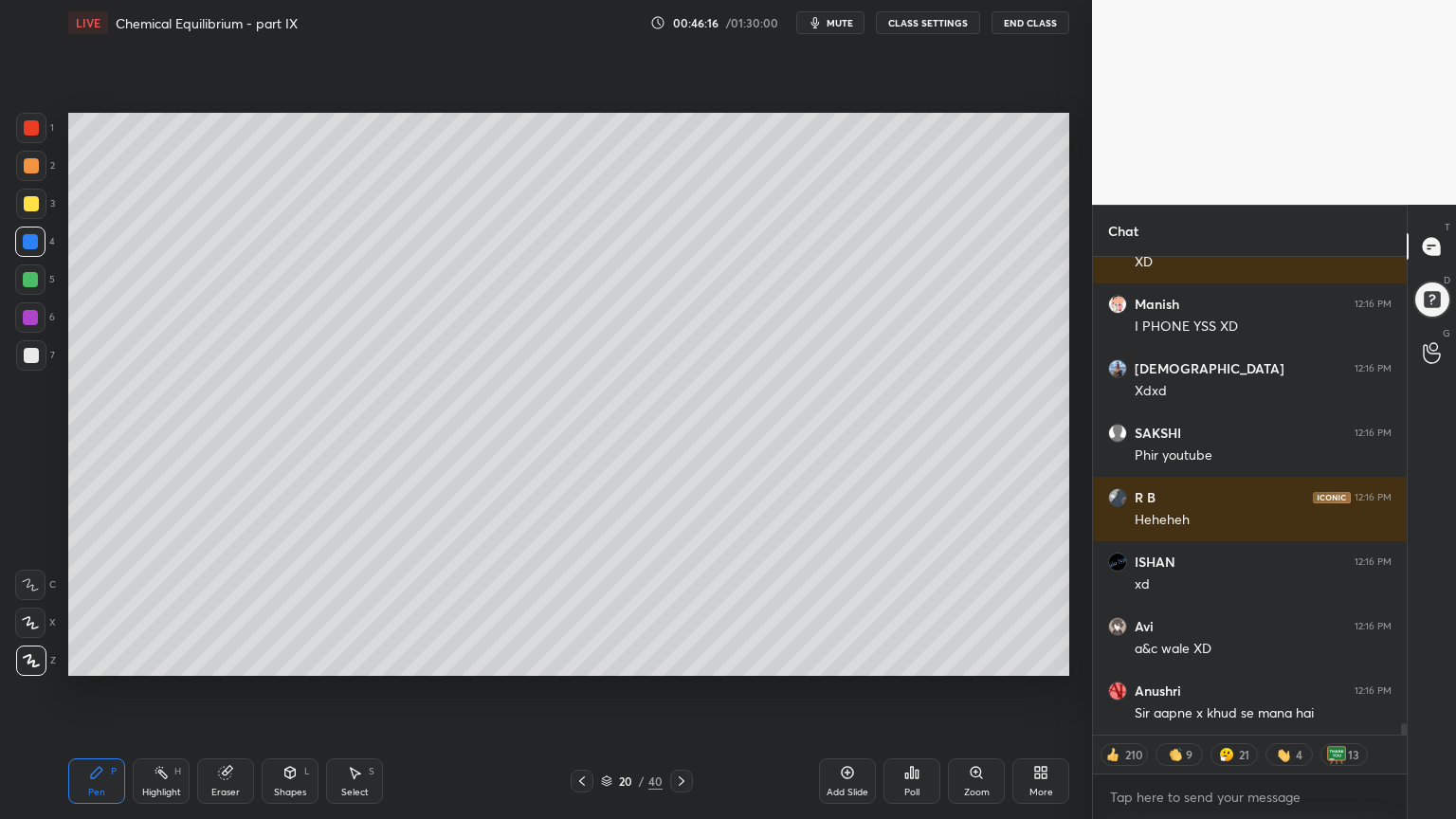
click at [178, 691] on div "Highlight H" at bounding box center [161, 781] width 57 height 46
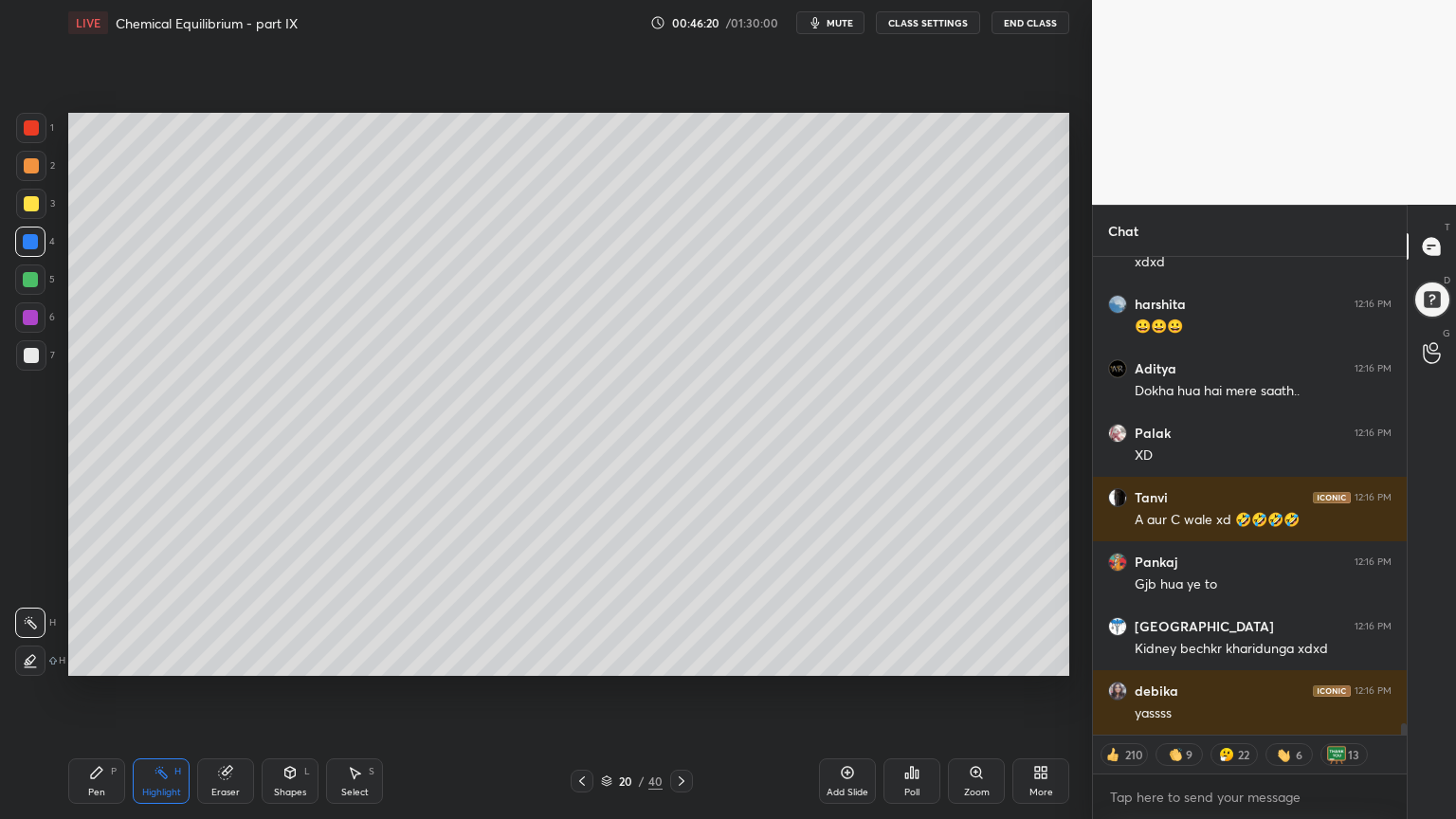
click at [99, 691] on icon at bounding box center [97, 772] width 16 height 16
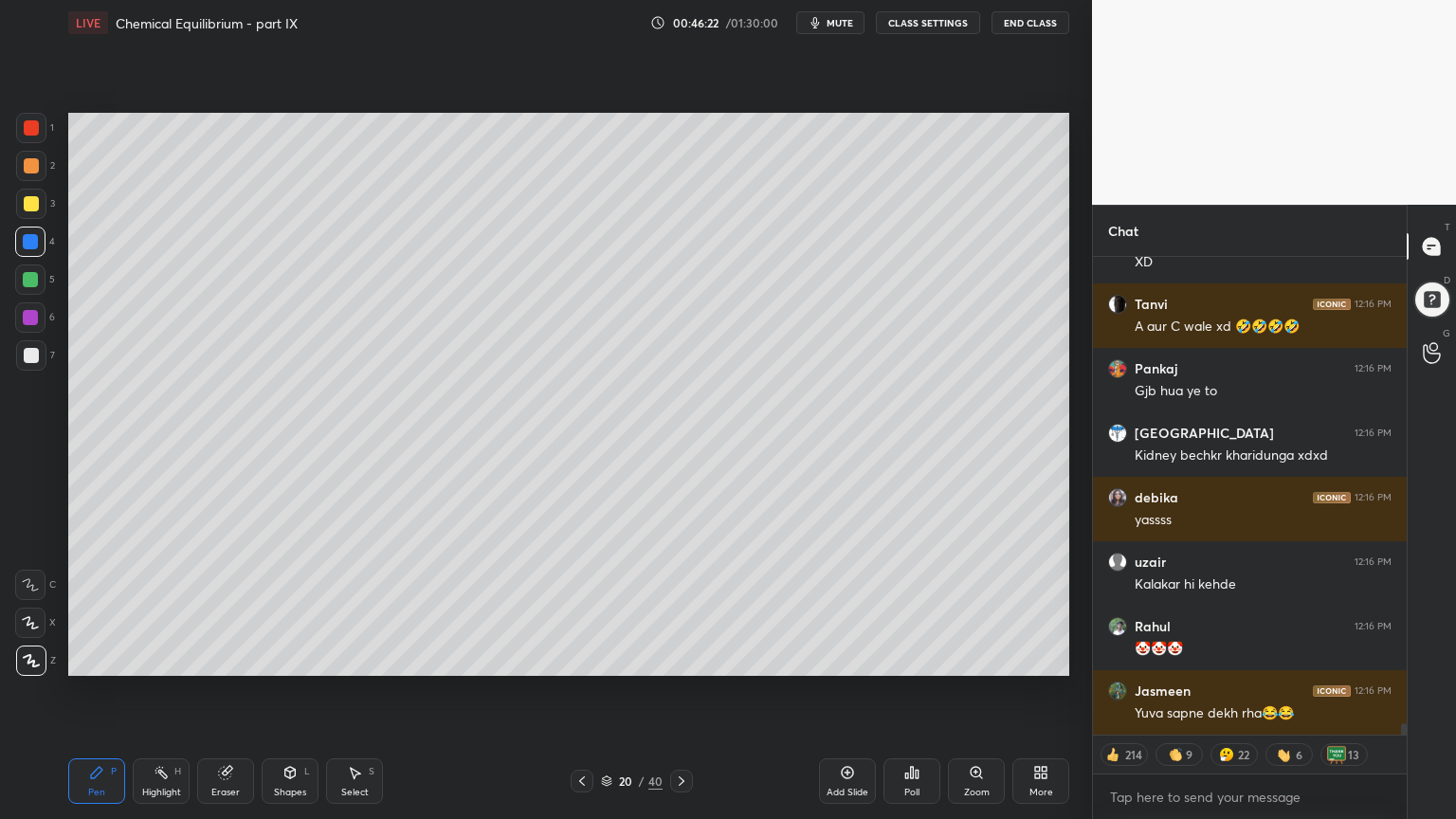
drag, startPoint x: 131, startPoint y: 783, endPoint x: 144, endPoint y: 775, distance: 15.3
click at [144, 691] on div "Pen P Highlight H Eraser Shapes L Select S" at bounding box center [255, 781] width 375 height 46
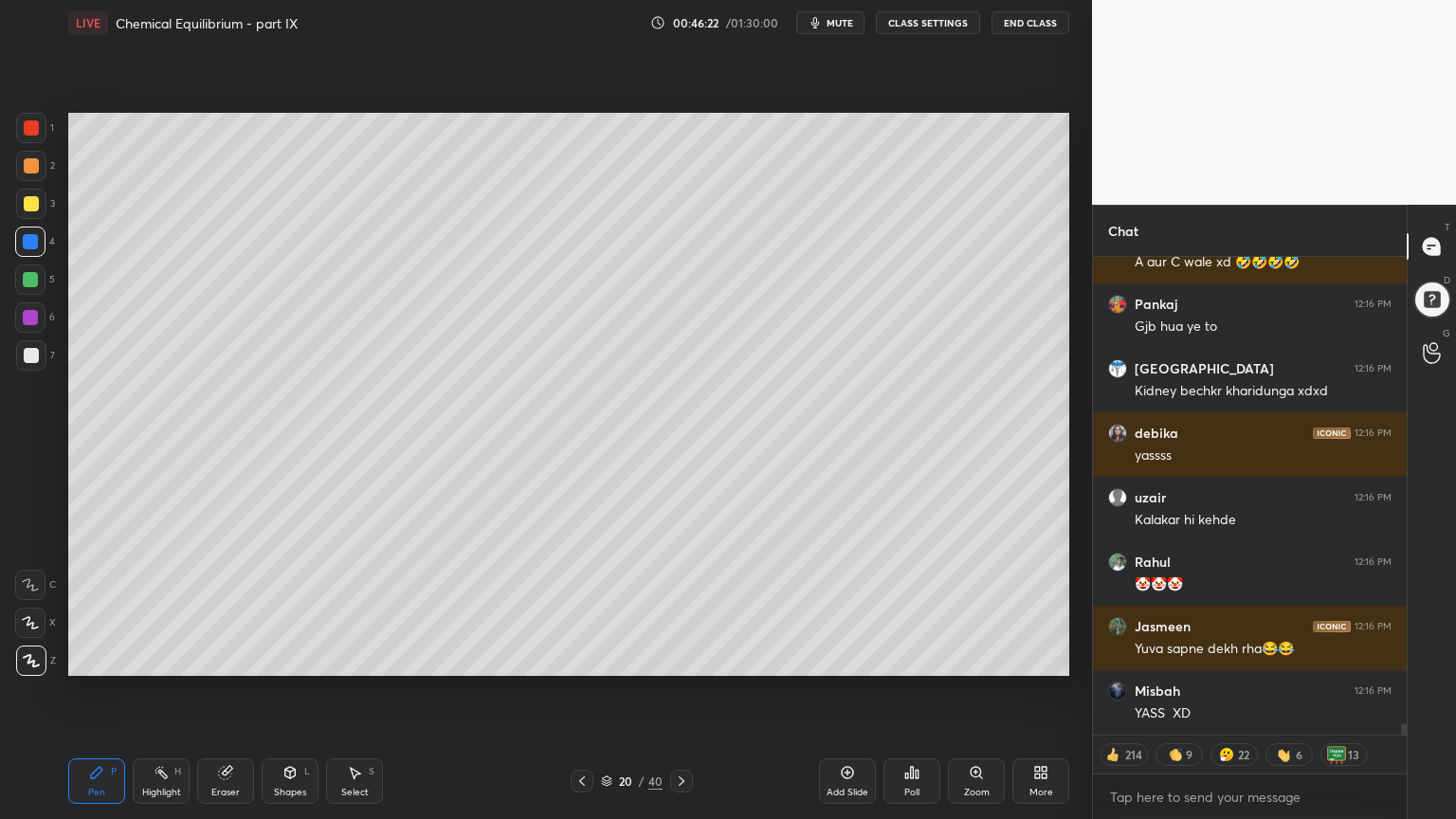
click at [171, 691] on div "Highlight" at bounding box center [162, 793] width 39 height 10
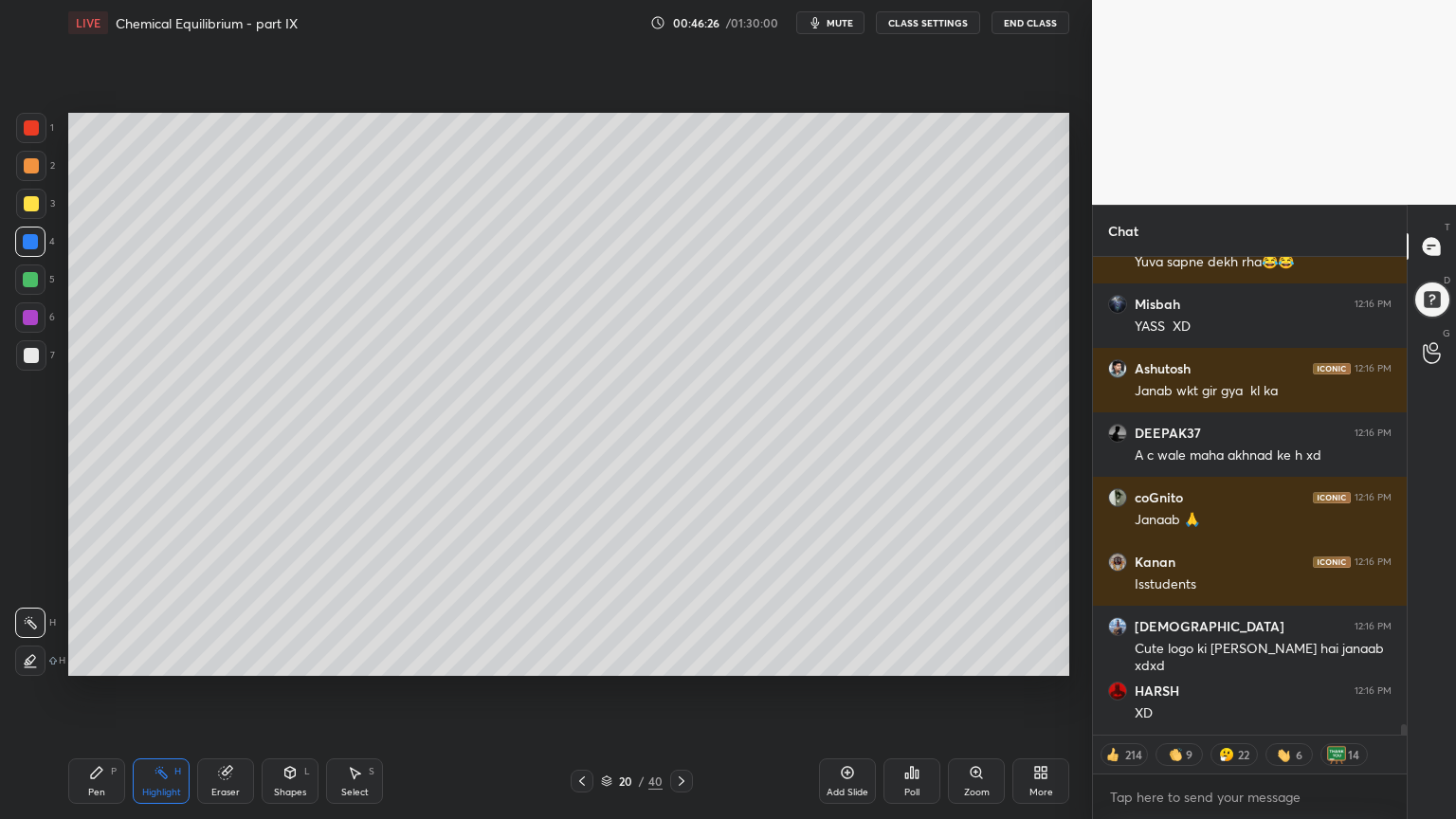
click at [103, 691] on icon at bounding box center [97, 772] width 16 height 16
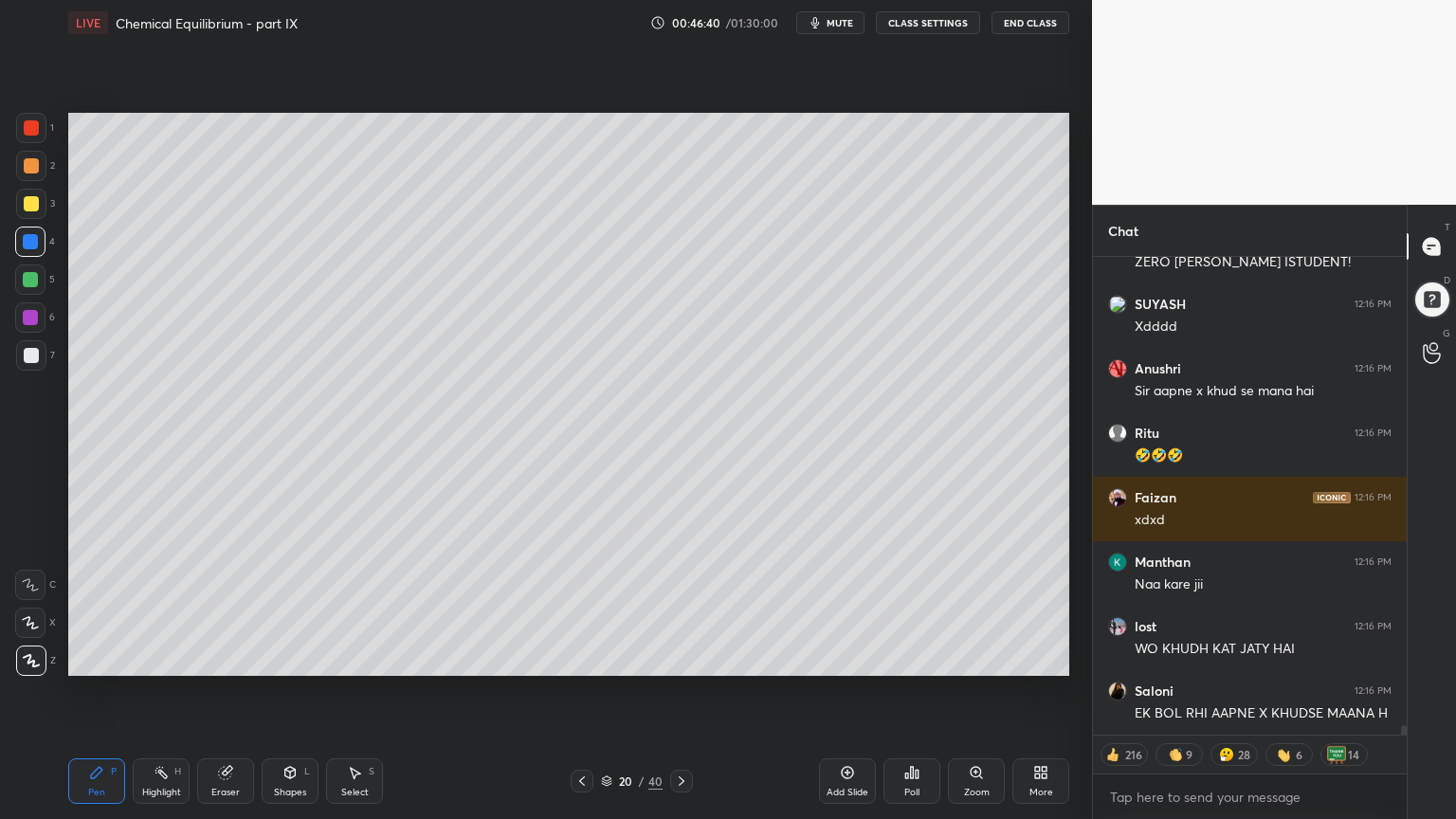
click at [677, 691] on icon at bounding box center [682, 781] width 16 height 16
click at [681, 691] on icon at bounding box center [682, 781] width 16 height 16
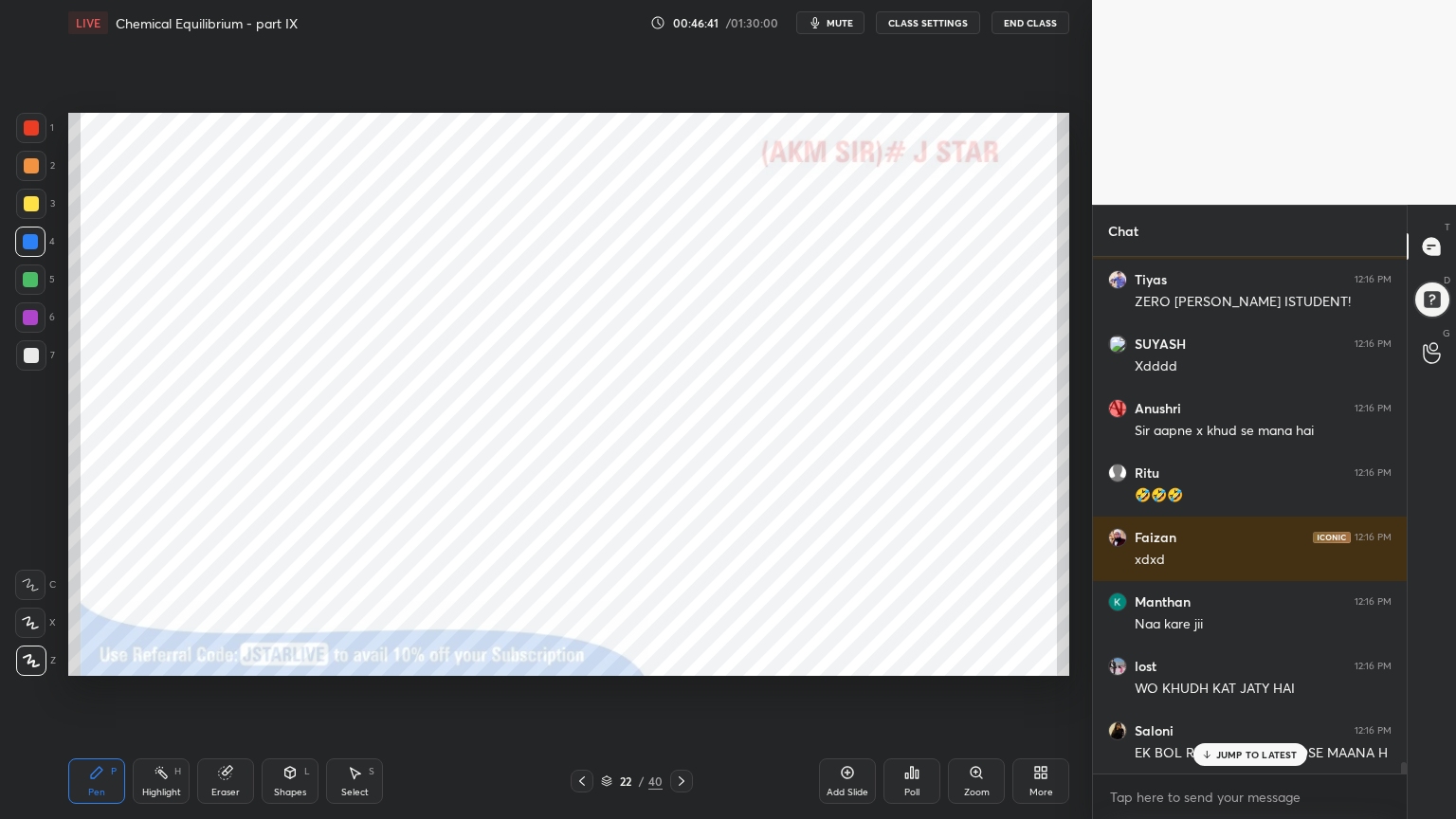
click at [584, 691] on icon at bounding box center [582, 781] width 16 height 16
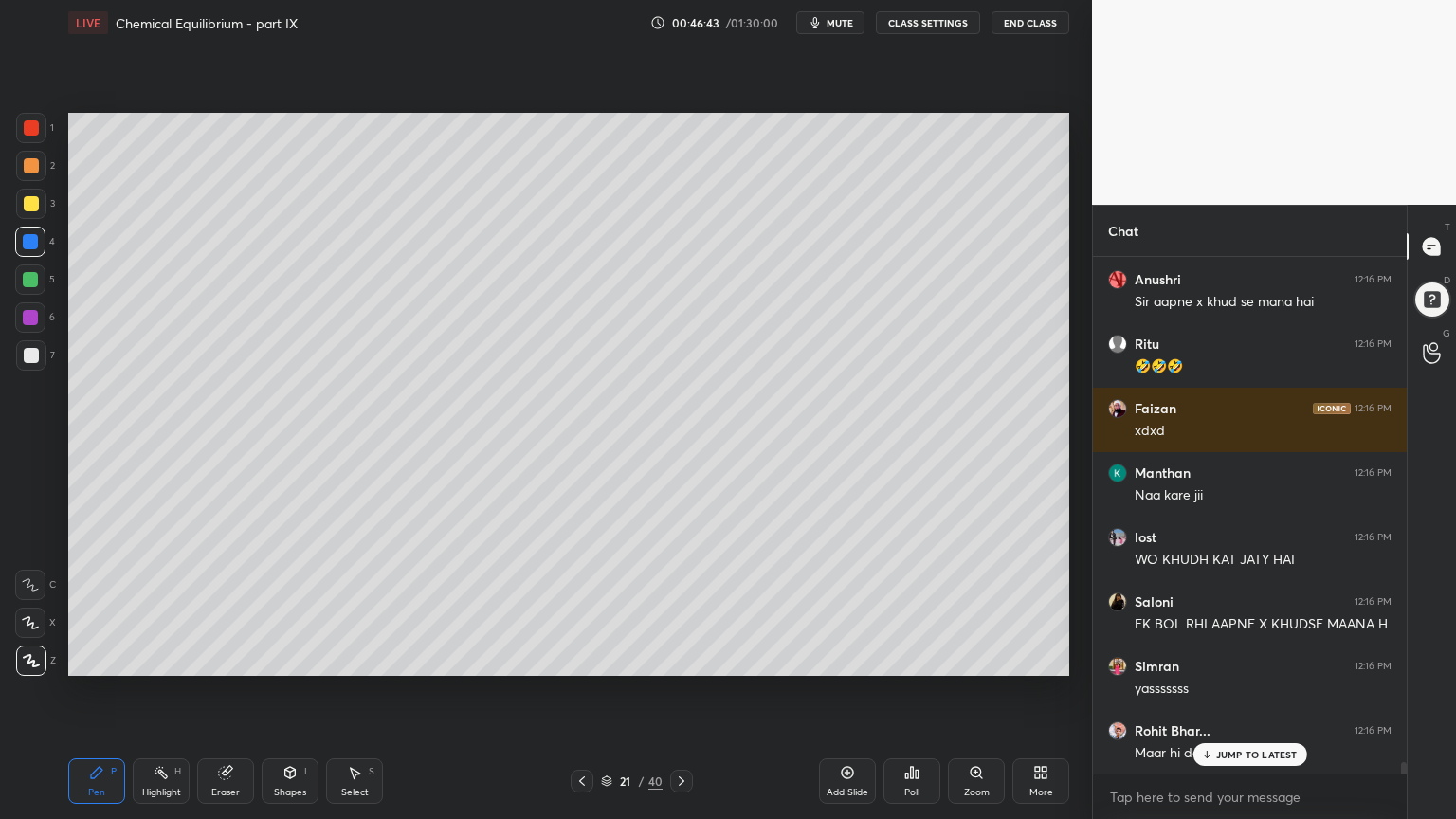
click at [150, 691] on div "Highlight H" at bounding box center [161, 781] width 57 height 46
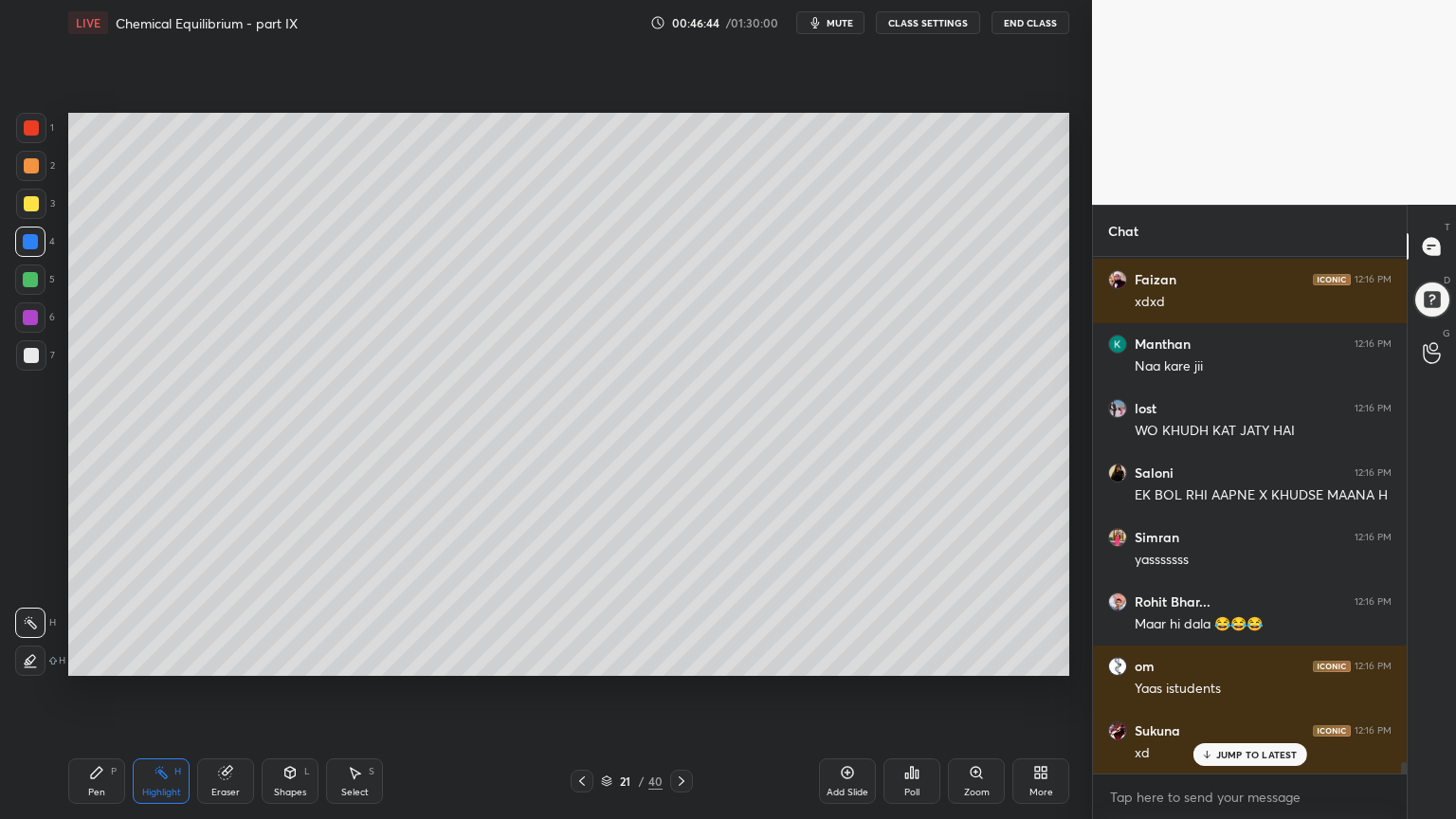
click at [679, 691] on icon at bounding box center [682, 781] width 6 height 10
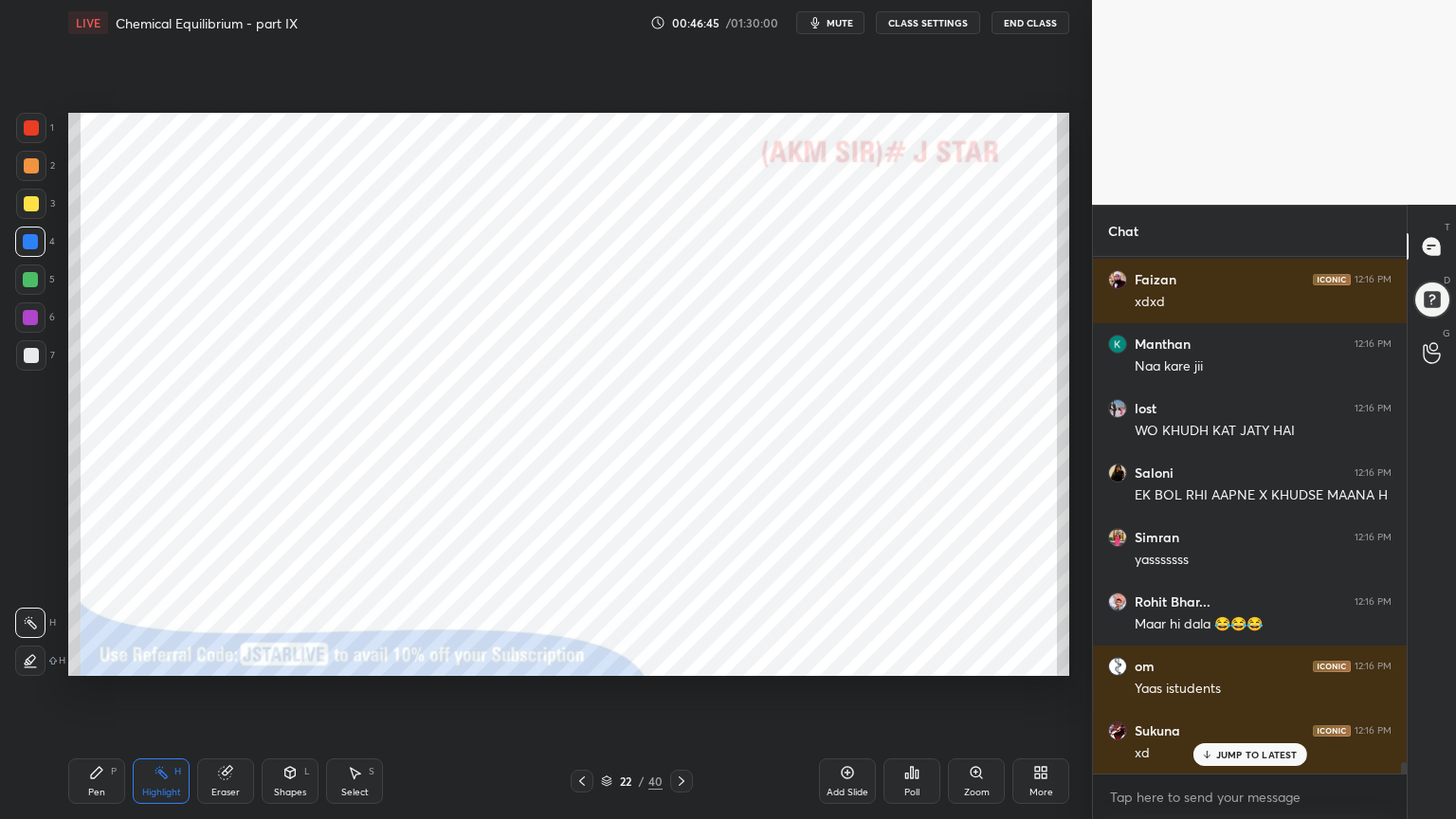
click at [584, 691] on icon at bounding box center [582, 781] width 16 height 16
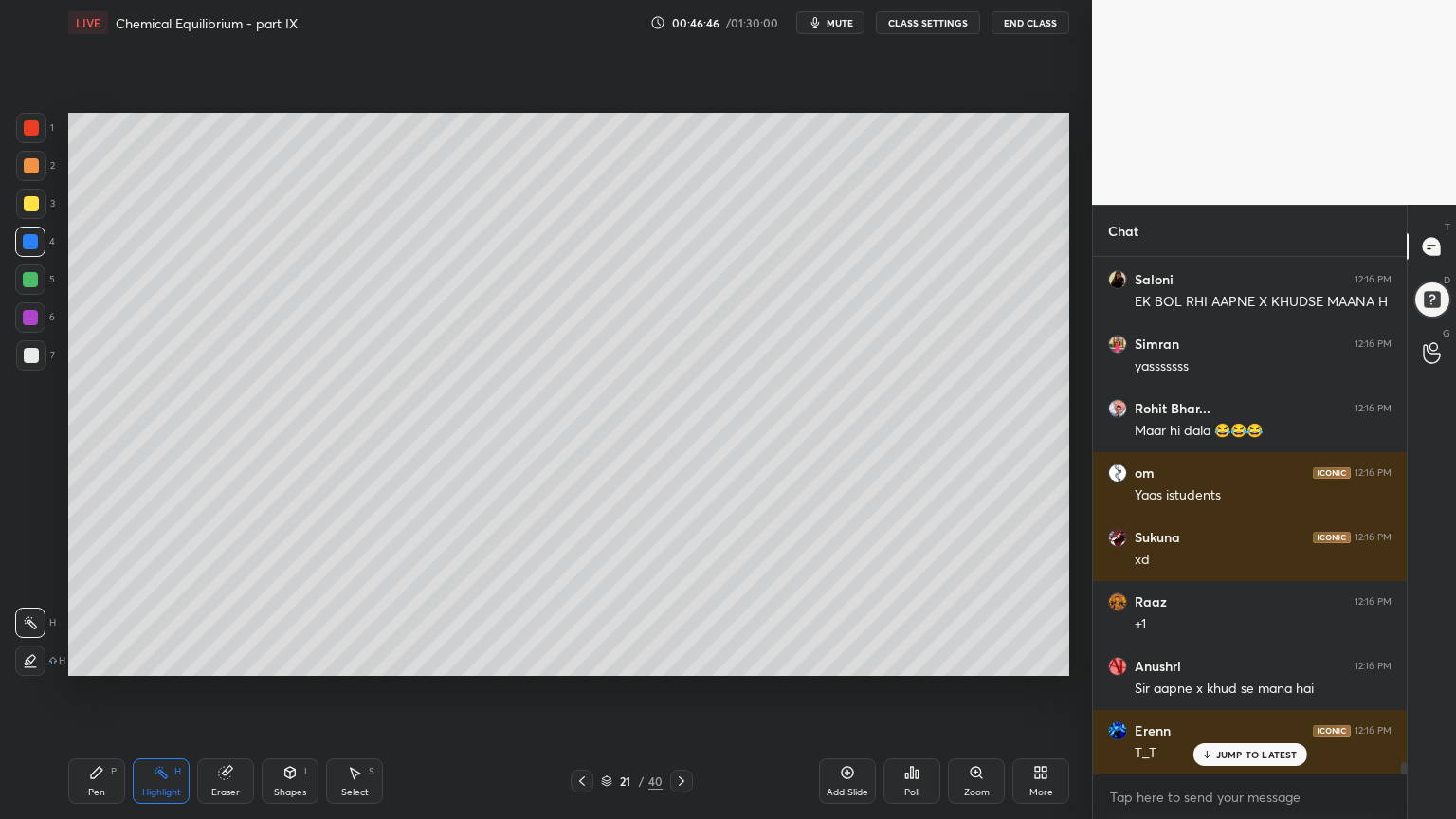
click at [678, 691] on icon at bounding box center [682, 781] width 16 height 16
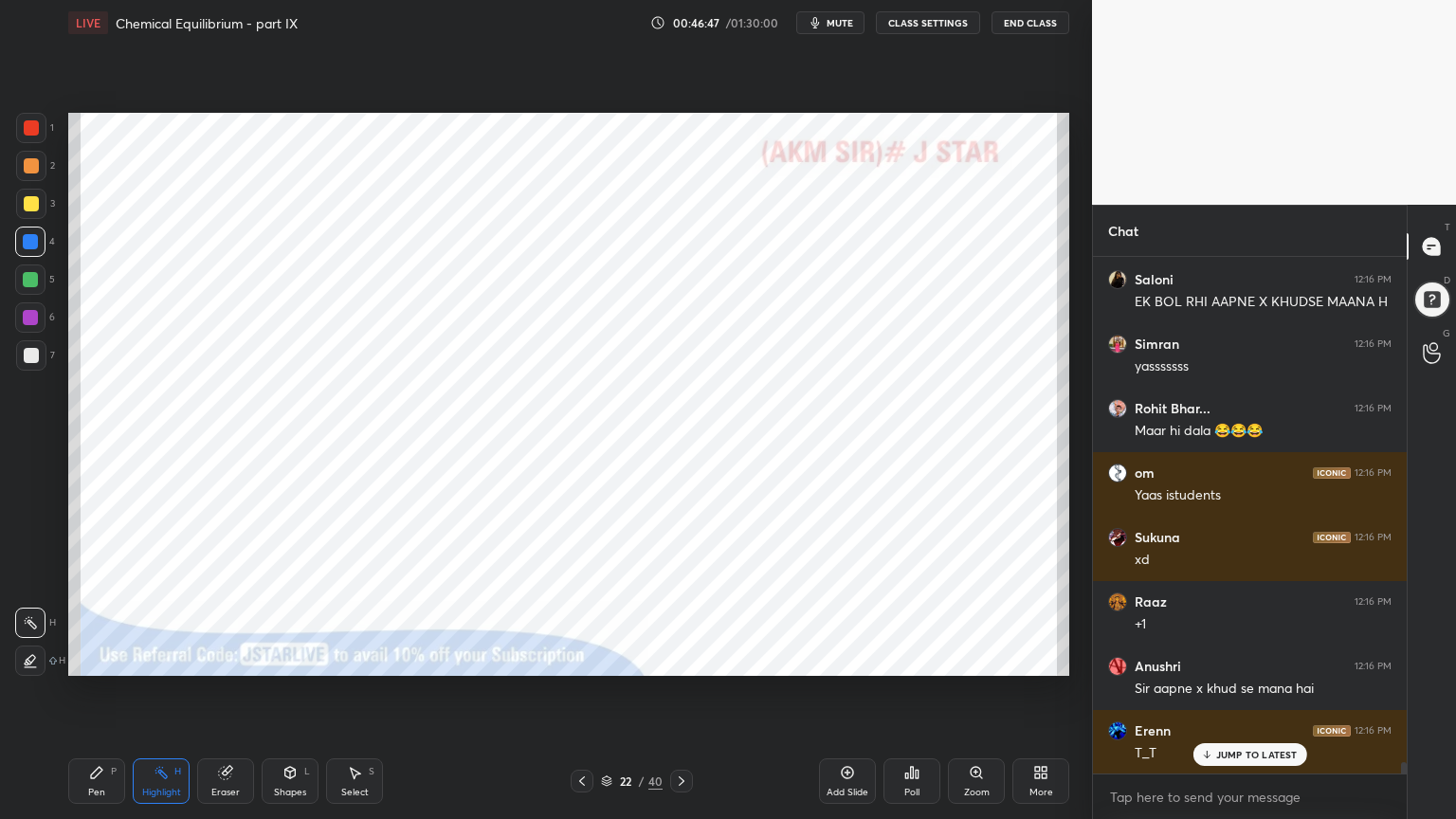
click at [670, 691] on div at bounding box center [681, 780] width 22 height 22
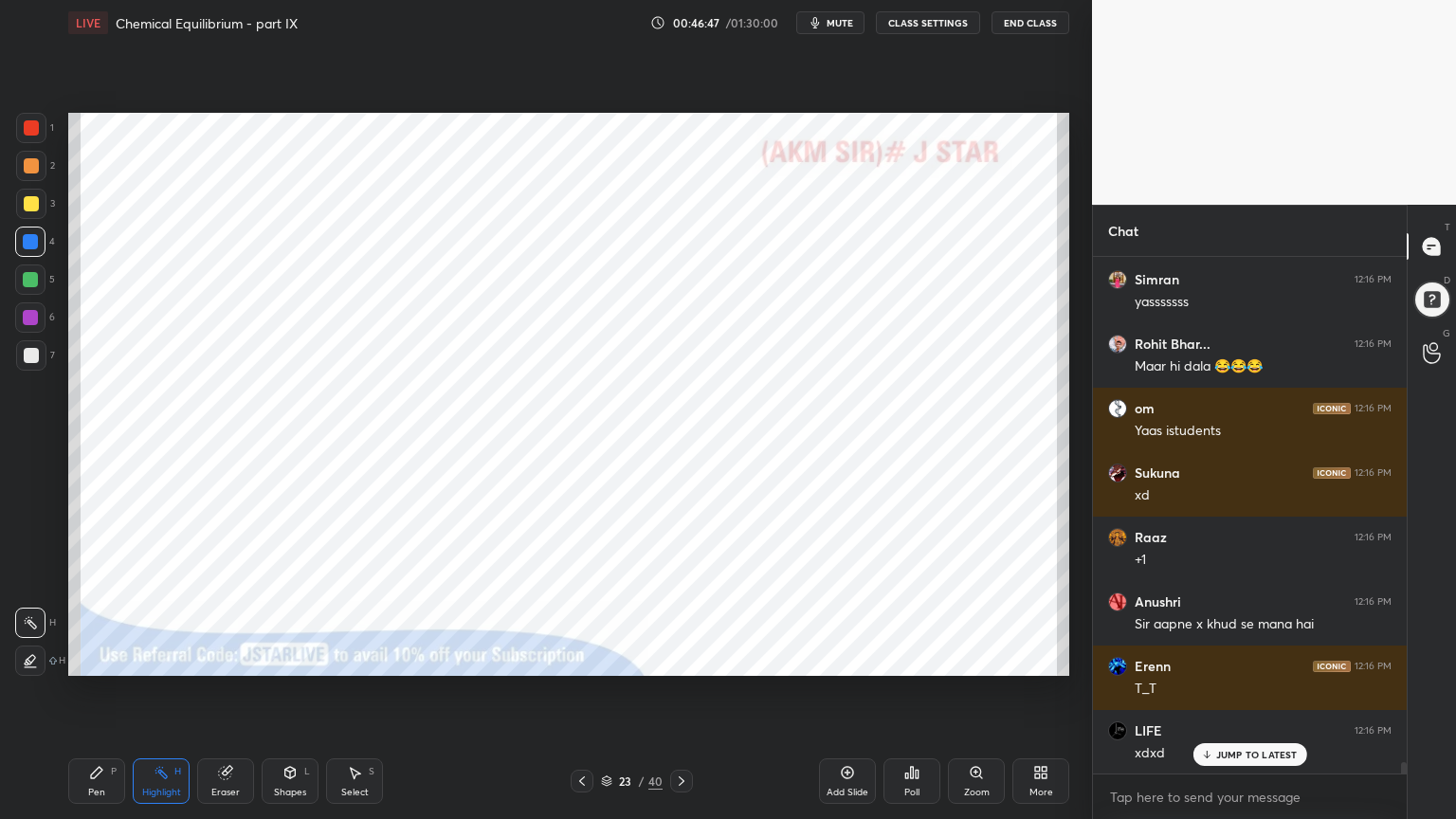
click at [671, 691] on div at bounding box center [681, 780] width 22 height 22
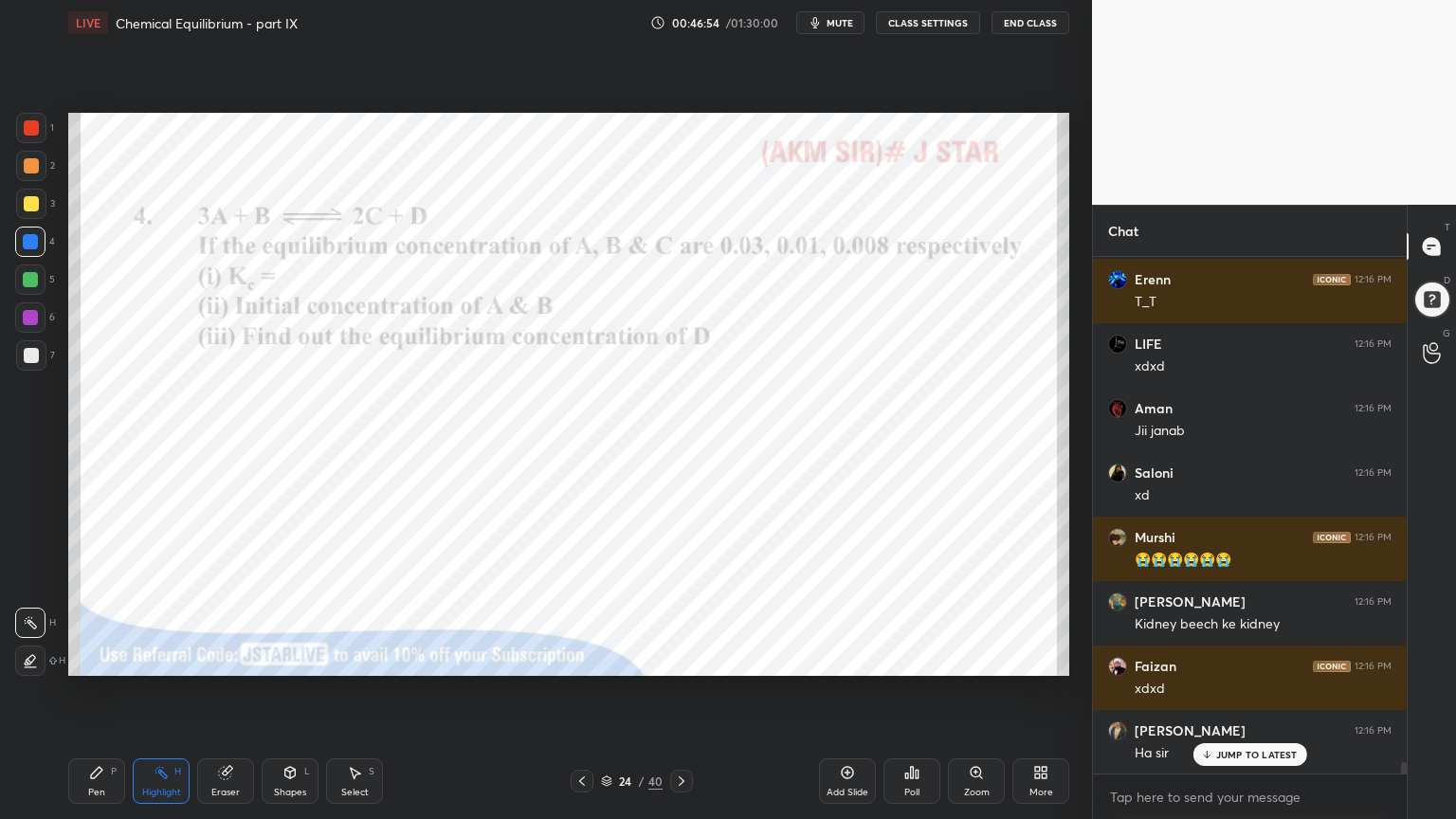
click at [579, 691] on icon at bounding box center [582, 781] width 16 height 16
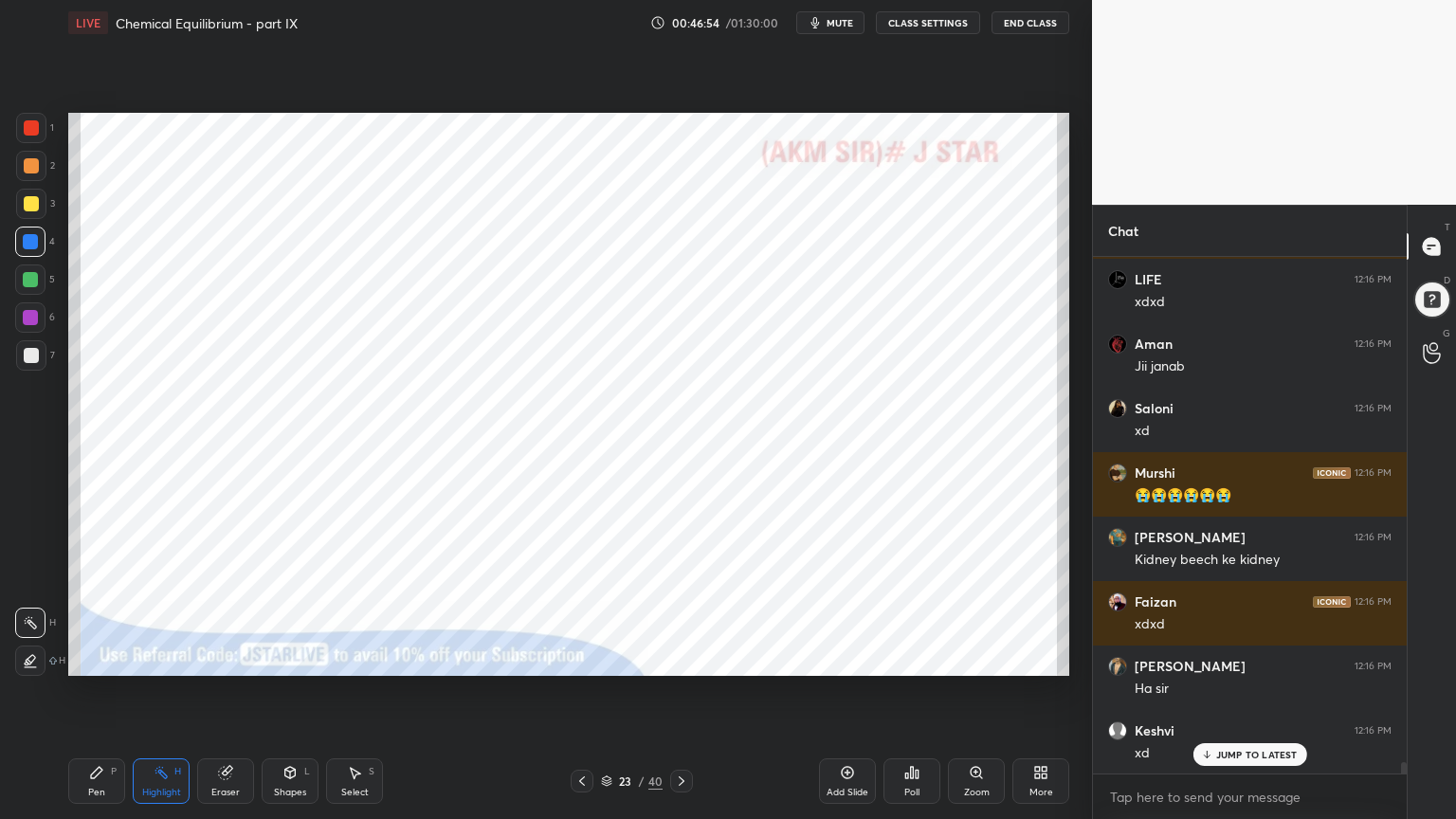
click at [582, 691] on icon at bounding box center [582, 781] width 6 height 10
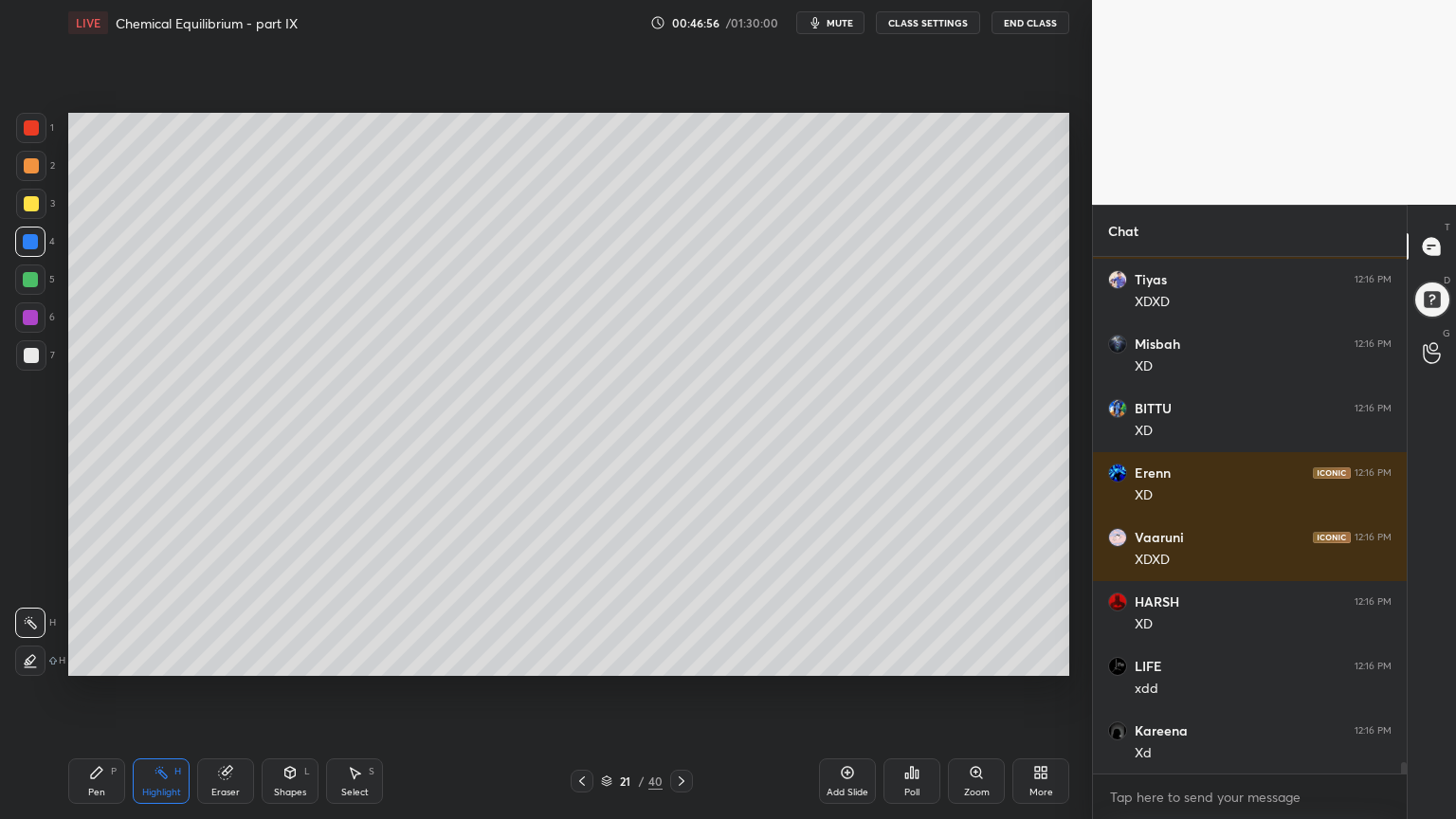
click at [678, 691] on icon at bounding box center [682, 781] width 16 height 16
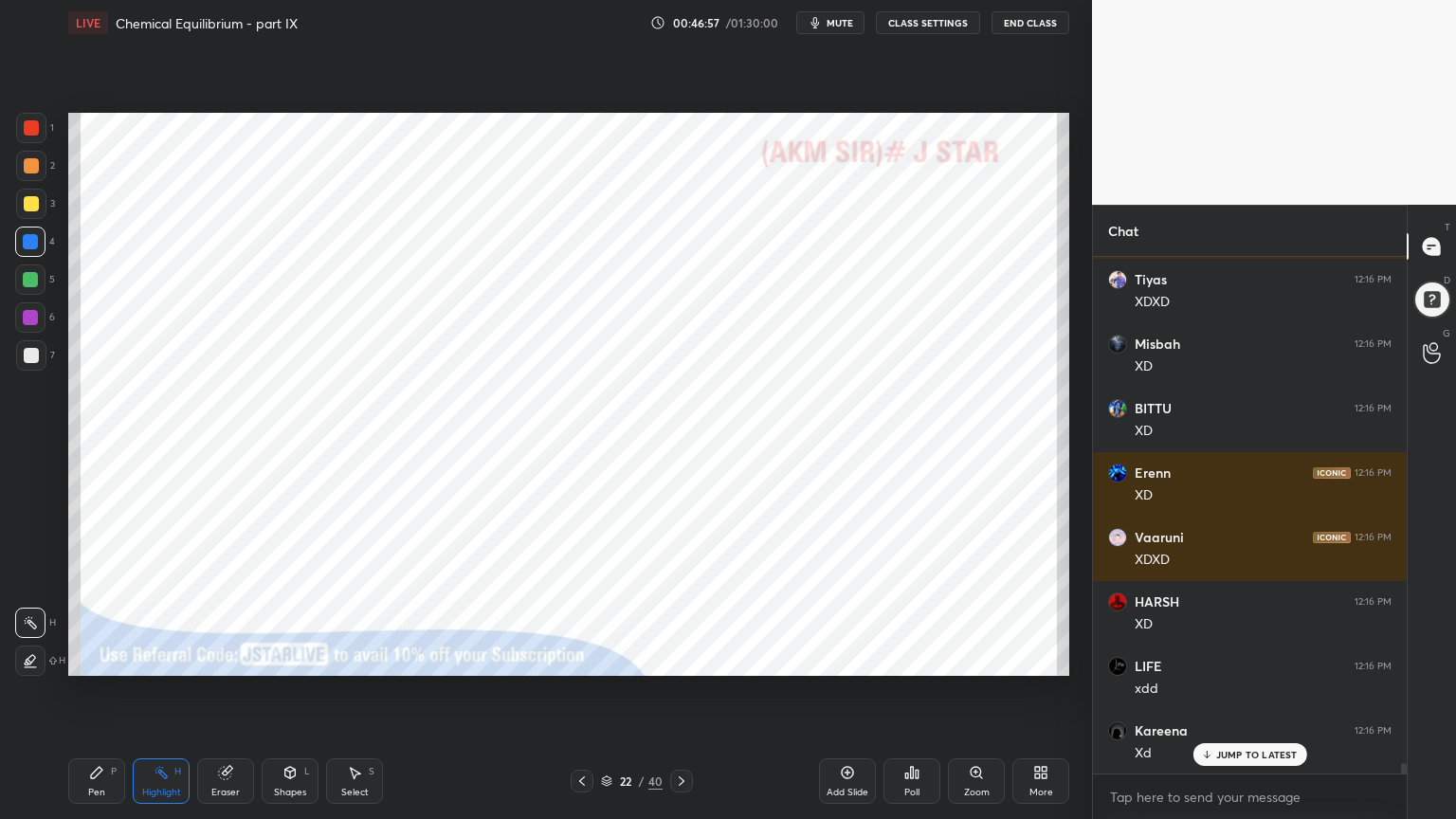
click at [679, 691] on icon at bounding box center [682, 781] width 16 height 16
click at [679, 691] on icon at bounding box center [682, 781] width 6 height 10
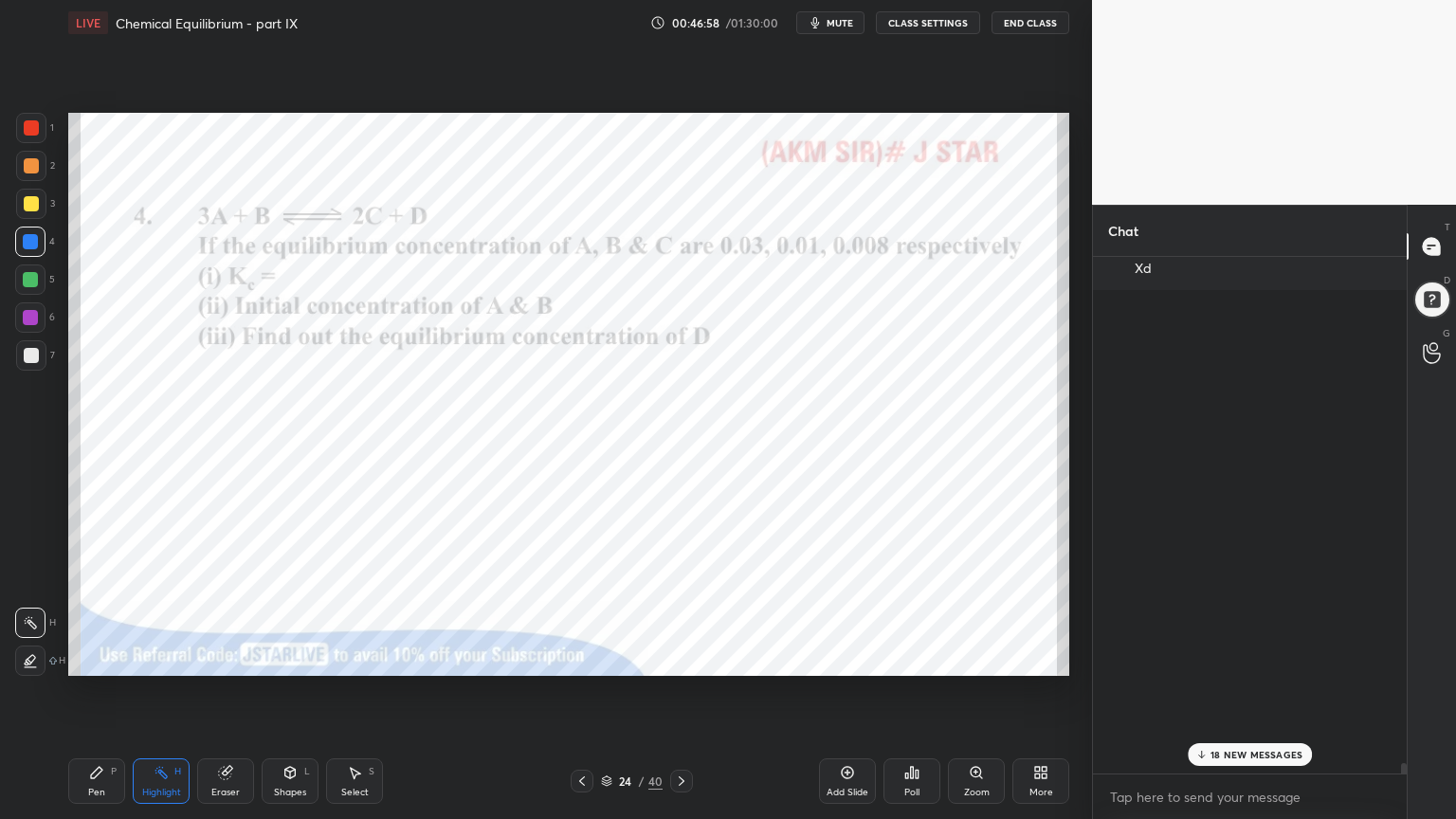
click at [96, 691] on div "Pen P" at bounding box center [96, 781] width 57 height 46
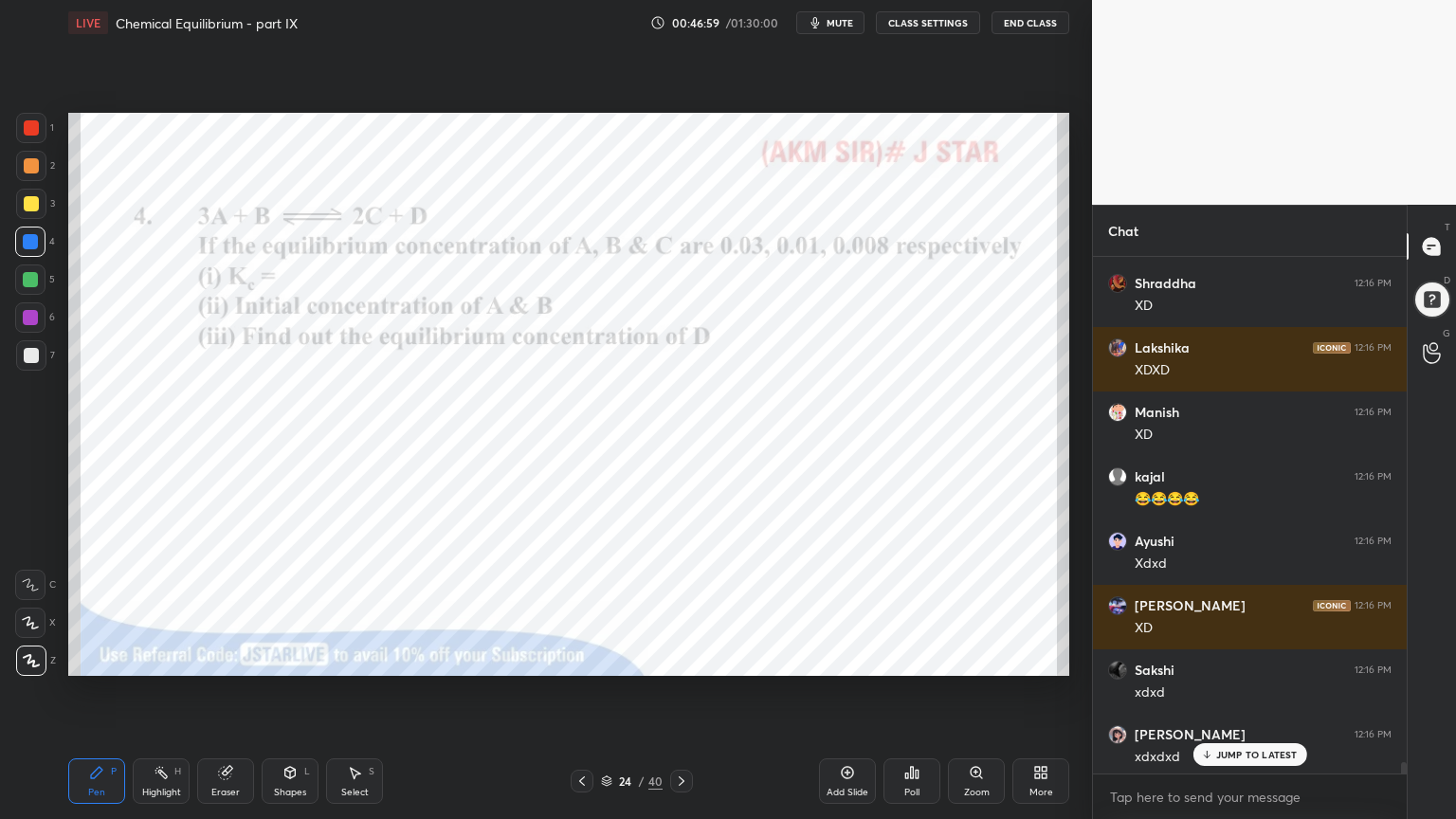
drag, startPoint x: 33, startPoint y: 126, endPoint x: 54, endPoint y: 137, distance: 23.7
click at [36, 129] on div at bounding box center [31, 128] width 16 height 16
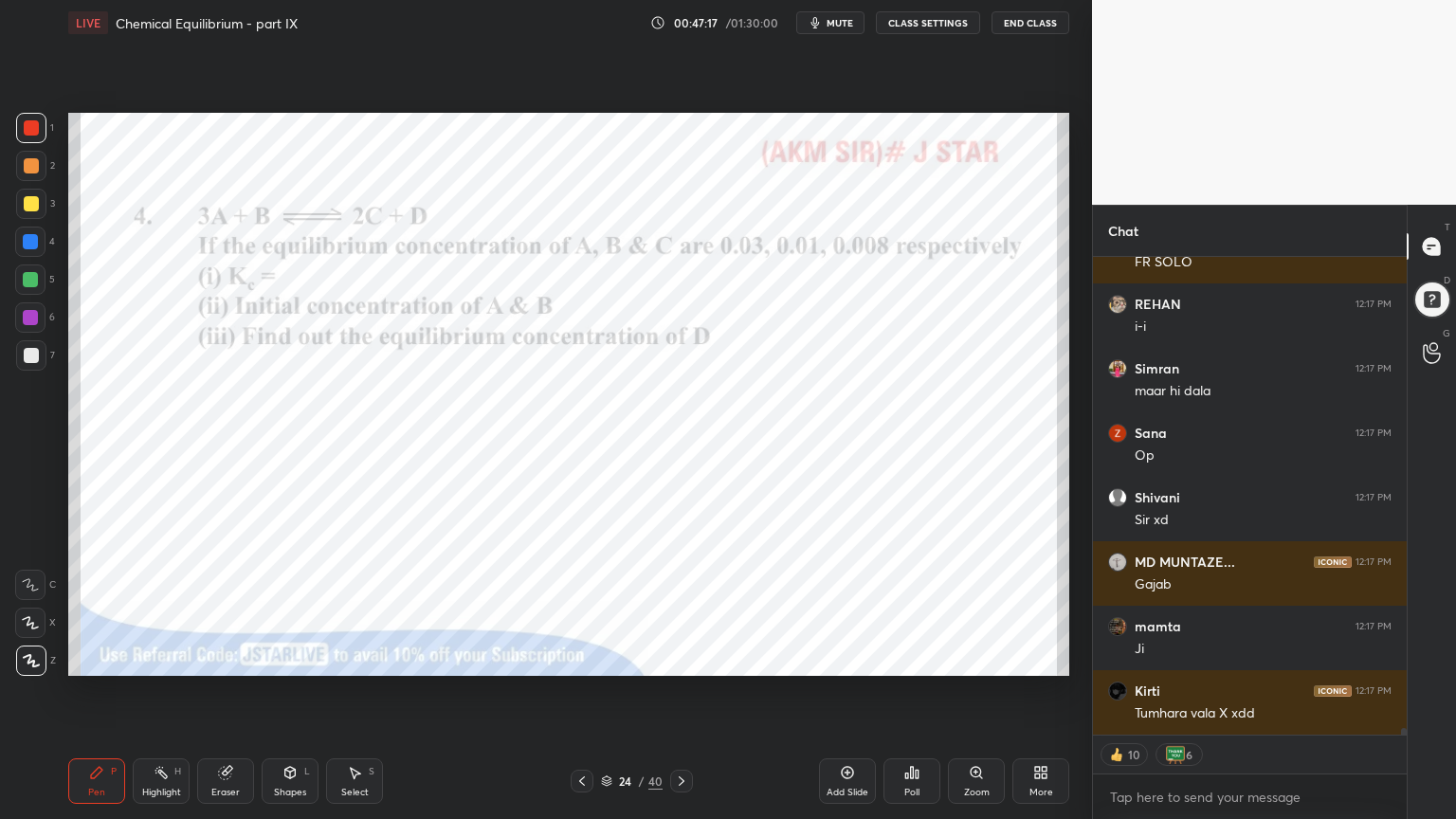
type textarea "x"
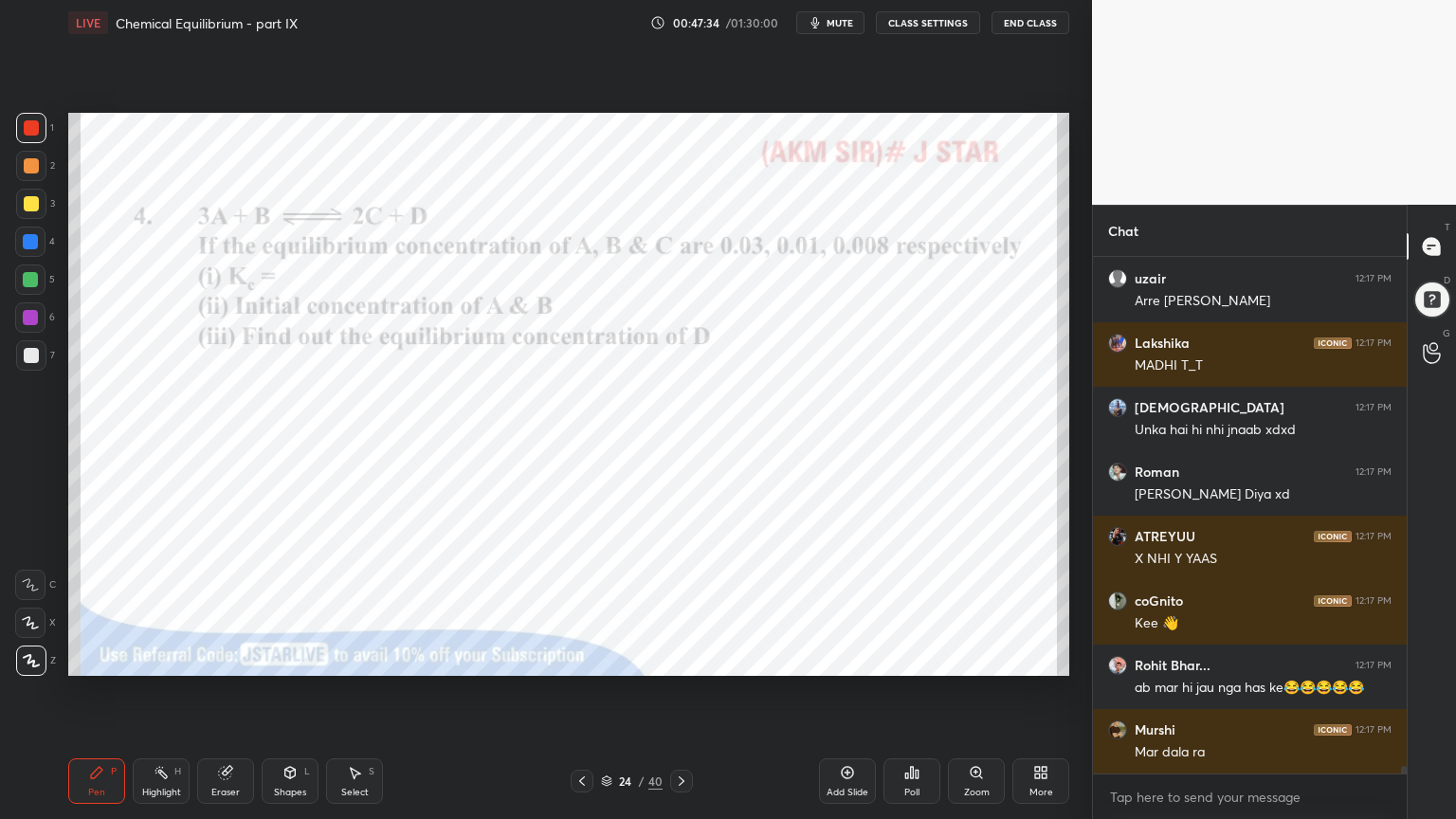
click at [925, 20] on button "CLASS SETTINGS" at bounding box center [927, 22] width 104 height 22
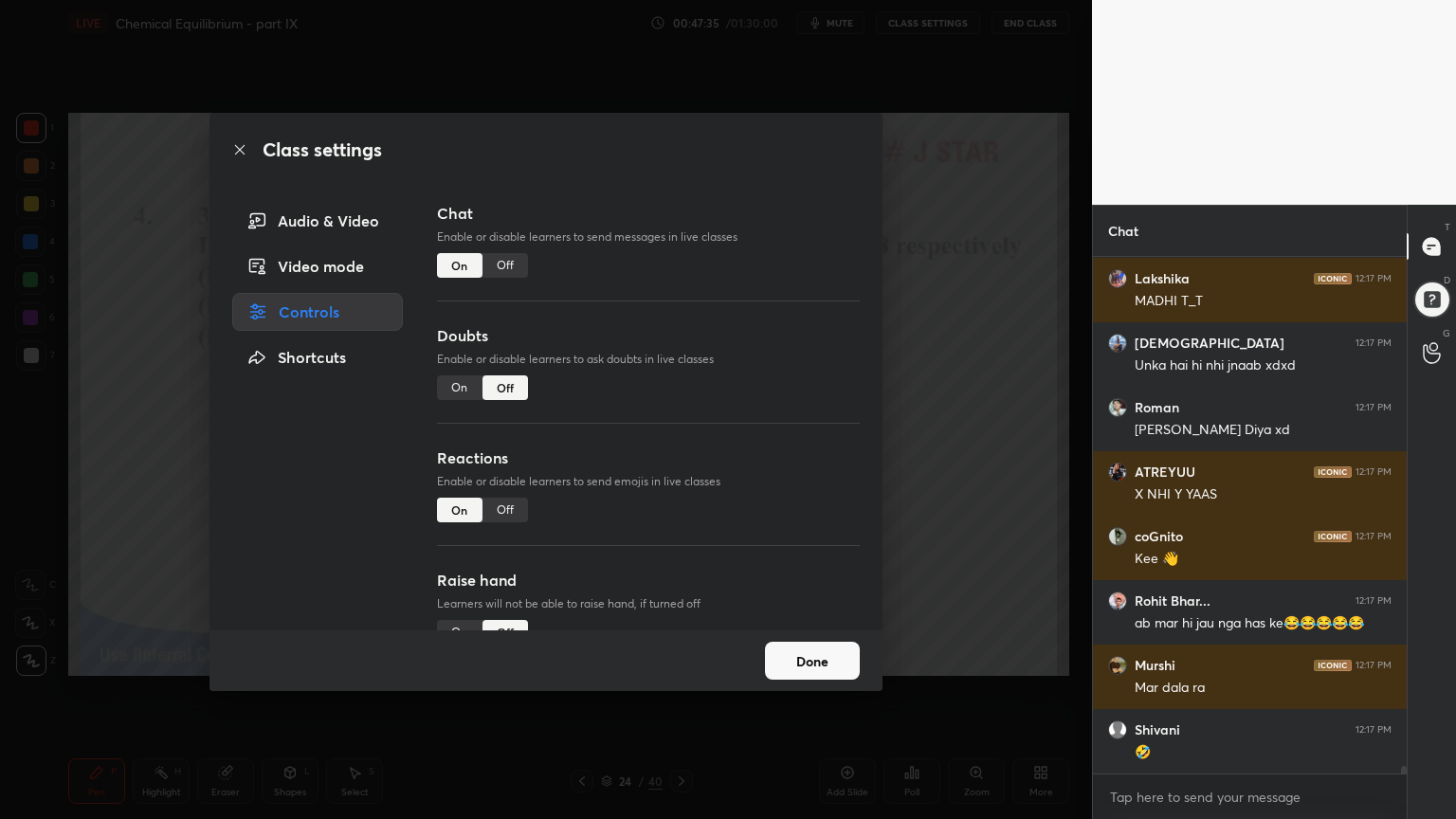
click at [513, 263] on div "Off" at bounding box center [504, 265] width 46 height 24
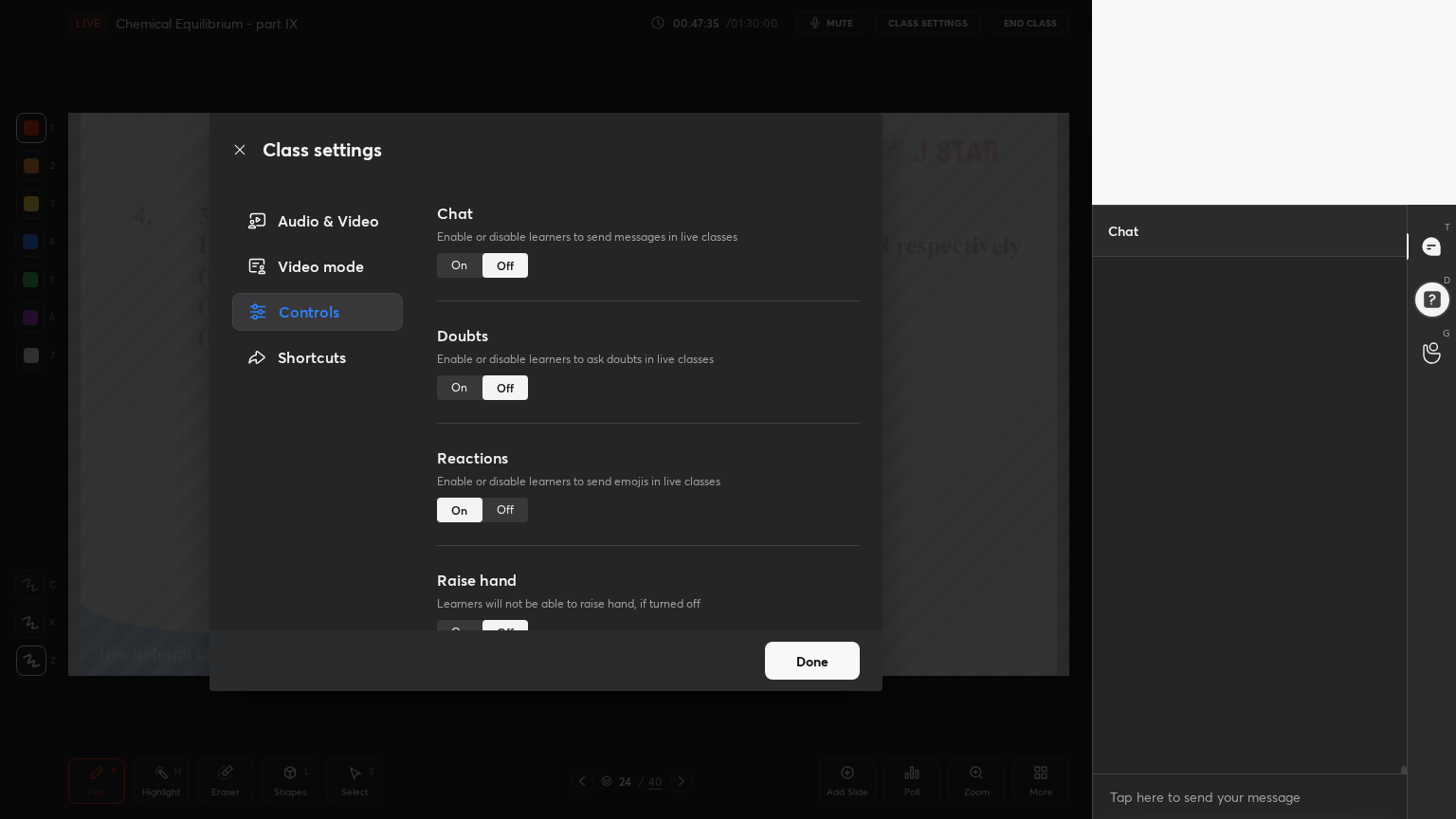
click at [887, 314] on div "Class settings Audio & Video Video mode Controls Shortcuts Chat Enable or disab…" at bounding box center [545, 410] width 1091 height 819
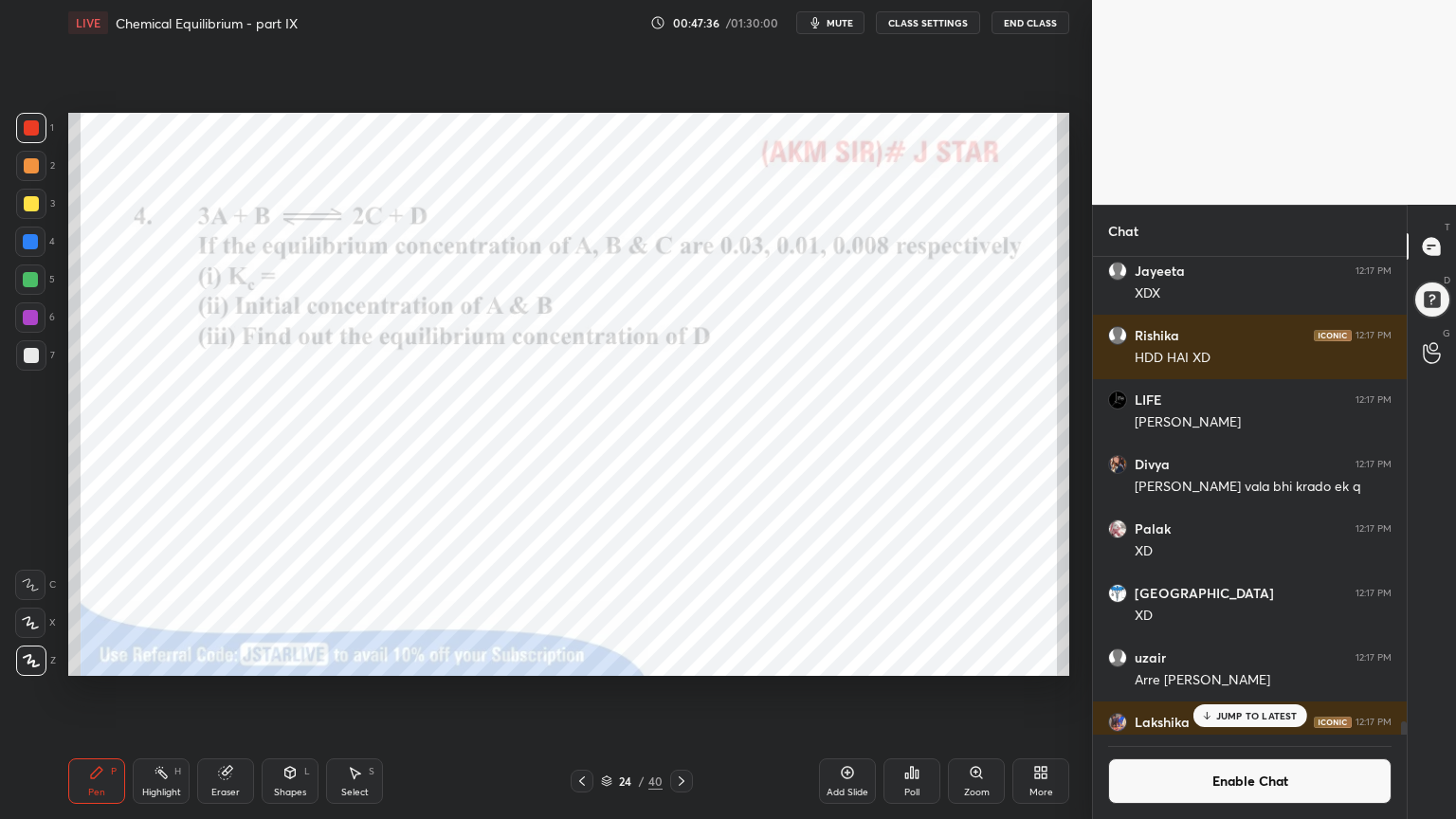
drag, startPoint x: 157, startPoint y: 785, endPoint x: 185, endPoint y: 687, distance: 101.9
click at [160, 691] on div "Highlight H" at bounding box center [161, 781] width 57 height 46
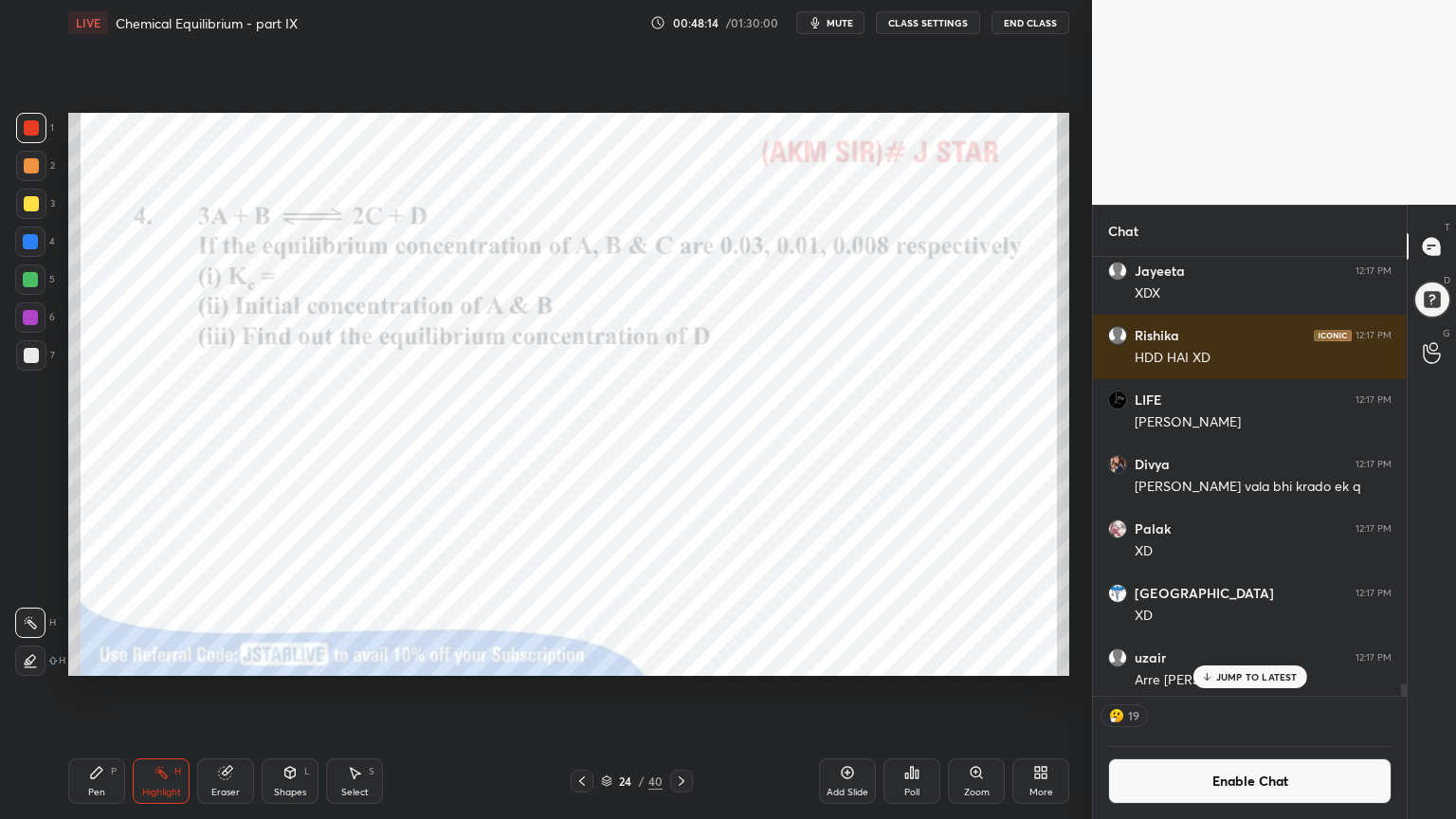
click at [1252, 676] on p "JUMP TO LATEST" at bounding box center [1256, 677] width 81 height 12
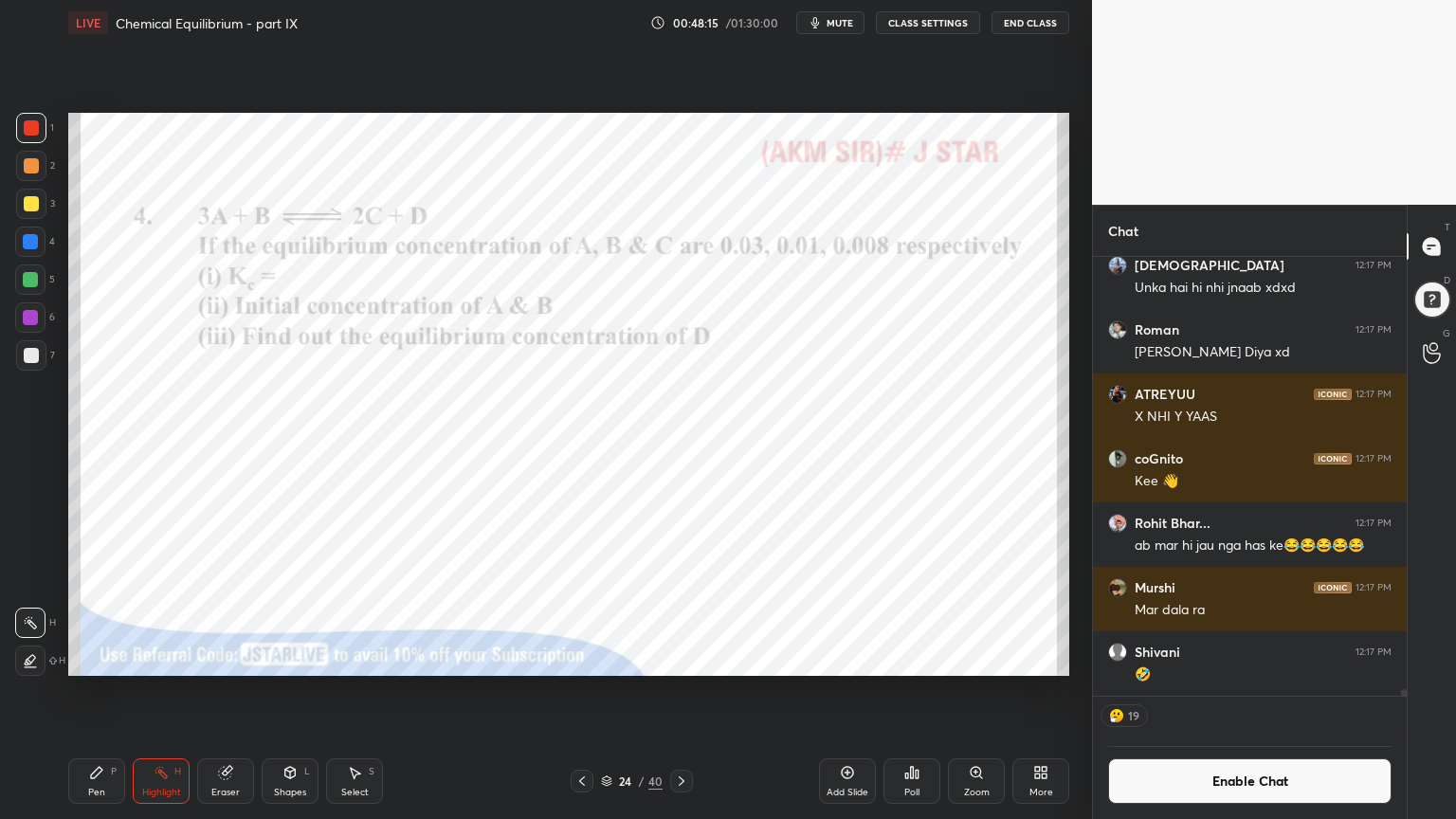
click at [575, 691] on icon at bounding box center [582, 781] width 16 height 16
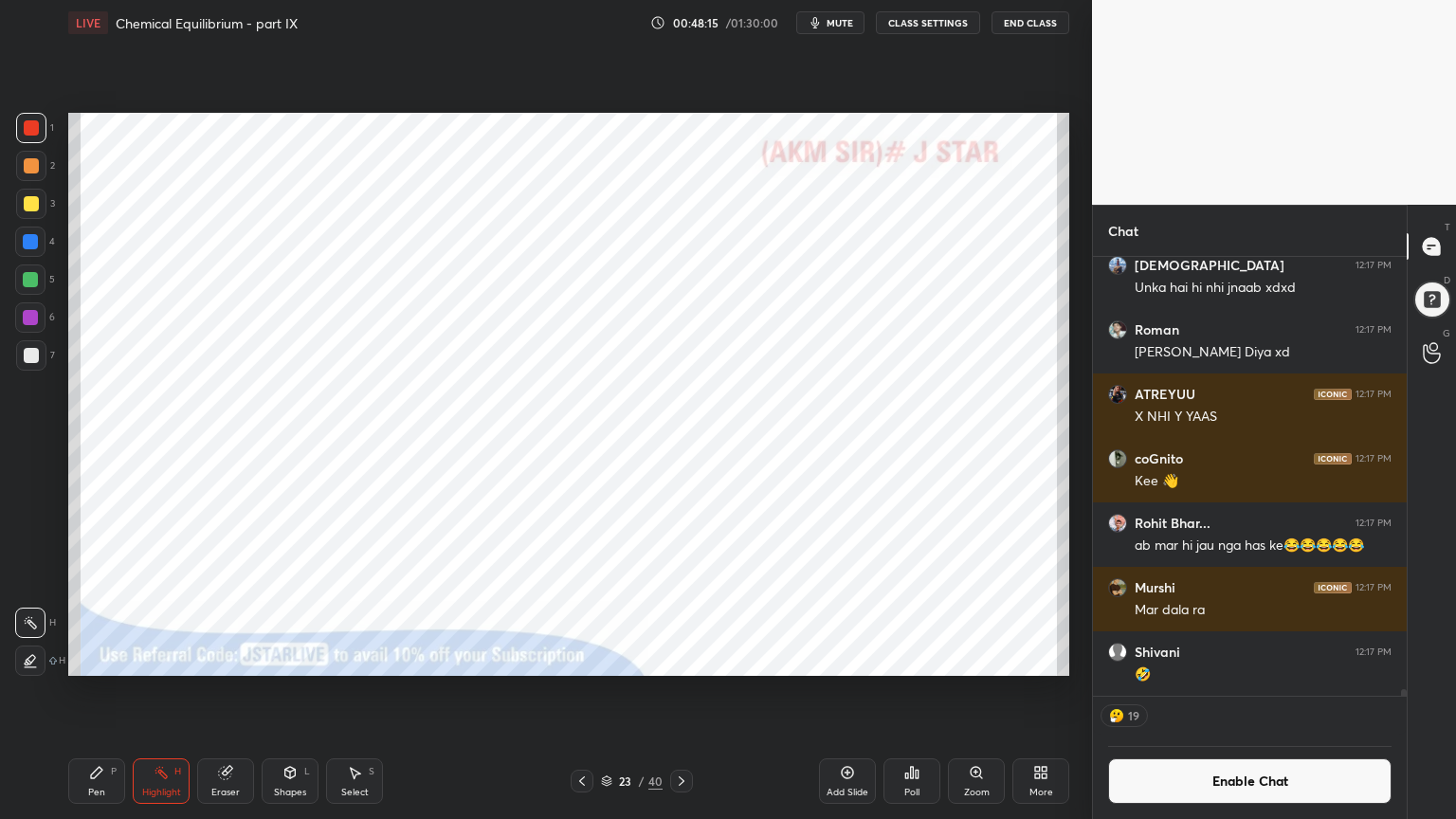
click at [581, 691] on icon at bounding box center [582, 781] width 16 height 16
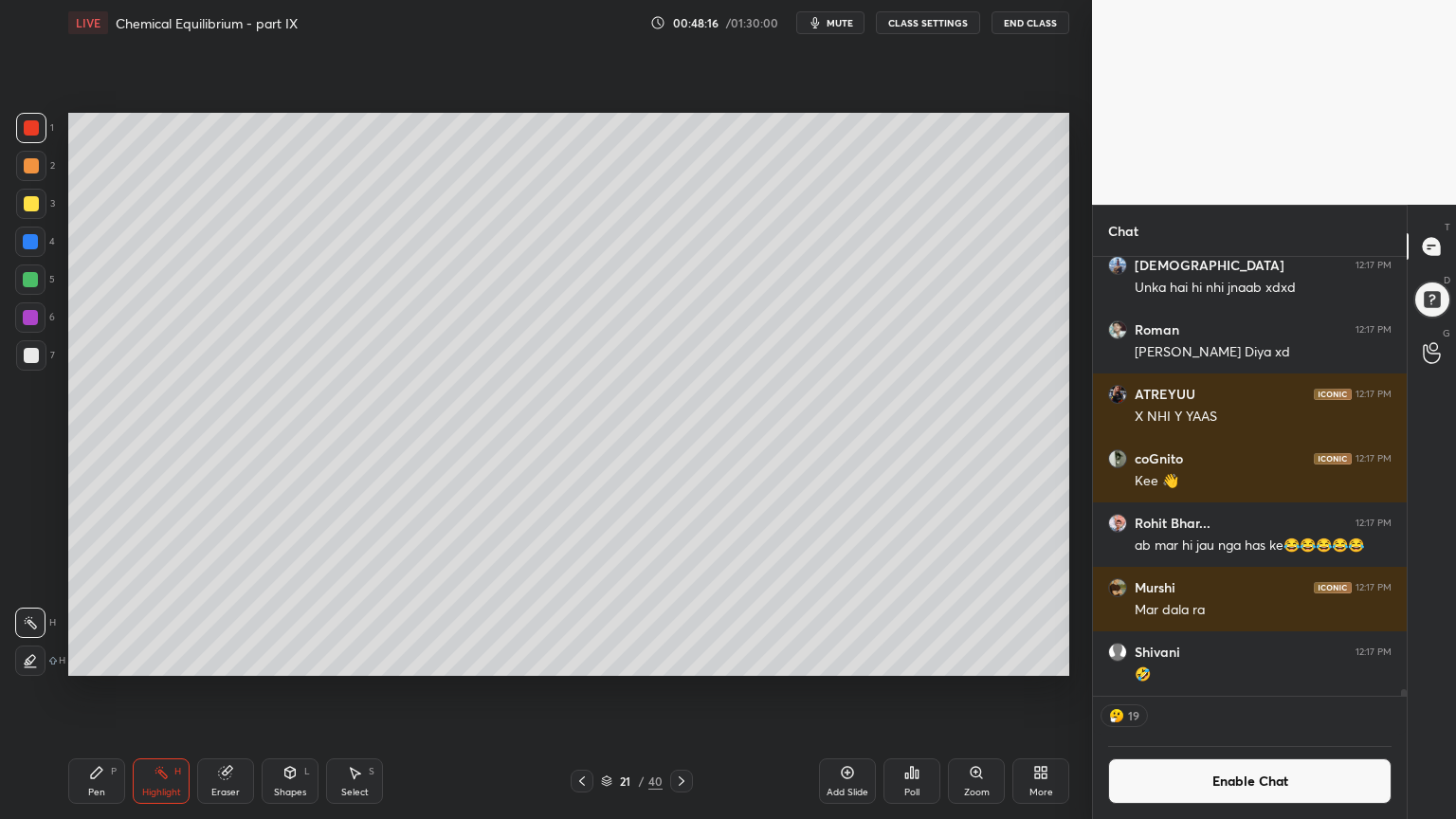
click at [588, 691] on icon at bounding box center [582, 781] width 16 height 16
click at [574, 691] on icon at bounding box center [582, 781] width 16 height 16
click at [575, 691] on icon at bounding box center [582, 781] width 16 height 16
click at [676, 691] on icon at bounding box center [682, 781] width 16 height 16
click at [671, 691] on div at bounding box center [681, 780] width 22 height 22
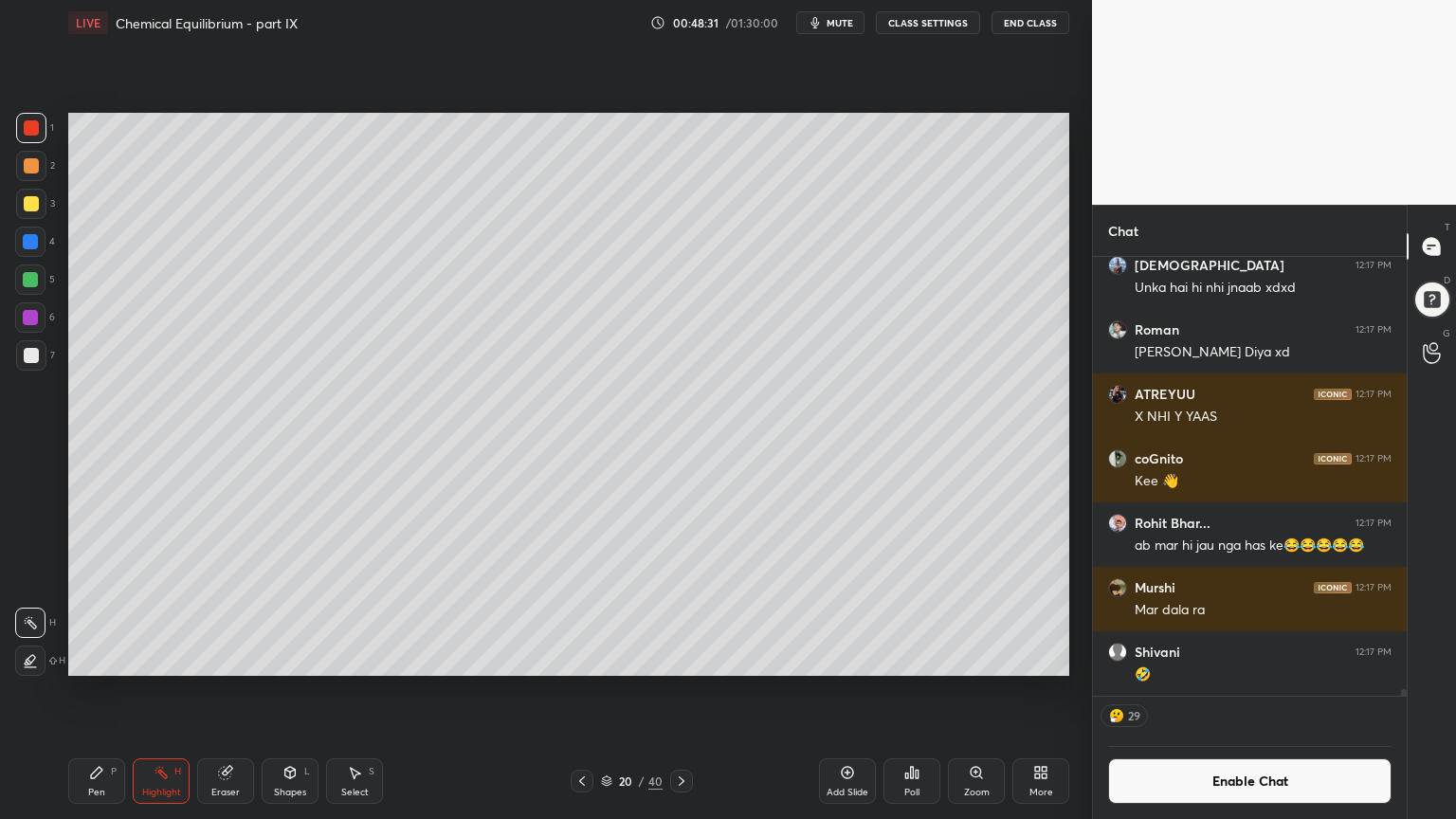
click at [670, 691] on div at bounding box center [681, 780] width 22 height 22
click at [671, 691] on div at bounding box center [681, 780] width 22 height 22
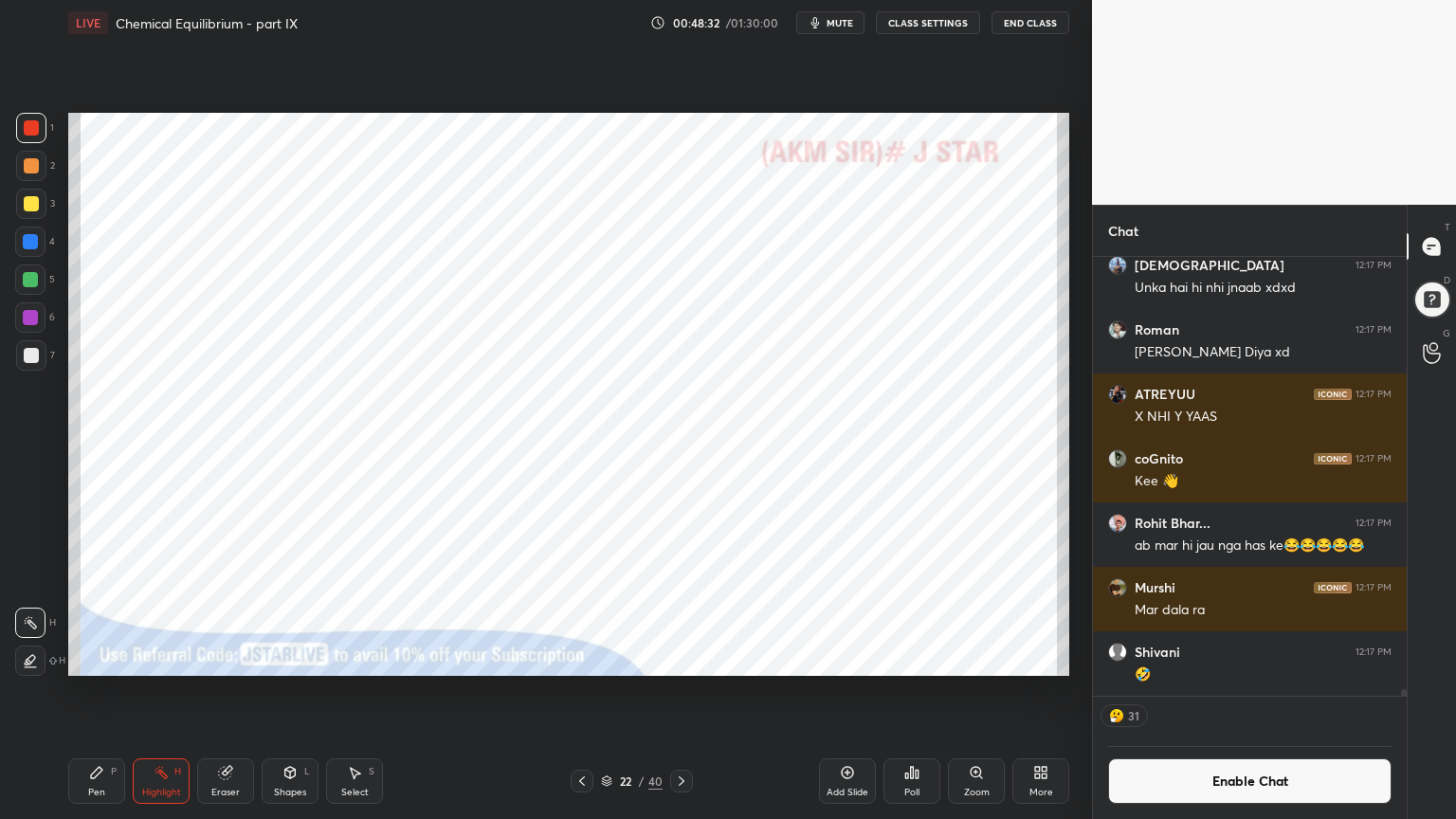
click at [671, 691] on div at bounding box center [681, 780] width 22 height 22
click at [679, 691] on icon at bounding box center [682, 781] width 16 height 16
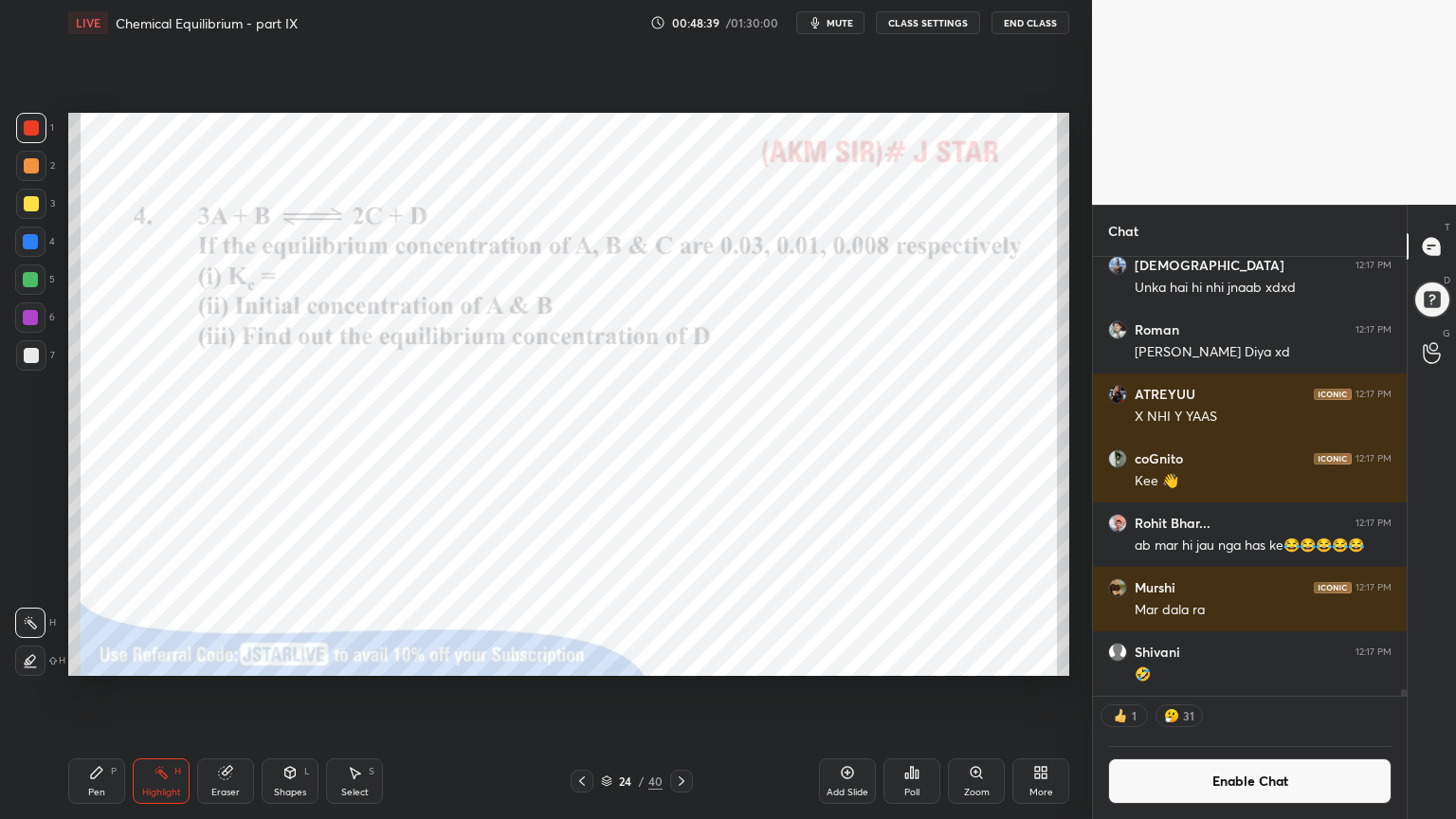
click at [674, 691] on div "Pen P Highlight H Eraser Shapes L Select S 24 / 40 Add Slide Poll Zoom More" at bounding box center [568, 781] width 1001 height 76
drag, startPoint x: 678, startPoint y: 773, endPoint x: 679, endPoint y: 789, distance: 16.0
click at [680, 691] on div at bounding box center [681, 780] width 22 height 22
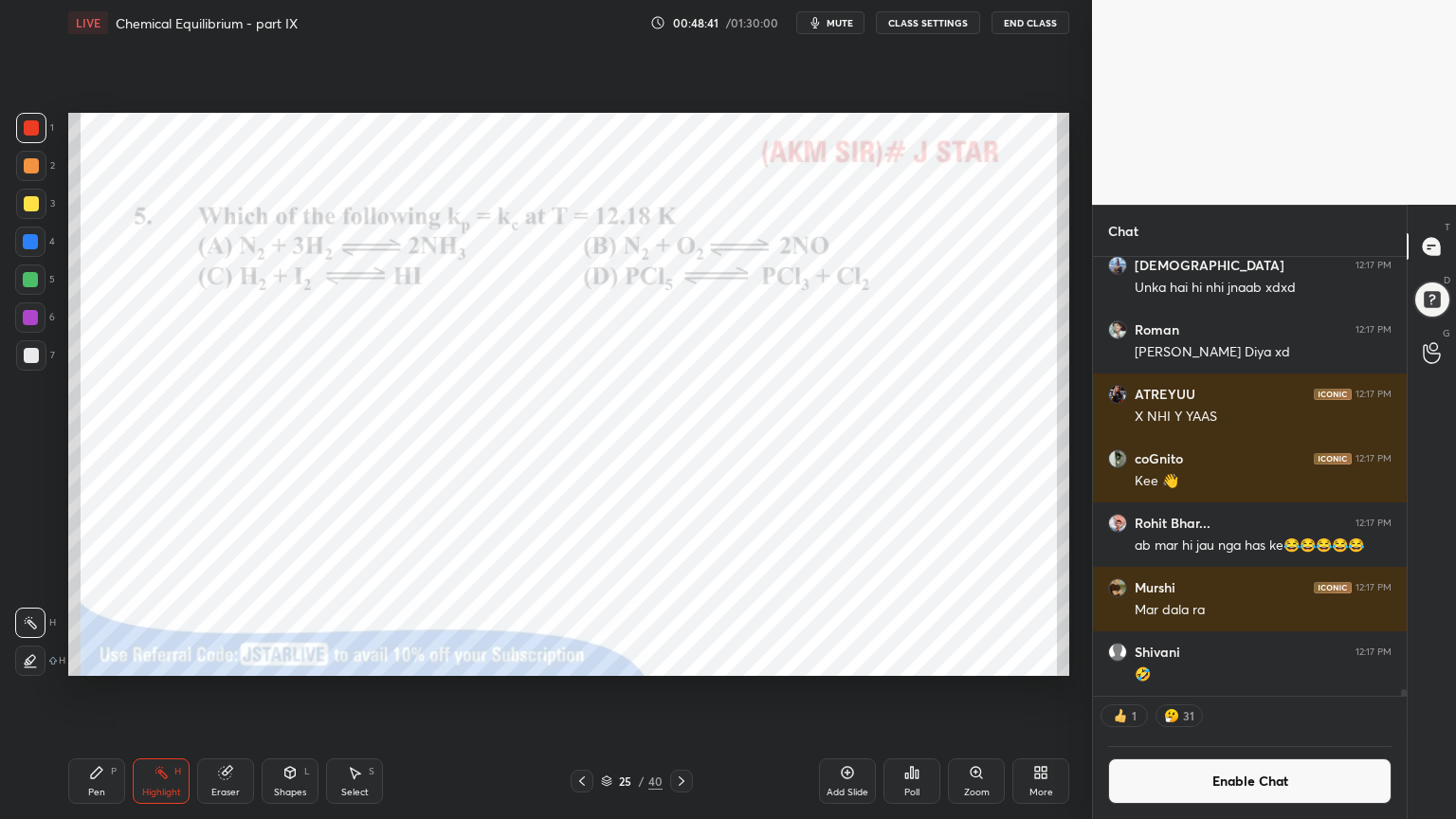
drag, startPoint x: 577, startPoint y: 774, endPoint x: 739, endPoint y: 792, distance: 163.0
click at [576, 691] on icon at bounding box center [582, 781] width 16 height 16
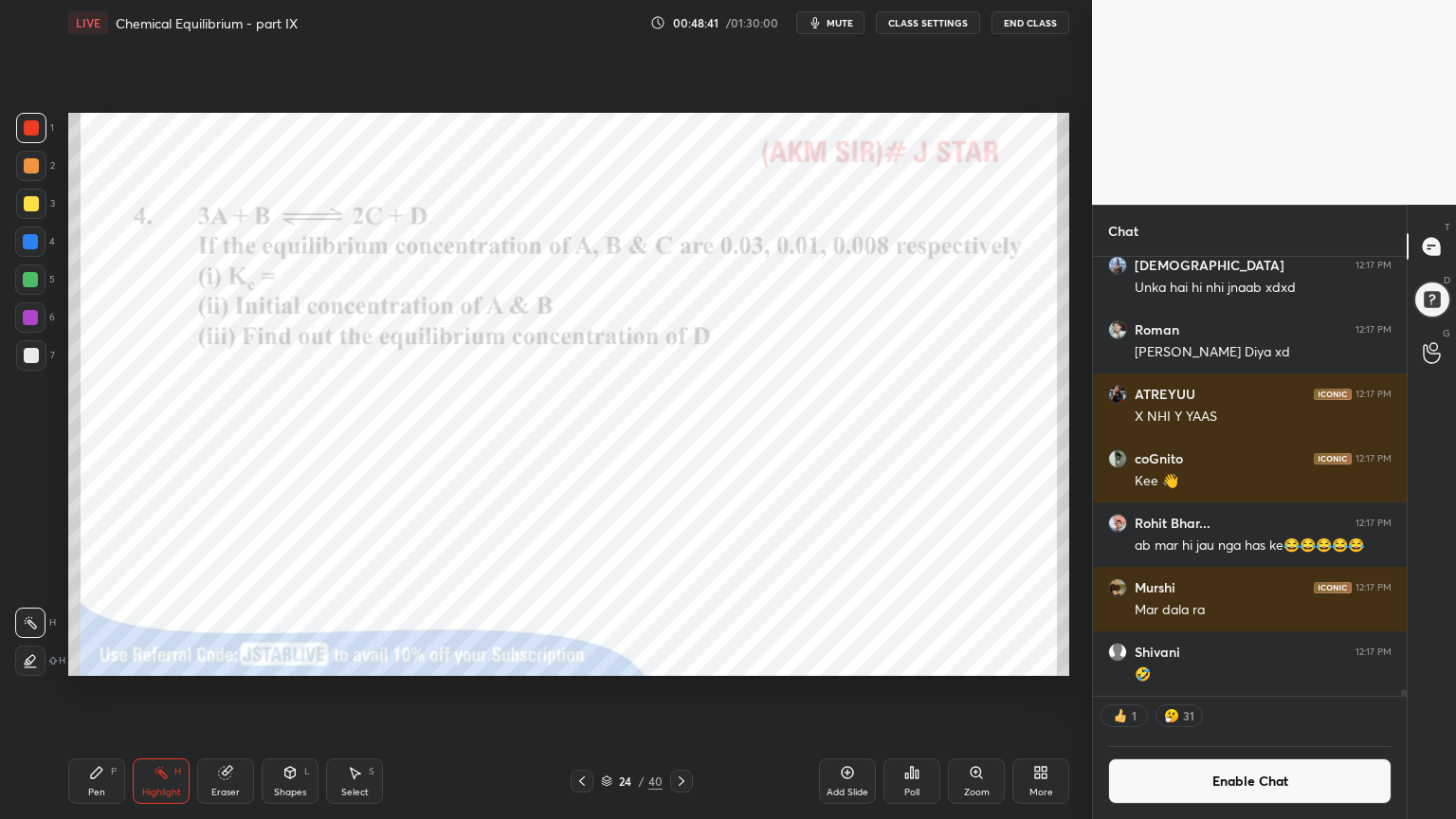
click at [850, 691] on div "Add Slide" at bounding box center [847, 781] width 57 height 46
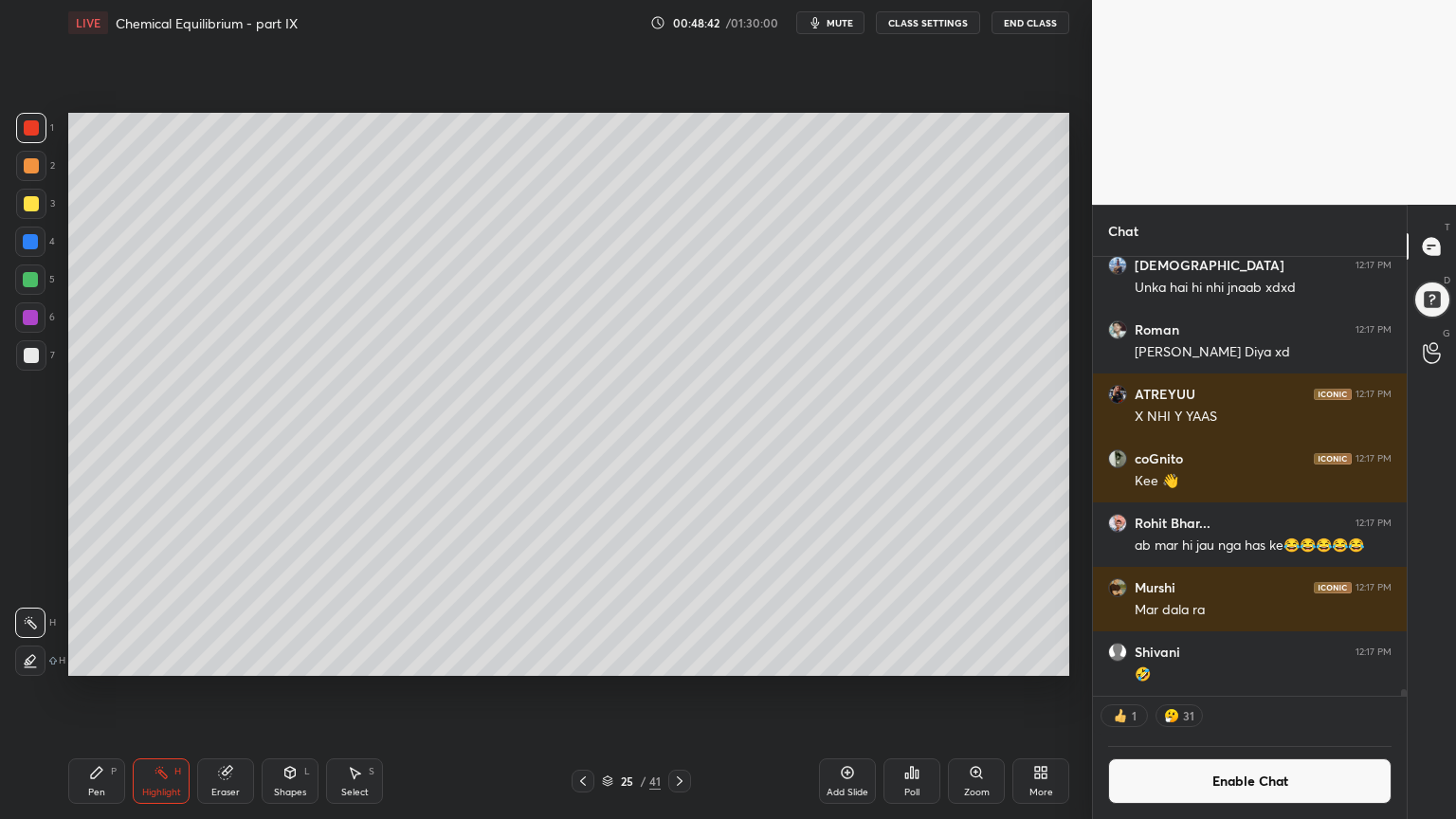
drag, startPoint x: 108, startPoint y: 773, endPoint x: 111, endPoint y: 727, distance: 46.1
click at [107, 691] on div "Pen P" at bounding box center [96, 781] width 57 height 46
click at [23, 171] on div at bounding box center [31, 166] width 16 height 16
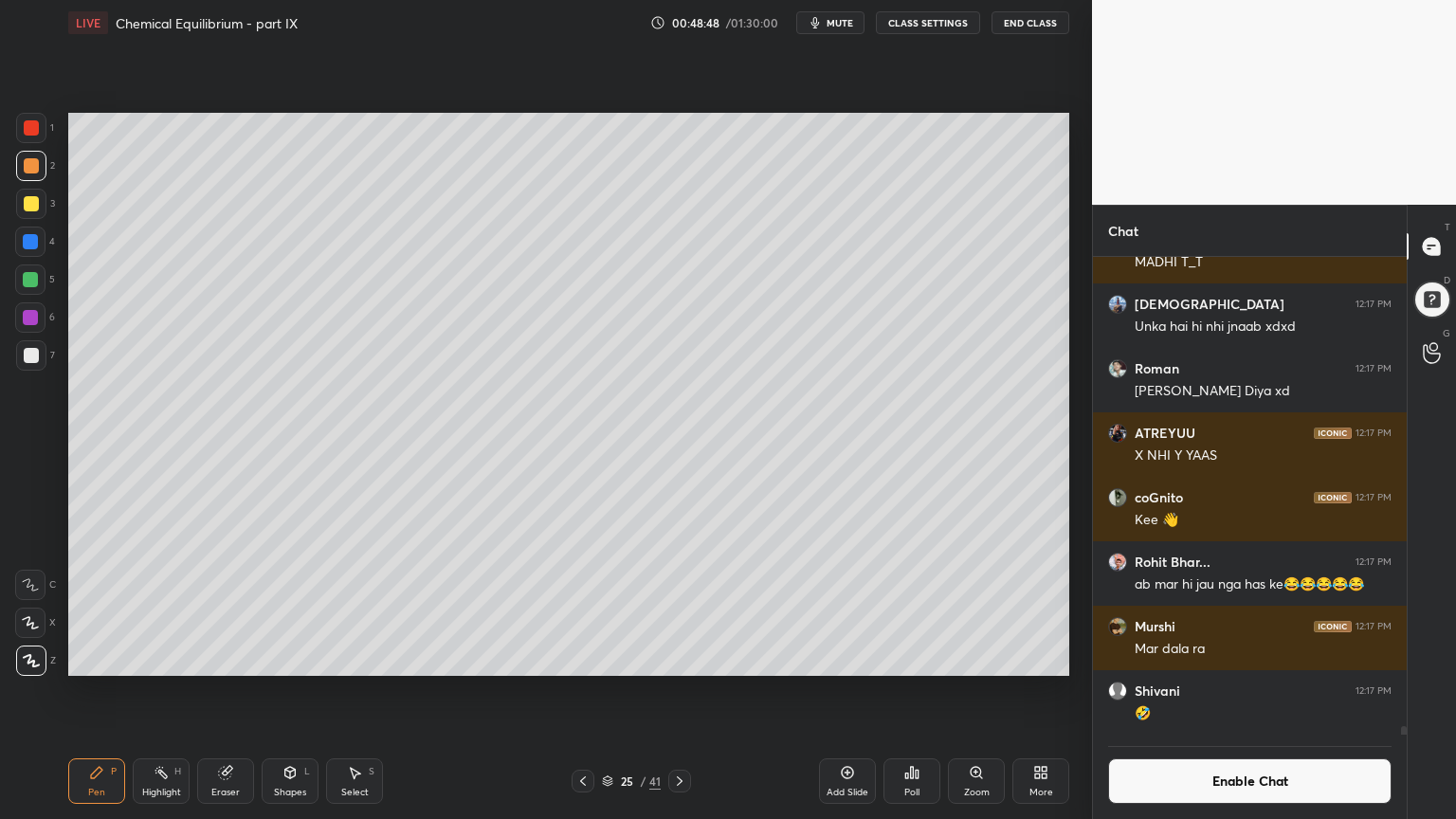
scroll to position [6, 6]
click at [33, 352] on div at bounding box center [31, 356] width 16 height 16
click at [30, 207] on div at bounding box center [31, 204] width 16 height 16
click at [33, 353] on div at bounding box center [31, 356] width 16 height 16
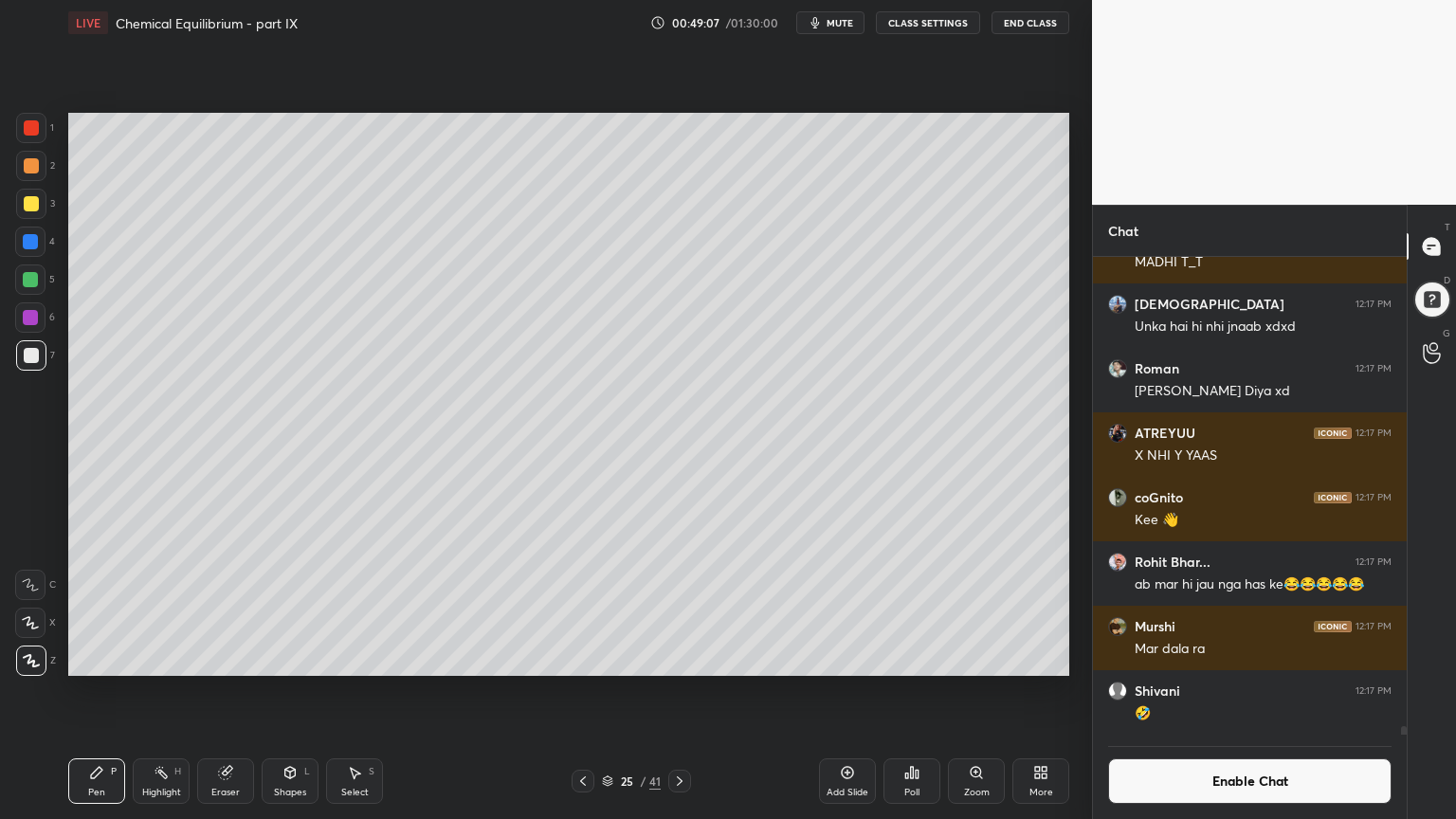
click at [154, 691] on div "Highlight" at bounding box center [162, 793] width 39 height 10
click at [233, 691] on div "Eraser" at bounding box center [225, 793] width 28 height 10
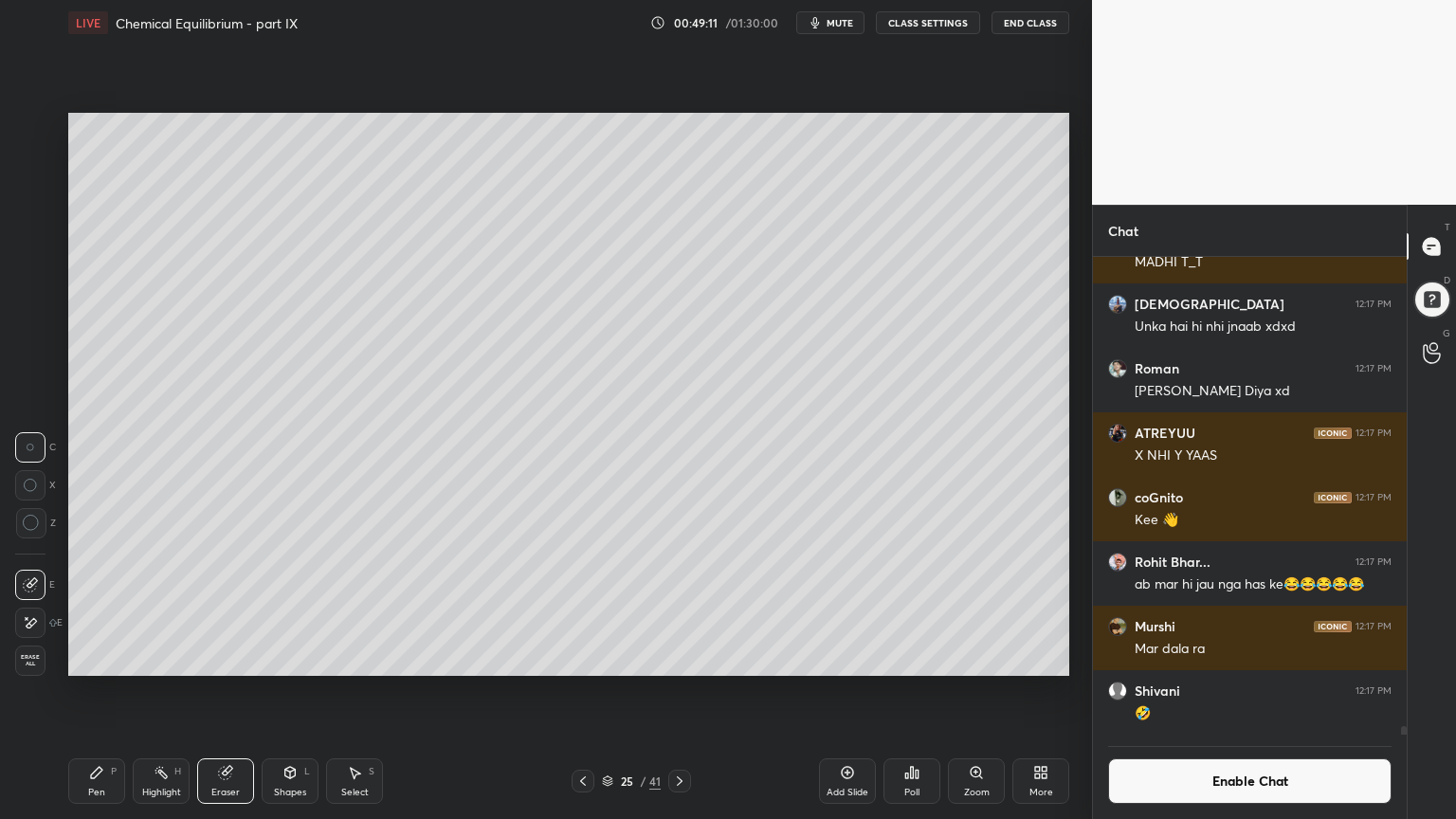
click at [97, 691] on div "Pen P" at bounding box center [96, 781] width 57 height 46
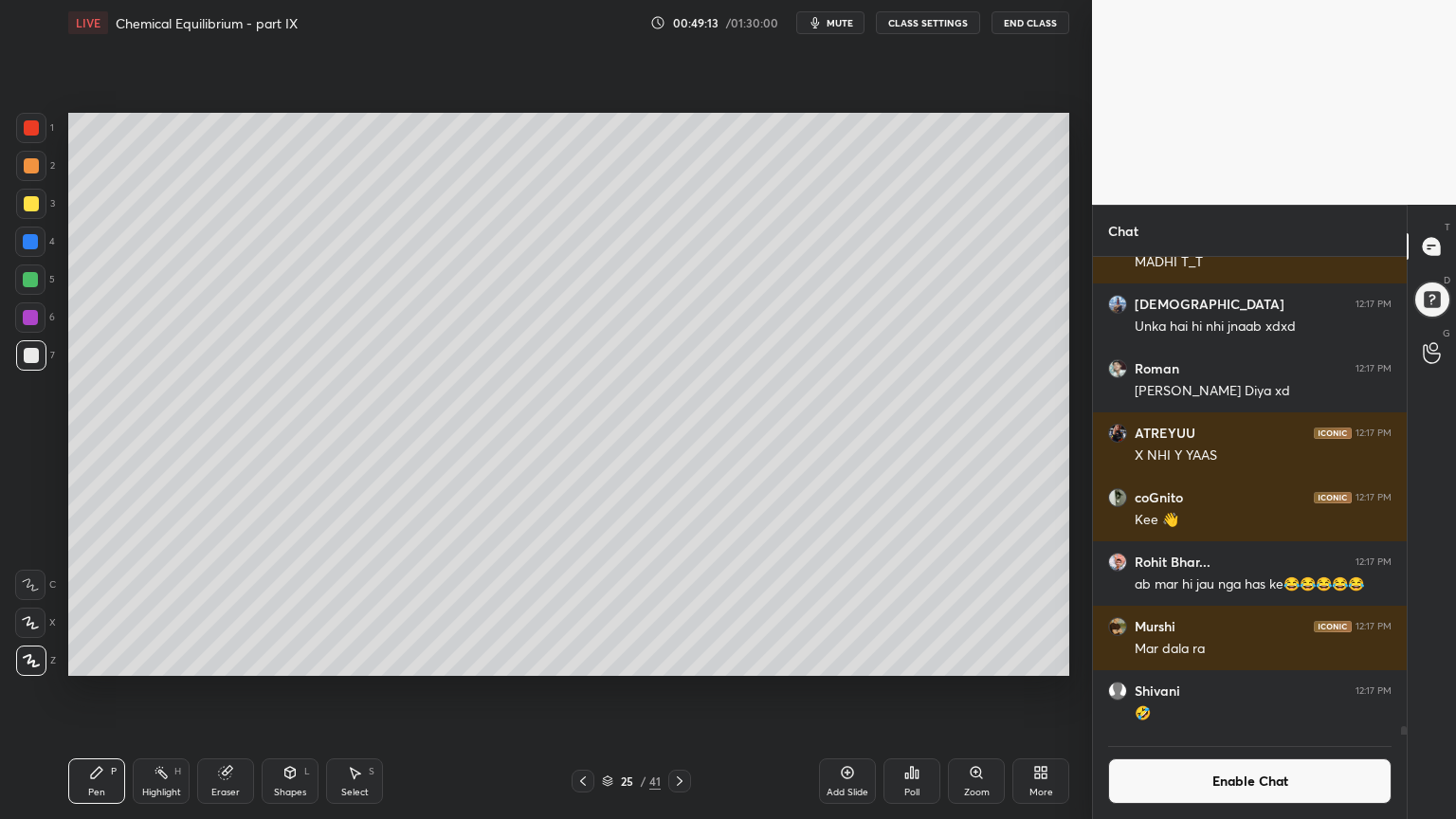
click at [290, 691] on div "Shapes L" at bounding box center [290, 781] width 57 height 46
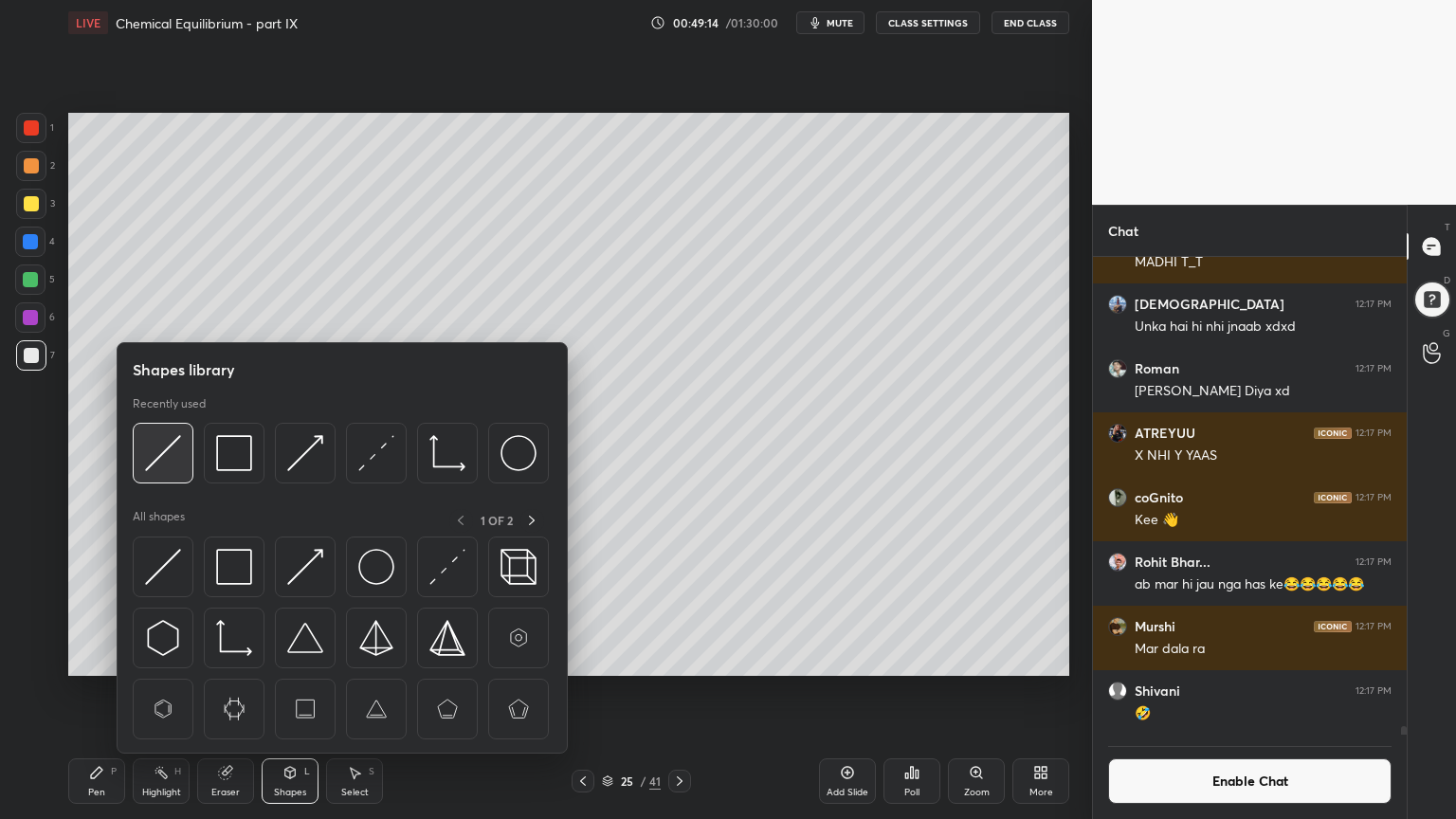
click at [175, 464] on img at bounding box center [162, 452] width 36 height 36
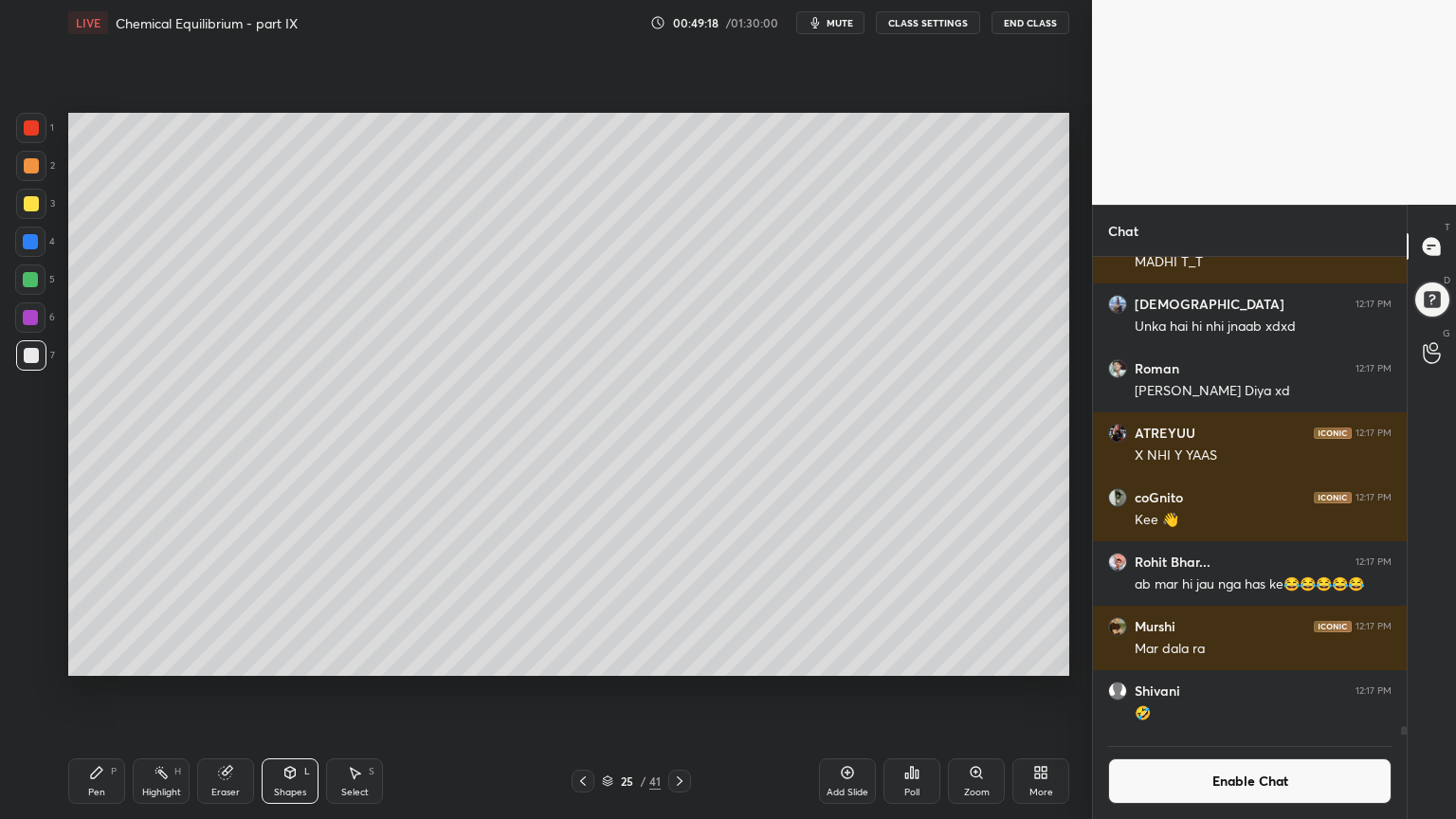
click at [103, 691] on div "Pen P" at bounding box center [96, 781] width 57 height 46
click at [162, 691] on icon at bounding box center [161, 772] width 16 height 16
drag, startPoint x: 72, startPoint y: 785, endPoint x: 105, endPoint y: 762, distance: 40.2
click at [76, 691] on div "Pen P" at bounding box center [96, 781] width 57 height 46
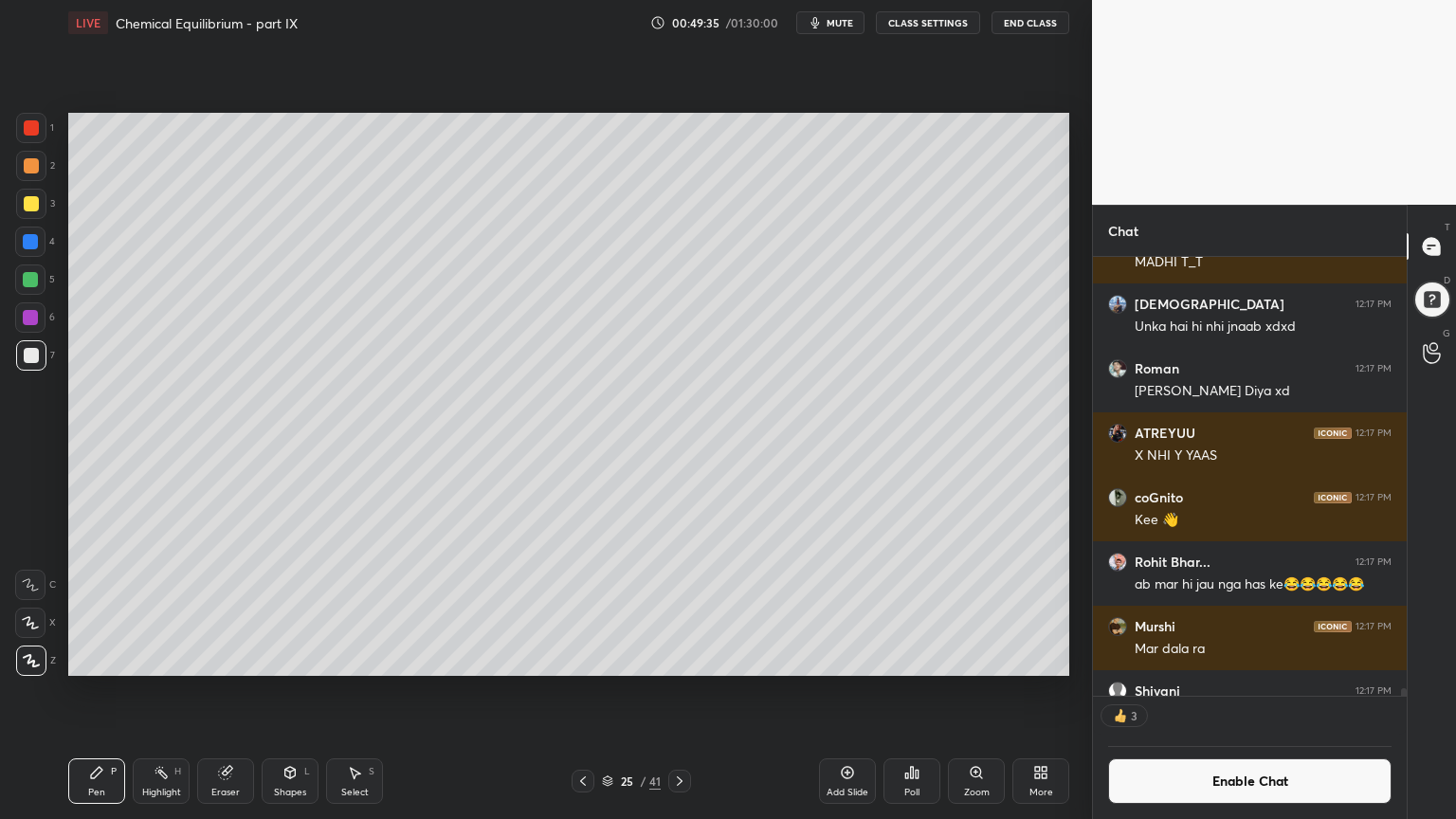
click at [580, 691] on icon at bounding box center [583, 781] width 16 height 16
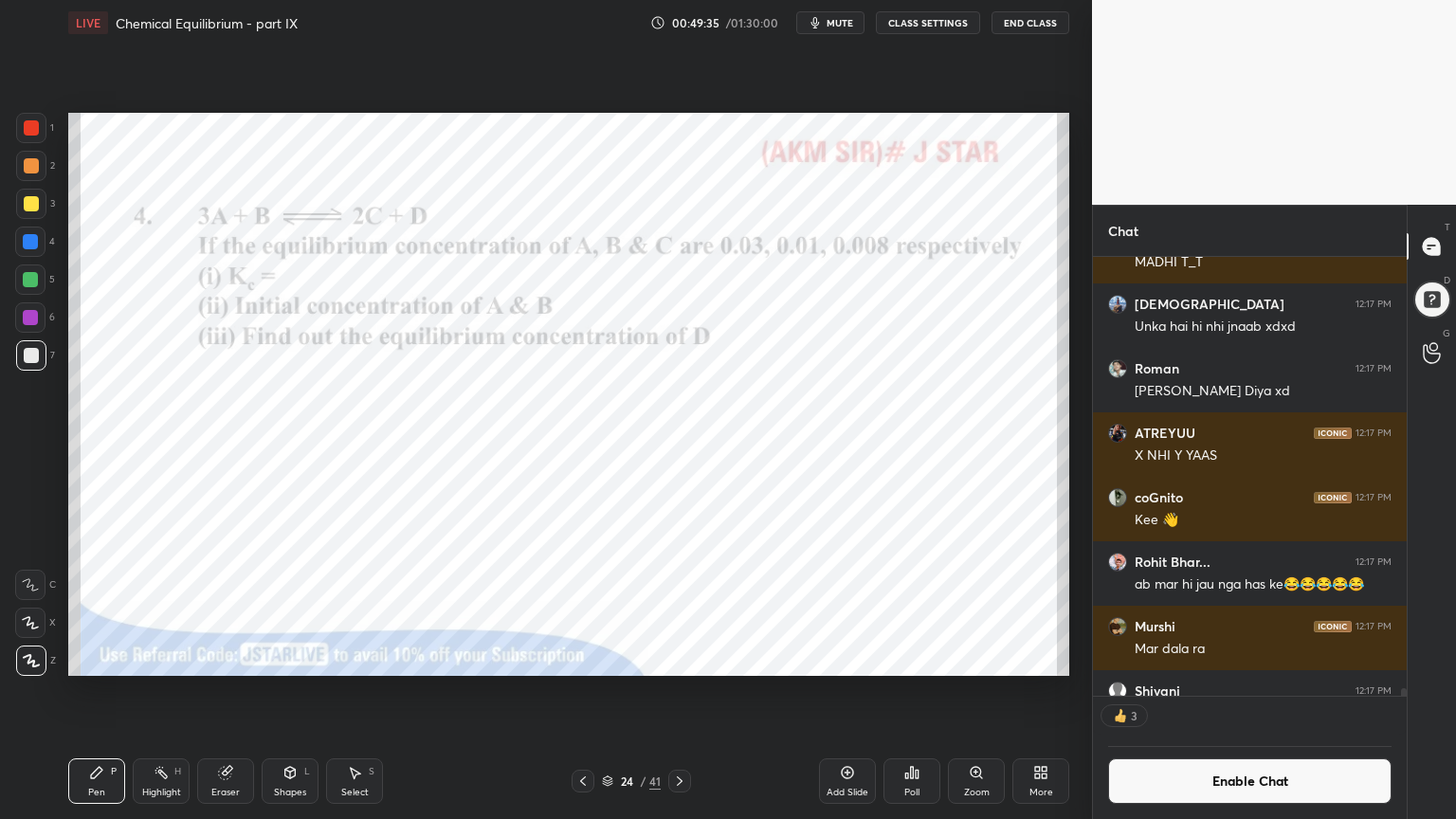
click at [167, 691] on div "Highlight H" at bounding box center [161, 781] width 57 height 46
click at [34, 241] on div at bounding box center [30, 242] width 16 height 16
click at [679, 691] on icon at bounding box center [680, 781] width 16 height 16
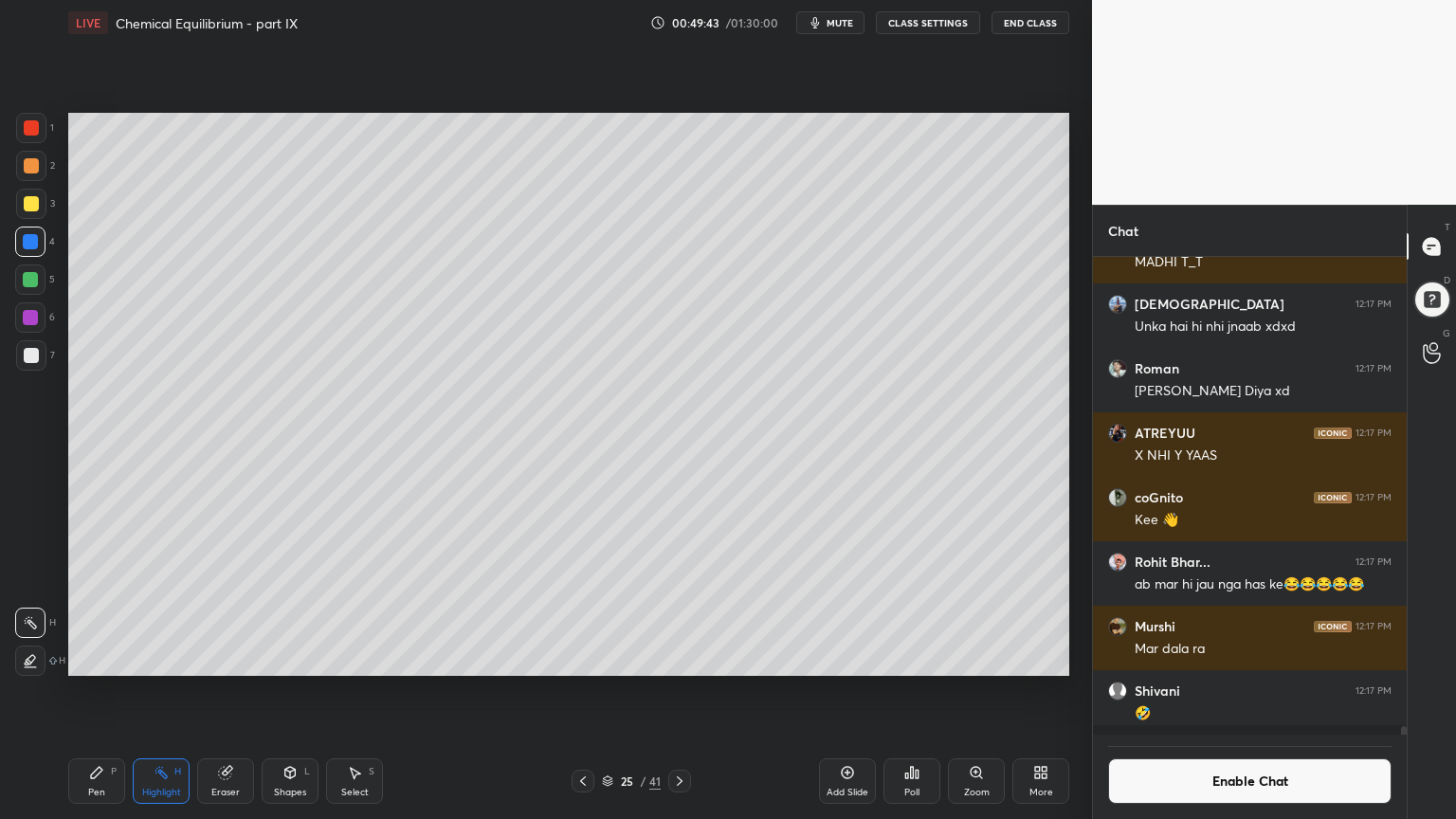
scroll to position [27506, 0]
click at [89, 691] on icon at bounding box center [97, 772] width 16 height 16
click at [34, 287] on div at bounding box center [30, 279] width 30 height 30
click at [155, 691] on div "Highlight H" at bounding box center [161, 781] width 57 height 46
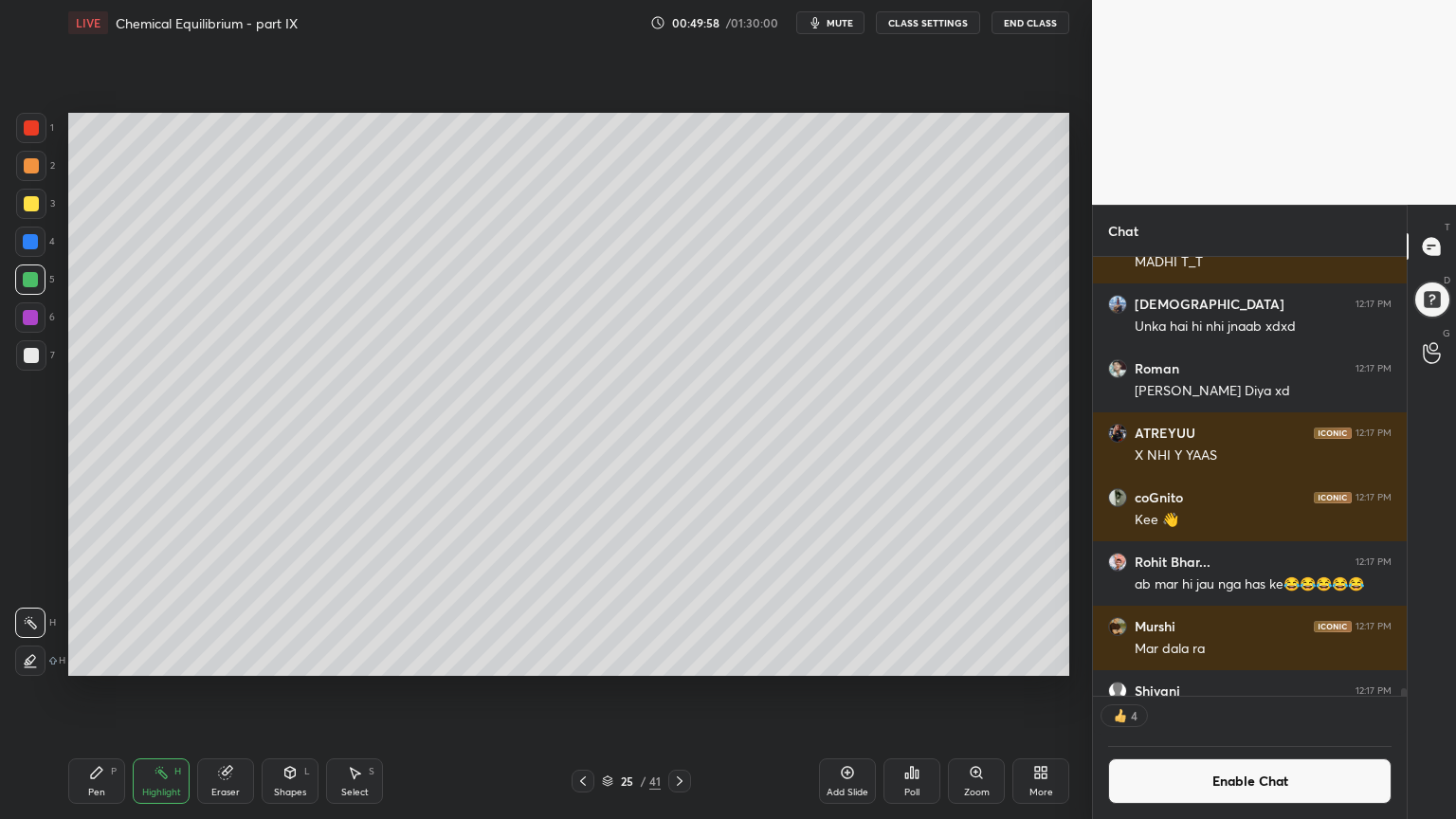
click at [298, 691] on div "Shapes" at bounding box center [289, 793] width 32 height 10
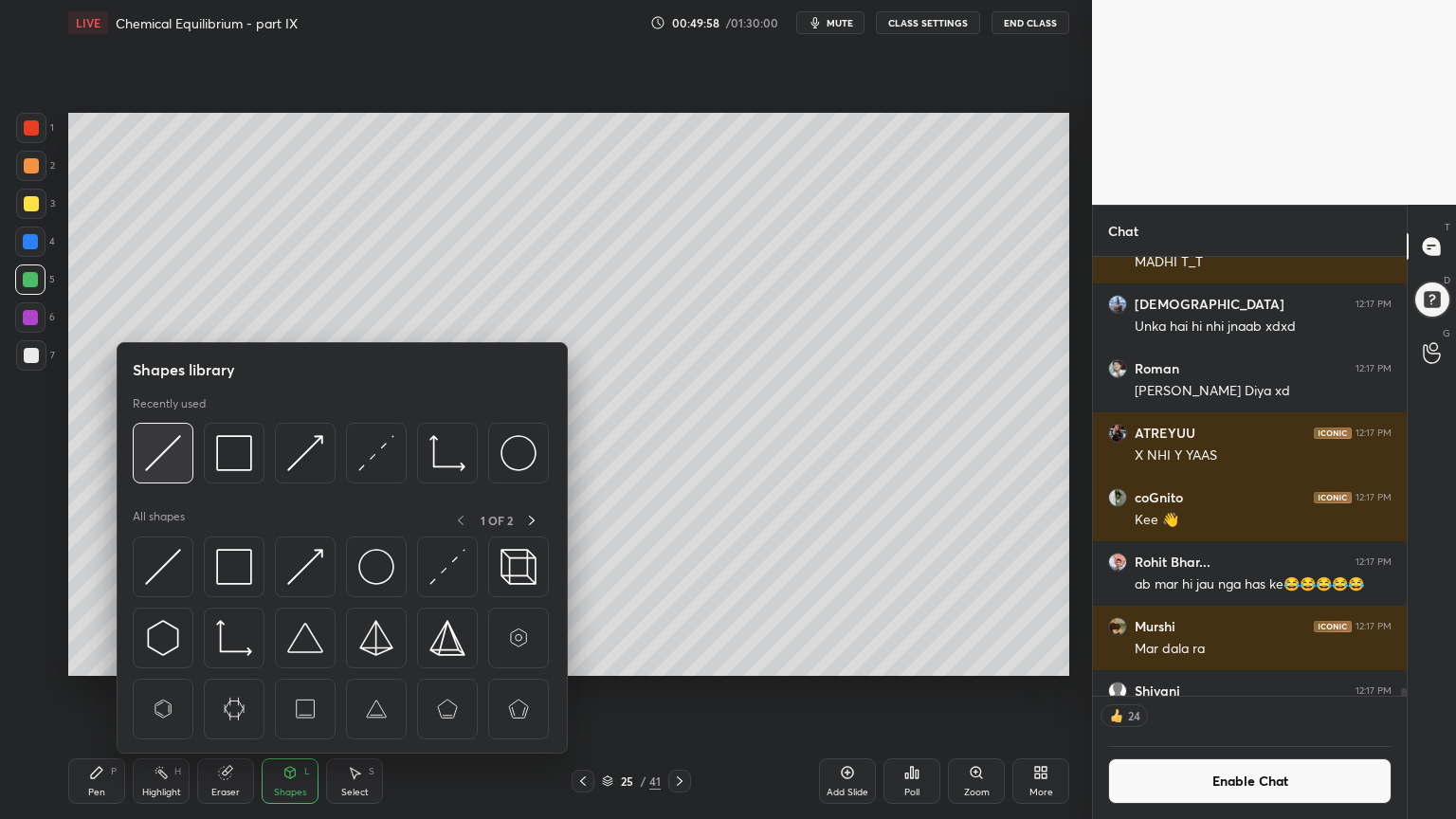
click at [166, 455] on img at bounding box center [162, 452] width 36 height 36
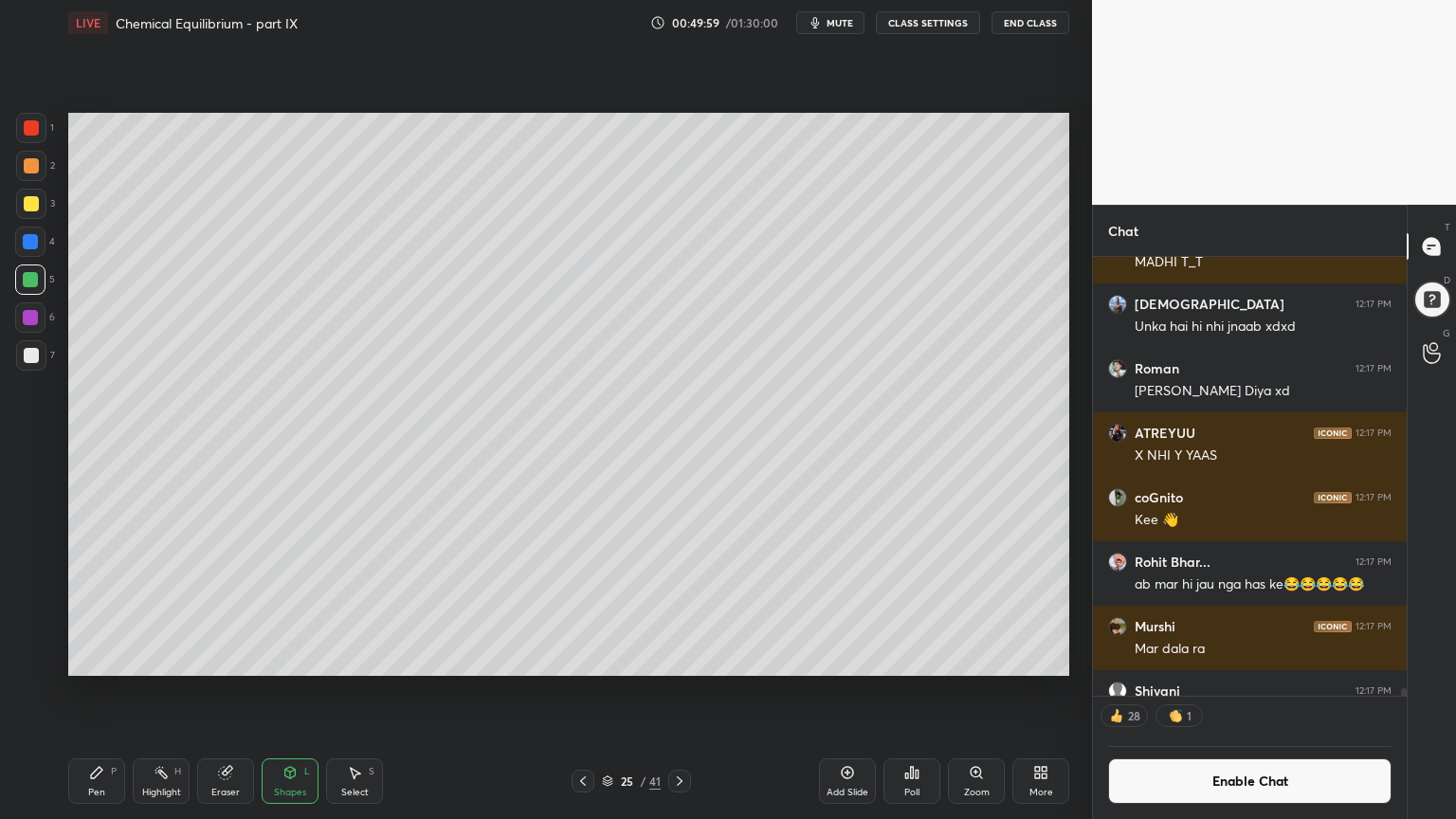
click at [23, 353] on div at bounding box center [31, 356] width 16 height 16
click at [135, 691] on div "Pen P Highlight H Eraser Shapes L Select S" at bounding box center [255, 781] width 375 height 46
click at [153, 691] on div "Highlight" at bounding box center [162, 793] width 39 height 10
click at [95, 691] on div "Pen" at bounding box center [97, 793] width 17 height 10
click at [33, 246] on div at bounding box center [30, 242] width 16 height 16
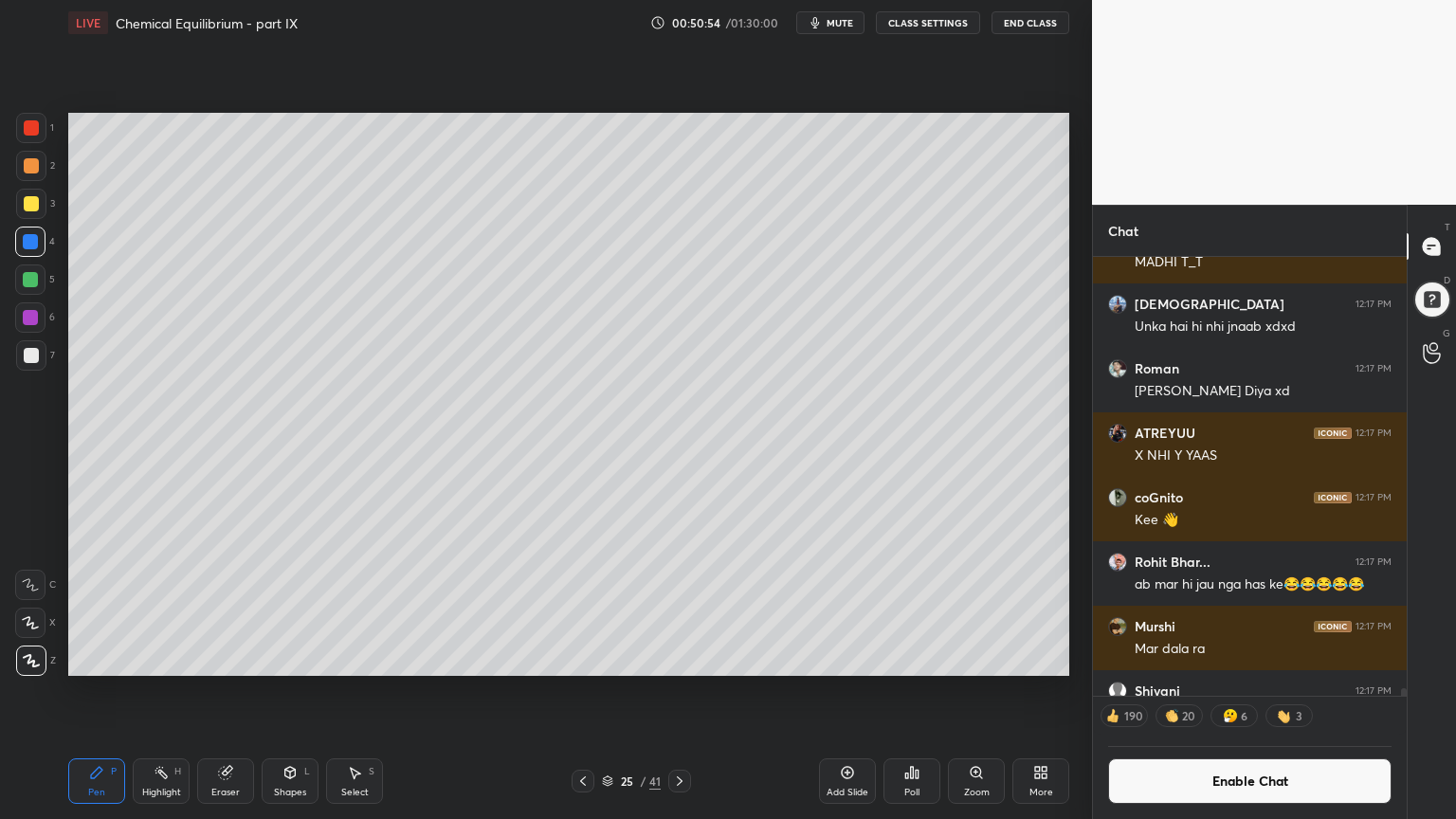
drag, startPoint x: 163, startPoint y: 797, endPoint x: 163, endPoint y: 736, distance: 61.0
click at [163, 691] on div "Highlight H" at bounding box center [161, 781] width 57 height 46
click at [106, 691] on div "Pen P" at bounding box center [96, 781] width 57 height 46
click at [159, 691] on div "Highlight" at bounding box center [162, 793] width 39 height 10
click at [1252, 691] on button "Enable Chat" at bounding box center [1249, 781] width 283 height 46
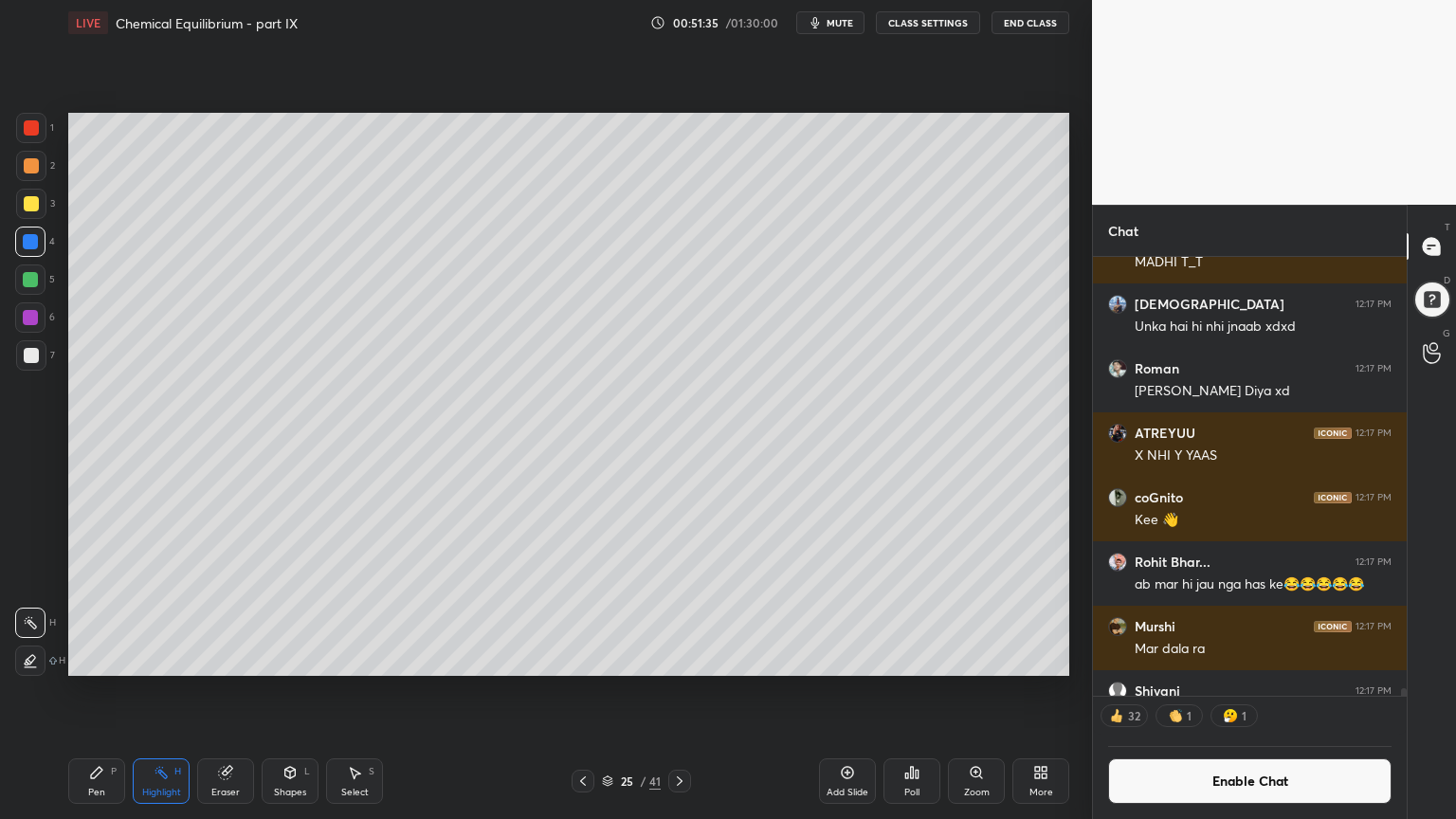
scroll to position [474, 308]
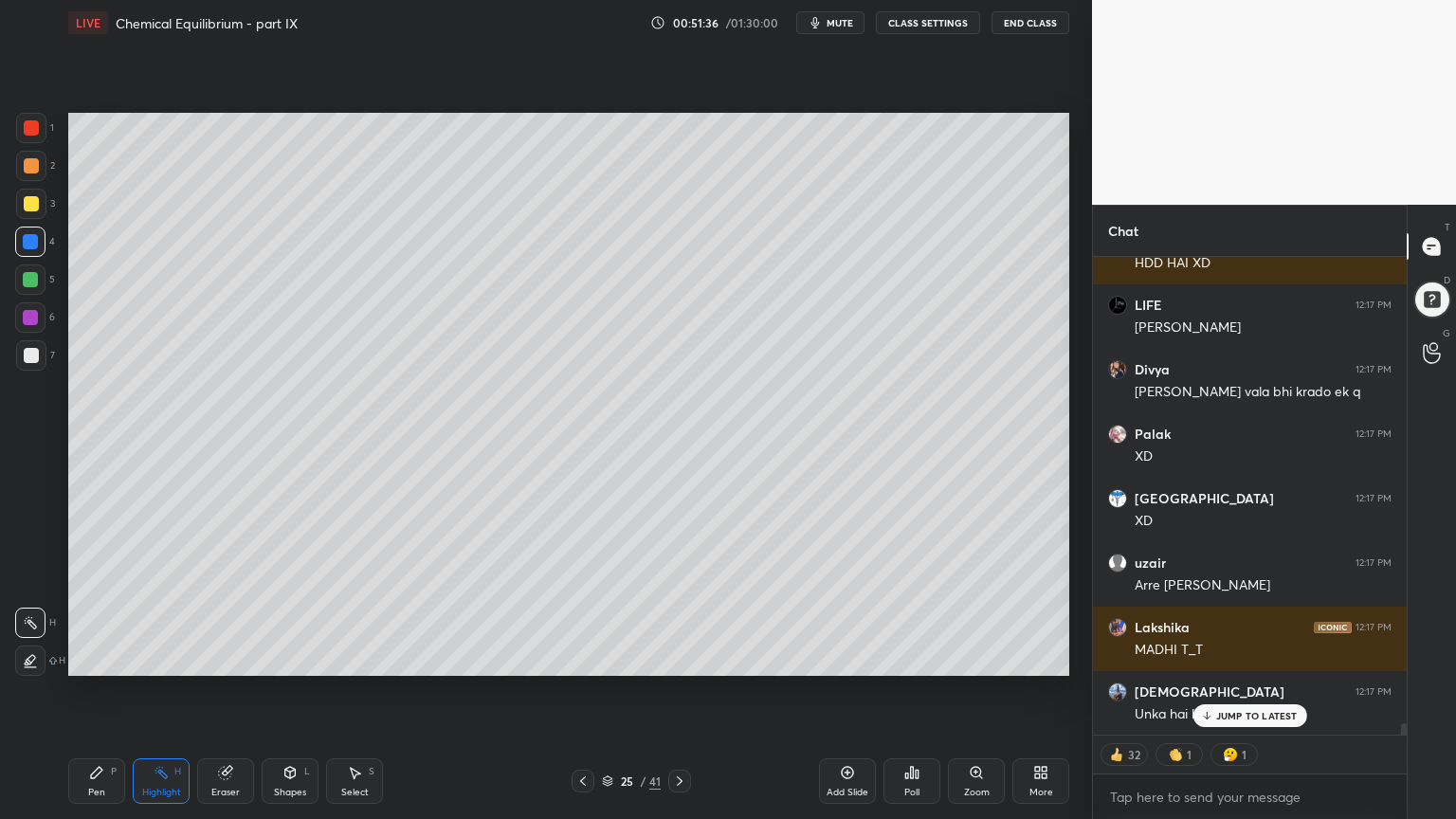
click at [1262, 691] on div "JUMP TO LATEST" at bounding box center [1248, 715] width 113 height 22
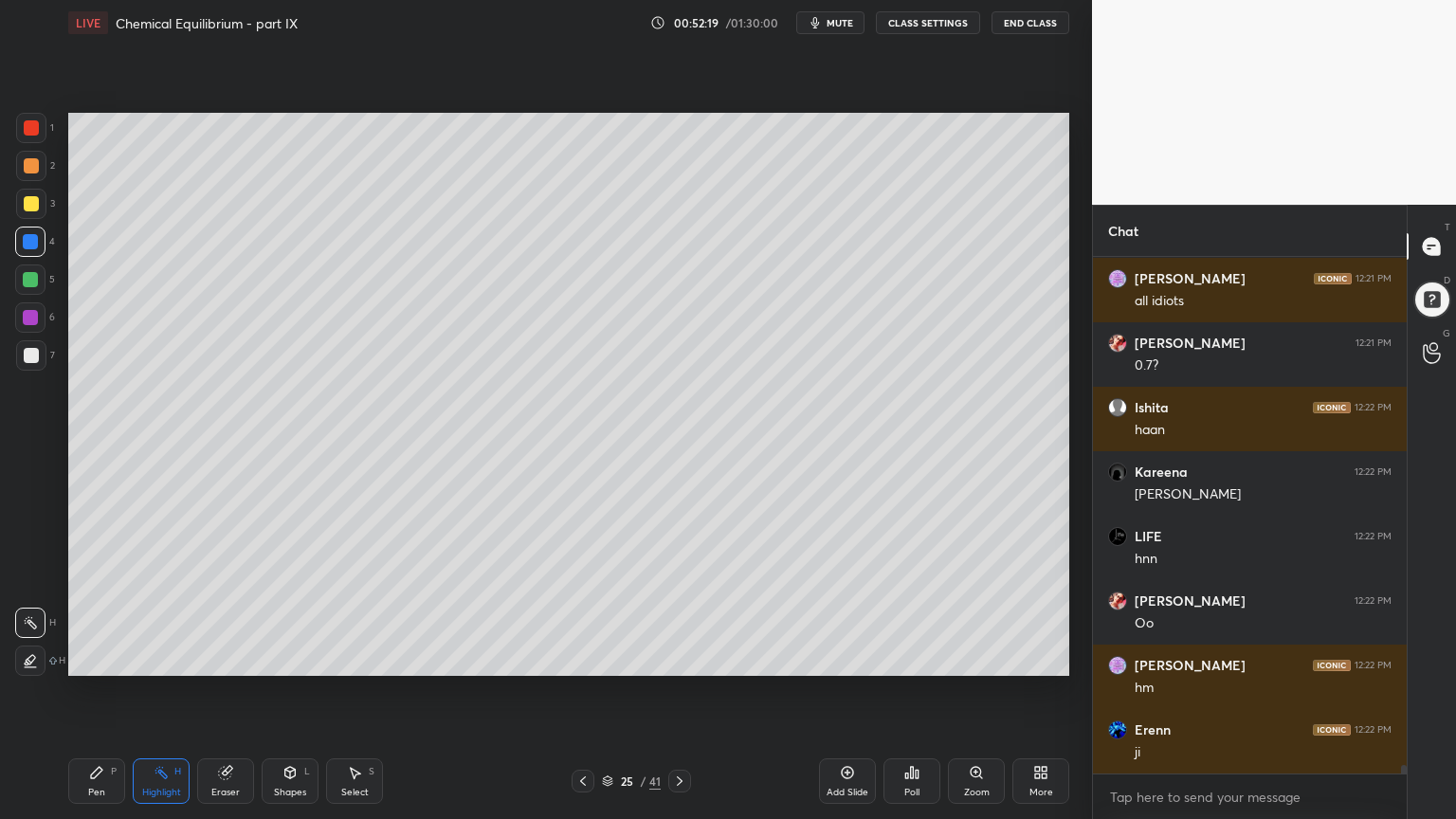
scroll to position [32220, 0]
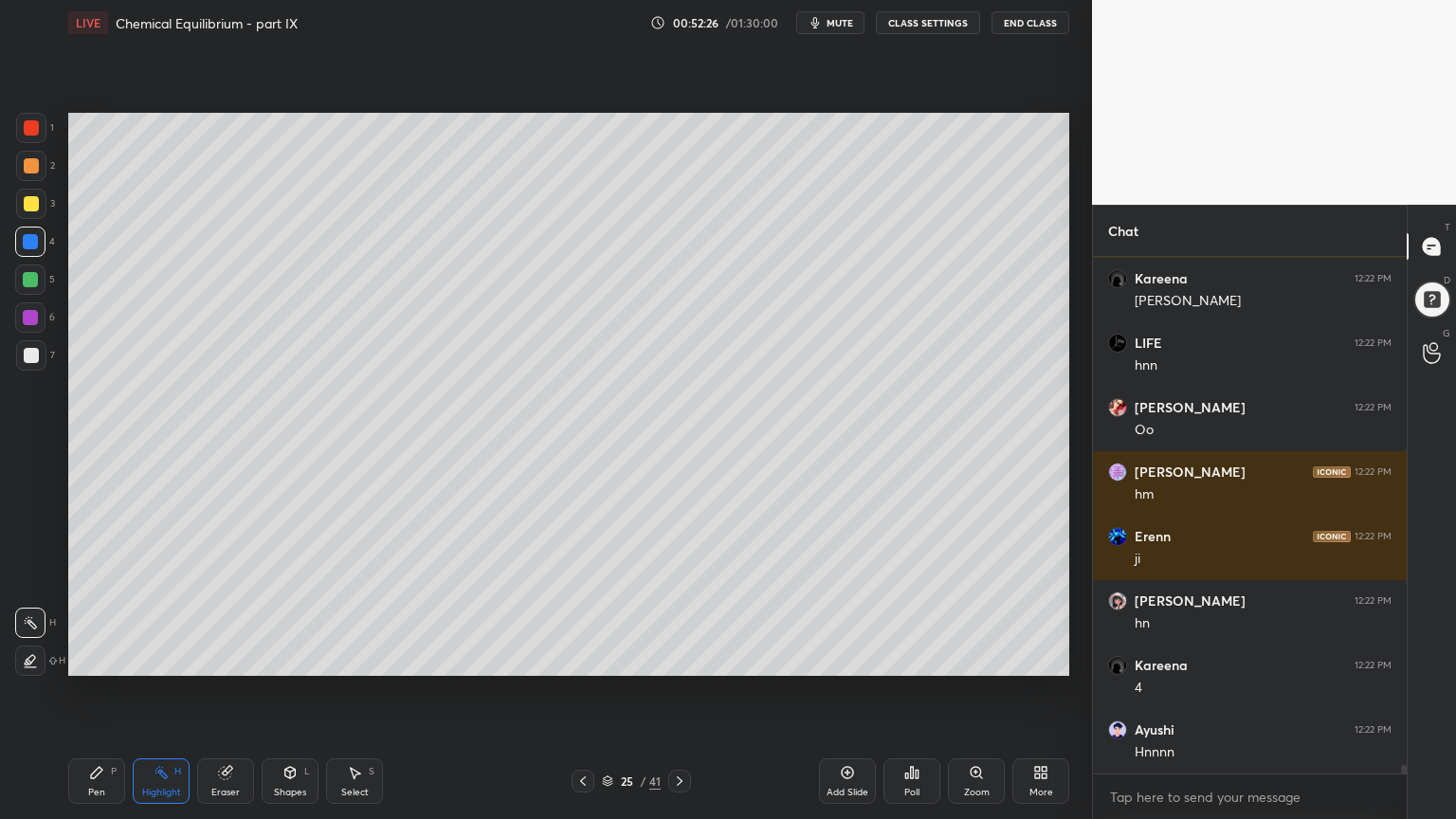
click at [106, 691] on div "Pen P" at bounding box center [96, 781] width 57 height 46
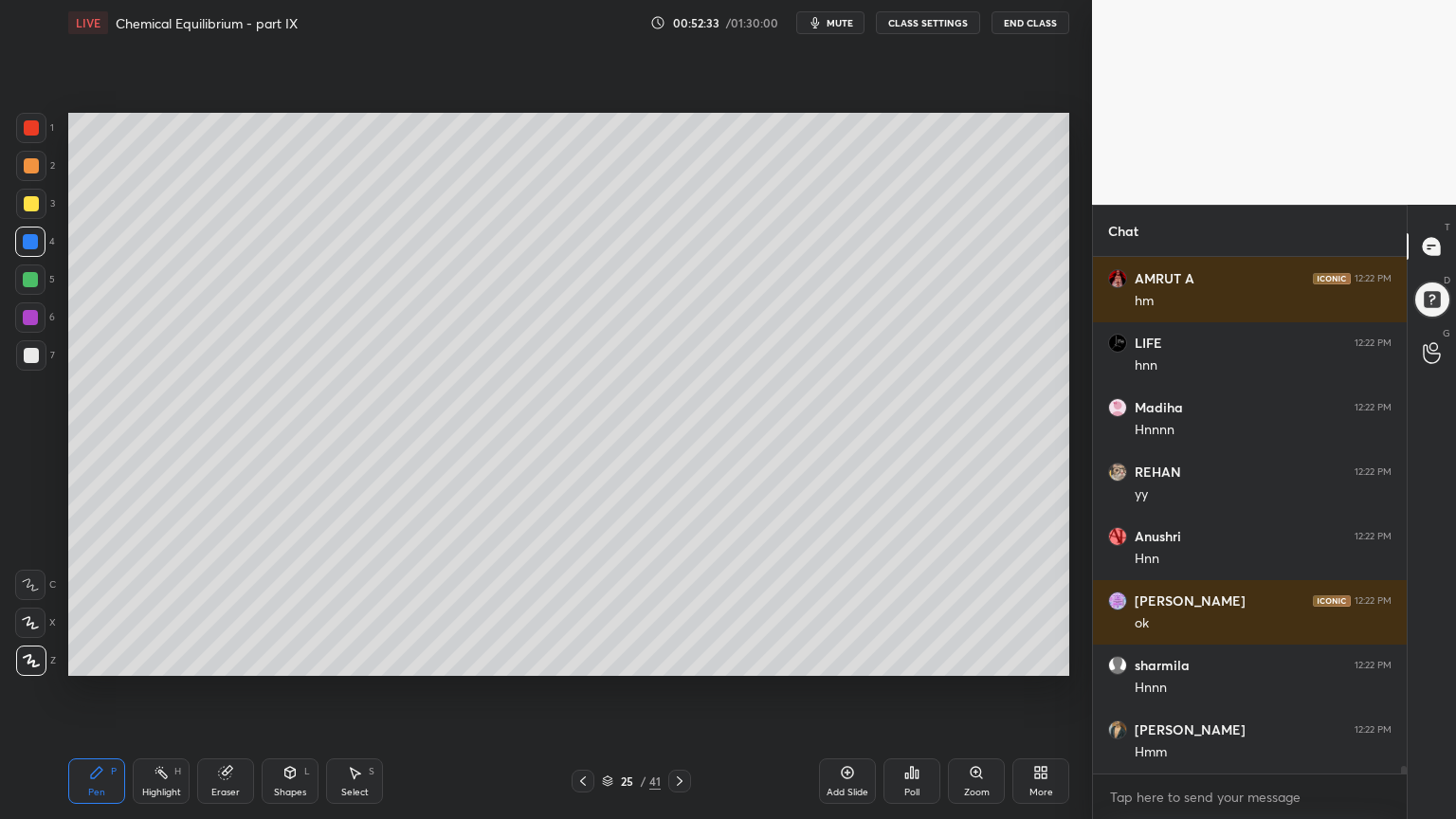
click at [172, 691] on div "Highlight" at bounding box center [162, 793] width 39 height 10
drag, startPoint x: 104, startPoint y: 770, endPoint x: 113, endPoint y: 689, distance: 81.5
click at [110, 691] on div "Pen P" at bounding box center [96, 781] width 57 height 46
click at [160, 691] on div "Highlight" at bounding box center [162, 793] width 39 height 10
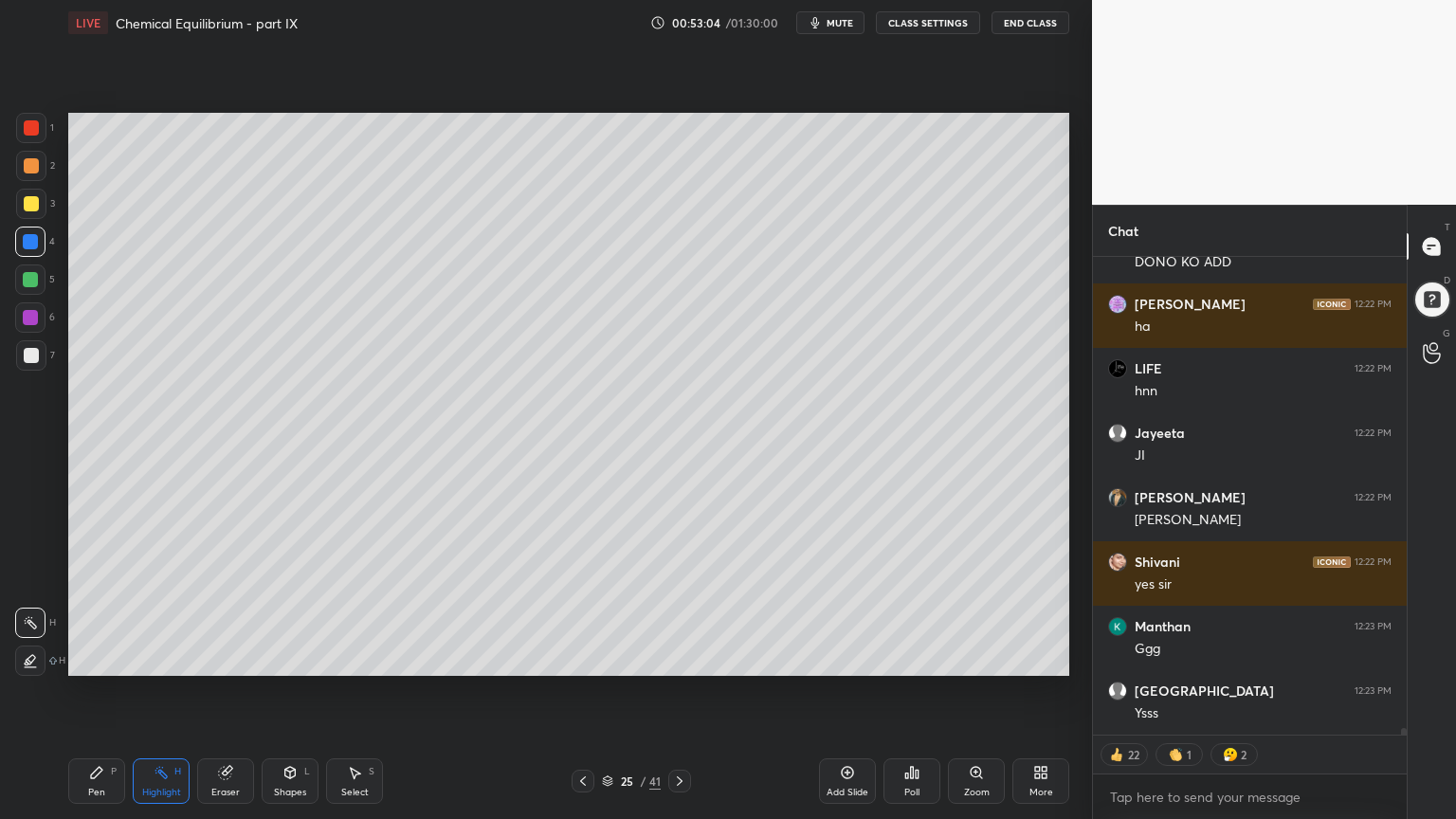
scroll to position [34064, 0]
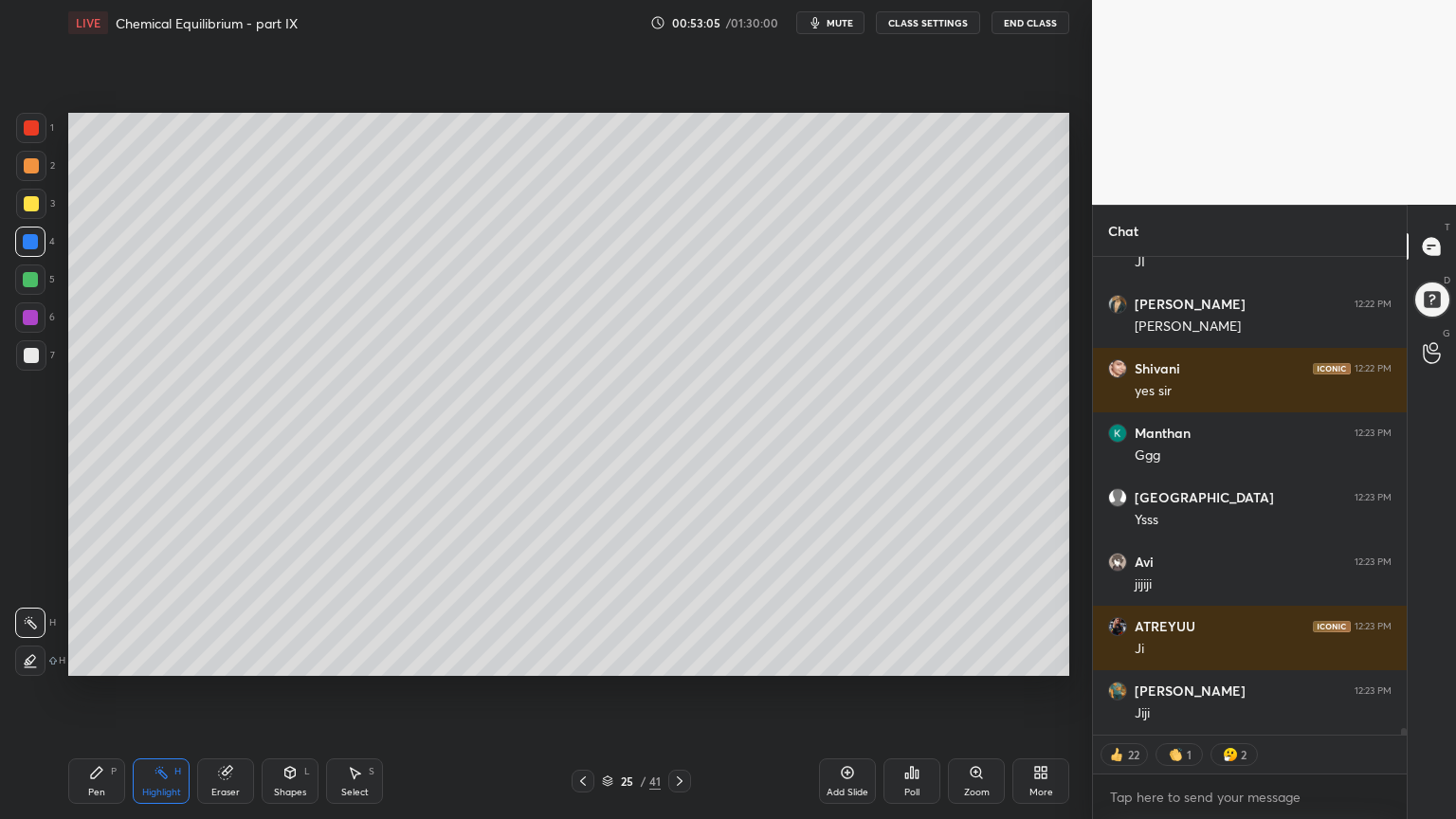
click at [90, 691] on div "Pen P" at bounding box center [96, 781] width 57 height 46
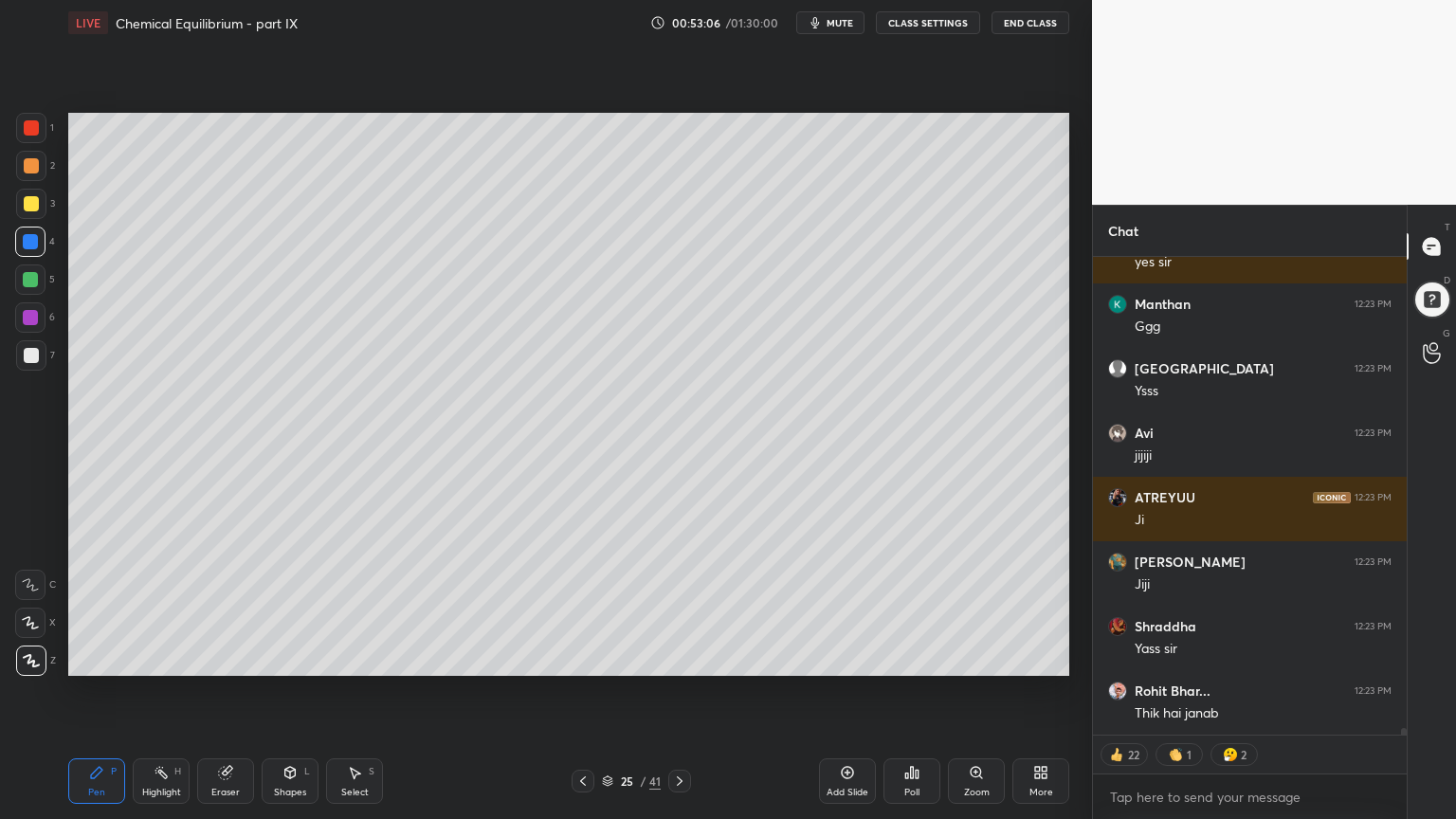
drag, startPoint x: 25, startPoint y: 163, endPoint x: 50, endPoint y: 197, distance: 42.2
click at [30, 171] on div at bounding box center [31, 166] width 16 height 16
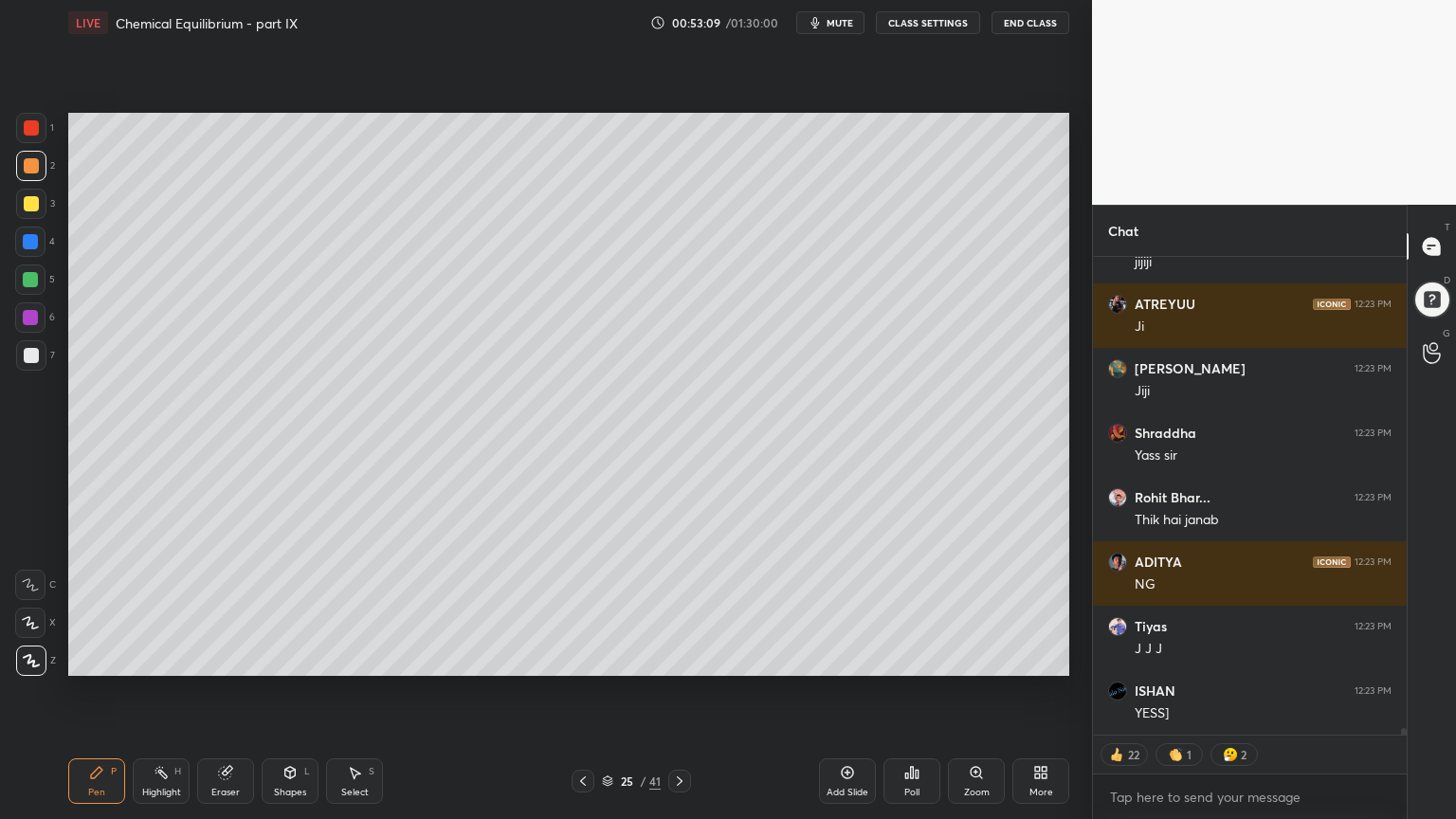
scroll to position [34451, 0]
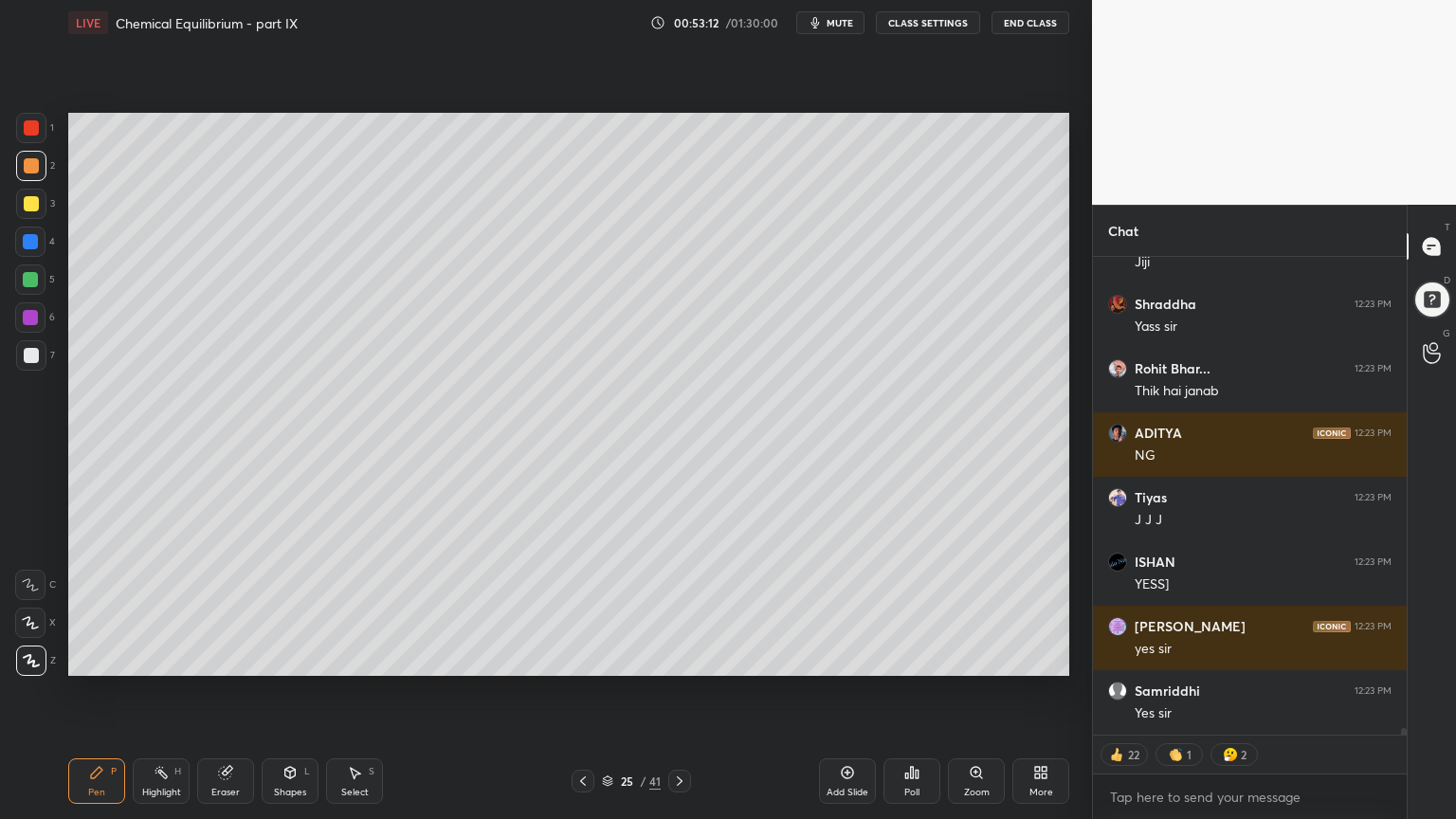
drag, startPoint x: 186, startPoint y: 786, endPoint x: 215, endPoint y: 720, distance: 72.1
click at [193, 691] on div "Pen P Highlight H Eraser Shapes L Select S" at bounding box center [255, 781] width 375 height 46
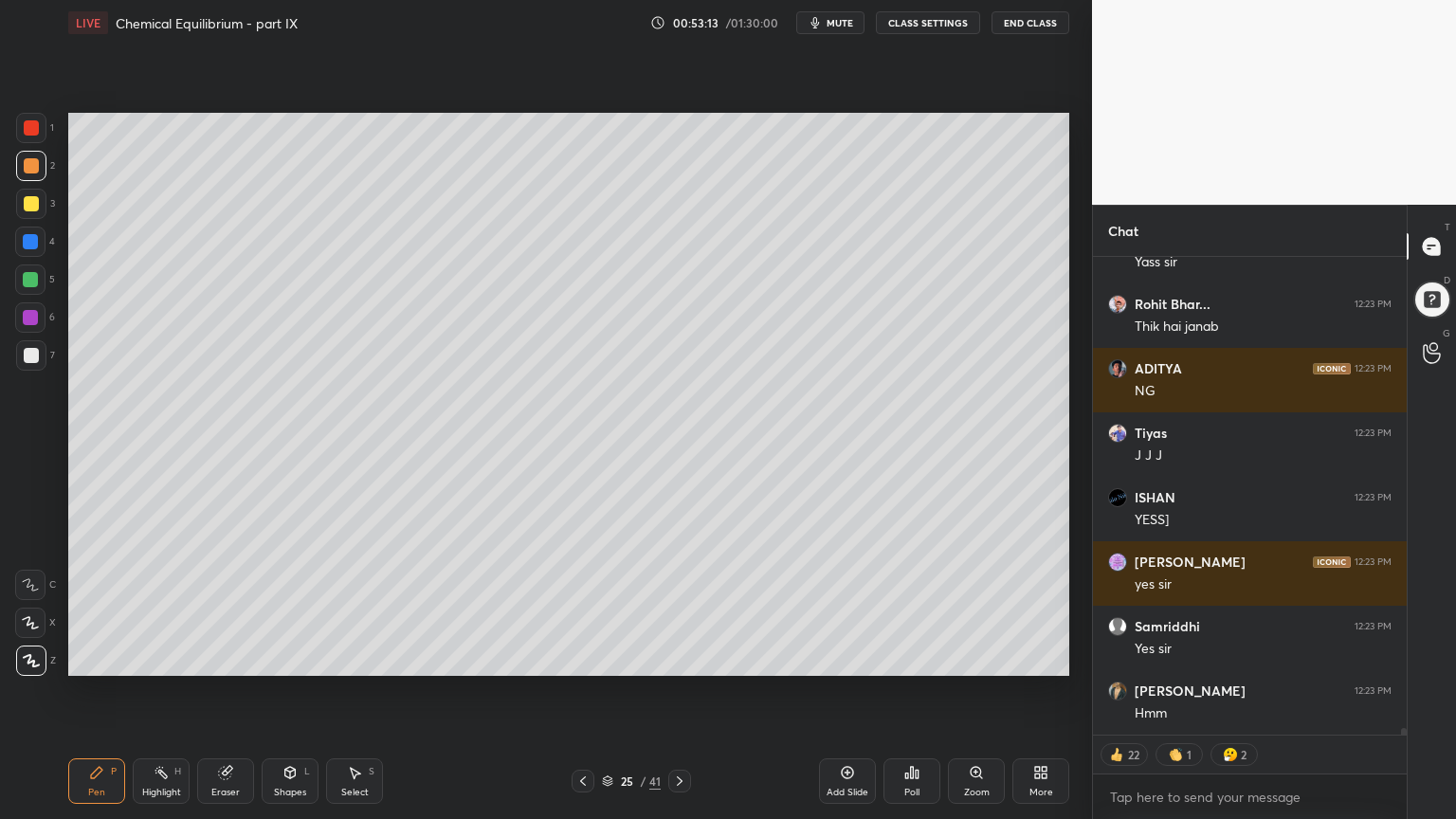
click at [147, 691] on div "Highlight H" at bounding box center [161, 781] width 57 height 46
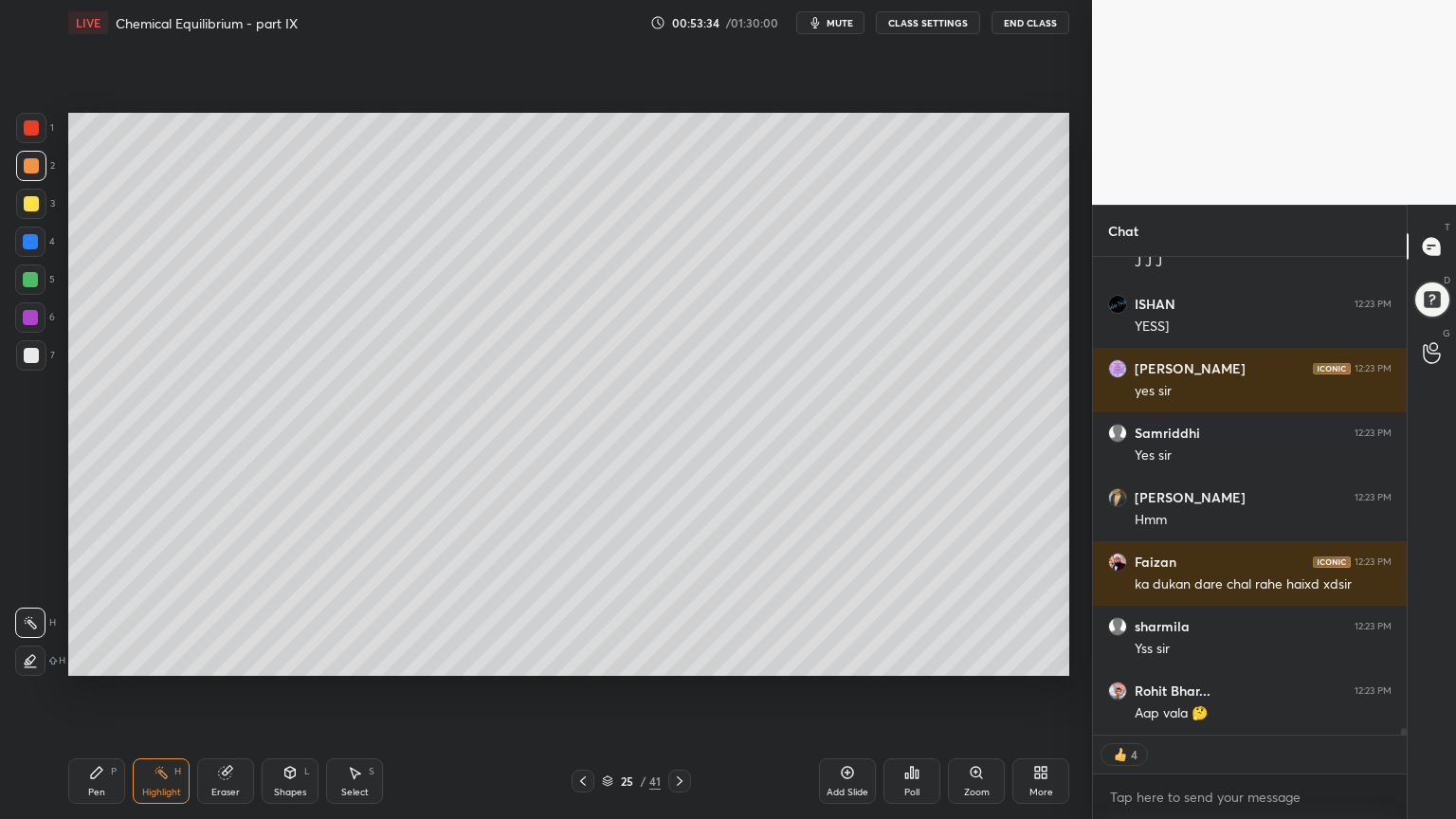
scroll to position [34839, 0]
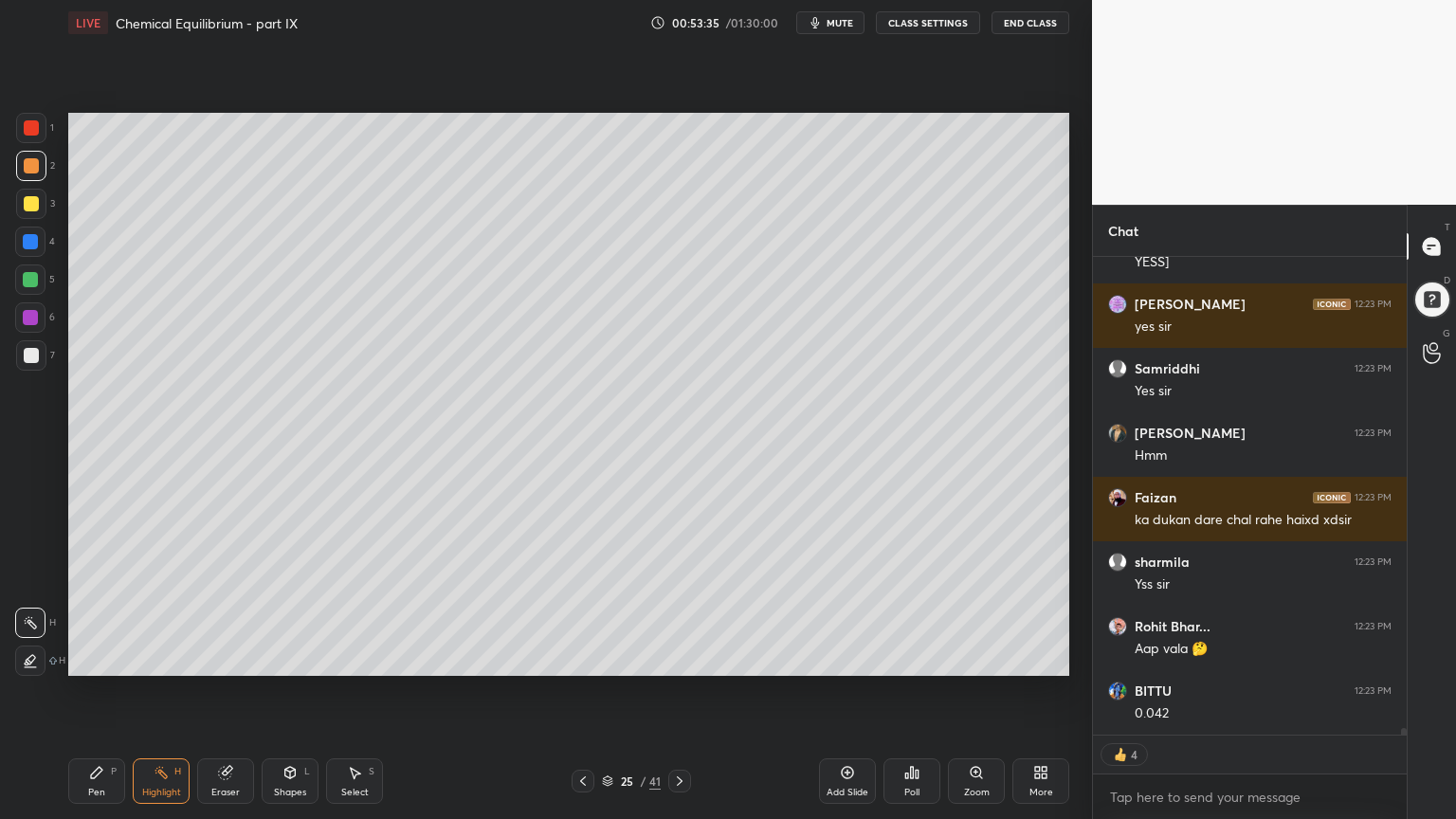
type textarea "x"
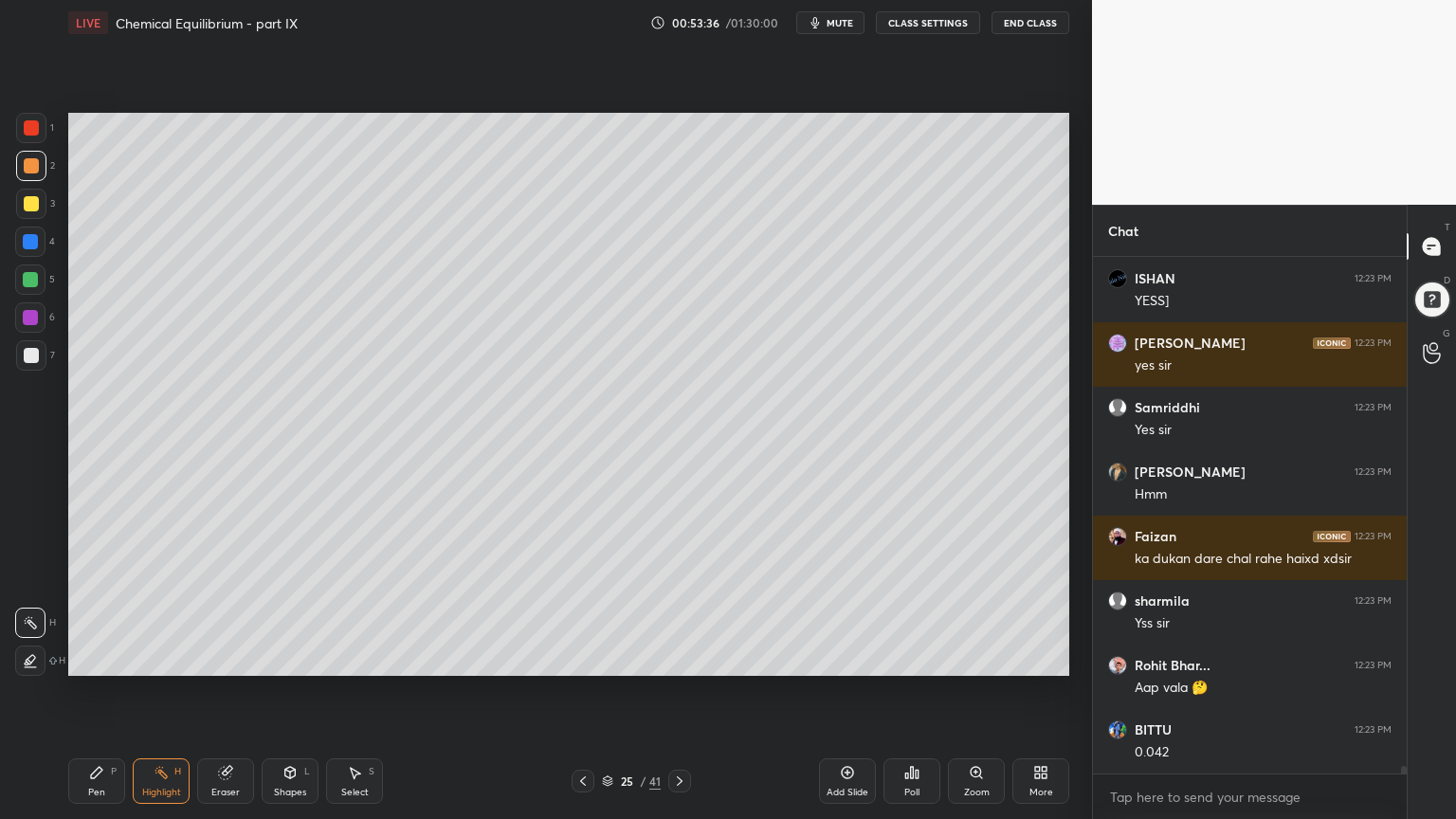
scroll to position [34800, 0]
click at [100, 691] on div "Pen P" at bounding box center [96, 781] width 57 height 46
drag, startPoint x: 159, startPoint y: 787, endPoint x: 164, endPoint y: 752, distance: 35.4
click at [159, 691] on div "Highlight H" at bounding box center [161, 781] width 57 height 46
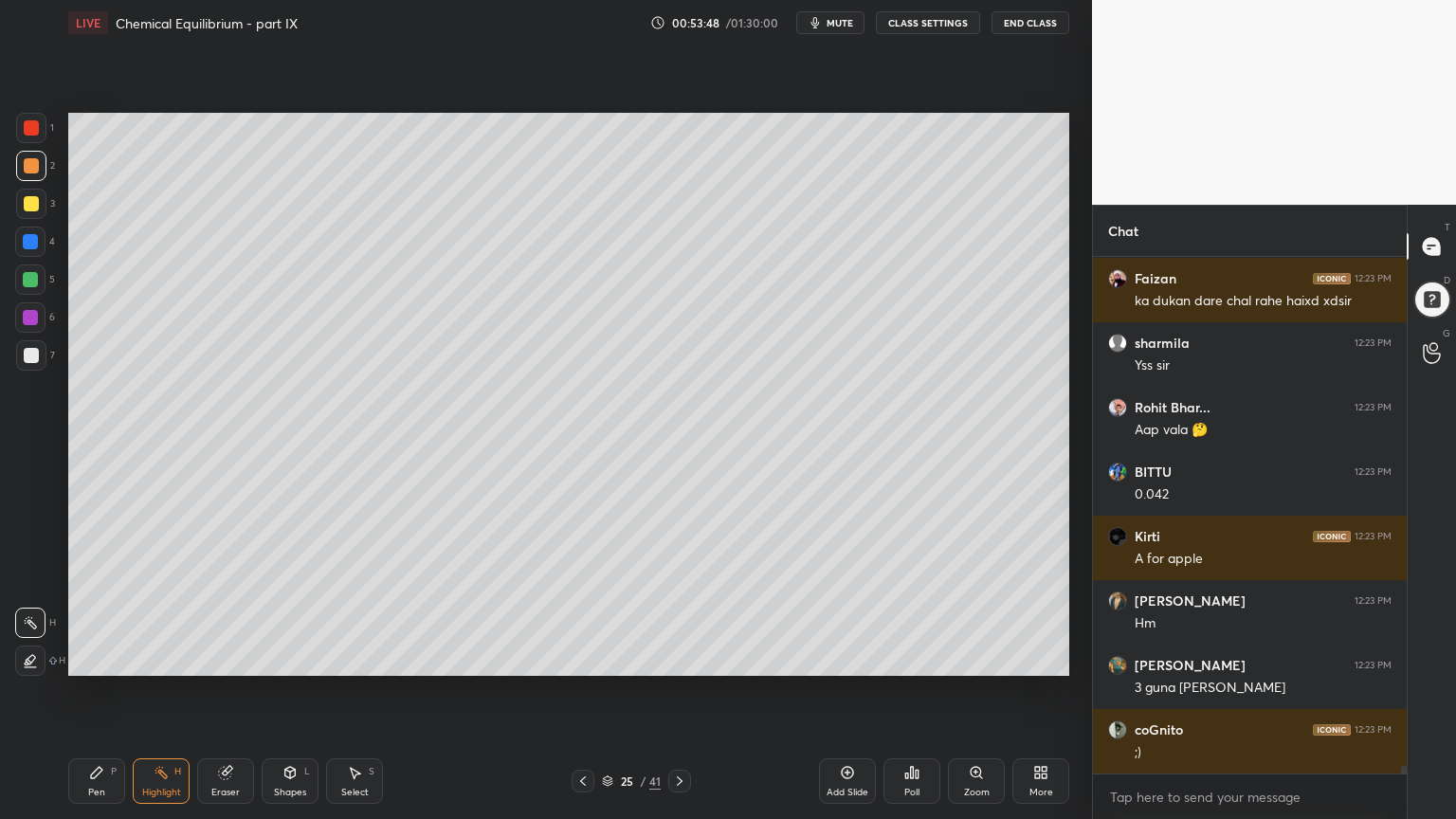
click at [932, 27] on button "CLASS SETTINGS" at bounding box center [927, 22] width 104 height 22
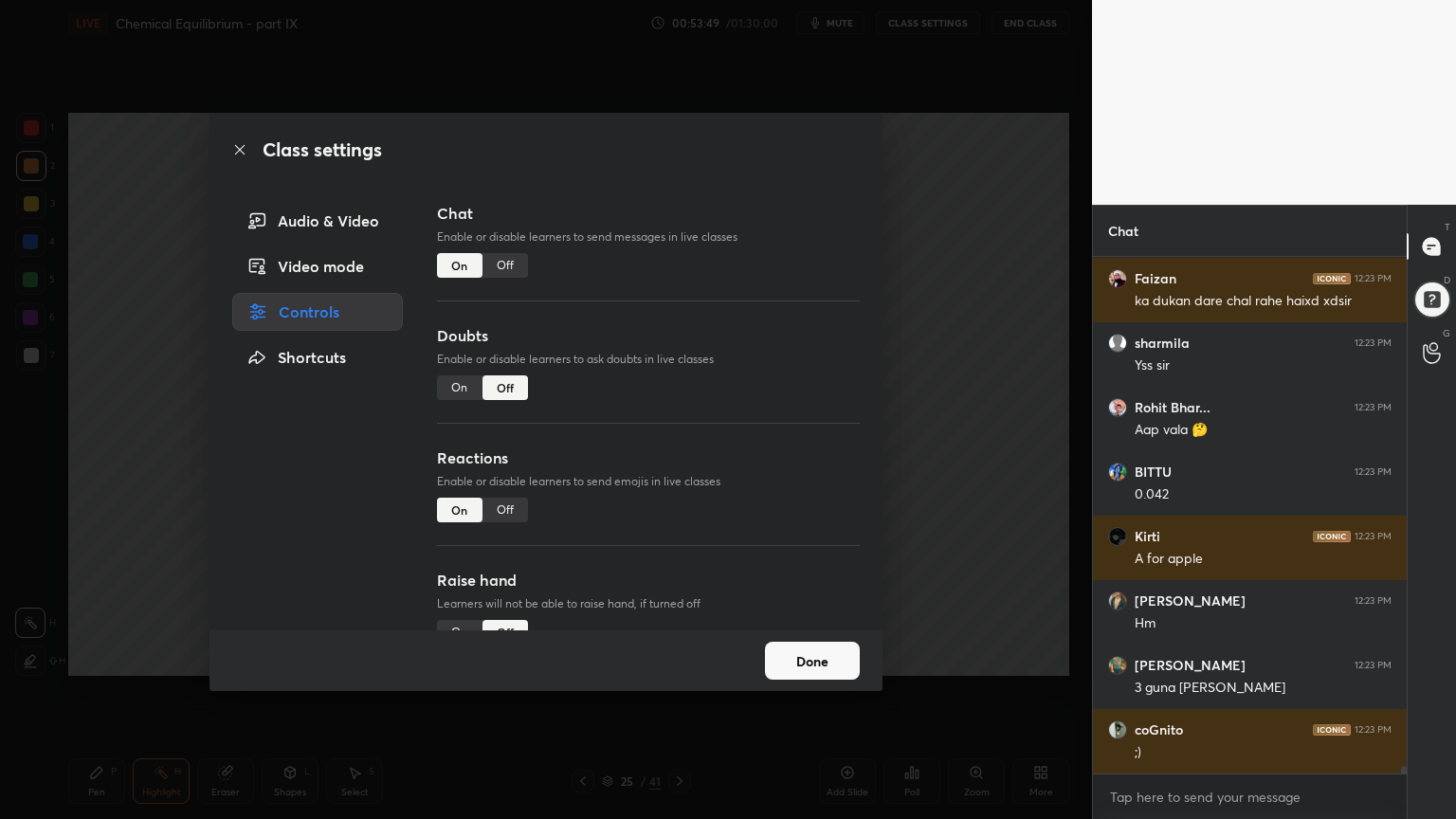
click at [509, 262] on div "Off" at bounding box center [504, 265] width 46 height 24
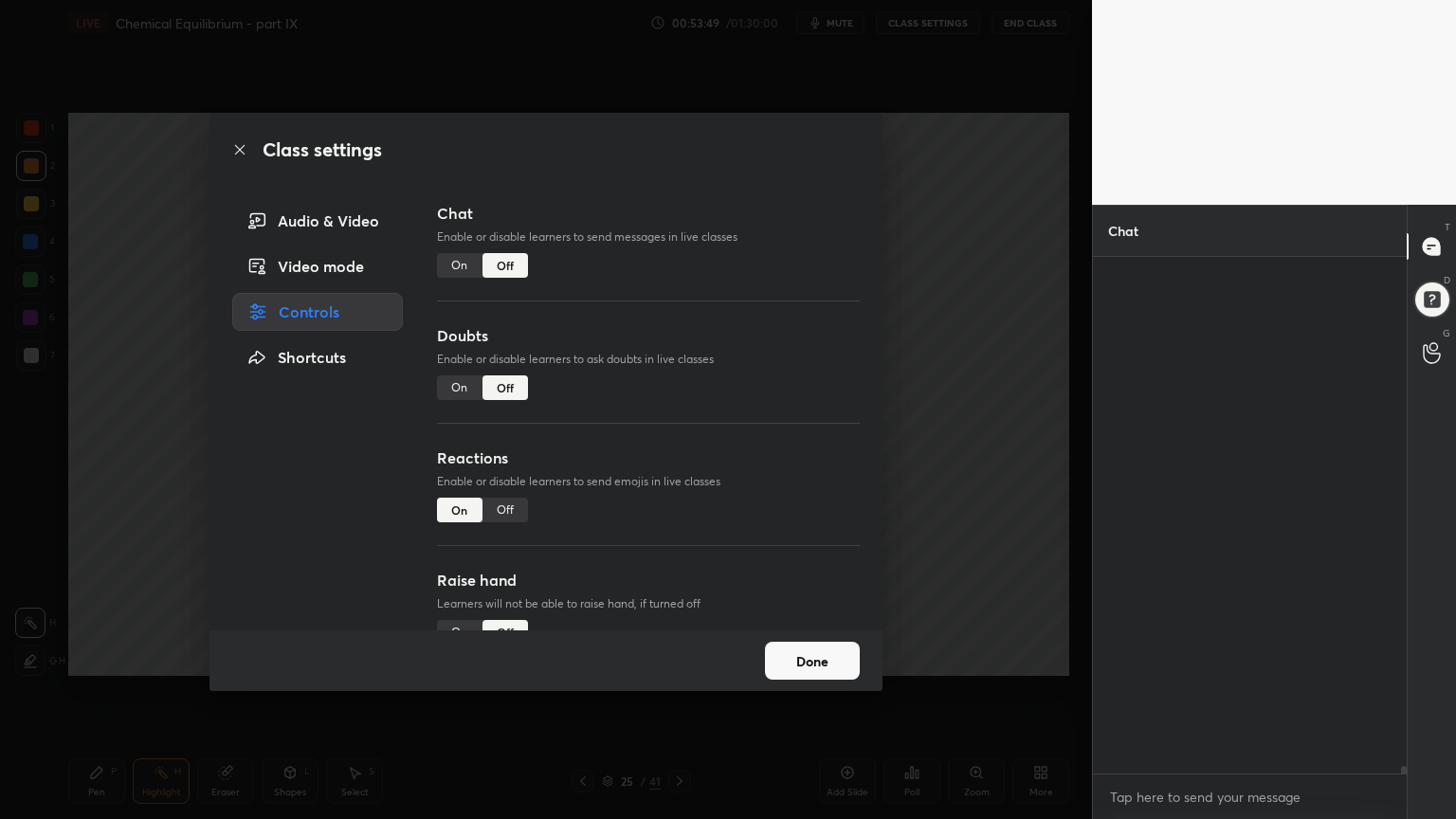
click at [909, 276] on div "Class settings Audio & Video Video mode Controls Shortcuts Chat Enable or disab…" at bounding box center [545, 410] width 1091 height 819
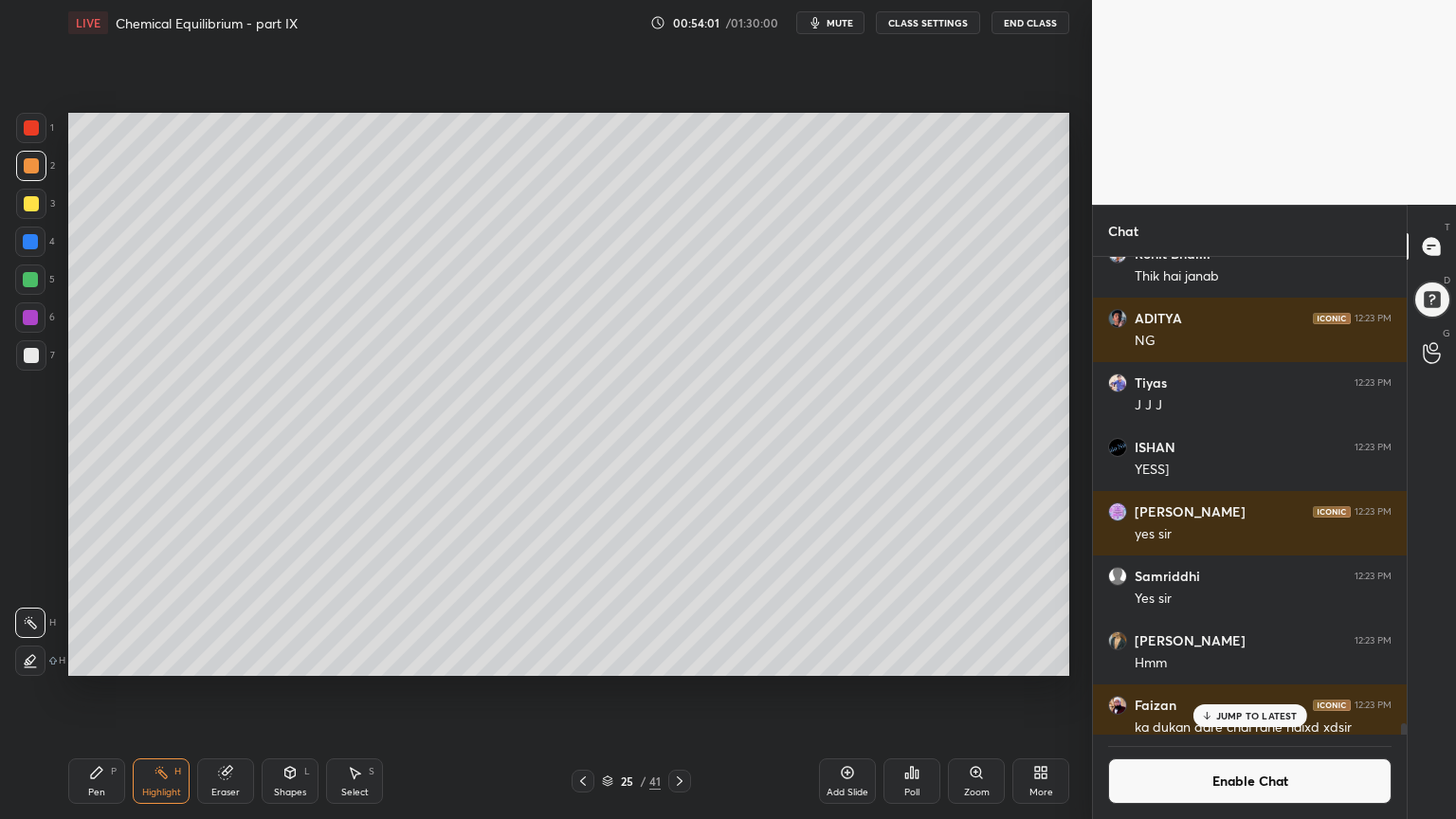
click at [106, 691] on div "Pen P" at bounding box center [96, 781] width 57 height 46
drag, startPoint x: 34, startPoint y: 243, endPoint x: 56, endPoint y: 247, distance: 22.4
click at [45, 245] on div at bounding box center [30, 241] width 30 height 30
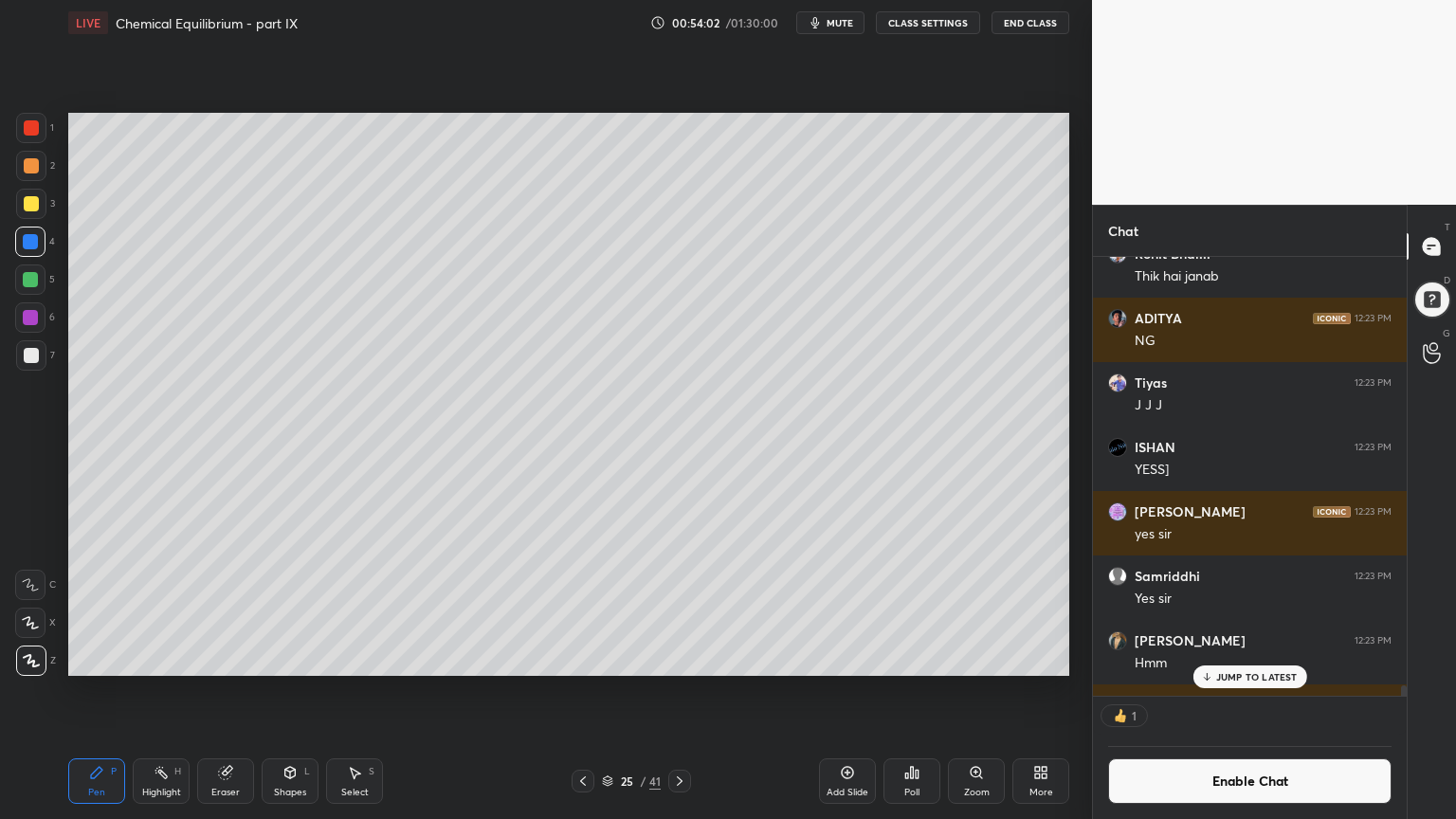
scroll to position [433, 308]
click at [162, 691] on div "Highlight" at bounding box center [162, 793] width 39 height 10
click at [125, 691] on div "Pen P Highlight H Eraser Shapes L Select S" at bounding box center [255, 781] width 375 height 46
drag, startPoint x: 98, startPoint y: 785, endPoint x: 100, endPoint y: 766, distance: 19.1
click at [97, 691] on div "Pen P" at bounding box center [96, 781] width 57 height 46
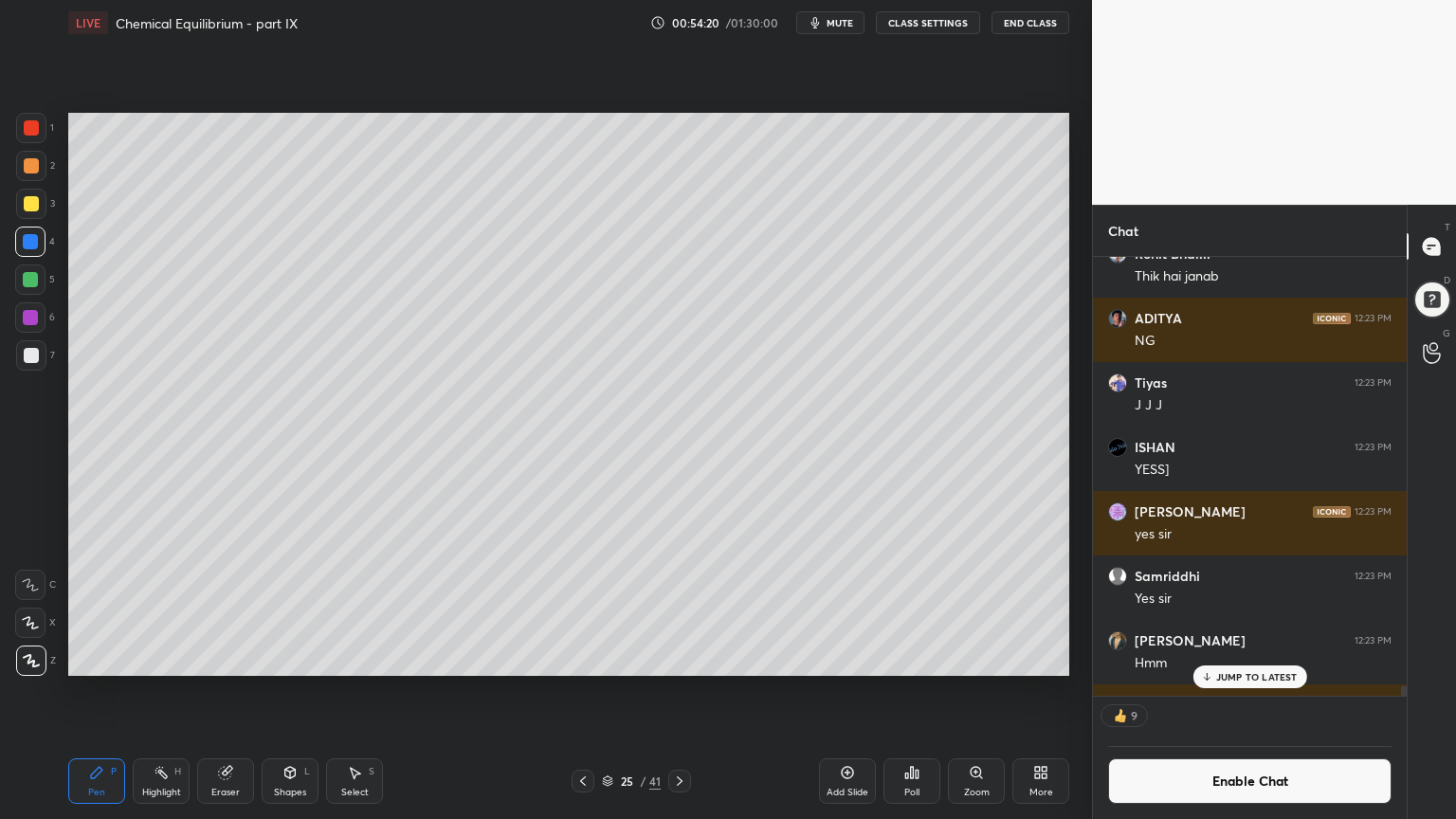
drag, startPoint x: 151, startPoint y: 790, endPoint x: 190, endPoint y: 695, distance: 102.7
click at [156, 691] on div "Highlight H" at bounding box center [161, 781] width 57 height 46
click at [103, 691] on div "Pen" at bounding box center [97, 793] width 17 height 10
click at [161, 691] on icon at bounding box center [161, 772] width 16 height 16
click at [94, 691] on div "Pen" at bounding box center [97, 793] width 17 height 10
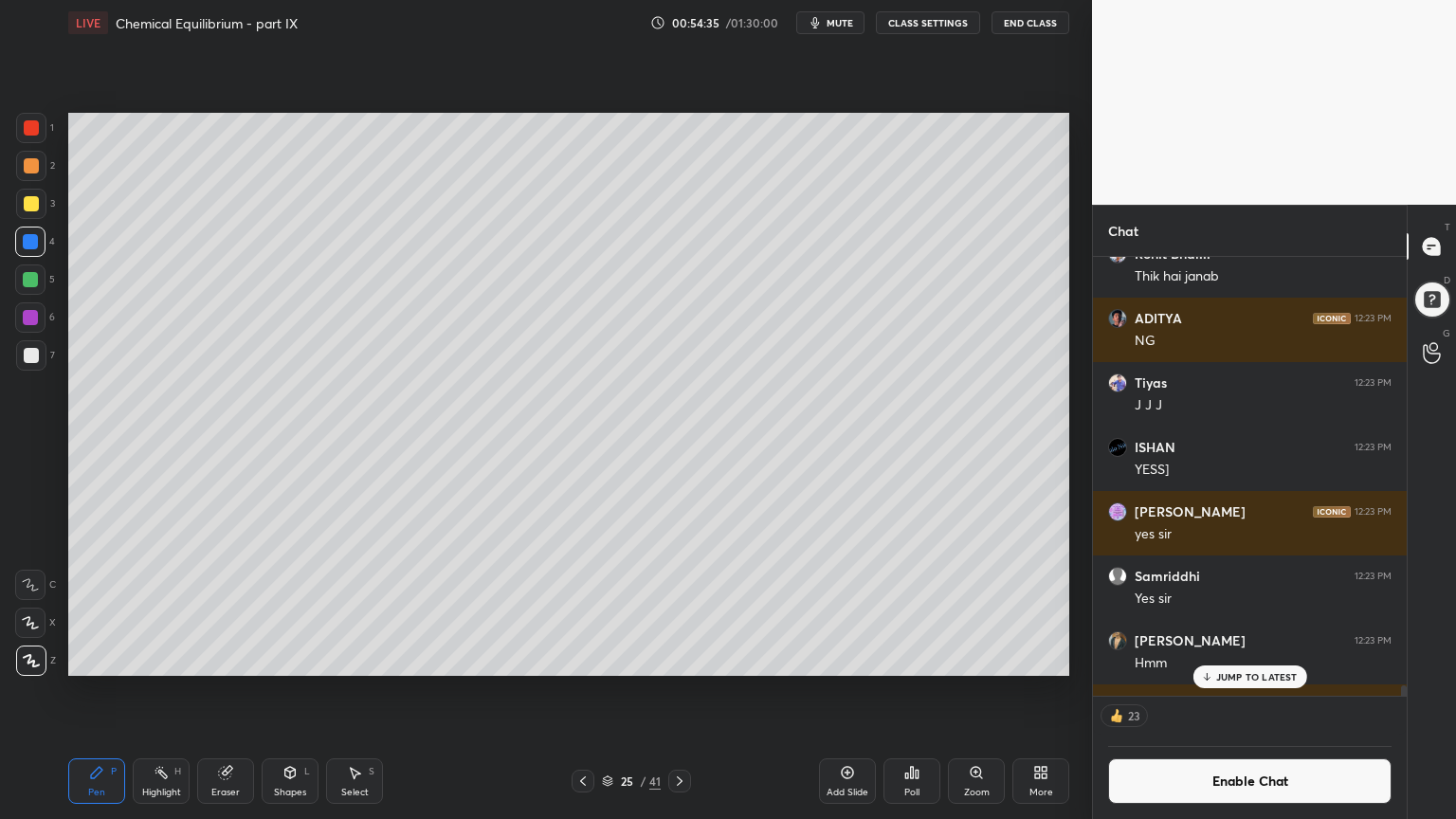
click at [33, 166] on div at bounding box center [31, 166] width 16 height 16
drag, startPoint x: 234, startPoint y: 787, endPoint x: 311, endPoint y: 694, distance: 120.7
click at [234, 691] on div "Eraser" at bounding box center [225, 781] width 57 height 46
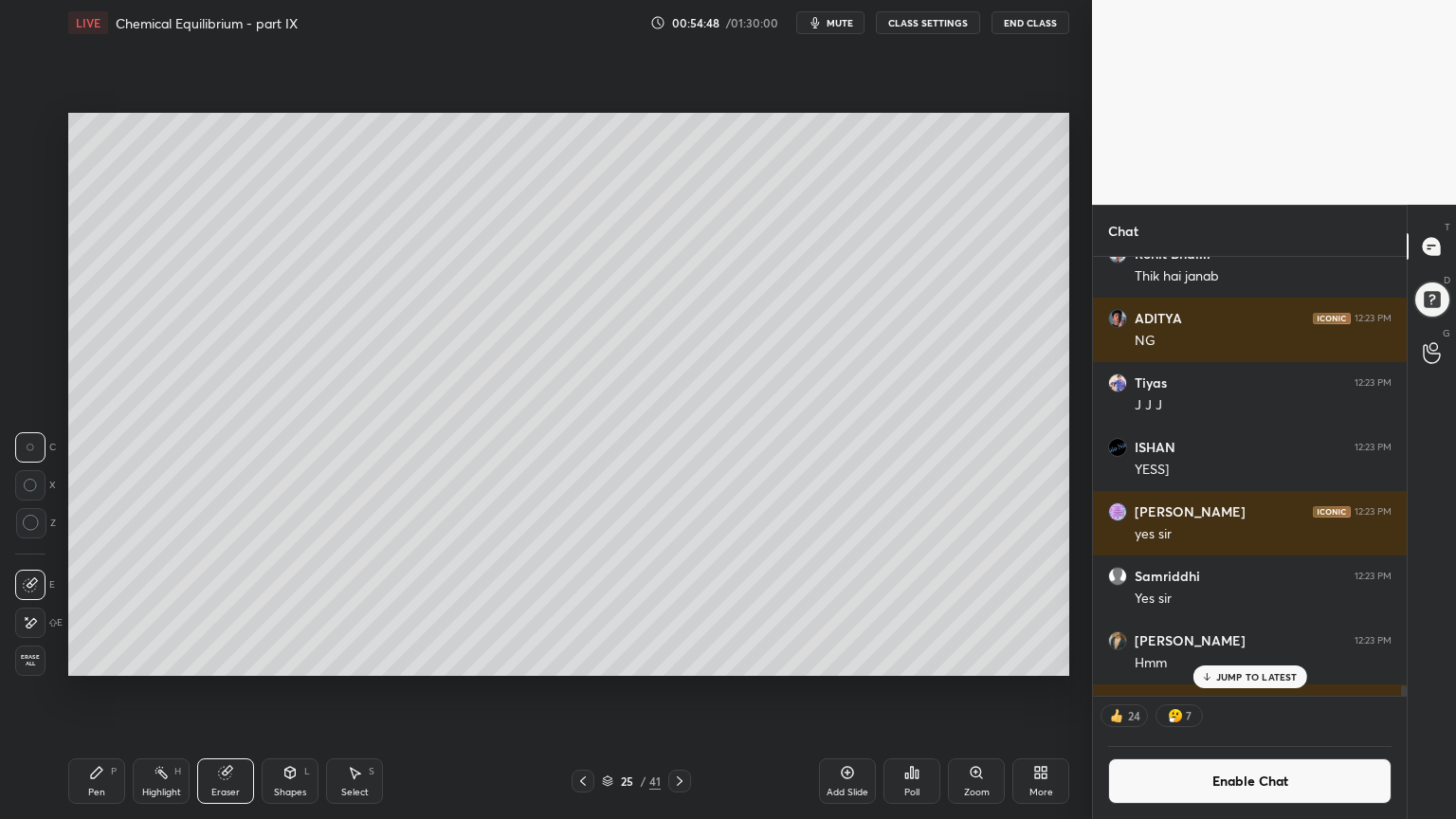
drag, startPoint x: 162, startPoint y: 781, endPoint x: 160, endPoint y: 762, distance: 19.1
click at [160, 691] on div "Highlight H" at bounding box center [161, 781] width 57 height 46
click at [1255, 677] on p "JUMP TO LATEST" at bounding box center [1256, 677] width 81 height 12
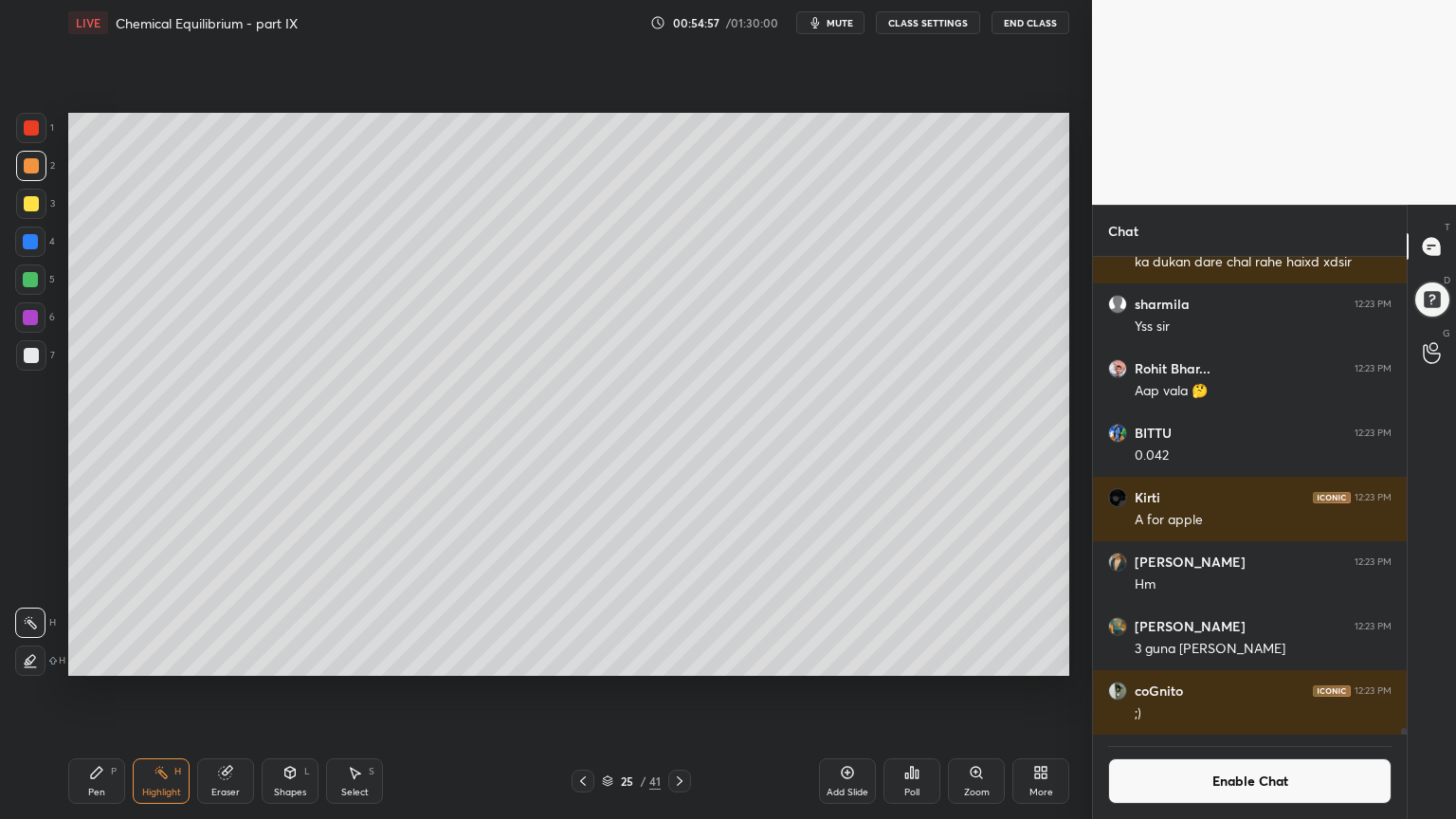
click at [585, 691] on icon at bounding box center [583, 781] width 16 height 16
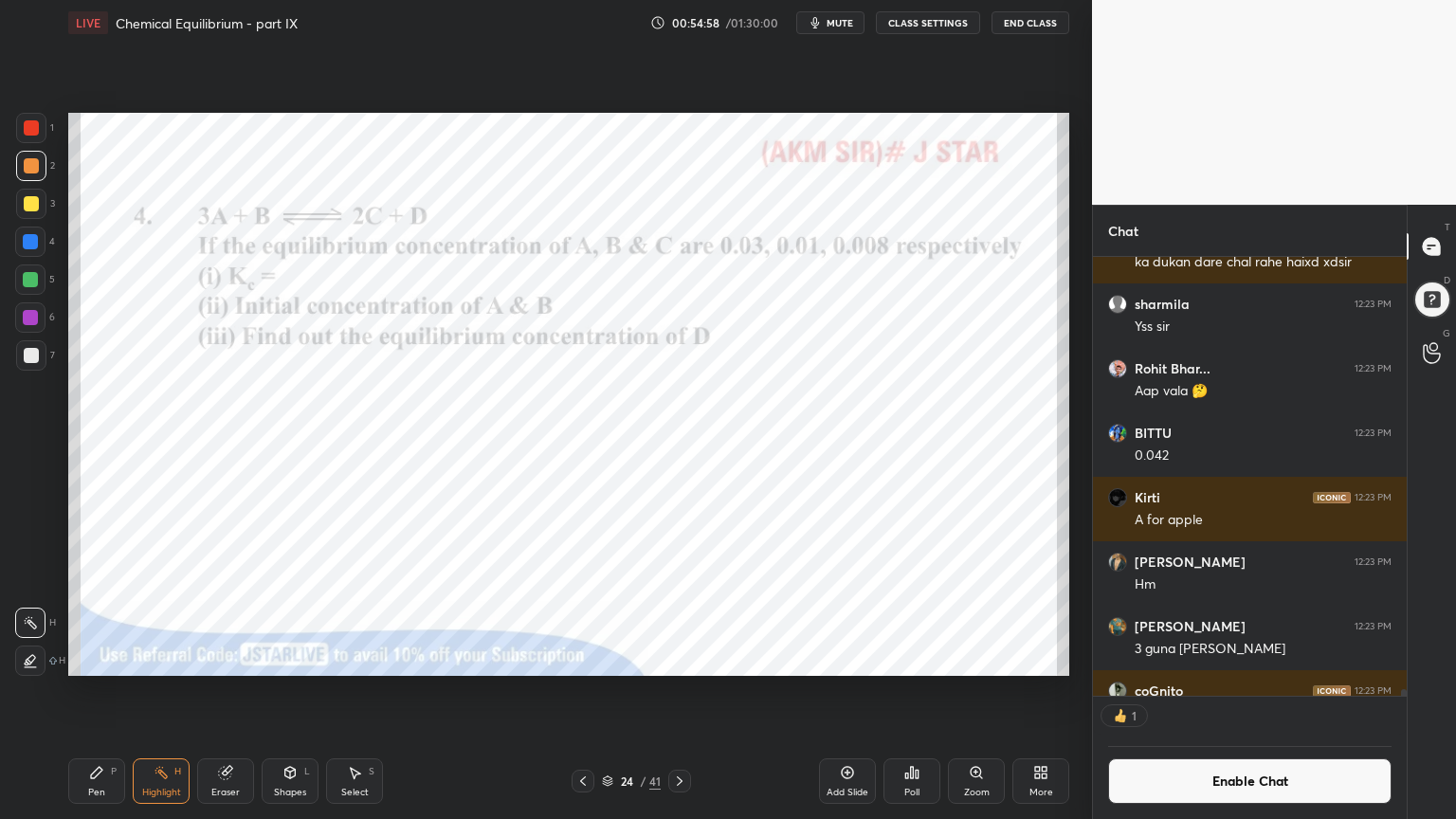
scroll to position [6, 6]
click at [675, 691] on icon at bounding box center [680, 781] width 16 height 16
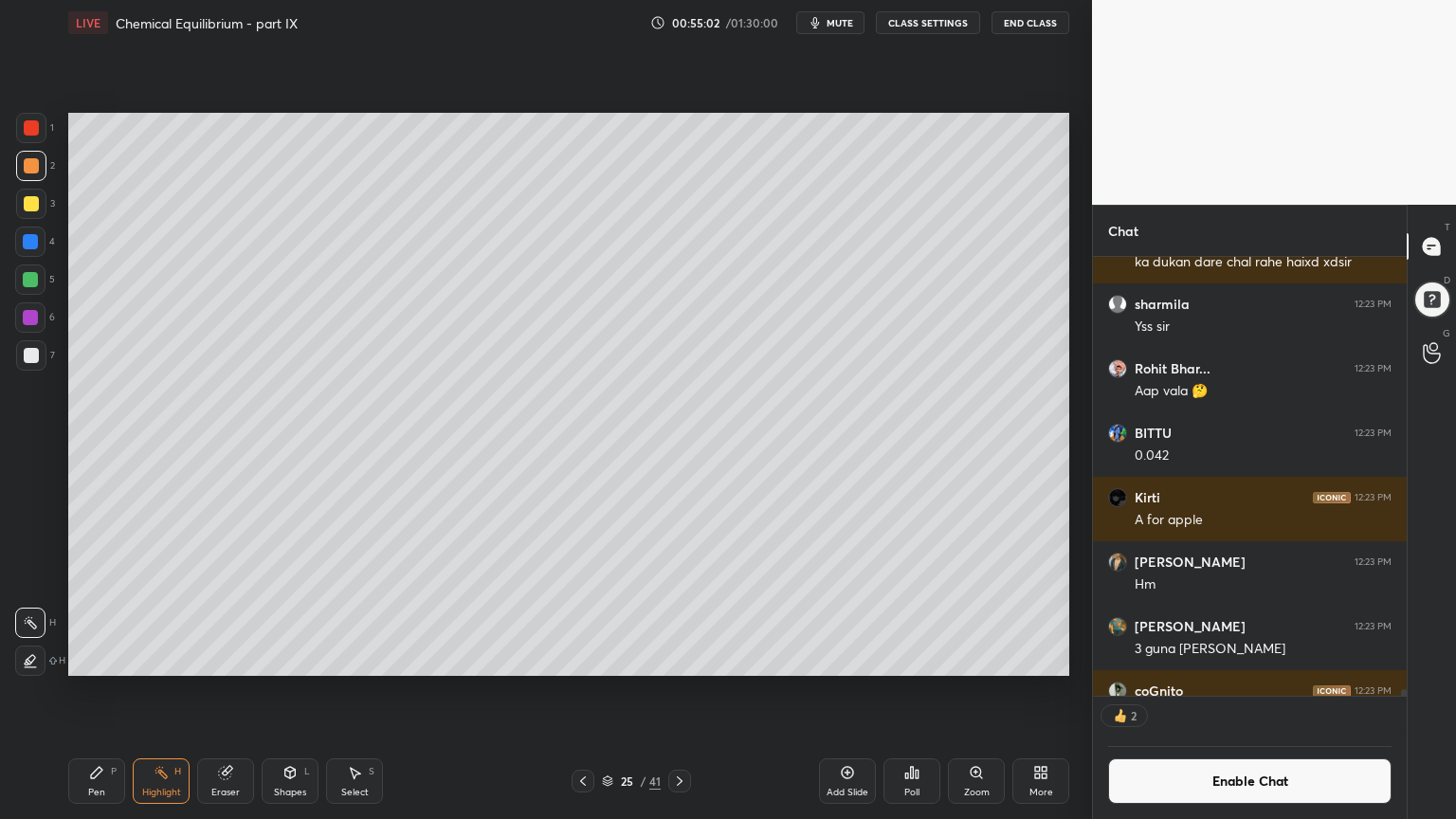
click at [89, 691] on div "Pen P" at bounding box center [96, 781] width 57 height 46
click at [30, 351] on div at bounding box center [31, 356] width 16 height 16
click at [300, 691] on div "Shapes L" at bounding box center [290, 781] width 57 height 46
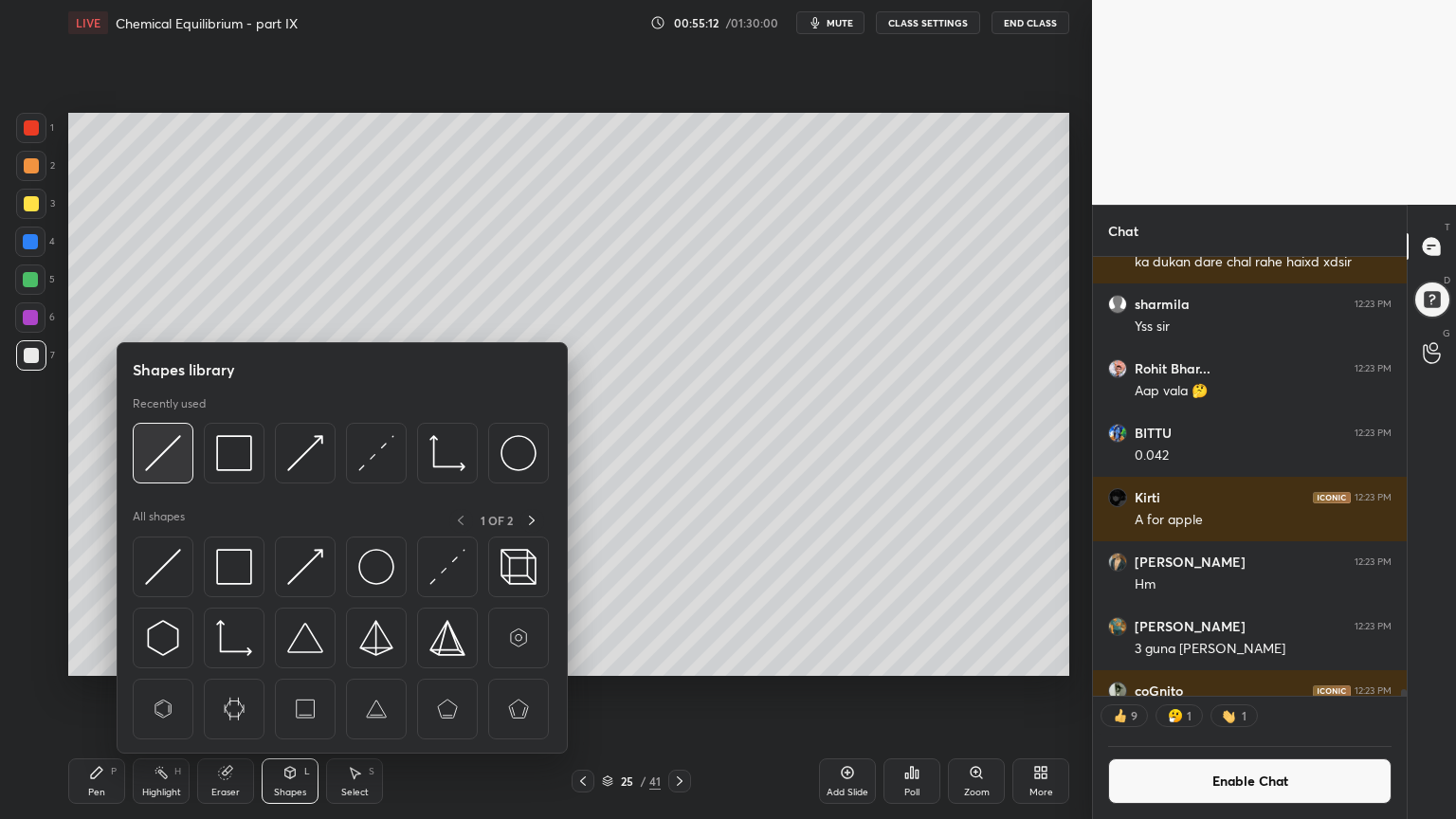
click at [175, 465] on img at bounding box center [162, 452] width 36 height 36
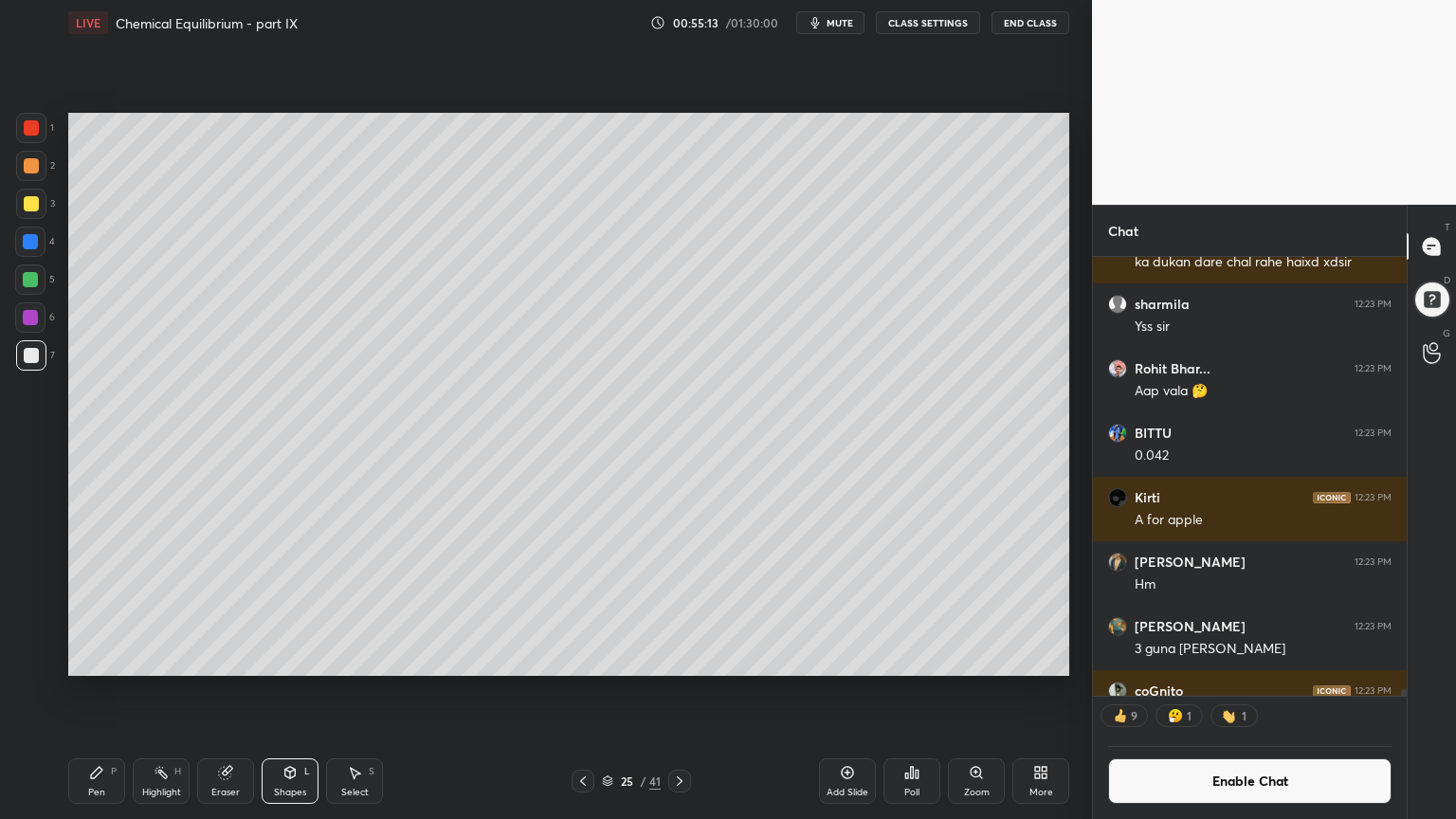
click at [99, 691] on div "Pen P" at bounding box center [96, 781] width 57 height 46
click at [35, 207] on div at bounding box center [31, 204] width 16 height 16
click at [128, 691] on div "Pen P Highlight H Eraser Shapes L Select S" at bounding box center [255, 781] width 375 height 46
click at [83, 691] on div "Pen P" at bounding box center [96, 781] width 57 height 46
click at [39, 360] on div at bounding box center [31, 355] width 30 height 30
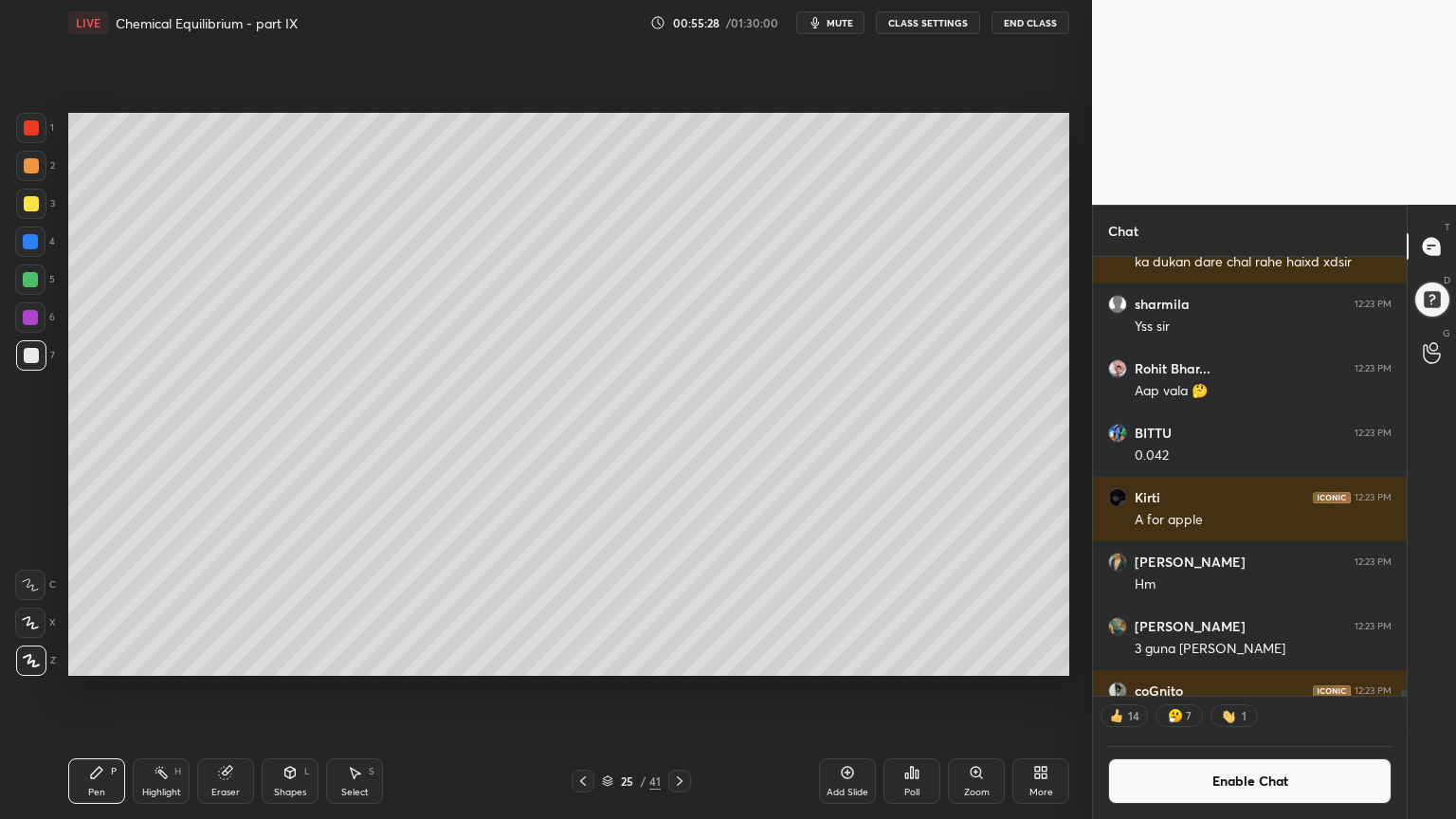
drag, startPoint x: 140, startPoint y: 786, endPoint x: 157, endPoint y: 734, distance: 54.7
click at [144, 691] on div "Highlight H" at bounding box center [161, 781] width 57 height 46
click at [1212, 691] on button "Enable Chat" at bounding box center [1249, 781] width 283 height 46
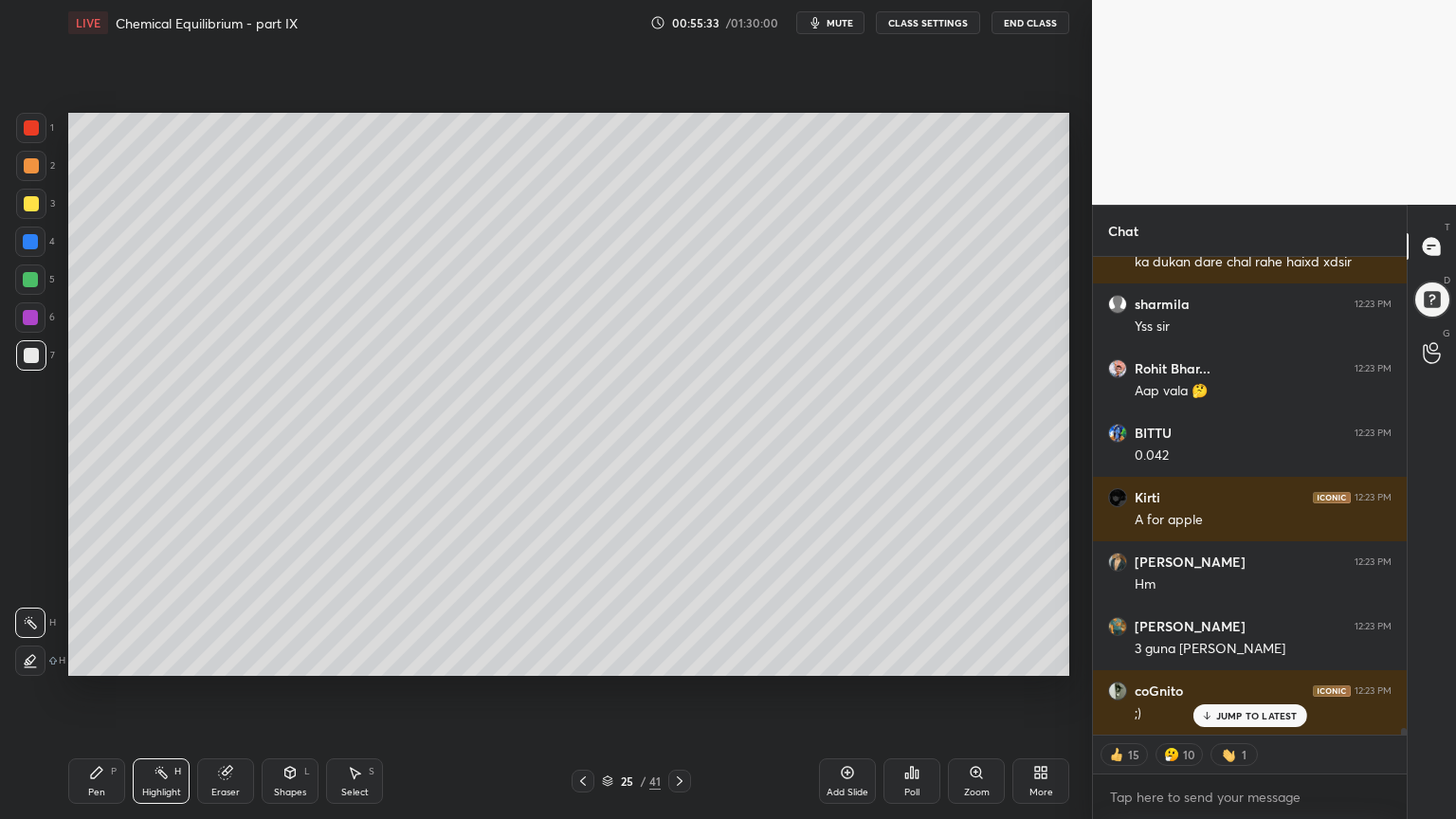
scroll to position [474, 308]
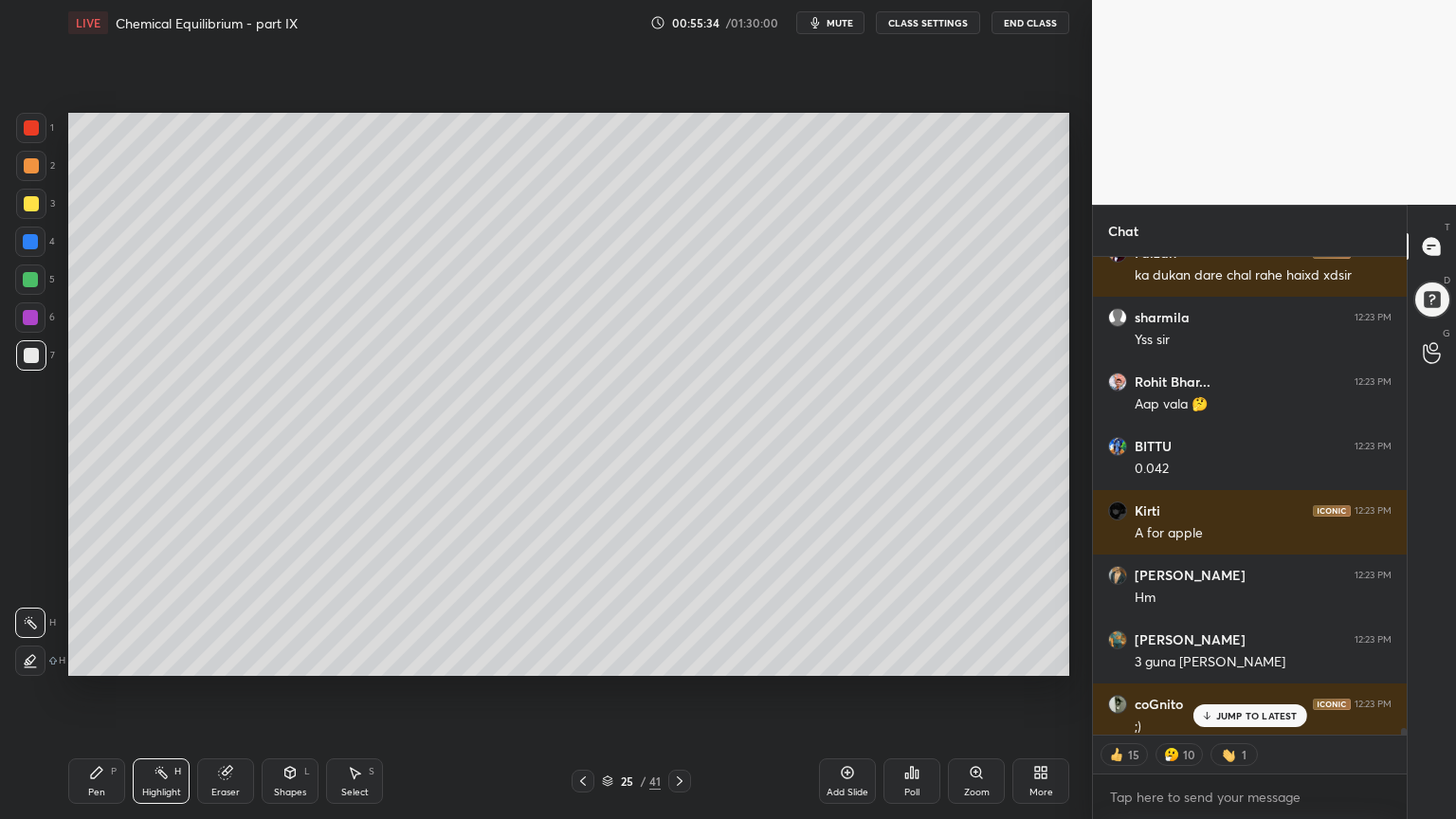
click at [1250, 691] on p "JUMP TO LATEST" at bounding box center [1256, 716] width 81 height 12
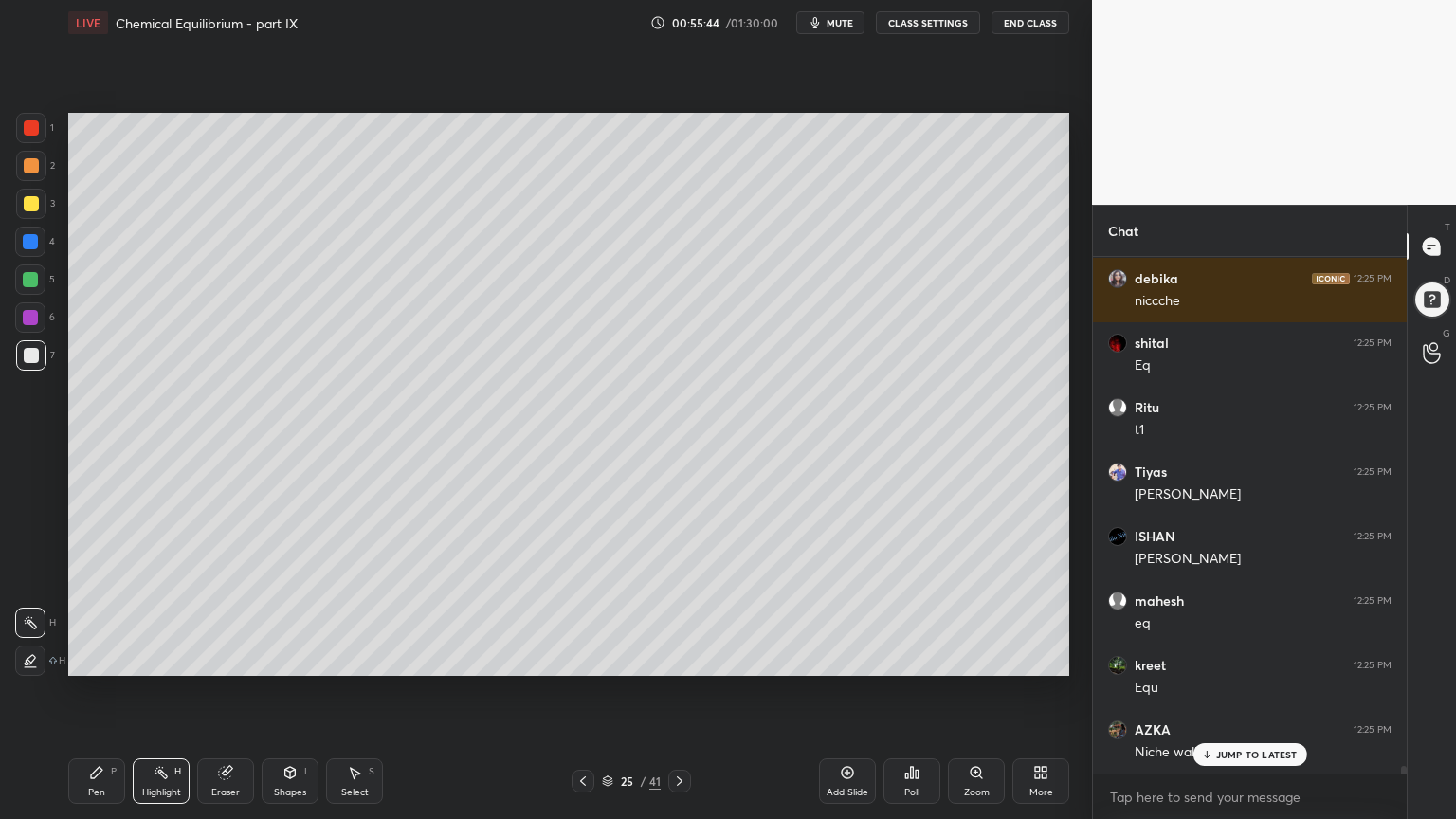
scroll to position [34861, 0]
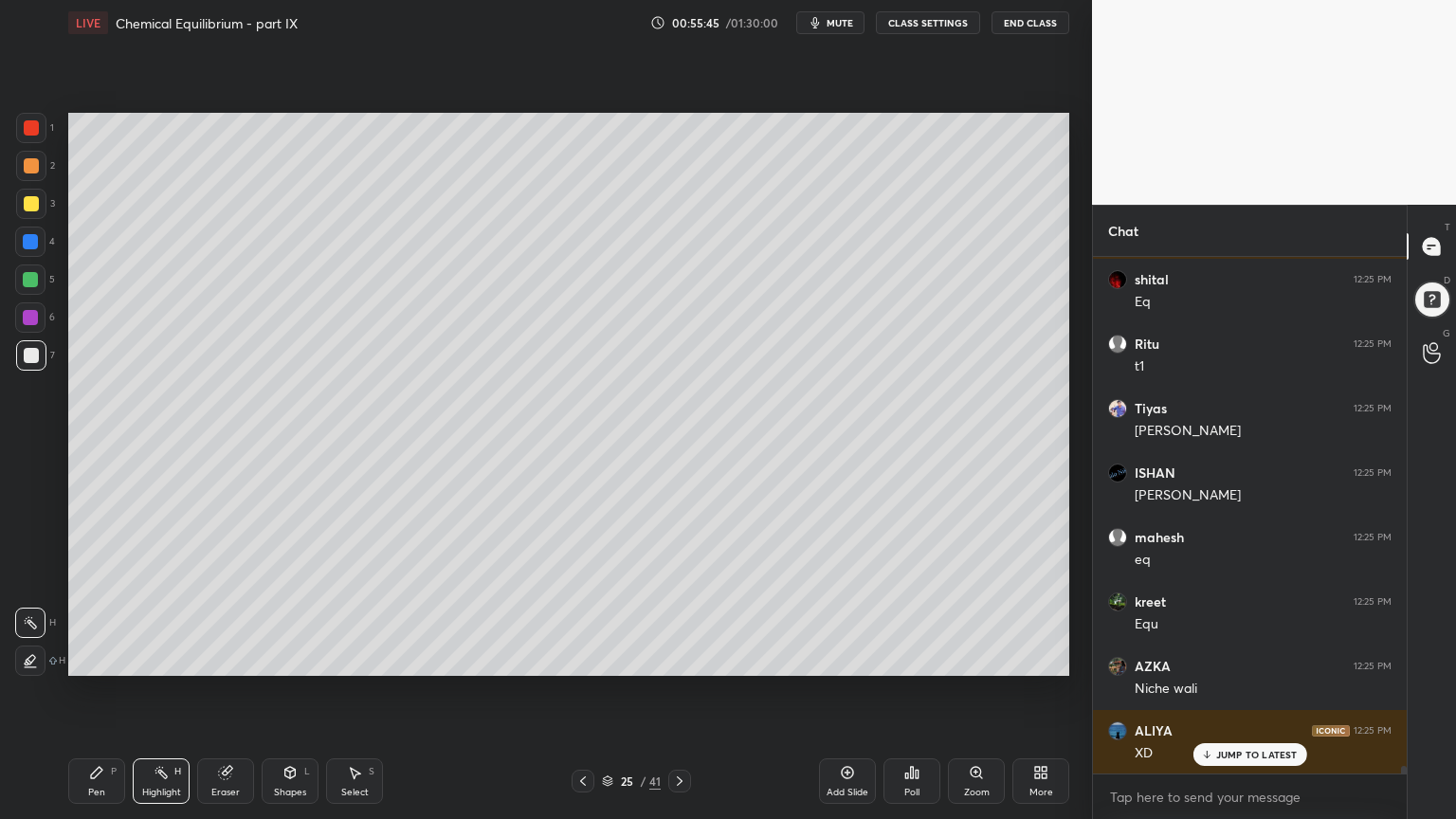
drag, startPoint x: 74, startPoint y: 790, endPoint x: 149, endPoint y: 715, distance: 106.1
click at [81, 691] on div "Pen P" at bounding box center [96, 781] width 57 height 46
click at [31, 370] on div at bounding box center [31, 355] width 30 height 30
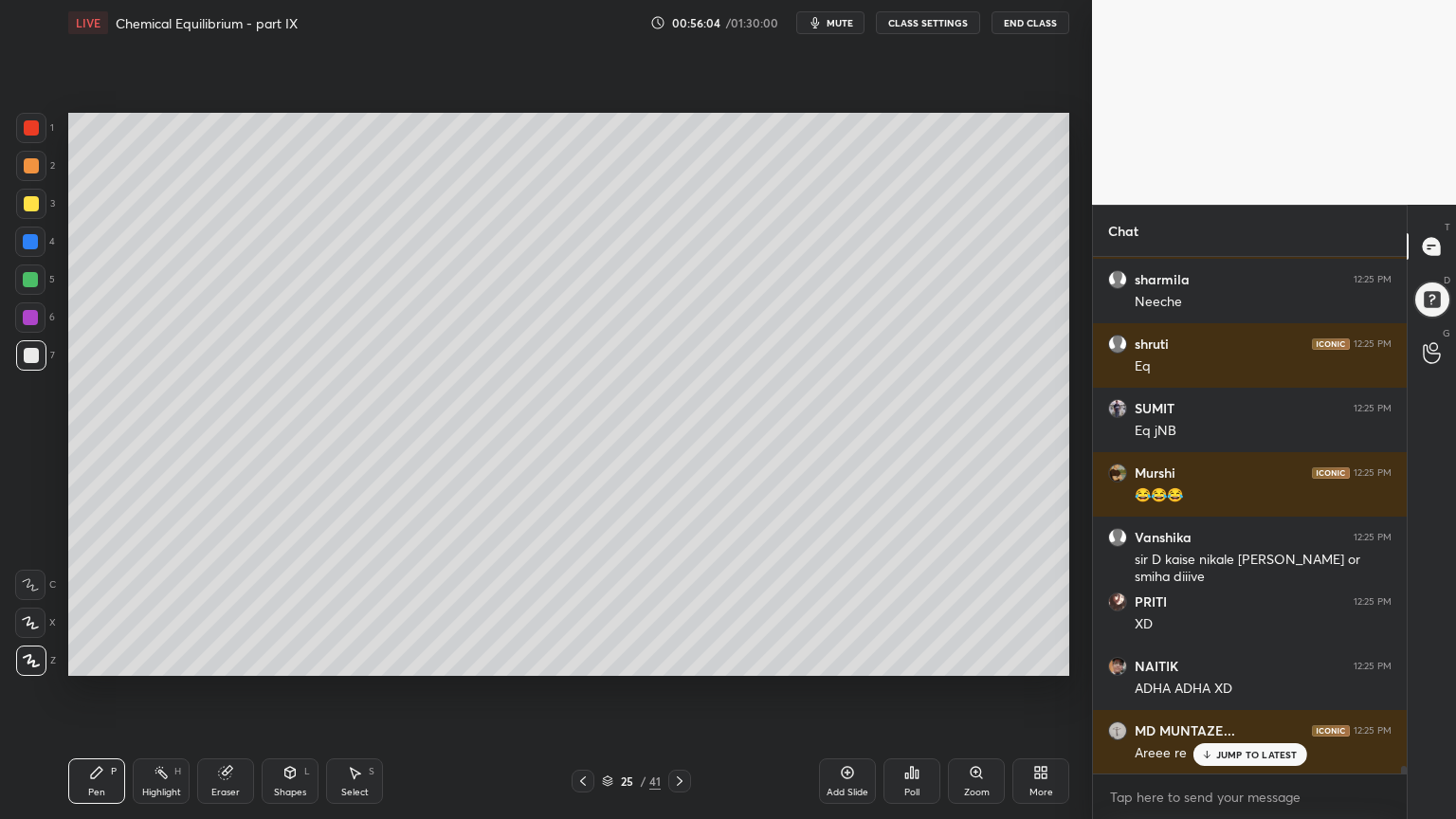
scroll to position [35956, 0]
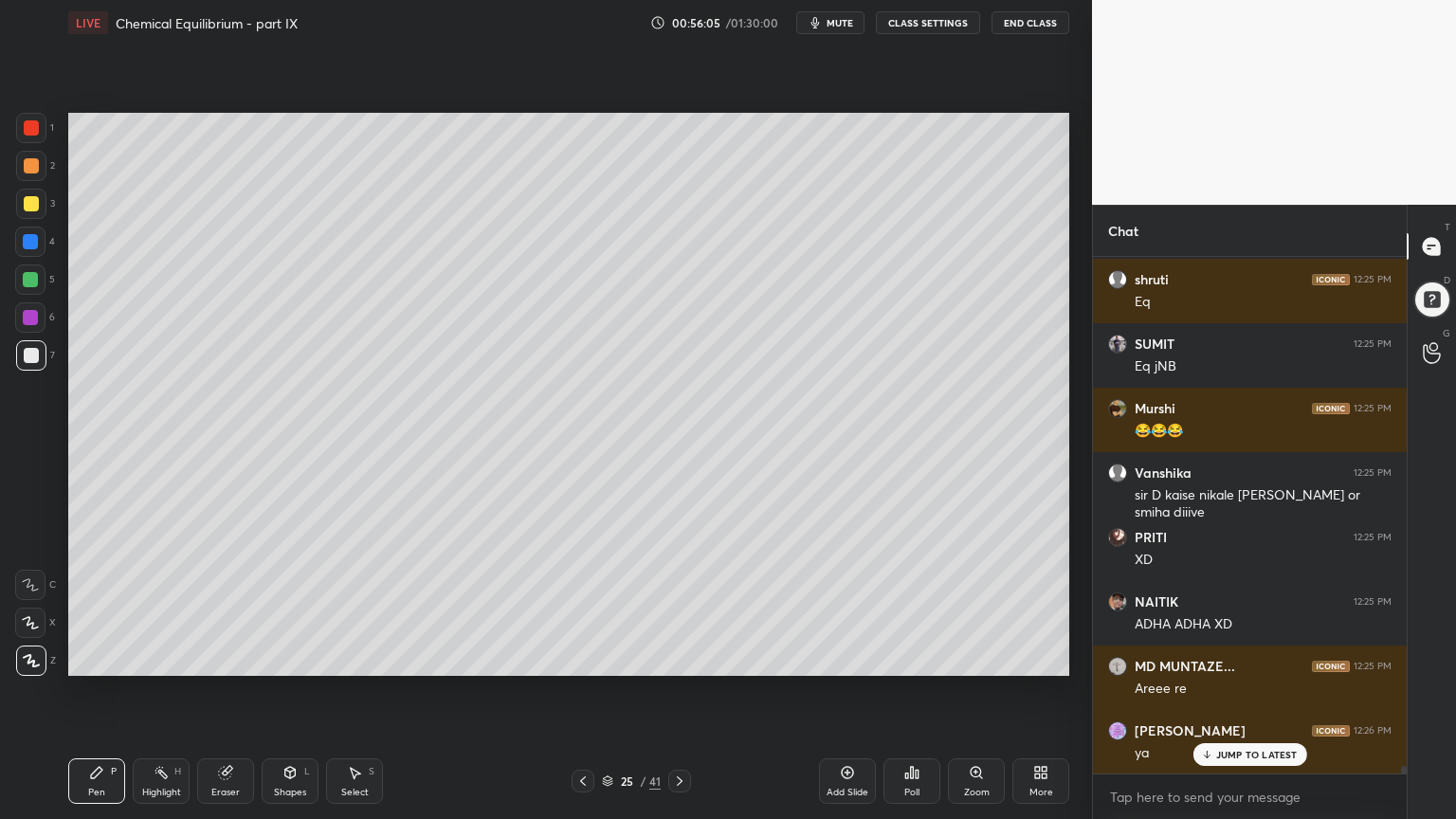
click at [292, 691] on div "Shapes" at bounding box center [289, 793] width 32 height 10
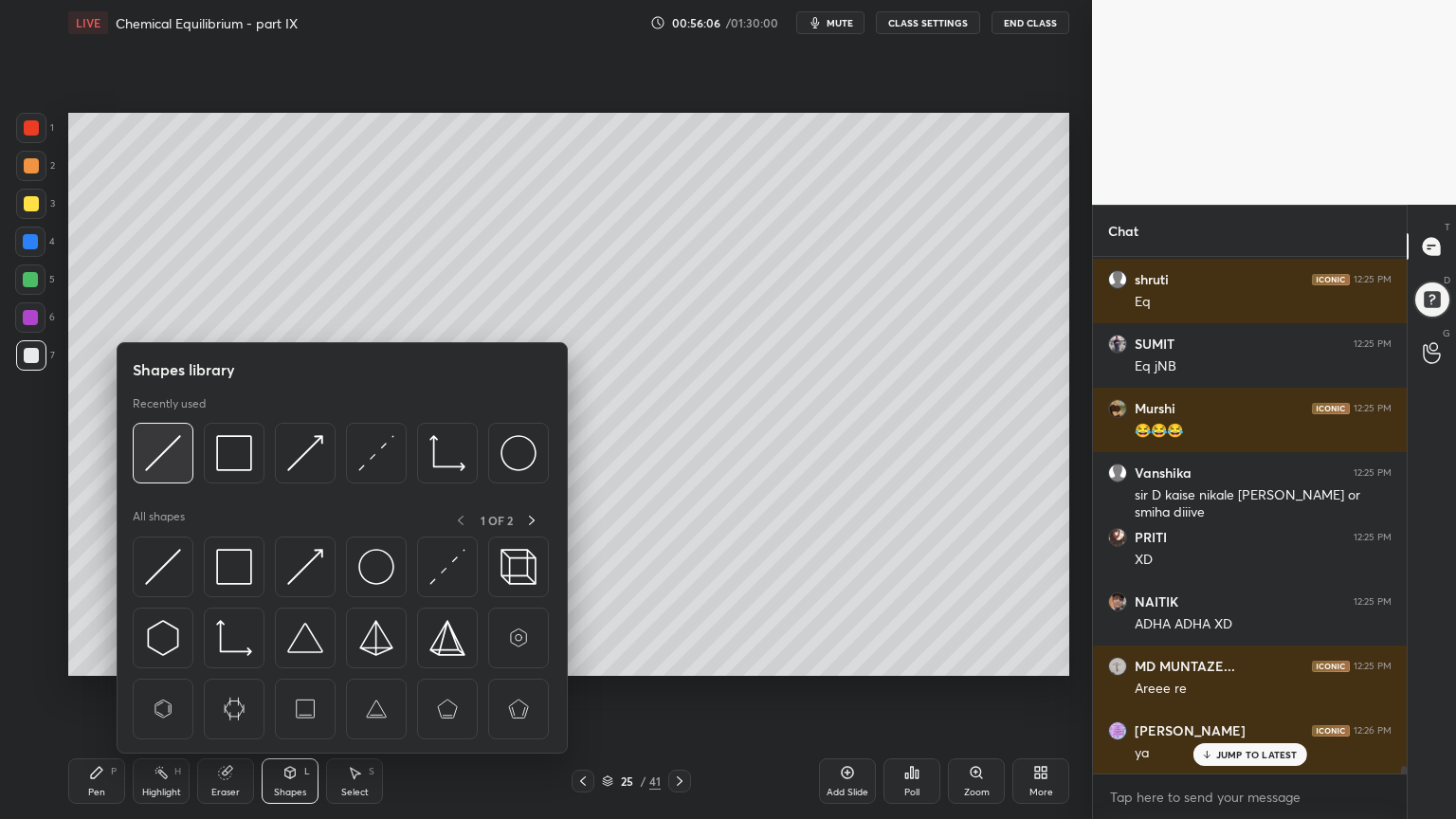
click at [167, 458] on img at bounding box center [162, 452] width 36 height 36
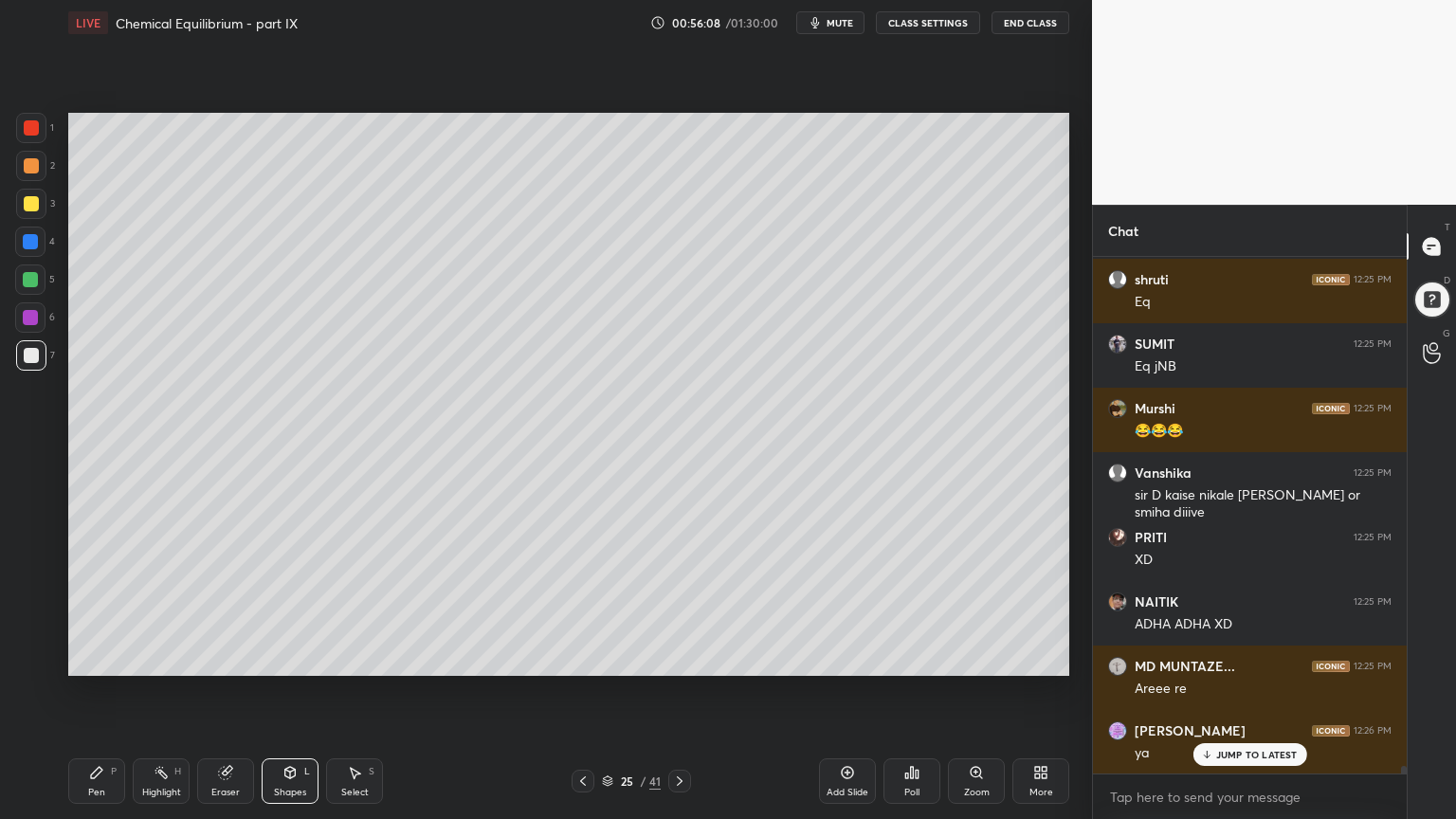
click at [108, 691] on div "Pen P" at bounding box center [96, 781] width 57 height 46
click at [38, 213] on div at bounding box center [31, 203] width 30 height 30
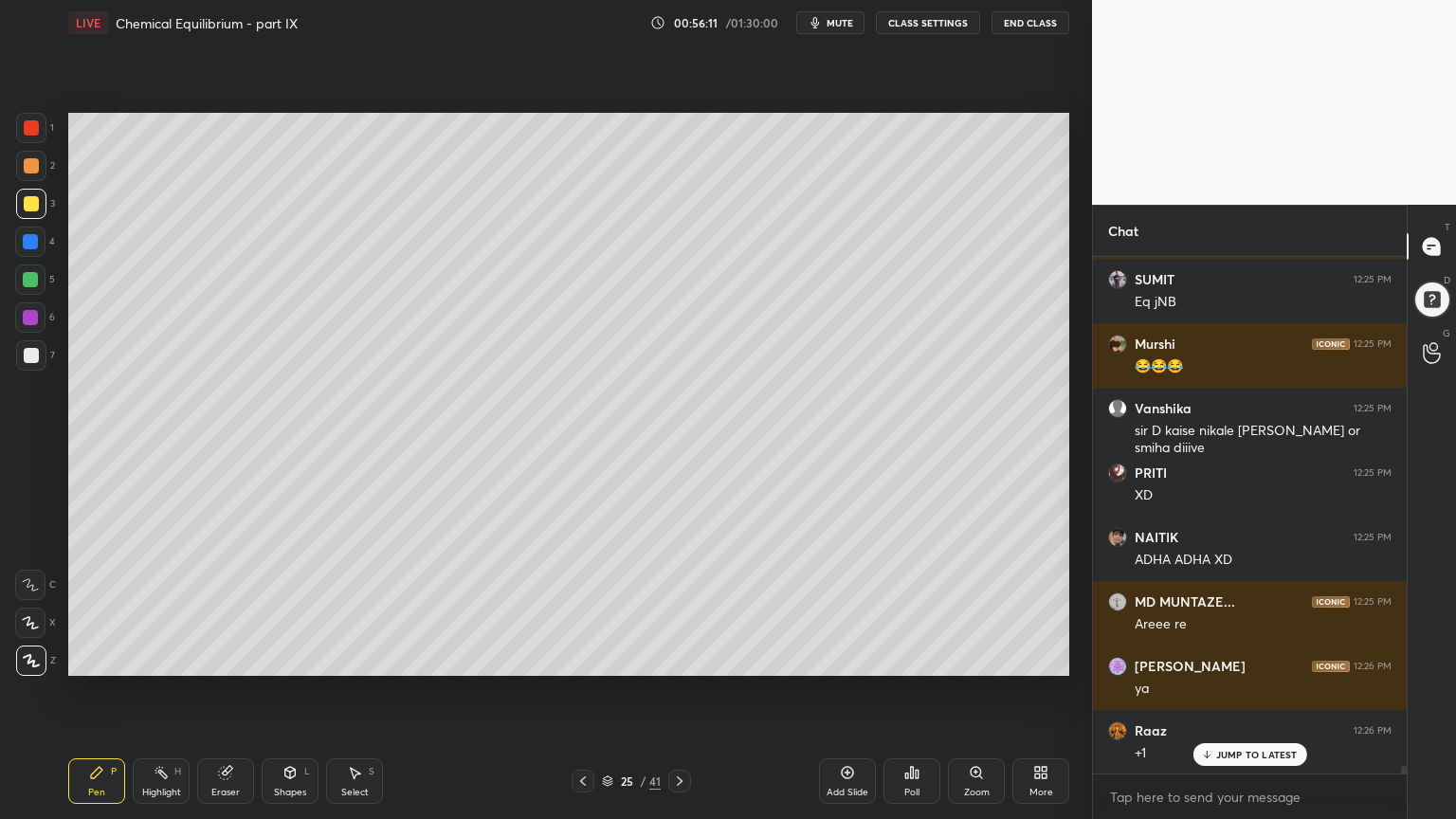
drag, startPoint x: 280, startPoint y: 796, endPoint x: 272, endPoint y: 762, distance: 34.9
click at [276, 691] on div "Shapes" at bounding box center [289, 793] width 32 height 10
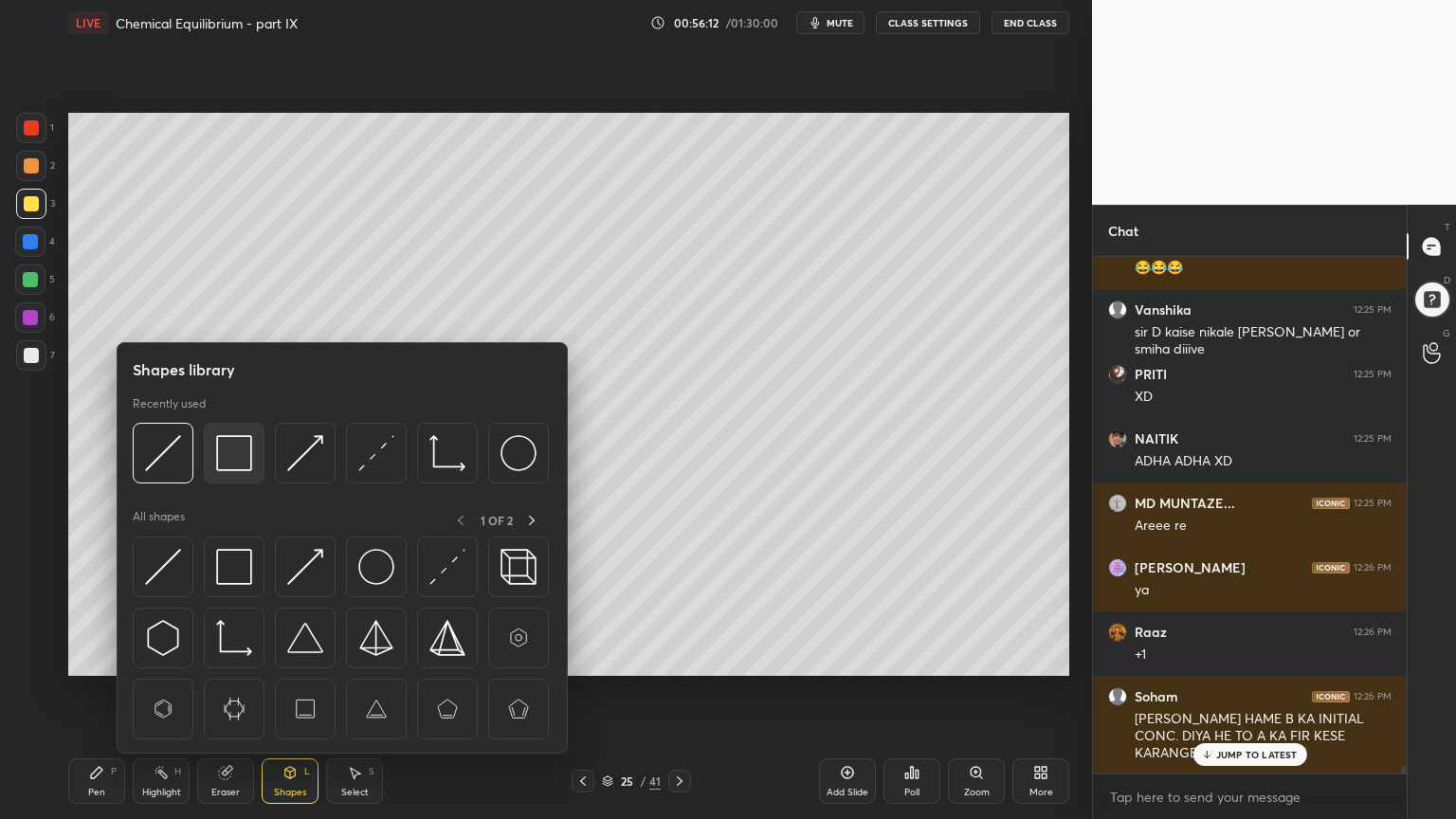
click at [231, 457] on img at bounding box center [234, 452] width 36 height 36
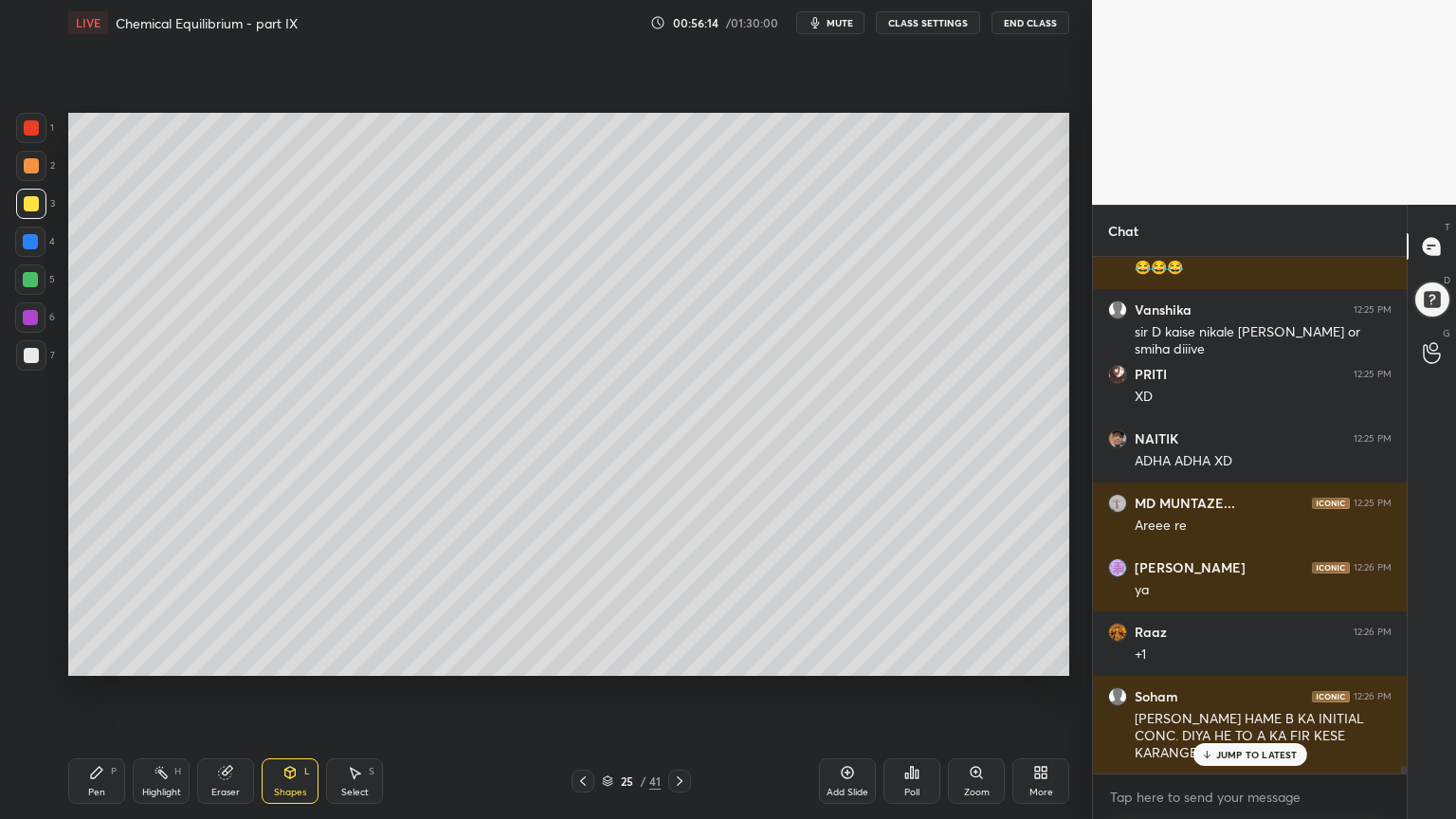
drag, startPoint x: 102, startPoint y: 774, endPoint x: 209, endPoint y: 687, distance: 137.9
click at [103, 691] on icon at bounding box center [97, 772] width 16 height 16
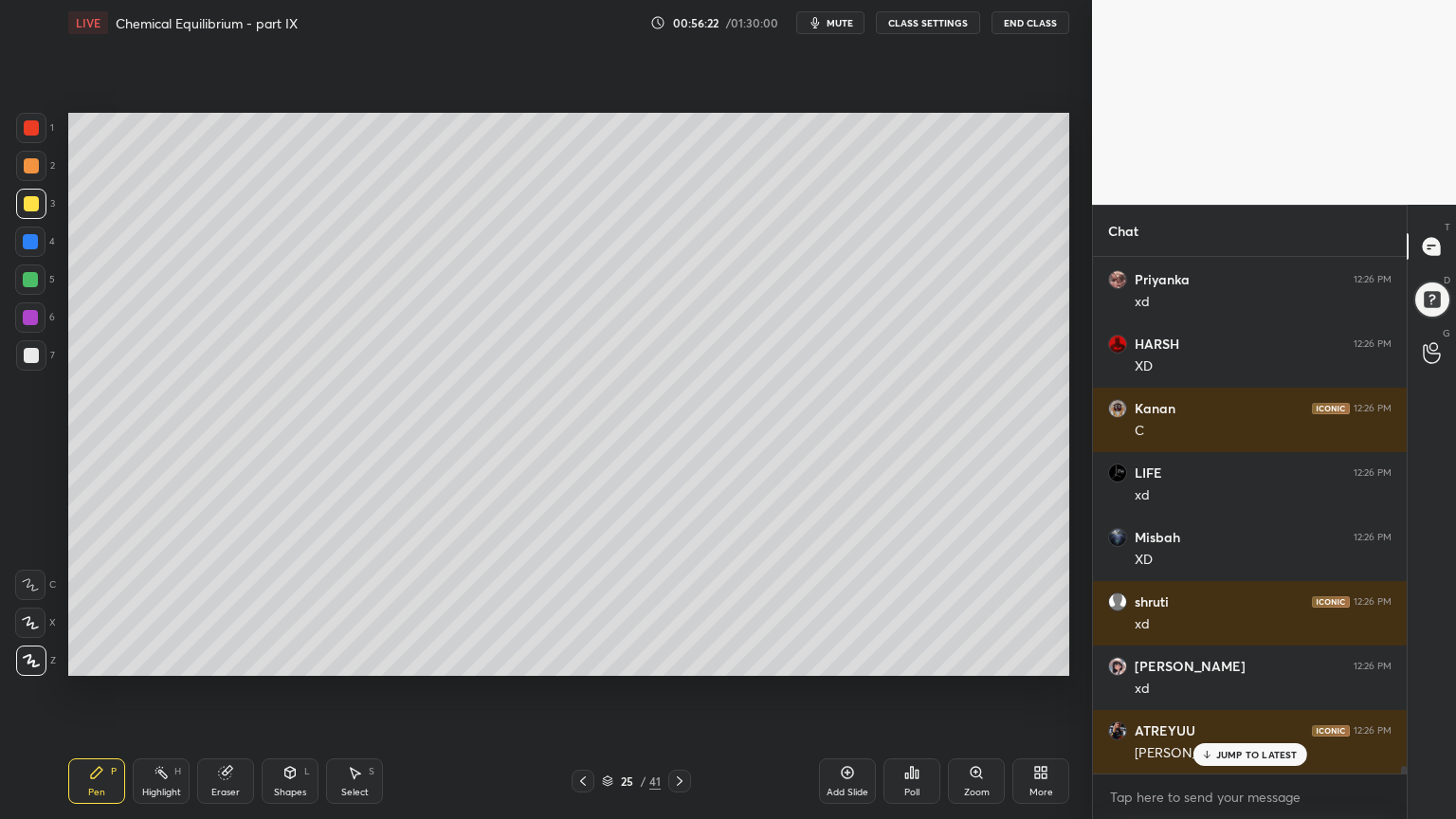
scroll to position [36894, 0]
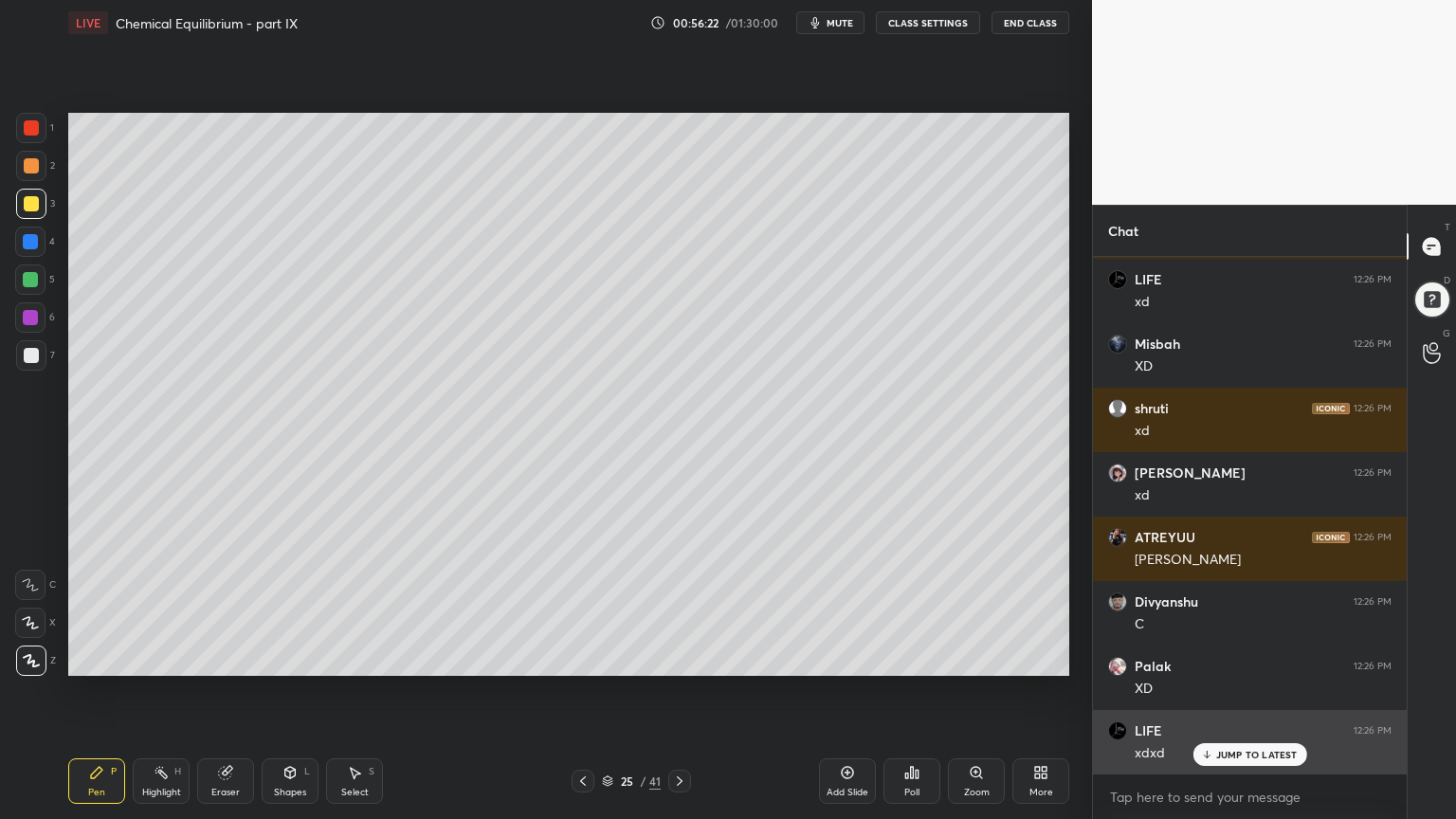
click at [1258, 691] on p "JUMP TO LATEST" at bounding box center [1256, 755] width 81 height 12
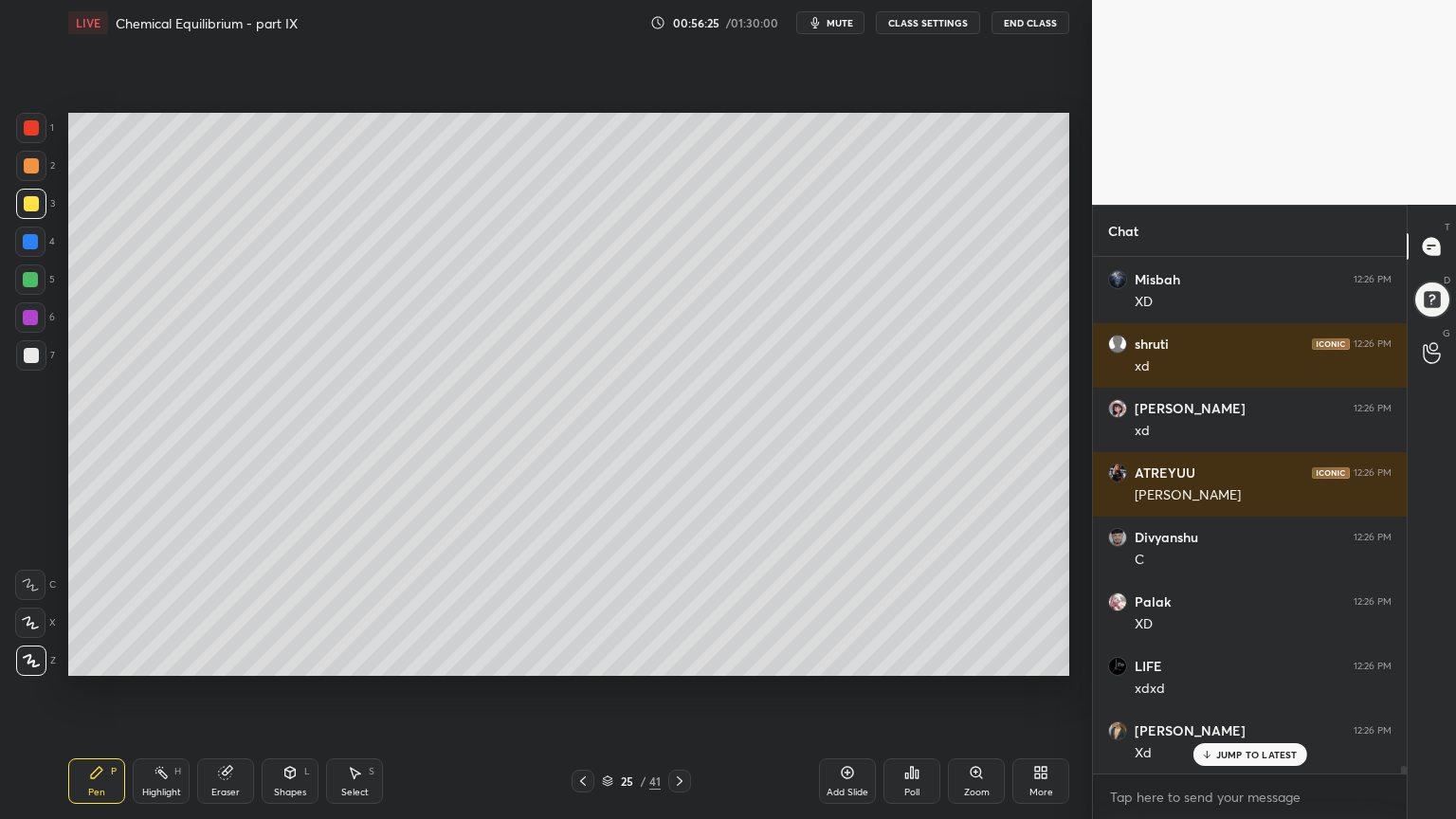
click at [160, 691] on div "Highlight" at bounding box center [162, 793] width 39 height 10
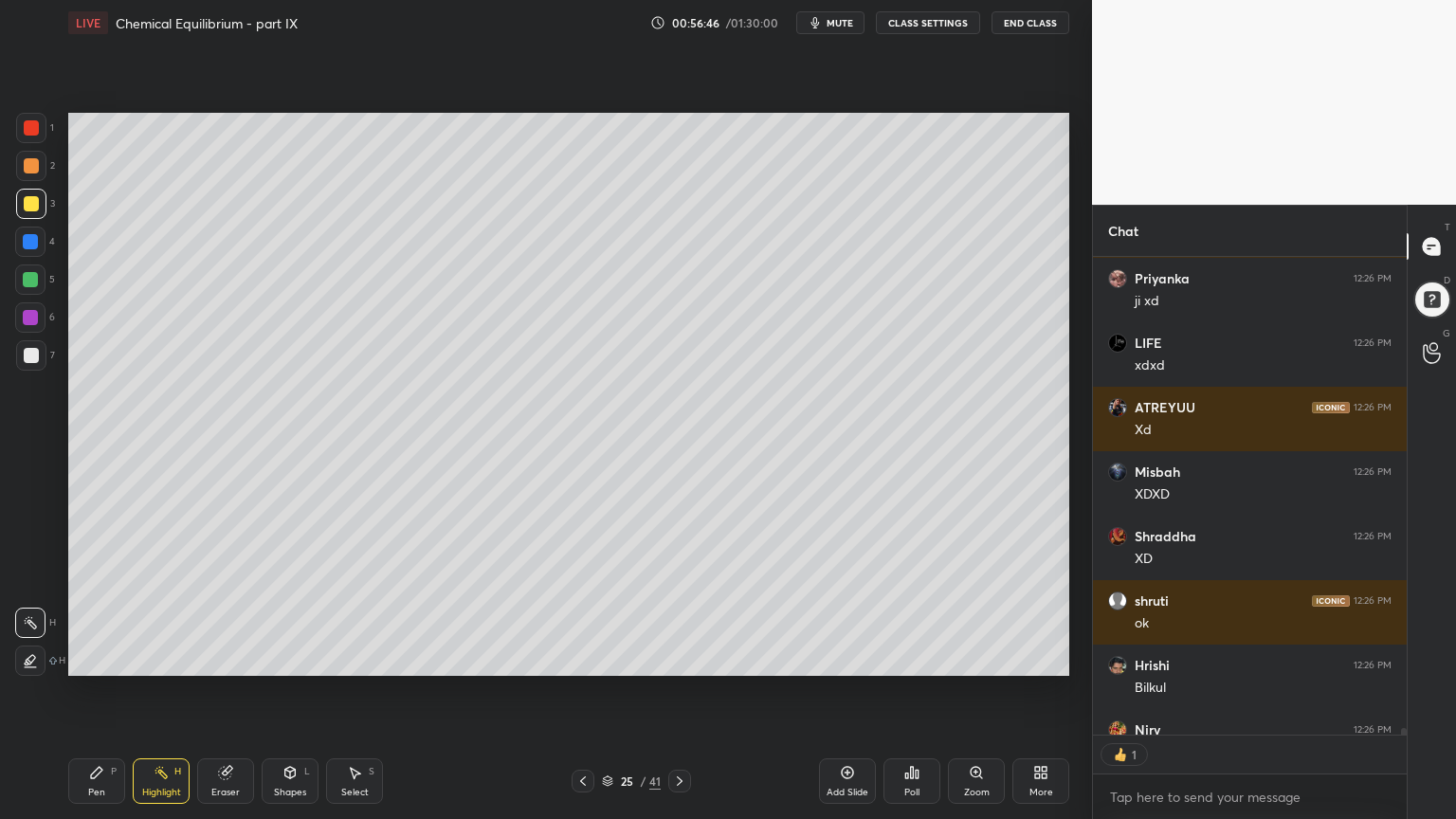
scroll to position [6, 6]
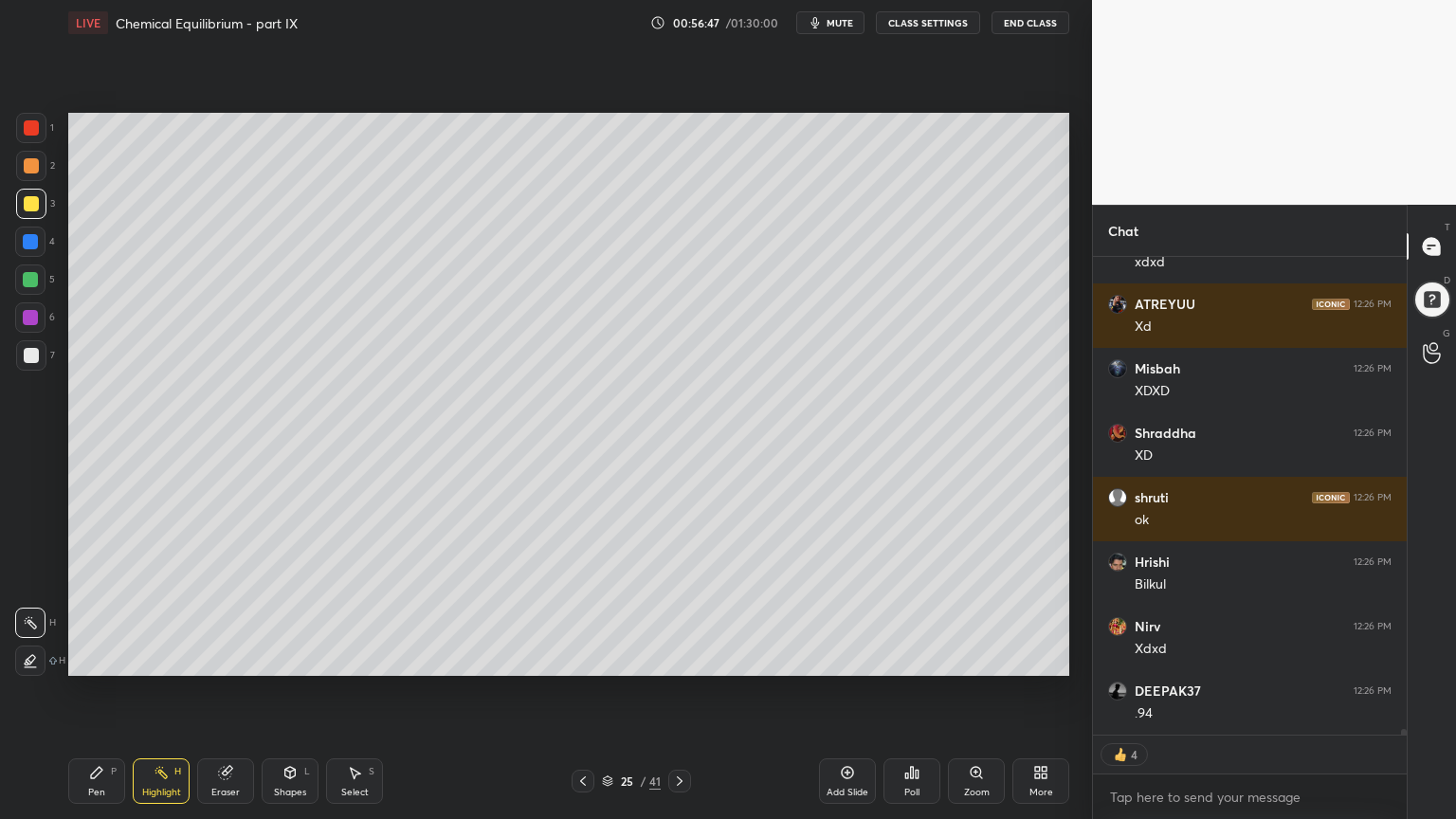
type textarea "x"
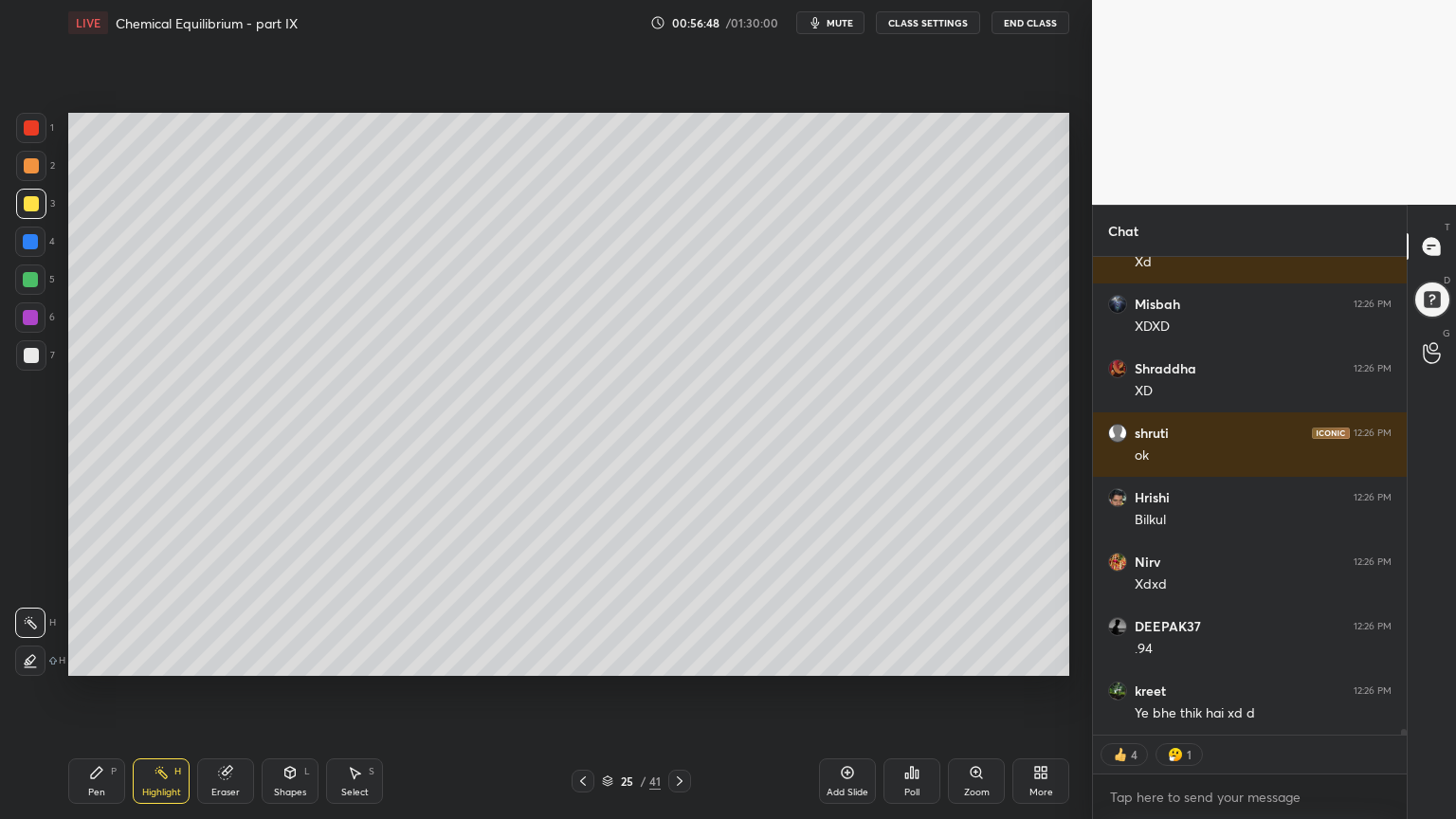
click at [919, 22] on button "CLASS SETTINGS" at bounding box center [927, 22] width 104 height 22
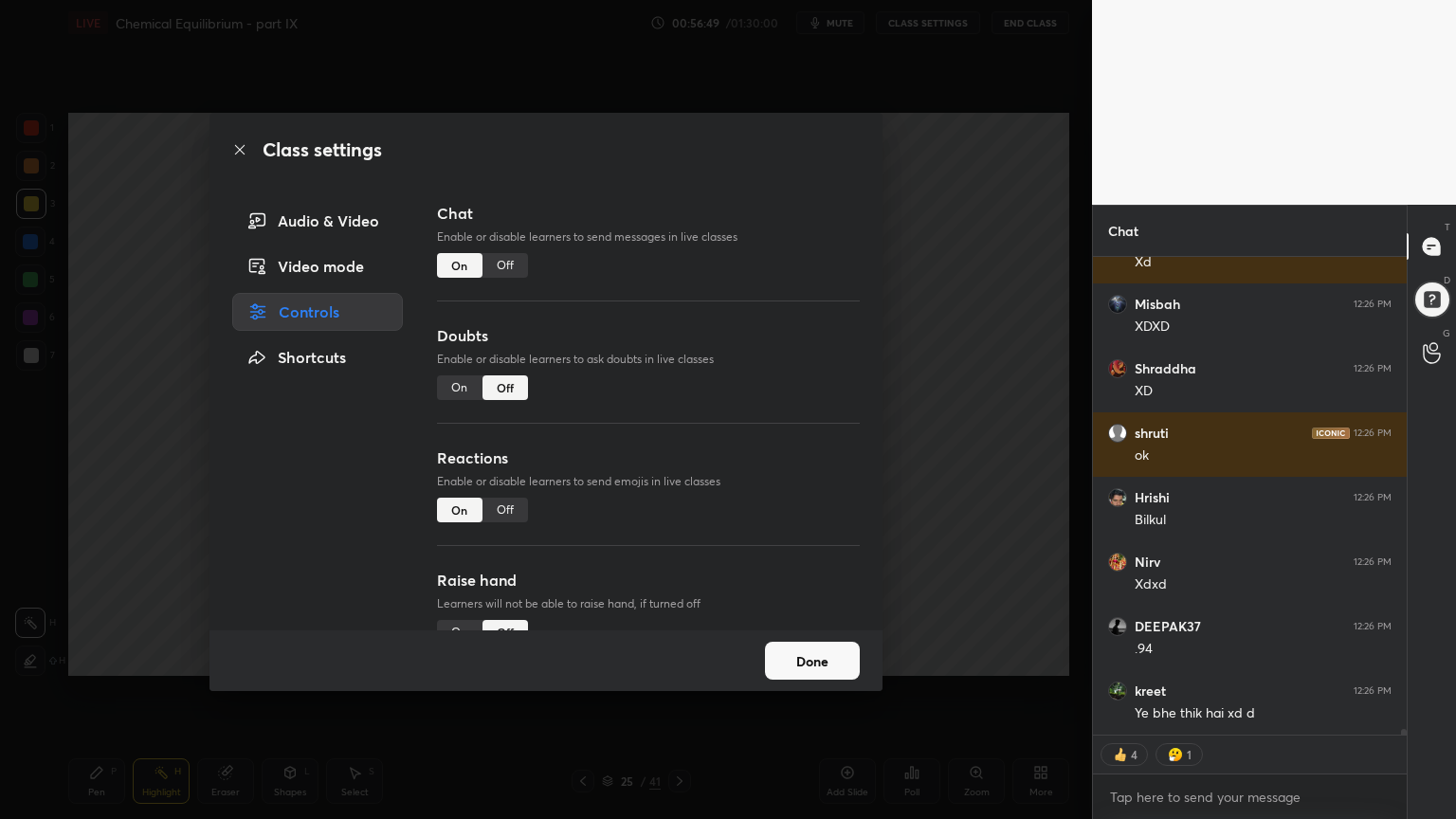
click at [501, 266] on div "Off" at bounding box center [504, 265] width 46 height 24
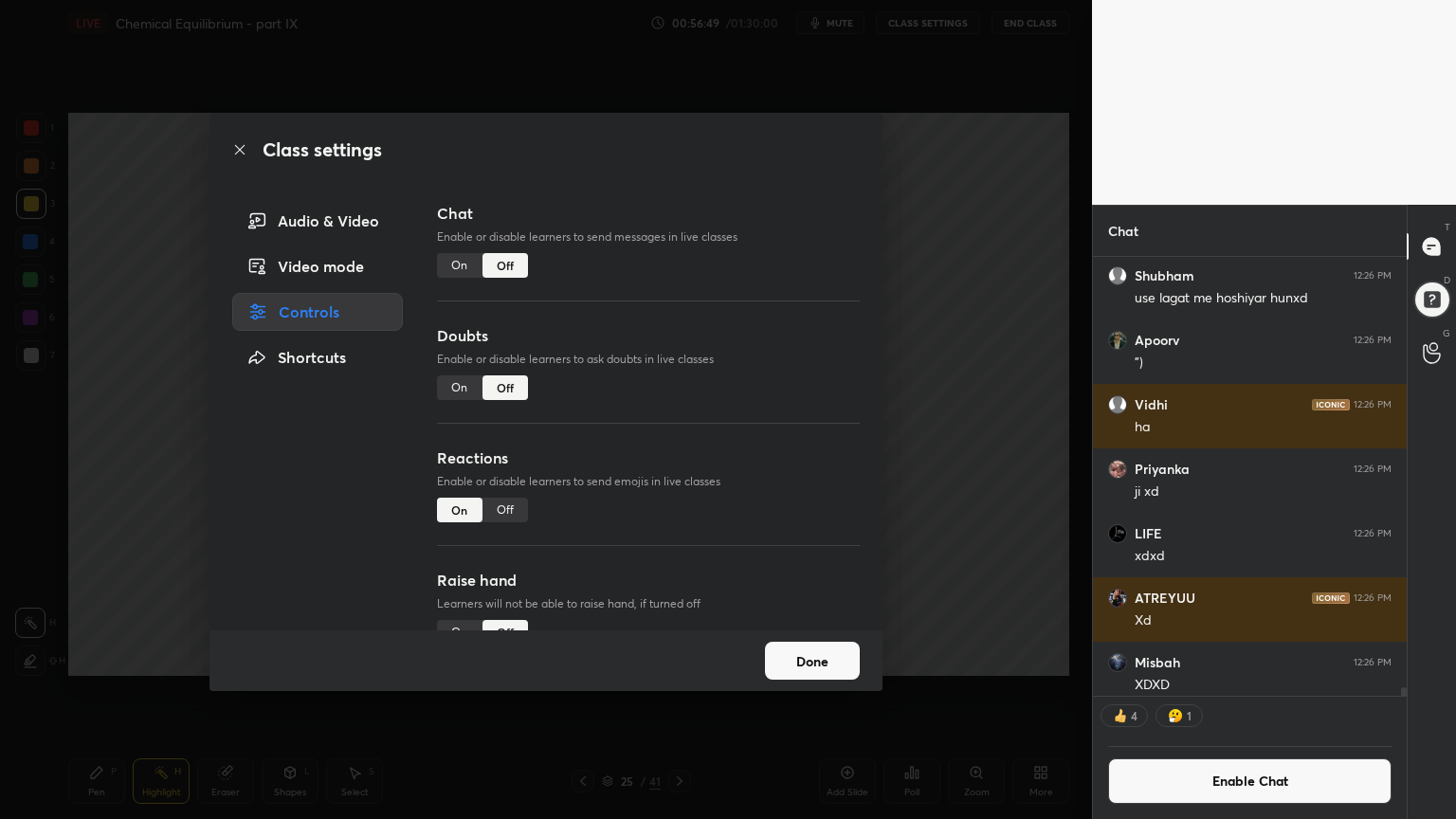
click at [934, 314] on div "Class settings Audio & Video Video mode Controls Shortcuts Chat Enable or disab…" at bounding box center [545, 410] width 1091 height 819
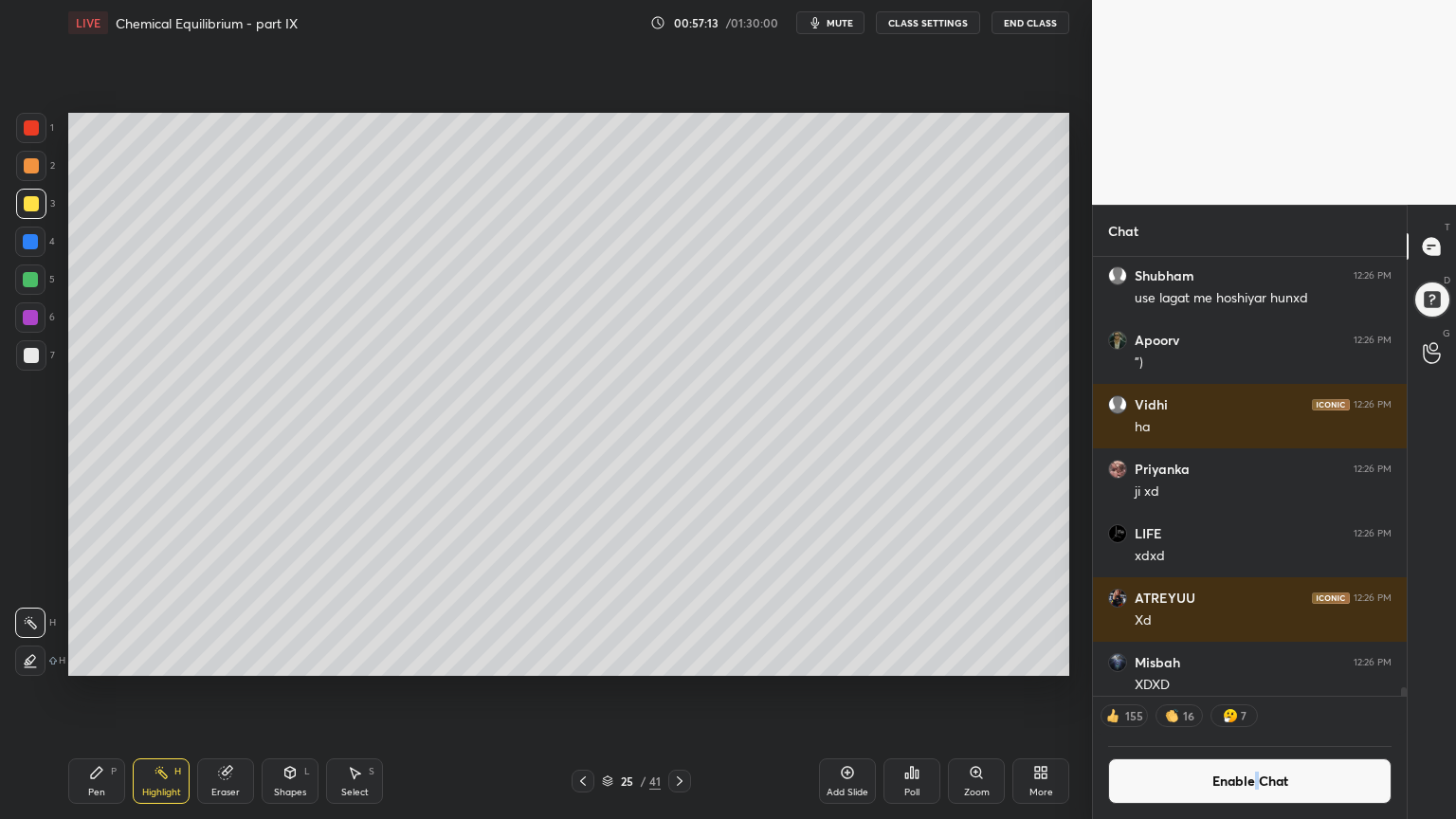
click at [1257, 691] on button "Enable Chat" at bounding box center [1249, 781] width 283 height 46
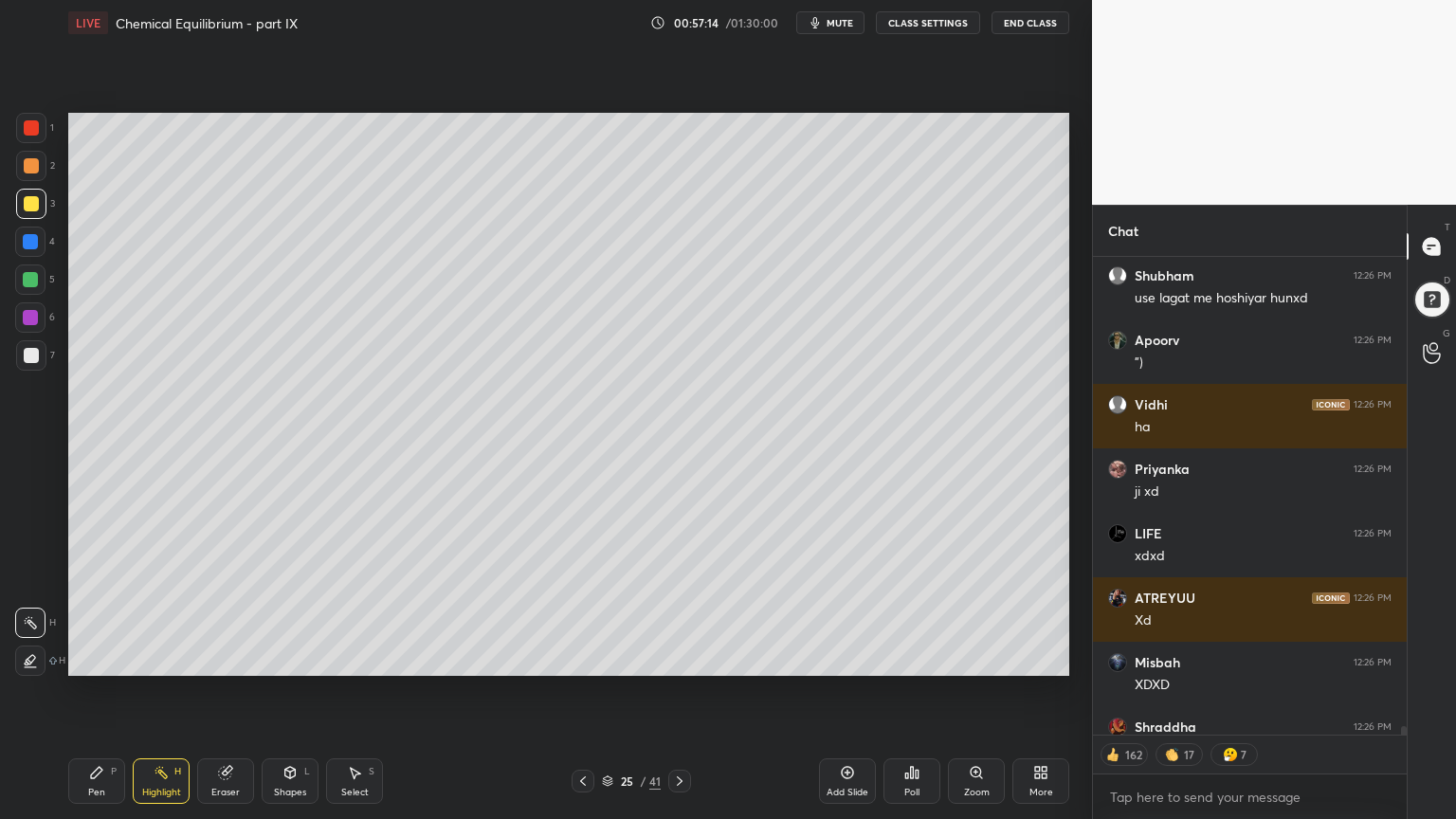
drag, startPoint x: 851, startPoint y: 785, endPoint x: 823, endPoint y: 785, distance: 28.0
click at [844, 691] on div "Add Slide" at bounding box center [847, 781] width 57 height 46
click at [86, 691] on div "Pen P" at bounding box center [96, 781] width 57 height 46
click at [38, 126] on div at bounding box center [31, 128] width 16 height 16
click at [26, 166] on div at bounding box center [31, 166] width 16 height 16
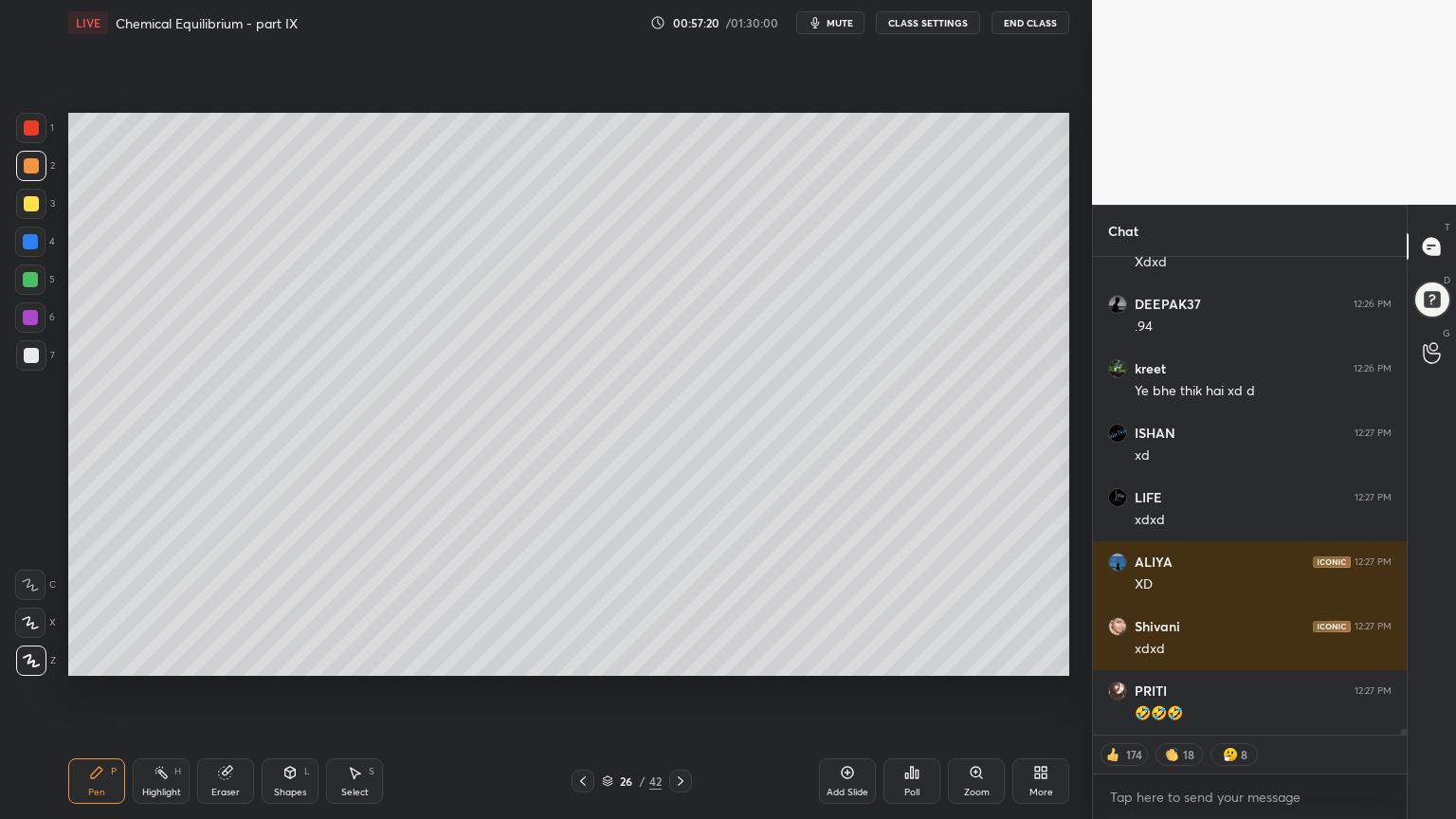
scroll to position [37654, 0]
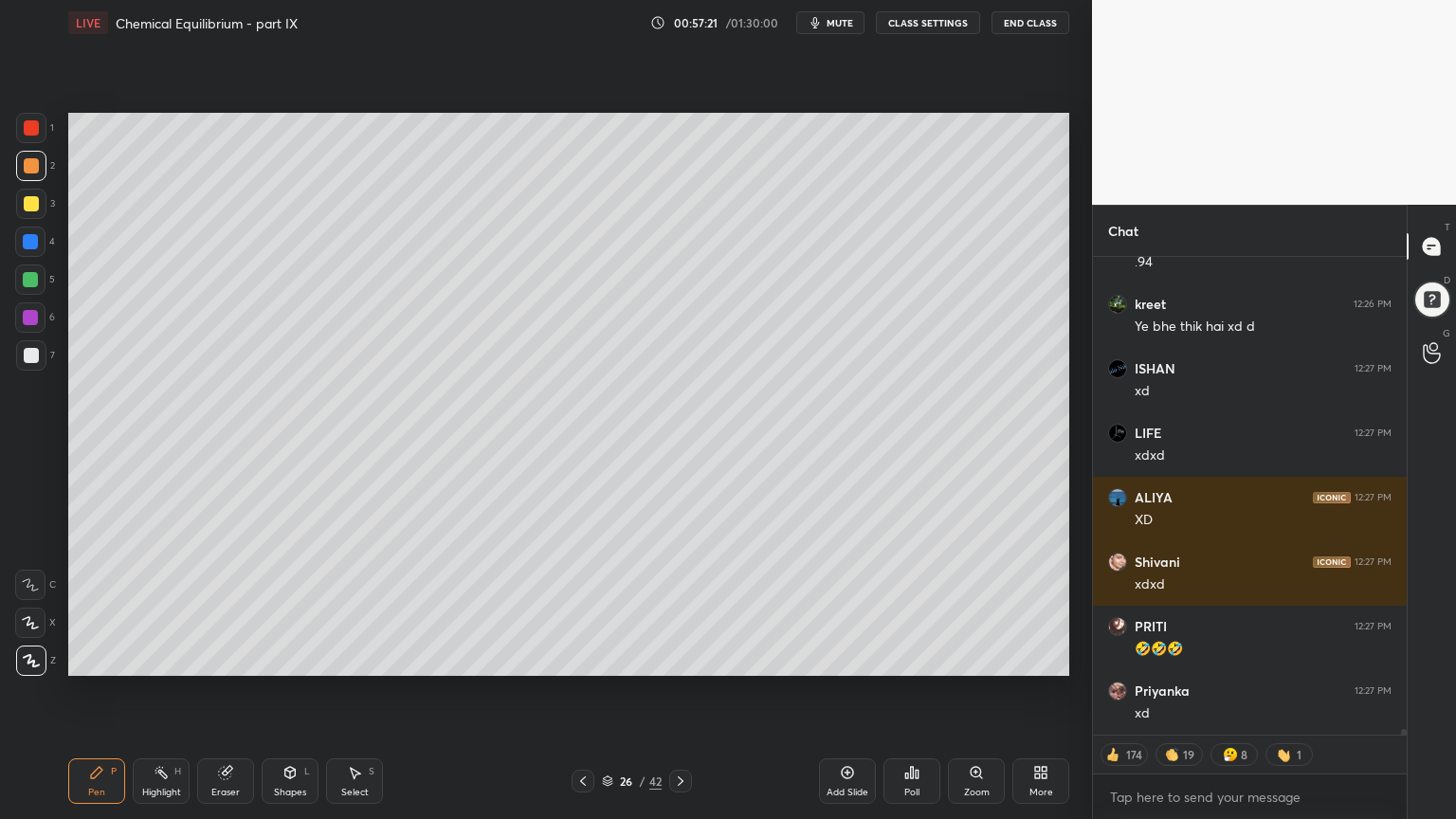
click at [32, 352] on div at bounding box center [31, 356] width 16 height 16
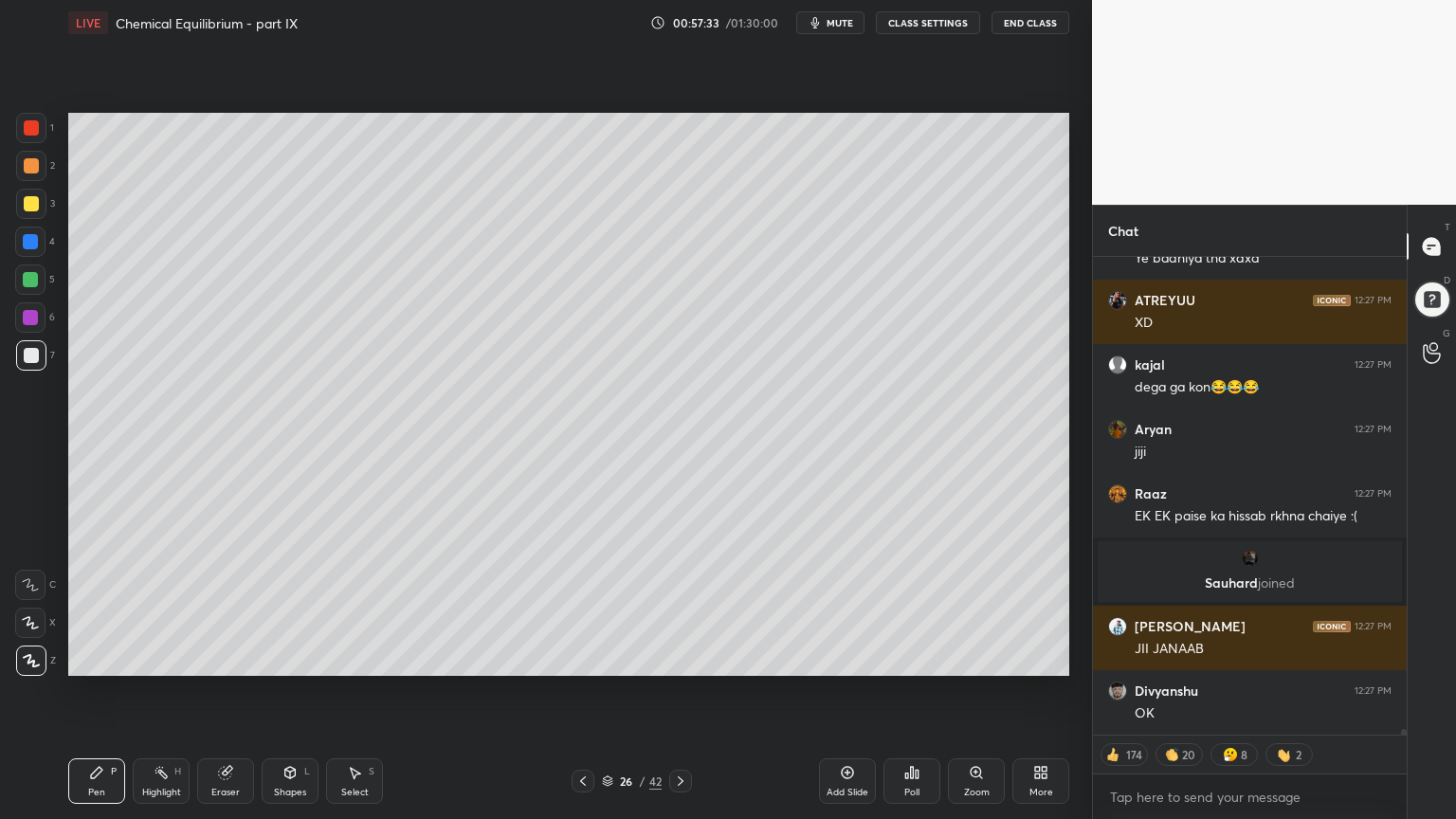
scroll to position [38029, 0]
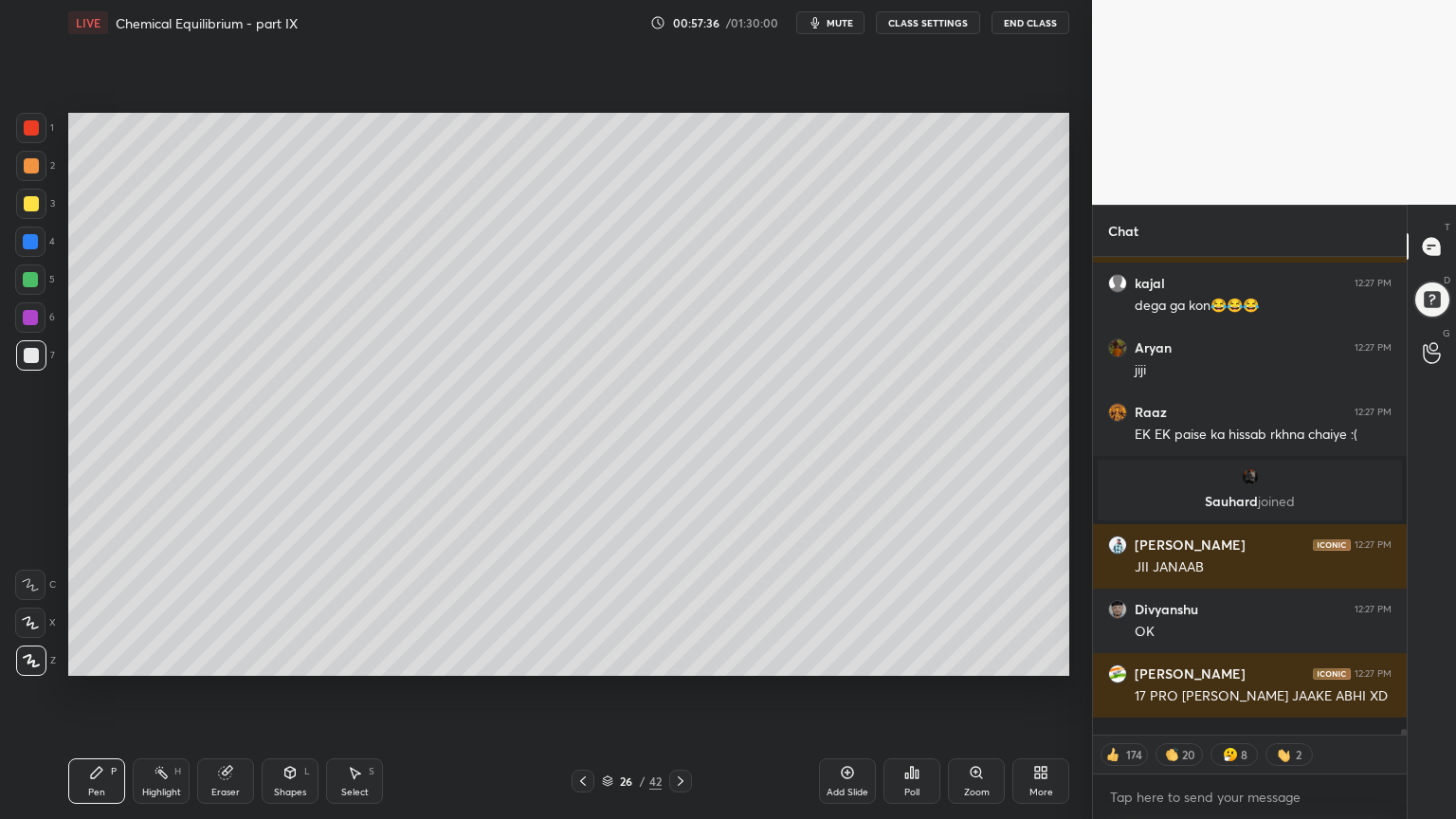
drag, startPoint x: 28, startPoint y: 209, endPoint x: 51, endPoint y: 208, distance: 23.0
click at [32, 209] on div at bounding box center [31, 204] width 16 height 16
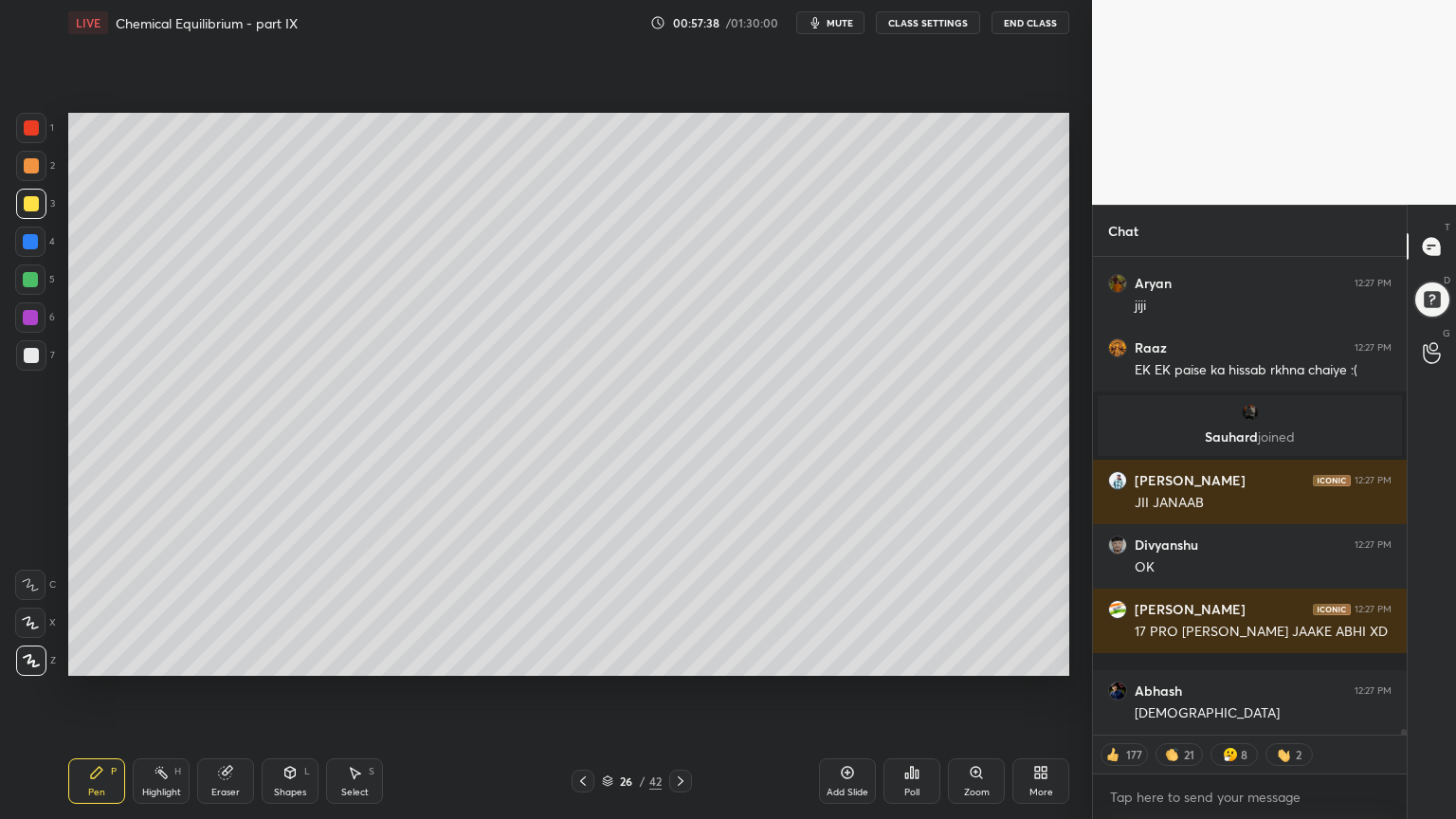
type textarea "x"
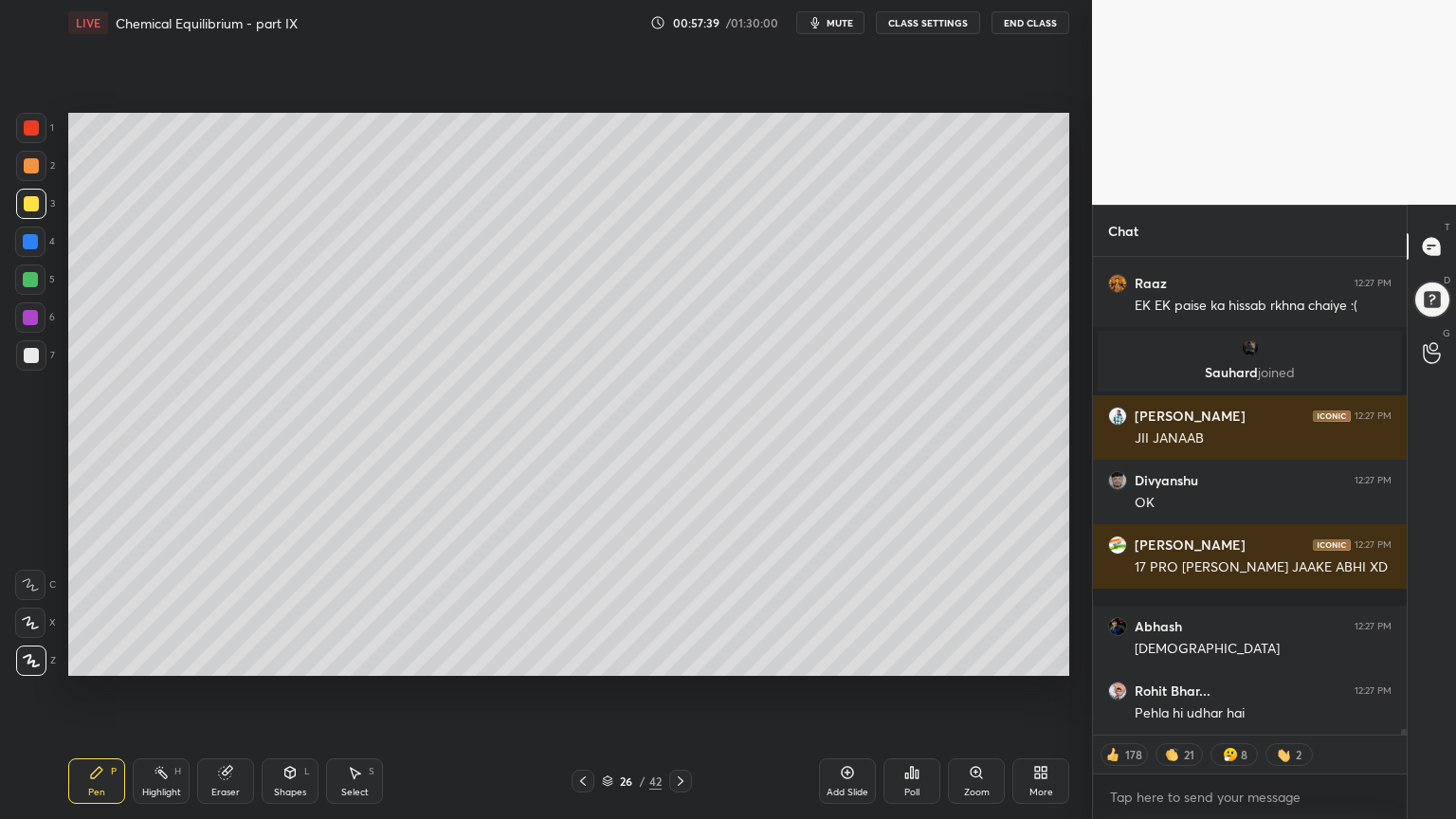
click at [931, 13] on button "CLASS SETTINGS" at bounding box center [927, 22] width 104 height 22
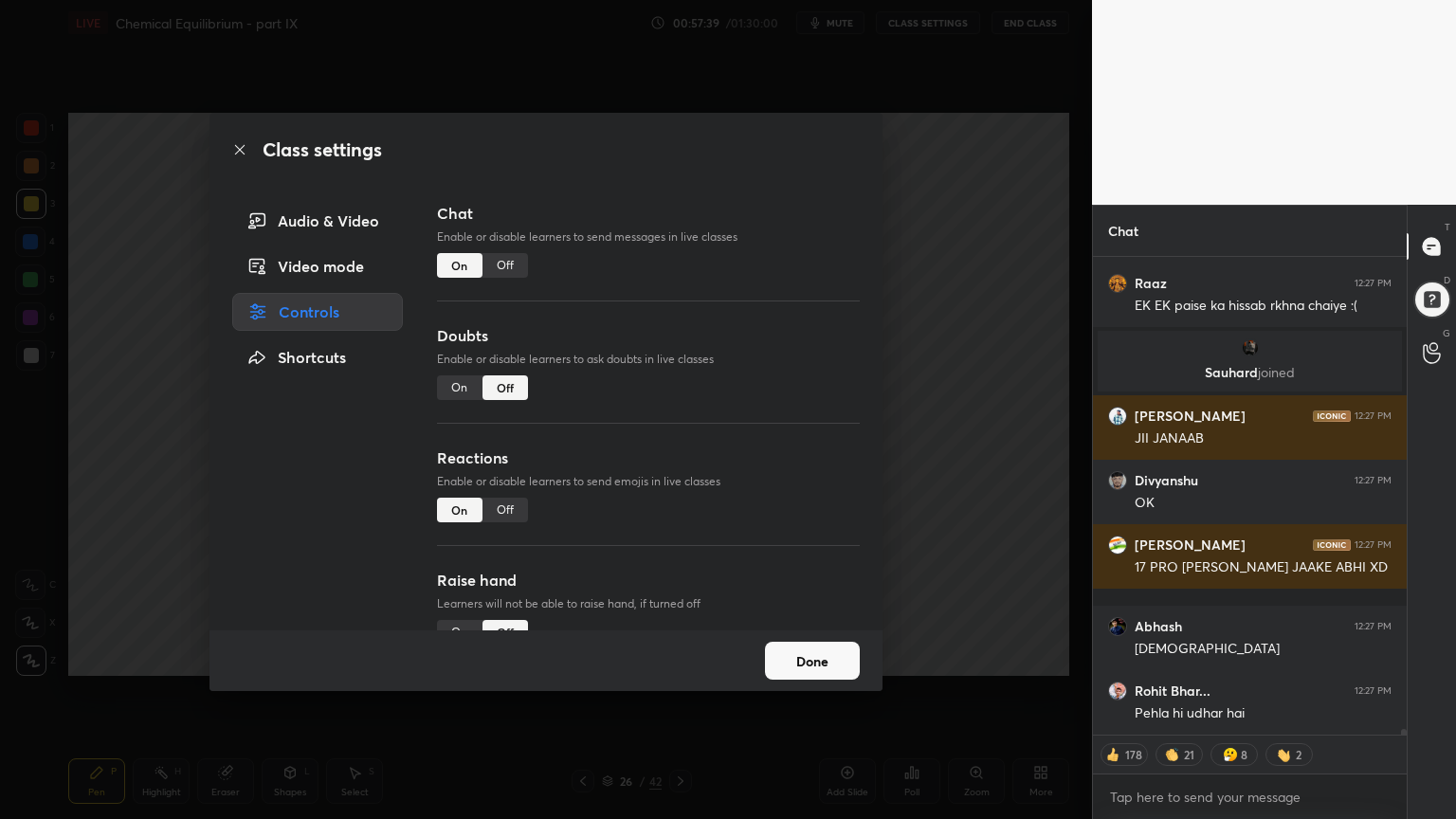
click at [509, 269] on div "Off" at bounding box center [504, 265] width 46 height 24
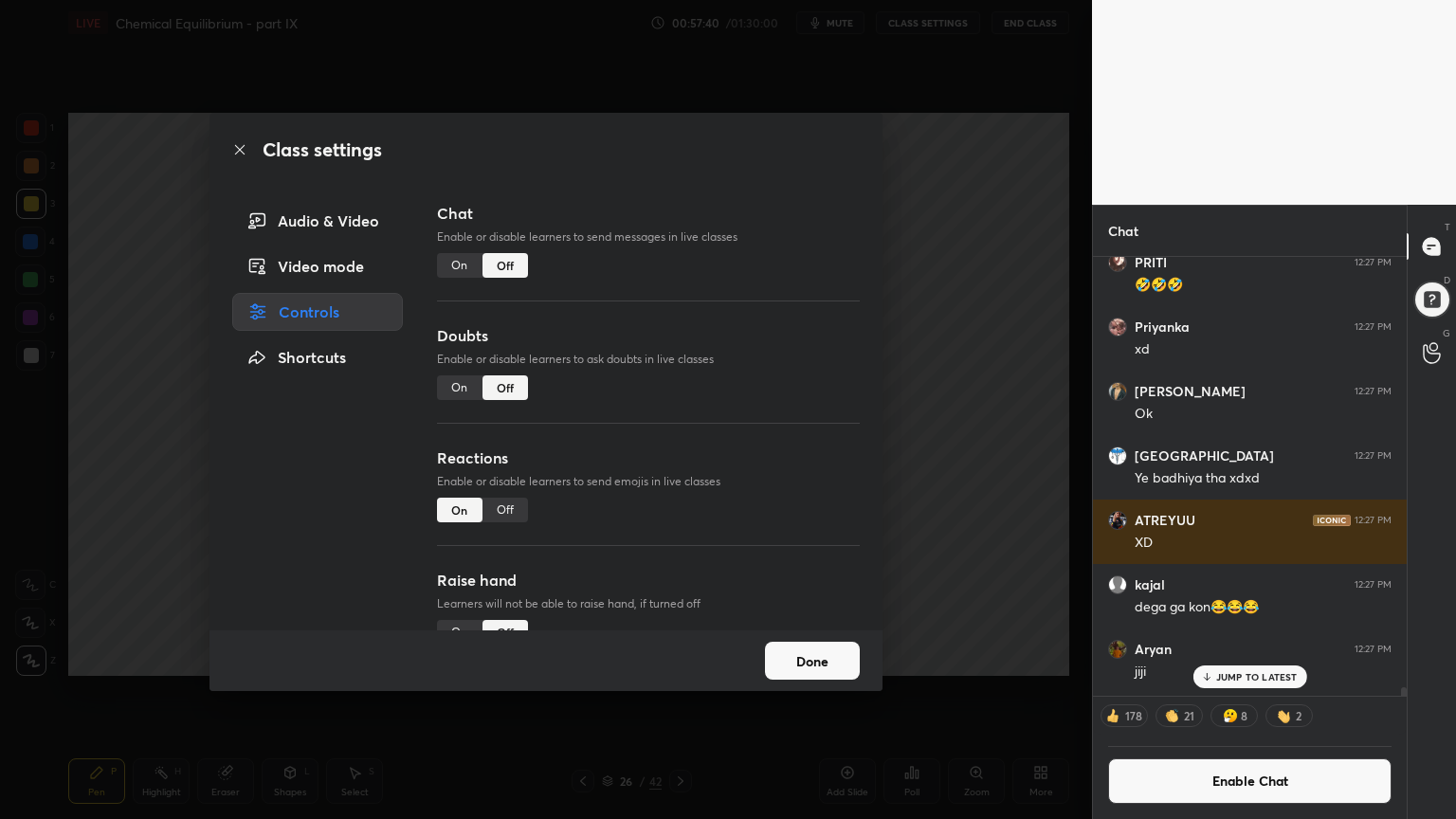
click at [963, 286] on div "Class settings Audio & Video Video mode Controls Shortcuts Chat Enable or disab…" at bounding box center [545, 410] width 1091 height 819
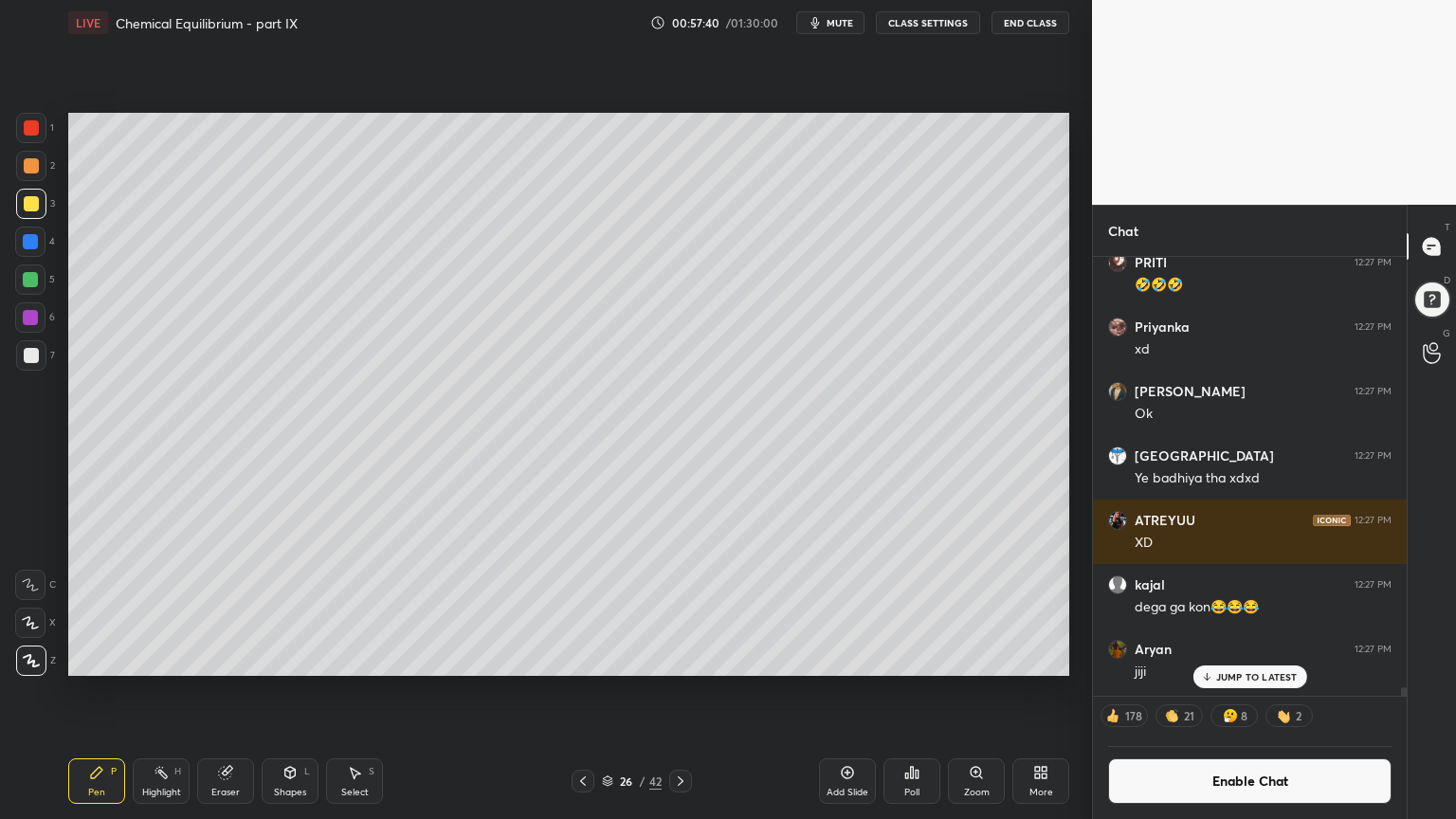
drag, startPoint x: 89, startPoint y: 793, endPoint x: 81, endPoint y: 769, distance: 25.3
click at [97, 691] on div "Pen" at bounding box center [97, 793] width 17 height 10
click at [30, 357] on div at bounding box center [31, 356] width 16 height 16
drag, startPoint x: 171, startPoint y: 793, endPoint x: 160, endPoint y: 777, distance: 19.4
click at [173, 691] on div "Highlight" at bounding box center [162, 793] width 39 height 10
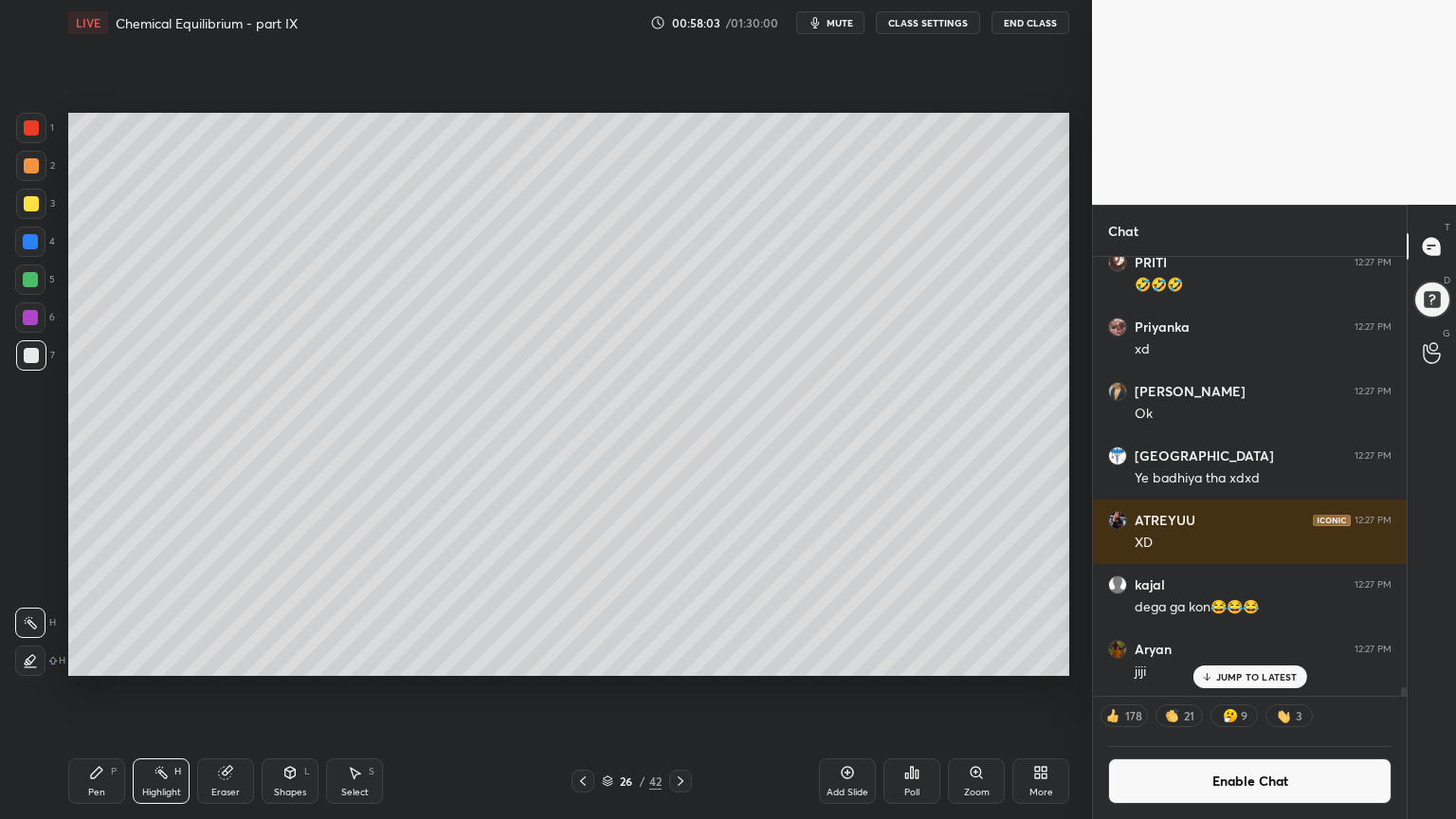
click at [124, 691] on div "Pen P" at bounding box center [96, 781] width 57 height 46
drag, startPoint x: 273, startPoint y: 782, endPoint x: 279, endPoint y: 757, distance: 25.7
click at [273, 691] on div "Shapes L" at bounding box center [290, 781] width 57 height 46
drag, startPoint x: 106, startPoint y: 789, endPoint x: 92, endPoint y: 700, distance: 90.1
click at [105, 691] on div "Pen P" at bounding box center [96, 781] width 57 height 46
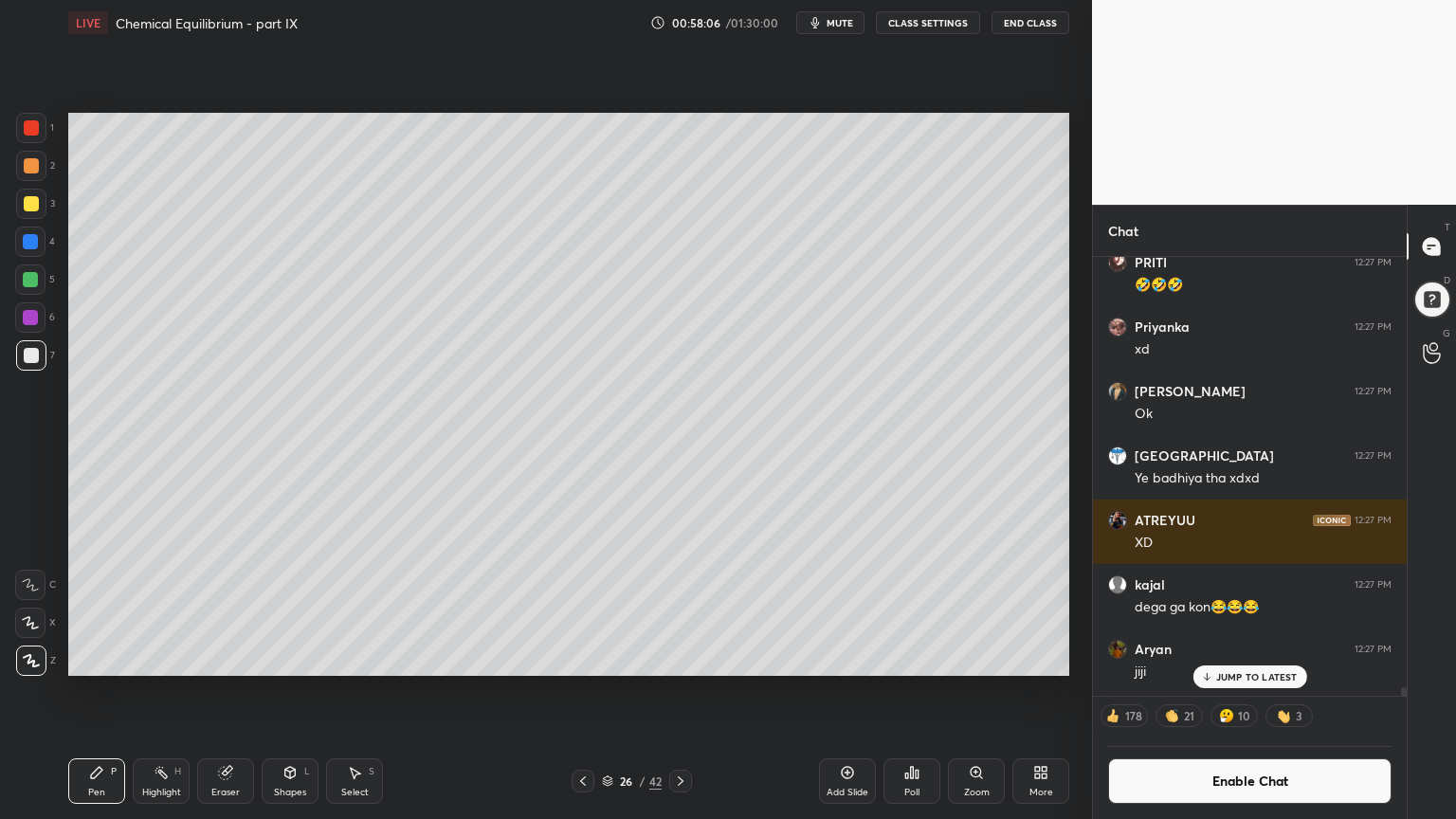
click at [30, 273] on div at bounding box center [30, 279] width 16 height 16
drag, startPoint x: 216, startPoint y: 787, endPoint x: 248, endPoint y: 702, distance: 90.8
click at [218, 691] on div "Eraser" at bounding box center [225, 781] width 57 height 46
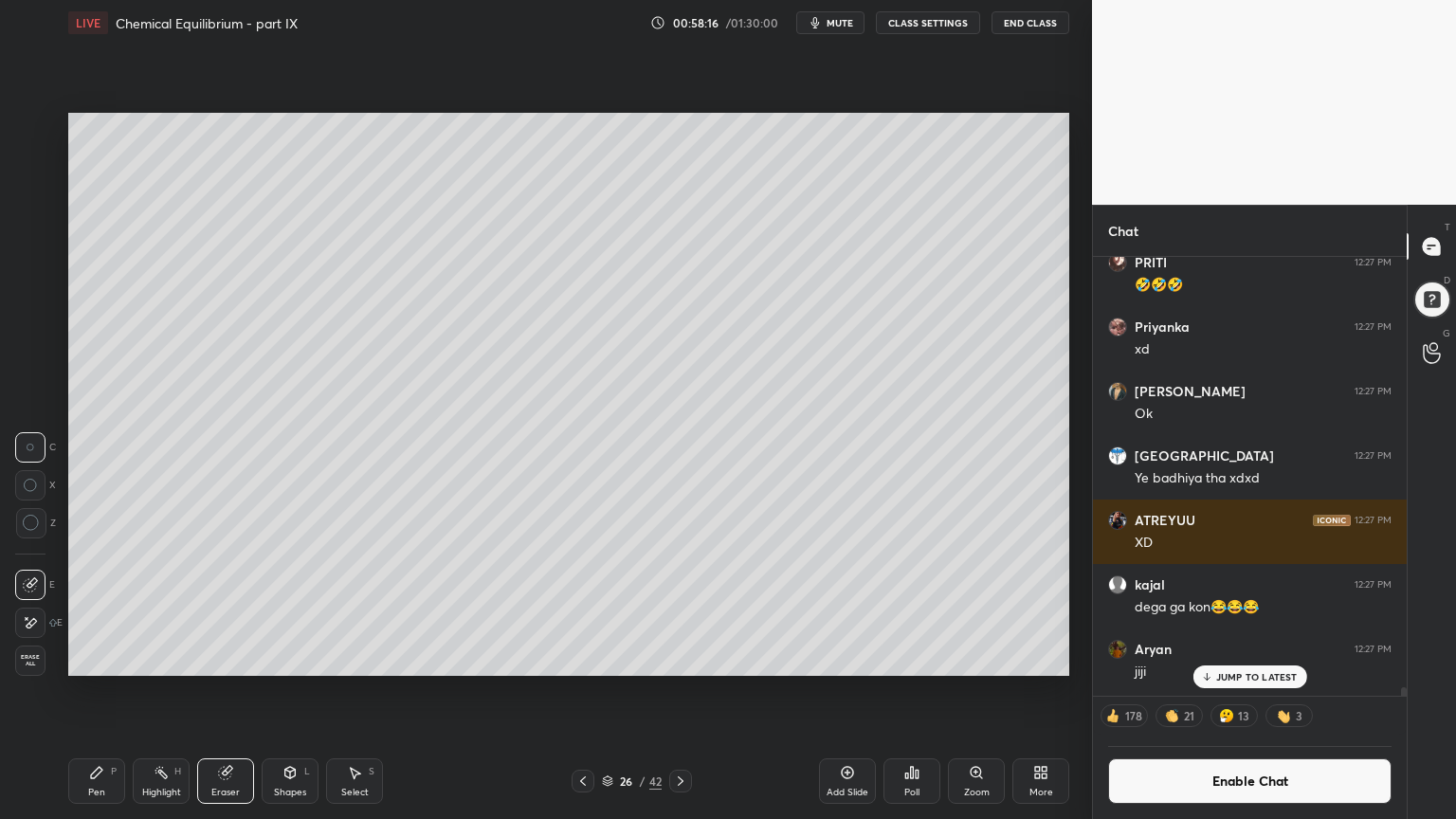
drag, startPoint x: 106, startPoint y: 785, endPoint x: 127, endPoint y: 715, distance: 73.1
click at [105, 691] on div "Pen P" at bounding box center [96, 781] width 57 height 46
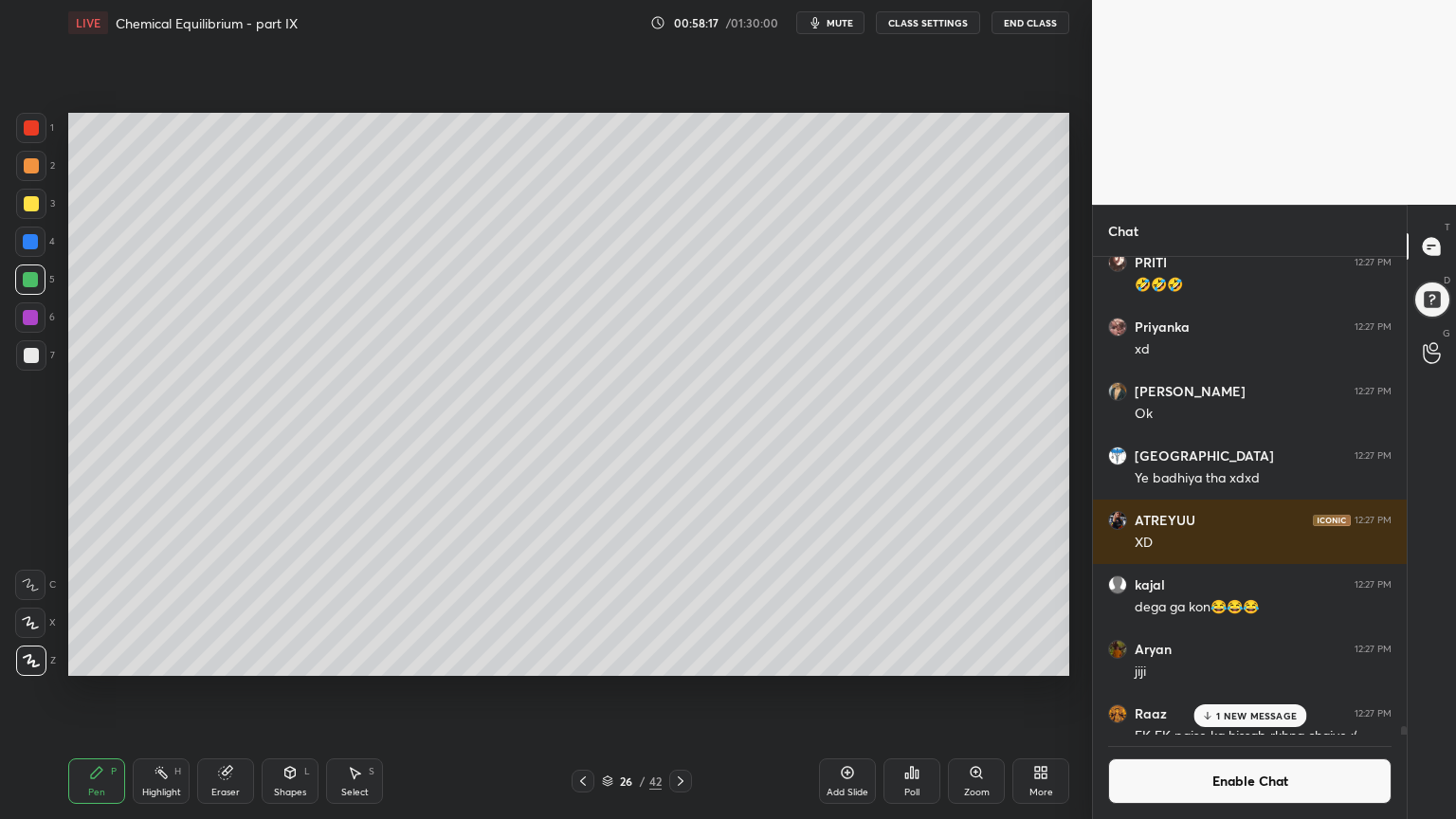
scroll to position [474, 308]
click at [273, 691] on div "Shapes L" at bounding box center [290, 781] width 57 height 46
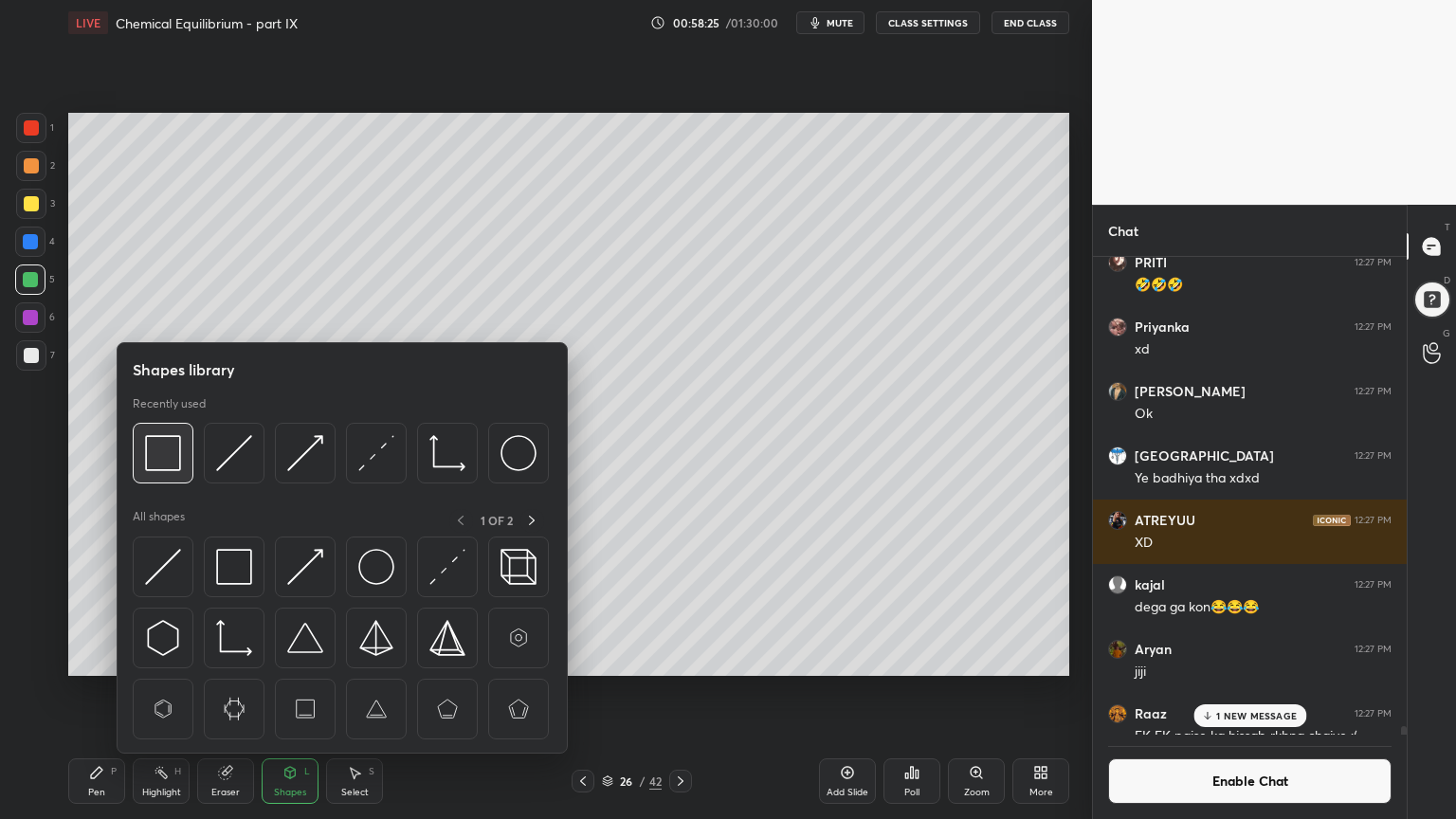
click at [180, 457] on div at bounding box center [163, 453] width 61 height 61
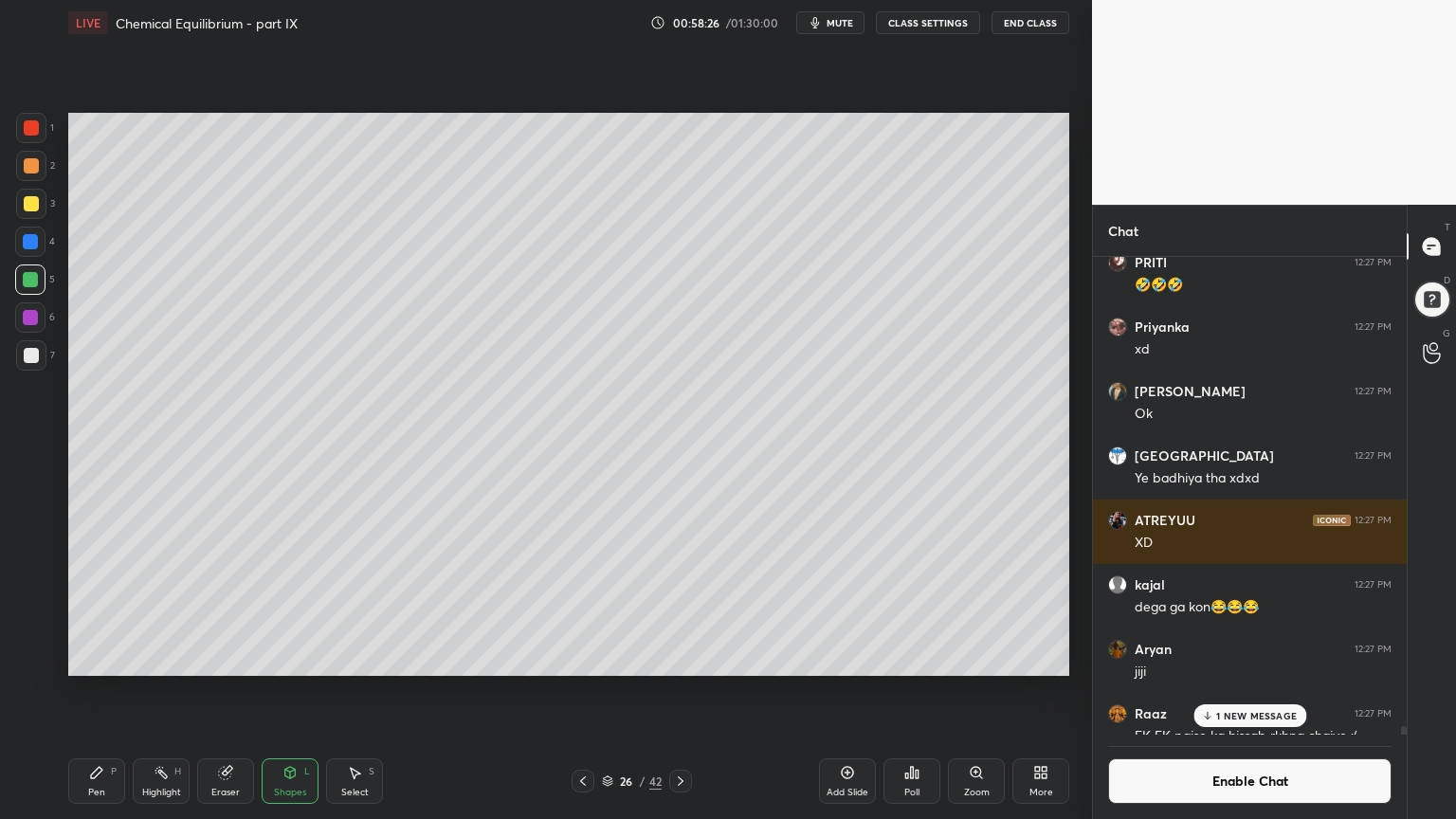
click at [39, 136] on div at bounding box center [31, 127] width 30 height 30
click at [106, 691] on div "Pen P" at bounding box center [96, 781] width 57 height 46
click at [19, 359] on div at bounding box center [31, 355] width 30 height 30
drag, startPoint x: 171, startPoint y: 778, endPoint x: 308, endPoint y: 682, distance: 167.3
click at [168, 691] on div "Highlight H" at bounding box center [161, 781] width 57 height 46
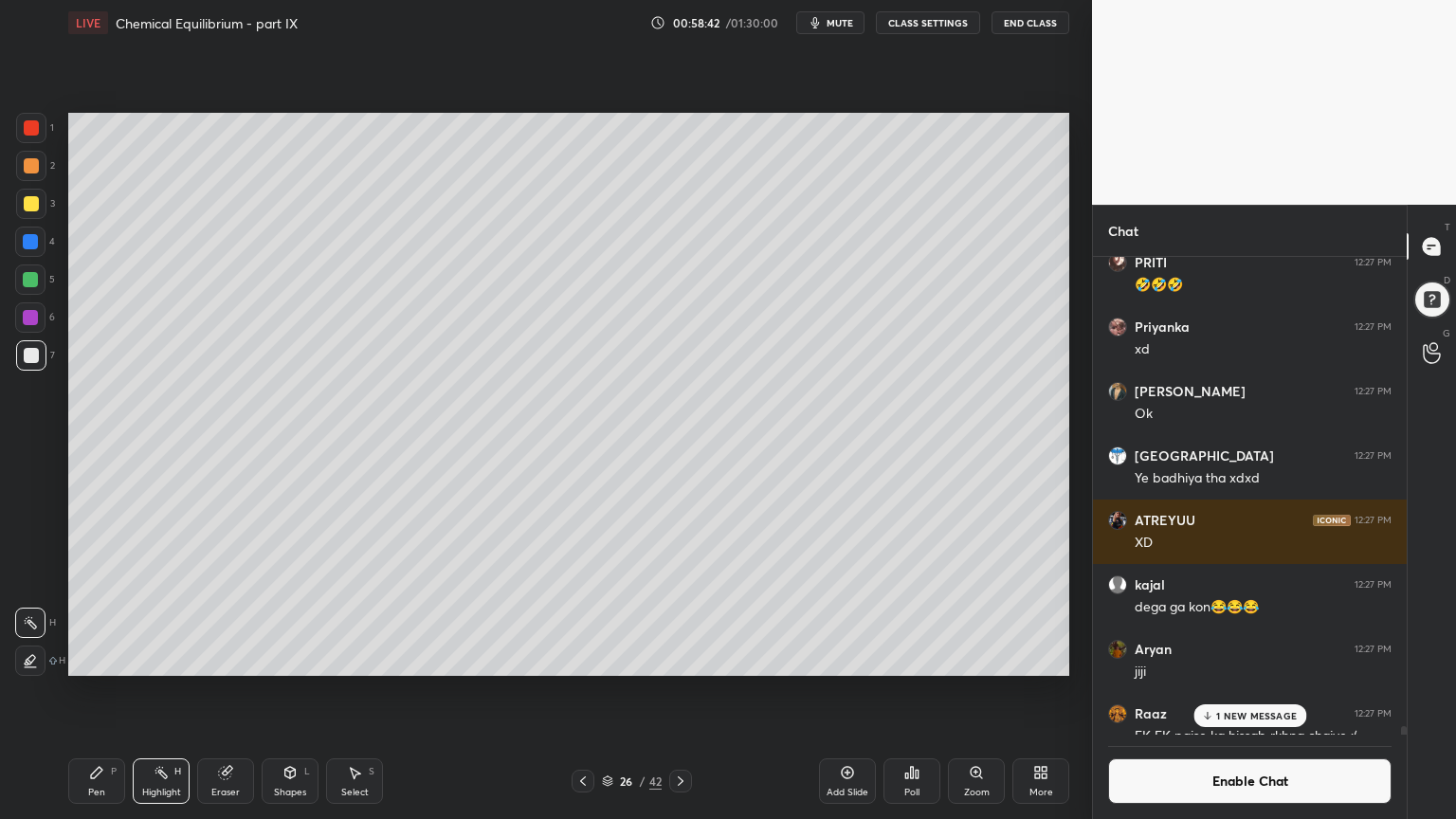
click at [96, 691] on div "Pen P" at bounding box center [96, 781] width 57 height 46
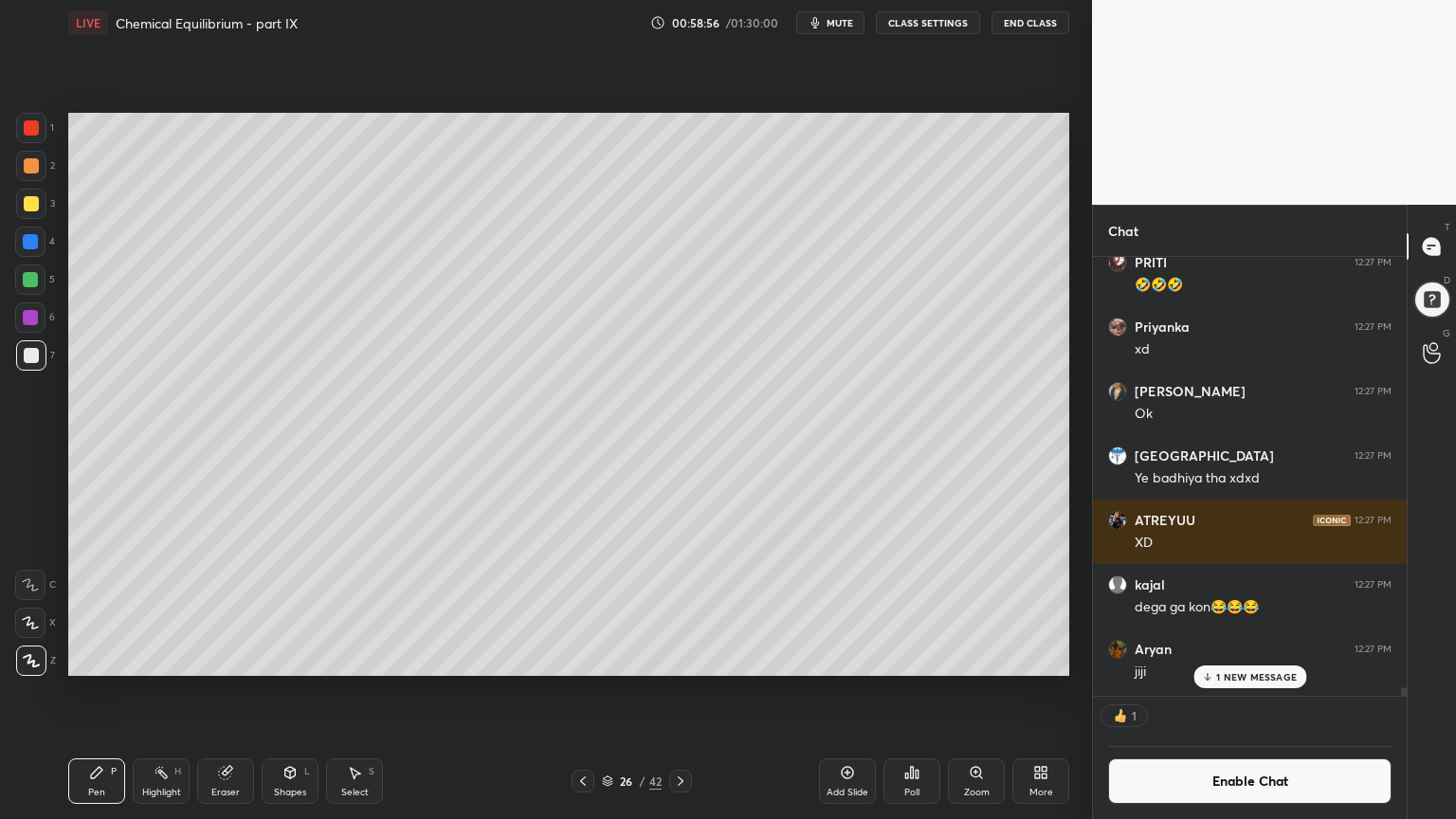
scroll to position [6, 6]
click at [302, 691] on div "Shapes" at bounding box center [289, 793] width 32 height 10
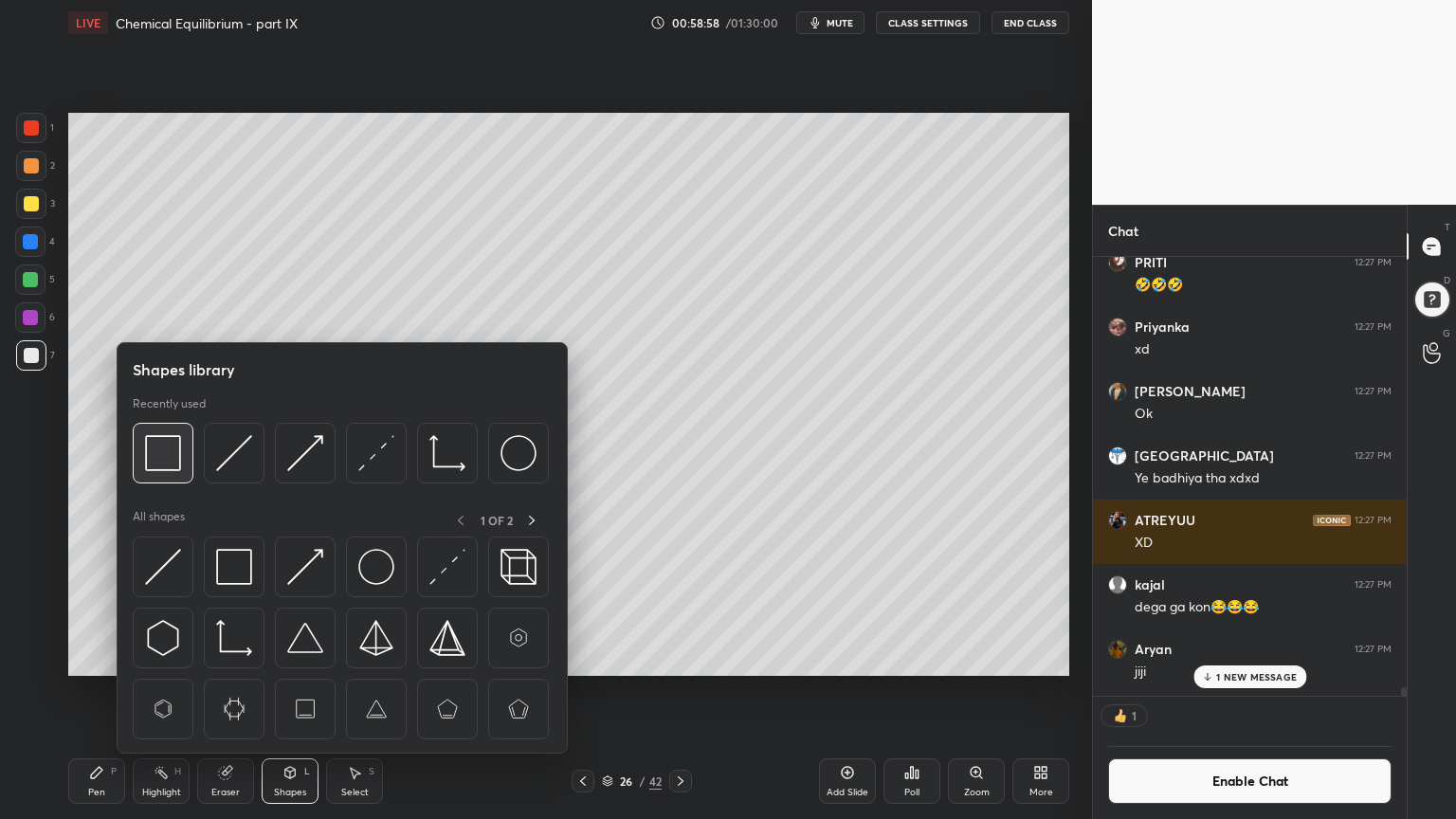
click at [155, 459] on img at bounding box center [162, 452] width 36 height 36
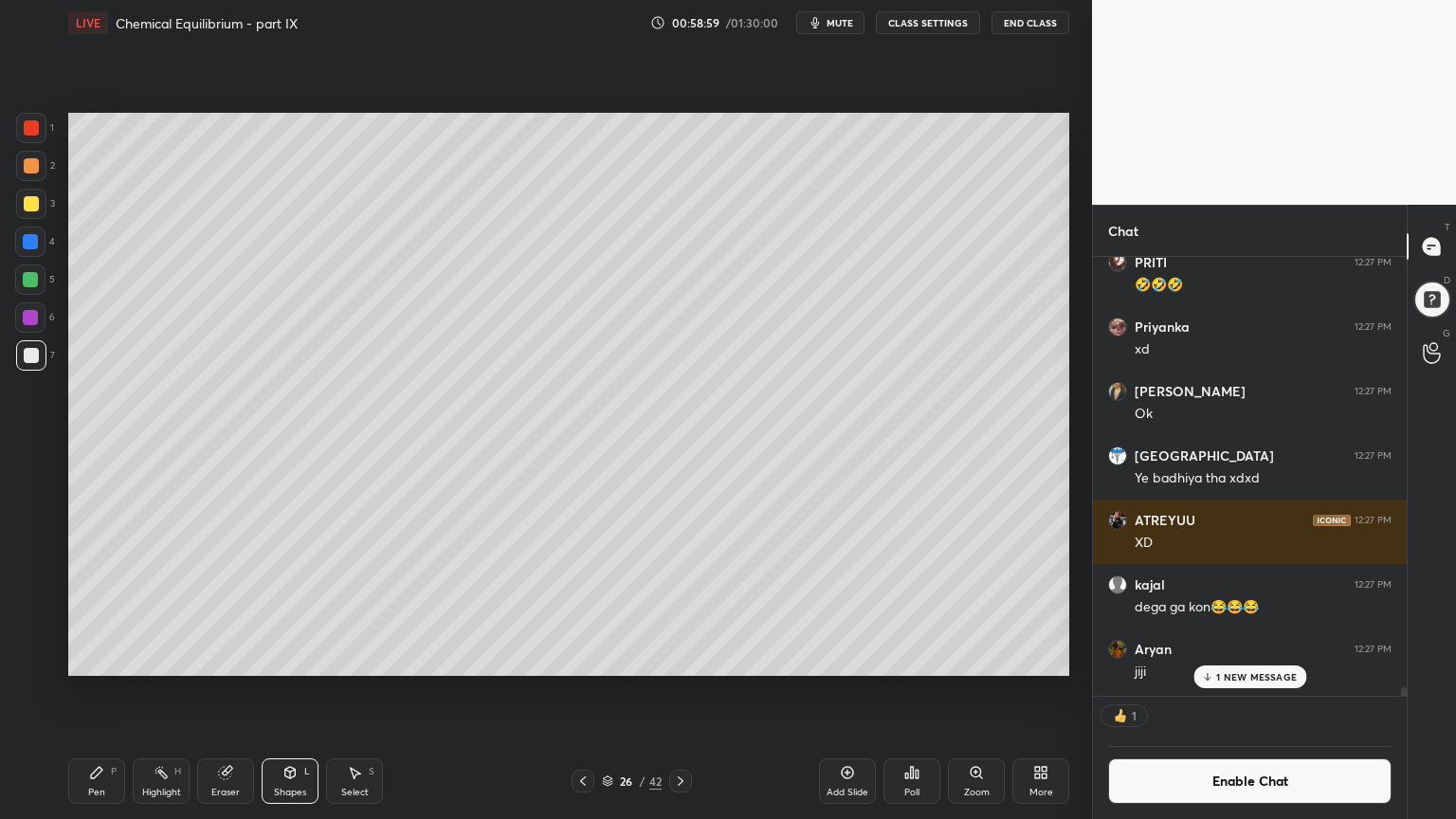
click at [29, 284] on div at bounding box center [30, 279] width 16 height 16
click at [155, 691] on icon at bounding box center [161, 772] width 16 height 16
click at [81, 691] on div "Pen P" at bounding box center [96, 781] width 57 height 46
click at [36, 356] on div at bounding box center [31, 356] width 16 height 16
click at [164, 691] on rect at bounding box center [163, 774] width 10 height 10
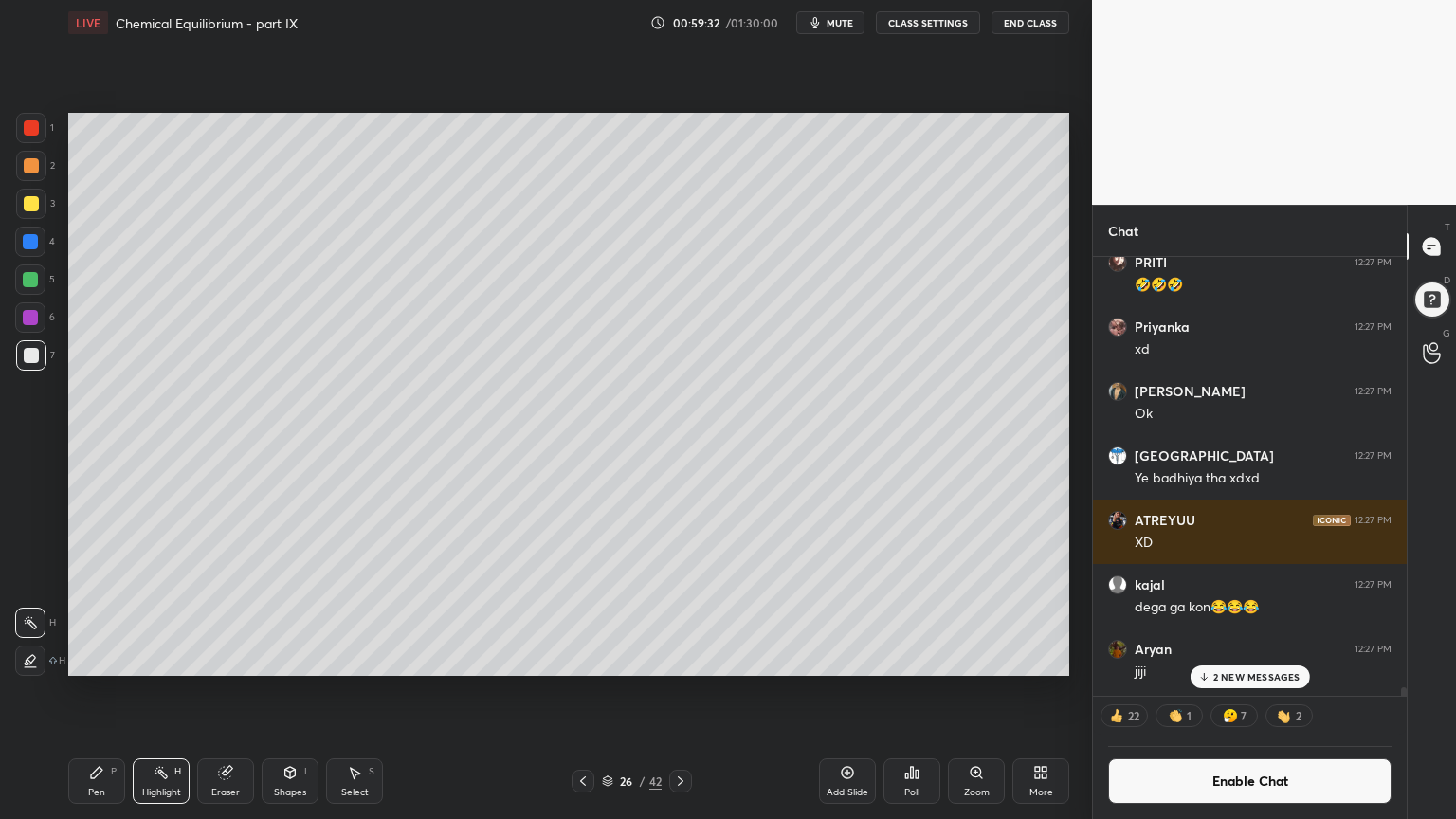
drag, startPoint x: 296, startPoint y: 793, endPoint x: 286, endPoint y: 761, distance: 33.5
click at [291, 691] on div "Shapes" at bounding box center [289, 793] width 32 height 10
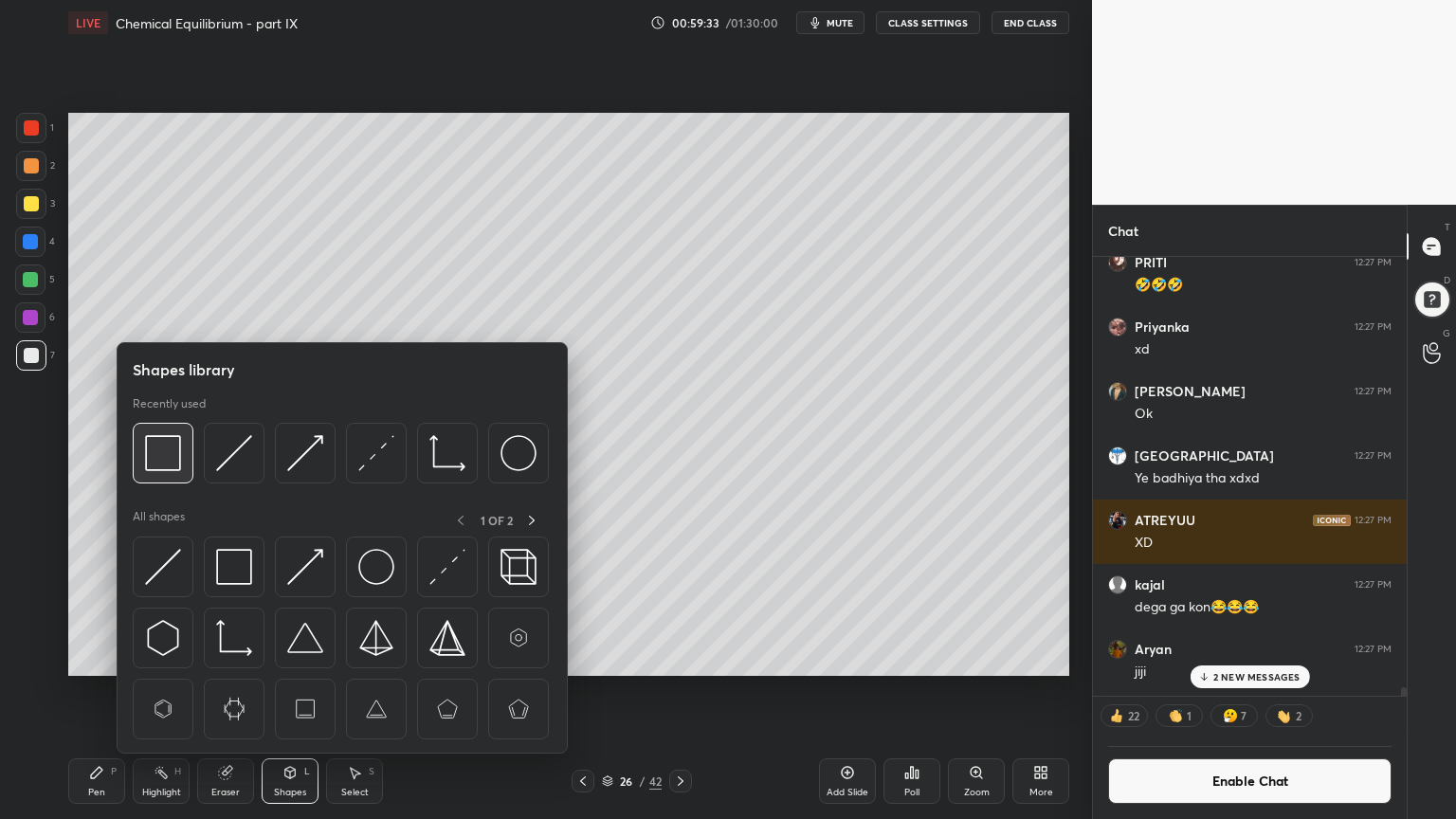
click at [171, 455] on img at bounding box center [162, 452] width 36 height 36
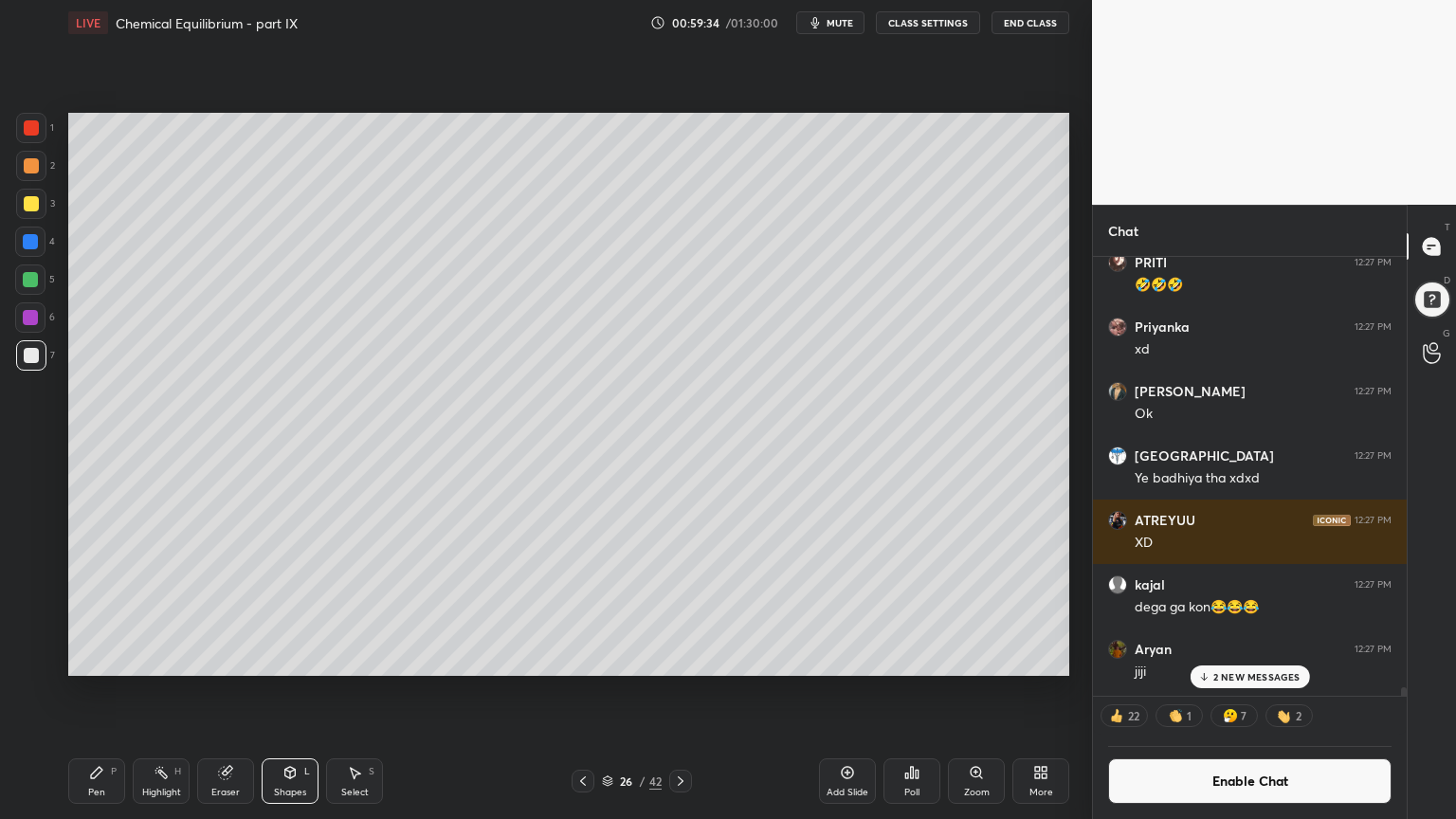
click at [32, 275] on div at bounding box center [30, 279] width 16 height 16
click at [160, 691] on div "Highlight H" at bounding box center [161, 781] width 57 height 46
click at [578, 691] on icon at bounding box center [583, 781] width 16 height 16
drag, startPoint x: 680, startPoint y: 775, endPoint x: 679, endPoint y: 734, distance: 41.0
click at [680, 691] on icon at bounding box center [681, 781] width 16 height 16
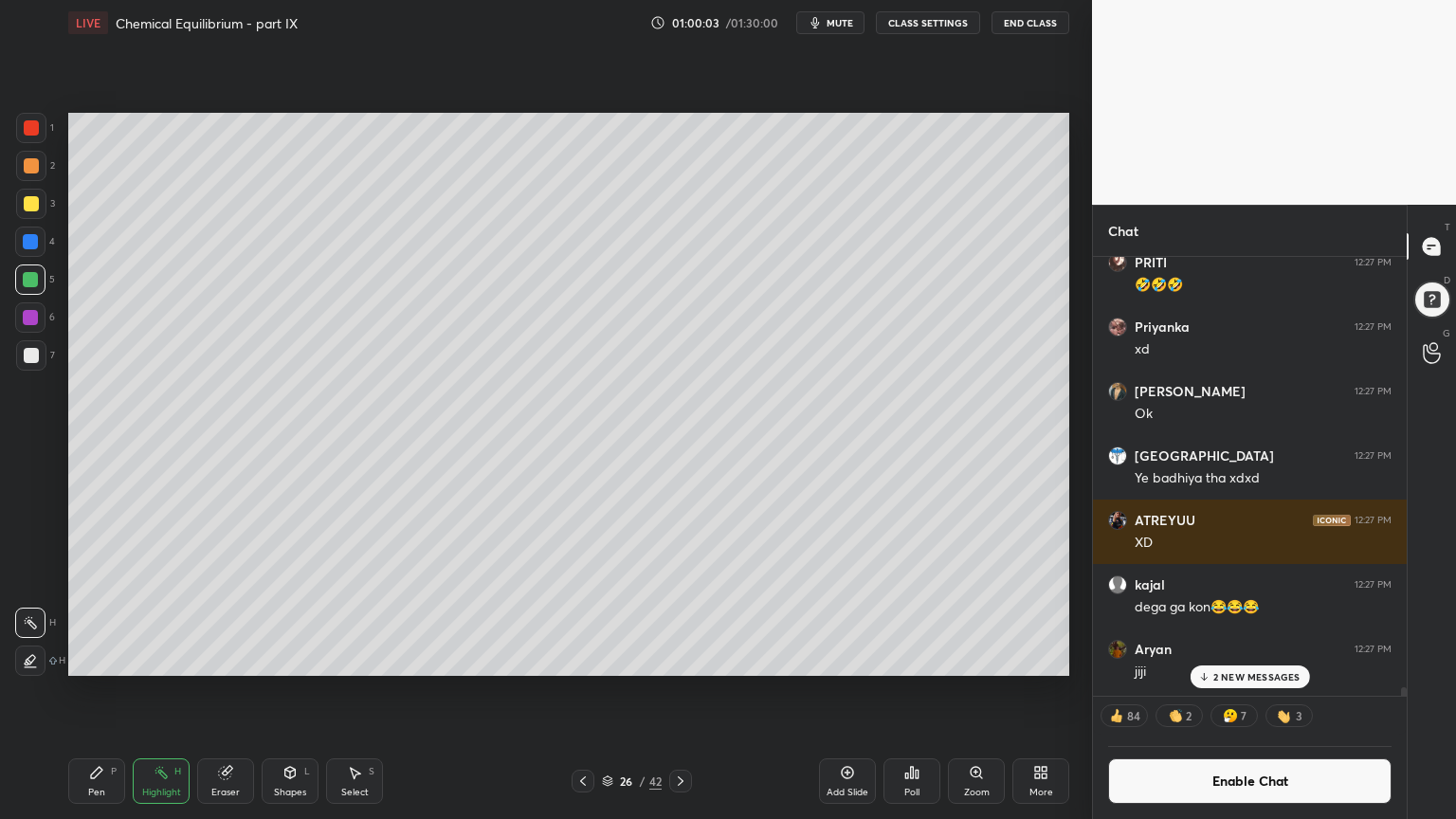
click at [840, 691] on div "Add Slide" at bounding box center [847, 793] width 42 height 10
click at [93, 691] on div "Pen P" at bounding box center [96, 781] width 57 height 46
drag, startPoint x: 38, startPoint y: 132, endPoint x: 56, endPoint y: 151, distance: 26.2
click at [38, 135] on div at bounding box center [31, 127] width 30 height 30
click at [34, 353] on div at bounding box center [31, 356] width 16 height 16
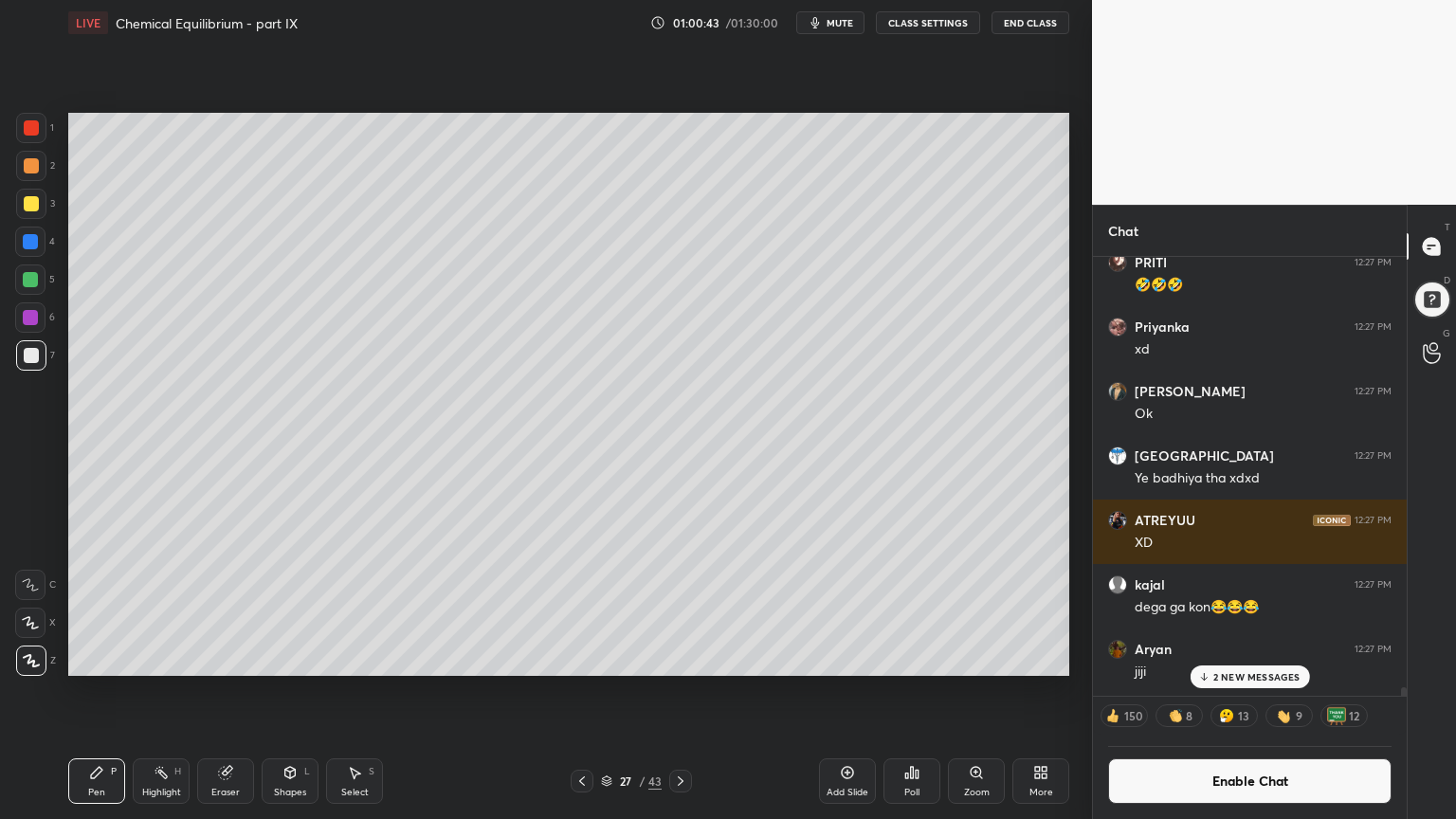
click at [235, 691] on div "Eraser" at bounding box center [225, 781] width 57 height 46
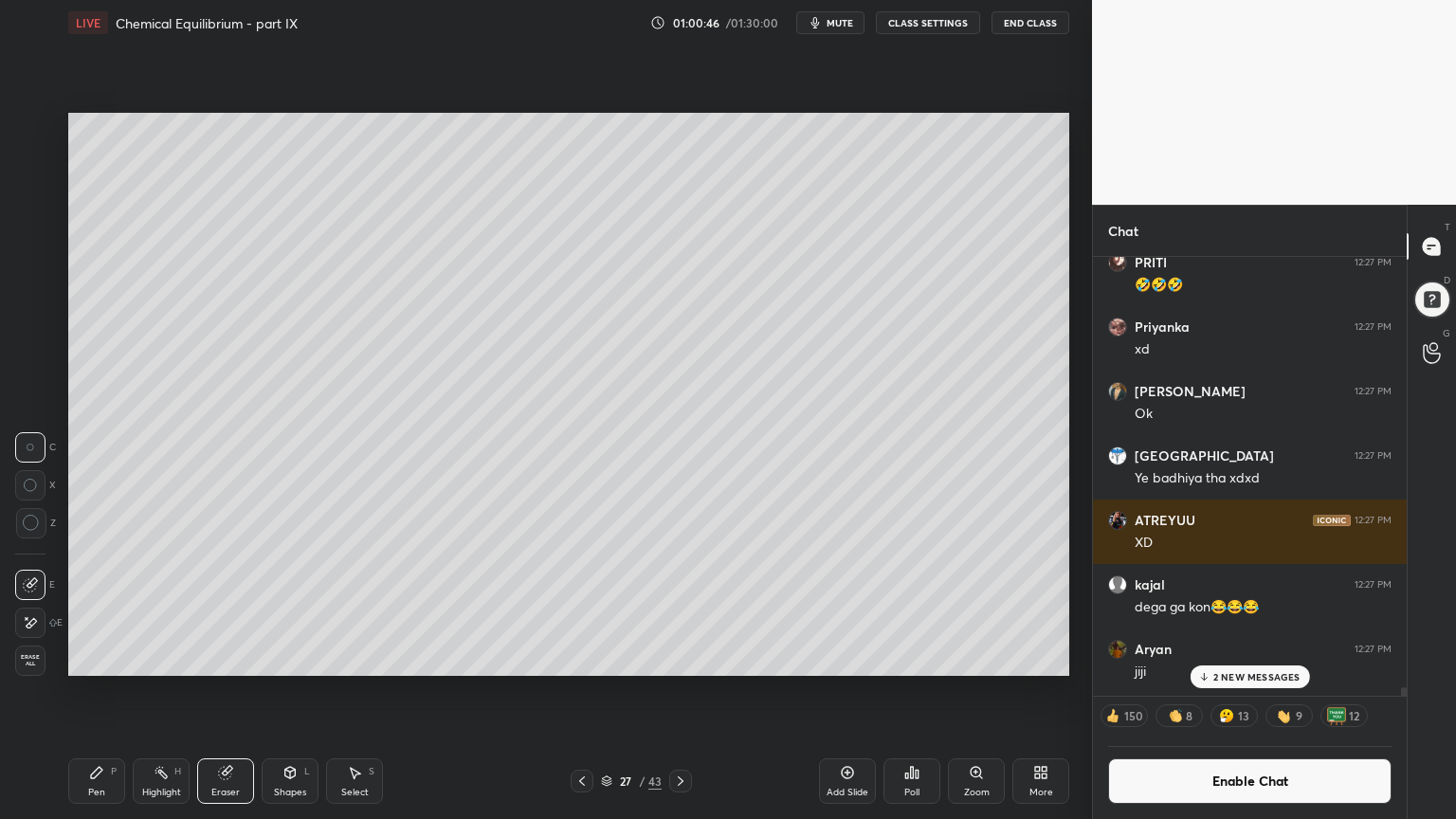
drag, startPoint x: 106, startPoint y: 789, endPoint x: 163, endPoint y: 762, distance: 63.1
click at [104, 691] on div "Pen P" at bounding box center [96, 781] width 57 height 46
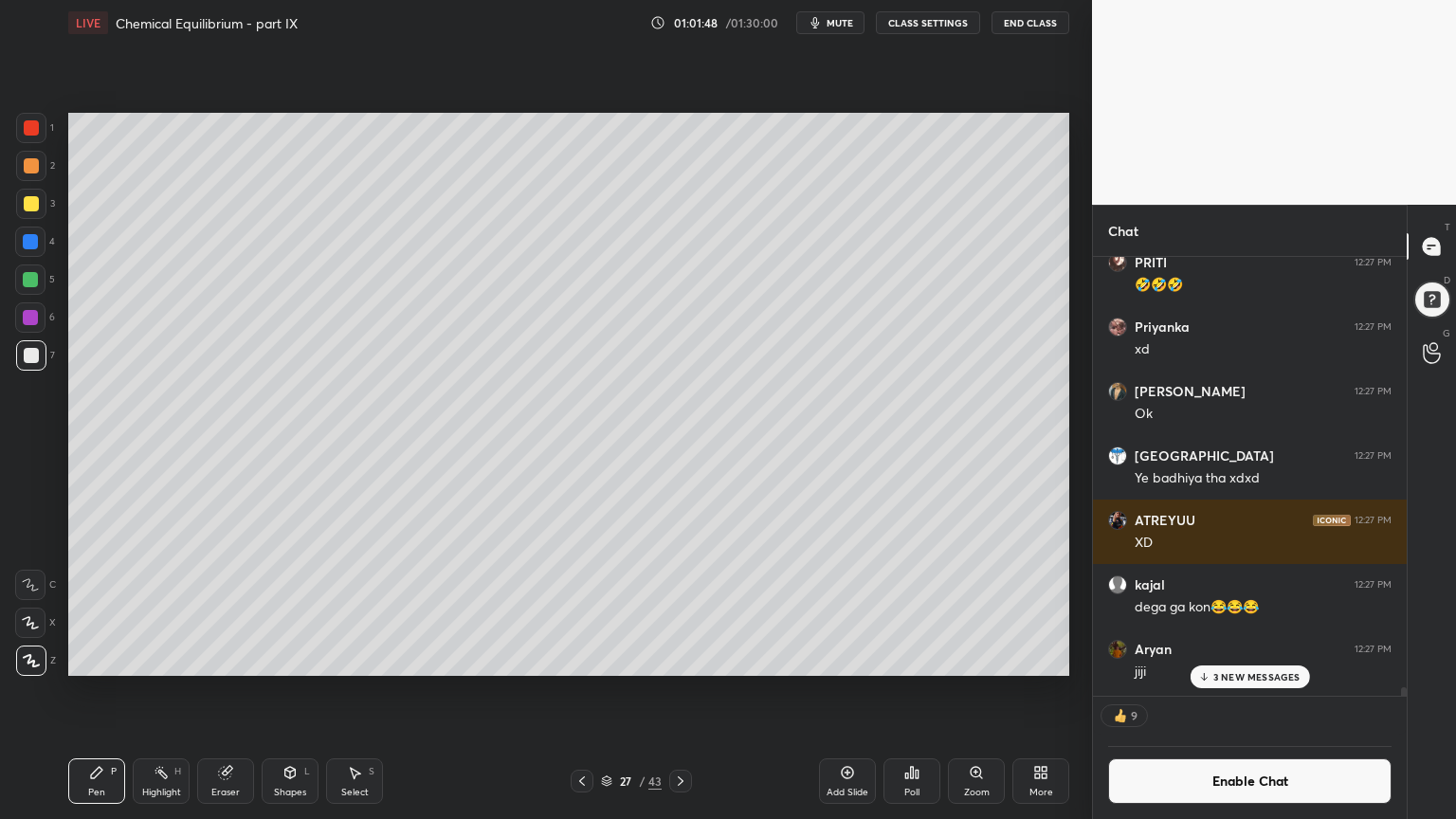
drag, startPoint x: 1244, startPoint y: 679, endPoint x: 1261, endPoint y: 695, distance: 23.3
click at [1240, 680] on p "3 NEW MESSAGES" at bounding box center [1257, 677] width 87 height 12
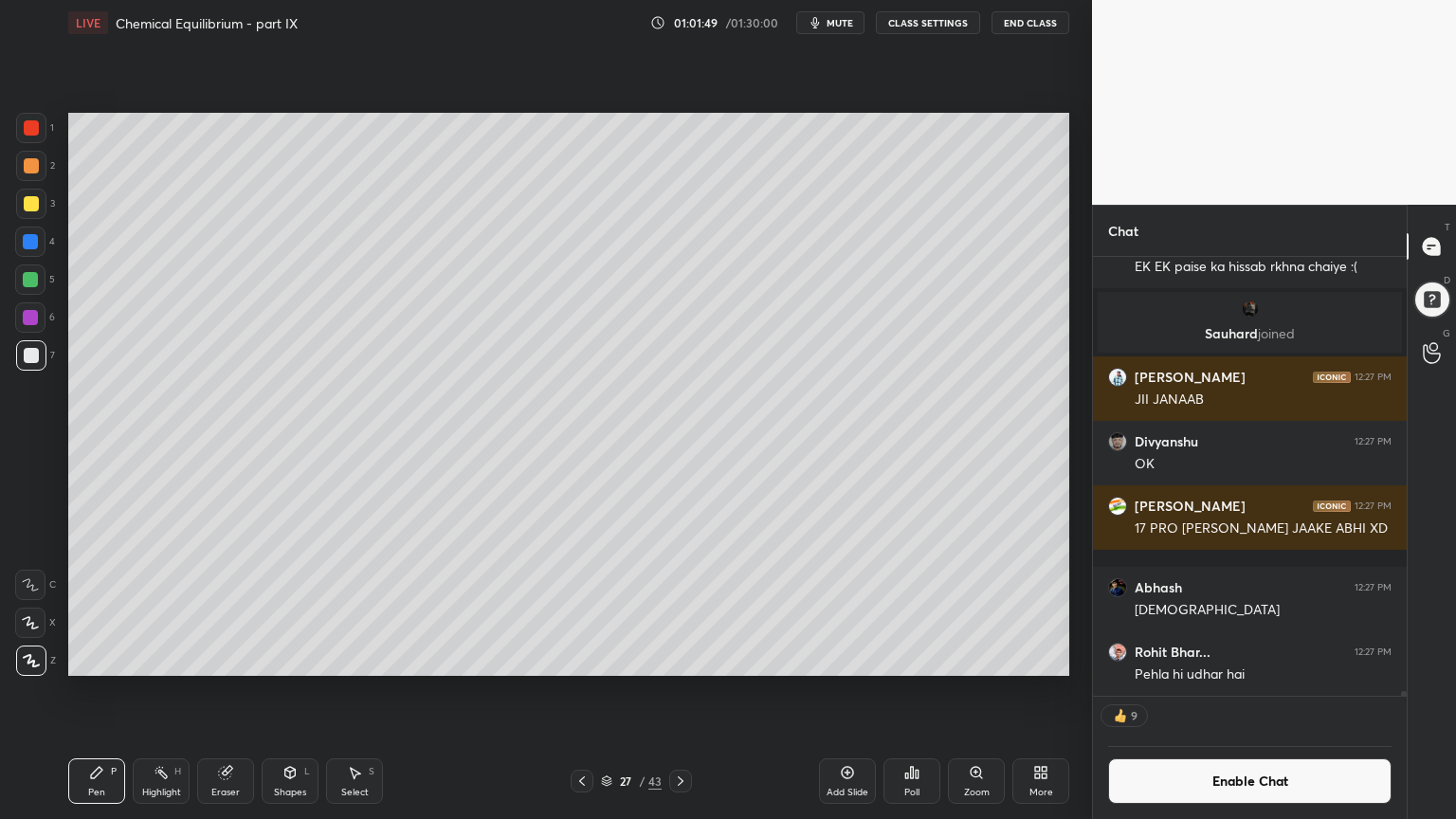
click at [1240, 691] on button "Enable Chat" at bounding box center [1249, 781] width 283 height 46
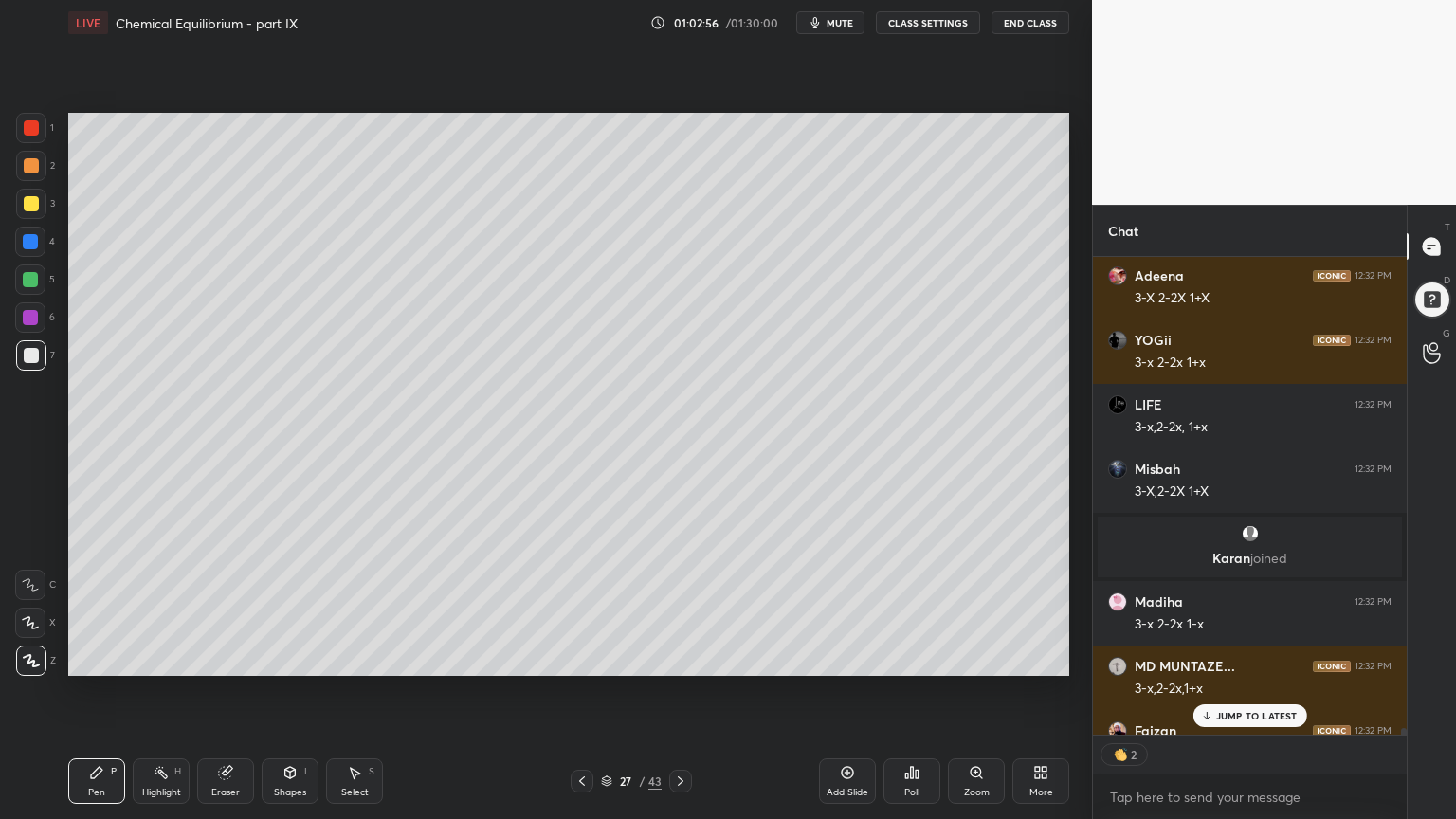
scroll to position [39448, 0]
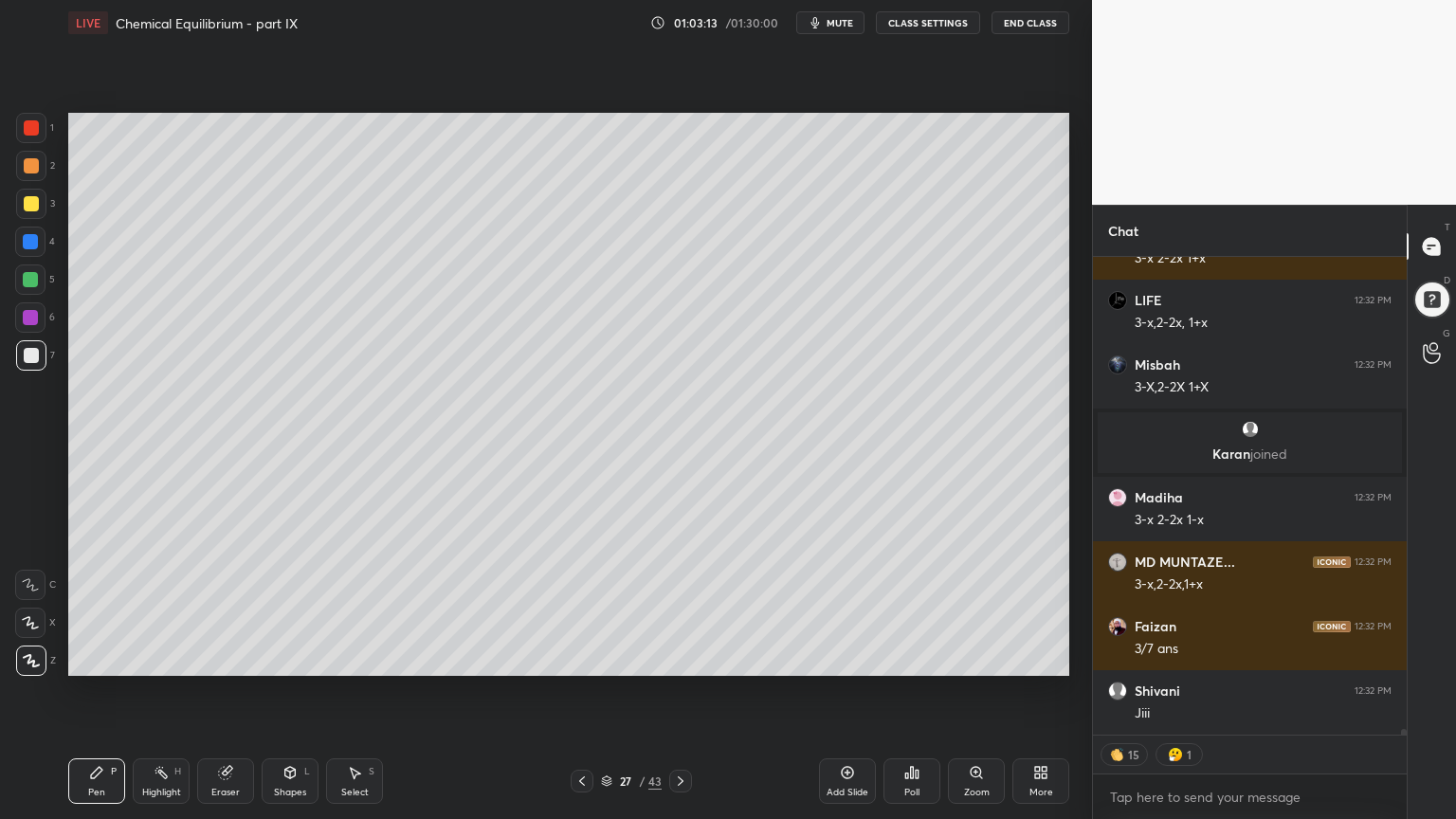
drag, startPoint x: 163, startPoint y: 780, endPoint x: 217, endPoint y: 698, distance: 98.2
click at [165, 691] on div "Highlight H" at bounding box center [161, 781] width 57 height 46
click at [832, 691] on div "Add Slide" at bounding box center [847, 793] width 42 height 10
click at [76, 691] on div "Pen P" at bounding box center [96, 781] width 57 height 46
click at [38, 162] on div at bounding box center [31, 166] width 16 height 16
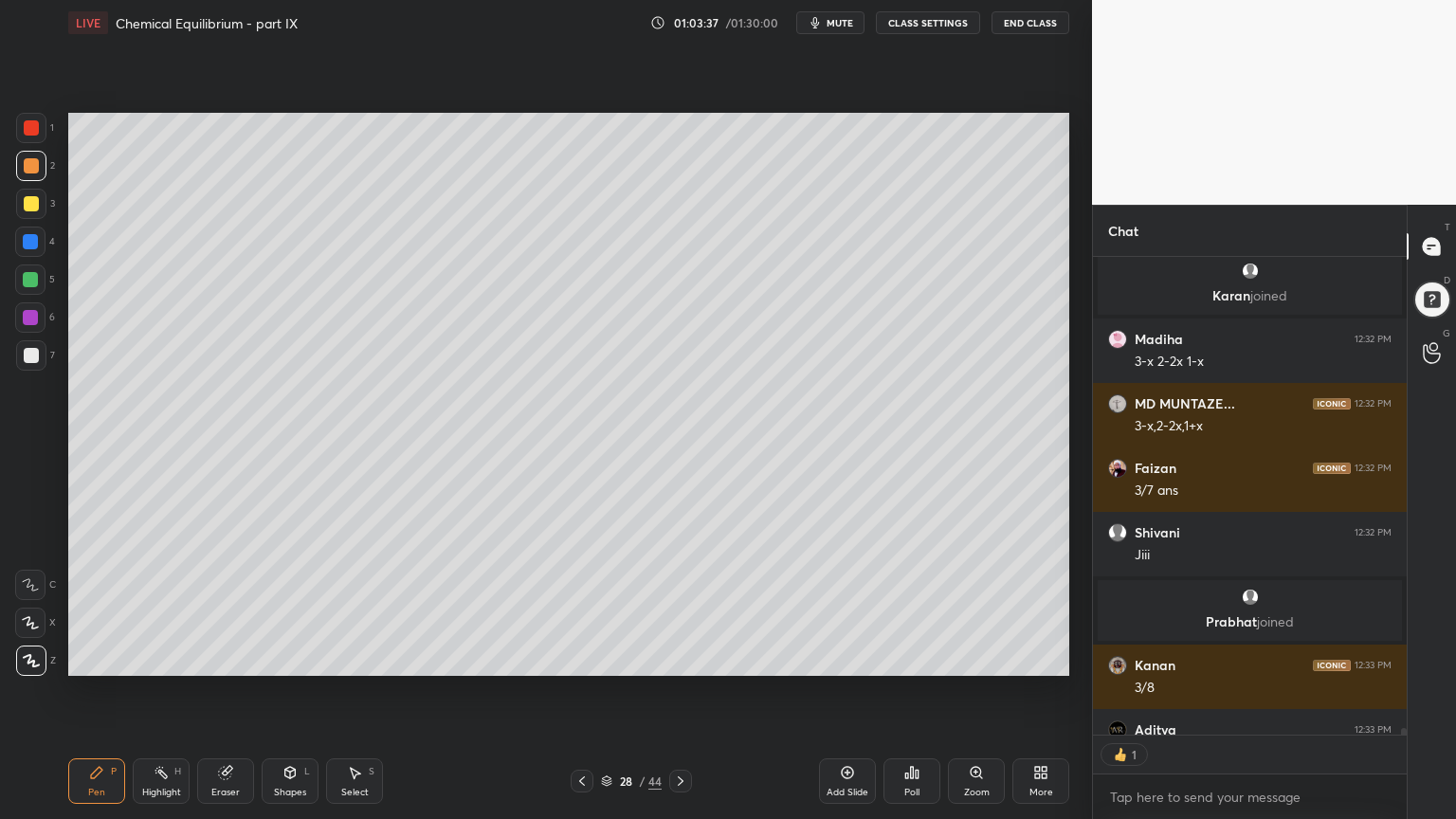
scroll to position [6, 6]
click at [112, 691] on div "Pen P" at bounding box center [96, 781] width 57 height 46
click at [34, 348] on div at bounding box center [31, 356] width 16 height 16
drag, startPoint x: 171, startPoint y: 783, endPoint x: 238, endPoint y: 698, distance: 108.2
click at [169, 691] on div "Highlight H" at bounding box center [161, 781] width 57 height 46
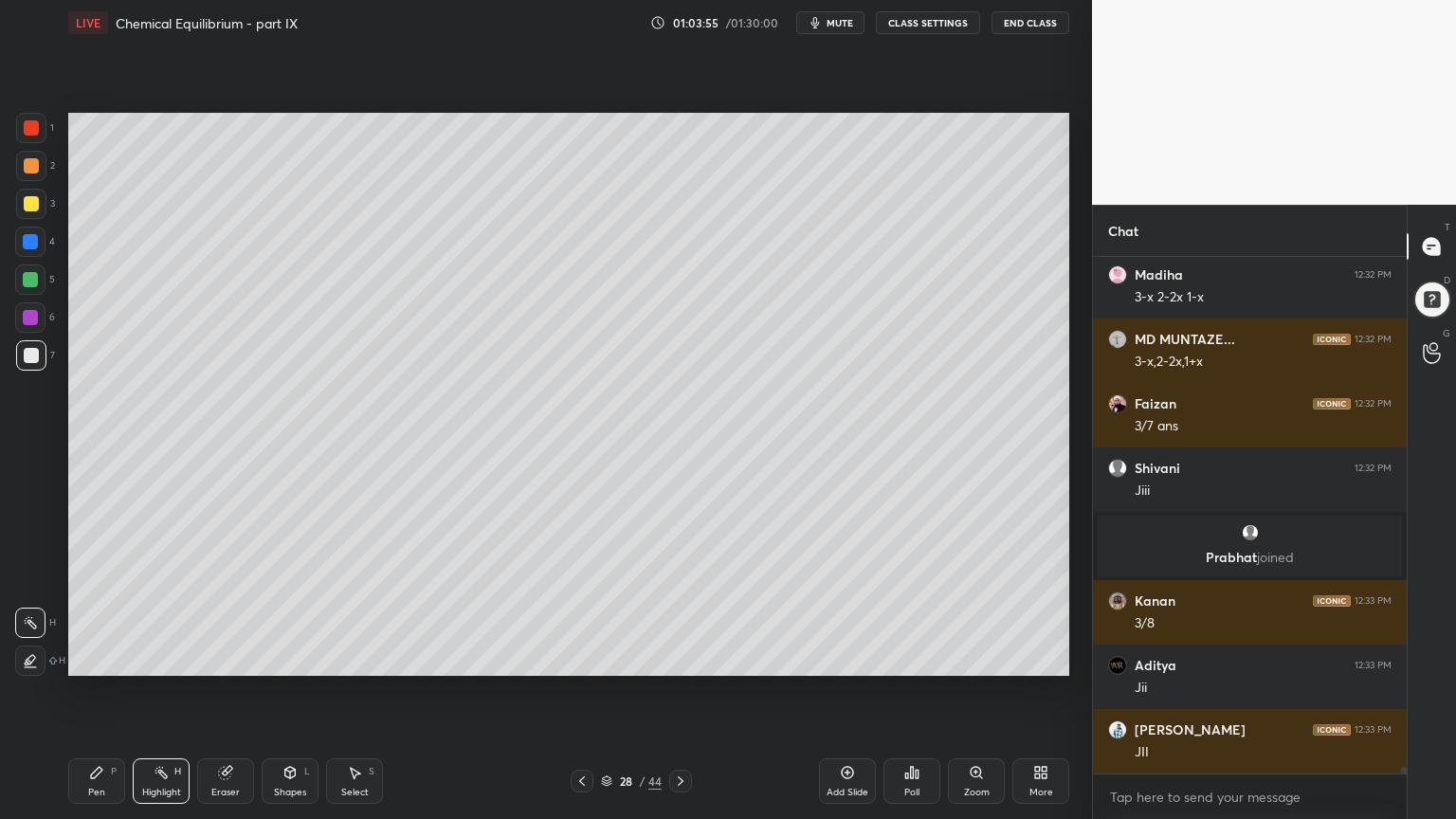
scroll to position [39372, 0]
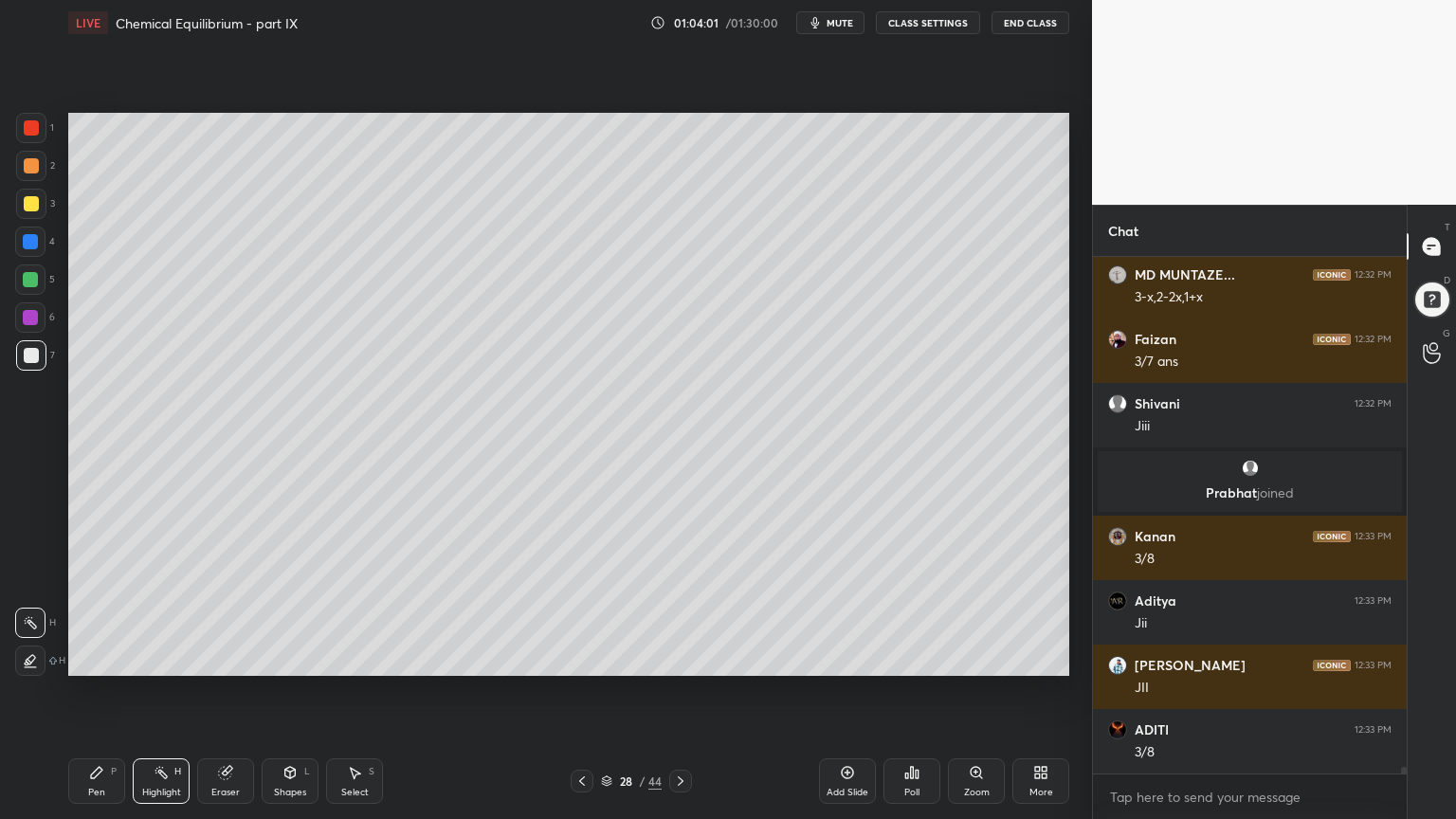
click at [103, 691] on div "Pen P" at bounding box center [96, 781] width 57 height 46
click at [41, 207] on div at bounding box center [31, 203] width 30 height 30
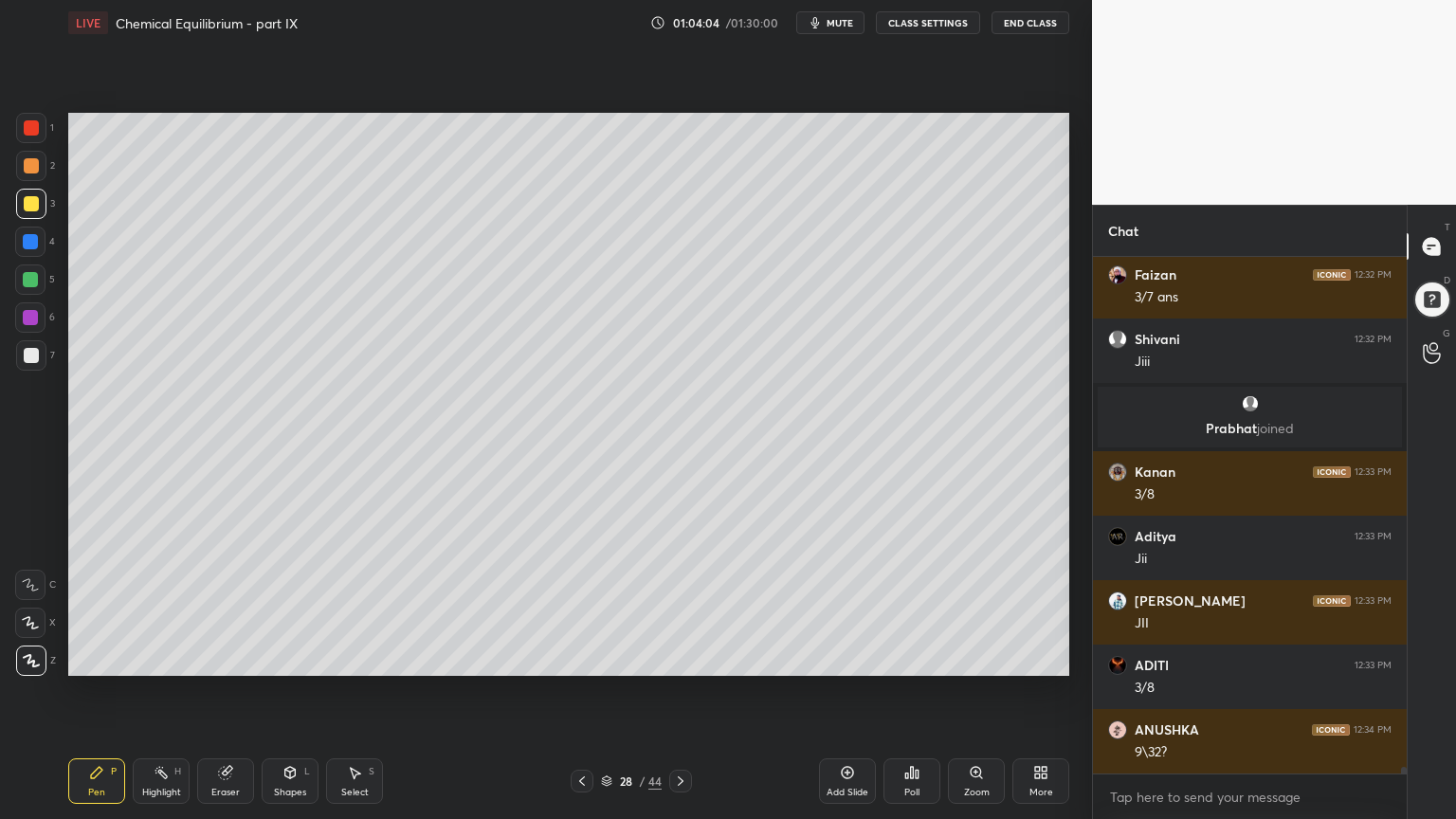
scroll to position [39501, 0]
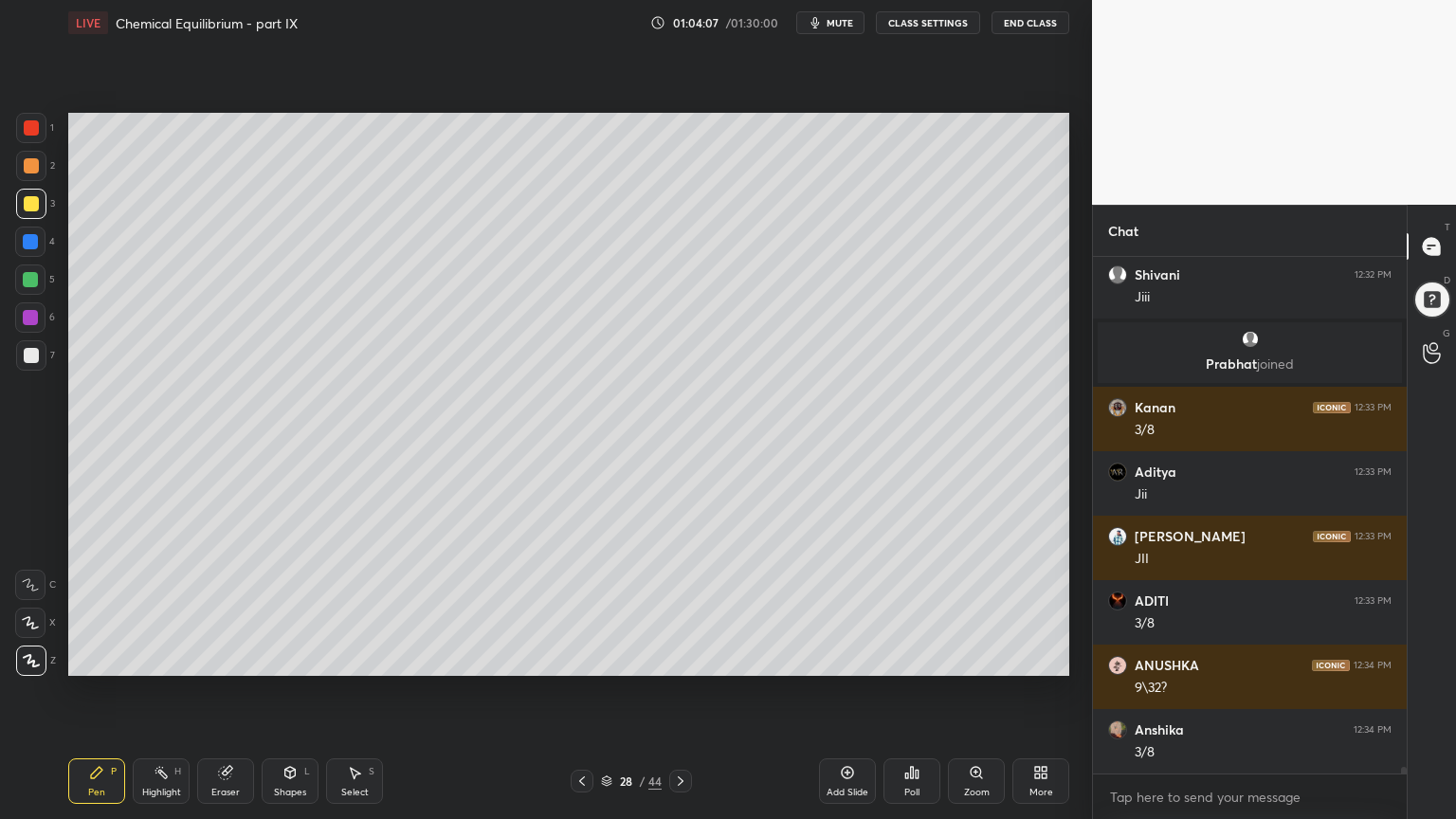
click at [584, 691] on icon at bounding box center [582, 781] width 6 height 10
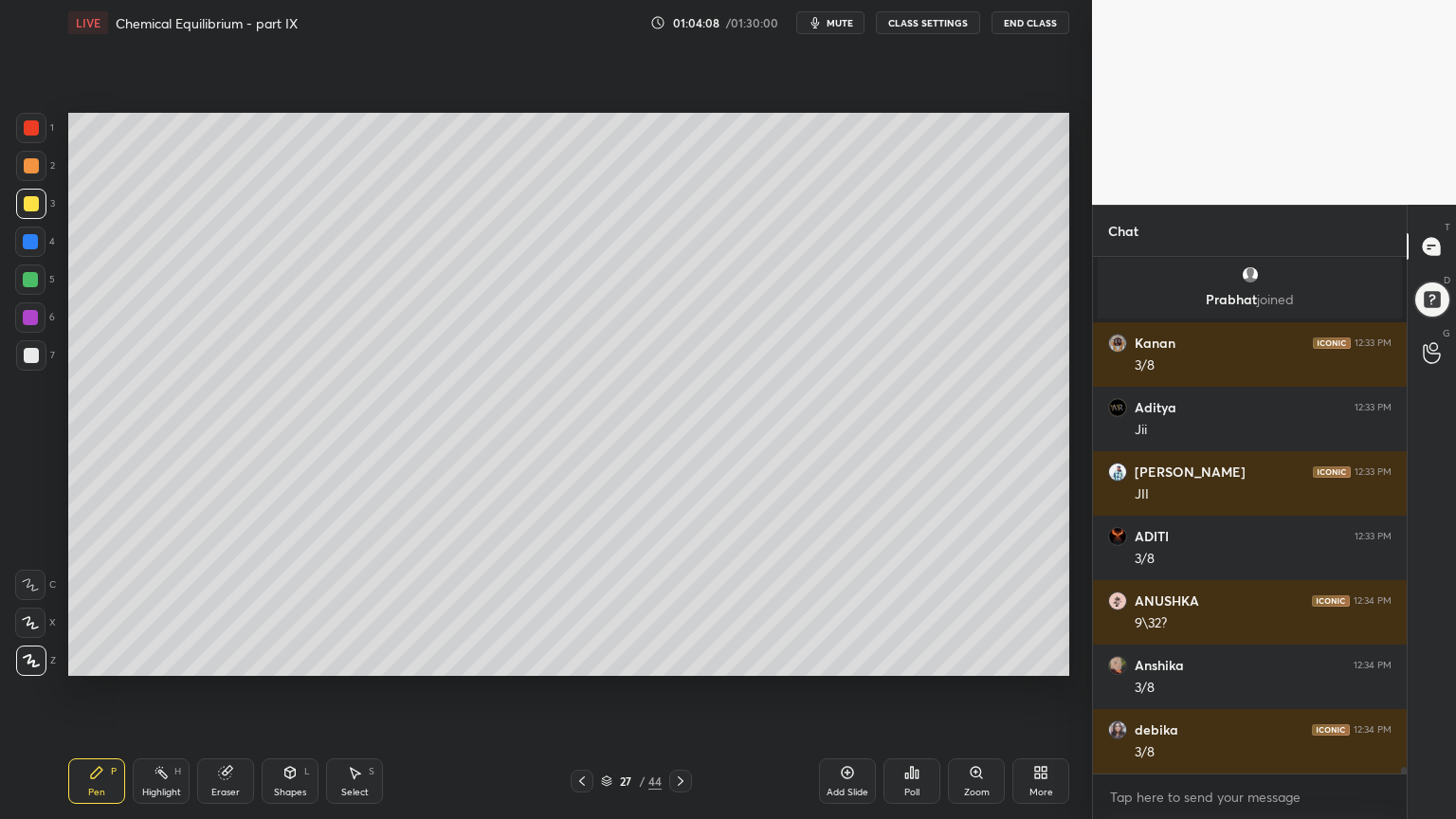
scroll to position [39630, 0]
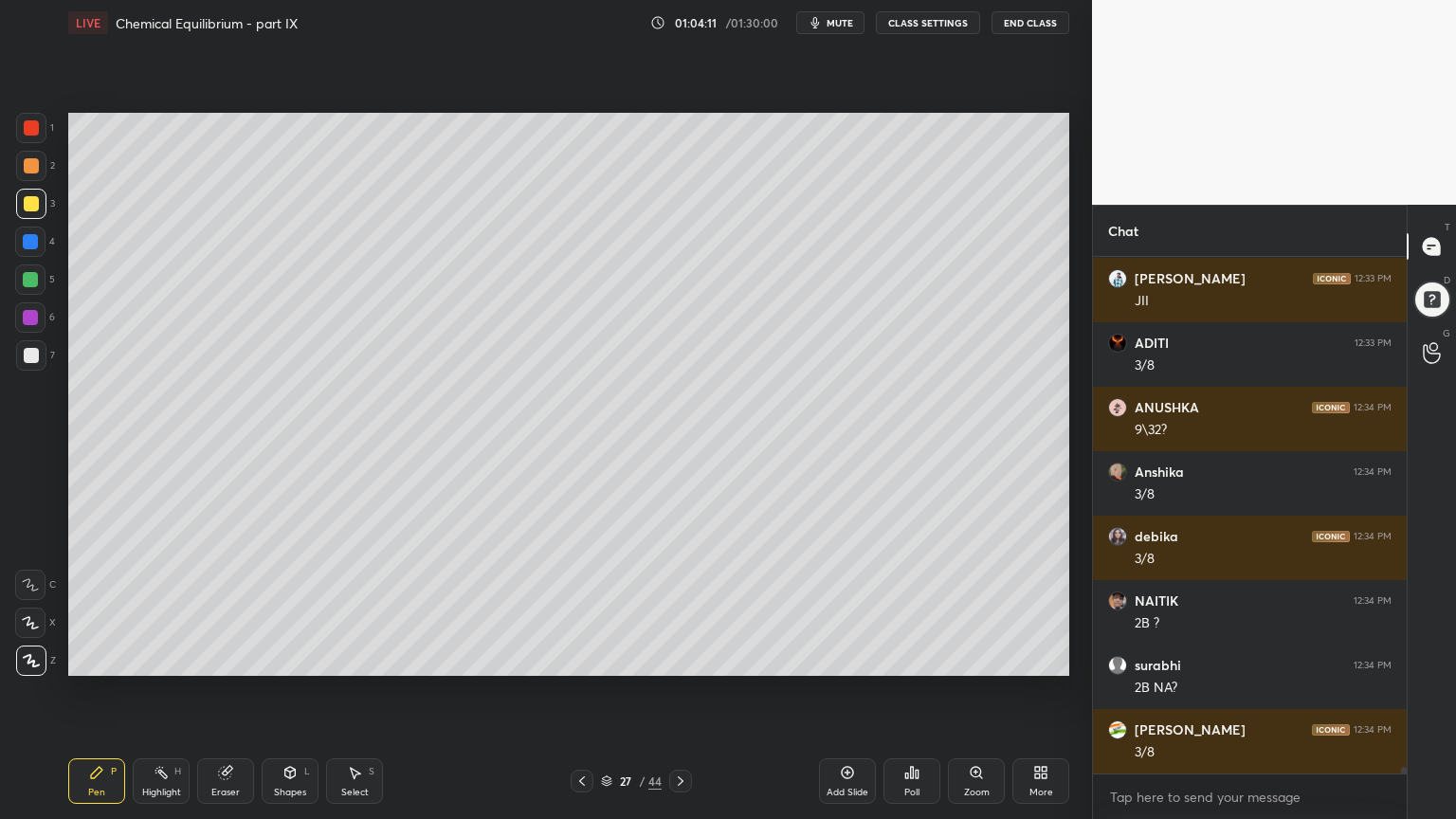
click at [175, 691] on div "Highlight H" at bounding box center [161, 781] width 57 height 46
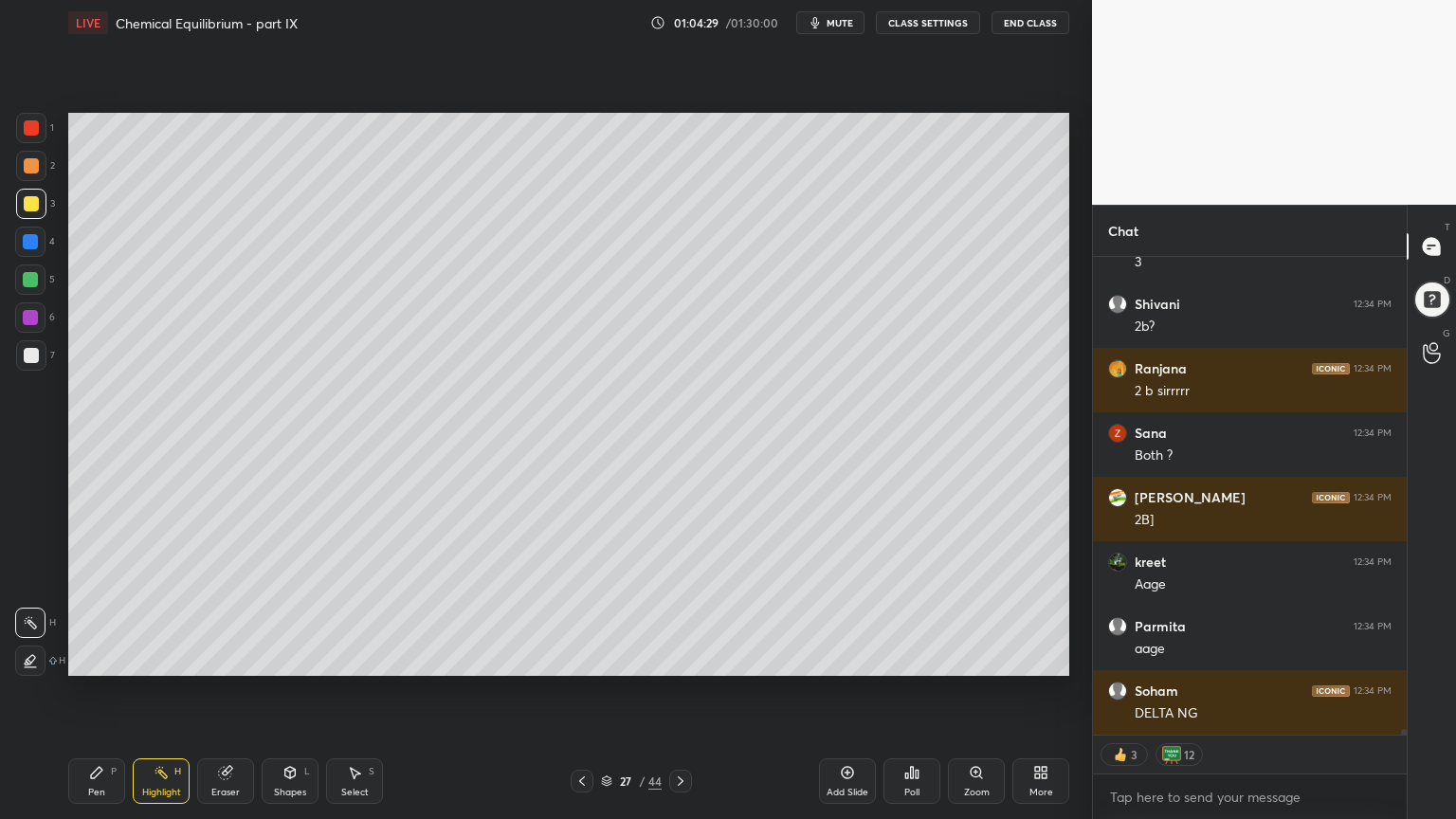
scroll to position [41281, 0]
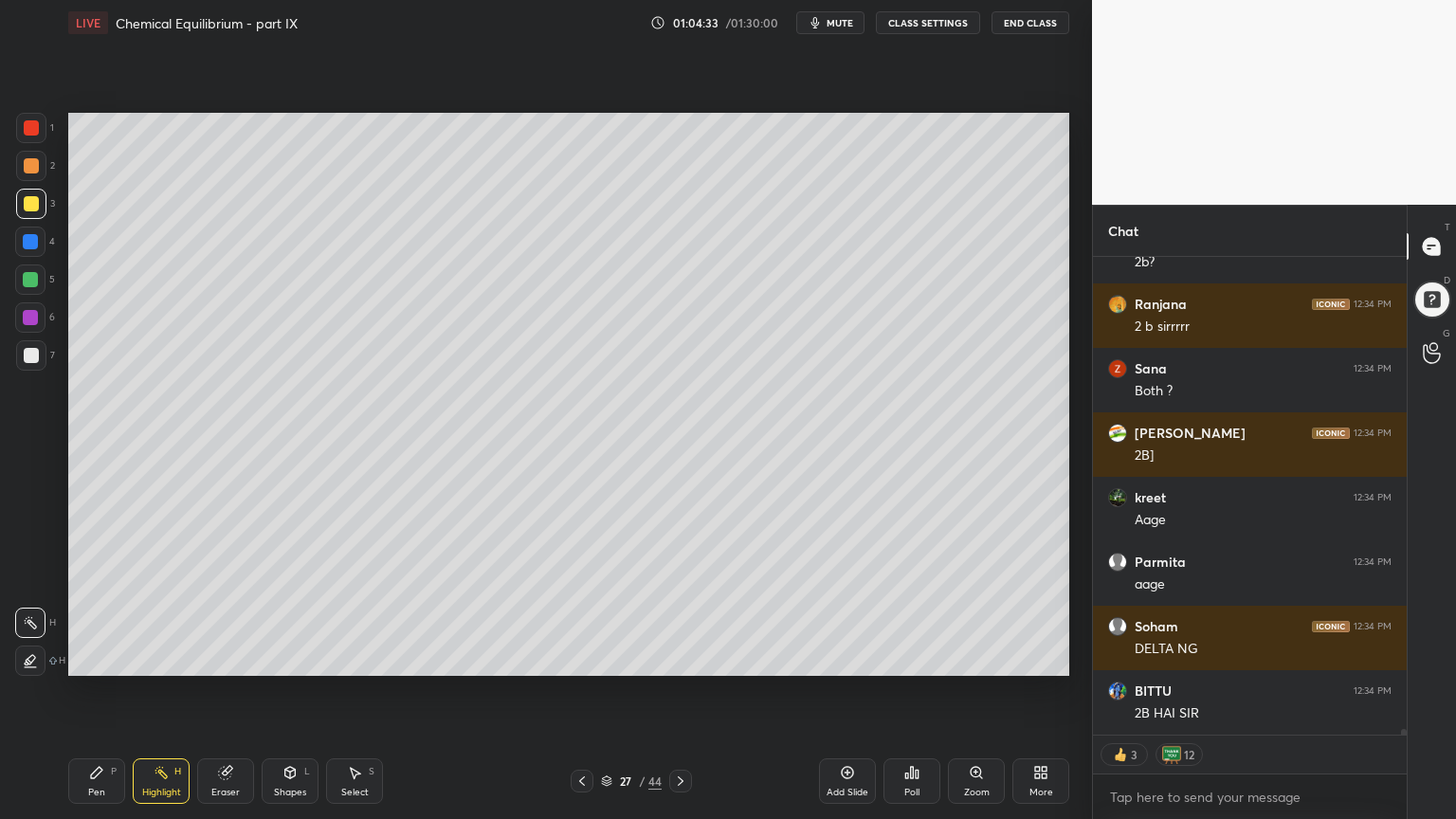
click at [679, 691] on icon at bounding box center [681, 781] width 16 height 16
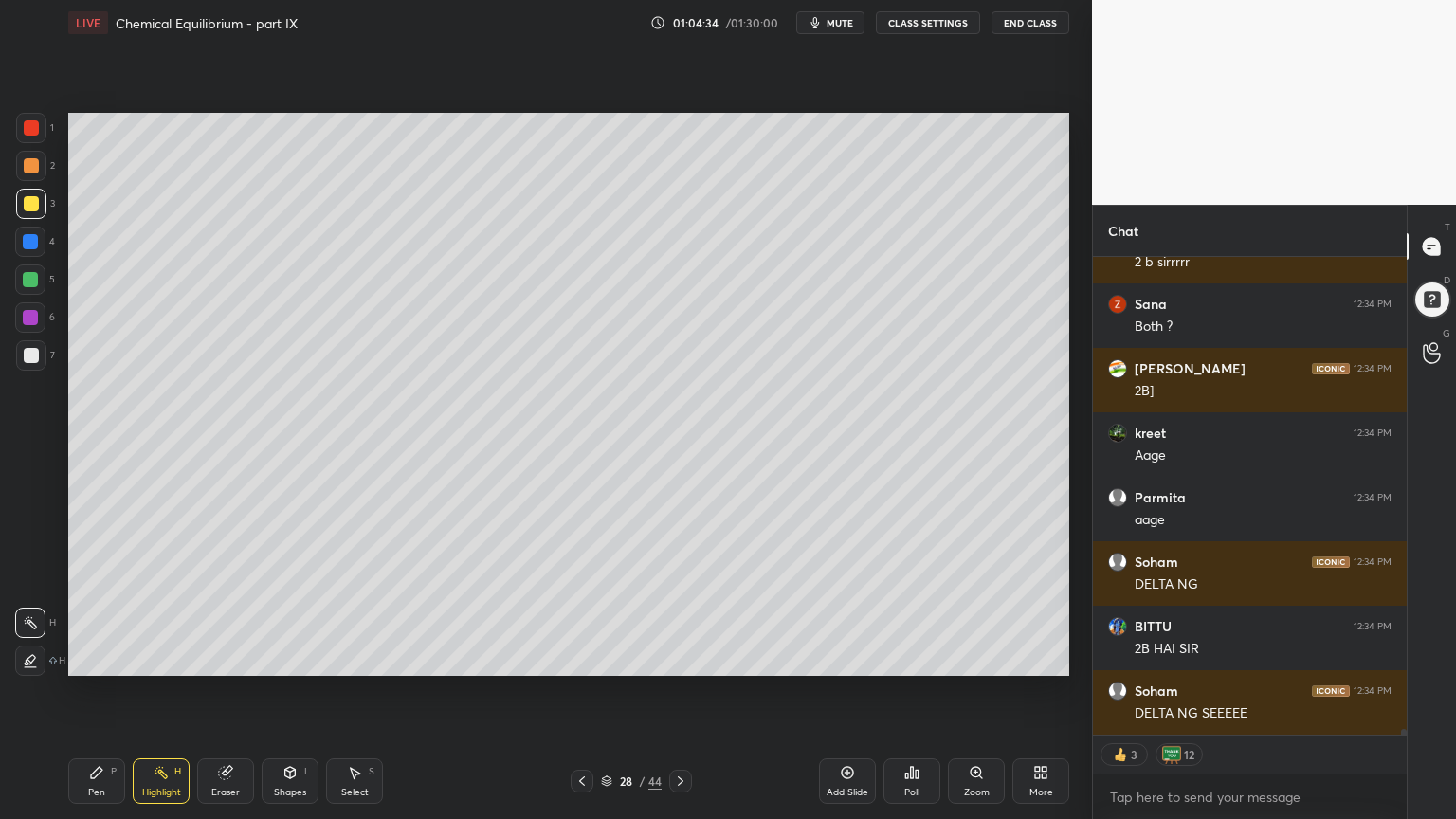
drag, startPoint x: 102, startPoint y: 787, endPoint x: 127, endPoint y: 763, distance: 34.7
click at [105, 691] on div "Pen P" at bounding box center [96, 781] width 57 height 46
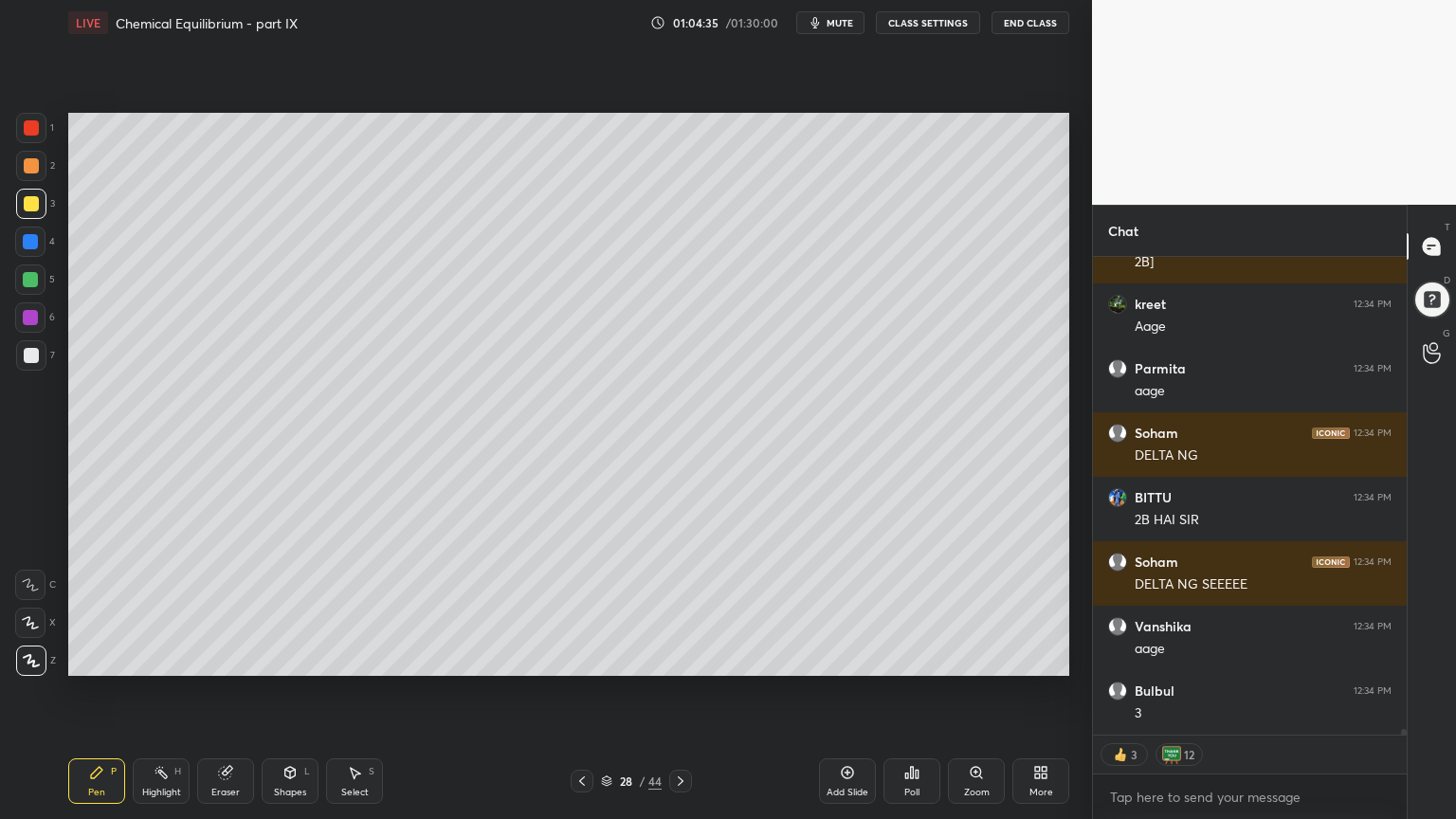
click at [29, 348] on div at bounding box center [31, 356] width 16 height 16
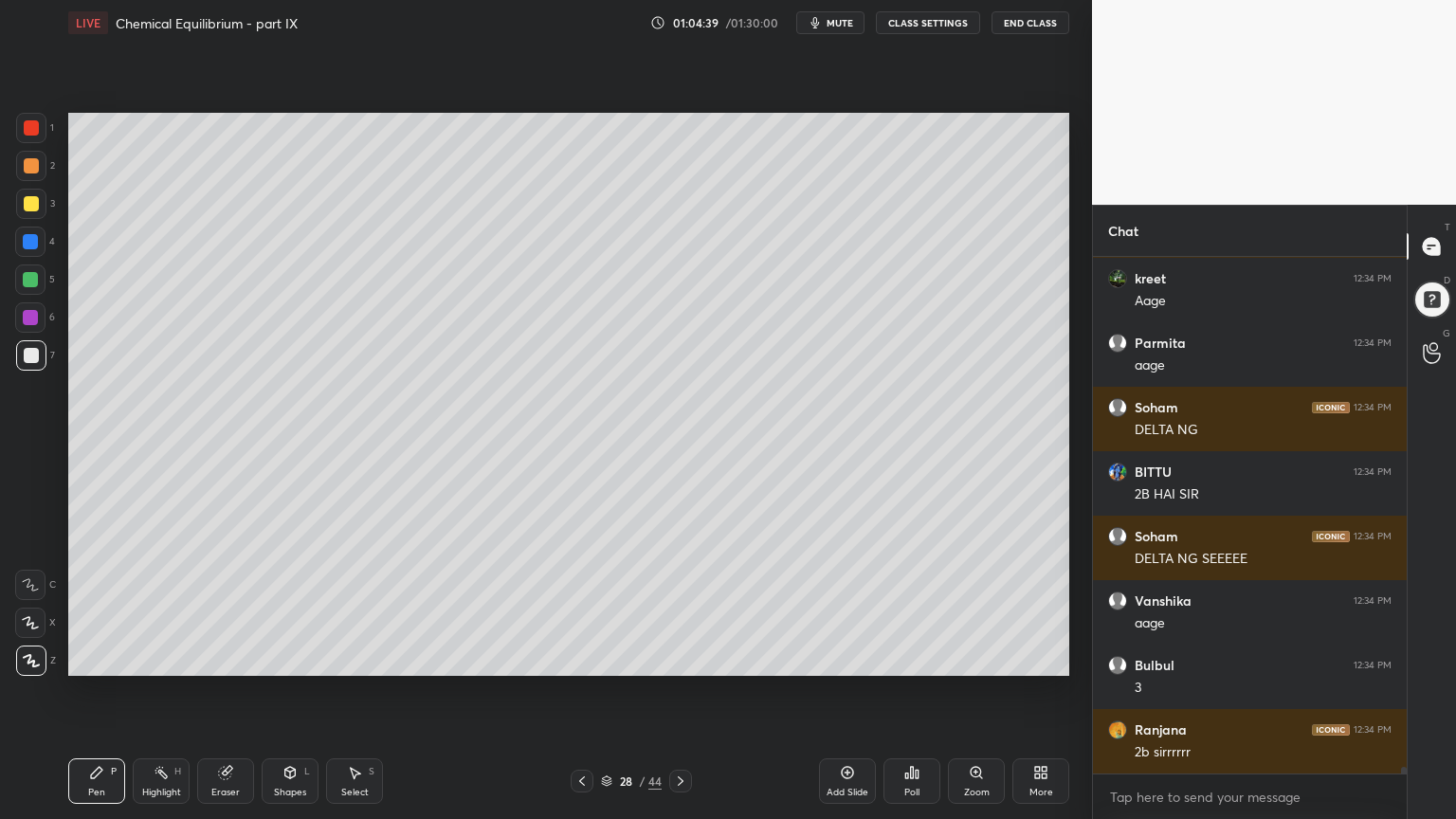
scroll to position [41564, 0]
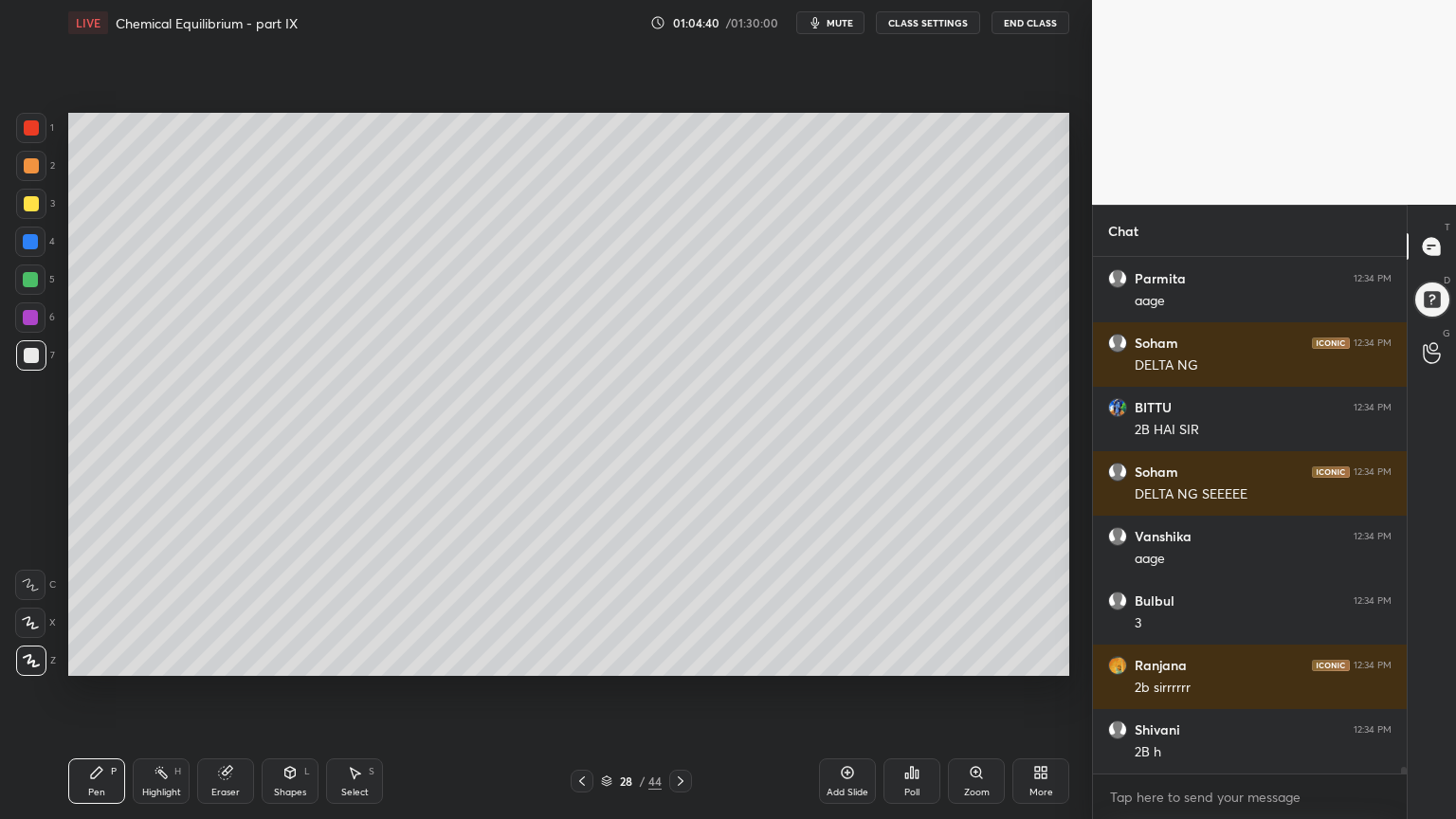
drag, startPoint x: 176, startPoint y: 774, endPoint x: 175, endPoint y: 755, distance: 19.0
click at [176, 691] on div "H" at bounding box center [178, 771] width 7 height 10
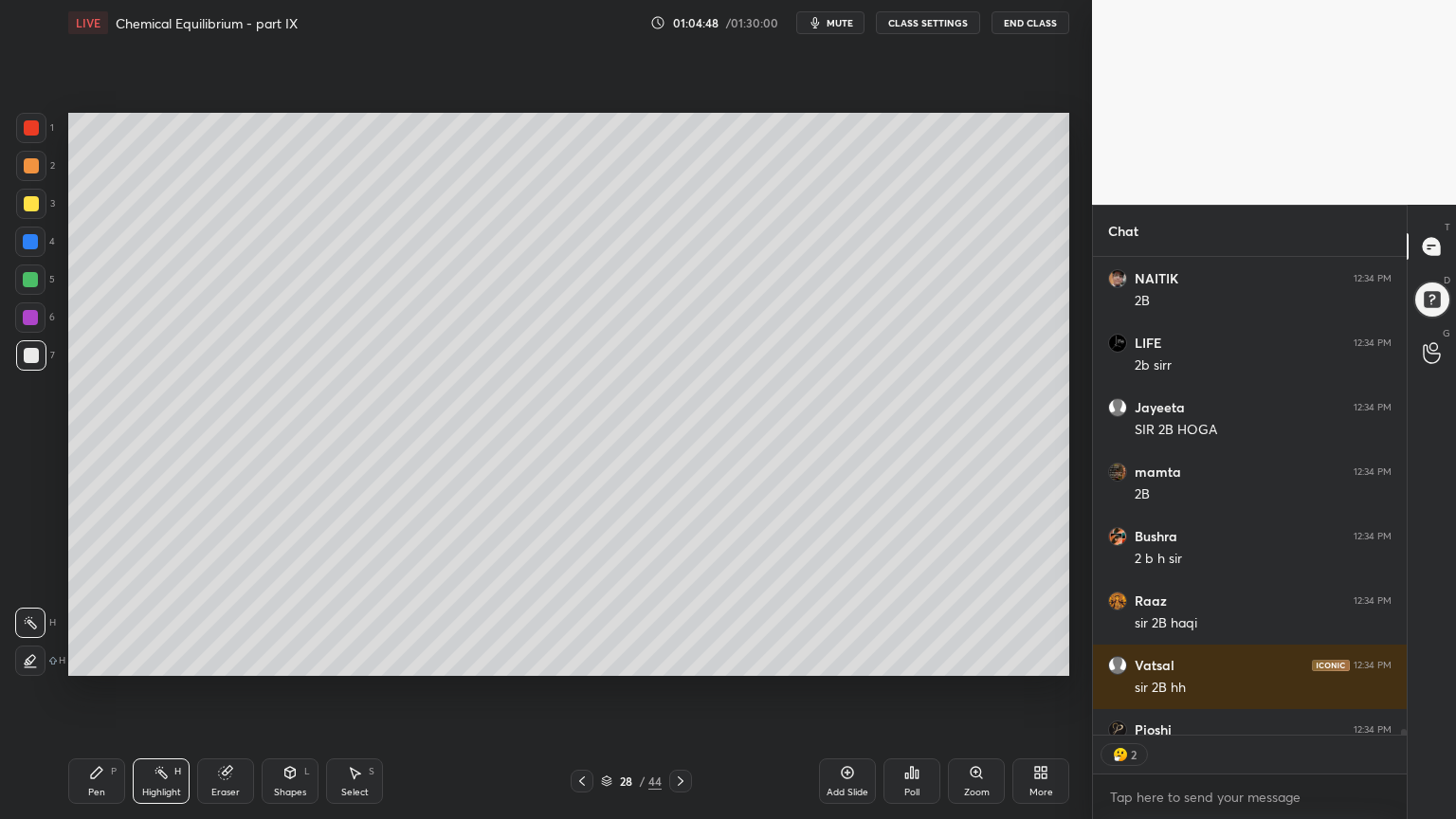
click at [101, 691] on div "Pen P" at bounding box center [96, 781] width 57 height 46
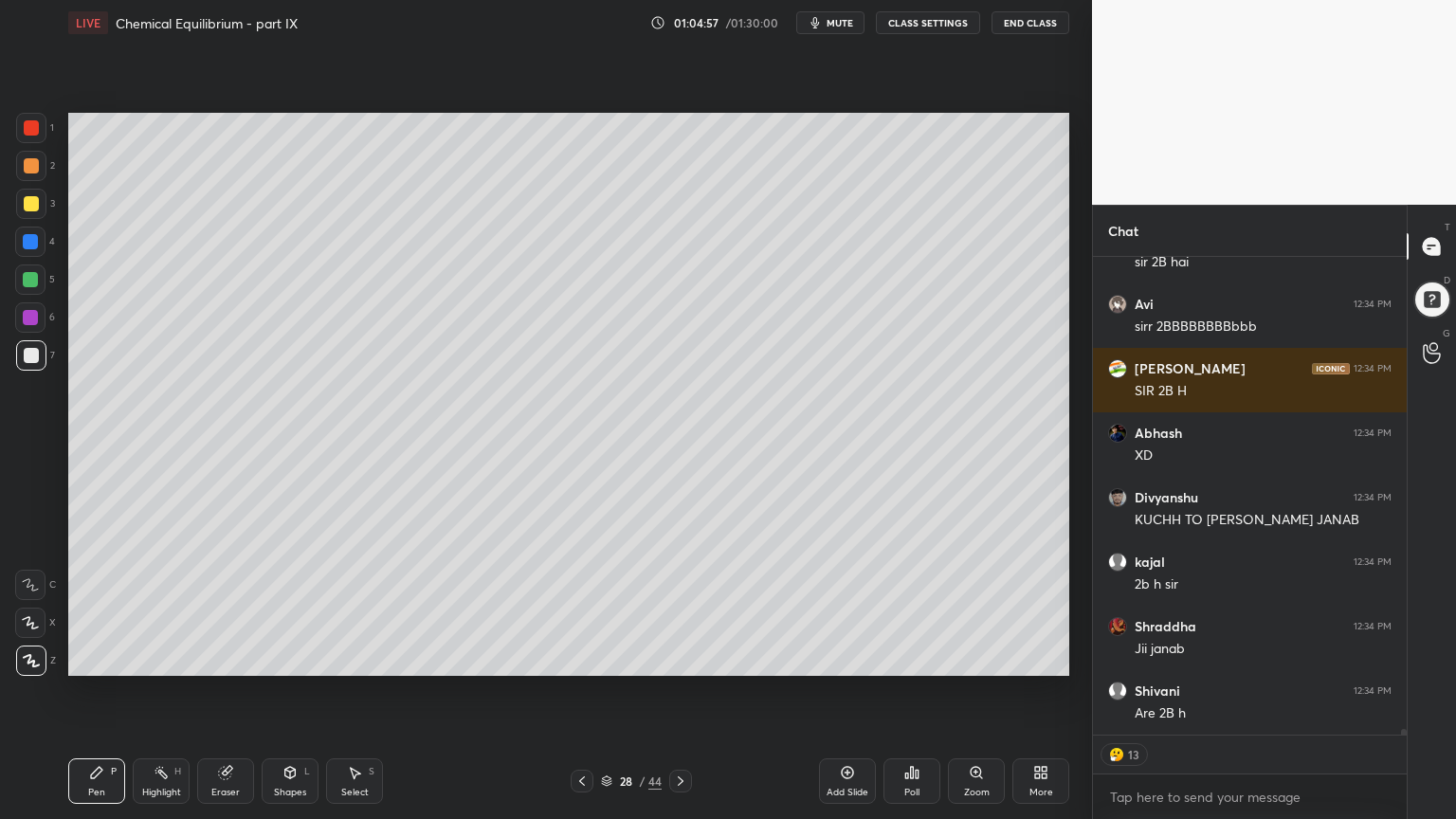
drag, startPoint x: 153, startPoint y: 785, endPoint x: 155, endPoint y: 773, distance: 12.2
click at [155, 691] on div "Highlight H" at bounding box center [161, 781] width 57 height 46
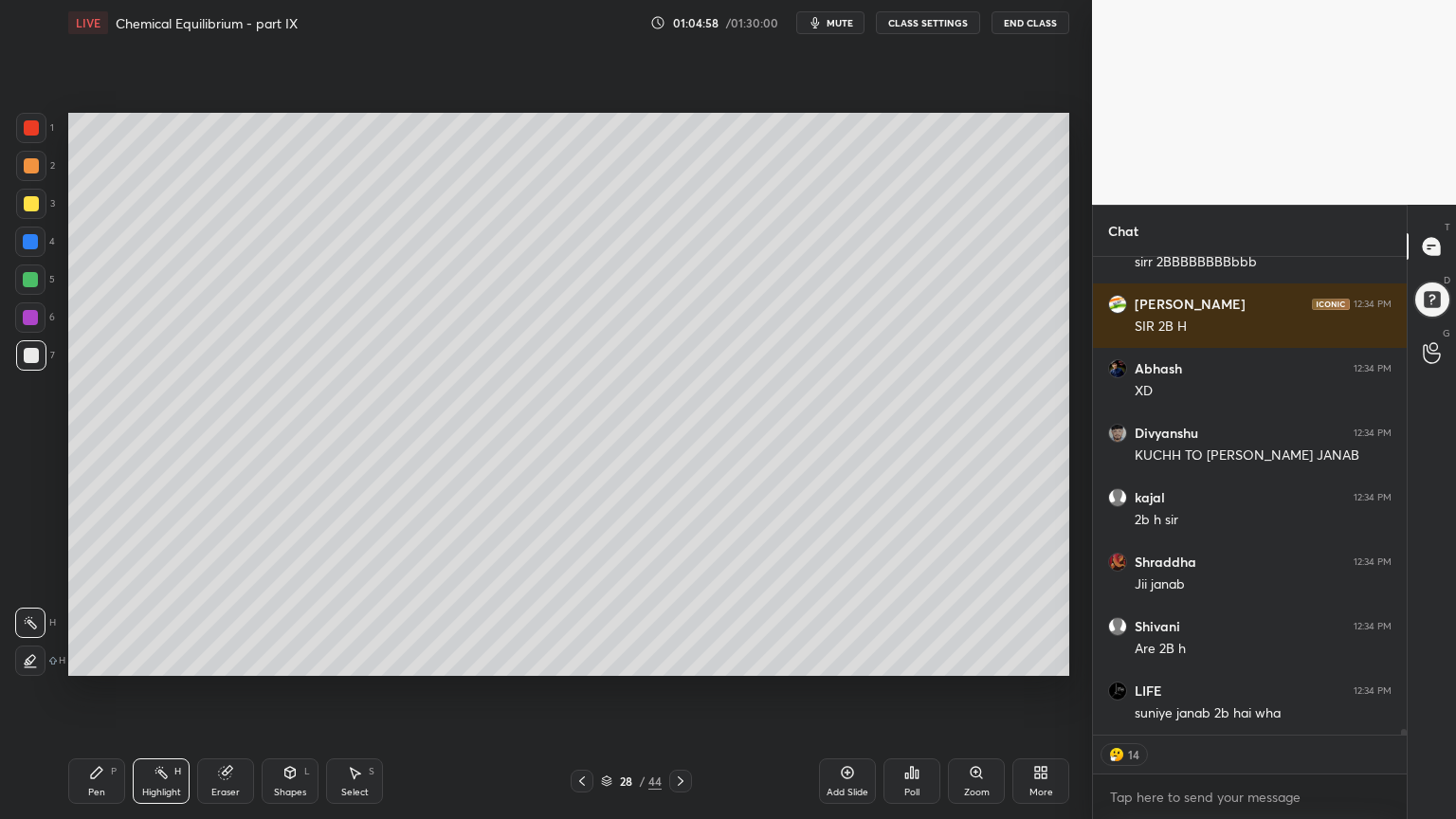
click at [584, 691] on icon at bounding box center [582, 781] width 6 height 10
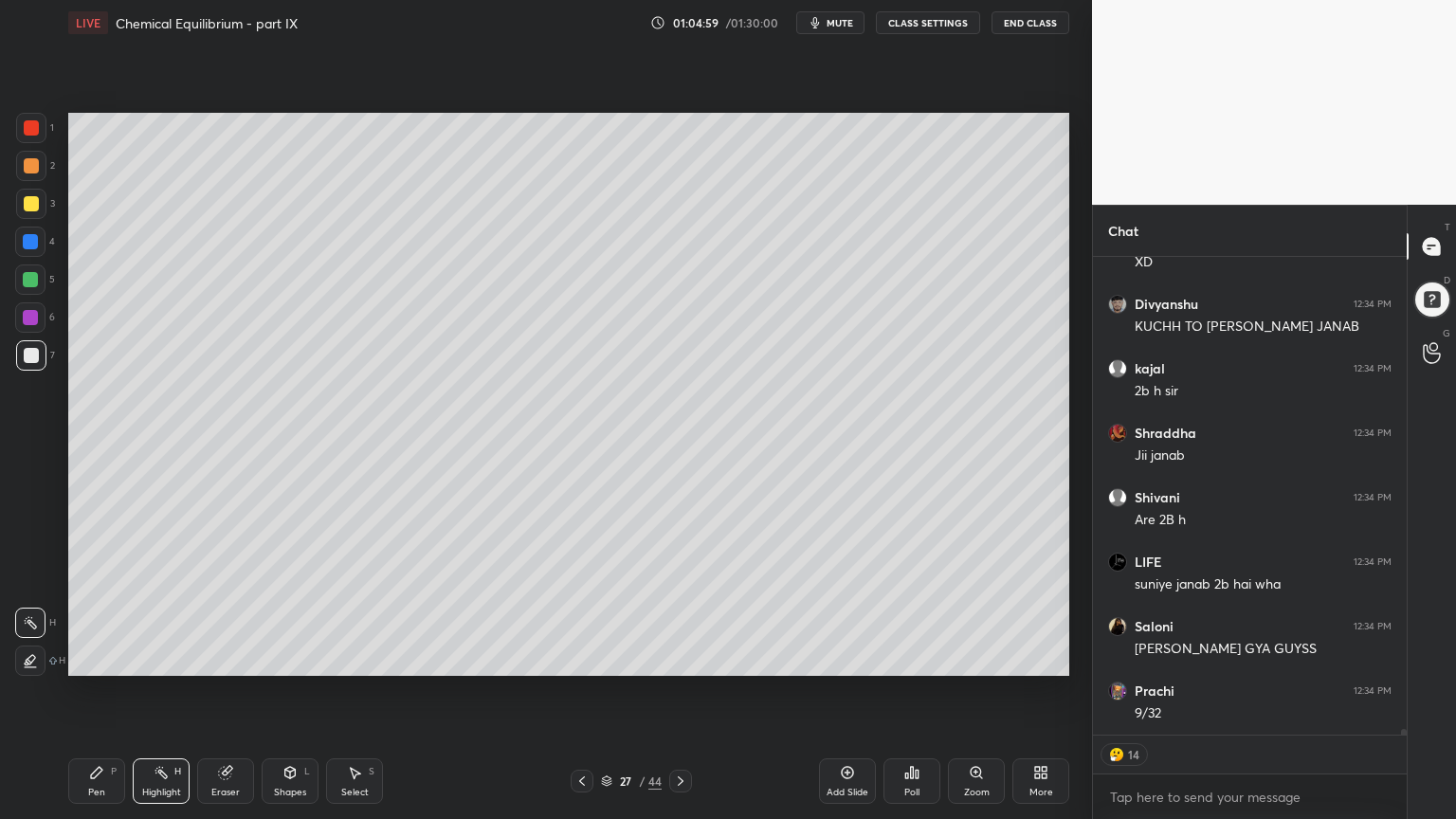
click at [679, 691] on icon at bounding box center [681, 781] width 16 height 16
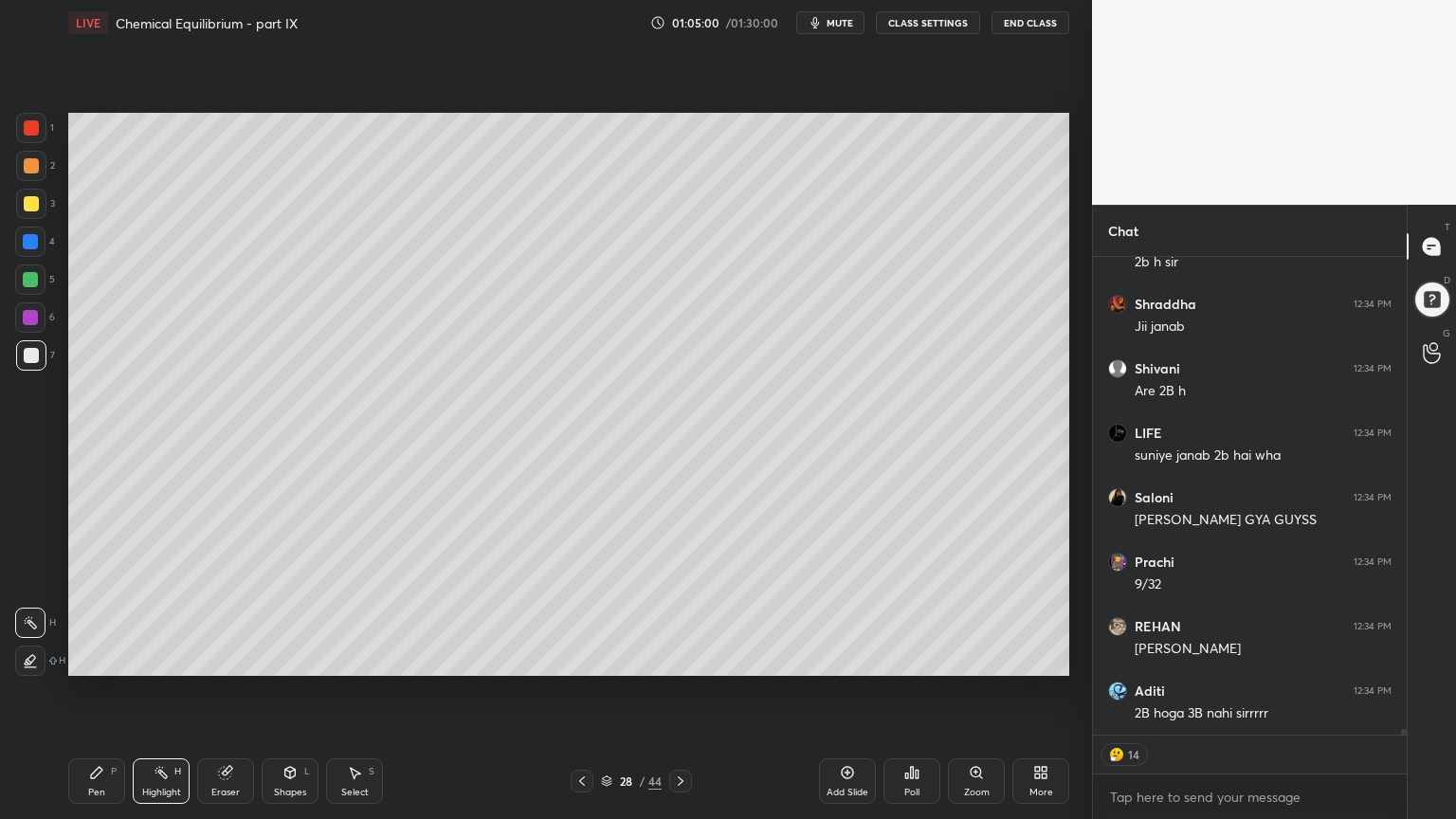
click at [245, 691] on div "Eraser" at bounding box center [225, 781] width 57 height 46
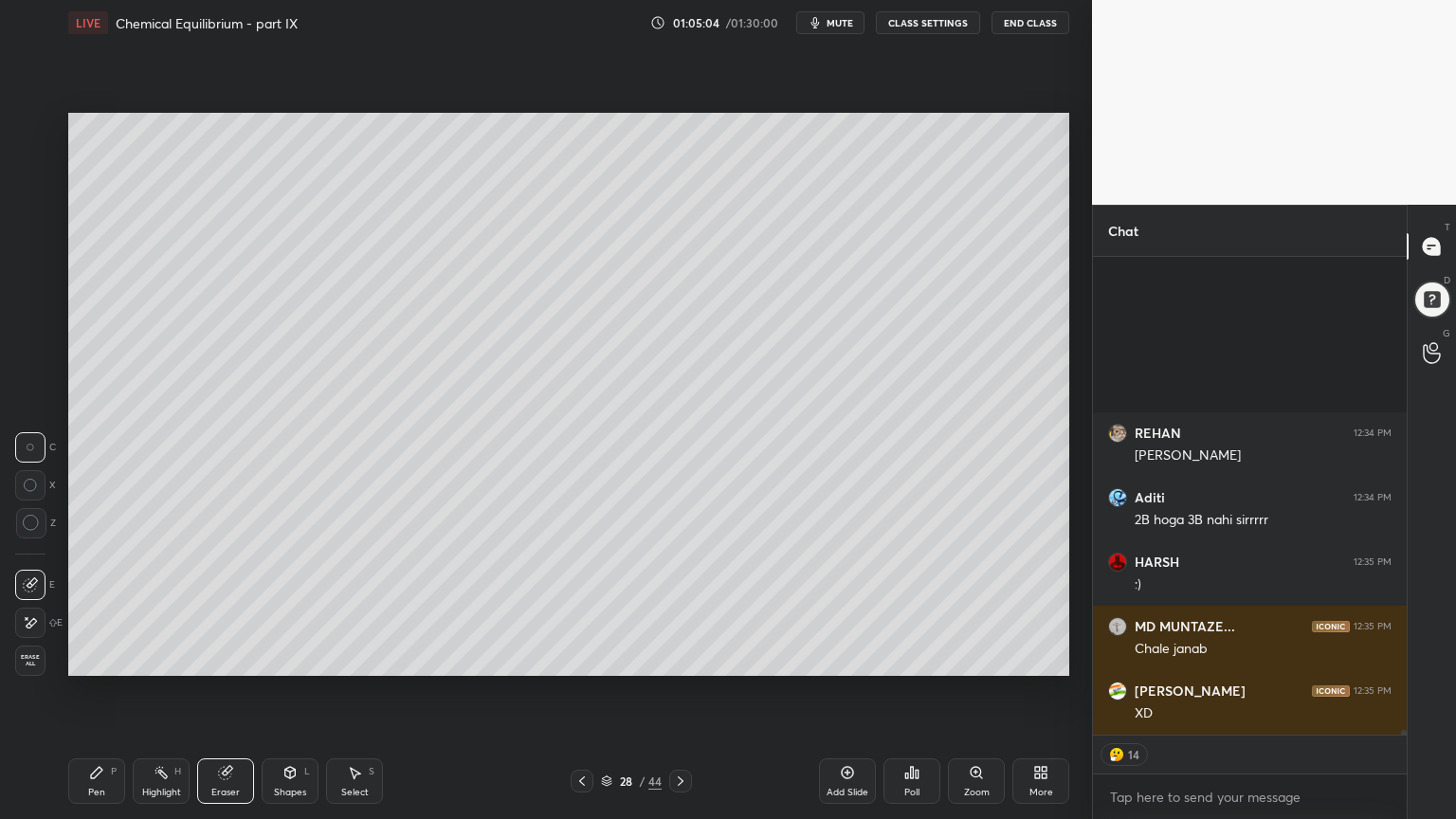
click at [102, 691] on div "Pen P" at bounding box center [96, 781] width 57 height 46
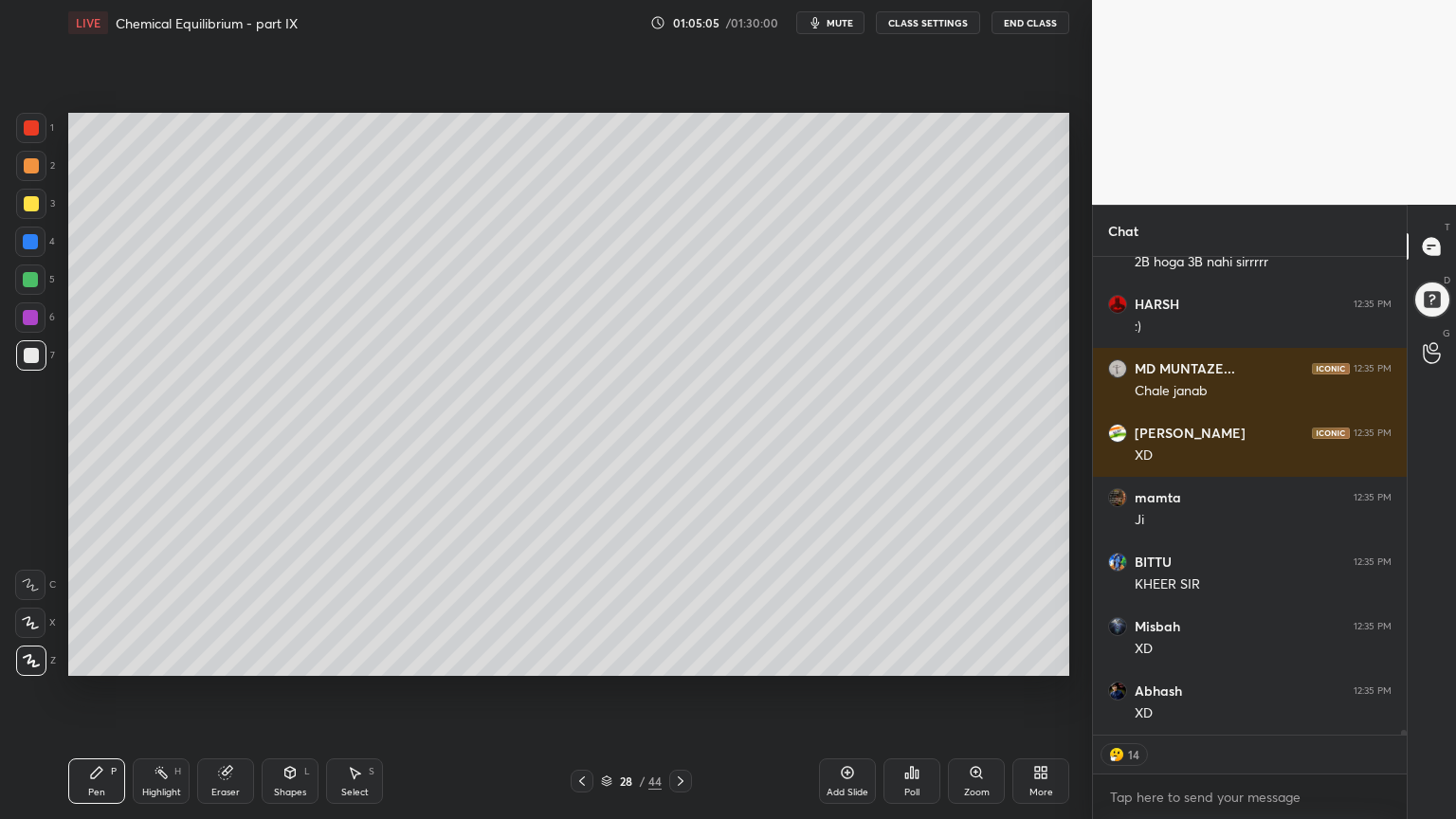
drag, startPoint x: 30, startPoint y: 163, endPoint x: 61, endPoint y: 171, distance: 32.0
click at [32, 165] on div at bounding box center [31, 166] width 16 height 16
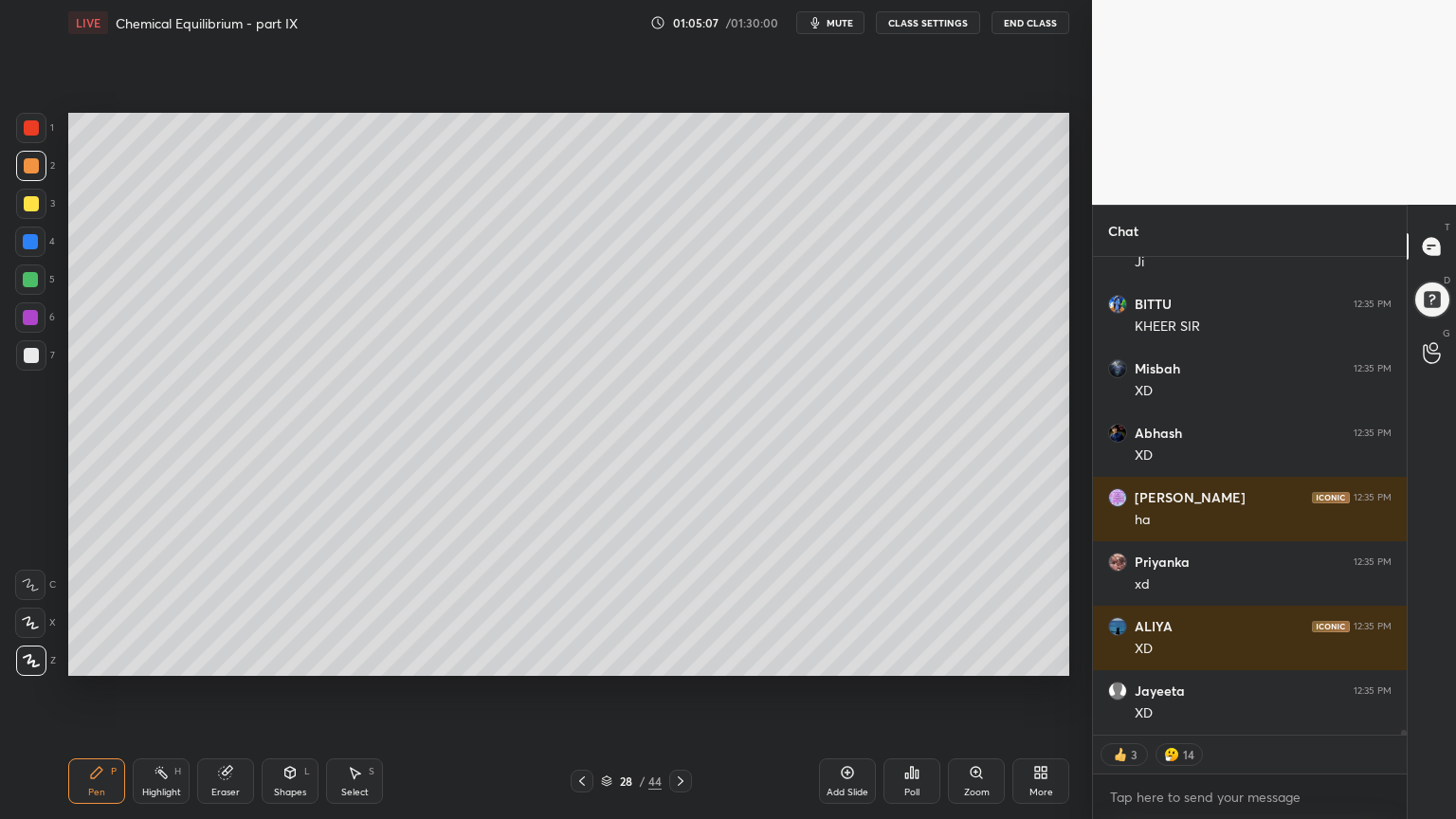
drag, startPoint x: 165, startPoint y: 781, endPoint x: 223, endPoint y: 693, distance: 105.4
click at [163, 691] on div "Highlight H" at bounding box center [161, 781] width 57 height 46
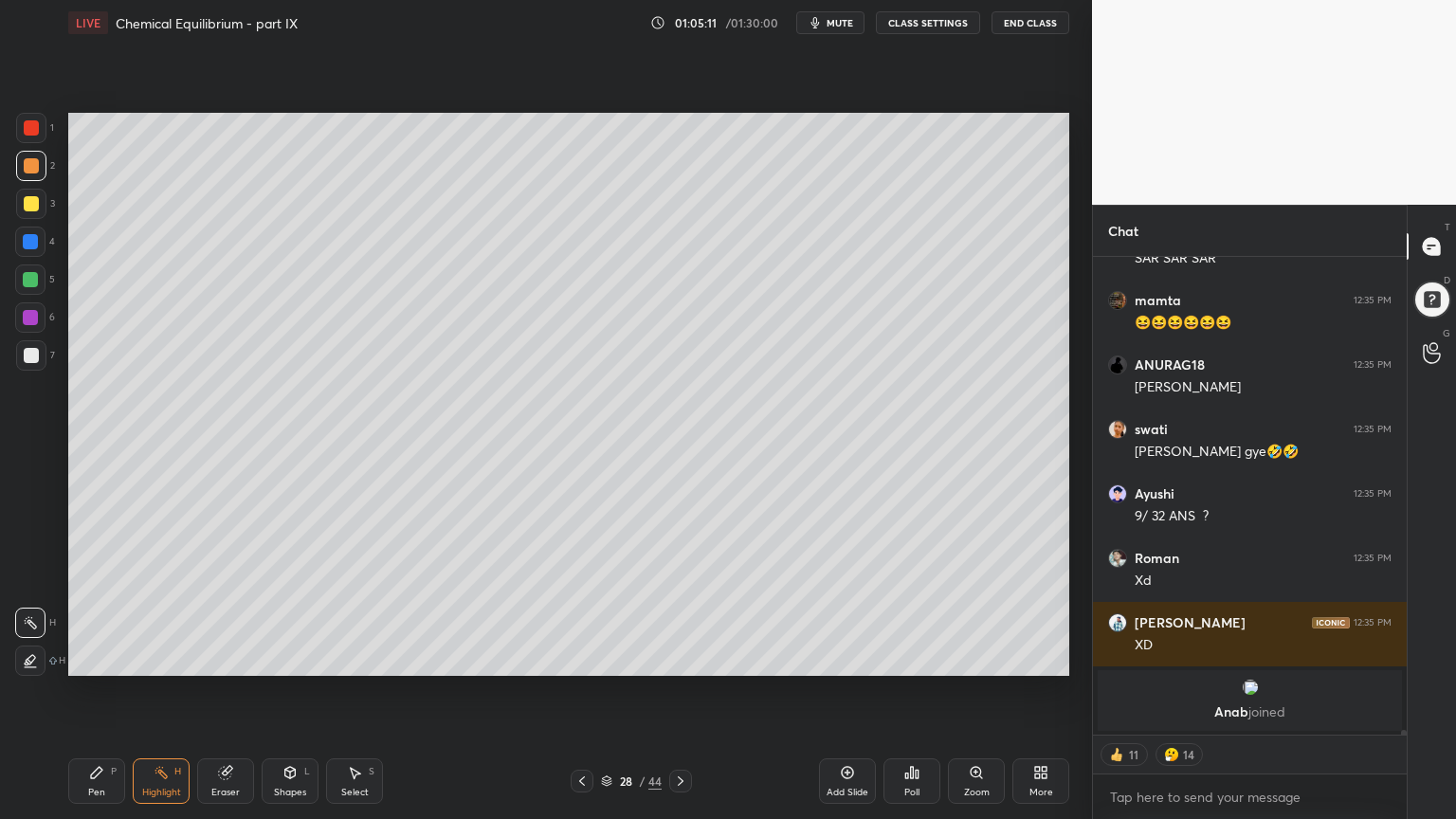
type textarea "x"
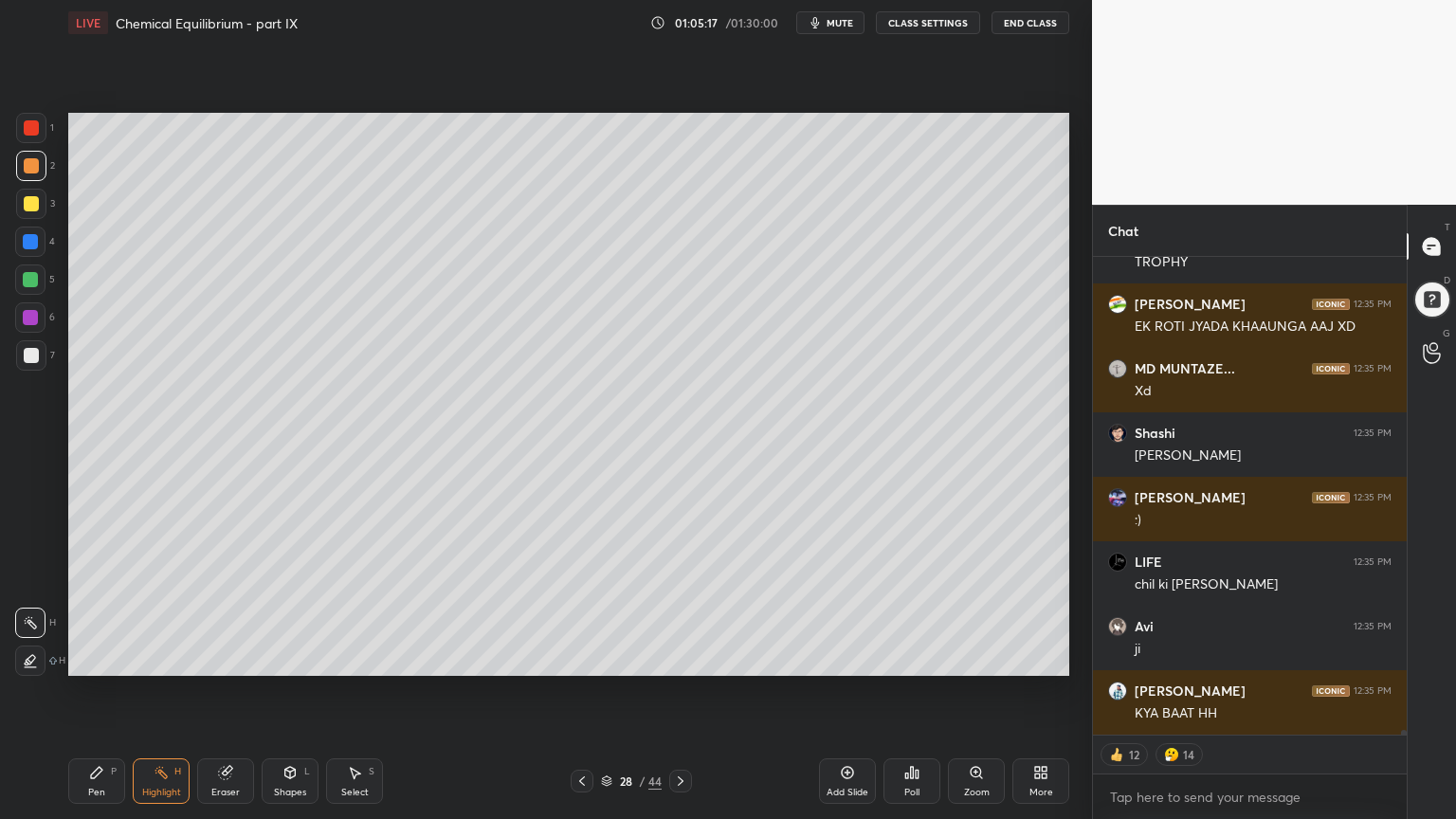
click at [930, 24] on button "CLASS SETTINGS" at bounding box center [927, 22] width 104 height 22
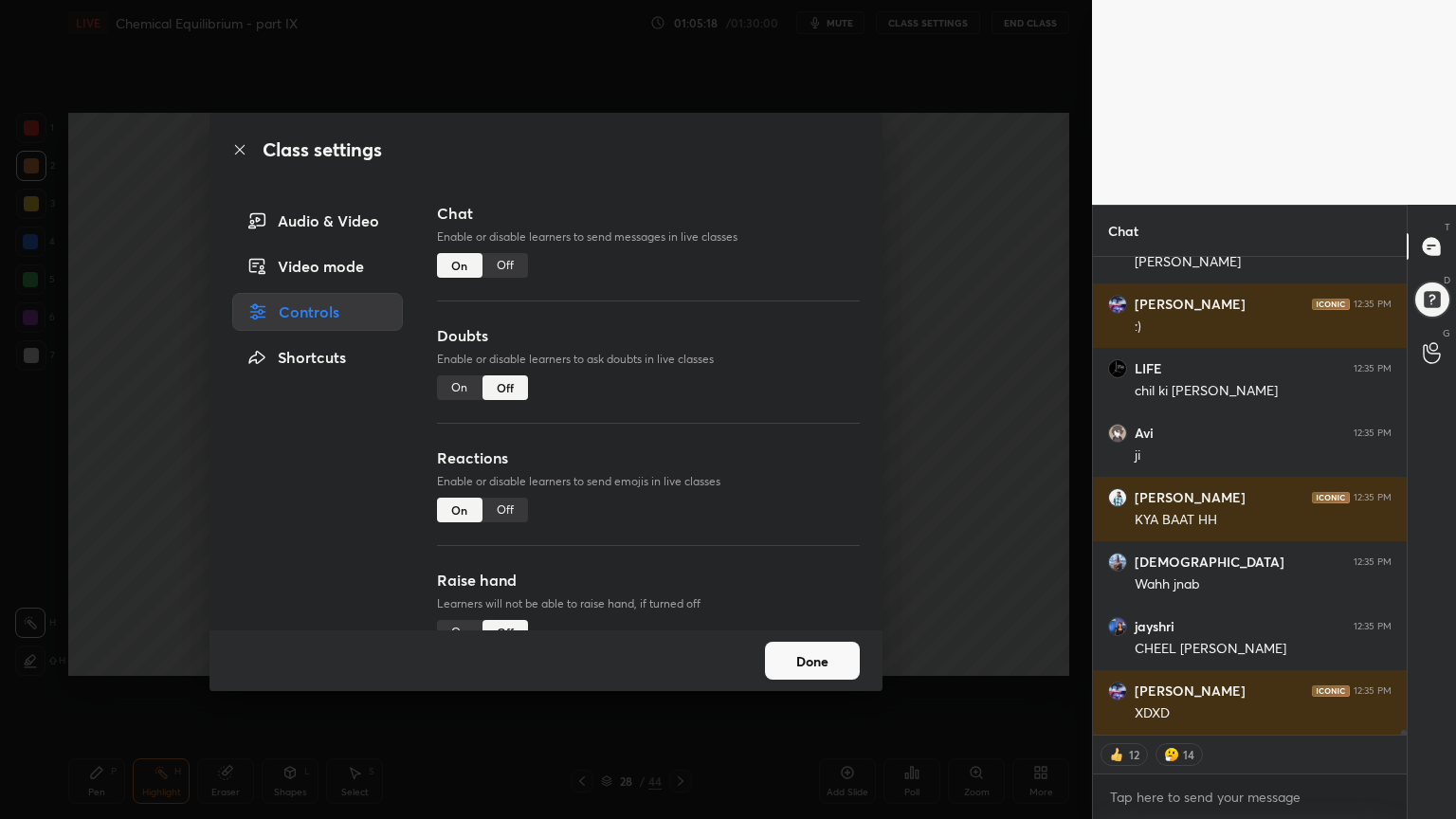
click at [509, 268] on div "Off" at bounding box center [504, 265] width 46 height 24
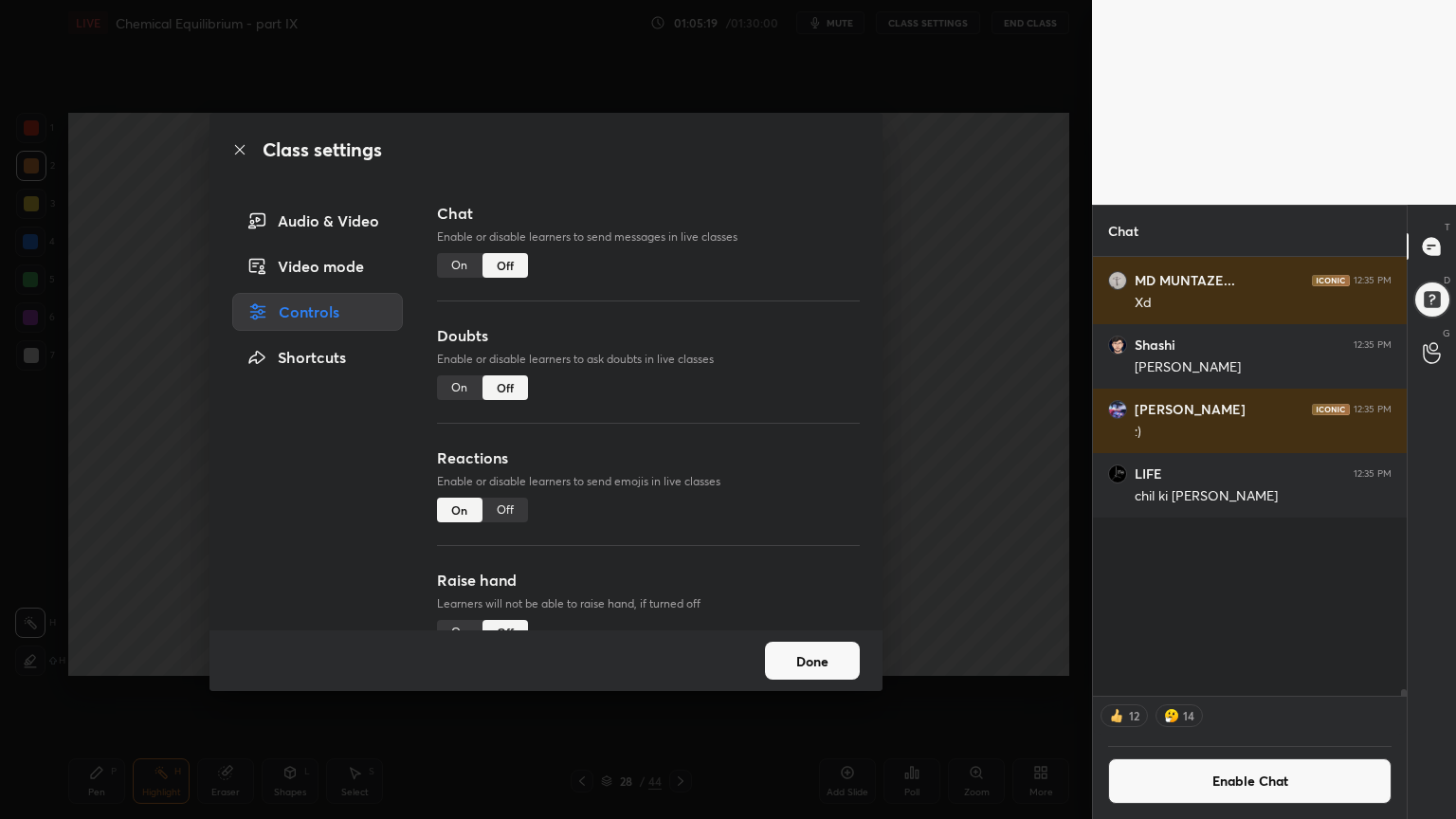
drag, startPoint x: 951, startPoint y: 346, endPoint x: 913, endPoint y: 338, distance: 38.8
click at [954, 346] on div "Class settings Audio & Video Video mode Controls Shortcuts Chat Enable or disab…" at bounding box center [545, 410] width 1091 height 819
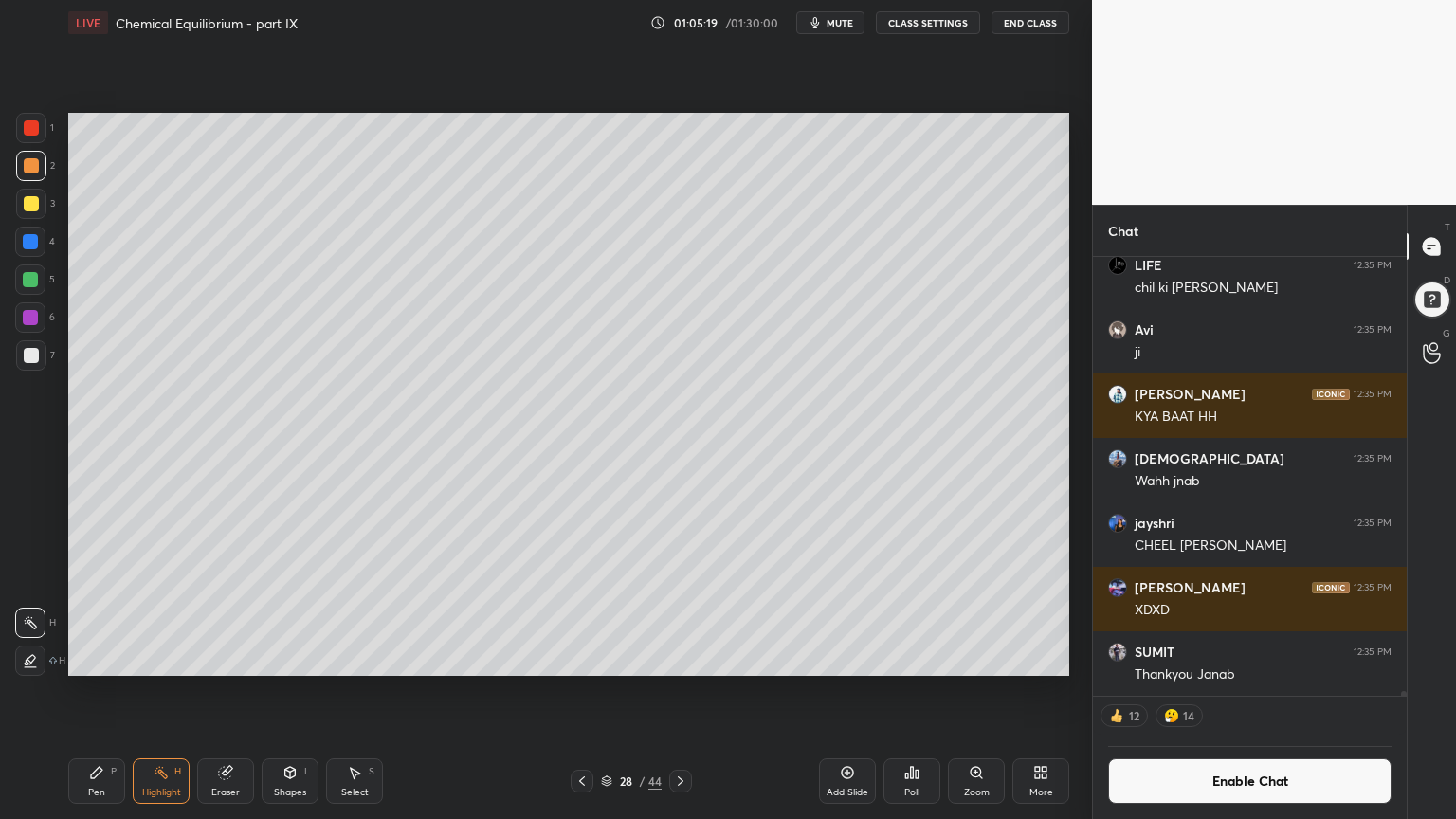
click at [106, 691] on div "Pen P" at bounding box center [96, 781] width 57 height 46
click at [35, 357] on div at bounding box center [31, 356] width 16 height 16
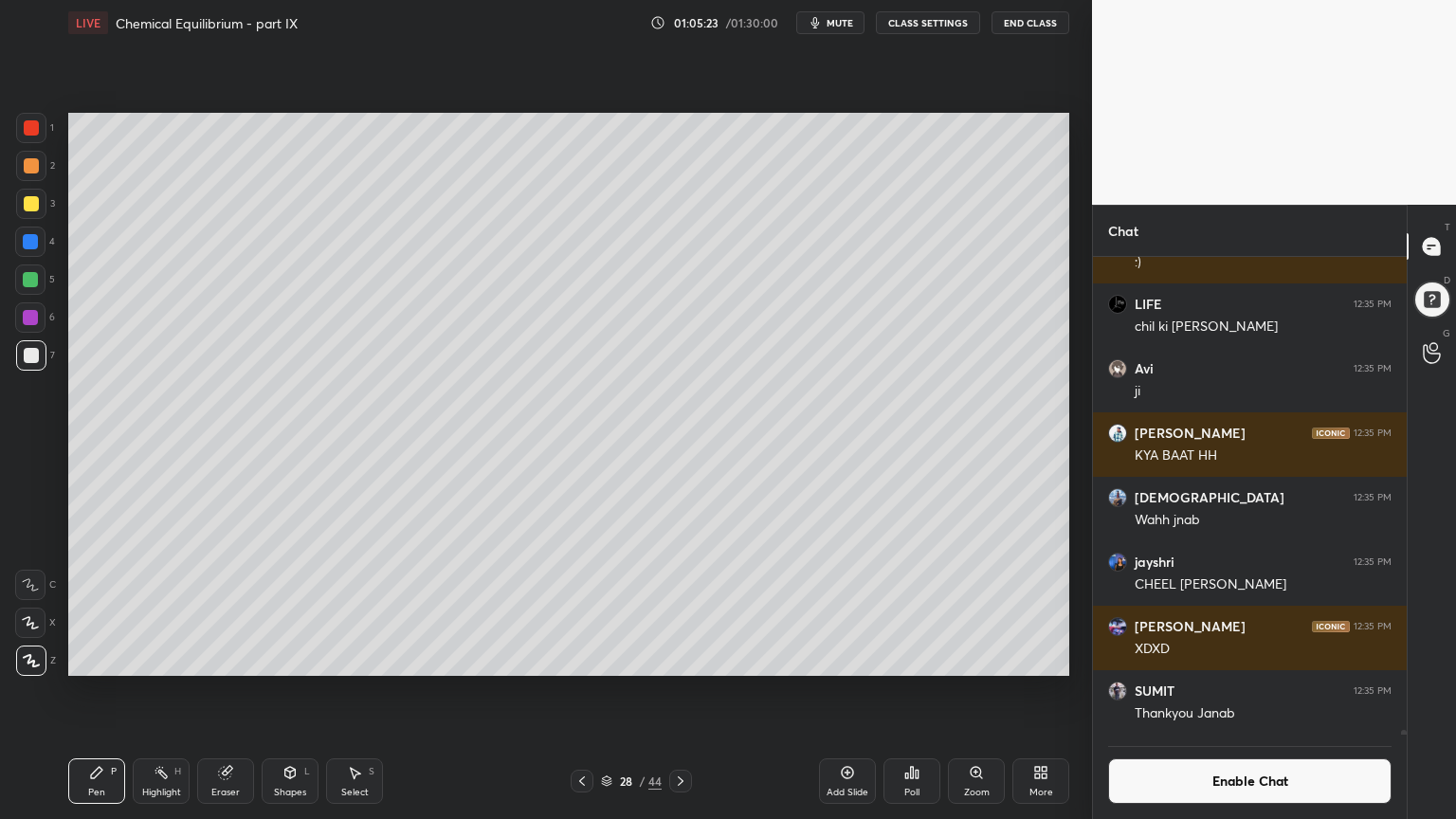
click at [1246, 691] on button "Enable Chat" at bounding box center [1249, 781] width 283 height 46
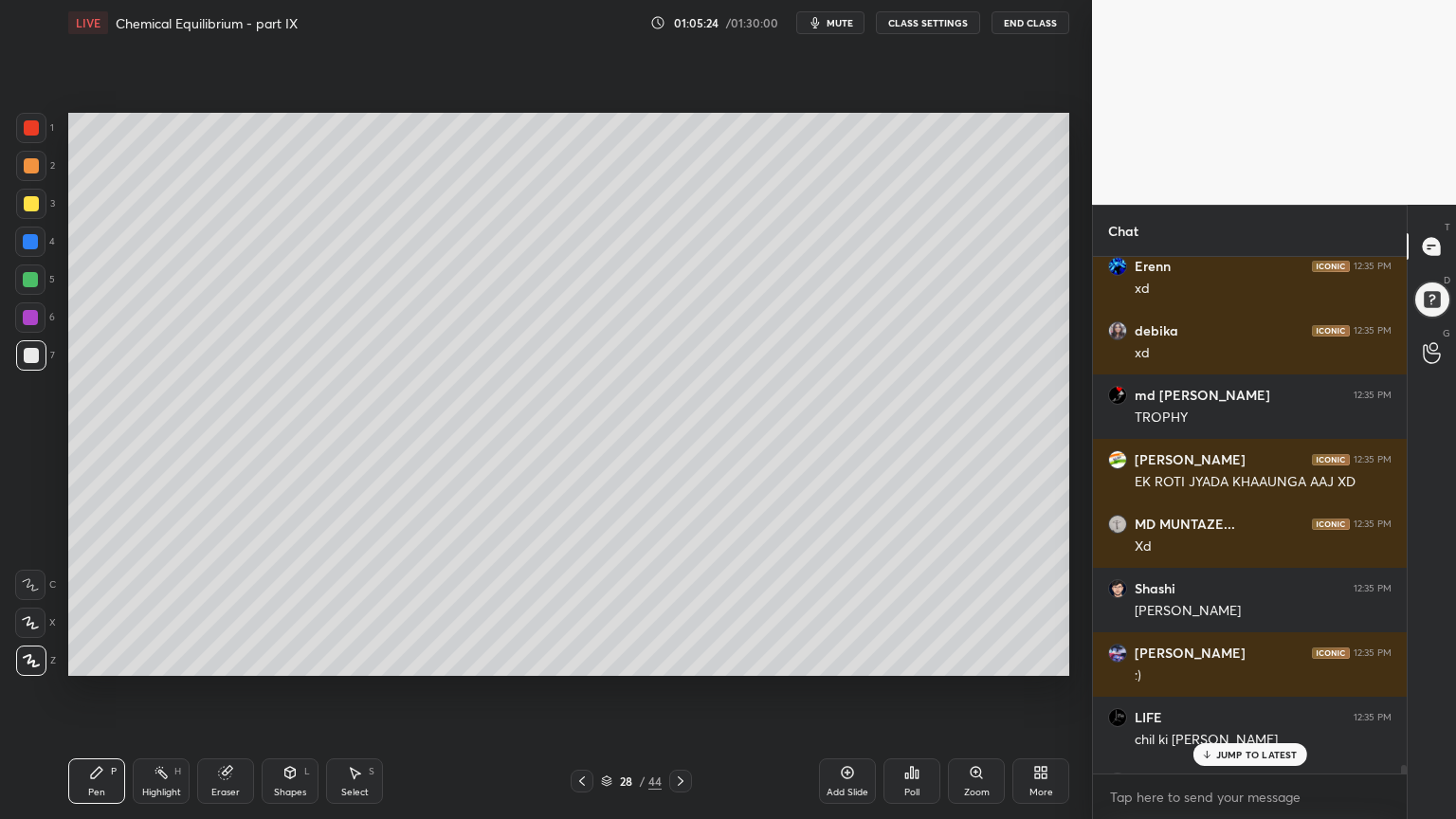
click at [1263, 691] on p "JUMP TO LATEST" at bounding box center [1256, 755] width 81 height 12
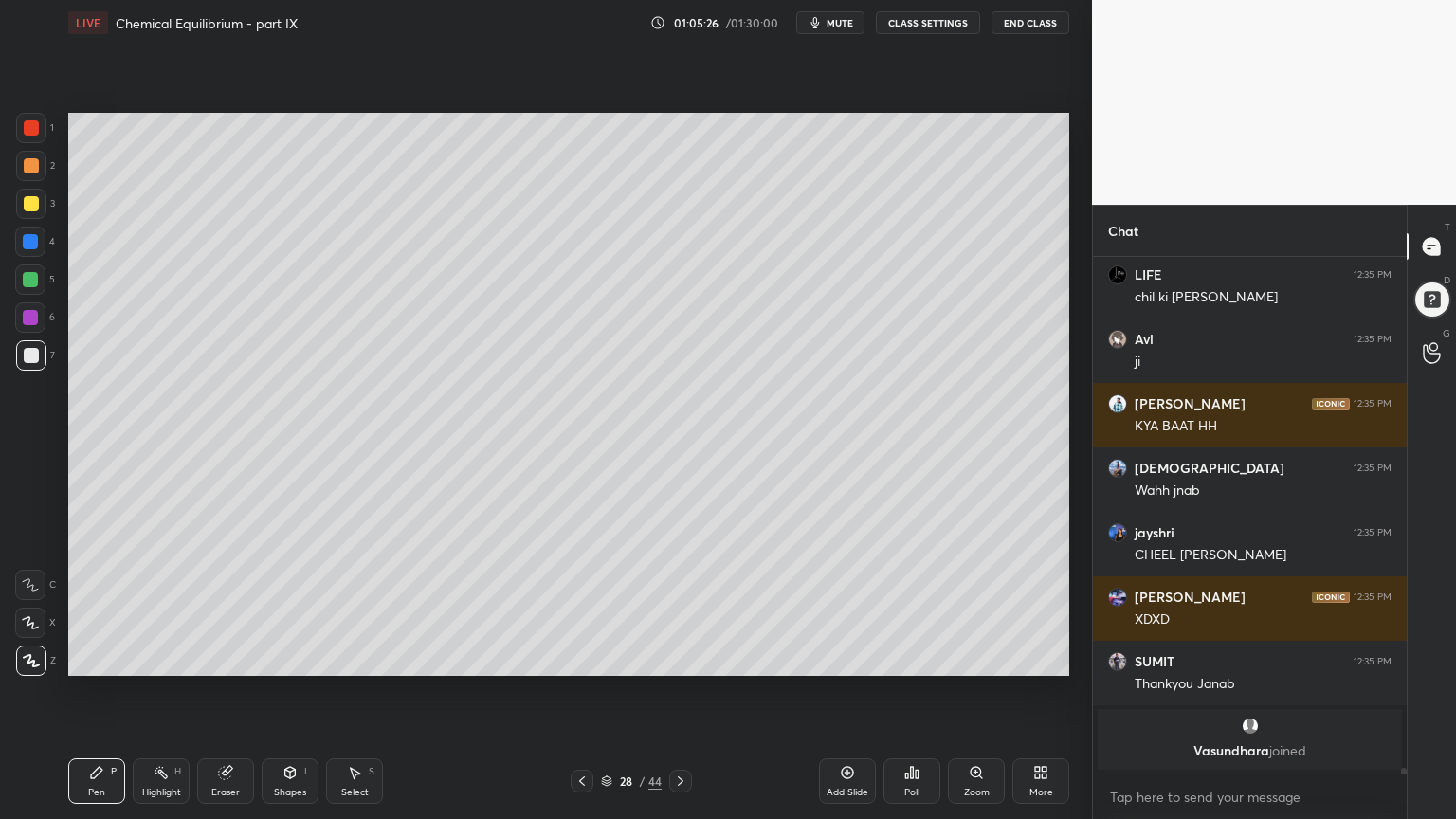
click at [160, 691] on div "Highlight H" at bounding box center [161, 781] width 57 height 46
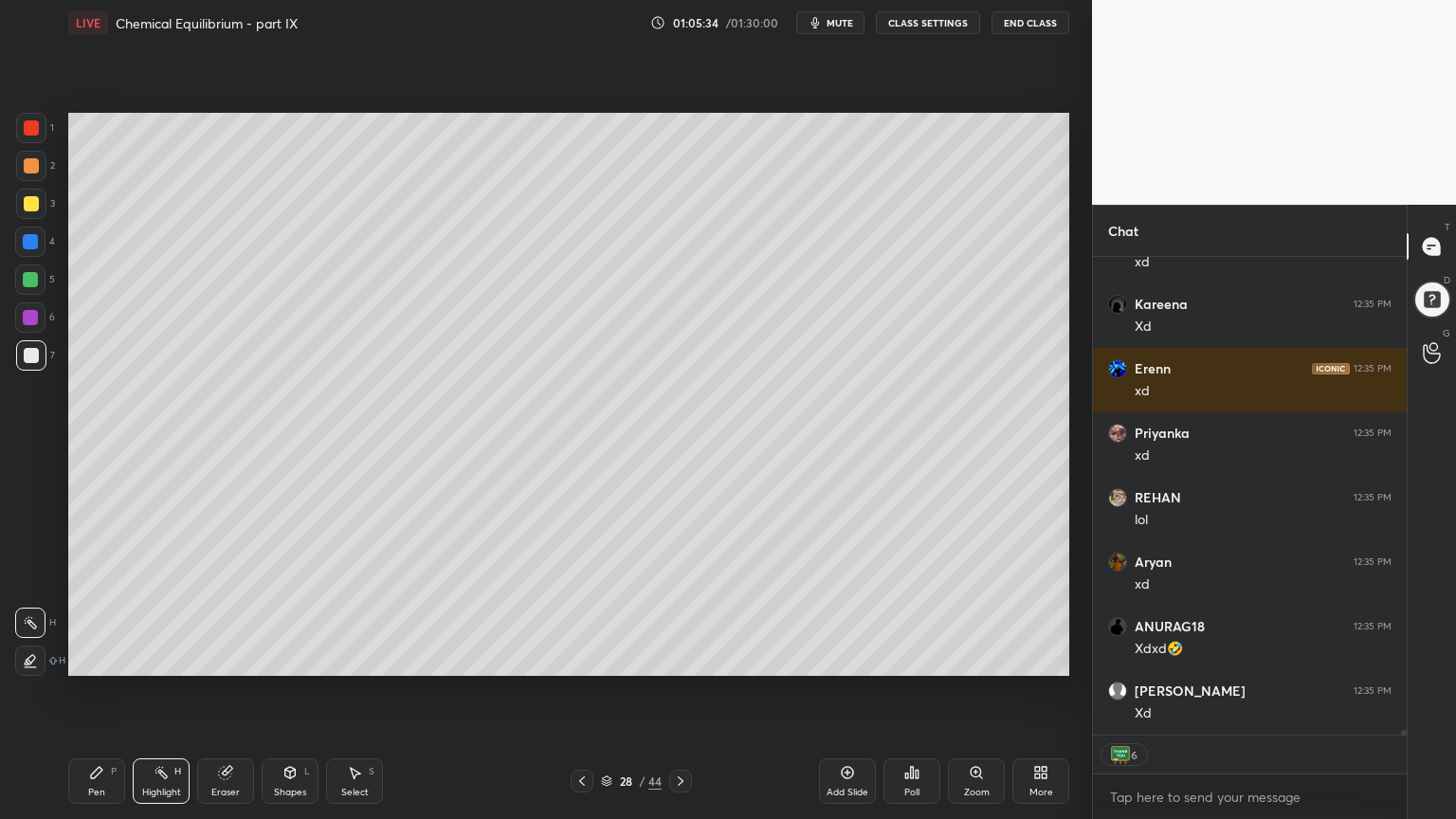
drag, startPoint x: 230, startPoint y: 778, endPoint x: 263, endPoint y: 733, distance: 55.8
click at [230, 691] on icon at bounding box center [226, 772] width 16 height 16
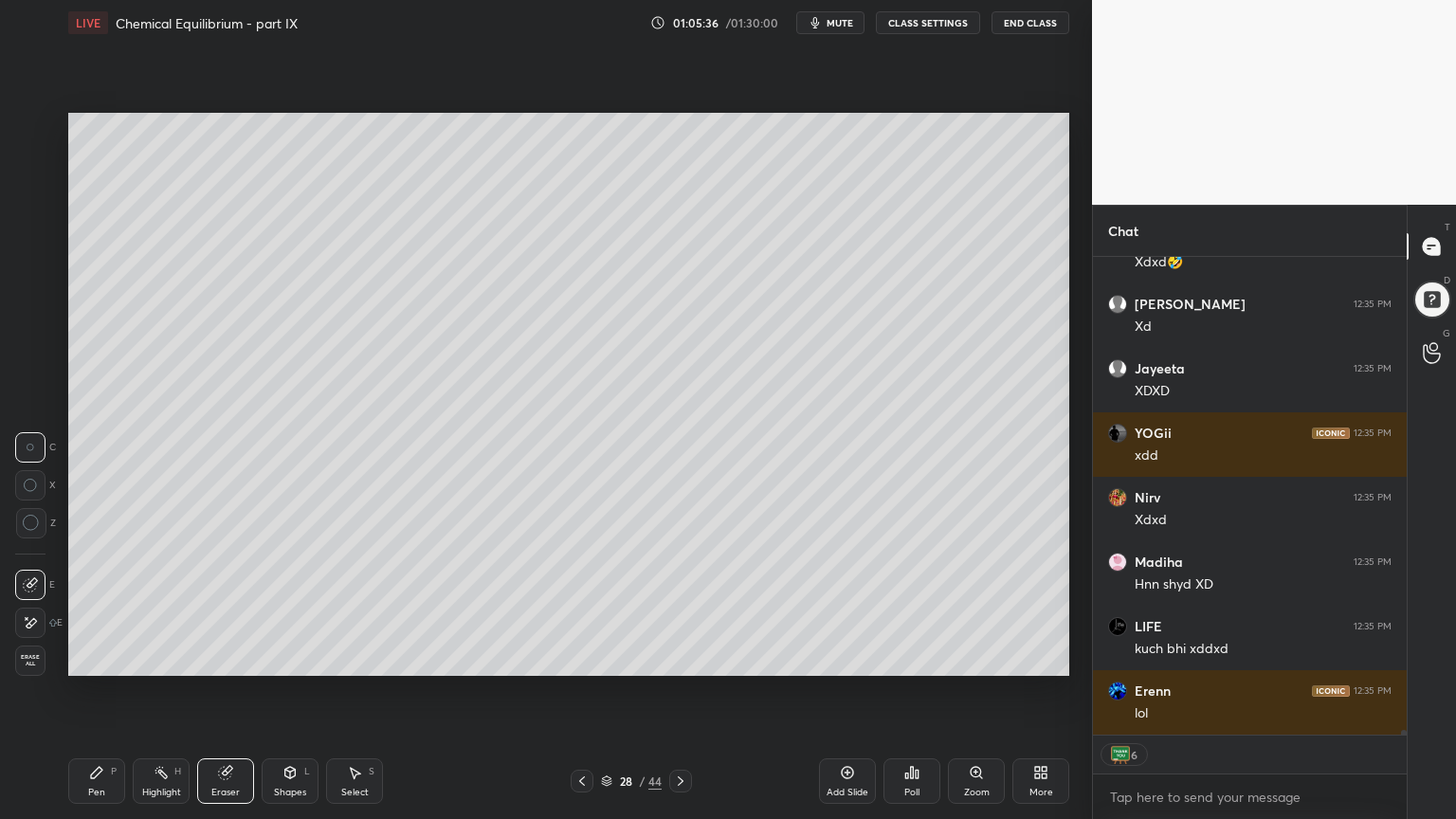
click at [110, 691] on div "Pen P" at bounding box center [96, 781] width 57 height 46
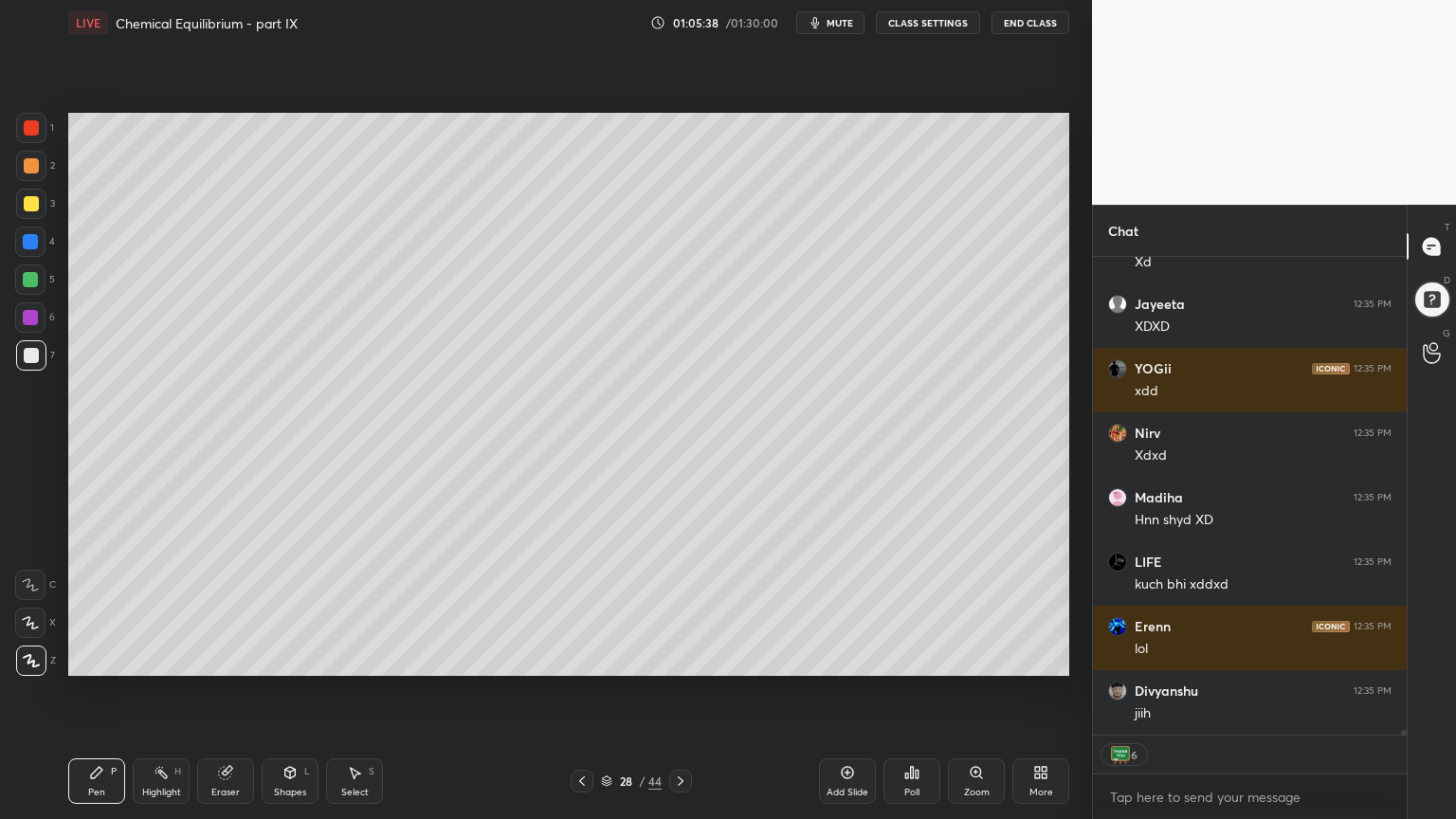
click at [159, 691] on div "Highlight H" at bounding box center [161, 781] width 57 height 46
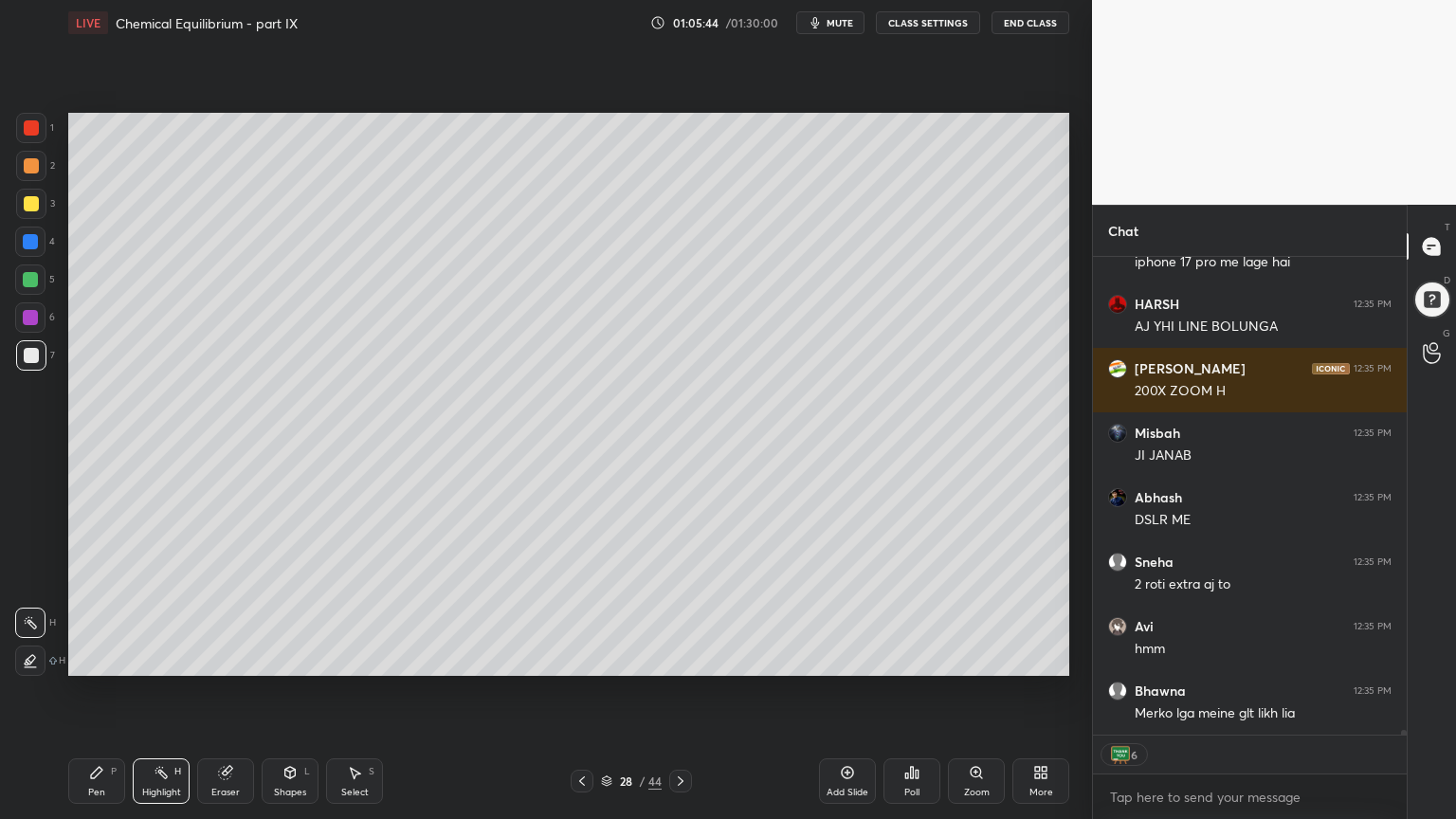
type textarea "x"
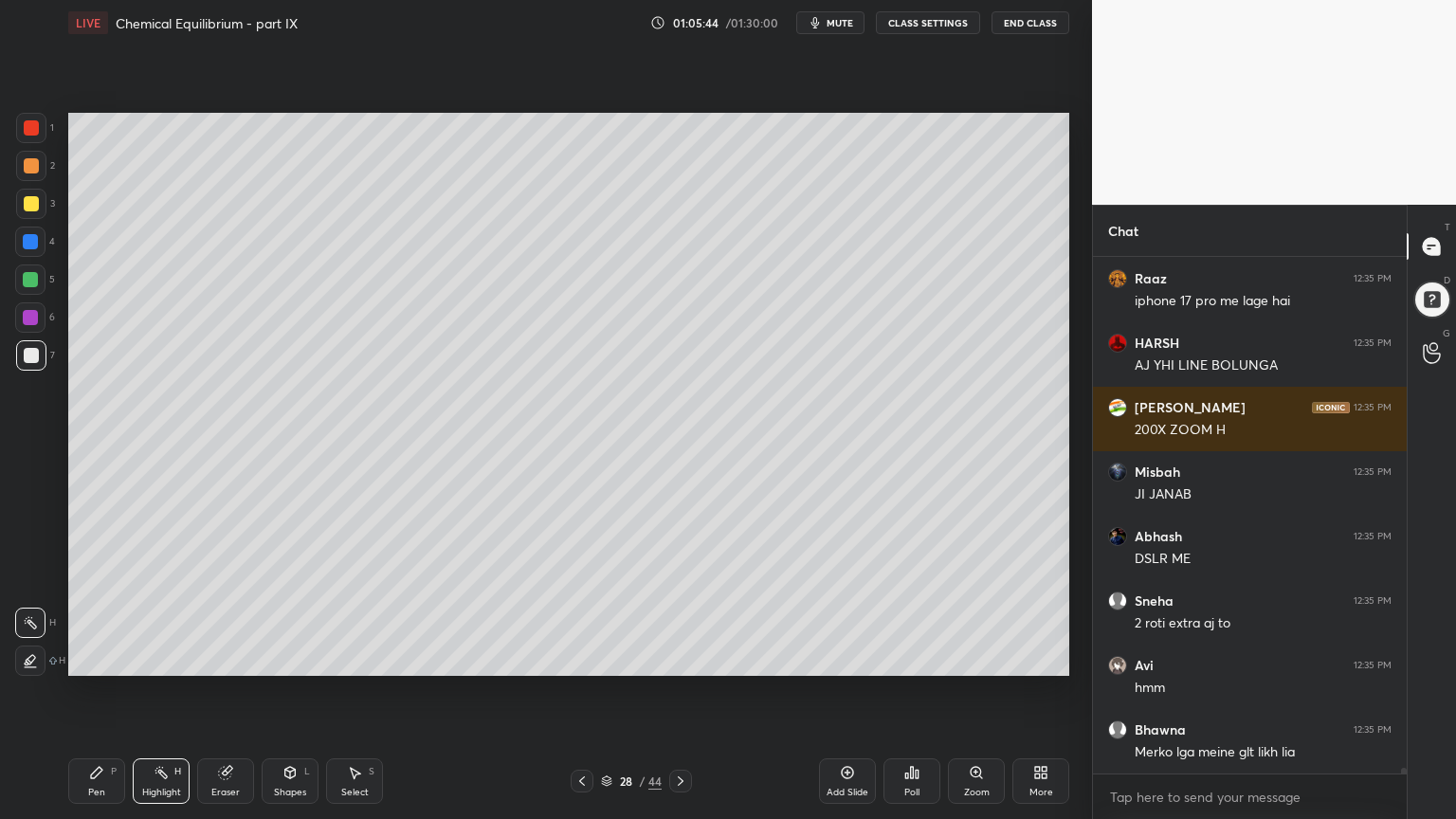
click at [940, 22] on button "CLASS SETTINGS" at bounding box center [927, 22] width 104 height 22
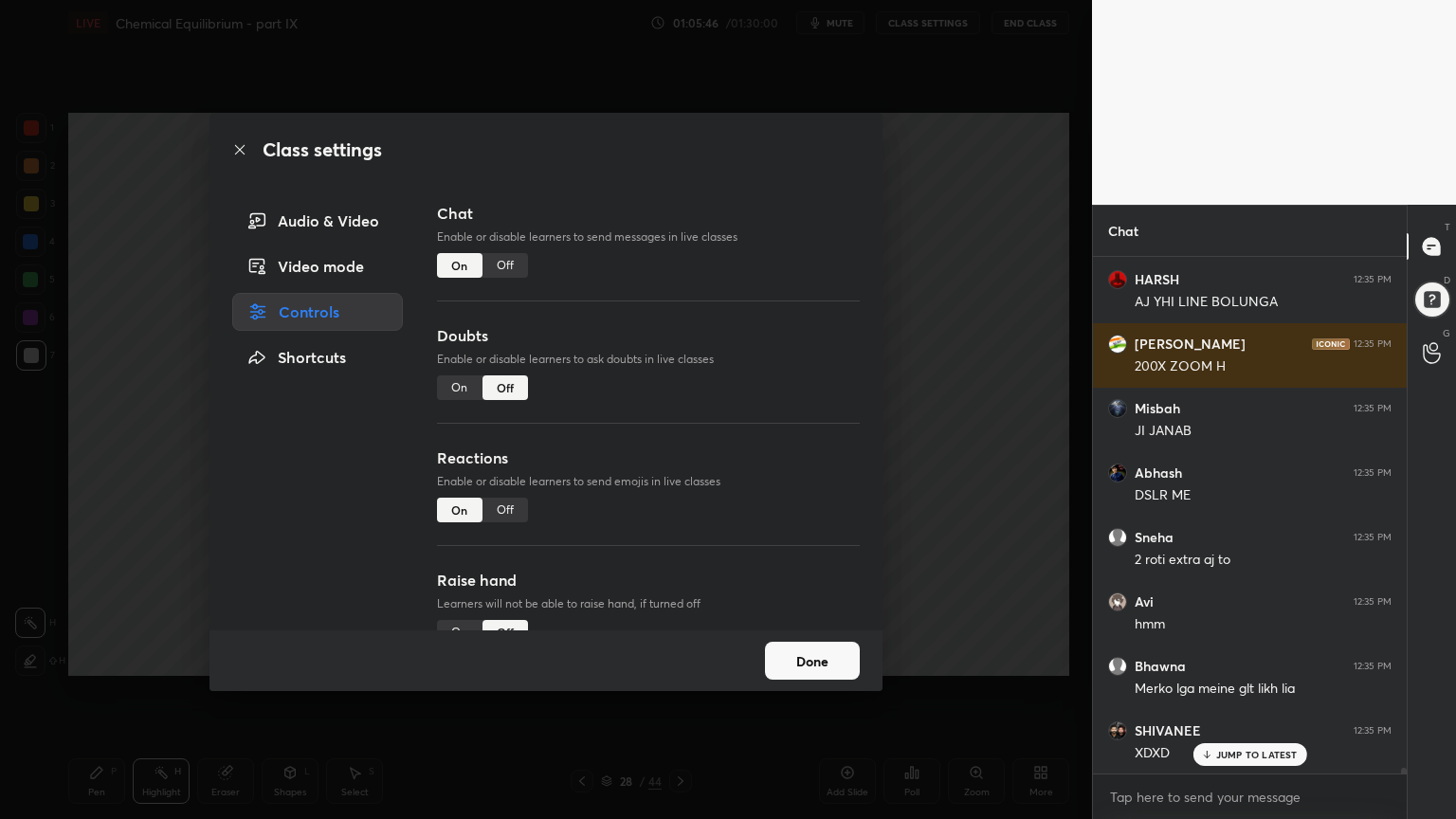
click at [510, 267] on div "Off" at bounding box center [504, 265] width 46 height 24
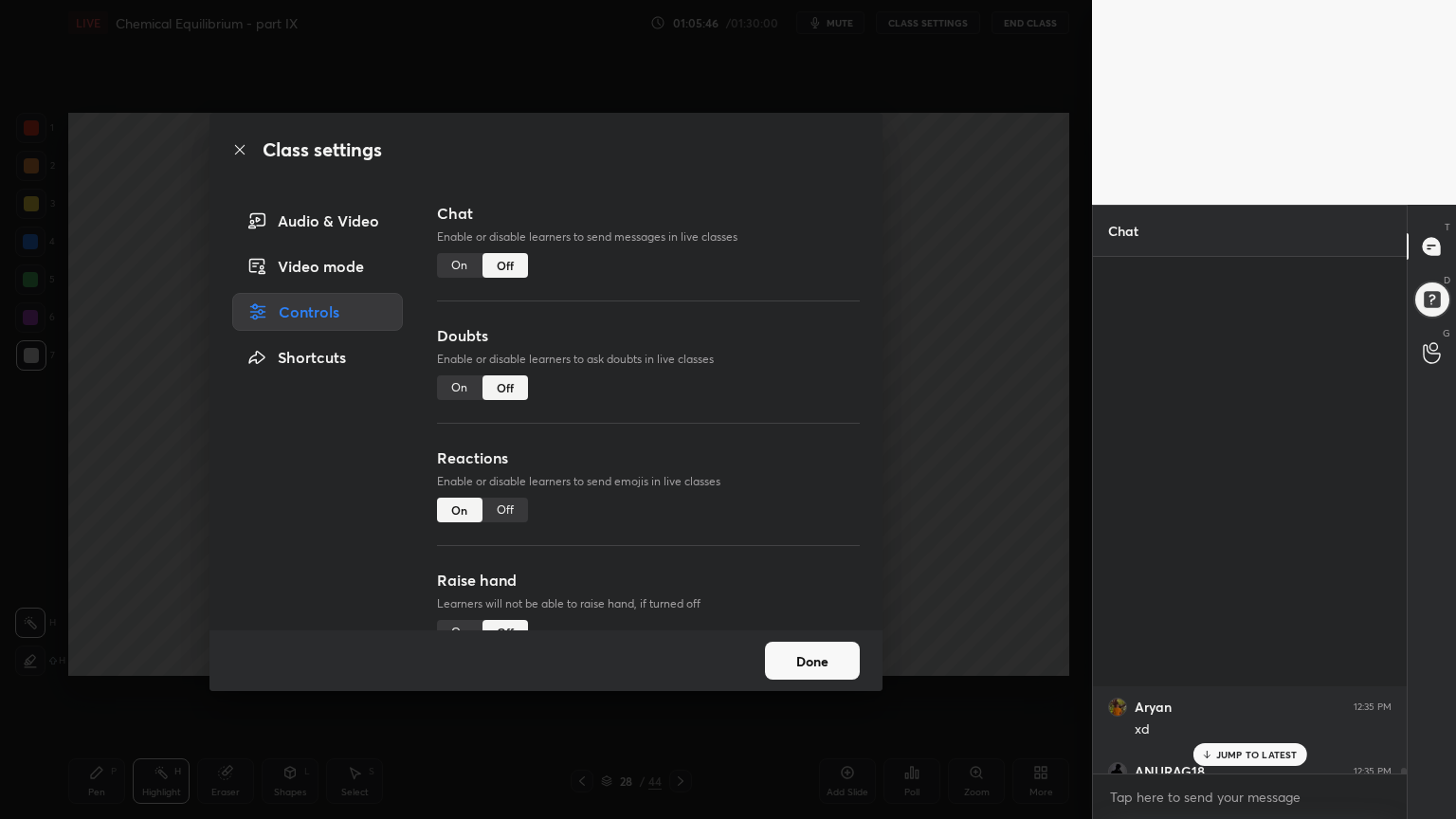
click at [934, 326] on div "Class settings Audio & Video Video mode Controls Shortcuts Chat Enable or disab…" at bounding box center [545, 410] width 1091 height 819
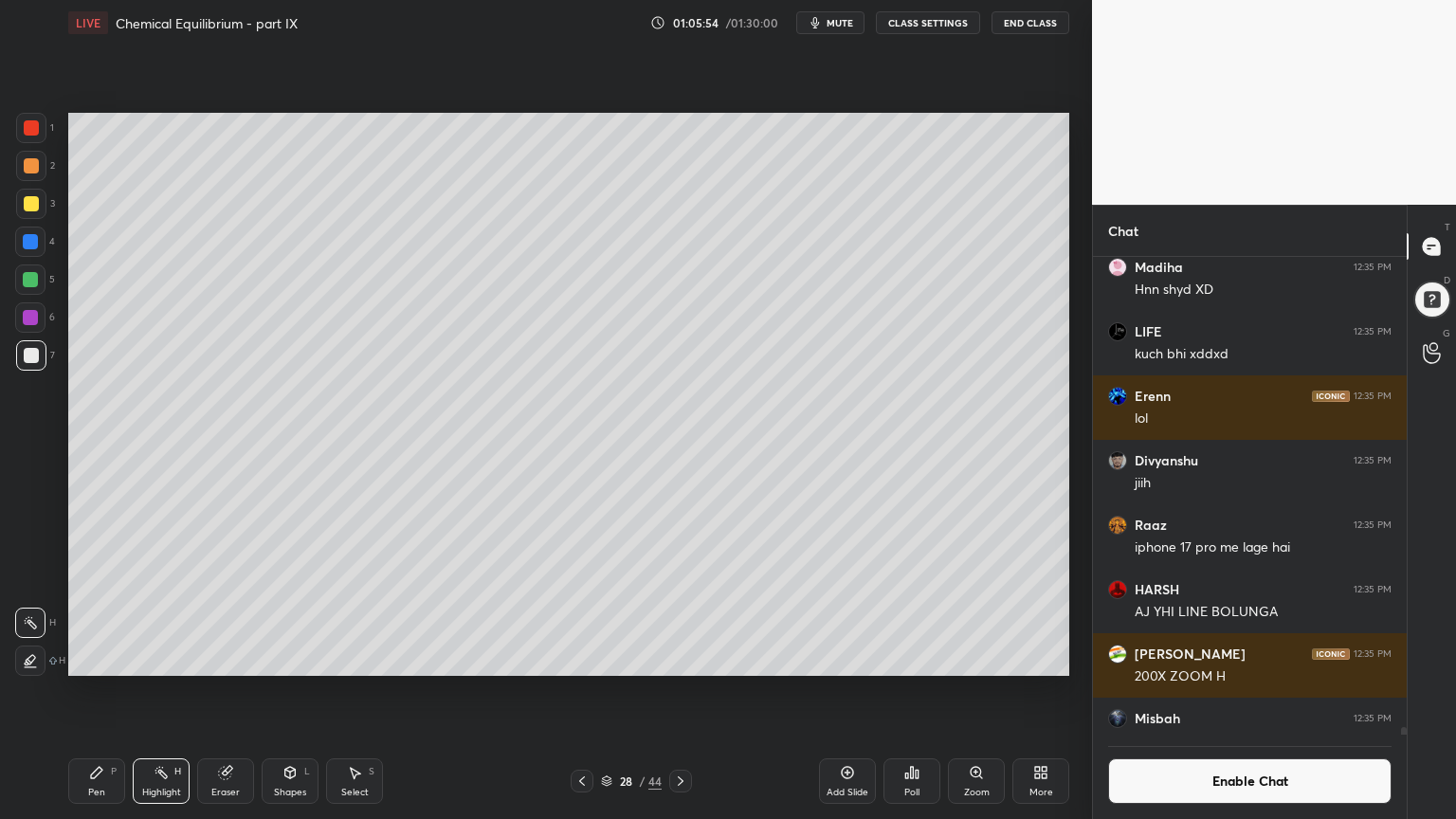
drag, startPoint x: 75, startPoint y: 787, endPoint x: 38, endPoint y: 758, distance: 47.0
click at [74, 691] on div "Pen P" at bounding box center [96, 781] width 57 height 46
click at [169, 691] on div "Highlight" at bounding box center [162, 793] width 39 height 10
drag, startPoint x: 108, startPoint y: 777, endPoint x: 91, endPoint y: 715, distance: 64.3
click at [109, 691] on div "Pen P" at bounding box center [96, 781] width 57 height 46
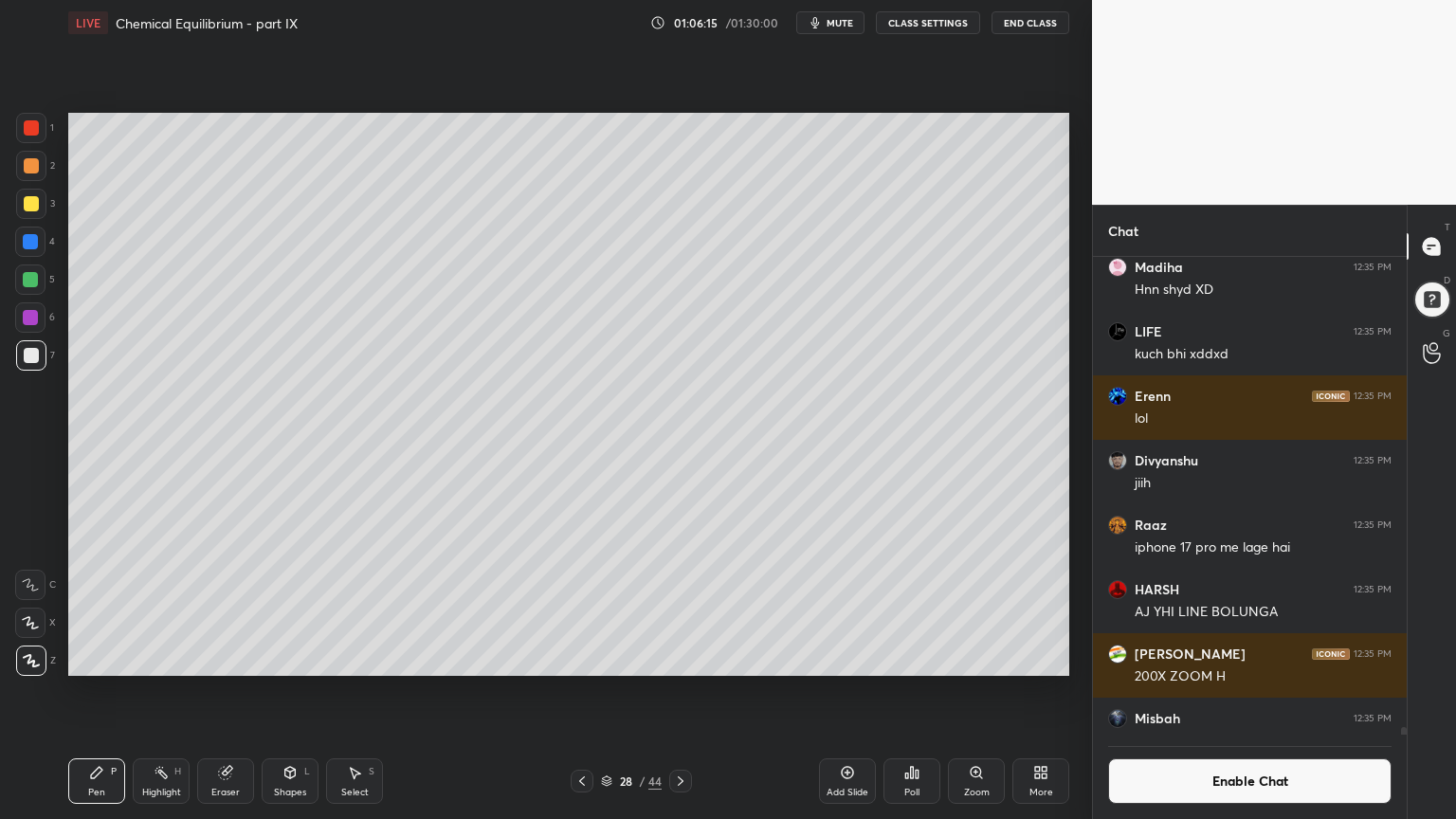
click at [591, 691] on div at bounding box center [581, 780] width 22 height 22
click at [671, 691] on div at bounding box center [680, 780] width 22 height 22
click at [113, 691] on div "Pen P" at bounding box center [96, 781] width 57 height 46
click at [171, 691] on div "Highlight H" at bounding box center [161, 781] width 57 height 46
click at [584, 691] on icon at bounding box center [582, 781] width 16 height 16
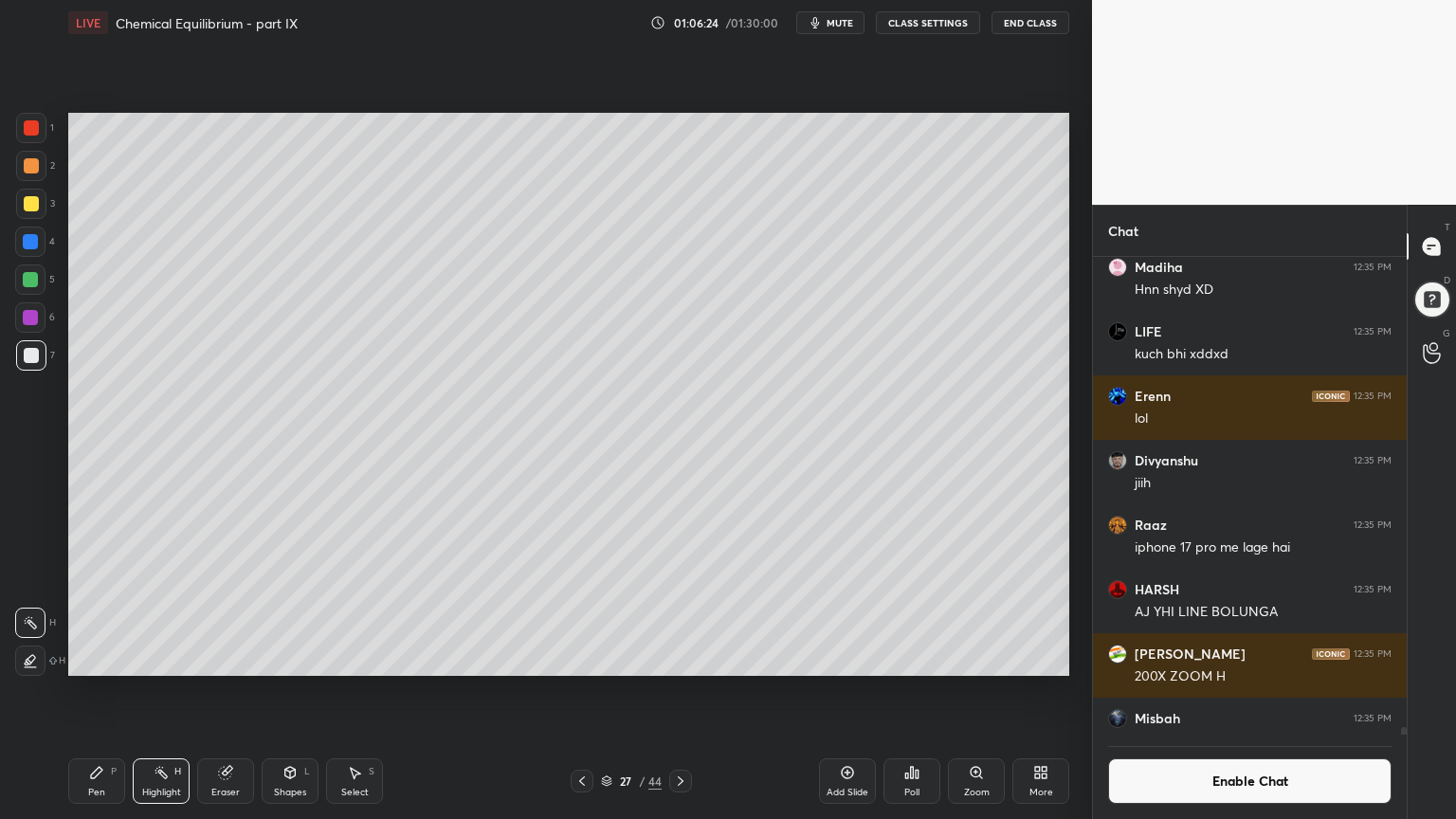
click at [178, 691] on div "Highlight H" at bounding box center [161, 781] width 57 height 46
click at [680, 691] on icon at bounding box center [681, 781] width 16 height 16
click at [95, 691] on div "Pen P" at bounding box center [96, 781] width 57 height 46
click at [30, 204] on div at bounding box center [31, 204] width 16 height 16
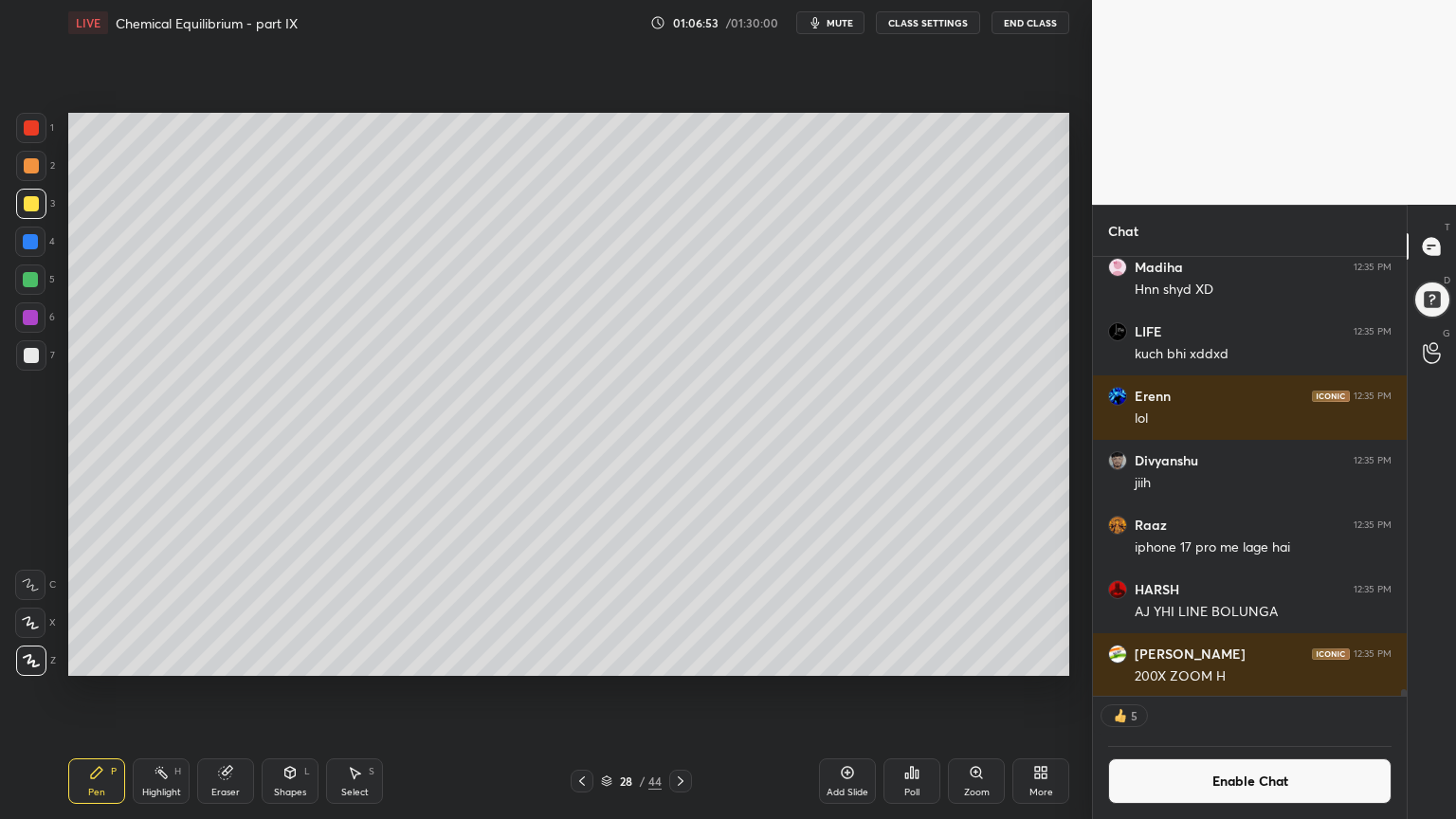
click at [275, 691] on div "Shapes" at bounding box center [289, 793] width 32 height 10
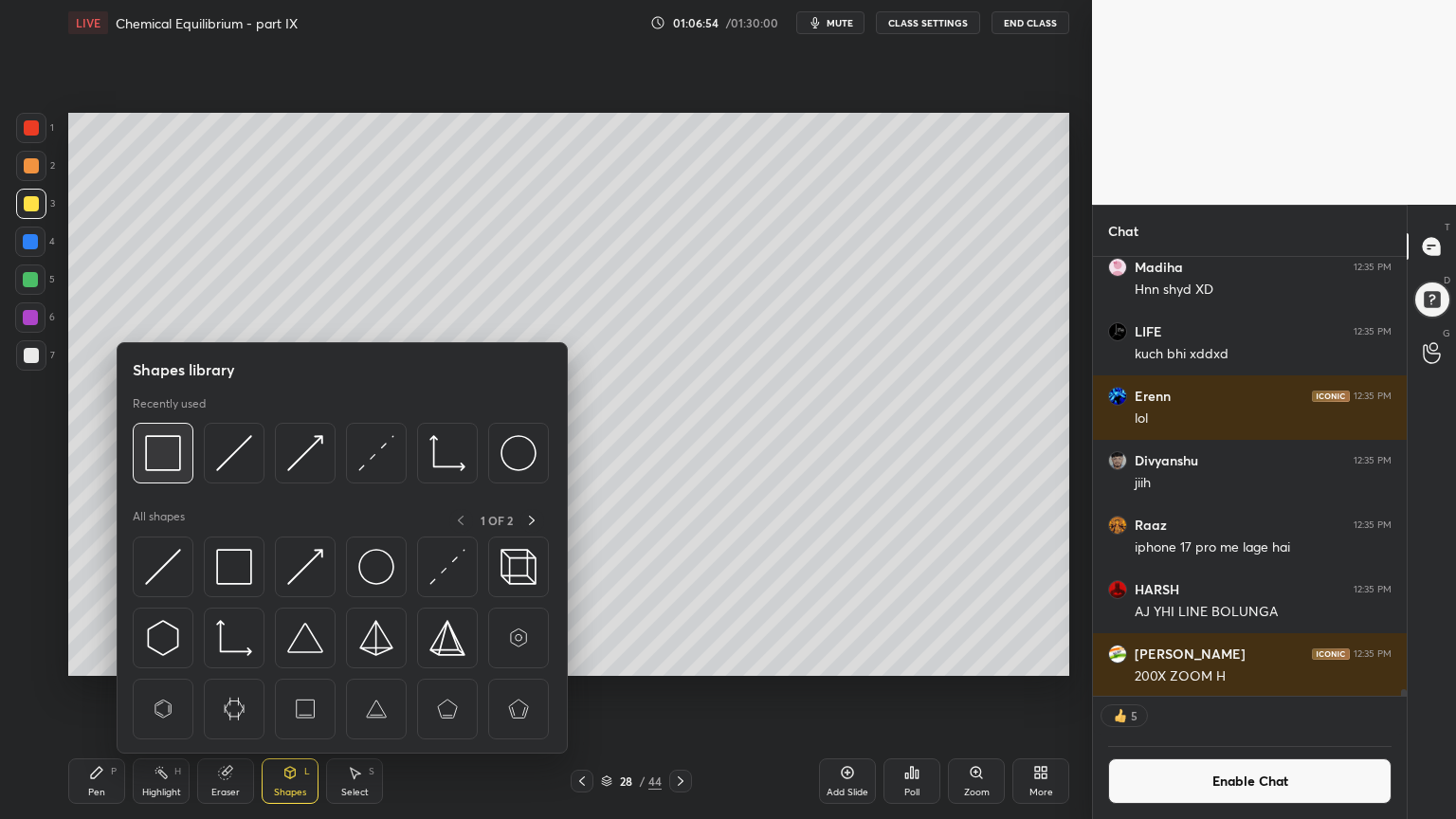
click at [171, 444] on img at bounding box center [162, 452] width 36 height 36
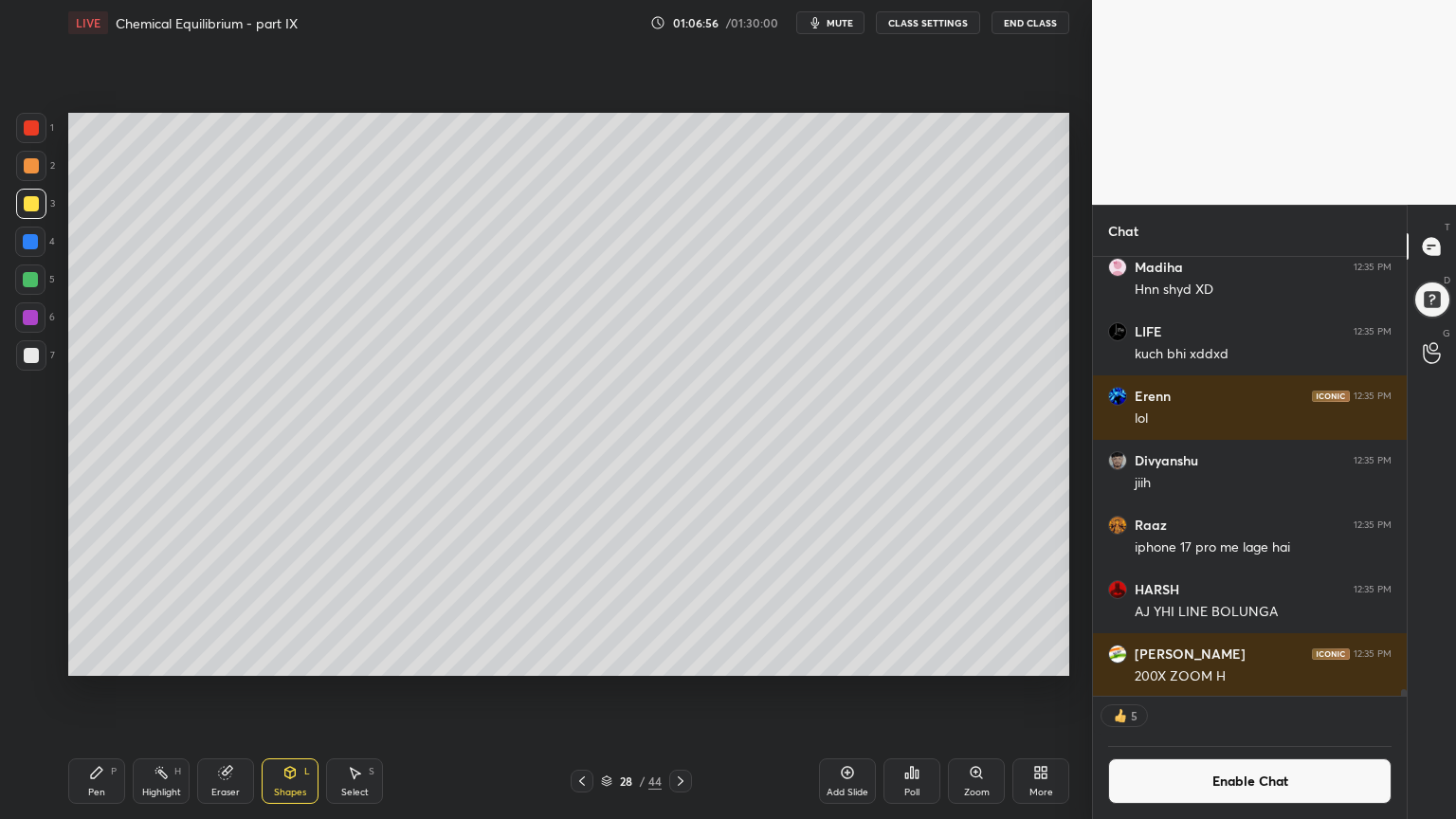
drag, startPoint x: 163, startPoint y: 789, endPoint x: 266, endPoint y: 717, distance: 125.7
click at [164, 691] on div "Highlight" at bounding box center [162, 793] width 39 height 10
click at [294, 691] on div "Shapes L" at bounding box center [290, 781] width 57 height 46
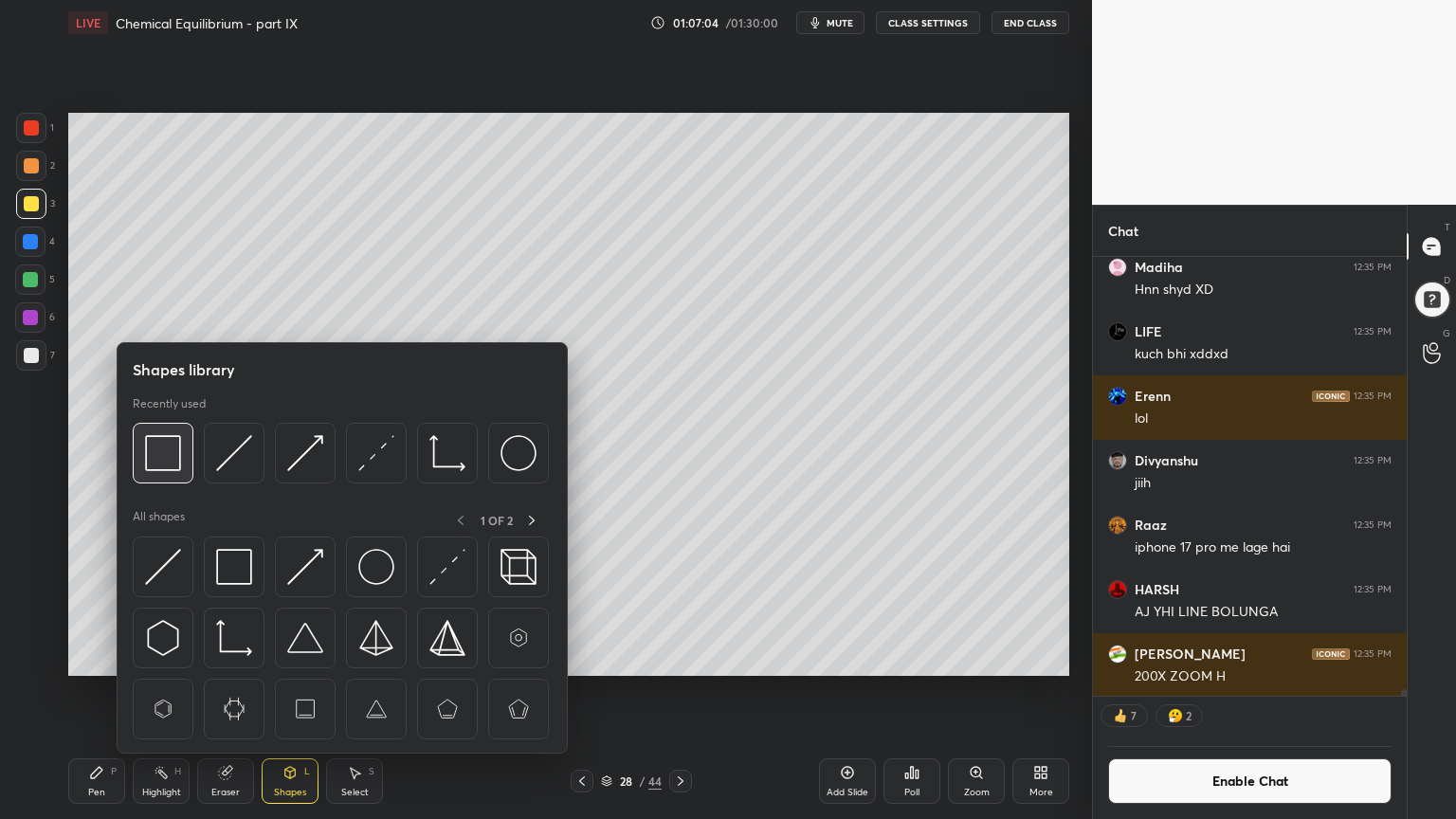
click at [162, 459] on img at bounding box center [162, 452] width 36 height 36
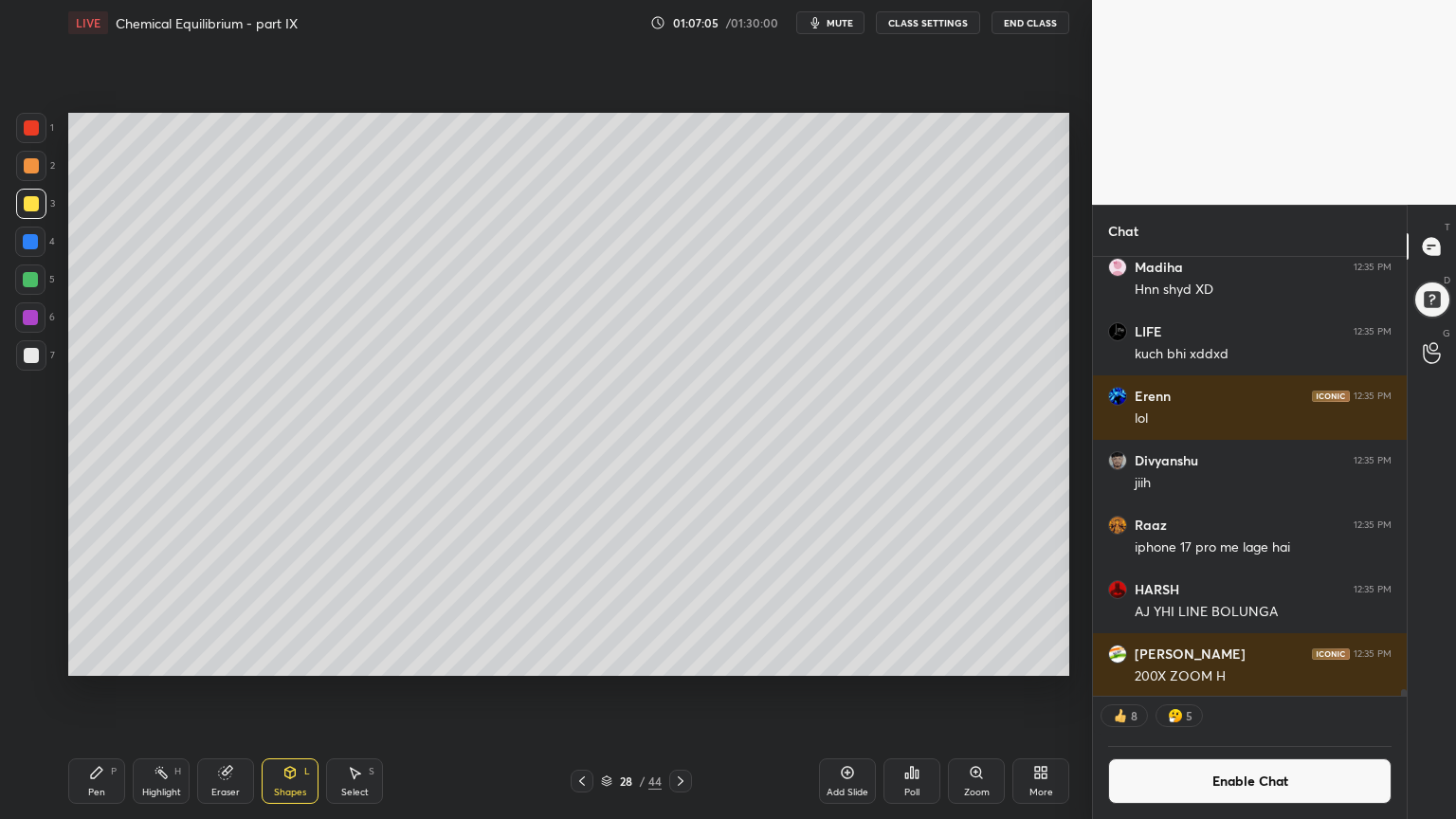
click at [37, 357] on div at bounding box center [31, 356] width 16 height 16
click at [97, 691] on div "Pen P" at bounding box center [96, 781] width 57 height 46
drag, startPoint x: 172, startPoint y: 782, endPoint x: 178, endPoint y: 770, distance: 13.4
click at [174, 691] on div "Highlight H" at bounding box center [161, 781] width 57 height 46
click at [78, 691] on div "Pen P" at bounding box center [96, 781] width 57 height 46
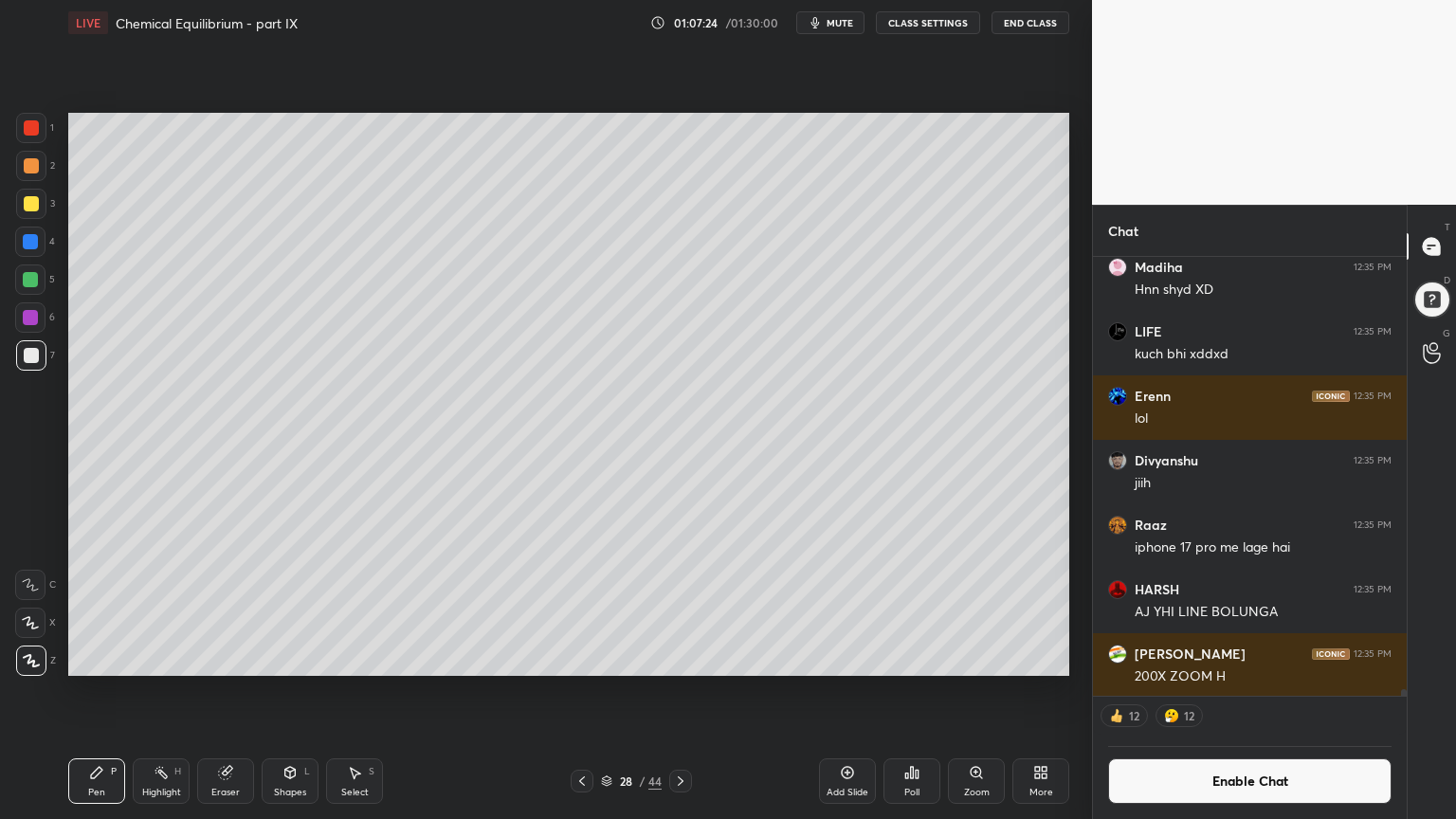
click at [33, 243] on div at bounding box center [30, 242] width 16 height 16
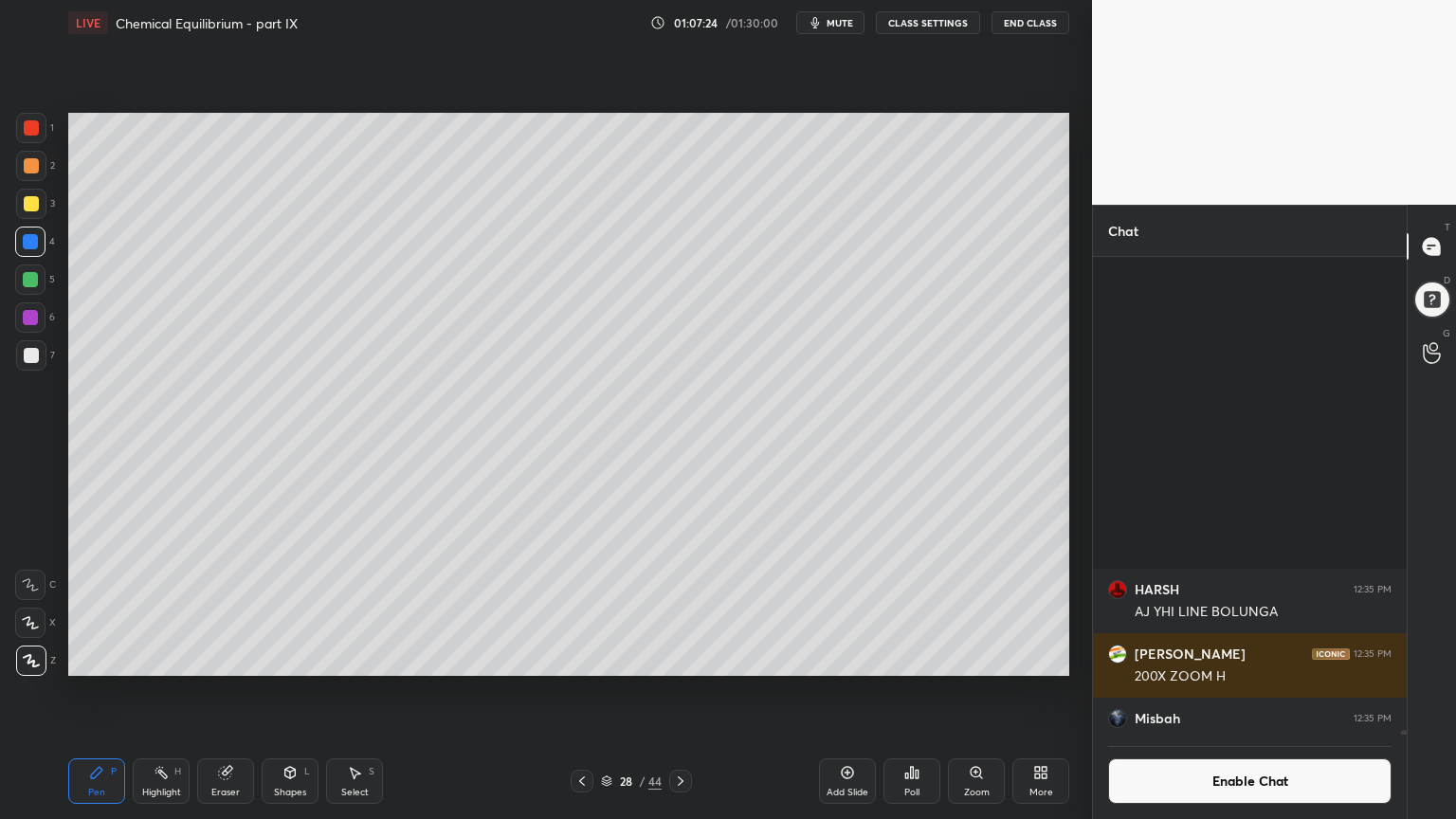
scroll to position [474, 308]
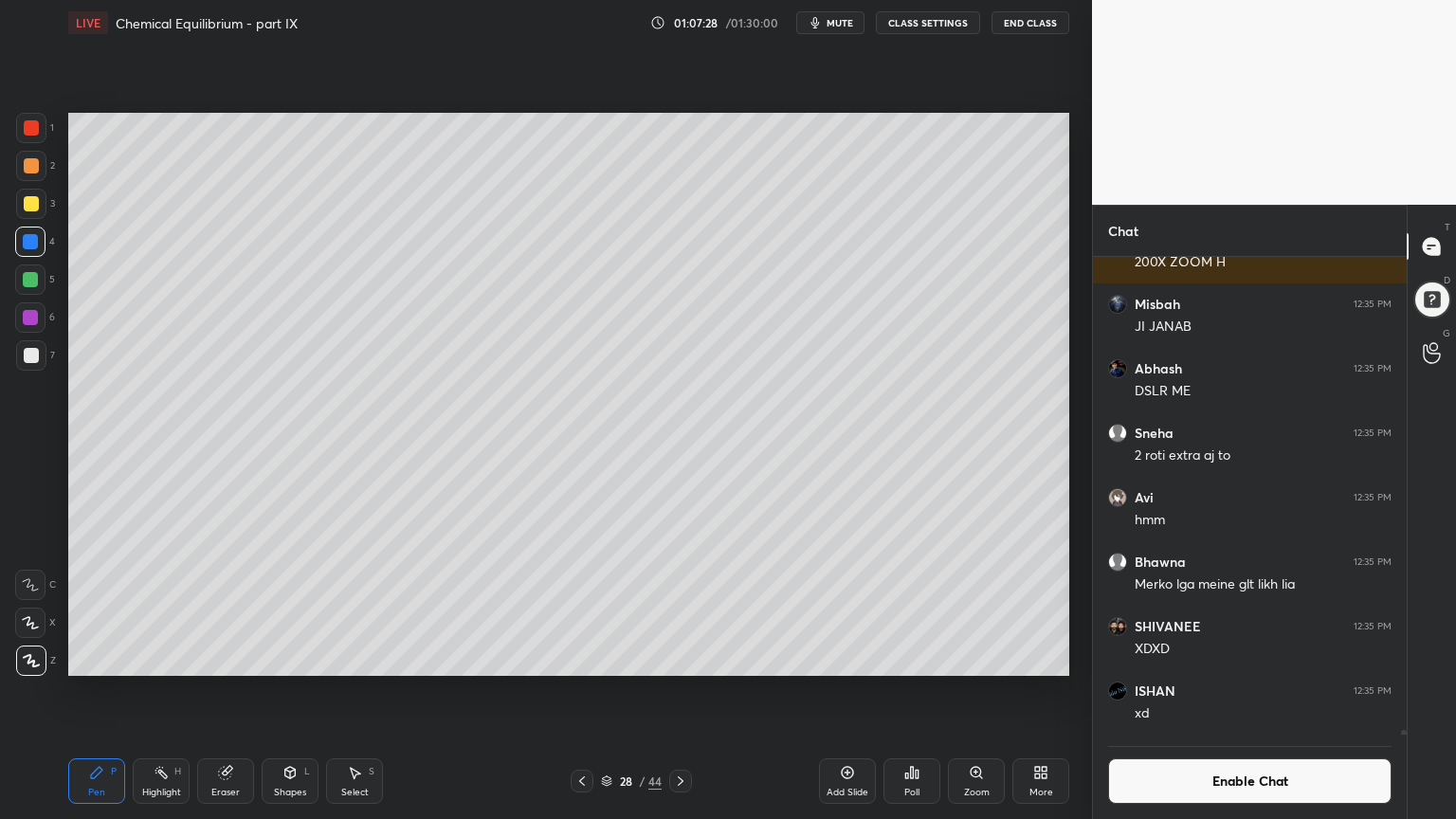
drag, startPoint x: 33, startPoint y: 361, endPoint x: 50, endPoint y: 370, distance: 19.2
click at [36, 364] on div at bounding box center [31, 355] width 30 height 30
drag, startPoint x: 165, startPoint y: 775, endPoint x: 258, endPoint y: 684, distance: 130.1
click at [169, 691] on div "Highlight H" at bounding box center [161, 781] width 57 height 46
click at [107, 691] on div "Pen P" at bounding box center [96, 781] width 57 height 46
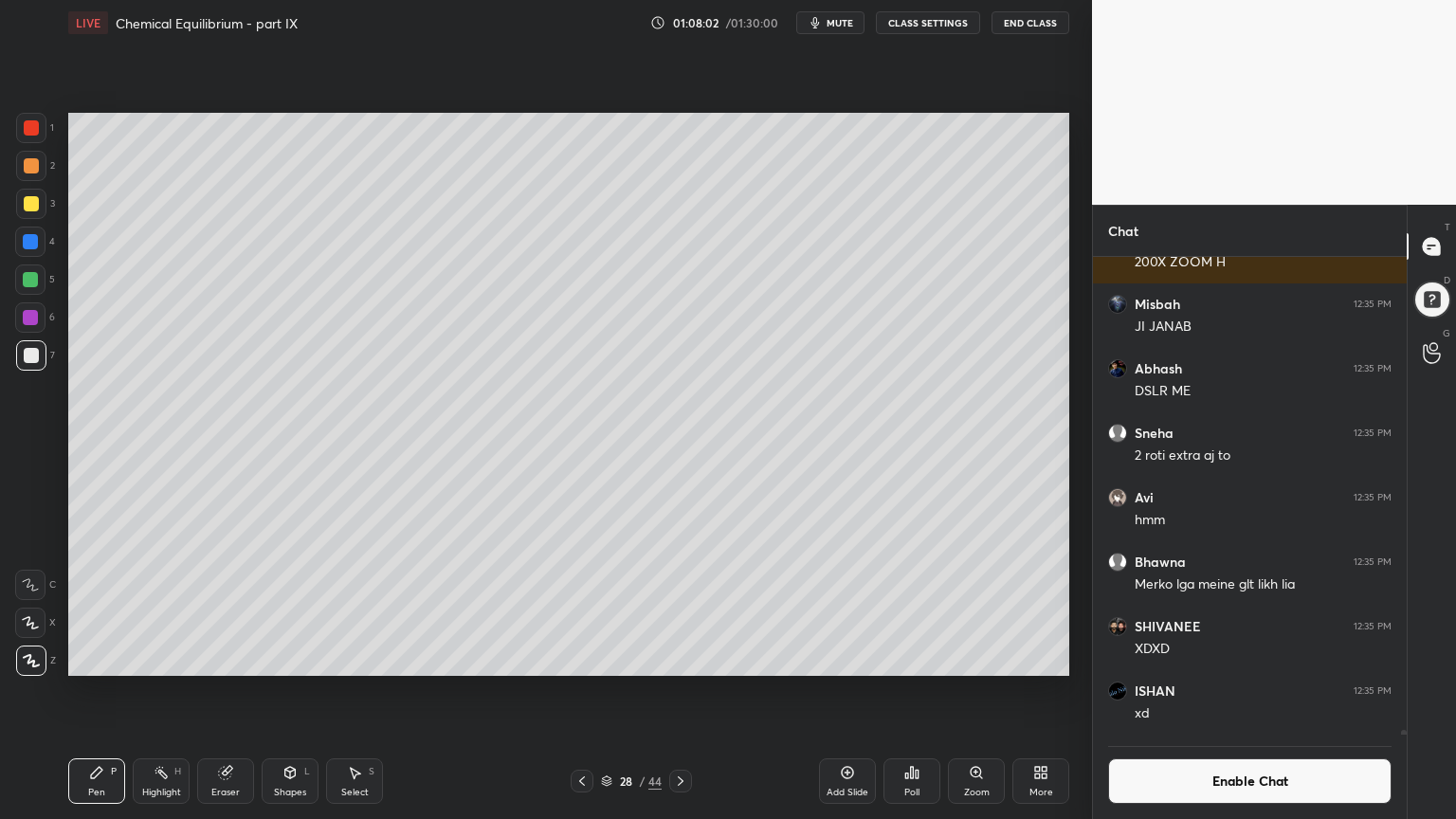
click at [269, 691] on div "Shapes L" at bounding box center [290, 781] width 57 height 46
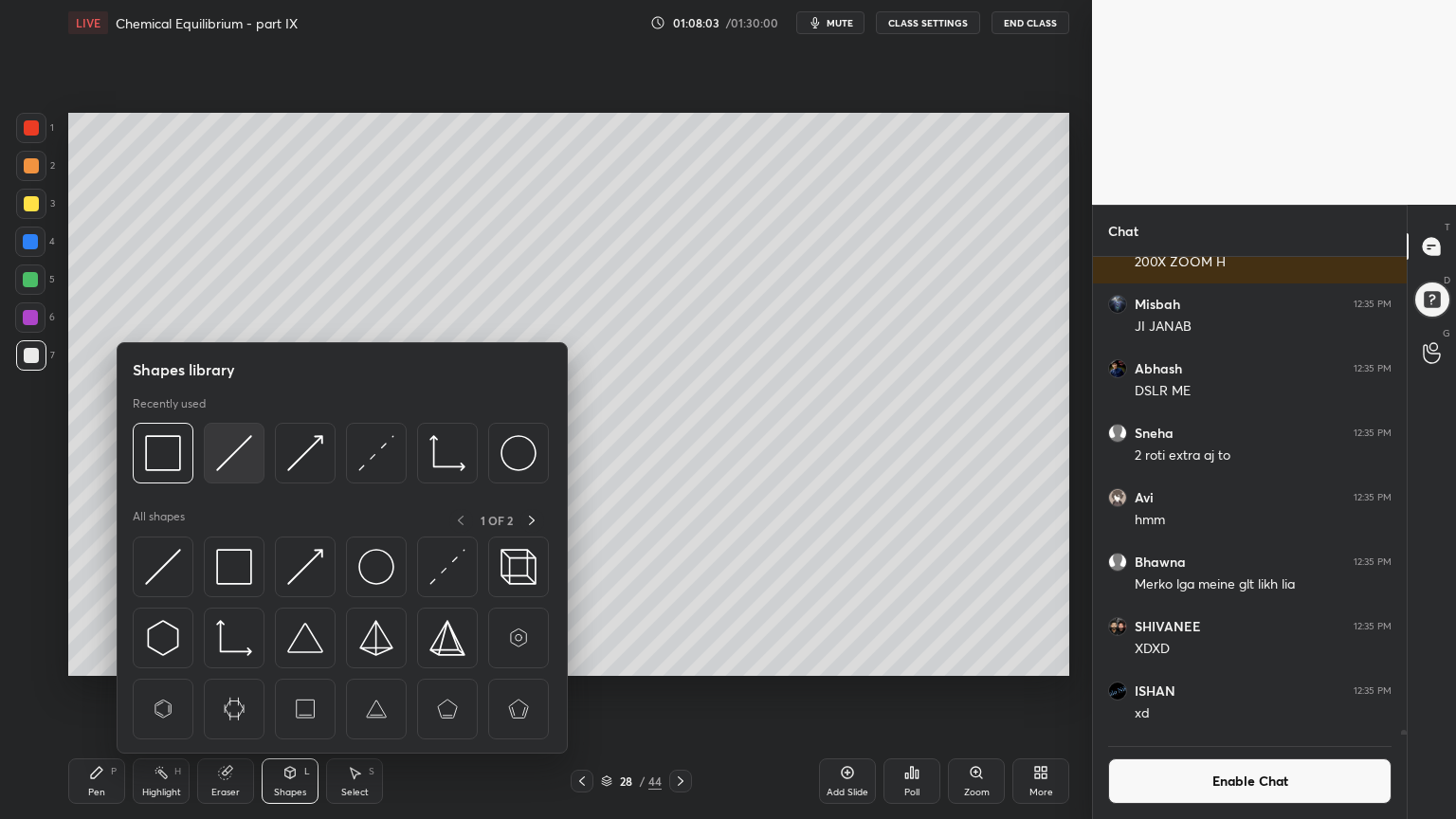
click at [227, 451] on img at bounding box center [234, 452] width 36 height 36
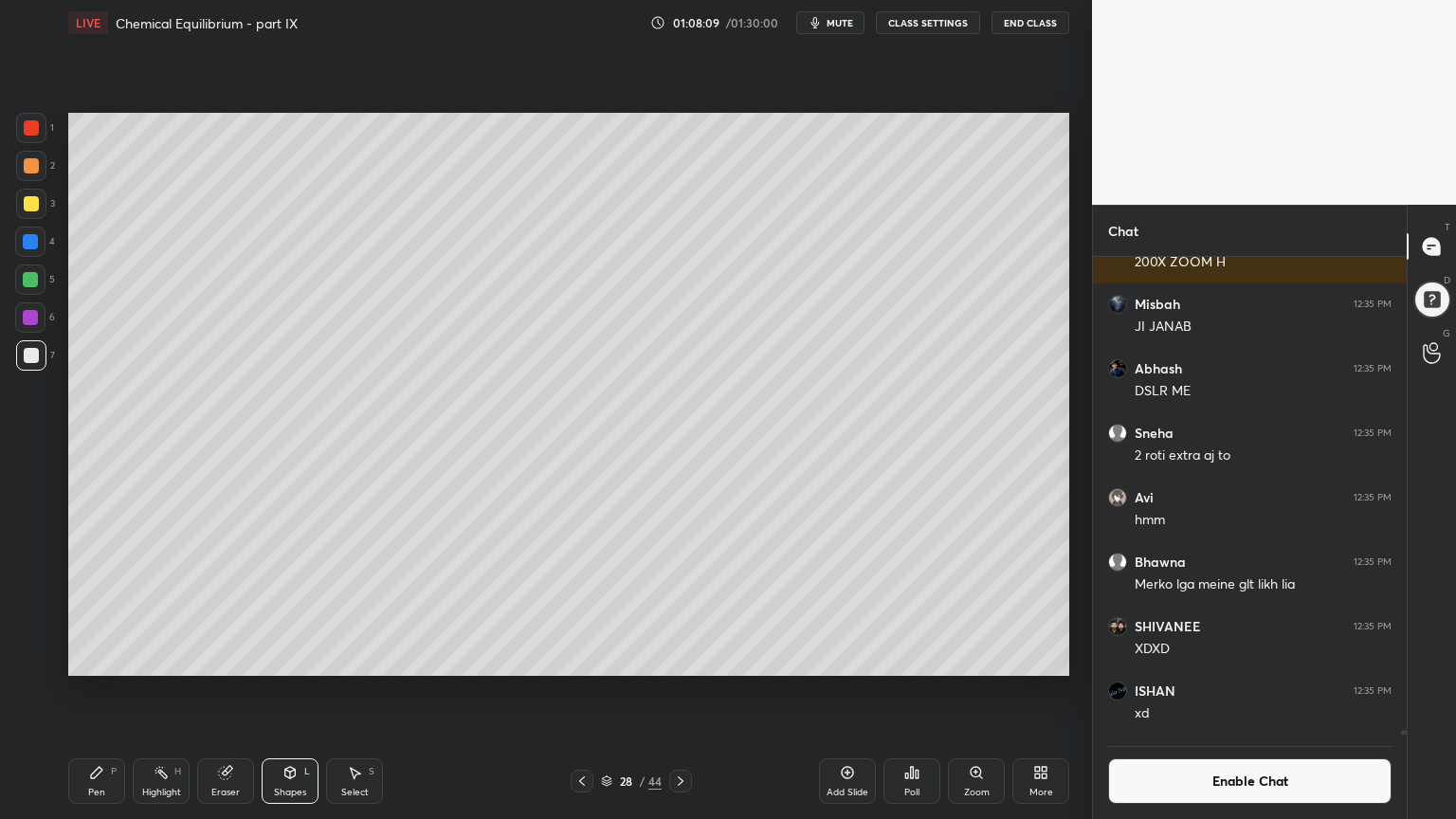
click at [235, 691] on div "Eraser" at bounding box center [225, 793] width 28 height 10
click at [91, 691] on div "Pen P" at bounding box center [96, 781] width 57 height 46
click at [33, 272] on div at bounding box center [30, 279] width 16 height 16
drag, startPoint x: 167, startPoint y: 778, endPoint x: 179, endPoint y: 762, distance: 20.0
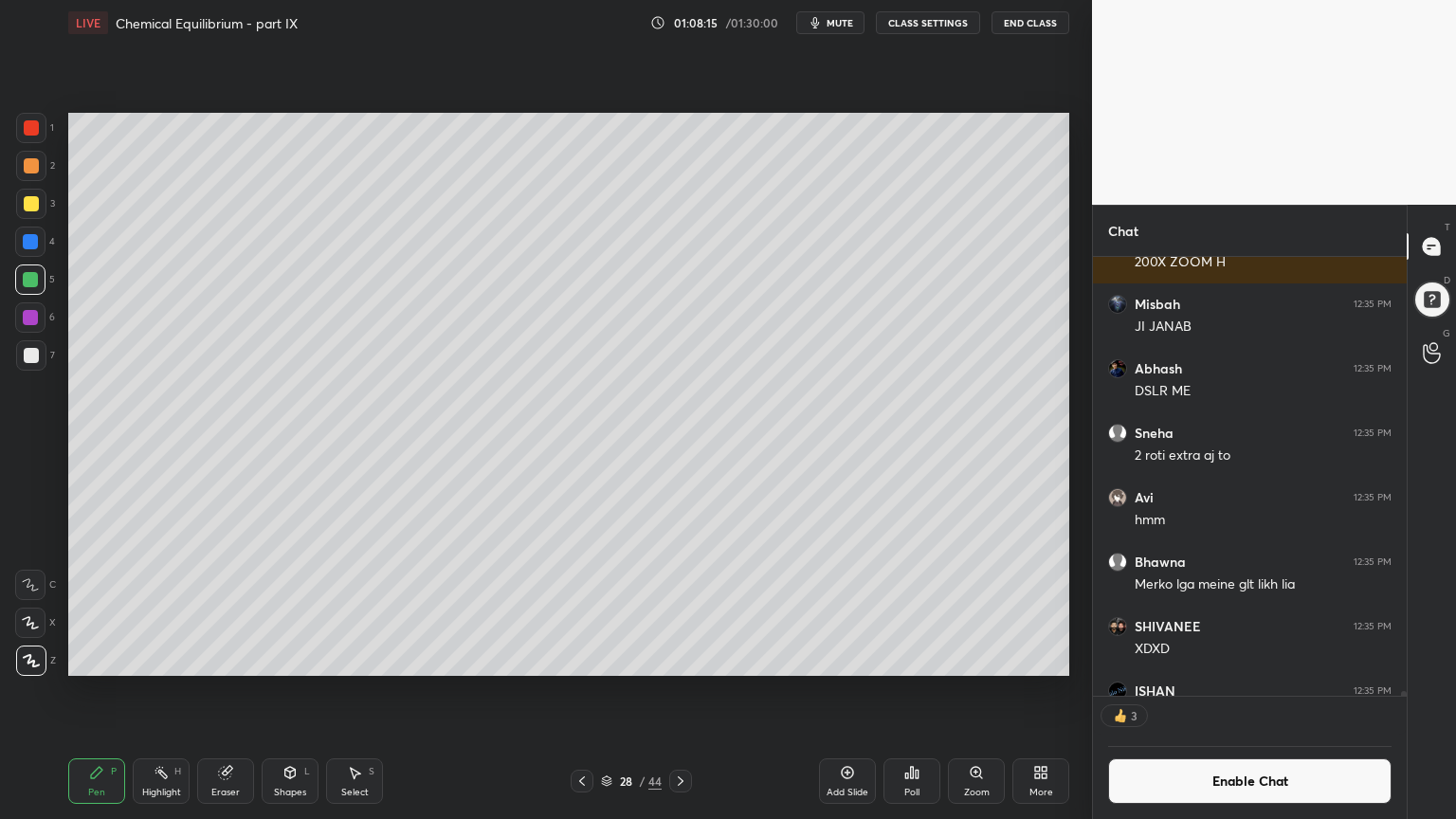
click at [171, 691] on div "Highlight H" at bounding box center [161, 781] width 57 height 46
click at [78, 691] on div "Pen P" at bounding box center [96, 781] width 57 height 46
click at [168, 691] on div "Highlight" at bounding box center [162, 793] width 39 height 10
drag, startPoint x: 117, startPoint y: 791, endPoint x: 121, endPoint y: 762, distance: 29.3
click at [113, 691] on div "Pen P" at bounding box center [96, 781] width 57 height 46
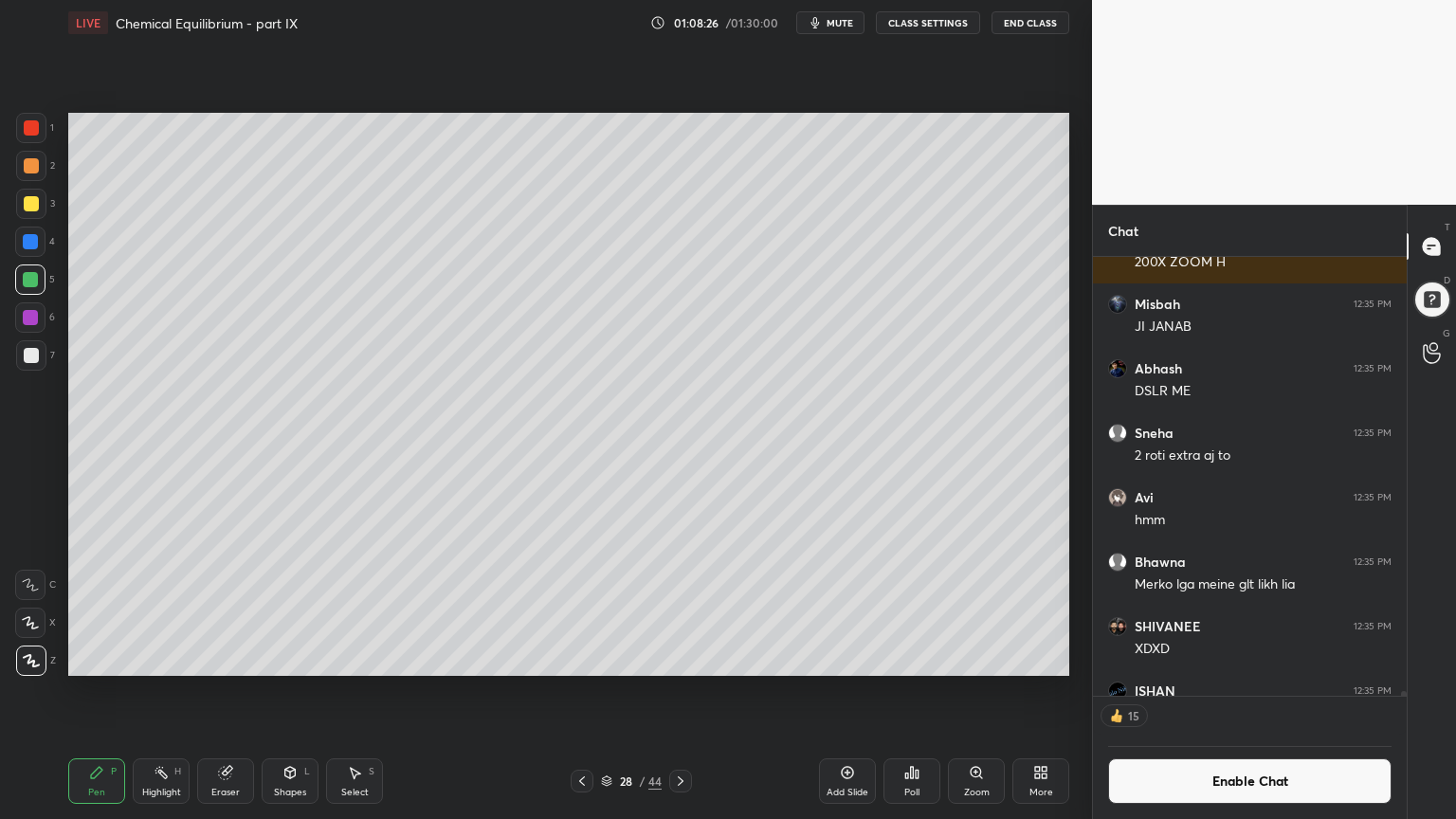
click at [22, 211] on div at bounding box center [31, 203] width 30 height 30
drag, startPoint x: 173, startPoint y: 782, endPoint x: 175, endPoint y: 763, distance: 19.1
click at [172, 691] on div "Highlight H" at bounding box center [161, 781] width 57 height 46
click at [103, 691] on icon at bounding box center [97, 772] width 16 height 16
drag, startPoint x: 229, startPoint y: 781, endPoint x: 324, endPoint y: 699, distance: 125.5
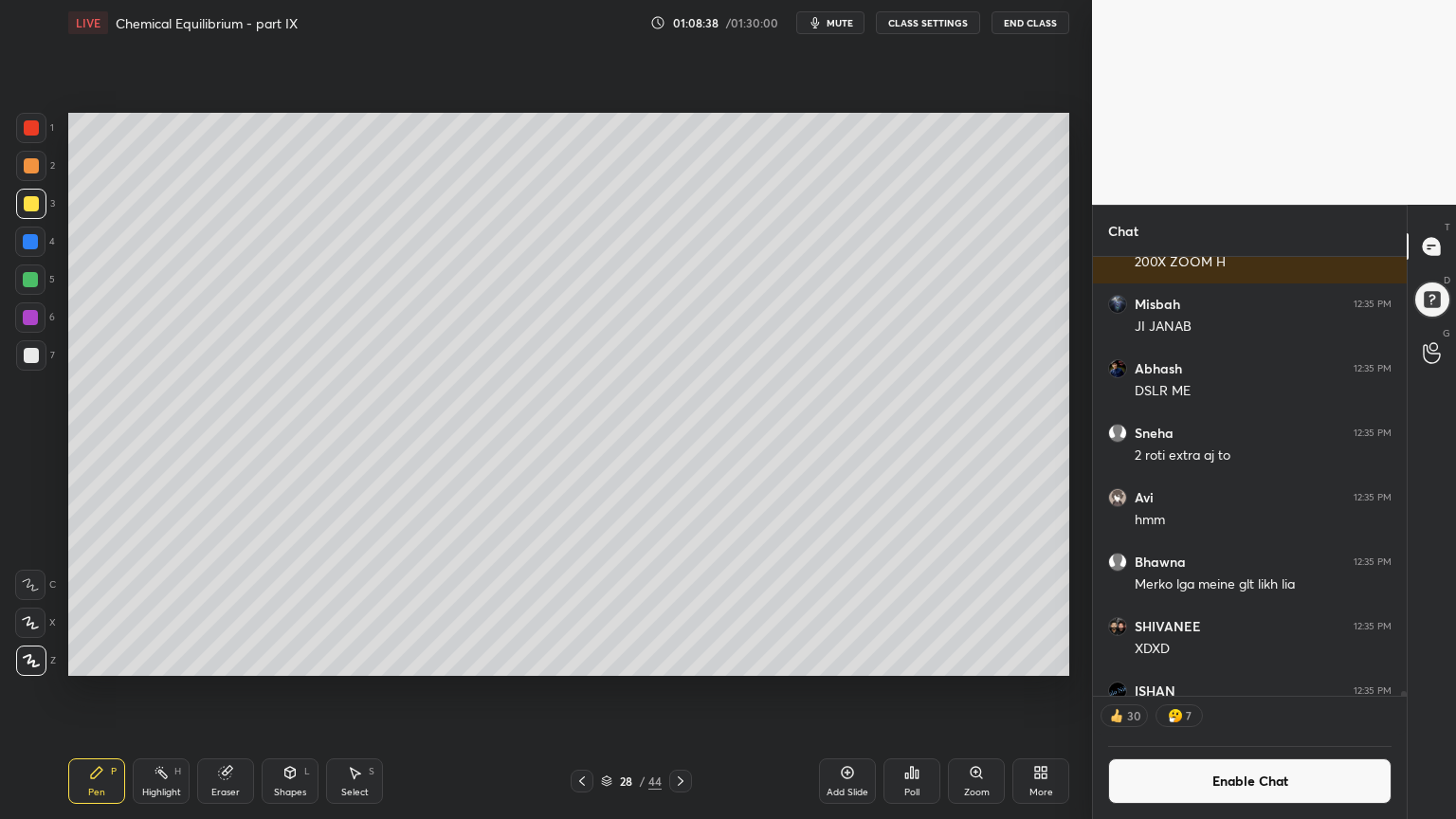
click at [230, 691] on div "Eraser" at bounding box center [225, 781] width 57 height 46
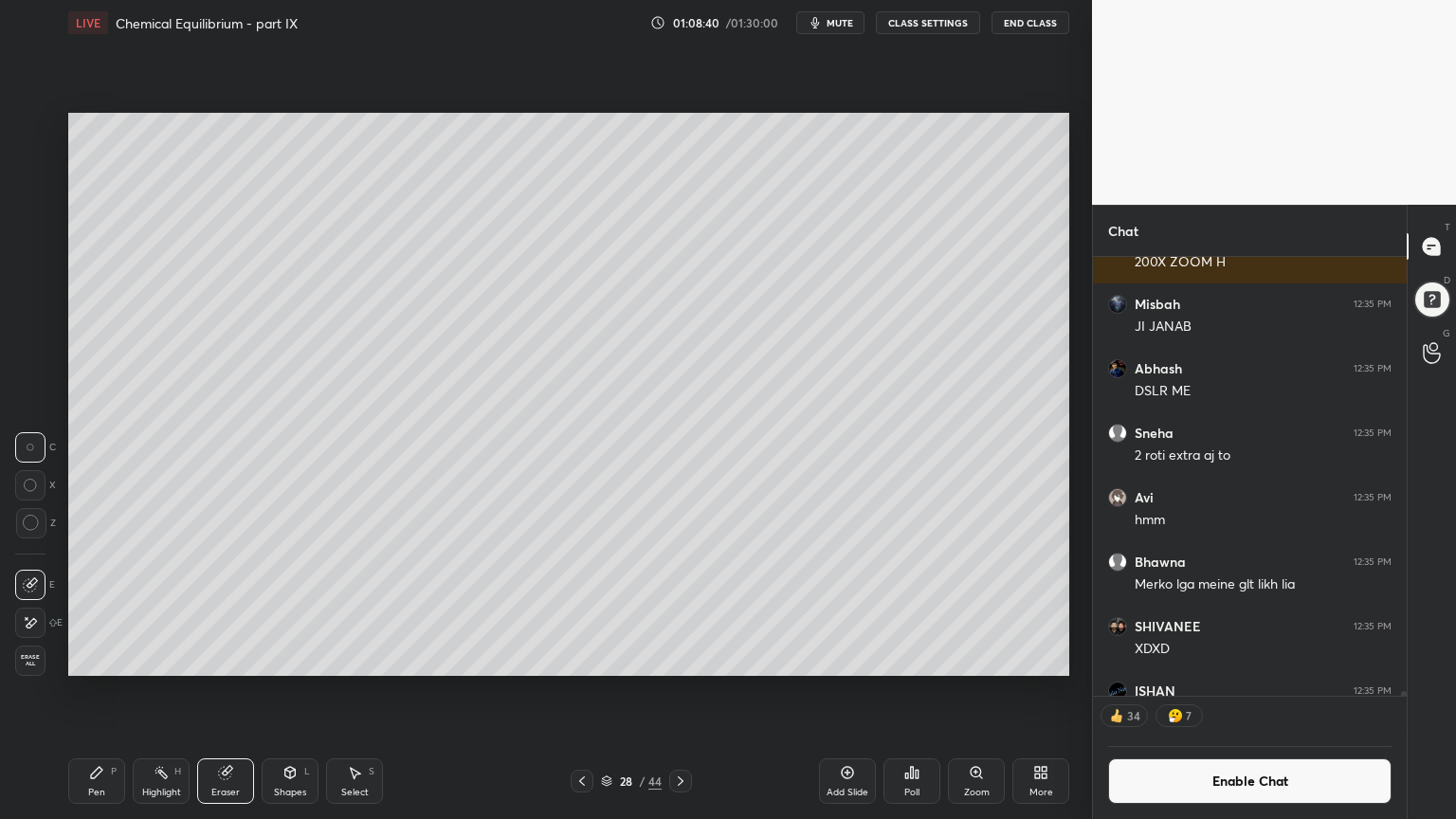
click at [92, 691] on div "Pen" at bounding box center [97, 793] width 17 height 10
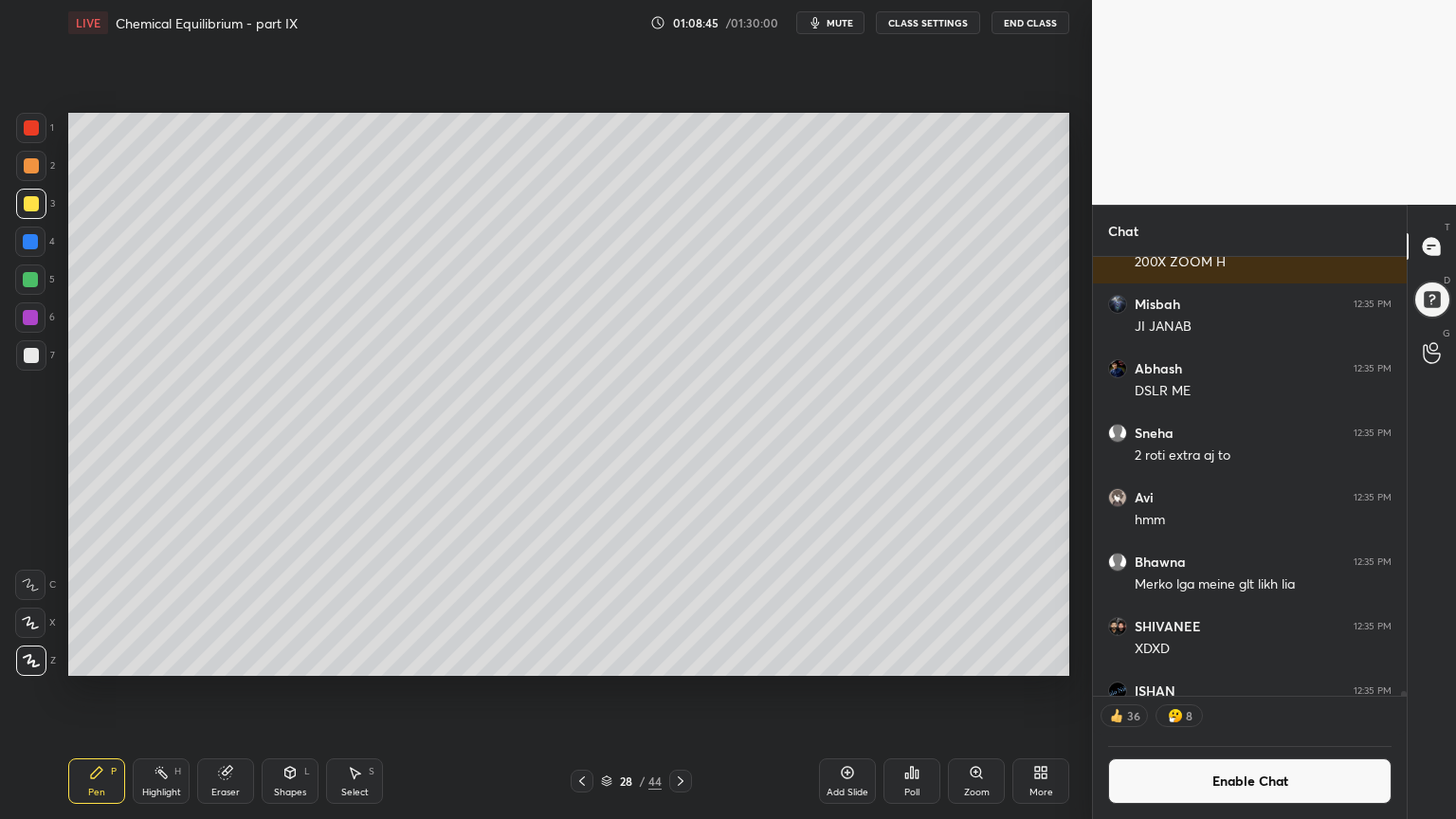
click at [146, 691] on div "Highlight H" at bounding box center [161, 781] width 57 height 46
click at [284, 691] on div "Shapes L" at bounding box center [290, 781] width 57 height 46
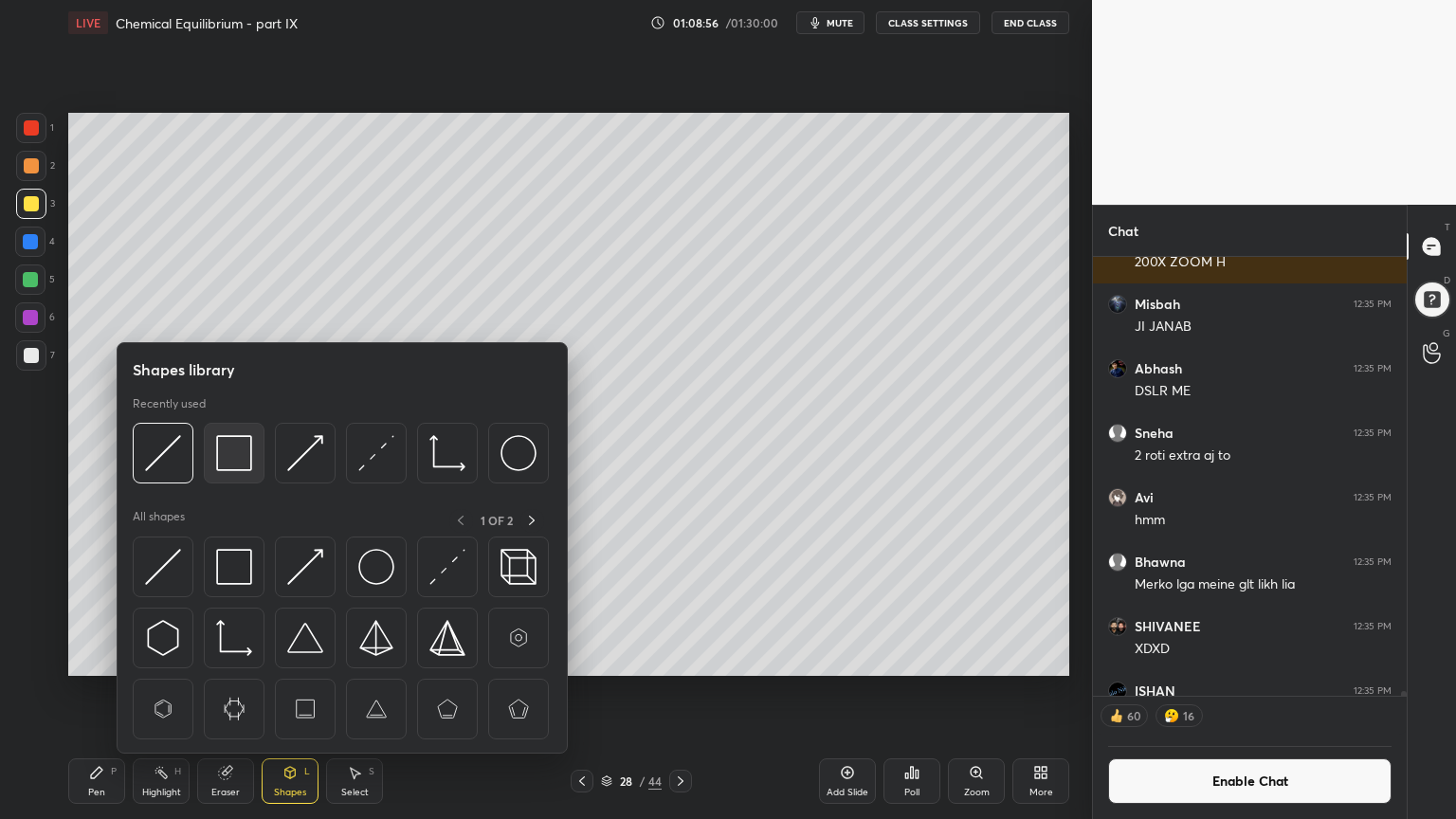
click at [238, 459] on img at bounding box center [234, 452] width 36 height 36
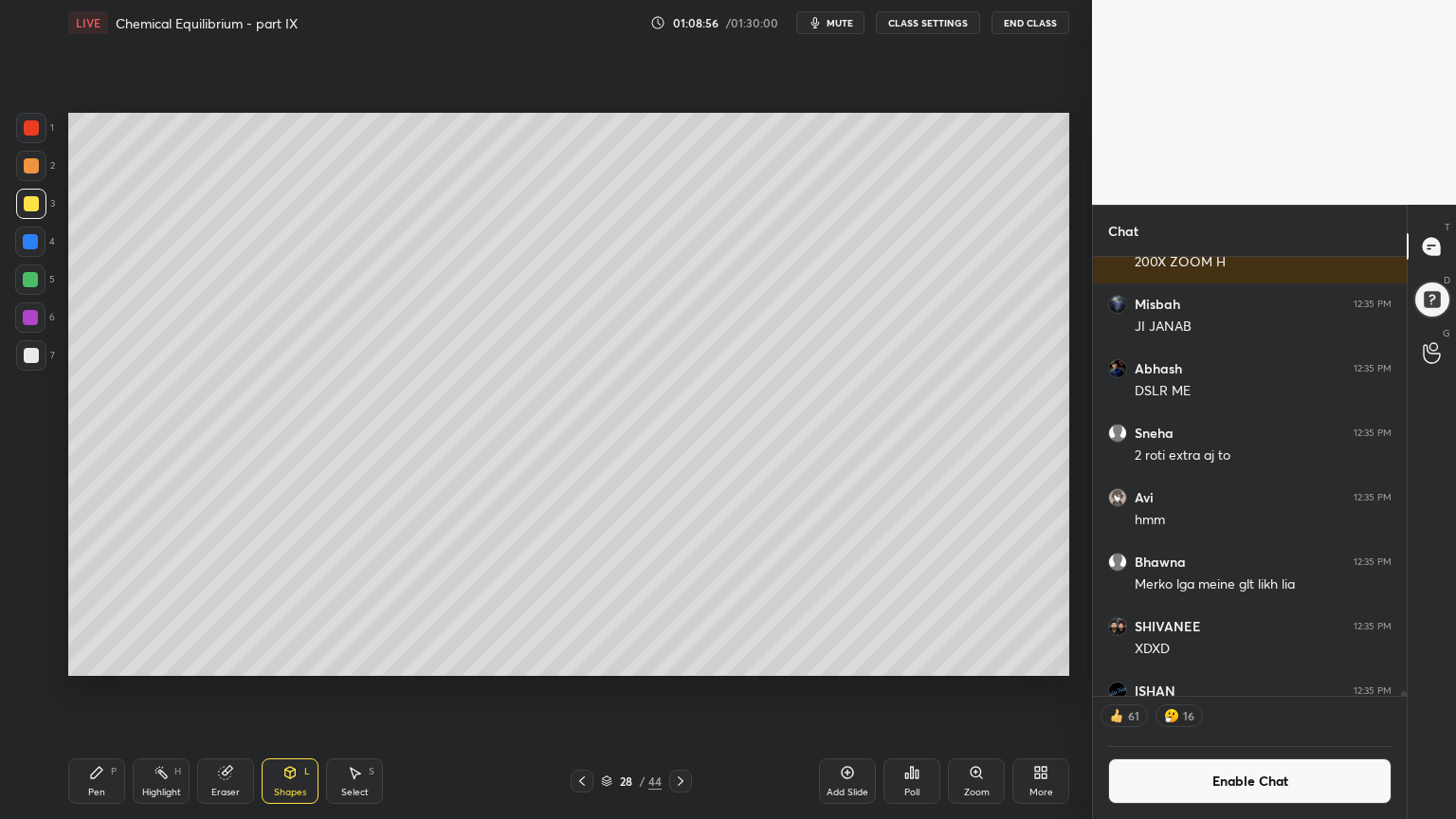
click at [46, 137] on div at bounding box center [31, 127] width 30 height 30
drag, startPoint x: 159, startPoint y: 778, endPoint x: 163, endPoint y: 747, distance: 31.3
click at [164, 691] on rect at bounding box center [163, 774] width 10 height 10
click at [842, 691] on div "Add Slide" at bounding box center [847, 793] width 42 height 10
click at [85, 691] on div "Pen P" at bounding box center [96, 781] width 57 height 46
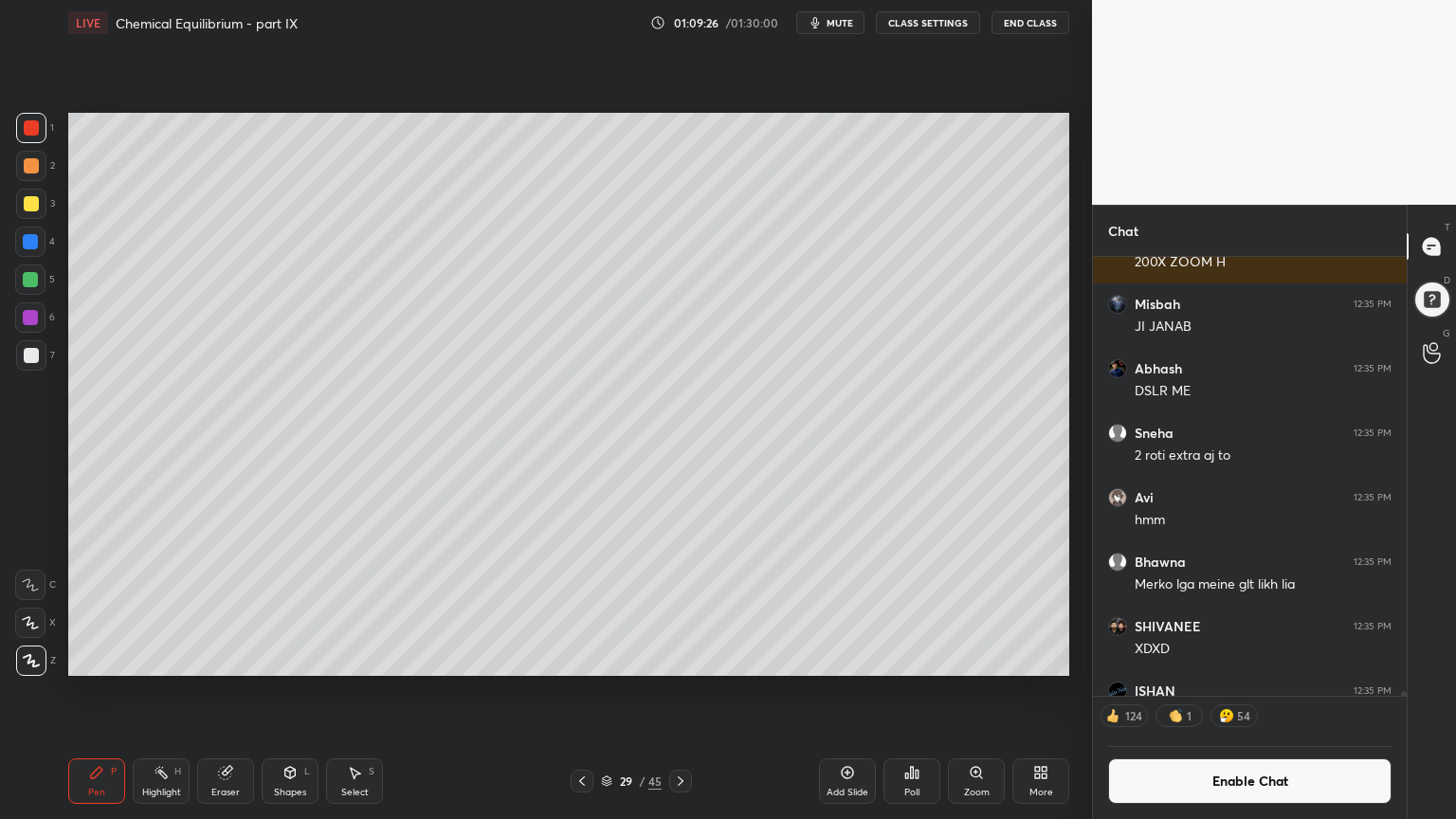
click at [36, 137] on div at bounding box center [31, 127] width 30 height 30
click at [38, 169] on div at bounding box center [31, 165] width 30 height 30
click at [34, 359] on div at bounding box center [31, 356] width 16 height 16
click at [34, 239] on div at bounding box center [30, 242] width 16 height 16
click at [34, 212] on div at bounding box center [31, 203] width 30 height 30
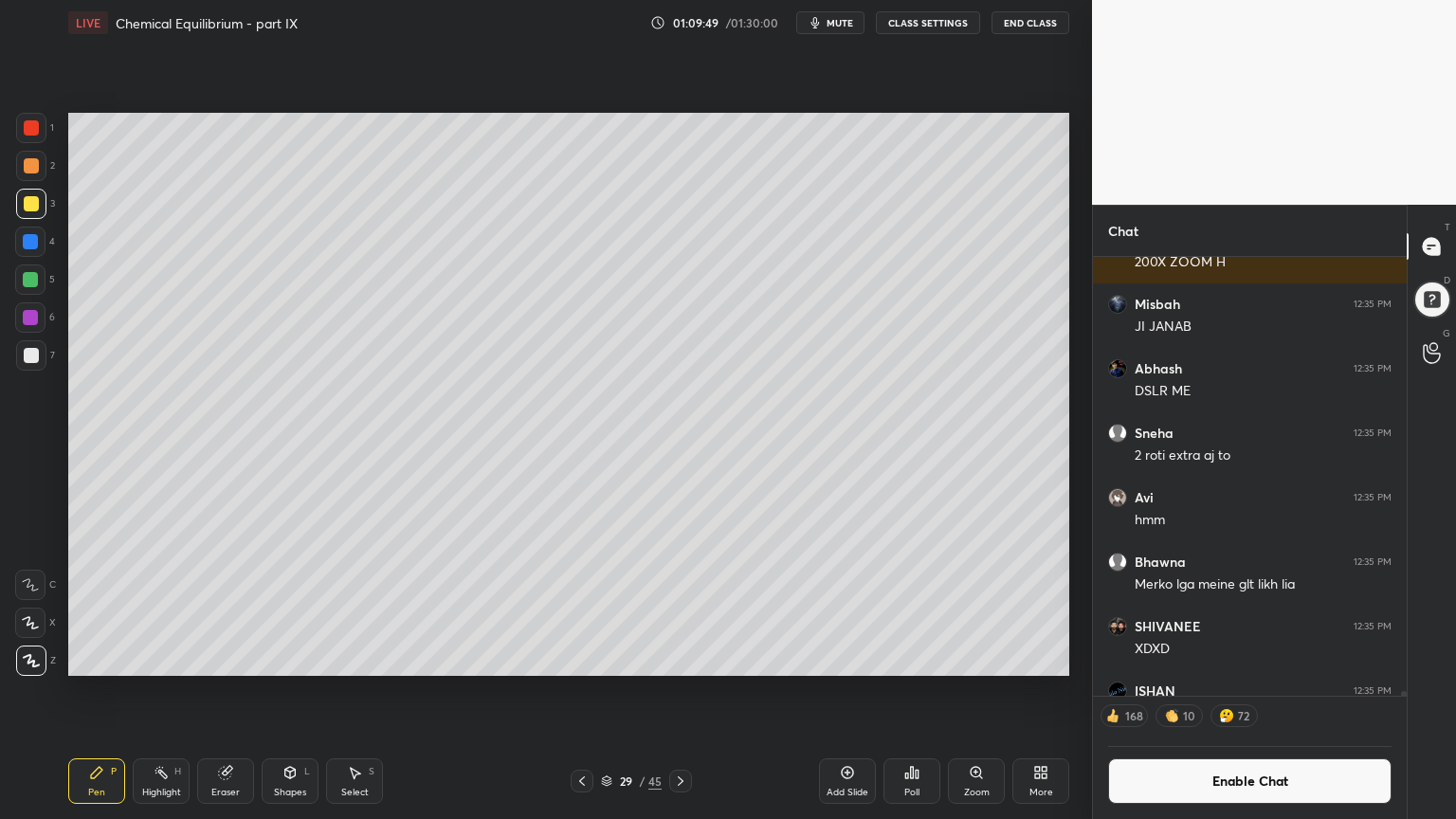
click at [26, 365] on div at bounding box center [31, 355] width 30 height 30
click at [576, 691] on icon at bounding box center [582, 781] width 16 height 16
drag, startPoint x: 169, startPoint y: 786, endPoint x: 190, endPoint y: 749, distance: 42.5
click at [173, 691] on div "Highlight H" at bounding box center [161, 781] width 57 height 46
drag, startPoint x: 679, startPoint y: 782, endPoint x: 686, endPoint y: 752, distance: 30.8
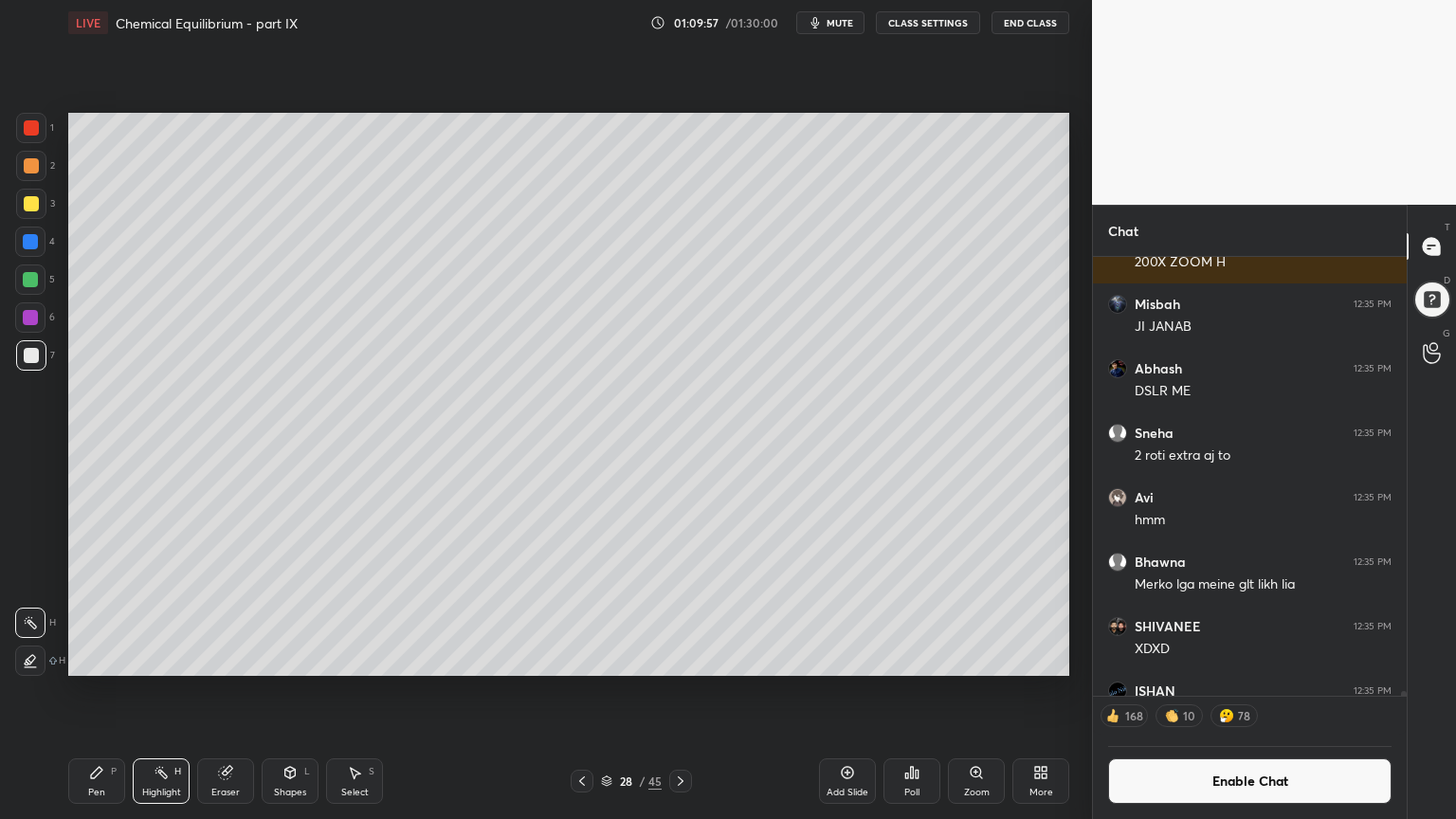
click at [679, 691] on icon at bounding box center [681, 781] width 16 height 16
click at [166, 691] on div "Highlight H" at bounding box center [161, 781] width 57 height 46
drag, startPoint x: 99, startPoint y: 791, endPoint x: 113, endPoint y: 759, distance: 34.9
click at [106, 691] on div "Pen P" at bounding box center [96, 781] width 57 height 46
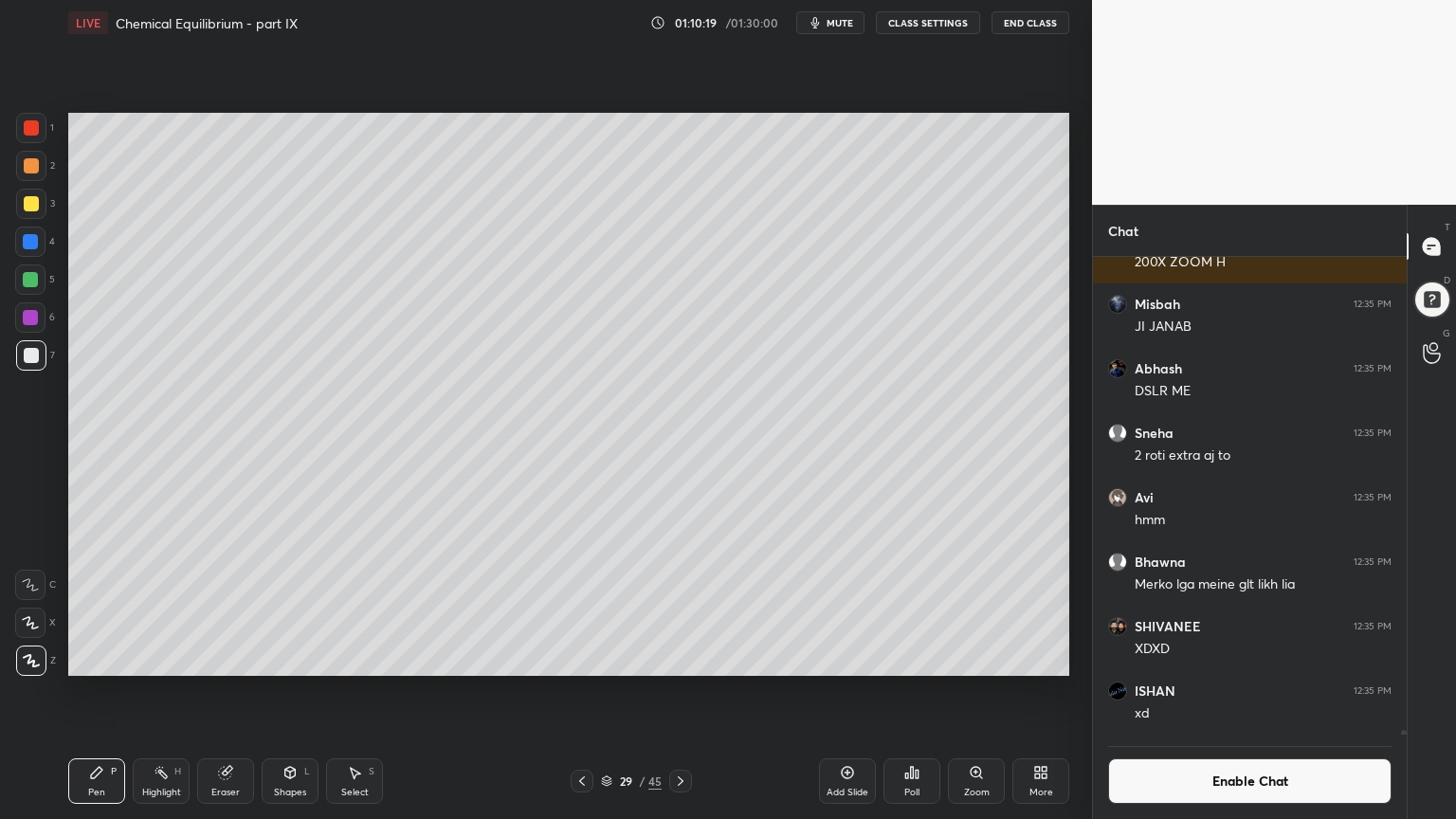
drag, startPoint x: 39, startPoint y: 128, endPoint x: 20, endPoint y: 154, distance: 32.2
click at [38, 128] on div at bounding box center [31, 127] width 30 height 30
click at [173, 691] on div "Highlight H" at bounding box center [161, 781] width 57 height 46
click at [300, 691] on div "Shapes" at bounding box center [289, 793] width 32 height 10
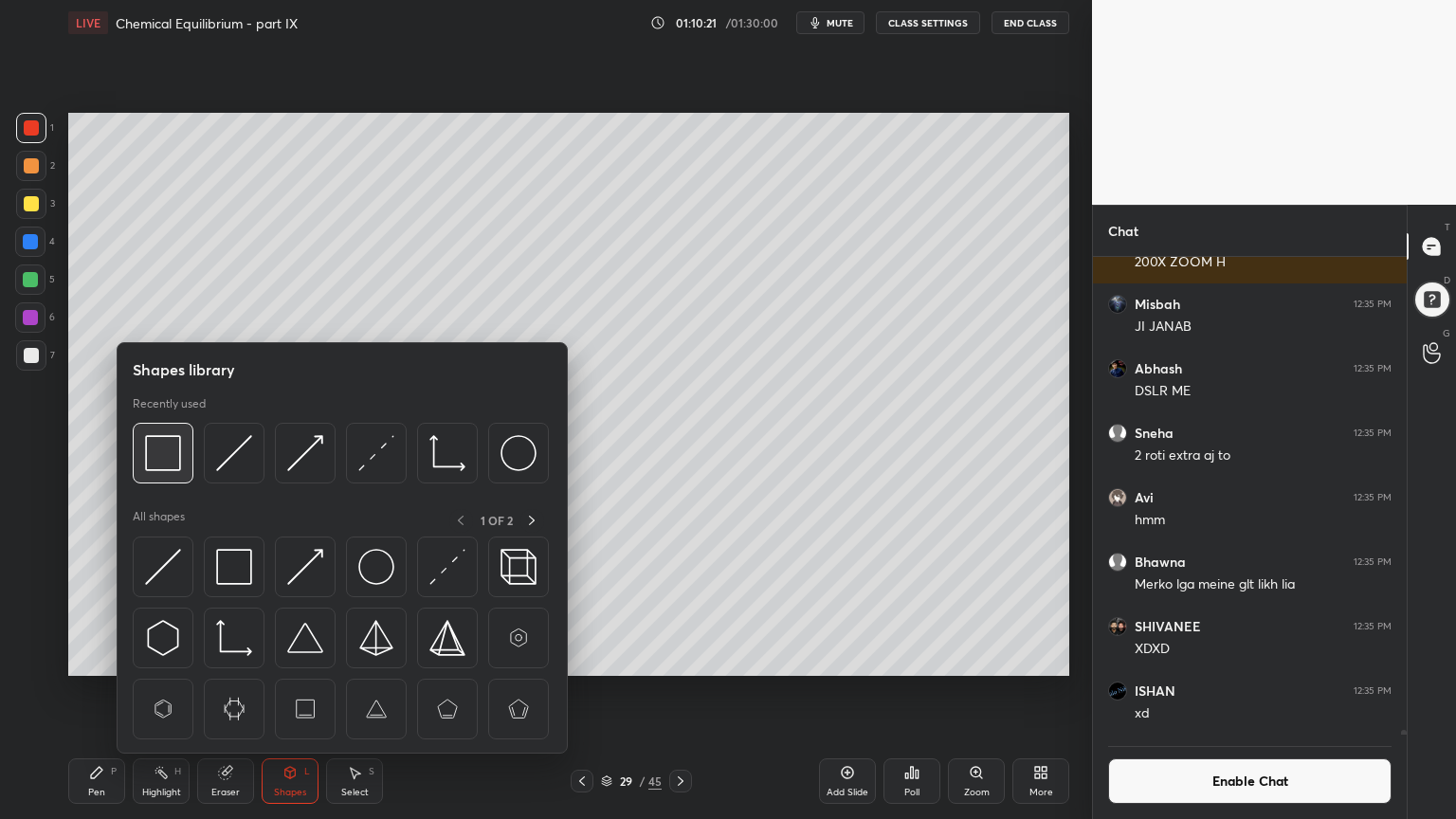
click at [171, 460] on img at bounding box center [162, 452] width 36 height 36
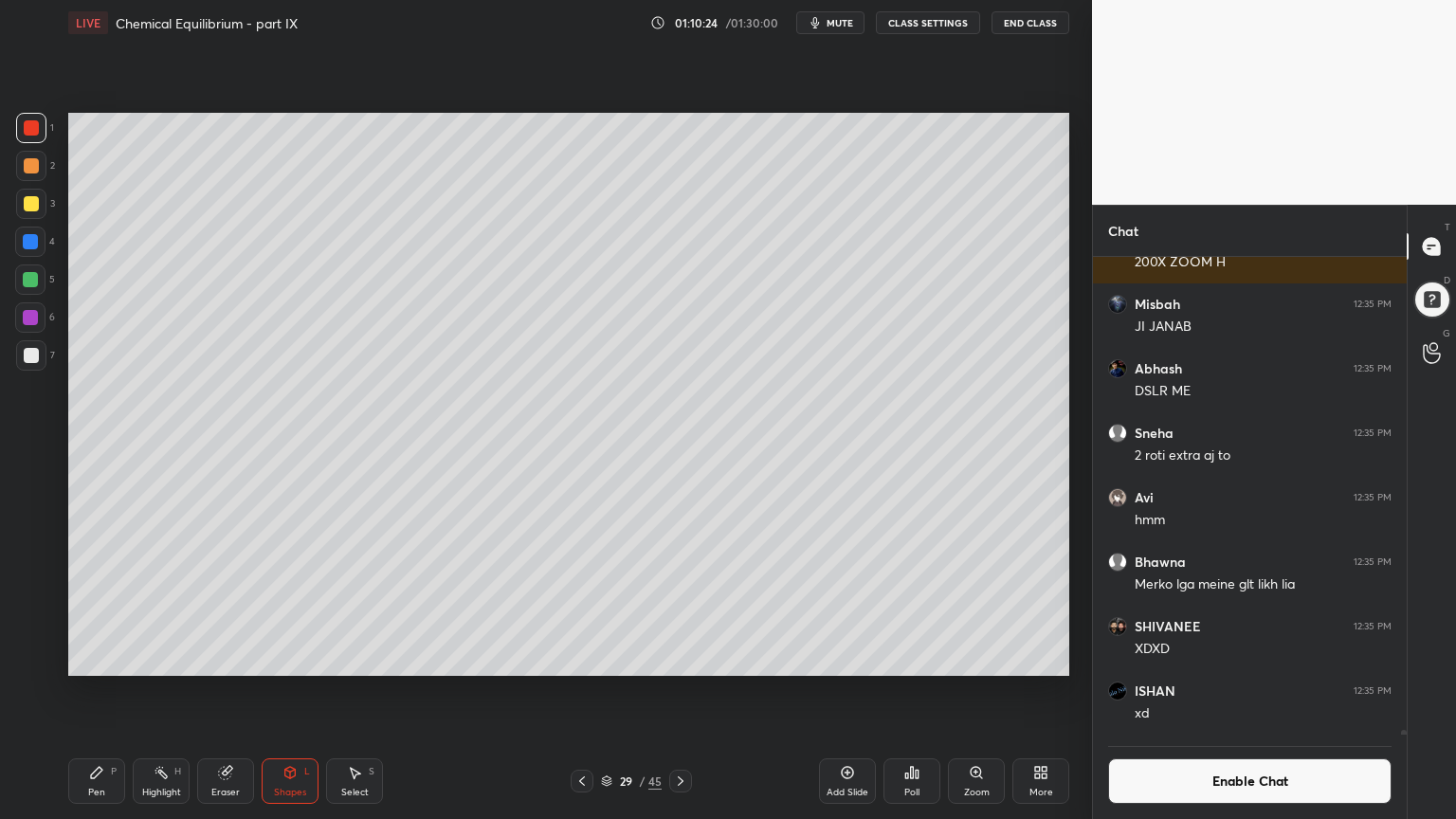
click at [120, 691] on div "Pen P" at bounding box center [96, 781] width 57 height 46
click at [30, 164] on div at bounding box center [31, 166] width 16 height 16
drag, startPoint x: 20, startPoint y: 350, endPoint x: 17, endPoint y: 369, distance: 19.2
click at [21, 350] on div at bounding box center [31, 355] width 30 height 30
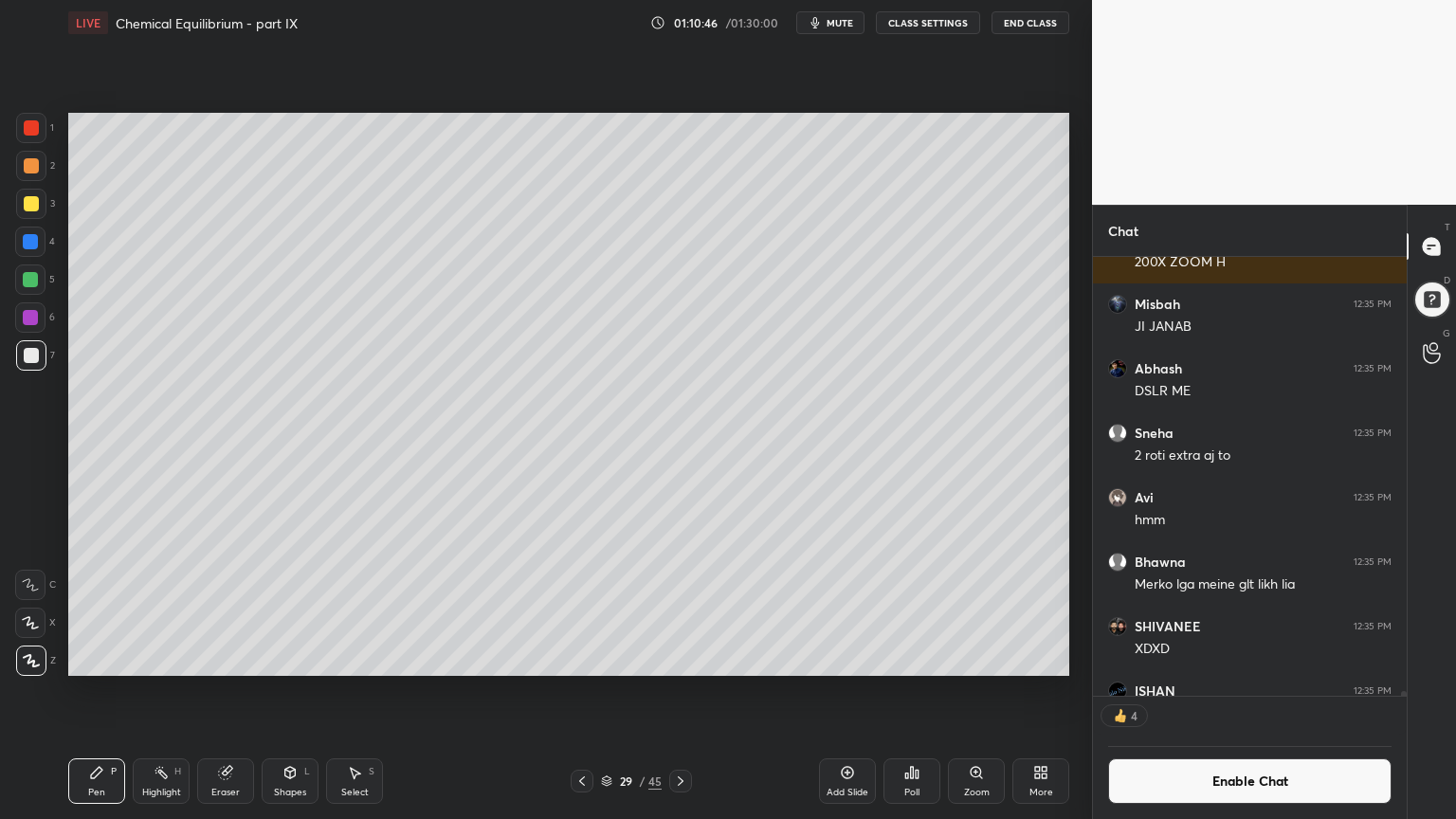
drag, startPoint x: 300, startPoint y: 783, endPoint x: 290, endPoint y: 762, distance: 23.3
click at [300, 691] on div "Shapes L" at bounding box center [290, 781] width 57 height 46
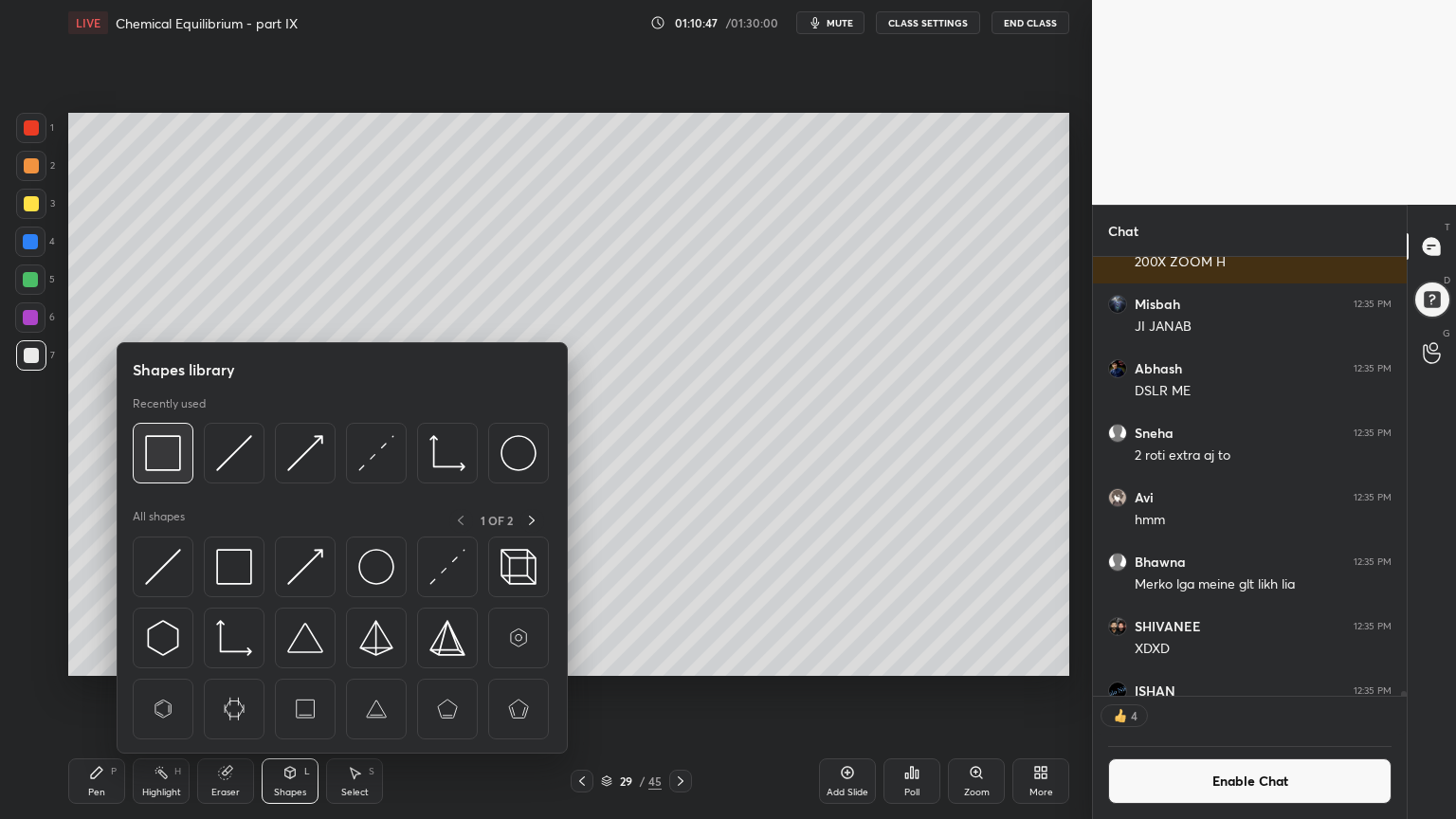
click at [159, 452] on img at bounding box center [162, 452] width 36 height 36
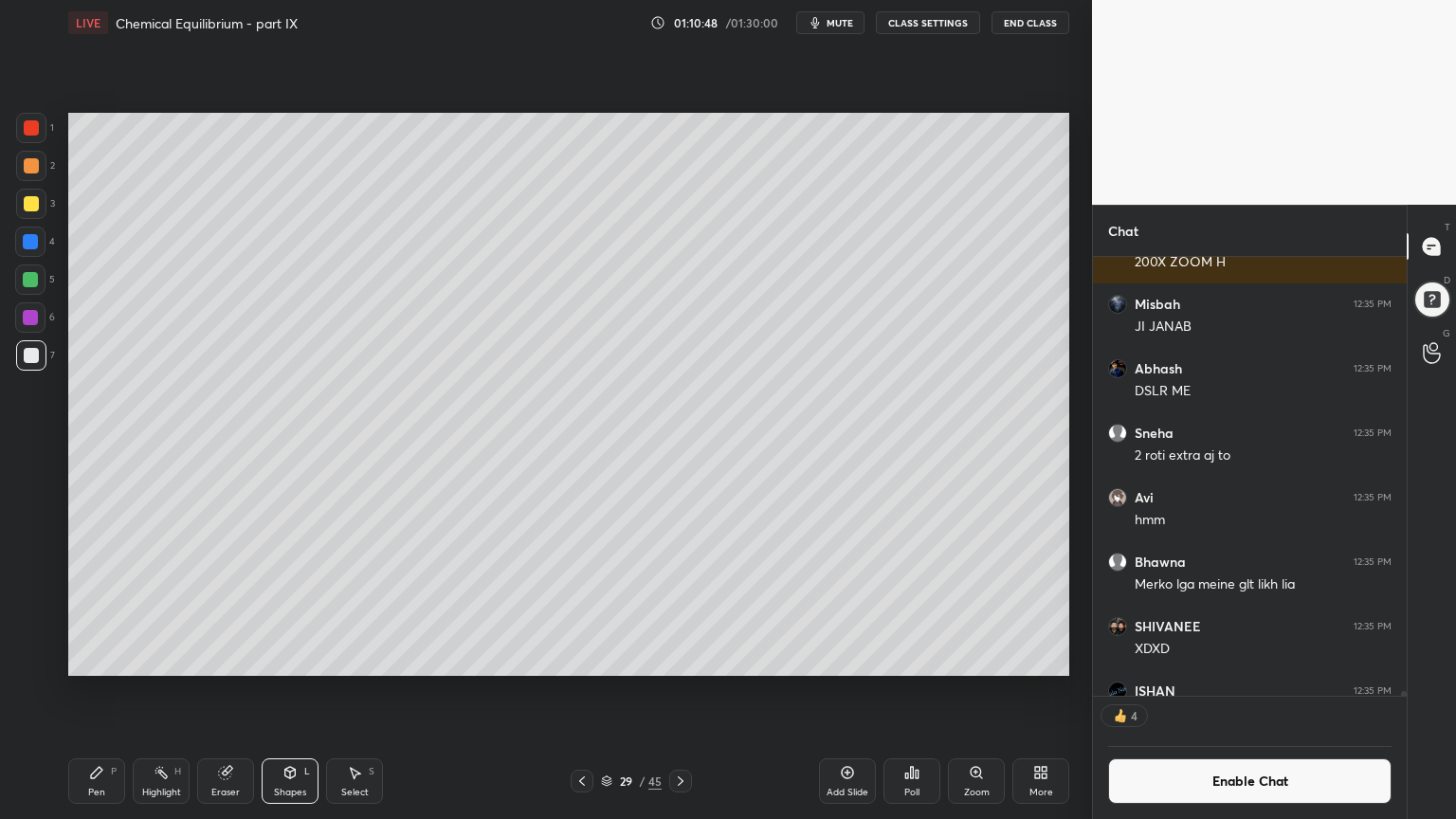
click at [189, 691] on div "Pen P Highlight H Eraser Shapes L Select S" at bounding box center [255, 781] width 375 height 46
click at [172, 691] on div "Highlight H" at bounding box center [161, 781] width 57 height 46
click at [1271, 691] on button "Enable Chat" at bounding box center [1249, 781] width 283 height 46
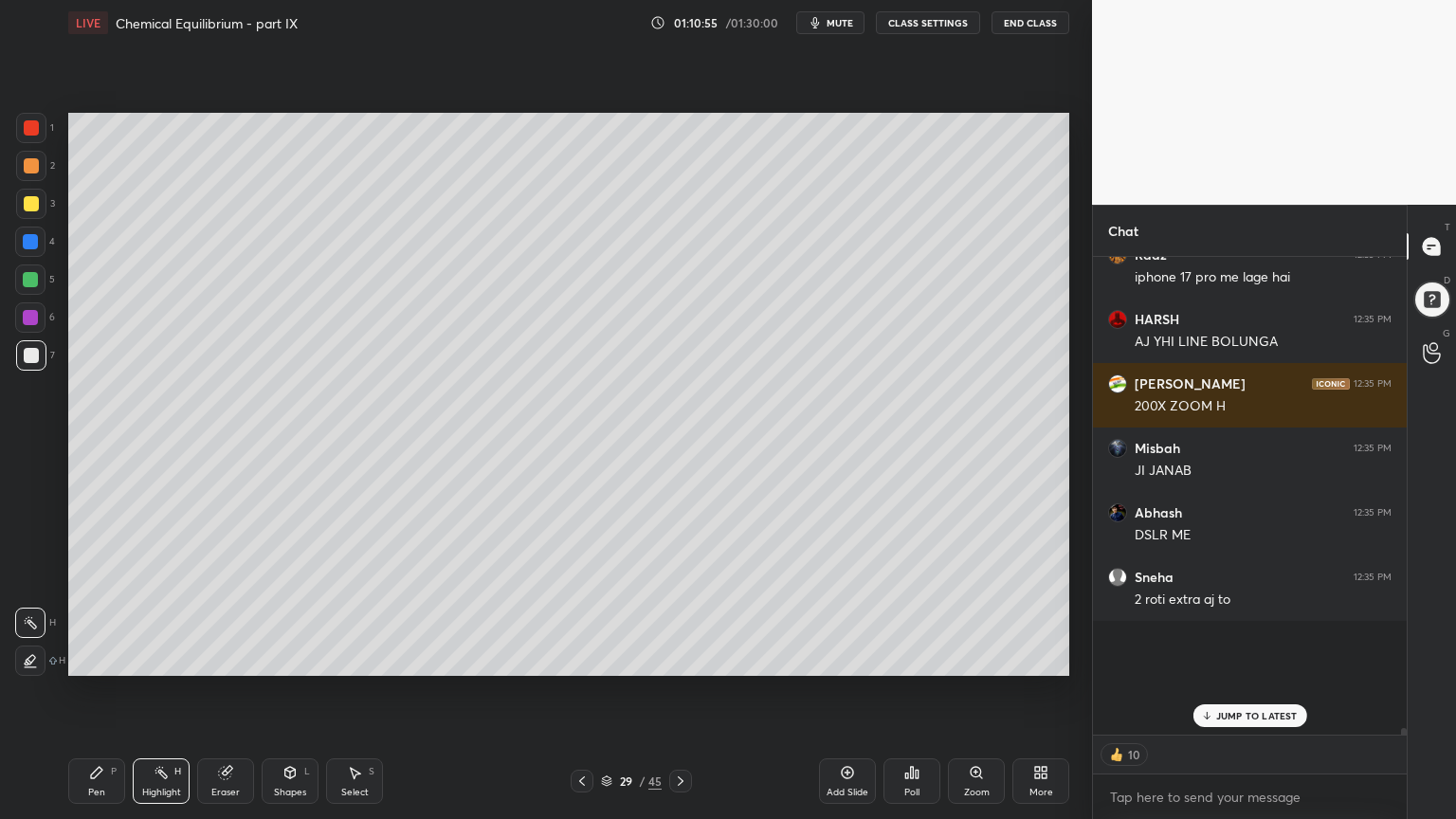
scroll to position [46062, 0]
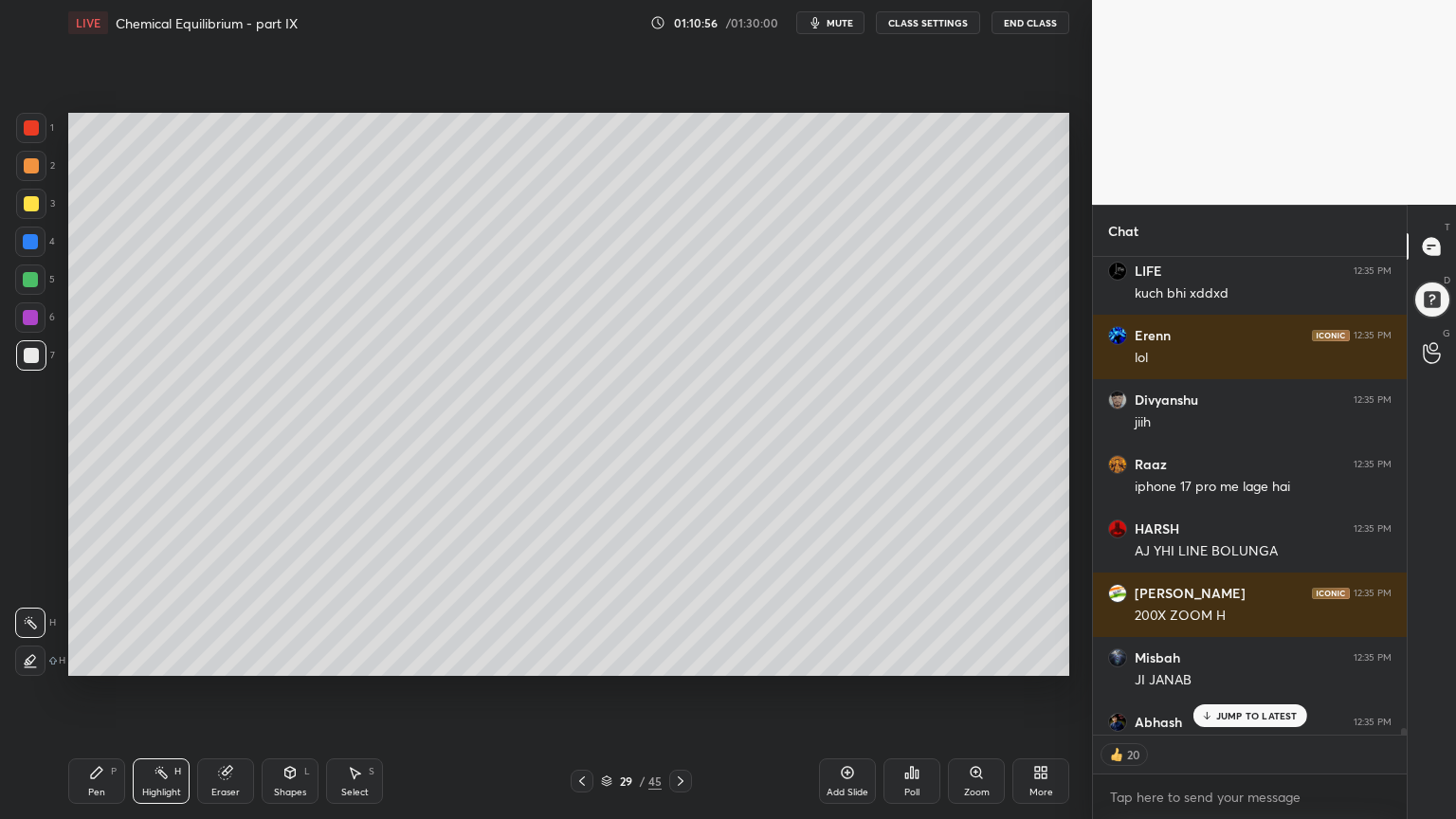
click at [1257, 691] on p "JUMP TO LATEST" at bounding box center [1256, 716] width 81 height 12
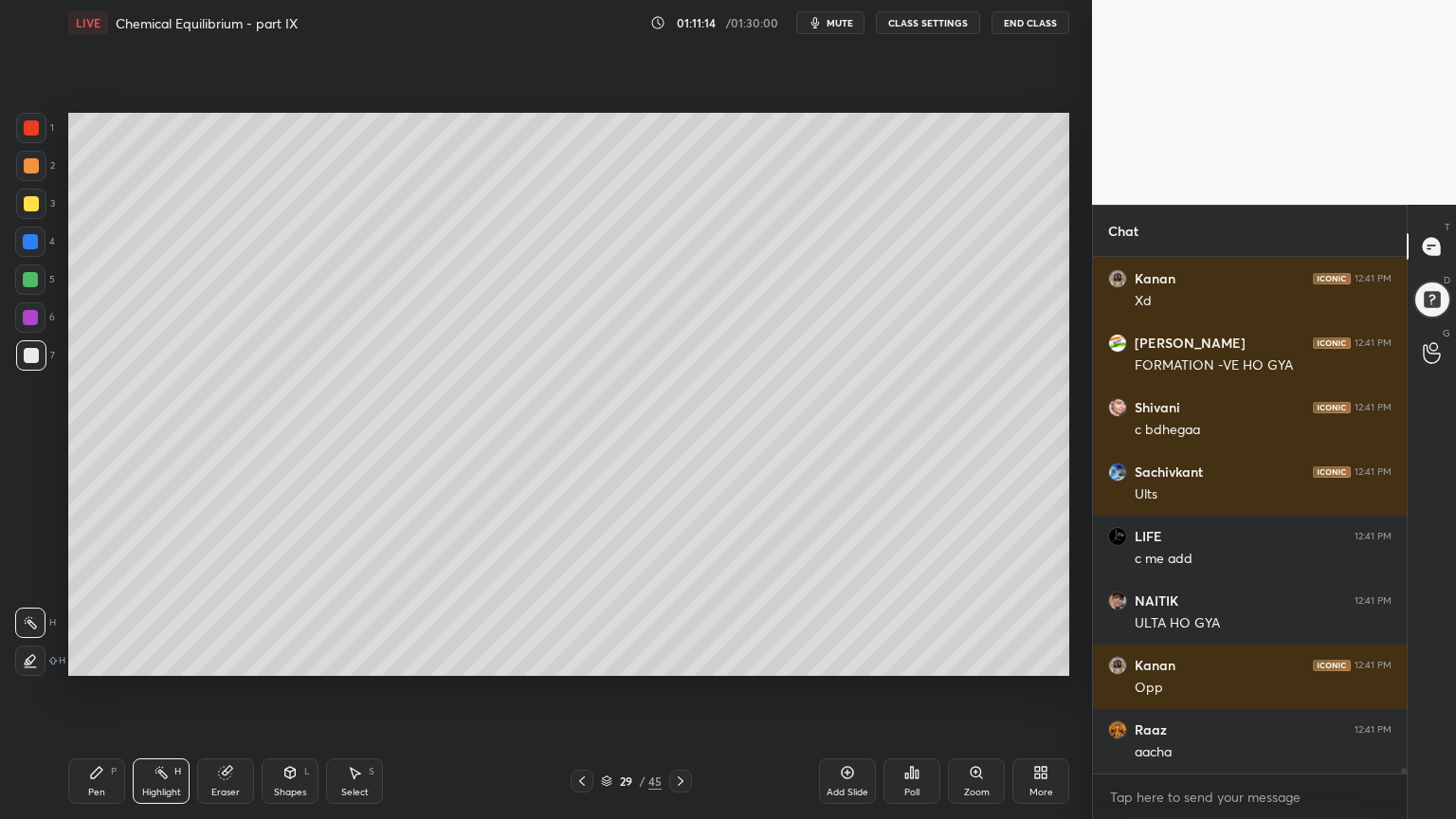
scroll to position [47730, 0]
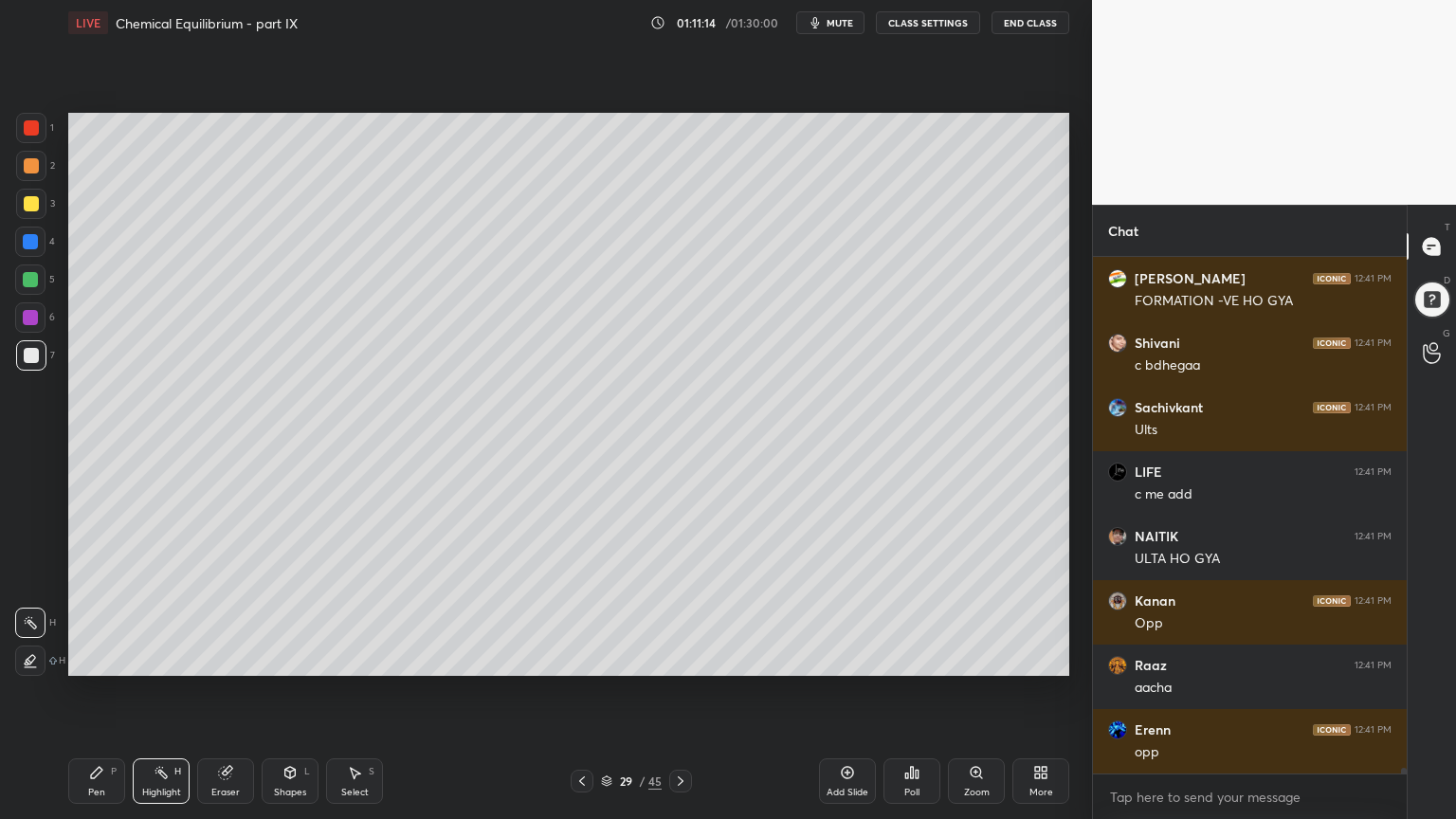
drag, startPoint x: 167, startPoint y: 768, endPoint x: 176, endPoint y: 709, distance: 59.7
click at [165, 691] on icon at bounding box center [161, 772] width 16 height 16
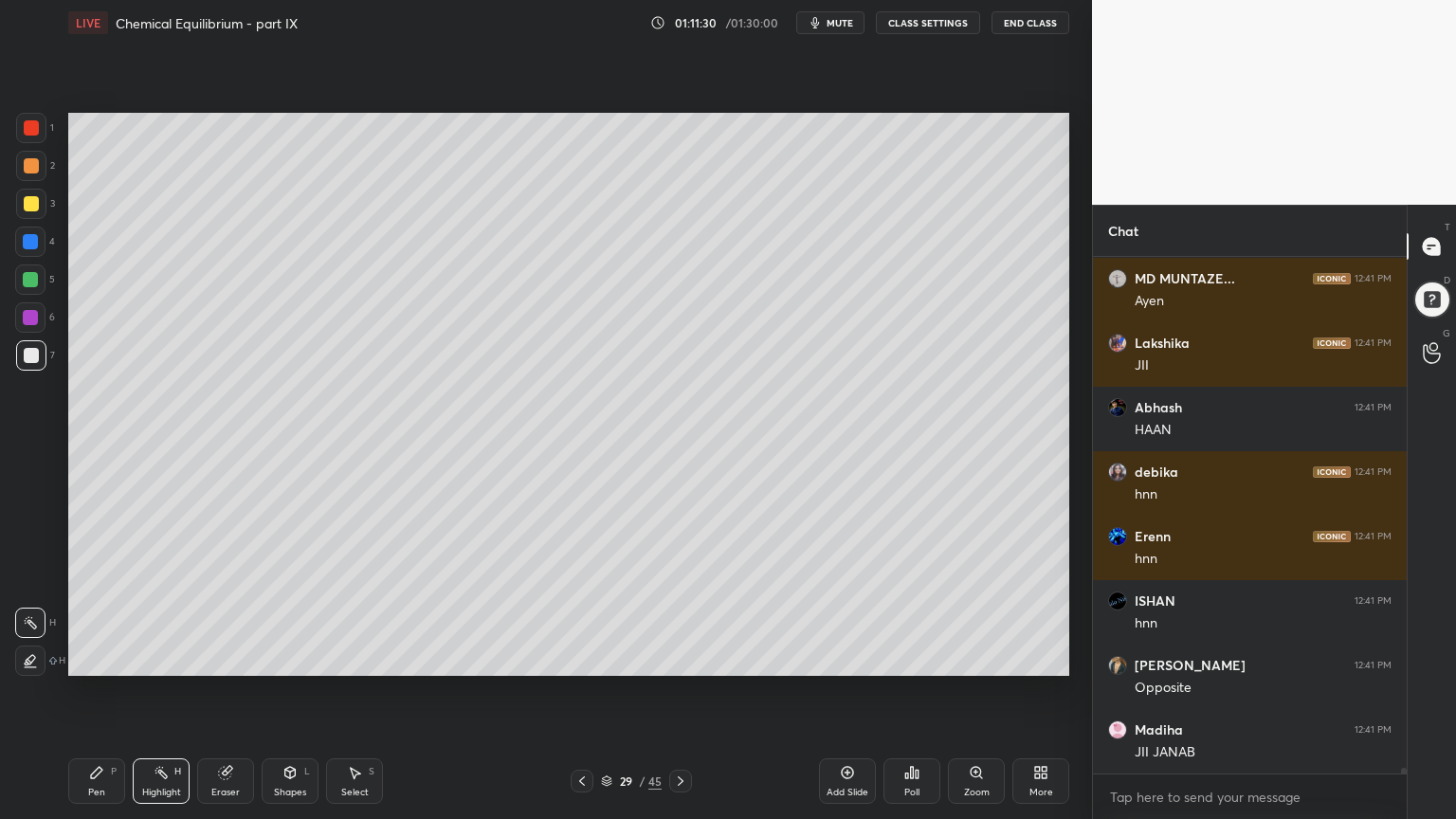
scroll to position [49020, 0]
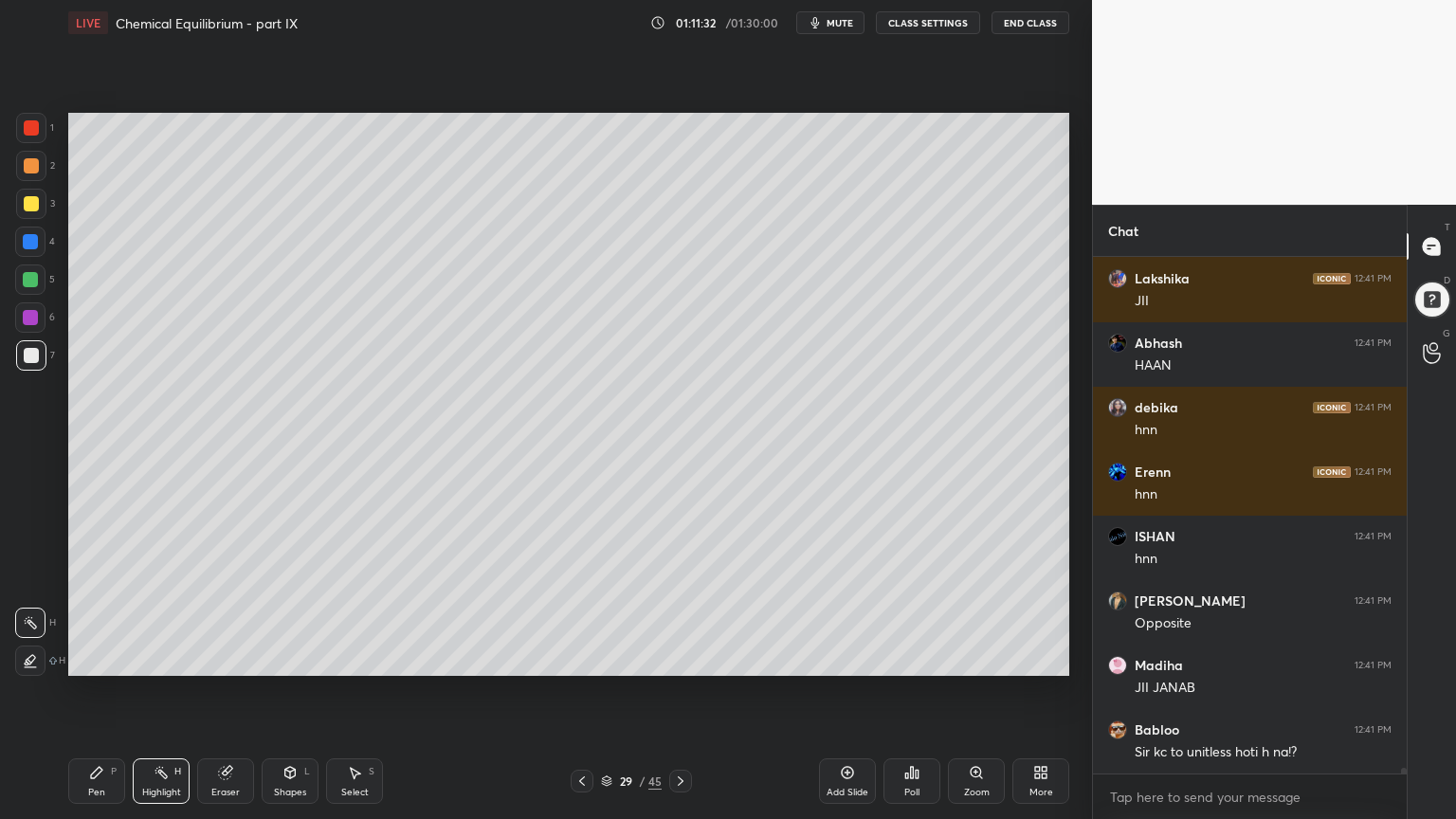
drag, startPoint x: 173, startPoint y: 771, endPoint x: 175, endPoint y: 759, distance: 12.2
click at [174, 691] on div "Highlight H" at bounding box center [161, 781] width 57 height 46
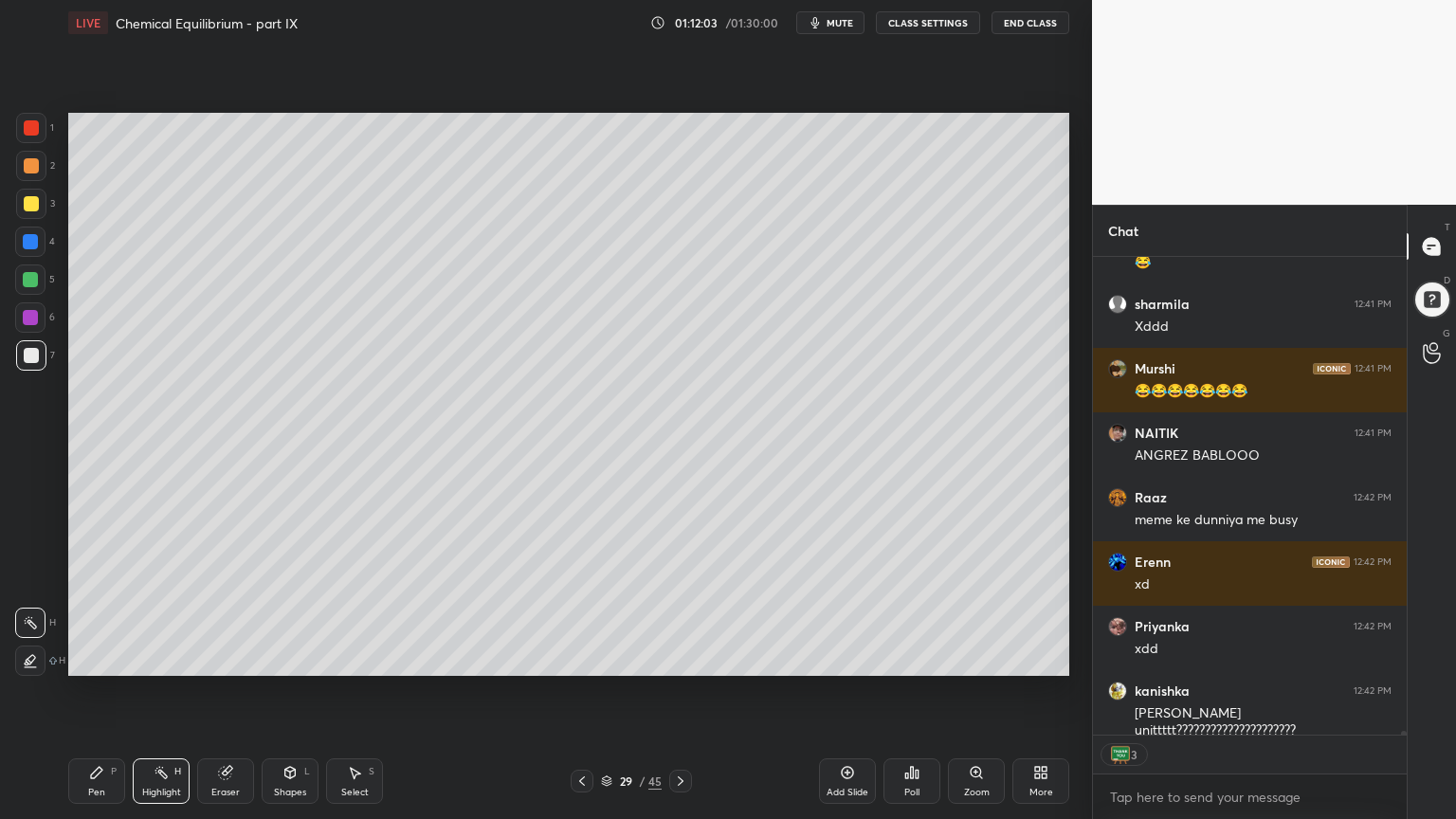
click at [167, 691] on div "Highlight" at bounding box center [162, 793] width 39 height 10
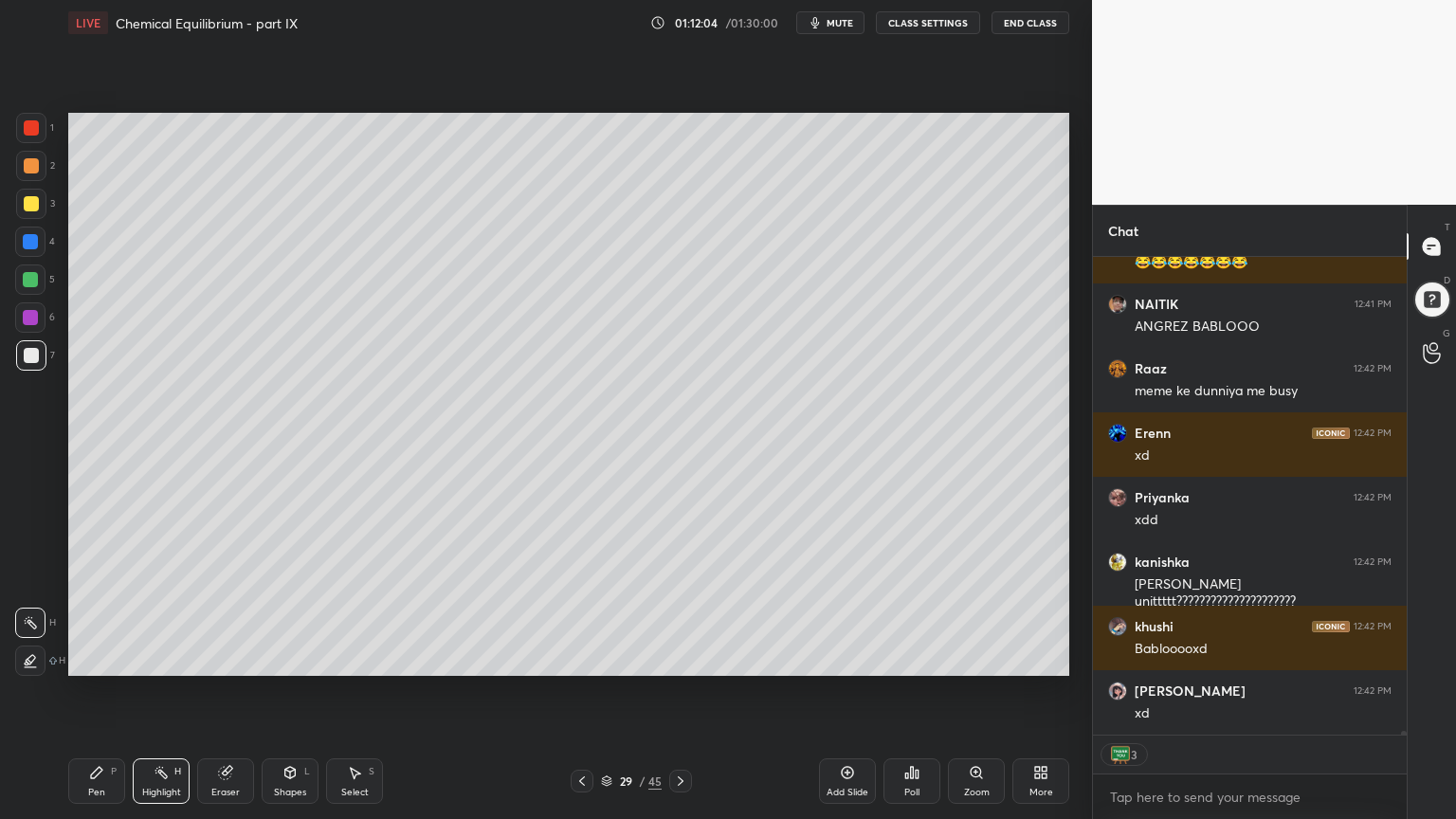
click at [38, 276] on div at bounding box center [30, 279] width 16 height 16
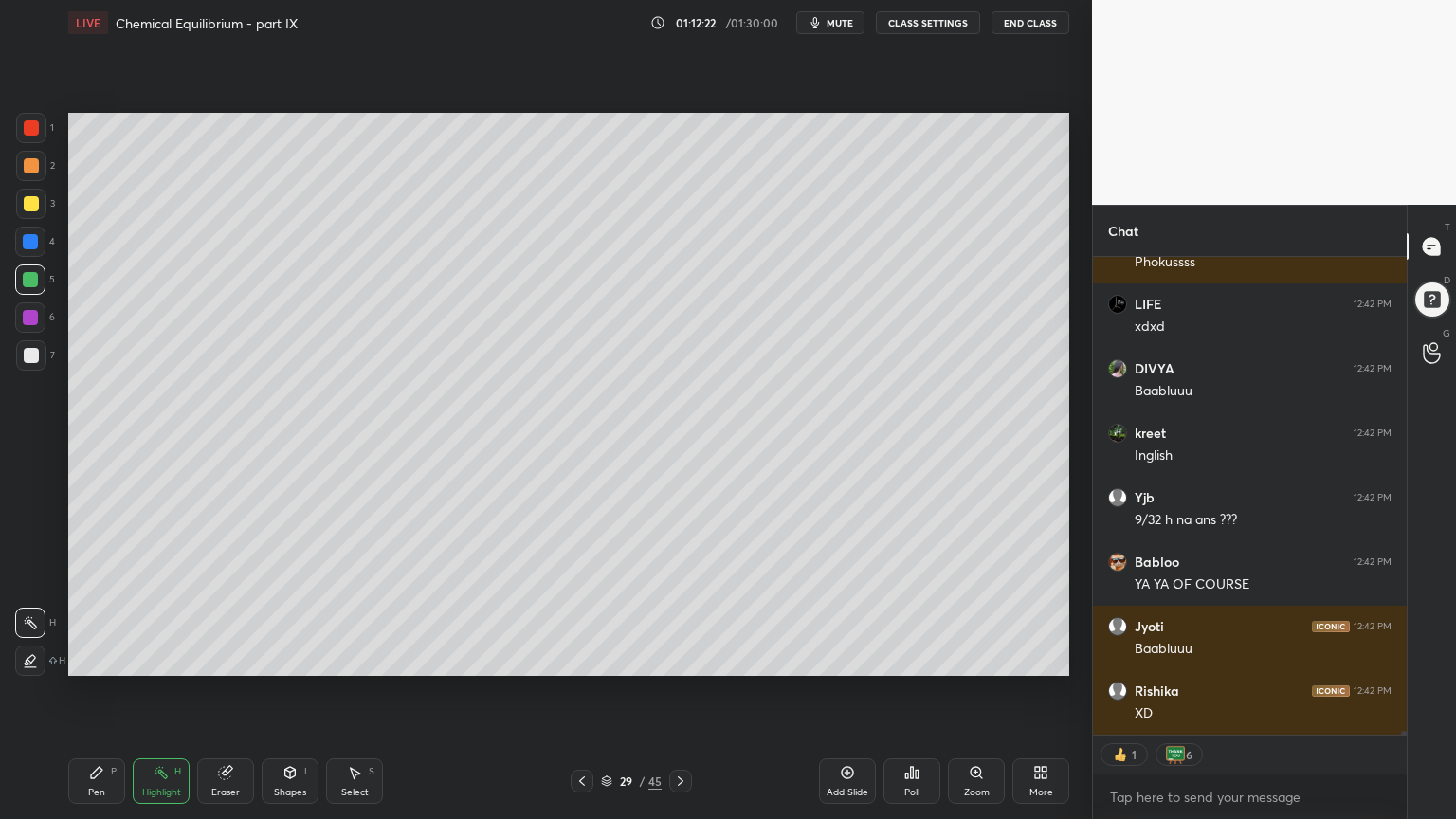
click at [576, 691] on icon at bounding box center [582, 781] width 16 height 16
click at [574, 691] on icon at bounding box center [582, 781] width 16 height 16
click at [678, 691] on icon at bounding box center [681, 781] width 16 height 16
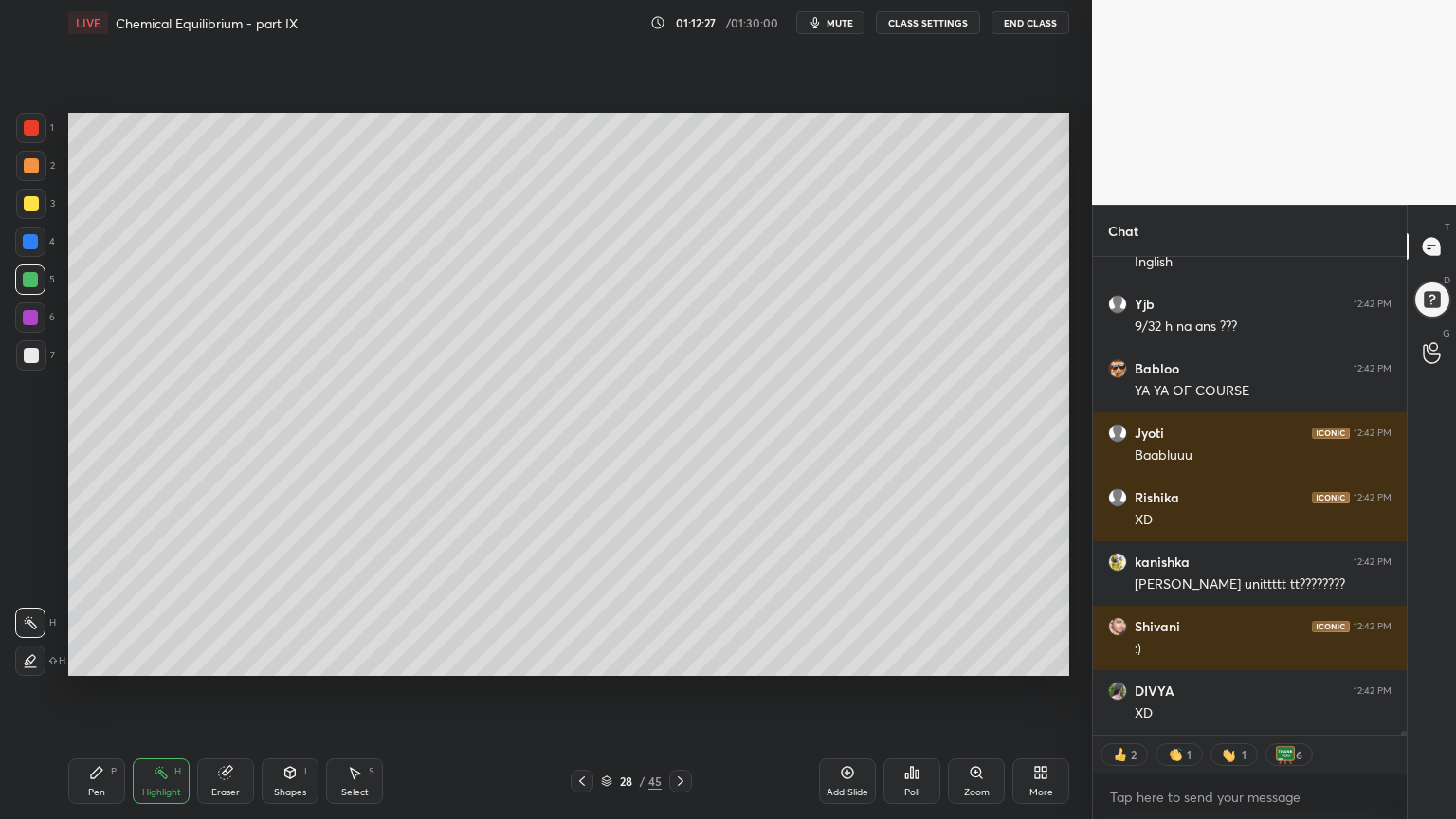
click at [682, 691] on icon at bounding box center [681, 781] width 16 height 16
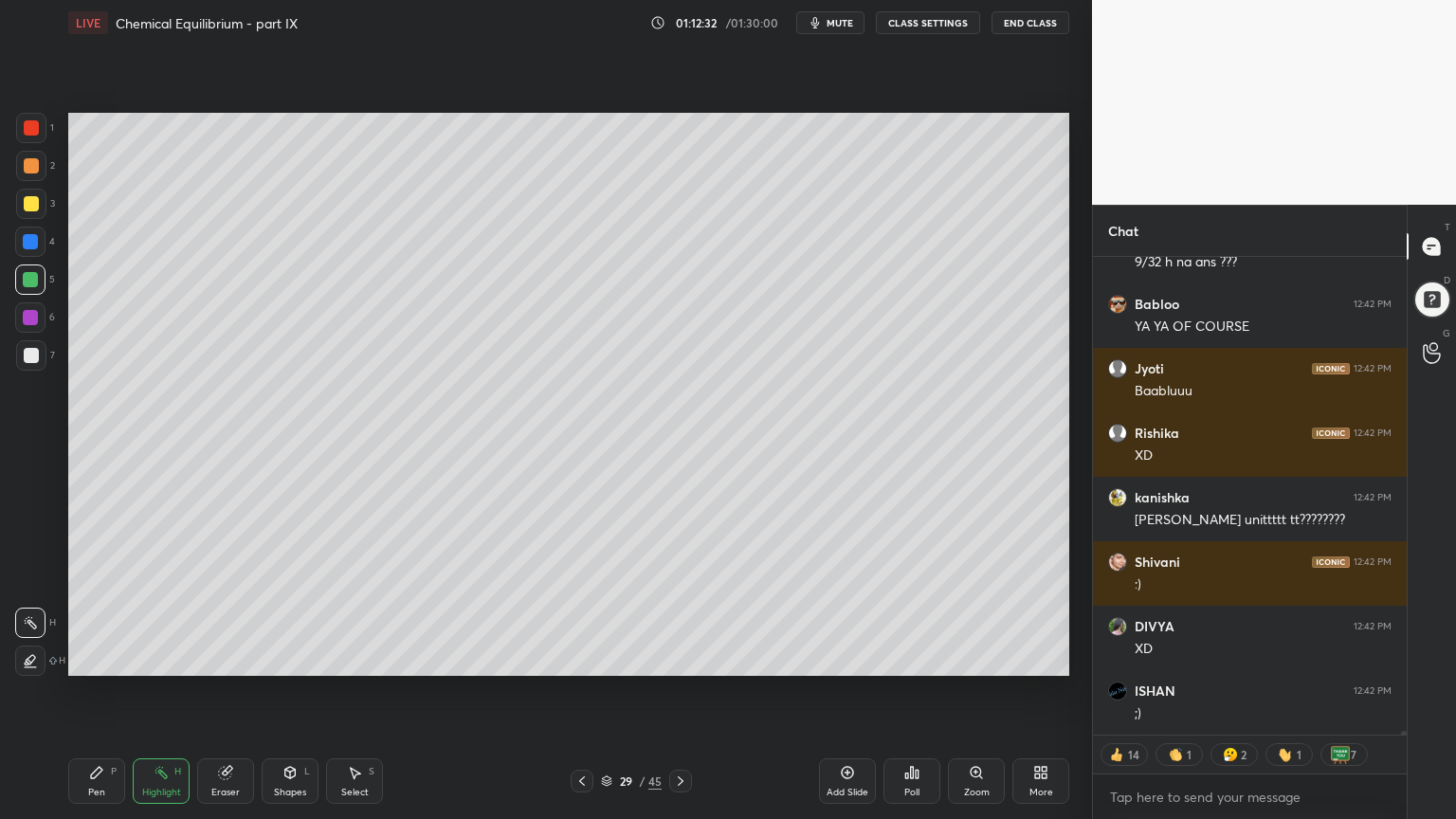
click at [584, 691] on icon at bounding box center [582, 781] width 16 height 16
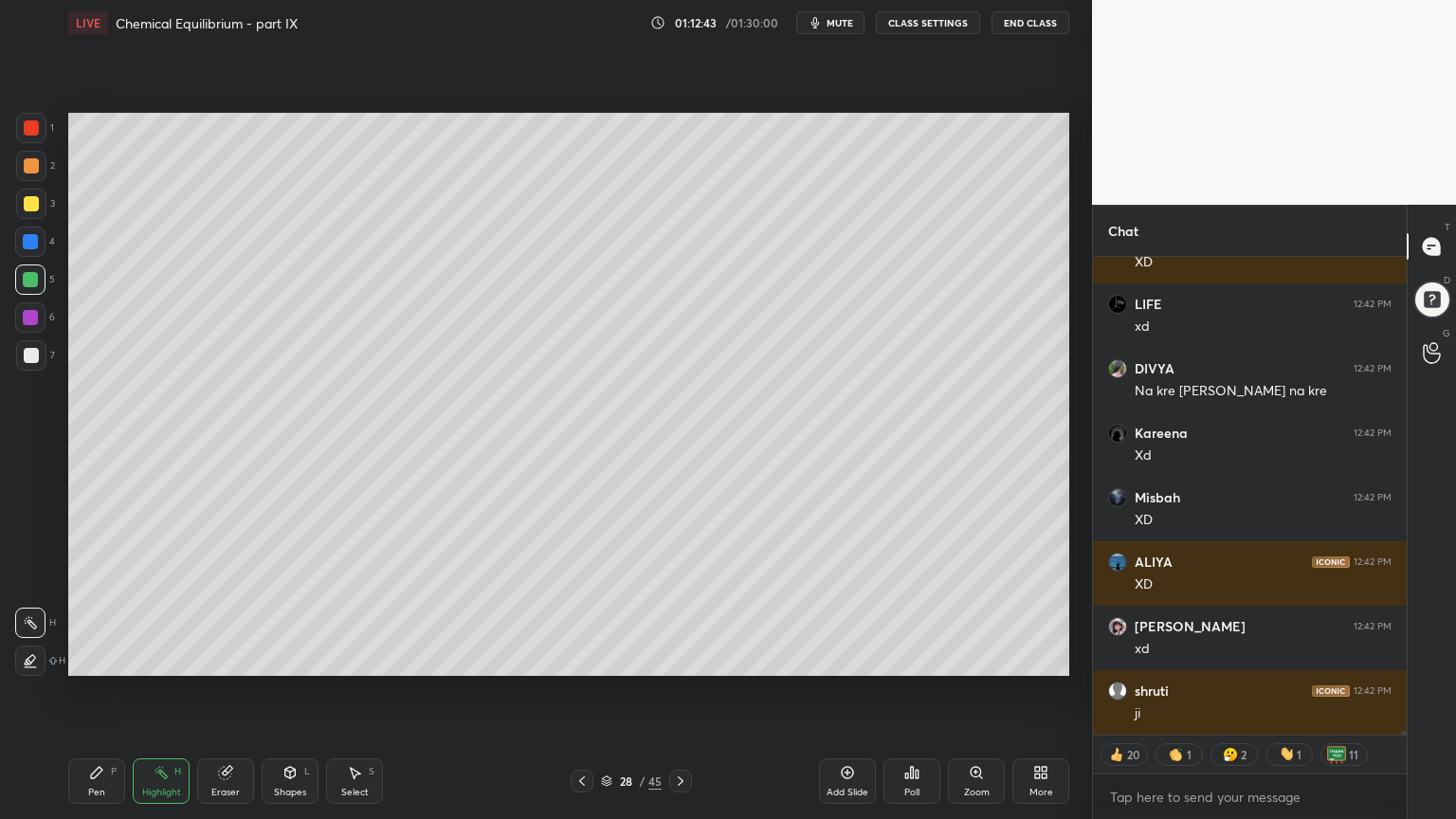
click at [682, 691] on icon at bounding box center [681, 781] width 16 height 16
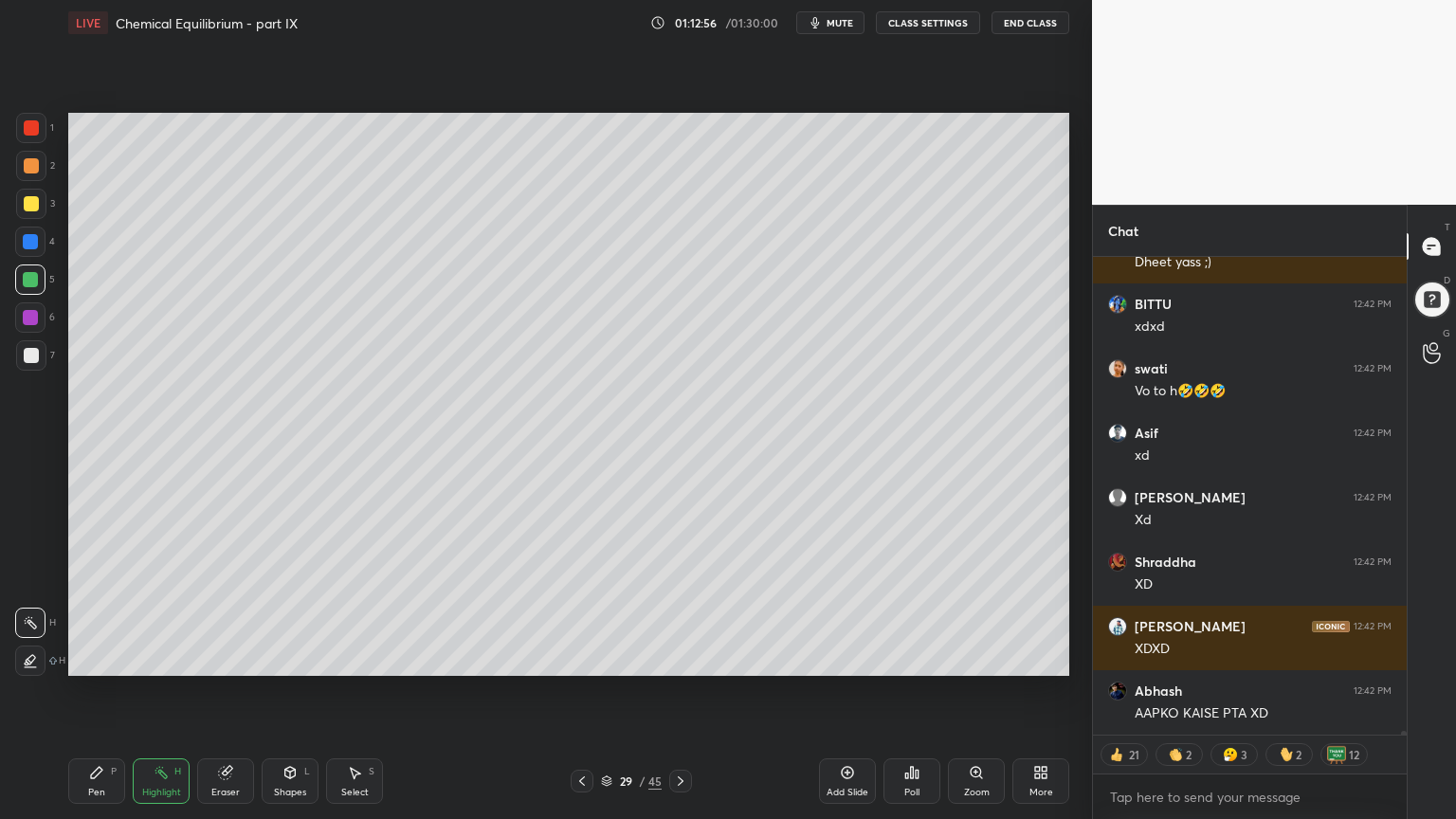
type textarea "x"
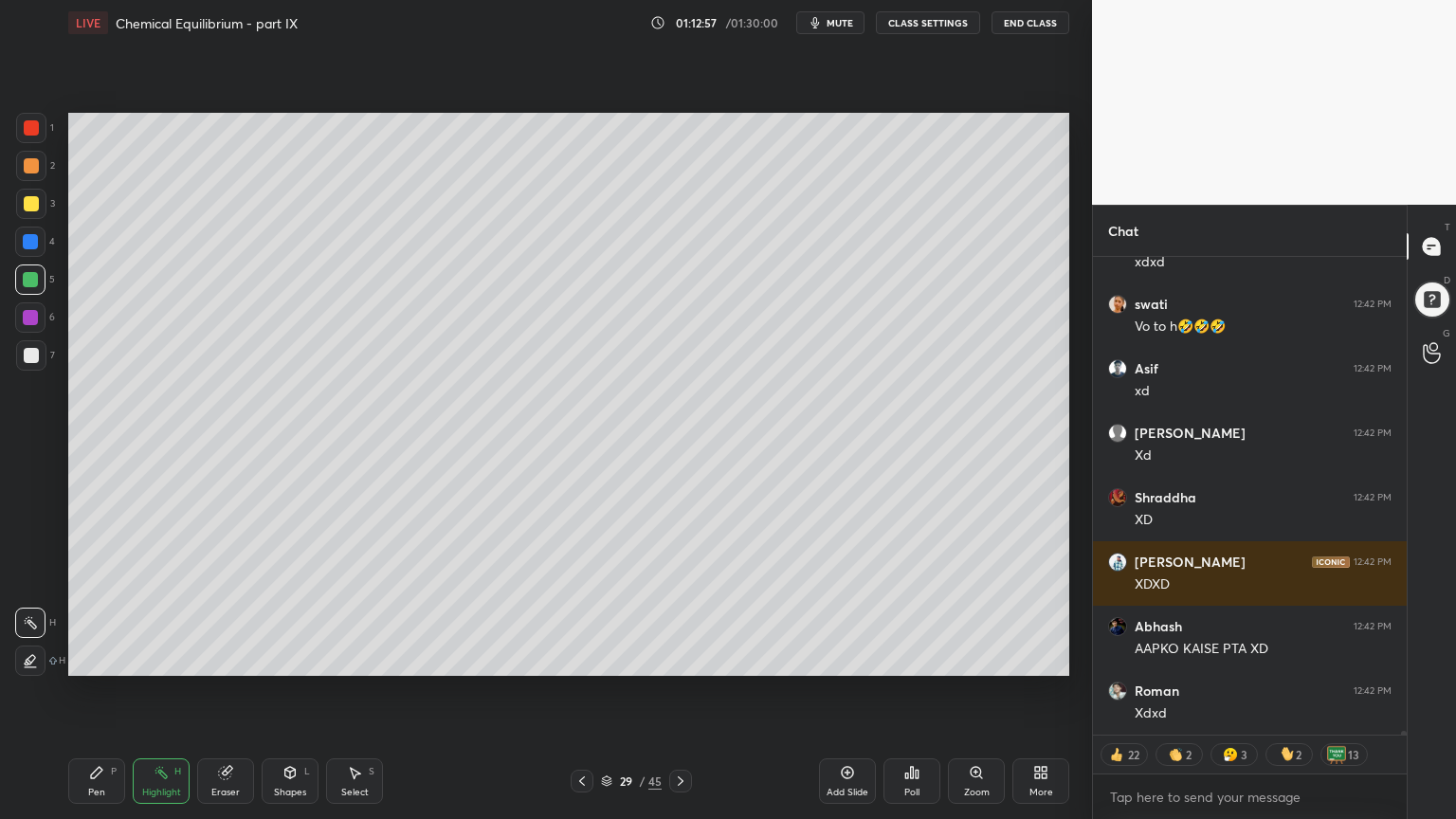
click at [922, 23] on button "CLASS SETTINGS" at bounding box center [927, 22] width 104 height 22
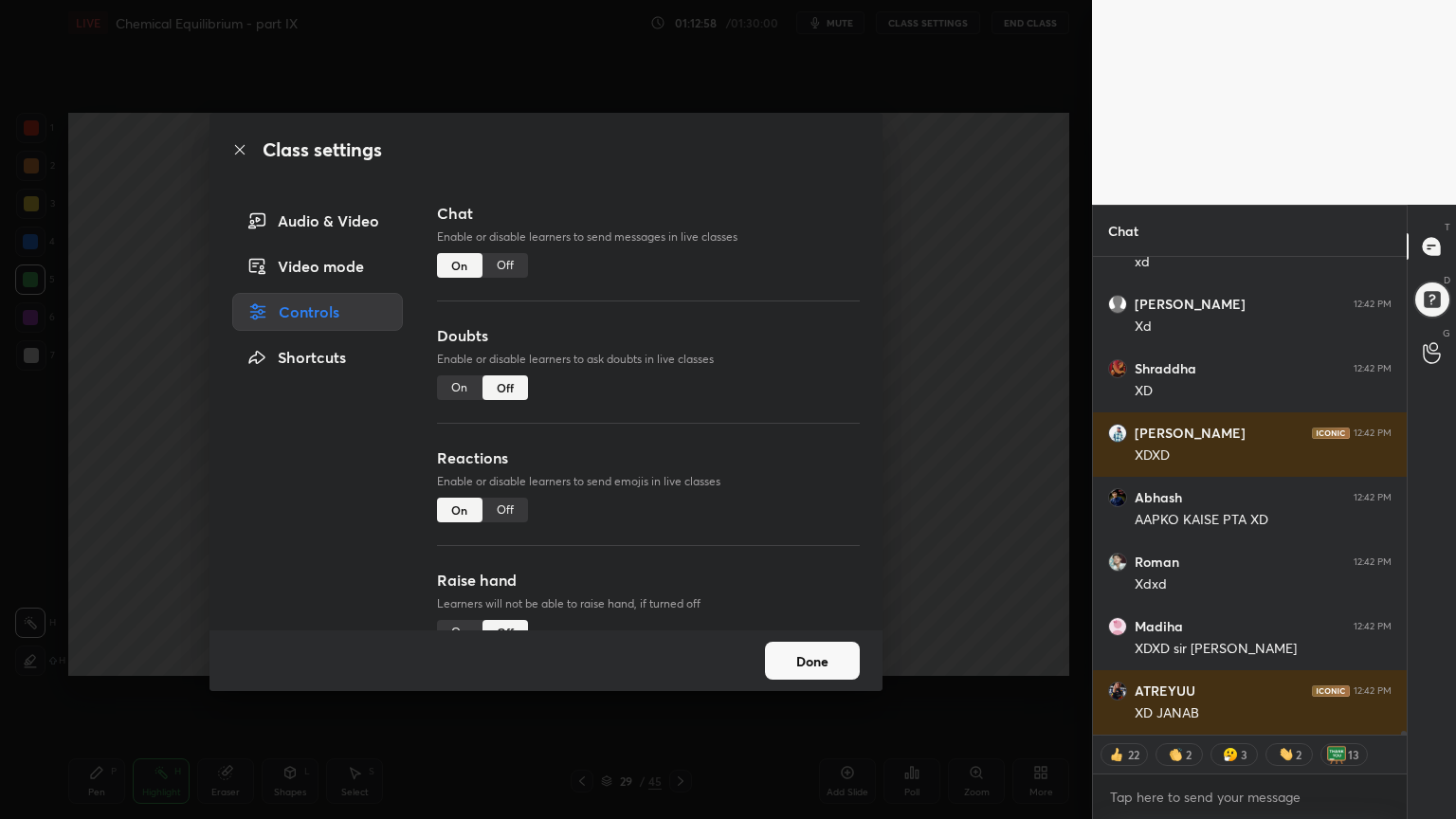
drag, startPoint x: 501, startPoint y: 263, endPoint x: 520, endPoint y: 269, distance: 19.9
click at [505, 268] on div "Off" at bounding box center [504, 265] width 46 height 24
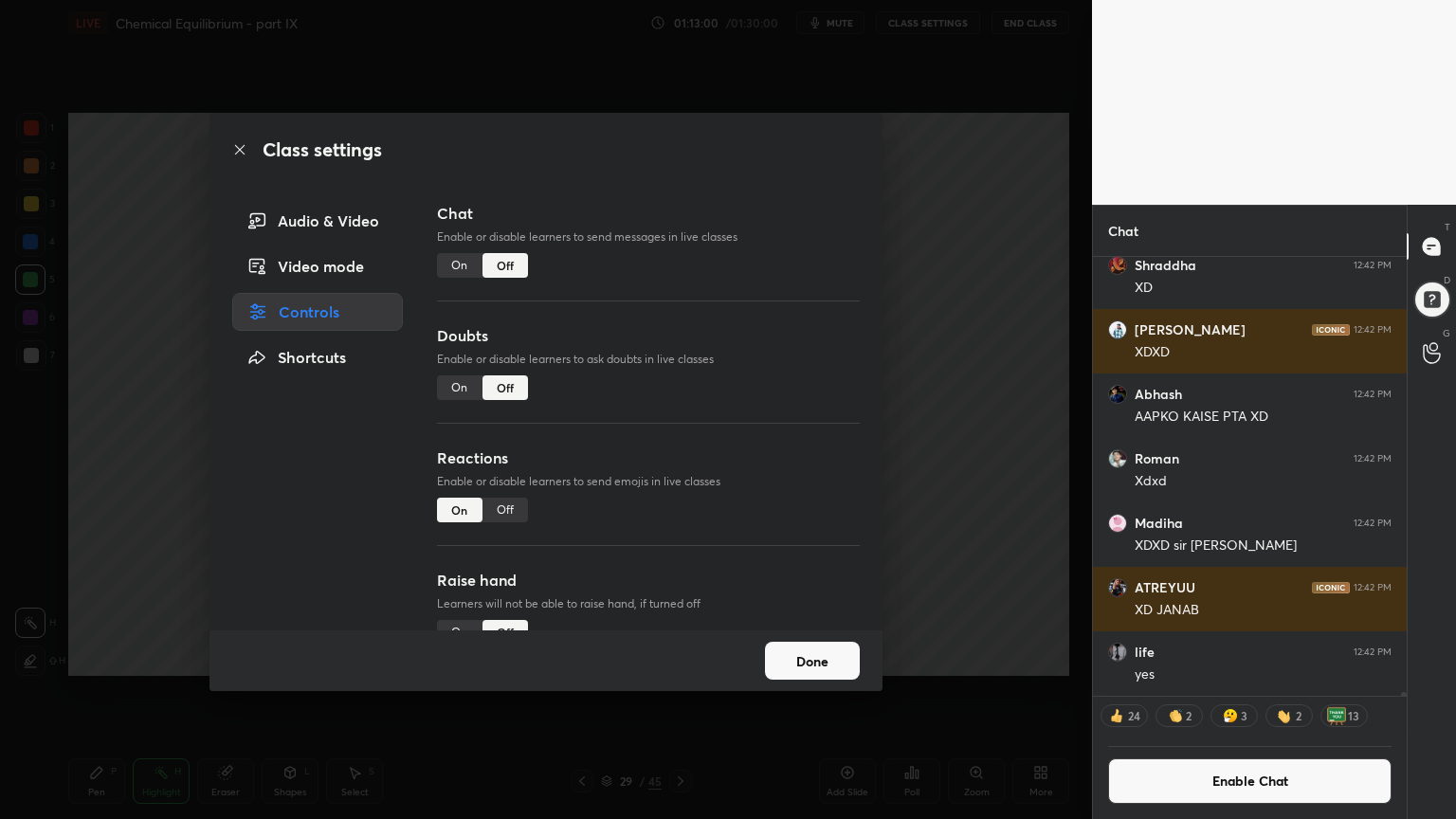
click at [137, 552] on div "Class settings Audio & Video Video mode Controls Shortcuts Chat Enable or disab…" at bounding box center [545, 410] width 1091 height 819
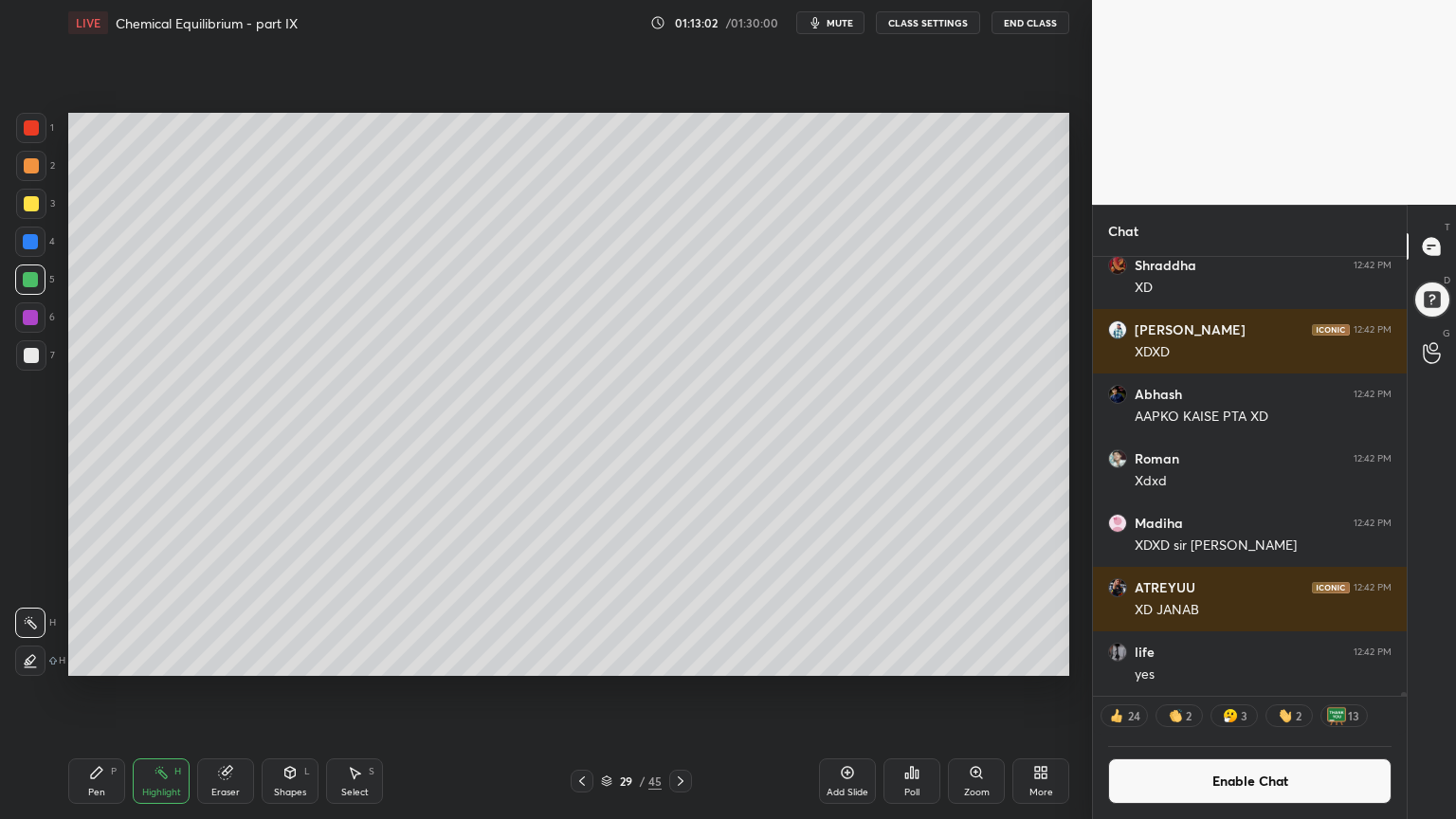
click at [289, 691] on div "Shapes" at bounding box center [289, 793] width 32 height 10
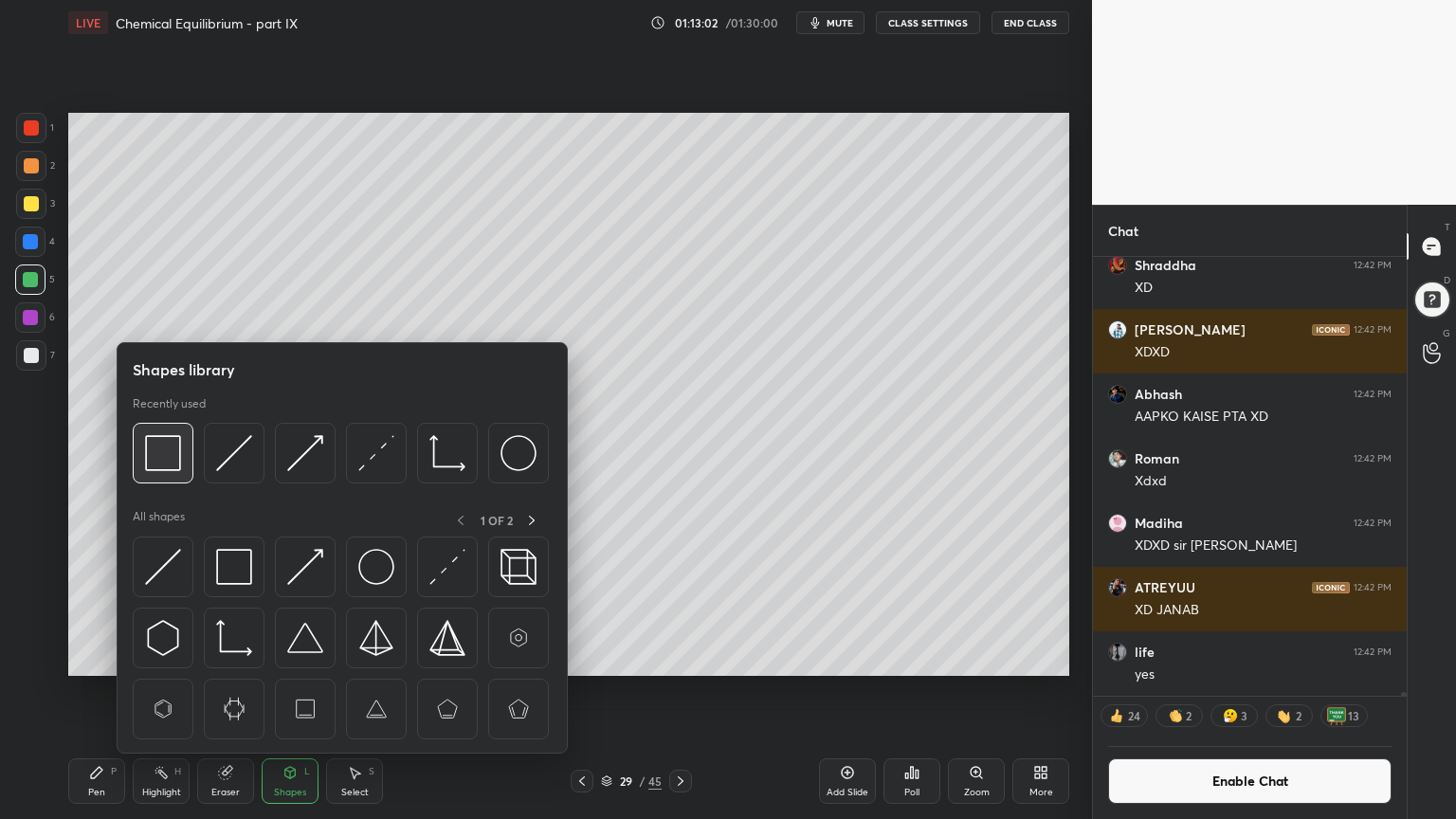
click at [147, 455] on img at bounding box center [162, 452] width 36 height 36
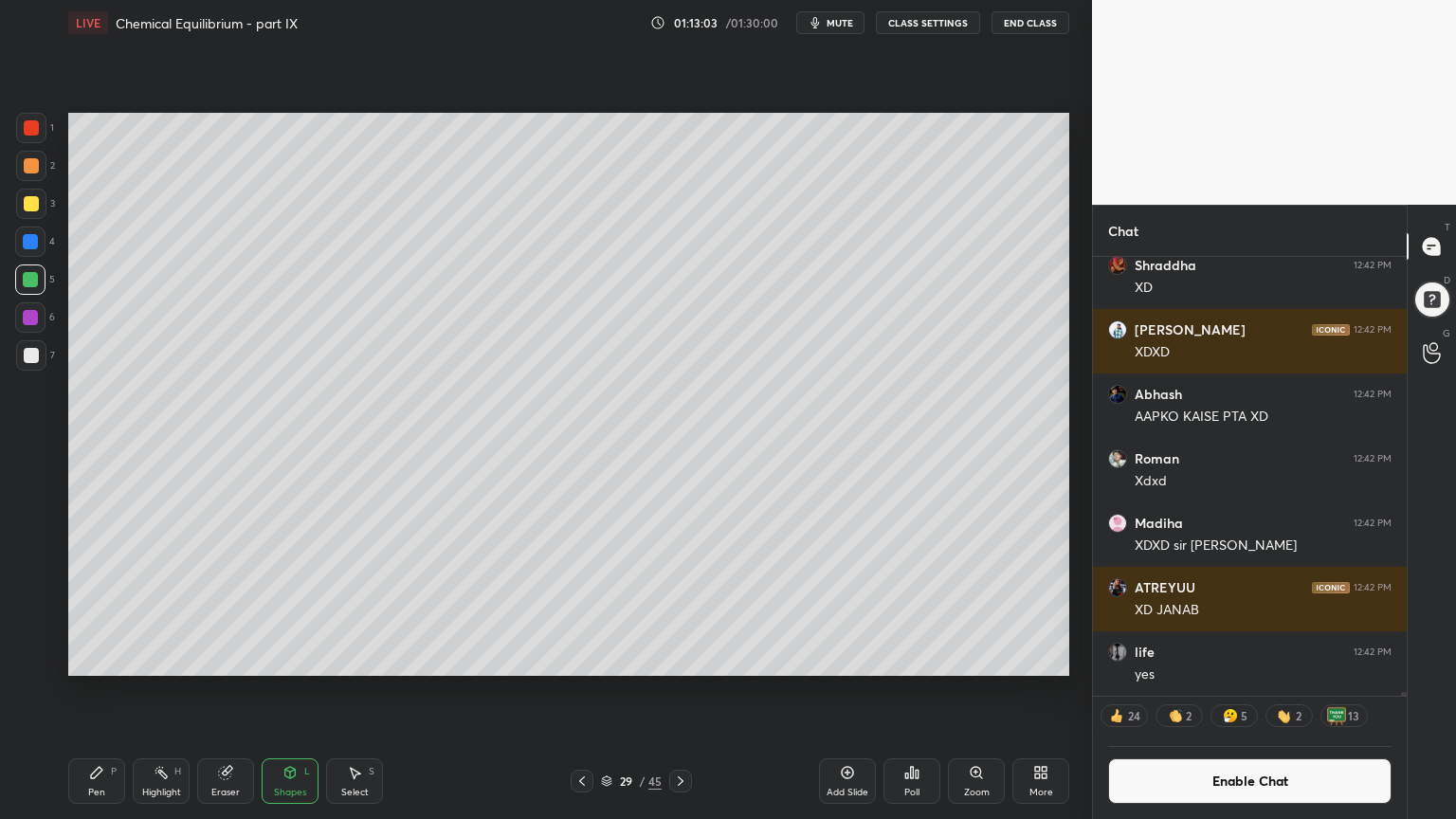
click at [39, 356] on div at bounding box center [31, 355] width 30 height 30
click at [120, 691] on div "Pen P" at bounding box center [96, 781] width 57 height 46
drag, startPoint x: 168, startPoint y: 777, endPoint x: 180, endPoint y: 753, distance: 26.8
click at [170, 691] on div "Highlight H" at bounding box center [161, 781] width 57 height 46
click at [96, 691] on div "Pen P" at bounding box center [96, 781] width 57 height 46
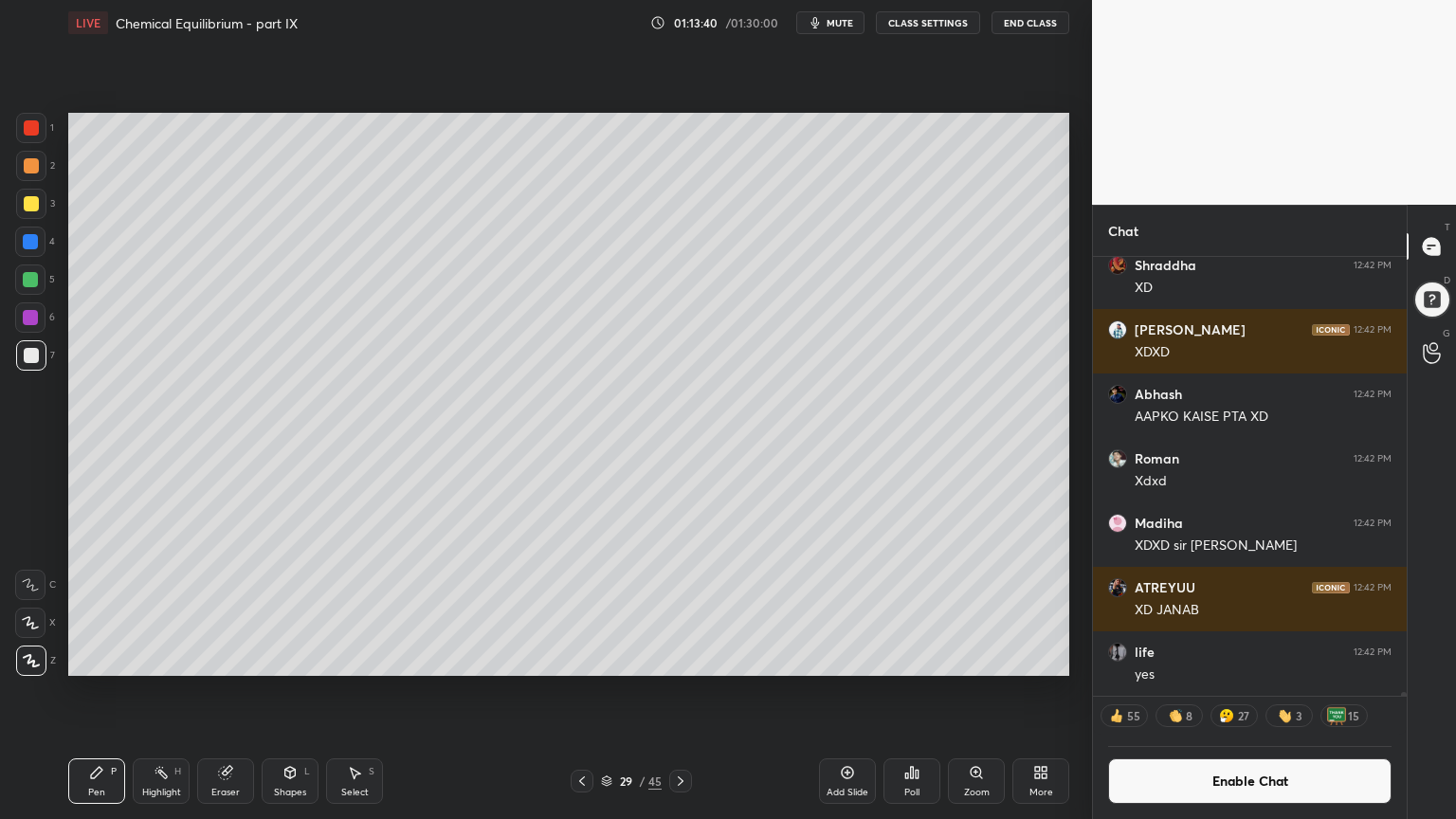
click at [292, 691] on div "Shapes" at bounding box center [289, 793] width 32 height 10
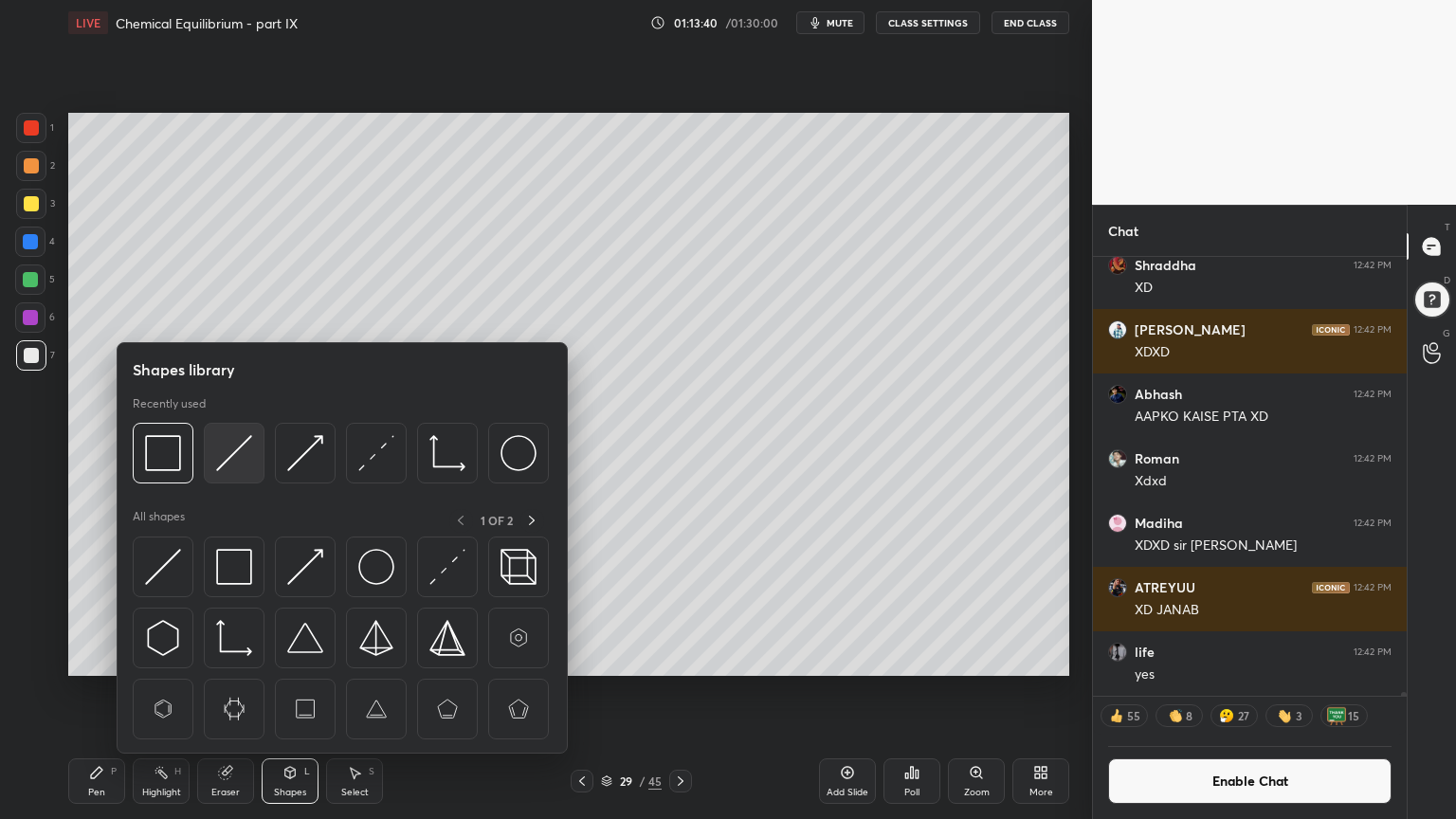
click at [240, 467] on img at bounding box center [234, 452] width 36 height 36
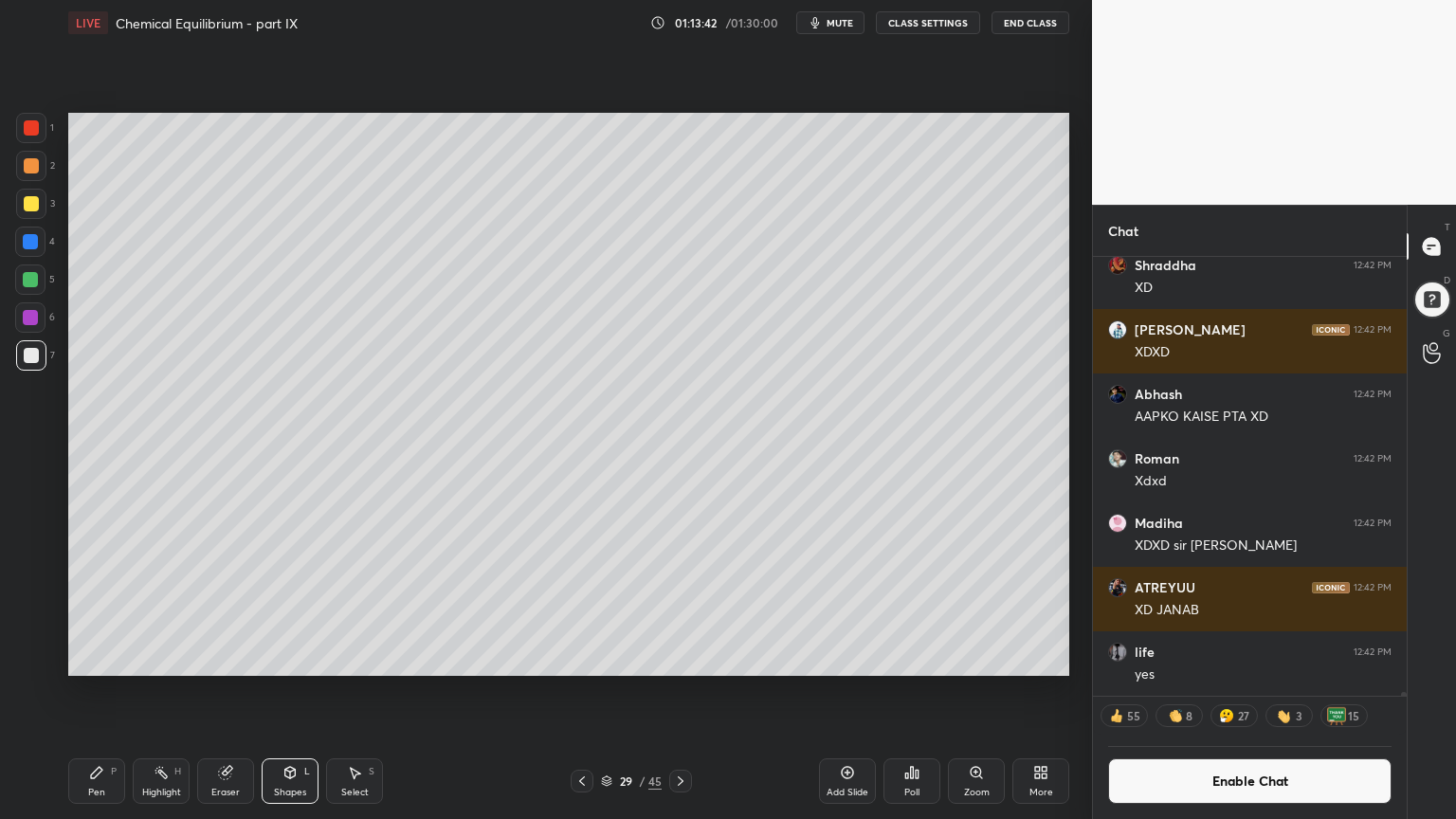
drag, startPoint x: 158, startPoint y: 787, endPoint x: 163, endPoint y: 778, distance: 10.3
click at [159, 691] on div "Highlight H" at bounding box center [161, 781] width 57 height 46
drag, startPoint x: 97, startPoint y: 785, endPoint x: 97, endPoint y: 774, distance: 11.0
click at [95, 691] on div "Pen P" at bounding box center [96, 781] width 57 height 46
drag, startPoint x: 163, startPoint y: 800, endPoint x: 183, endPoint y: 773, distance: 33.6
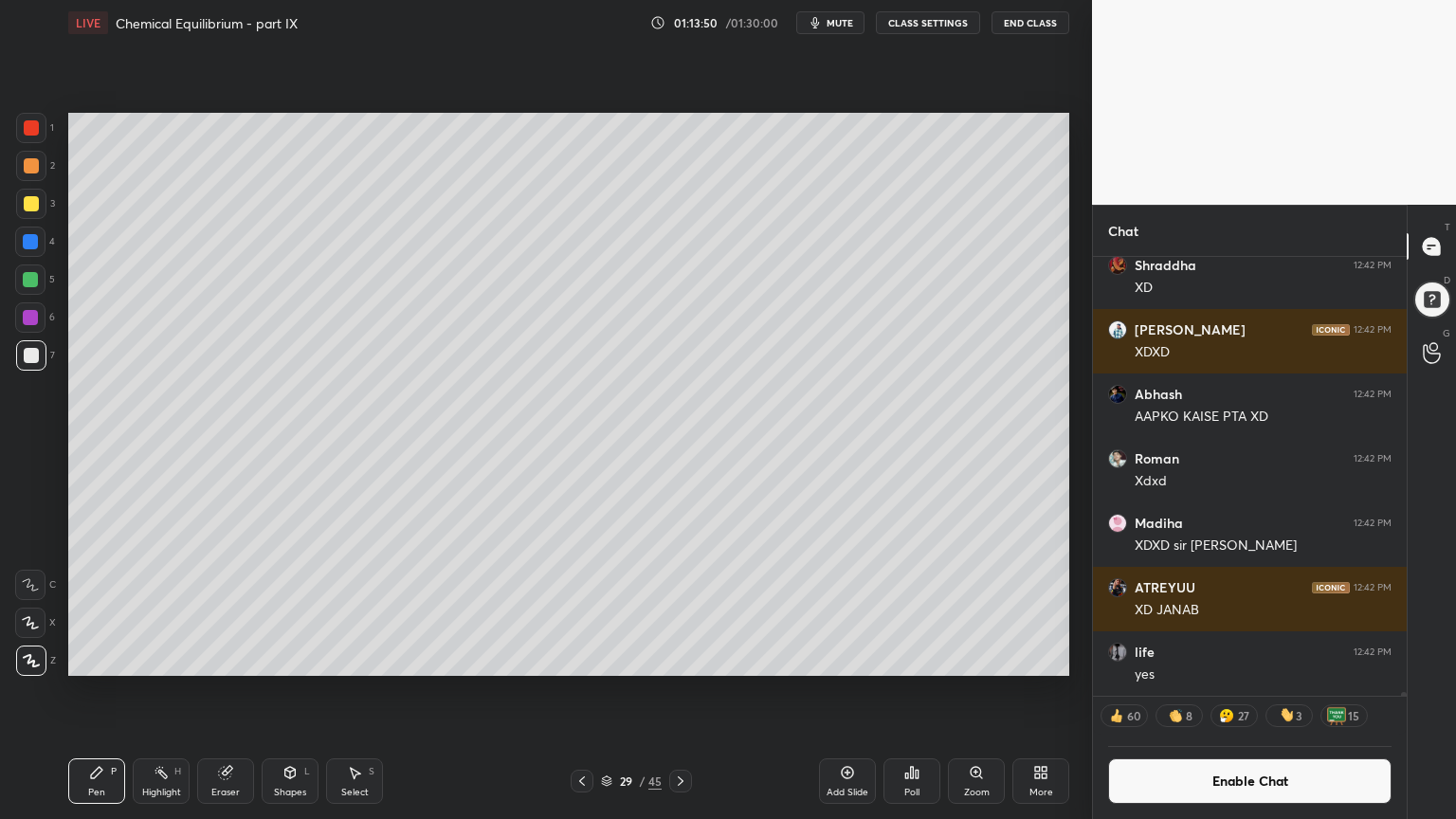
click at [165, 691] on div "Highlight H" at bounding box center [161, 781] width 57 height 46
drag, startPoint x: 100, startPoint y: 784, endPoint x: 111, endPoint y: 740, distance: 45.4
click at [99, 691] on div "Pen P" at bounding box center [96, 781] width 57 height 46
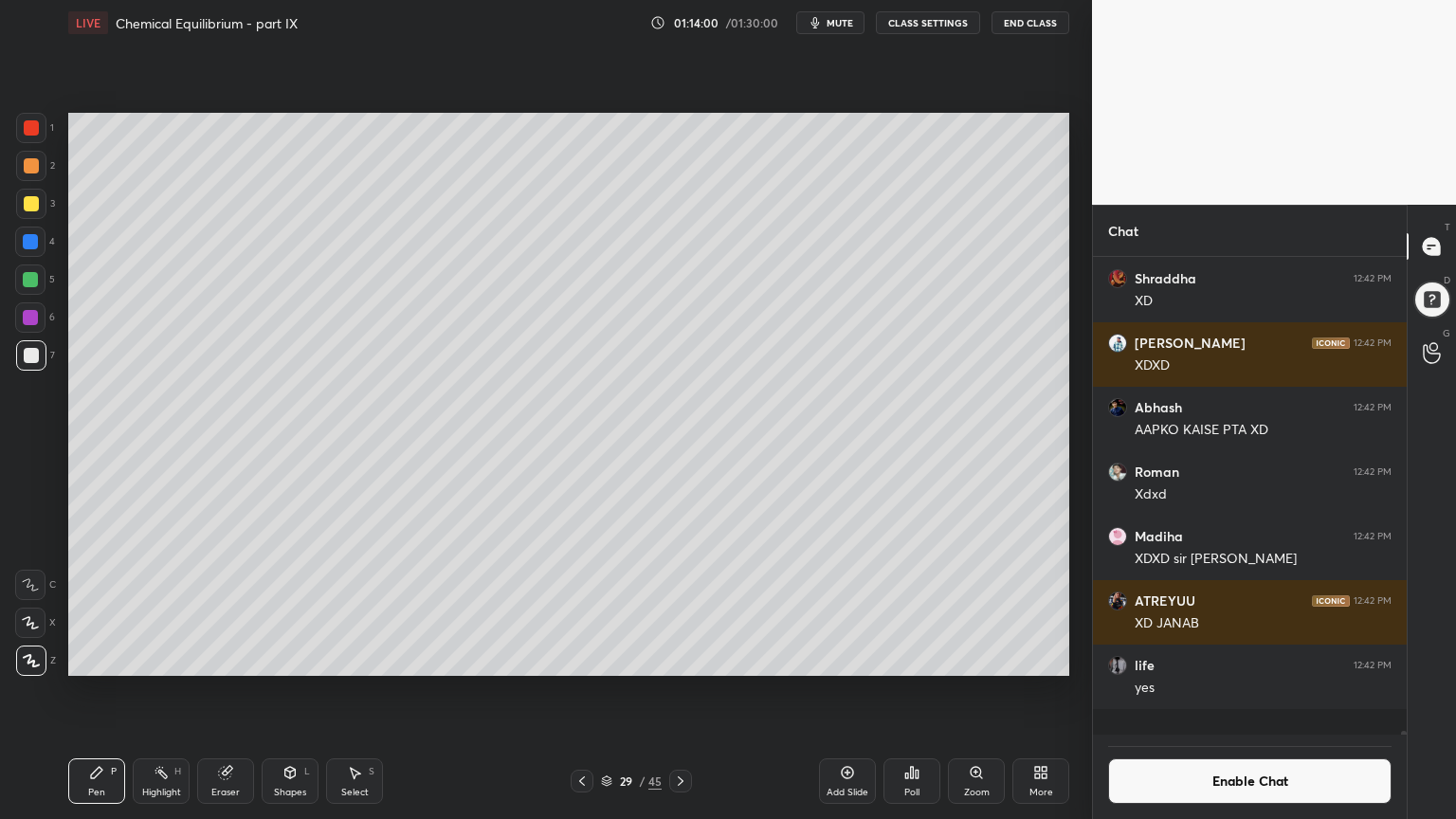
scroll to position [55788, 0]
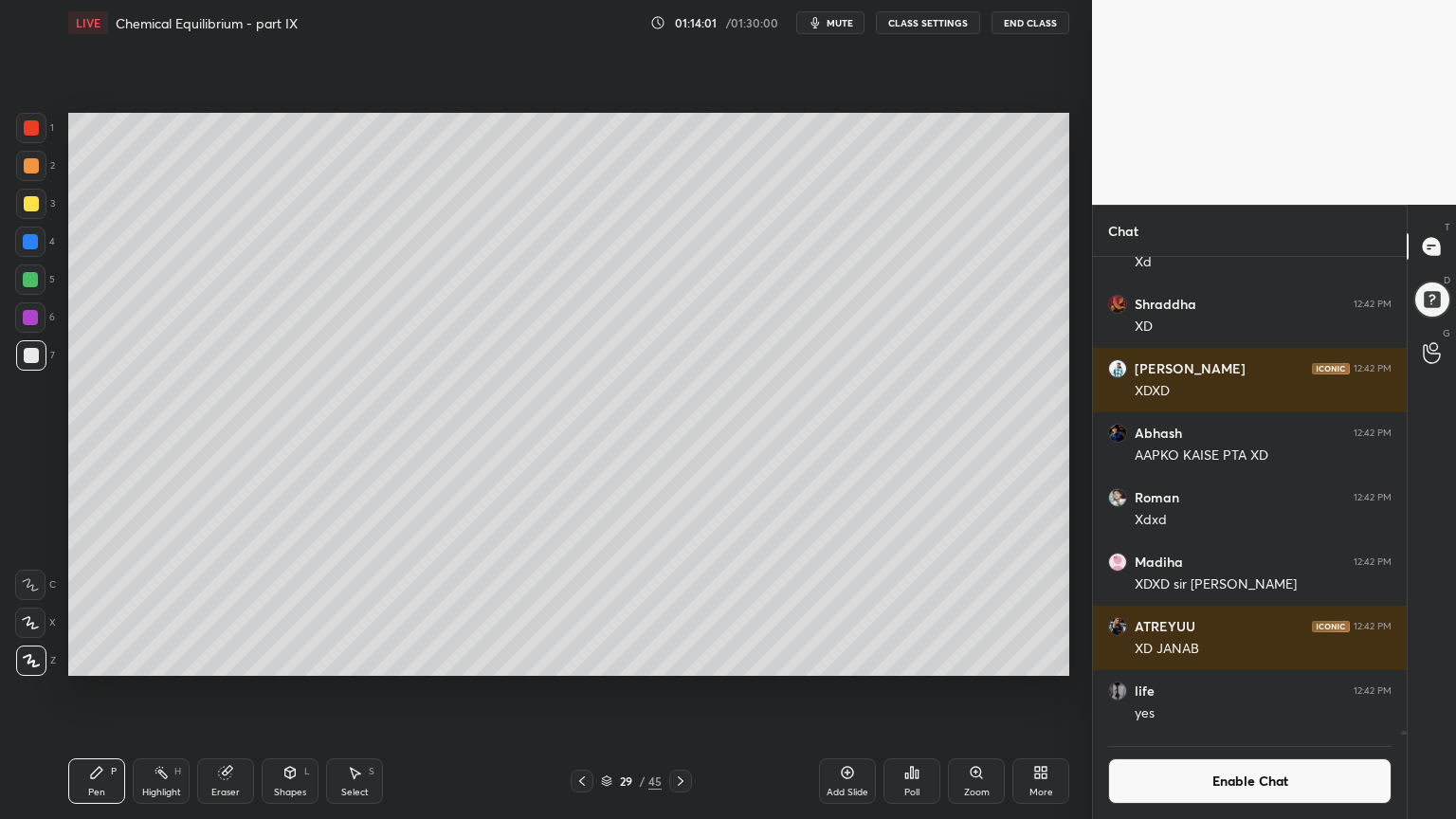
click at [173, 691] on div "Highlight H" at bounding box center [161, 781] width 57 height 46
drag, startPoint x: 110, startPoint y: 782, endPoint x: 119, endPoint y: 767, distance: 17.5
click at [111, 691] on div "Pen P" at bounding box center [96, 781] width 57 height 46
click at [175, 691] on div "Highlight H" at bounding box center [161, 781] width 57 height 46
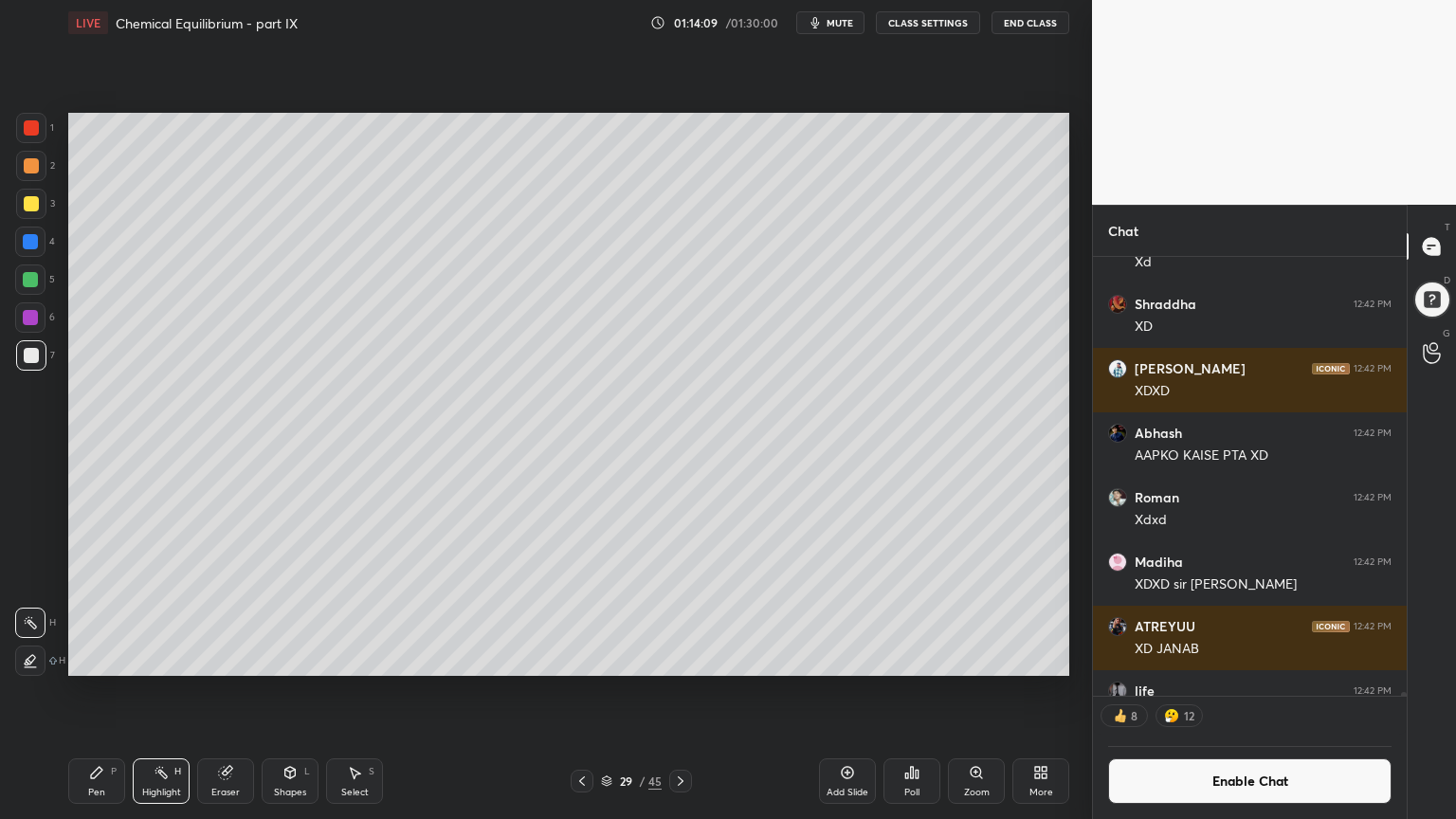
drag, startPoint x: 82, startPoint y: 785, endPoint x: 136, endPoint y: 744, distance: 67.8
click at [103, 691] on div "Pen P" at bounding box center [96, 781] width 57 height 46
click at [273, 691] on div "Shapes L" at bounding box center [290, 781] width 57 height 46
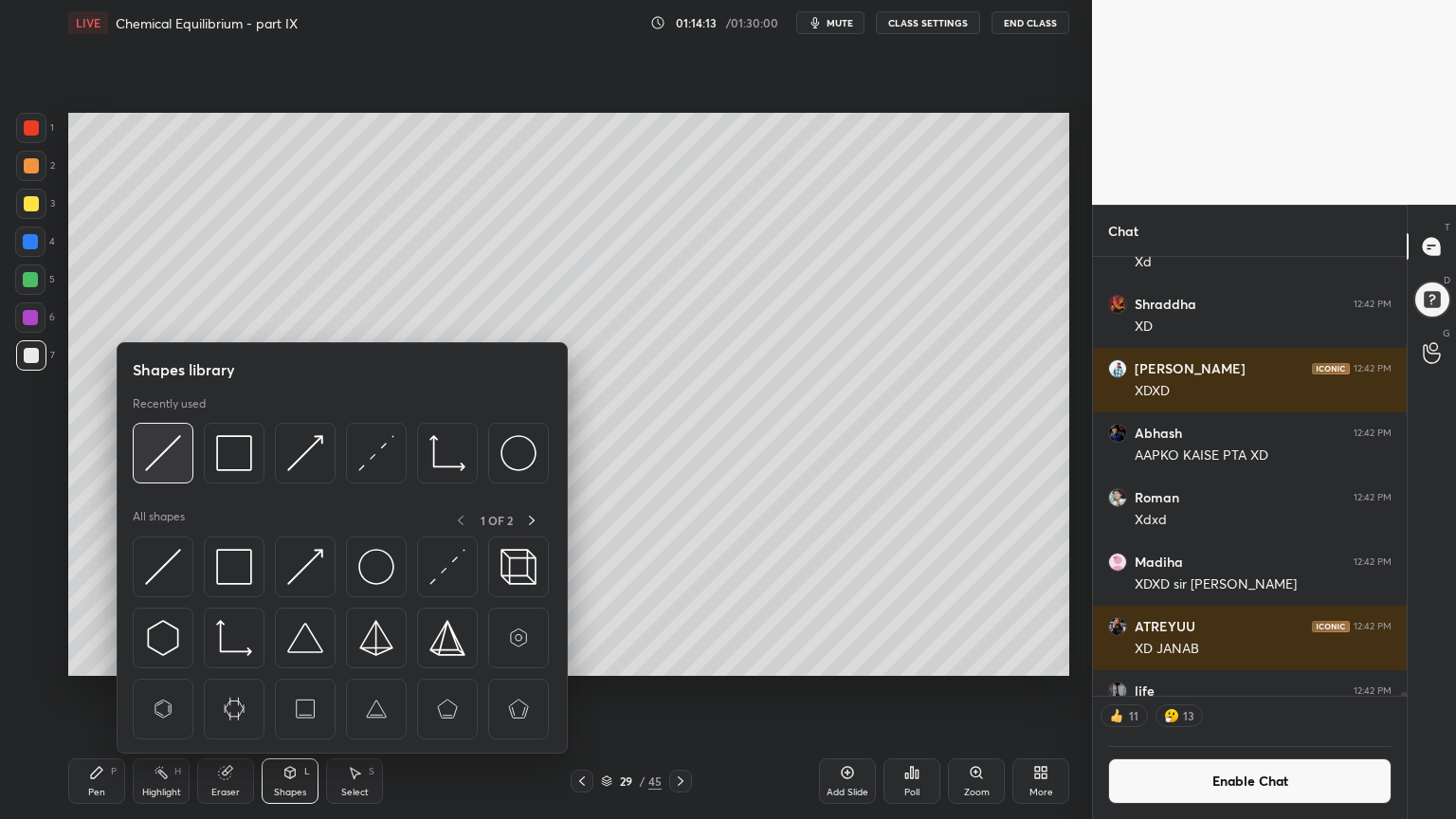
click at [173, 469] on img at bounding box center [162, 452] width 36 height 36
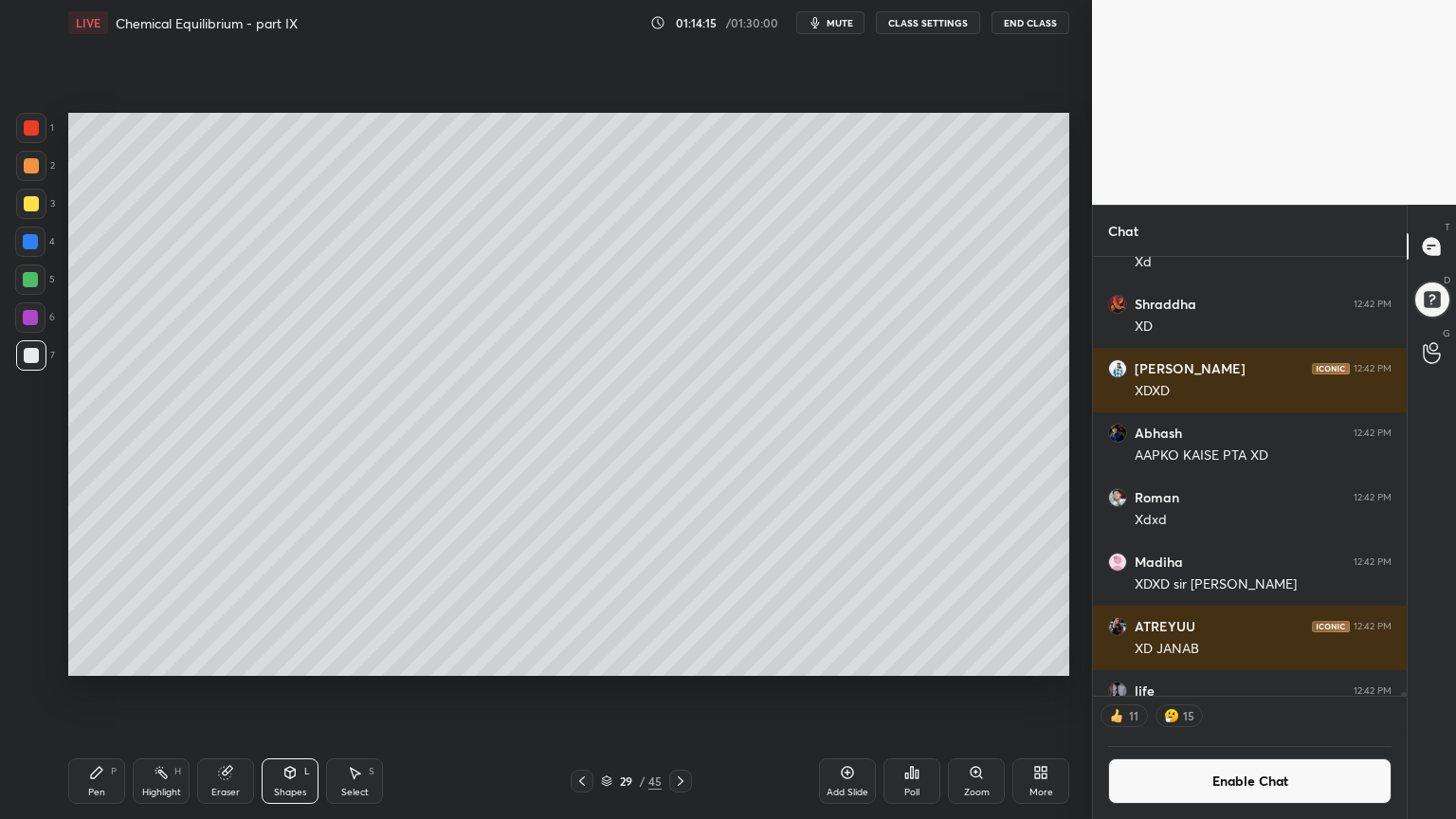
click at [97, 691] on icon at bounding box center [97, 772] width 16 height 16
click at [296, 691] on div "Shapes" at bounding box center [289, 793] width 32 height 10
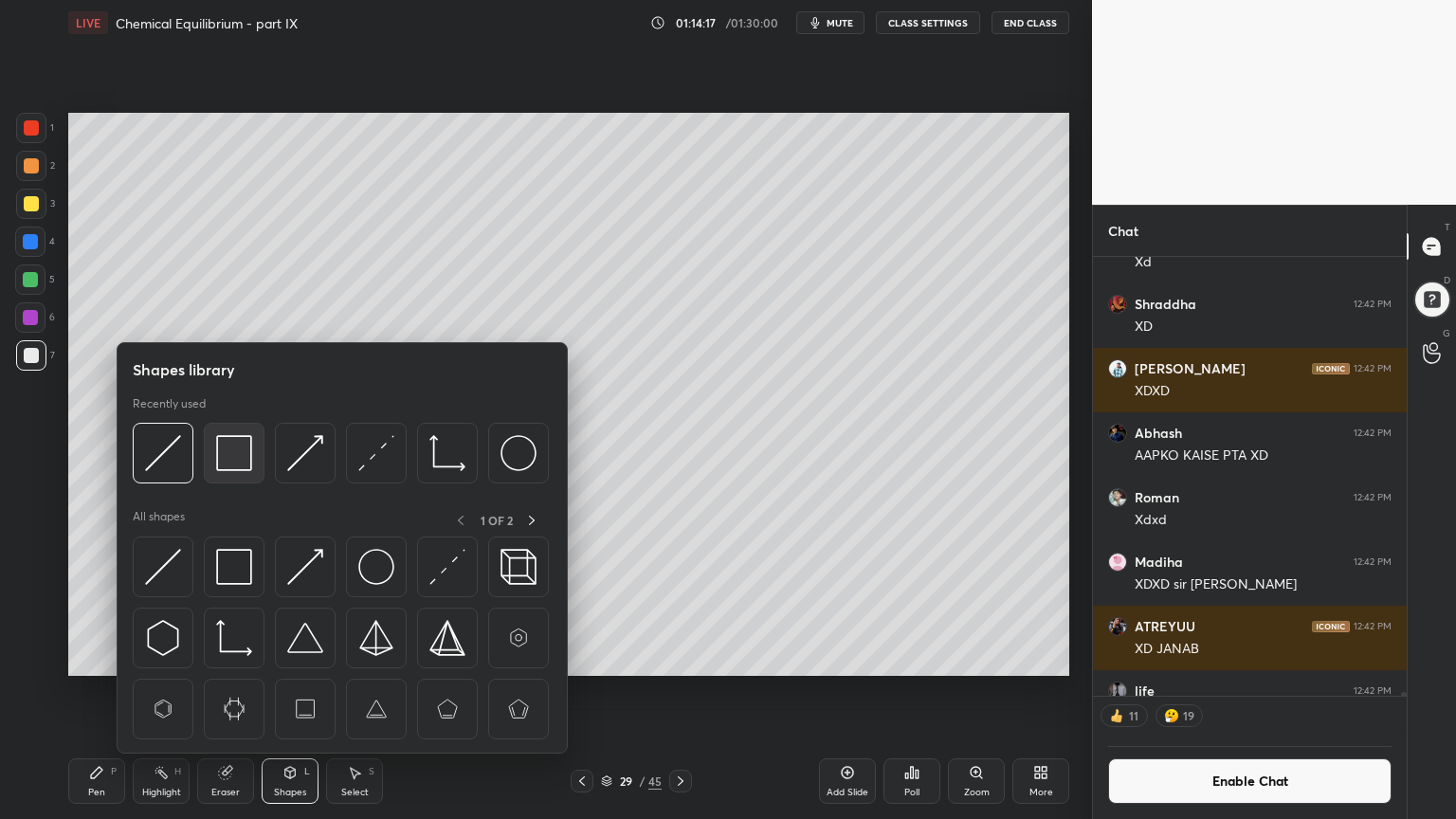
click at [243, 471] on img at bounding box center [234, 452] width 36 height 36
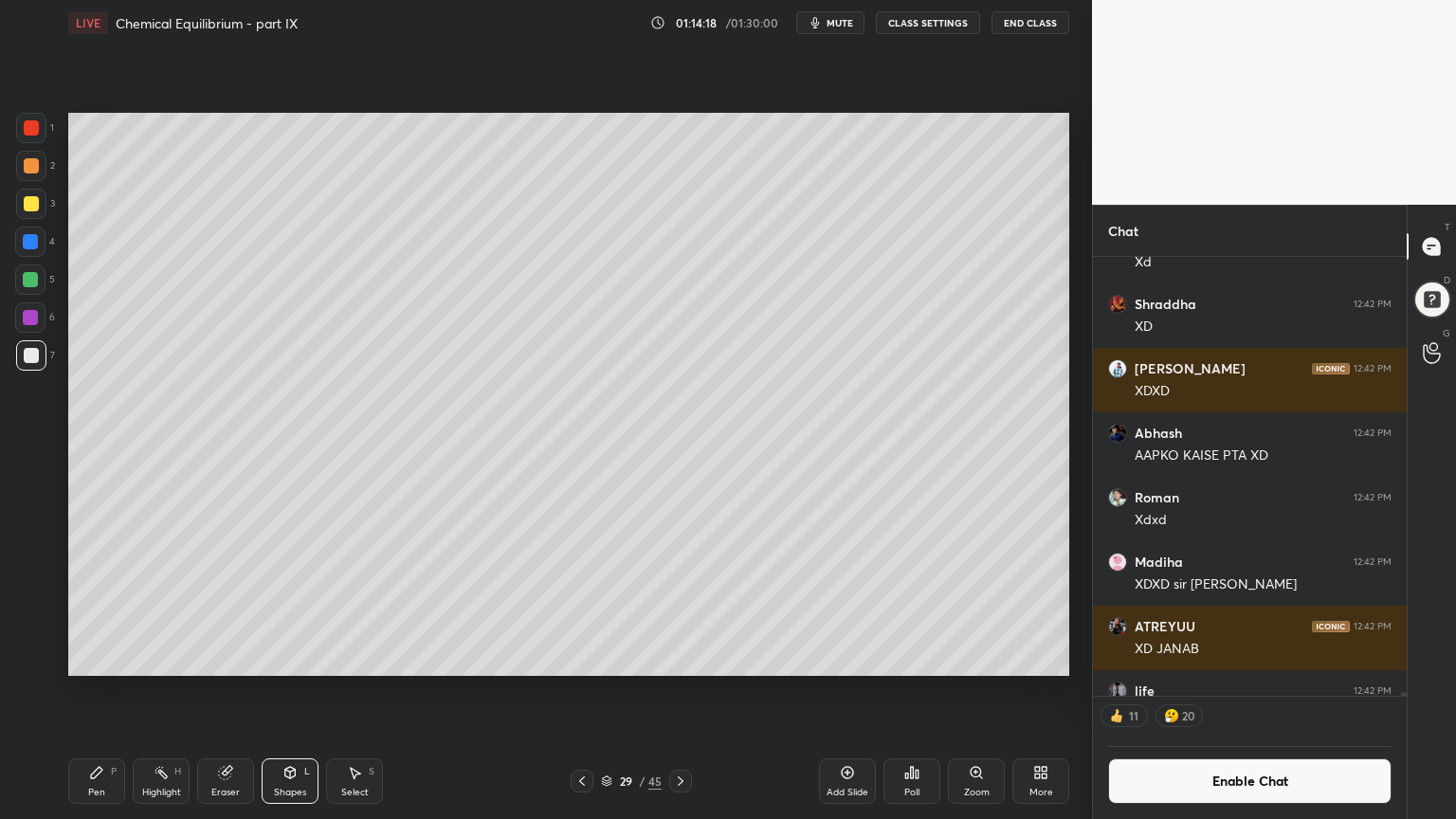
click at [30, 124] on div at bounding box center [31, 128] width 16 height 16
click at [100, 691] on div "Pen P" at bounding box center [96, 781] width 57 height 46
click at [178, 691] on div "Highlight H" at bounding box center [161, 781] width 57 height 46
click at [1206, 691] on button "Enable Chat" at bounding box center [1249, 781] width 283 height 46
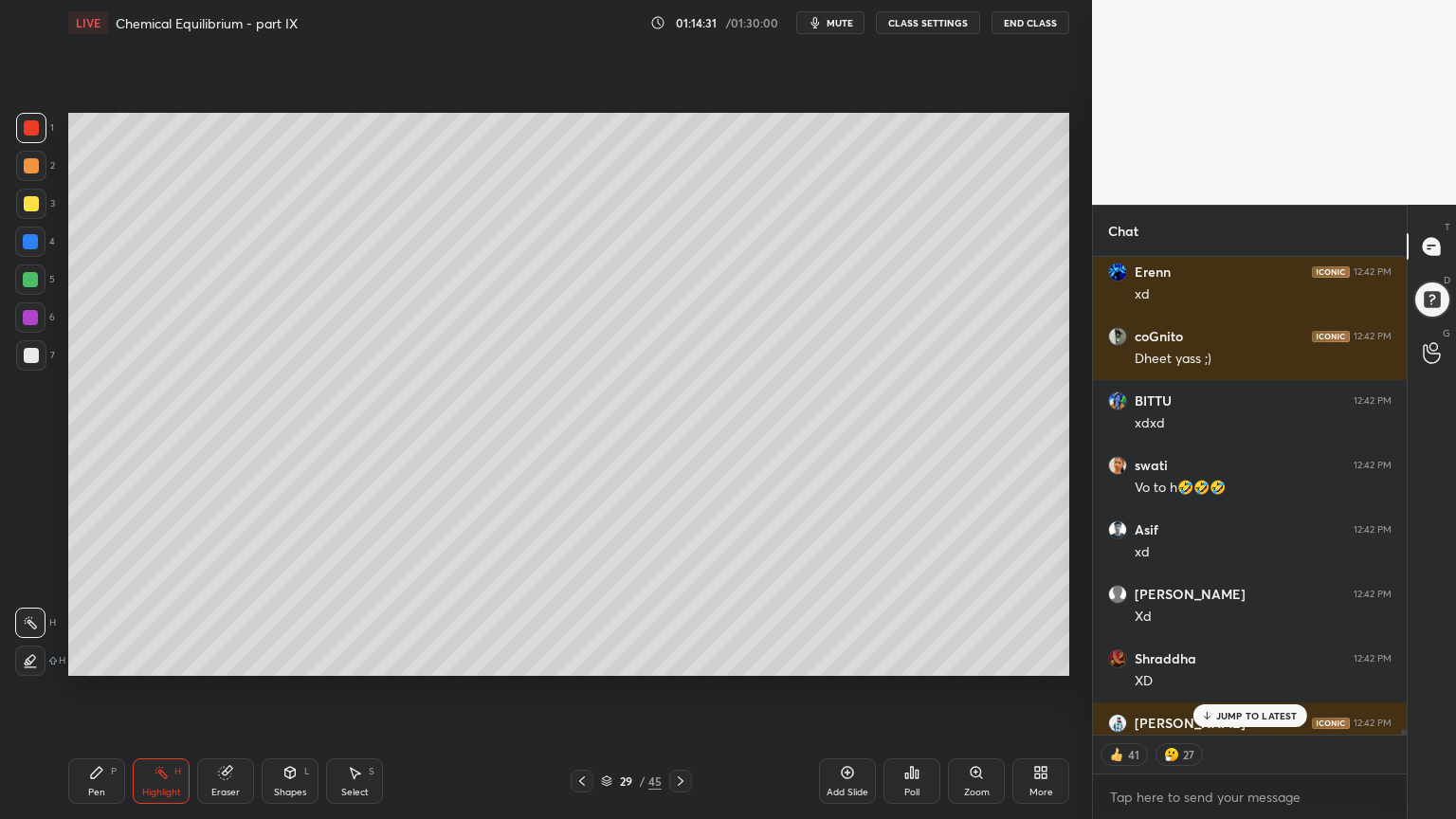
click at [1223, 691] on div "JUMP TO LATEST" at bounding box center [1248, 715] width 113 height 22
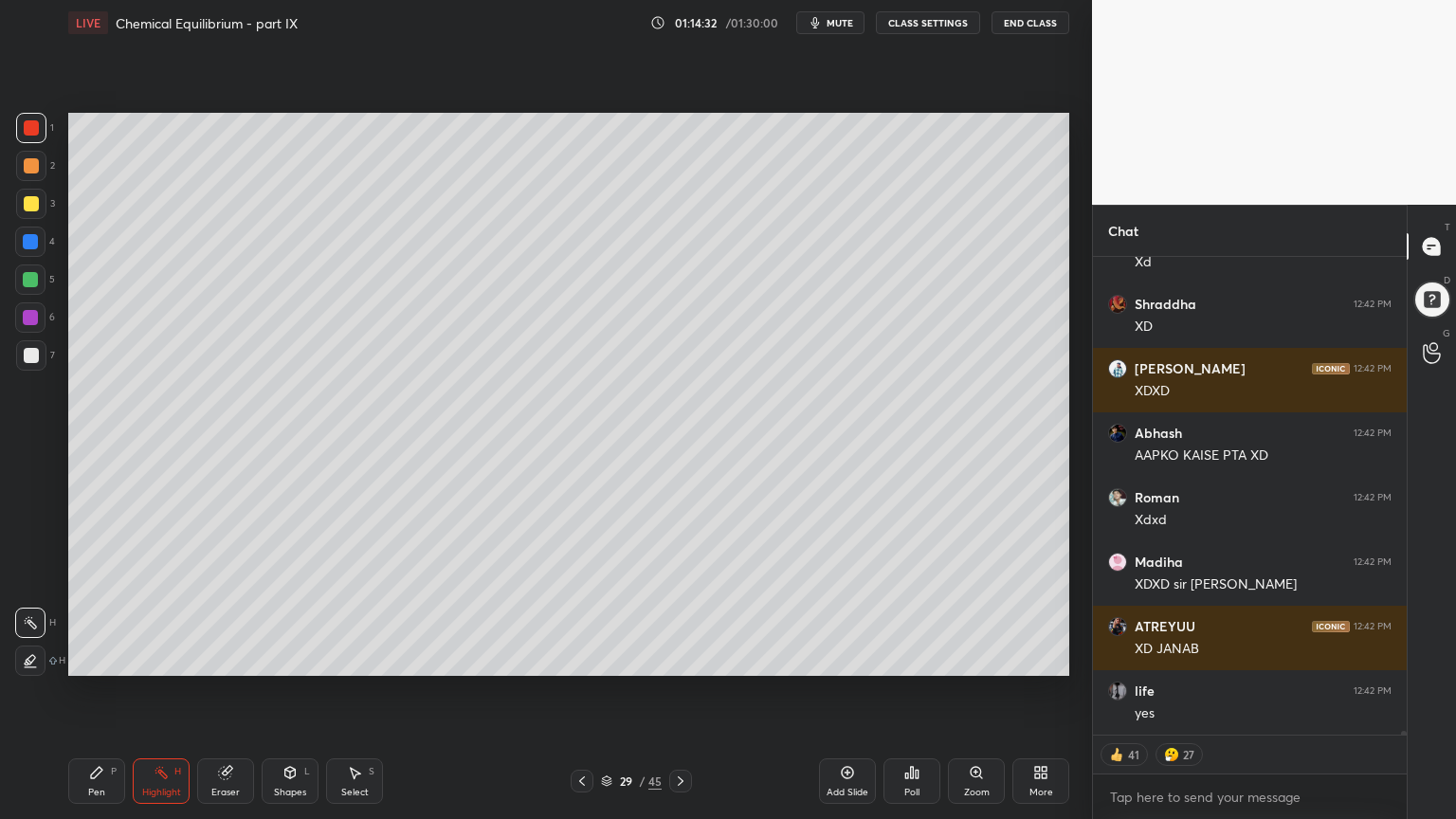
click at [579, 691] on icon at bounding box center [582, 781] width 16 height 16
click at [192, 691] on div "Pen P Highlight H Eraser Shapes L Select S 28 / 45 Add Slide Poll Zoom More" at bounding box center [568, 781] width 1001 height 76
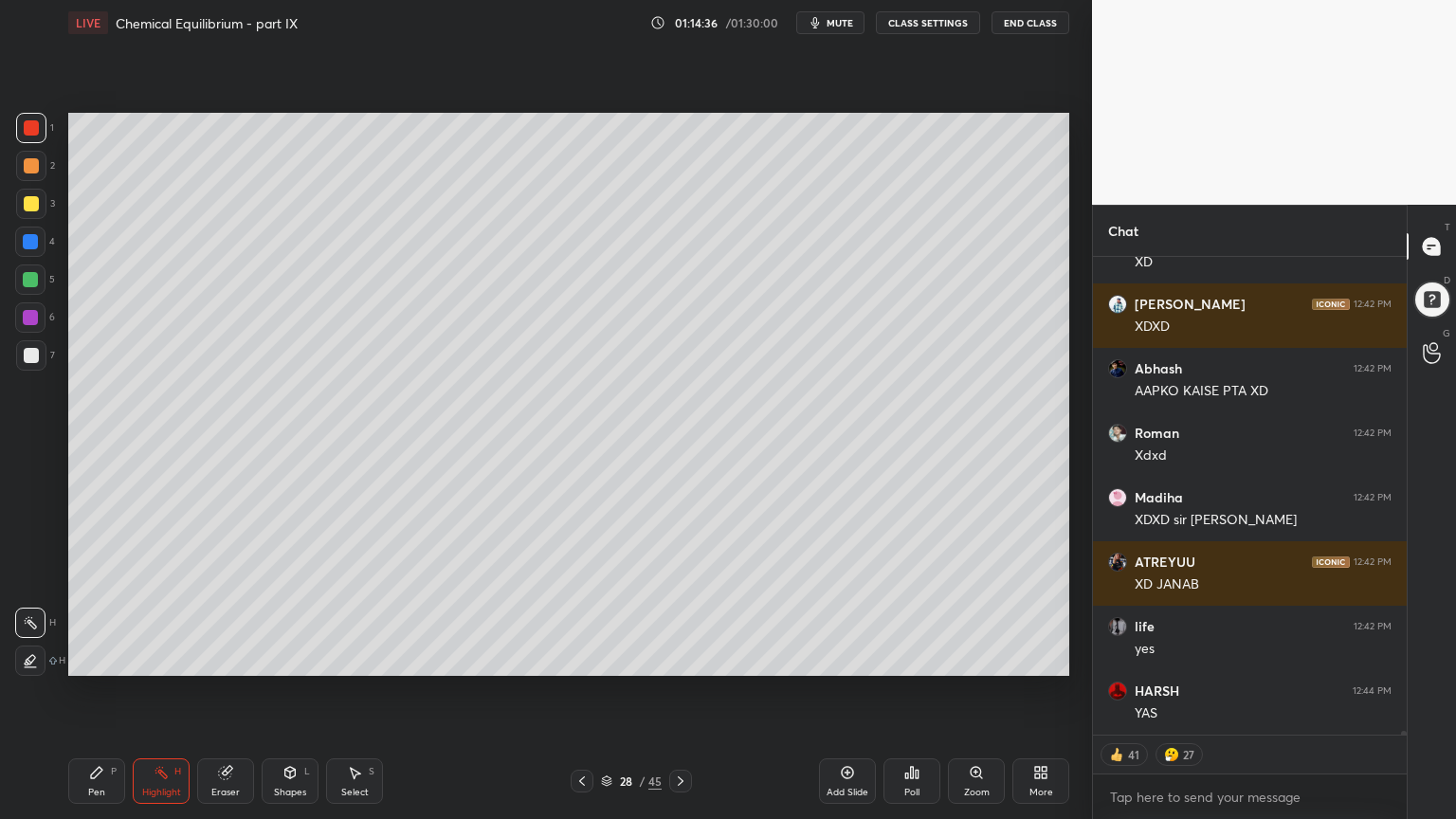
click at [679, 691] on icon at bounding box center [681, 781] width 6 height 10
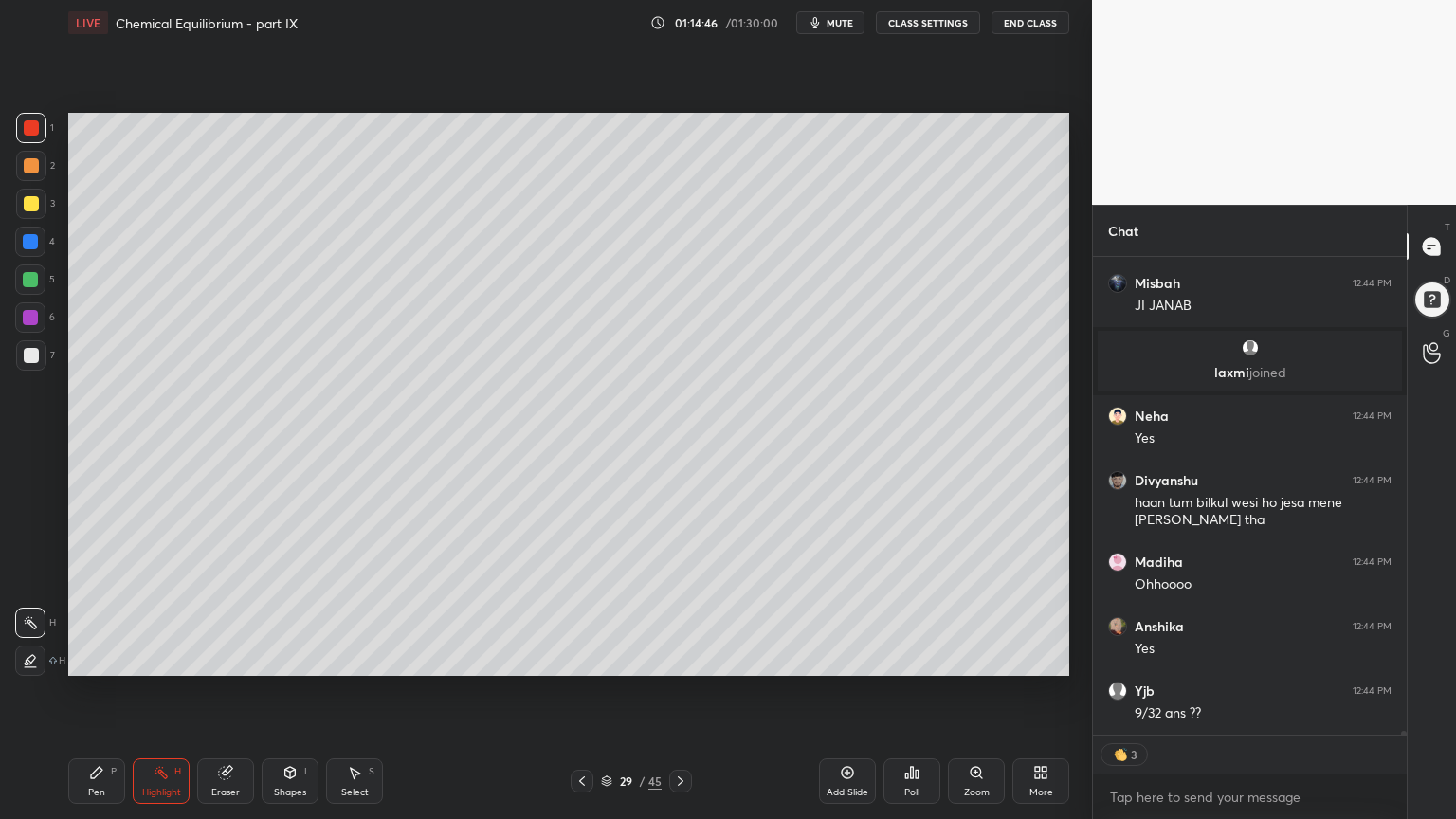
scroll to position [57386, 0]
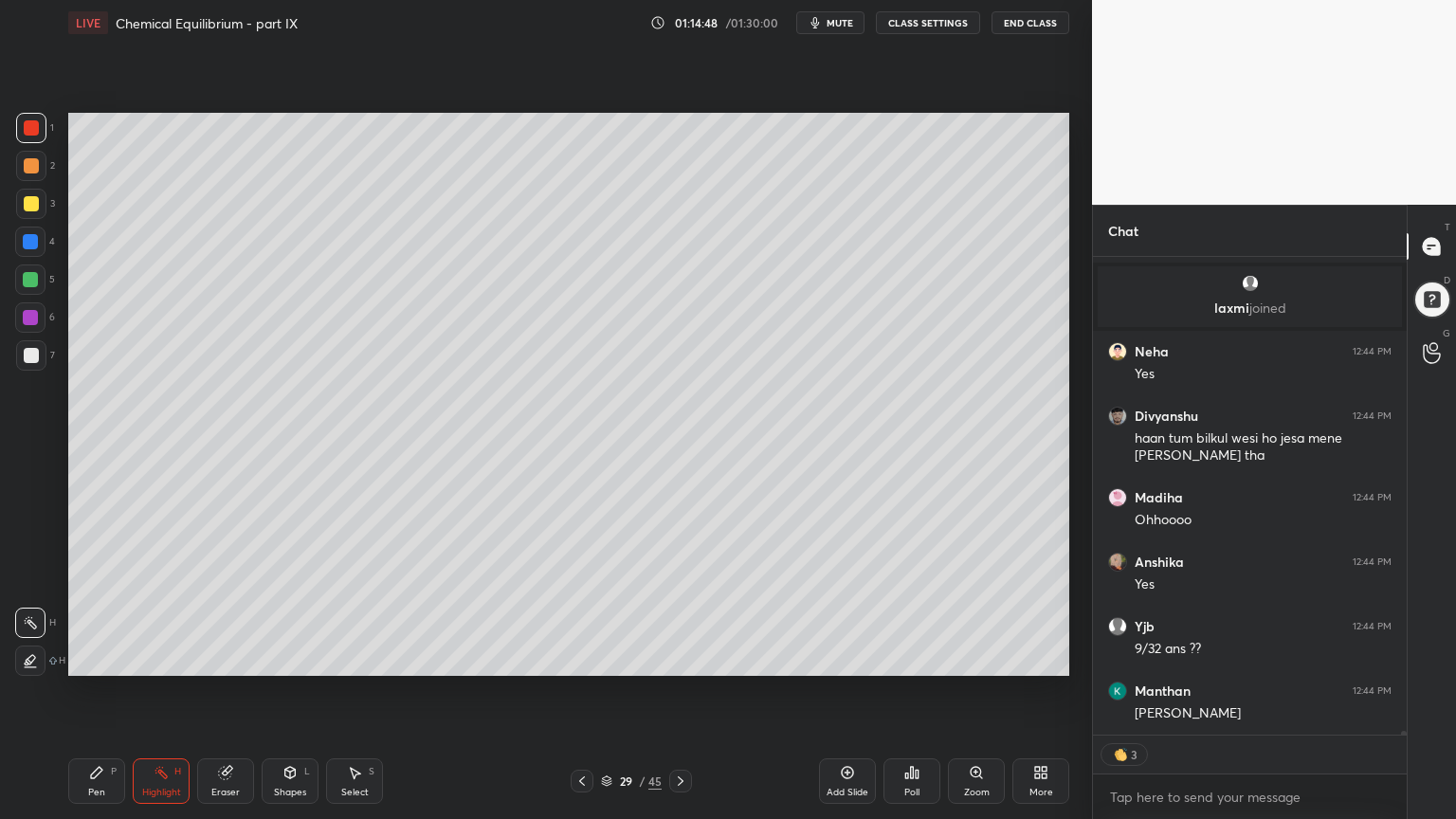
click at [573, 691] on div at bounding box center [581, 780] width 22 height 22
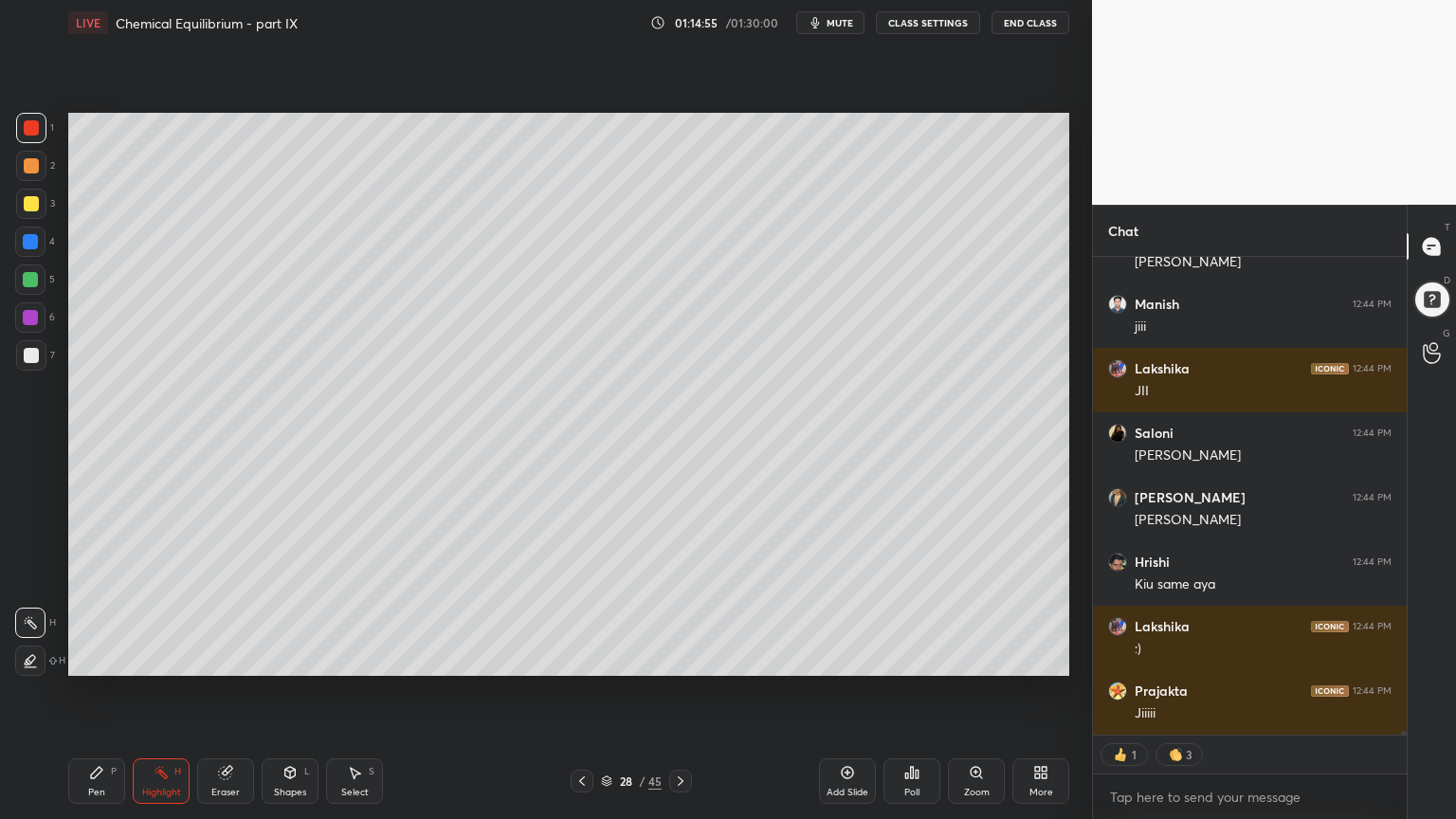
scroll to position [57902, 0]
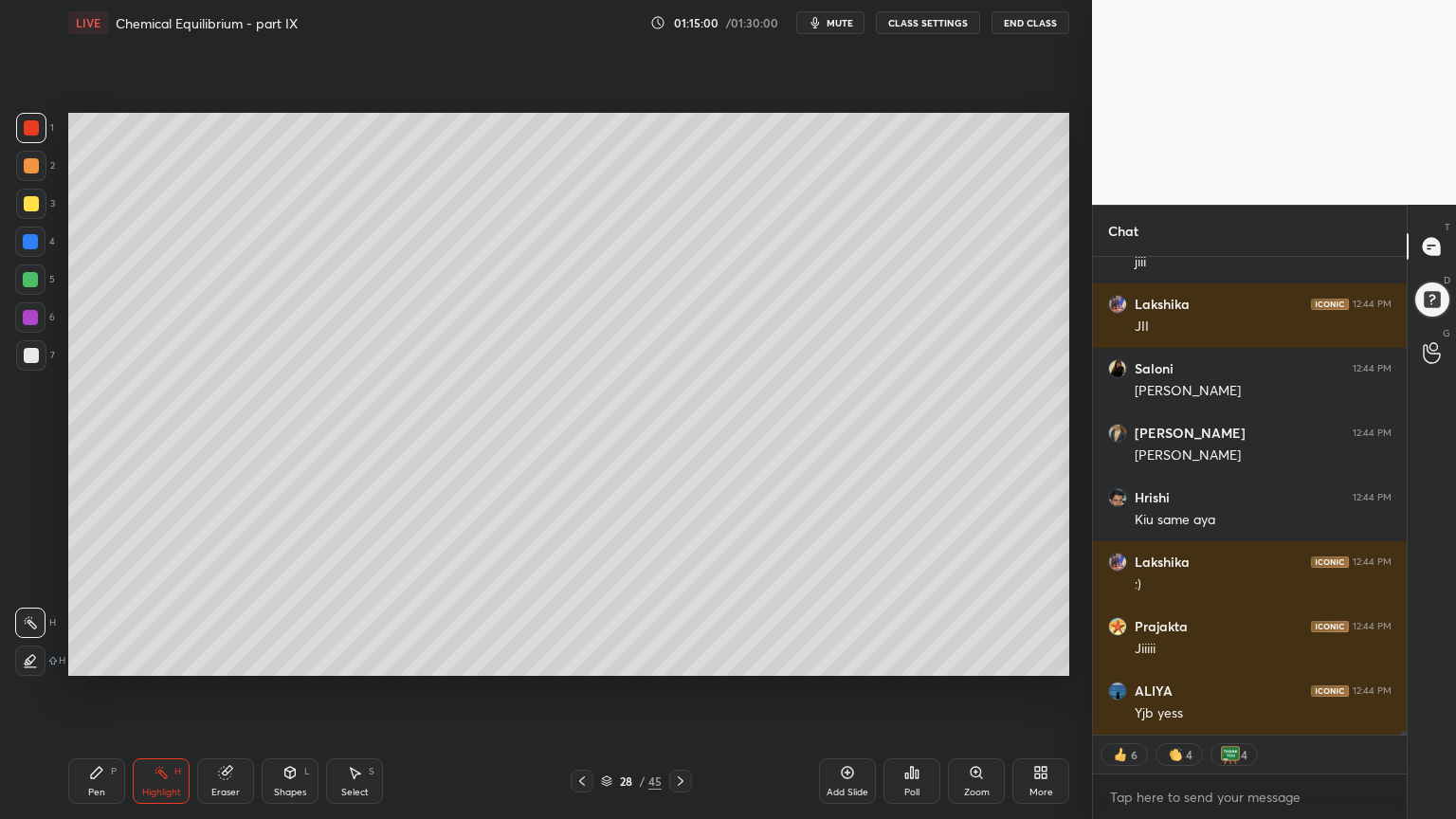
drag, startPoint x: 679, startPoint y: 777, endPoint x: 679, endPoint y: 758, distance: 19.0
click at [677, 691] on icon at bounding box center [681, 781] width 16 height 16
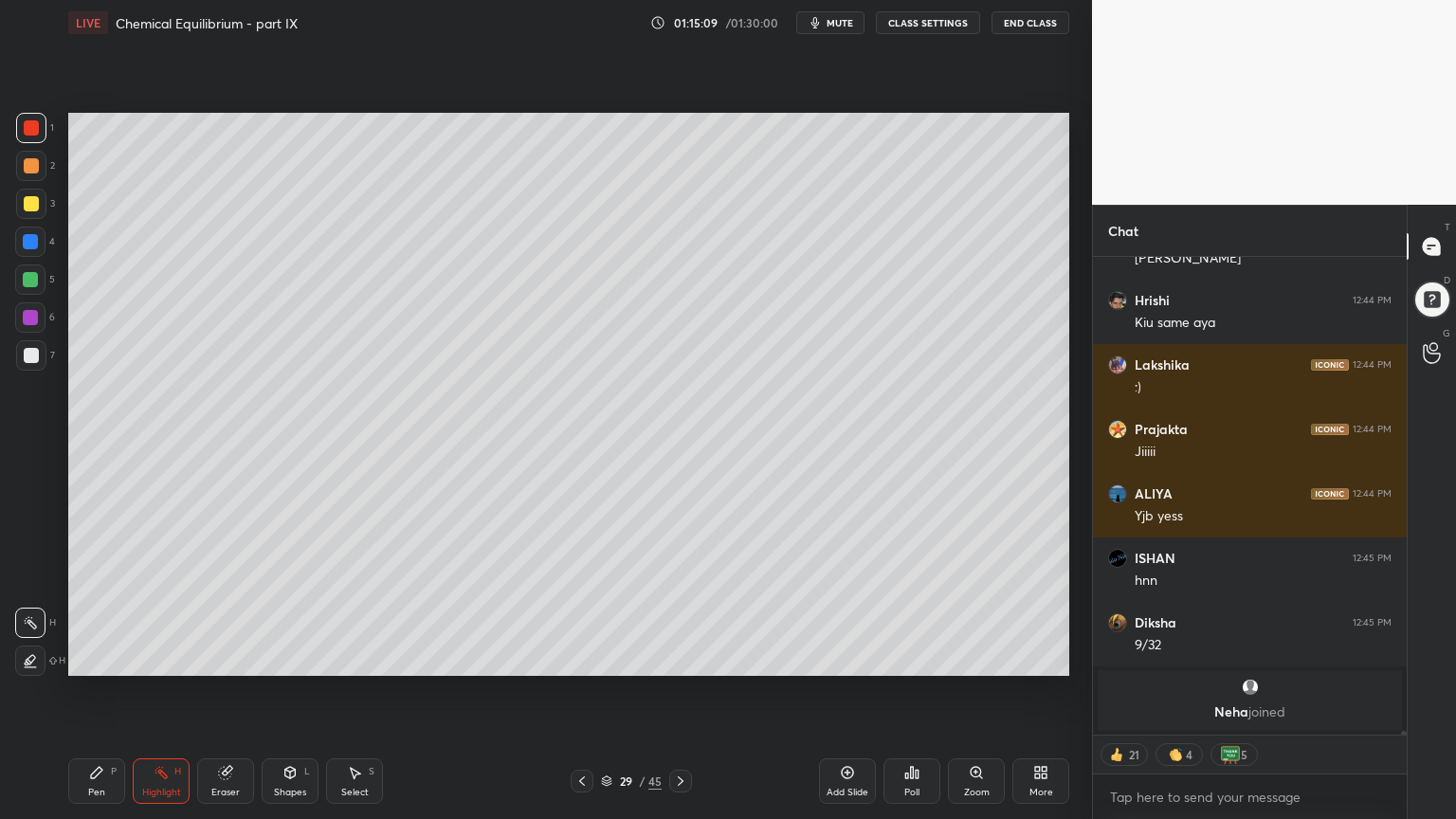
scroll to position [57572, 0]
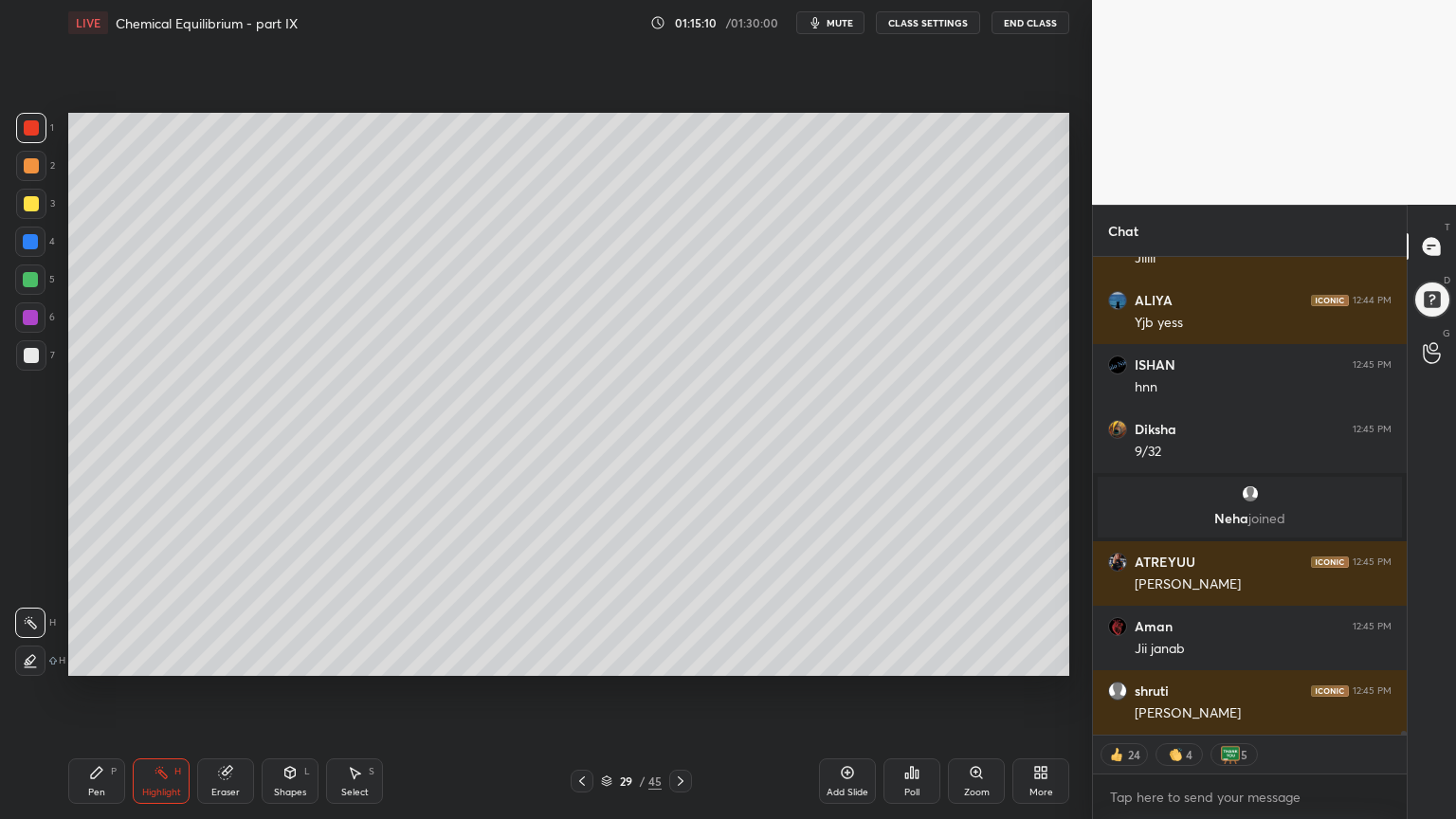
click at [36, 278] on div at bounding box center [30, 279] width 16 height 16
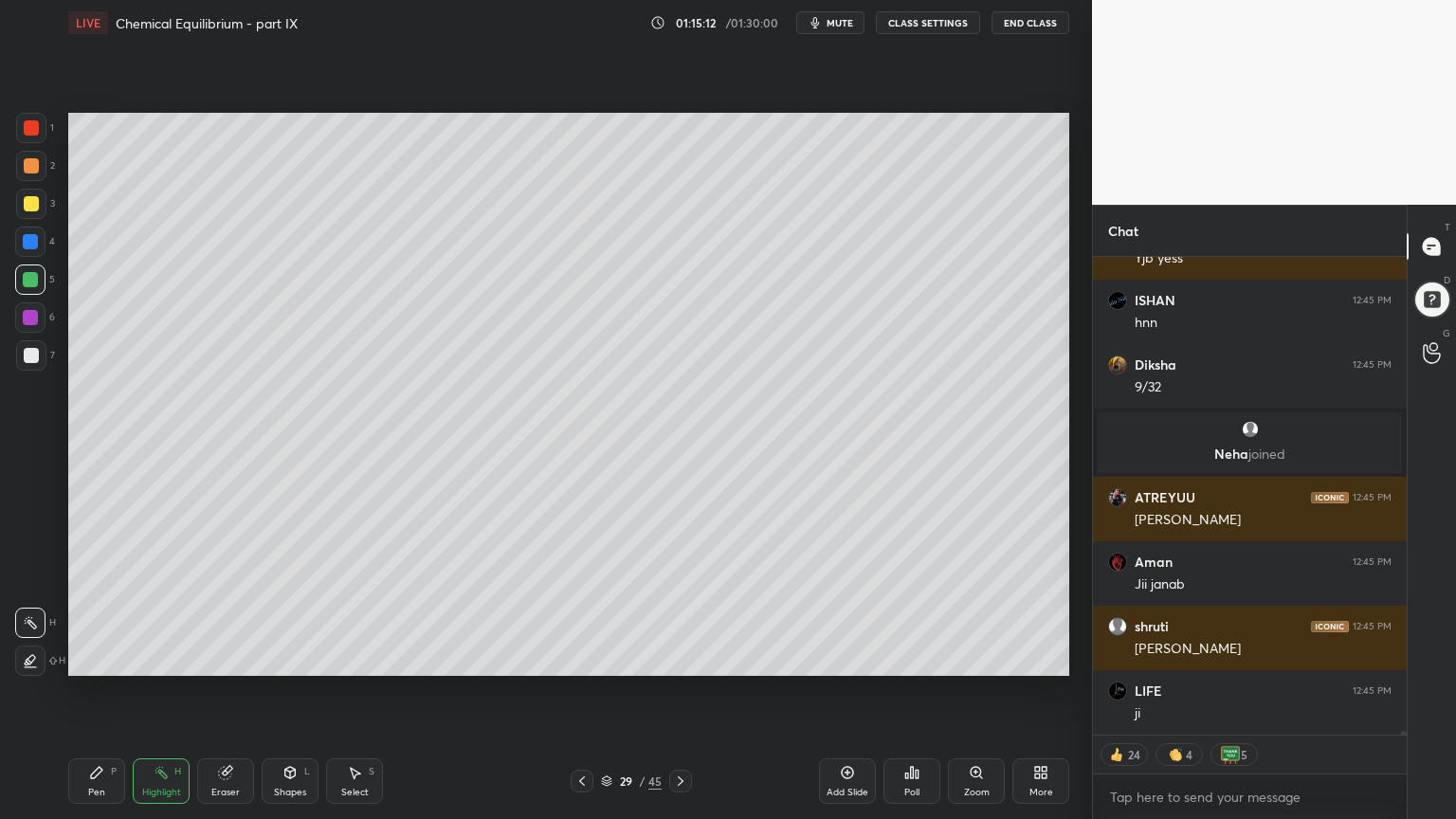
click at [577, 691] on icon at bounding box center [582, 781] width 16 height 16
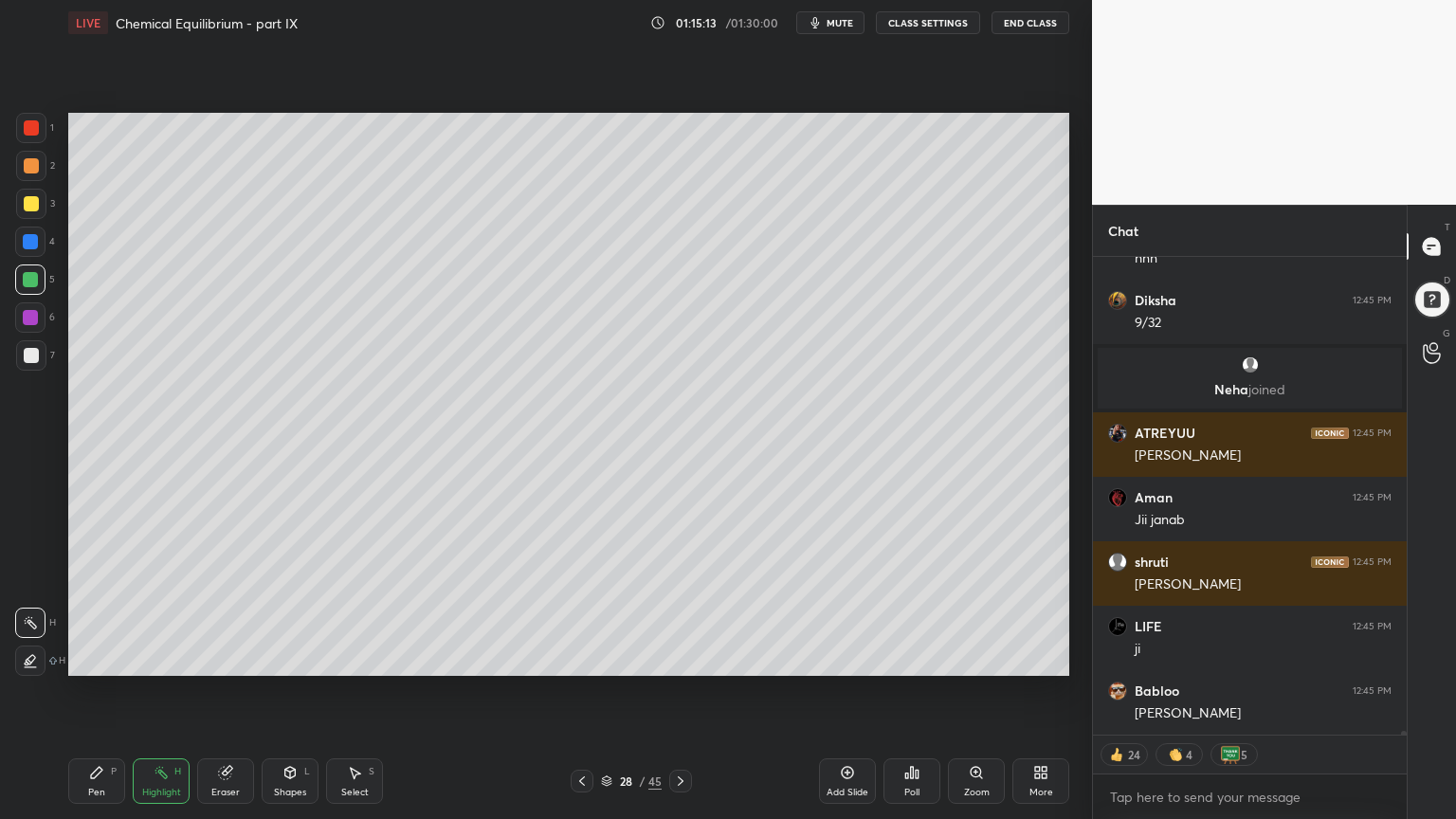
drag, startPoint x: 578, startPoint y: 781, endPoint x: 586, endPoint y: 767, distance: 16.1
click at [581, 691] on icon at bounding box center [582, 781] width 16 height 16
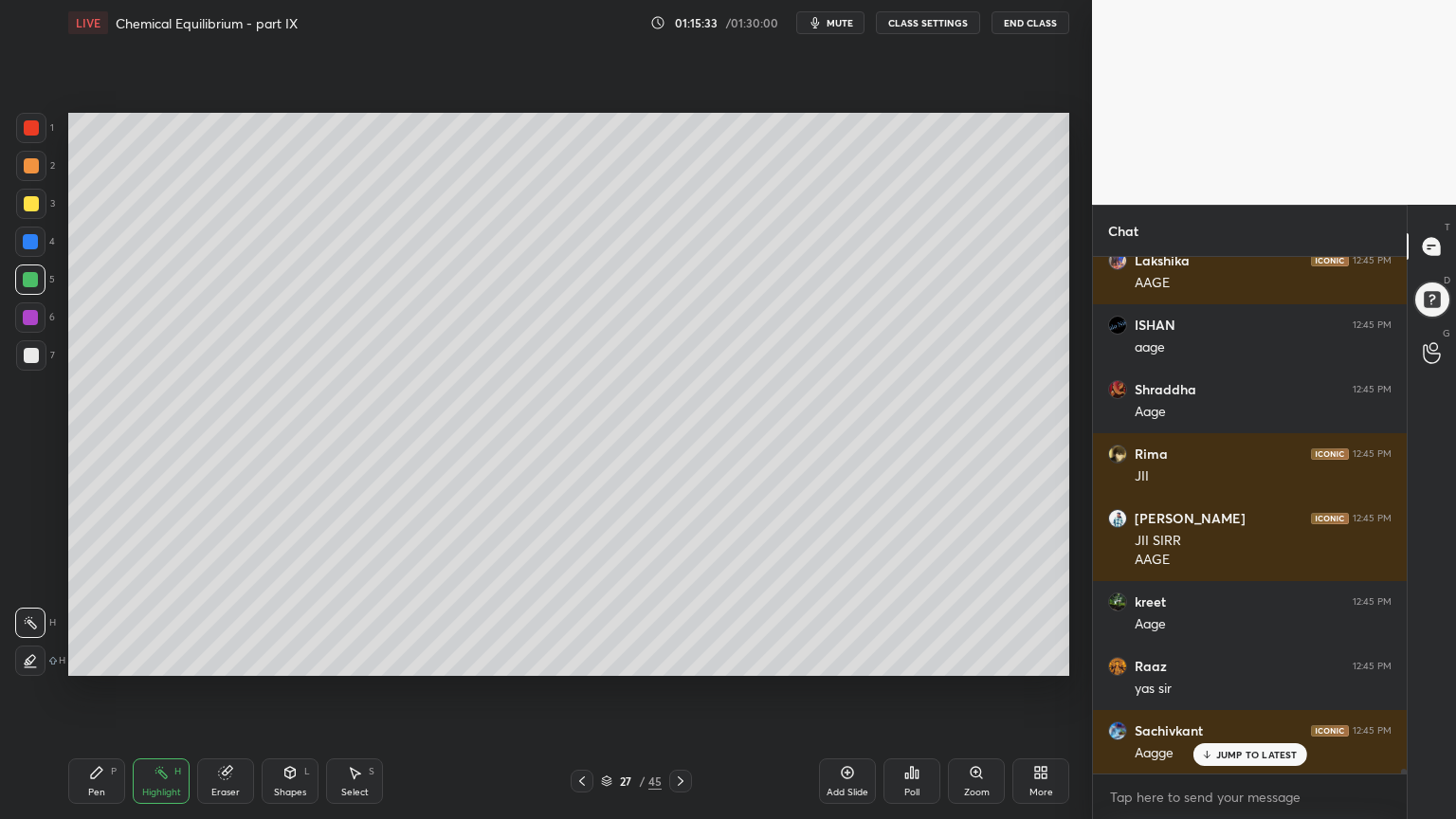
click at [679, 691] on icon at bounding box center [681, 781] width 16 height 16
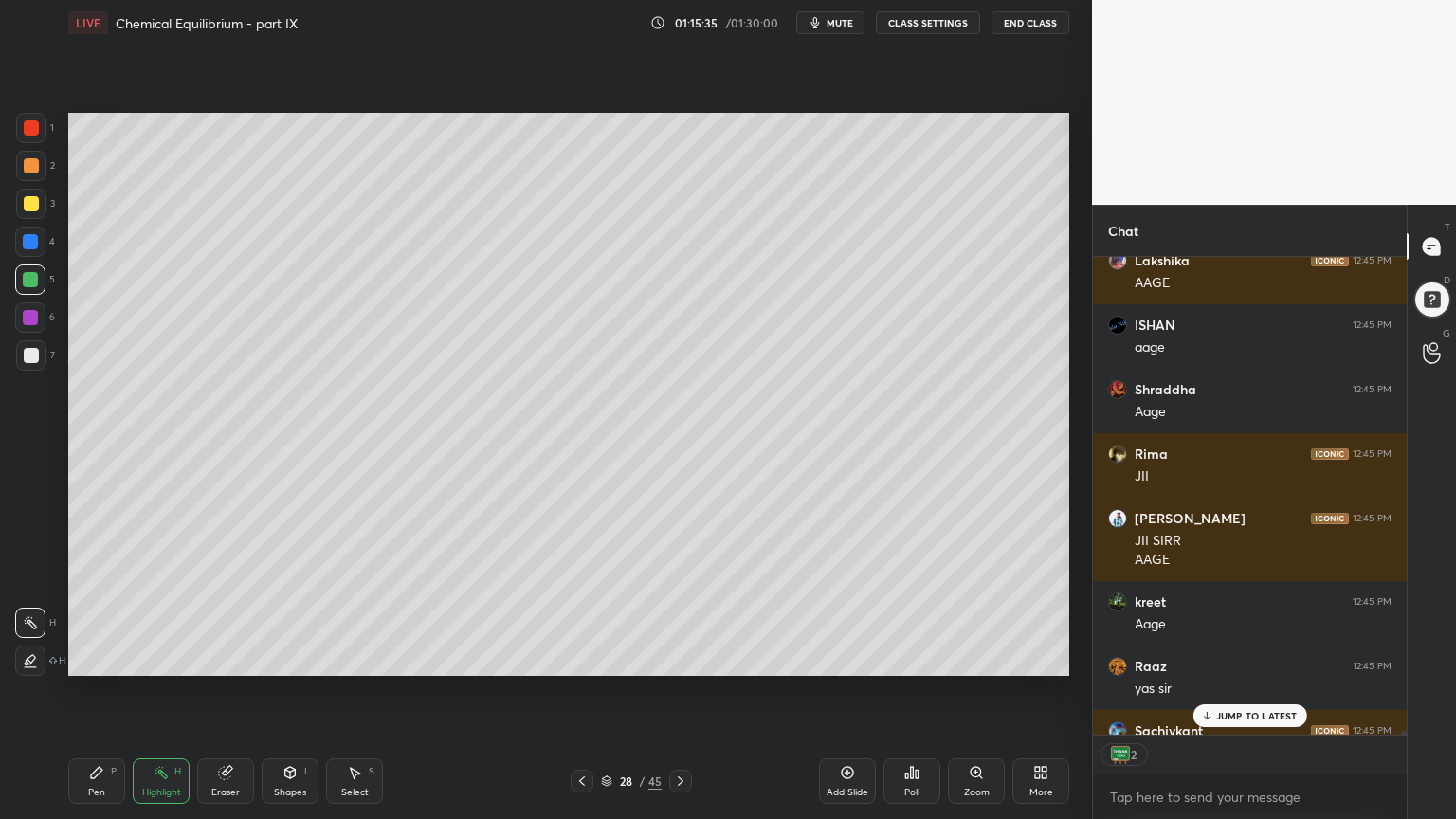
click at [676, 691] on icon at bounding box center [681, 781] width 16 height 16
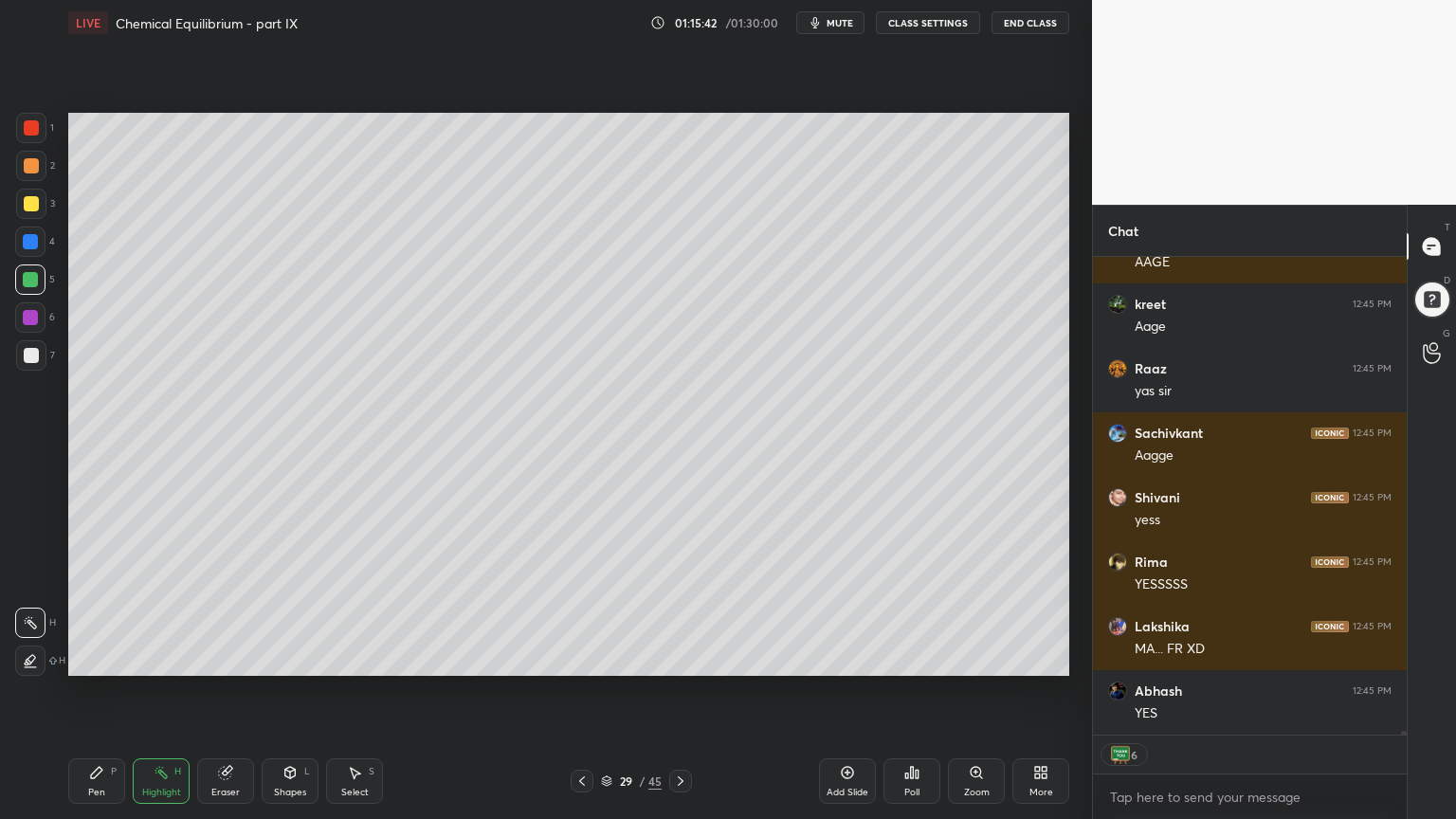
click at [753, 691] on div "Setting up your live class Poll for secs No correct answer Start poll" at bounding box center [568, 394] width 1016 height 698
click at [580, 691] on icon at bounding box center [582, 781] width 16 height 16
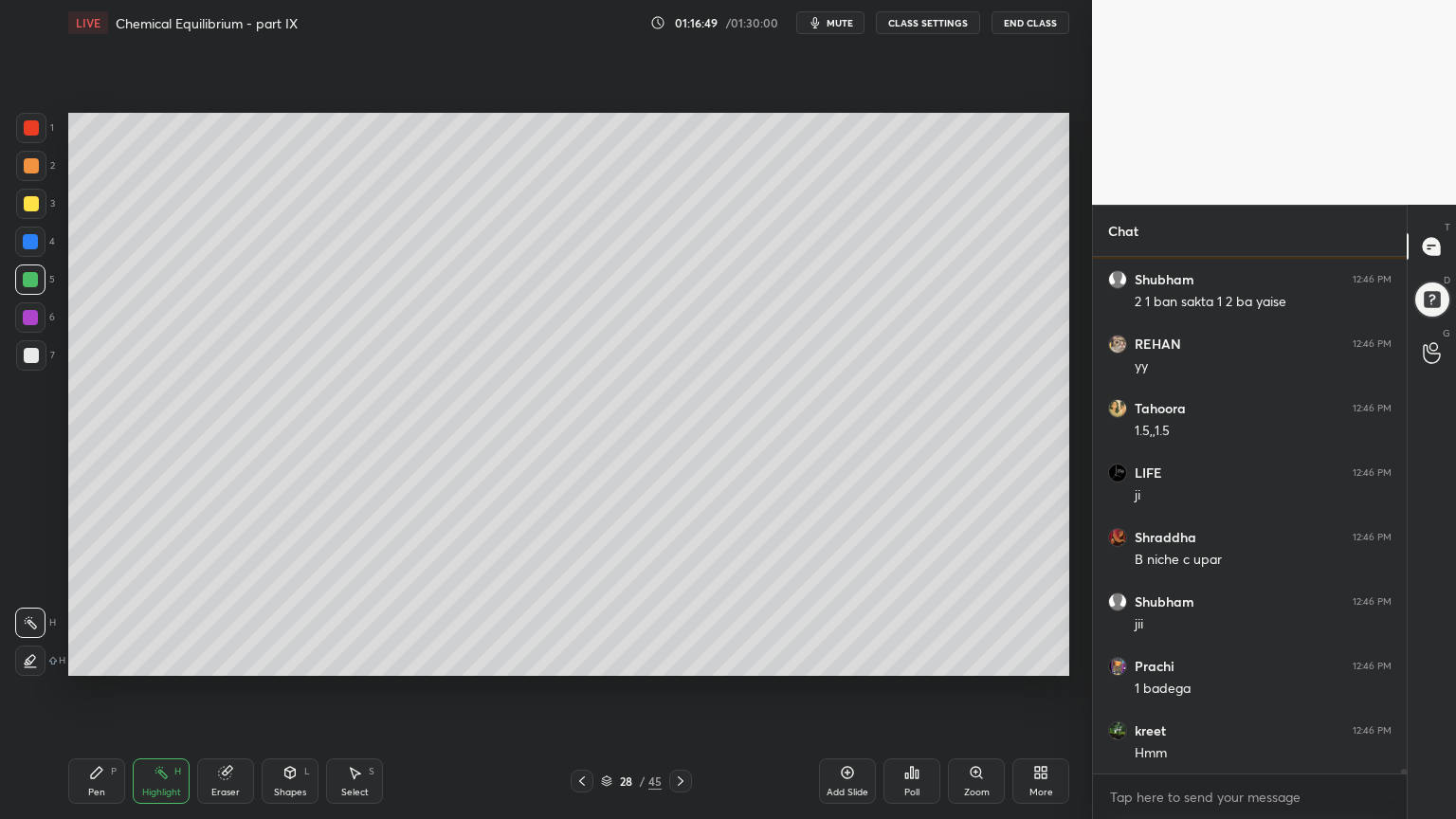
scroll to position [60390, 0]
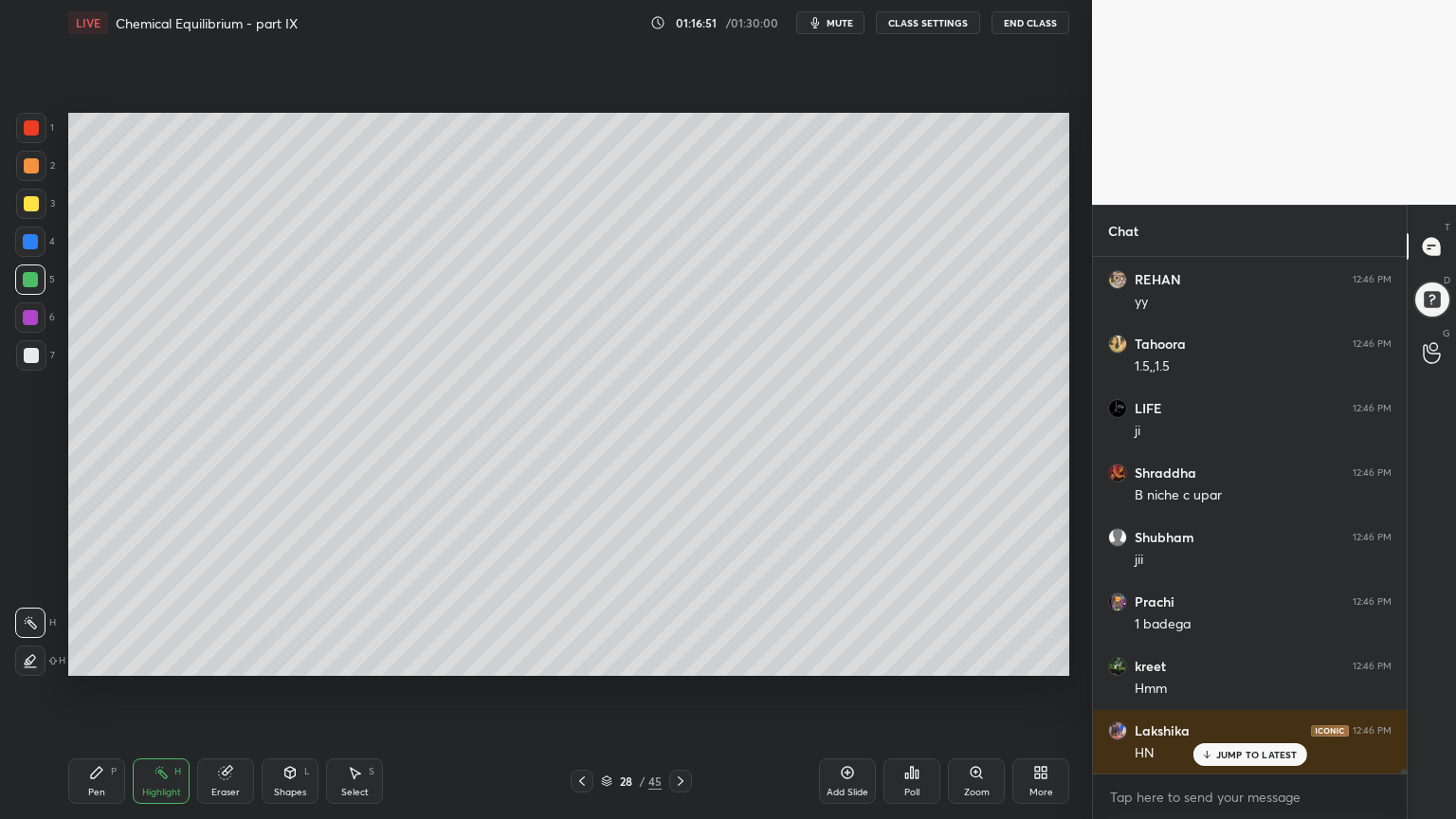
click at [793, 103] on div "Setting up your live class Poll for secs No correct answer Start poll" at bounding box center [568, 394] width 1016 height 698
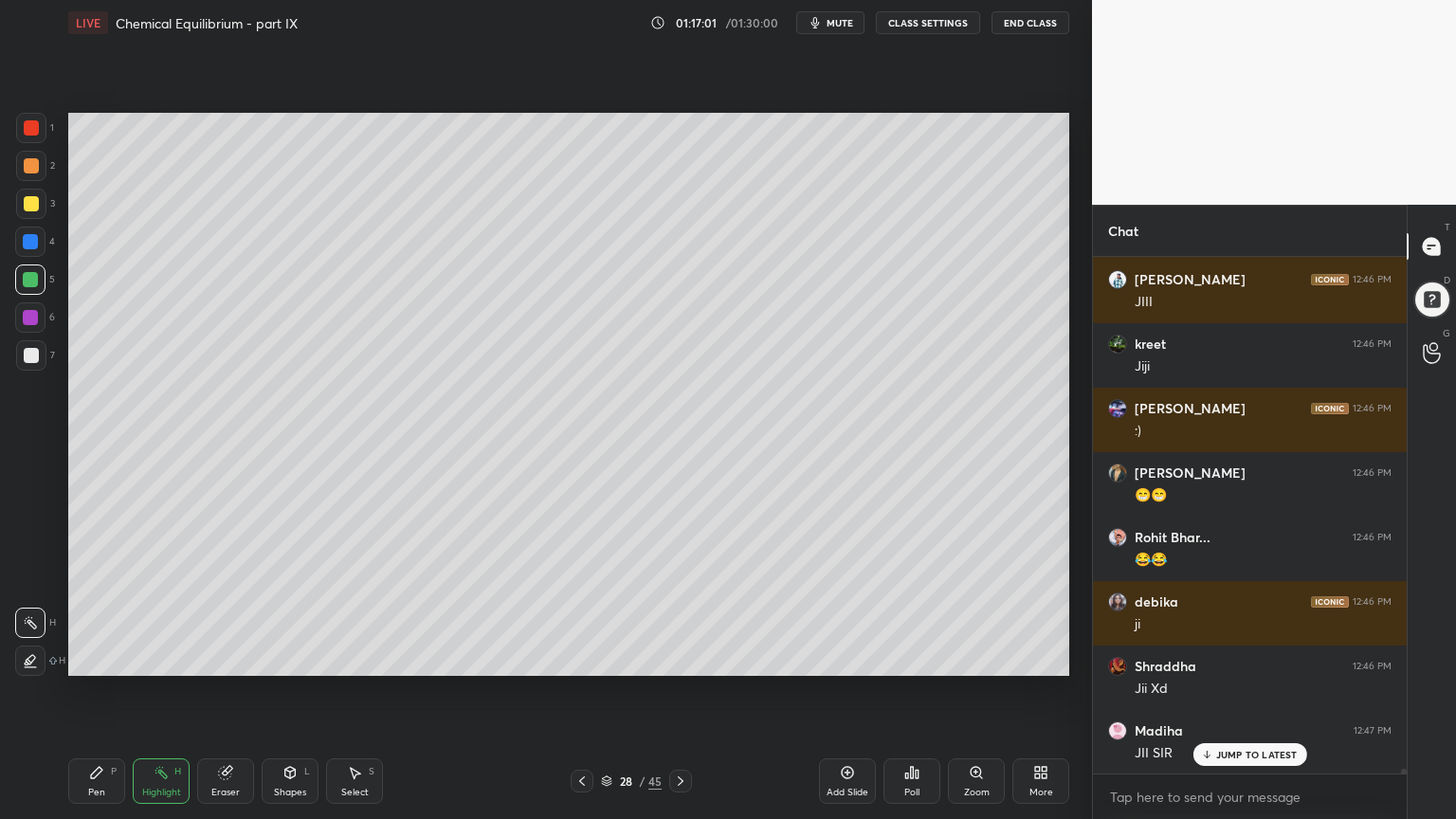
scroll to position [61292, 0]
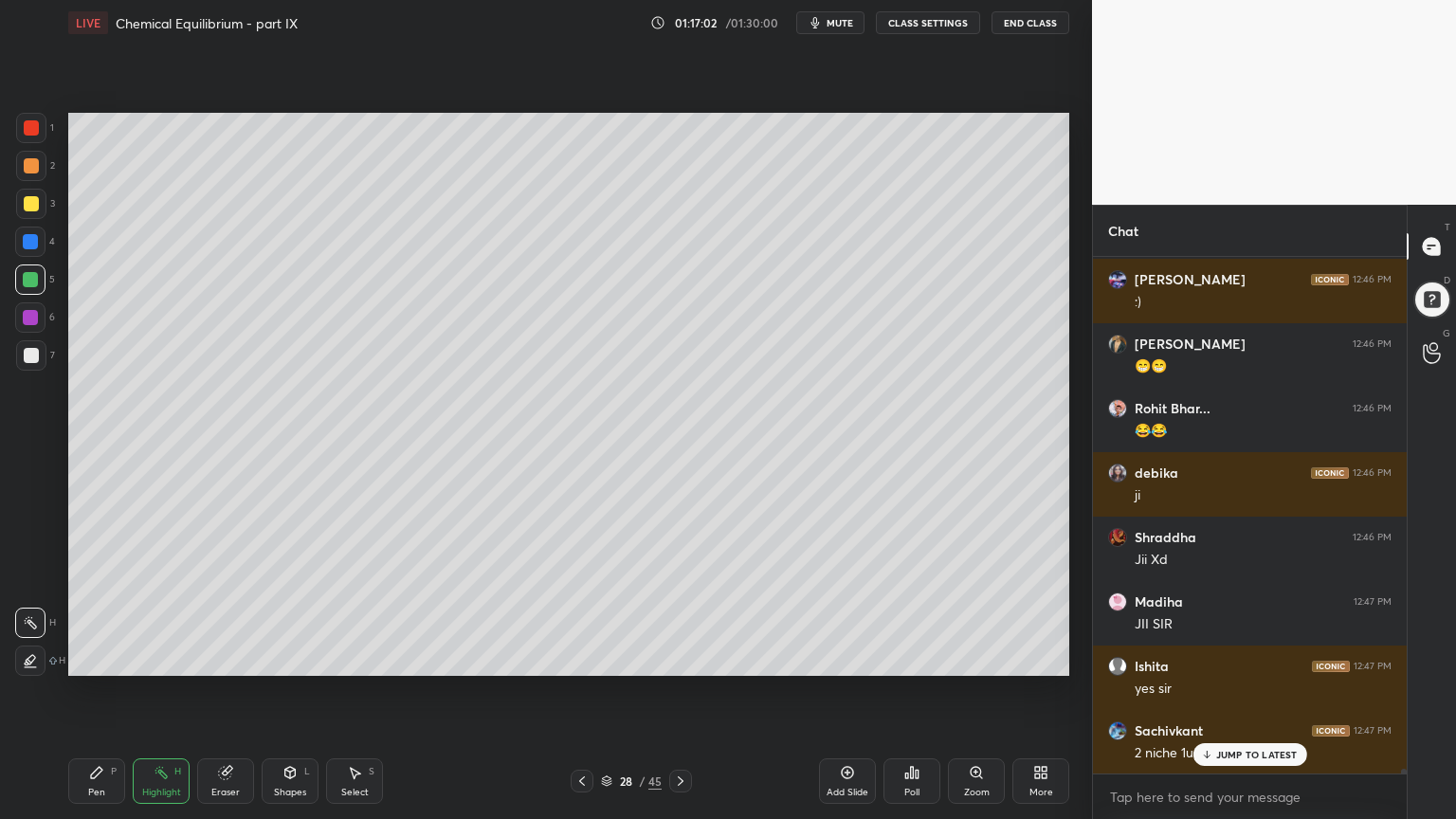
click at [690, 691] on div "28 / 45" at bounding box center [631, 780] width 375 height 22
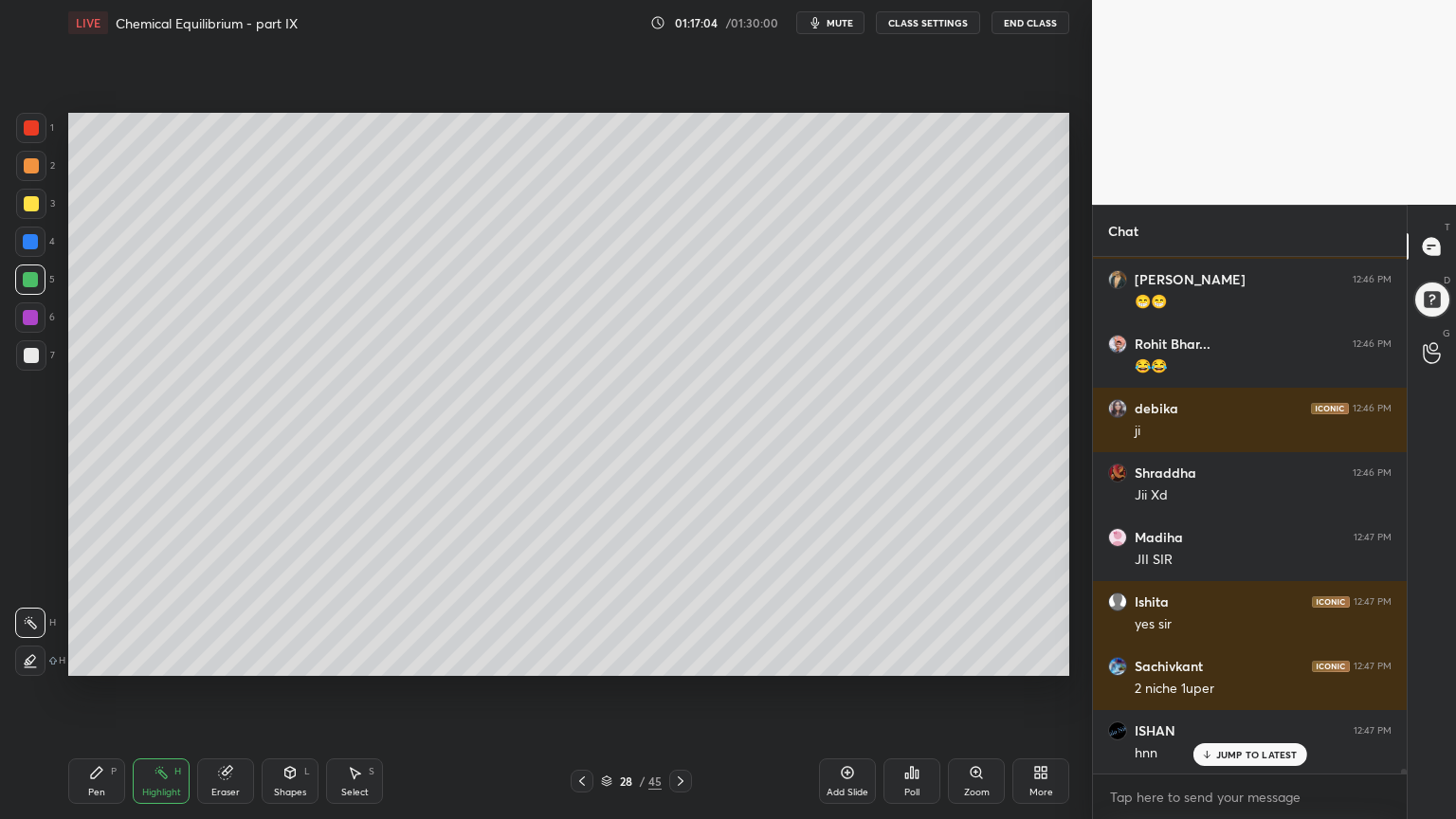
scroll to position [61421, 0]
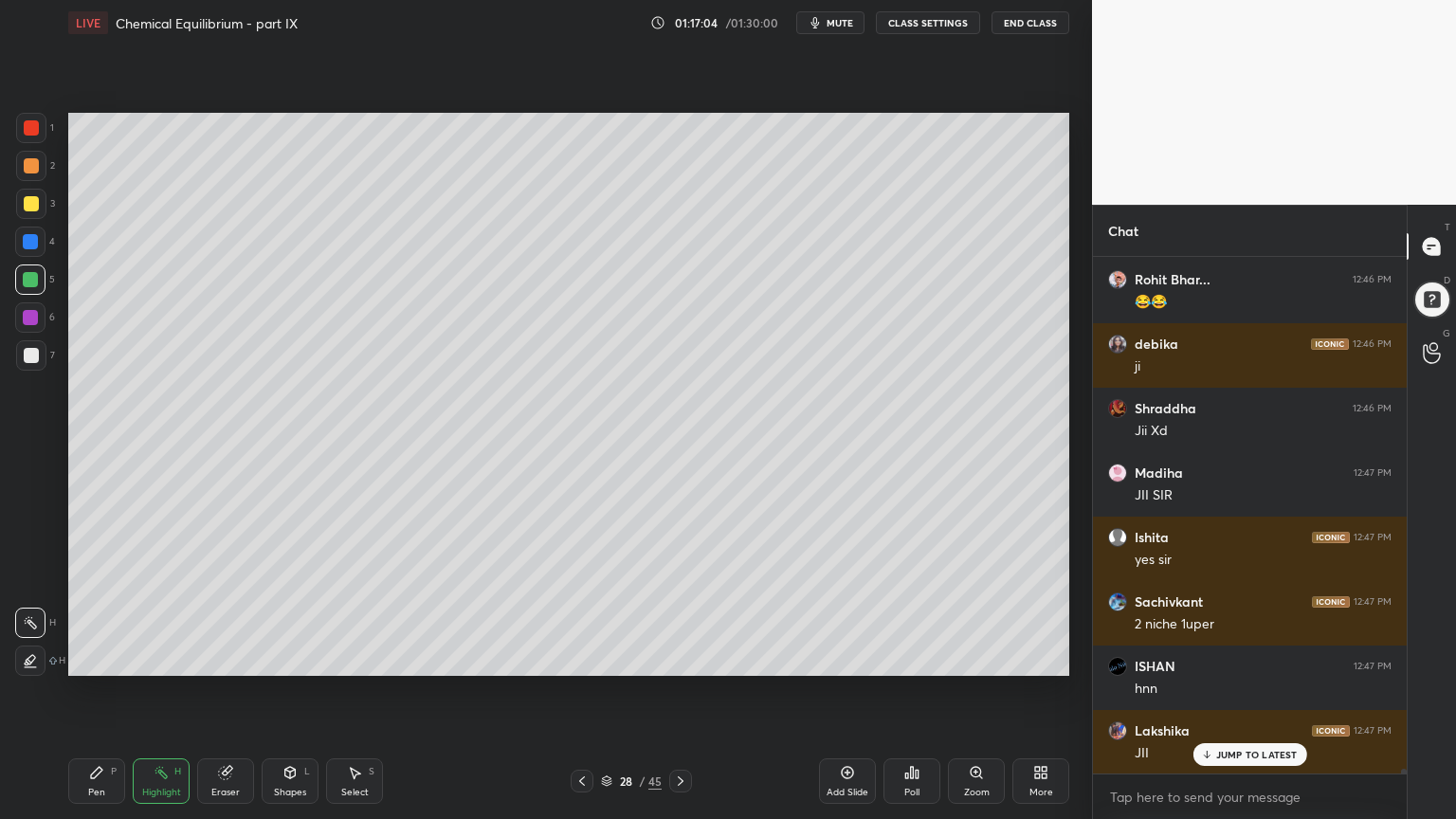
click at [684, 691] on icon at bounding box center [681, 781] width 16 height 16
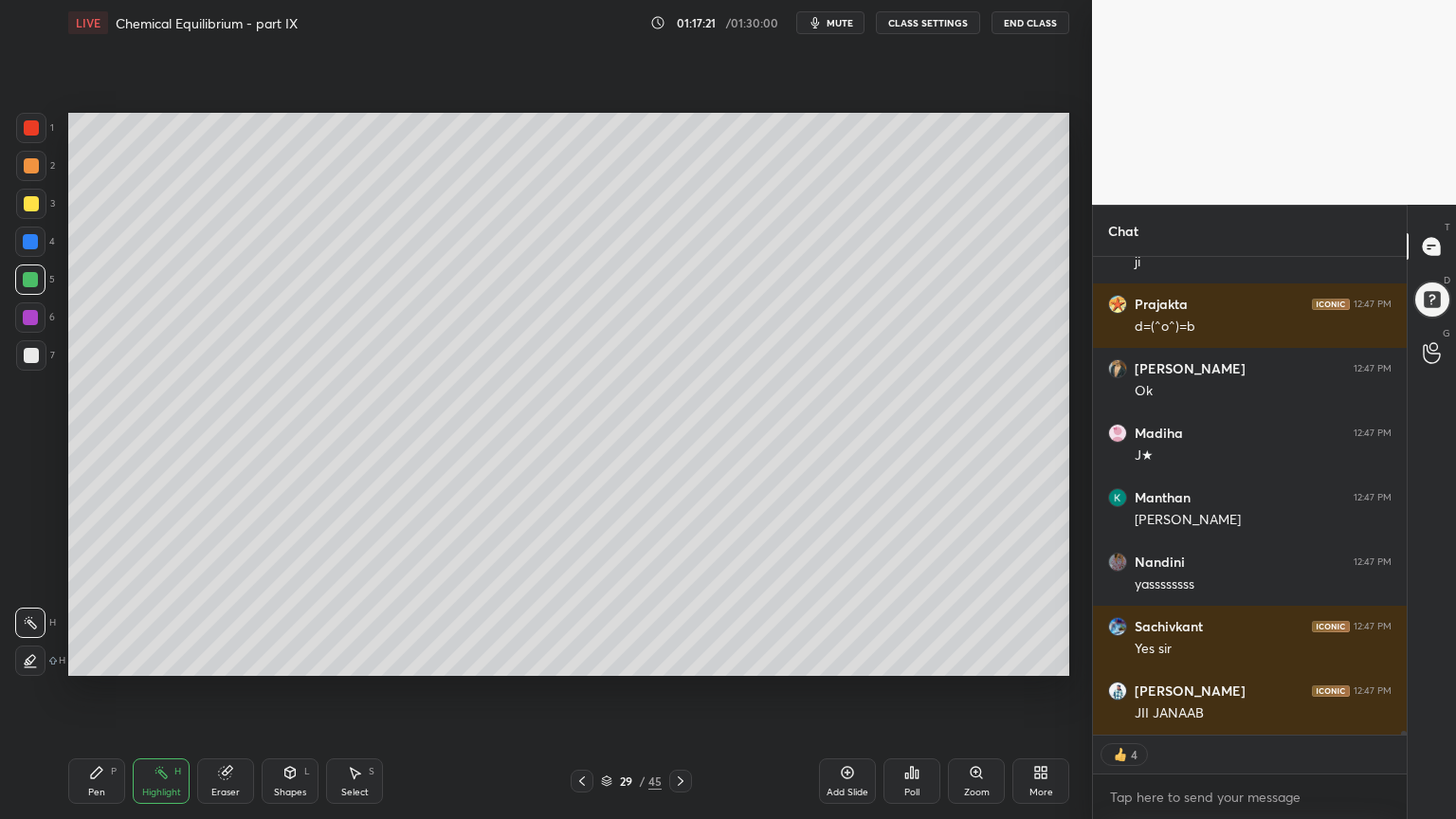
scroll to position [62815, 0]
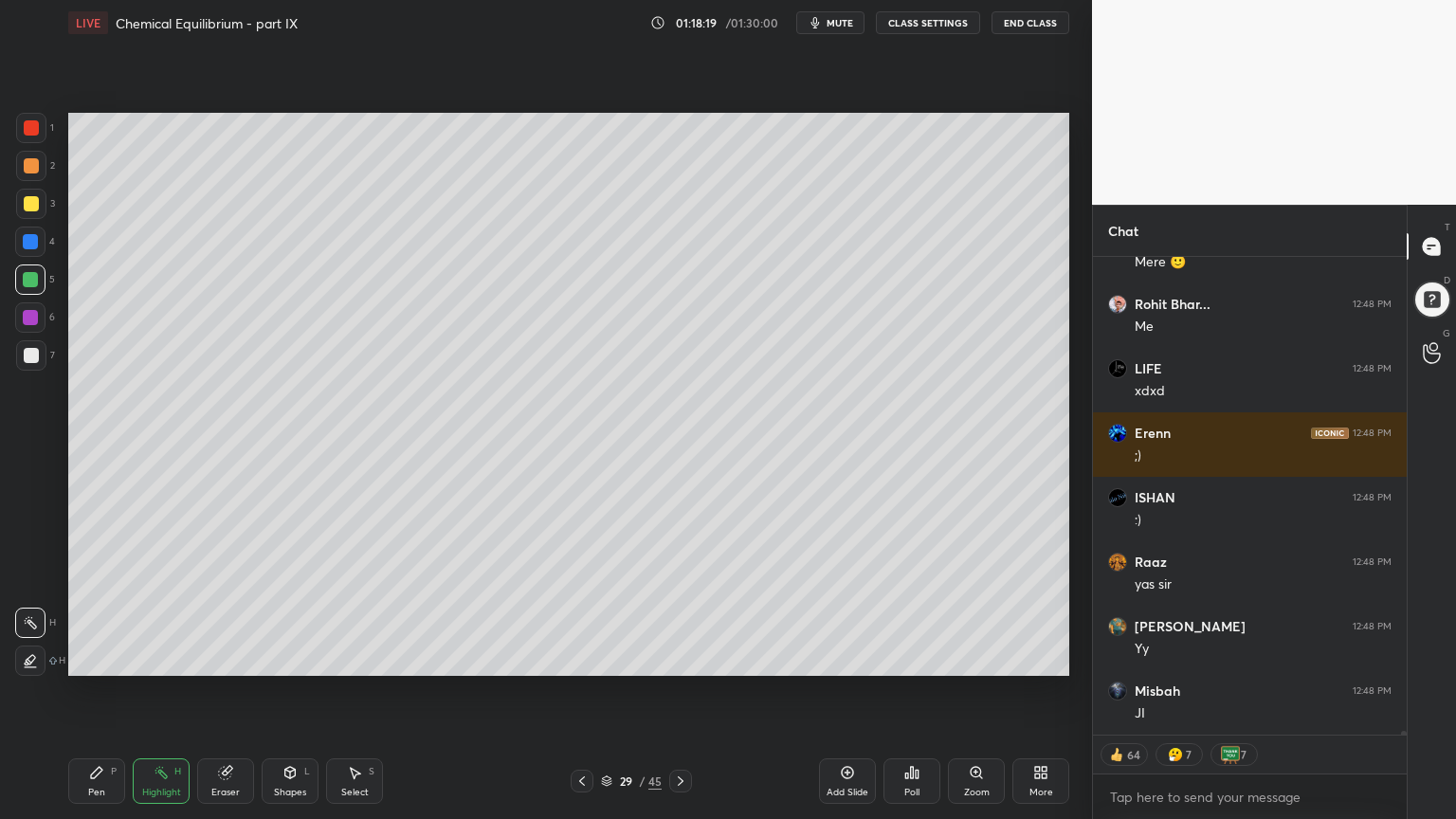
drag, startPoint x: 585, startPoint y: 785, endPoint x: 578, endPoint y: 754, distance: 31.8
click at [585, 691] on icon at bounding box center [582, 781] width 16 height 16
click at [686, 691] on icon at bounding box center [681, 781] width 16 height 16
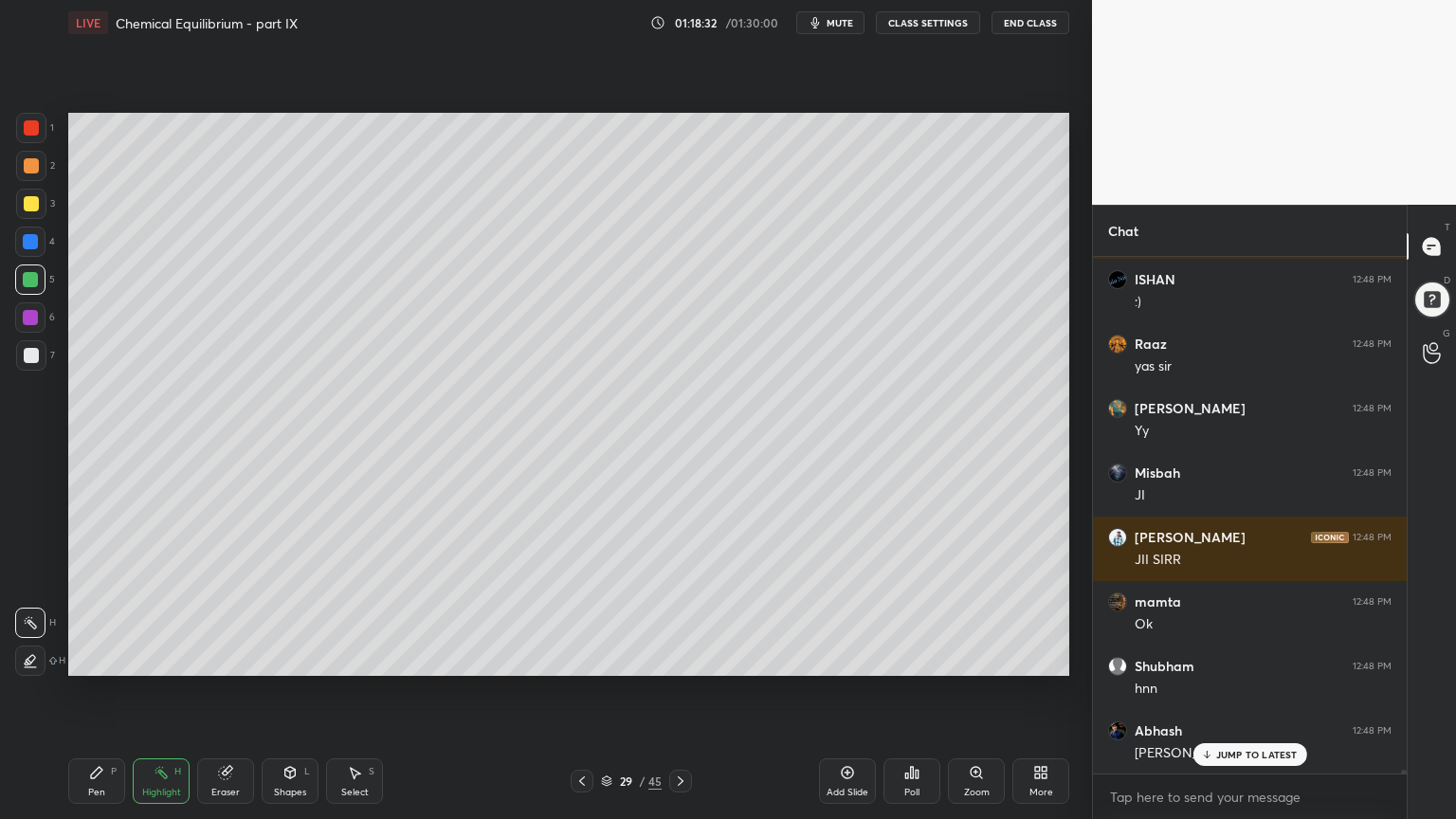
scroll to position [64481, 0]
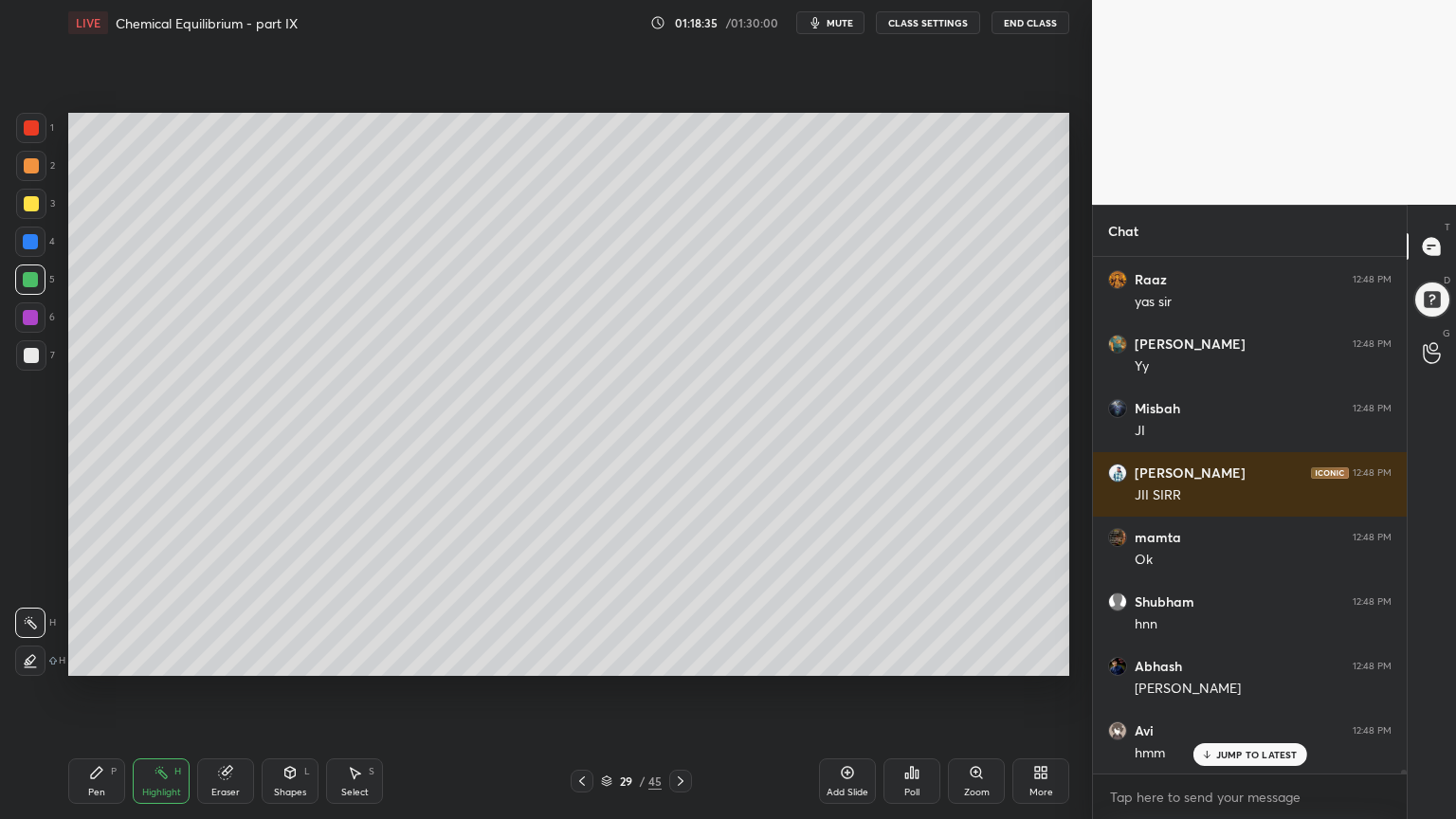
click at [30, 352] on div at bounding box center [31, 356] width 16 height 16
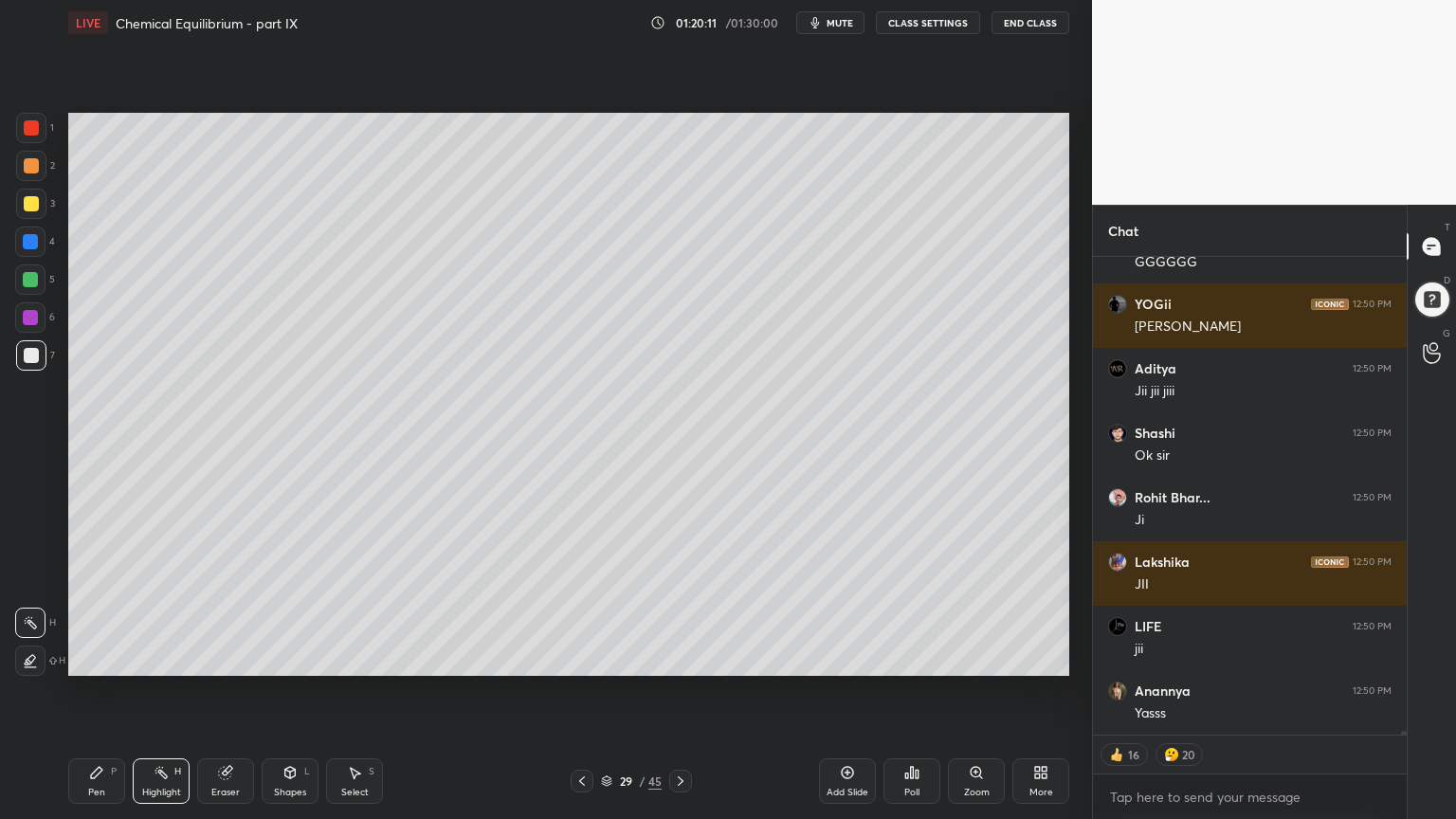
scroll to position [68135, 0]
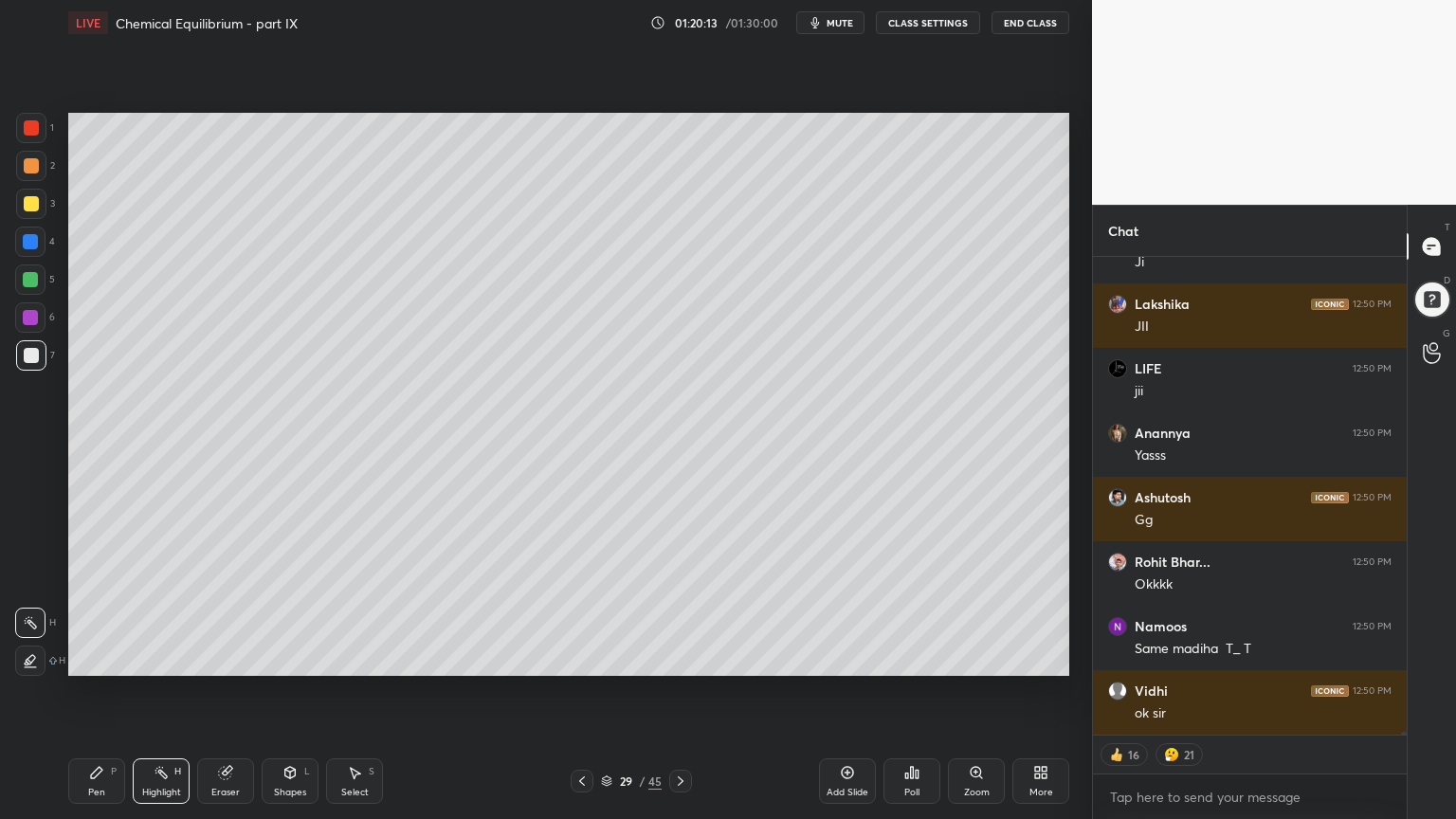
click at [578, 691] on icon at bounding box center [582, 781] width 16 height 16
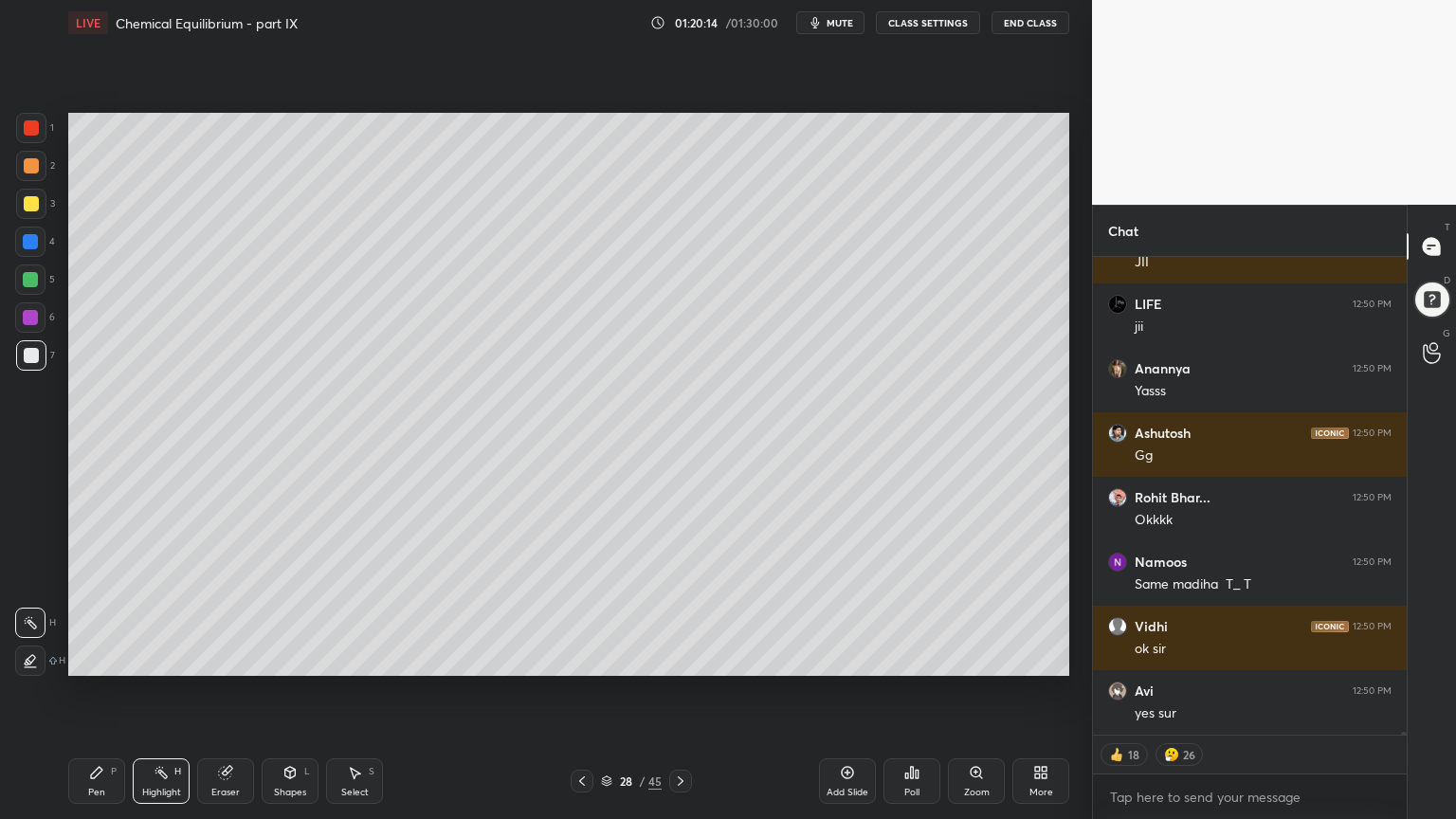
click at [679, 691] on icon at bounding box center [681, 781] width 16 height 16
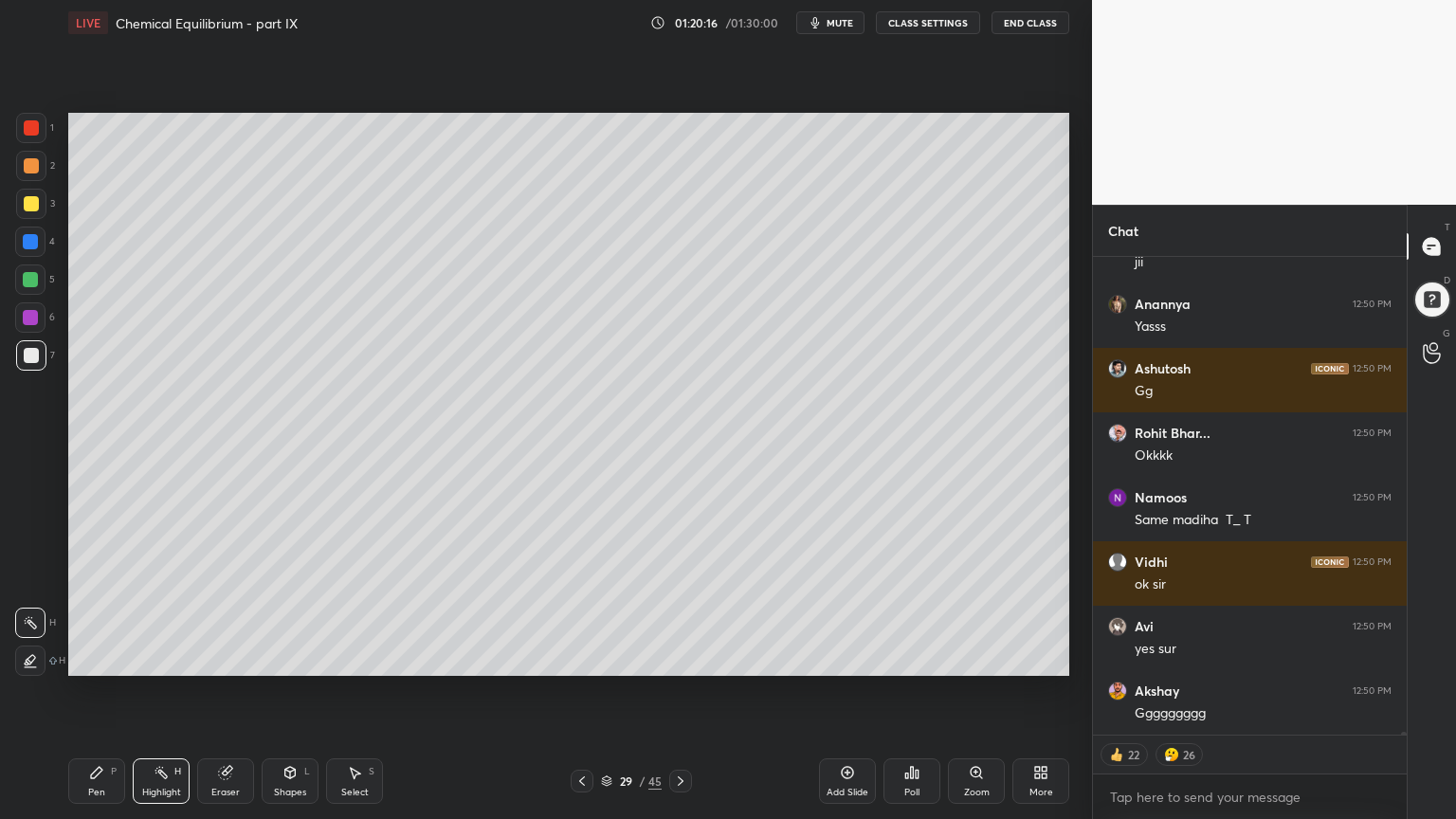
scroll to position [68521, 0]
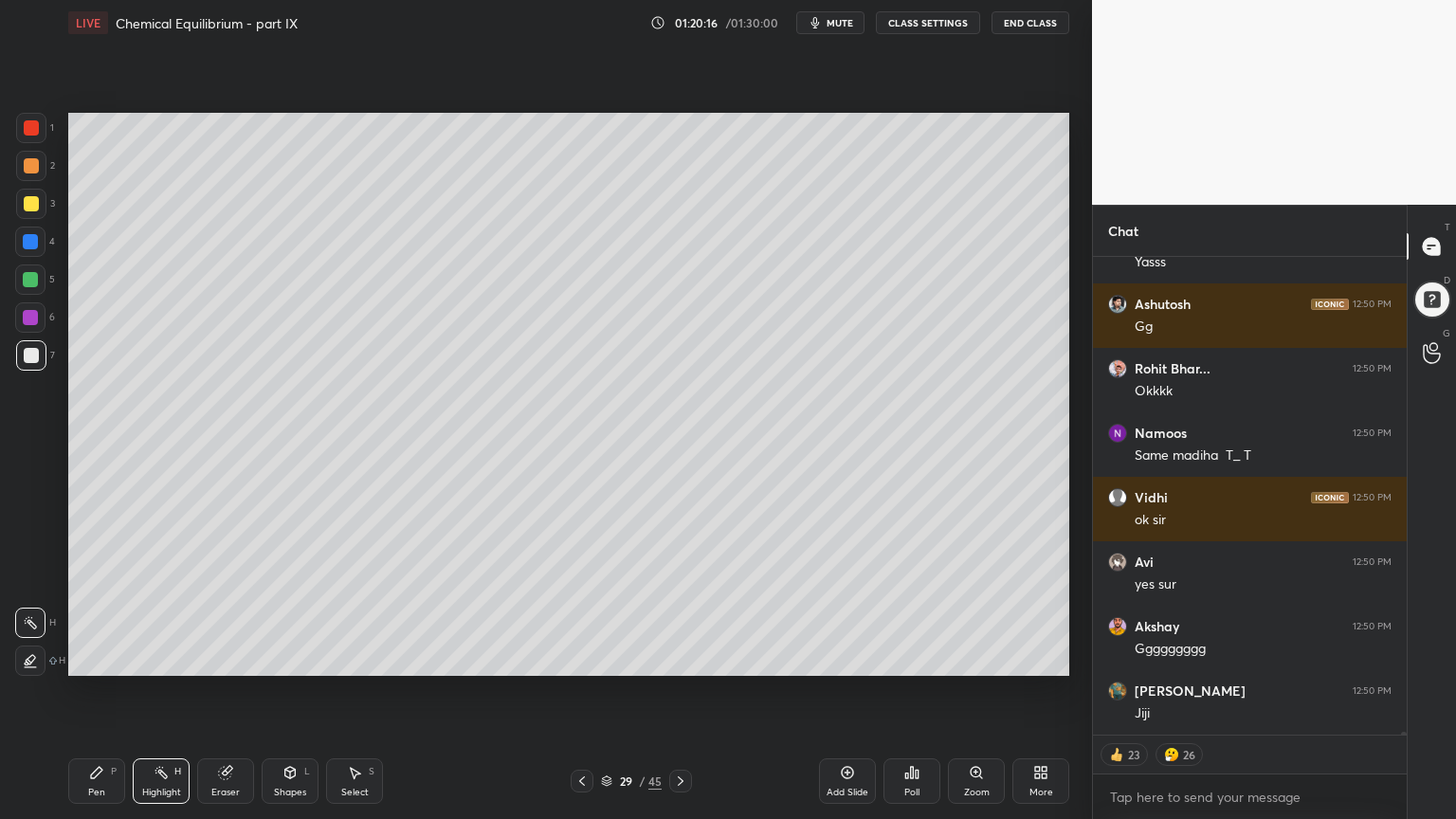
drag, startPoint x: 838, startPoint y: 789, endPoint x: 709, endPoint y: 753, distance: 133.9
click at [831, 691] on div "Add Slide" at bounding box center [847, 793] width 42 height 10
drag, startPoint x: 99, startPoint y: 785, endPoint x: 96, endPoint y: 720, distance: 65.1
click at [96, 691] on div "Pen P" at bounding box center [96, 781] width 57 height 46
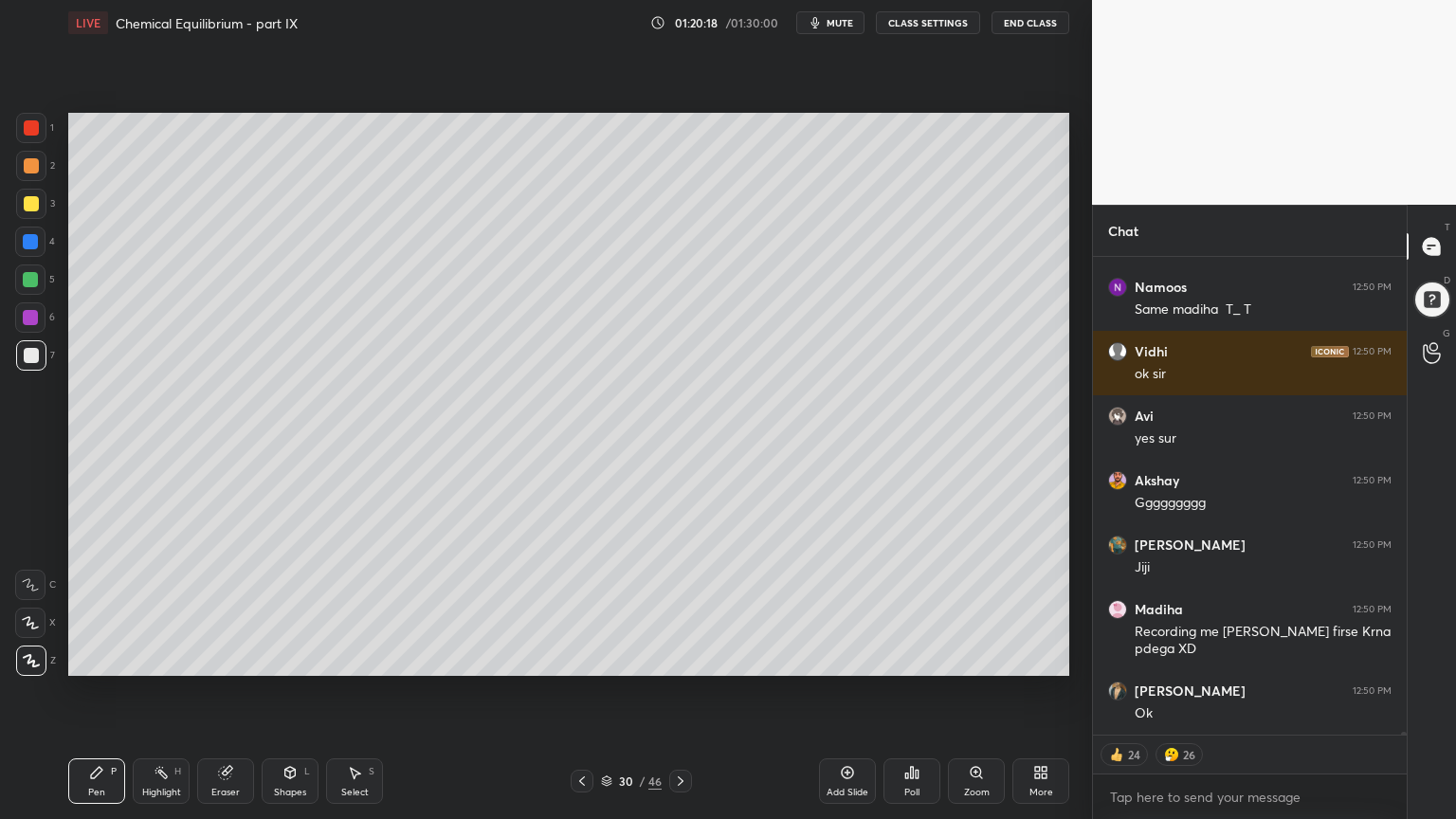
drag, startPoint x: 30, startPoint y: 123, endPoint x: 62, endPoint y: 147, distance: 40.0
click at [32, 128] on div at bounding box center [31, 128] width 16 height 16
click at [28, 170] on div at bounding box center [31, 166] width 16 height 16
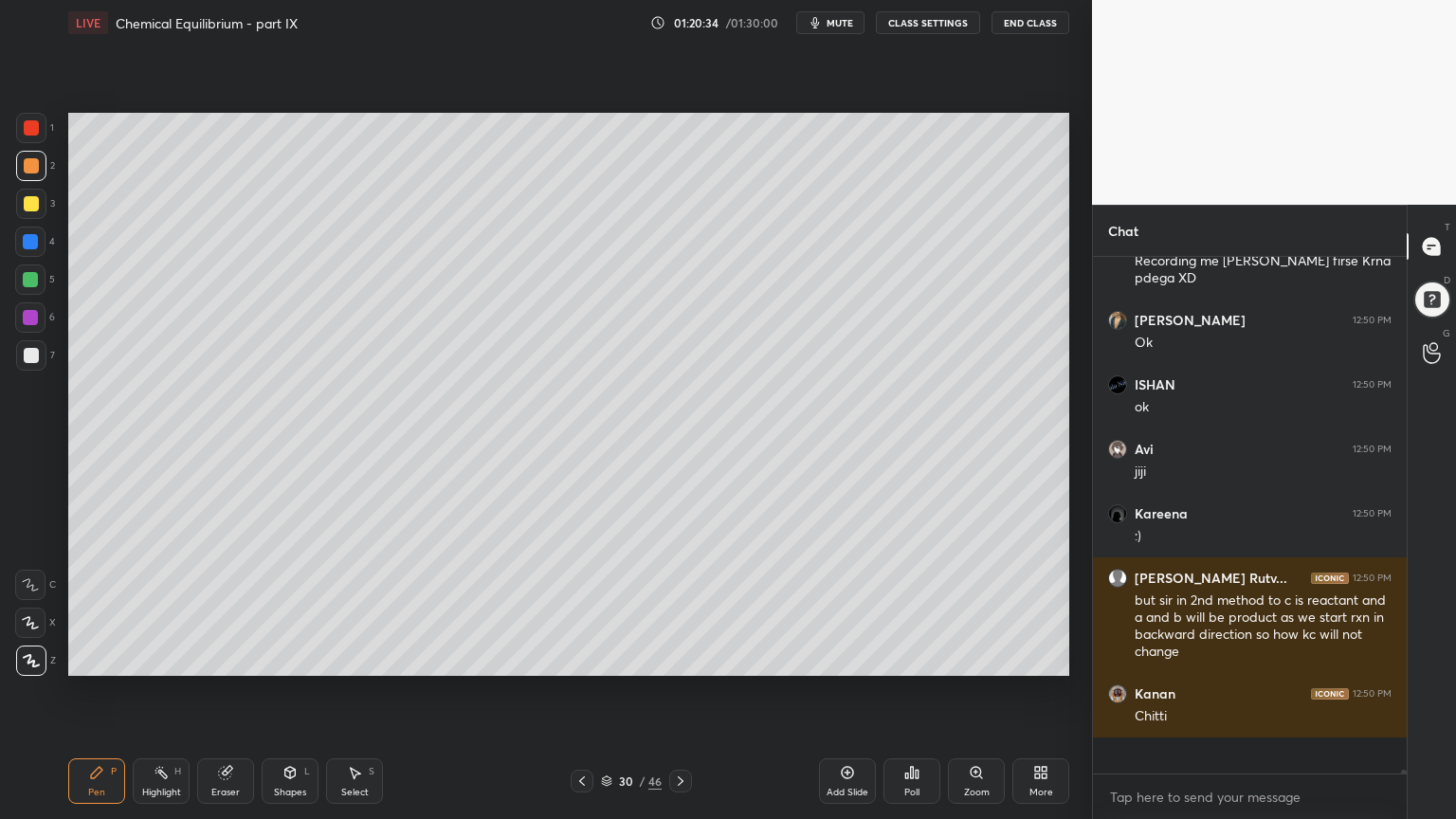
scroll to position [67254, 0]
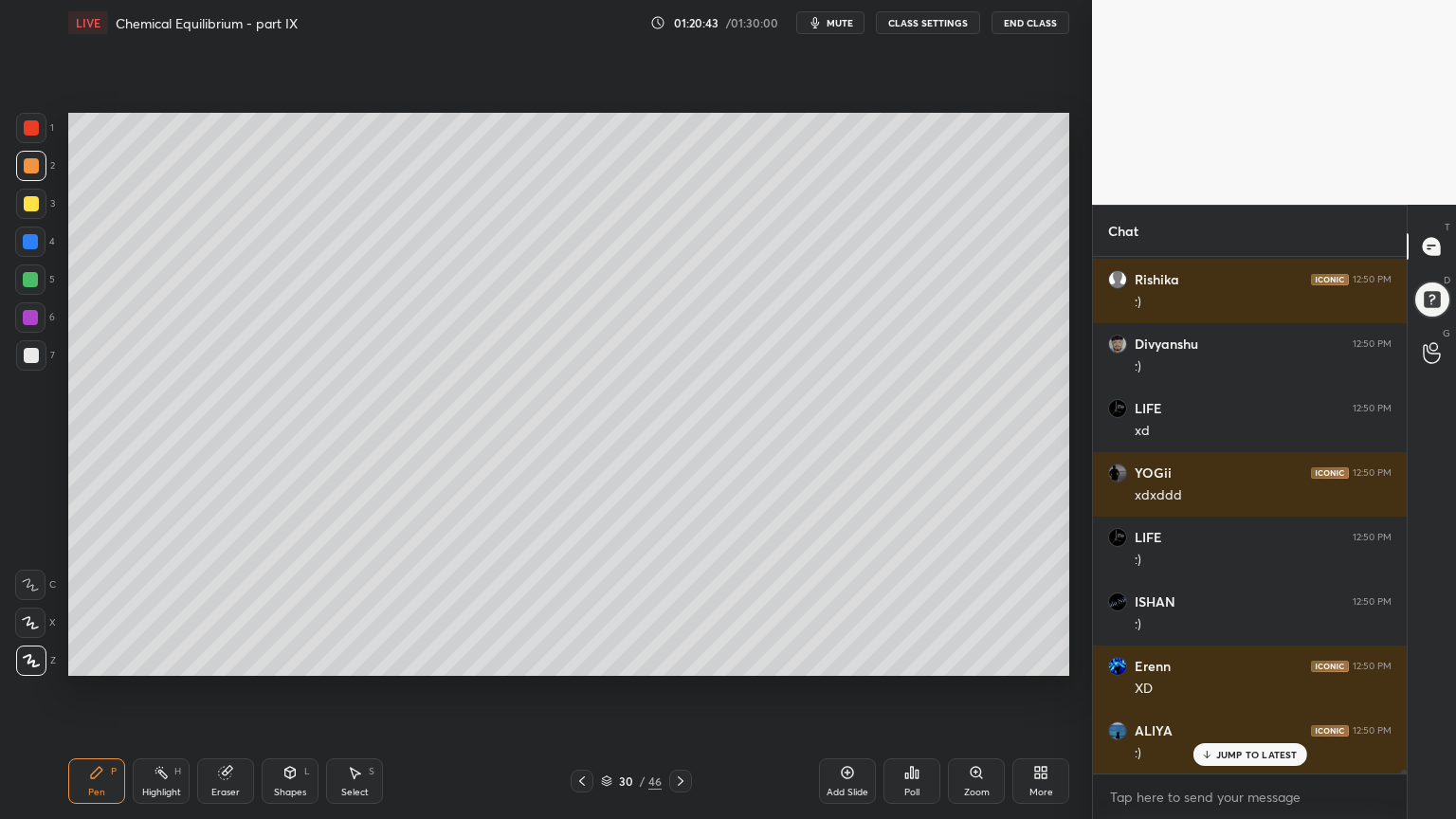
drag, startPoint x: 1404, startPoint y: 769, endPoint x: 1414, endPoint y: 775, distance: 11.7
click at [1406, 691] on div at bounding box center [1401, 515] width 12 height 516
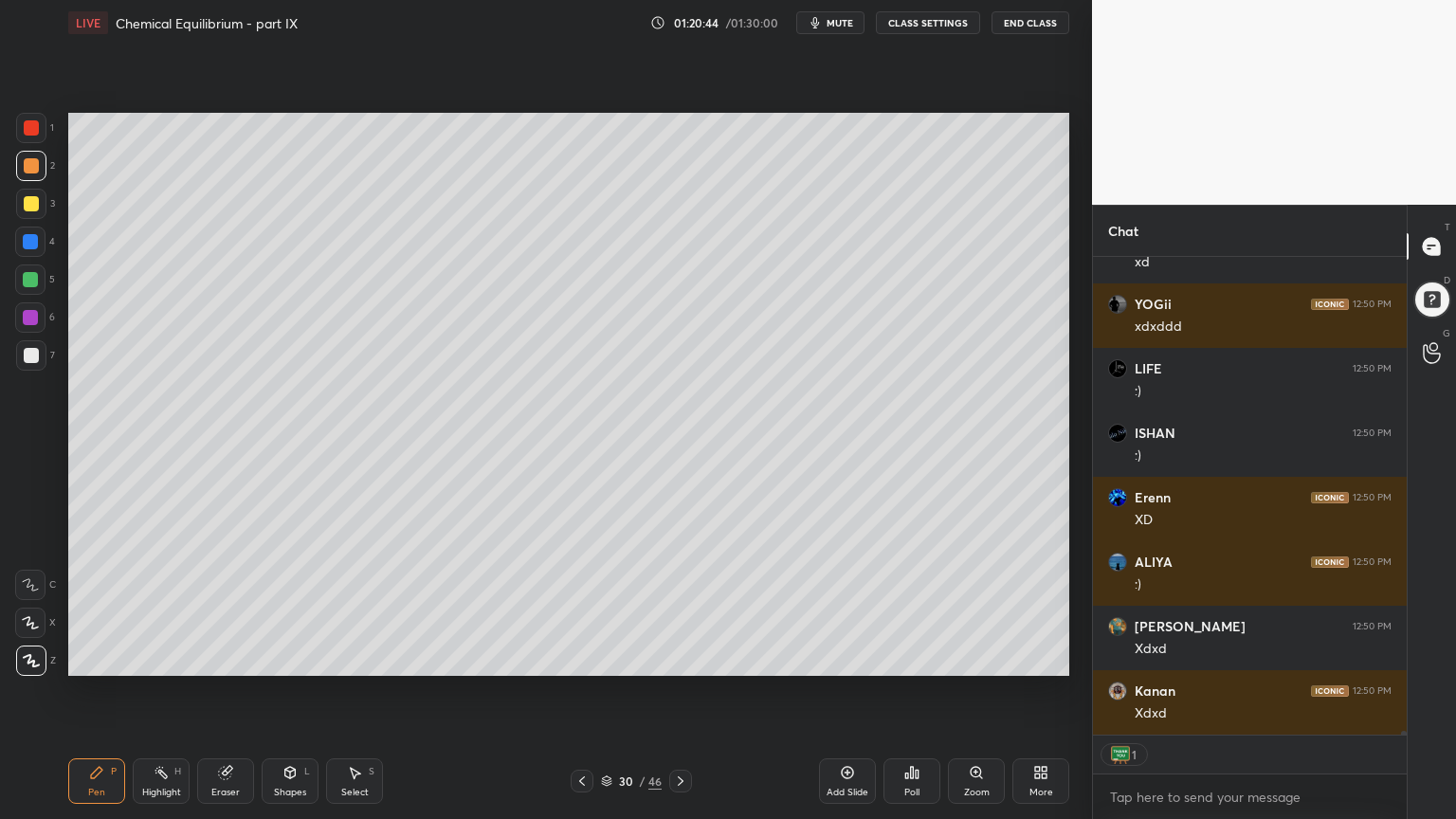
drag, startPoint x: 1402, startPoint y: 770, endPoint x: 1402, endPoint y: 759, distance: 11.0
click at [1401, 691] on div "1" at bounding box center [1248, 754] width 313 height 38
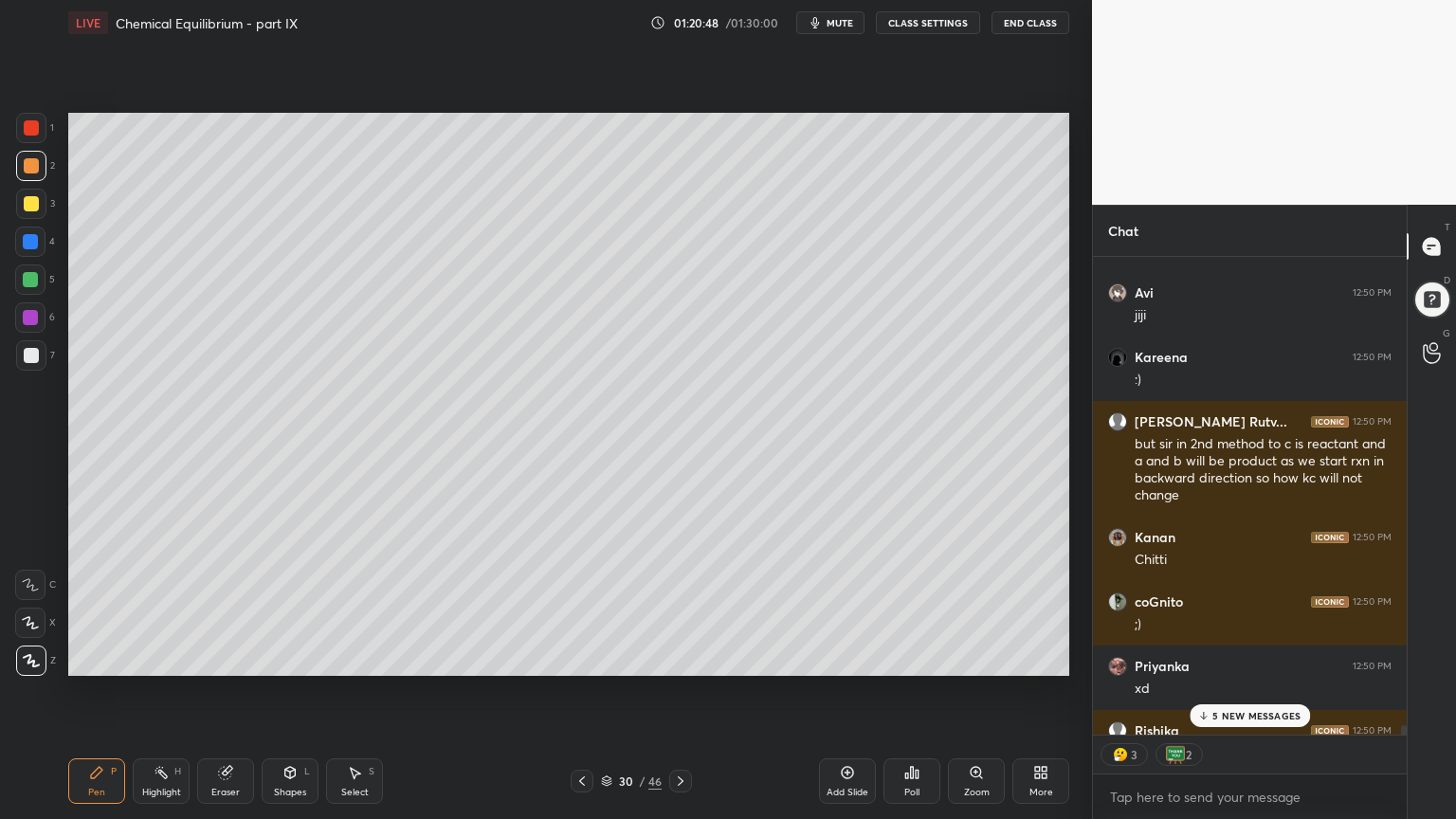
click at [1402, 691] on div at bounding box center [1404, 733] width 6 height 16
click at [1247, 691] on p "32 NEW MESSAGES" at bounding box center [1256, 716] width 92 height 12
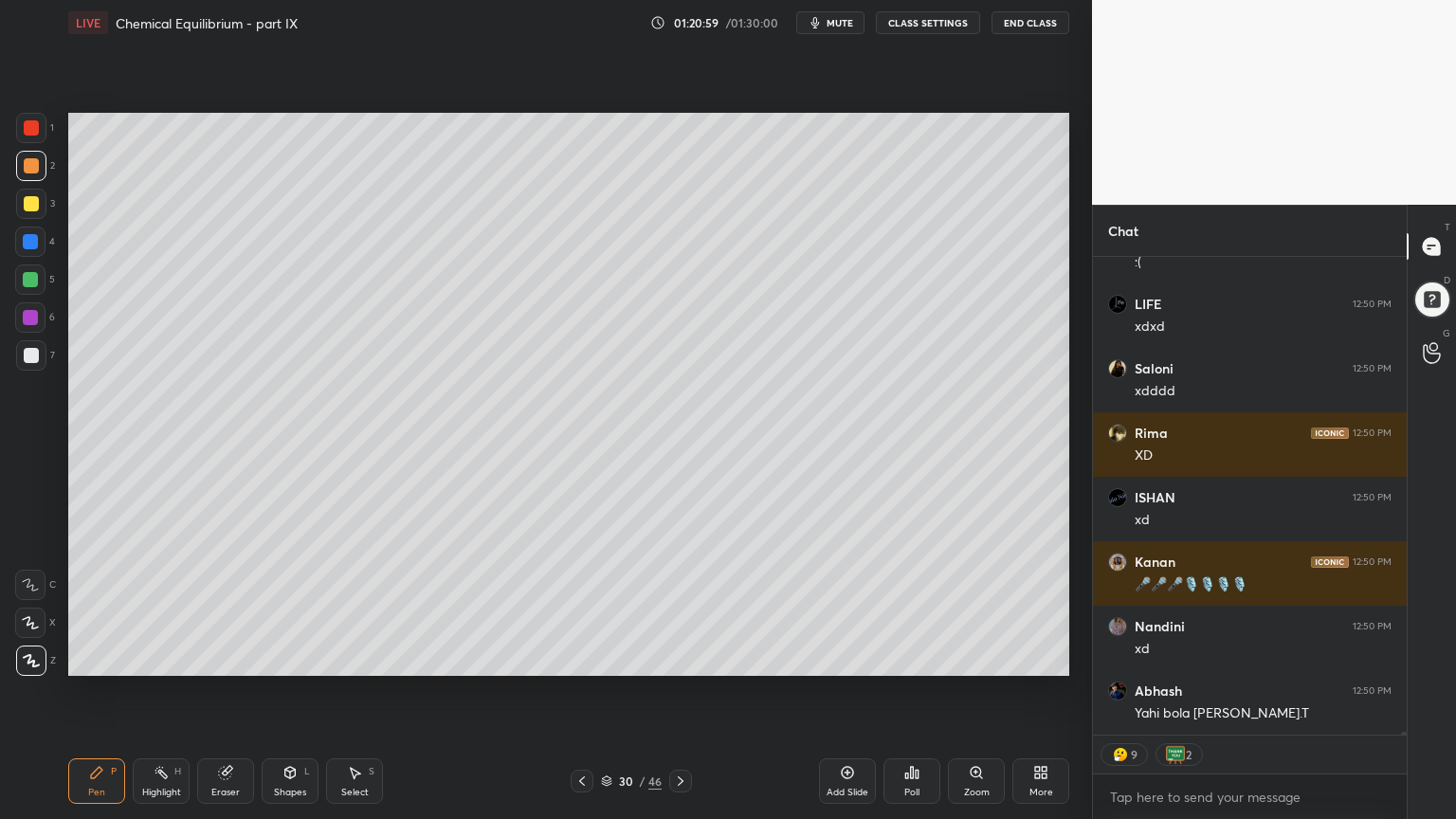
click at [579, 691] on icon at bounding box center [582, 781] width 16 height 16
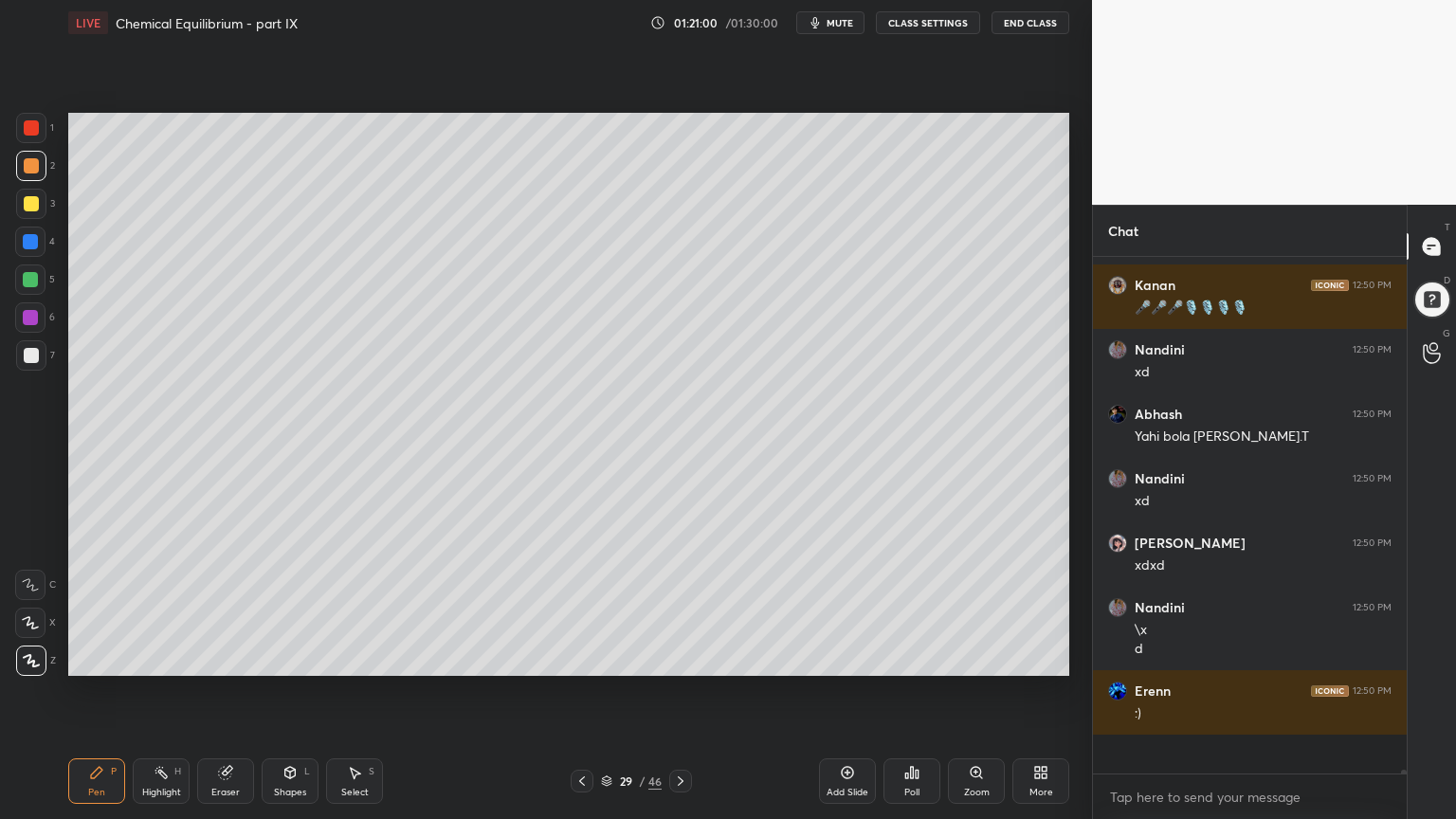
scroll to position [511, 308]
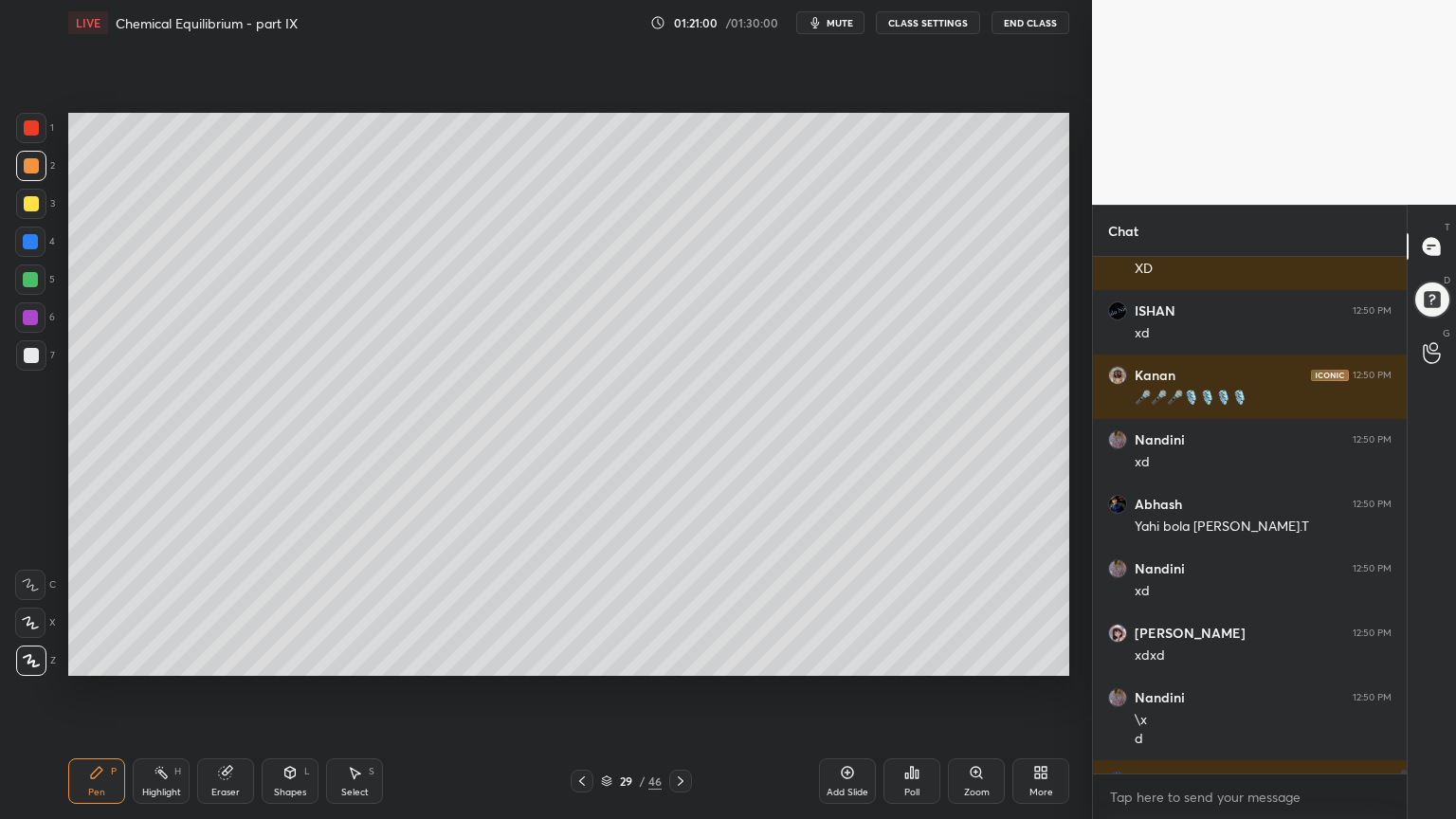
click at [161, 691] on div "Highlight" at bounding box center [162, 793] width 39 height 10
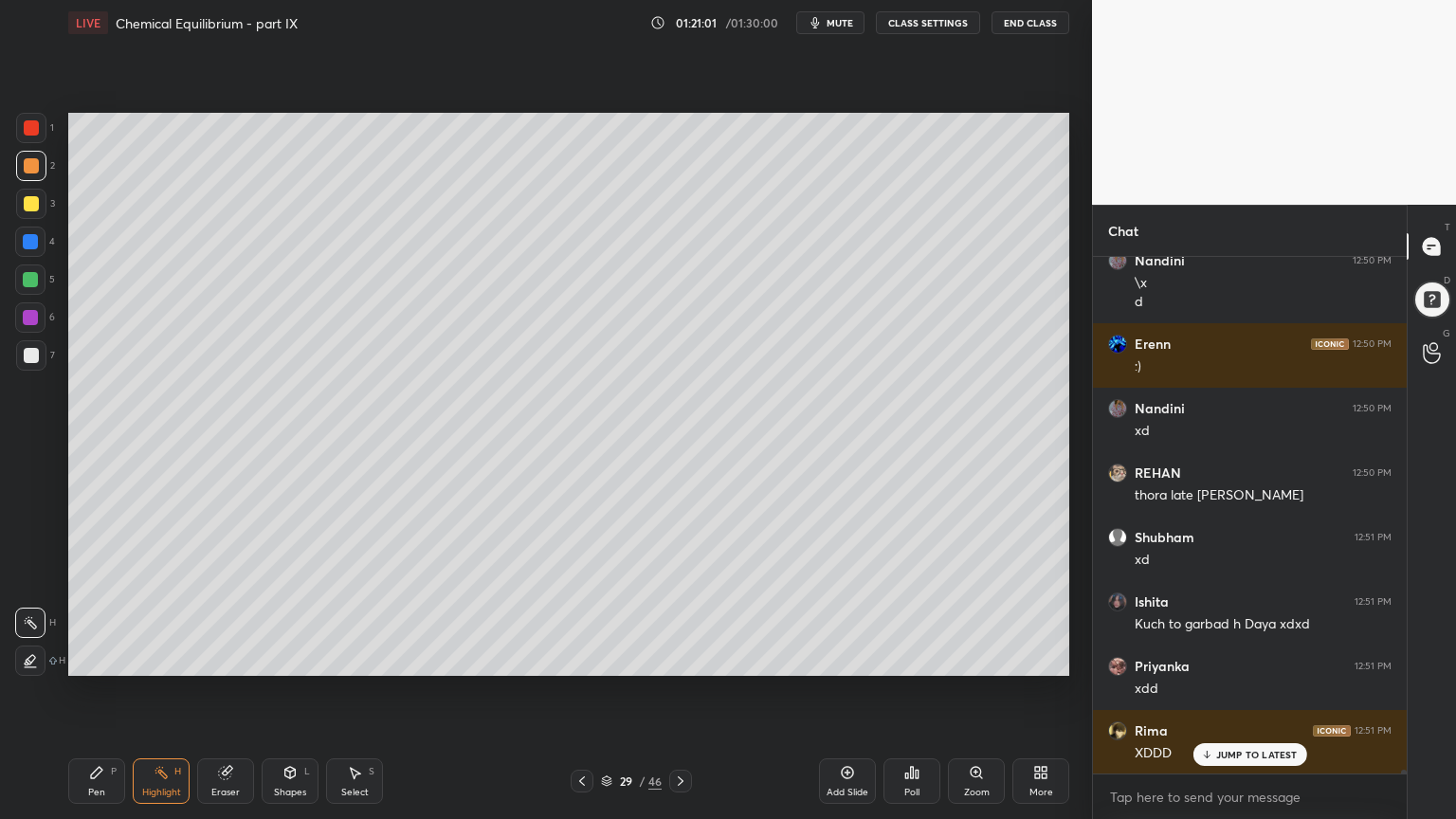
scroll to position [71011, 0]
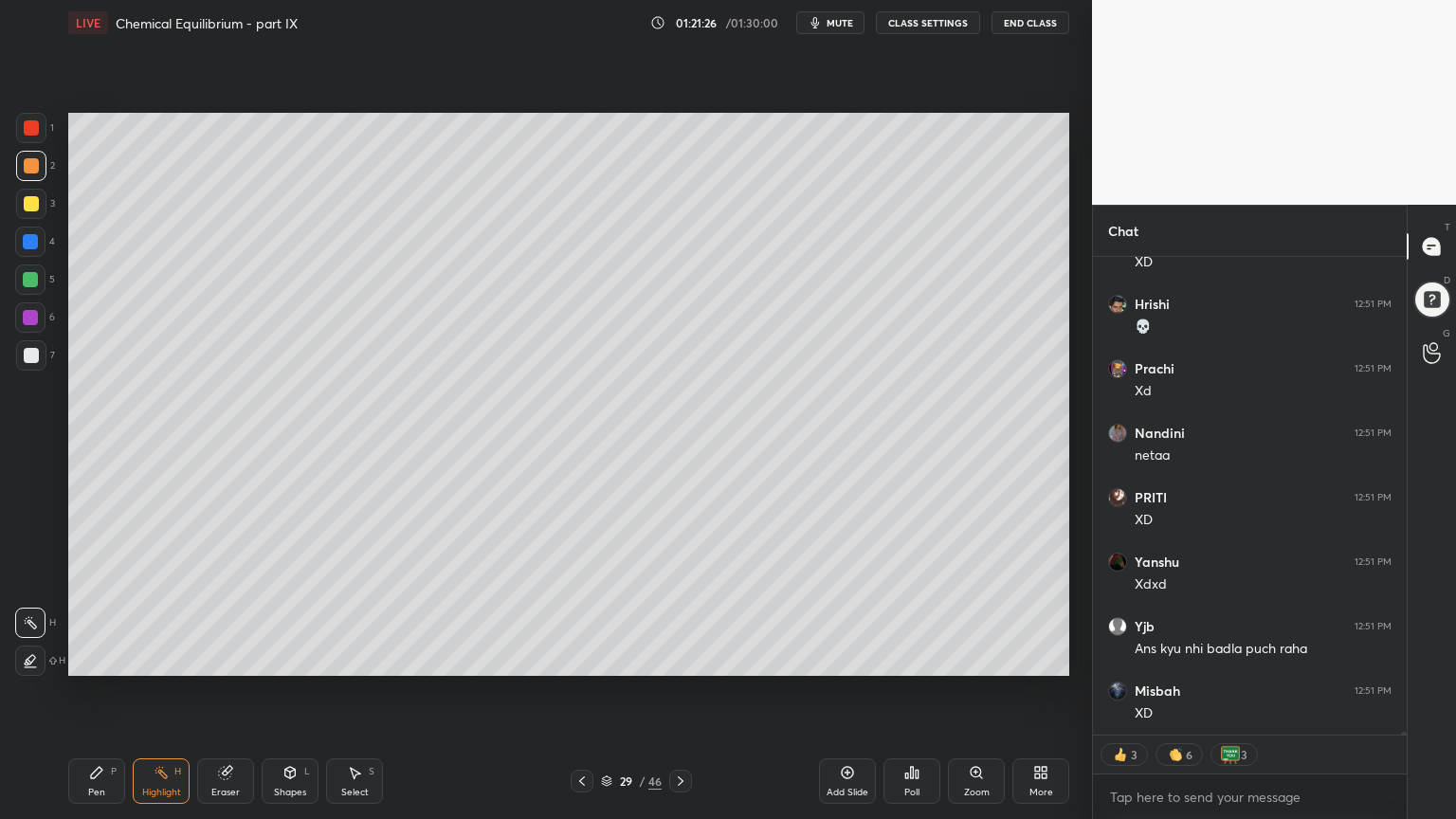
click at [230, 691] on div "Eraser" at bounding box center [225, 781] width 57 height 46
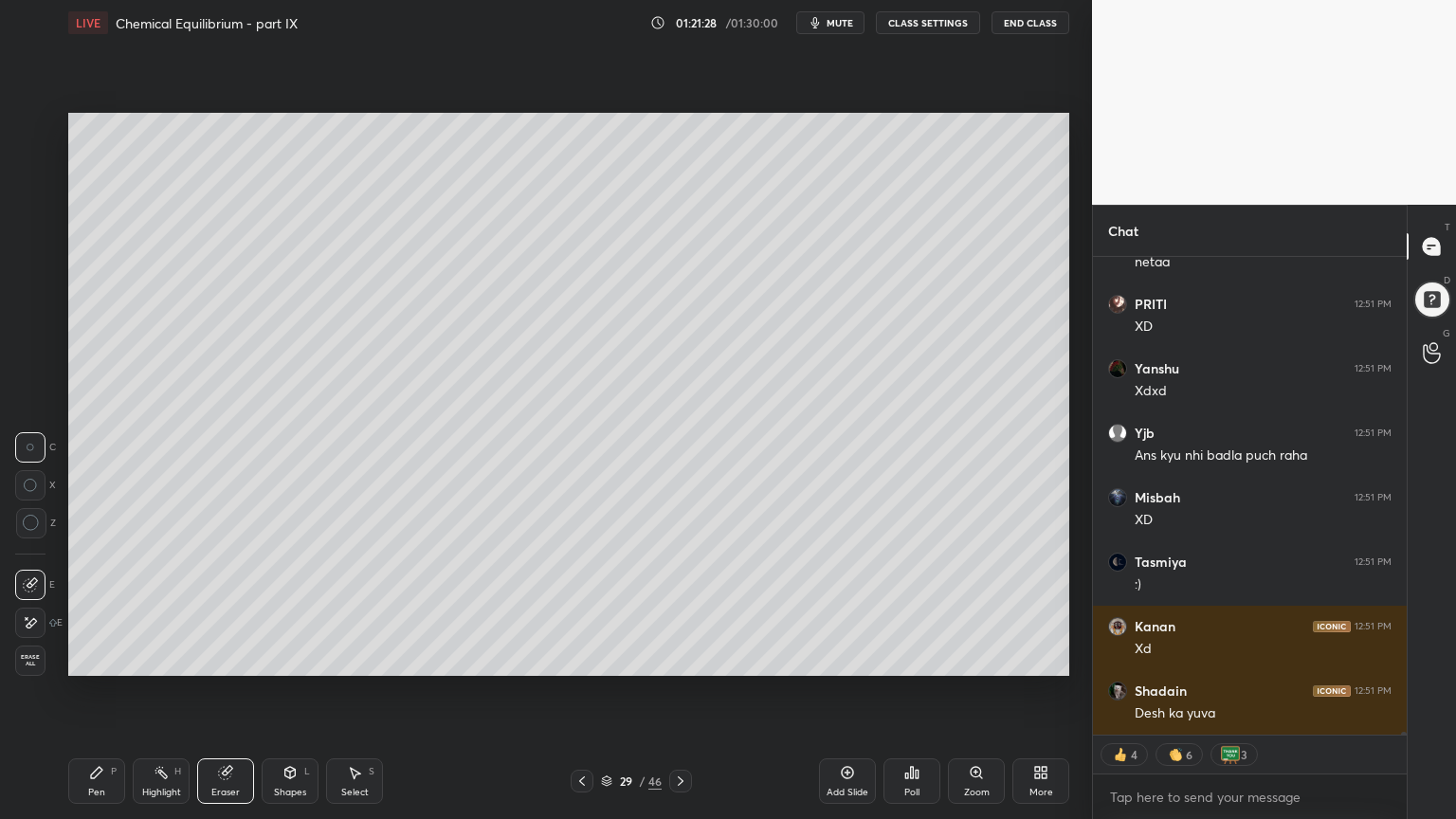
drag, startPoint x: 152, startPoint y: 785, endPoint x: 151, endPoint y: 773, distance: 12.0
click at [151, 691] on div "Highlight H" at bounding box center [161, 781] width 57 height 46
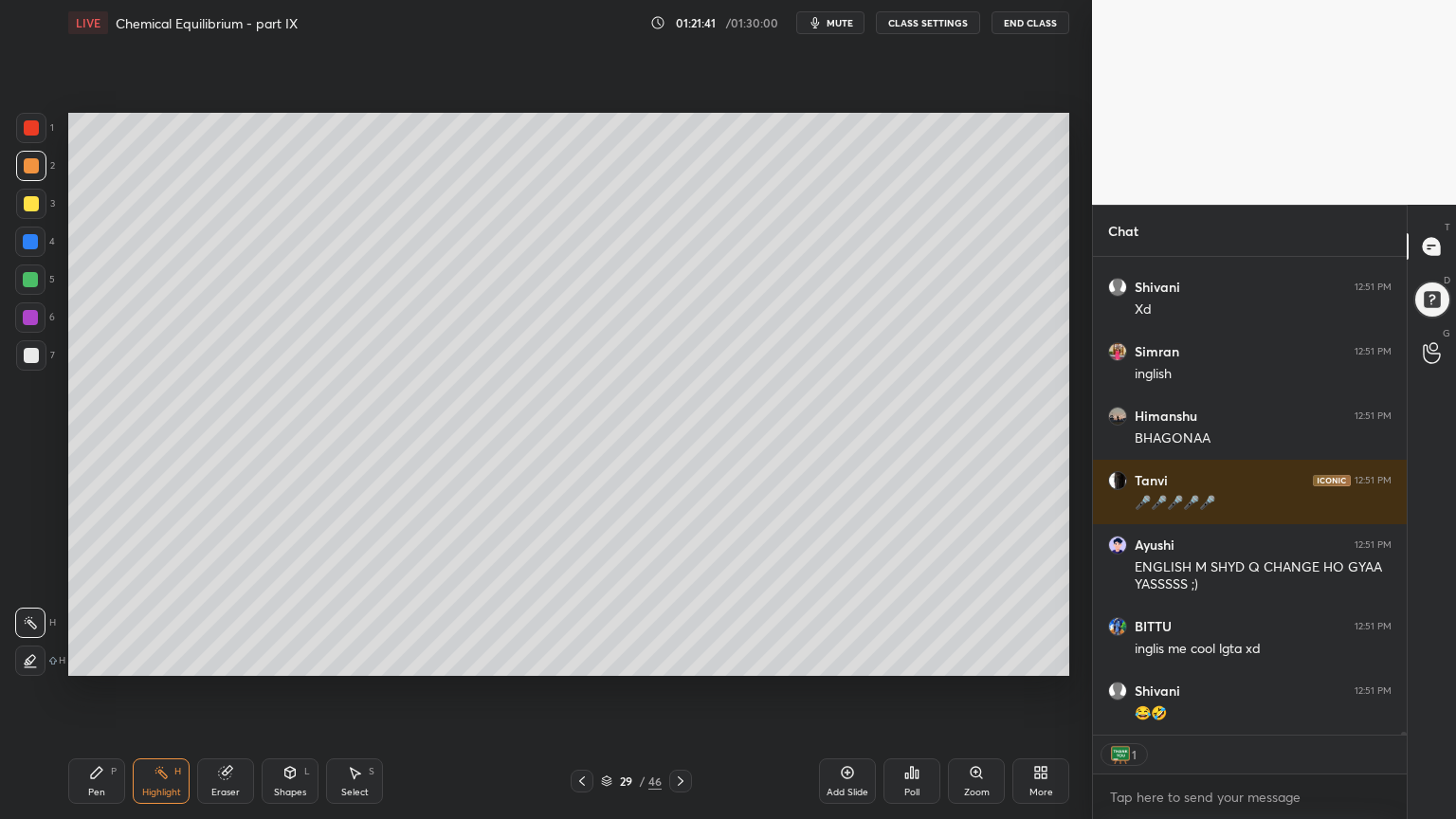
click at [684, 691] on icon at bounding box center [681, 781] width 16 height 16
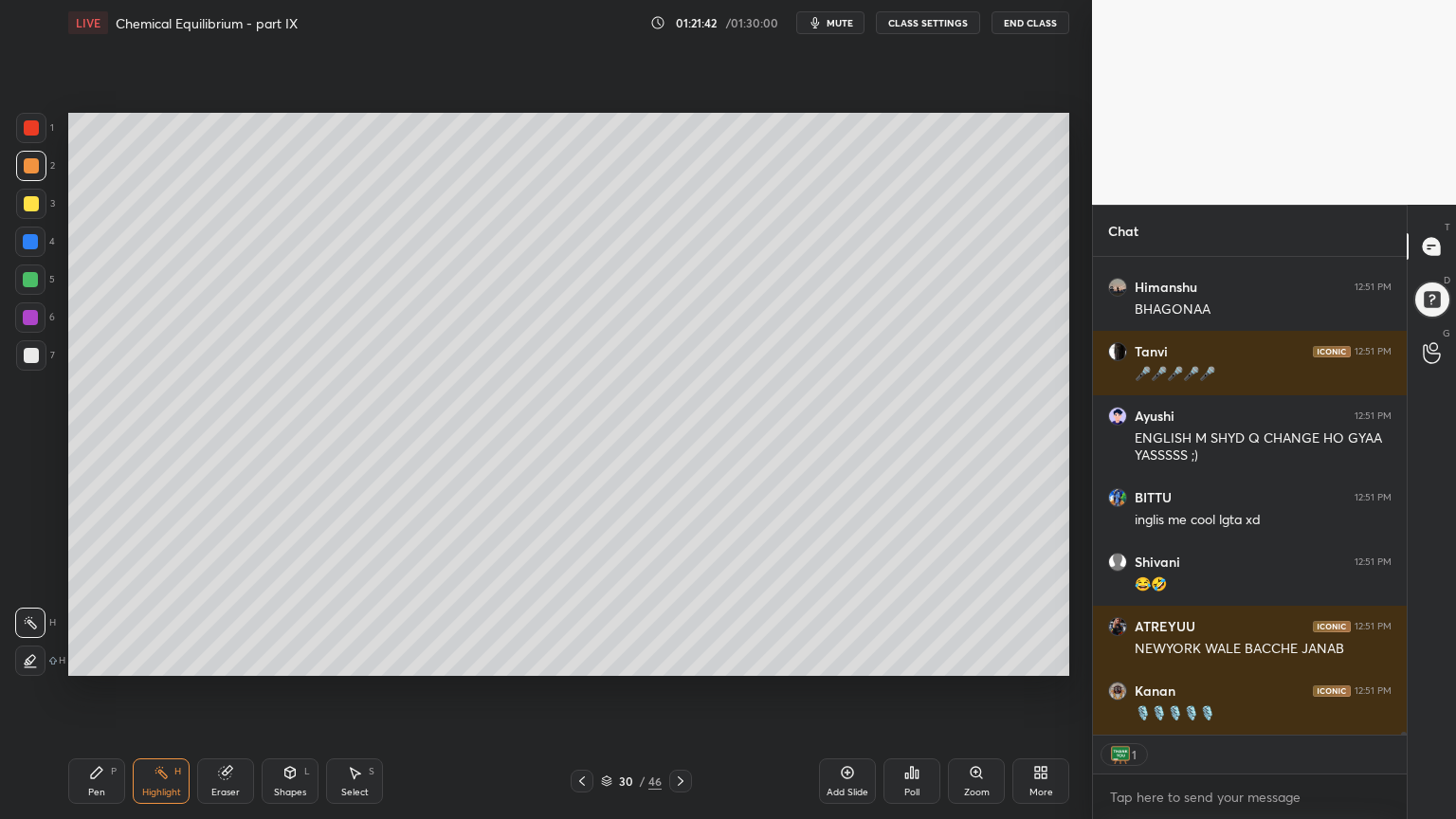
drag, startPoint x: 83, startPoint y: 784, endPoint x: 98, endPoint y: 764, distance: 25.0
click at [87, 691] on div "Pen P" at bounding box center [96, 781] width 57 height 46
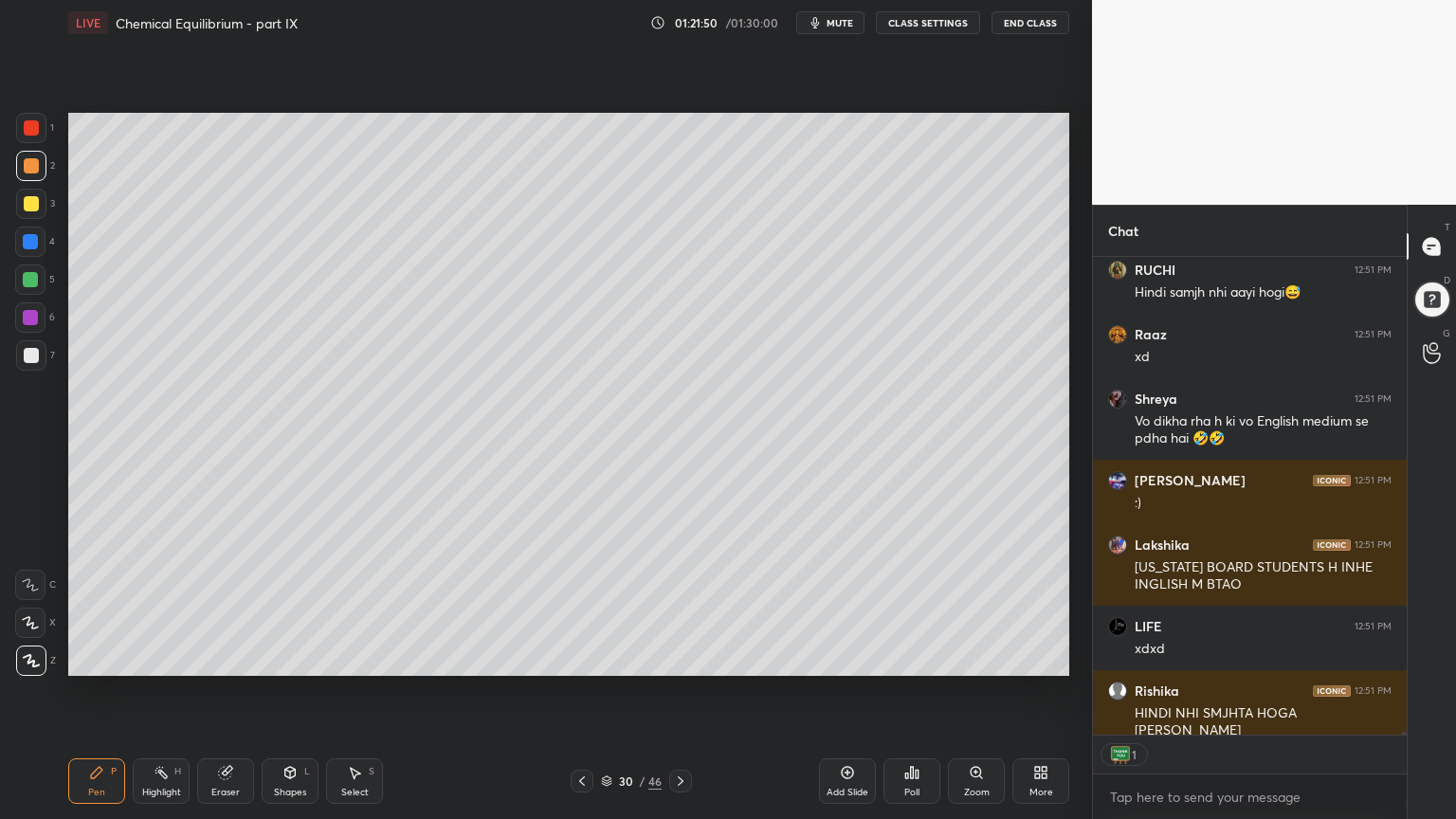
type textarea "x"
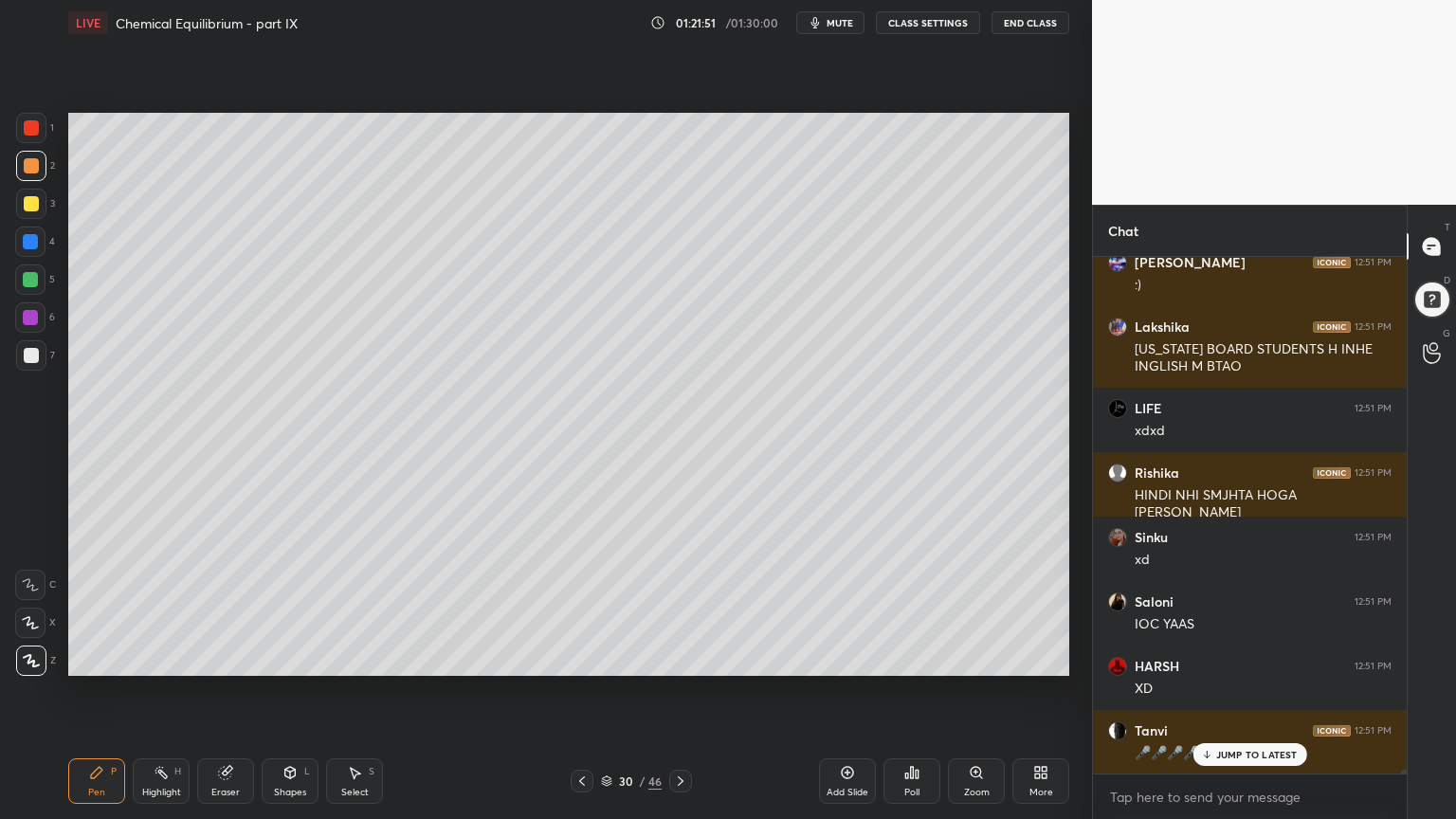
click at [292, 691] on div "Shapes L" at bounding box center [290, 781] width 57 height 46
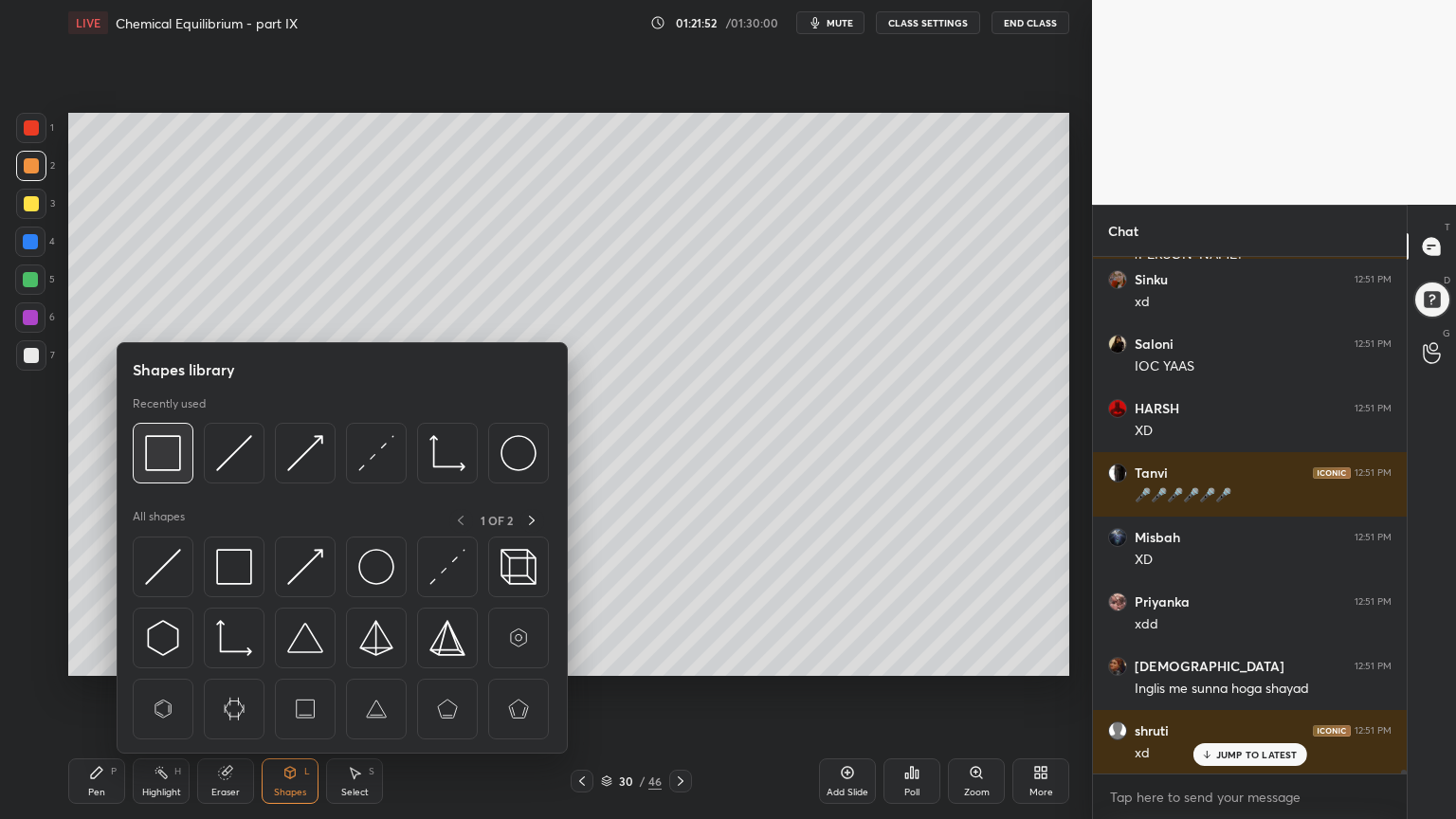
click at [155, 454] on img at bounding box center [162, 452] width 36 height 36
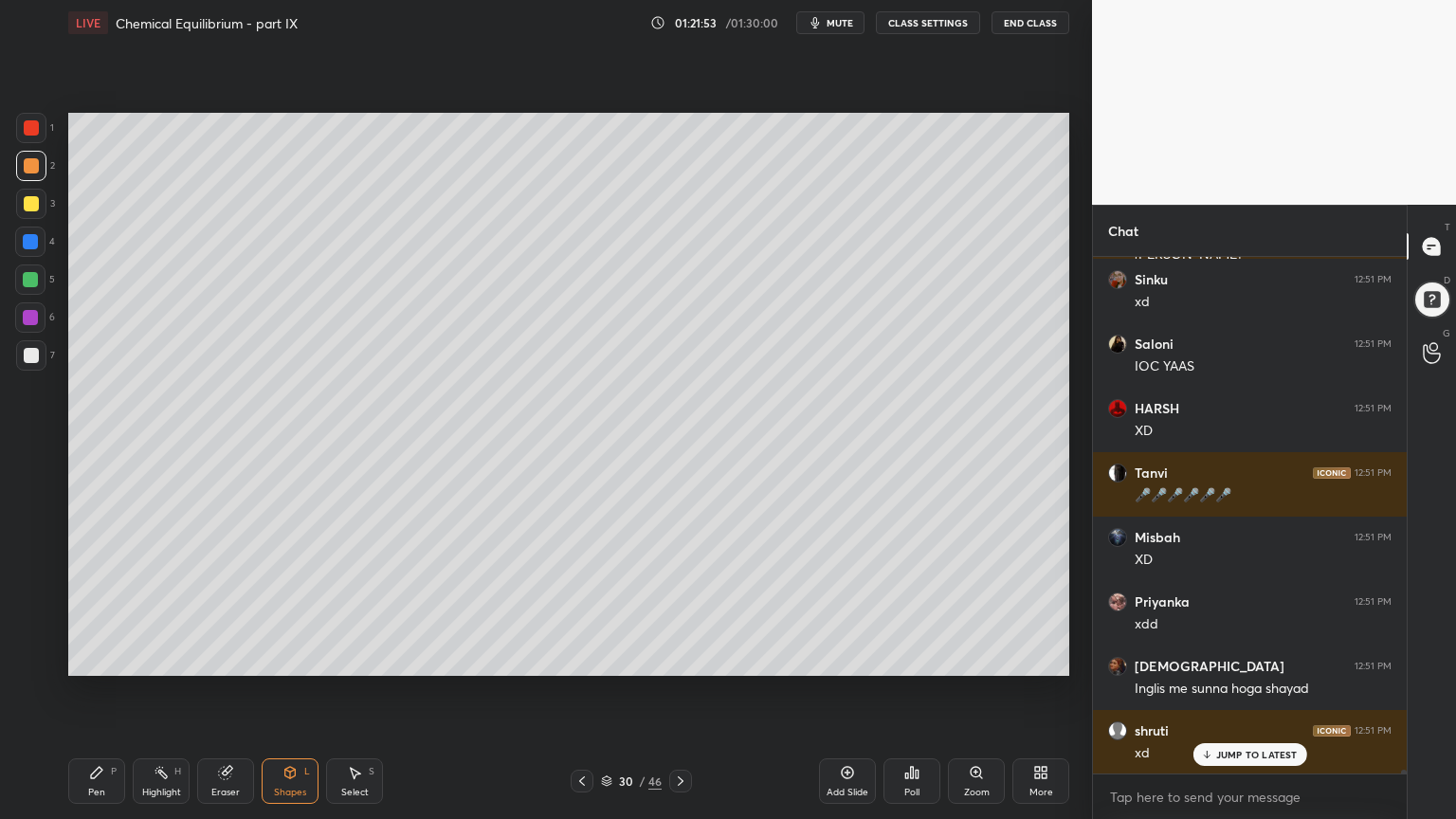
click at [34, 280] on div at bounding box center [30, 279] width 16 height 16
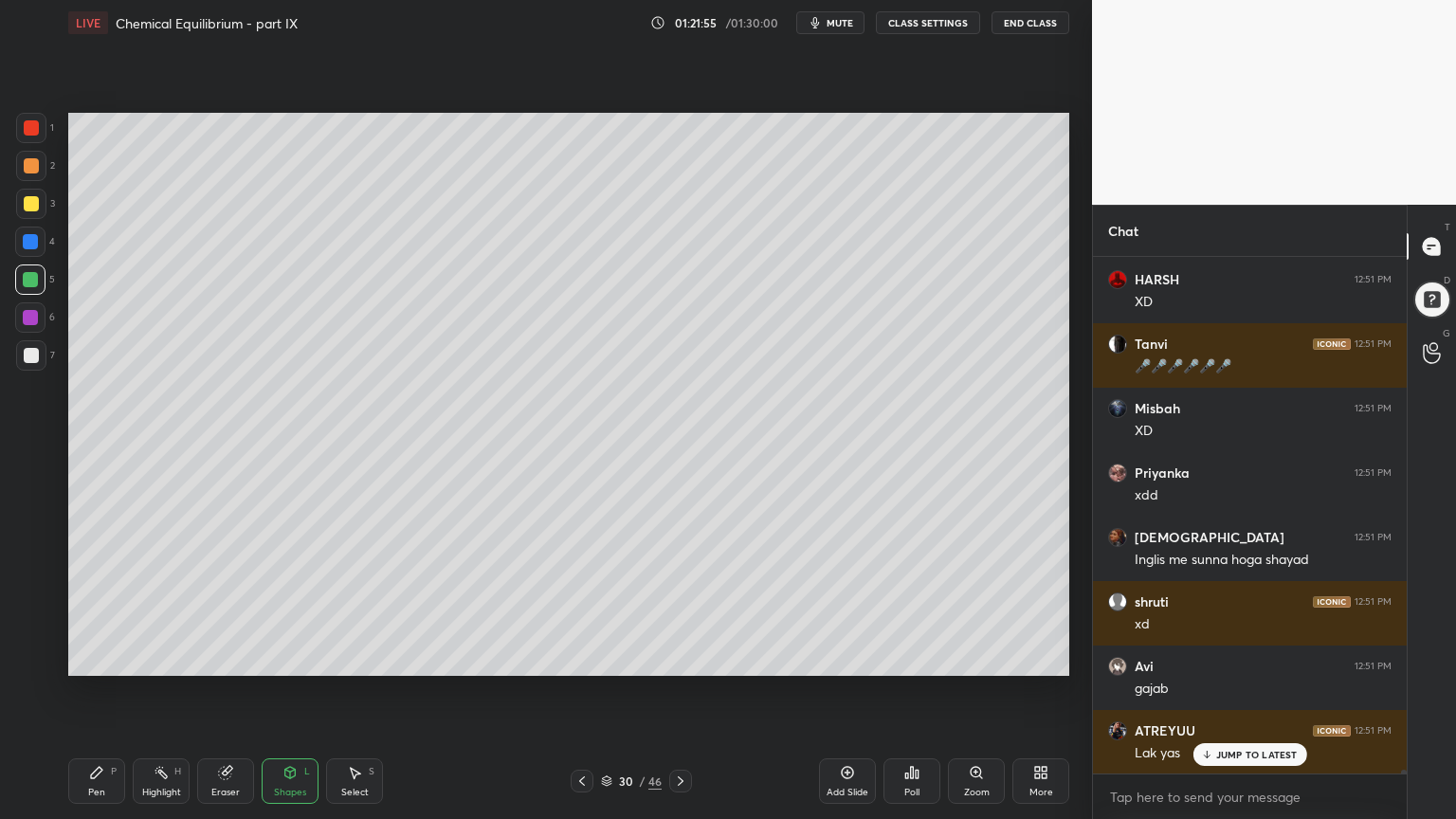
click at [106, 691] on div "Pen P" at bounding box center [96, 781] width 57 height 46
click at [296, 691] on icon at bounding box center [290, 772] width 16 height 16
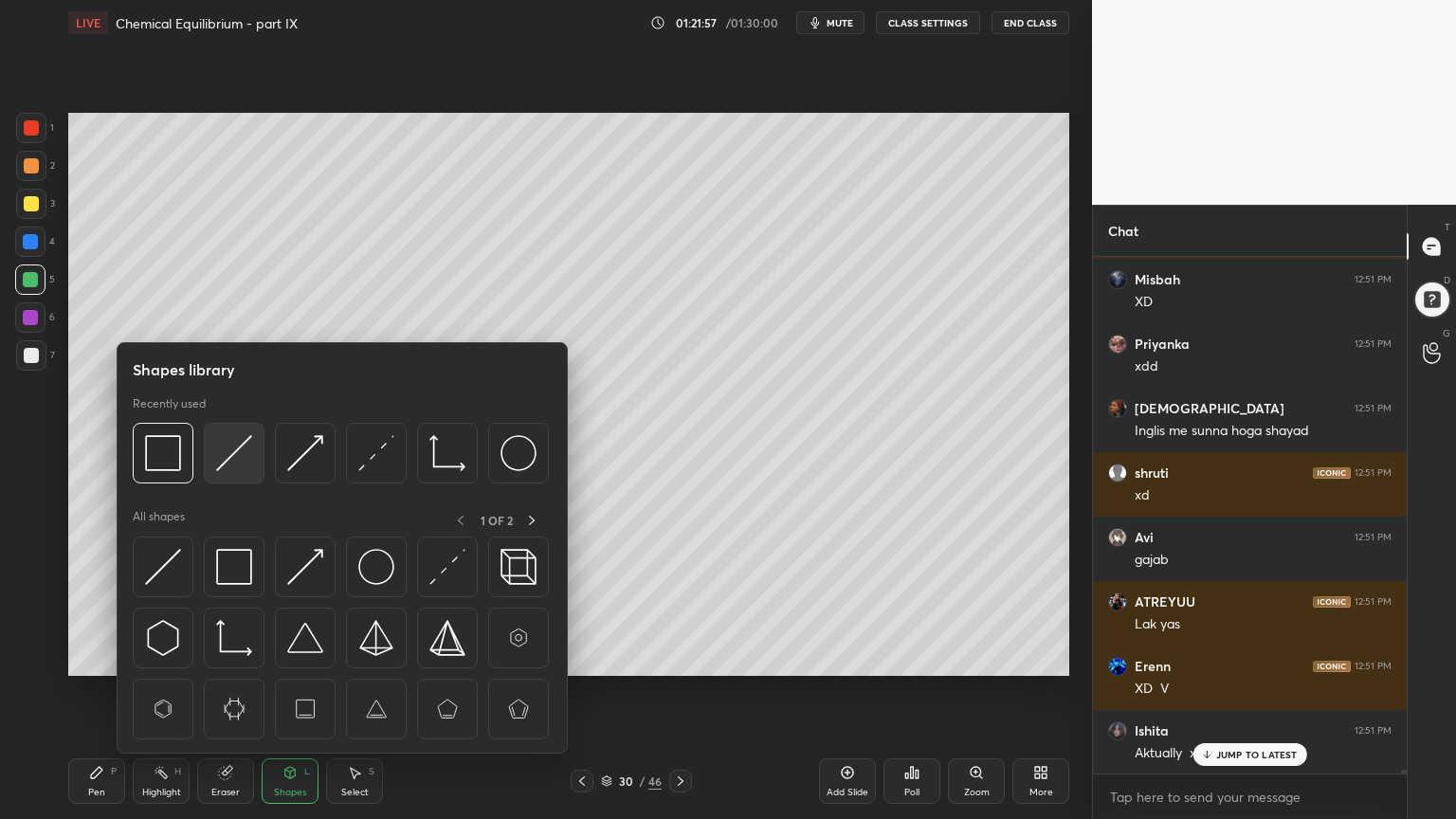
click at [232, 453] on img at bounding box center [234, 452] width 36 height 36
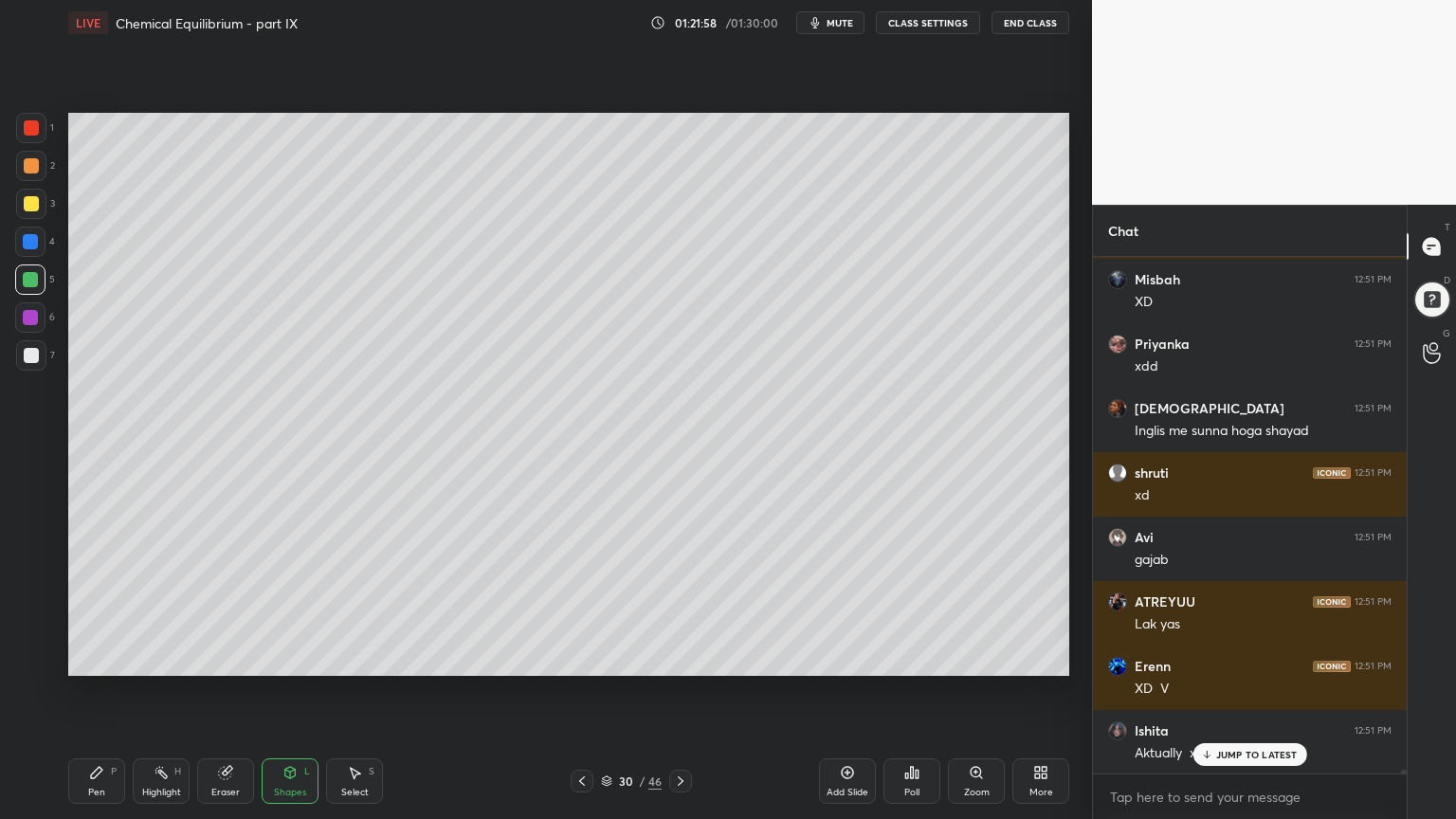
click at [34, 317] on div at bounding box center [30, 317] width 16 height 16
click at [37, 359] on div at bounding box center [31, 356] width 16 height 16
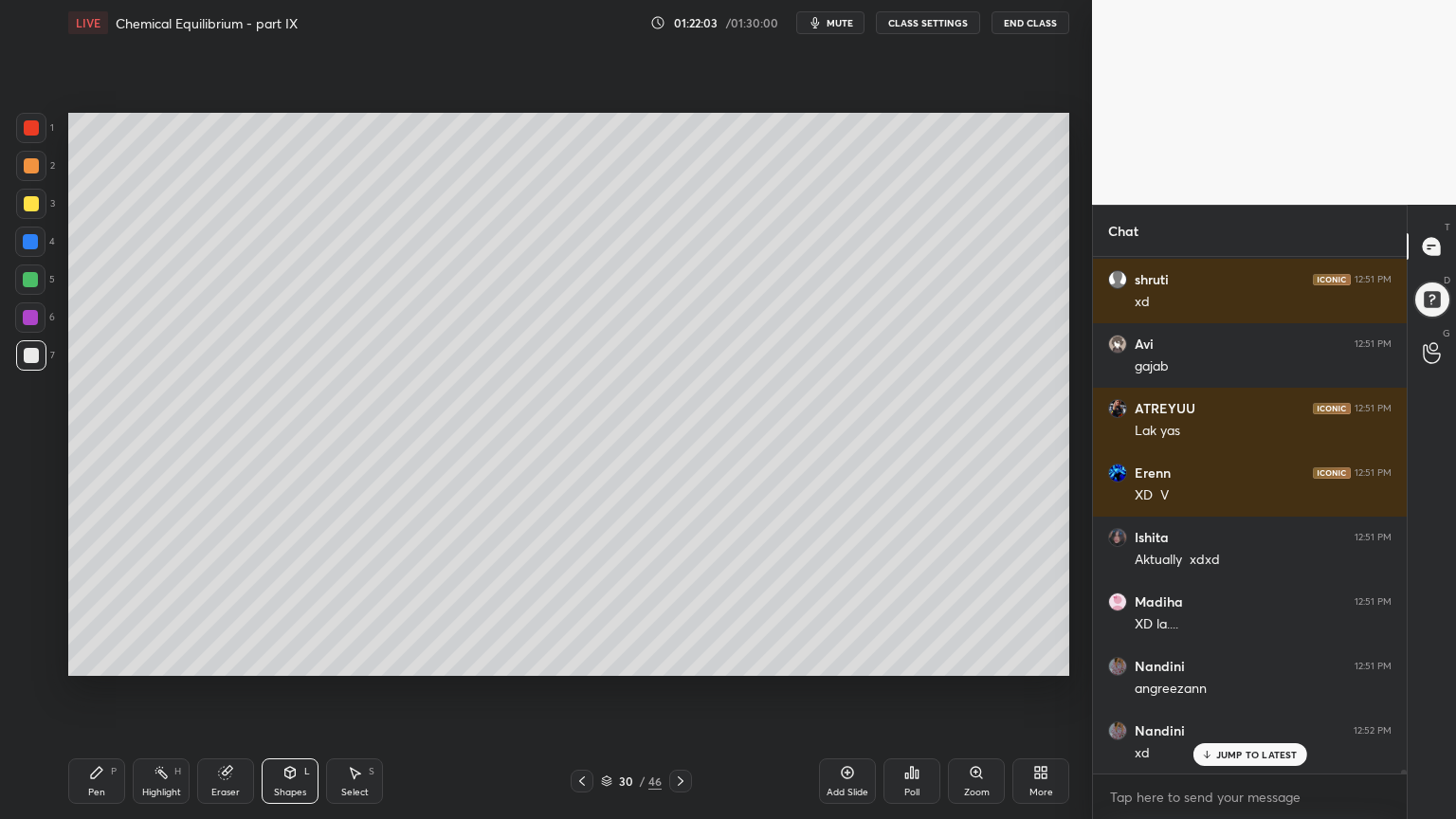
click at [1262, 691] on p "JUMP TO LATEST" at bounding box center [1256, 755] width 81 height 12
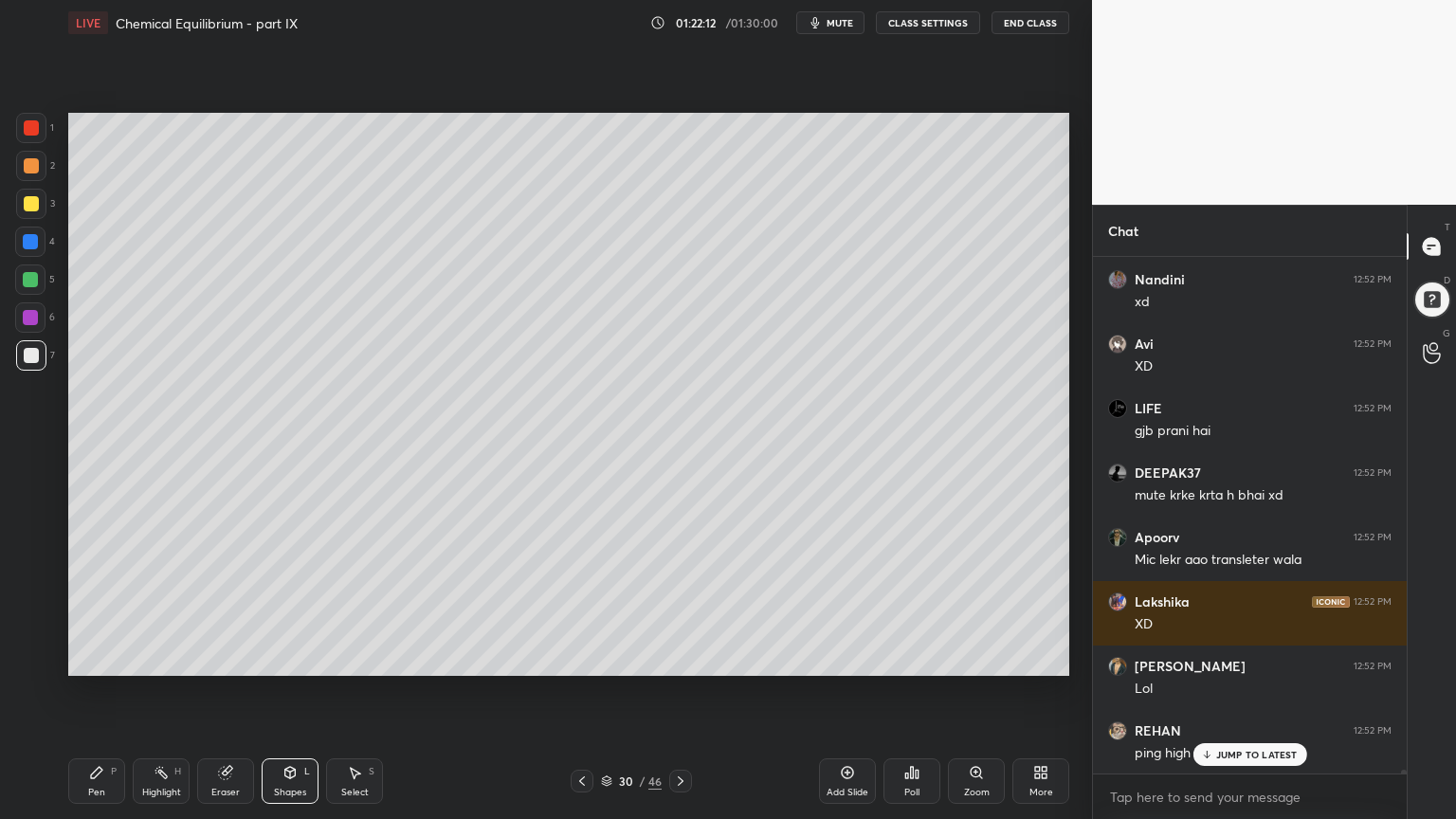
click at [918, 20] on button "CLASS SETTINGS" at bounding box center [927, 22] width 104 height 22
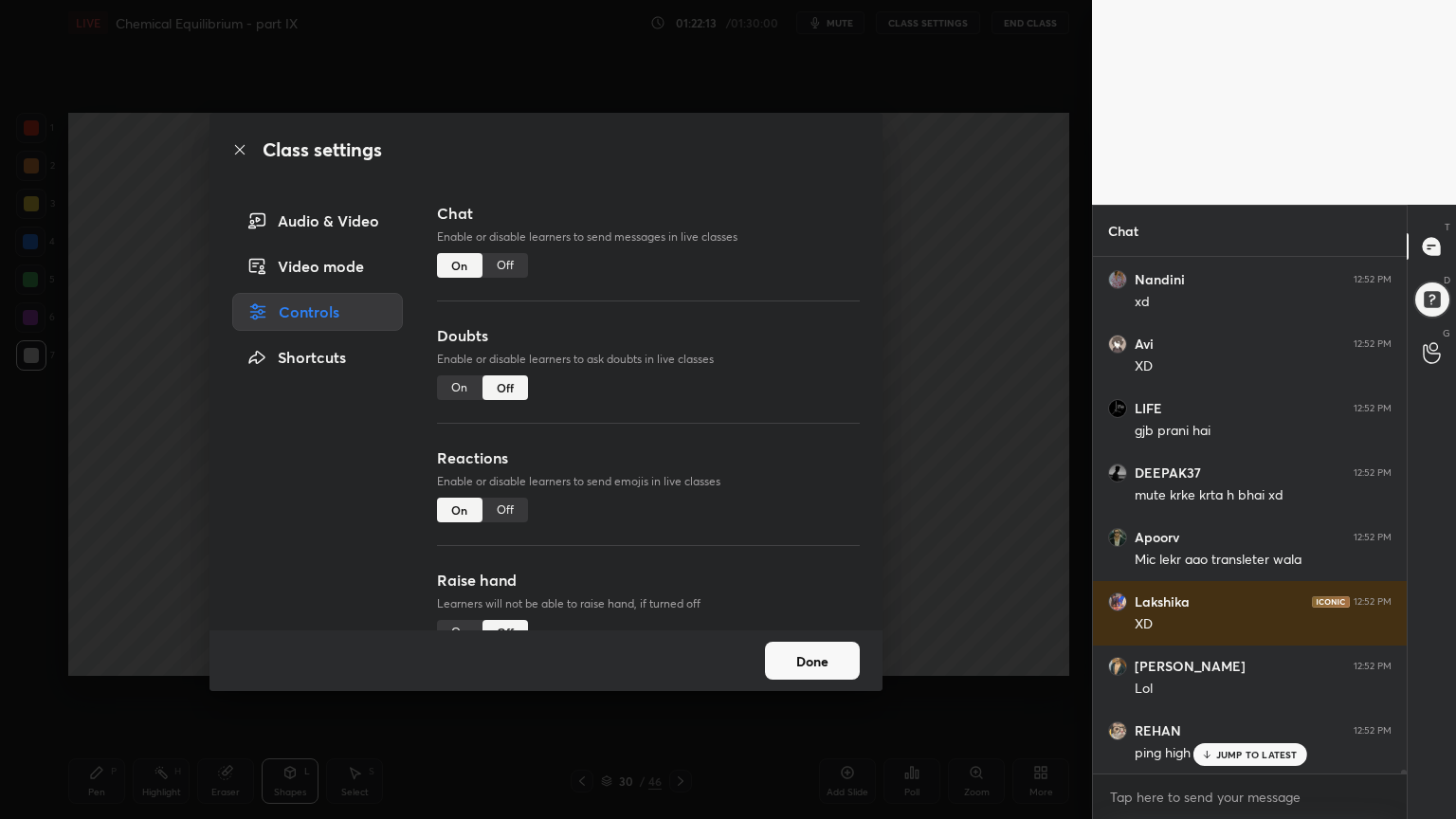
click at [512, 267] on div "Off" at bounding box center [504, 265] width 46 height 24
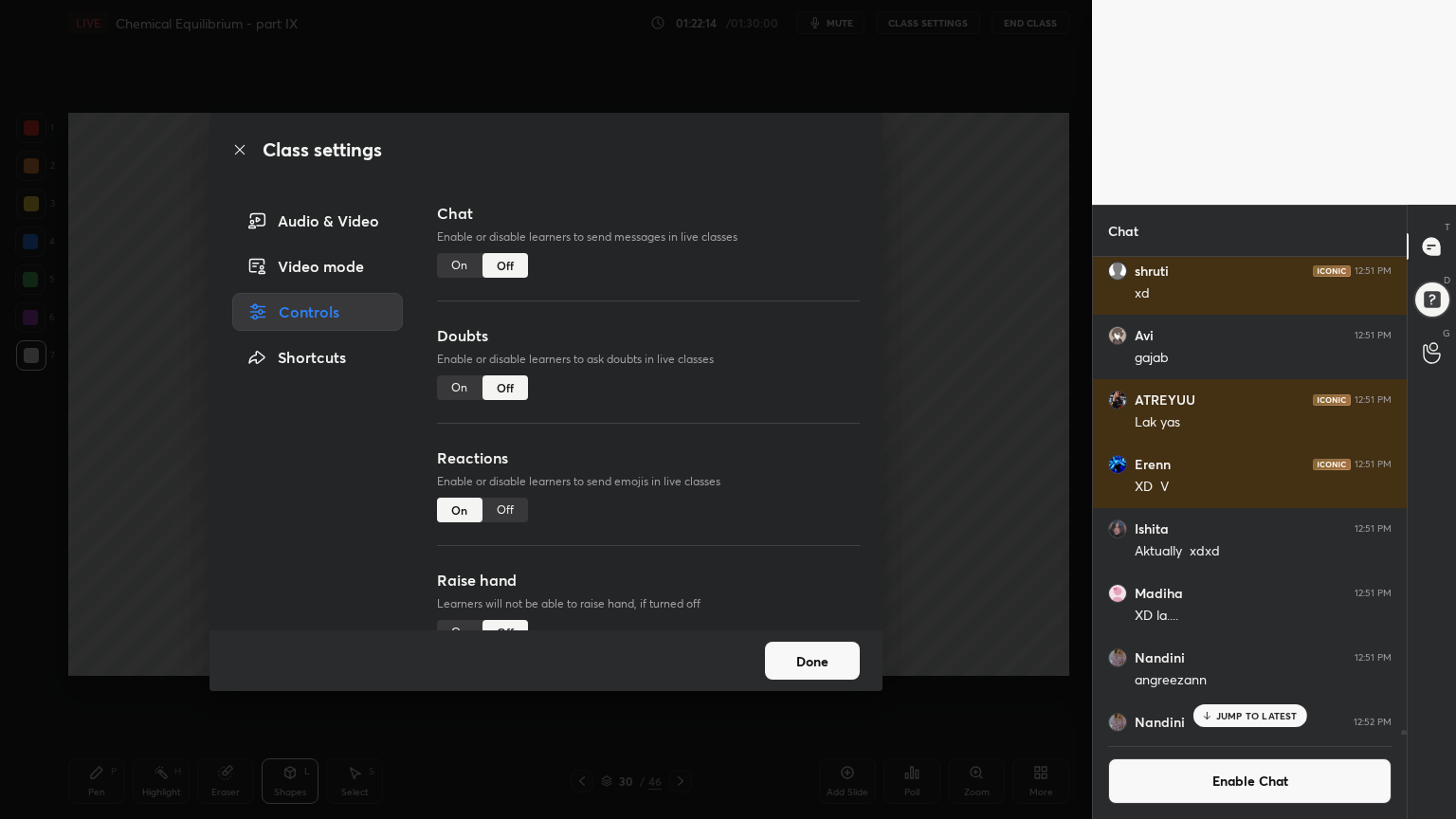
click at [932, 429] on div "Class settings Audio & Video Video mode Controls Shortcuts Chat Enable or disab…" at bounding box center [545, 410] width 1091 height 819
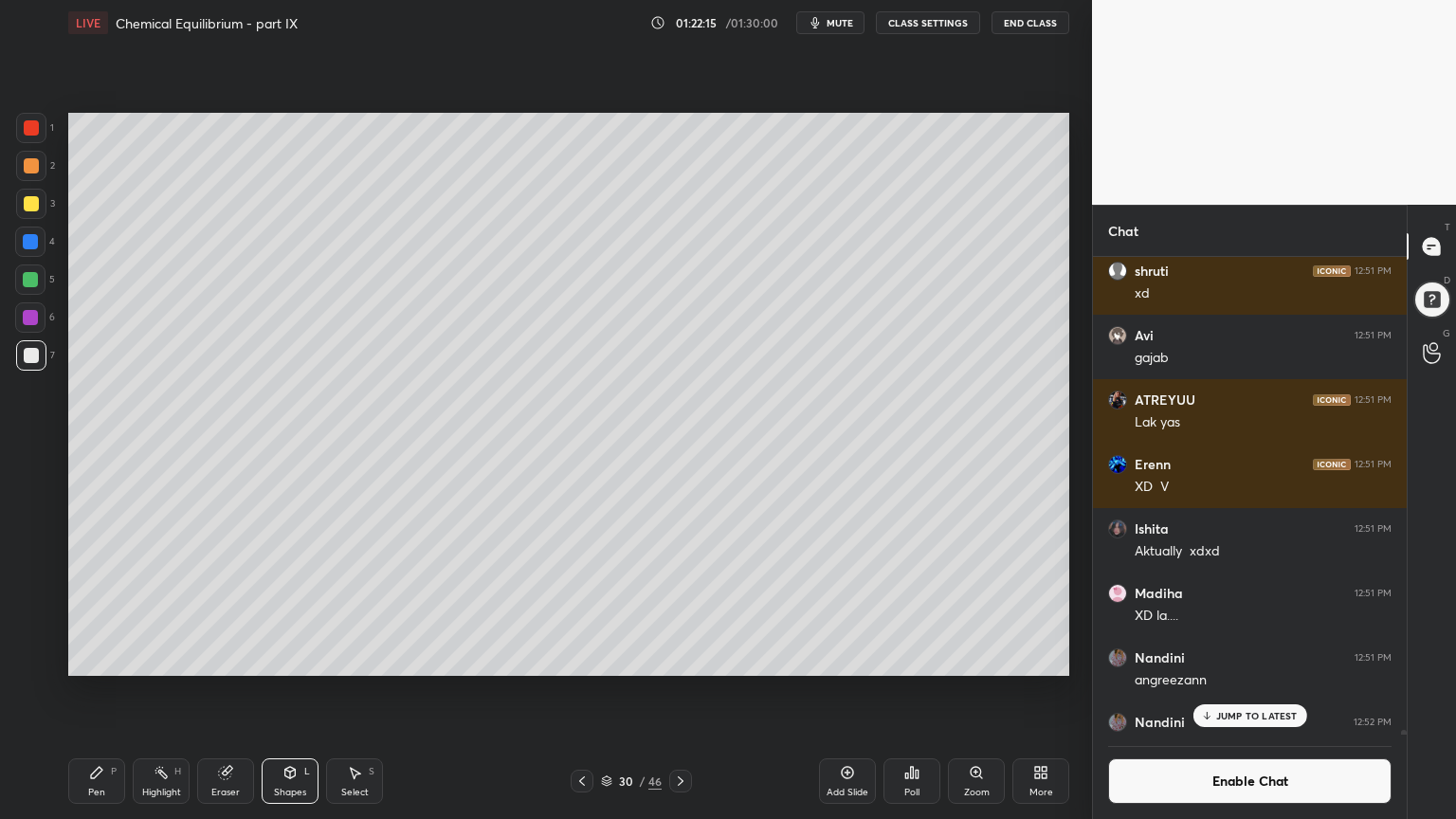
click at [1267, 691] on p "JUMP TO LATEST" at bounding box center [1256, 716] width 81 height 12
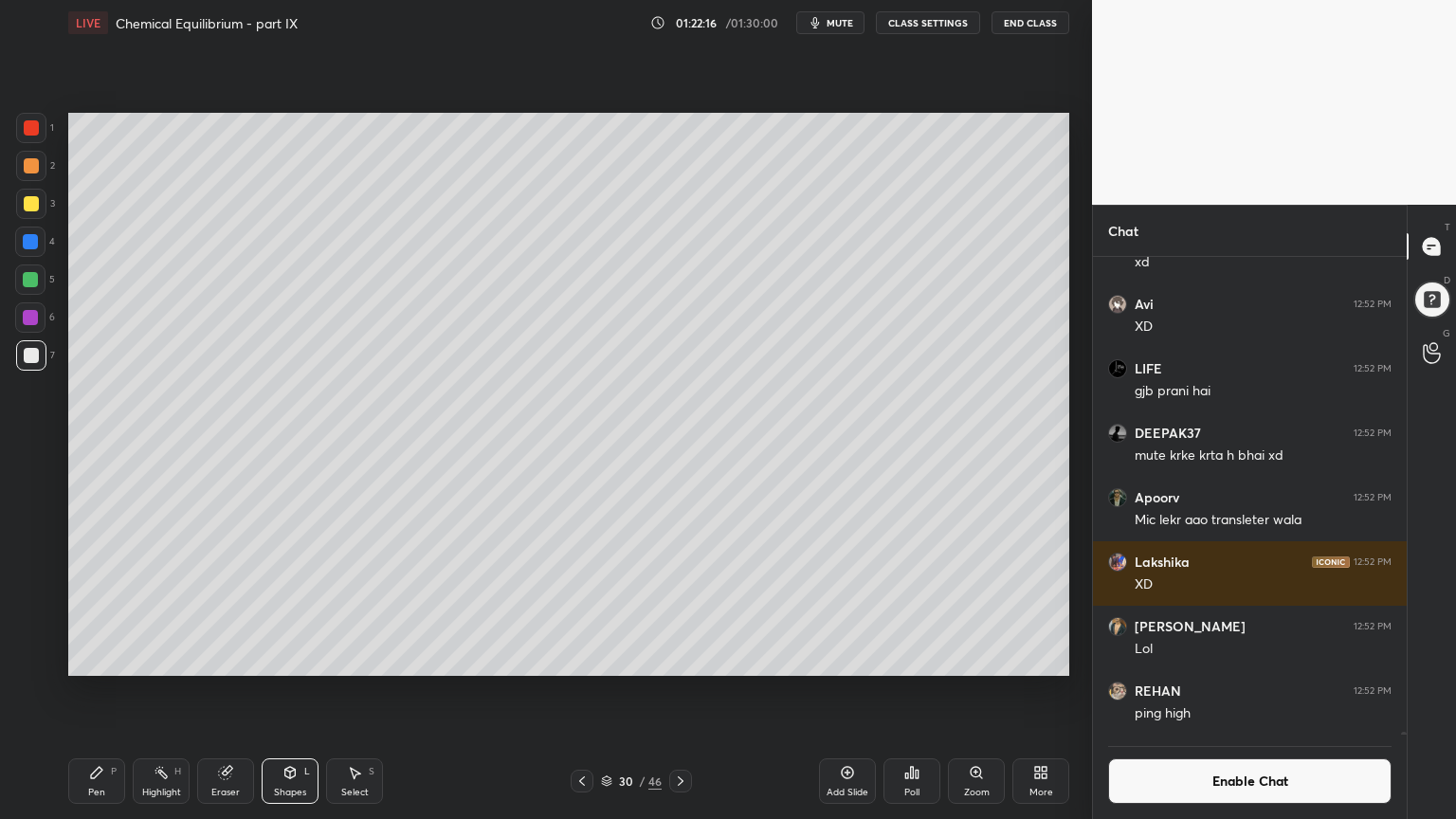
click at [88, 691] on div "Pen" at bounding box center [97, 793] width 17 height 10
click at [34, 204] on div at bounding box center [31, 204] width 16 height 16
click at [38, 356] on div at bounding box center [31, 356] width 16 height 16
click at [158, 691] on icon at bounding box center [161, 772] width 16 height 16
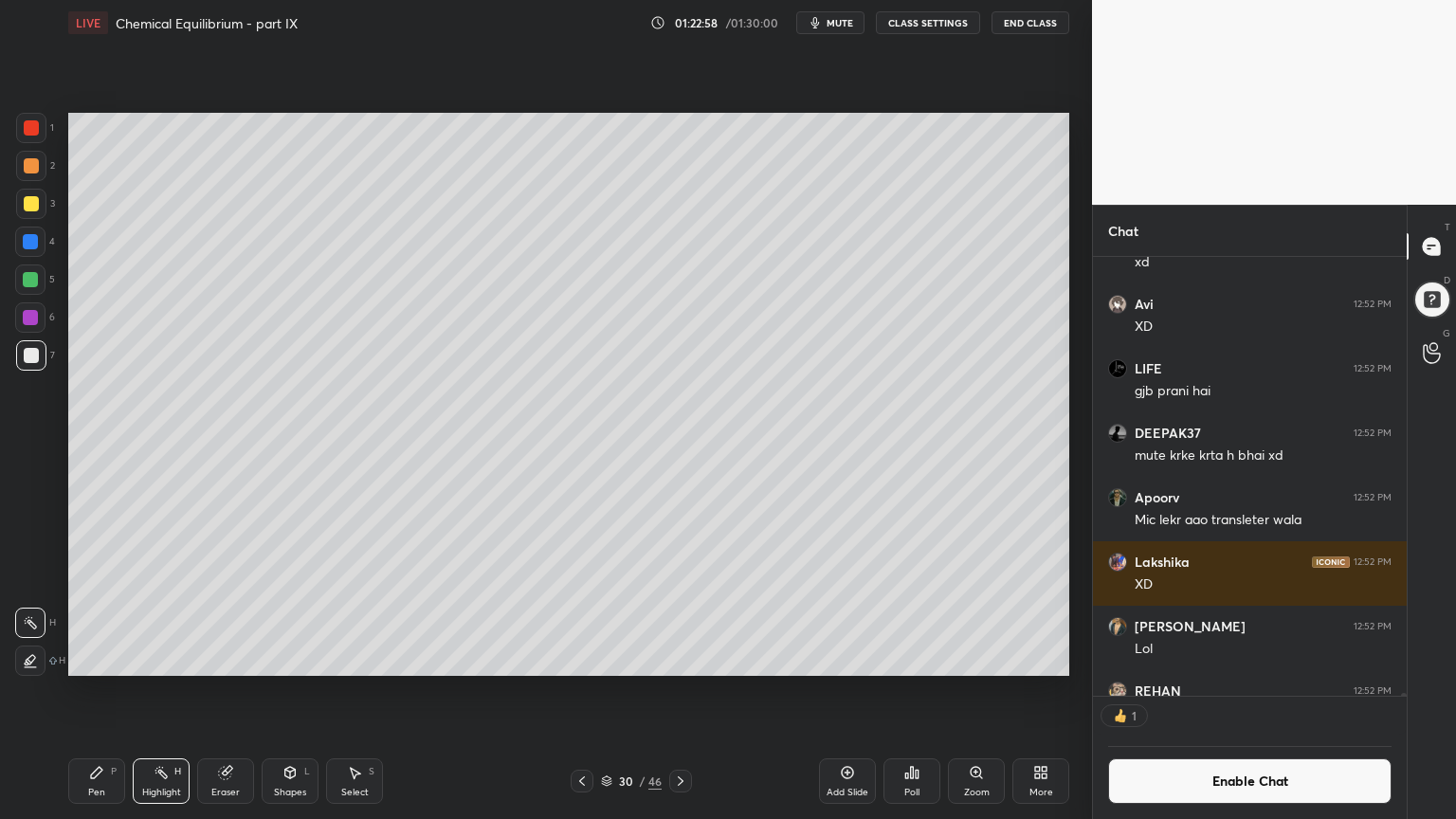
scroll to position [6, 6]
drag, startPoint x: 853, startPoint y: 786, endPoint x: 834, endPoint y: 785, distance: 19.0
click at [844, 691] on div "Add Slide" at bounding box center [847, 793] width 42 height 10
click at [92, 691] on div "Pen P" at bounding box center [96, 781] width 57 height 46
click at [35, 167] on div at bounding box center [31, 166] width 16 height 16
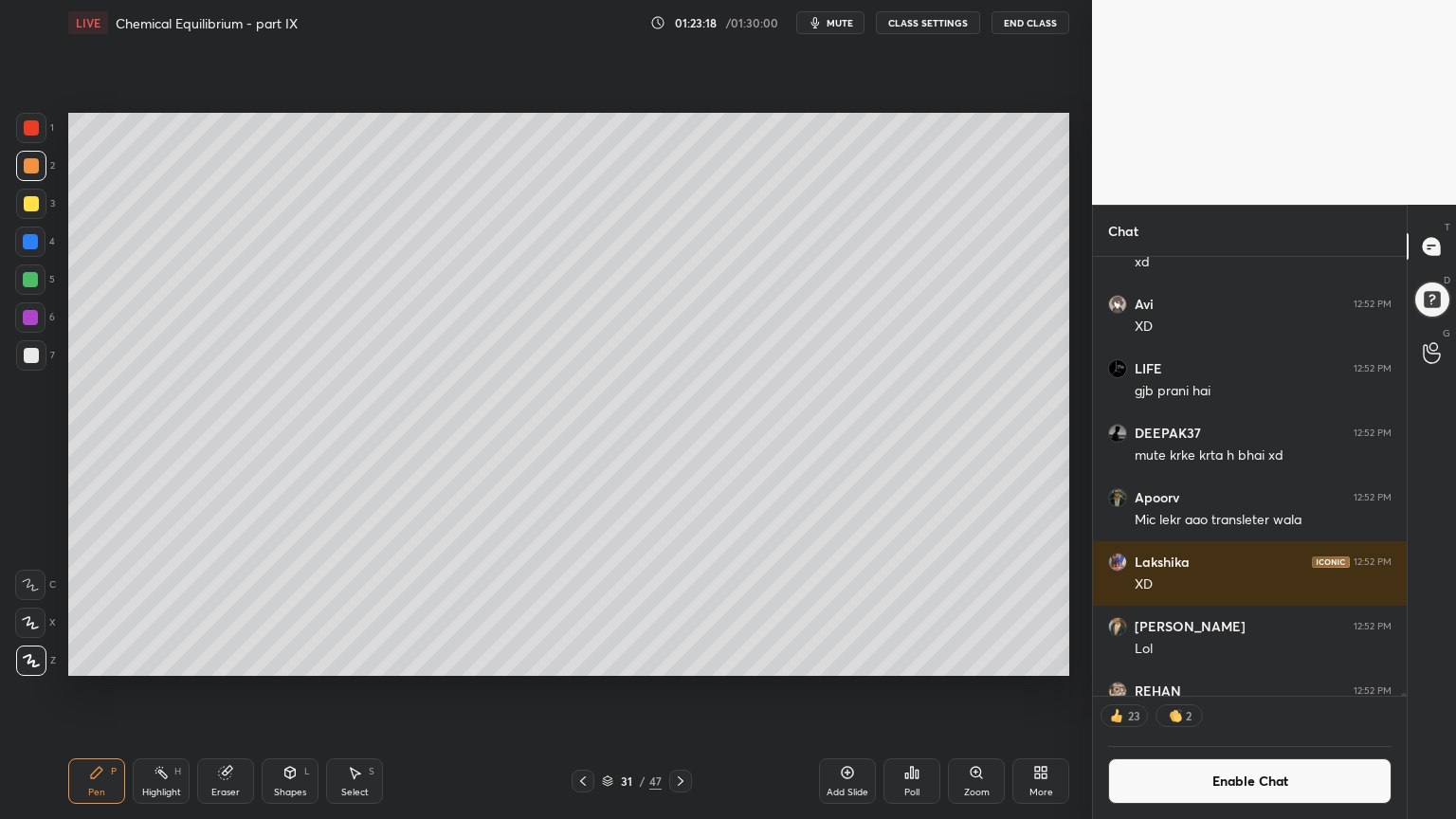
click at [36, 201] on div at bounding box center [31, 204] width 16 height 16
click at [26, 352] on div at bounding box center [31, 356] width 16 height 16
drag, startPoint x: 166, startPoint y: 789, endPoint x: 185, endPoint y: 762, distance: 33.0
click at [163, 691] on div "Highlight" at bounding box center [162, 793] width 39 height 10
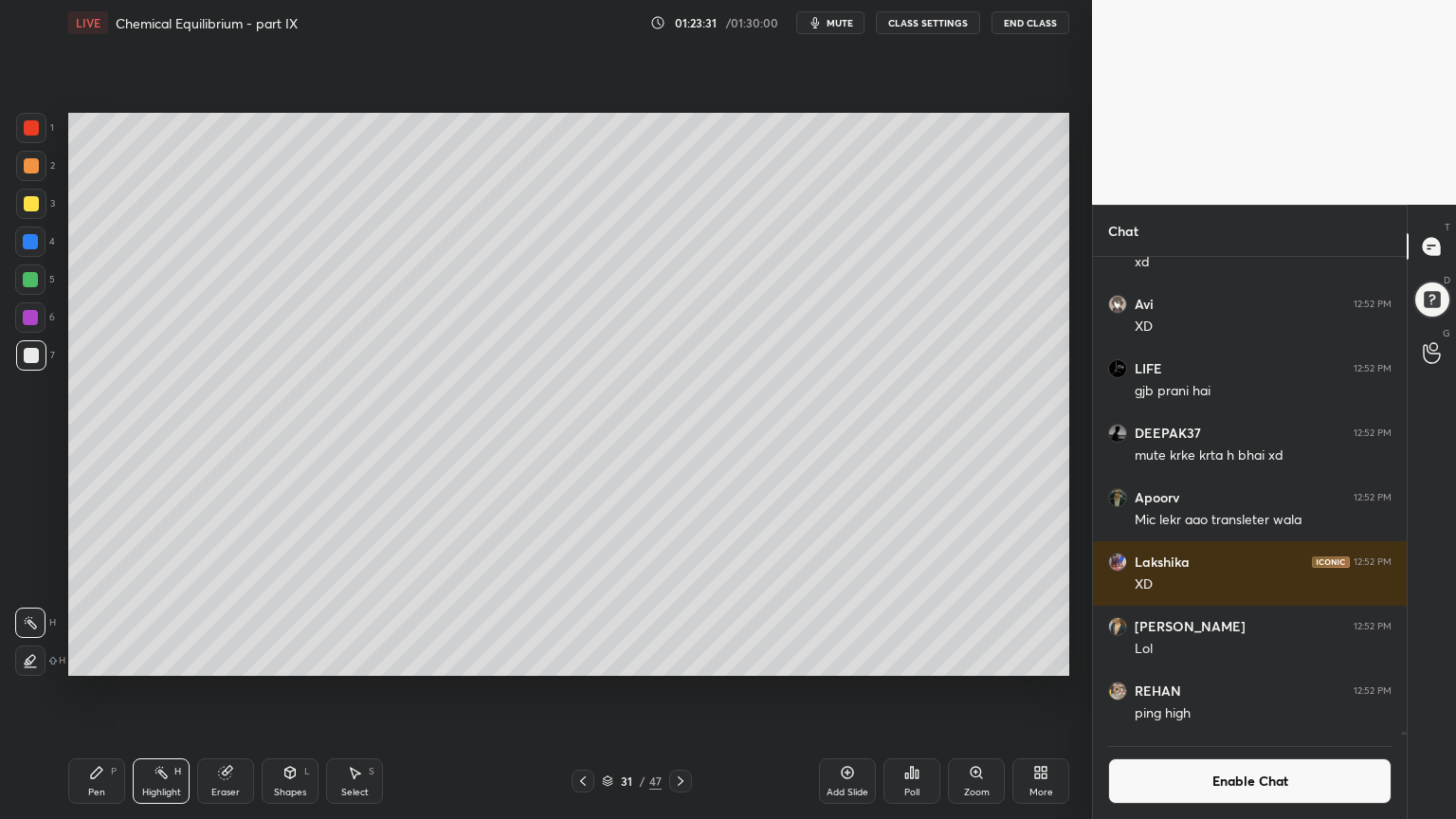
click at [295, 691] on div "Shapes" at bounding box center [289, 793] width 32 height 10
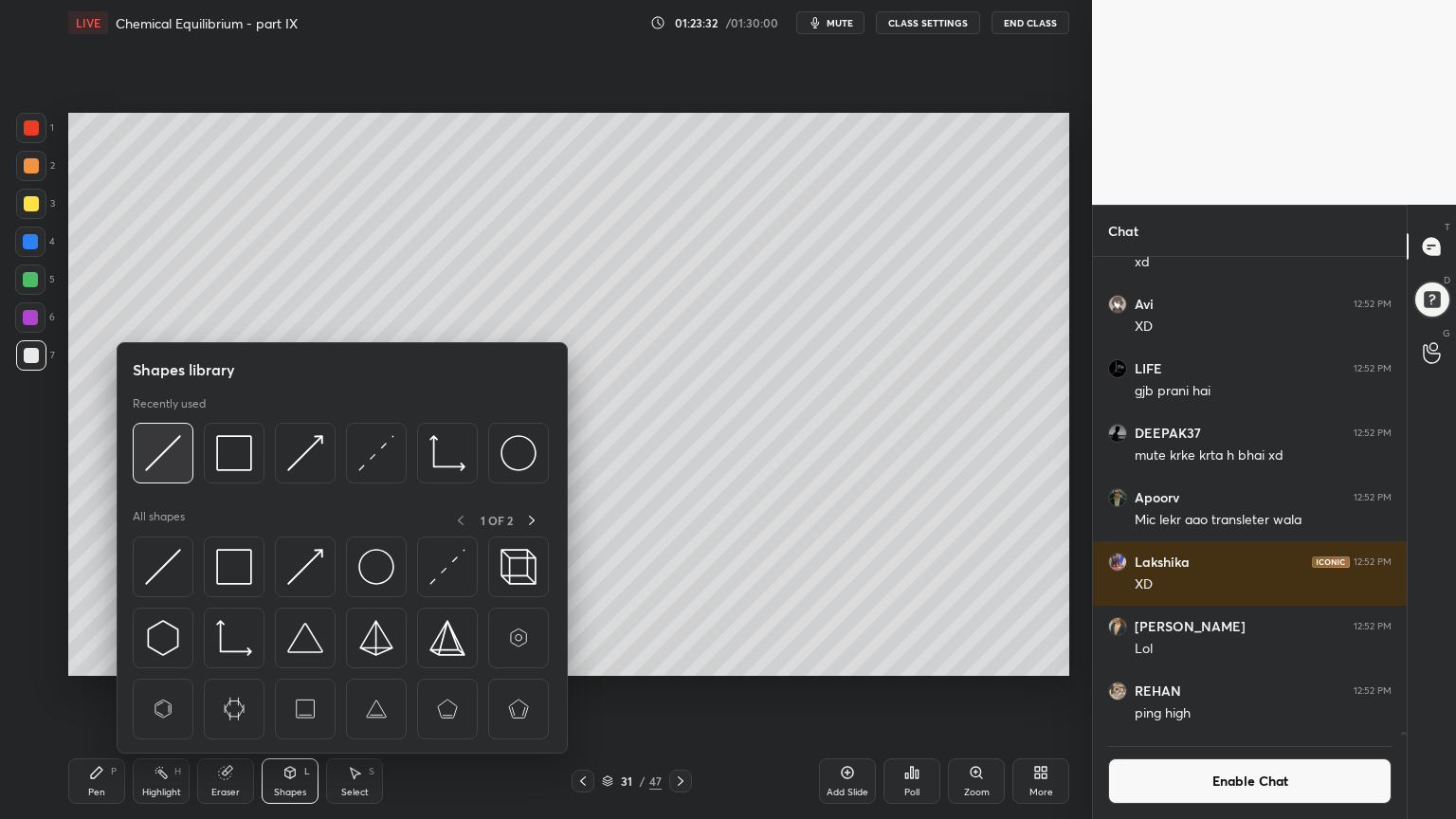
click at [175, 457] on img at bounding box center [162, 452] width 36 height 36
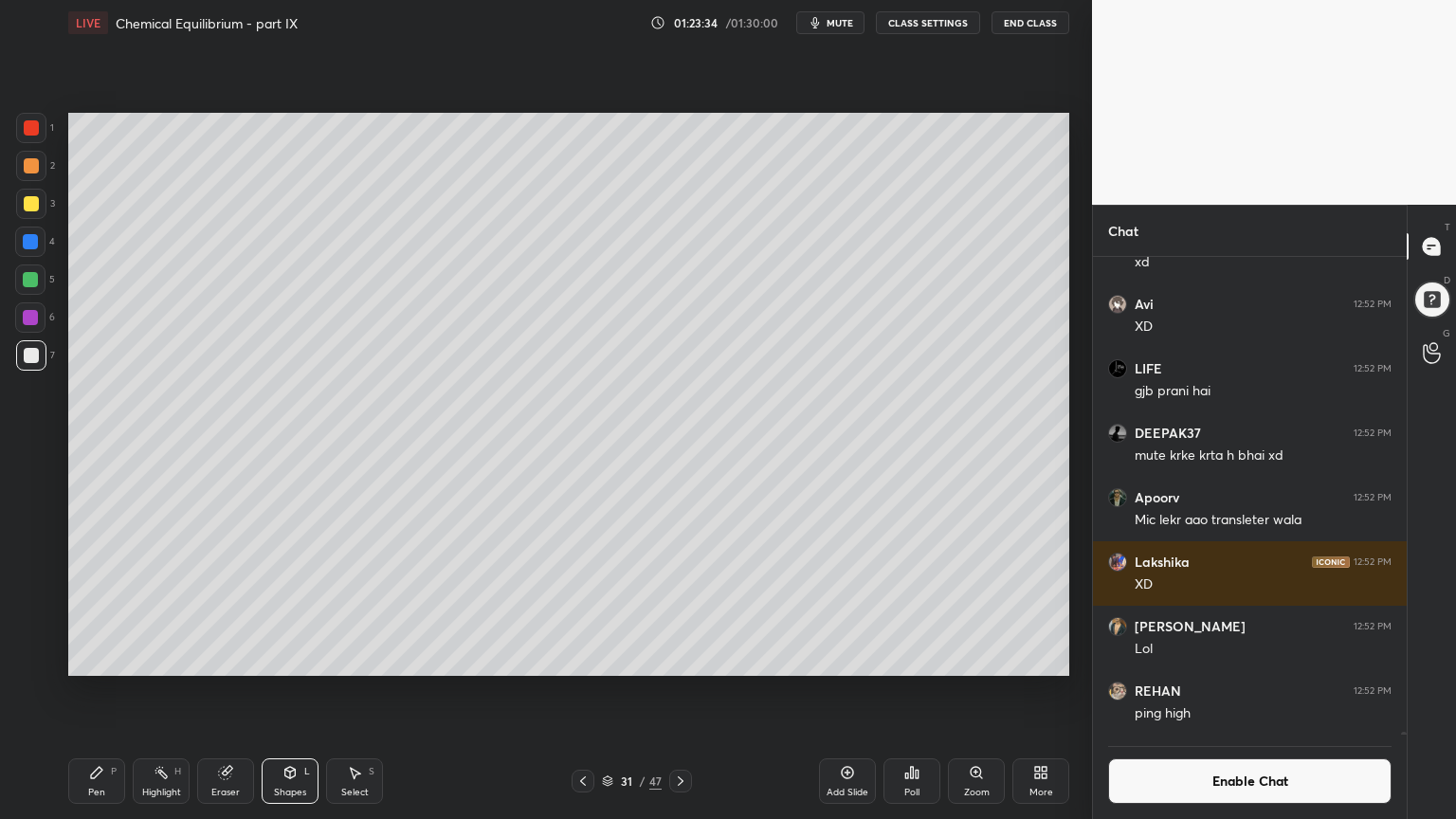
click at [112, 691] on div "P" at bounding box center [113, 771] width 6 height 10
drag, startPoint x: 226, startPoint y: 780, endPoint x: 258, endPoint y: 710, distance: 77.0
click at [222, 691] on div "Eraser" at bounding box center [225, 781] width 57 height 46
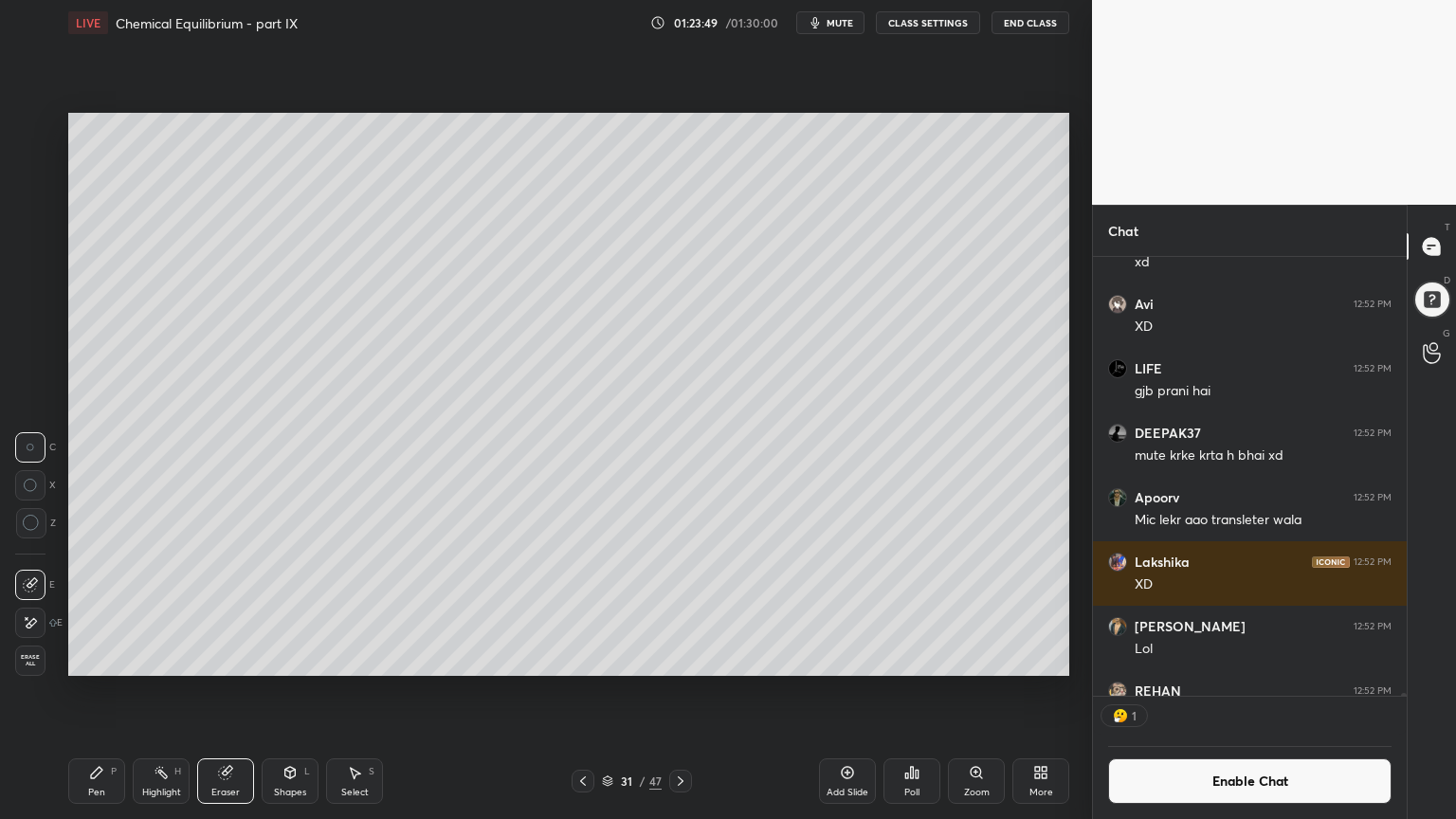
click at [113, 691] on div "P" at bounding box center [113, 771] width 6 height 10
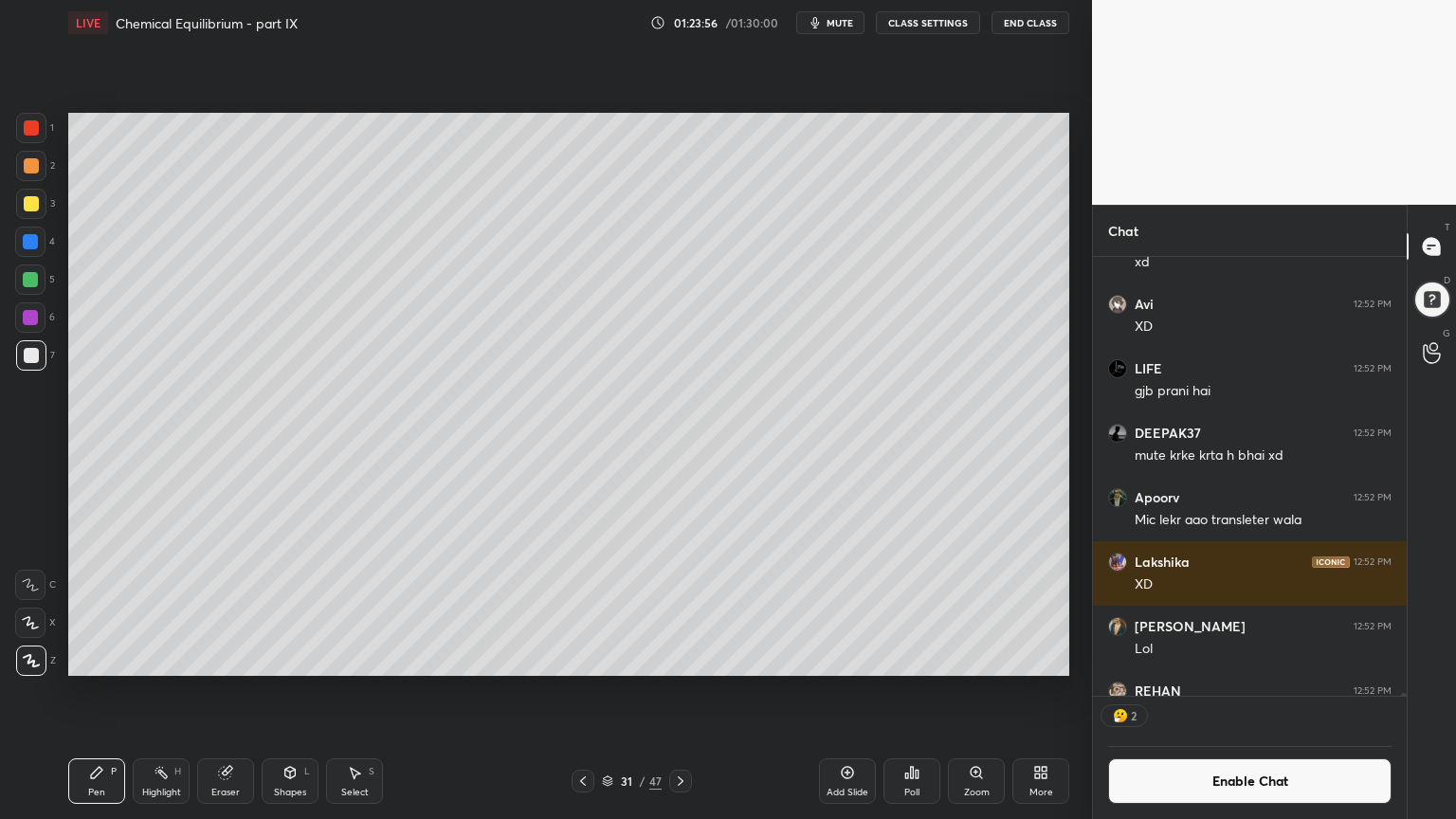
click at [296, 691] on div "Shapes L" at bounding box center [290, 781] width 57 height 46
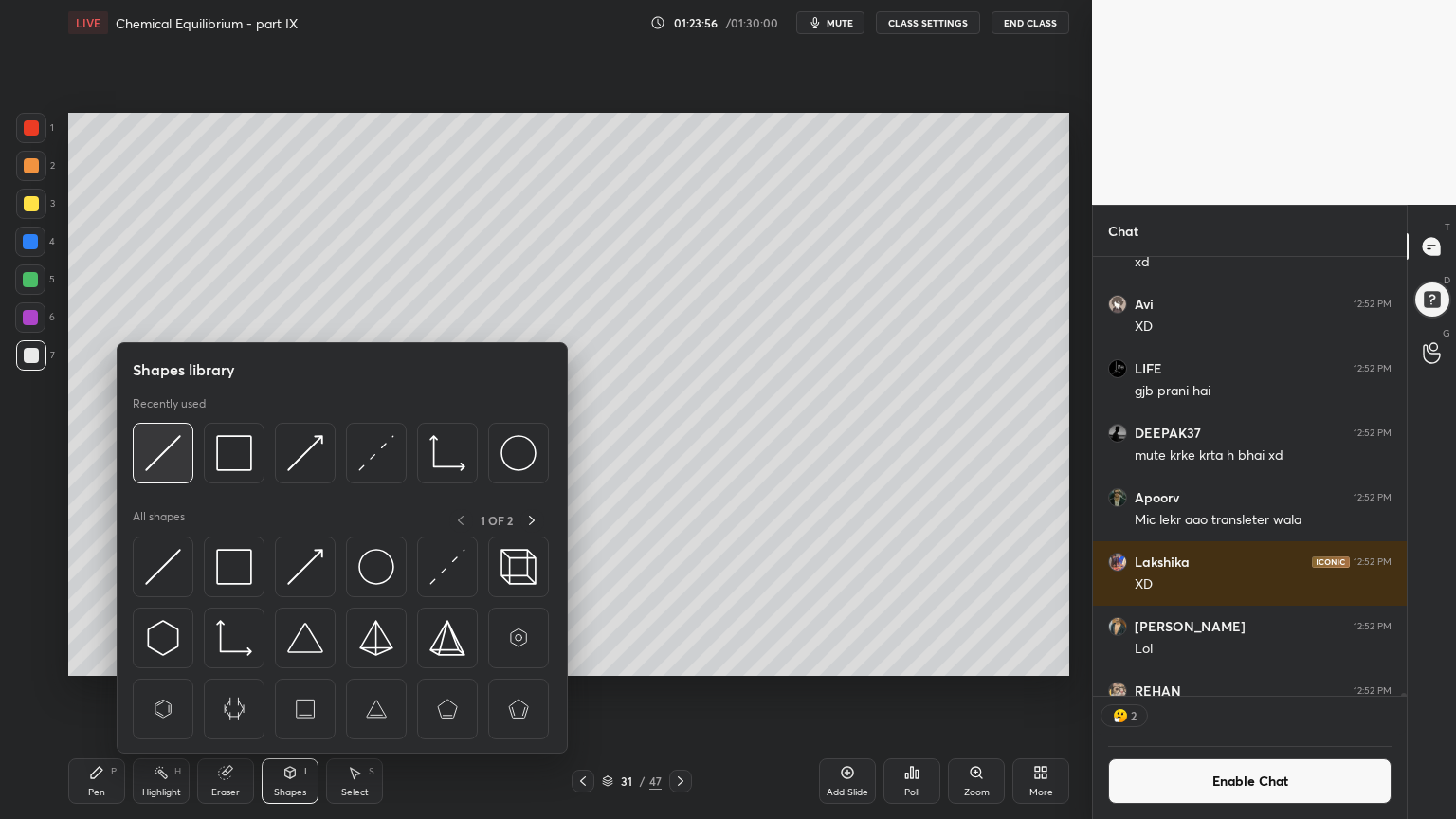
click at [164, 474] on div at bounding box center [163, 453] width 61 height 61
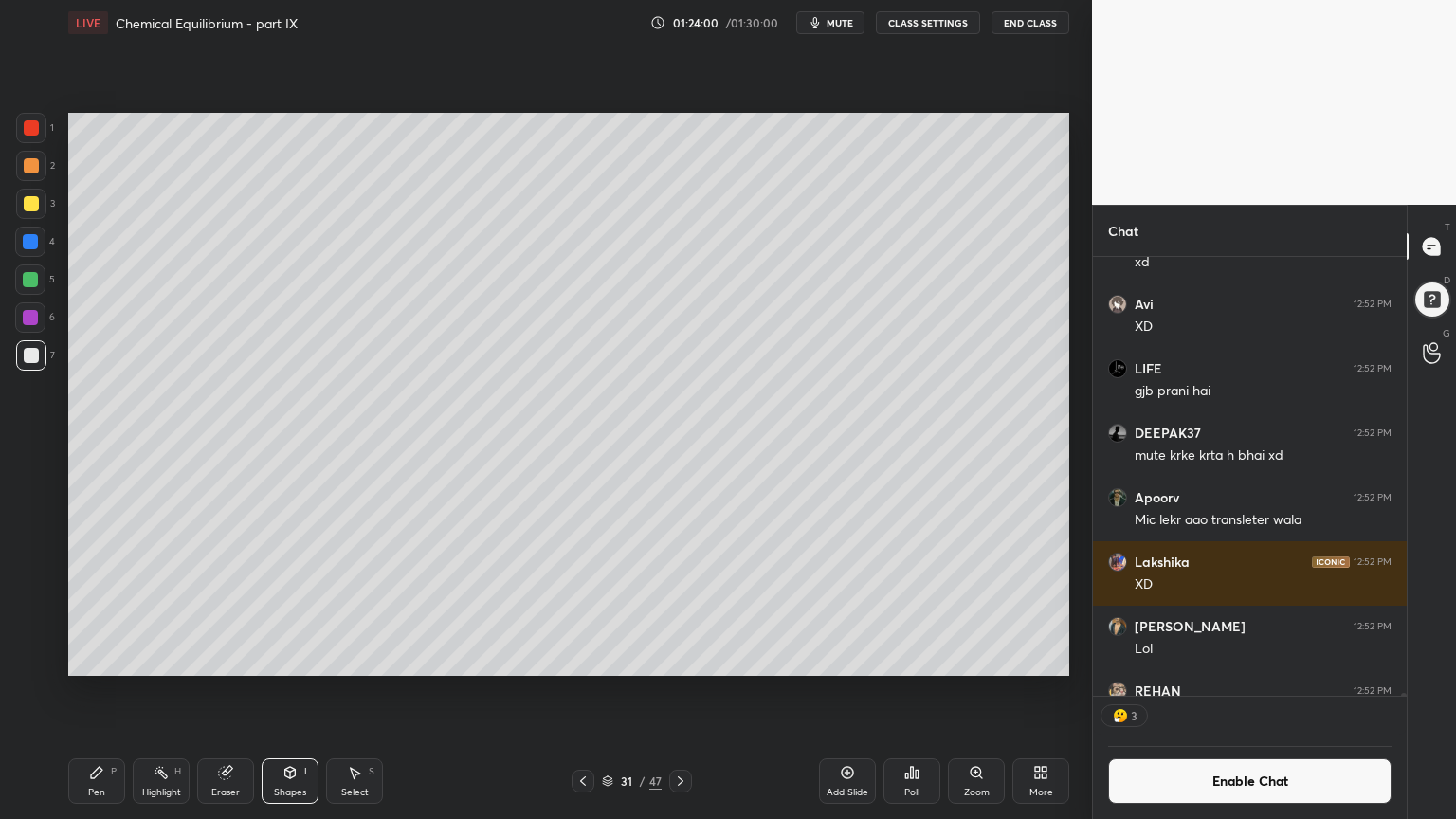
drag, startPoint x: 157, startPoint y: 789, endPoint x: 191, endPoint y: 681, distance: 113.2
click at [154, 691] on div "Highlight" at bounding box center [162, 793] width 39 height 10
click at [100, 691] on icon at bounding box center [97, 772] width 16 height 16
click at [142, 691] on div "Highlight H" at bounding box center [161, 781] width 57 height 46
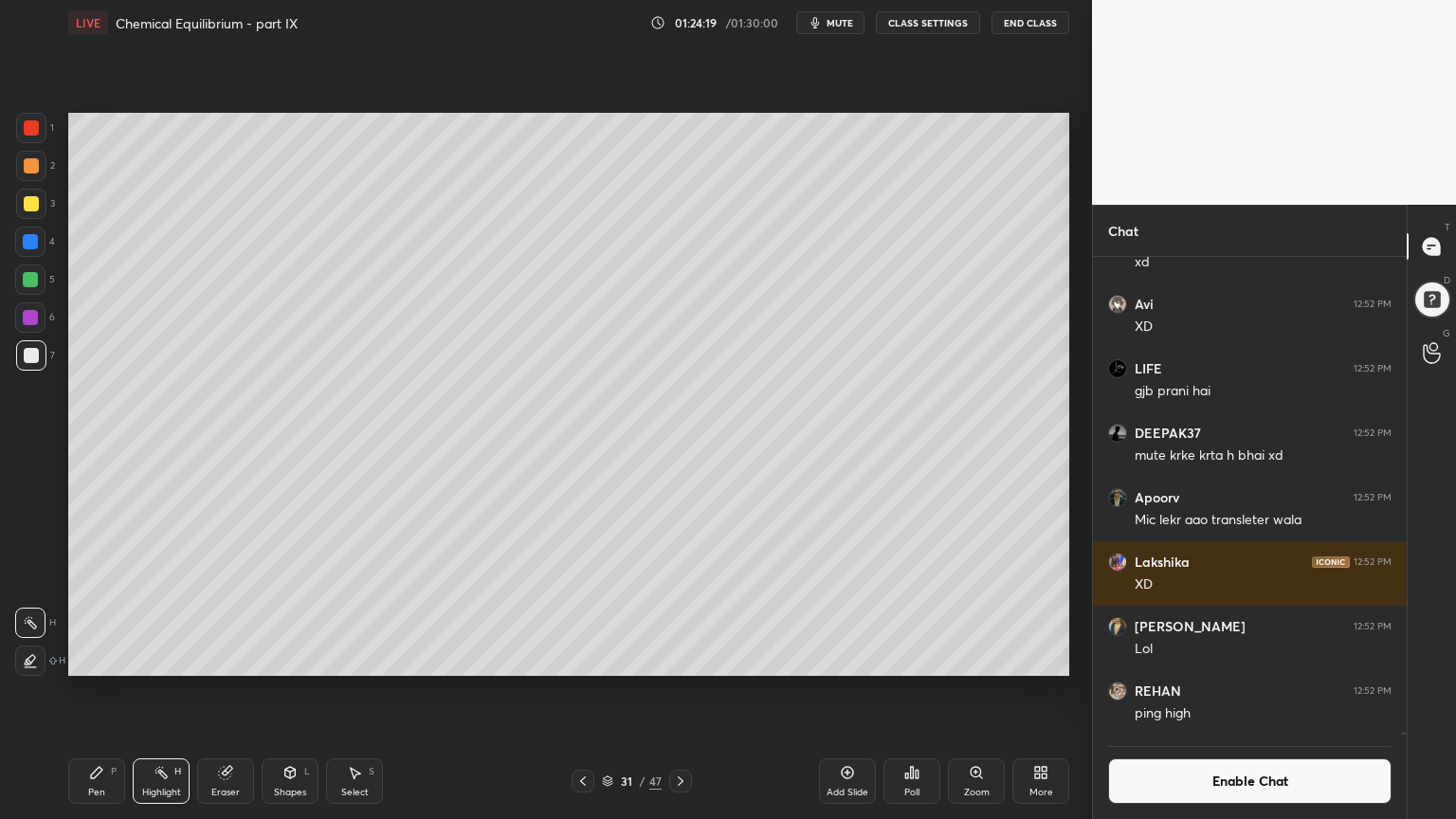
drag, startPoint x: 103, startPoint y: 782, endPoint x: 107, endPoint y: 773, distance: 9.8
click at [106, 691] on div "Pen P" at bounding box center [96, 781] width 57 height 46
click at [291, 691] on div "Shapes L" at bounding box center [290, 781] width 57 height 46
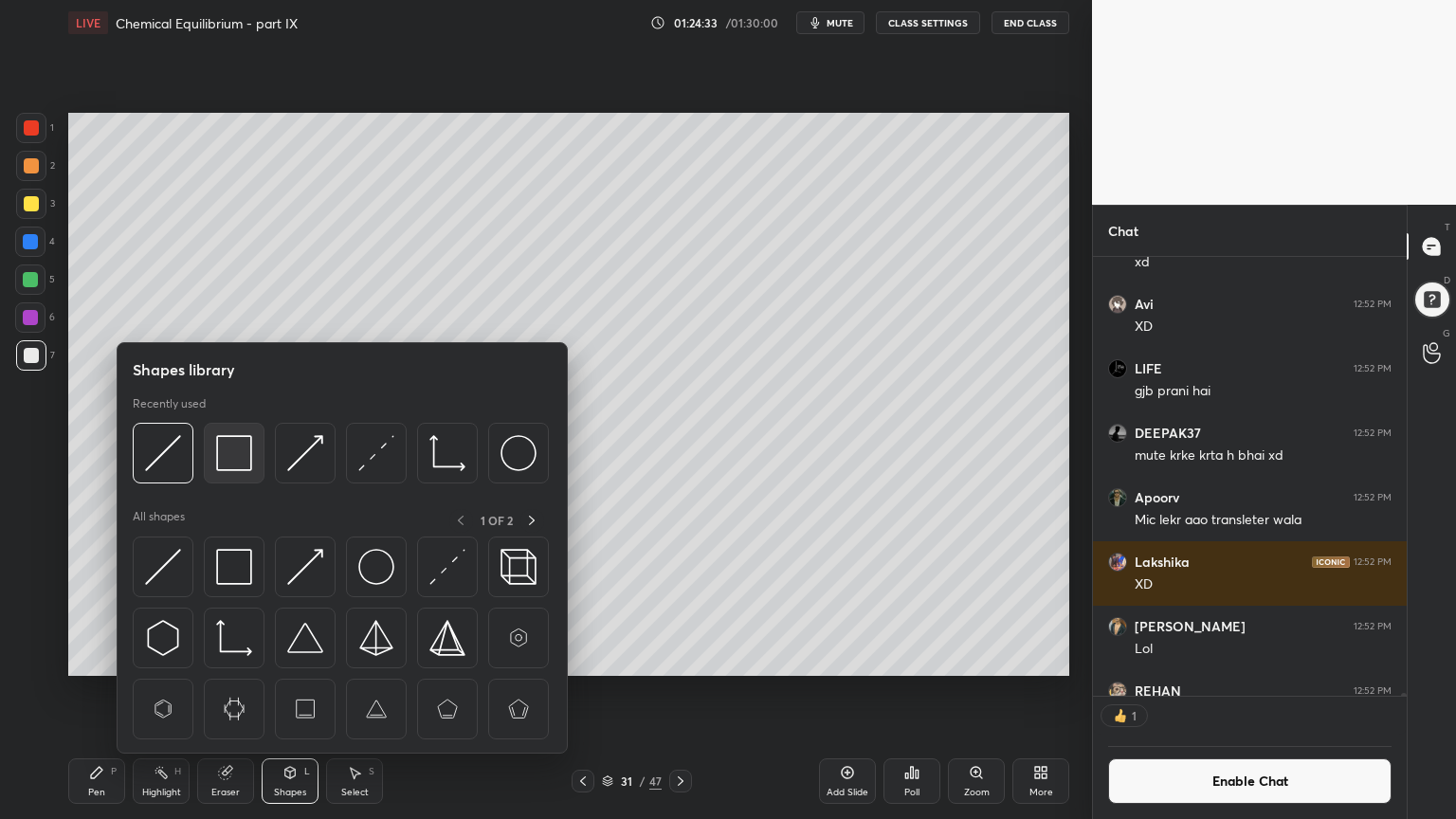
click at [227, 457] on img at bounding box center [234, 452] width 36 height 36
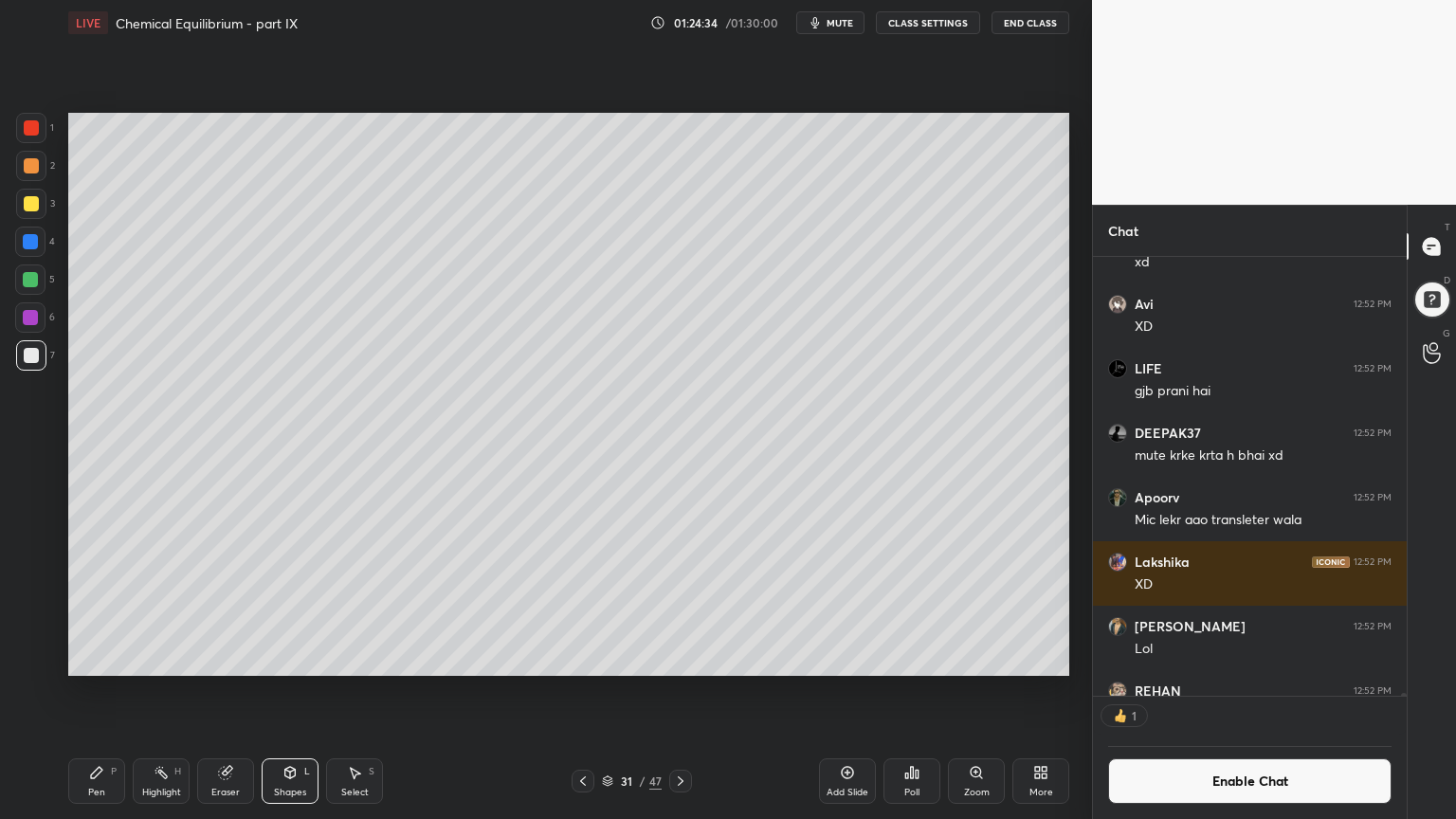
click at [36, 205] on div at bounding box center [31, 204] width 16 height 16
click at [42, 125] on div at bounding box center [31, 127] width 30 height 30
click at [173, 691] on div "Highlight H" at bounding box center [161, 781] width 57 height 46
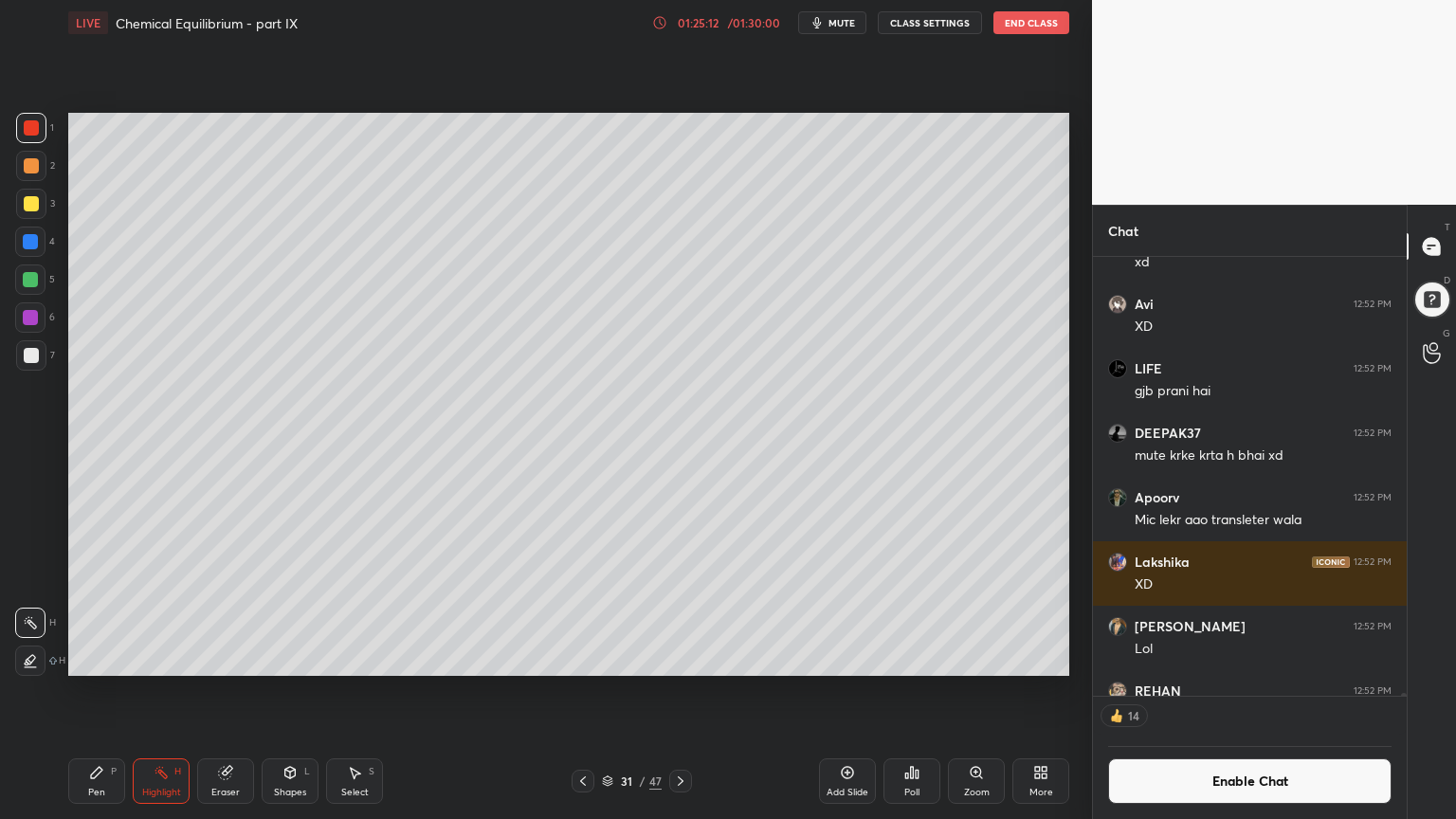
click at [843, 691] on div "Add Slide" at bounding box center [847, 793] width 42 height 10
click at [106, 691] on div "Pen P" at bounding box center [96, 781] width 57 height 46
click at [38, 157] on div at bounding box center [31, 165] width 30 height 30
click at [276, 691] on div "Shapes L" at bounding box center [290, 781] width 57 height 46
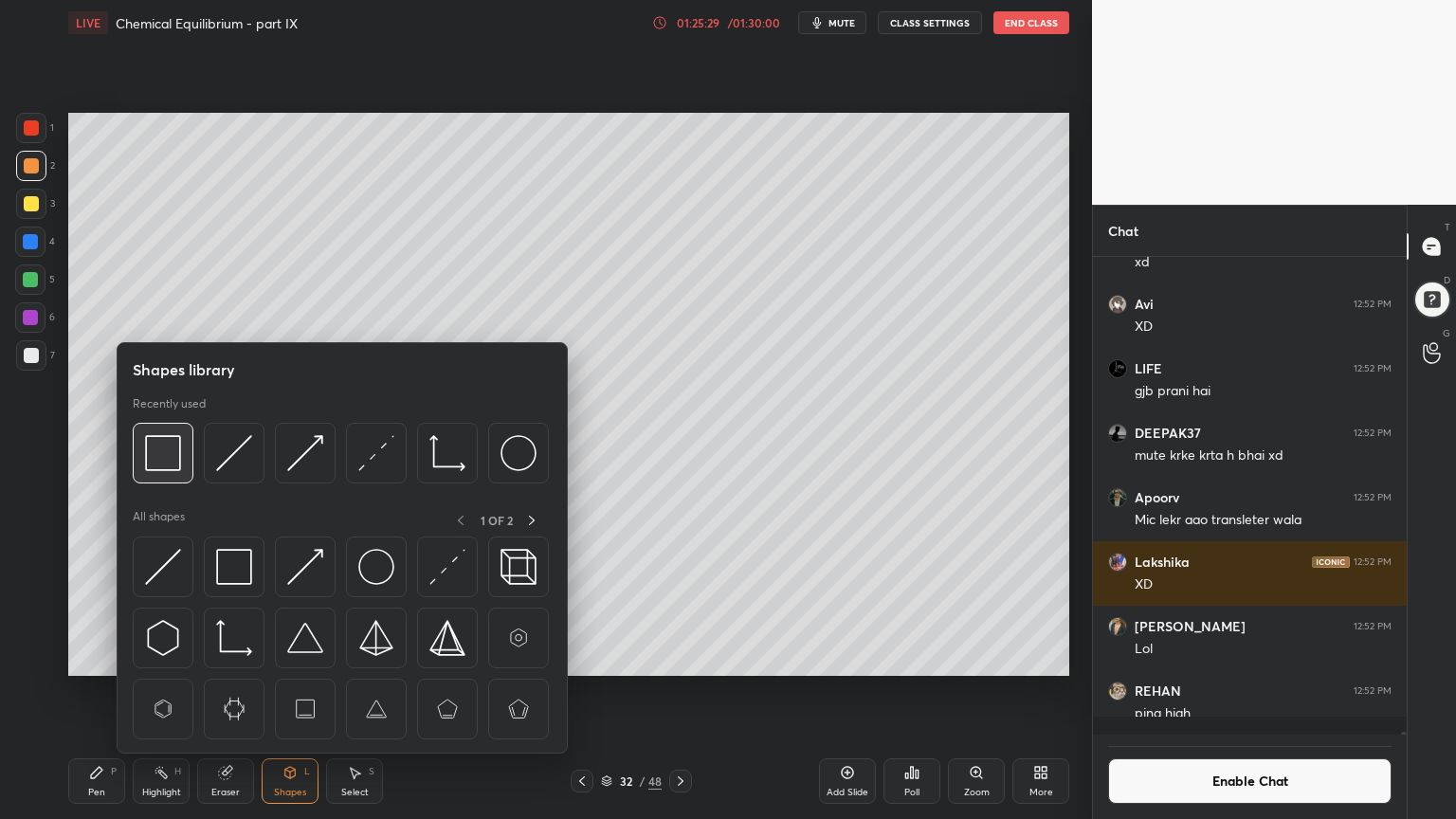
scroll to position [474, 308]
click at [236, 461] on img at bounding box center [234, 452] width 36 height 36
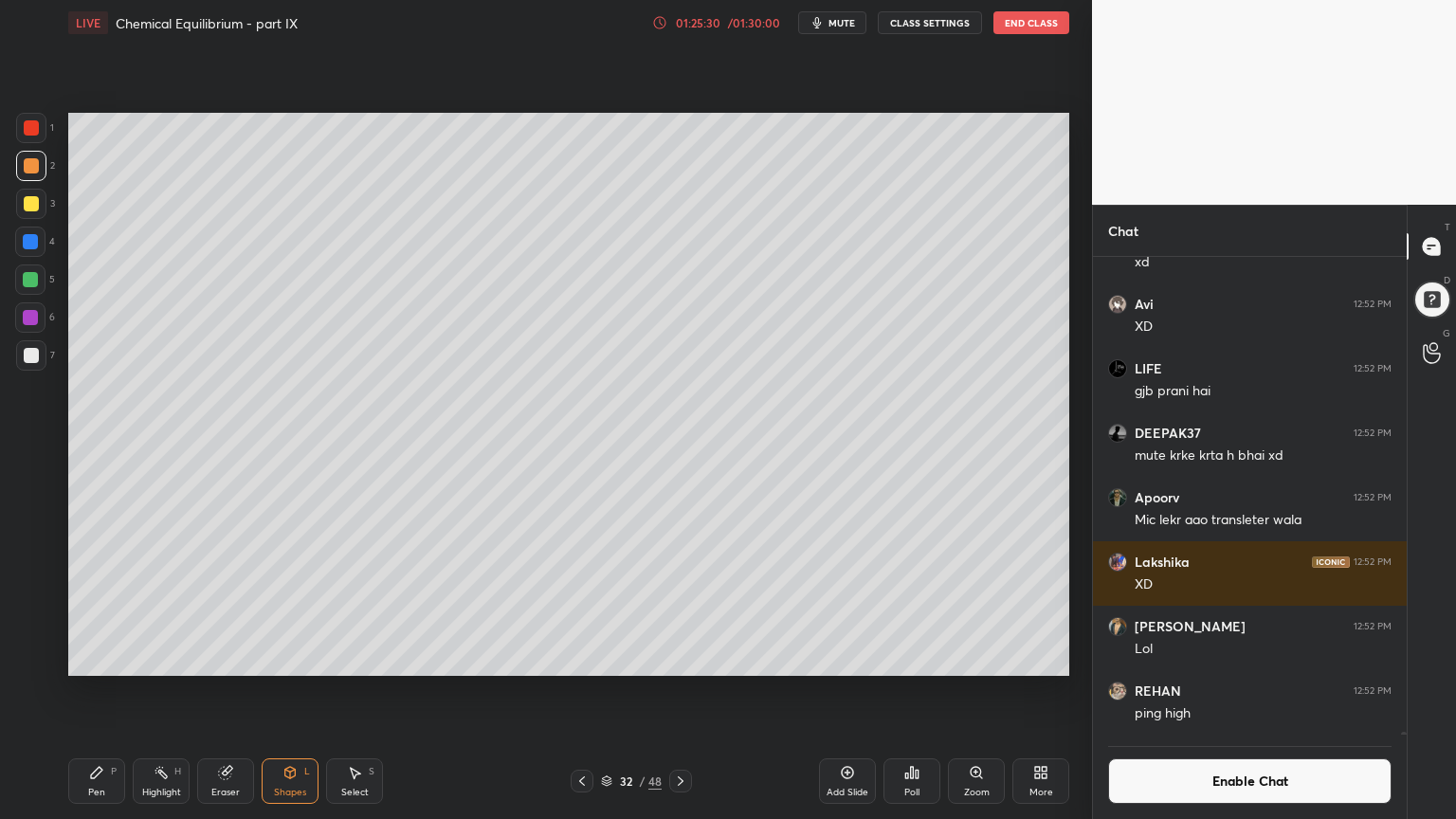
click at [34, 356] on div at bounding box center [31, 356] width 16 height 16
drag, startPoint x: 79, startPoint y: 795, endPoint x: 76, endPoint y: 780, distance: 15.3
click at [75, 691] on div "Pen P" at bounding box center [96, 781] width 57 height 46
click at [582, 691] on icon at bounding box center [582, 781] width 6 height 10
click at [89, 691] on div "Pen" at bounding box center [97, 793] width 17 height 10
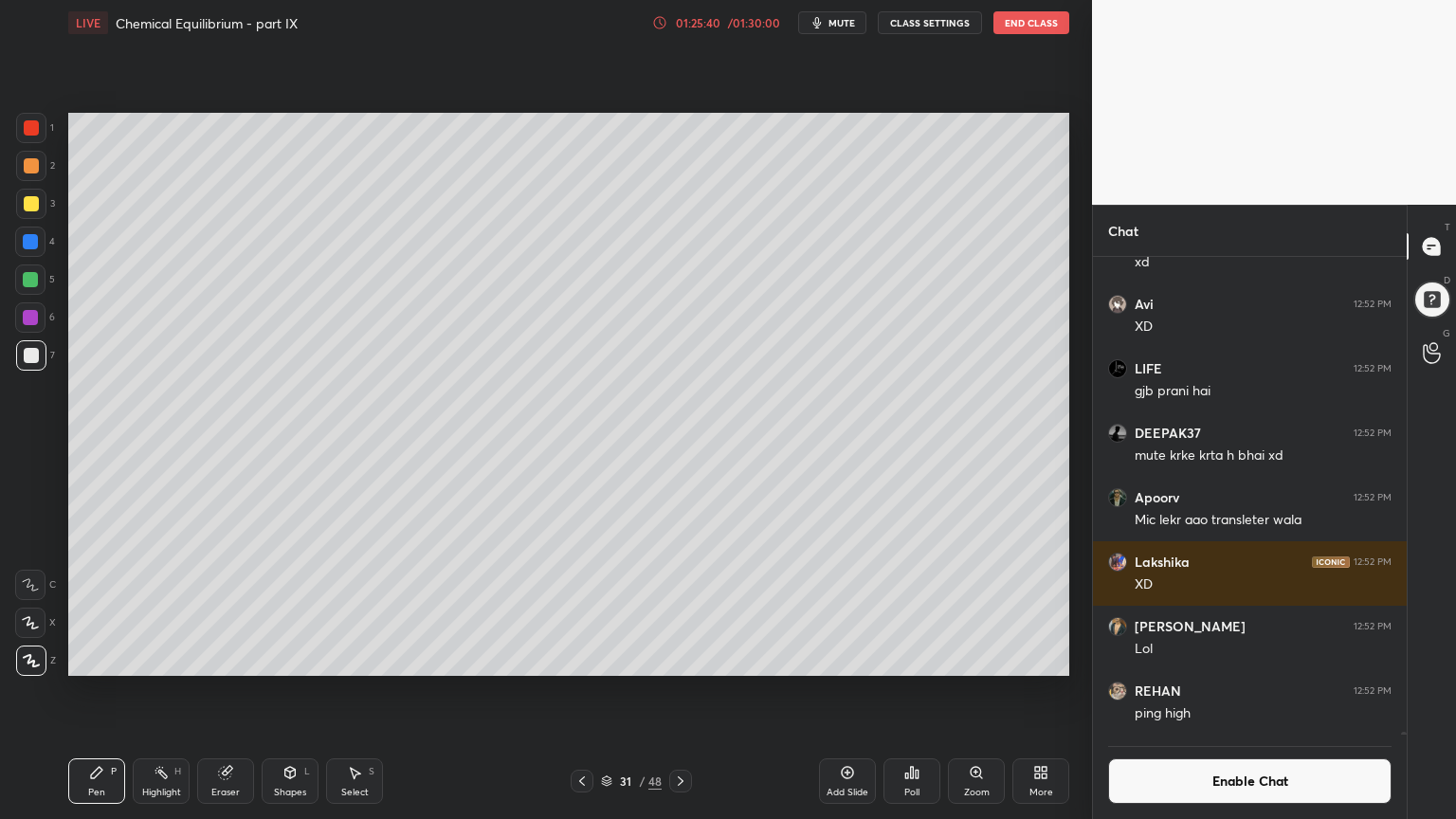
drag, startPoint x: 134, startPoint y: 793, endPoint x: 159, endPoint y: 788, distance: 25.5
click at [137, 691] on div "Highlight H" at bounding box center [161, 781] width 57 height 46
click at [680, 691] on icon at bounding box center [681, 781] width 16 height 16
drag, startPoint x: 91, startPoint y: 784, endPoint x: 175, endPoint y: 698, distance: 120.2
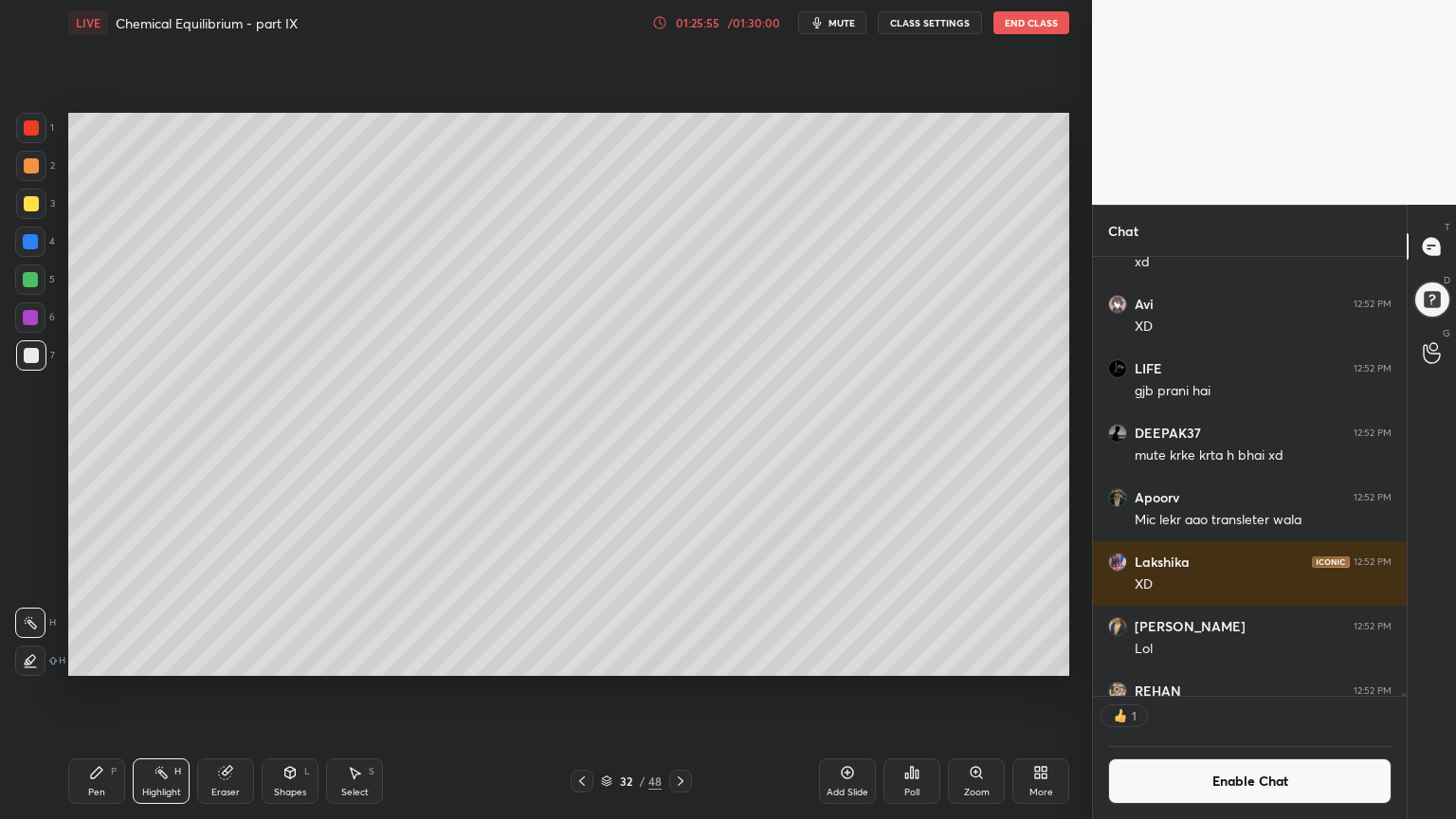
click at [93, 691] on div "Pen P" at bounding box center [96, 781] width 57 height 46
drag, startPoint x: 230, startPoint y: 785, endPoint x: 227, endPoint y: 713, distance: 72.1
click at [230, 691] on div "Eraser" at bounding box center [225, 781] width 57 height 46
click at [91, 691] on div "Pen" at bounding box center [97, 793] width 17 height 10
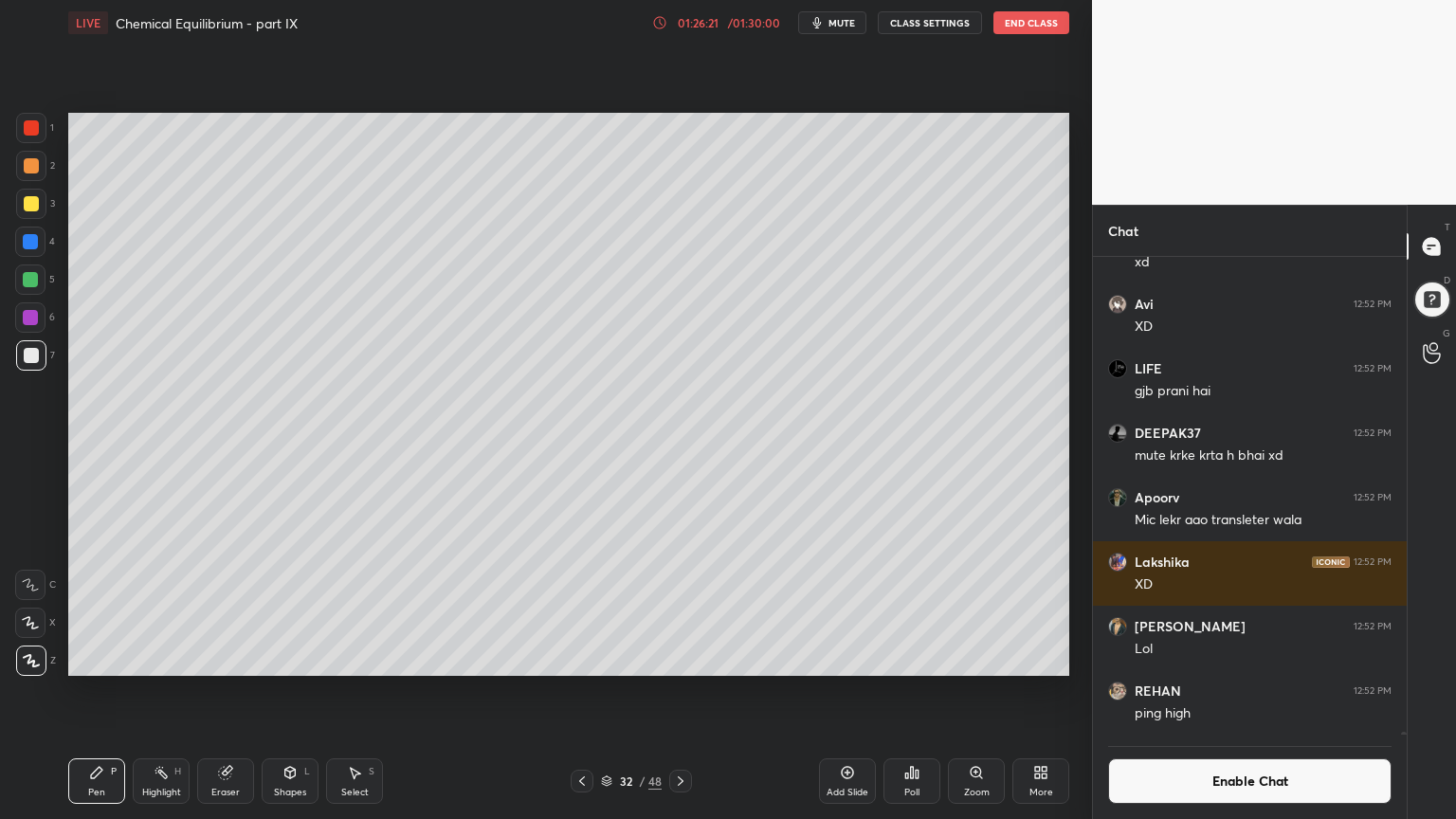
drag, startPoint x: 288, startPoint y: 783, endPoint x: 281, endPoint y: 770, distance: 14.8
click at [285, 691] on div "Shapes L" at bounding box center [290, 781] width 57 height 46
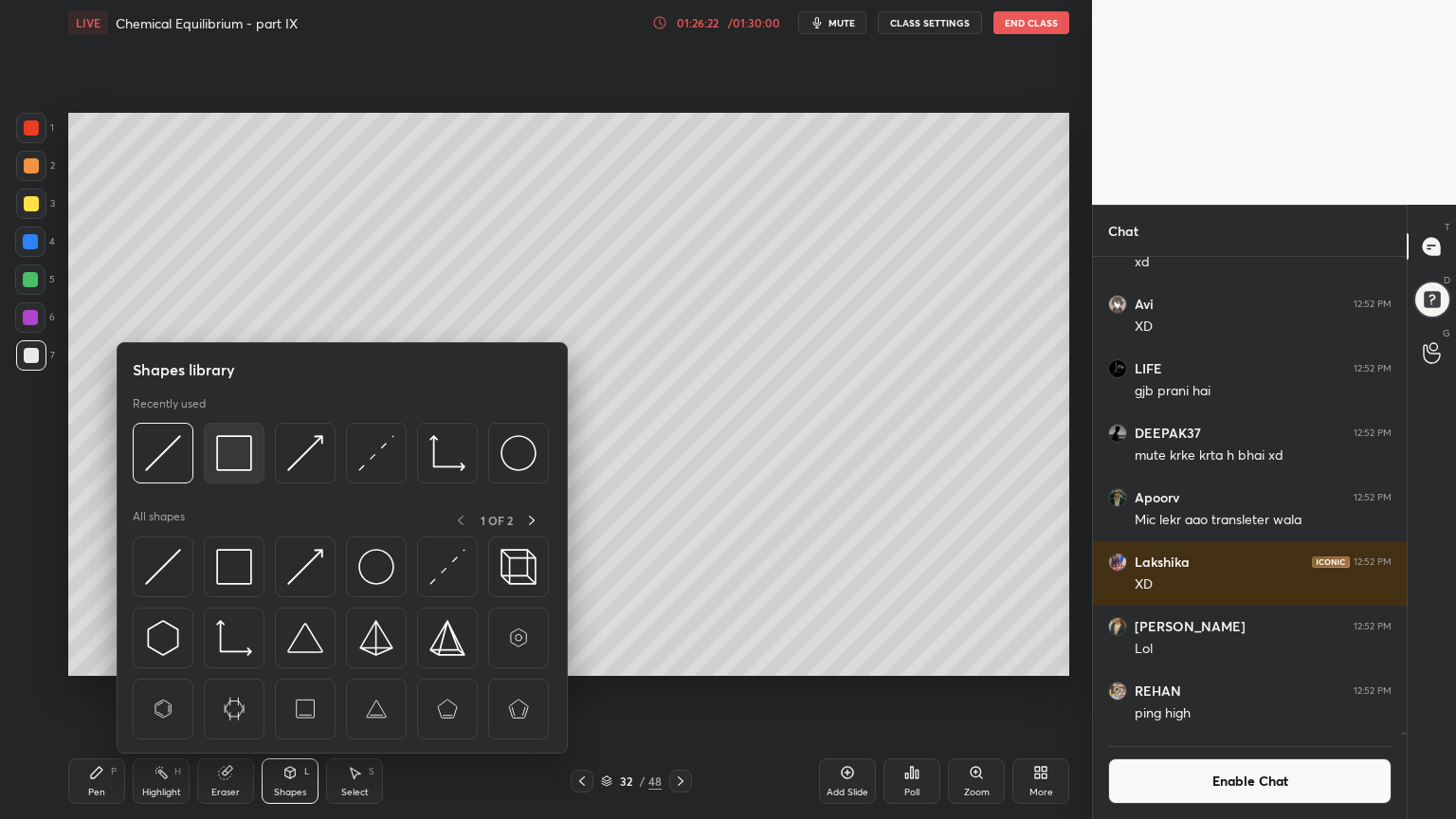
click at [244, 467] on img at bounding box center [234, 452] width 36 height 36
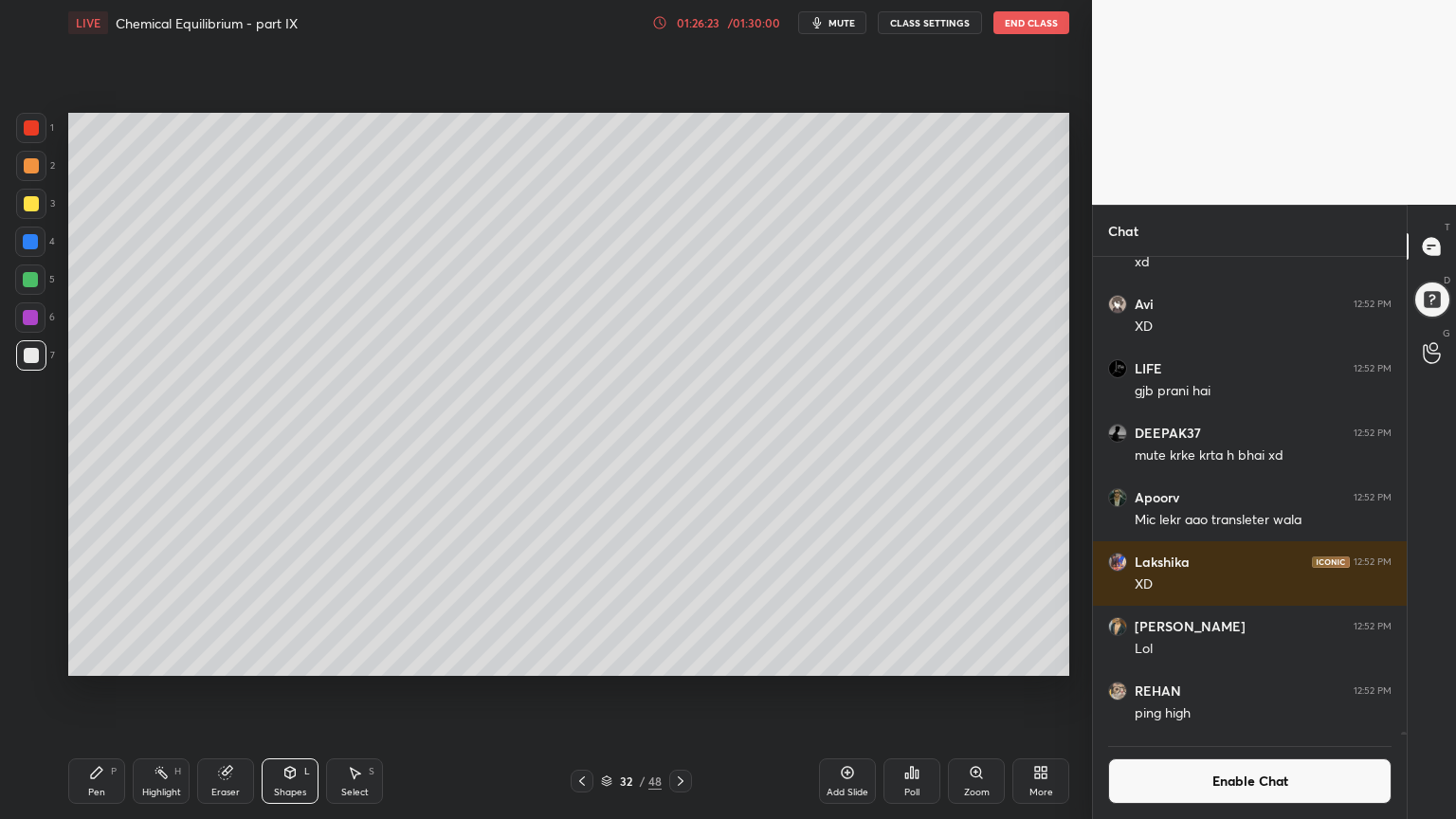
click at [30, 238] on div at bounding box center [30, 242] width 16 height 16
drag, startPoint x: 162, startPoint y: 772, endPoint x: 189, endPoint y: 690, distance: 86.3
click at [164, 691] on icon at bounding box center [161, 772] width 16 height 16
drag, startPoint x: 576, startPoint y: 785, endPoint x: 576, endPoint y: 749, distance: 36.0
click at [576, 691] on icon at bounding box center [582, 781] width 16 height 16
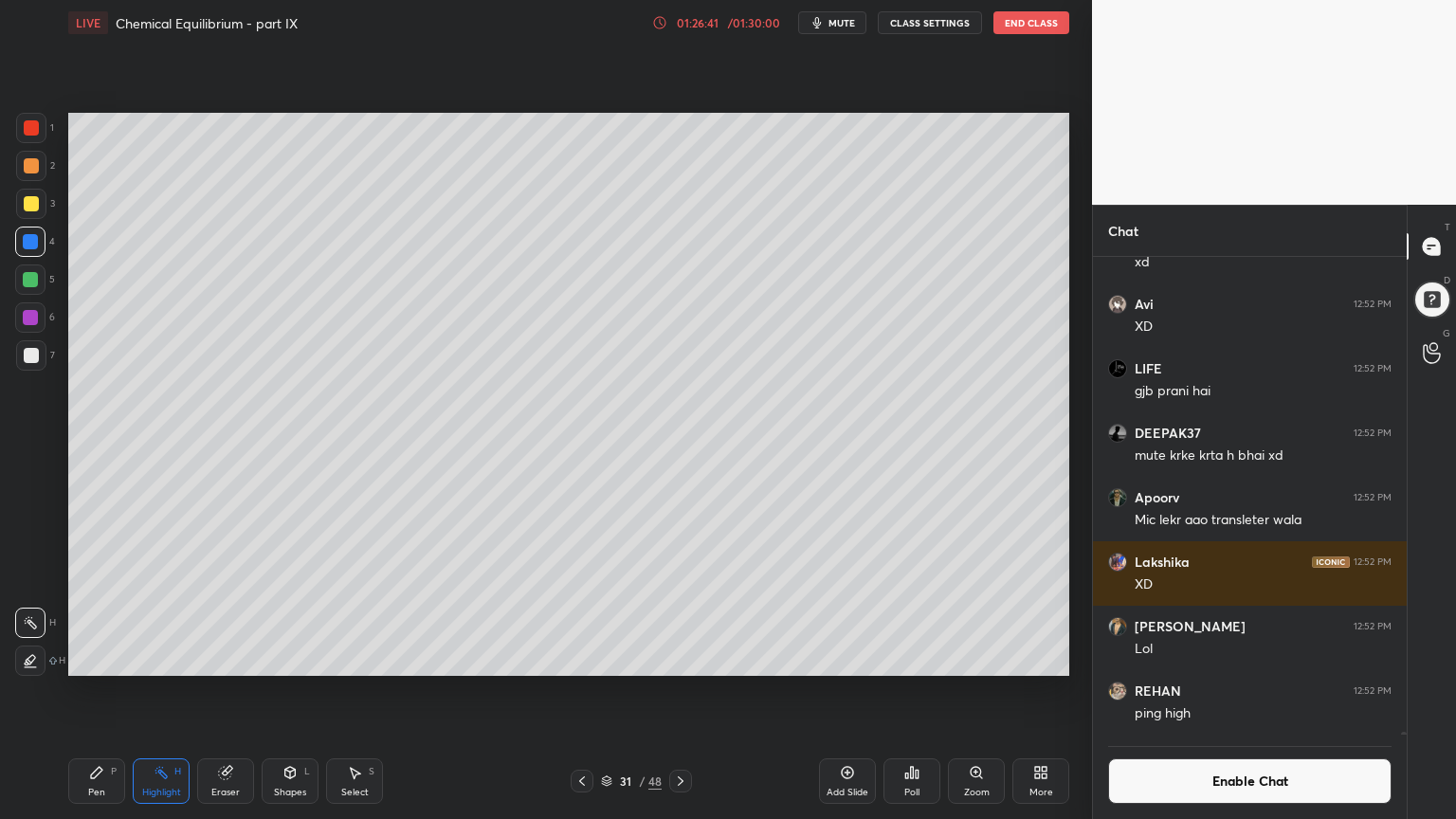
click at [1264, 691] on button "Enable Chat" at bounding box center [1249, 781] width 283 height 46
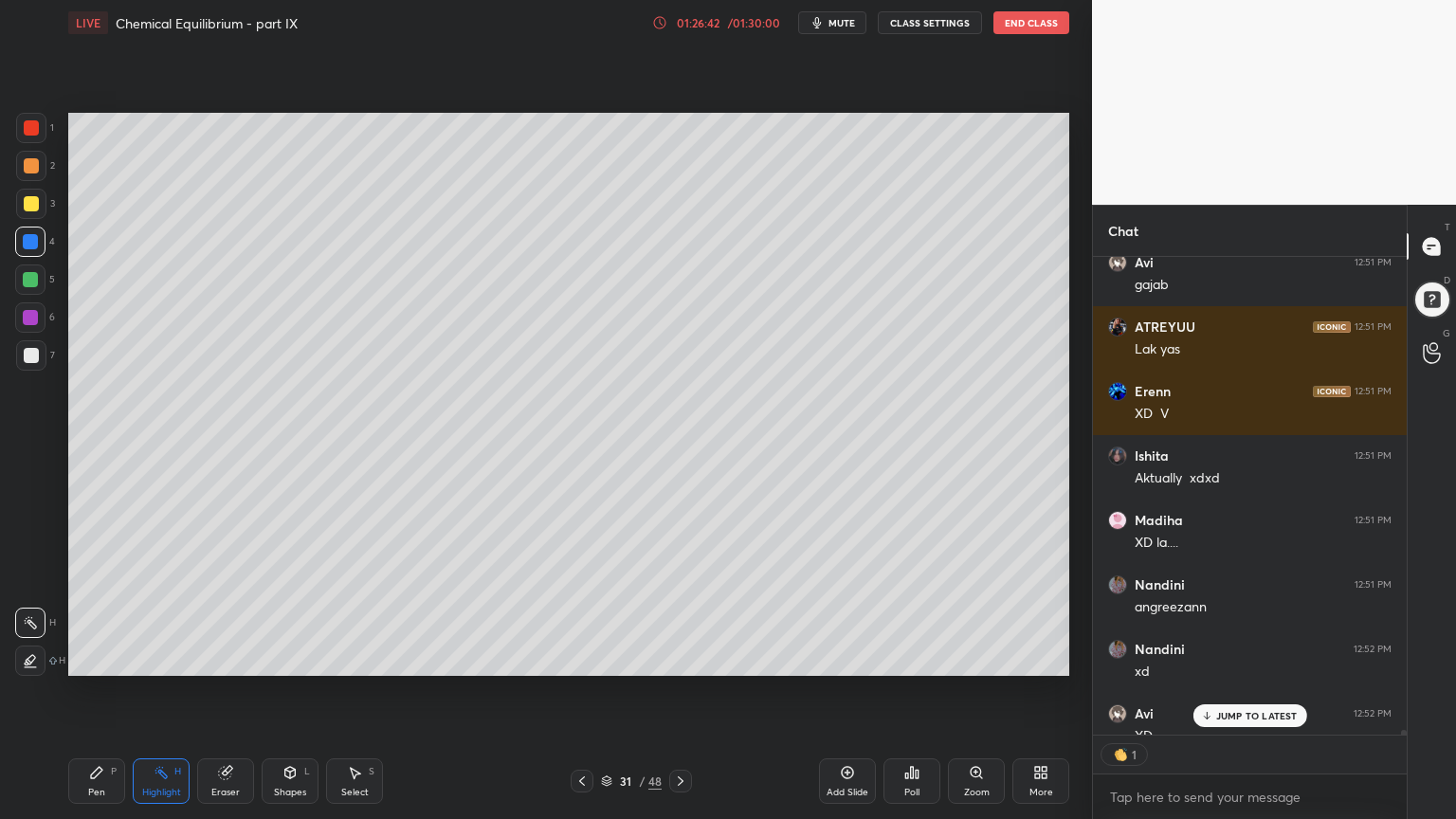
scroll to position [6, 6]
click at [1266, 691] on div "1" at bounding box center [1248, 754] width 313 height 38
click at [1250, 691] on p "JUMP TO LATEST" at bounding box center [1256, 716] width 81 height 12
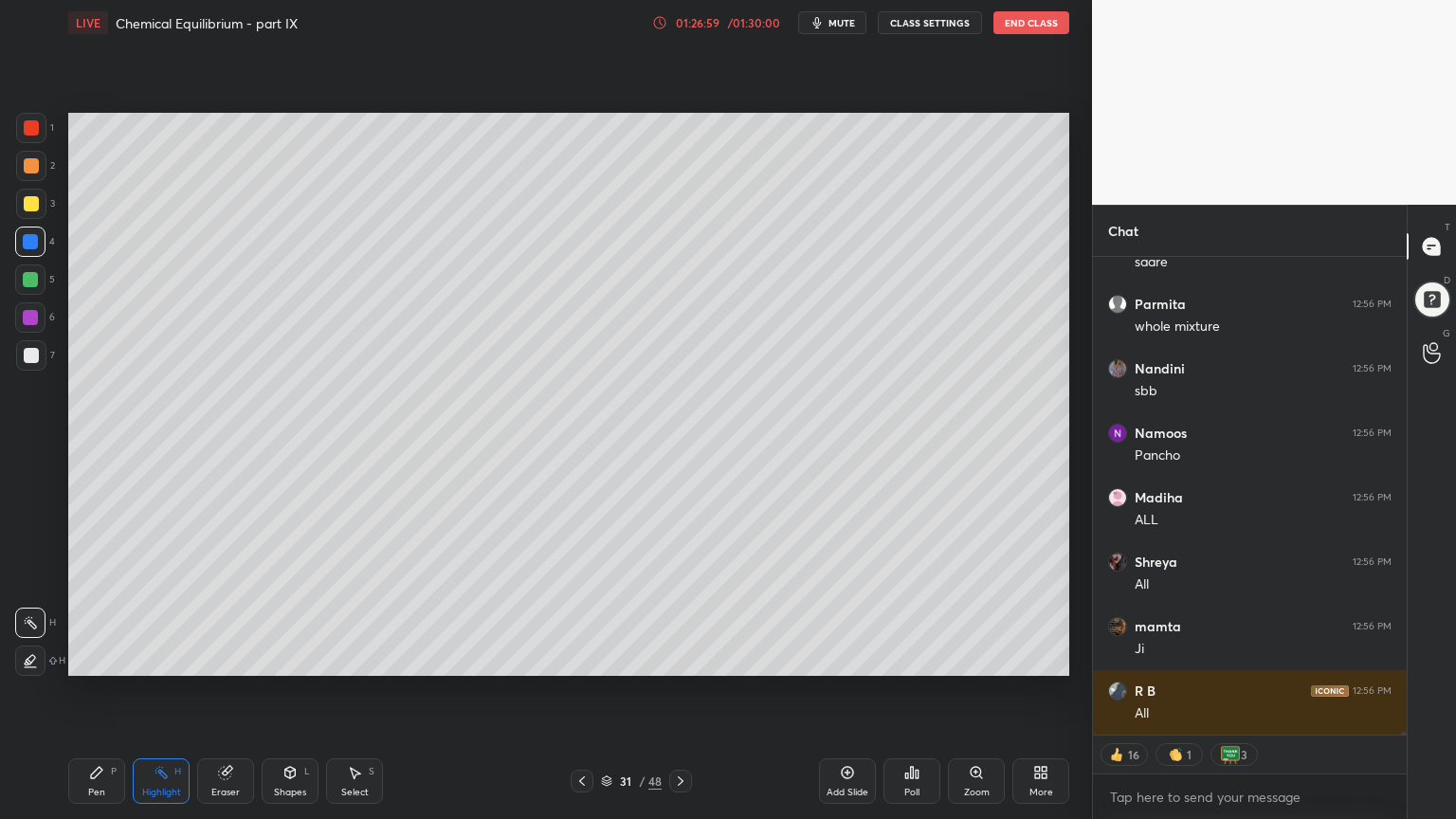
scroll to position [80962, 0]
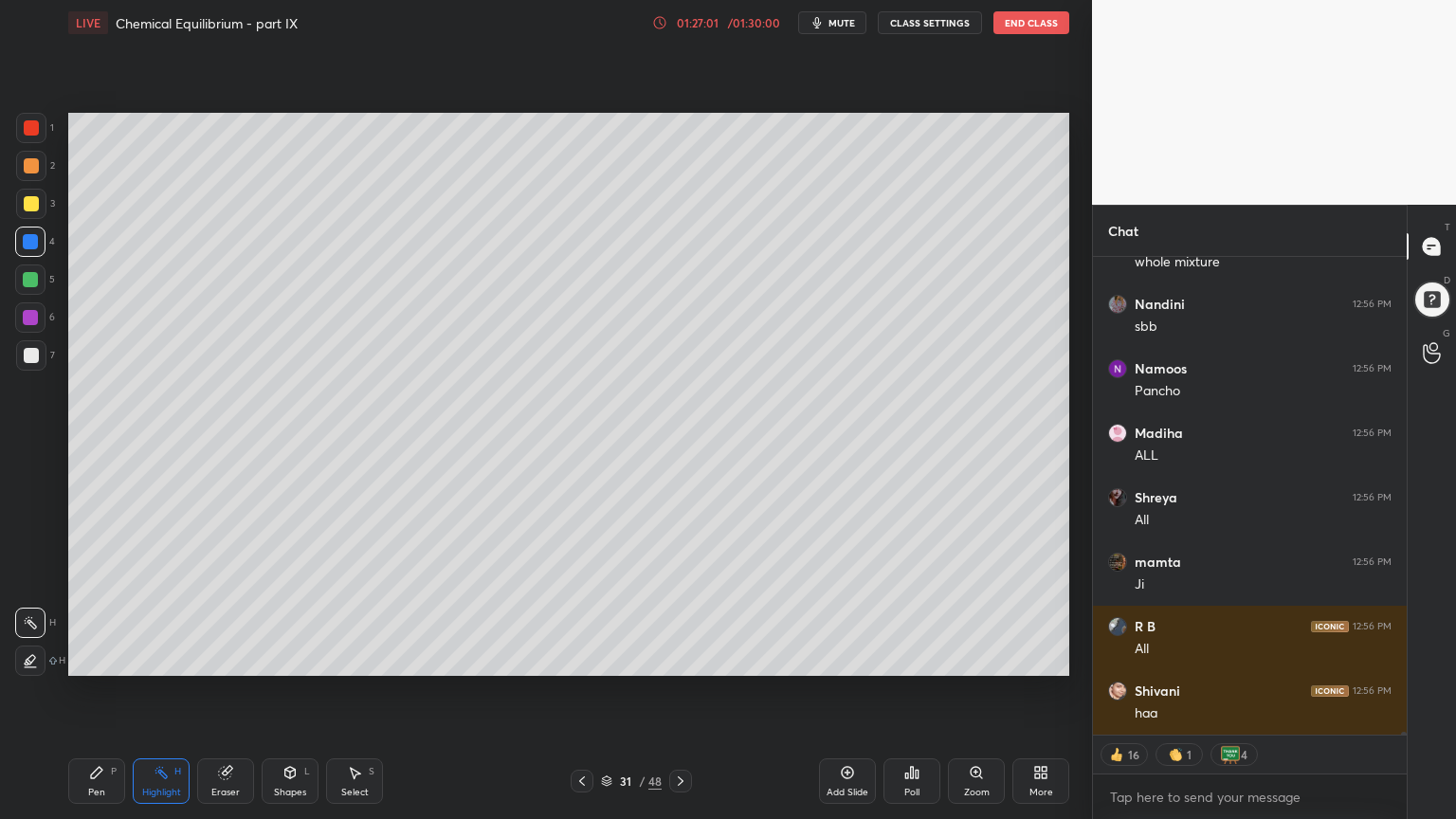
click at [681, 691] on icon at bounding box center [681, 781] width 16 height 16
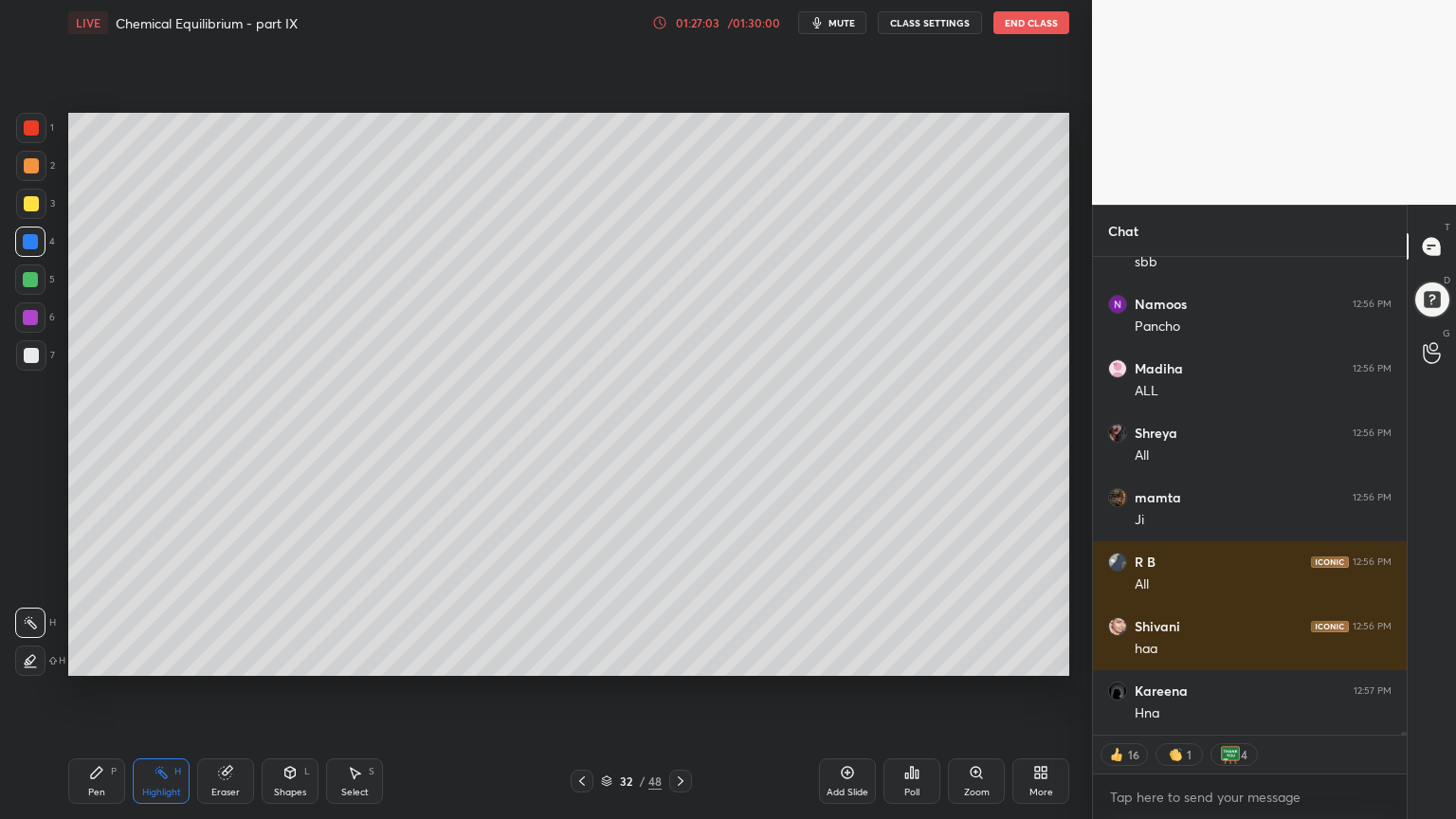
click at [661, 691] on div "32 / 48" at bounding box center [631, 780] width 121 height 22
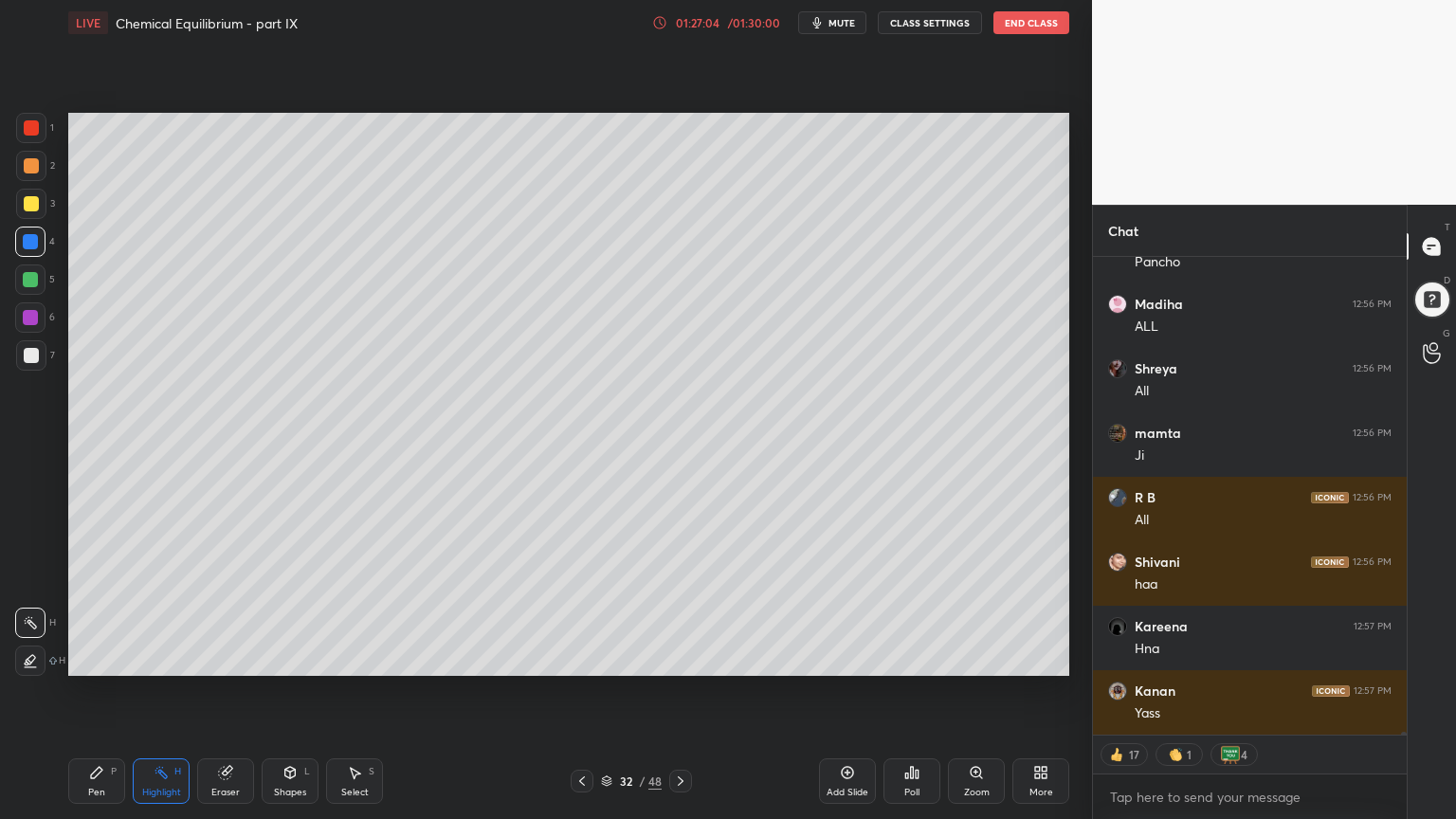
click at [675, 691] on icon at bounding box center [681, 781] width 16 height 16
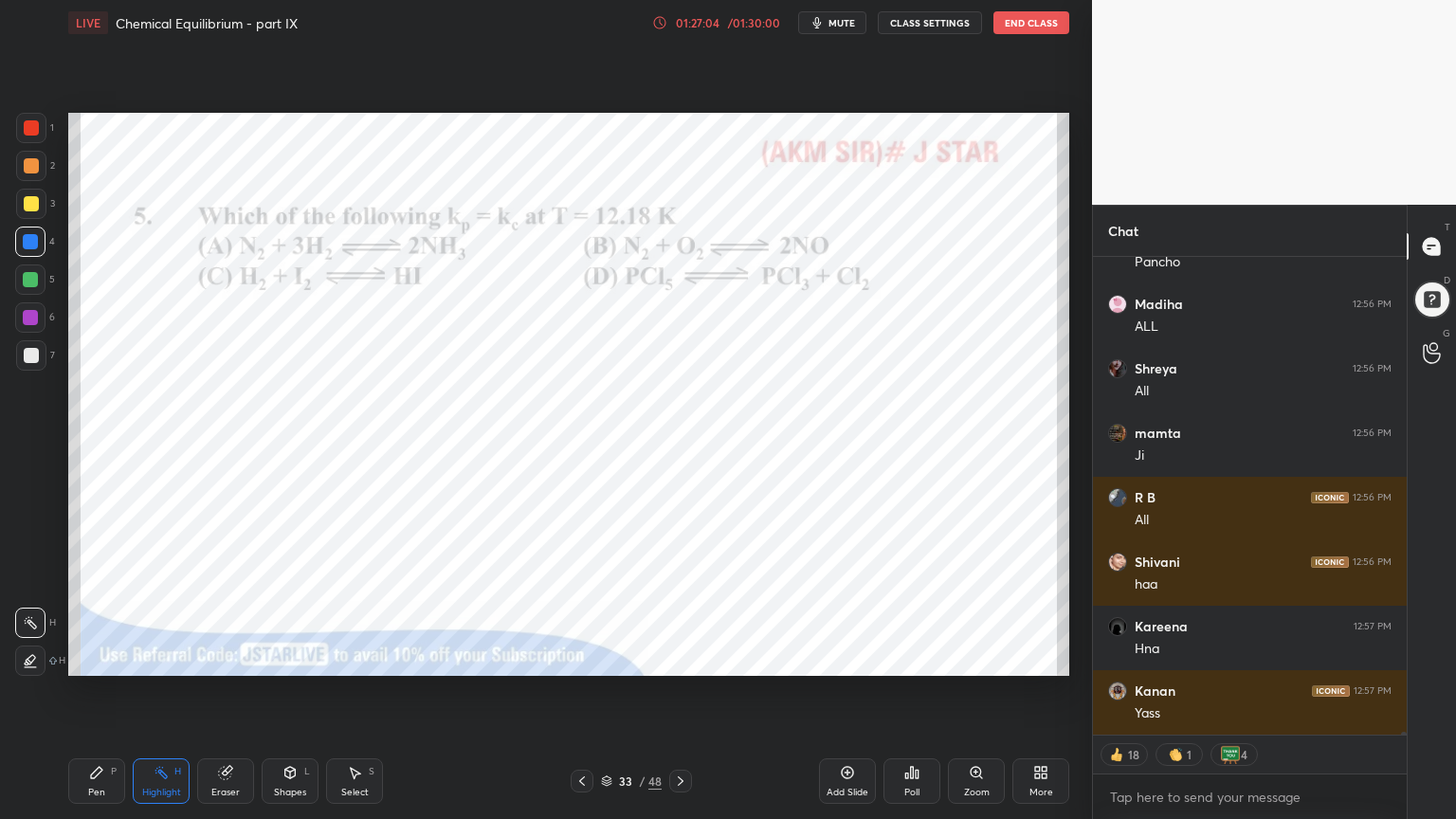
scroll to position [81155, 0]
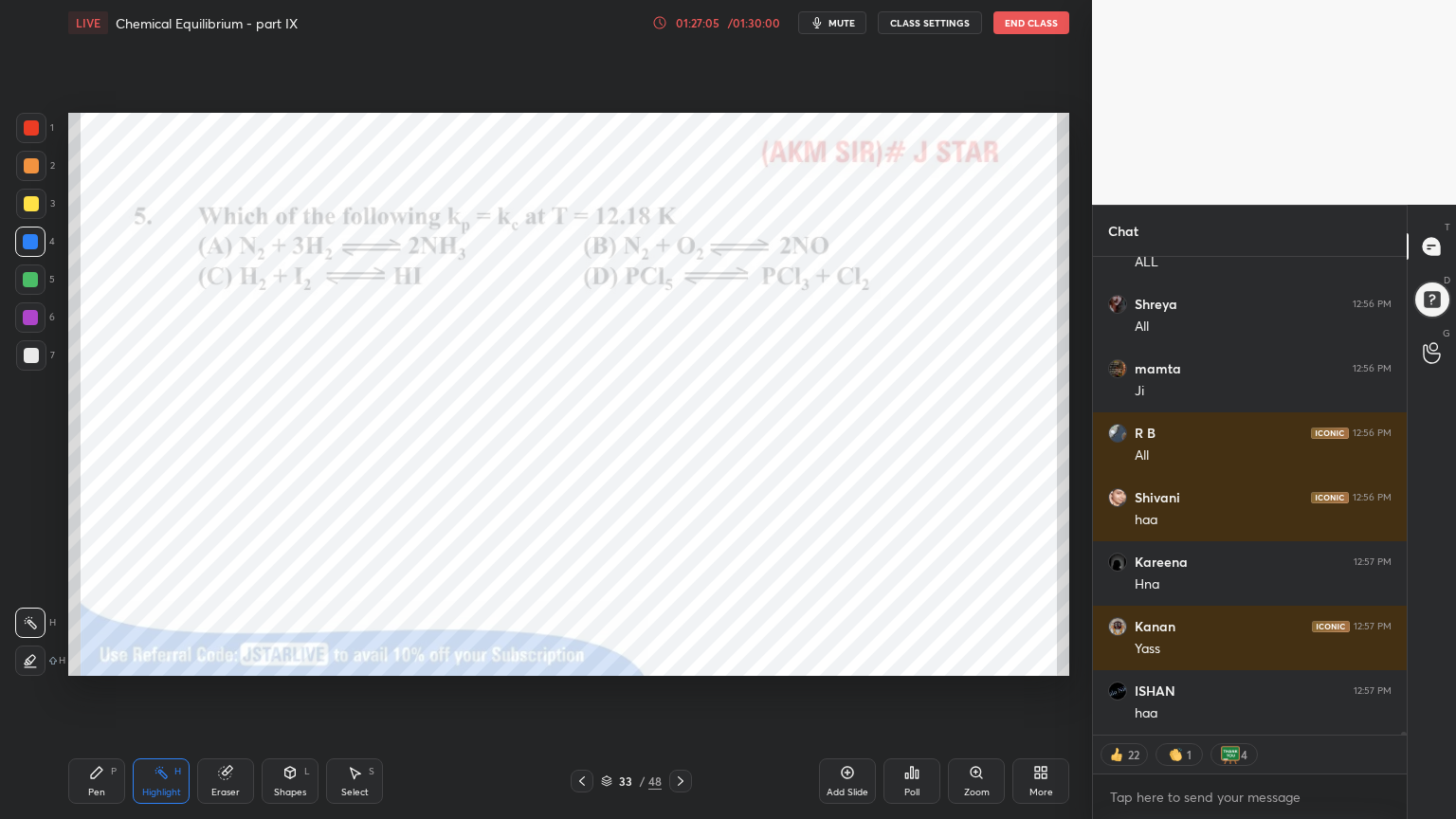
click at [576, 691] on icon at bounding box center [582, 781] width 16 height 16
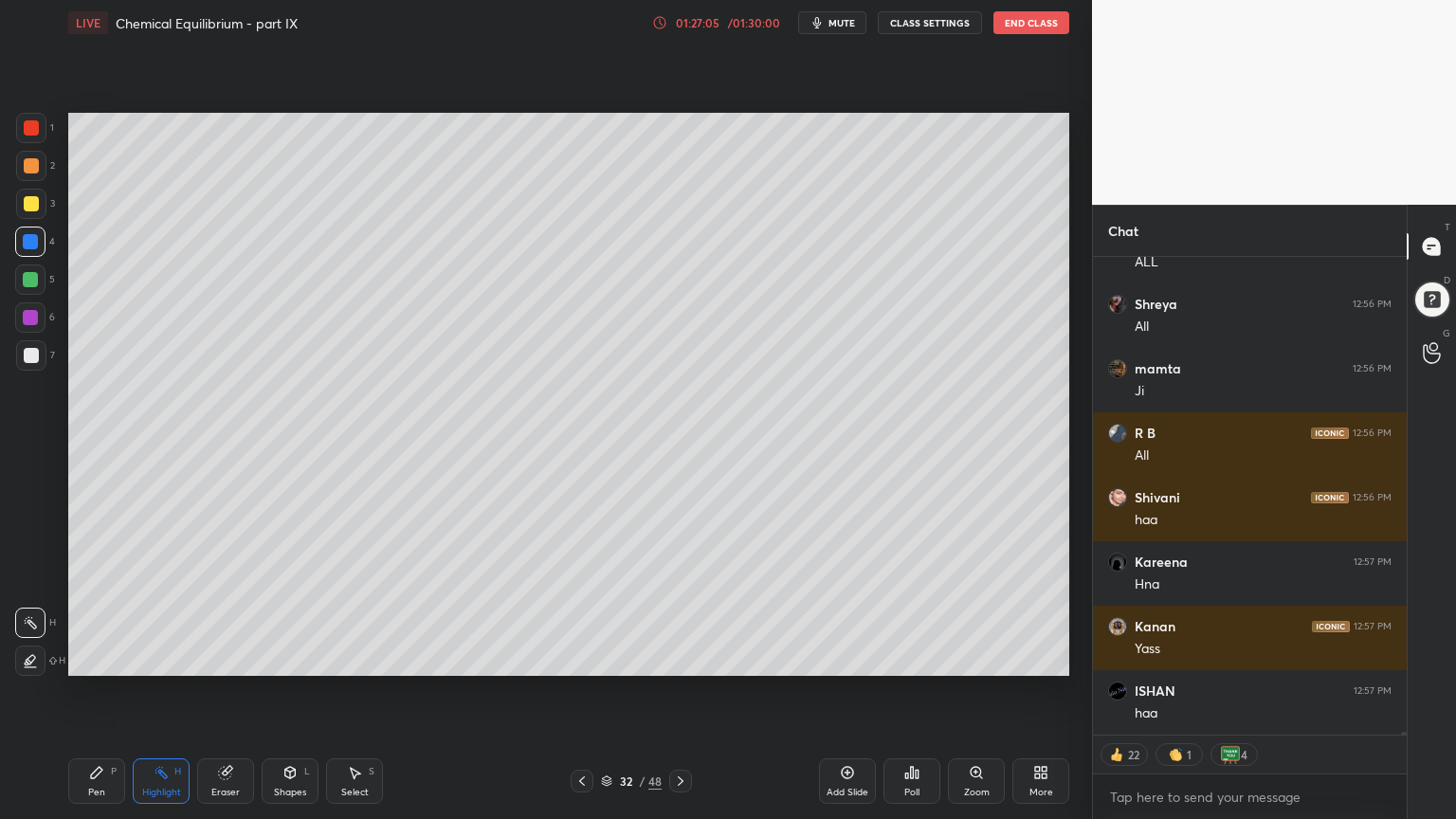
scroll to position [81220, 0]
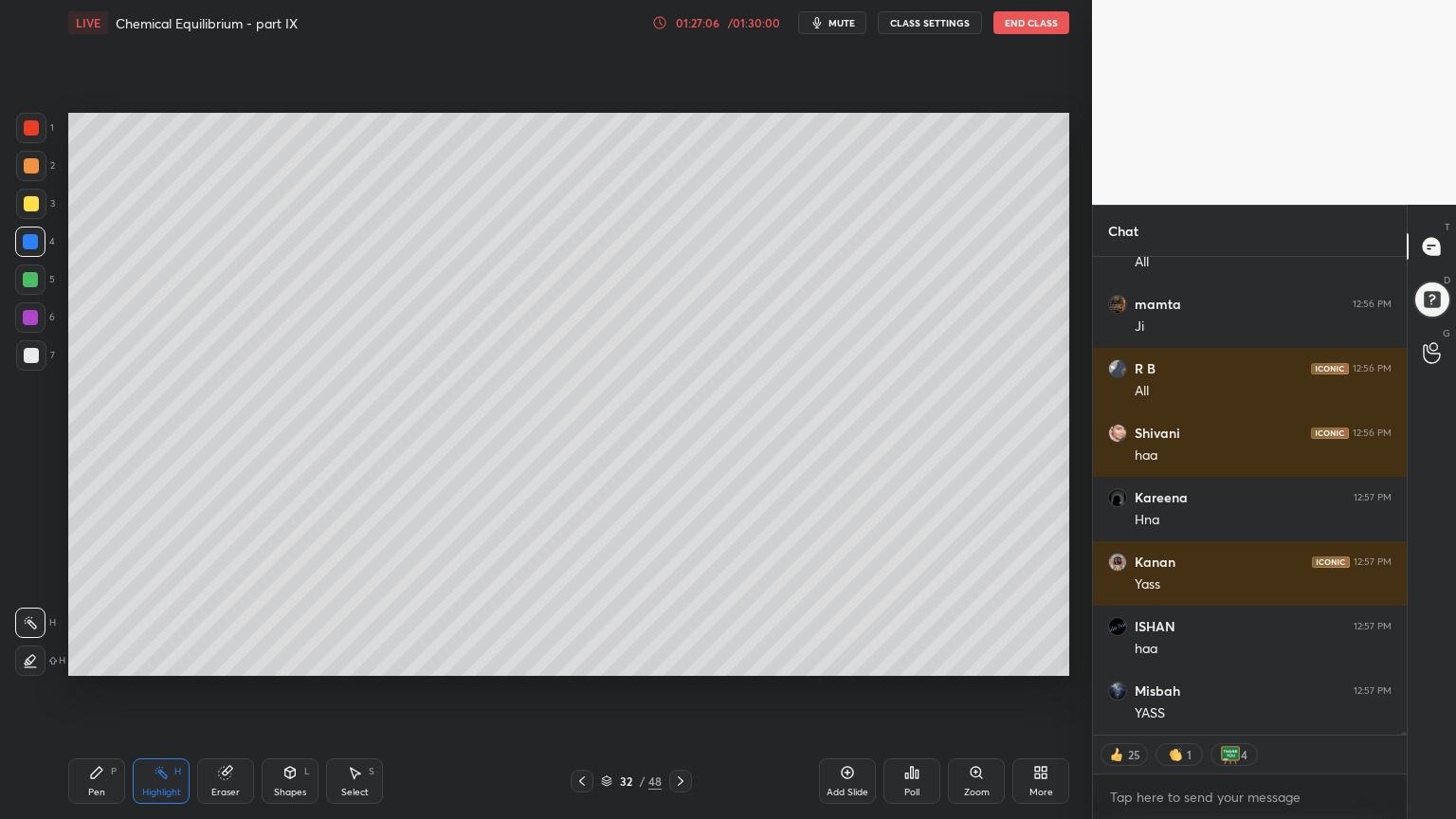
click at [832, 691] on div "Add Slide" at bounding box center [847, 781] width 57 height 46
drag, startPoint x: 88, startPoint y: 779, endPoint x: 80, endPoint y: 773, distance: 10.0
click at [84, 691] on div "Pen P" at bounding box center [96, 781] width 57 height 46
click at [33, 136] on div at bounding box center [31, 127] width 30 height 30
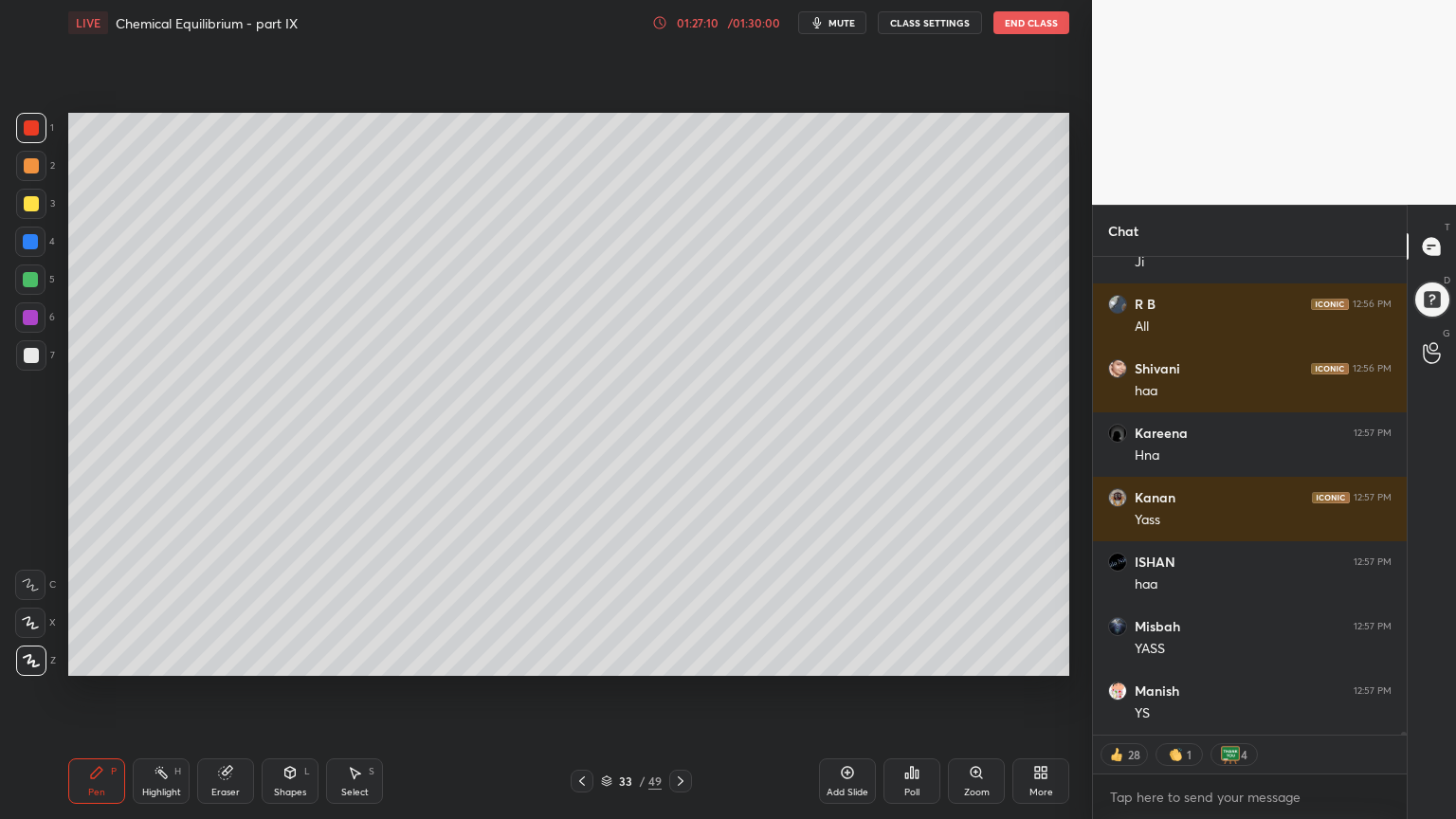
click at [579, 691] on icon at bounding box center [582, 781] width 16 height 16
click at [161, 691] on div "Highlight H" at bounding box center [161, 781] width 57 height 46
drag, startPoint x: 582, startPoint y: 776, endPoint x: 571, endPoint y: 762, distance: 17.8
click at [577, 691] on icon at bounding box center [582, 781] width 16 height 16
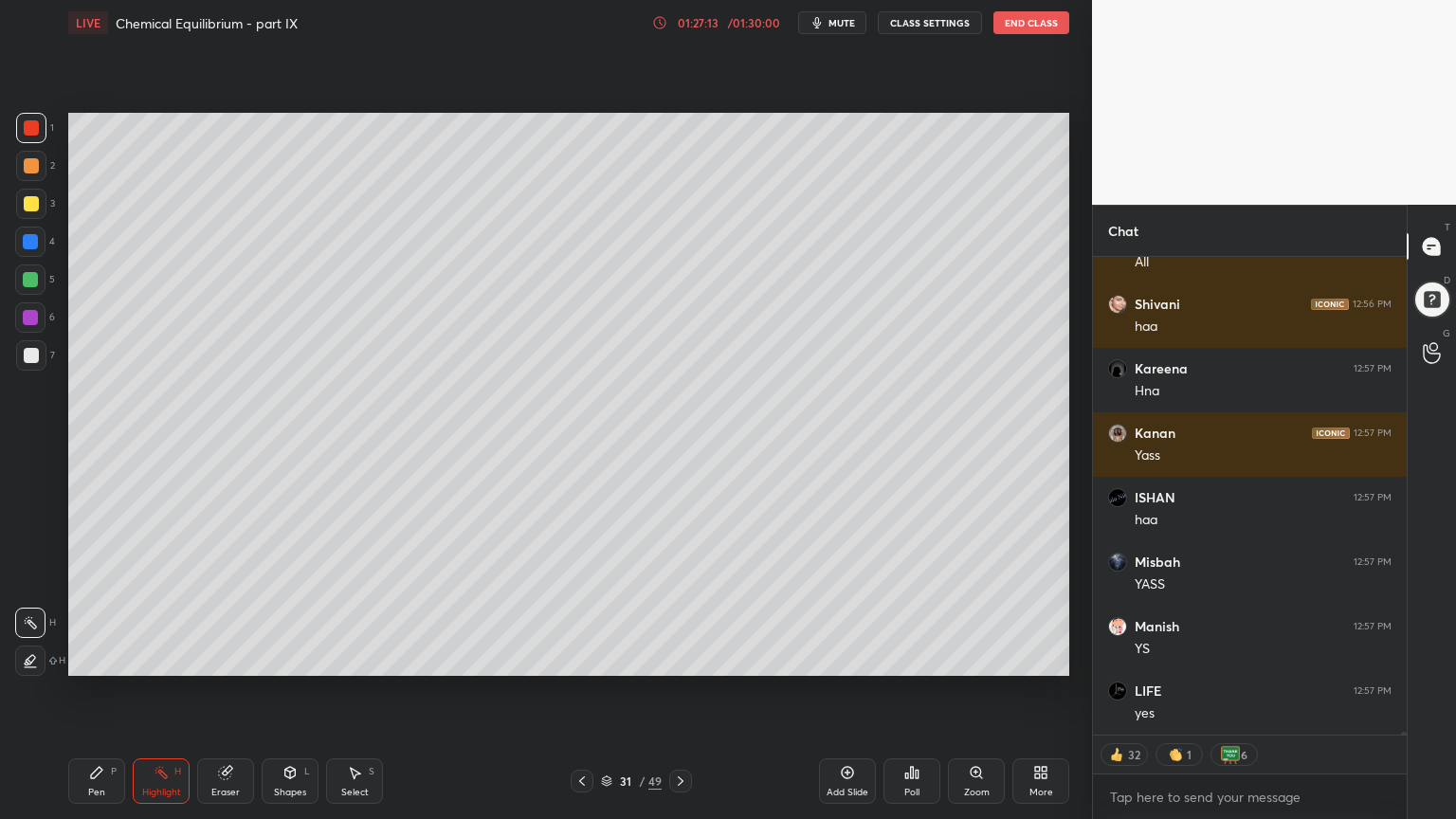
scroll to position [81413, 0]
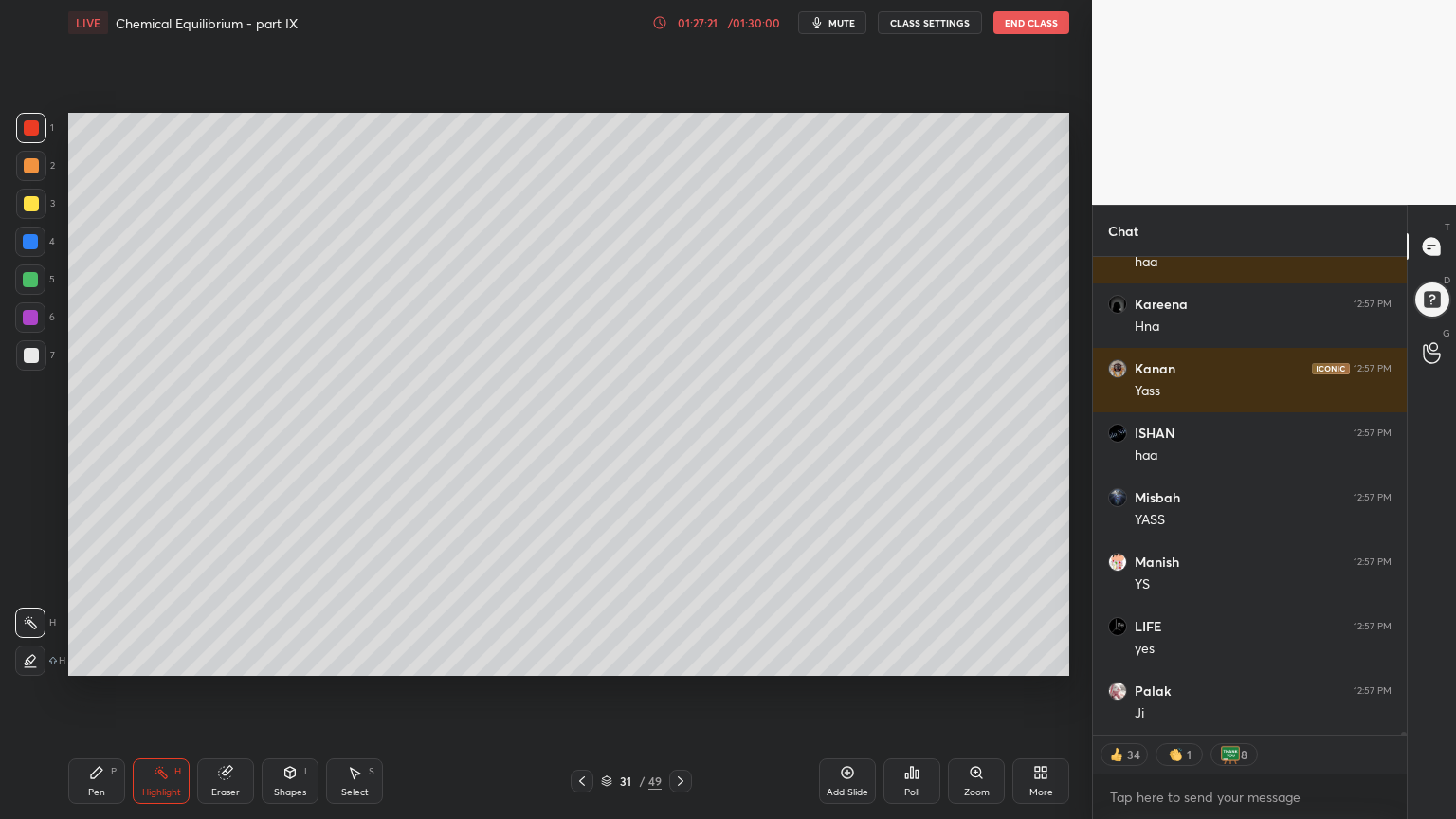
drag, startPoint x: 674, startPoint y: 777, endPoint x: 660, endPoint y: 781, distance: 14.6
click at [666, 691] on div "31 / 49" at bounding box center [631, 780] width 121 height 22
click at [675, 691] on icon at bounding box center [681, 781] width 16 height 16
click at [676, 691] on icon at bounding box center [681, 781] width 16 height 16
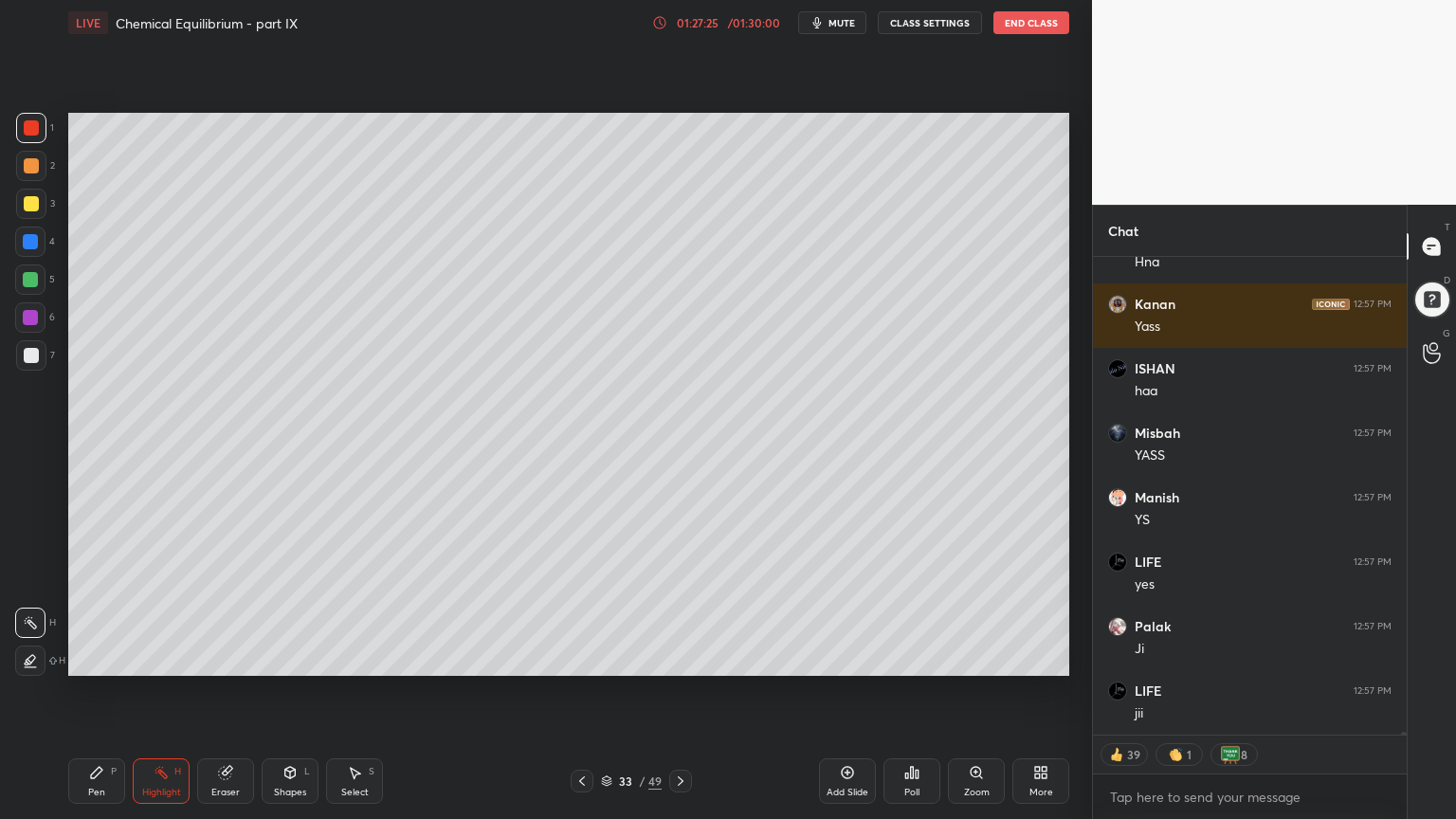
click at [110, 691] on div "Pen P" at bounding box center [96, 781] width 57 height 46
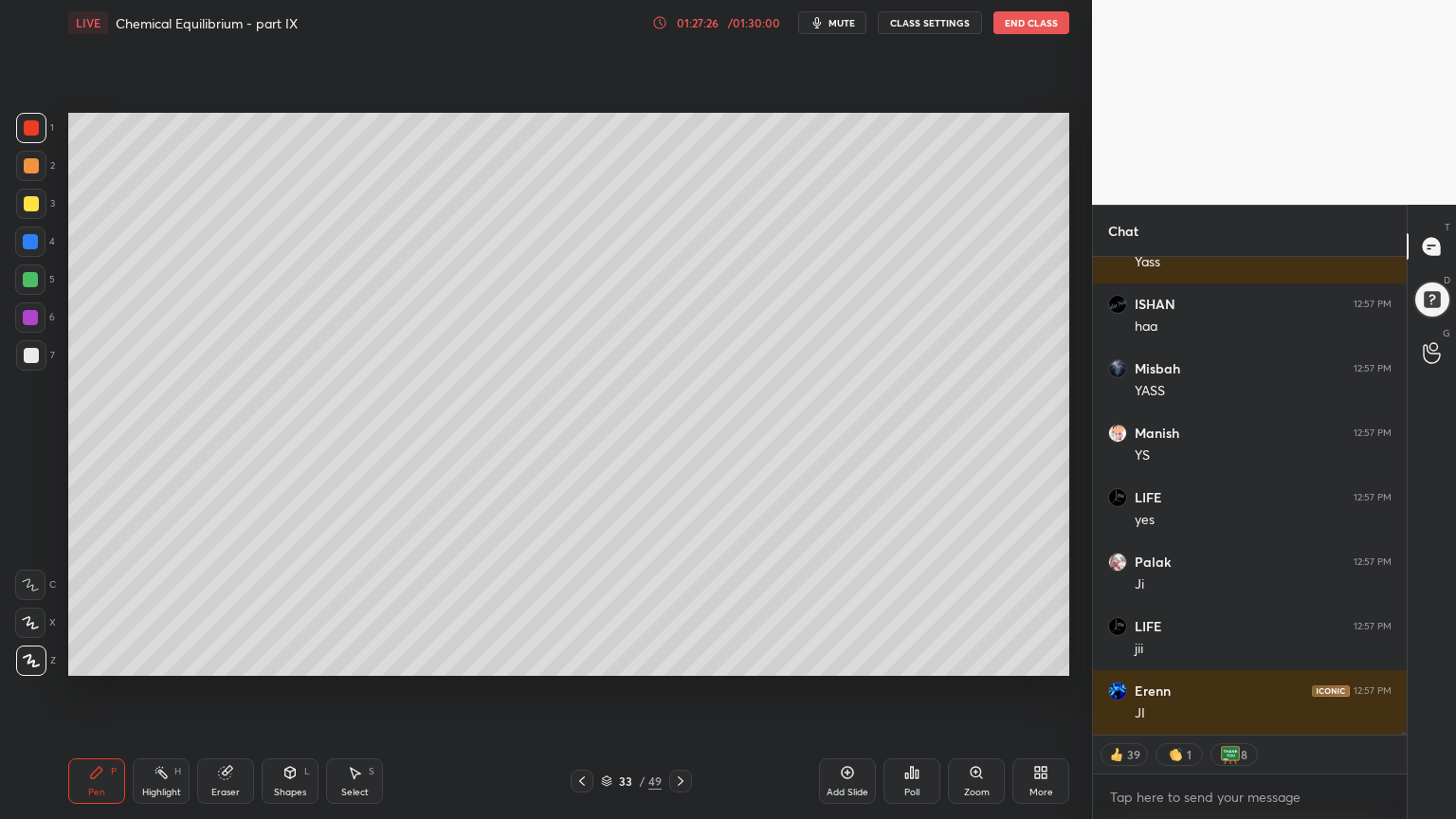
click at [40, 166] on div at bounding box center [31, 165] width 30 height 30
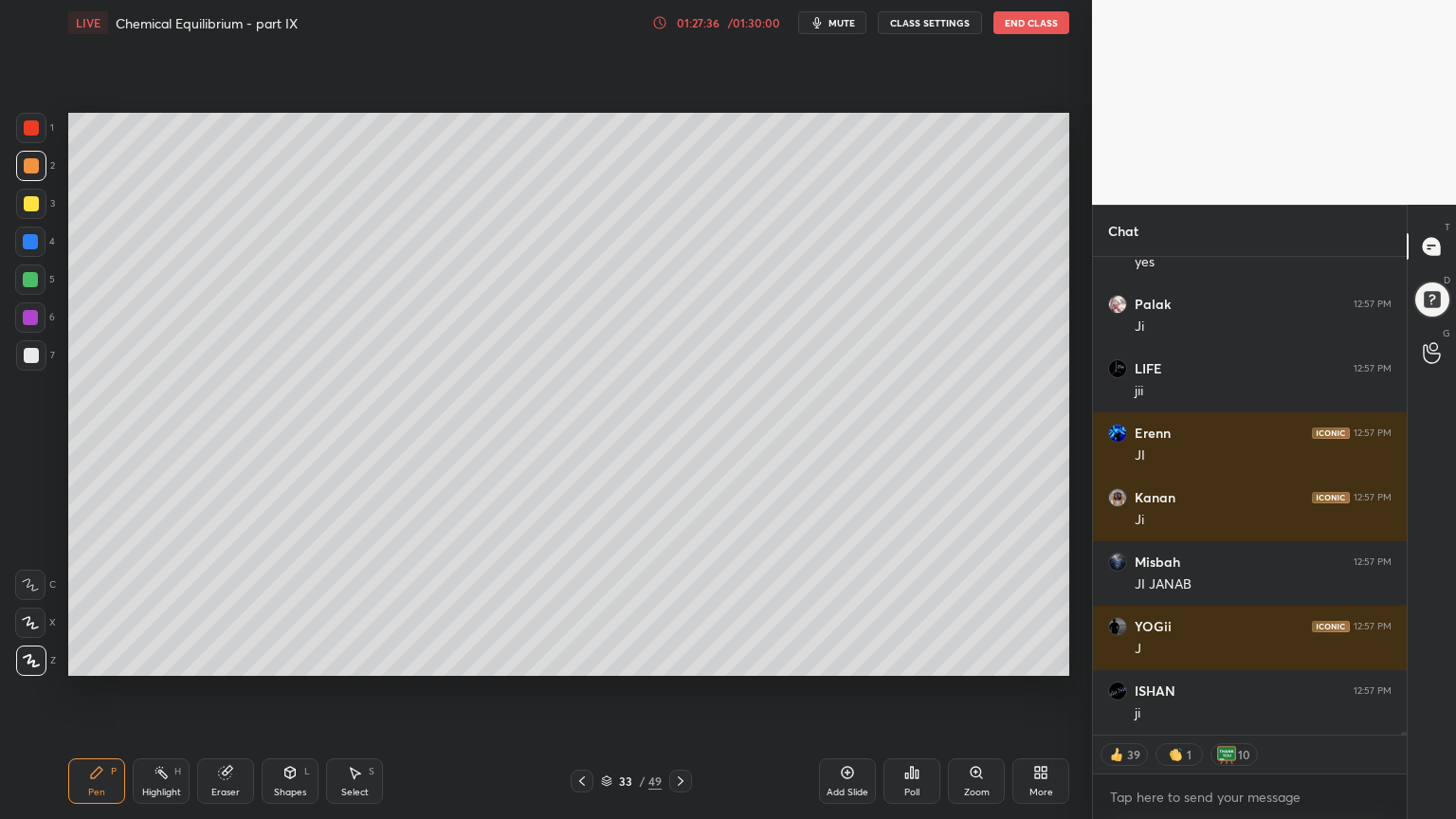
scroll to position [81864, 0]
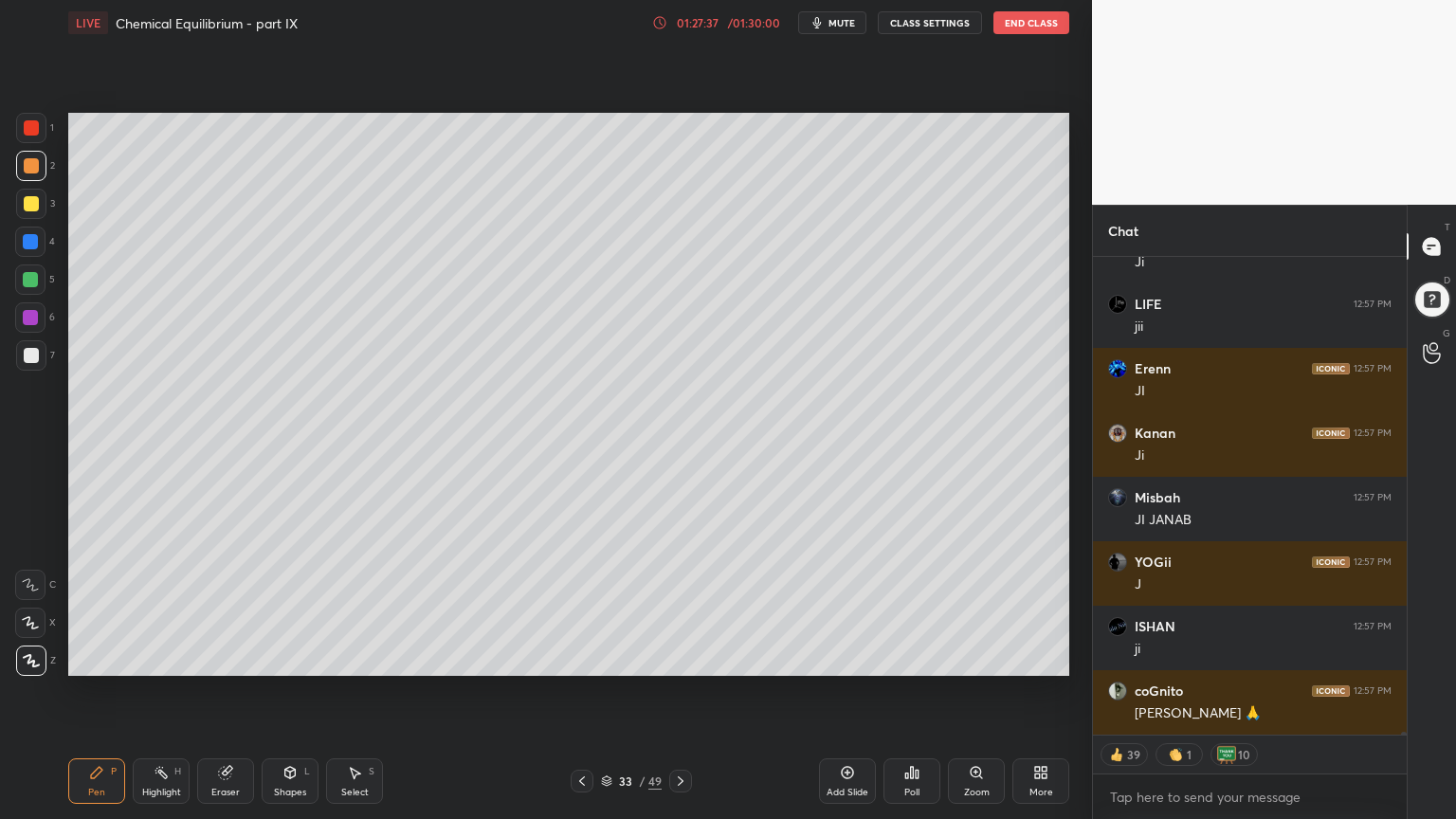
click at [39, 358] on div at bounding box center [31, 355] width 30 height 30
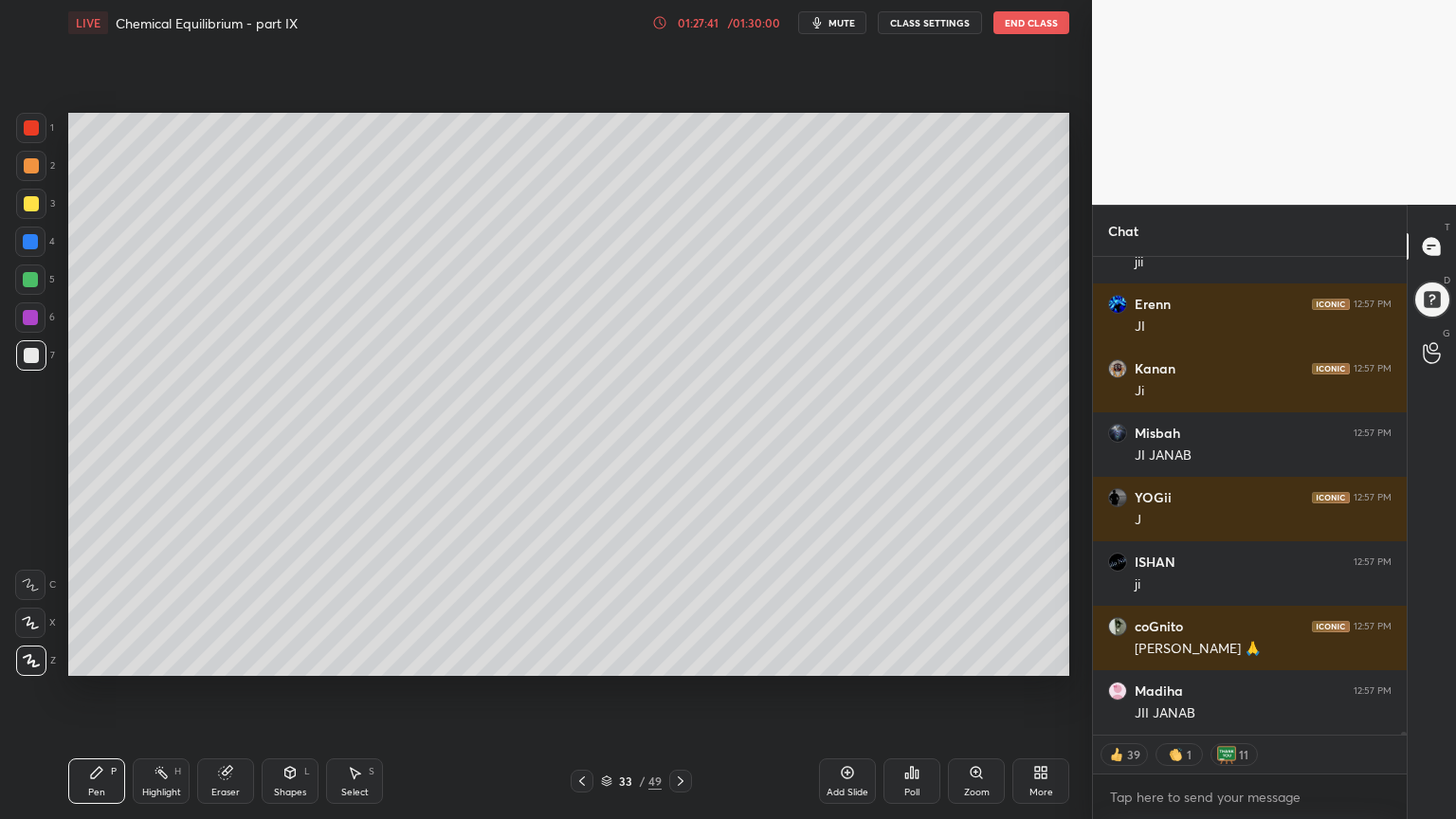
scroll to position [81993, 0]
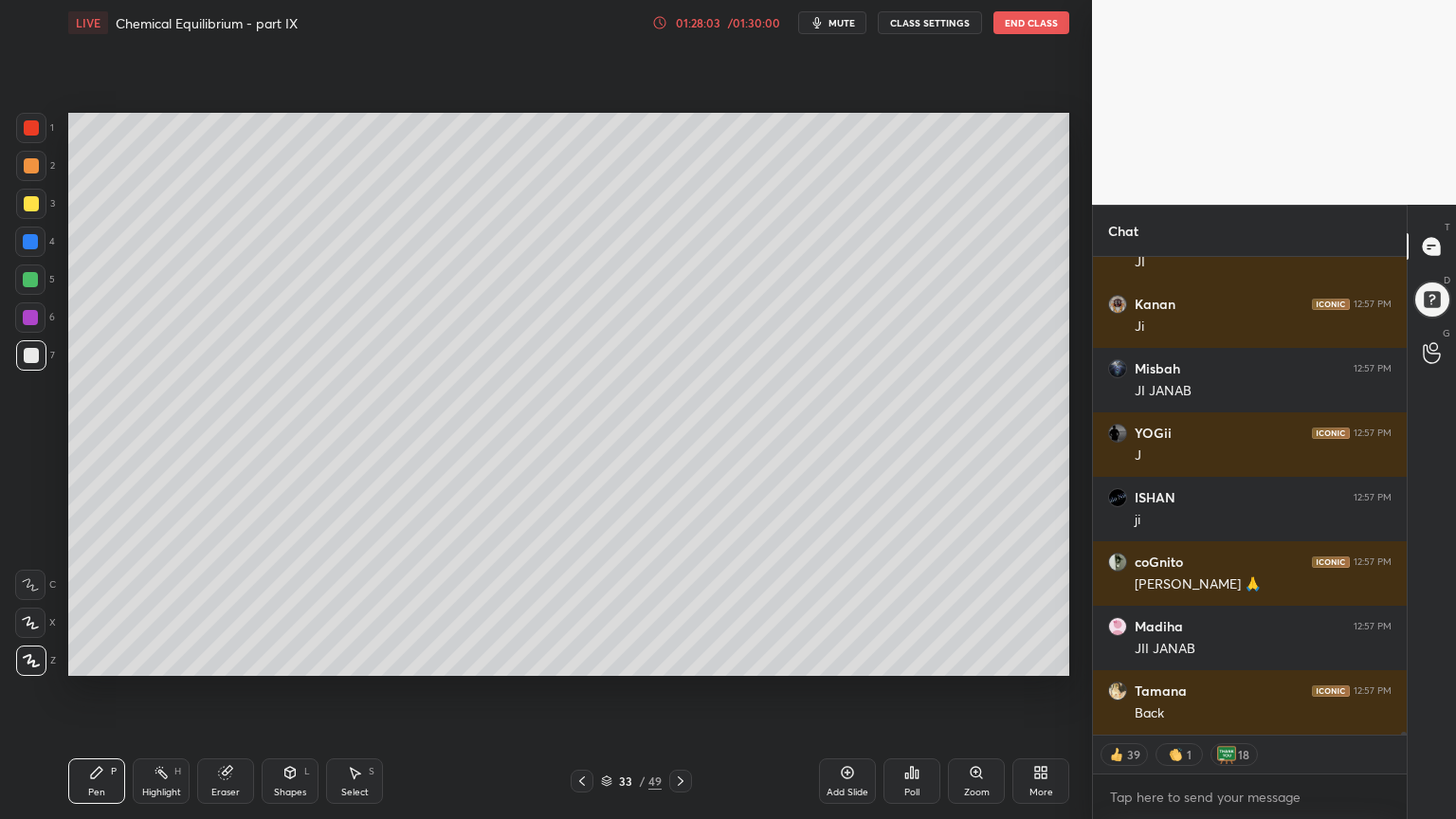
drag, startPoint x: 36, startPoint y: 123, endPoint x: 64, endPoint y: 169, distance: 53.9
click at [40, 126] on div at bounding box center [31, 127] width 30 height 30
click at [168, 691] on icon at bounding box center [161, 772] width 16 height 16
click at [76, 691] on div "Pen P" at bounding box center [96, 781] width 57 height 46
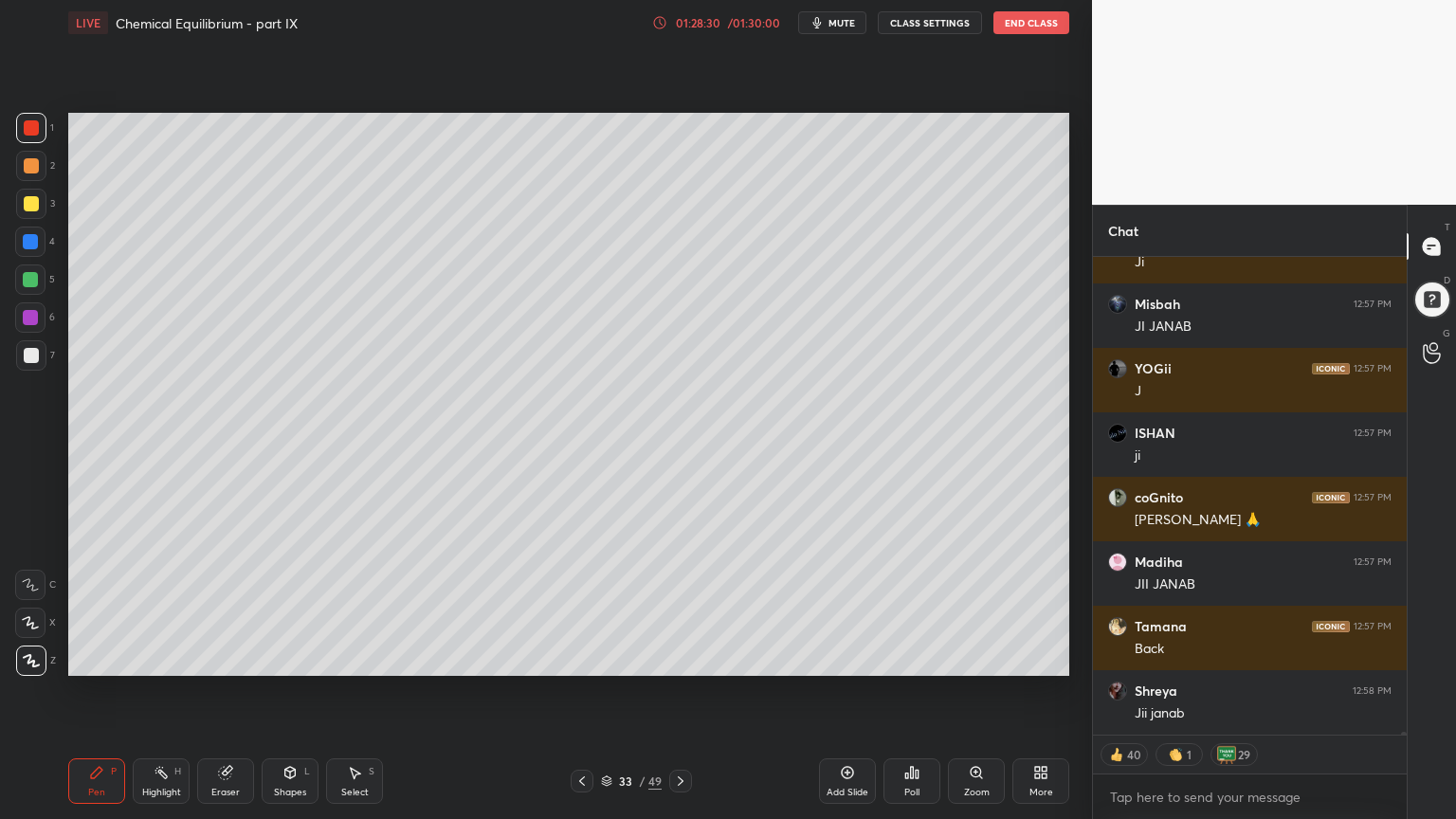
scroll to position [82122, 0]
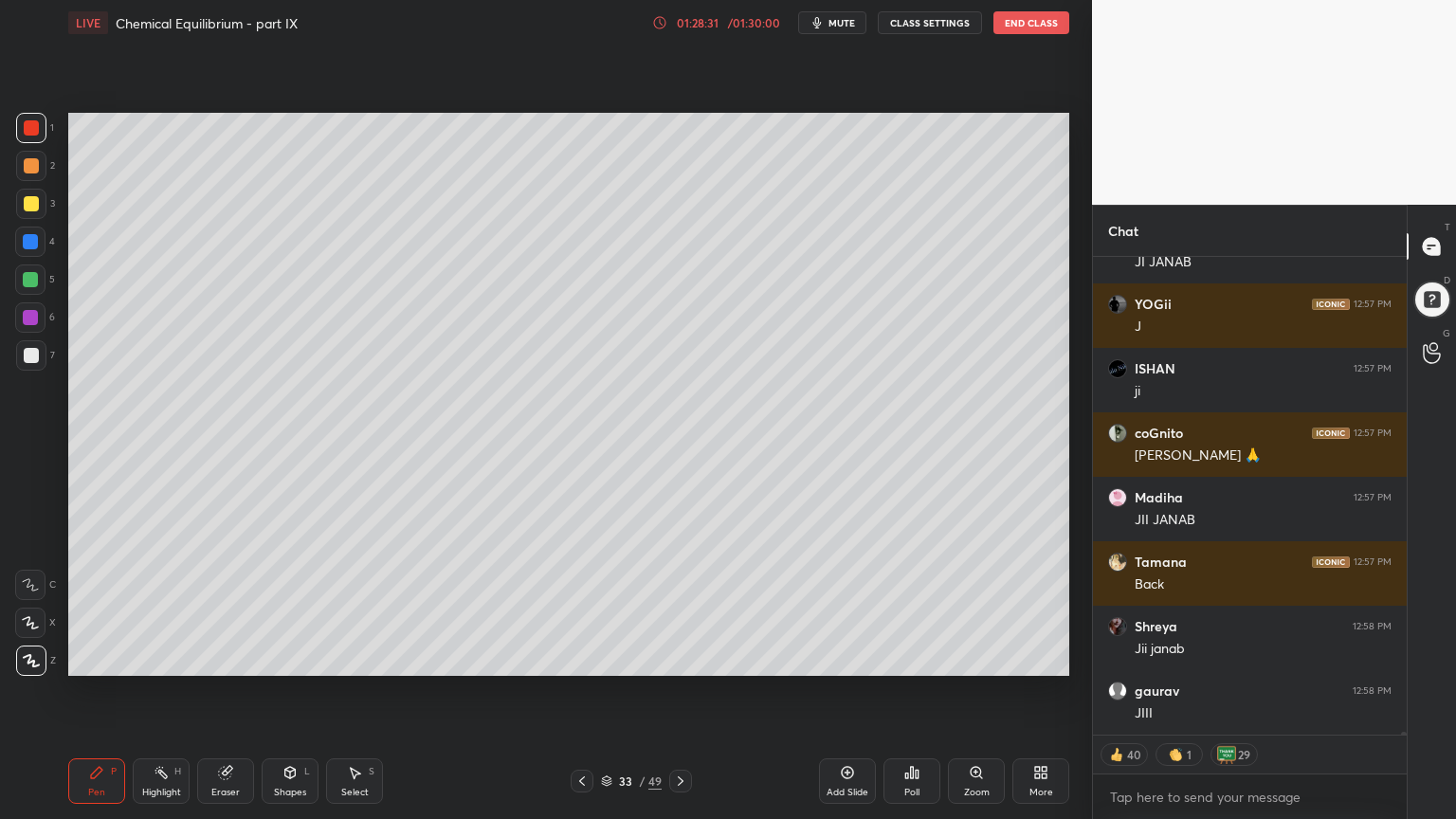
click at [89, 691] on div "Pen P" at bounding box center [96, 781] width 57 height 46
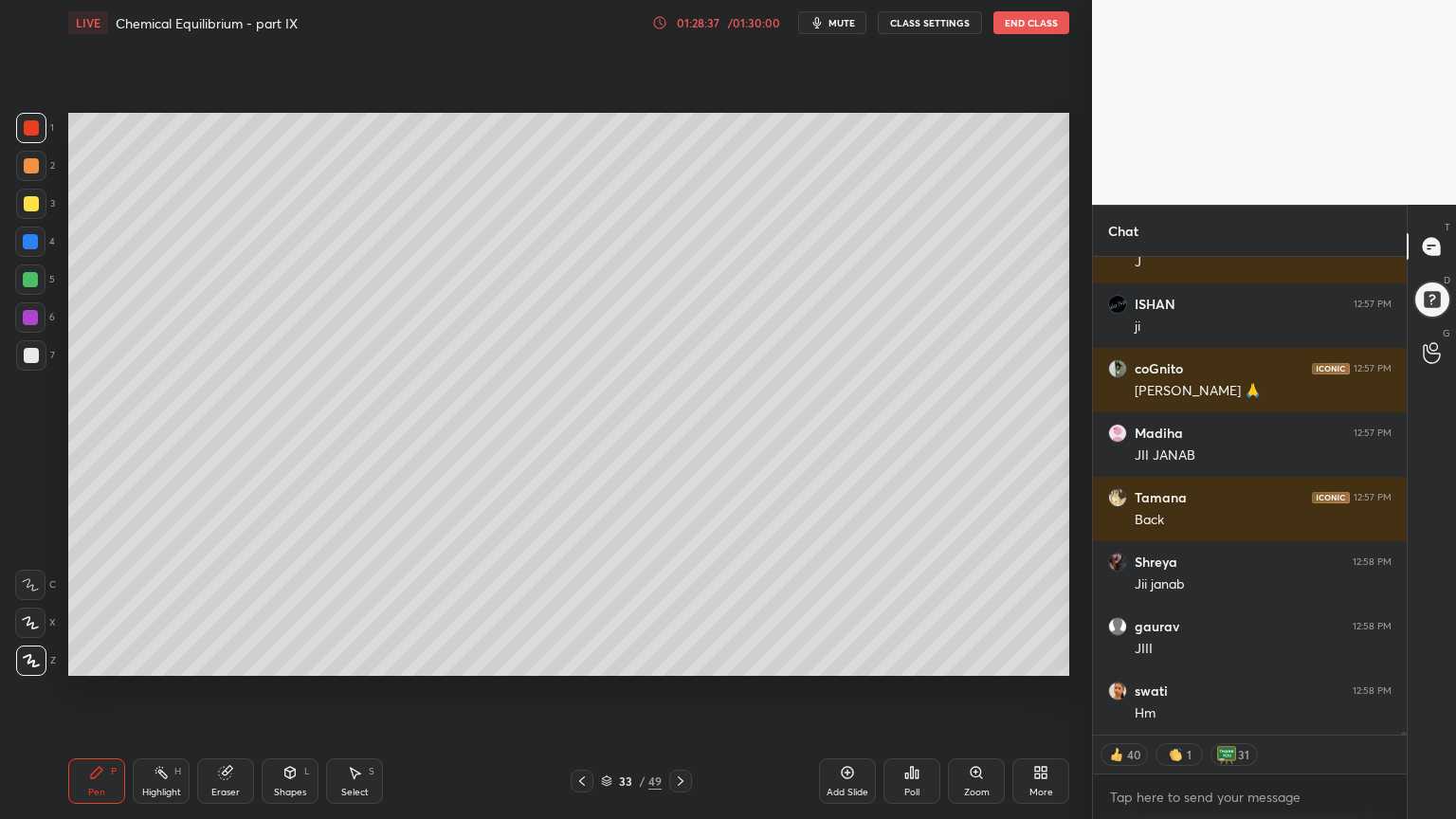
scroll to position [82251, 0]
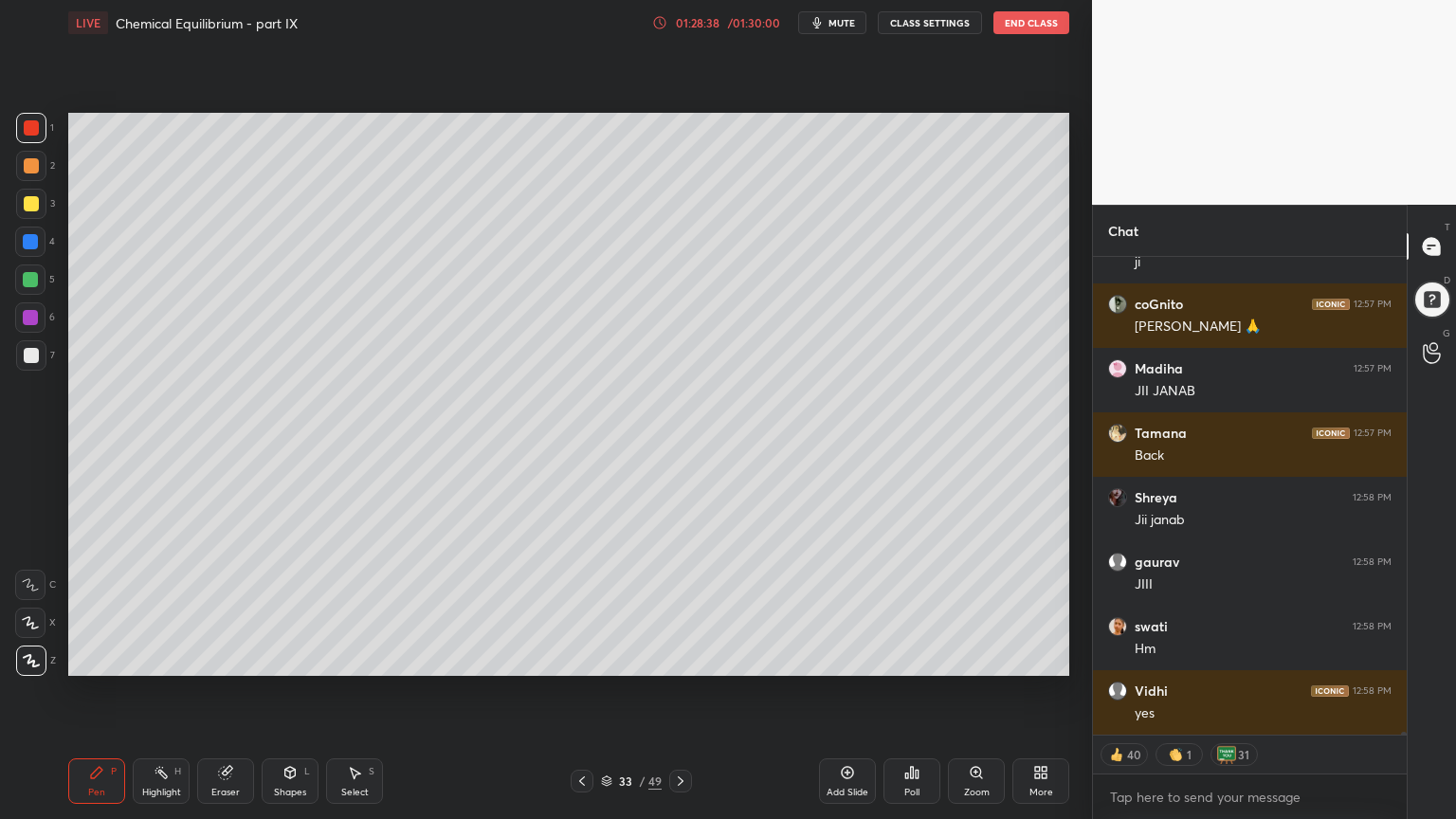
drag, startPoint x: 185, startPoint y: 782, endPoint x: 185, endPoint y: 750, distance: 32.0
click at [182, 691] on div "Highlight H" at bounding box center [161, 781] width 57 height 46
drag, startPoint x: 95, startPoint y: 774, endPoint x: 82, endPoint y: 716, distance: 59.4
click at [89, 691] on icon at bounding box center [97, 772] width 16 height 16
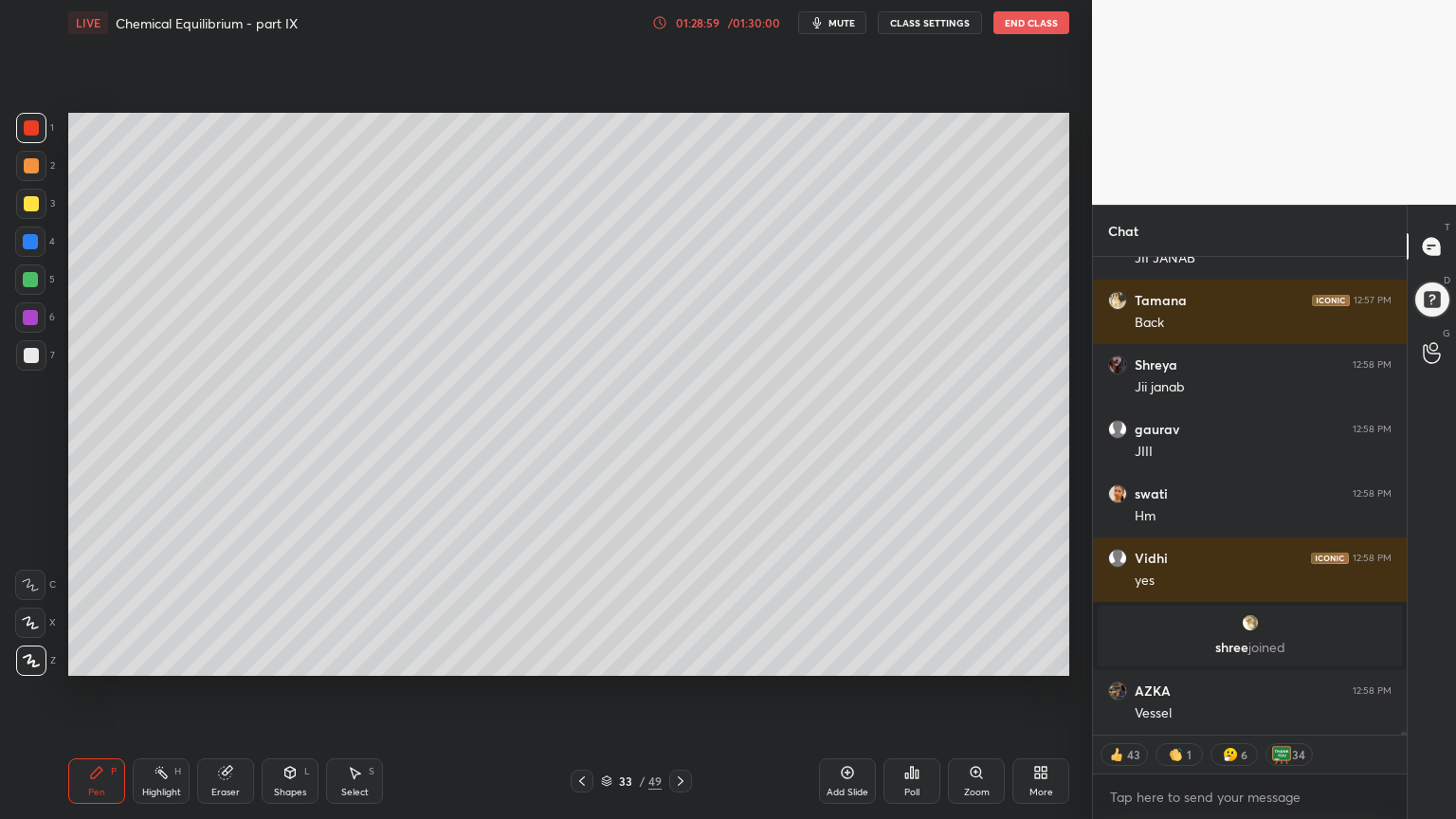
scroll to position [81195, 0]
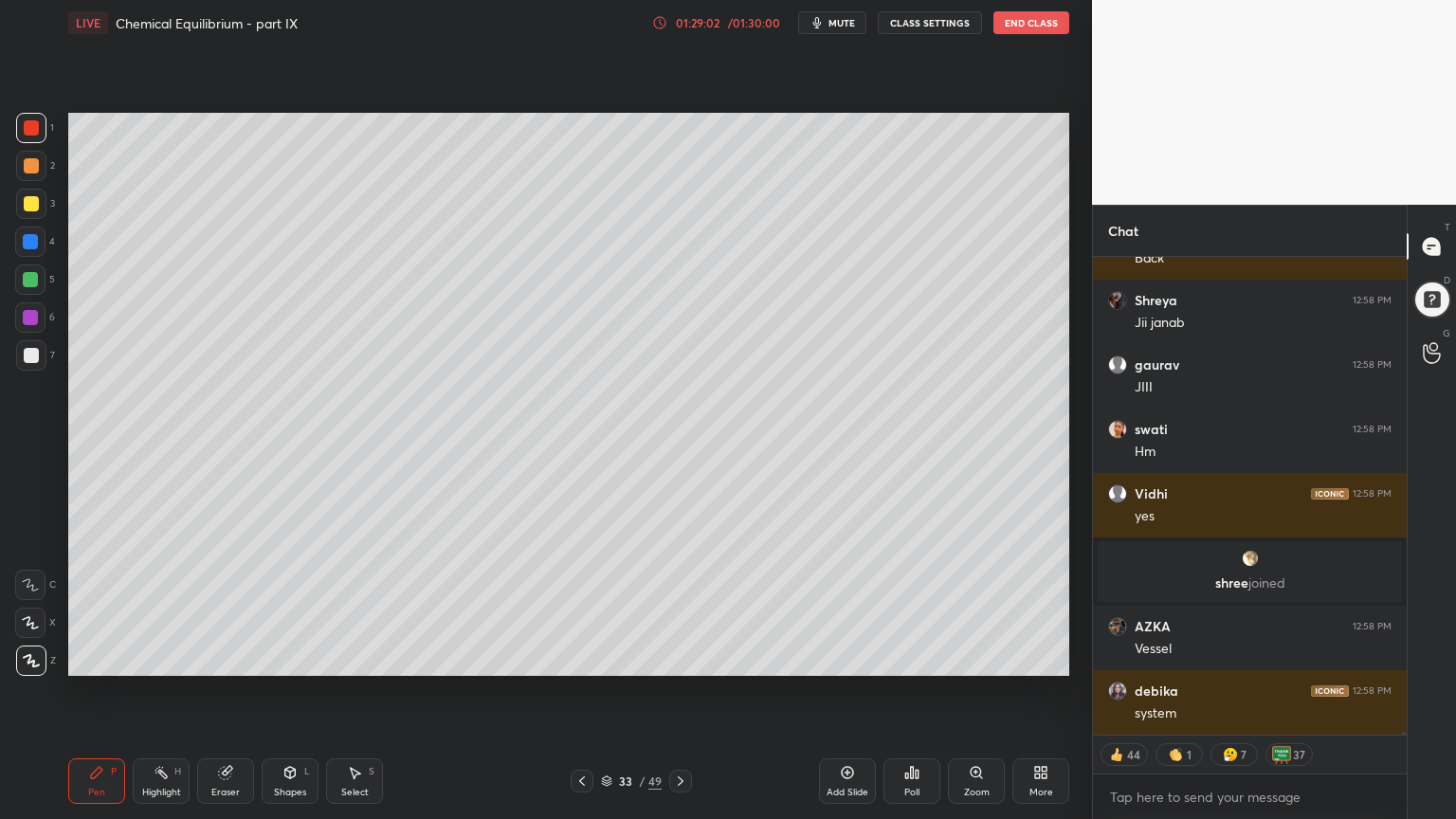
click at [278, 691] on div "Shapes L" at bounding box center [290, 781] width 57 height 46
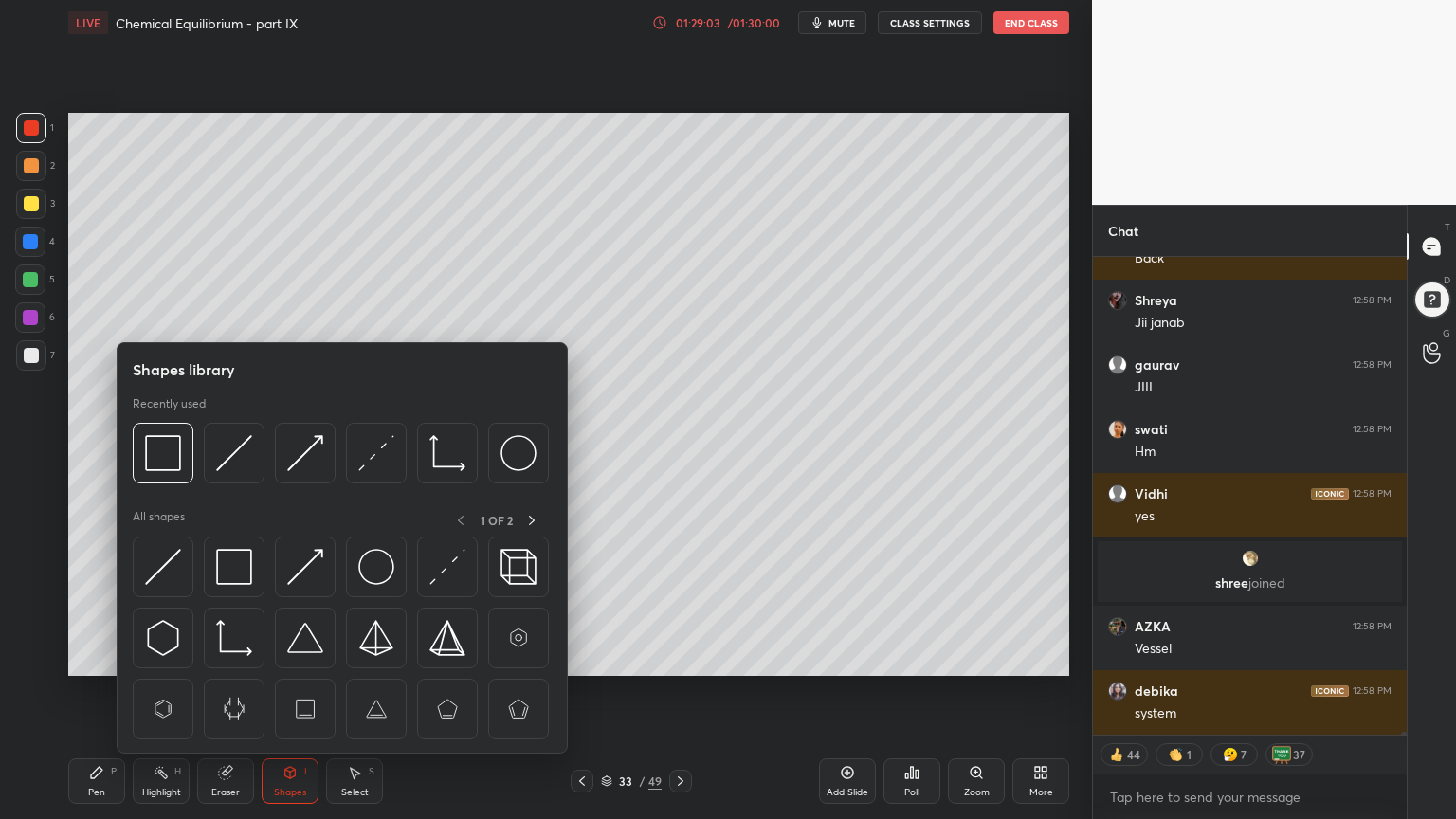
scroll to position [81260, 0]
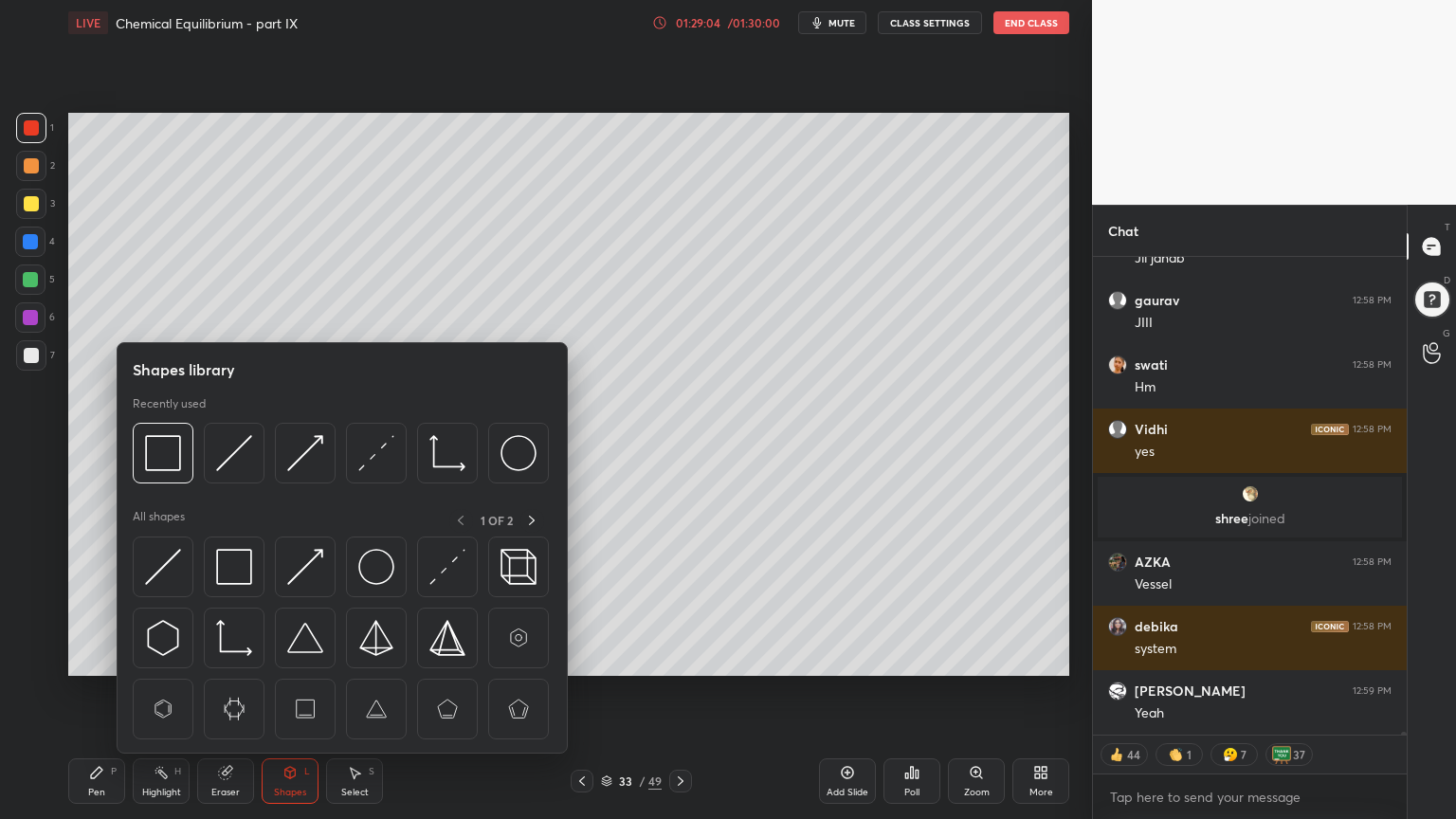
drag, startPoint x: 38, startPoint y: 363, endPoint x: 55, endPoint y: 350, distance: 21.4
click at [39, 360] on div at bounding box center [31, 355] width 30 height 30
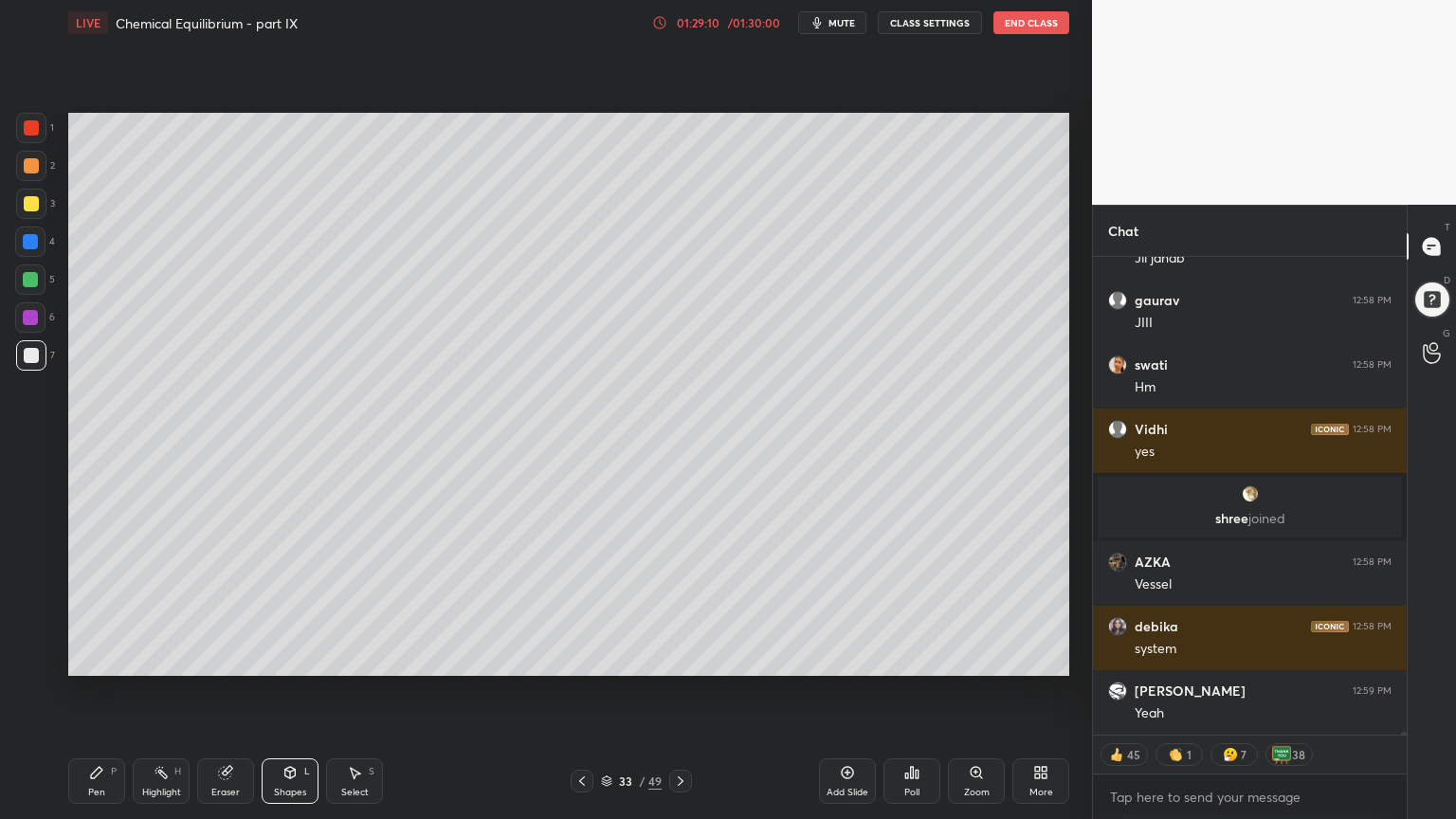
click at [303, 691] on div "Shapes L" at bounding box center [290, 781] width 57 height 46
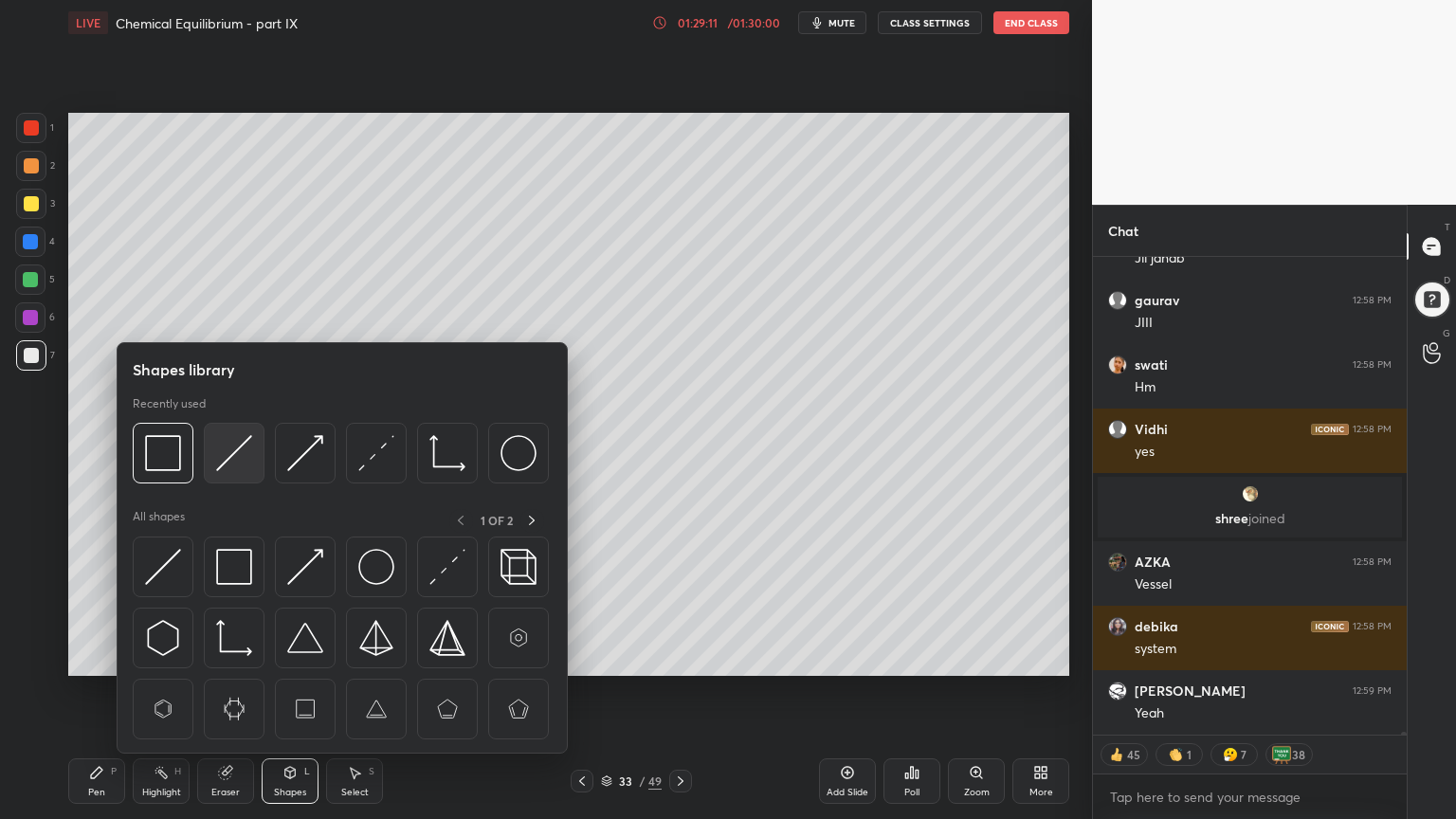
scroll to position [81324, 0]
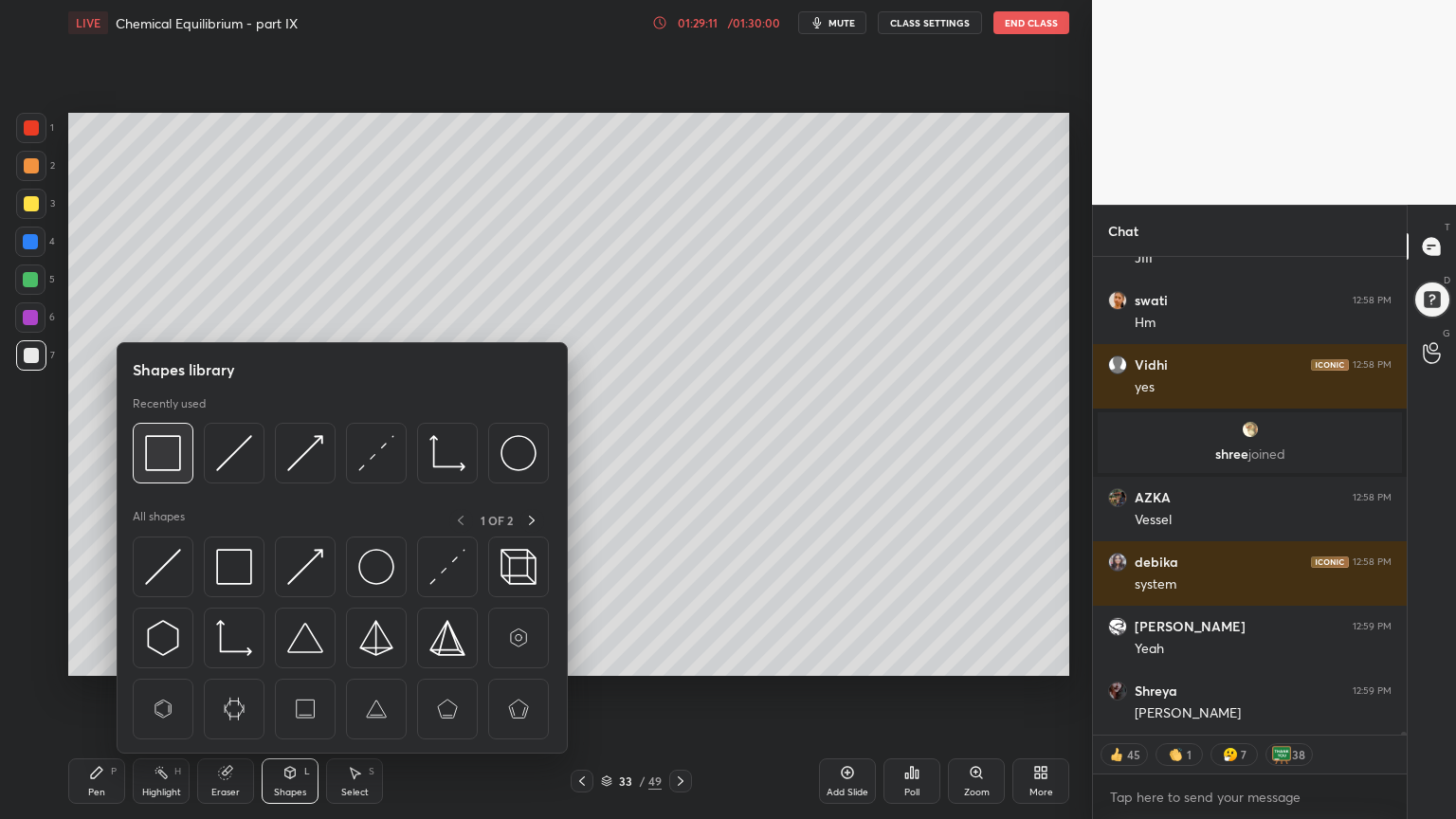
click at [175, 453] on img at bounding box center [162, 452] width 36 height 36
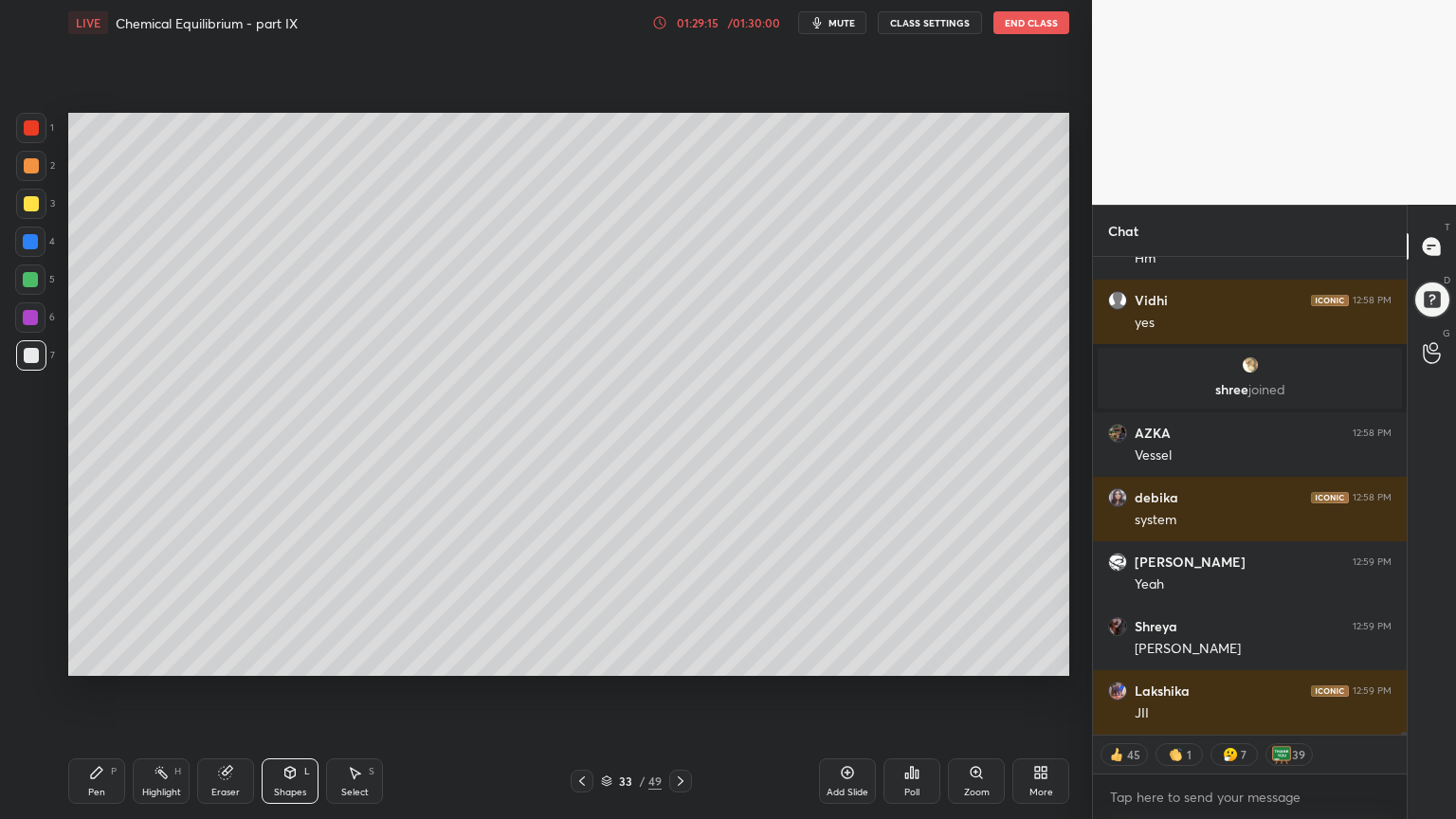
scroll to position [81385, 0]
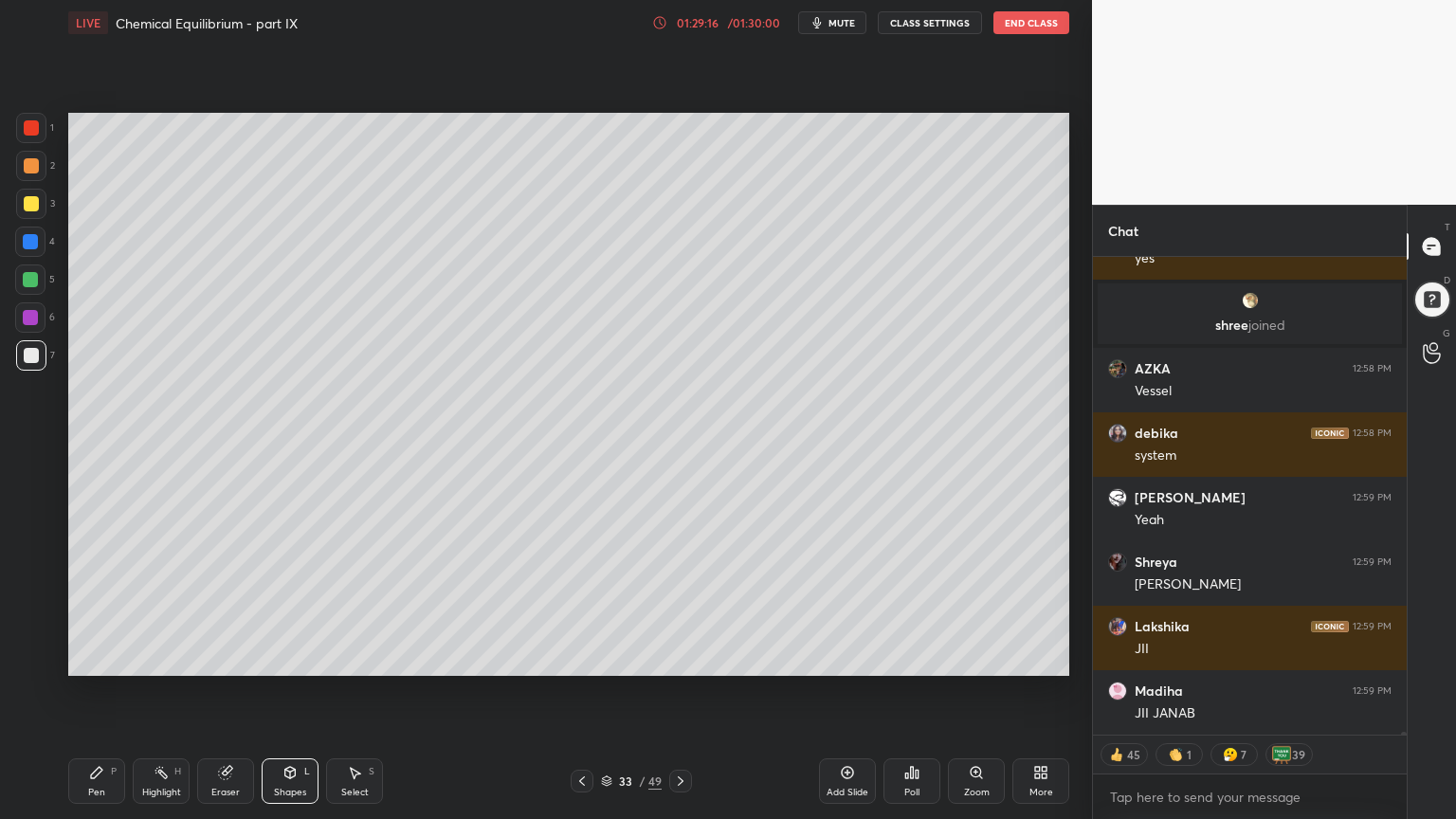
drag, startPoint x: 163, startPoint y: 778, endPoint x: 210, endPoint y: 679, distance: 109.6
click at [163, 691] on icon at bounding box center [161, 772] width 16 height 16
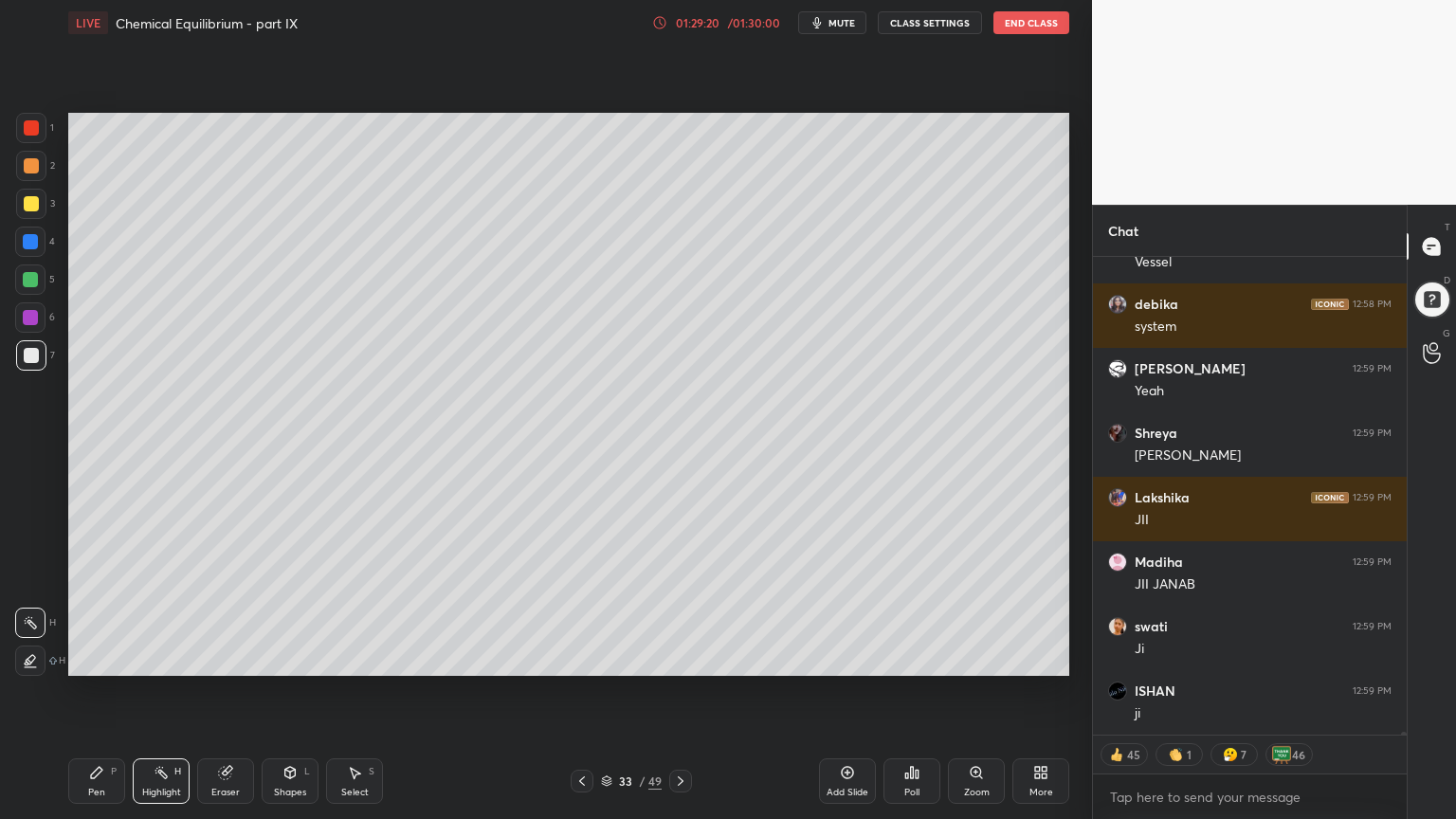
scroll to position [81578, 0]
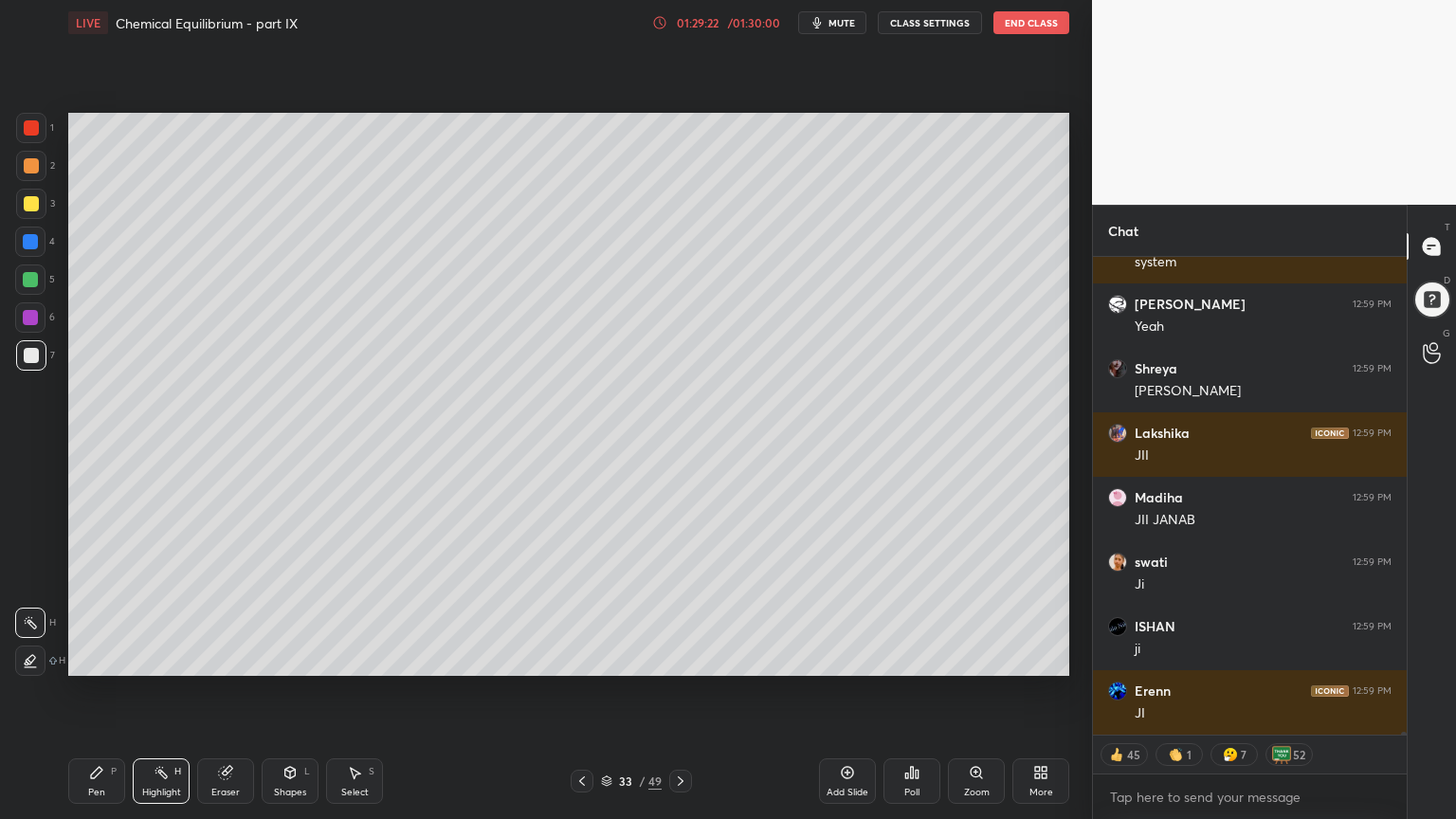
click at [99, 691] on div "Pen" at bounding box center [97, 793] width 17 height 10
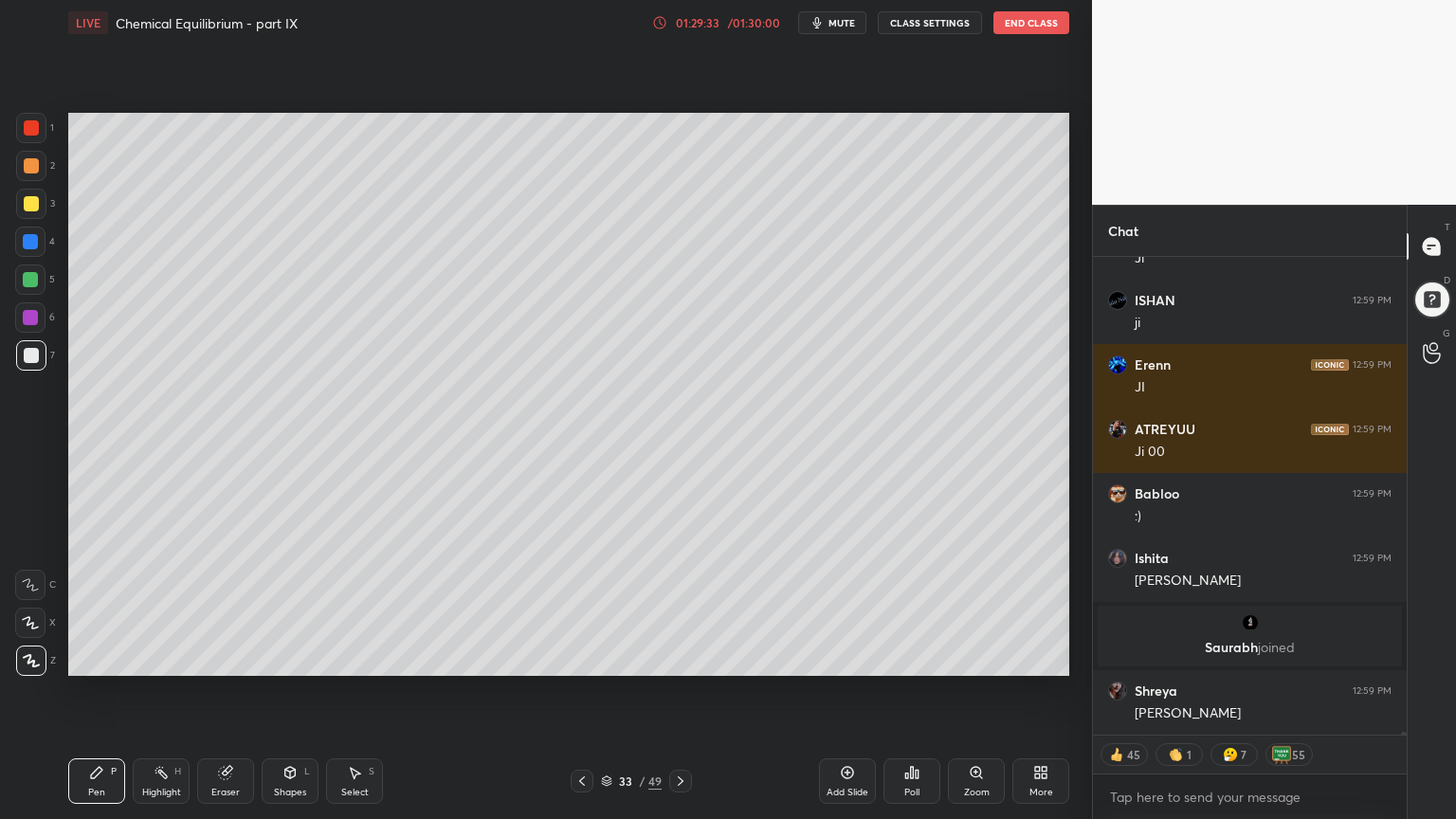
scroll to position [81733, 0]
click at [587, 691] on icon at bounding box center [582, 781] width 16 height 16
drag, startPoint x: 171, startPoint y: 782, endPoint x: 178, endPoint y: 770, distance: 13.9
click at [171, 691] on div "Highlight H" at bounding box center [161, 781] width 57 height 46
click at [682, 691] on icon at bounding box center [681, 781] width 16 height 16
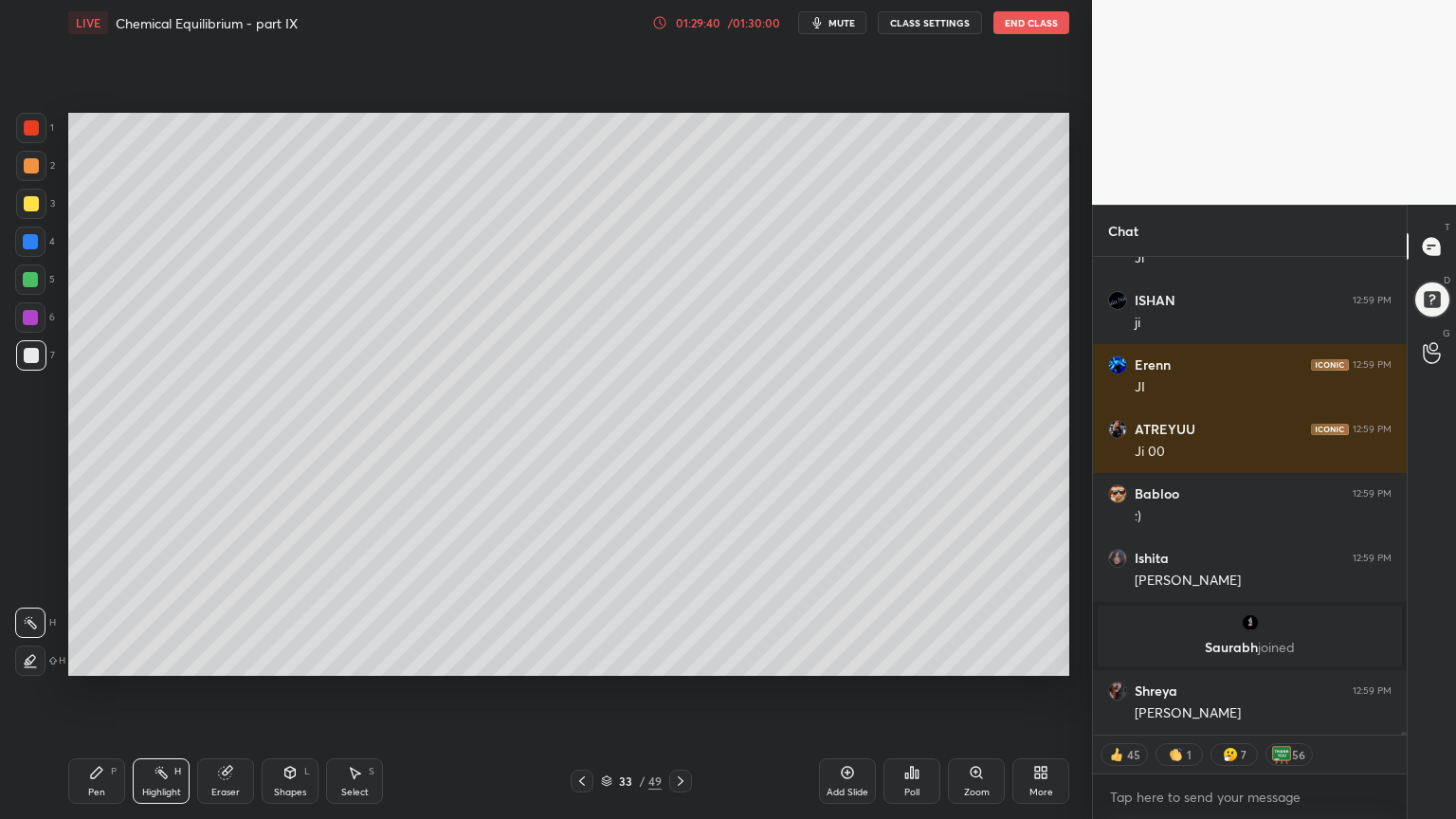
drag, startPoint x: 113, startPoint y: 773, endPoint x: 146, endPoint y: 743, distance: 44.6
click at [111, 691] on div "P" at bounding box center [113, 771] width 6 height 10
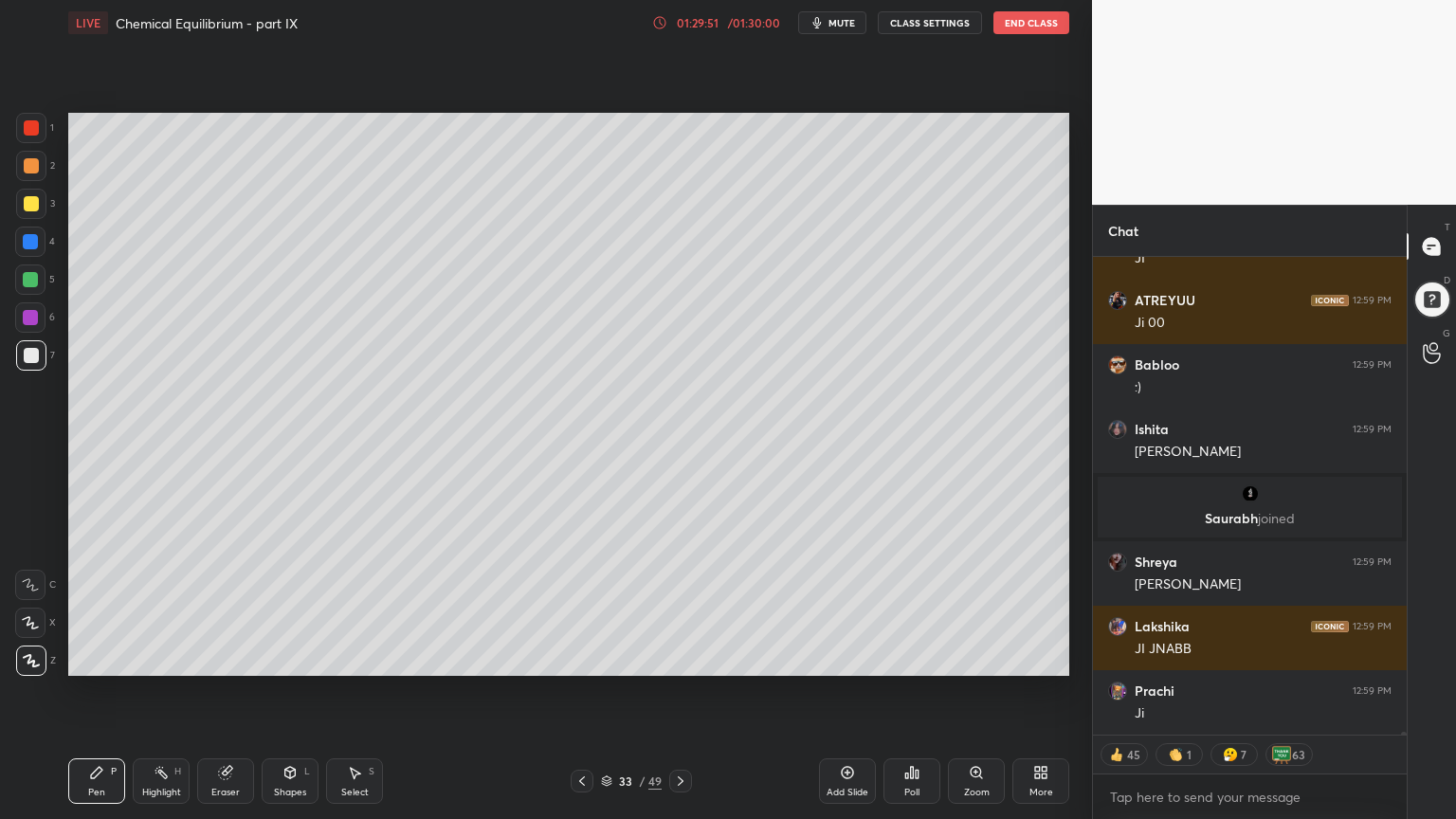
scroll to position [81930, 0]
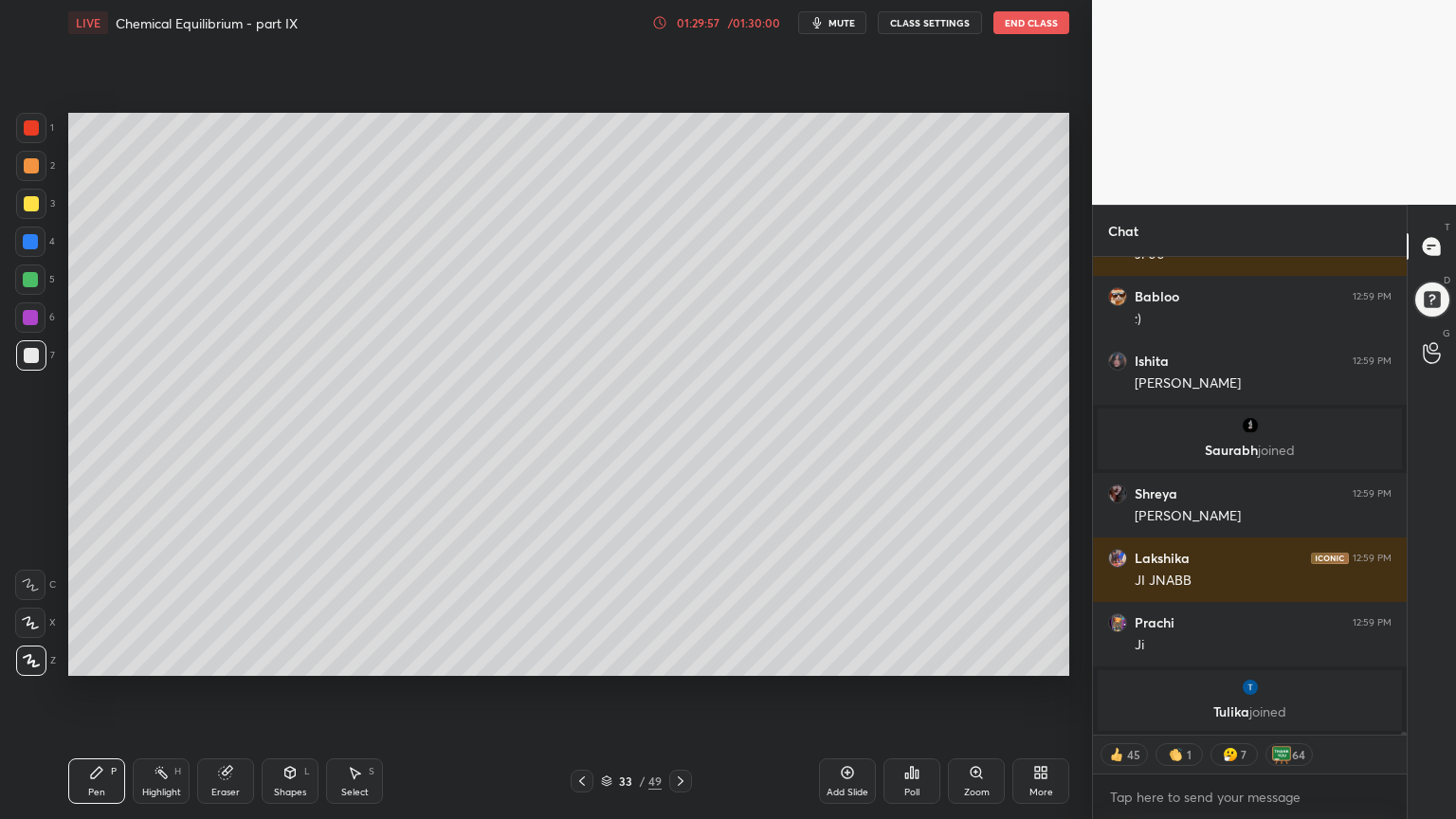
click at [578, 691] on icon at bounding box center [582, 781] width 16 height 16
click at [159, 691] on div "Highlight H" at bounding box center [161, 781] width 57 height 46
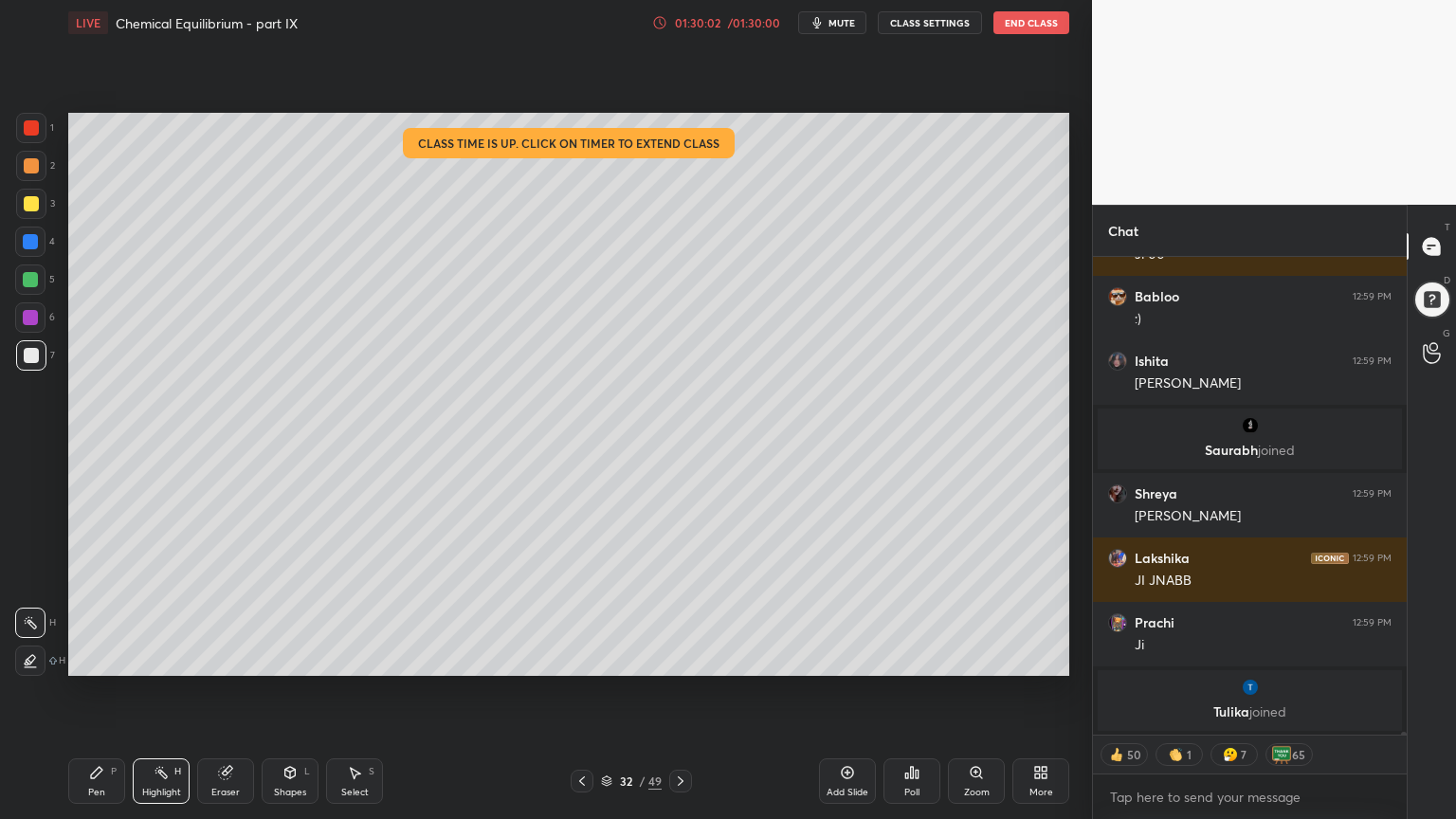
click at [682, 691] on icon at bounding box center [681, 781] width 16 height 16
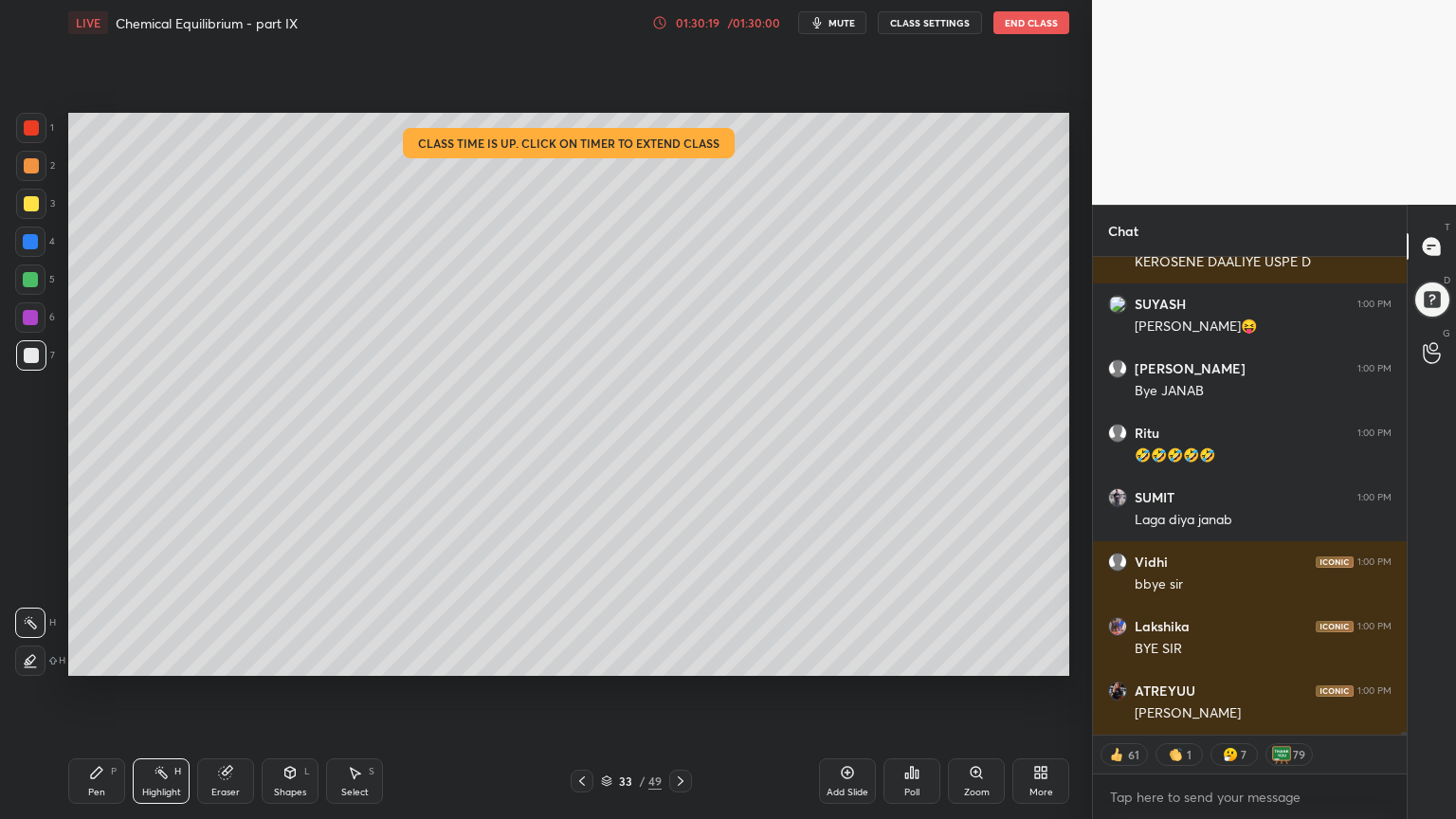
scroll to position [85842, 0]
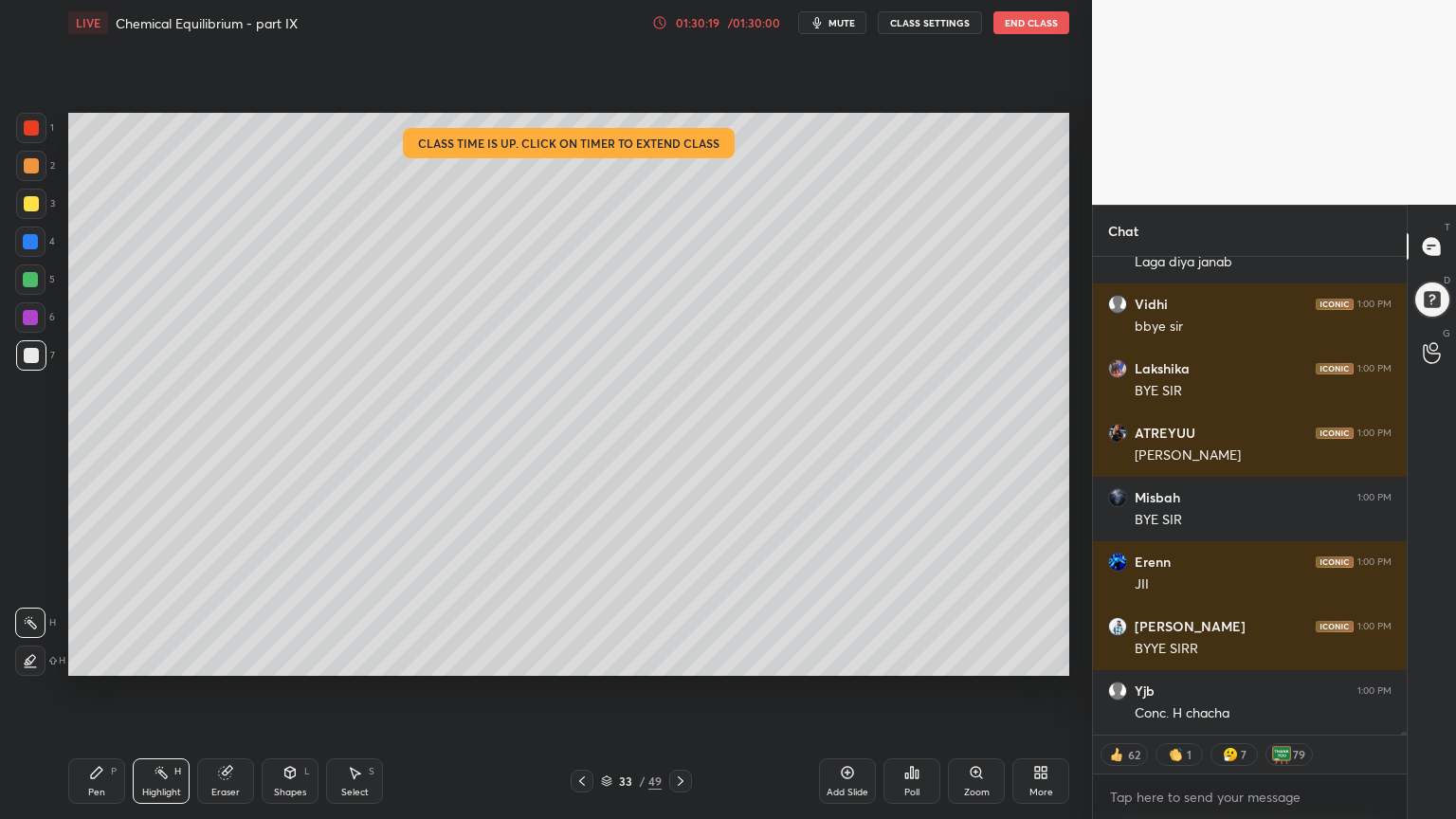
click at [841, 20] on span "mute" at bounding box center [841, 23] width 26 height 14
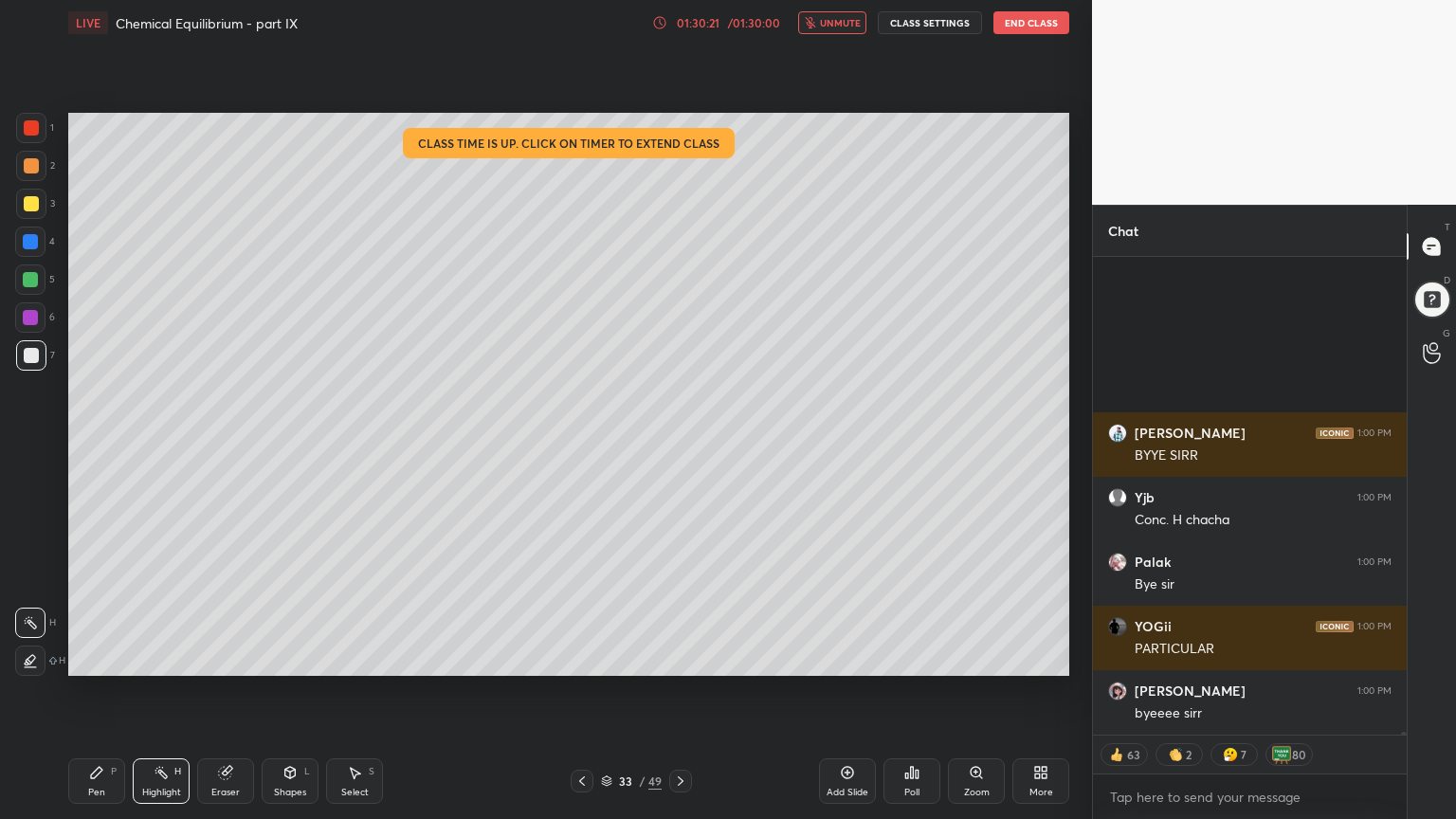
scroll to position [86310, 0]
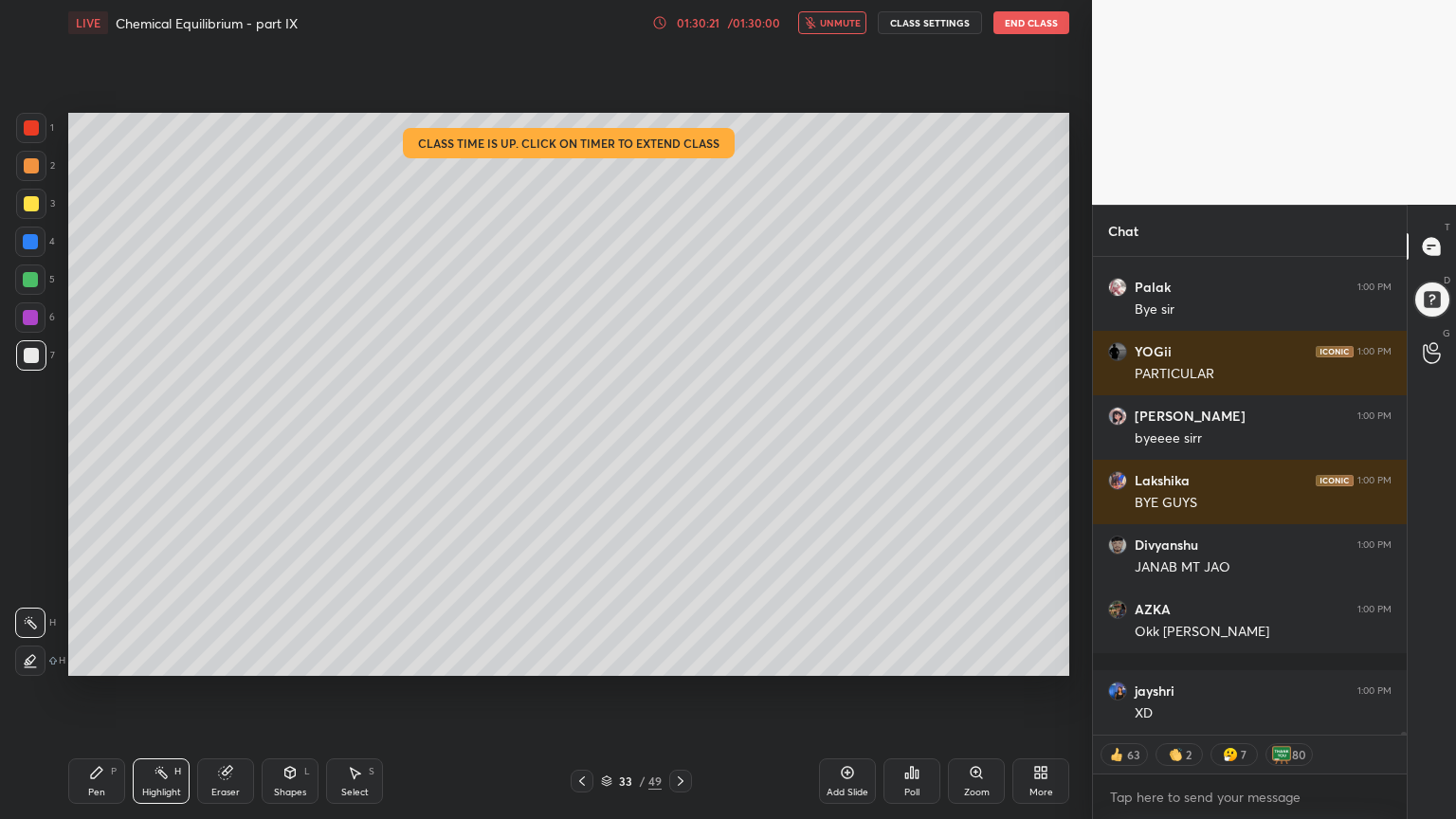
click at [955, 26] on button "CLASS SETTINGS" at bounding box center [929, 22] width 104 height 22
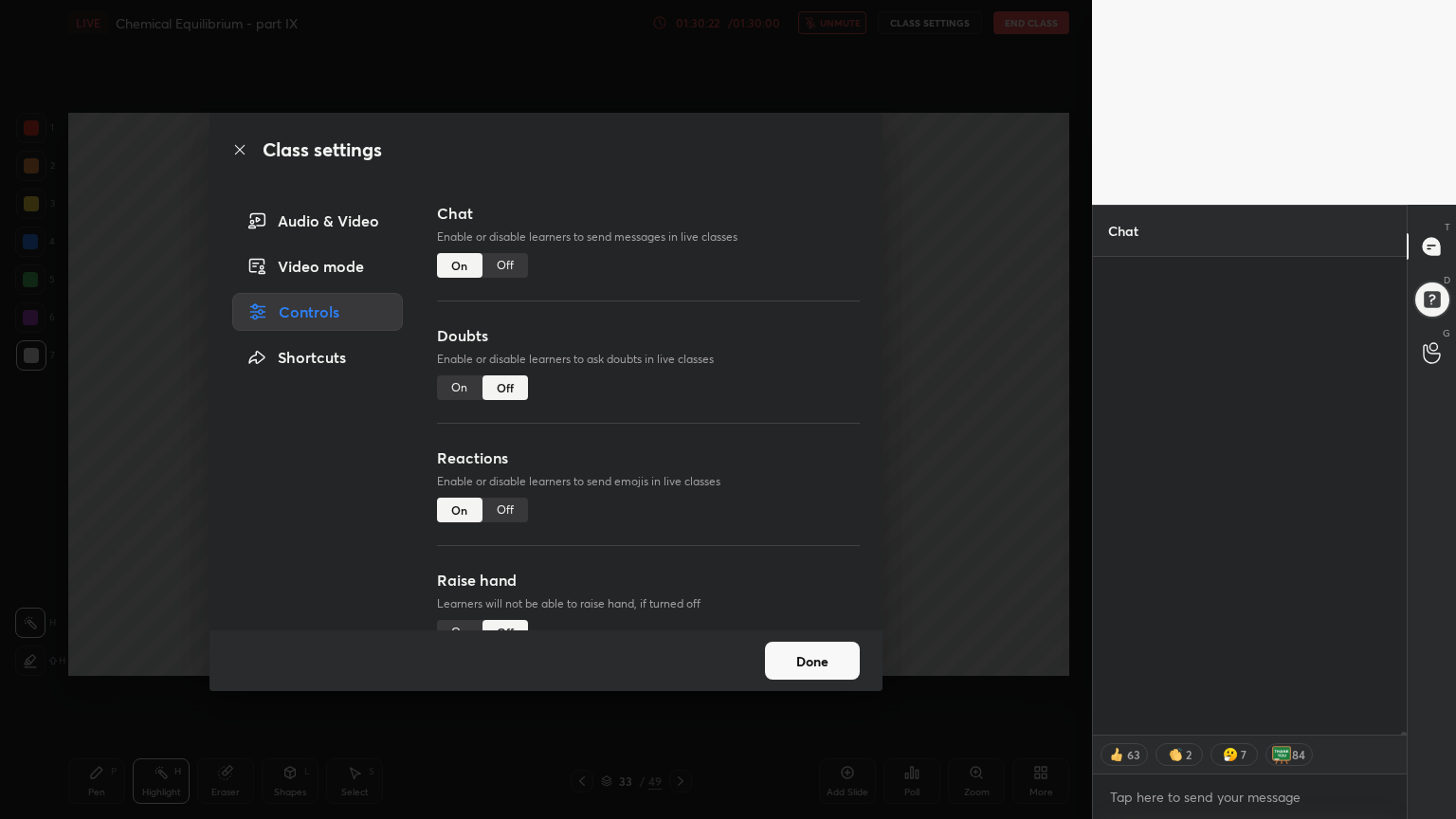
scroll to position [86955, 0]
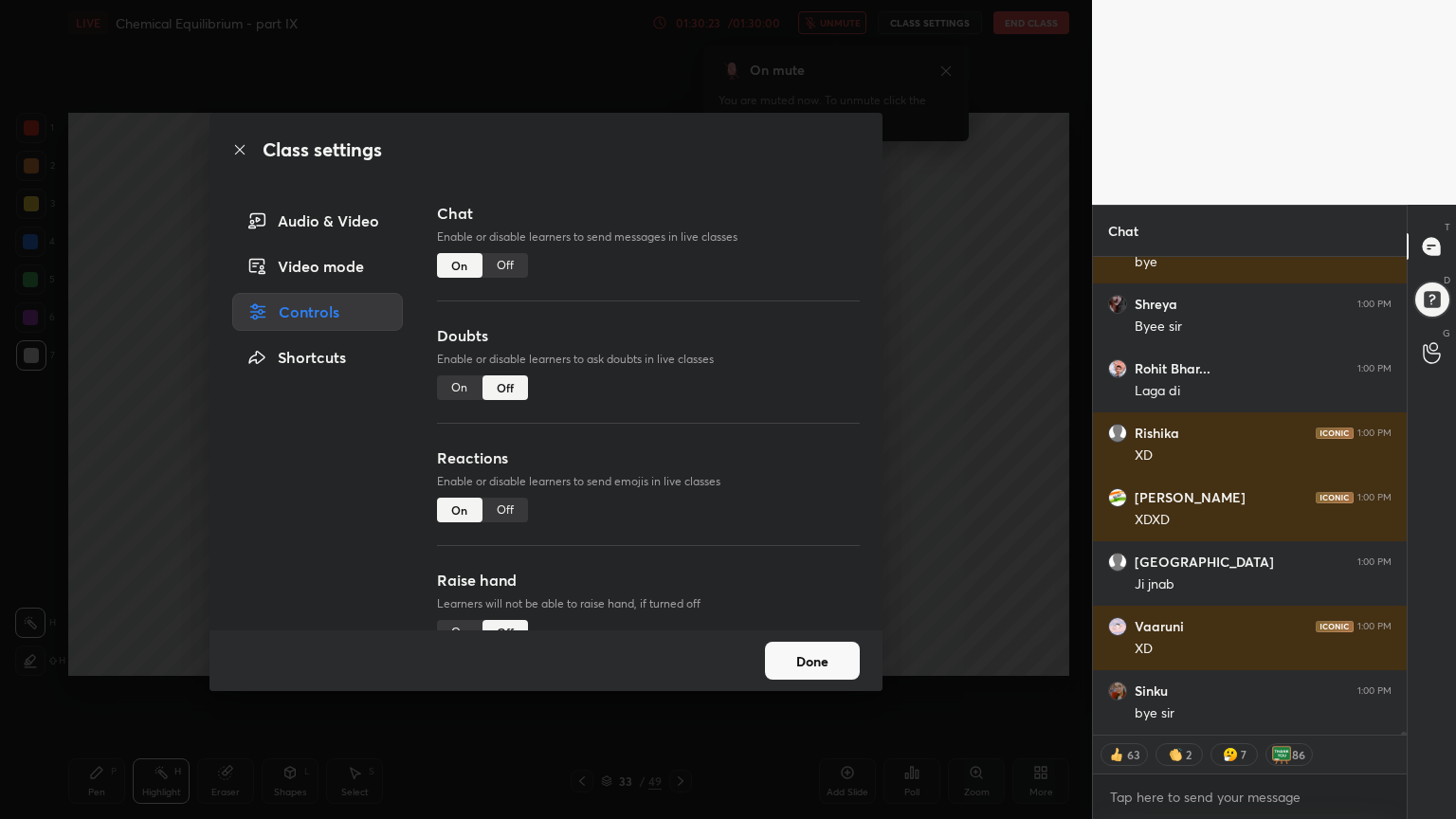
type textarea "x"
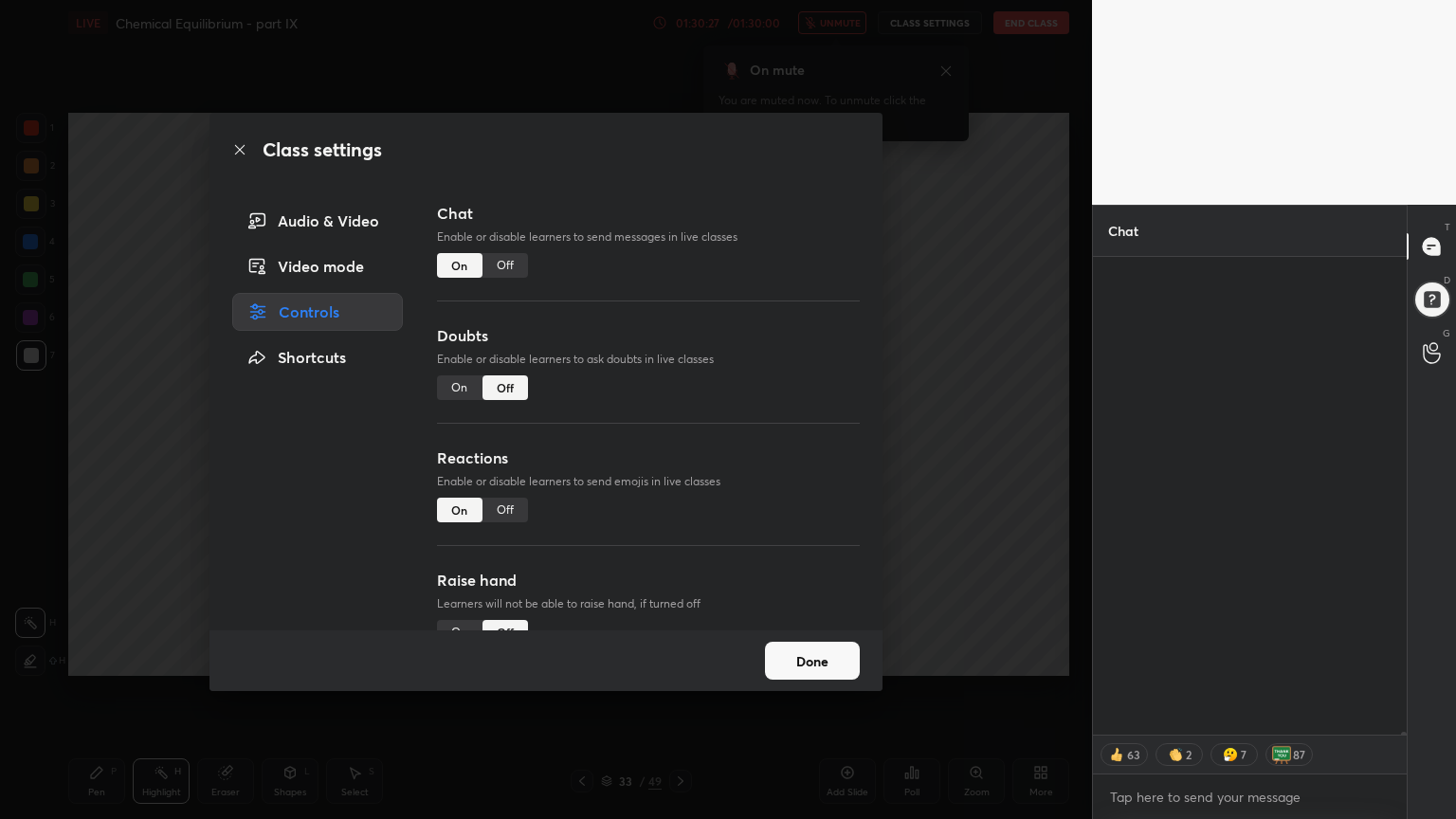
scroll to position [89212, 0]
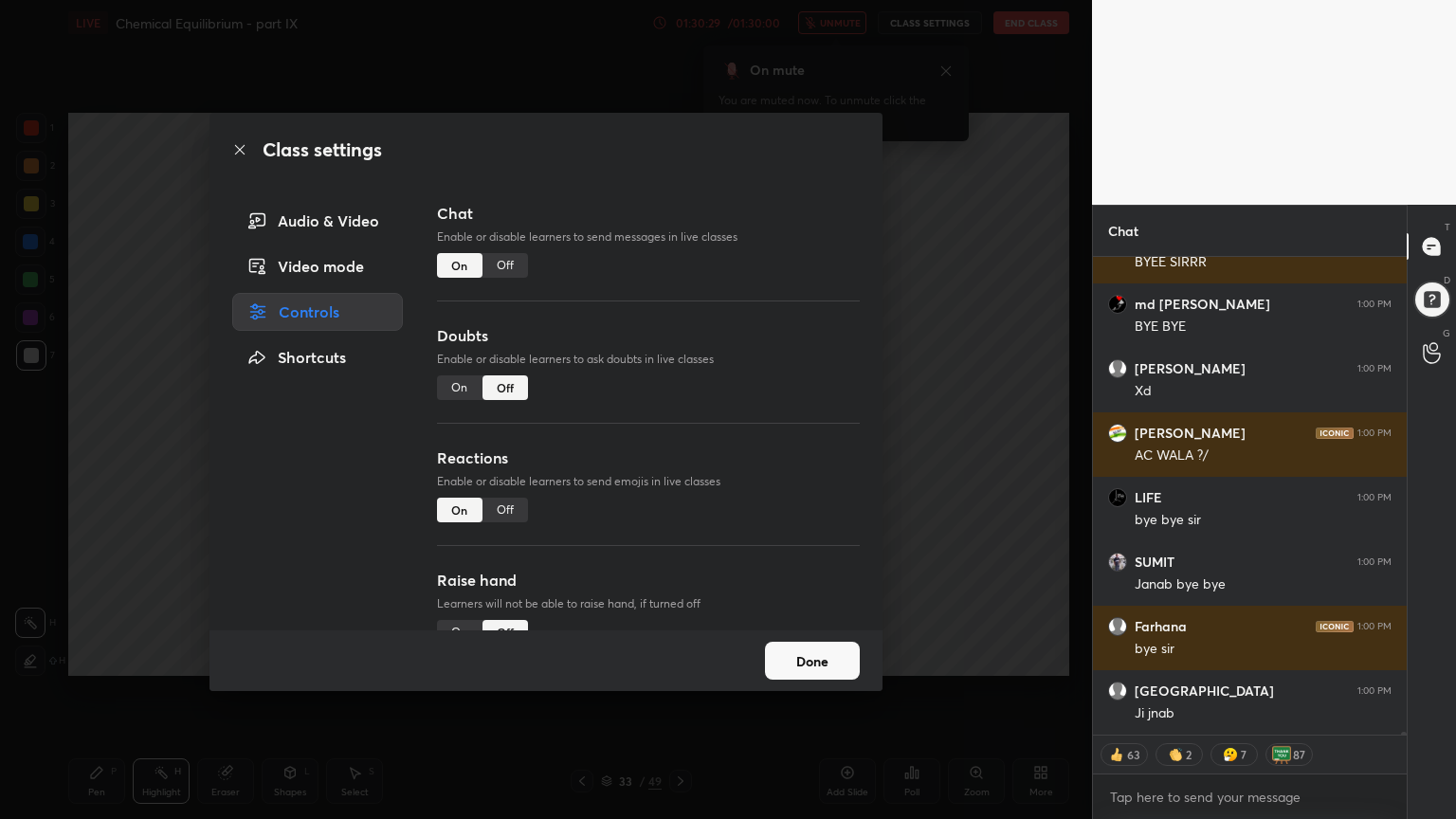
drag, startPoint x: 508, startPoint y: 262, endPoint x: 512, endPoint y: 310, distance: 48.2
click at [507, 267] on div "Off" at bounding box center [504, 265] width 46 height 24
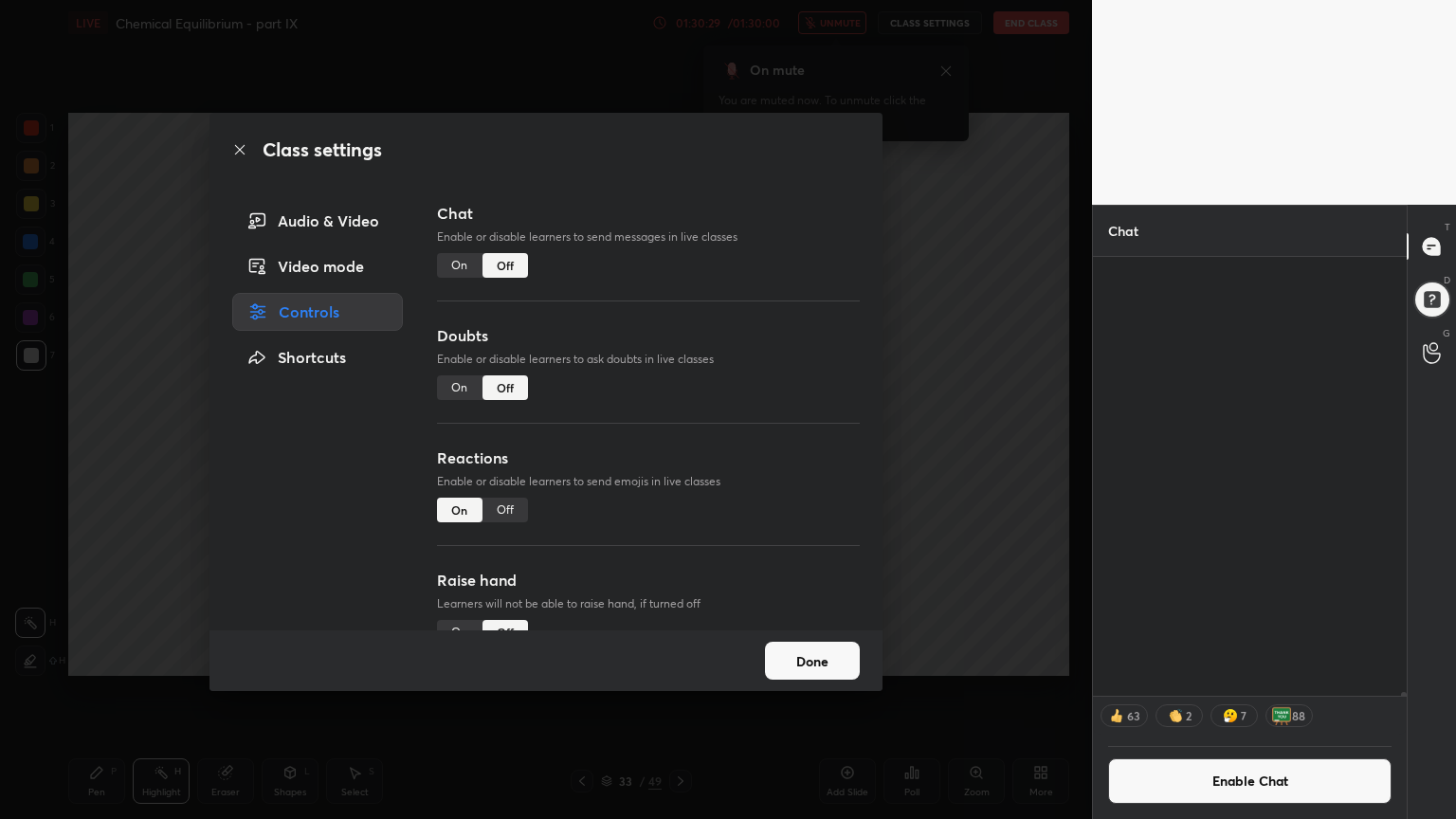
scroll to position [88178, 0]
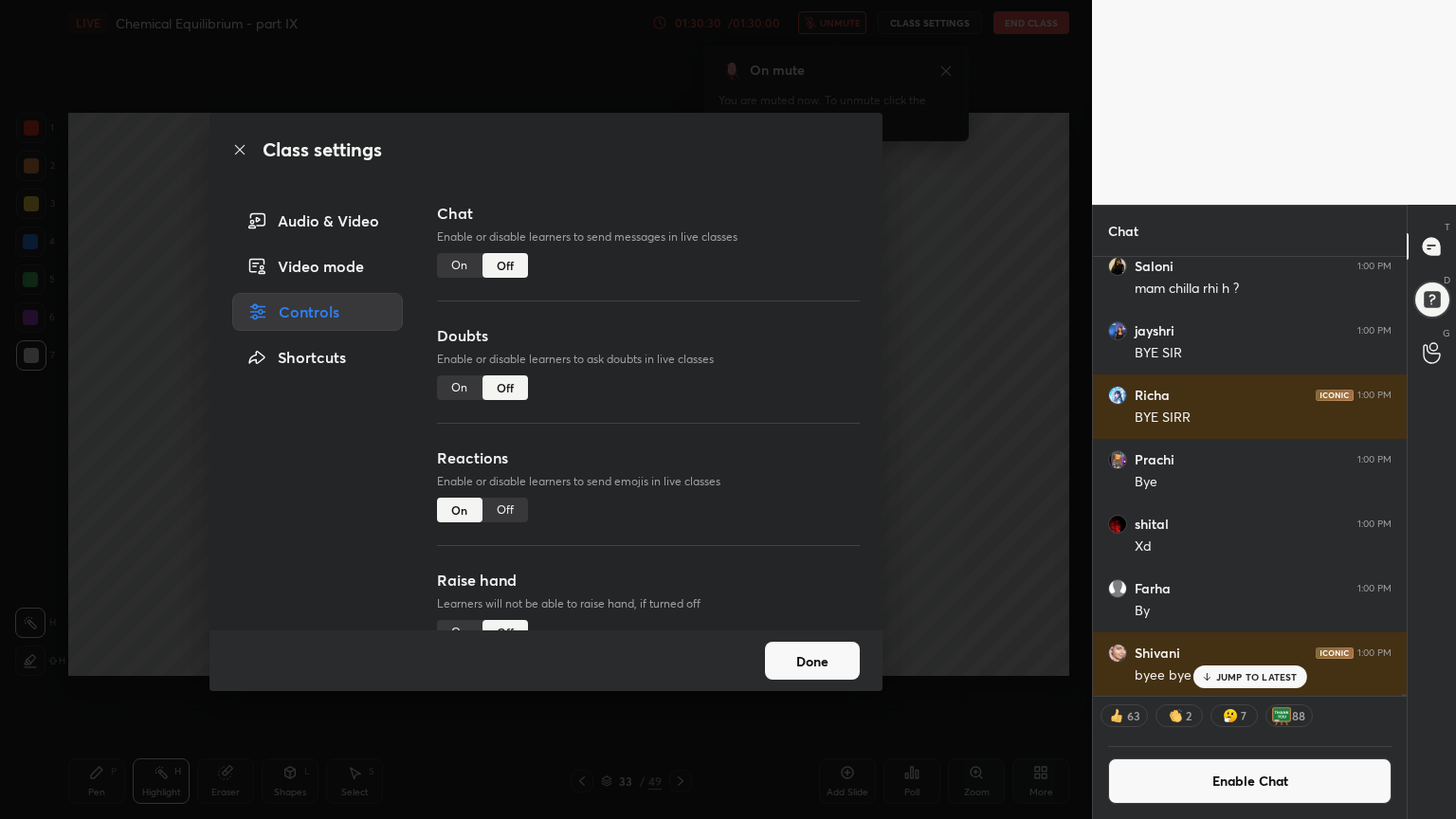
click at [511, 512] on div "Off" at bounding box center [504, 509] width 46 height 24
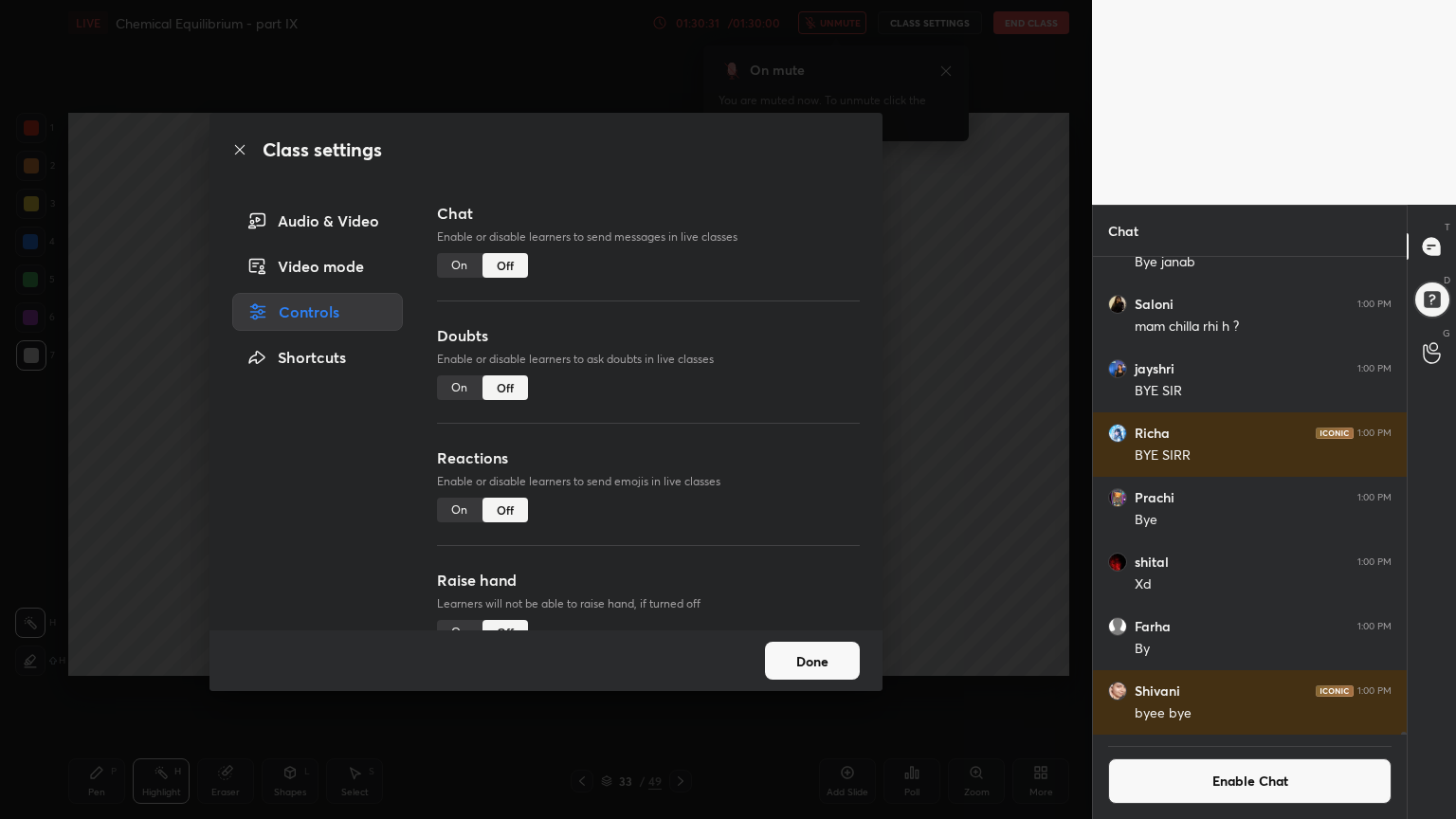
drag, startPoint x: 846, startPoint y: 481, endPoint x: 848, endPoint y: 561, distance: 80.0
click at [856, 656] on div "Class settings Audio & Video Video mode Controls Shortcuts Chat Enable or disab…" at bounding box center [546, 402] width 673 height 578
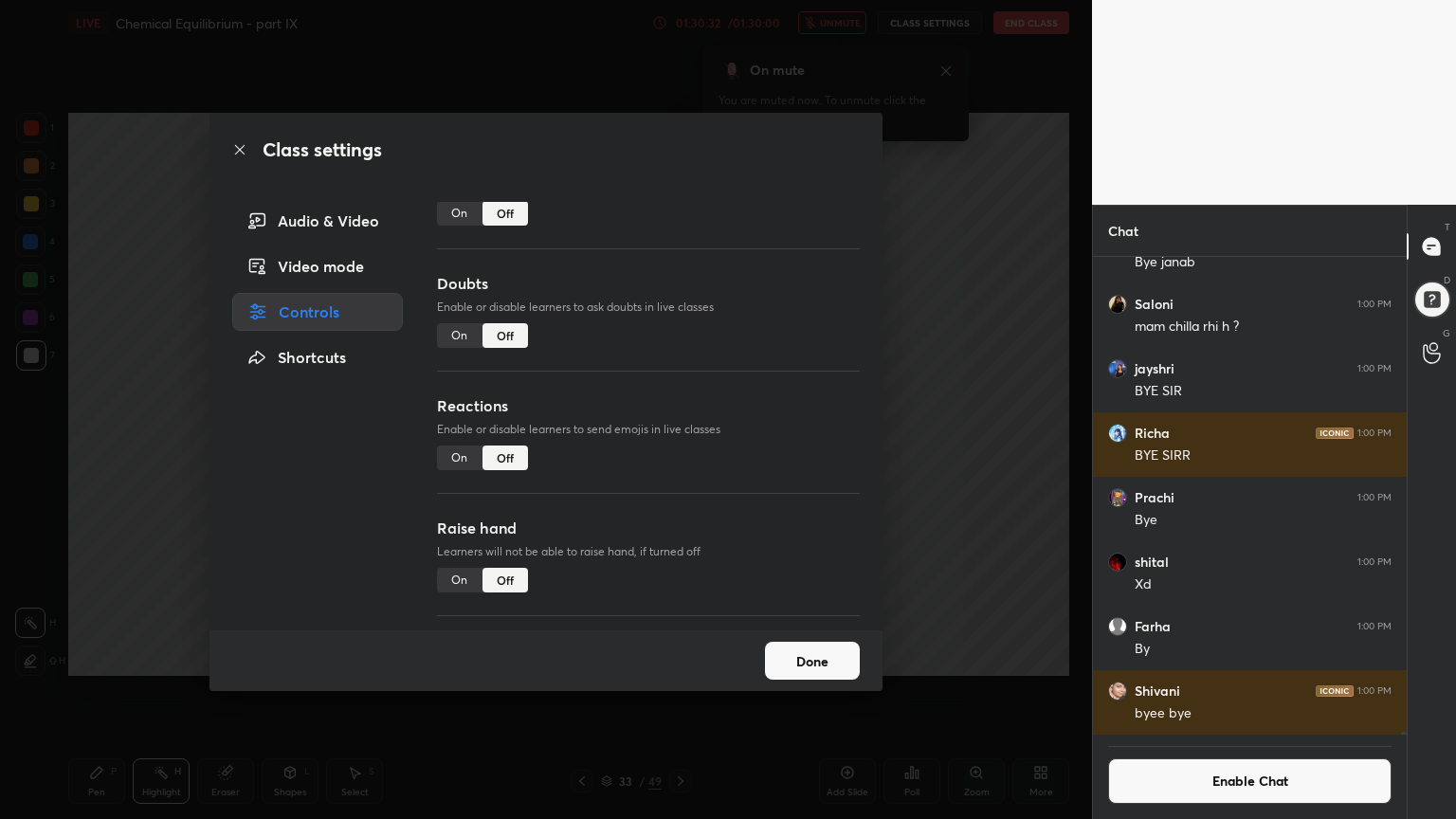
scroll to position [164, 0]
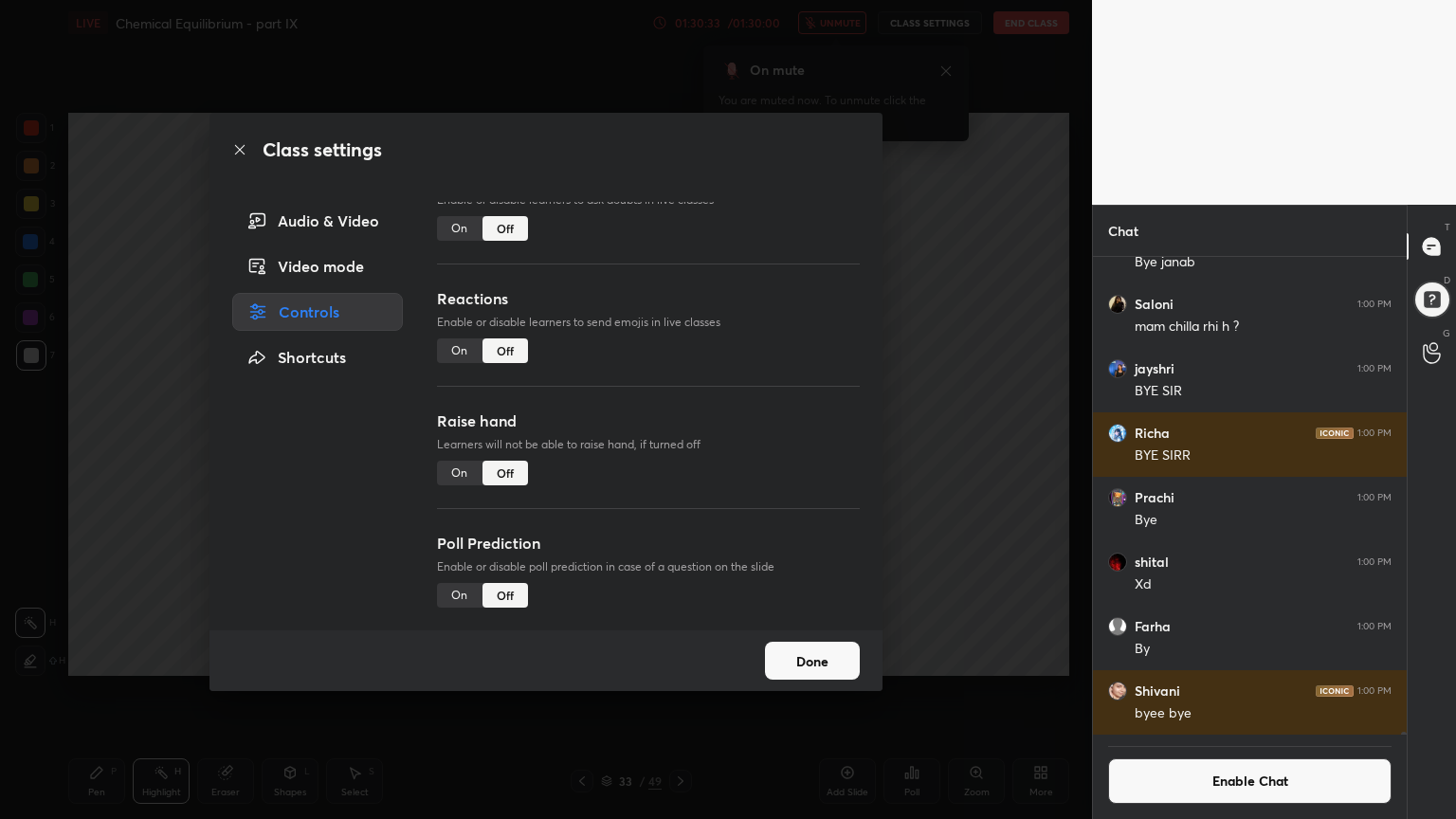
drag, startPoint x: 819, startPoint y: 670, endPoint x: 860, endPoint y: 573, distance: 105.3
click at [819, 668] on button "Done" at bounding box center [812, 660] width 95 height 38
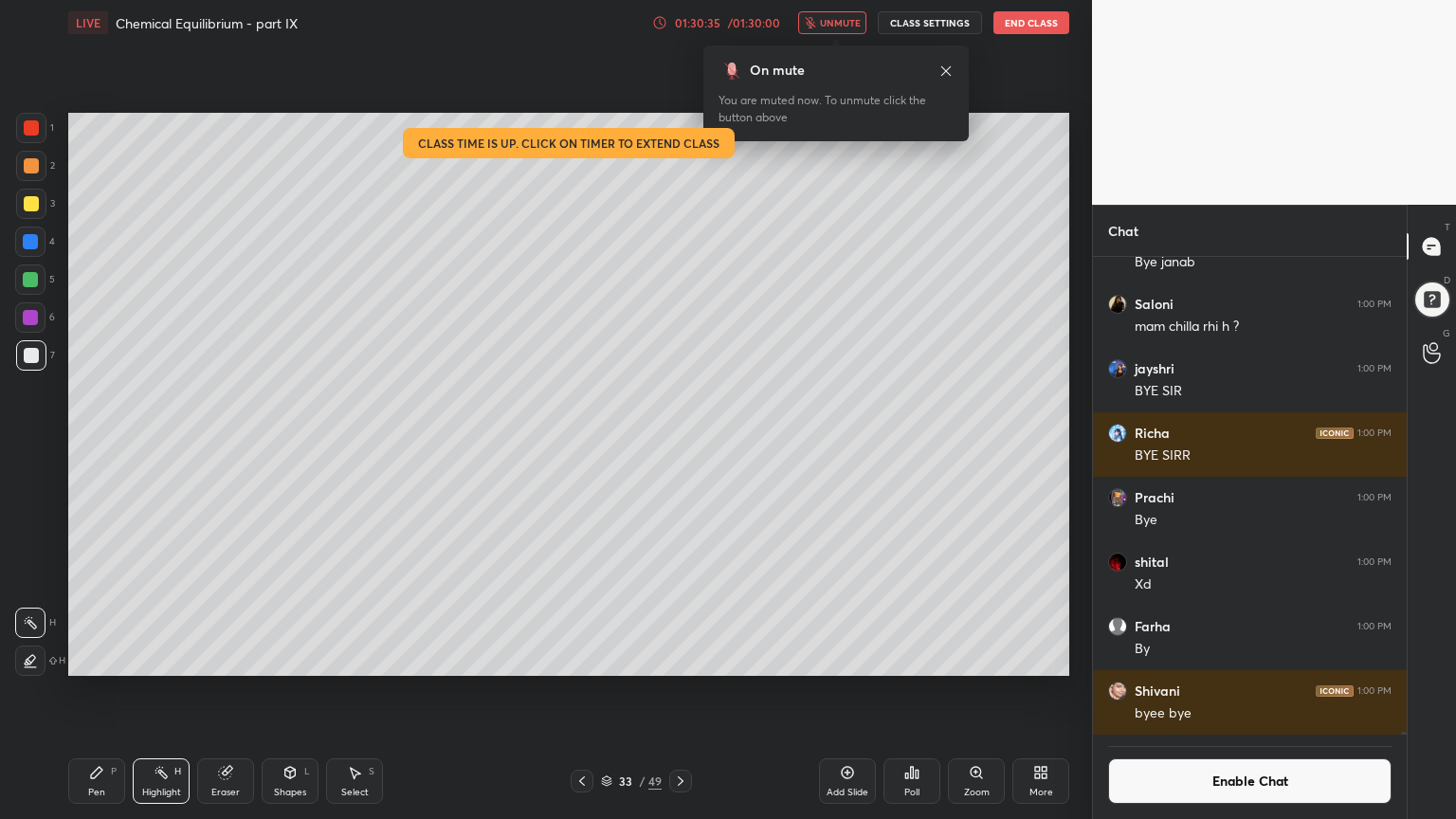
click at [943, 19] on button "CLASS SETTINGS" at bounding box center [929, 22] width 104 height 22
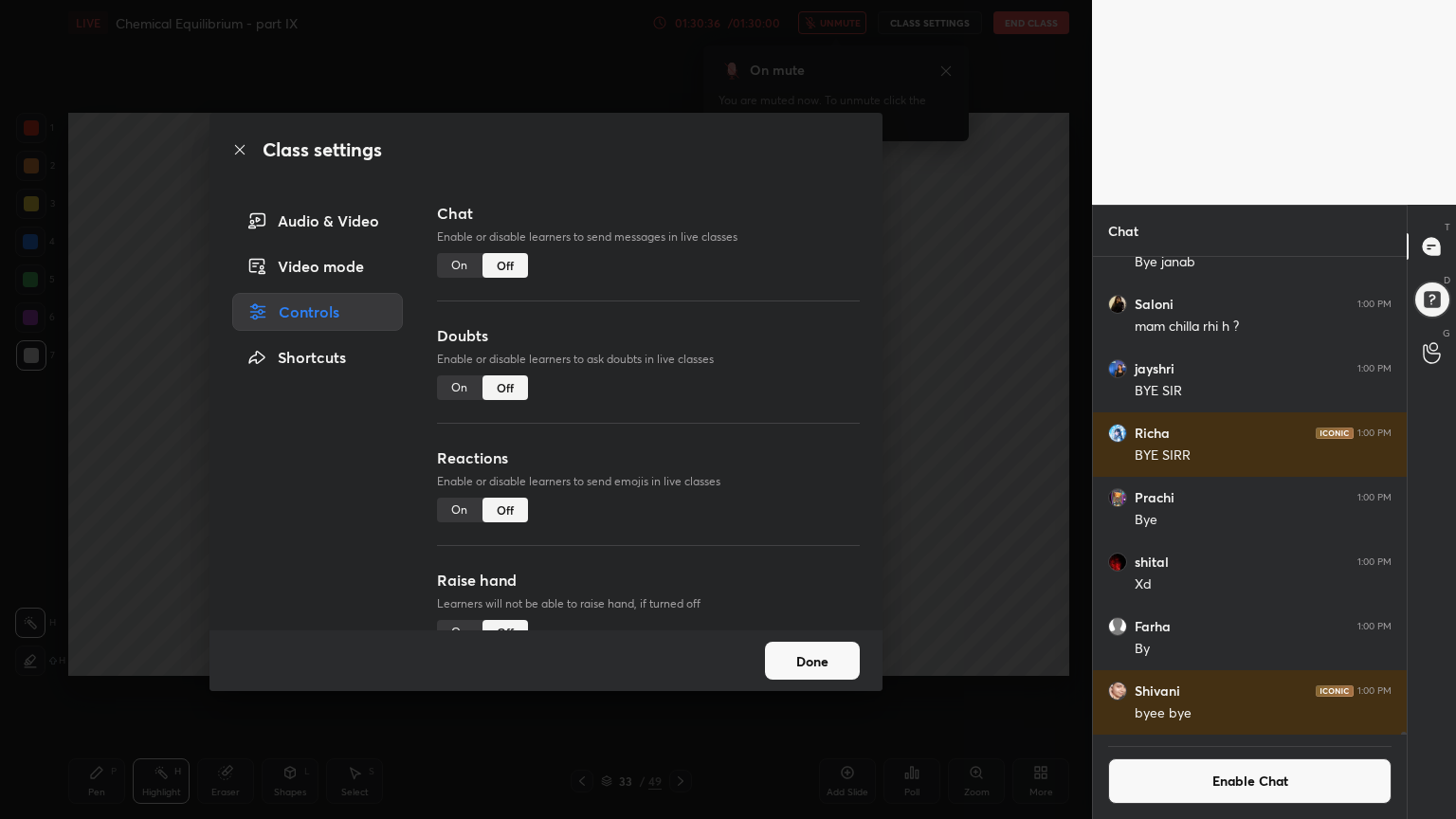
click at [1008, 114] on div "Class settings Audio & Video Video mode Controls Shortcuts Chat Enable or disab…" at bounding box center [545, 410] width 1091 height 819
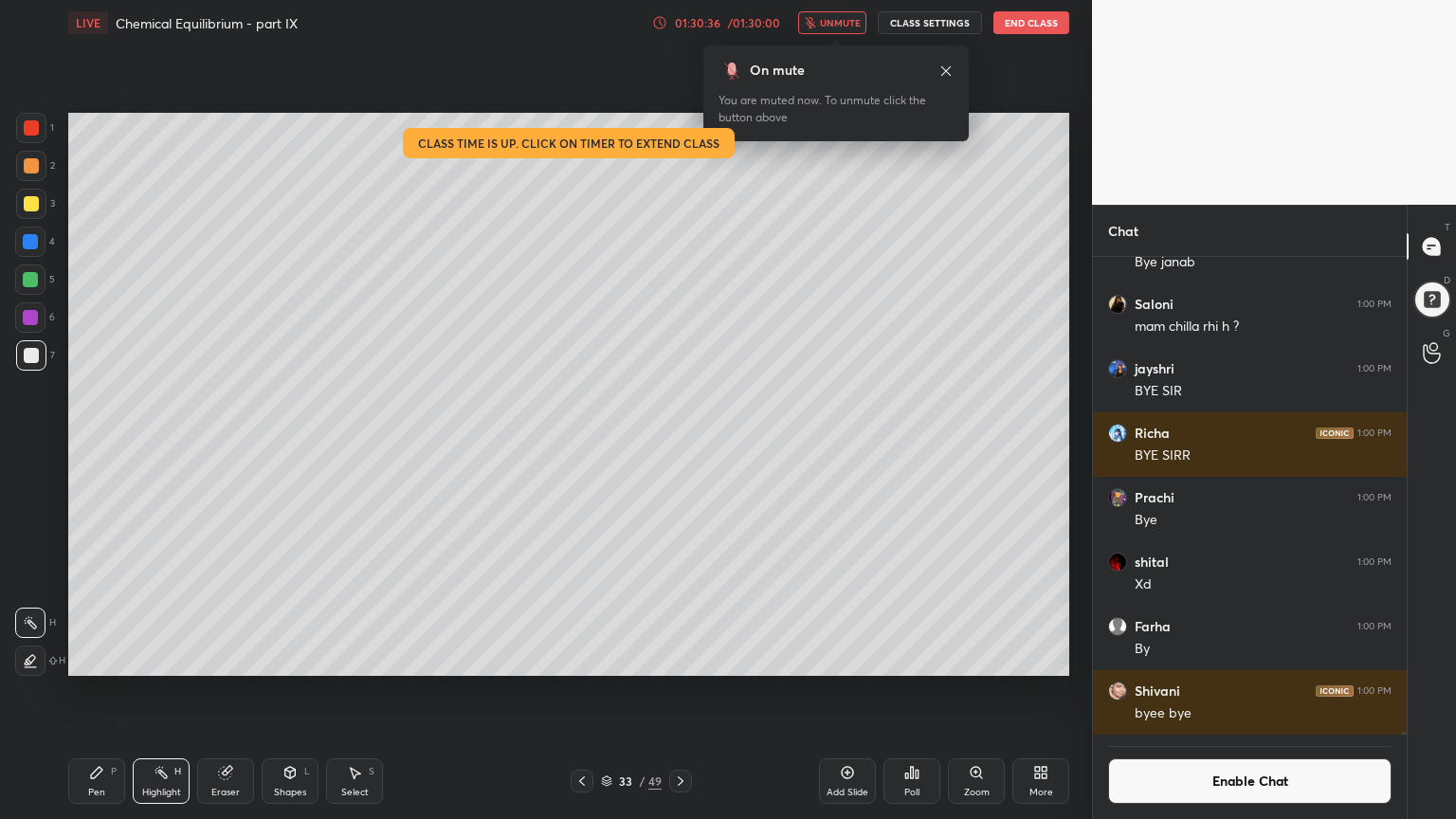
click at [1025, 16] on button "End Class" at bounding box center [1031, 22] width 76 height 22
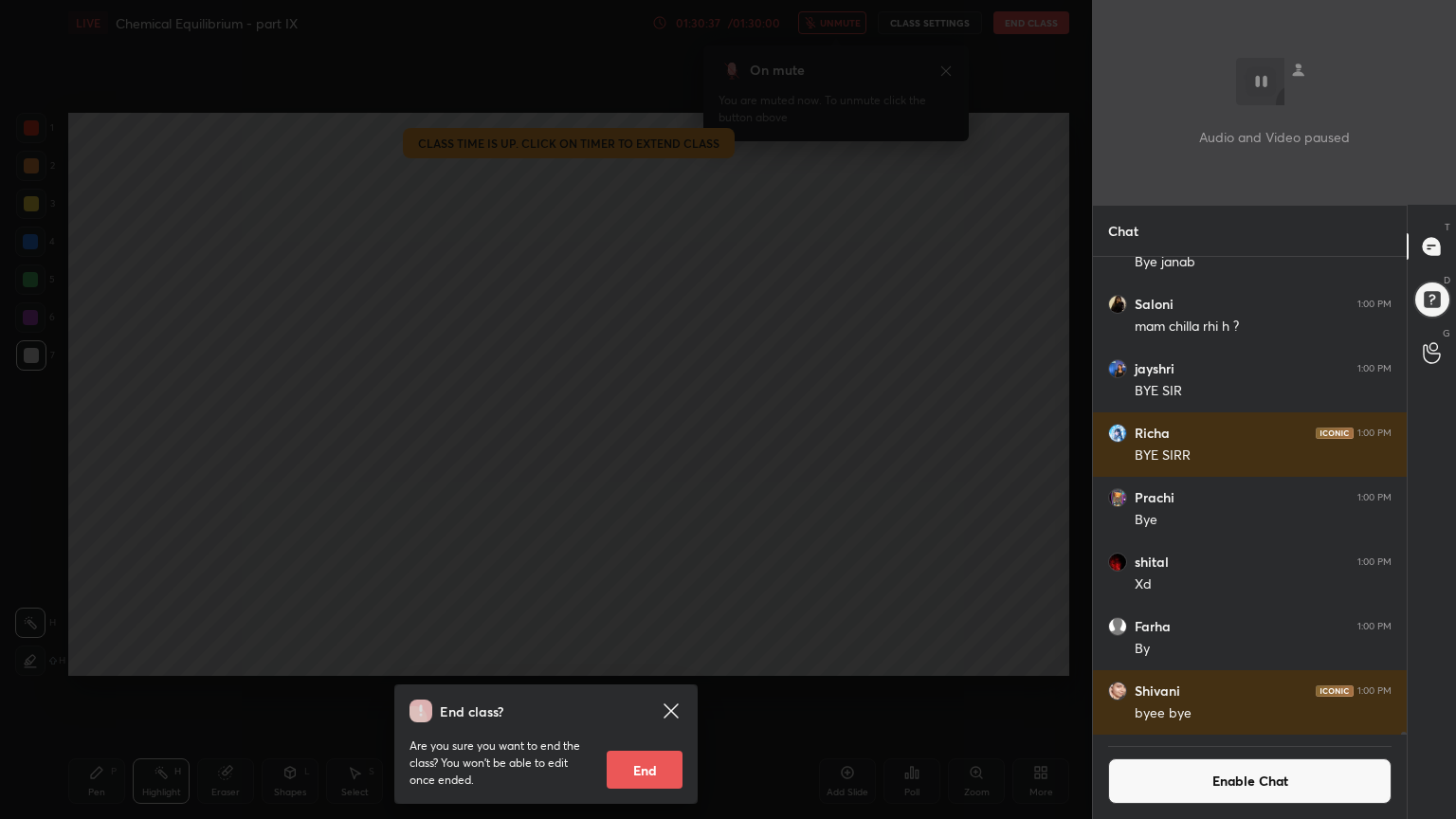
drag, startPoint x: 631, startPoint y: 768, endPoint x: 686, endPoint y: 686, distance: 98.7
click at [630, 691] on button "End" at bounding box center [644, 770] width 76 height 38
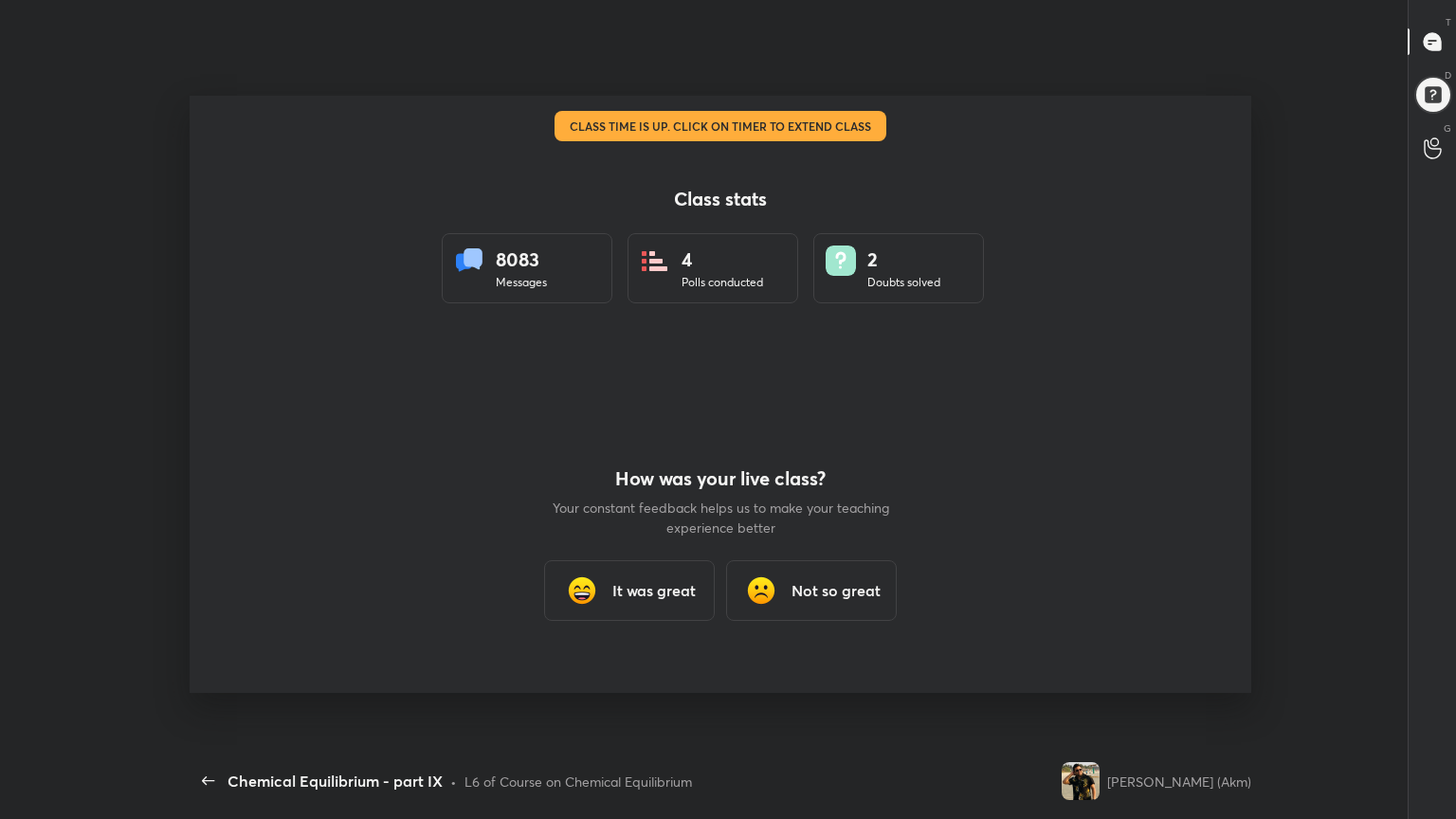
scroll to position [6, 6]
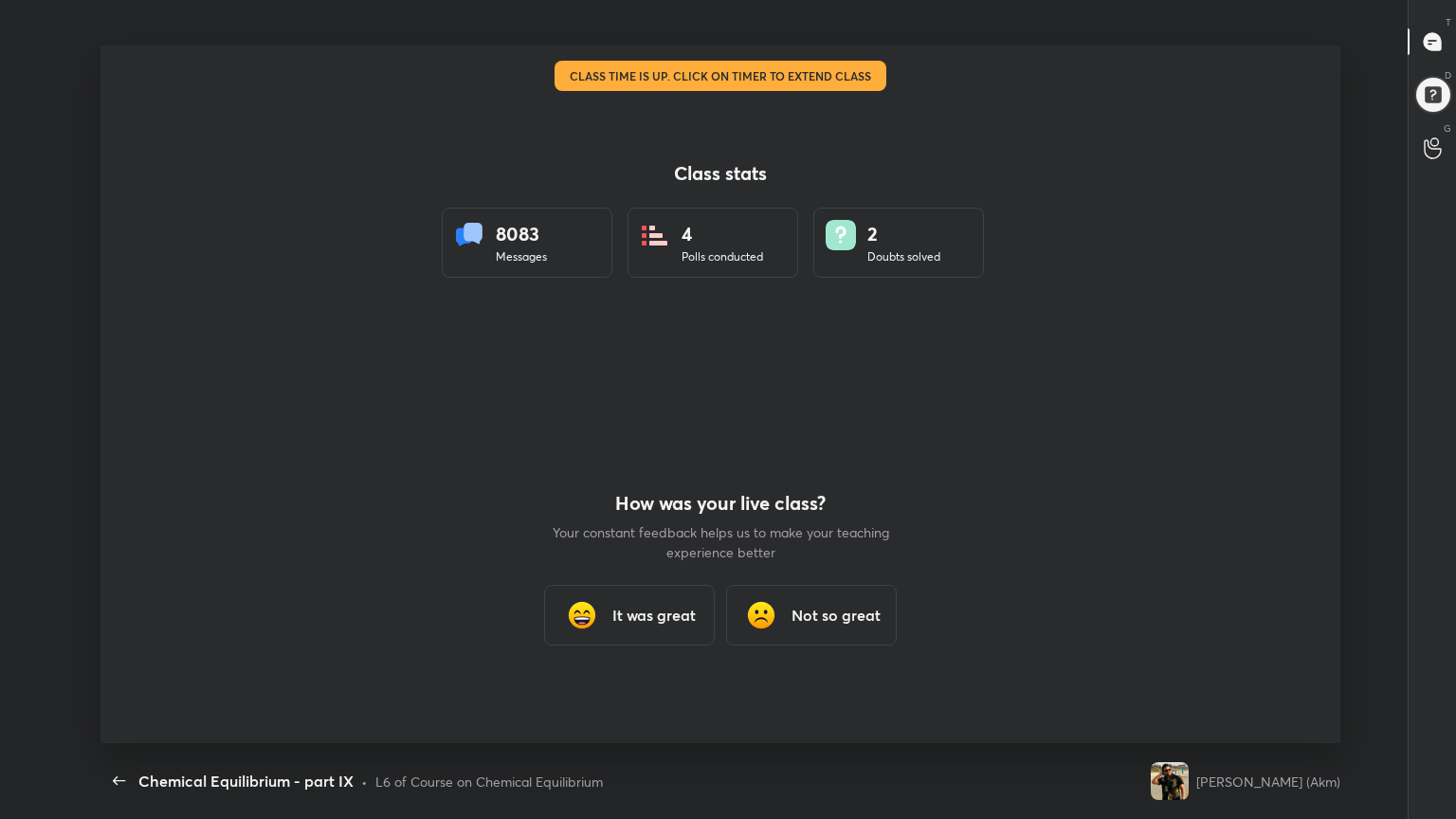
click at [674, 619] on h3 "It was great" at bounding box center [654, 614] width 83 height 22
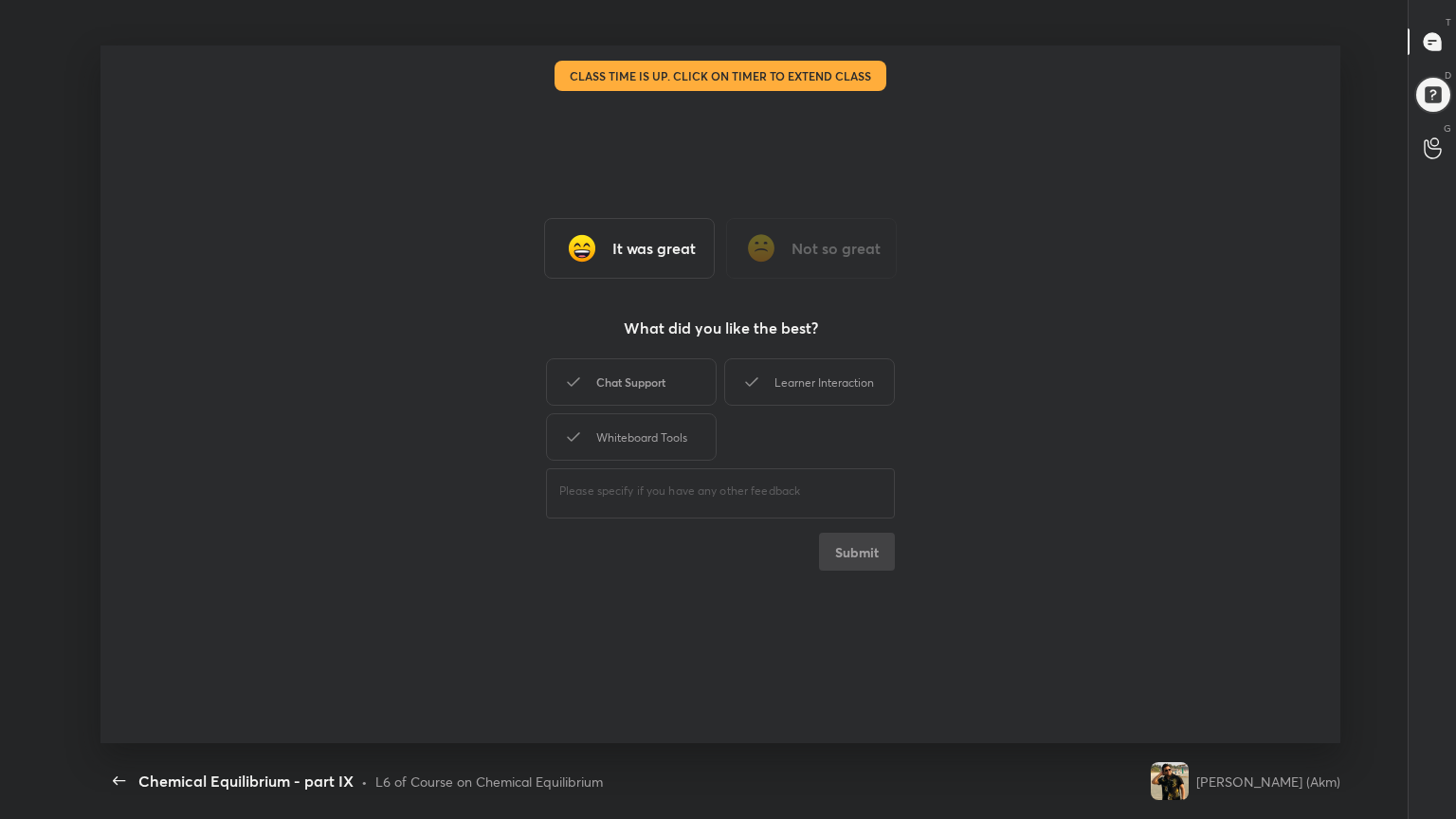
click at [687, 375] on div "Chat Support" at bounding box center [631, 381] width 171 height 48
click at [763, 390] on div "Learner Interaction" at bounding box center [809, 381] width 171 height 48
click at [688, 451] on div "Whiteboard Tools" at bounding box center [631, 437] width 171 height 48
